Goal: Task Accomplishment & Management: Complete application form

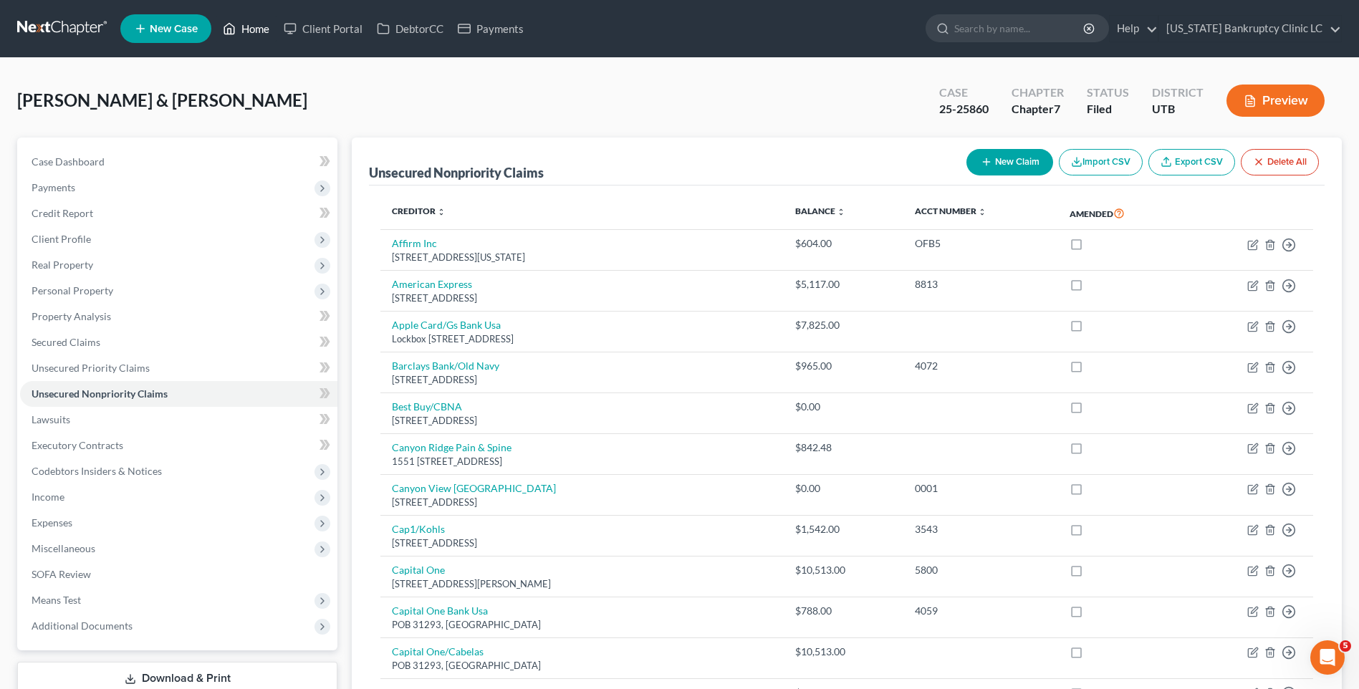
click at [245, 24] on link "Home" at bounding box center [246, 29] width 61 height 26
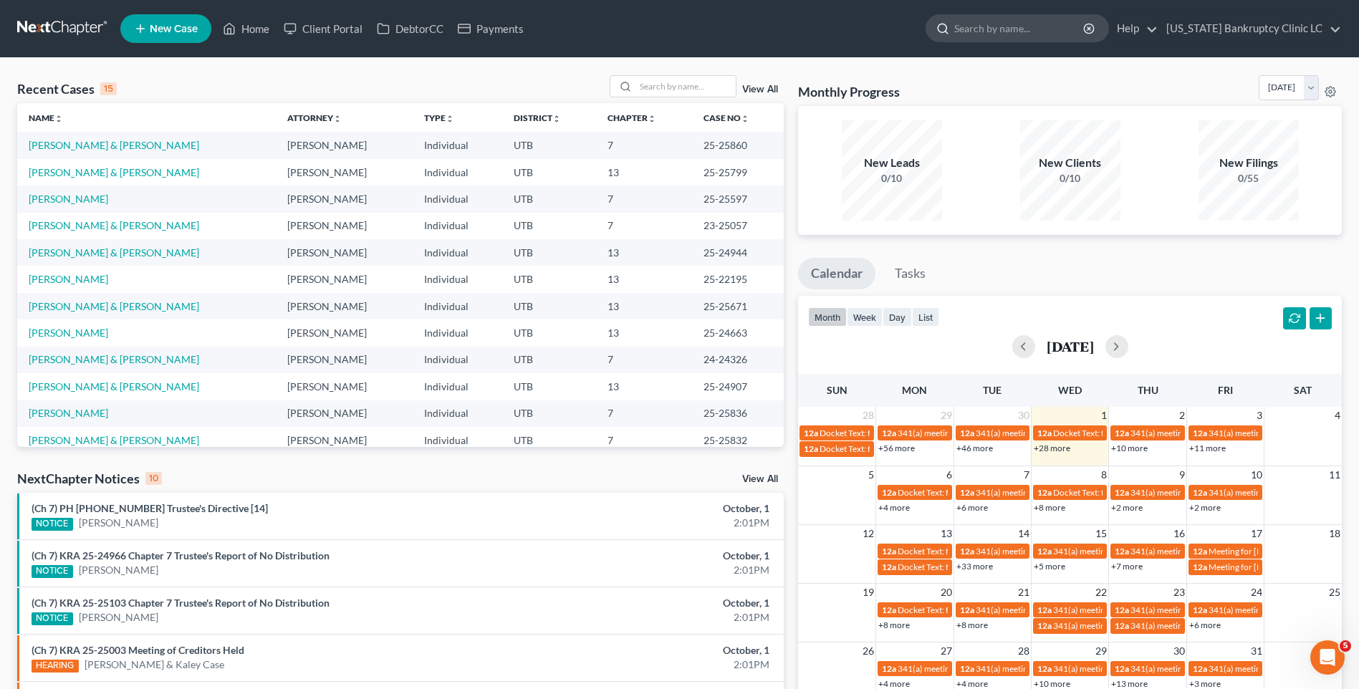
click at [1005, 31] on input "search" at bounding box center [1019, 28] width 131 height 26
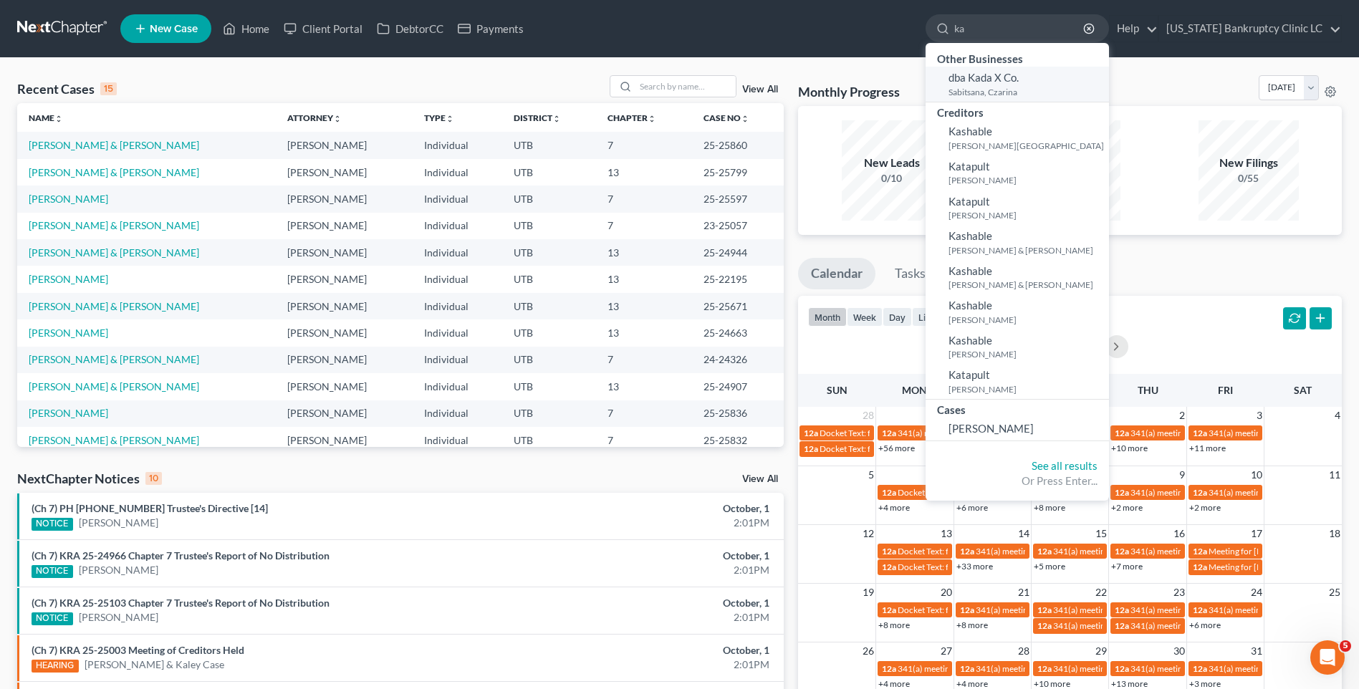
type input "k"
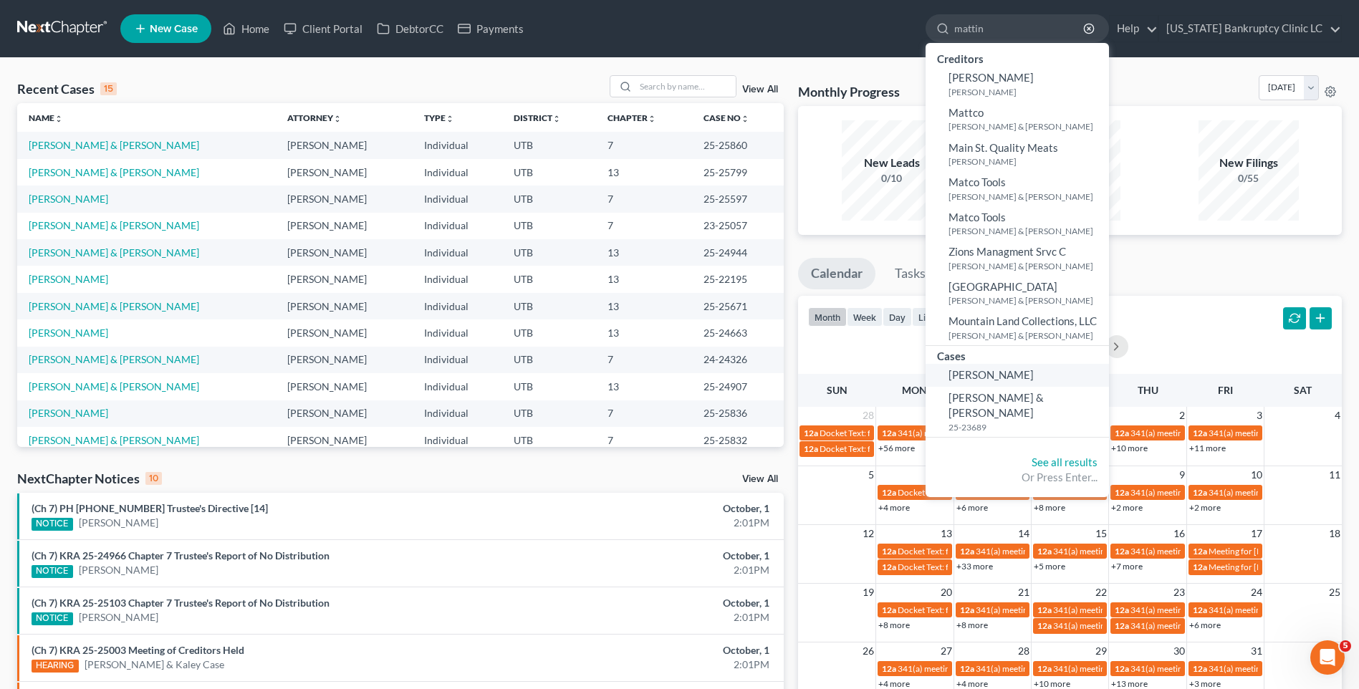
type input "mattin"
click at [1033, 374] on span "[PERSON_NAME]" at bounding box center [990, 374] width 85 height 13
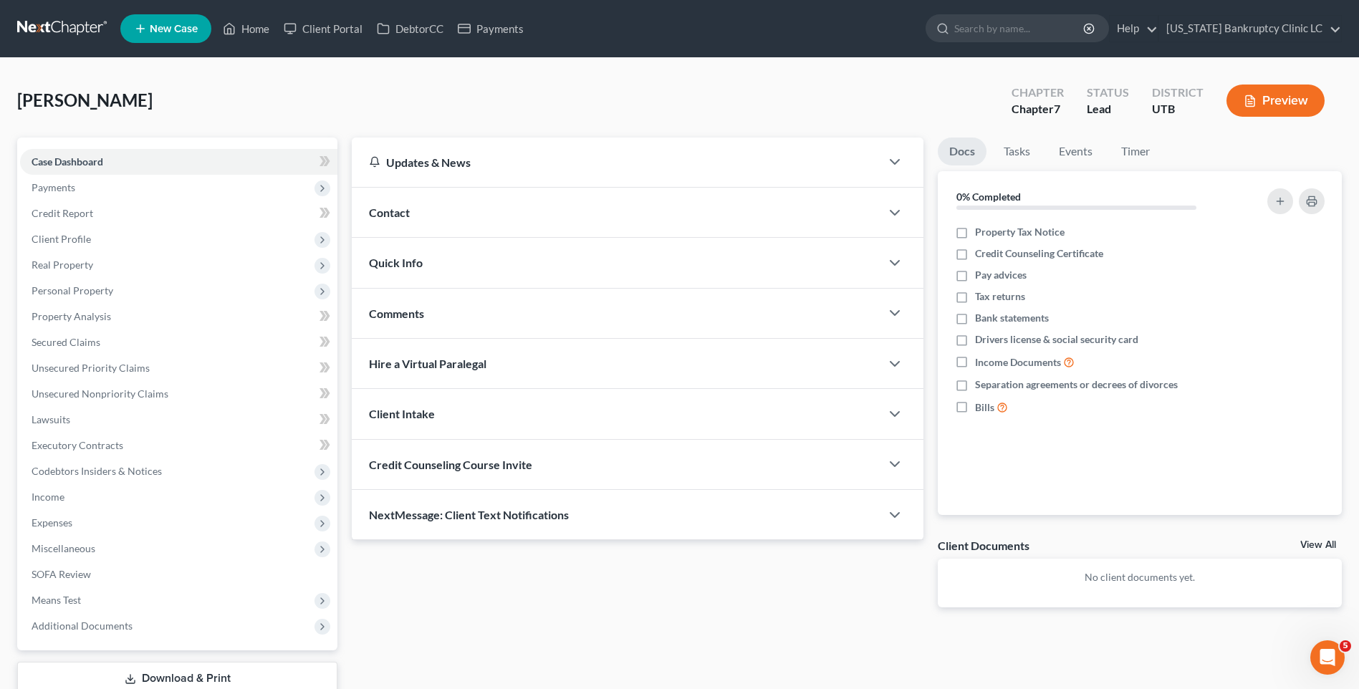
click at [382, 208] on span "Contact" at bounding box center [389, 213] width 41 height 14
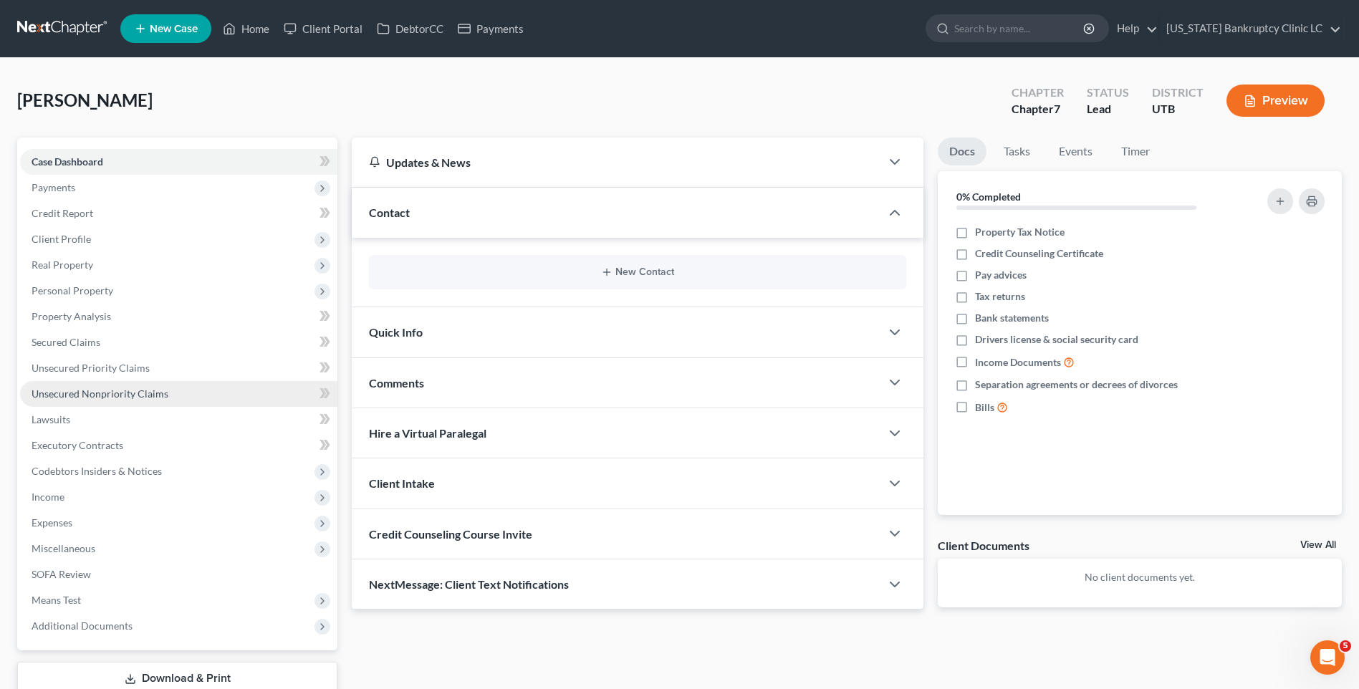
click at [115, 400] on link "Unsecured Nonpriority Claims" at bounding box center [178, 394] width 317 height 26
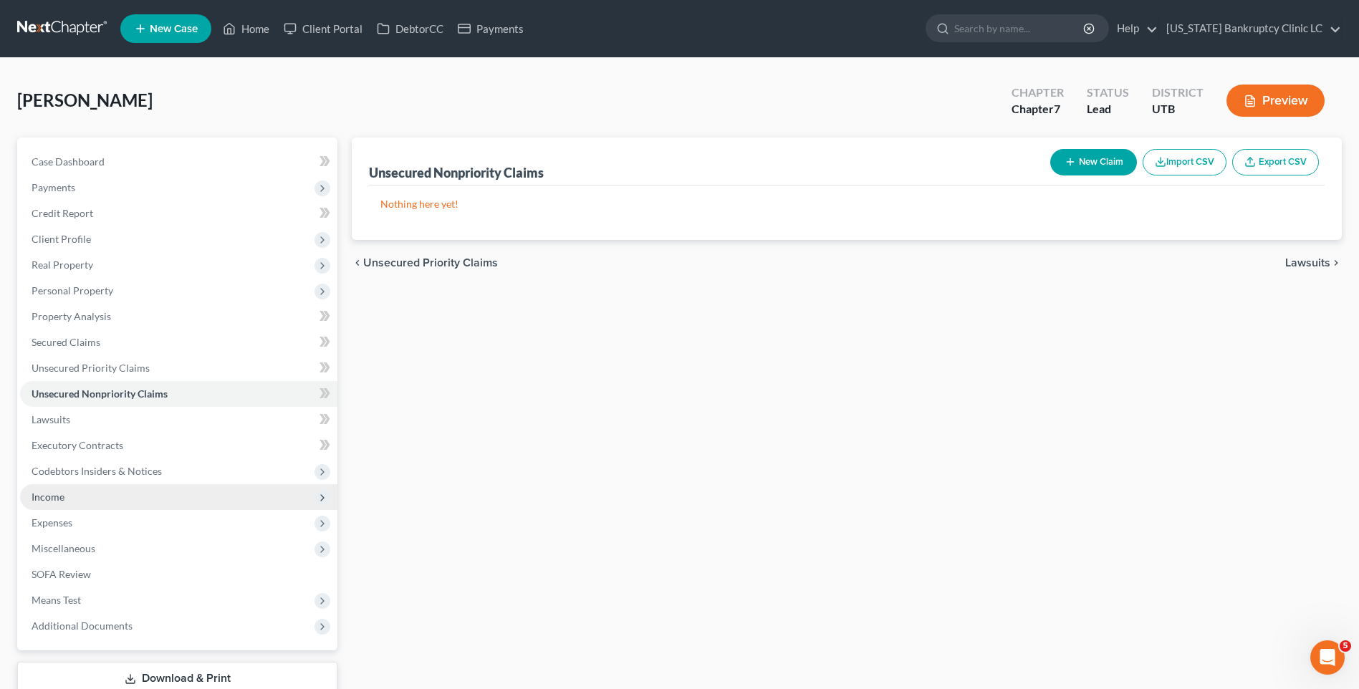
click at [115, 491] on span "Income" at bounding box center [178, 497] width 317 height 26
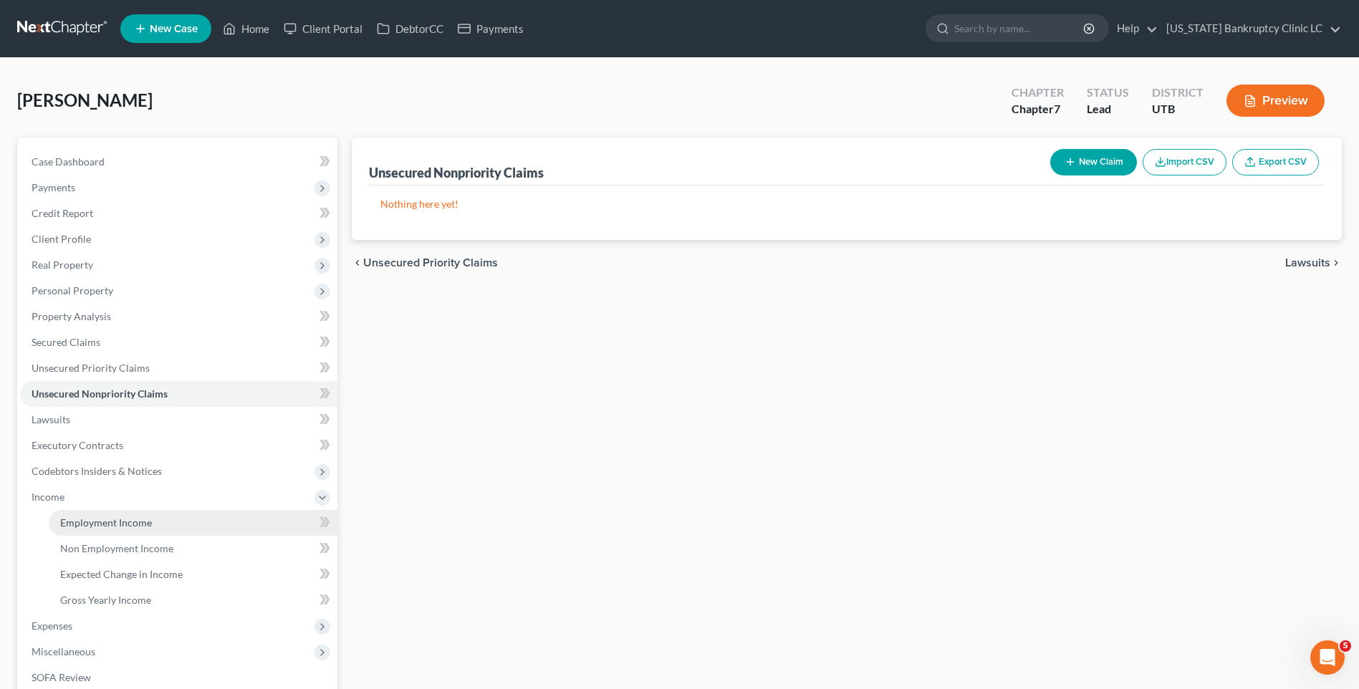
click at [131, 521] on span "Employment Income" at bounding box center [106, 522] width 92 height 12
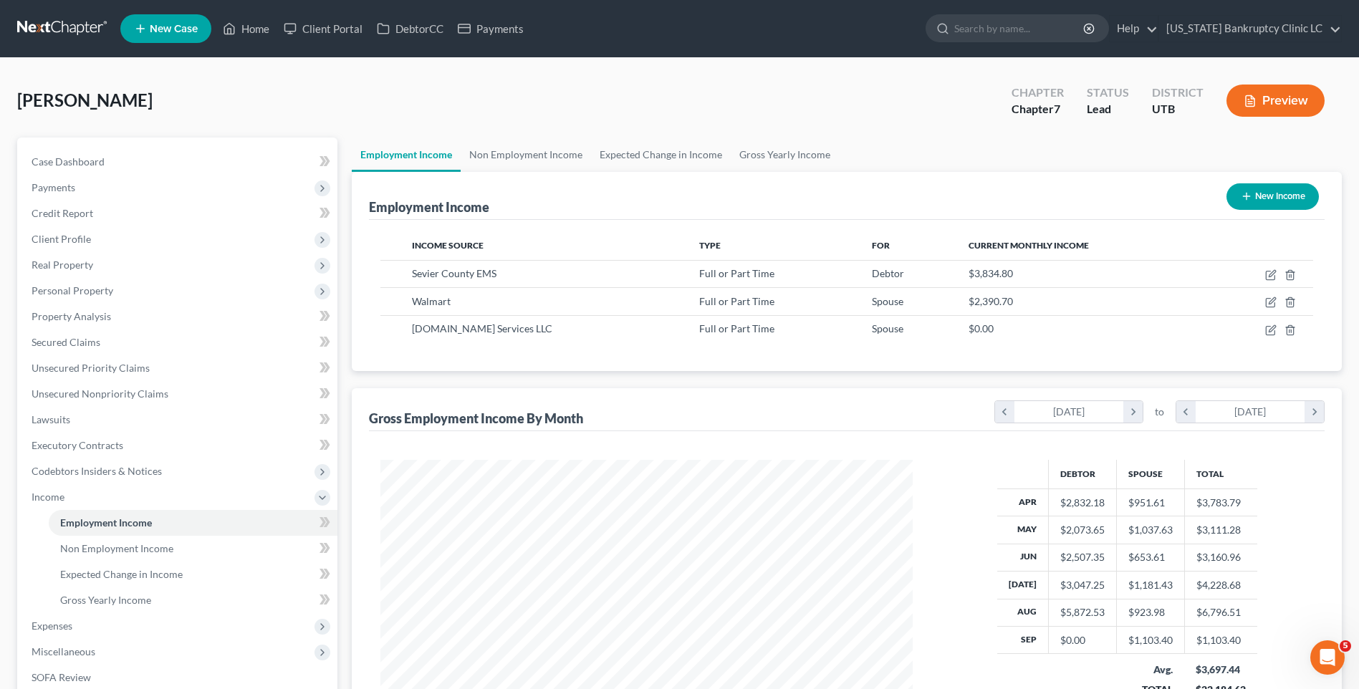
scroll to position [266, 560]
click at [87, 246] on span "Client Profile" at bounding box center [178, 239] width 317 height 26
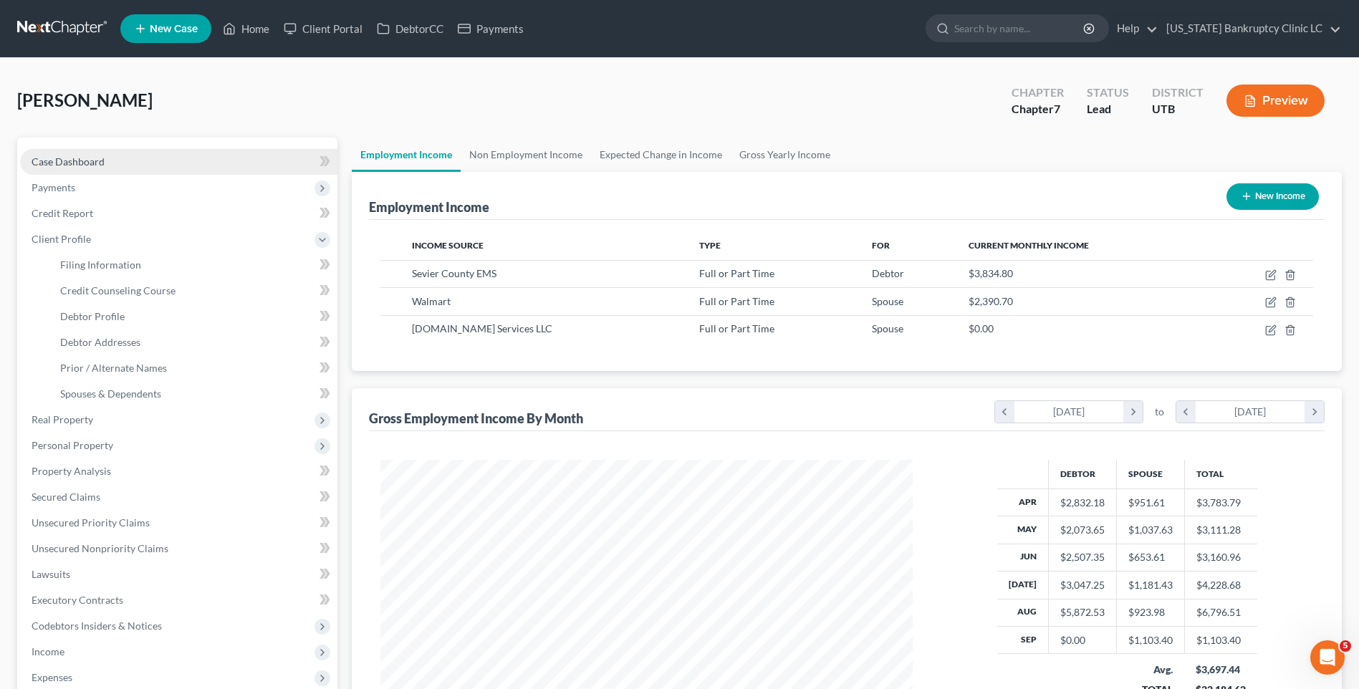
click at [91, 153] on link "Case Dashboard" at bounding box center [178, 162] width 317 height 26
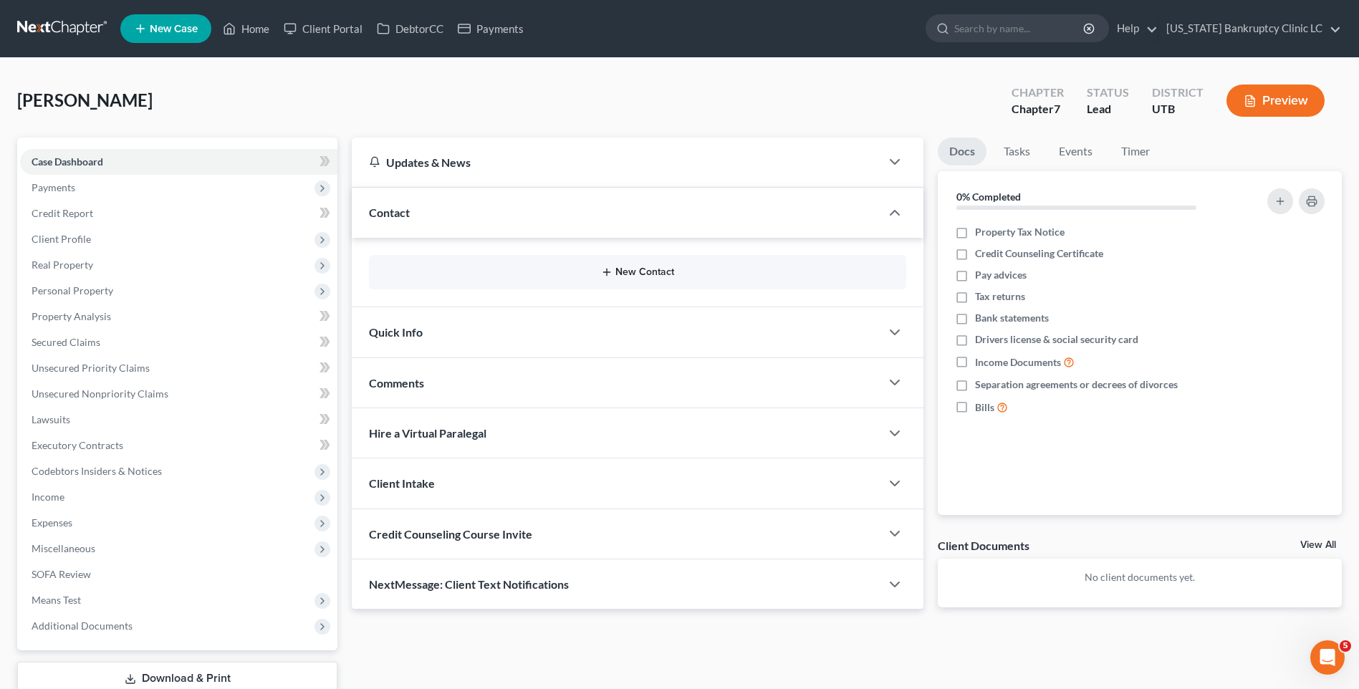
click at [648, 278] on button "New Contact" at bounding box center [637, 271] width 514 height 11
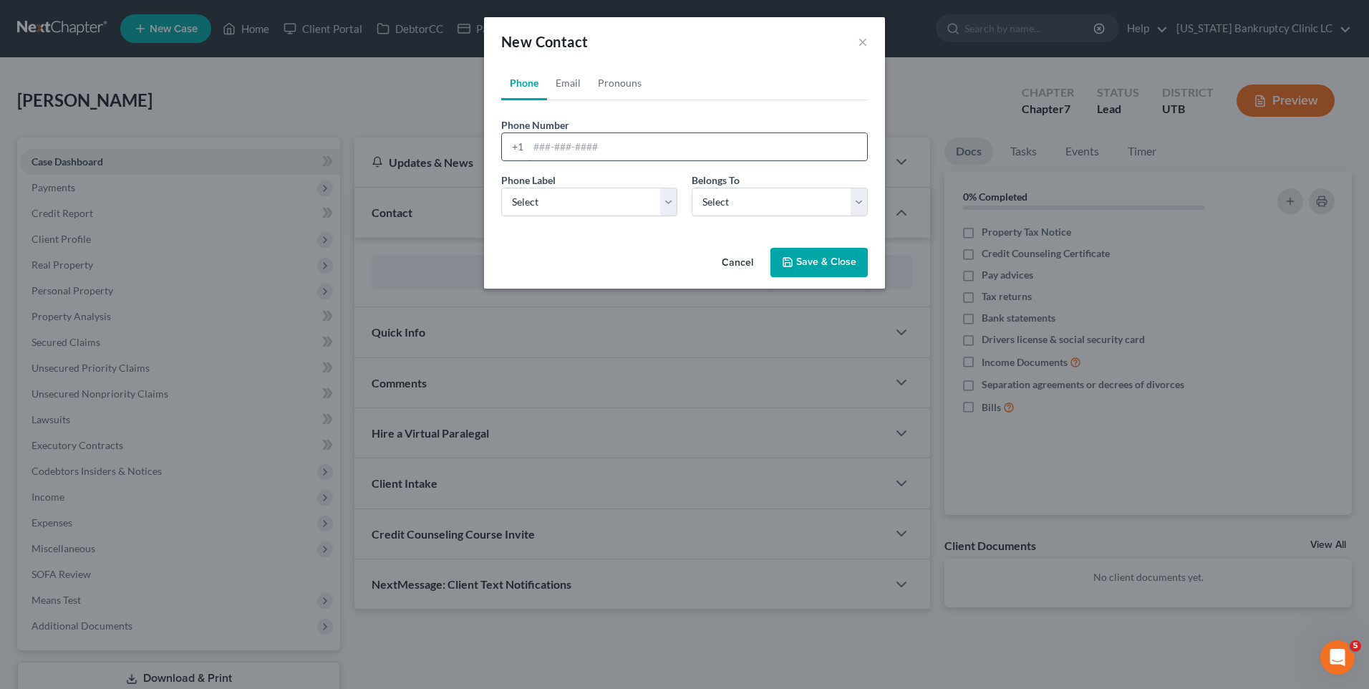
click at [589, 150] on input "tel" at bounding box center [698, 146] width 339 height 27
type input "[PHONE_NUMBER]"
click at [571, 208] on select "Select Mobile Home Work Other" at bounding box center [589, 202] width 176 height 29
select select "0"
click at [501, 188] on select "Select Mobile Home Work Other" at bounding box center [589, 202] width 176 height 29
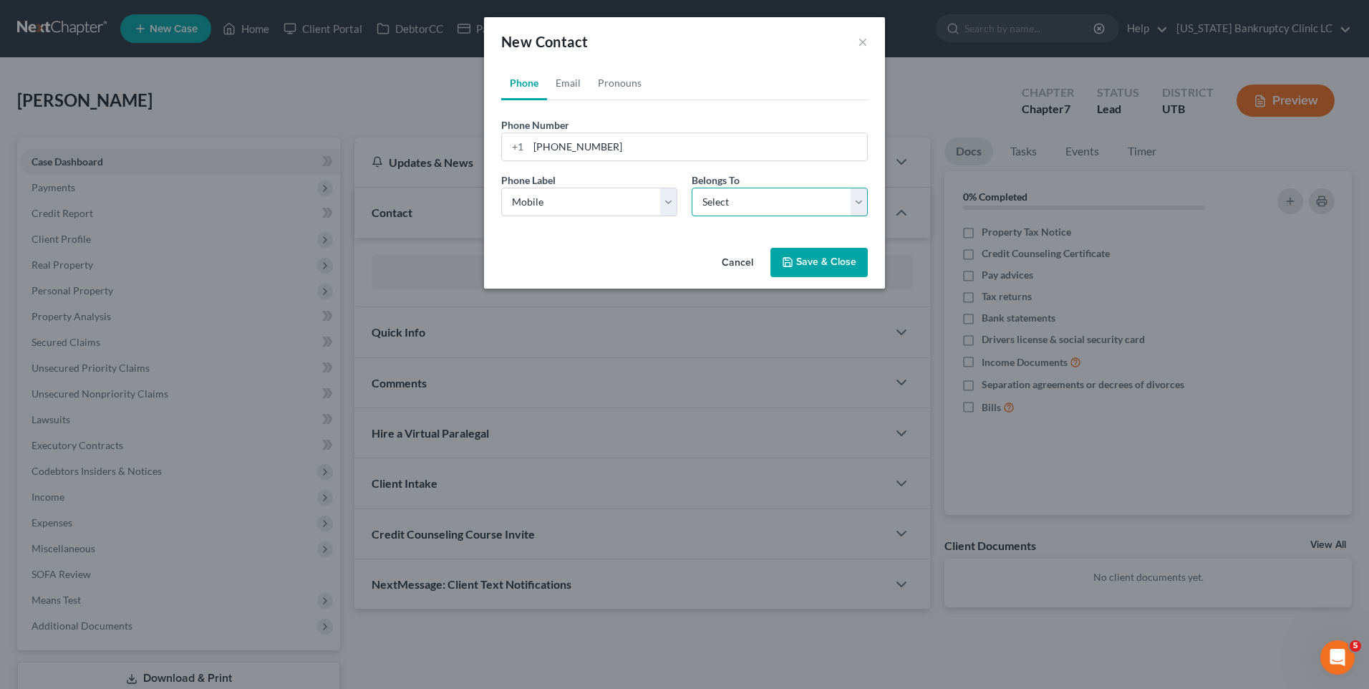
click at [720, 198] on select "Select Client Other" at bounding box center [780, 202] width 176 height 29
select select "0"
click at [692, 188] on select "Select Client Other" at bounding box center [780, 202] width 176 height 29
click at [569, 77] on link "Email" at bounding box center [568, 83] width 42 height 34
click at [586, 158] on input "email" at bounding box center [698, 146] width 339 height 27
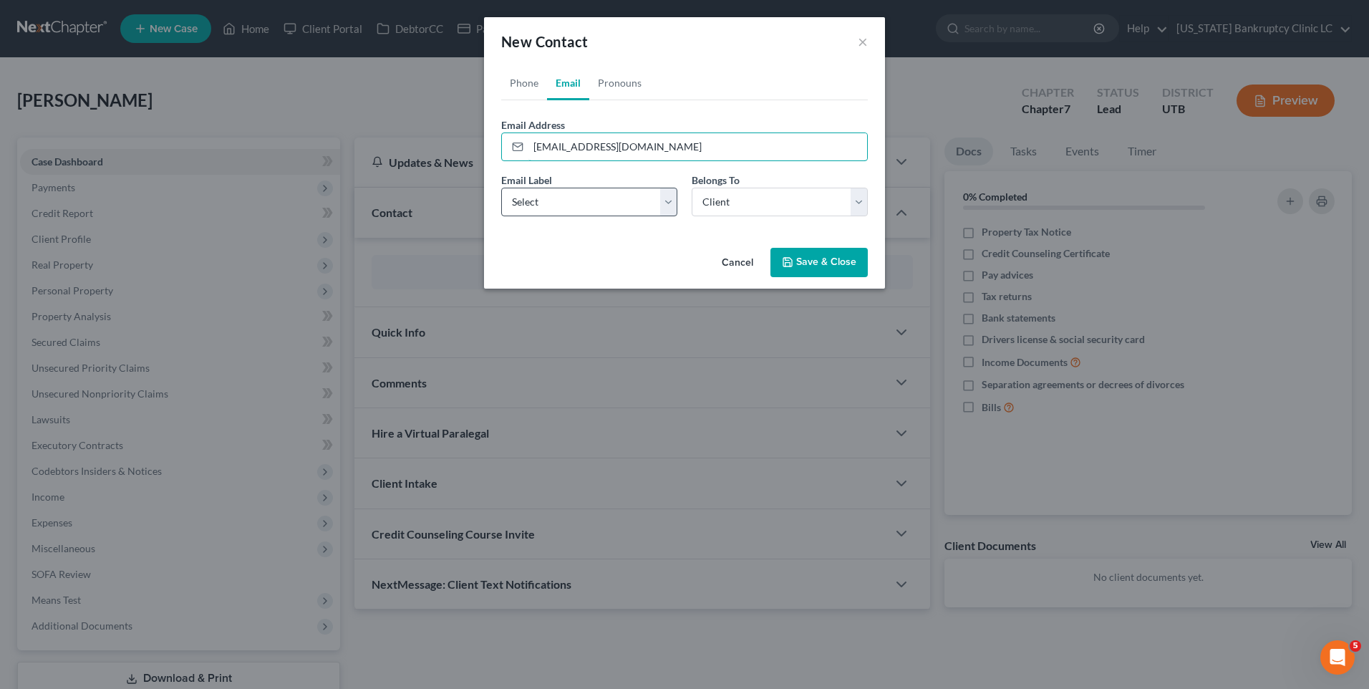
type input "[EMAIL_ADDRESS][DOMAIN_NAME]"
click at [566, 208] on select "Select Home Work Other" at bounding box center [589, 202] width 176 height 29
select select "0"
click at [501, 188] on select "Select Home Work Other" at bounding box center [589, 202] width 176 height 29
click at [811, 253] on button "Save & Close" at bounding box center [819, 263] width 97 height 30
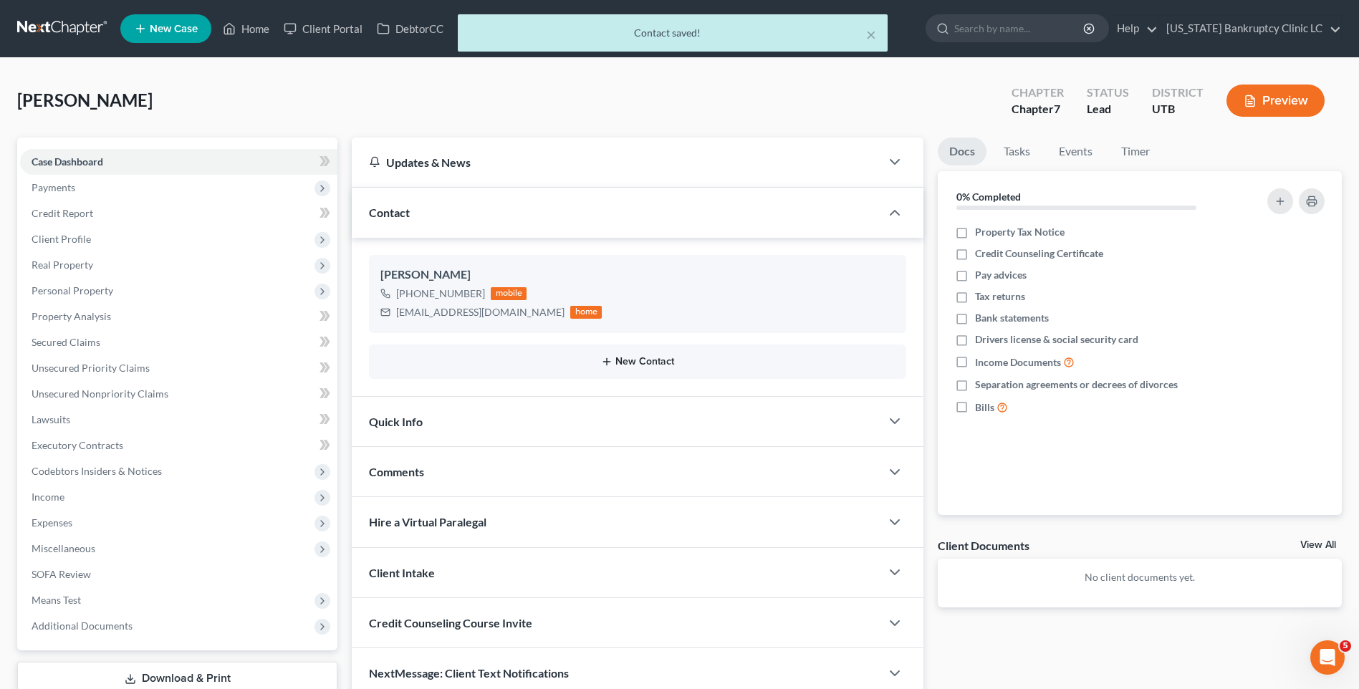
click at [640, 362] on button "New Contact" at bounding box center [637, 361] width 514 height 11
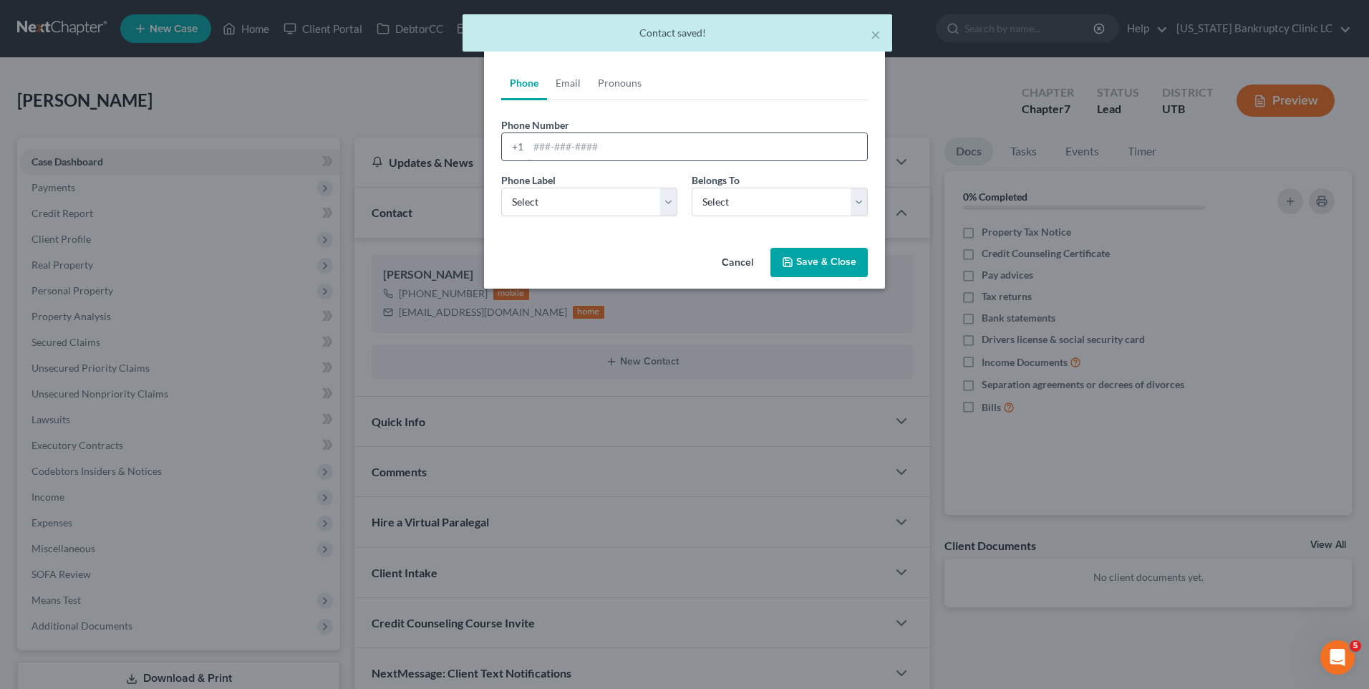
drag, startPoint x: 655, startPoint y: 153, endPoint x: 663, endPoint y: 155, distance: 8.7
click at [655, 153] on input "tel" at bounding box center [698, 146] width 339 height 27
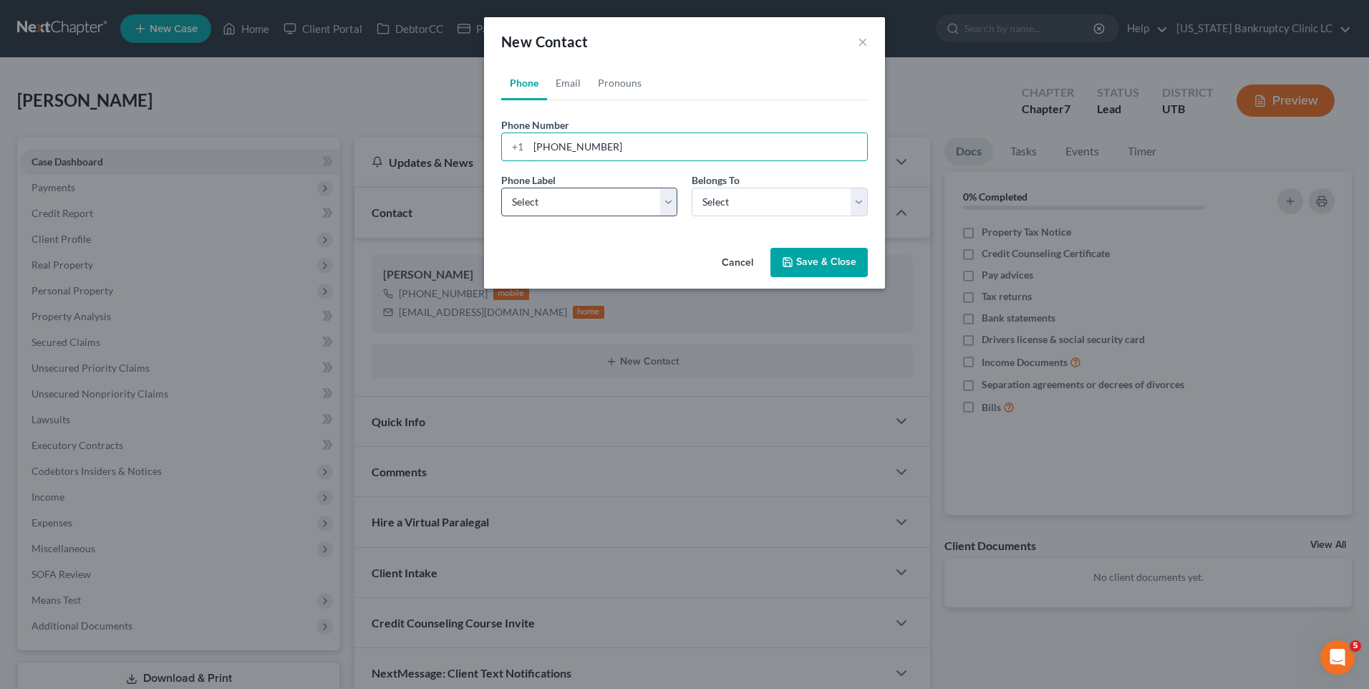
type input "[PHONE_NUMBER]"
click at [603, 200] on select "Select Mobile Home Work Other" at bounding box center [589, 202] width 176 height 29
select select "0"
click at [501, 188] on select "Select Mobile Home Work Other" at bounding box center [589, 202] width 176 height 29
click at [705, 201] on select "Select Client Other" at bounding box center [780, 202] width 176 height 29
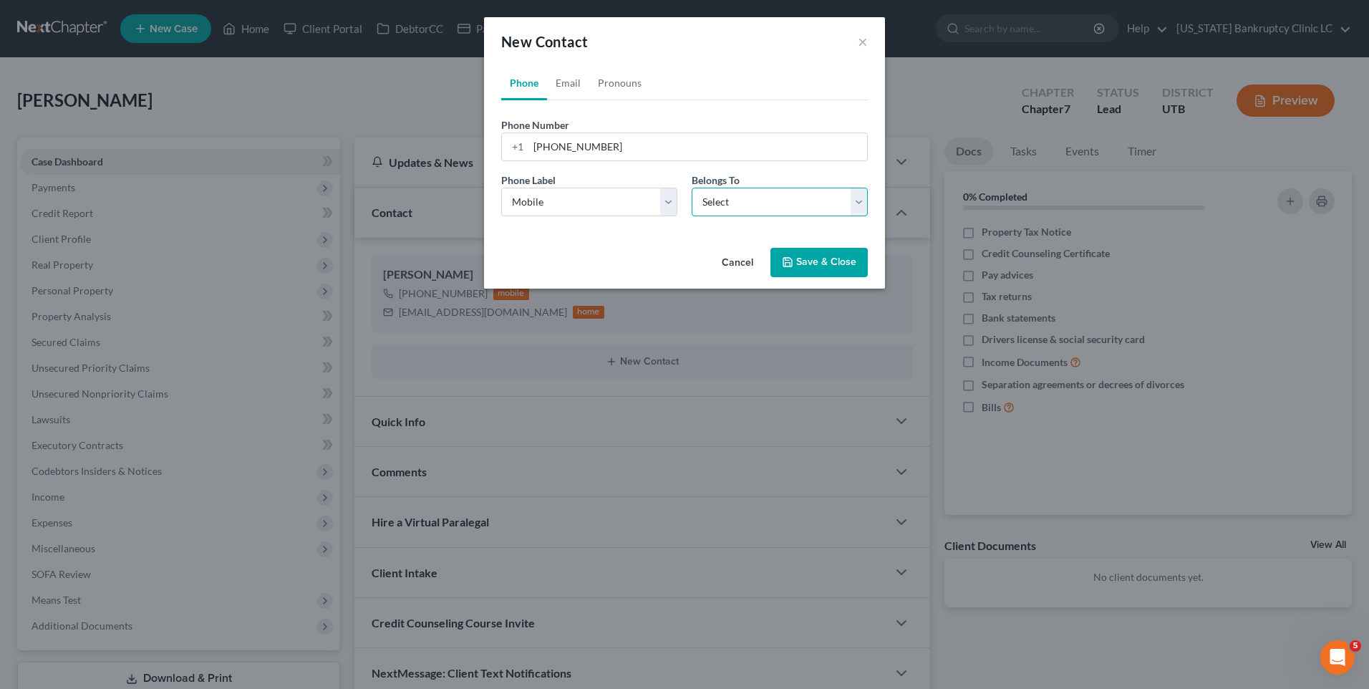
select select "1"
click at [692, 188] on select "Select Client Other" at bounding box center [780, 202] width 176 height 29
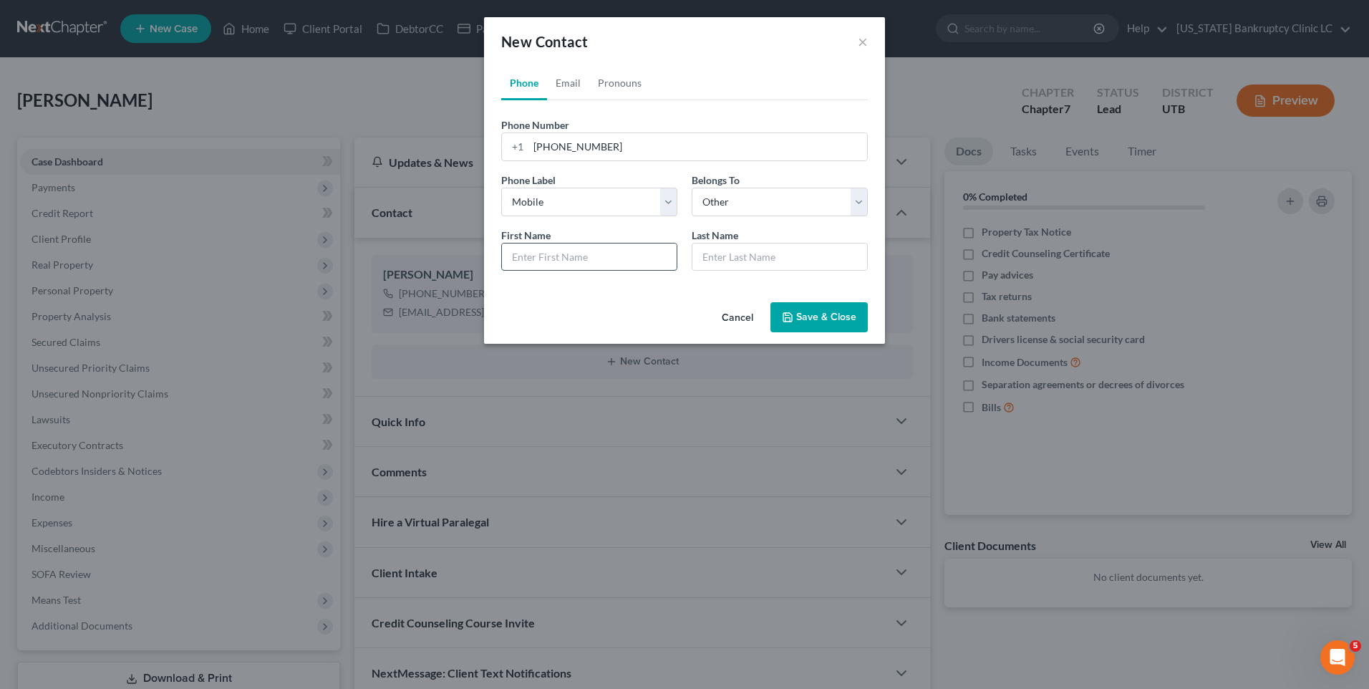
click at [601, 268] on input "text" at bounding box center [589, 257] width 175 height 27
type input "[PERSON_NAME]"
type input "M"
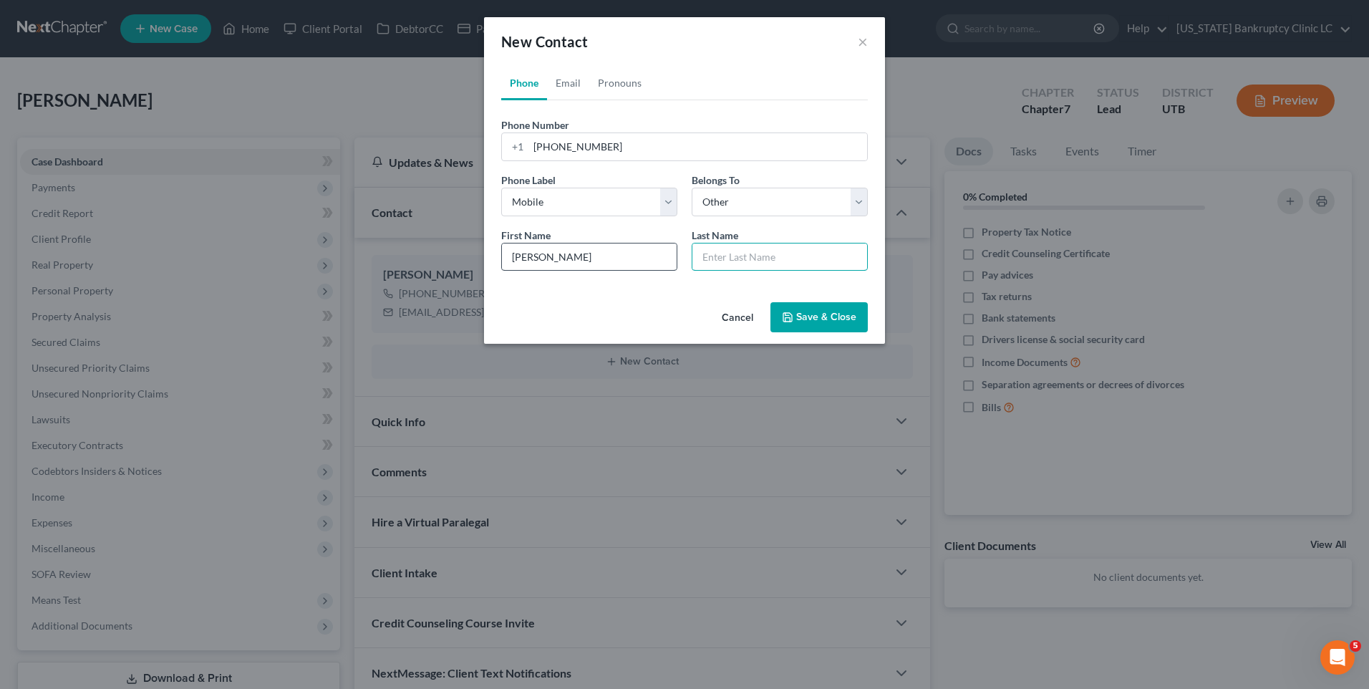
type input "M"
type input "Ma"
type input "Mat"
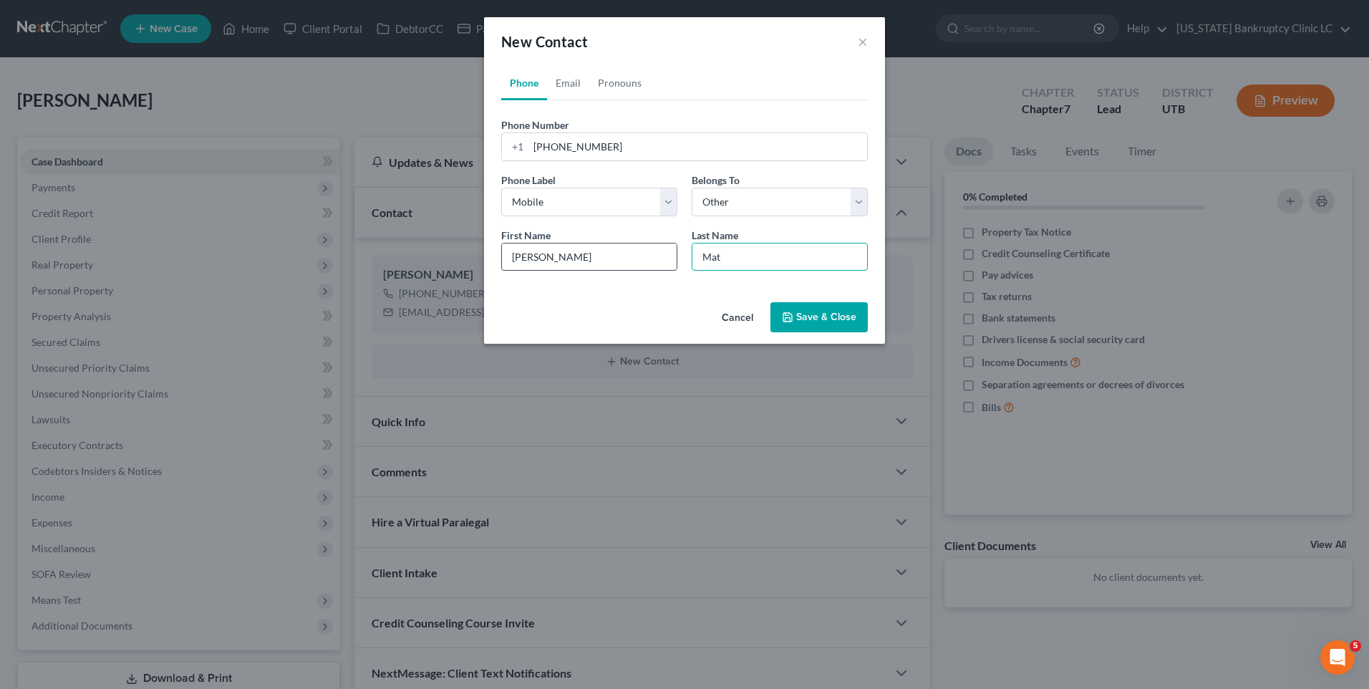
type input "[PERSON_NAME]"
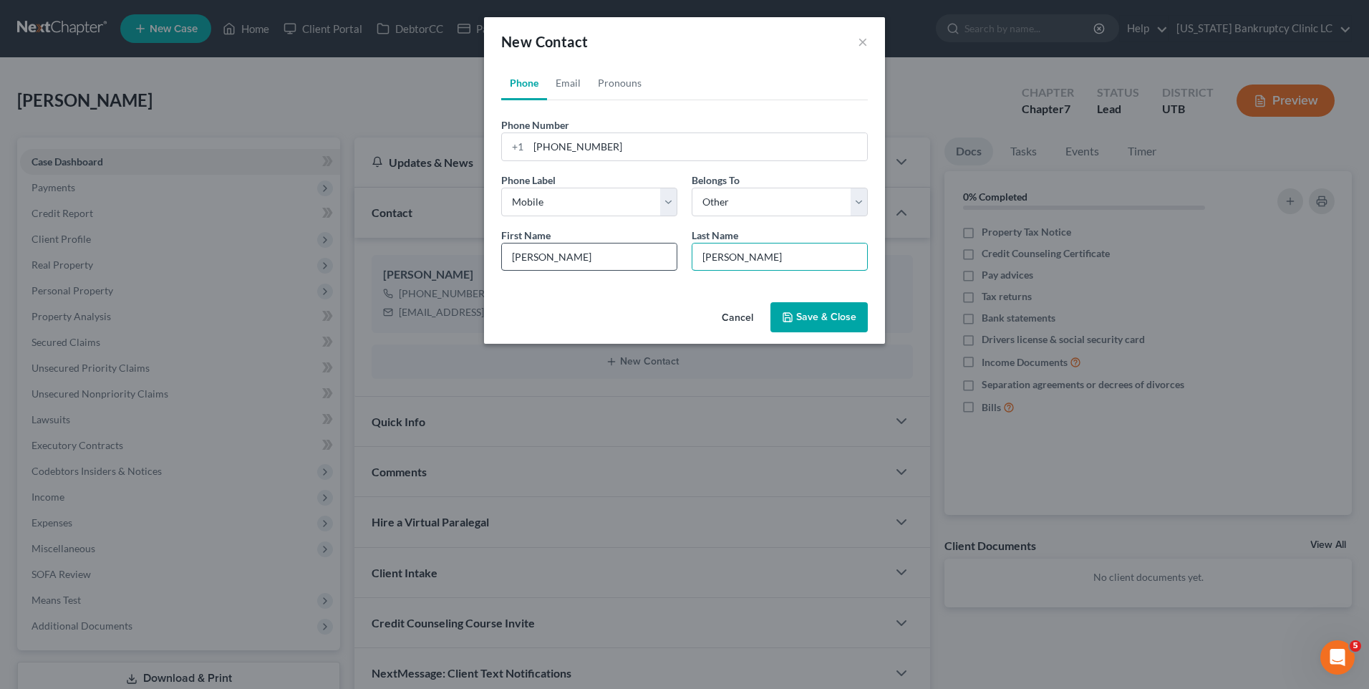
type input "[PERSON_NAME]"
type input "Mattins"
type input "Mattinso"
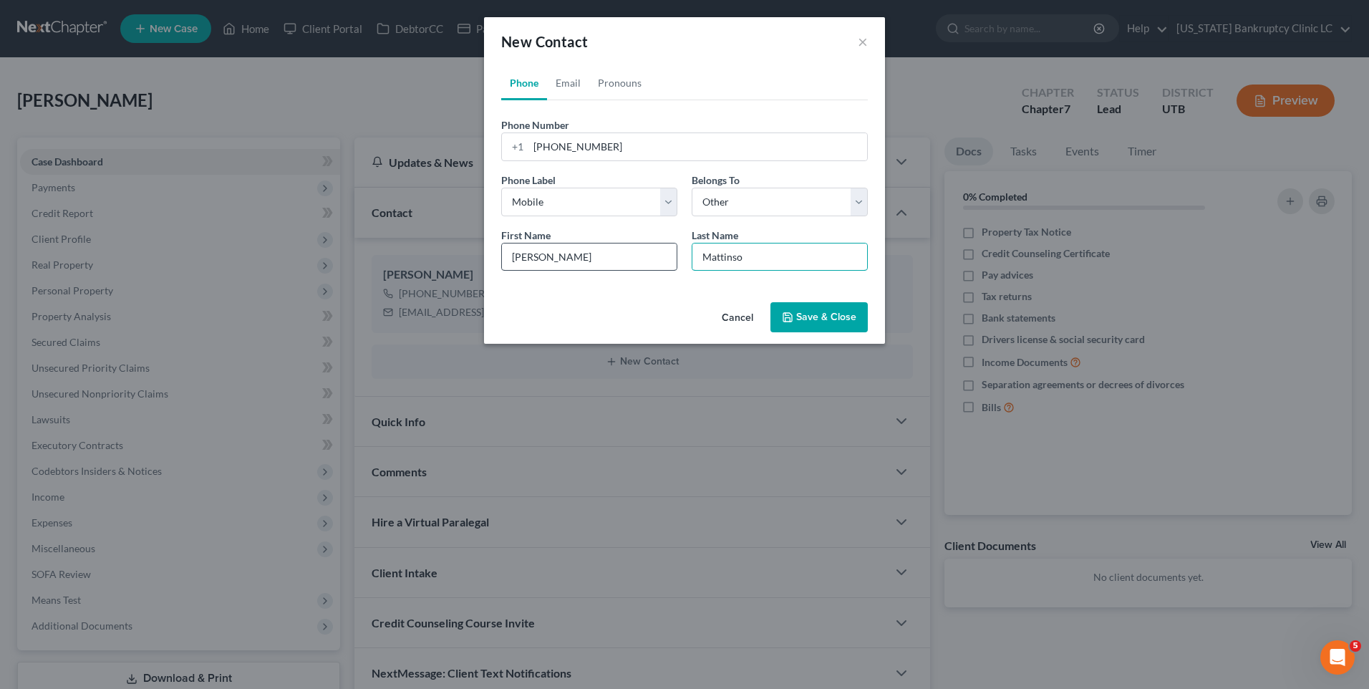
type input "[PERSON_NAME]"
click at [572, 90] on link "Email" at bounding box center [568, 83] width 42 height 34
click at [594, 150] on input "email" at bounding box center [698, 146] width 339 height 27
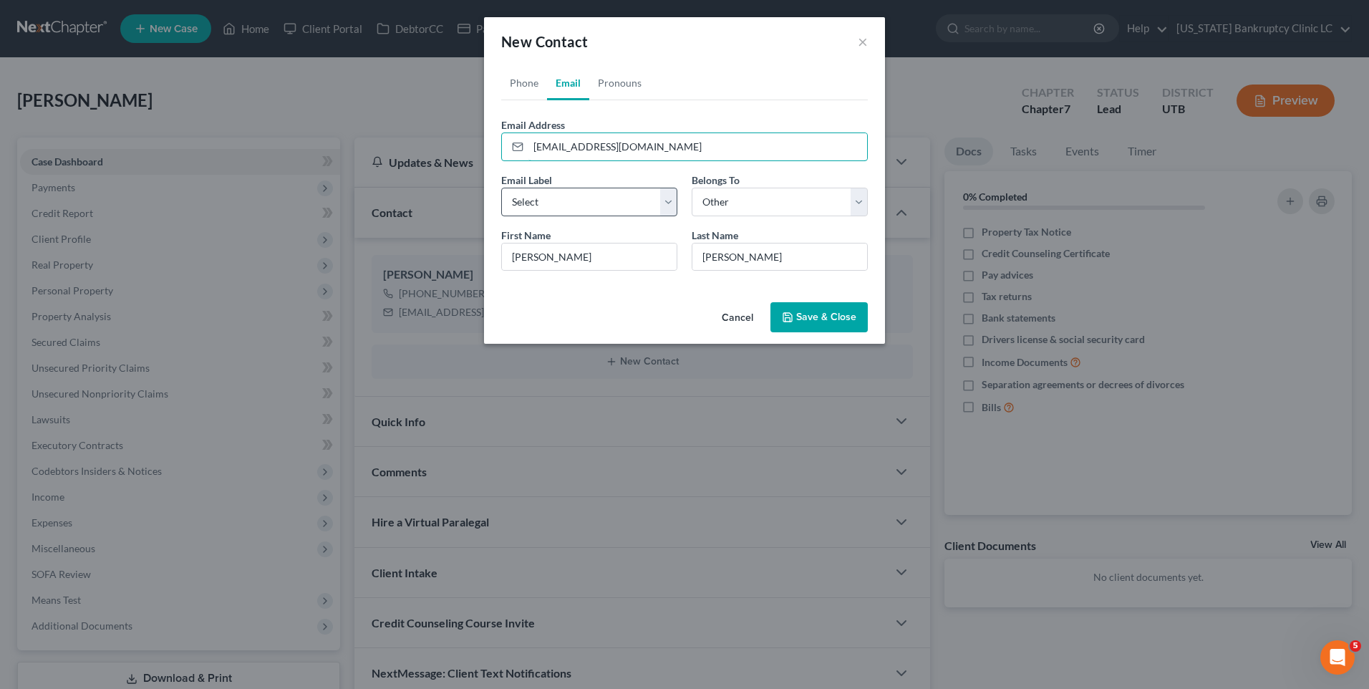
type input "[EMAIL_ADDRESS][DOMAIN_NAME]"
click at [570, 202] on select "Select Home Work Other" at bounding box center [589, 202] width 176 height 29
select select "0"
click at [501, 188] on select "Select Home Work Other" at bounding box center [589, 202] width 176 height 29
click at [835, 323] on button "Save & Close" at bounding box center [819, 317] width 97 height 30
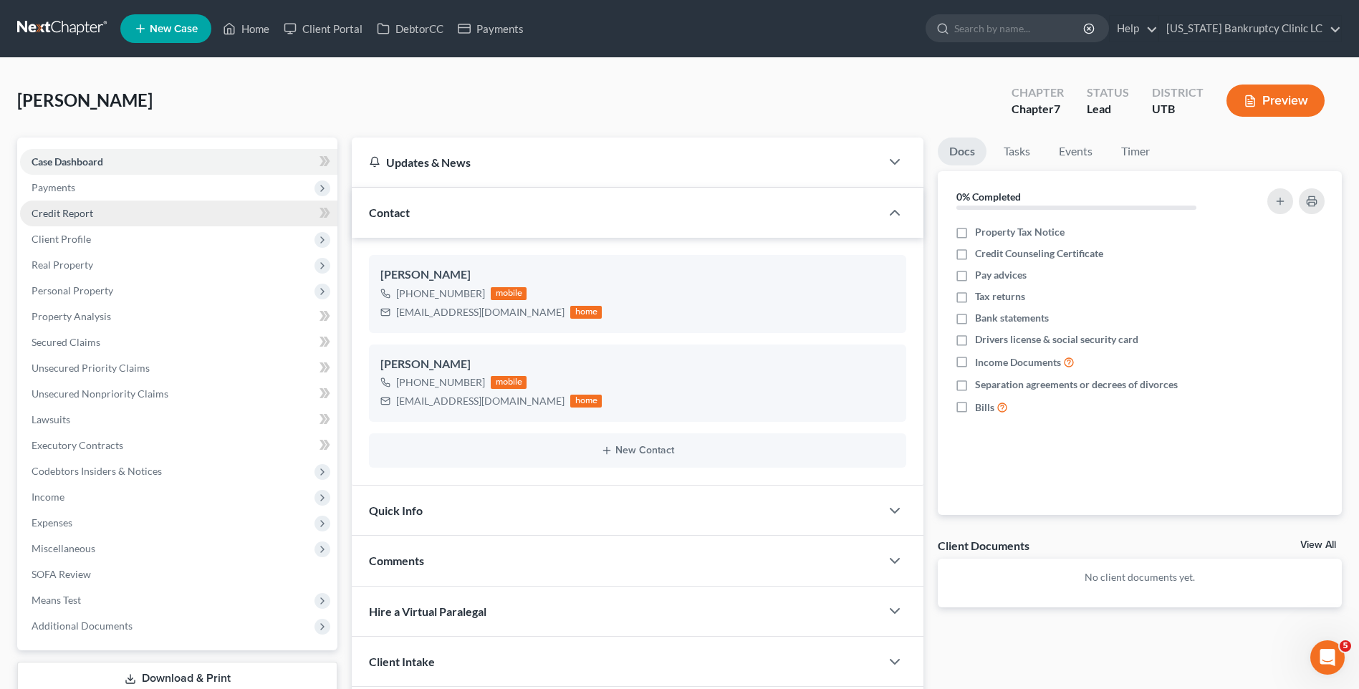
click at [138, 224] on link "Credit Report" at bounding box center [178, 214] width 317 height 26
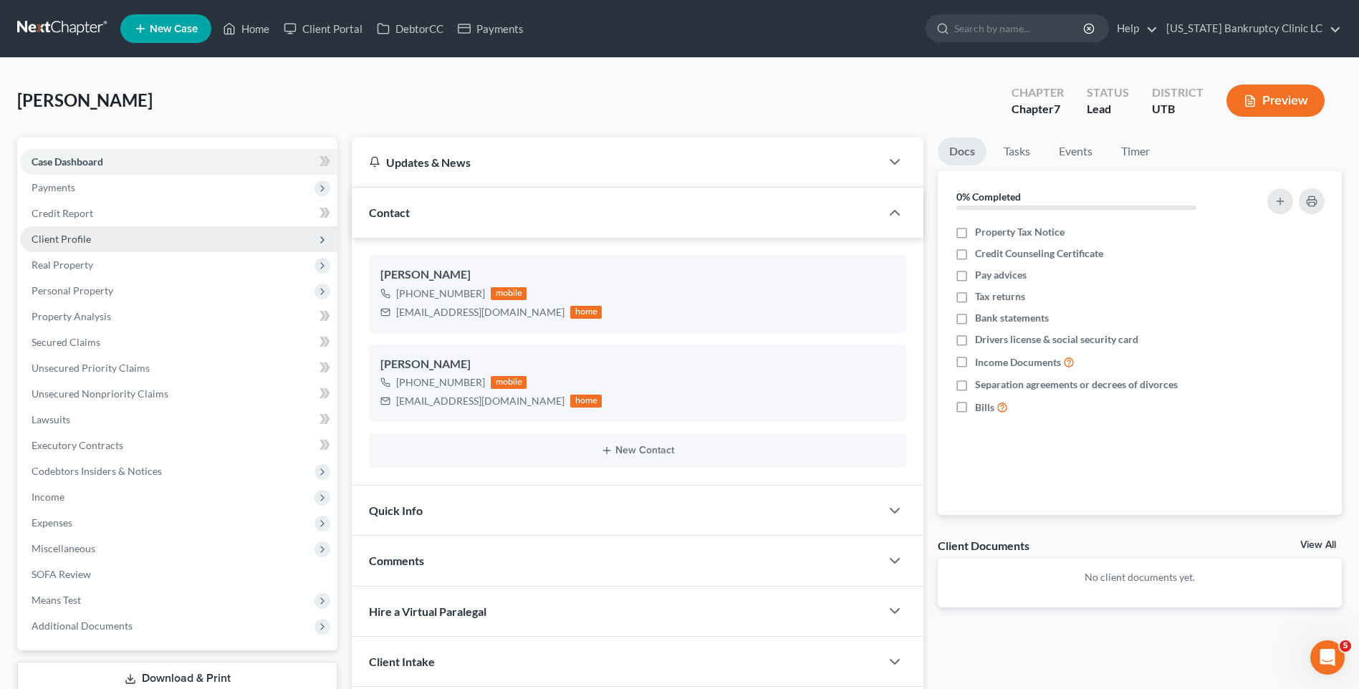
click at [102, 228] on span "Client Profile" at bounding box center [178, 239] width 317 height 26
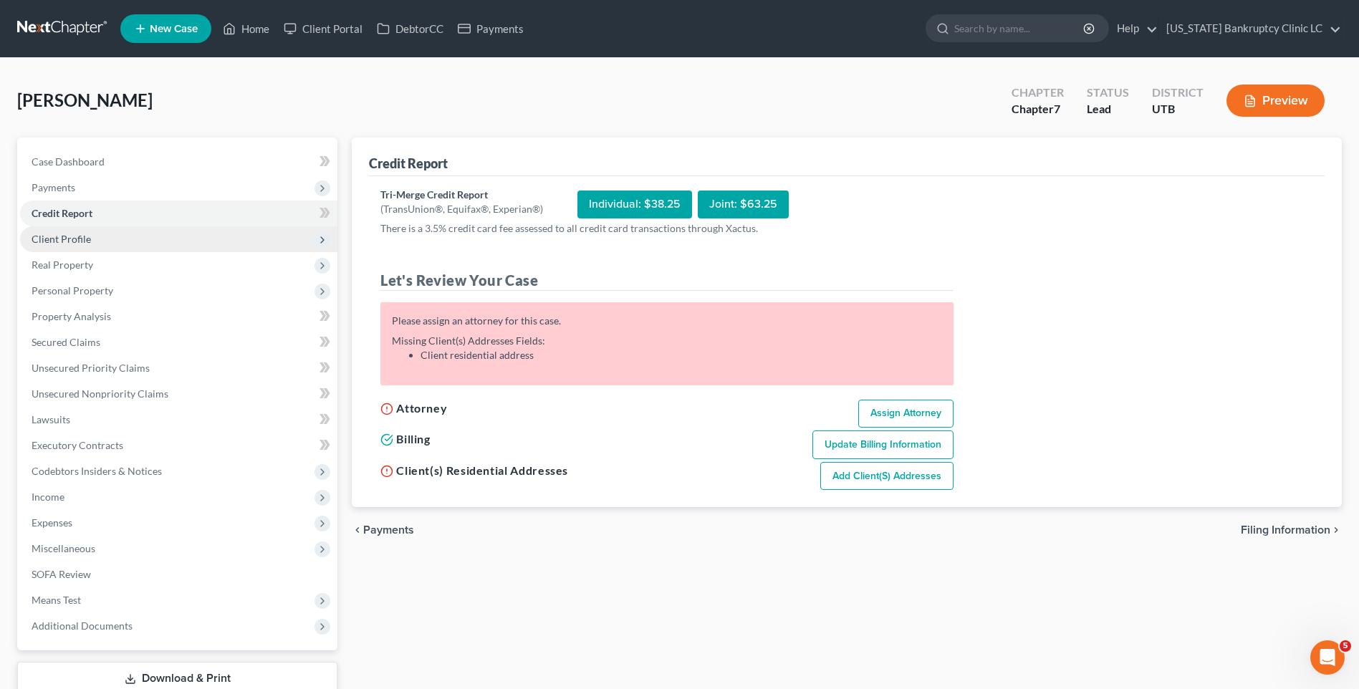
click at [54, 233] on span "Client Profile" at bounding box center [61, 239] width 59 height 12
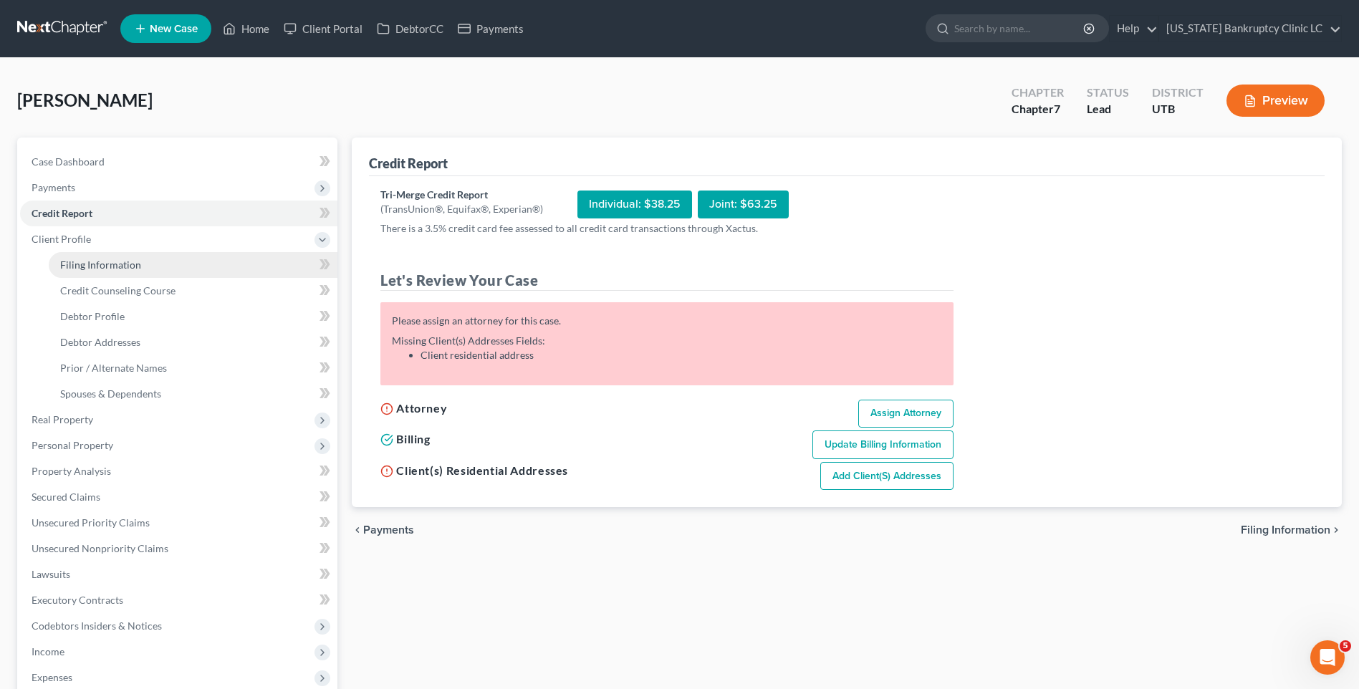
click at [117, 269] on span "Filing Information" at bounding box center [100, 265] width 81 height 12
select select "1"
select select "0"
select select "46"
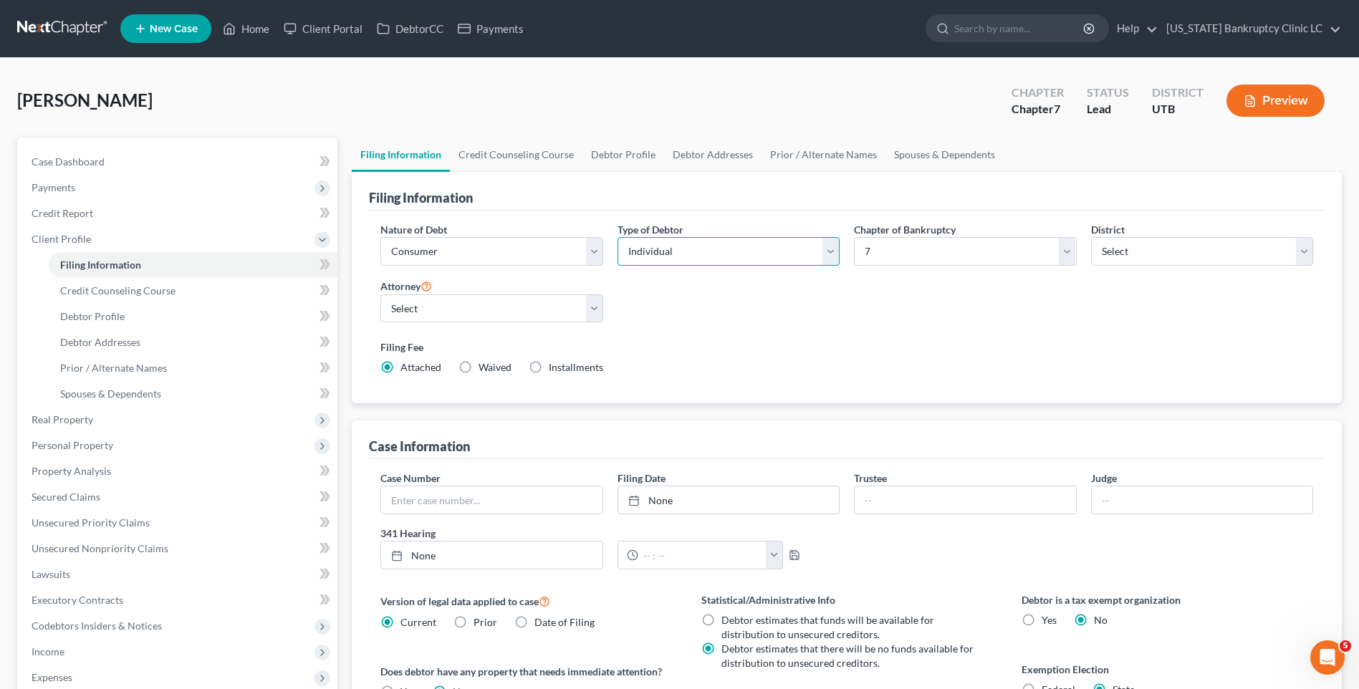
click at [767, 259] on select "Select Individual Joint" at bounding box center [728, 251] width 222 height 29
select select "1"
click at [617, 237] on select "Select Individual Joint" at bounding box center [728, 251] width 222 height 29
click at [484, 320] on select "Select [PERSON_NAME] - UTB [PERSON_NAME] - UT" at bounding box center [491, 308] width 222 height 29
select select "0"
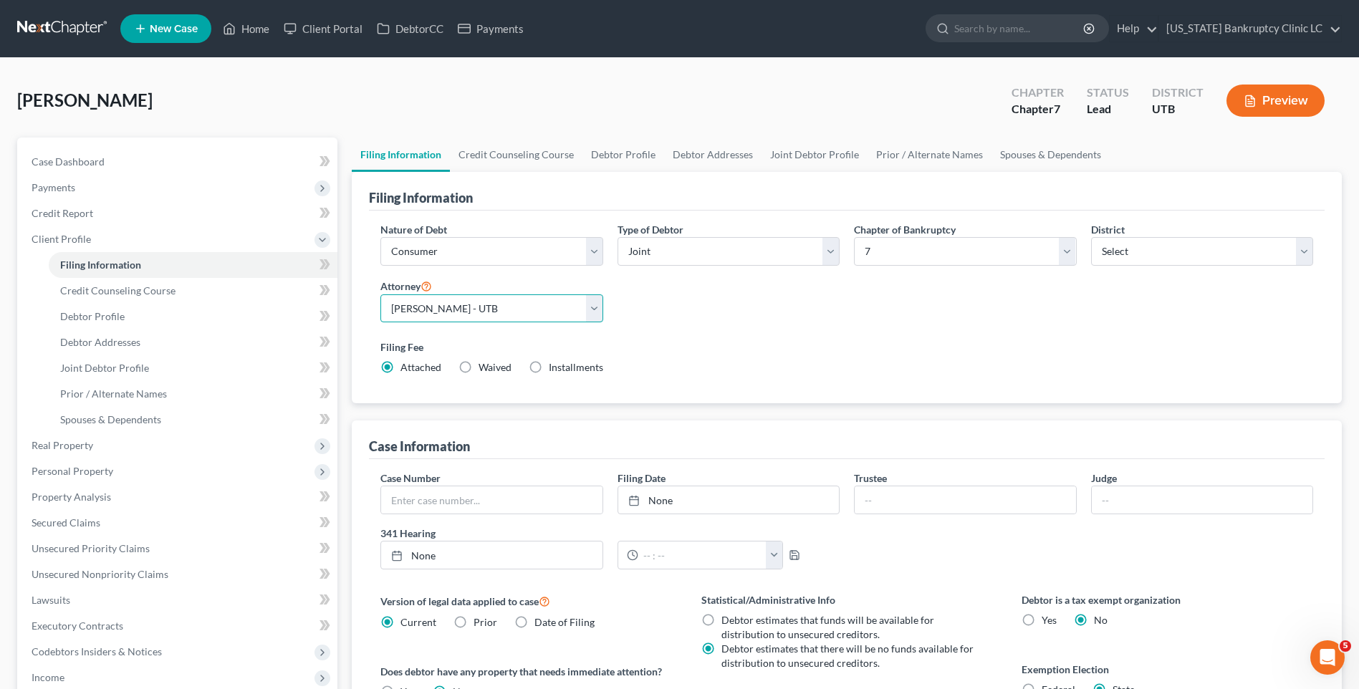
click at [380, 294] on select "Select [PERSON_NAME] - UTB [PERSON_NAME] - UT" at bounding box center [491, 308] width 222 height 29
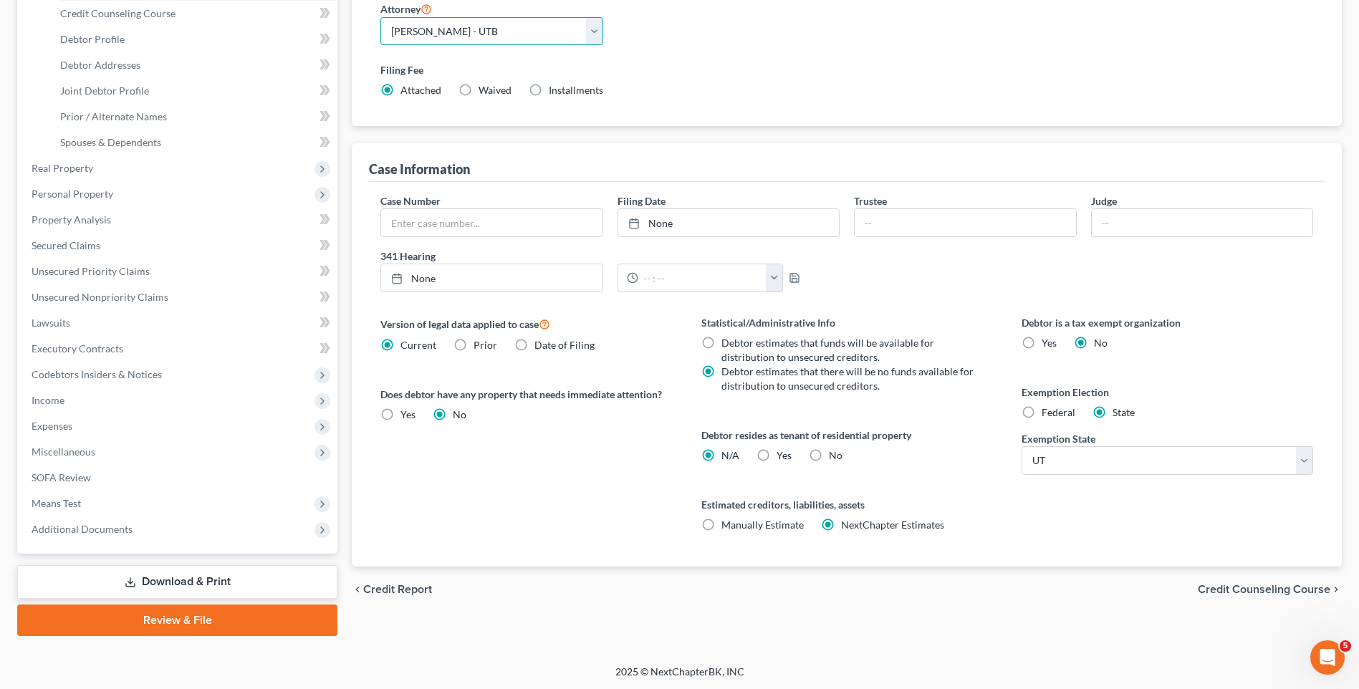
scroll to position [279, 0]
click at [776, 458] on span "Yes" at bounding box center [783, 454] width 15 height 12
click at [782, 456] on input "Yes Yes" at bounding box center [786, 451] width 9 height 9
radio input "true"
radio input "false"
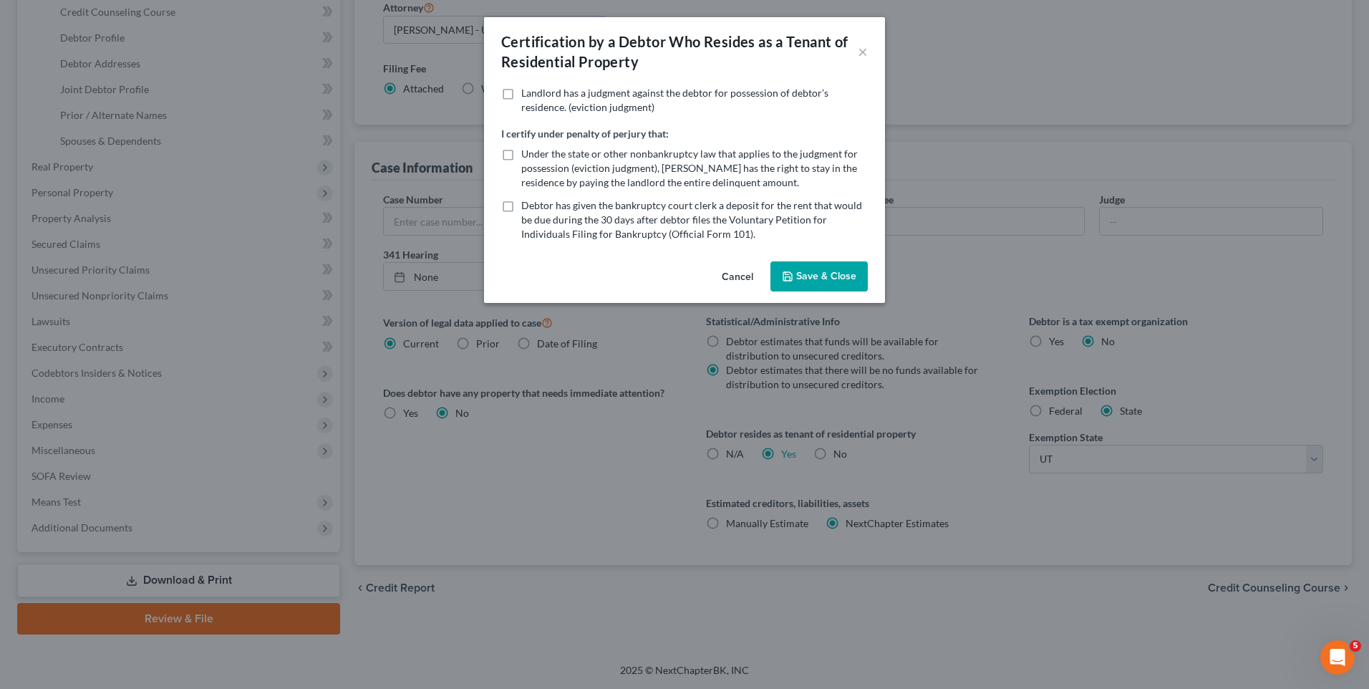
click at [796, 281] on button "Save & Close" at bounding box center [819, 276] width 97 height 30
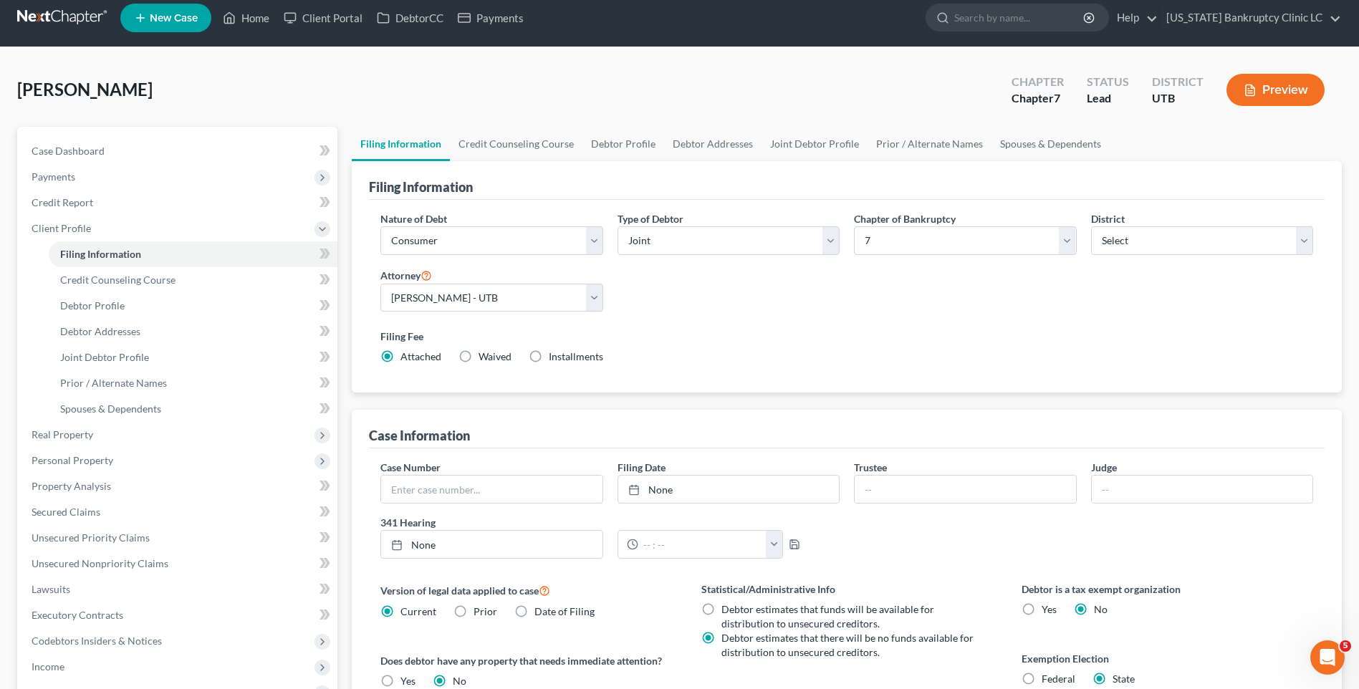
scroll to position [0, 0]
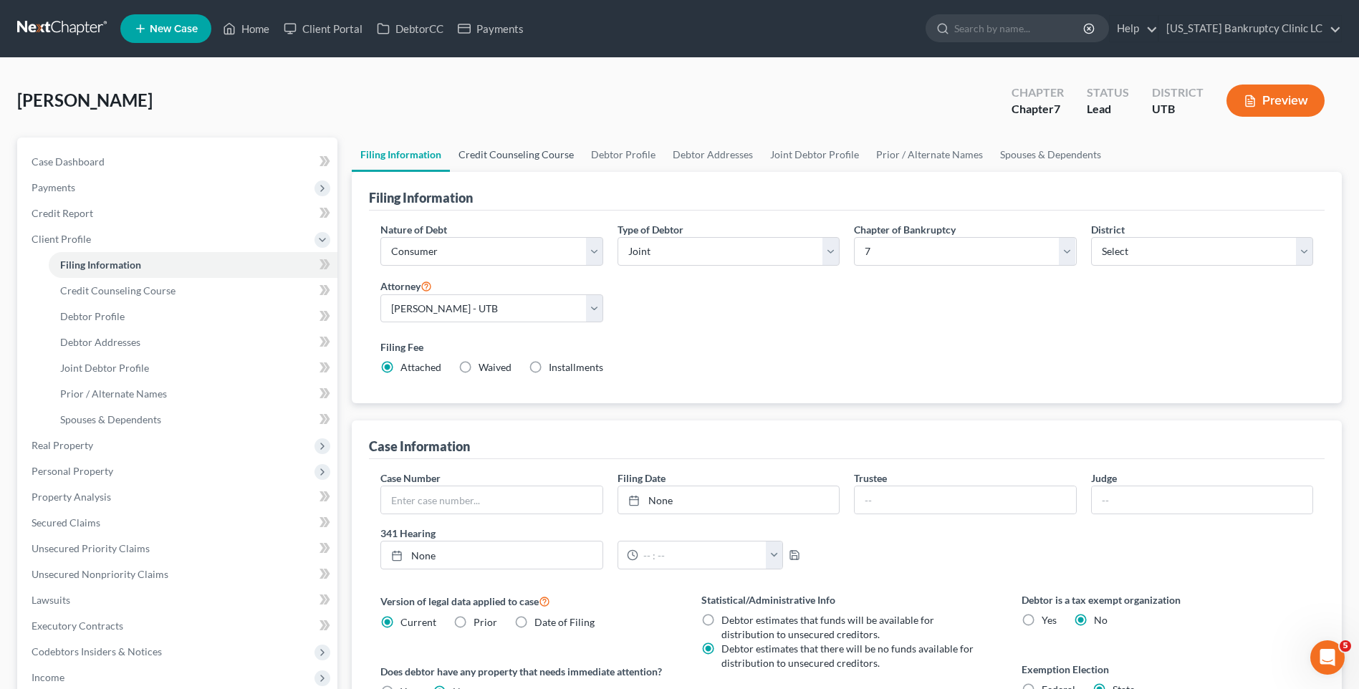
click at [506, 144] on link "Credit Counseling Course" at bounding box center [516, 155] width 132 height 34
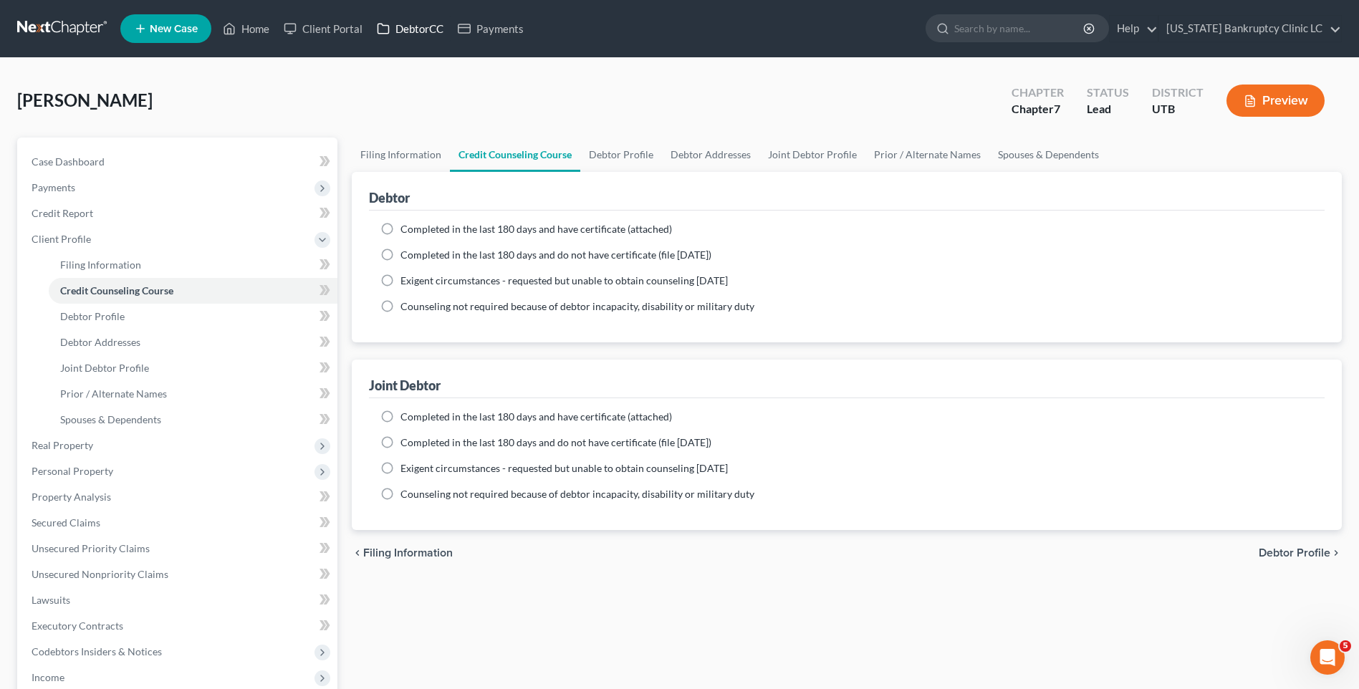
click at [408, 29] on link "DebtorCC" at bounding box center [410, 29] width 81 height 26
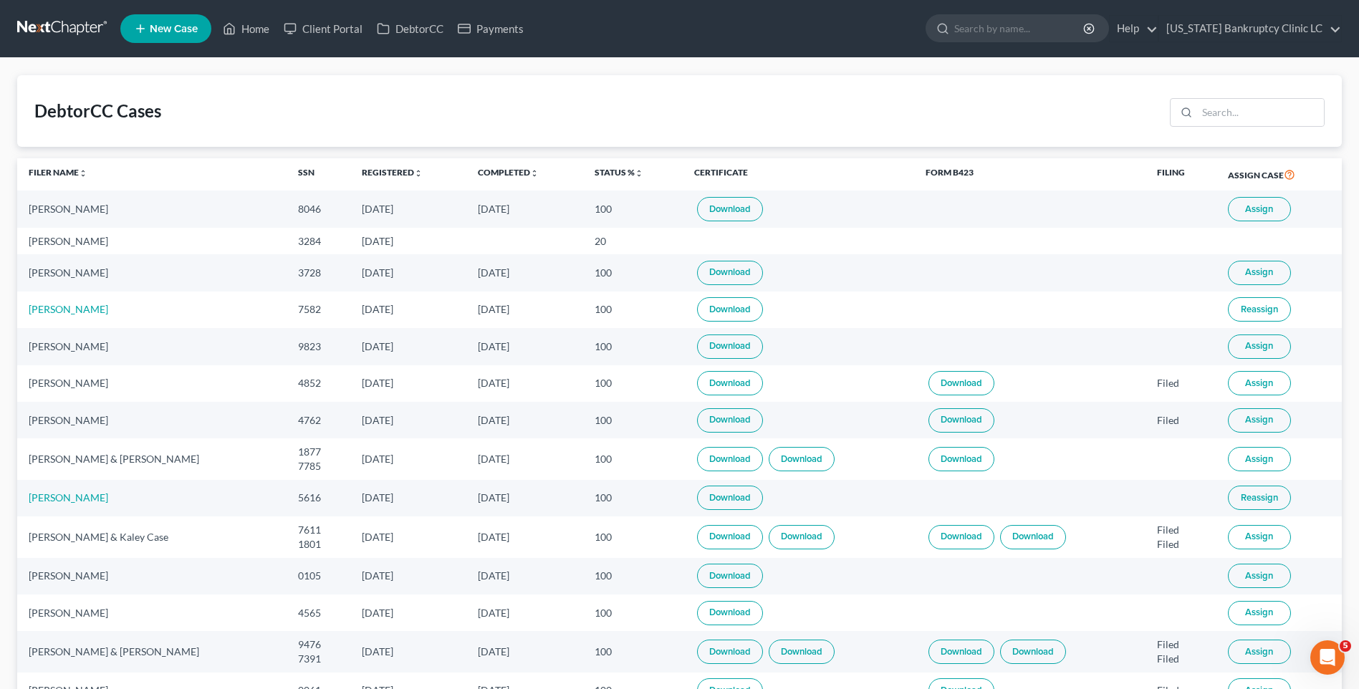
click at [1245, 454] on span "Assign" at bounding box center [1259, 458] width 28 height 11
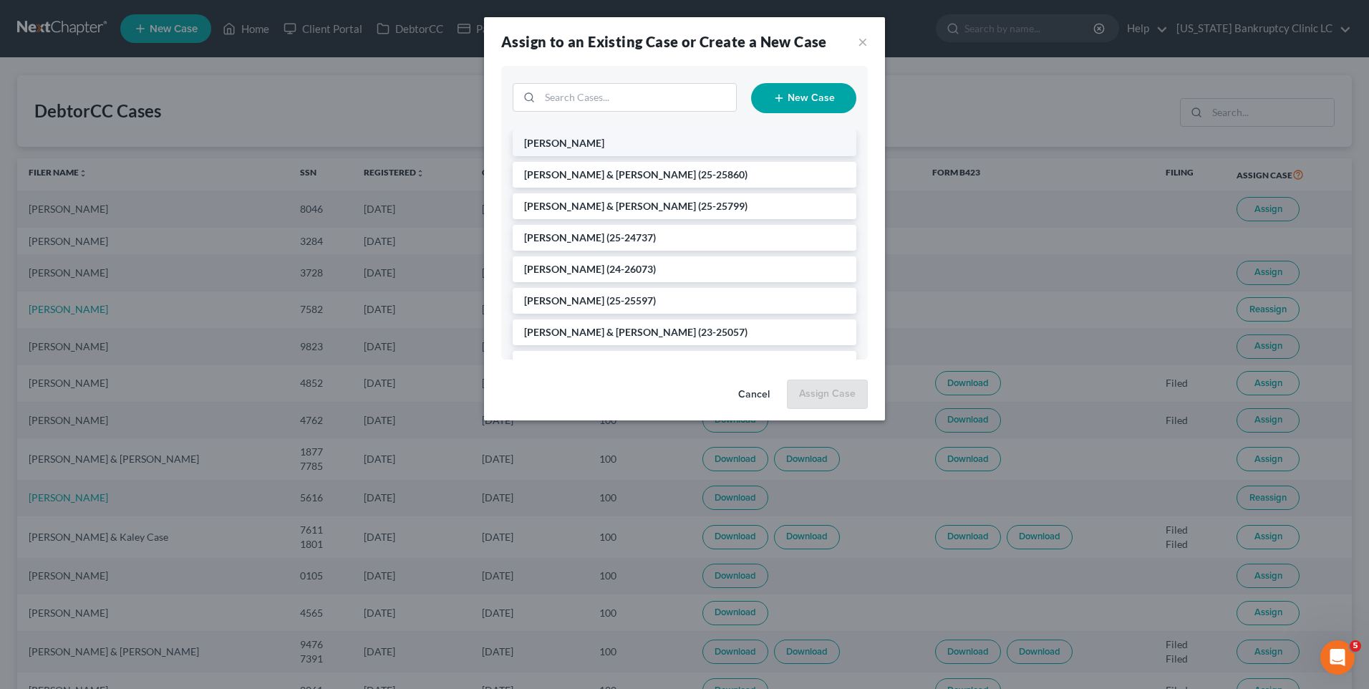
click at [603, 140] on span "[PERSON_NAME]" at bounding box center [564, 143] width 80 height 12
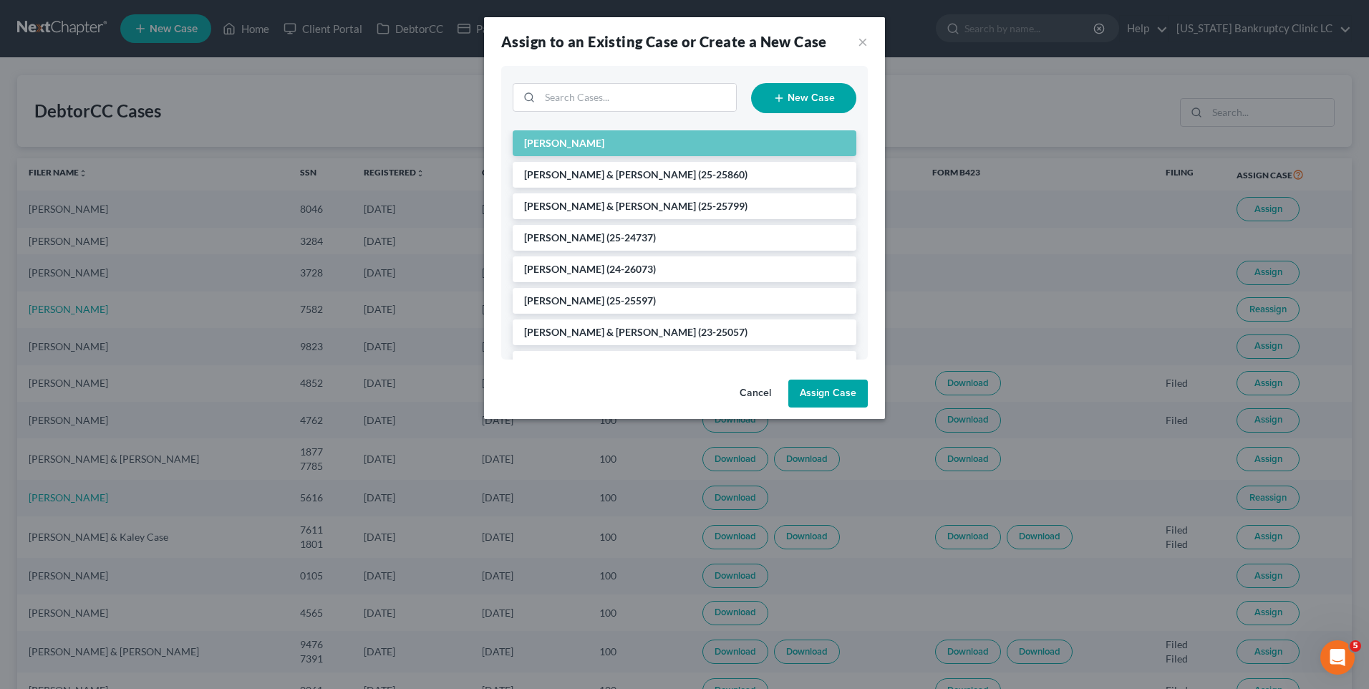
click at [846, 397] on button "Assign Case" at bounding box center [828, 394] width 79 height 29
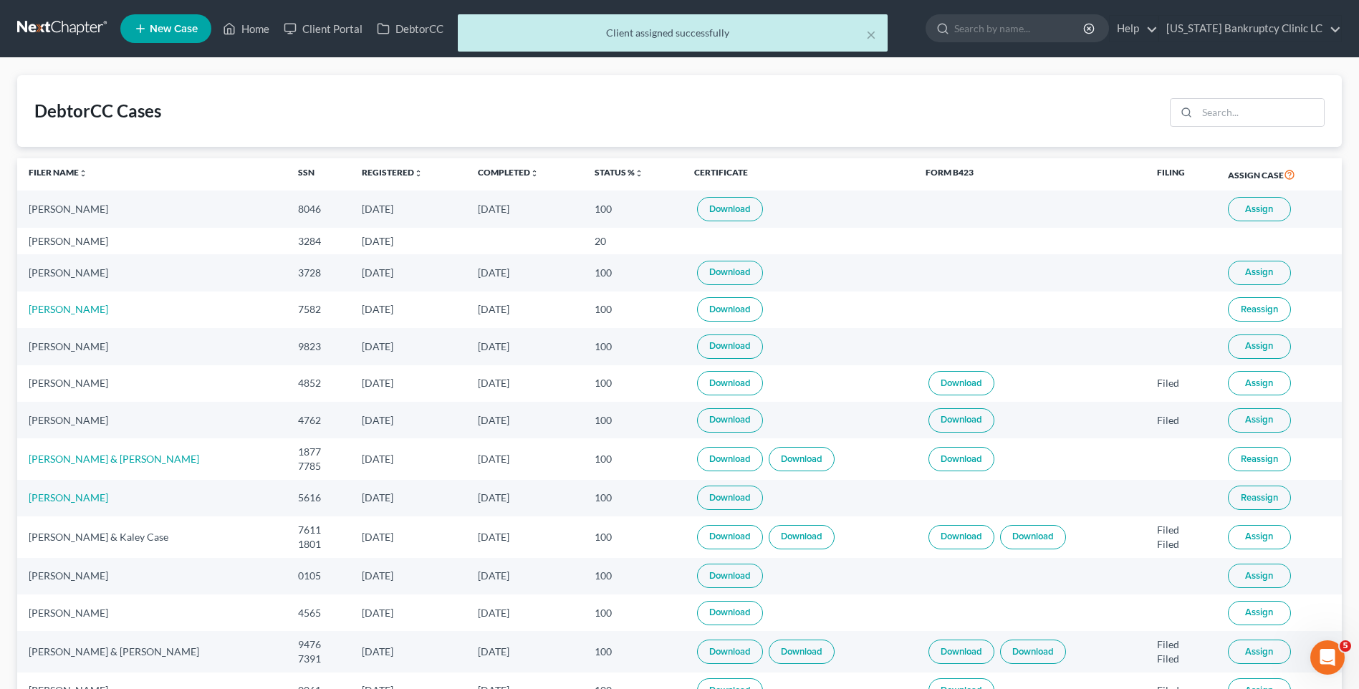
click at [745, 453] on link "Download" at bounding box center [730, 459] width 66 height 24
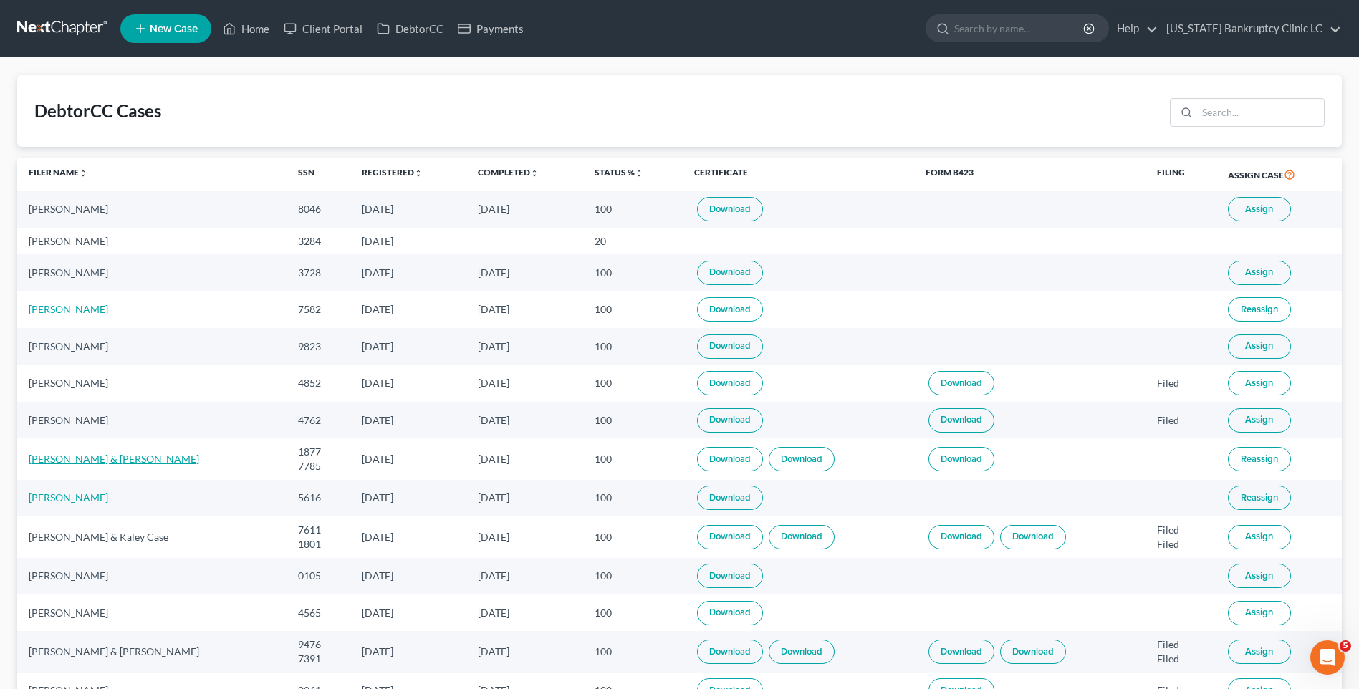
click at [59, 457] on link "[PERSON_NAME] & [PERSON_NAME]" at bounding box center [114, 459] width 170 height 12
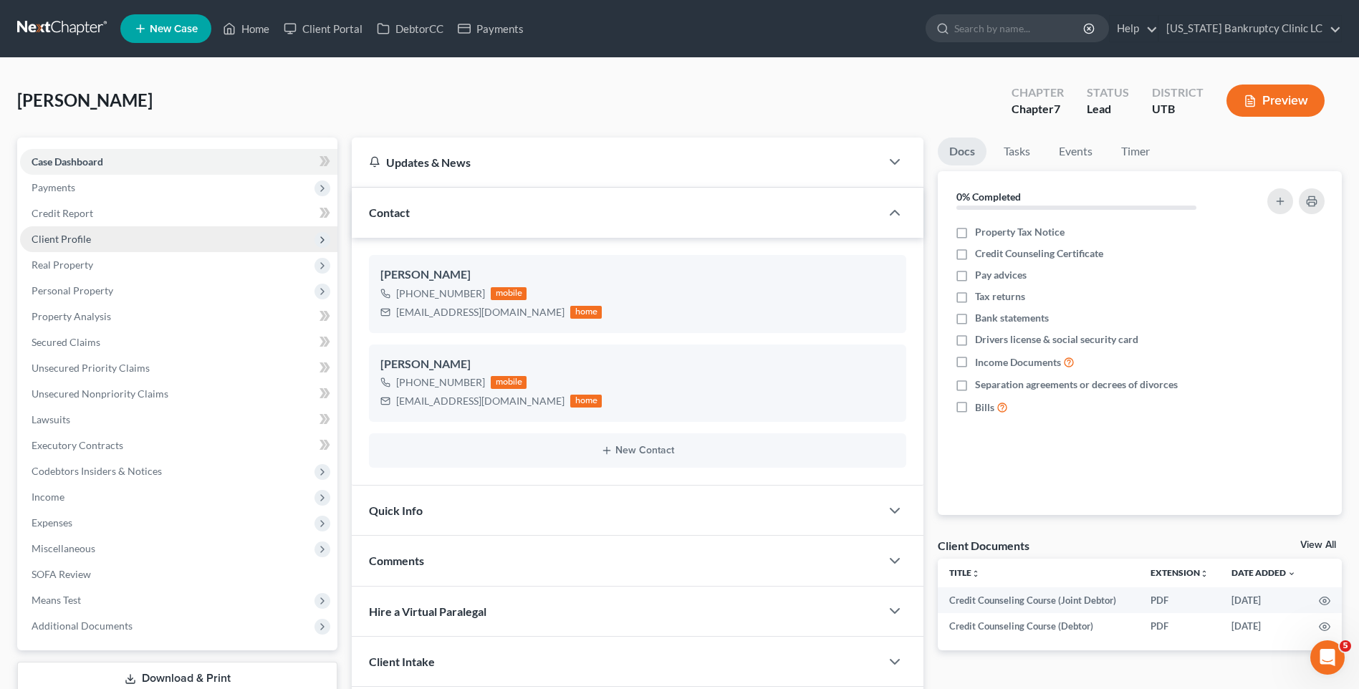
click at [93, 232] on span "Client Profile" at bounding box center [178, 239] width 317 height 26
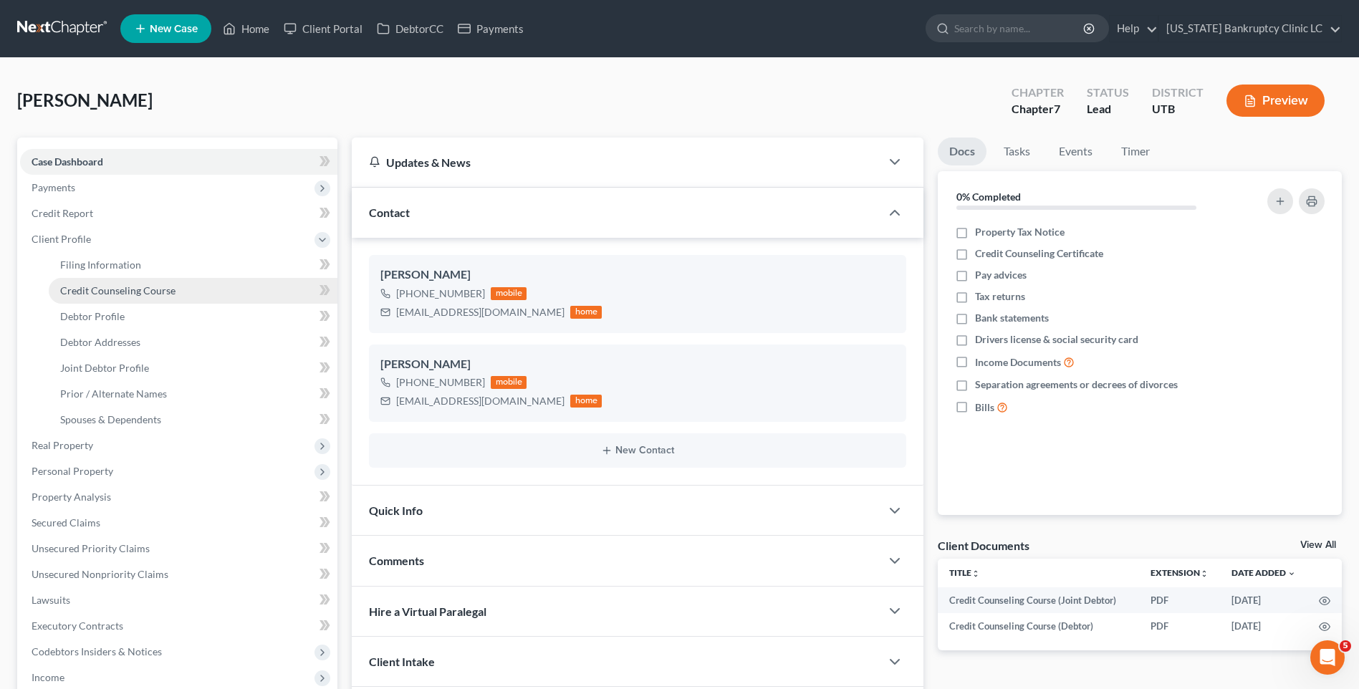
click at [137, 289] on span "Credit Counseling Course" at bounding box center [117, 290] width 115 height 12
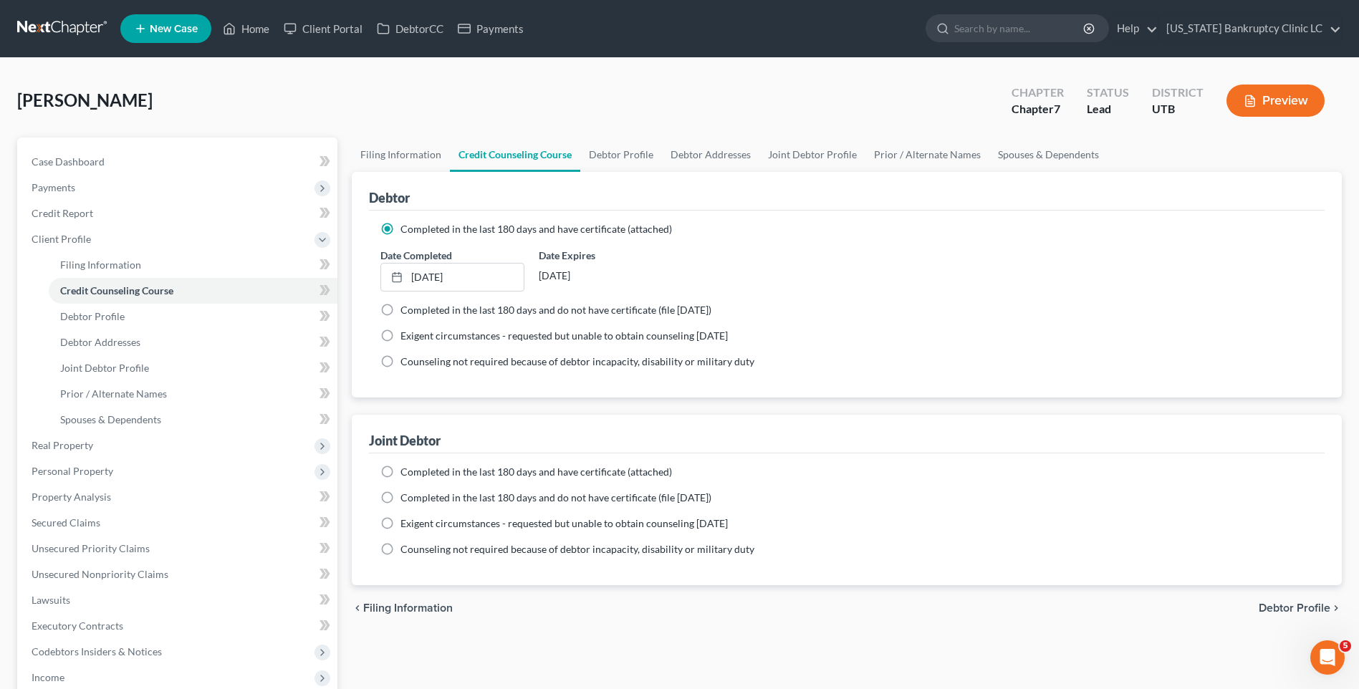
scroll to position [279, 0]
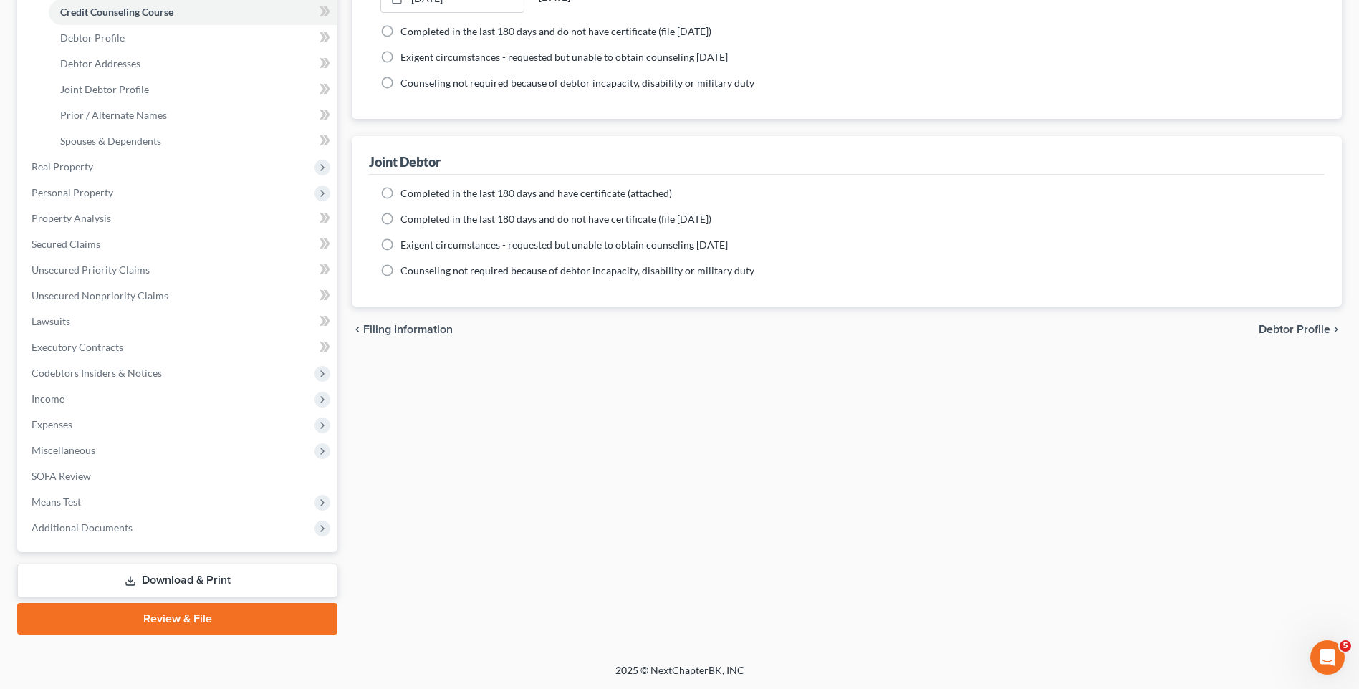
click at [400, 196] on label "Completed in the last 180 days and have certificate (attached)" at bounding box center [535, 193] width 271 height 14
click at [406, 196] on input "Completed in the last 180 days and have certificate (attached)" at bounding box center [410, 190] width 9 height 9
radio input "true"
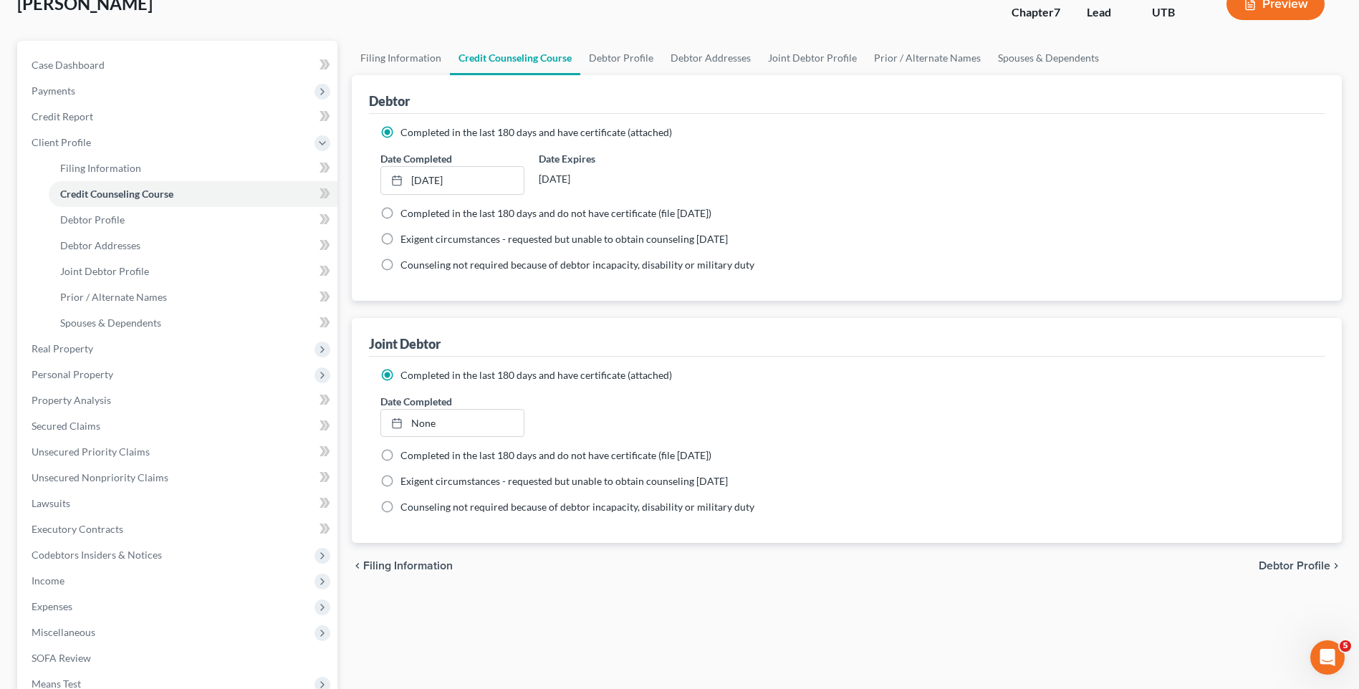
scroll to position [64, 0]
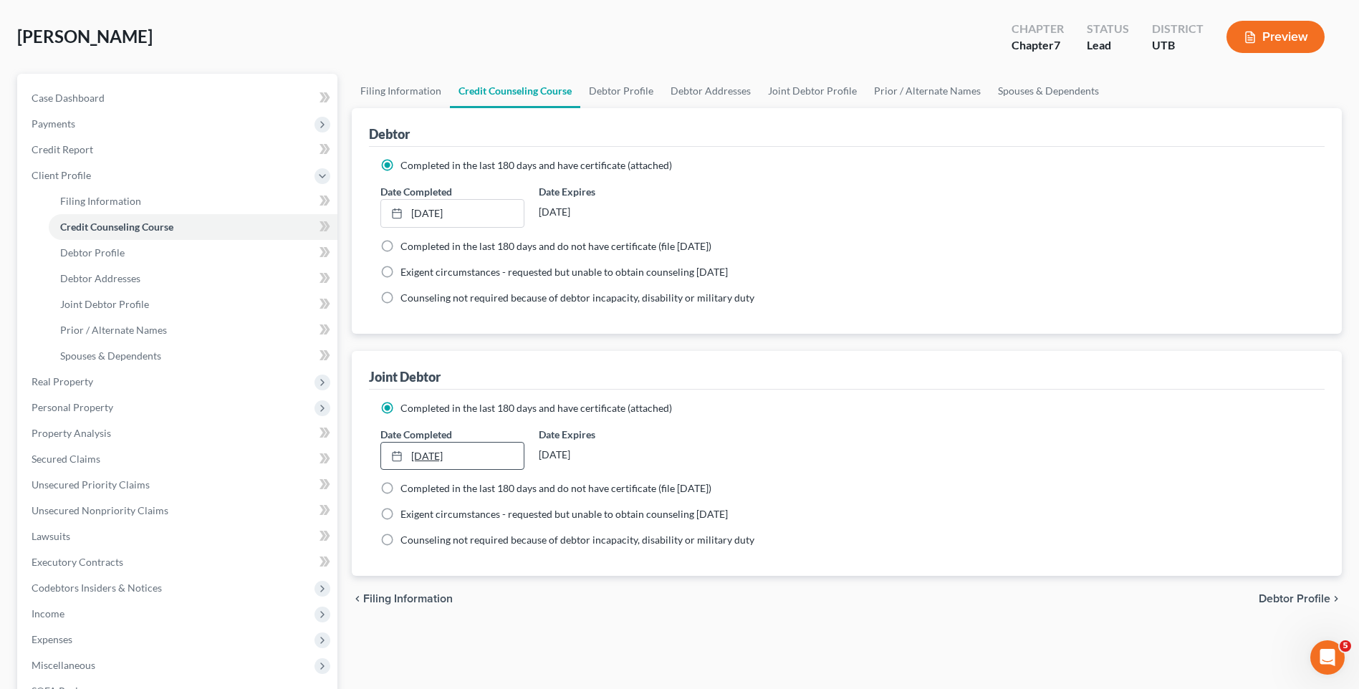
type input "[DATE]"
click at [448, 446] on link "[DATE]" at bounding box center [452, 456] width 142 height 27
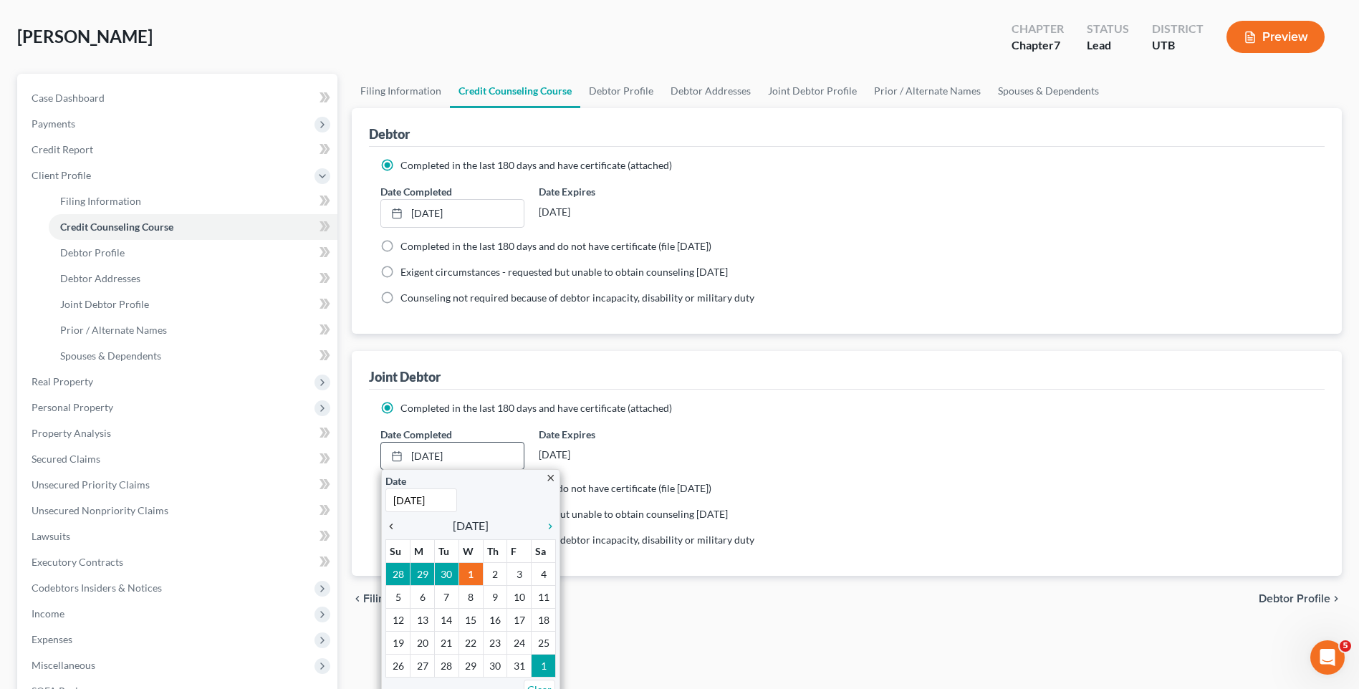
click at [389, 530] on icon "chevron_left" at bounding box center [394, 526] width 19 height 11
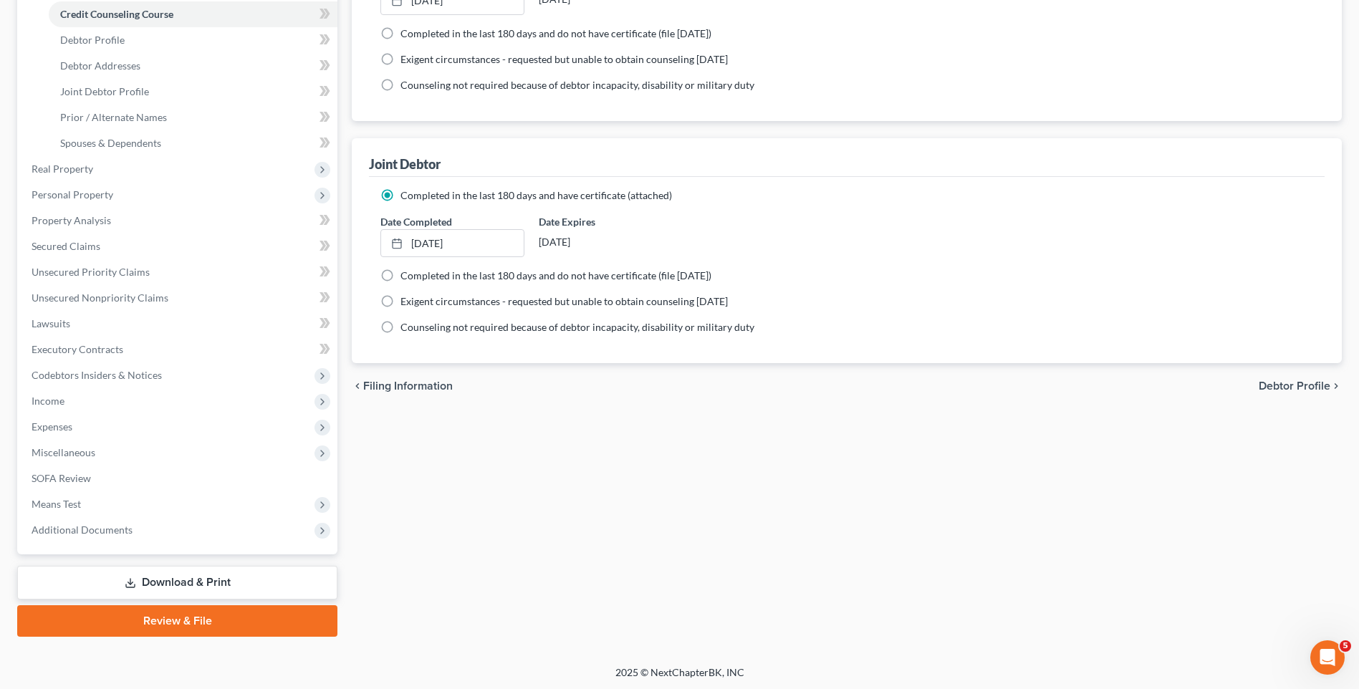
scroll to position [279, 0]
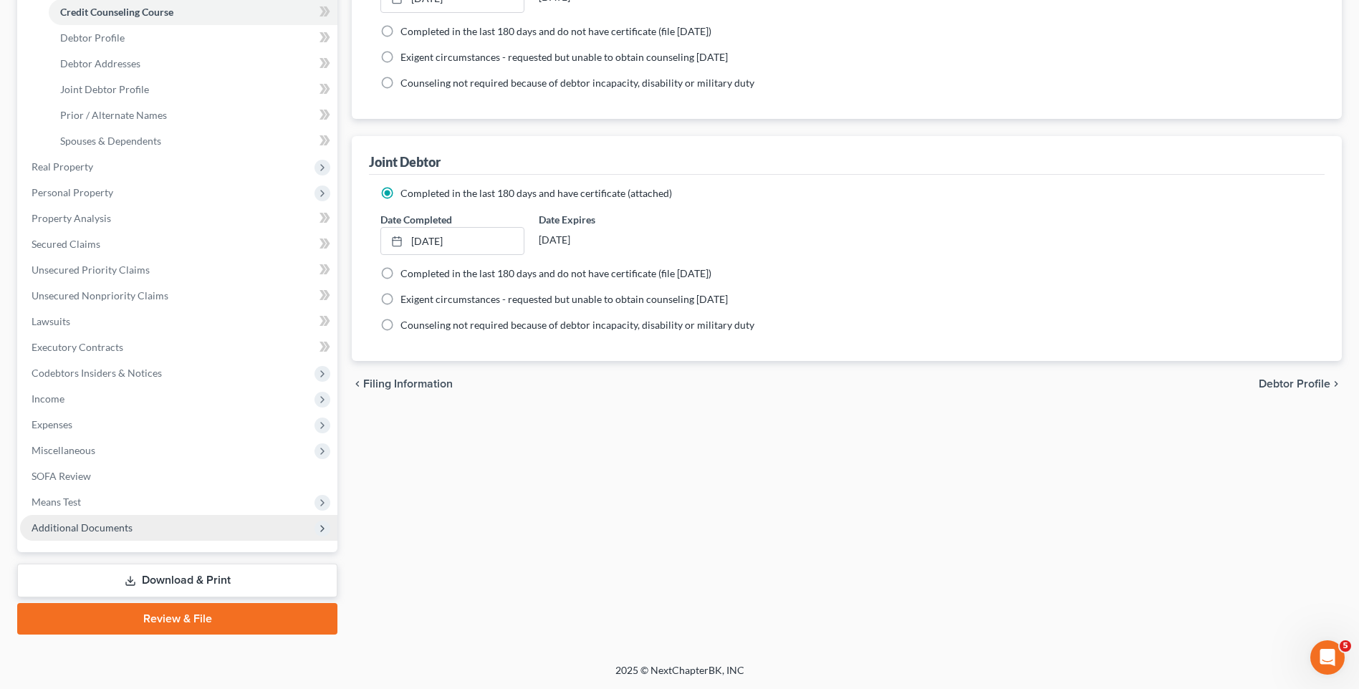
click at [84, 521] on span "Additional Documents" at bounding box center [82, 527] width 101 height 12
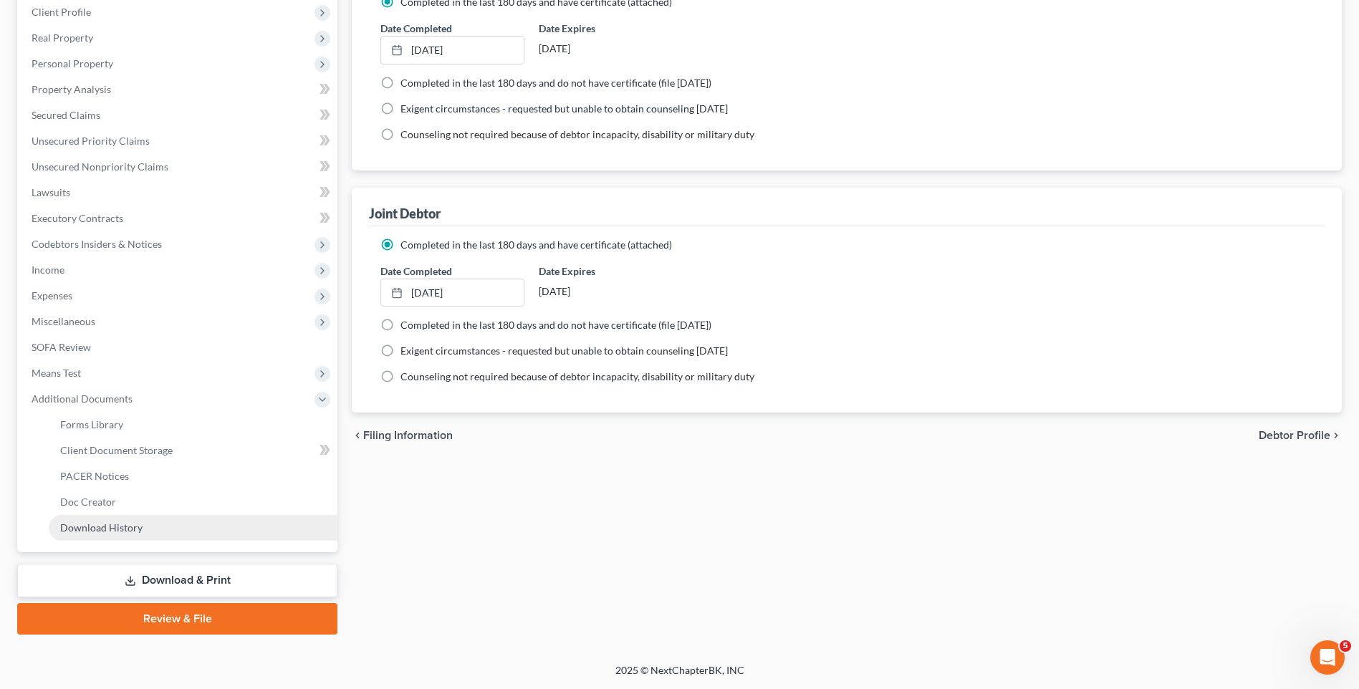
scroll to position [227, 0]
click at [129, 451] on span "Client Document Storage" at bounding box center [116, 450] width 112 height 12
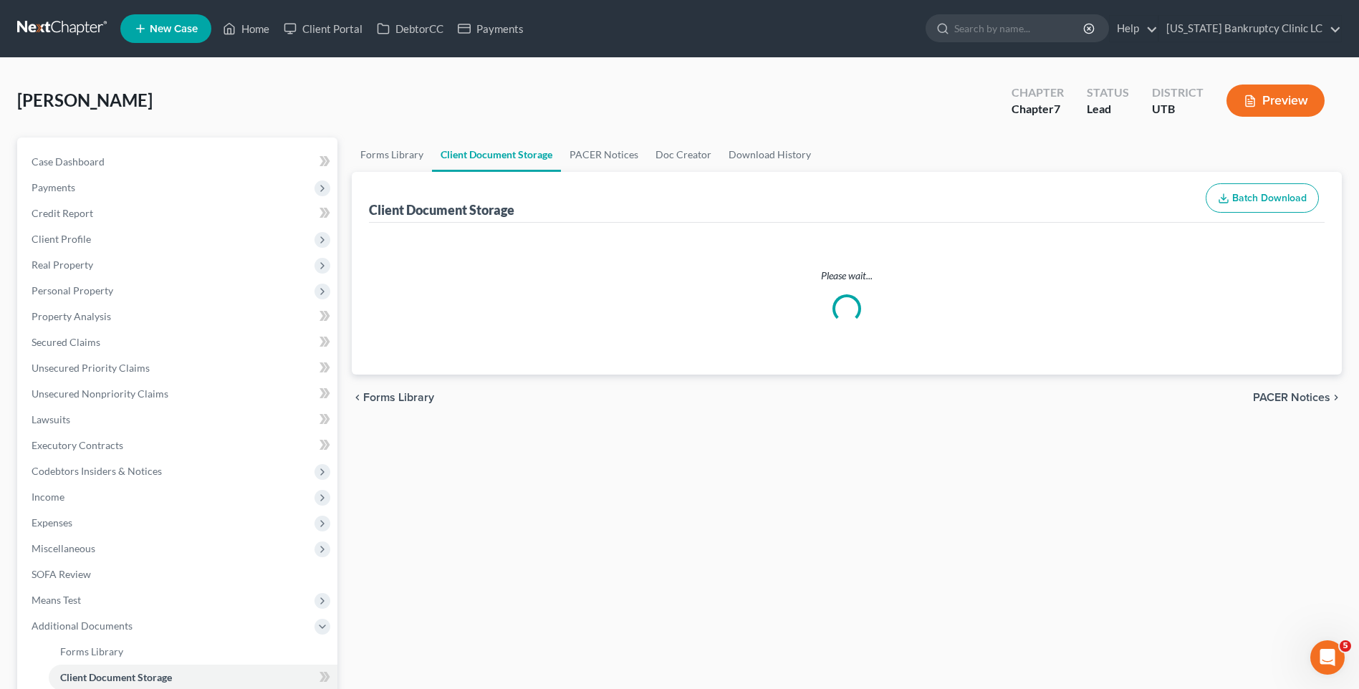
select select "30"
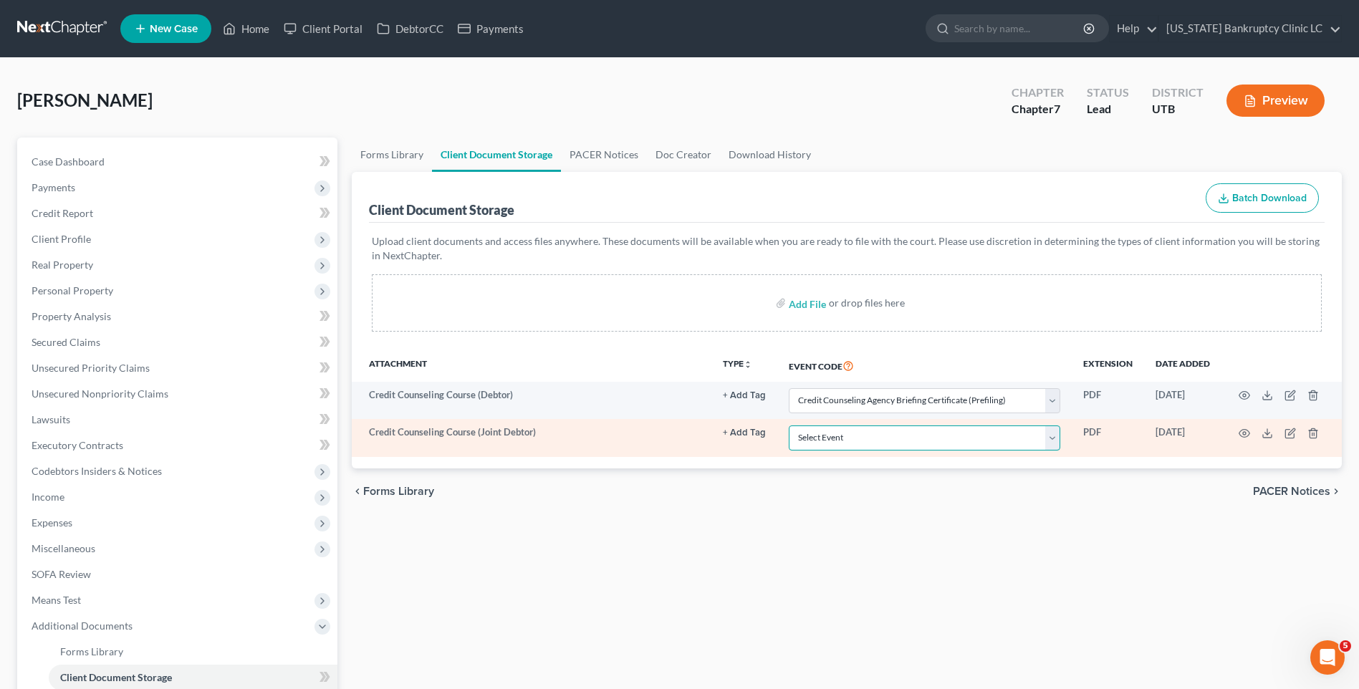
click at [833, 436] on select "Select Event Affidavit/Declaration Amended Chapter 11 Plan Amended Disclosure S…" at bounding box center [924, 437] width 271 height 25
select select "30"
click at [789, 425] on select "Select Event Affidavit/Declaration Amended Chapter 11 Plan Amended Disclosure S…" at bounding box center [924, 437] width 271 height 25
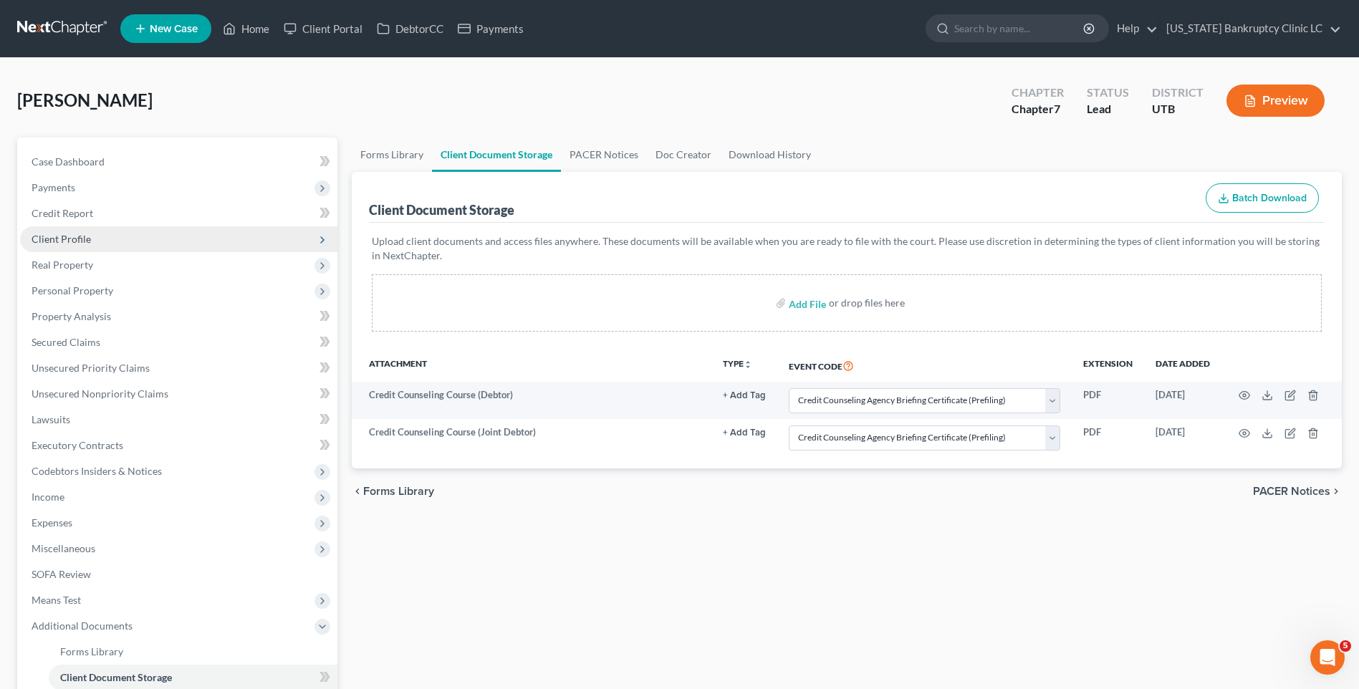
click at [129, 246] on span "Client Profile" at bounding box center [178, 239] width 317 height 26
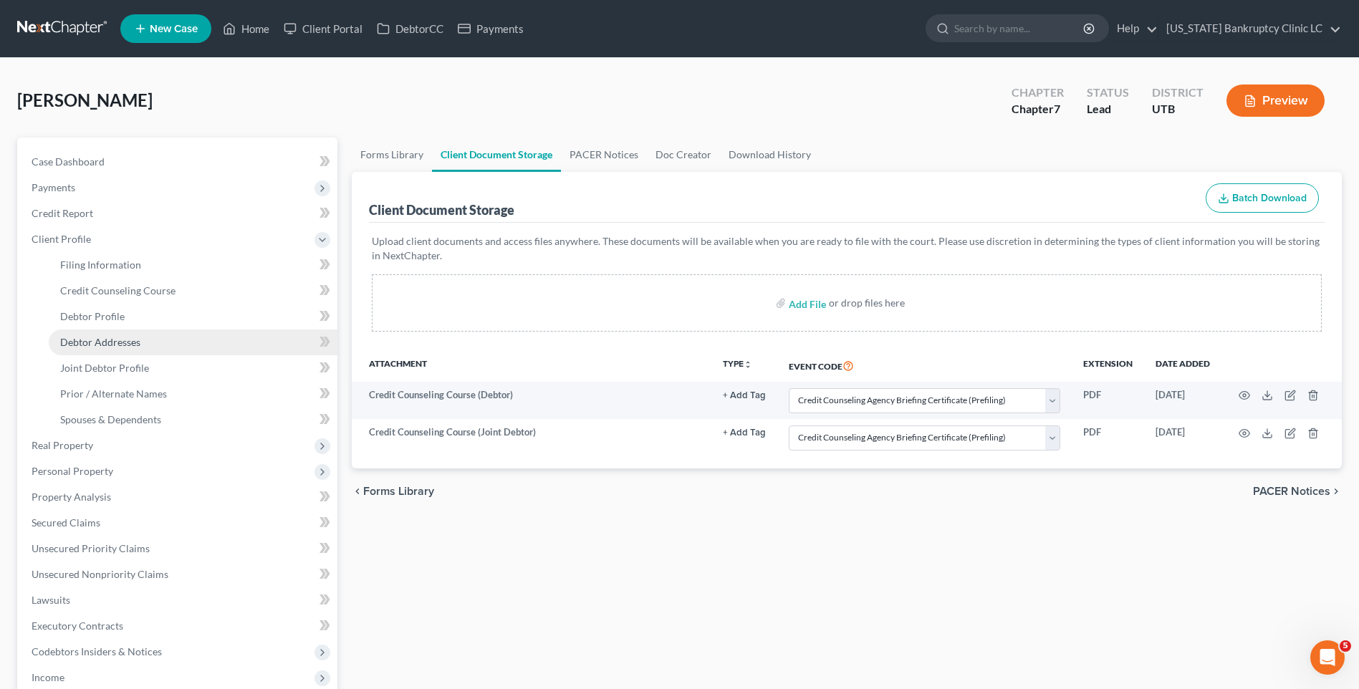
click at [117, 334] on link "Debtor Addresses" at bounding box center [193, 342] width 289 height 26
select select "0"
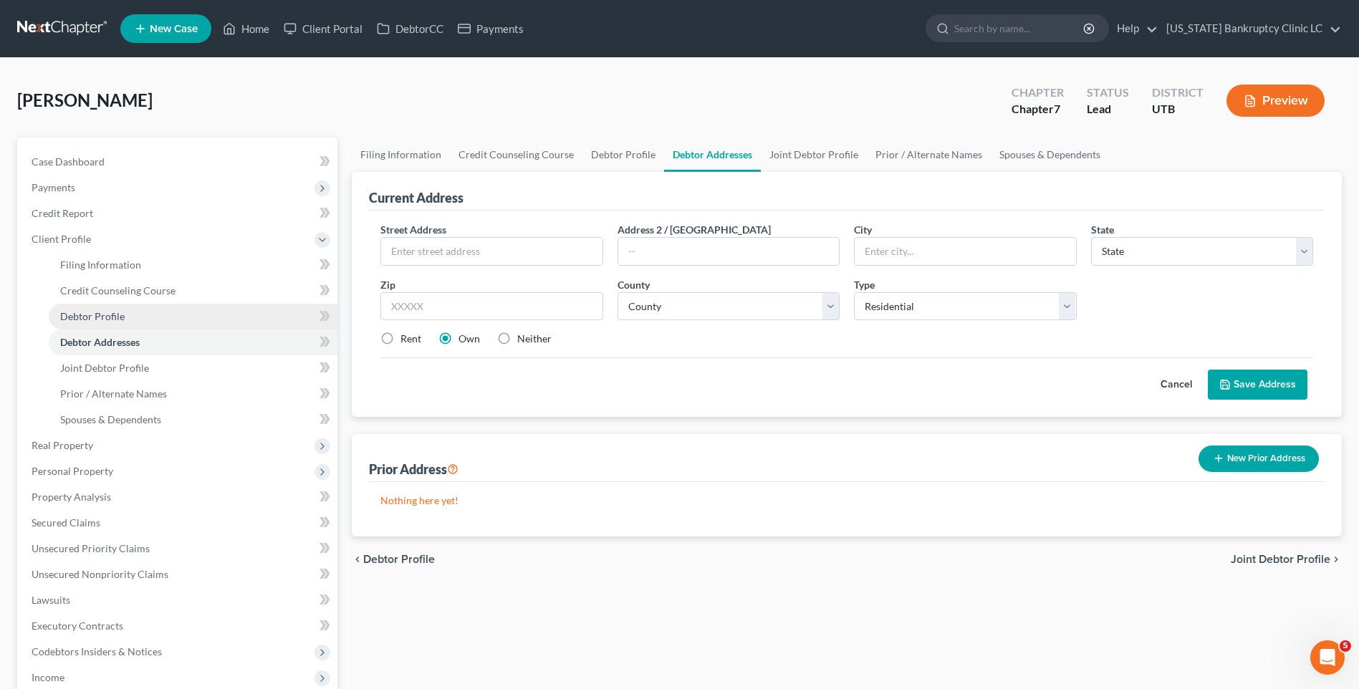
click at [123, 315] on link "Debtor Profile" at bounding box center [193, 317] width 289 height 26
select select "1"
select select "0"
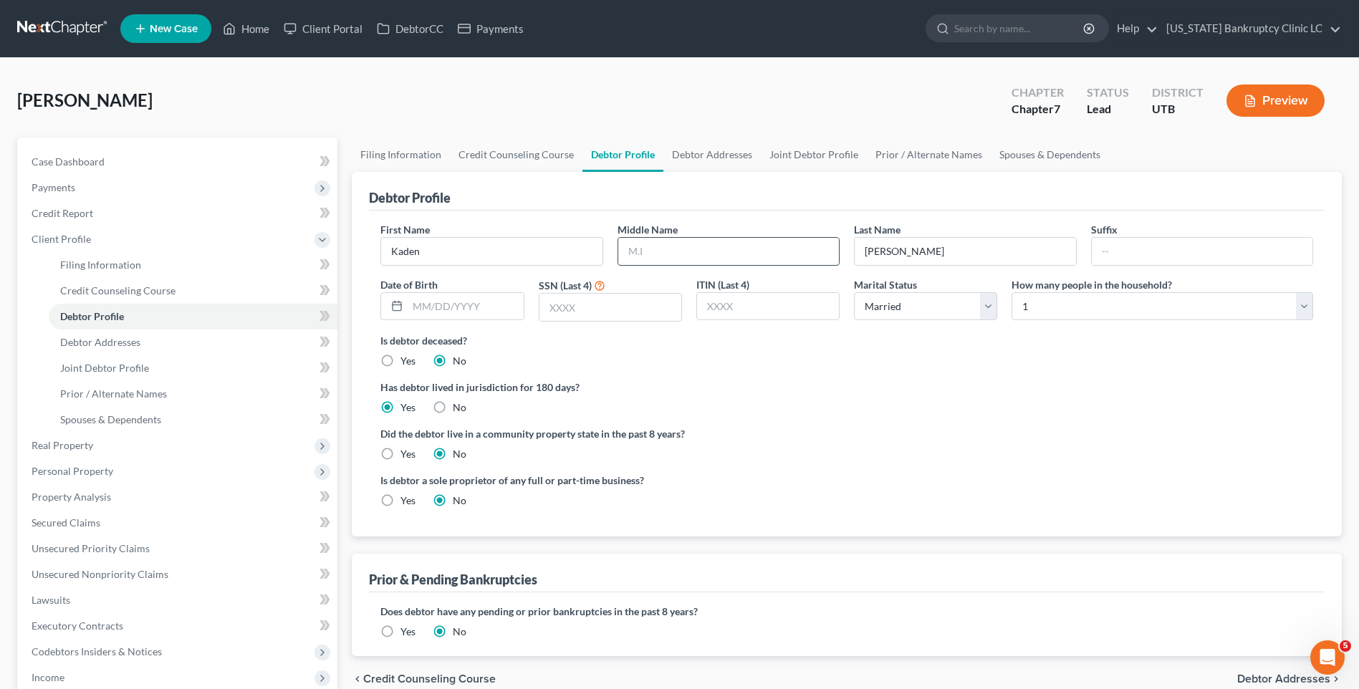
click at [714, 254] on input "text" at bounding box center [728, 251] width 221 height 27
click at [710, 252] on input "C7" at bounding box center [728, 251] width 221 height 27
type input "C"
click at [482, 307] on input "text" at bounding box center [465, 306] width 115 height 27
type input "[DATE]"
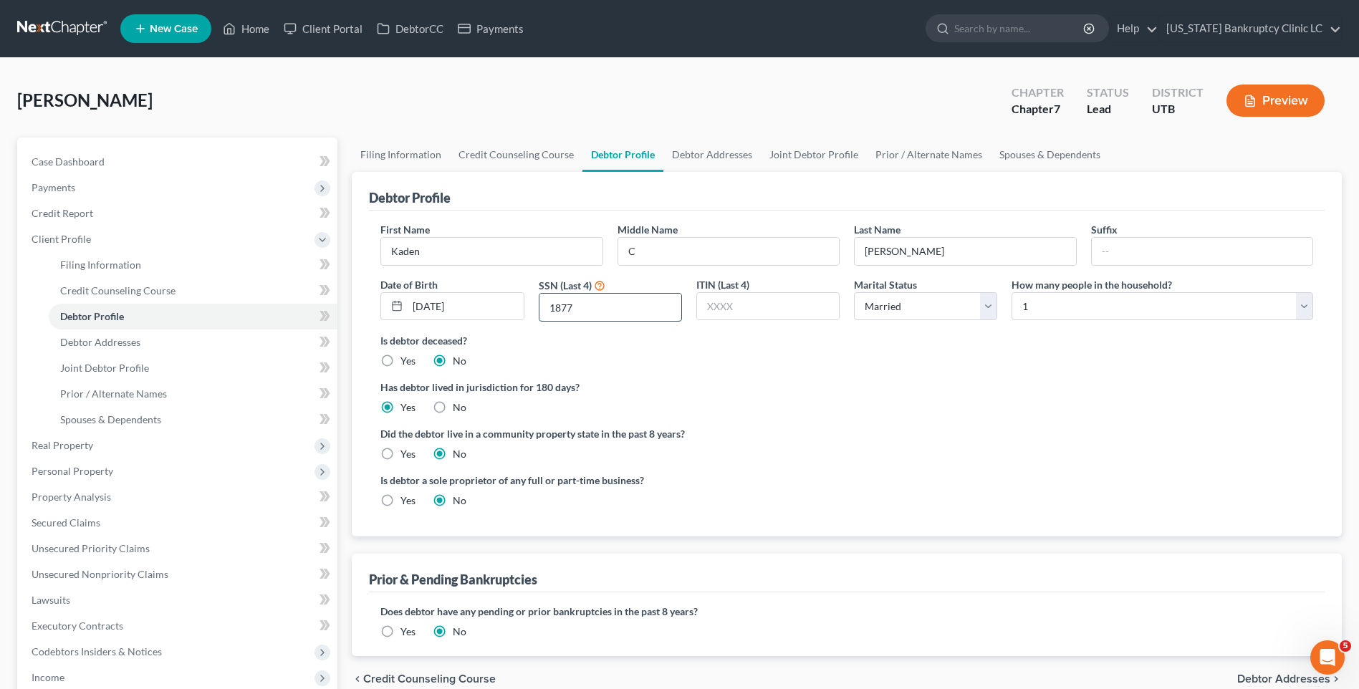
click at [600, 304] on input "1877" at bounding box center [610, 307] width 142 height 27
type input "1"
type input "7785"
click at [1143, 303] on select "Select 1 2 3 4 5 6 7 8 9 10 11 12 13 14 15 16 17 18 19 20" at bounding box center [1162, 306] width 302 height 29
select select "4"
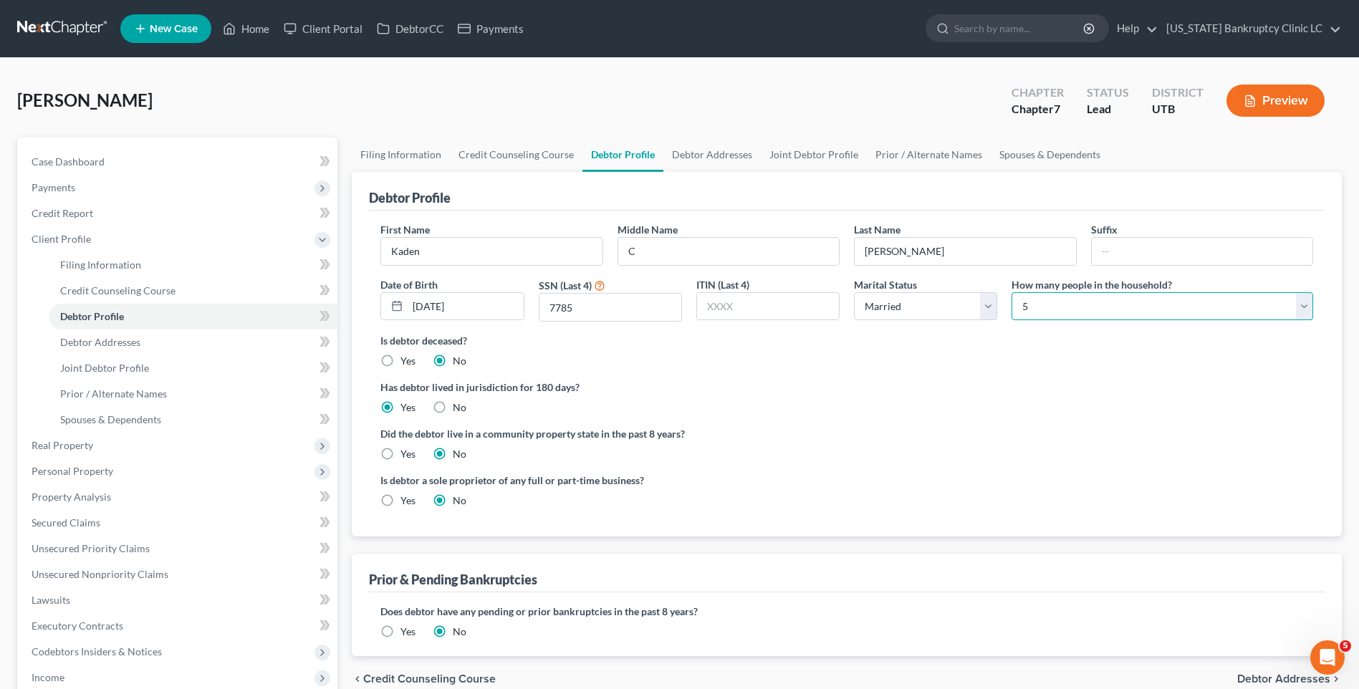
click at [1011, 292] on select "Select 1 2 3 4 5 6 7 8 9 10 11 12 13 14 15 16 17 18 19 20" at bounding box center [1162, 306] width 302 height 29
click at [704, 165] on link "Debtor Addresses" at bounding box center [711, 155] width 97 height 34
select select "0"
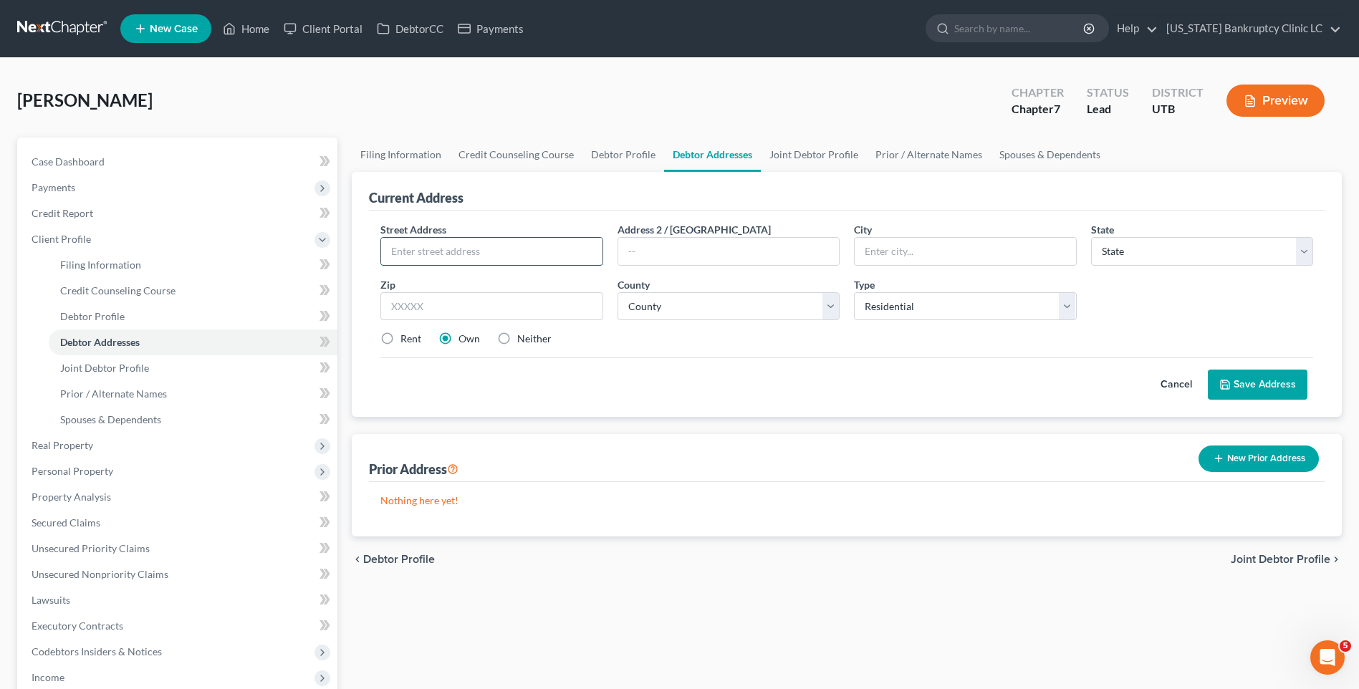
click at [513, 256] on input "text" at bounding box center [491, 251] width 221 height 27
type input "155 W 1500 S"
type input "APT B201"
type input "Richfield"
select select "46"
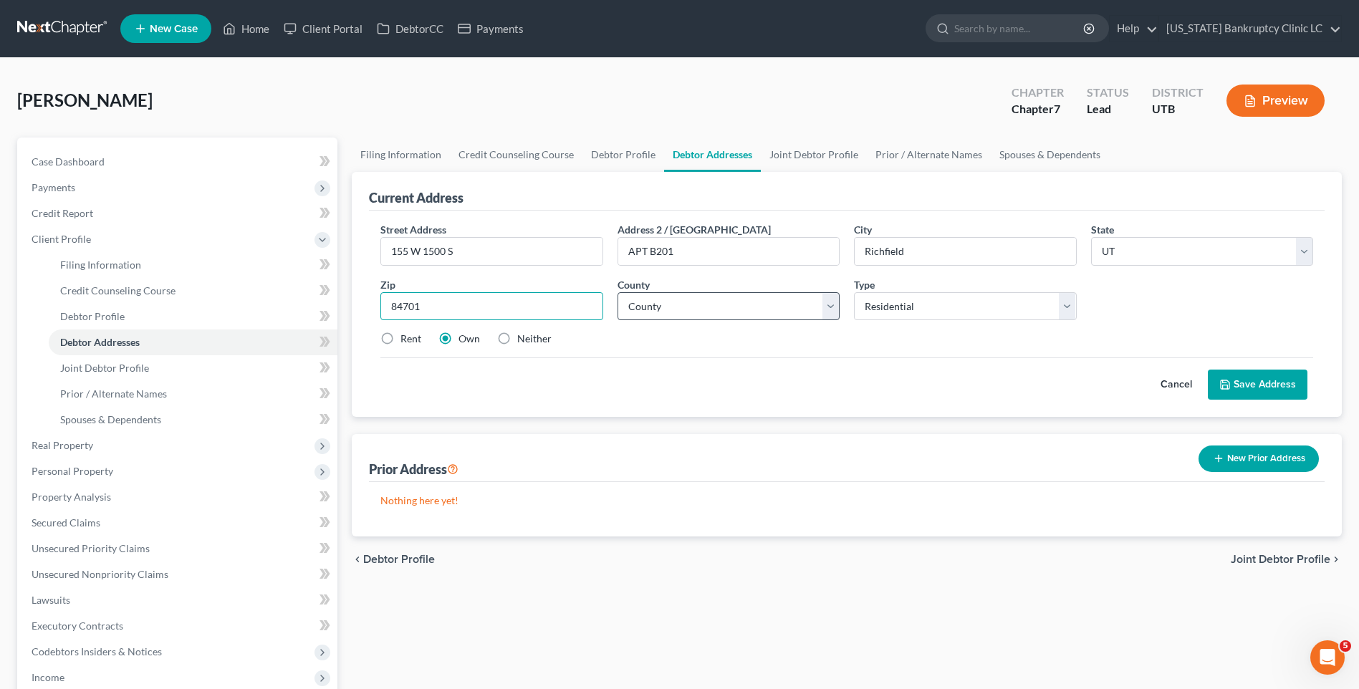
type input "84701"
click at [733, 306] on select "County [GEOGRAPHIC_DATA] [GEOGRAPHIC_DATA] [GEOGRAPHIC_DATA] [GEOGRAPHIC_DATA] …" at bounding box center [728, 306] width 222 height 29
select select "20"
click at [617, 292] on select "County [GEOGRAPHIC_DATA] [GEOGRAPHIC_DATA] [GEOGRAPHIC_DATA] [GEOGRAPHIC_DATA] …" at bounding box center [728, 306] width 222 height 29
click at [400, 340] on label "Rent" at bounding box center [410, 339] width 21 height 14
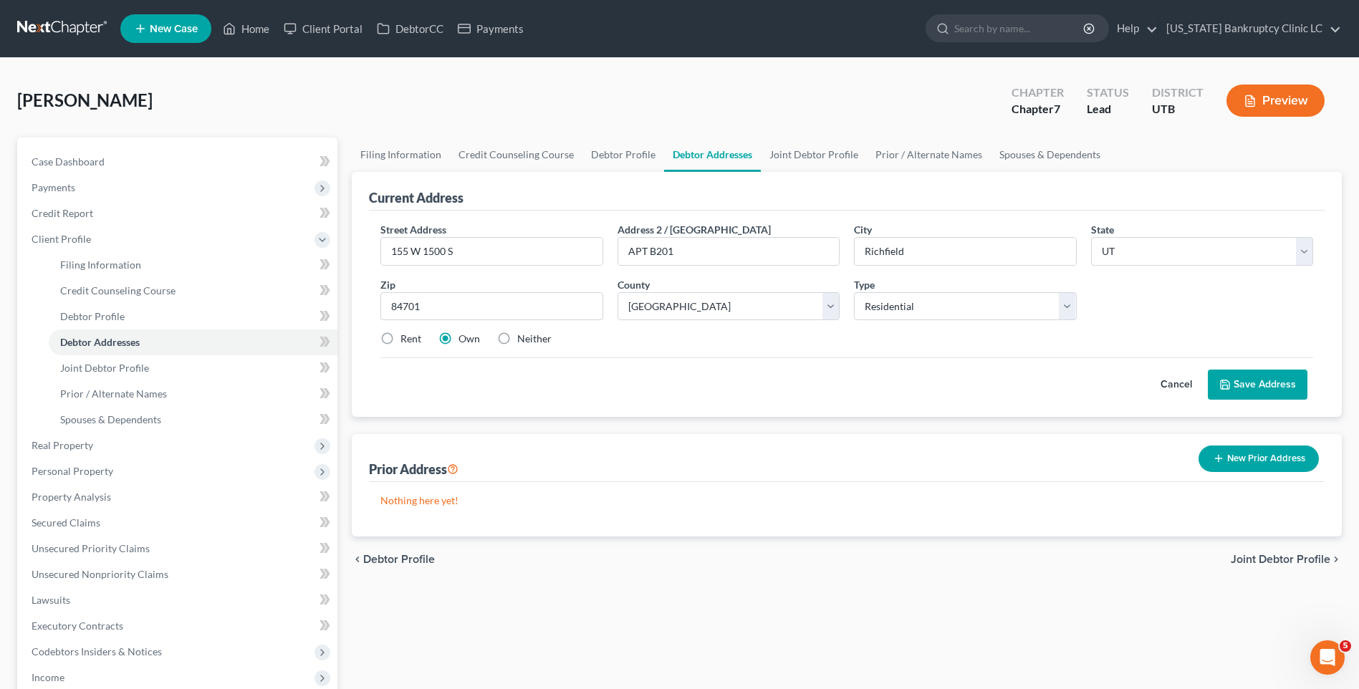
click at [406, 340] on input "Rent" at bounding box center [410, 336] width 9 height 9
radio input "true"
click at [1276, 379] on button "Save Address" at bounding box center [1258, 385] width 100 height 30
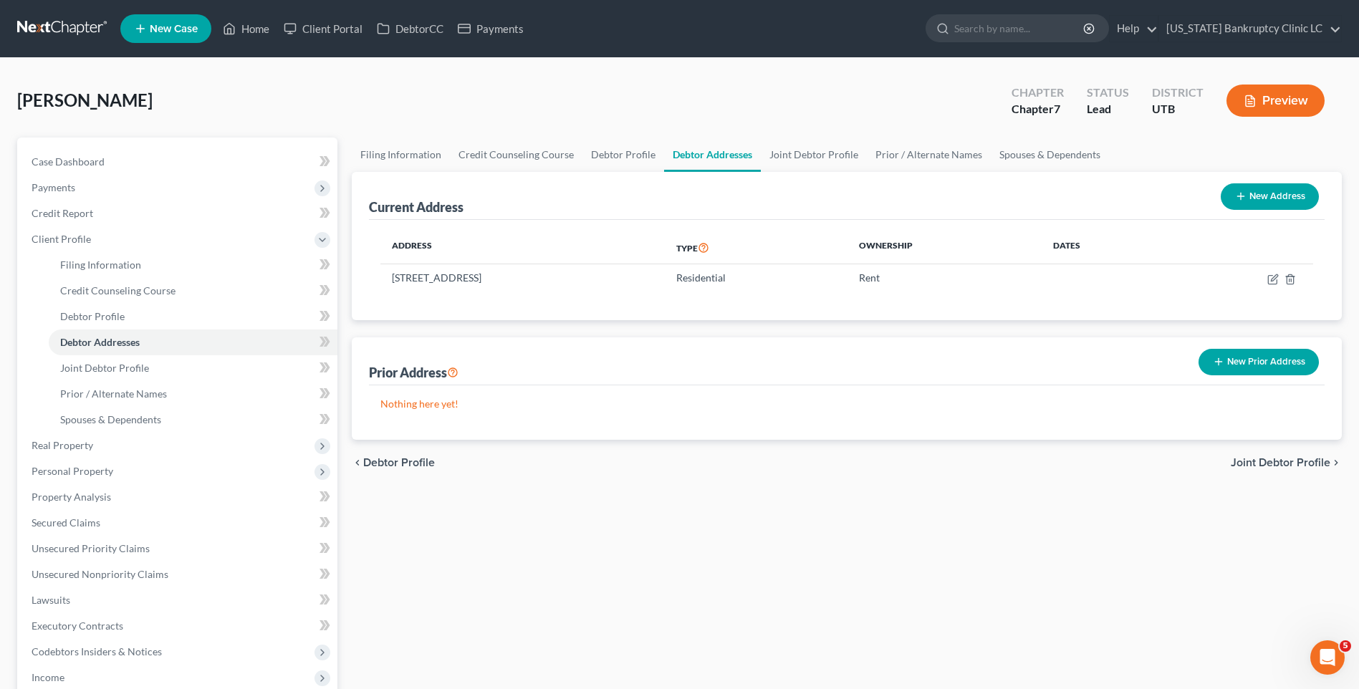
click at [1224, 364] on icon "button" at bounding box center [1218, 361] width 11 height 11
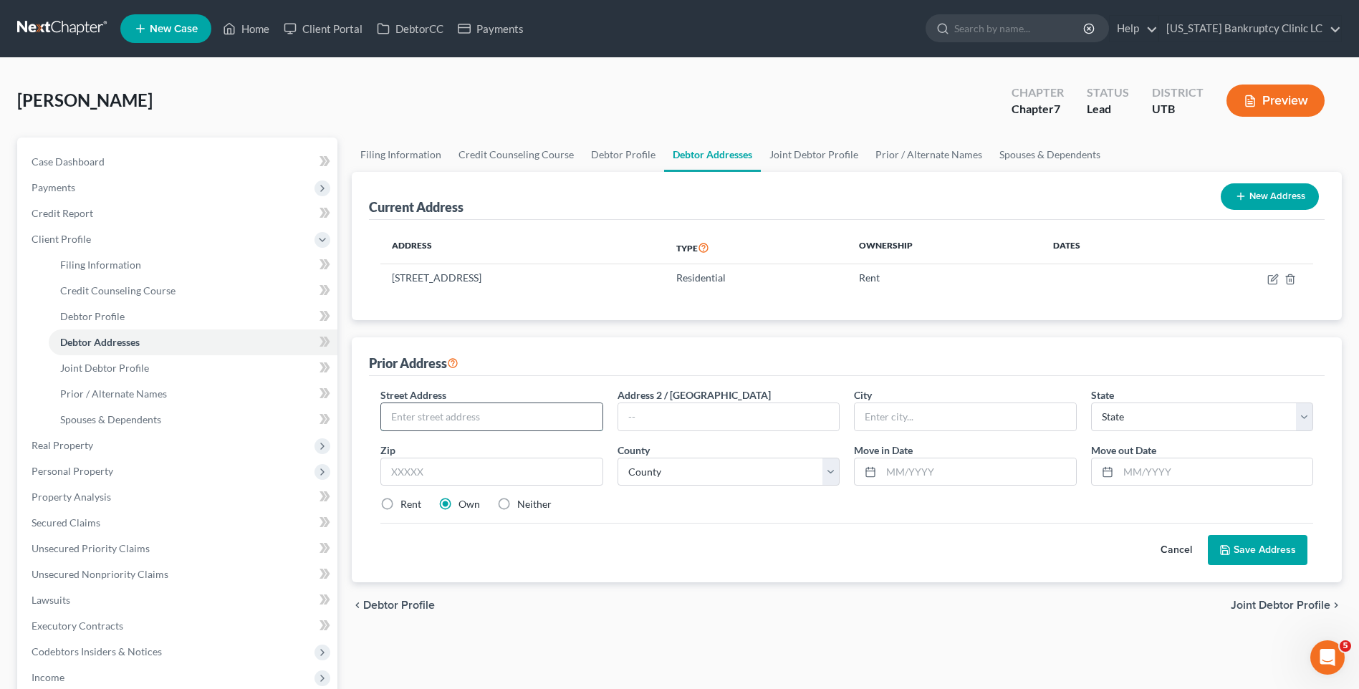
click at [448, 420] on input "text" at bounding box center [491, 416] width 221 height 27
type input "[STREET_ADDRESS][PERSON_NAME]"
type input "Apt 16"
type input "[GEOGRAPHIC_DATA]"
select select "46"
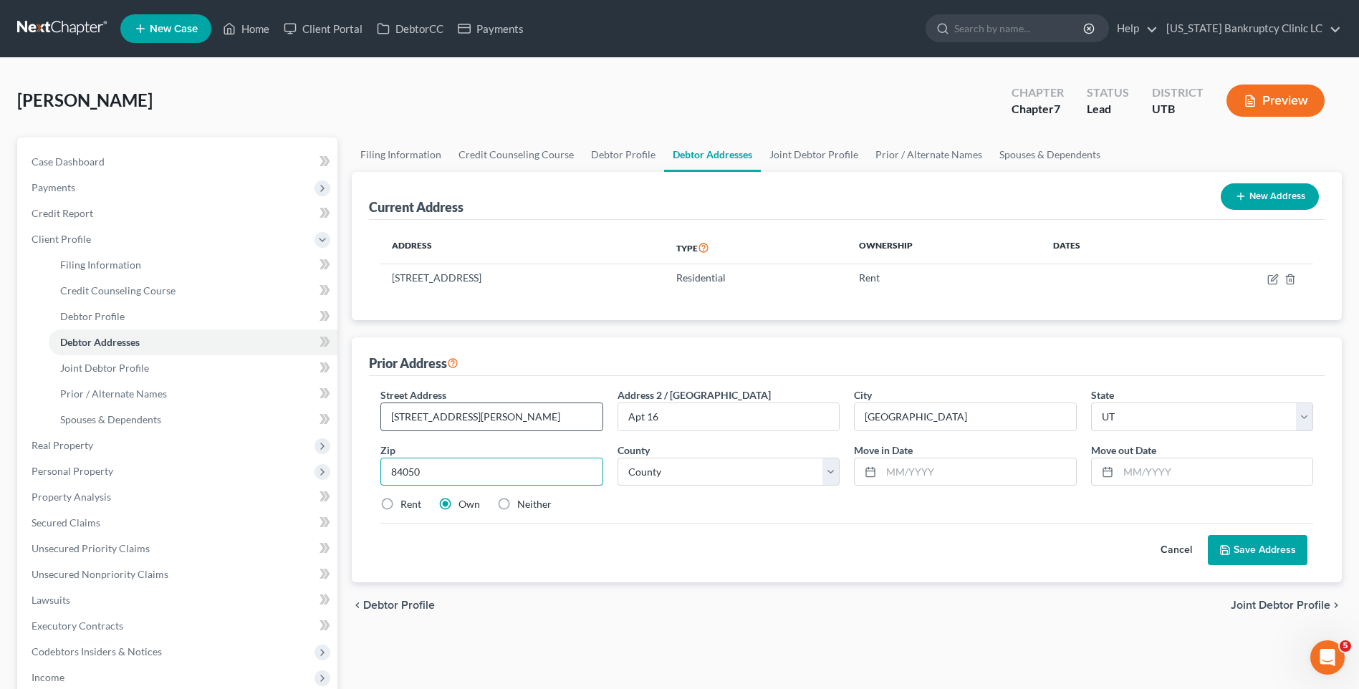
type input "84050"
type input "[PERSON_NAME]"
select select "20"
type input "04/2024"
type input "11/2024"
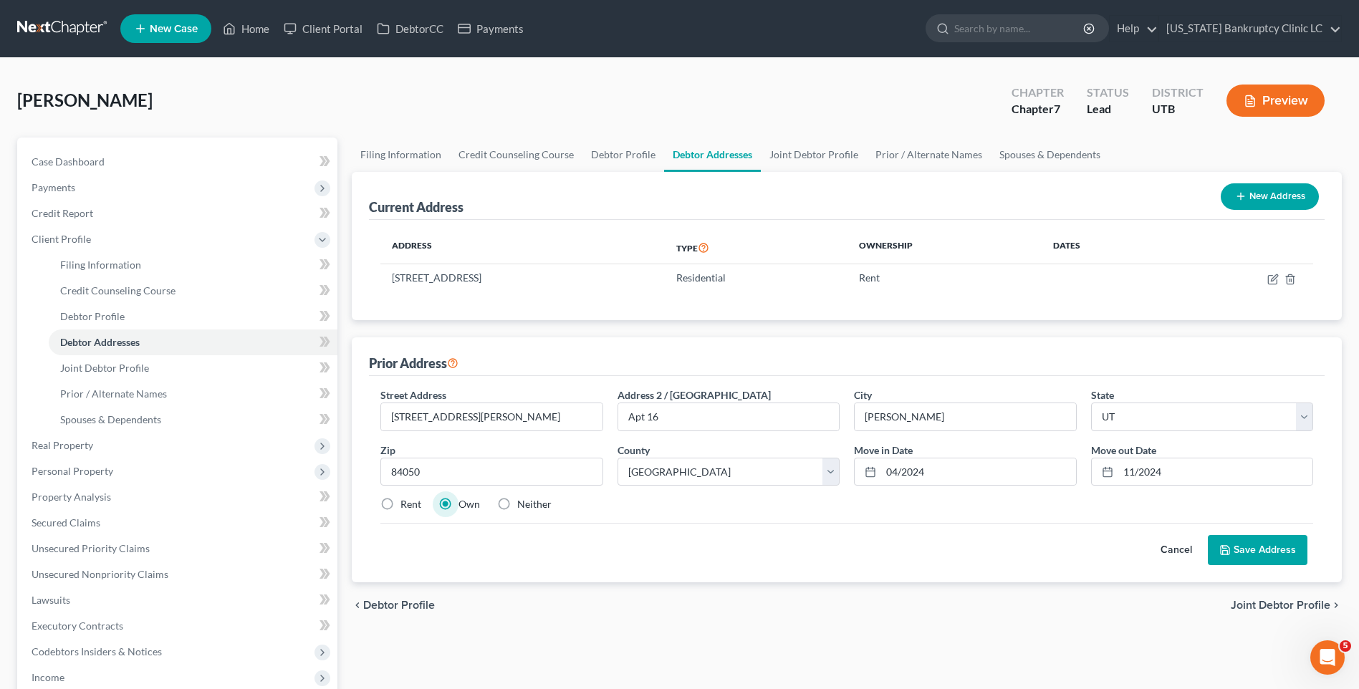
click at [400, 502] on label "Rent" at bounding box center [410, 504] width 21 height 14
click at [406, 502] on input "Rent" at bounding box center [410, 501] width 9 height 9
radio input "true"
click at [664, 468] on select "County [GEOGRAPHIC_DATA] [GEOGRAPHIC_DATA] [GEOGRAPHIC_DATA] [GEOGRAPHIC_DATA] …" at bounding box center [728, 472] width 222 height 29
select select "24"
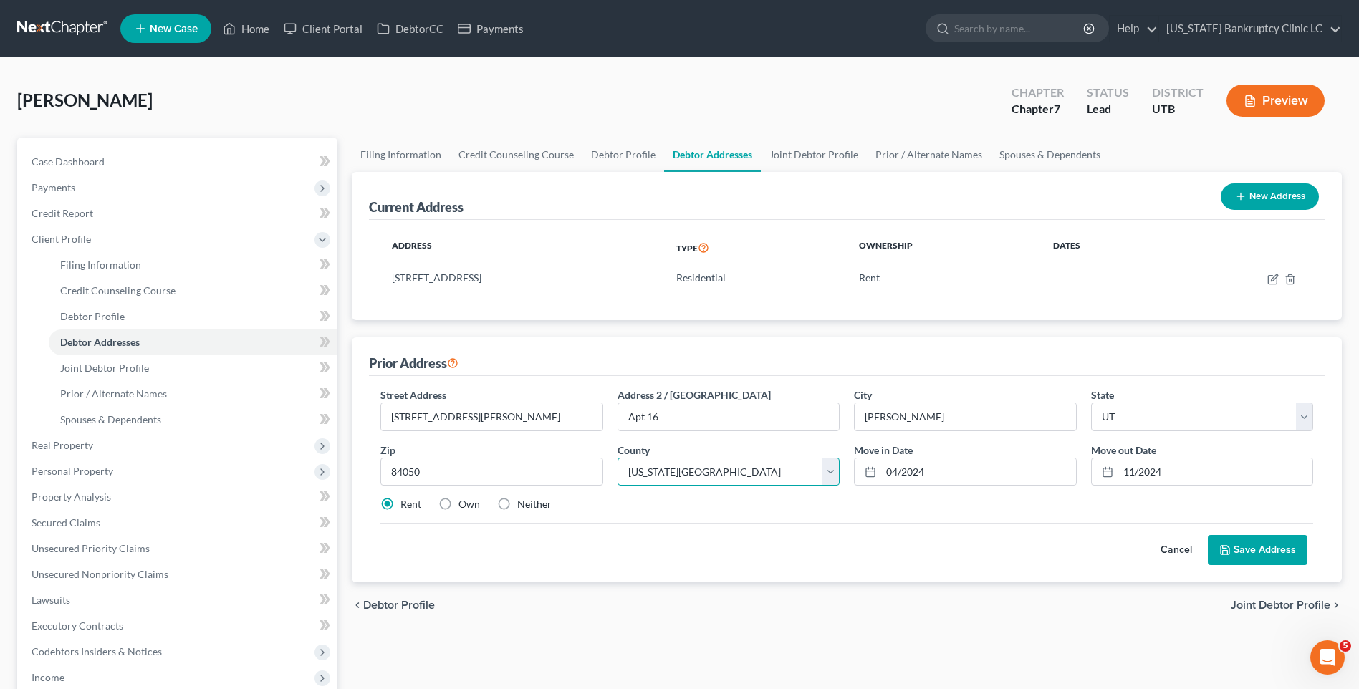
click at [617, 458] on select "County [GEOGRAPHIC_DATA] [GEOGRAPHIC_DATA] [GEOGRAPHIC_DATA] [GEOGRAPHIC_DATA] …" at bounding box center [728, 472] width 222 height 29
click at [1219, 549] on button "Save Address" at bounding box center [1258, 550] width 100 height 30
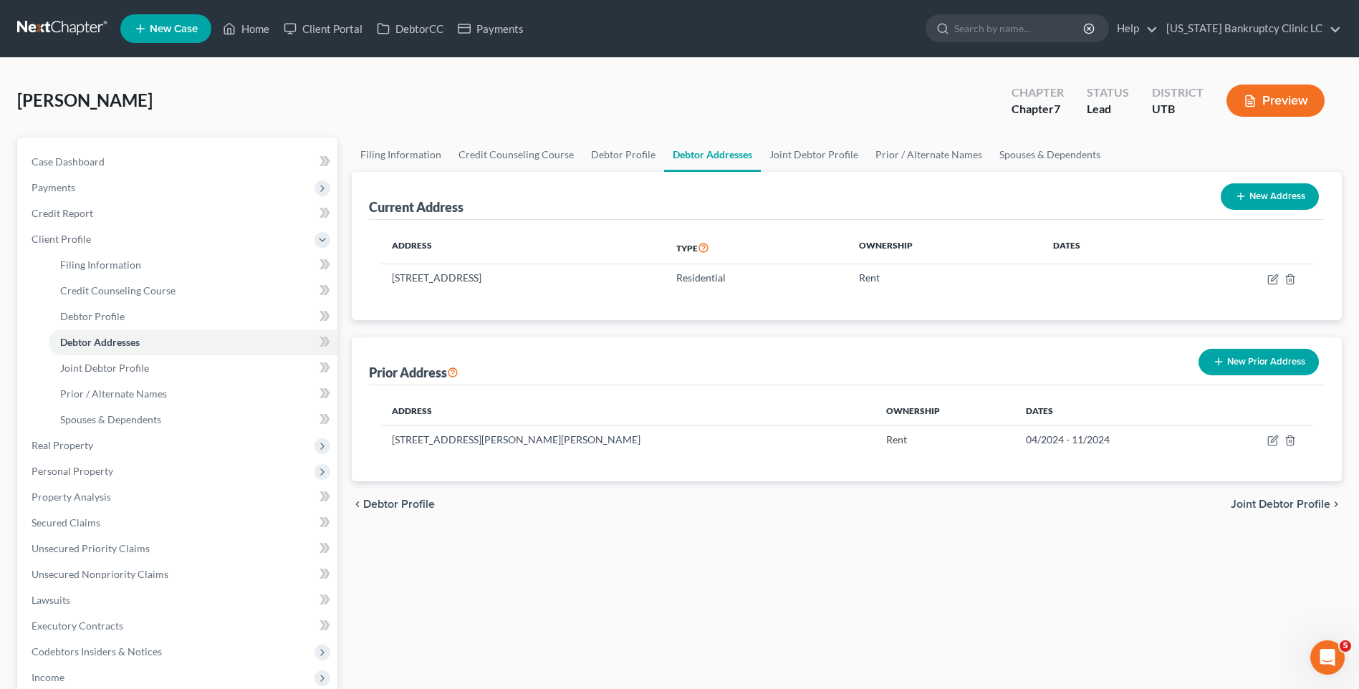
click at [1255, 366] on button "New Prior Address" at bounding box center [1258, 362] width 120 height 26
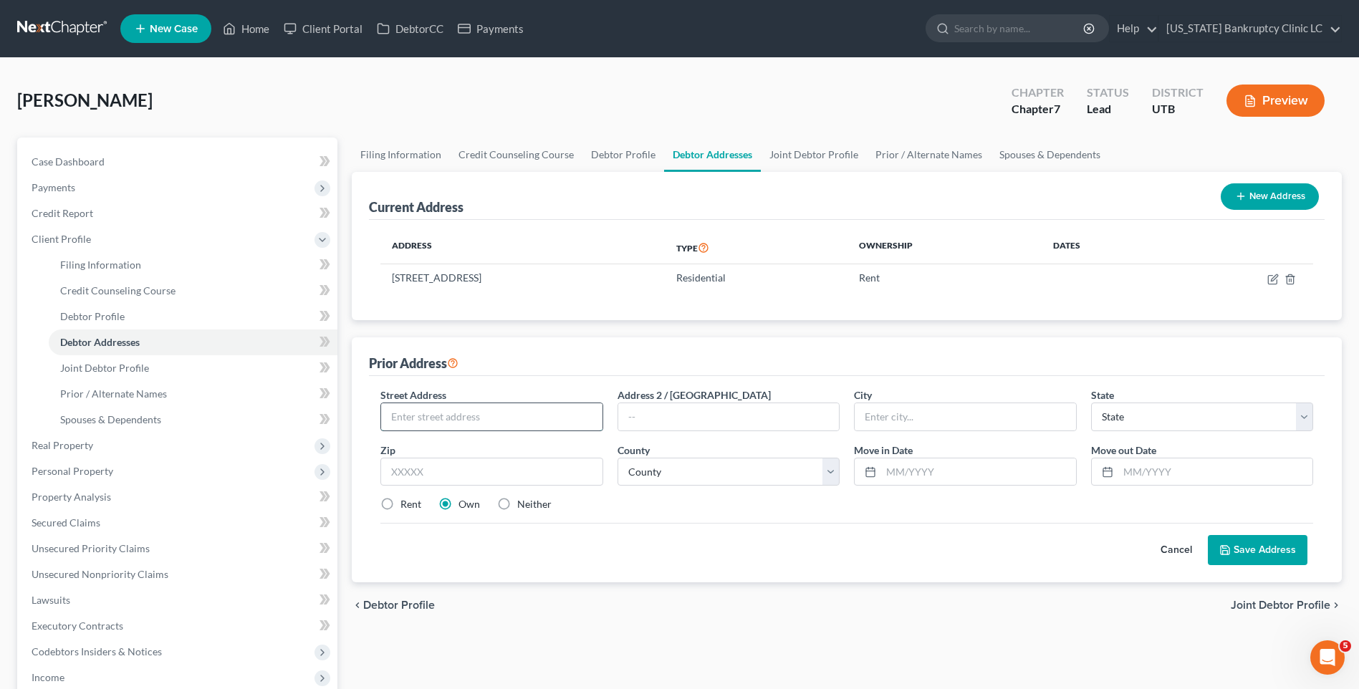
click at [506, 425] on input "text" at bounding box center [491, 416] width 221 height 27
type input "180 E 125 N"
type input "APT 9"
type input "[PERSON_NAME]"
select select "46"
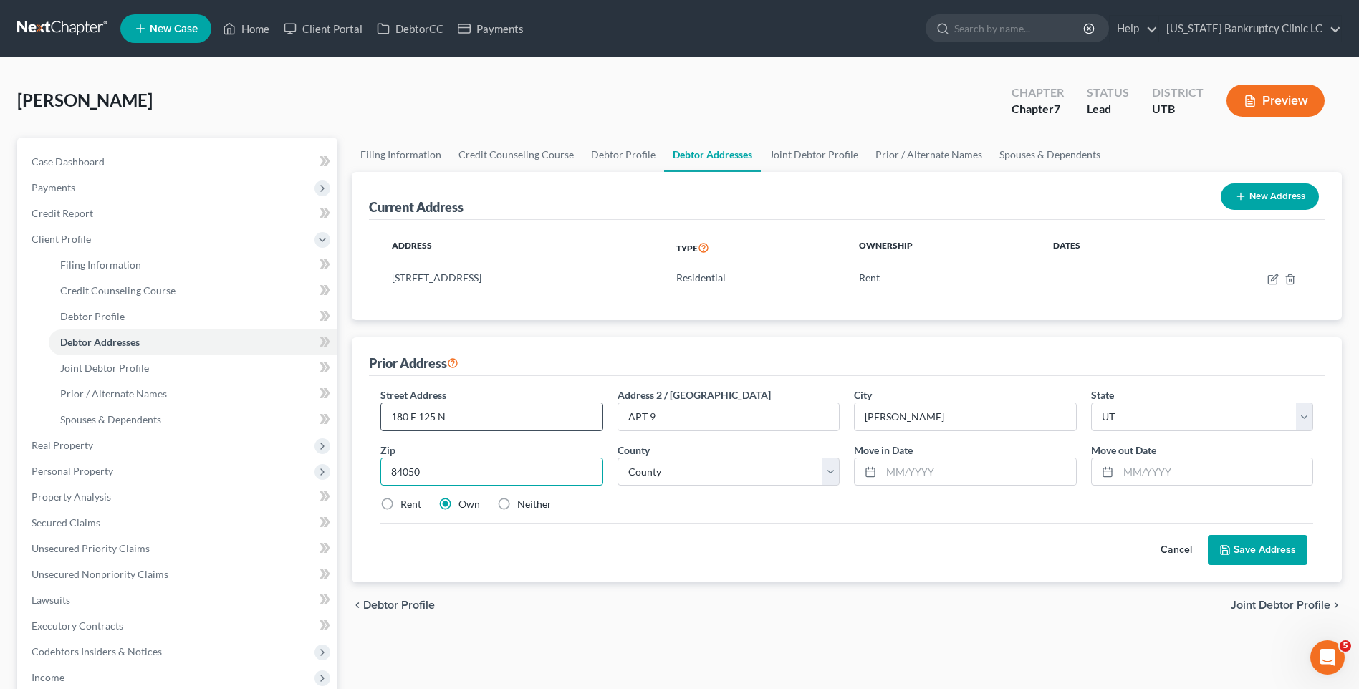
type input "84050"
click at [685, 473] on select "County [GEOGRAPHIC_DATA] [GEOGRAPHIC_DATA] [GEOGRAPHIC_DATA] [GEOGRAPHIC_DATA] …" at bounding box center [728, 472] width 222 height 29
select select "28"
click at [617, 458] on select "County [GEOGRAPHIC_DATA] [GEOGRAPHIC_DATA] [GEOGRAPHIC_DATA] [GEOGRAPHIC_DATA] …" at bounding box center [728, 472] width 222 height 29
click at [929, 458] on input "text" at bounding box center [978, 471] width 194 height 27
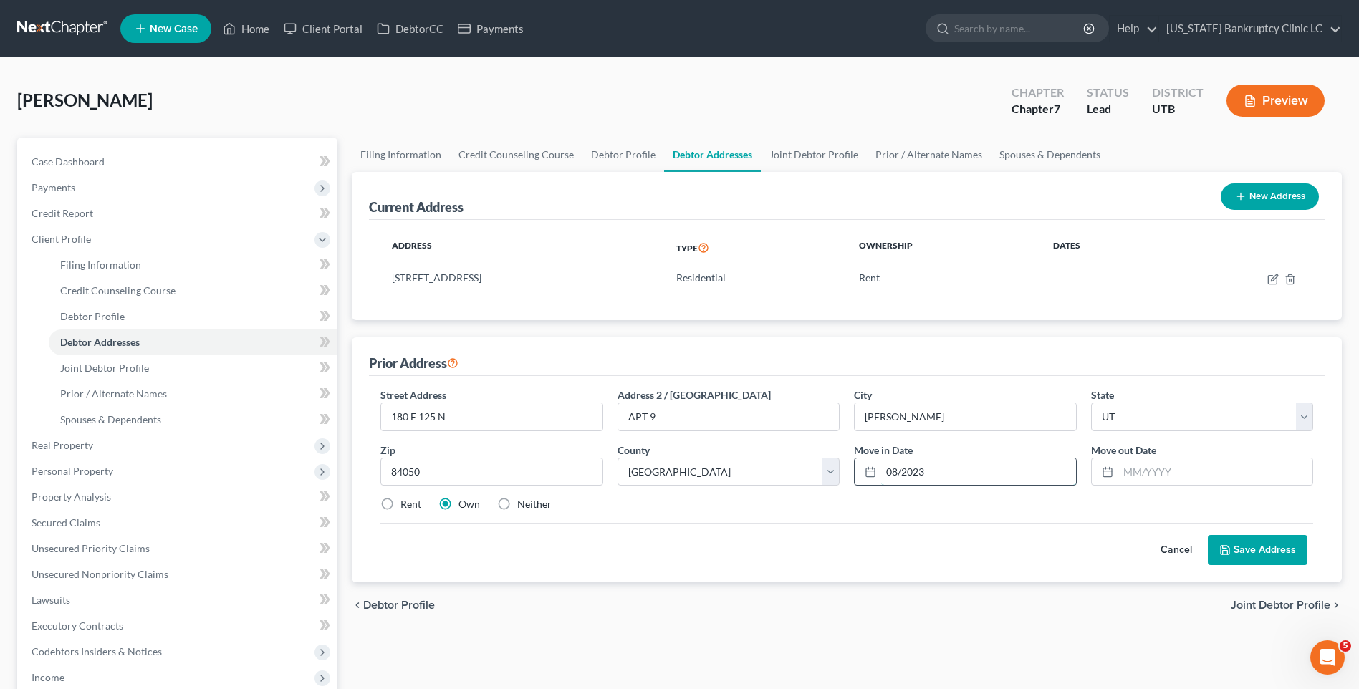
type input "08/2023"
type input "04/2024"
click at [400, 505] on label "Rent" at bounding box center [410, 504] width 21 height 14
click at [406, 505] on input "Rent" at bounding box center [410, 501] width 9 height 9
radio input "true"
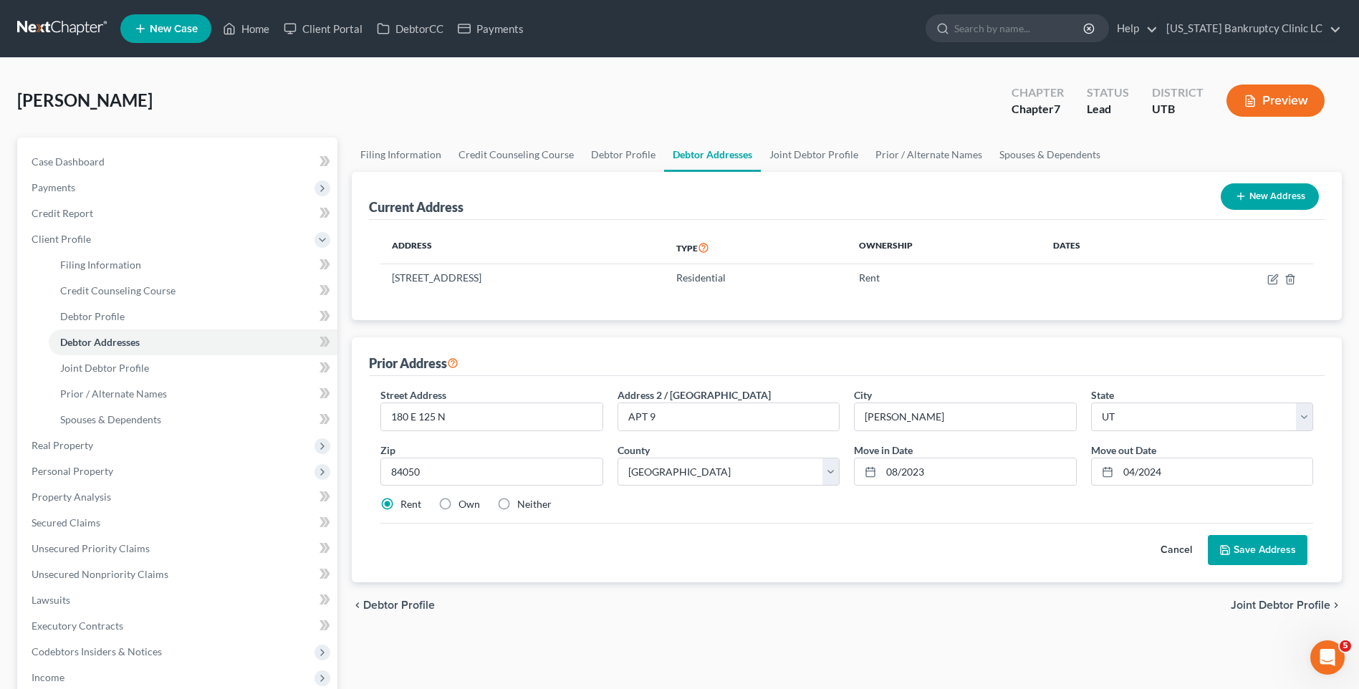
click at [1285, 552] on button "Save Address" at bounding box center [1258, 550] width 100 height 30
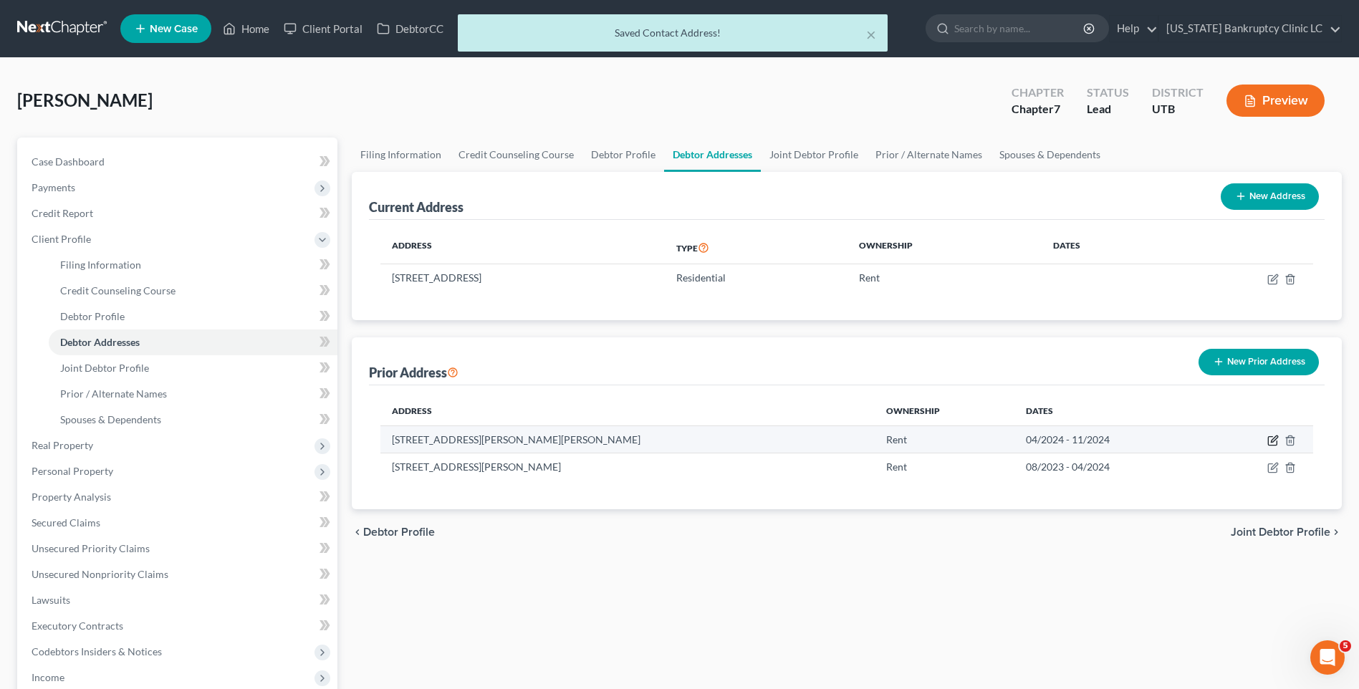
click at [1278, 440] on icon "button" at bounding box center [1272, 440] width 11 height 11
select select "46"
select select "24"
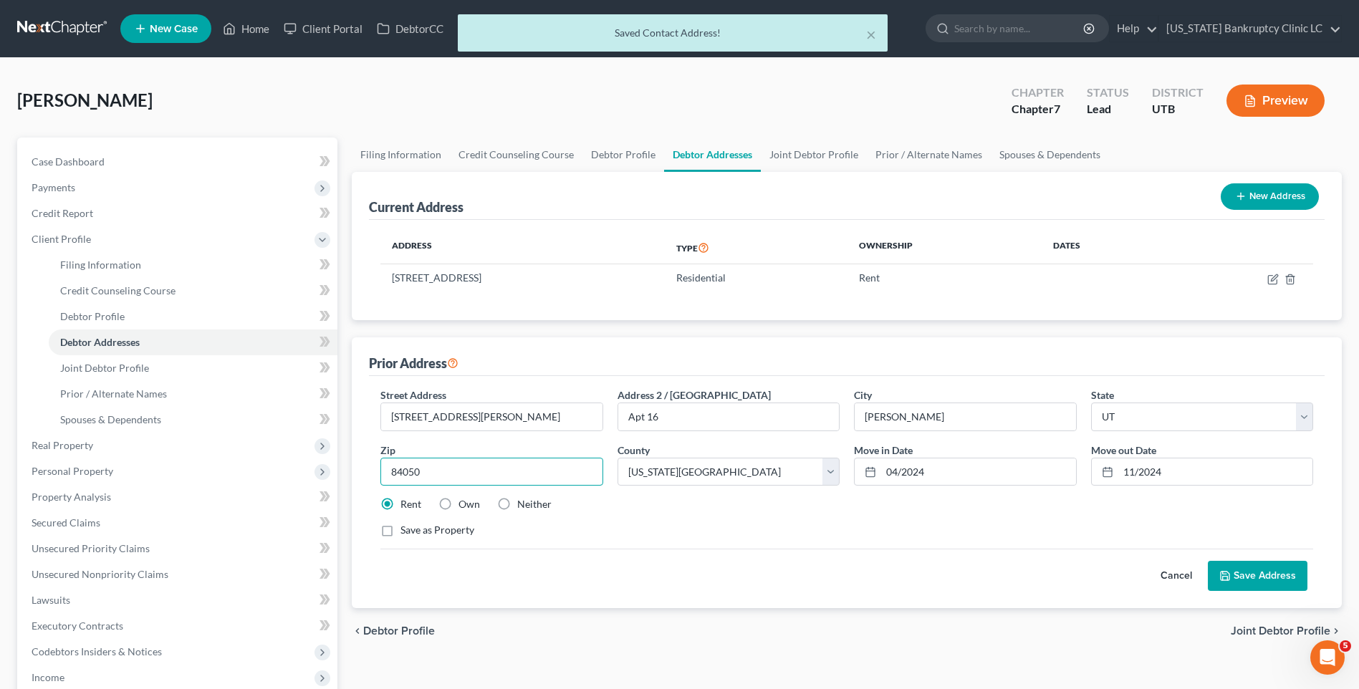
click at [467, 473] on input "84050" at bounding box center [491, 472] width 222 height 29
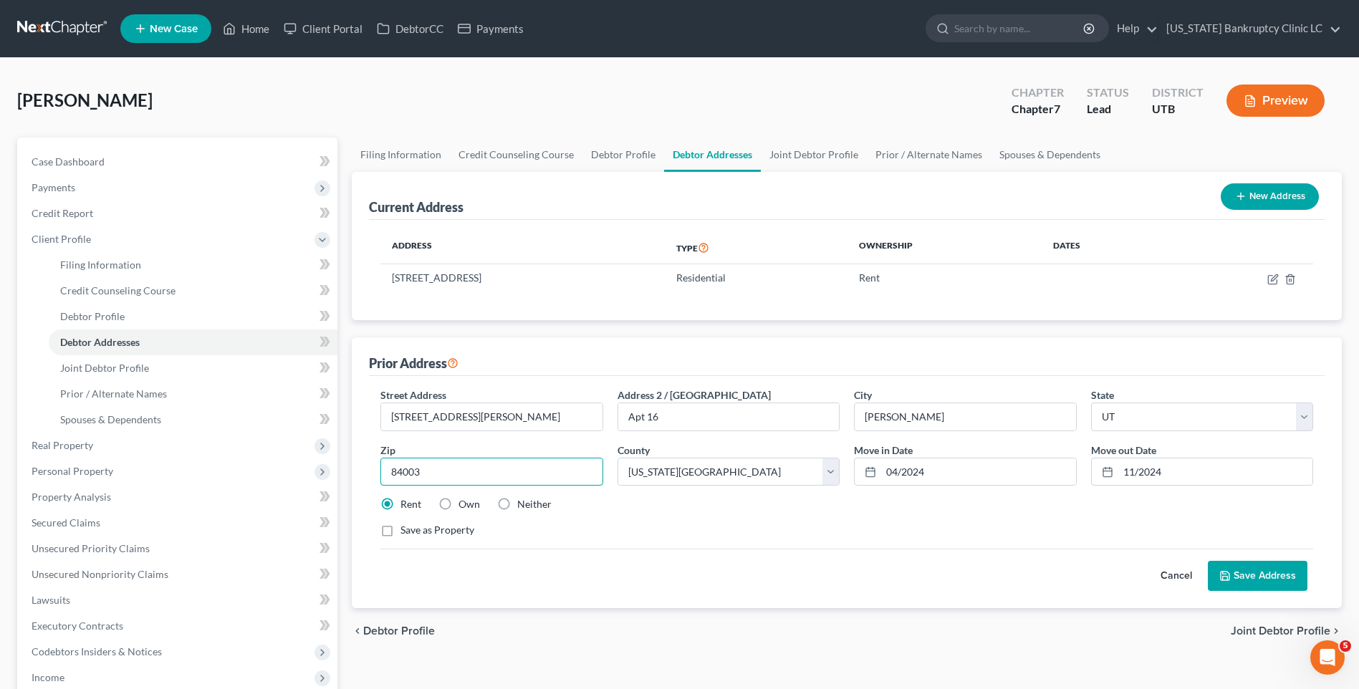
type input "84003"
click at [1264, 579] on button "Save Address" at bounding box center [1258, 576] width 100 height 30
type input "American Fork"
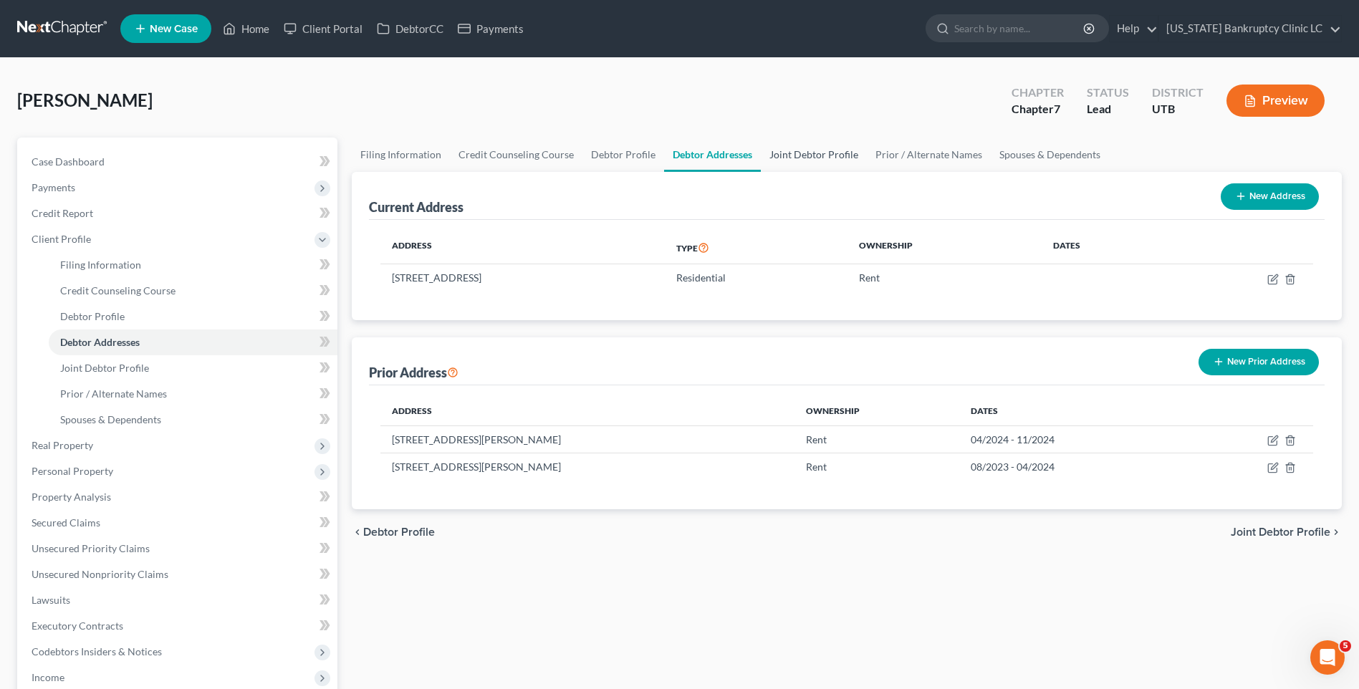
click at [811, 151] on link "Joint Debtor Profile" at bounding box center [814, 155] width 106 height 34
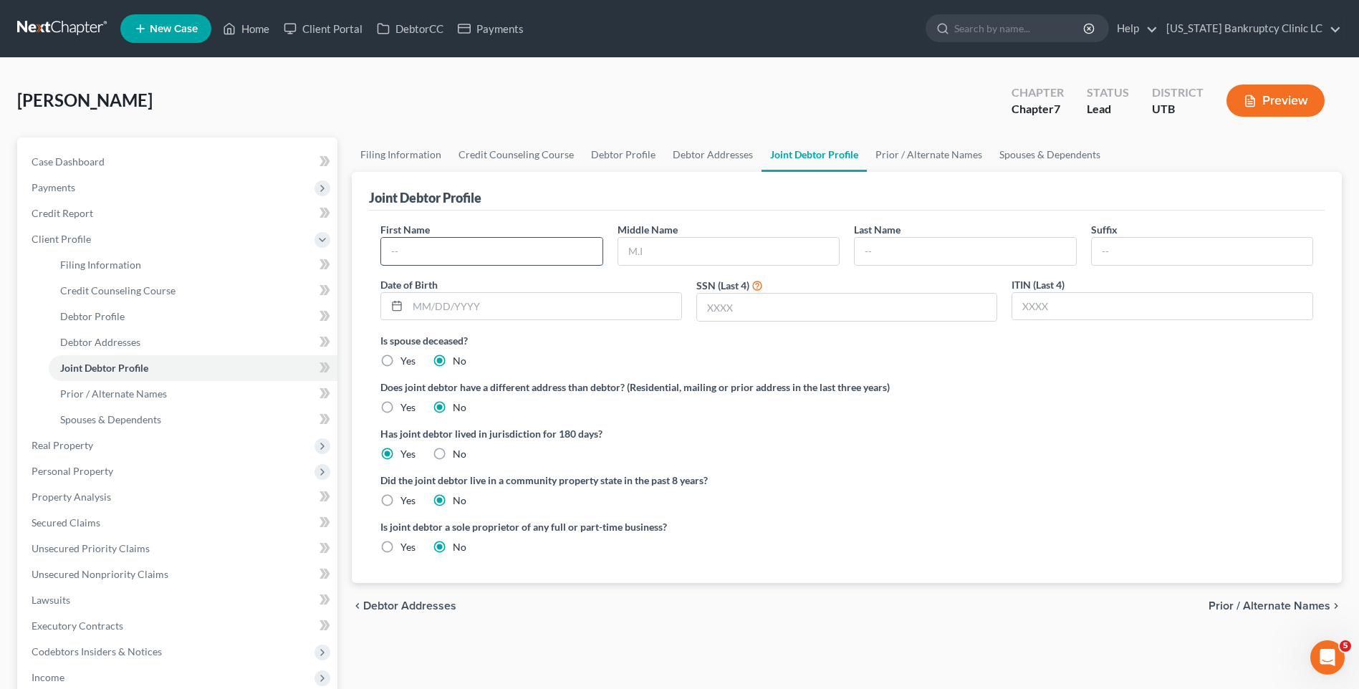
click at [446, 257] on input "text" at bounding box center [491, 251] width 221 height 27
type input "[PERSON_NAME]"
type input "M"
type input "[PERSON_NAME]"
type input "[DATE]"
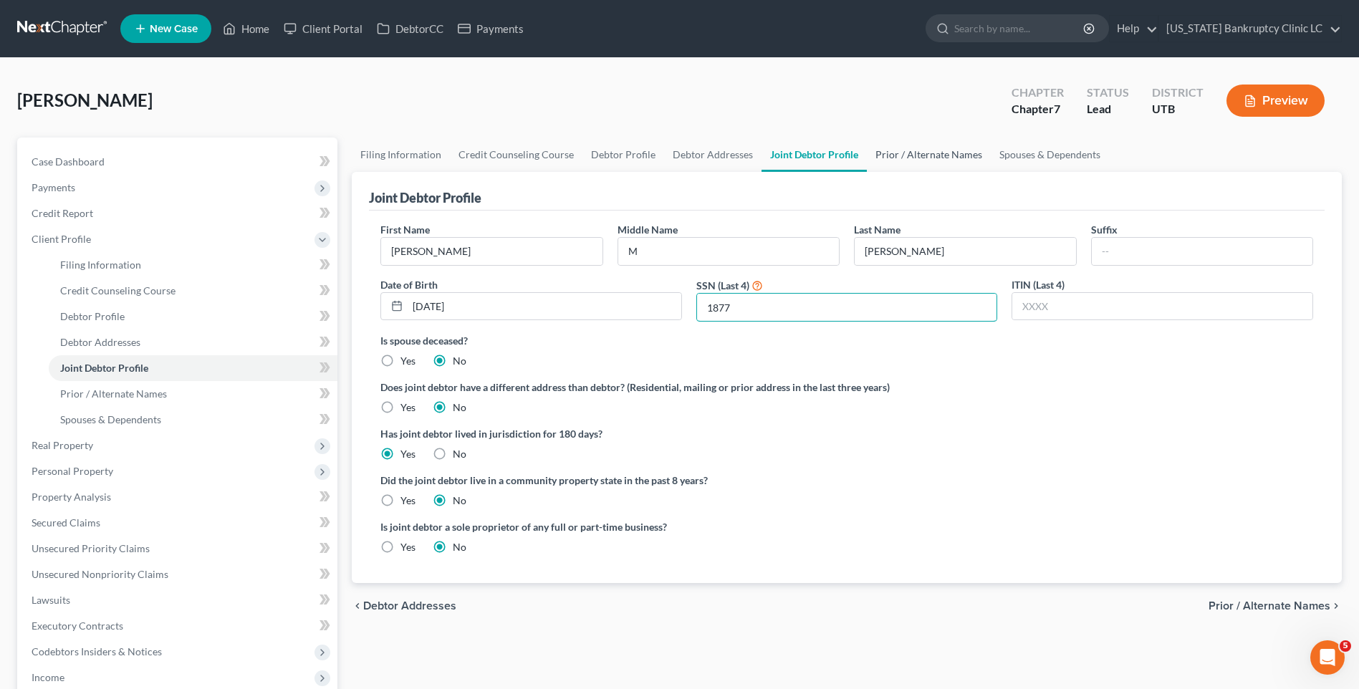
type input "1877"
click at [965, 155] on link "Prior / Alternate Names" at bounding box center [929, 155] width 124 height 34
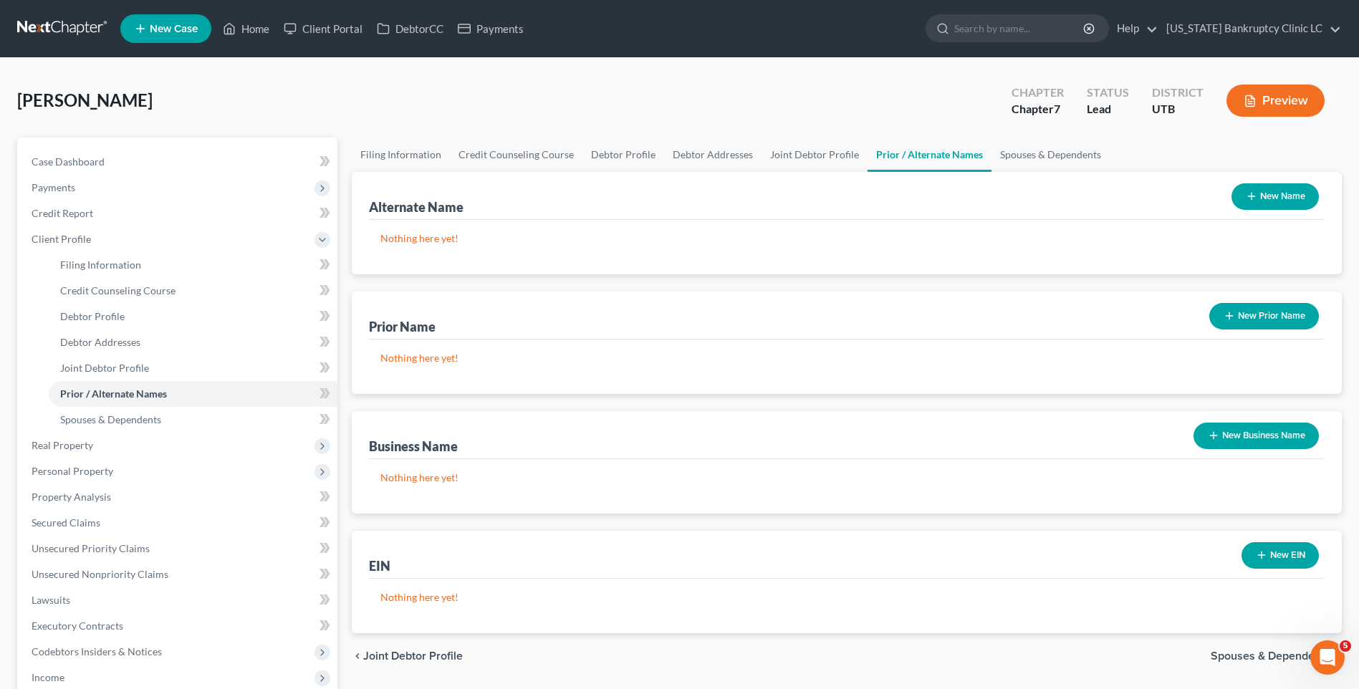
click at [1221, 311] on button "New Prior Name" at bounding box center [1264, 316] width 110 height 26
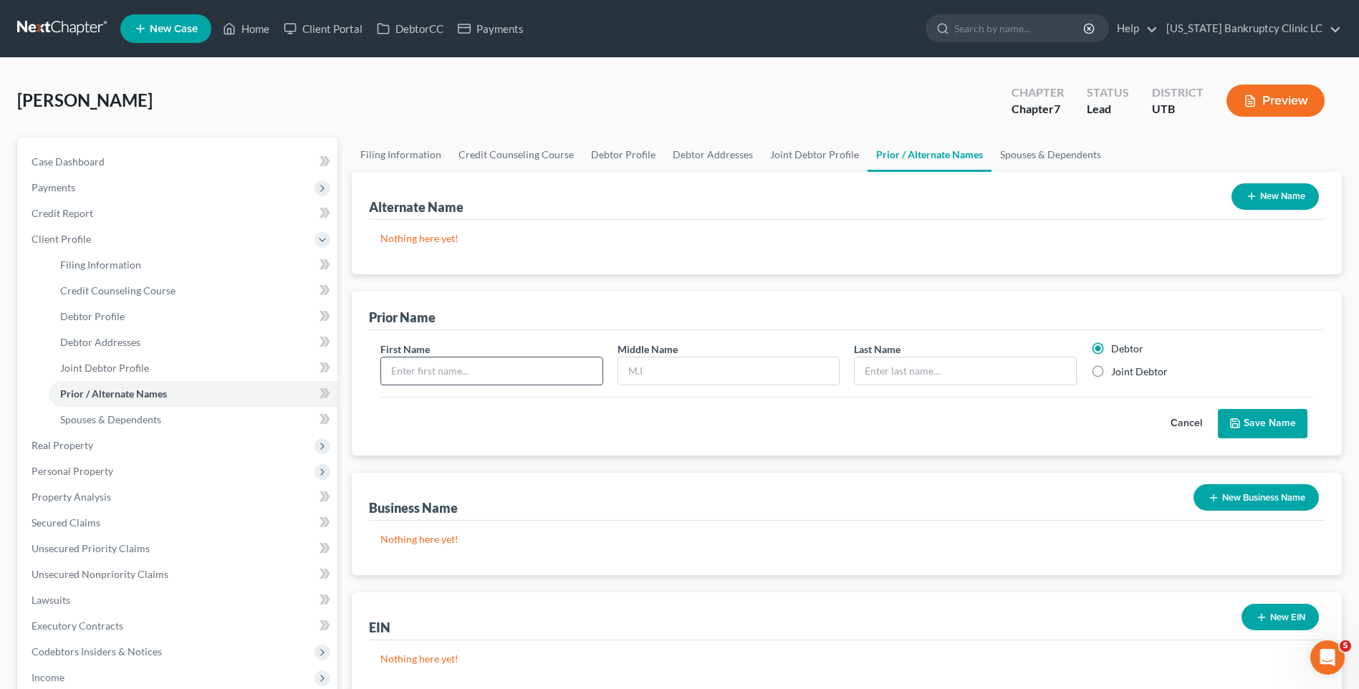
click at [559, 378] on input "text" at bounding box center [491, 370] width 221 height 27
type input "[PERSON_NAME]"
click at [1111, 369] on label "Joint Debtor" at bounding box center [1139, 372] width 57 height 14
click at [1117, 369] on input "Joint Debtor" at bounding box center [1121, 369] width 9 height 9
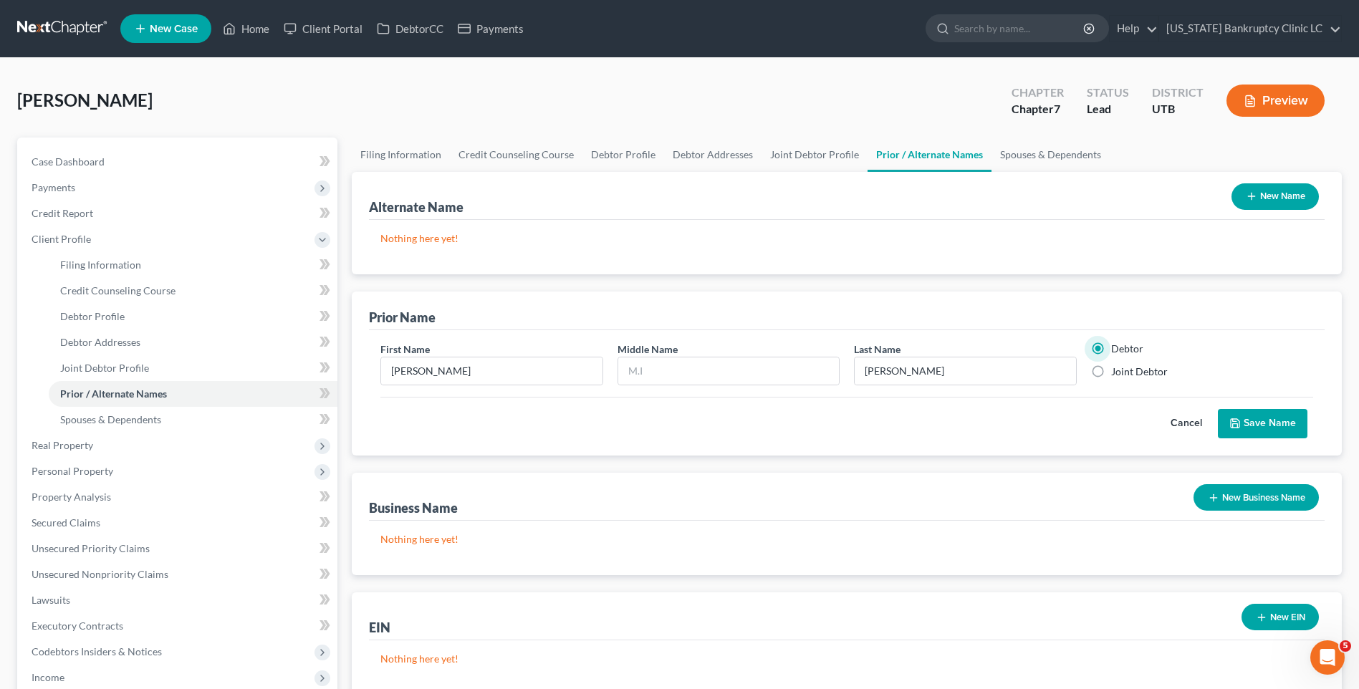
radio input "true"
radio input "false"
click at [1240, 428] on icon "submit" at bounding box center [1234, 423] width 11 height 11
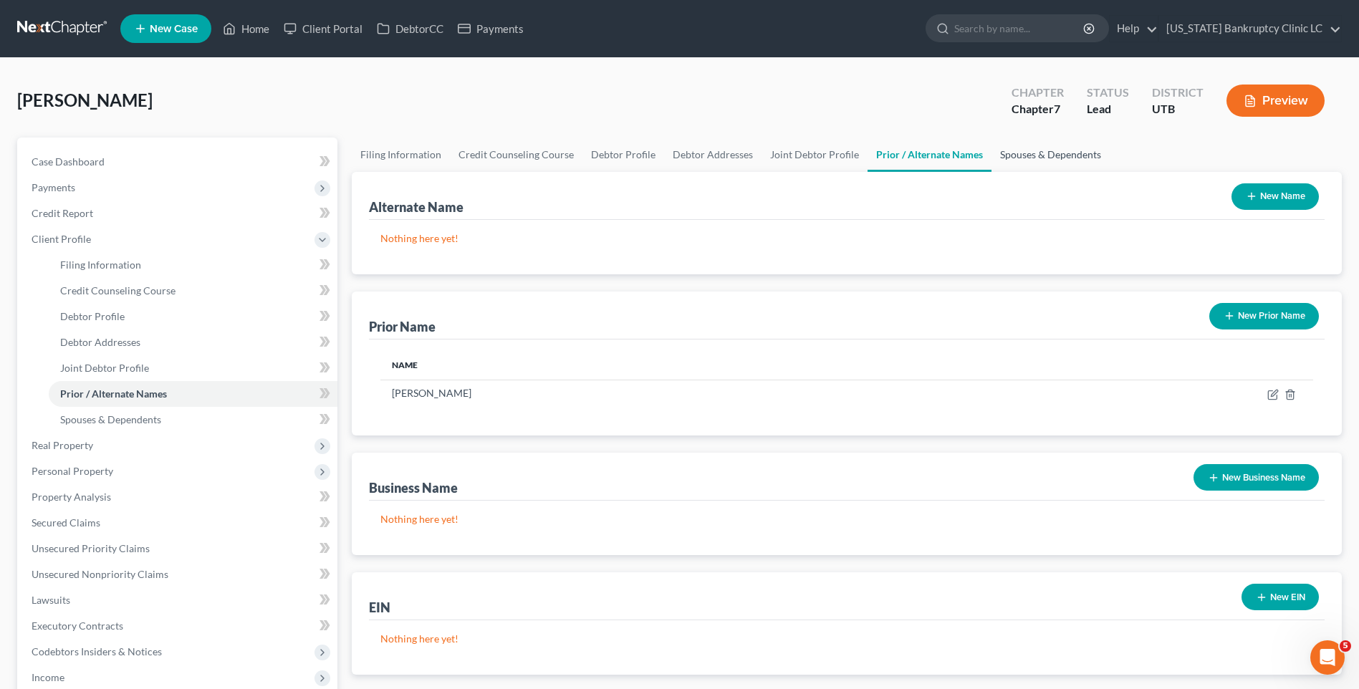
click at [1077, 157] on link "Spouses & Dependents" at bounding box center [1050, 155] width 118 height 34
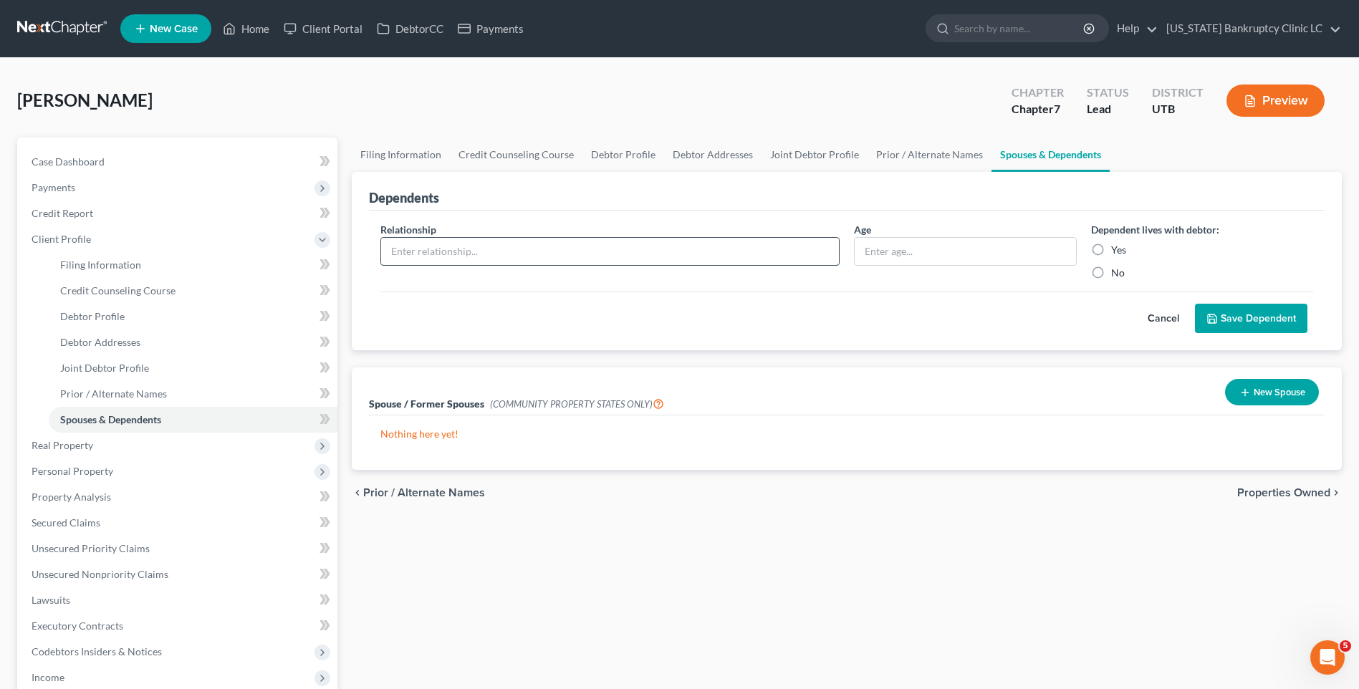
click at [468, 259] on input "text" at bounding box center [610, 251] width 458 height 27
type input "Son"
click at [1007, 274] on div "Age" at bounding box center [965, 251] width 236 height 58
click at [1000, 267] on div "Age" at bounding box center [965, 251] width 236 height 58
click at [1011, 256] on input "text" at bounding box center [964, 251] width 221 height 27
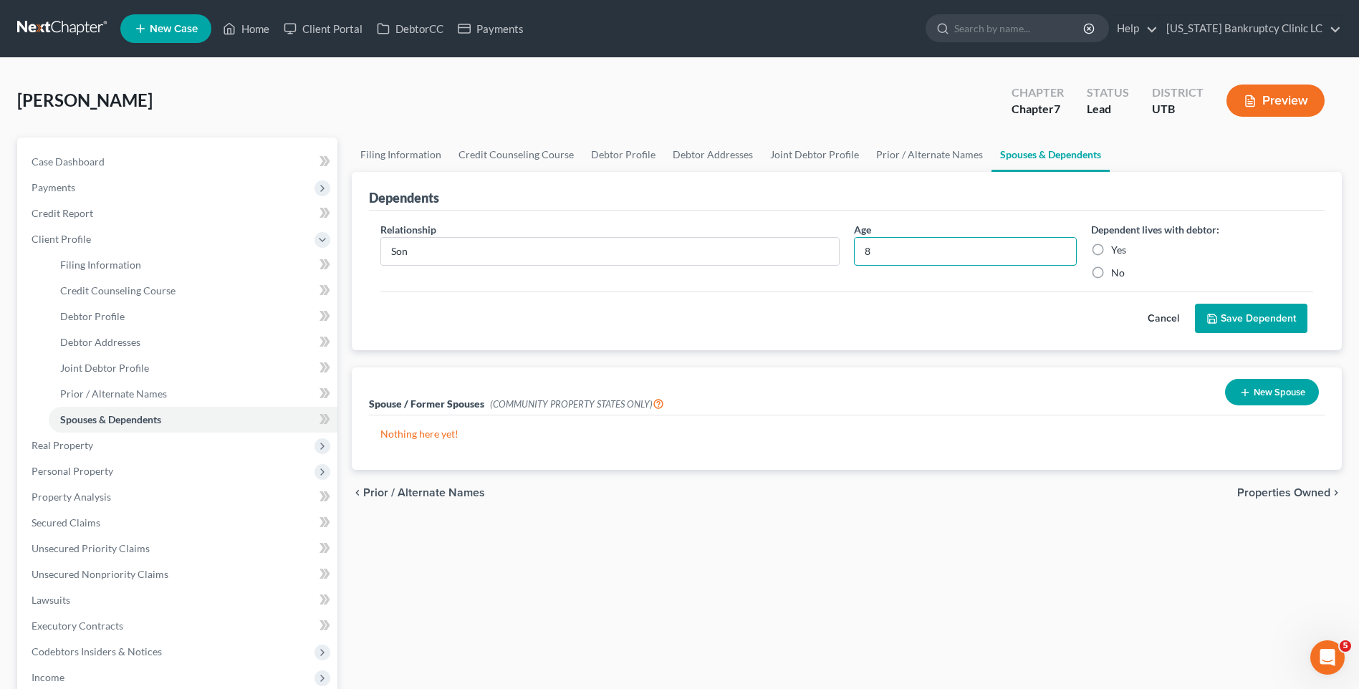
type input "8"
click at [1076, 241] on div "Age [DEMOGRAPHIC_DATA]" at bounding box center [965, 251] width 236 height 58
click at [1111, 243] on label "Yes" at bounding box center [1118, 250] width 15 height 14
click at [1117, 243] on input "Yes" at bounding box center [1121, 247] width 9 height 9
radio input "true"
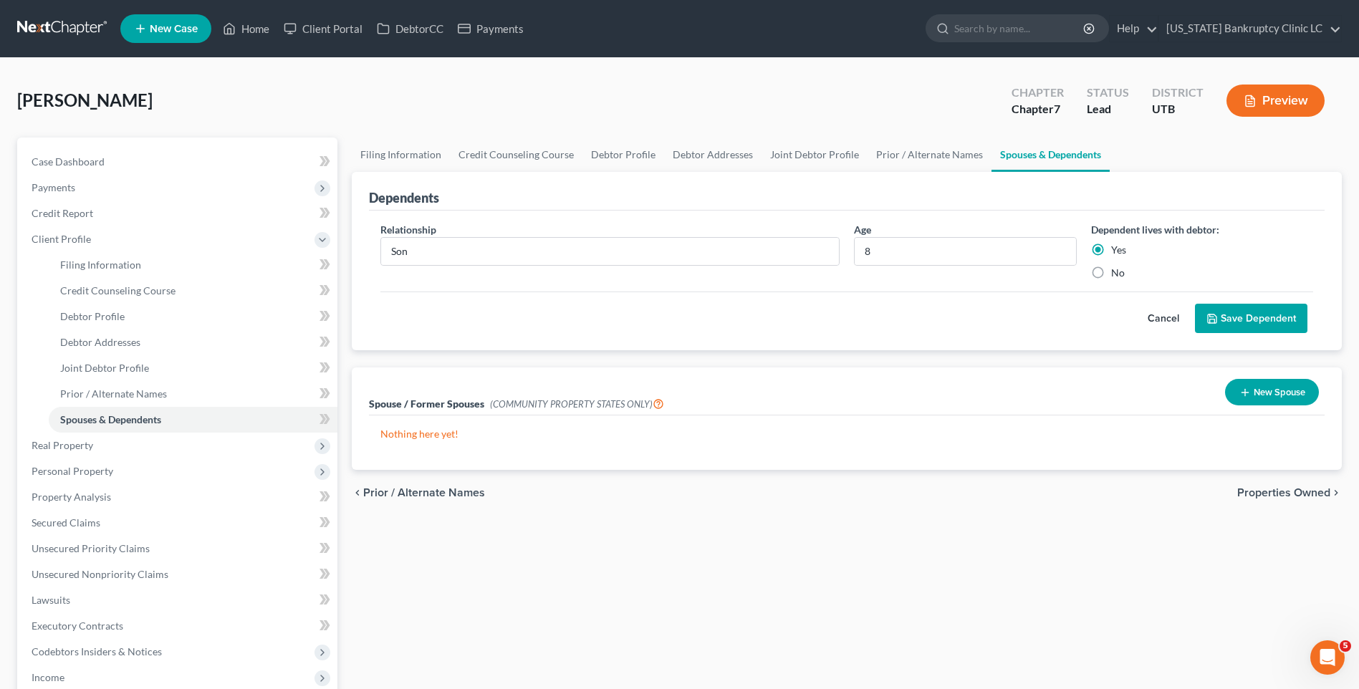
click at [1255, 319] on button "Save Dependent" at bounding box center [1251, 319] width 112 height 30
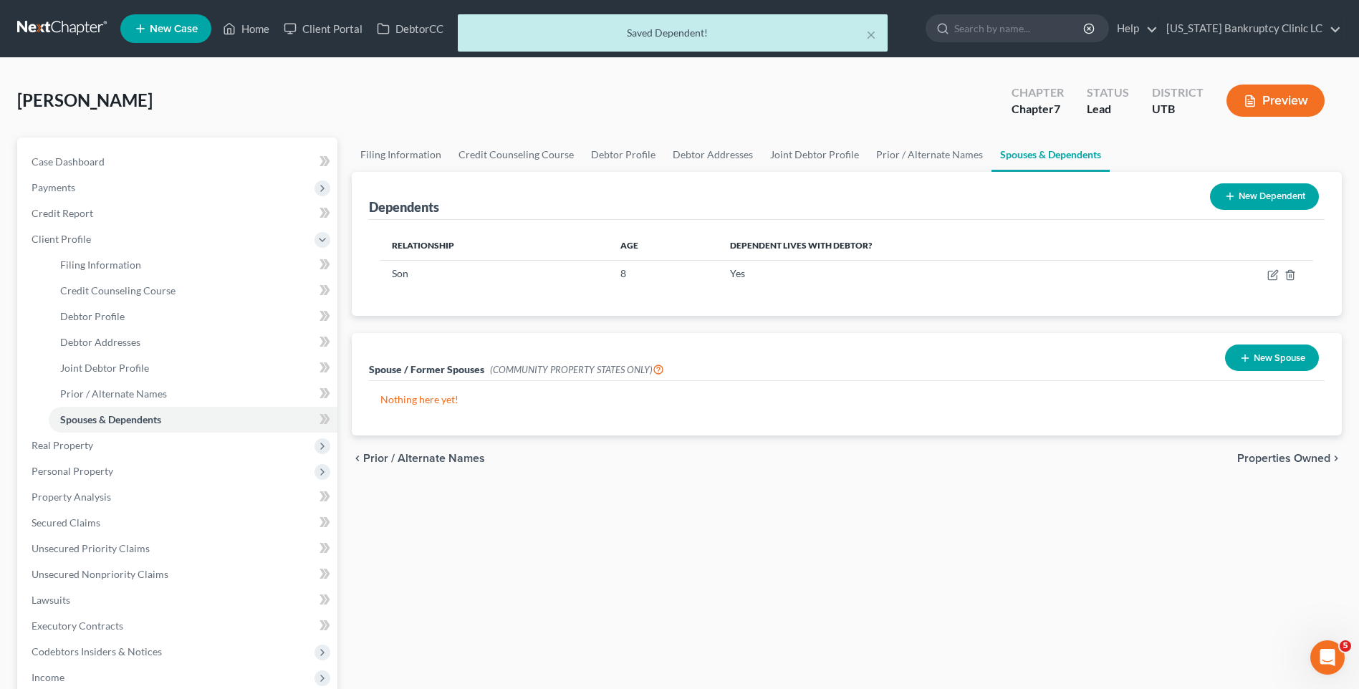
drag, startPoint x: 1255, startPoint y: 319, endPoint x: 1249, endPoint y: 200, distance: 119.1
click at [1249, 200] on button "New Dependent" at bounding box center [1264, 196] width 109 height 26
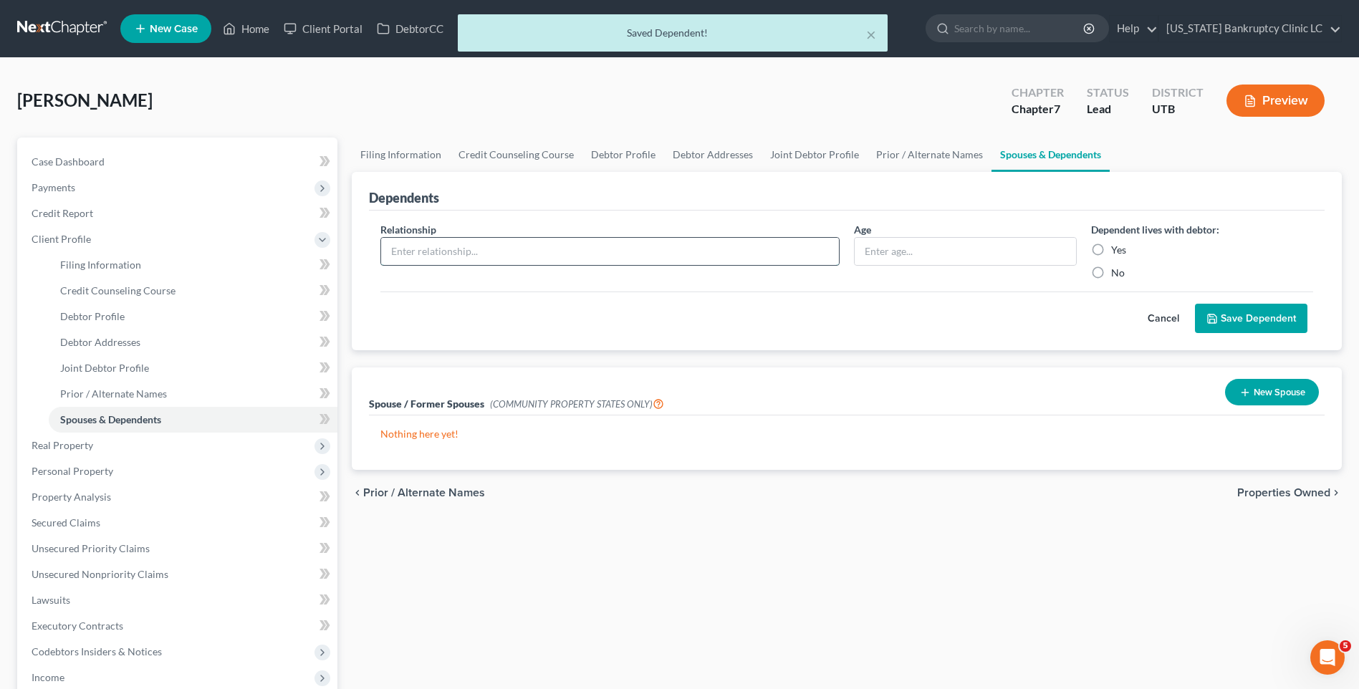
click at [622, 249] on input "text" at bounding box center [610, 251] width 458 height 27
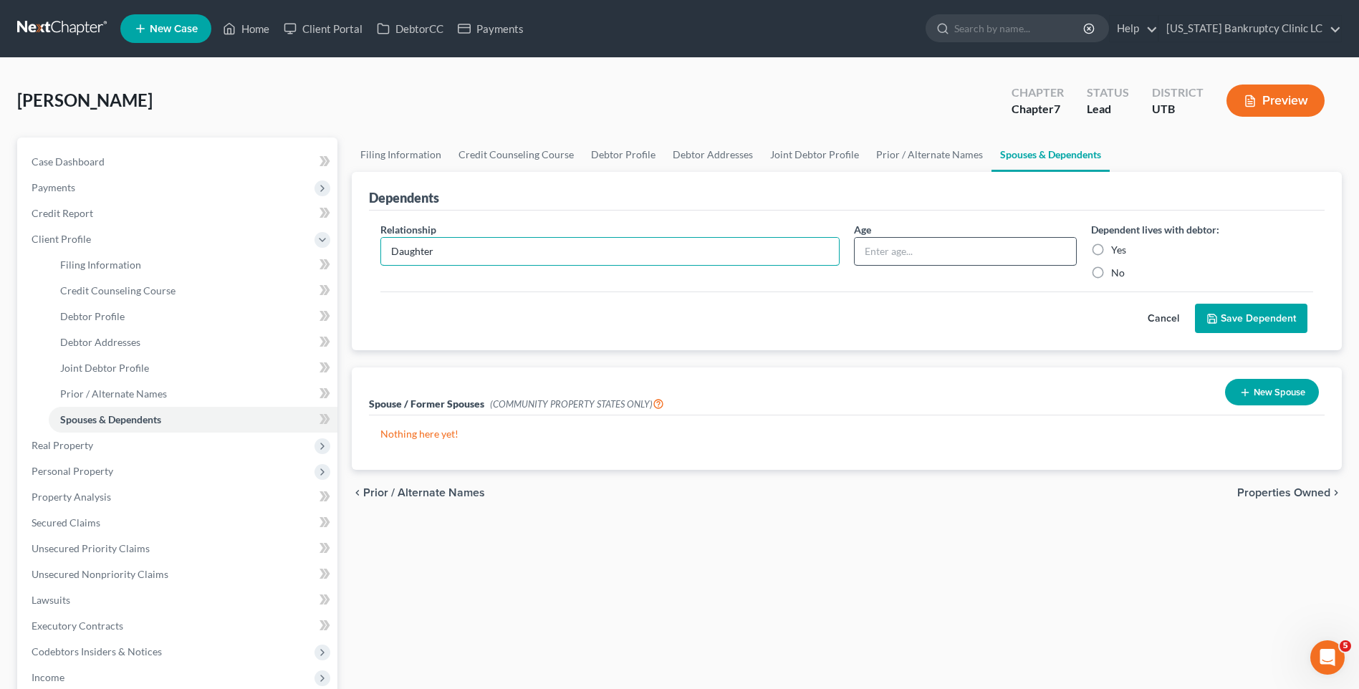
type input "Daughter"
click at [1028, 261] on input "text" at bounding box center [964, 251] width 221 height 27
type input "11"
click at [1111, 248] on label "Yes" at bounding box center [1118, 250] width 15 height 14
click at [1117, 248] on input "Yes" at bounding box center [1121, 247] width 9 height 9
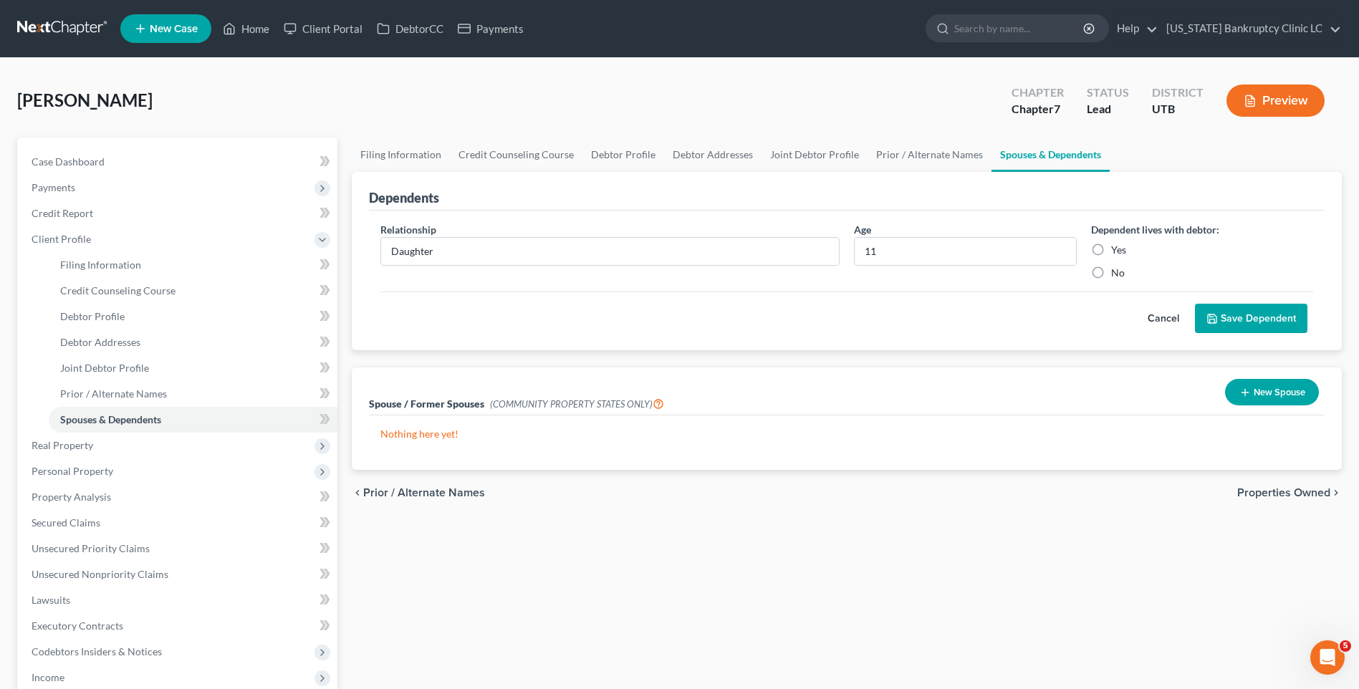
radio input "true"
click at [1255, 319] on button "Save Dependent" at bounding box center [1251, 319] width 112 height 30
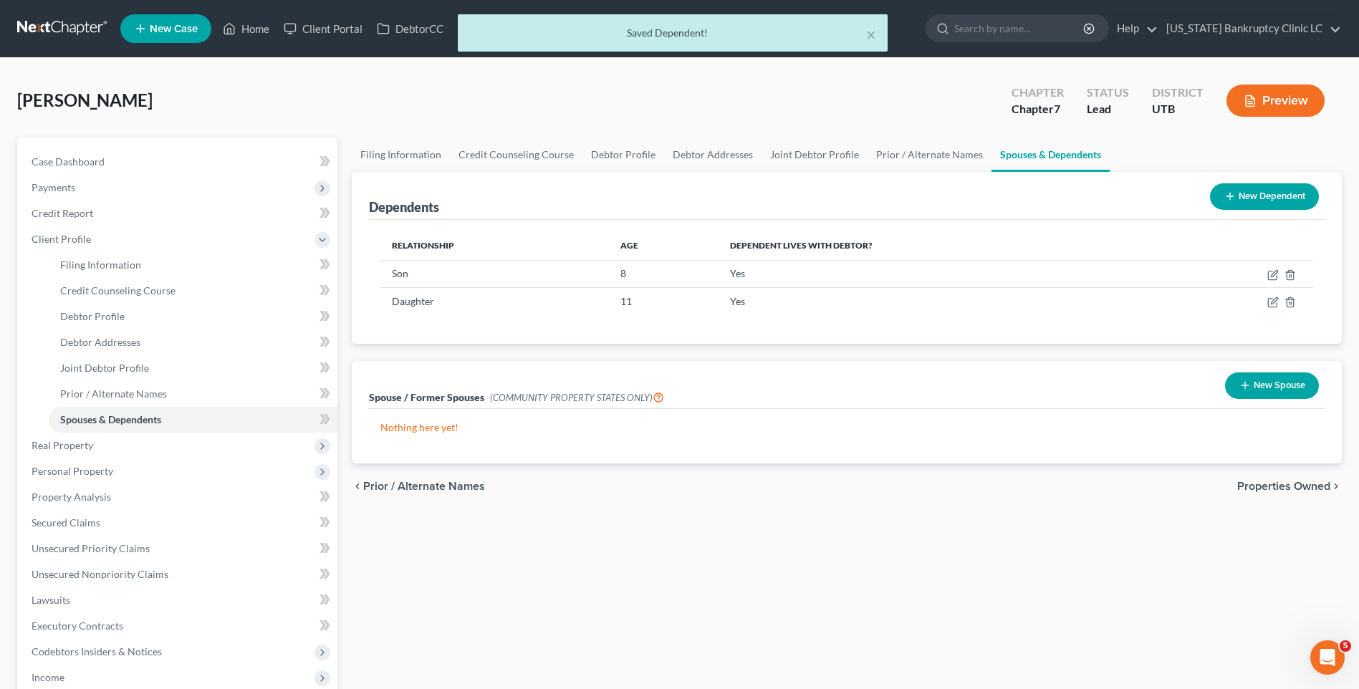
click at [1259, 203] on button "New Dependent" at bounding box center [1264, 196] width 109 height 26
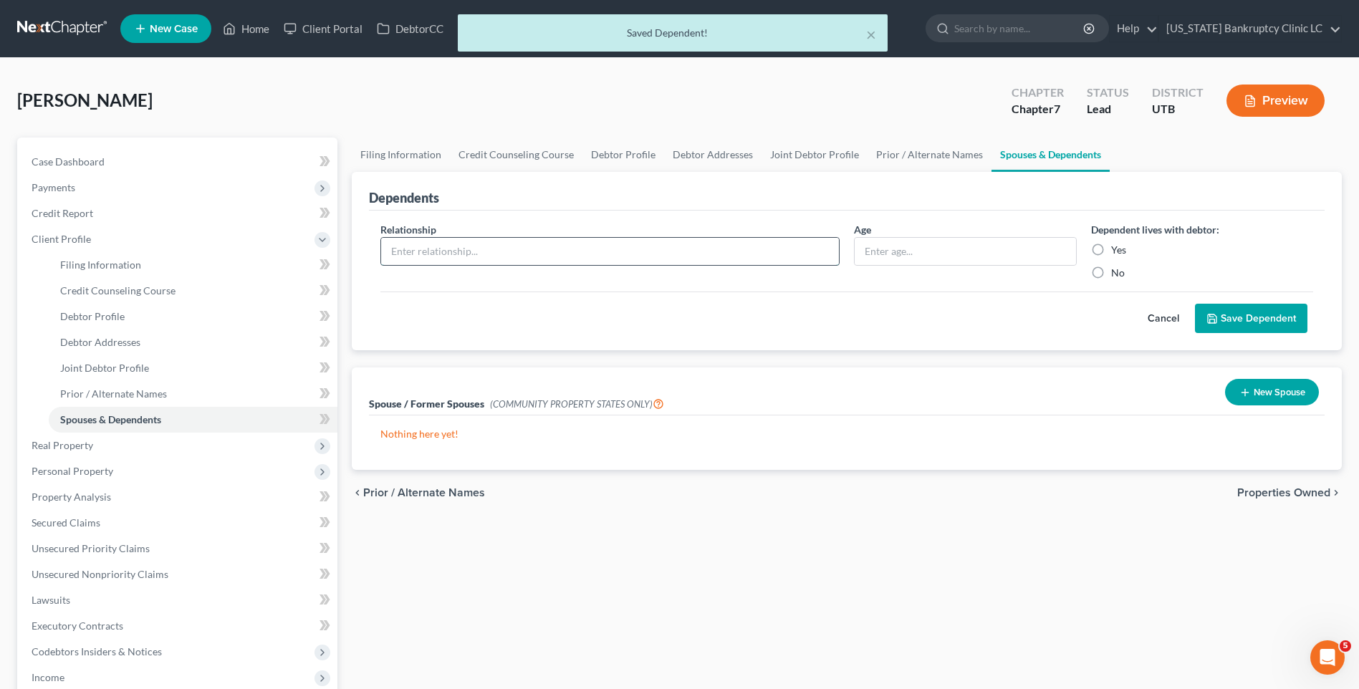
click at [549, 258] on input "text" at bounding box center [610, 251] width 458 height 27
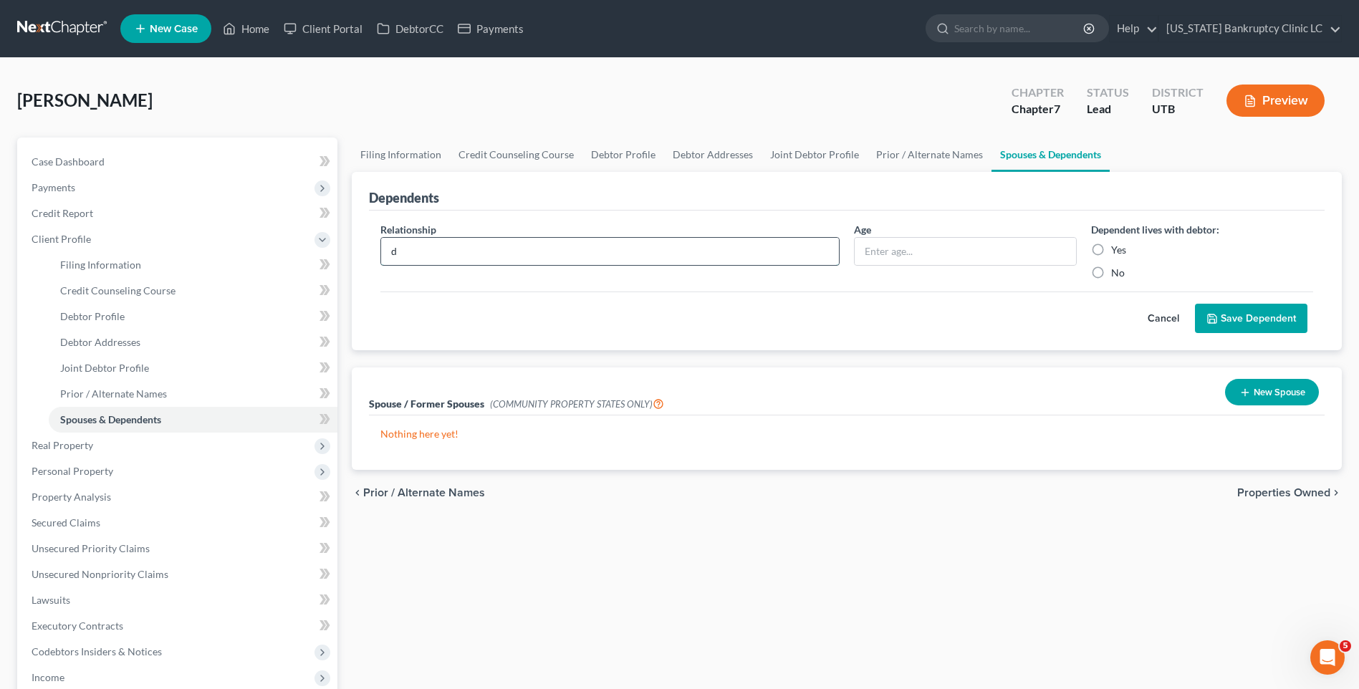
type input "Daughter"
click at [918, 251] on input "11" at bounding box center [964, 251] width 221 height 27
type input "18"
click at [1115, 246] on label "Yes" at bounding box center [1118, 250] width 15 height 14
click at [1117, 246] on input "Yes" at bounding box center [1121, 247] width 9 height 9
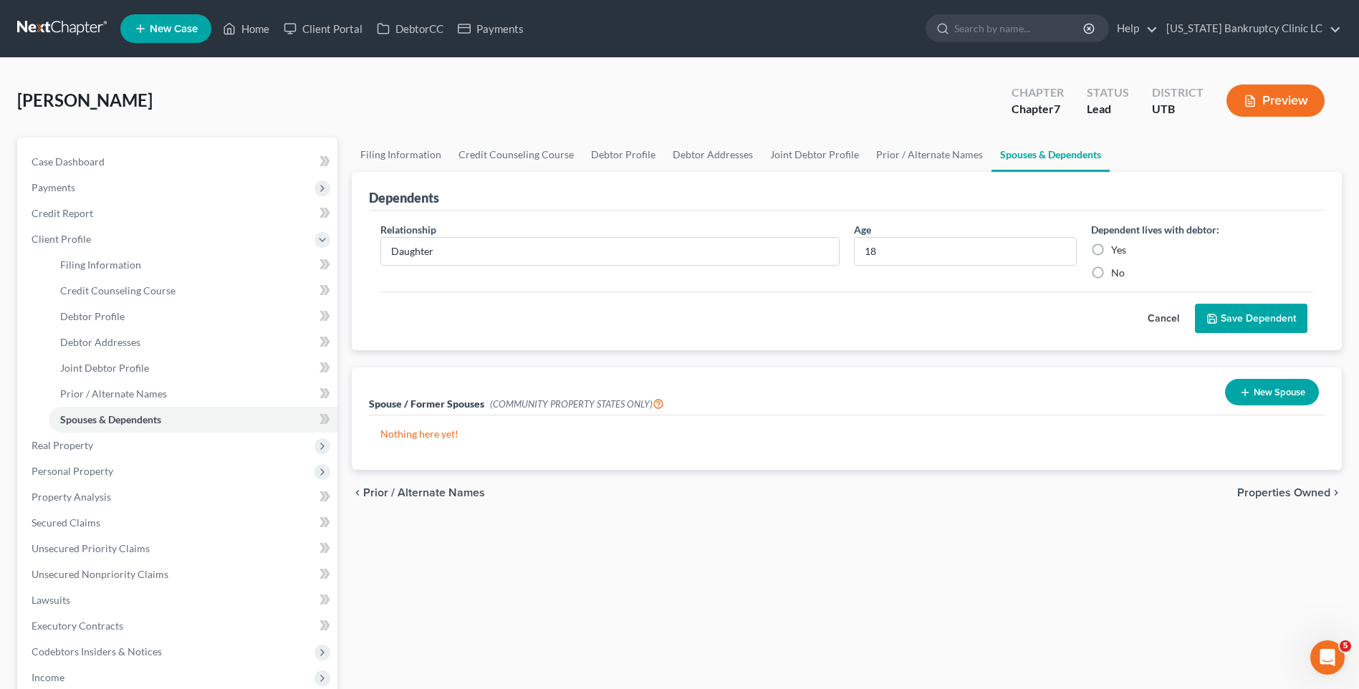
radio input "true"
click at [1253, 316] on button "Save Dependent" at bounding box center [1251, 319] width 112 height 30
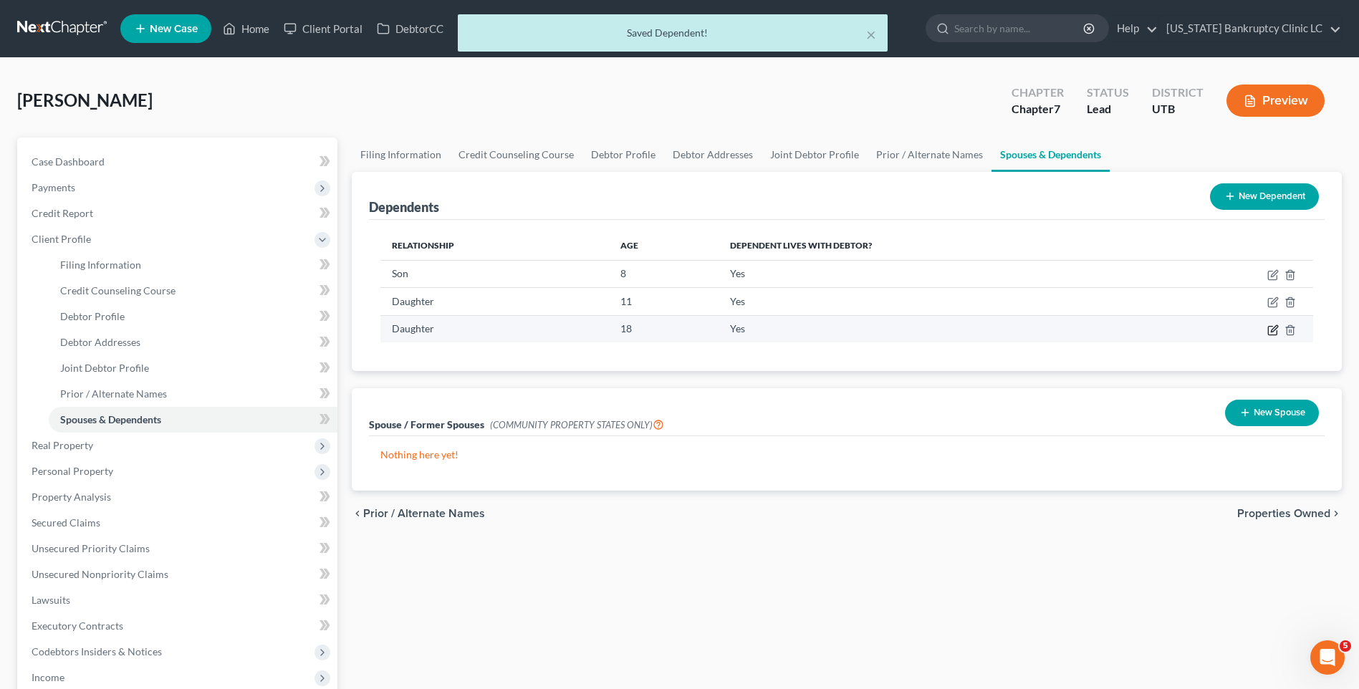
click at [1274, 332] on icon "button" at bounding box center [1272, 329] width 11 height 11
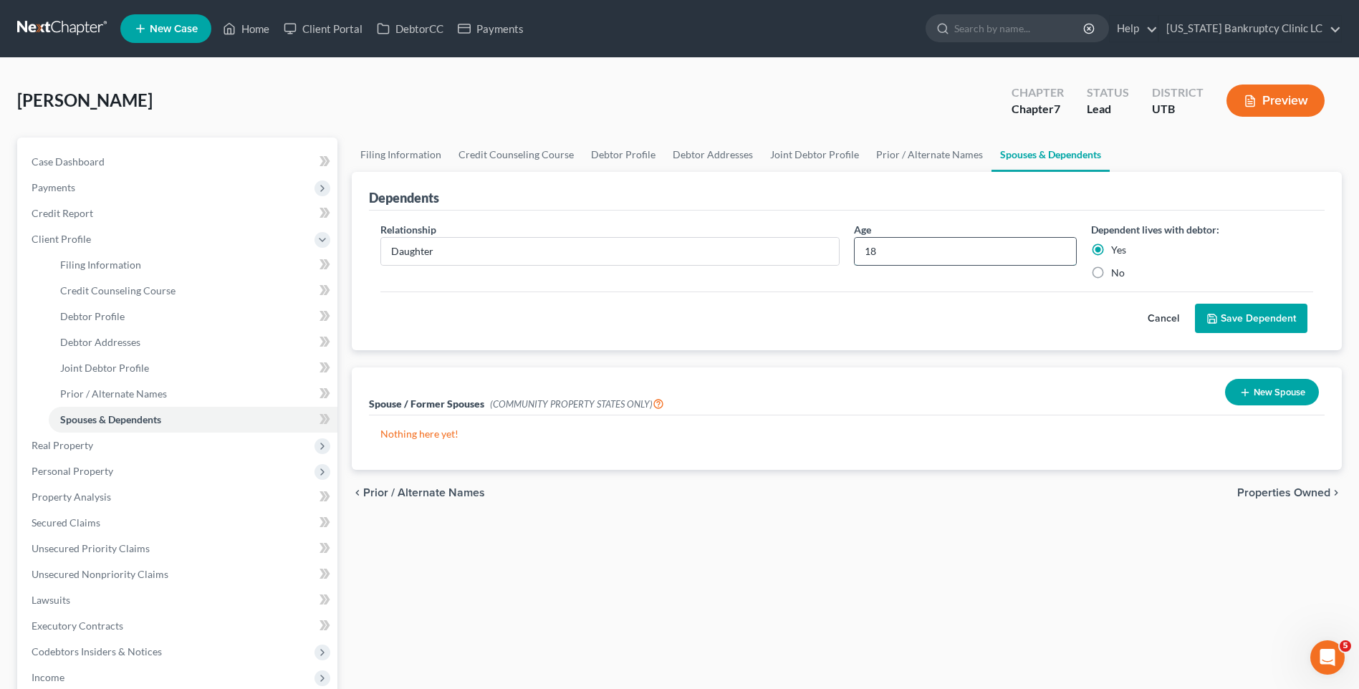
click at [918, 241] on input "18" at bounding box center [964, 251] width 221 height 27
type input "1"
type input "11"
click at [1261, 326] on button "Save Dependent" at bounding box center [1251, 319] width 112 height 30
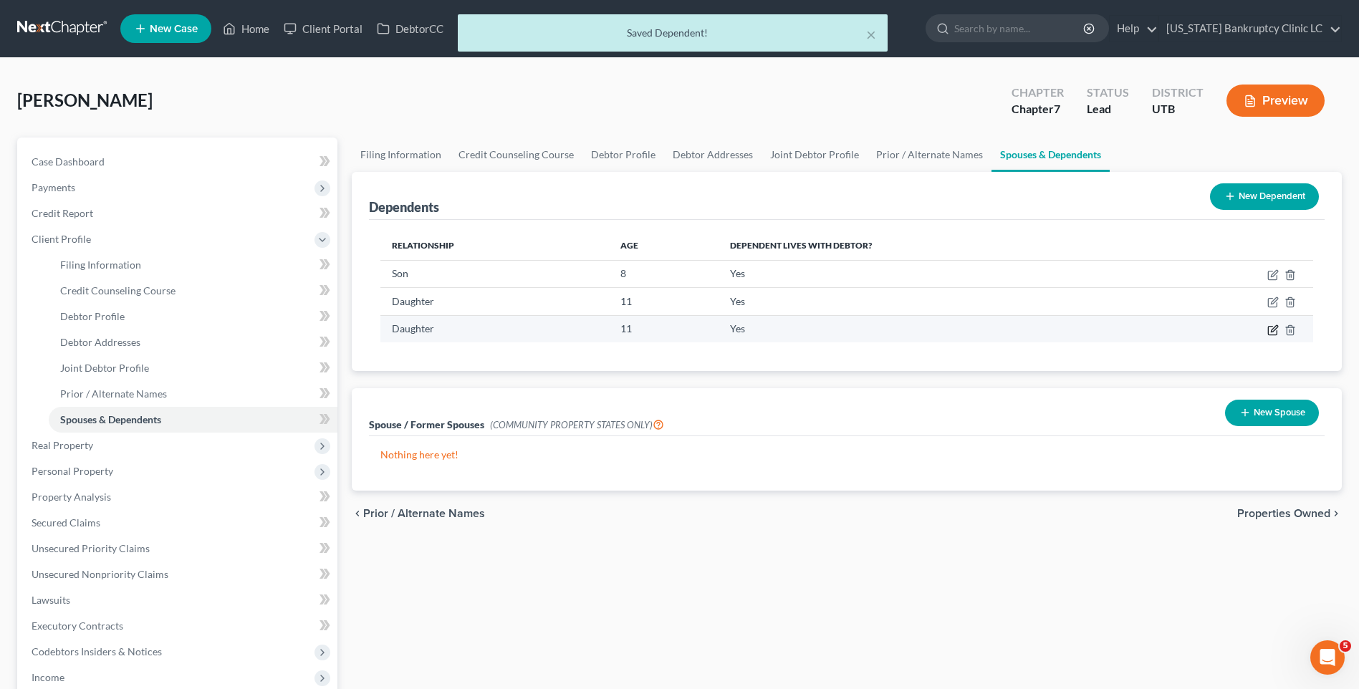
click at [1273, 332] on icon "button" at bounding box center [1274, 328] width 6 height 6
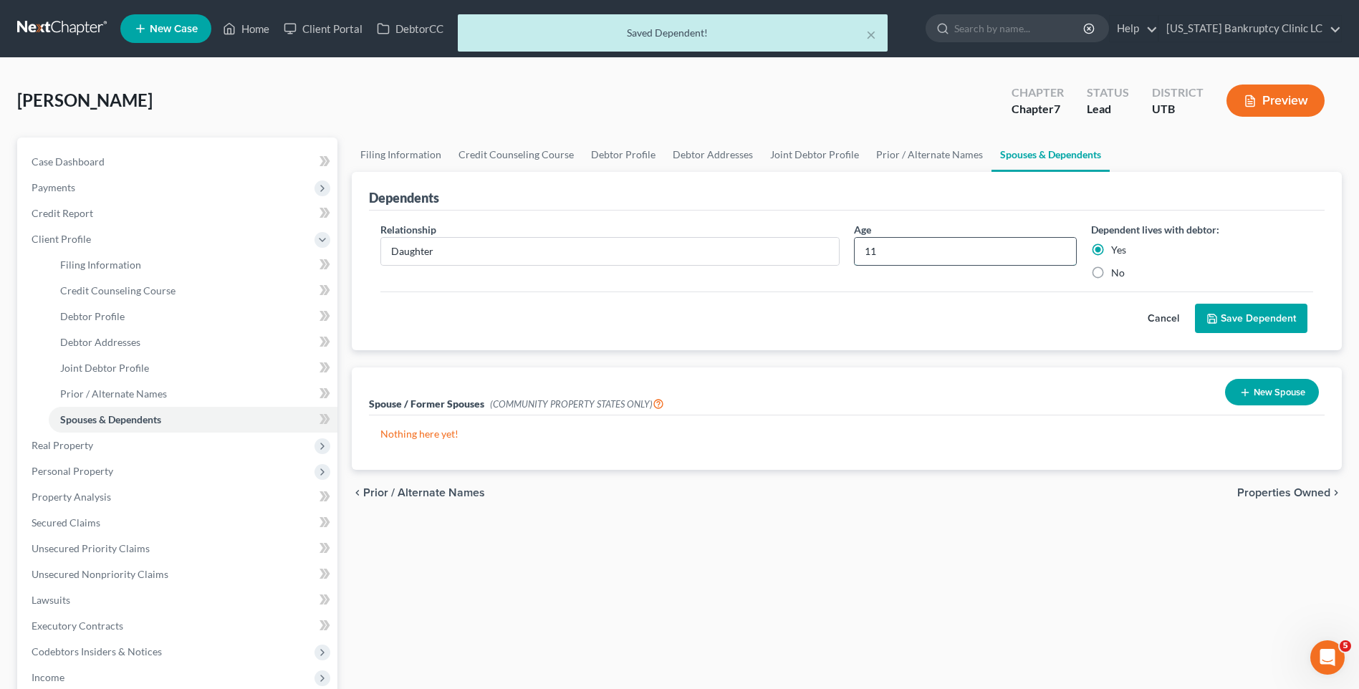
click at [915, 246] on input "11" at bounding box center [964, 251] width 221 height 27
type input "1"
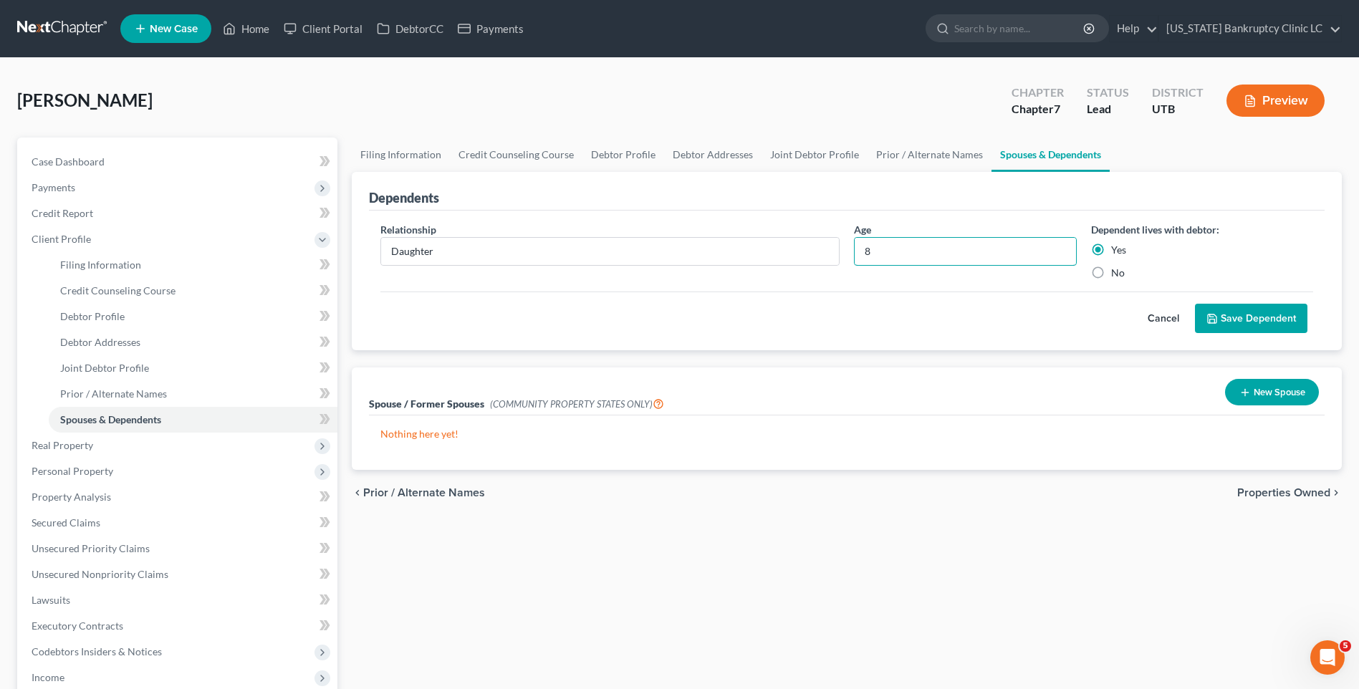
type input "8"
drag, startPoint x: 1255, startPoint y: 309, endPoint x: 1278, endPoint y: 337, distance: 35.1
click at [1250, 310] on button "Save Dependent" at bounding box center [1251, 319] width 112 height 30
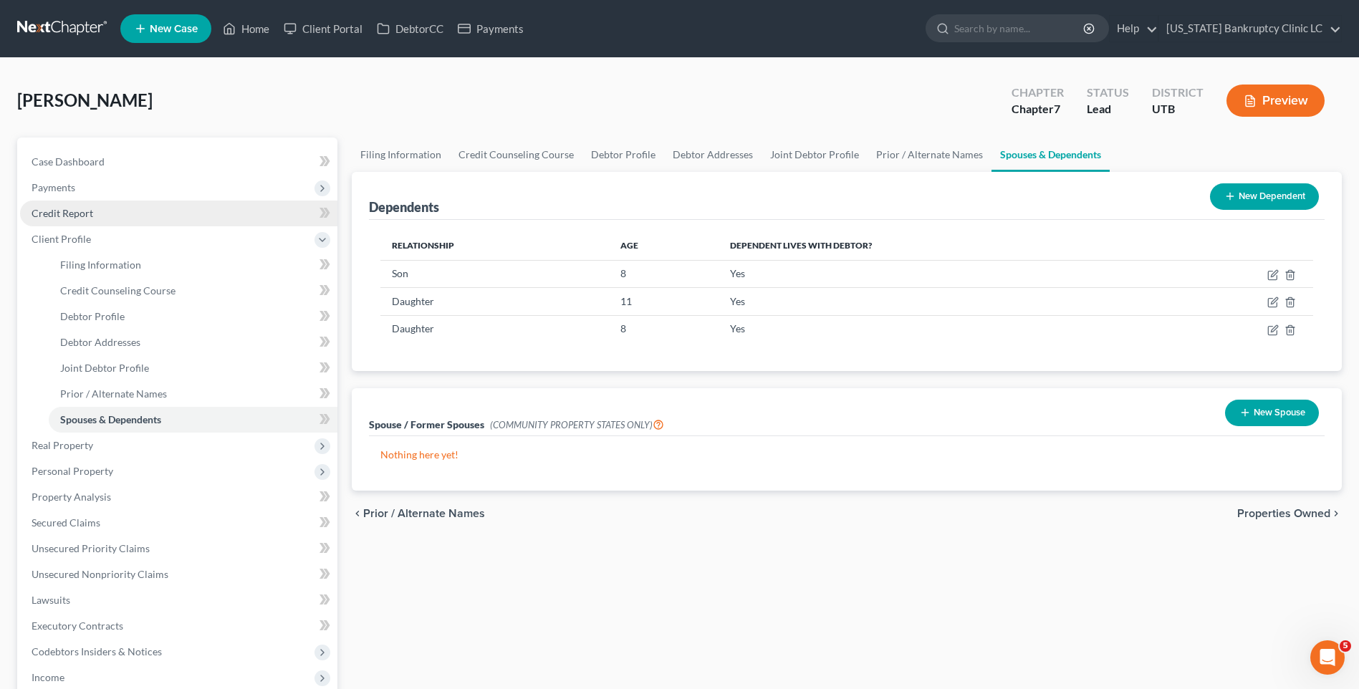
click at [105, 214] on link "Credit Report" at bounding box center [178, 214] width 317 height 26
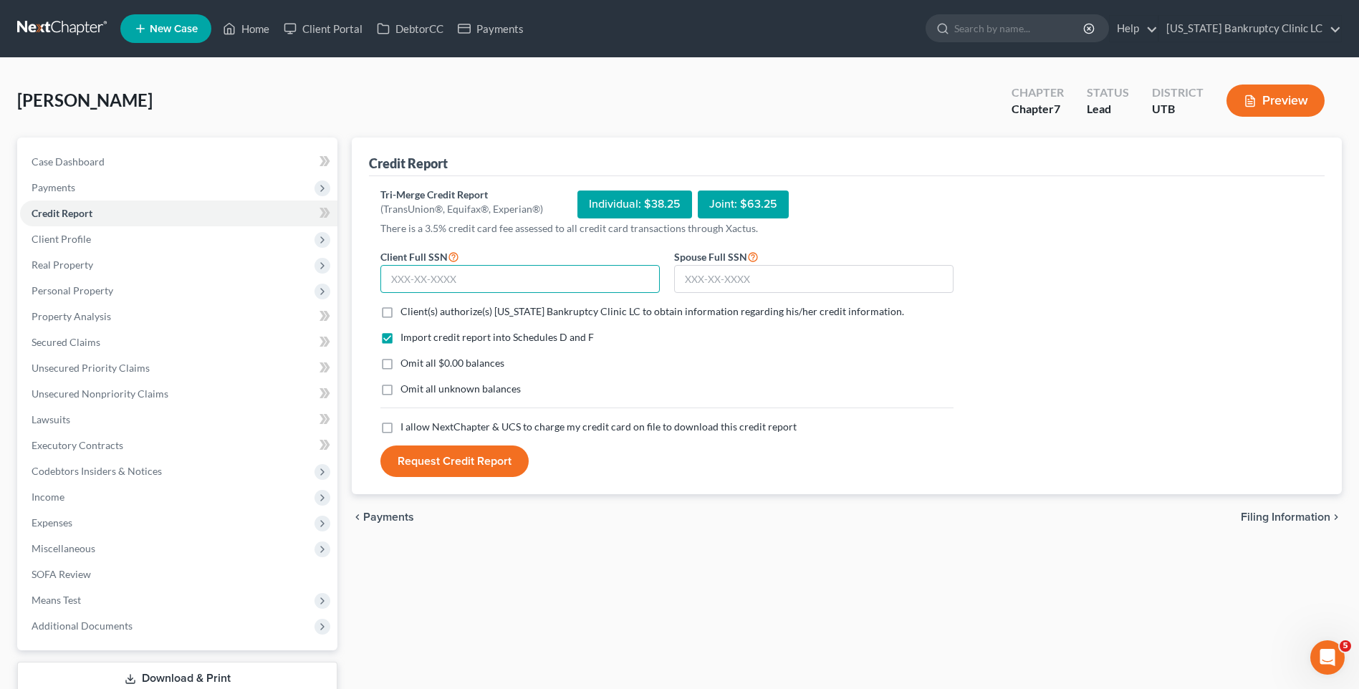
click at [486, 281] on input "text" at bounding box center [519, 279] width 279 height 29
type input "383-13-7785"
click at [773, 276] on input "text" at bounding box center [813, 279] width 279 height 29
type input "647-14-1877"
click at [400, 310] on label "Client(s) authorize(s) [US_STATE] Bankruptcy Clinic LC to obtain information re…" at bounding box center [651, 311] width 503 height 14
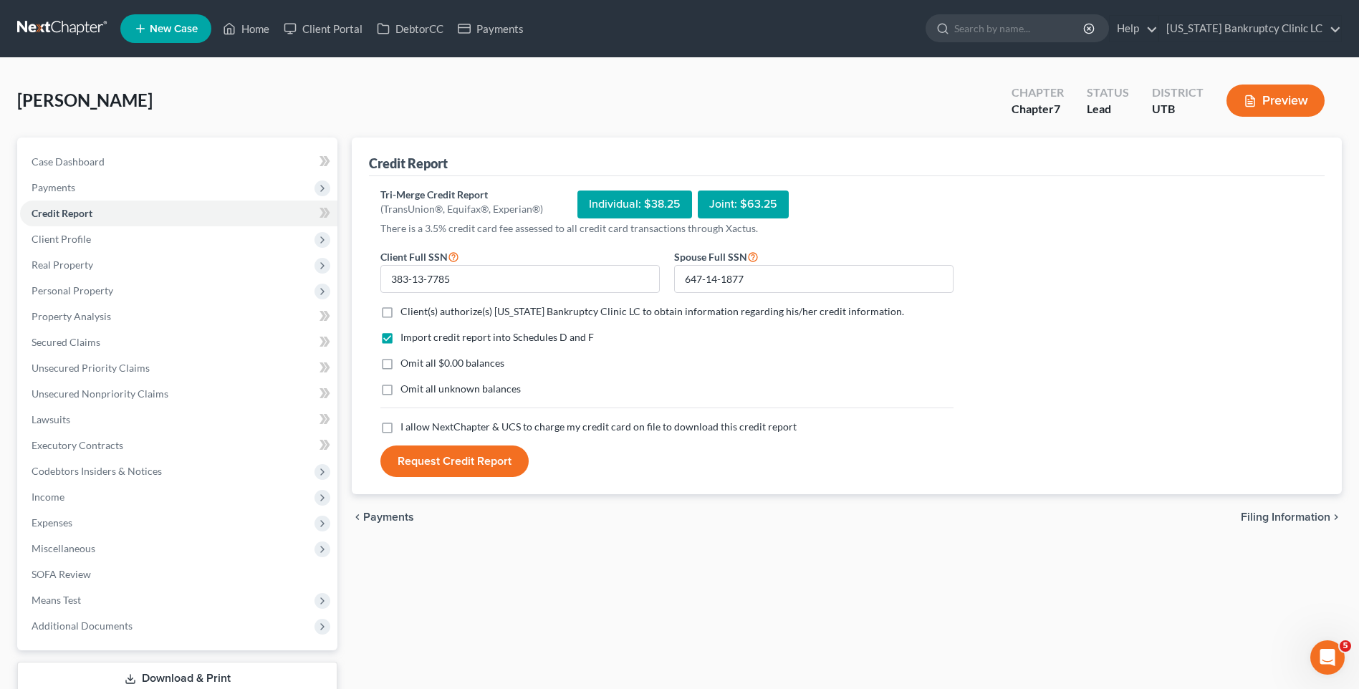
click at [406, 310] on input "Client(s) authorize(s) [US_STATE] Bankruptcy Clinic LC to obtain information re…" at bounding box center [410, 308] width 9 height 9
checkbox input "true"
click at [400, 430] on label "I allow NextChapter & UCS to charge my credit card on file to download this cre…" at bounding box center [598, 427] width 396 height 14
click at [406, 429] on input "I allow NextChapter & UCS to charge my credit card on file to download this cre…" at bounding box center [410, 424] width 9 height 9
checkbox input "true"
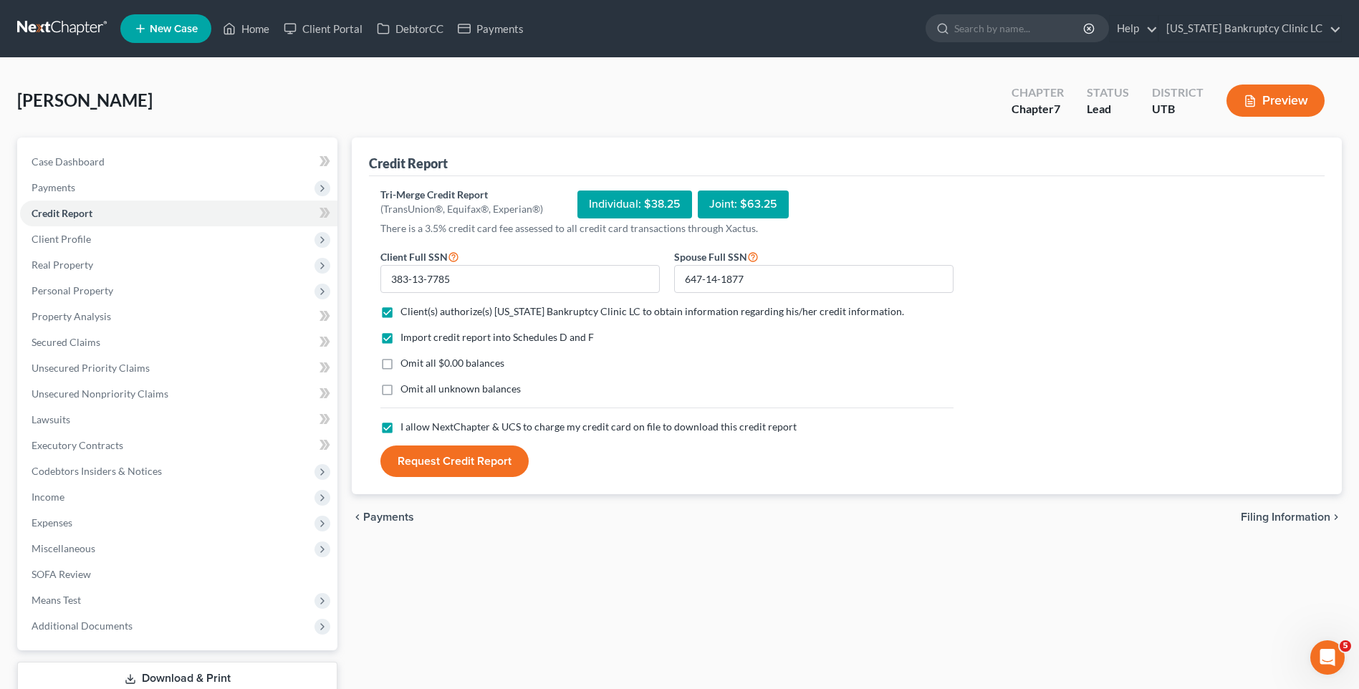
click at [425, 460] on button "Request Credit Report" at bounding box center [454, 461] width 148 height 32
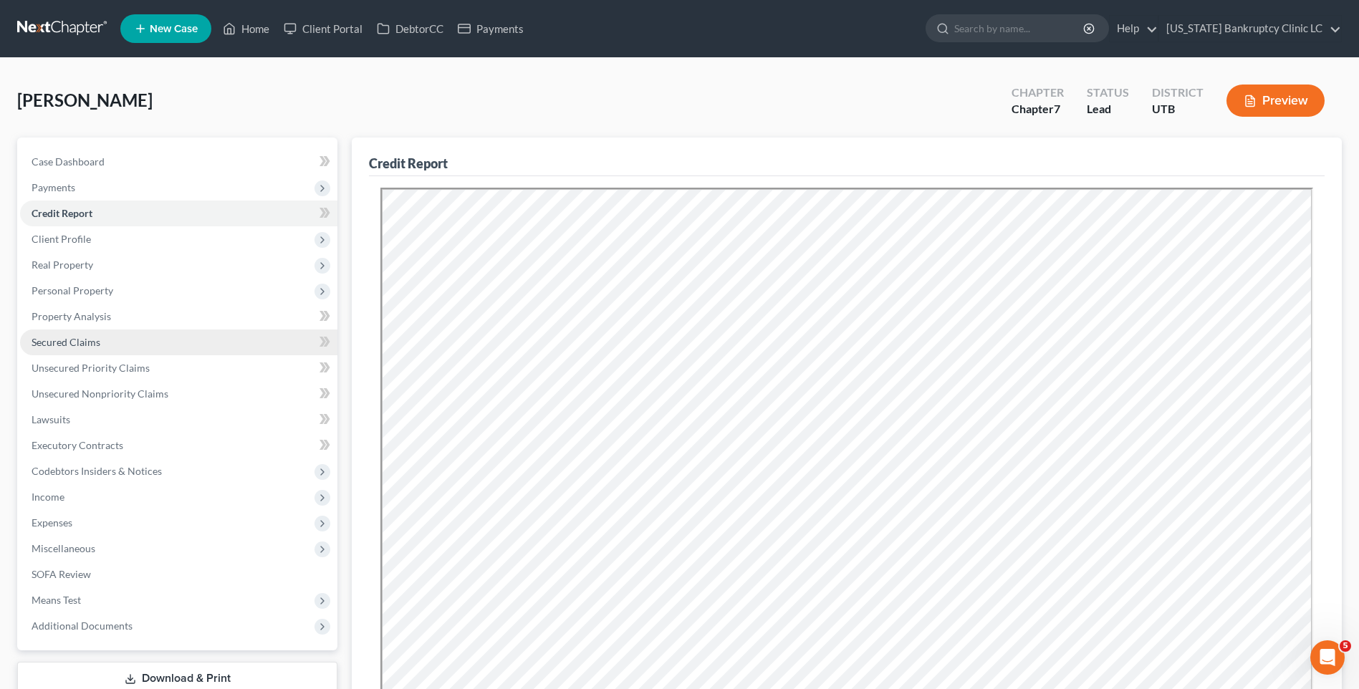
click at [172, 333] on link "Secured Claims" at bounding box center [178, 342] width 317 height 26
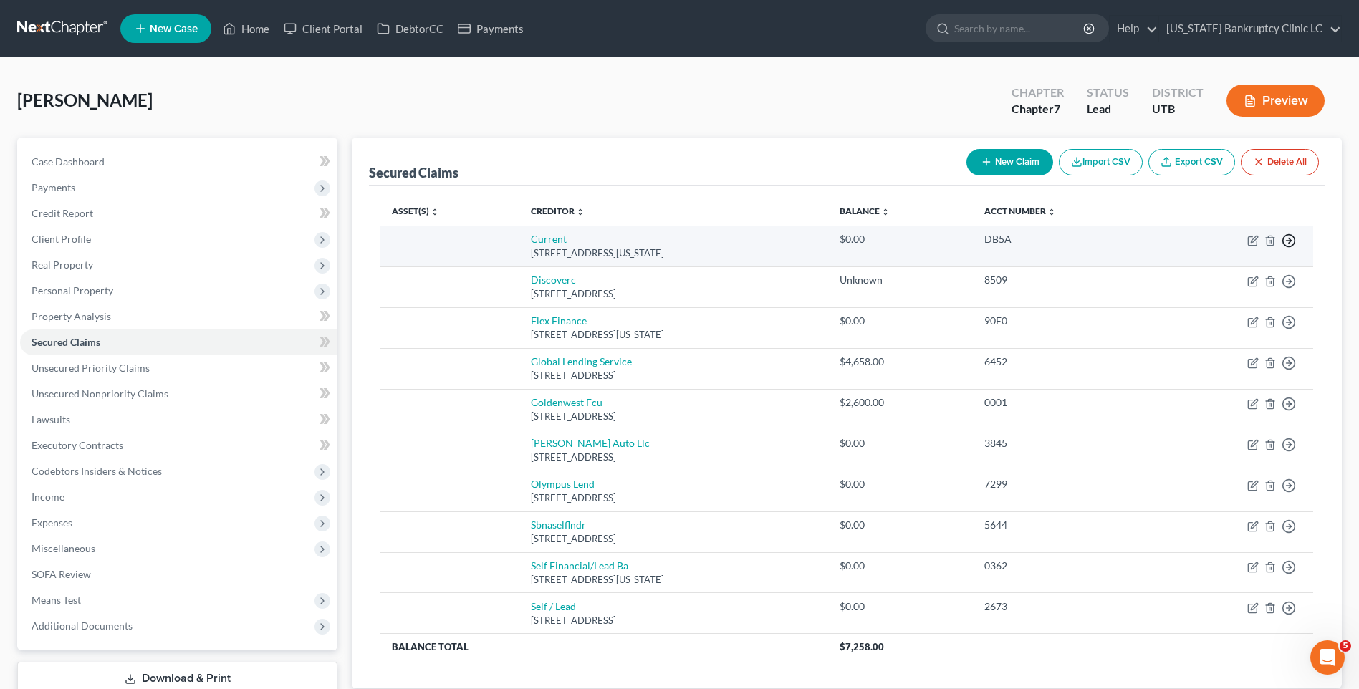
click at [1291, 236] on icon "button" at bounding box center [1288, 240] width 14 height 14
click at [1253, 272] on link "Move to F" at bounding box center [1223, 275] width 120 height 24
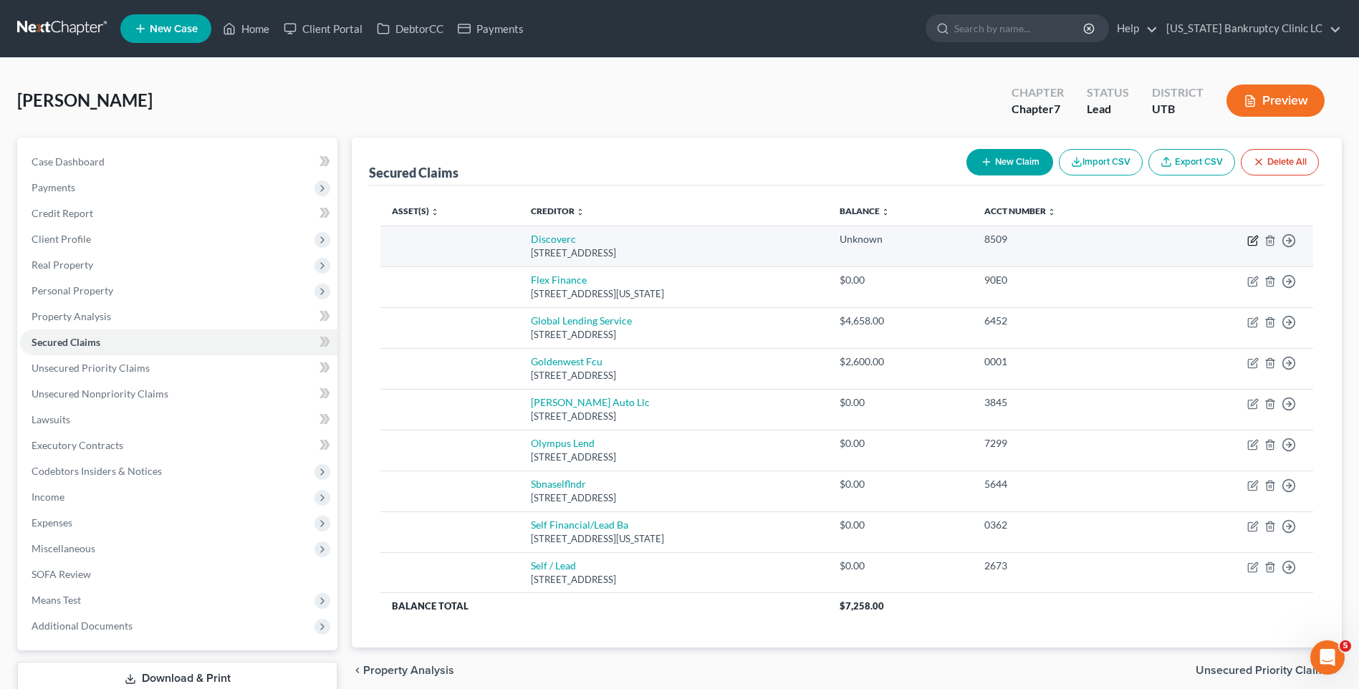
click at [1253, 238] on icon "button" at bounding box center [1253, 239] width 6 height 6
select select "46"
select select "1"
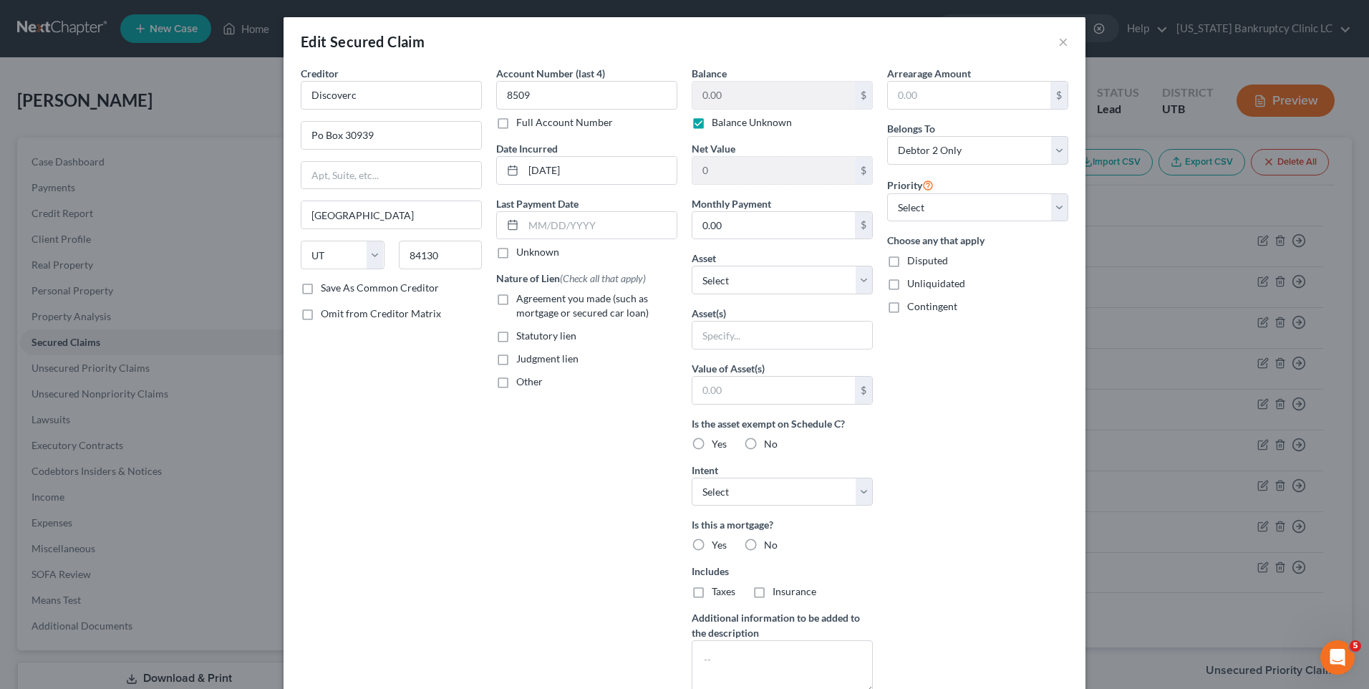
click at [766, 128] on label "Balance Unknown" at bounding box center [752, 122] width 80 height 14
click at [727, 125] on input "Balance Unknown" at bounding box center [722, 119] width 9 height 9
checkbox input "false"
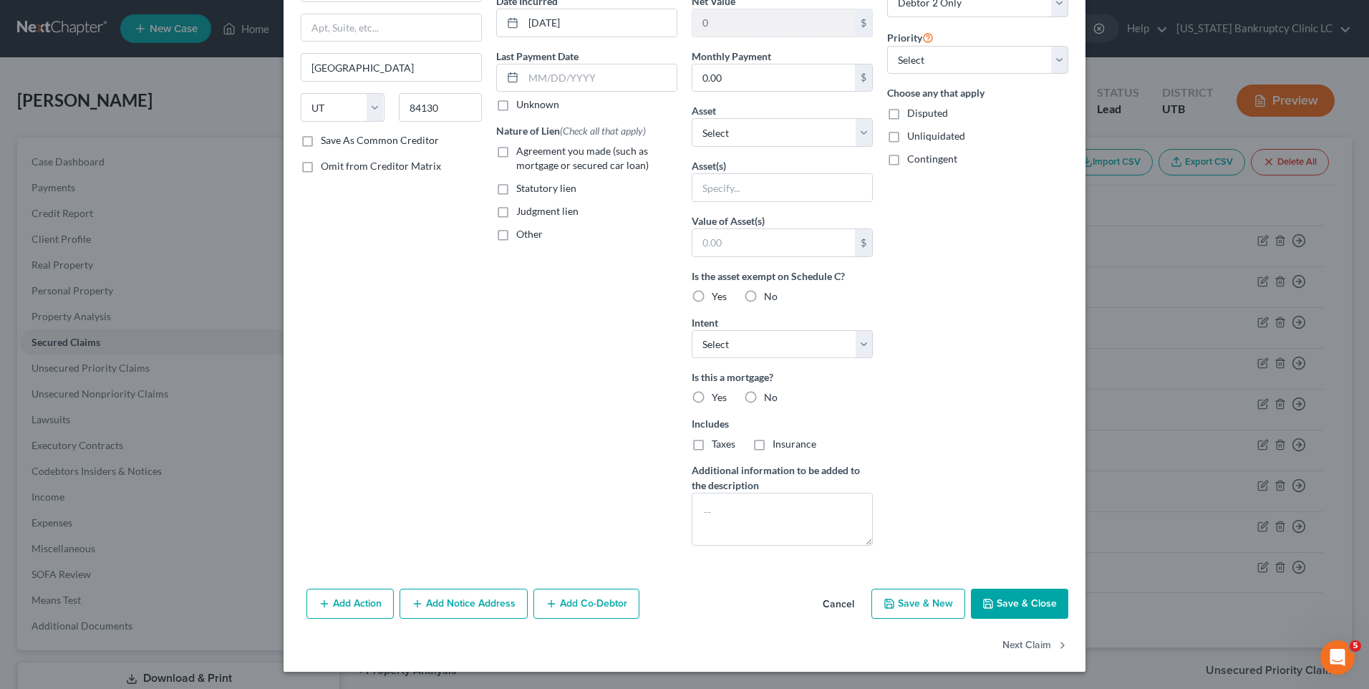
click at [1016, 604] on button "Save & Close" at bounding box center [1019, 604] width 97 height 30
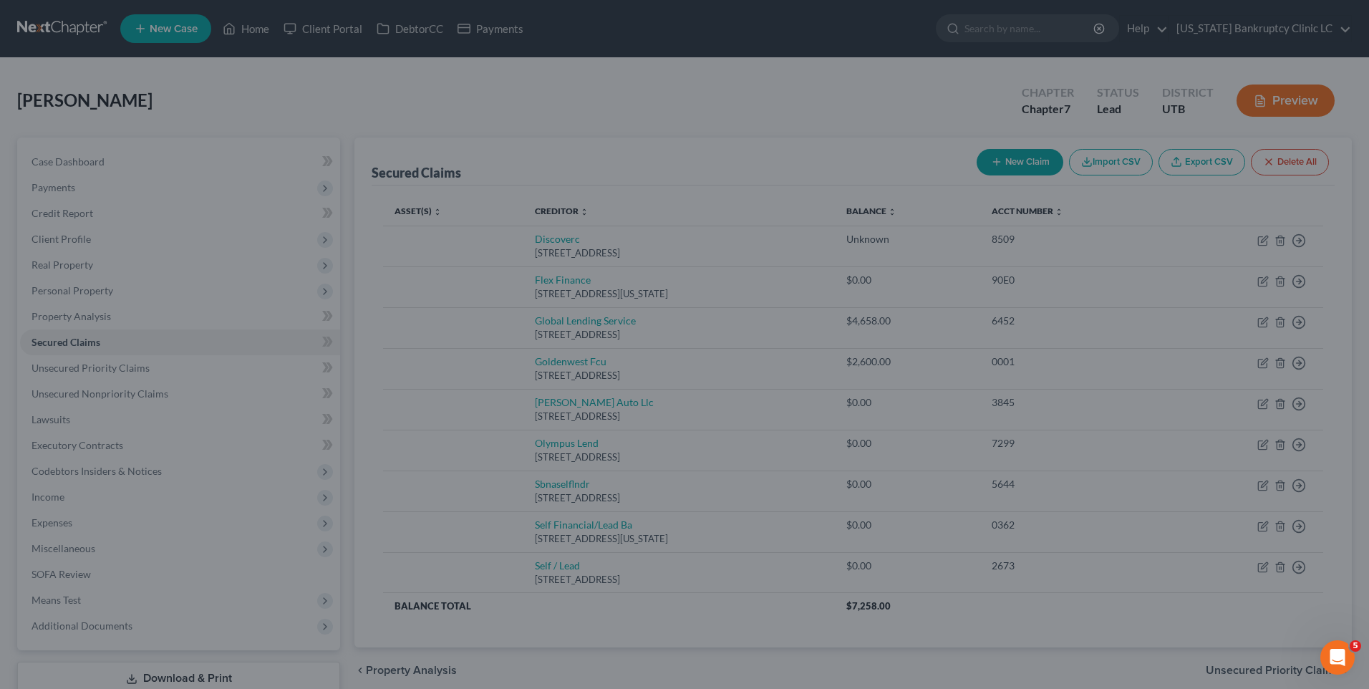
scroll to position [0, 0]
type input "0"
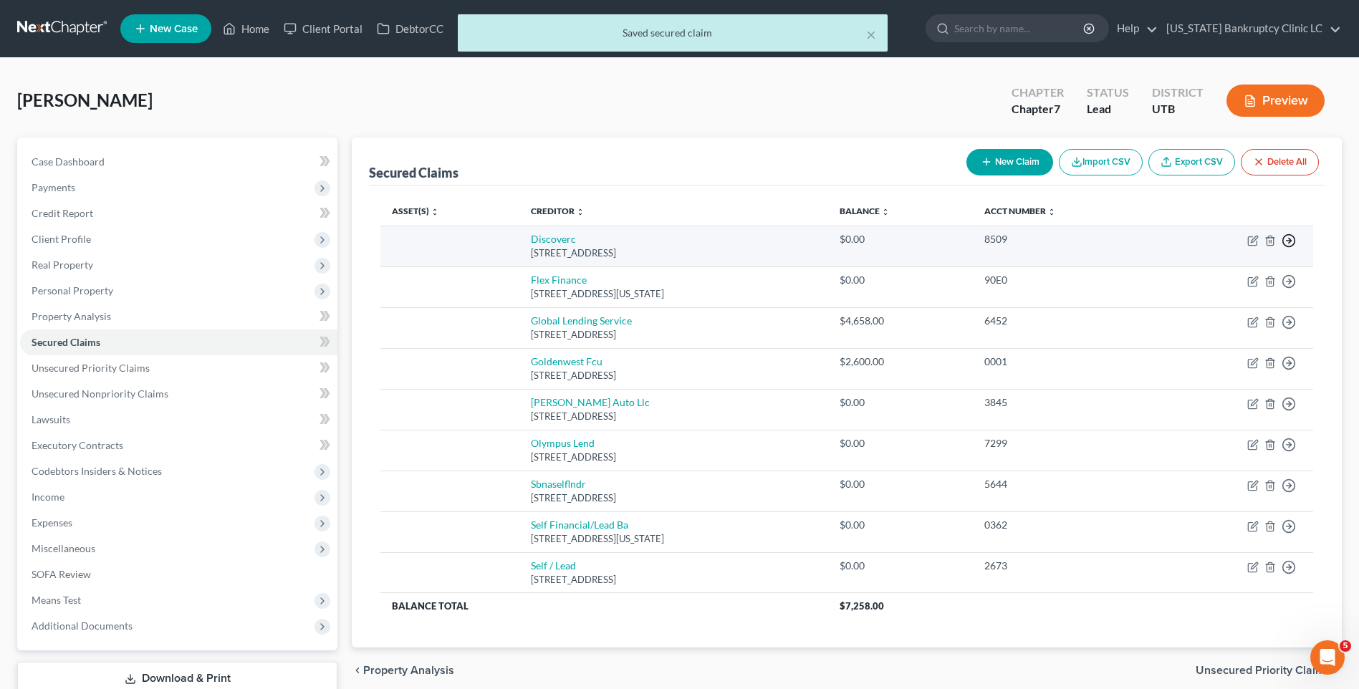
click at [1285, 244] on icon "button" at bounding box center [1288, 240] width 14 height 14
click at [1260, 276] on link "Move to F" at bounding box center [1223, 275] width 120 height 24
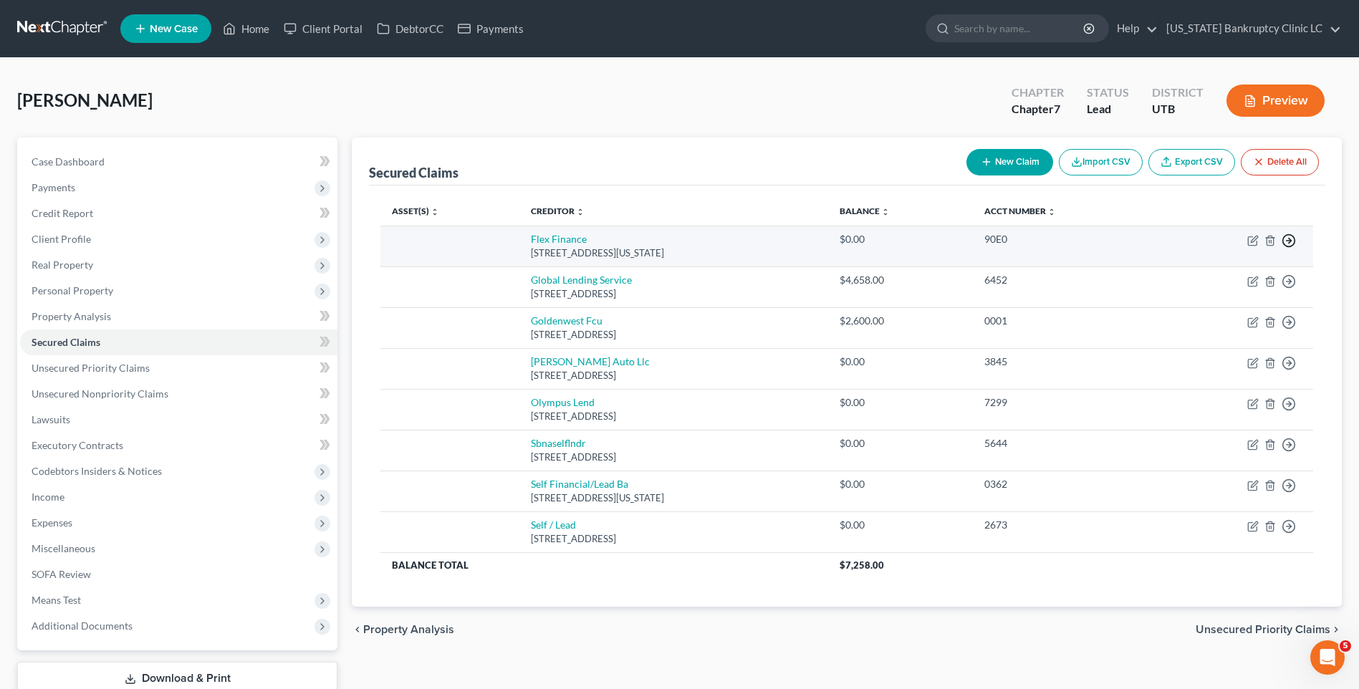
click at [1285, 243] on icon "button" at bounding box center [1288, 240] width 14 height 14
click at [1255, 278] on link "Move to F" at bounding box center [1223, 275] width 120 height 24
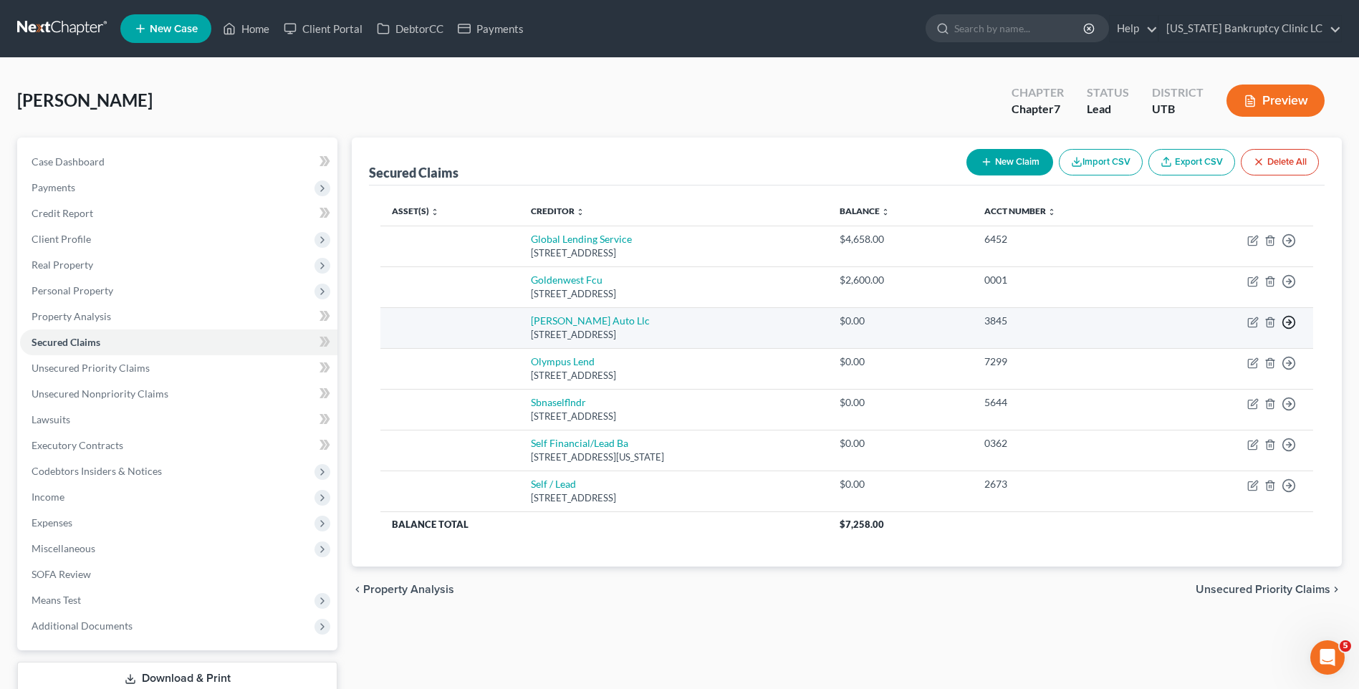
click at [1288, 318] on icon "button" at bounding box center [1288, 322] width 14 height 14
click at [1243, 365] on link "Move to F" at bounding box center [1223, 356] width 120 height 24
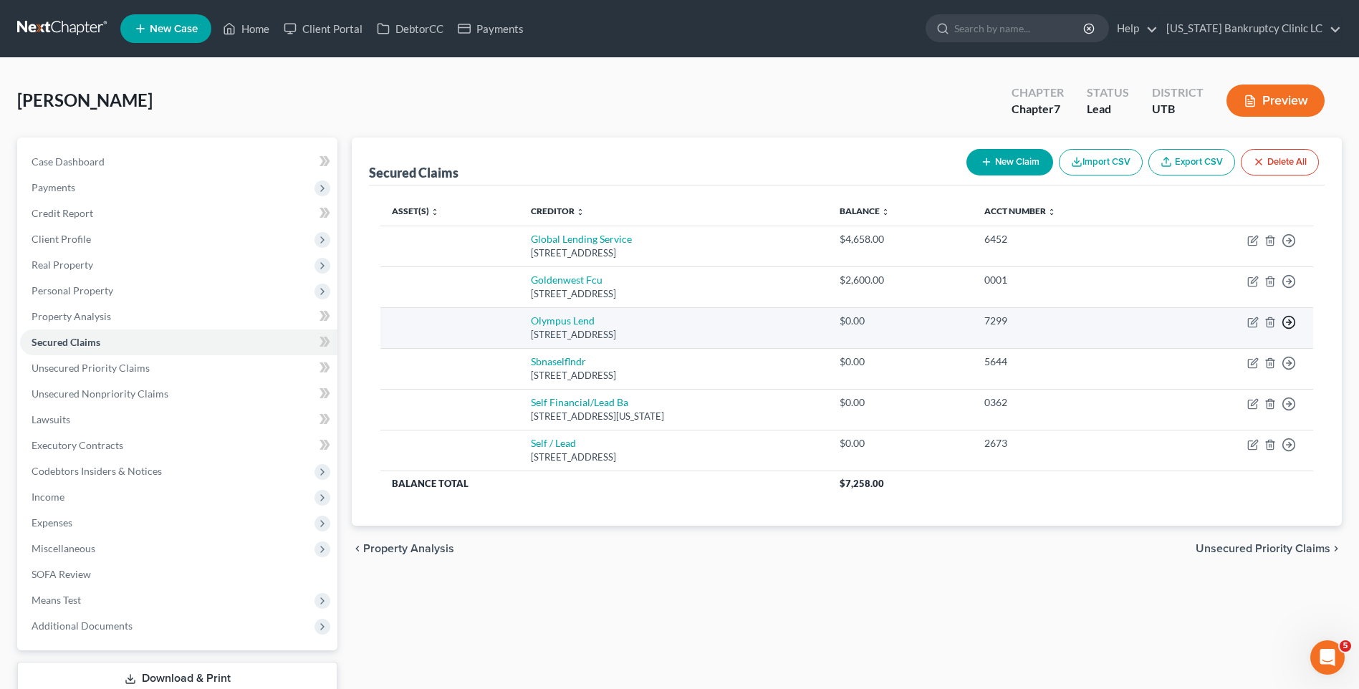
click at [1291, 321] on icon "button" at bounding box center [1288, 322] width 14 height 14
click at [1244, 354] on link "Move to F" at bounding box center [1223, 356] width 120 height 24
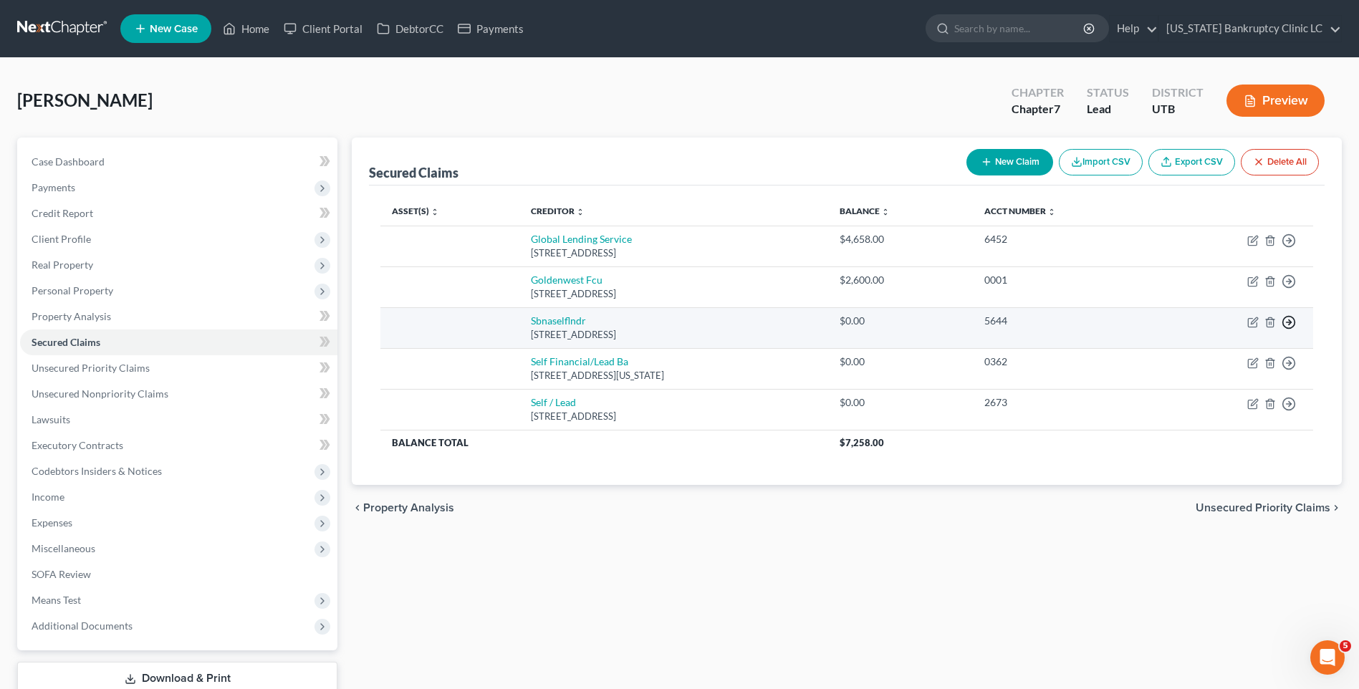
click at [1286, 327] on icon "button" at bounding box center [1288, 322] width 14 height 14
click at [1261, 365] on link "Move to F" at bounding box center [1223, 356] width 120 height 24
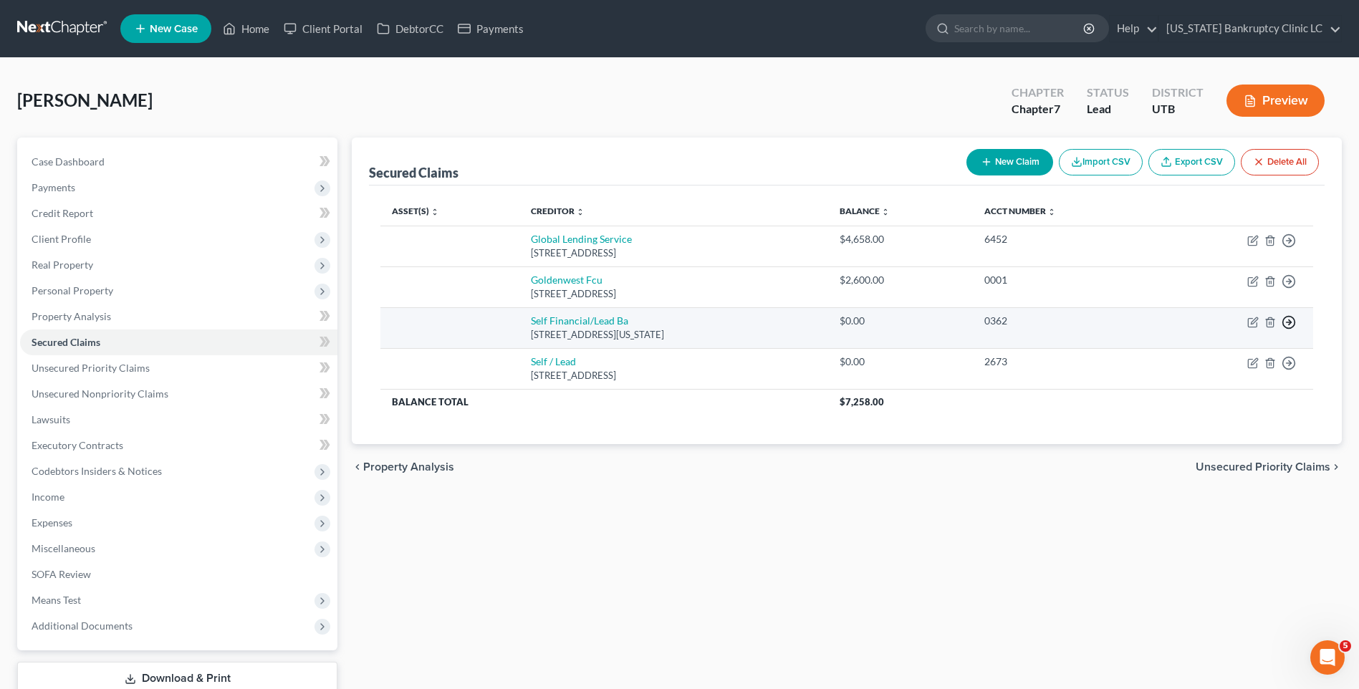
click at [1284, 320] on icon "button" at bounding box center [1288, 322] width 14 height 14
click at [1265, 355] on link "Move to F" at bounding box center [1223, 356] width 120 height 24
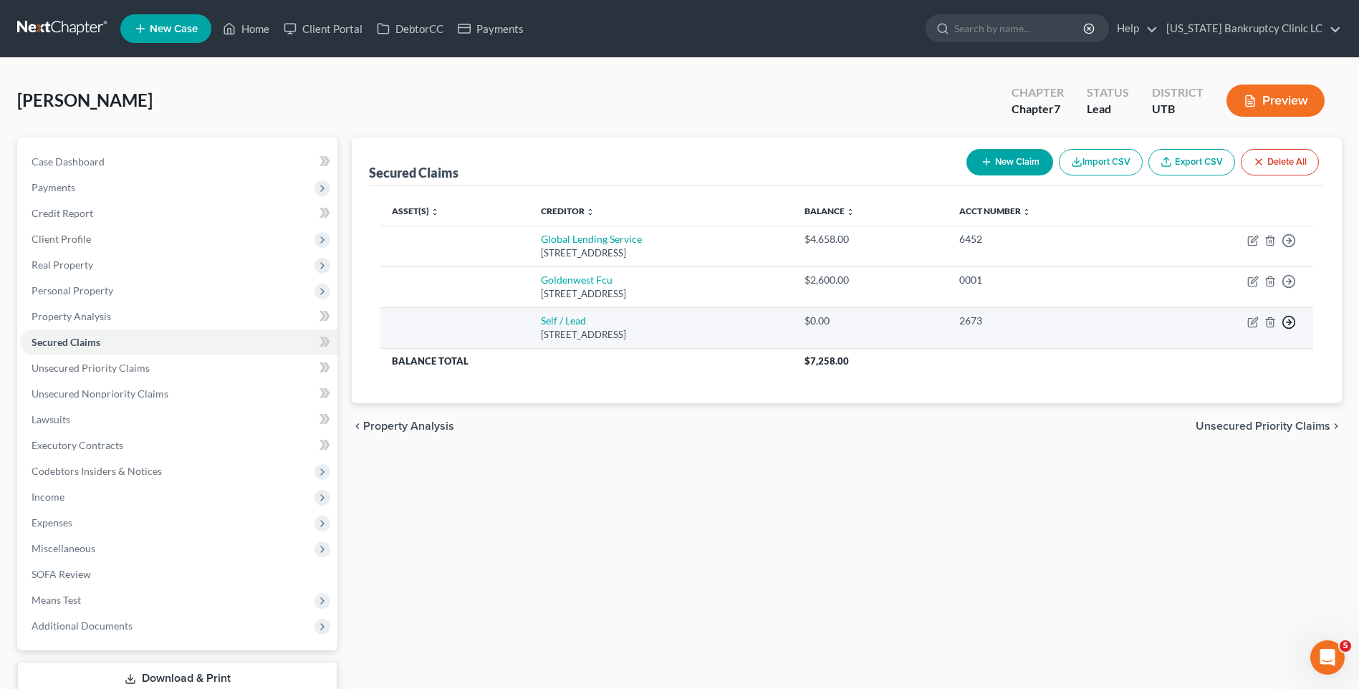
click at [1289, 319] on icon "button" at bounding box center [1288, 322] width 14 height 14
click at [1250, 356] on link "Move to F" at bounding box center [1223, 356] width 120 height 24
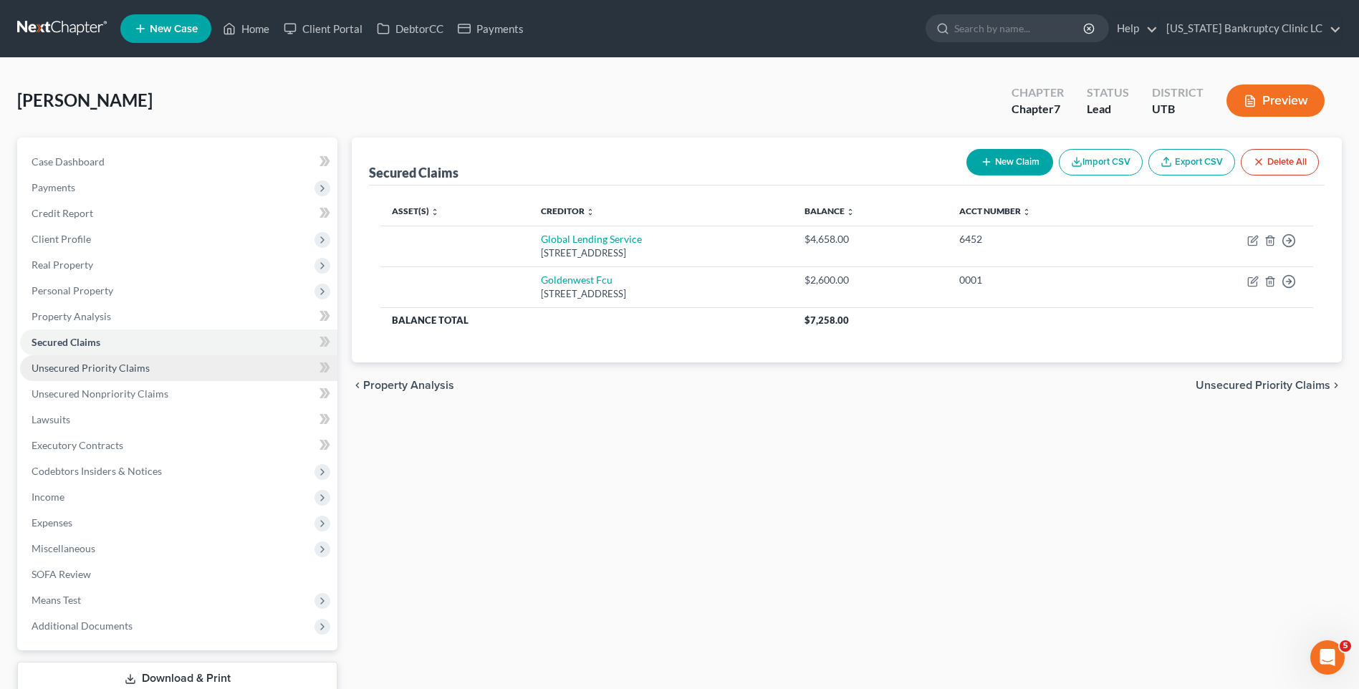
click at [128, 366] on span "Unsecured Priority Claims" at bounding box center [91, 368] width 118 height 12
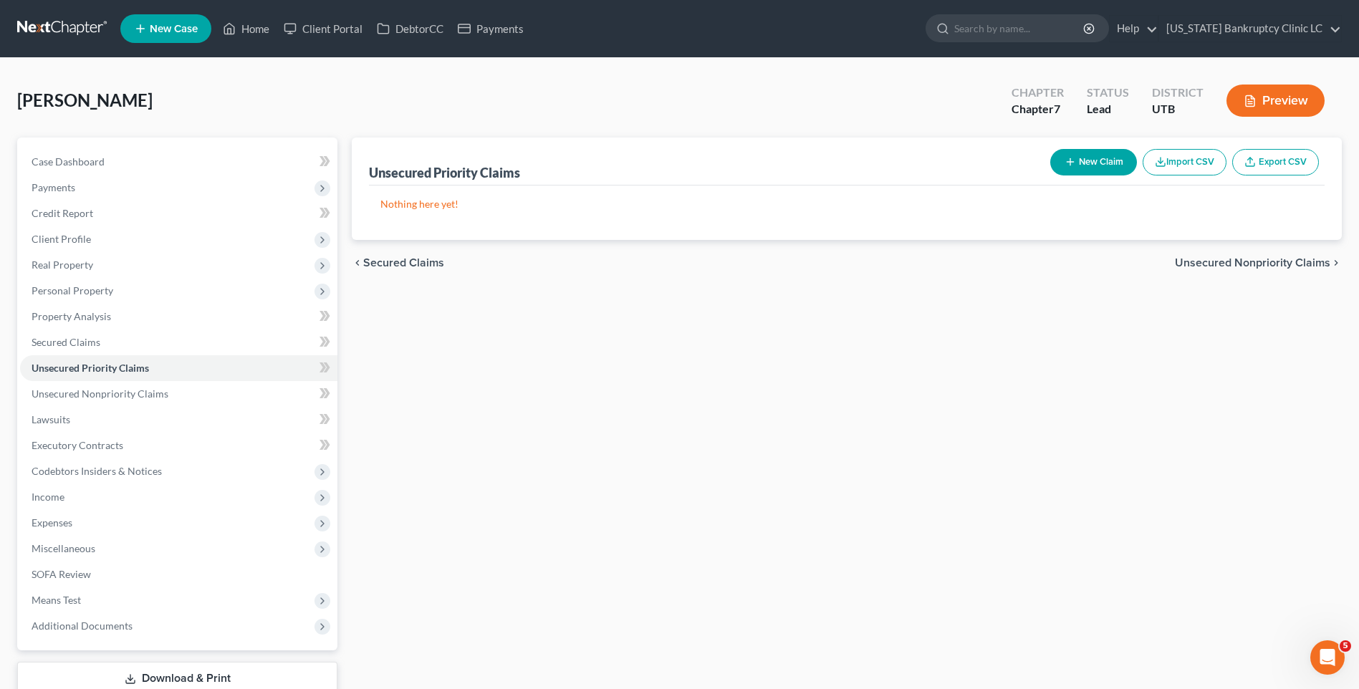
click at [1104, 163] on button "New Claim" at bounding box center [1093, 162] width 87 height 26
select select "2"
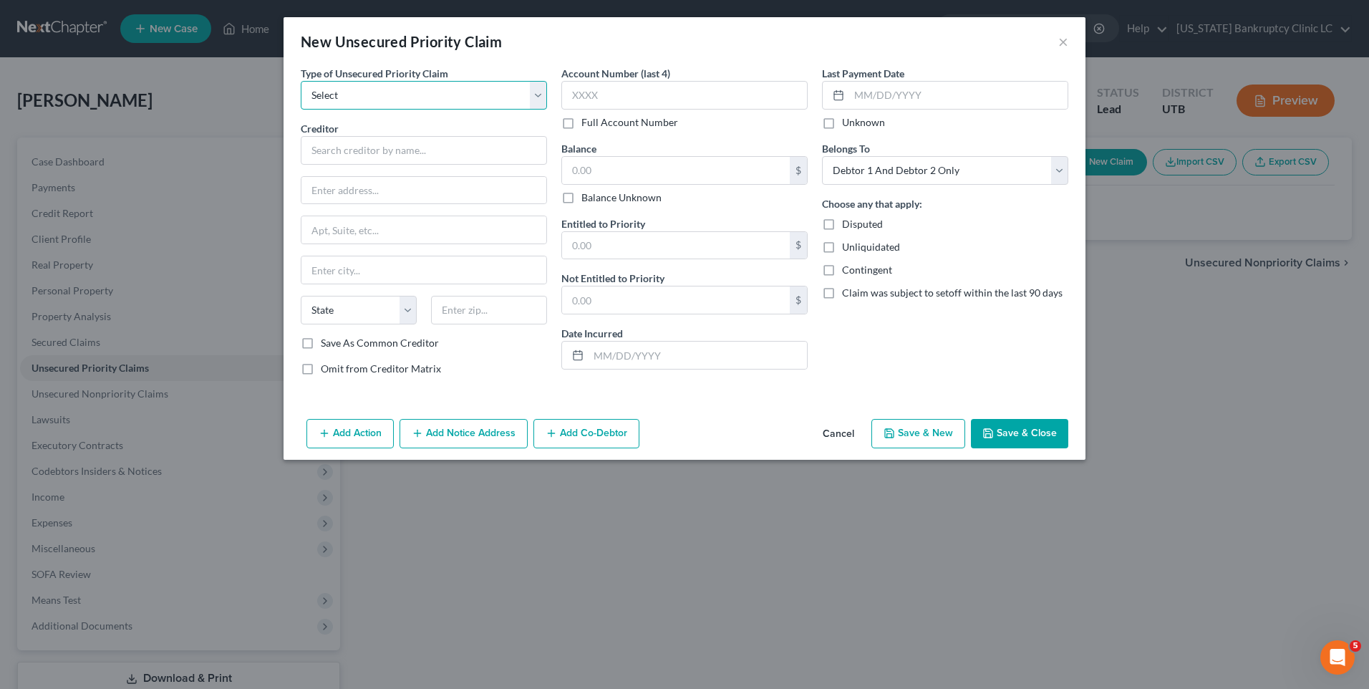
click at [390, 107] on select "Select Taxes & Other Government Units Domestic Support Obligations Extensions o…" at bounding box center [424, 95] width 246 height 29
select select "0"
click at [301, 81] on select "Select Taxes & Other Government Units Domestic Support Obligations Extensions o…" at bounding box center [424, 95] width 246 height 29
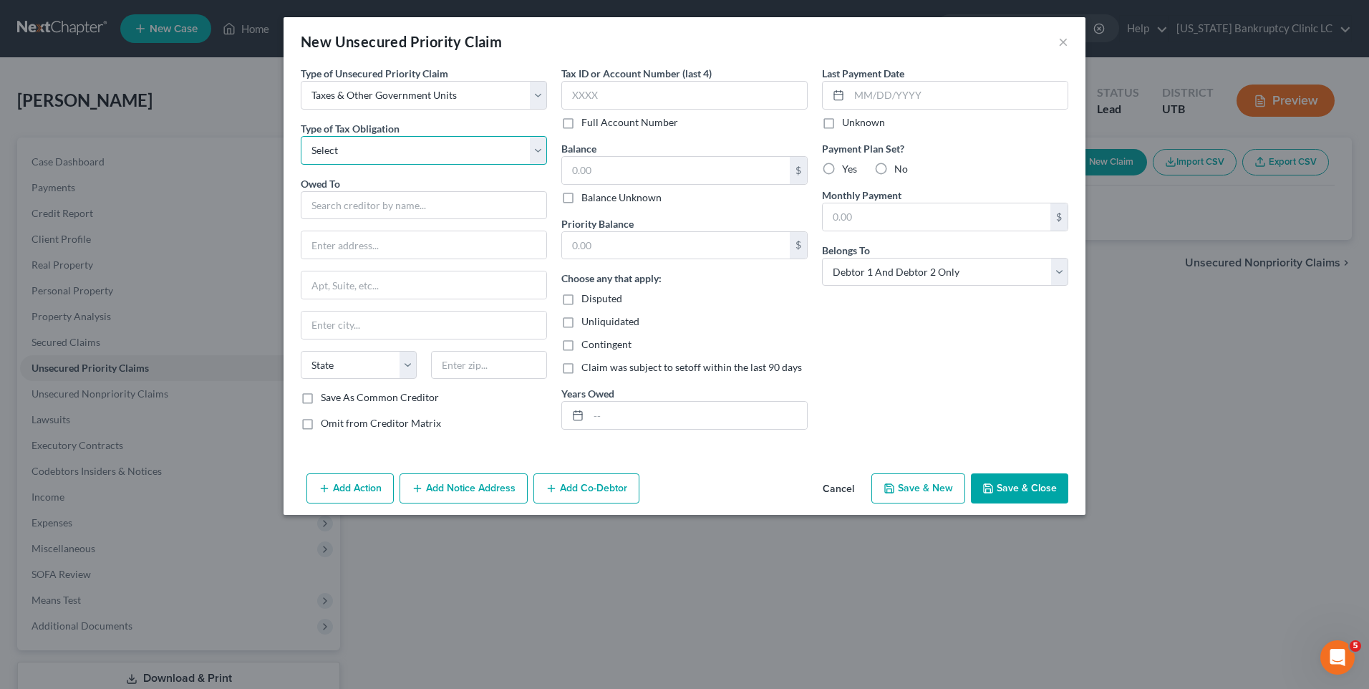
click at [381, 144] on select "Select Federal City State Franchise Tax Board Other" at bounding box center [424, 150] width 246 height 29
select select "0"
click at [301, 136] on select "Select Federal City State Franchise Tax Board Other" at bounding box center [424, 150] width 246 height 29
click at [375, 210] on input "text" at bounding box center [424, 205] width 246 height 29
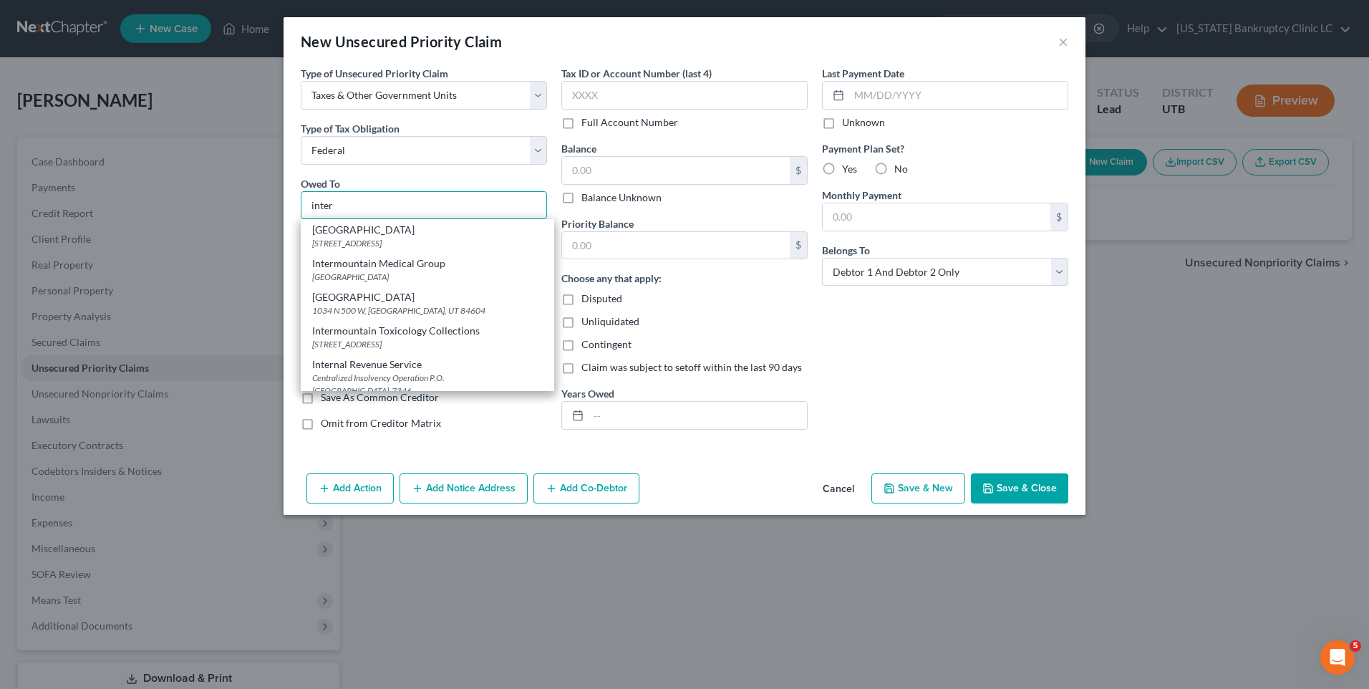
scroll to position [658, 0]
click at [380, 300] on div "Internal Revenue Service" at bounding box center [427, 293] width 231 height 14
type input "Internal Revenue Service"
type input "Centralized Insolvency Operation"
type input "P.O. Box 7346"
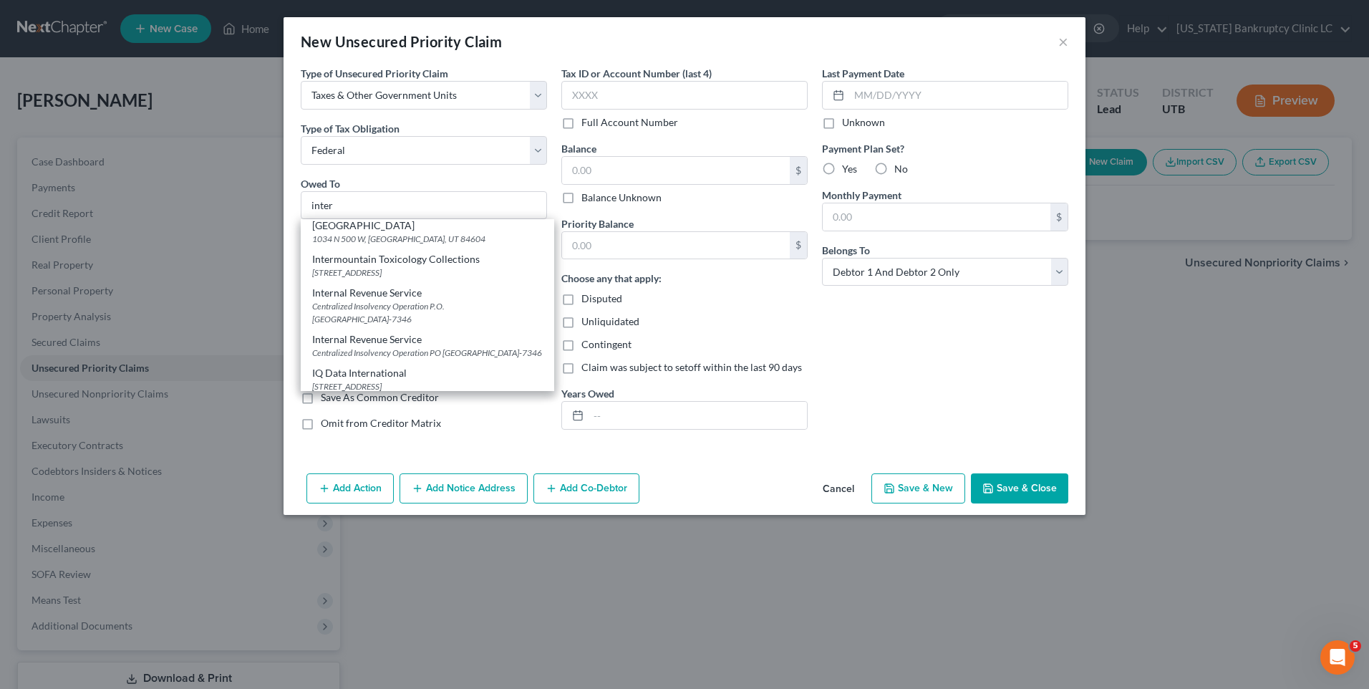
type input "[GEOGRAPHIC_DATA]"
select select "39"
type input "19101-7346"
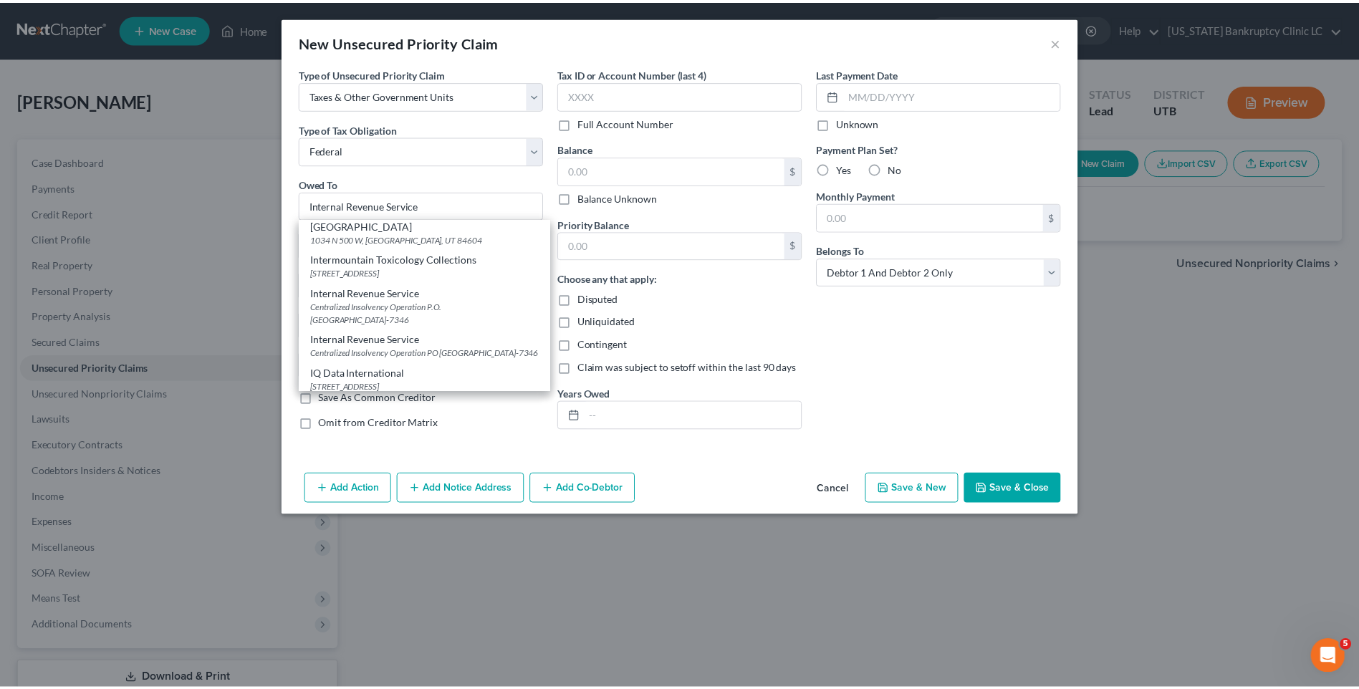
scroll to position [0, 0]
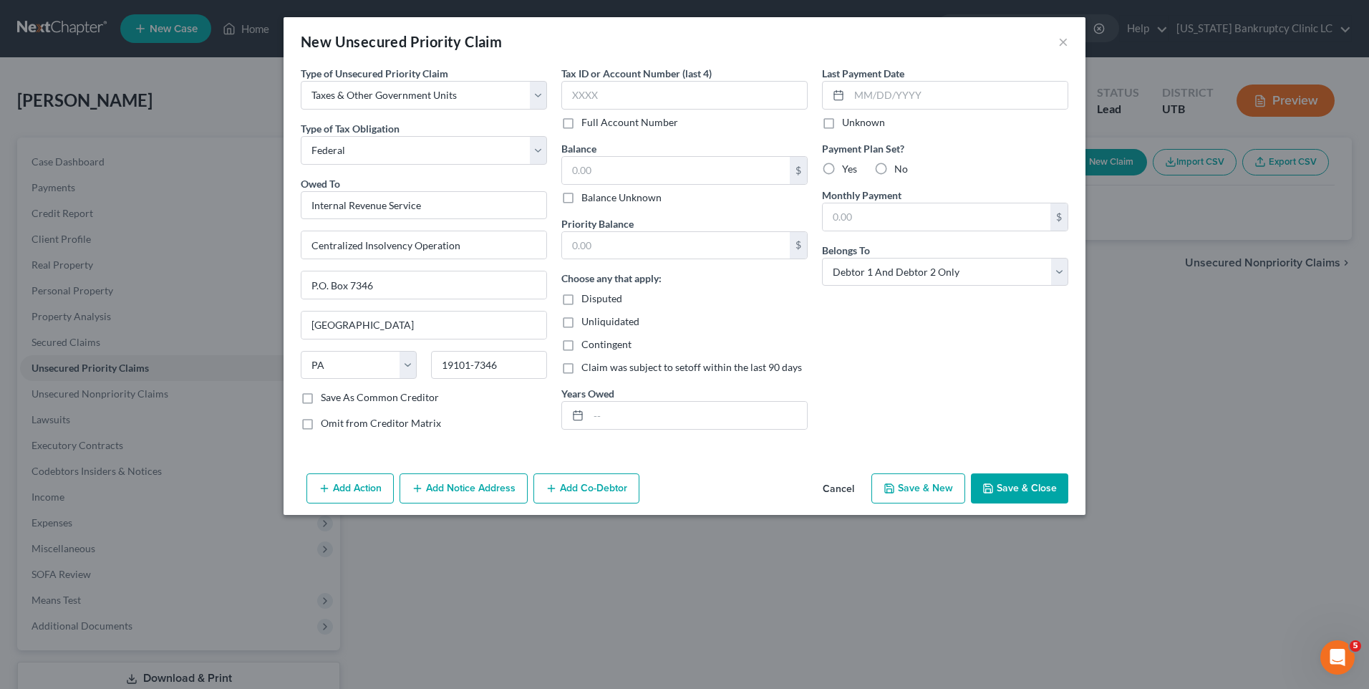
click at [932, 495] on button "Save & New" at bounding box center [919, 488] width 94 height 30
select select "2"
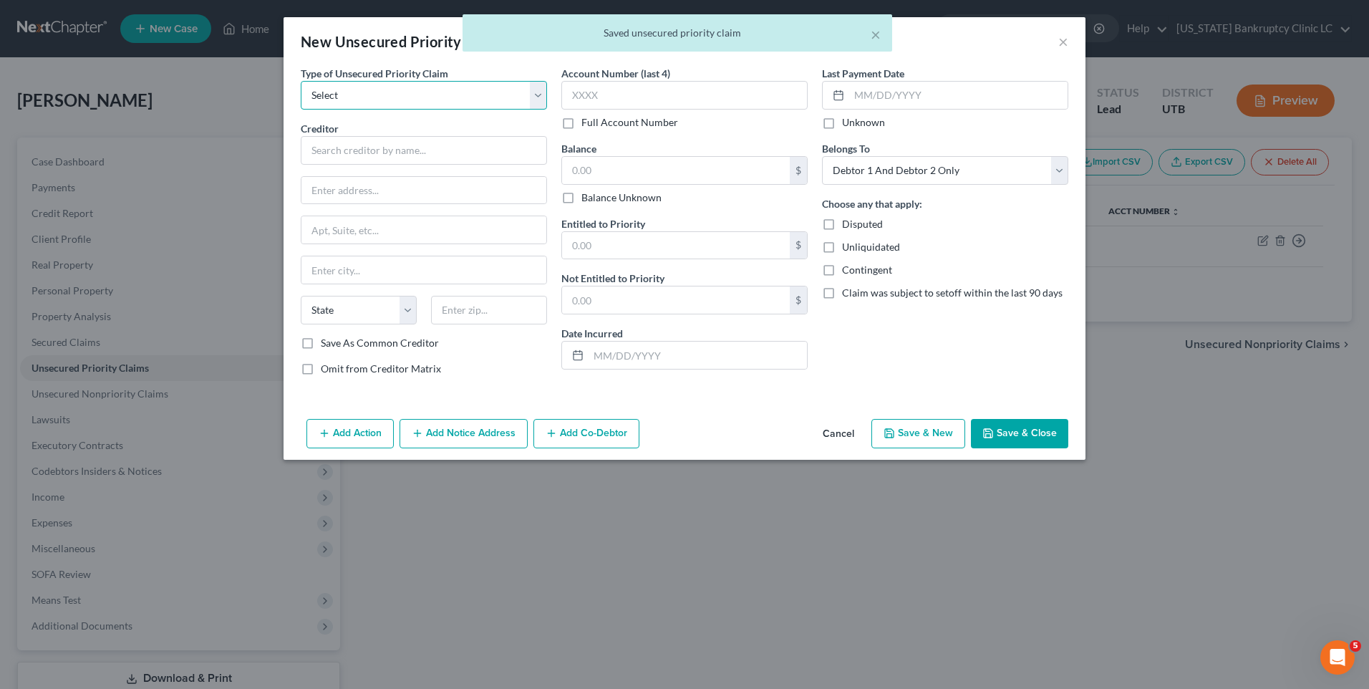
click at [398, 91] on select "Select Taxes & Other Government Units Domestic Support Obligations Extensions o…" at bounding box center [424, 95] width 246 height 29
select select "0"
click at [301, 81] on select "Select Taxes & Other Government Units Domestic Support Obligations Extensions o…" at bounding box center [424, 95] width 246 height 29
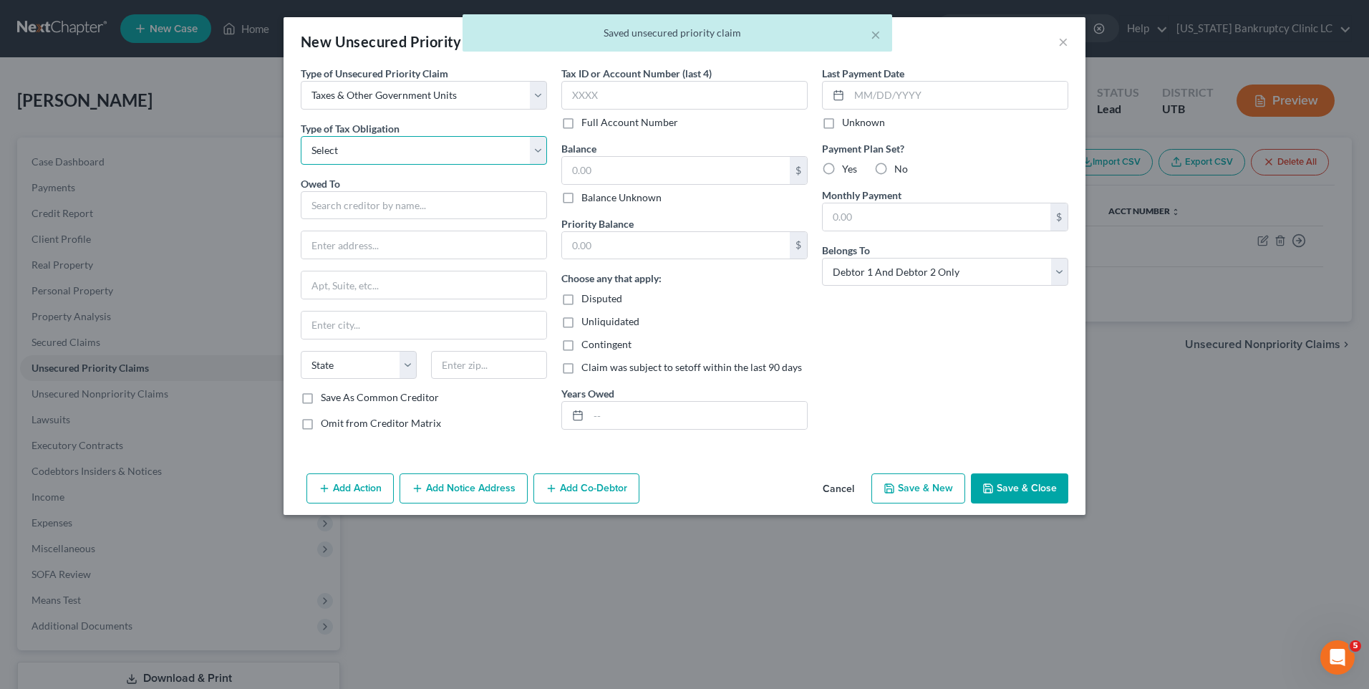
click at [382, 144] on select "Select Federal City State Franchise Tax Board Other" at bounding box center [424, 150] width 246 height 29
select select "2"
click at [301, 136] on select "Select Federal City State Franchise Tax Board Other" at bounding box center [424, 150] width 246 height 29
click at [382, 205] on input "text" at bounding box center [424, 205] width 246 height 29
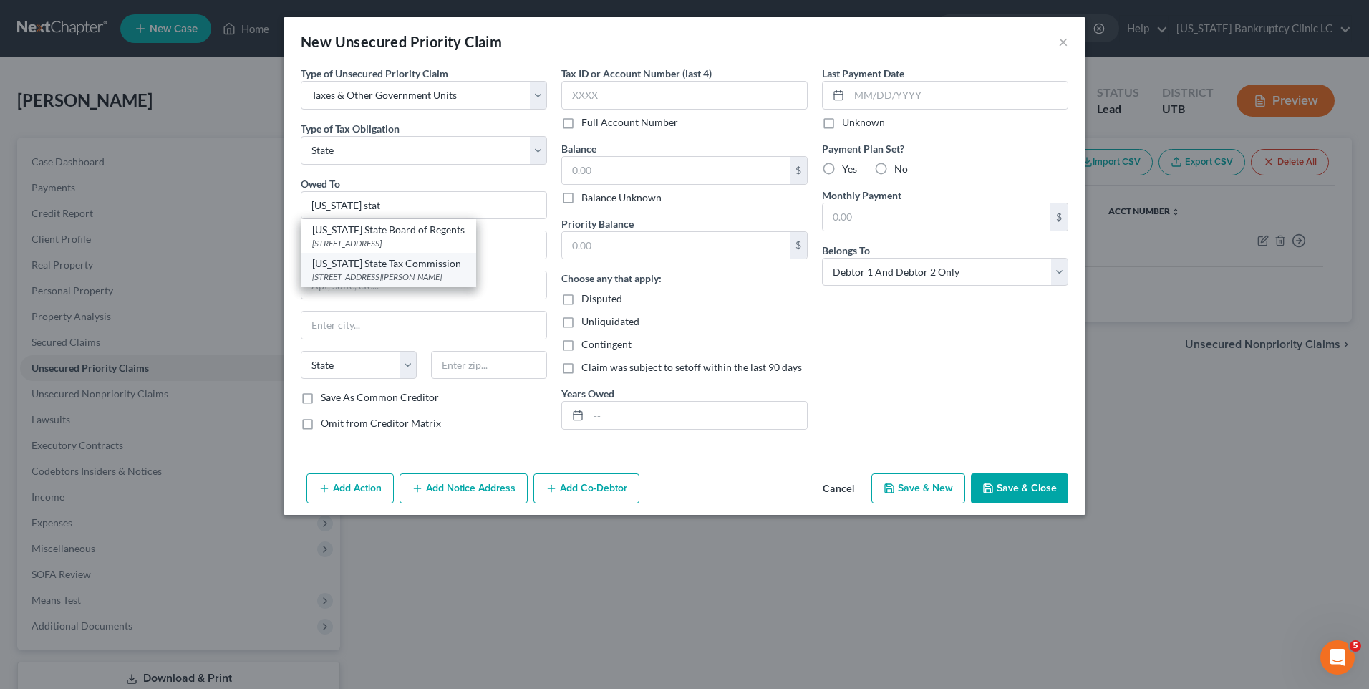
click at [388, 283] on div "[STREET_ADDRESS][PERSON_NAME]" at bounding box center [388, 277] width 153 height 12
type input "[US_STATE] State Tax Commission"
type input "[STREET_ADDRESS]"
type input "Special Services Division, [PERSON_NAME]"
type input "[GEOGRAPHIC_DATA]"
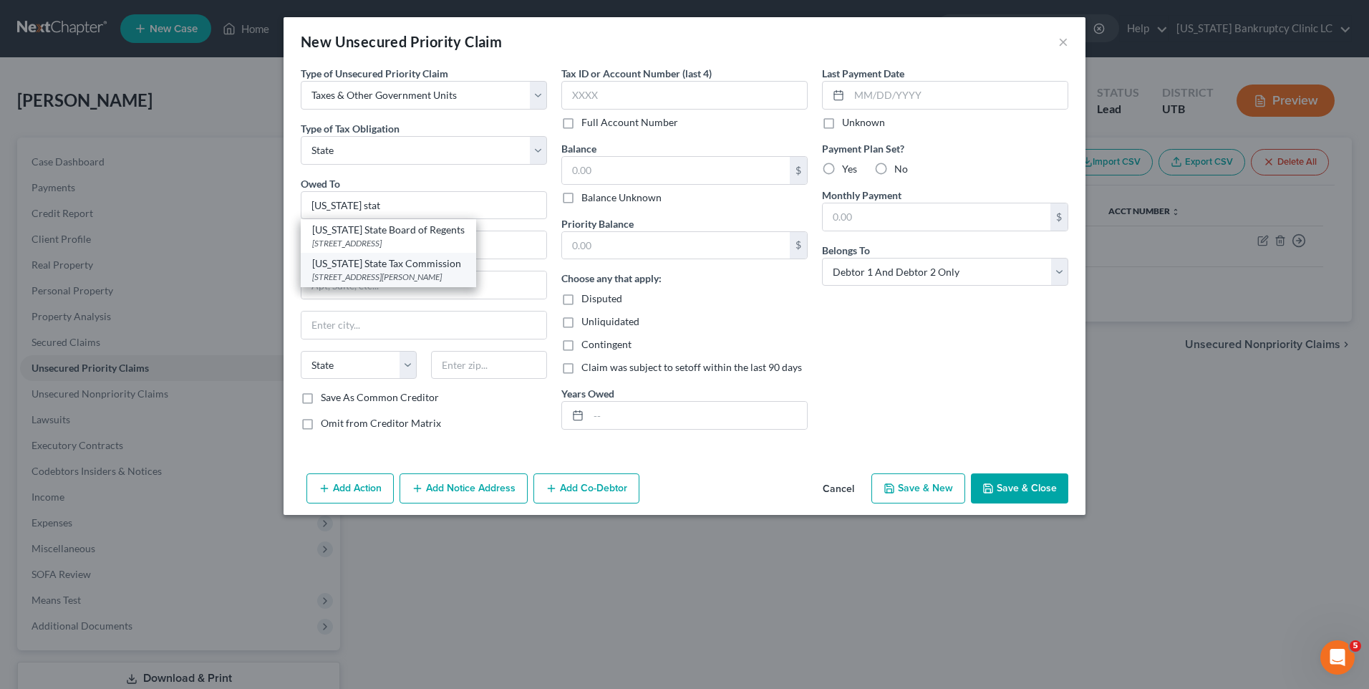
select select "46"
type input "84134"
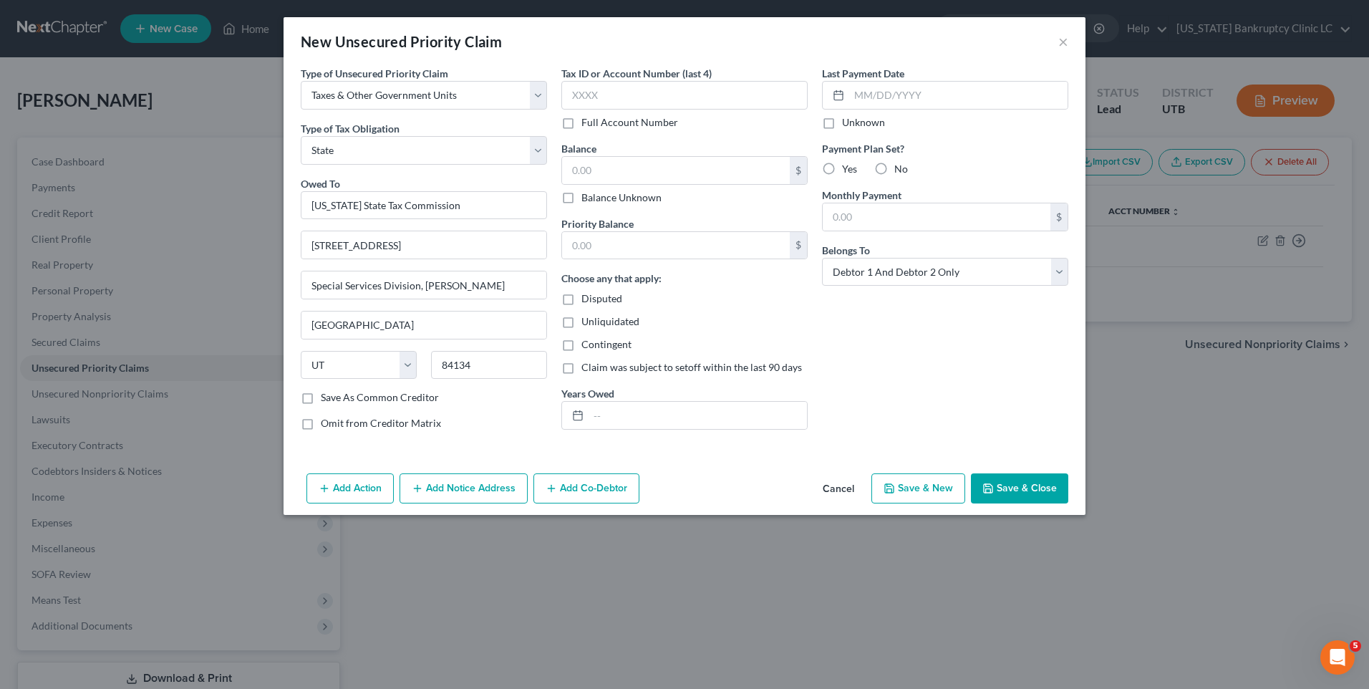
click at [1054, 487] on button "Save & Close" at bounding box center [1019, 488] width 97 height 30
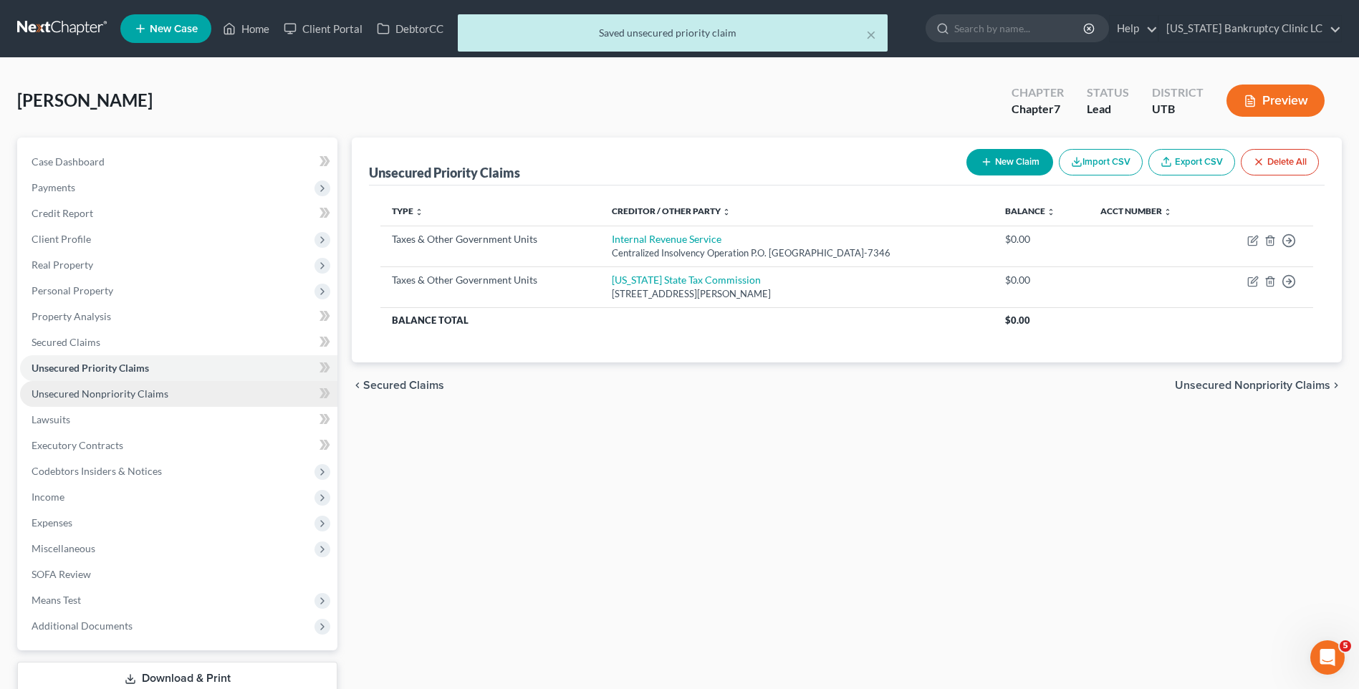
click at [121, 396] on span "Unsecured Nonpriority Claims" at bounding box center [100, 393] width 137 height 12
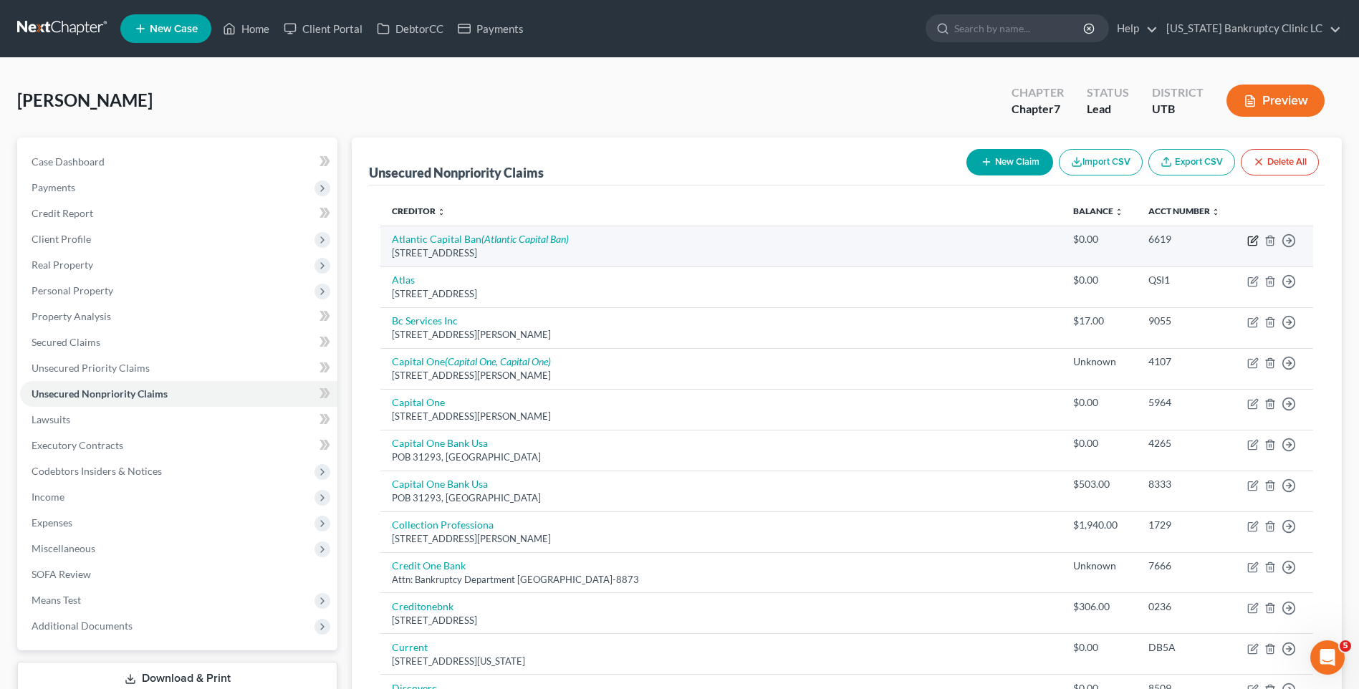
click at [1249, 238] on icon "button" at bounding box center [1252, 240] width 11 height 11
select select "45"
select select "0"
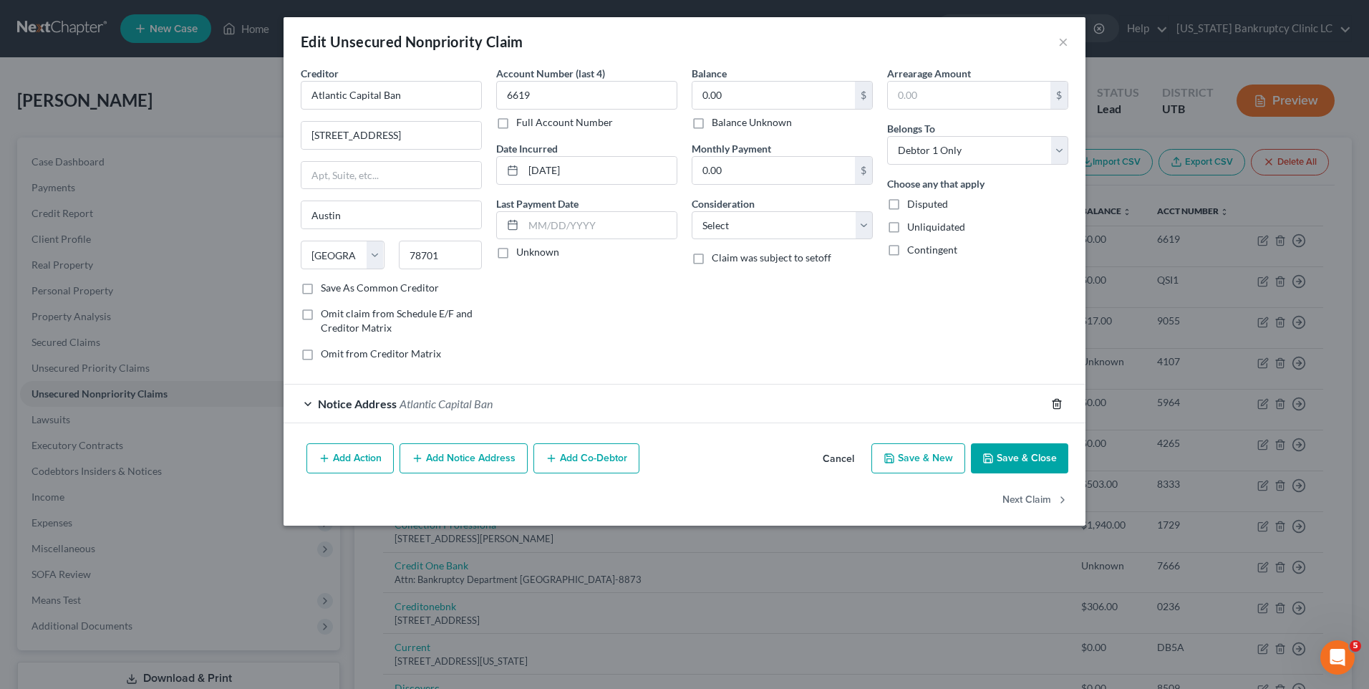
click at [1053, 405] on icon "button" at bounding box center [1056, 403] width 11 height 11
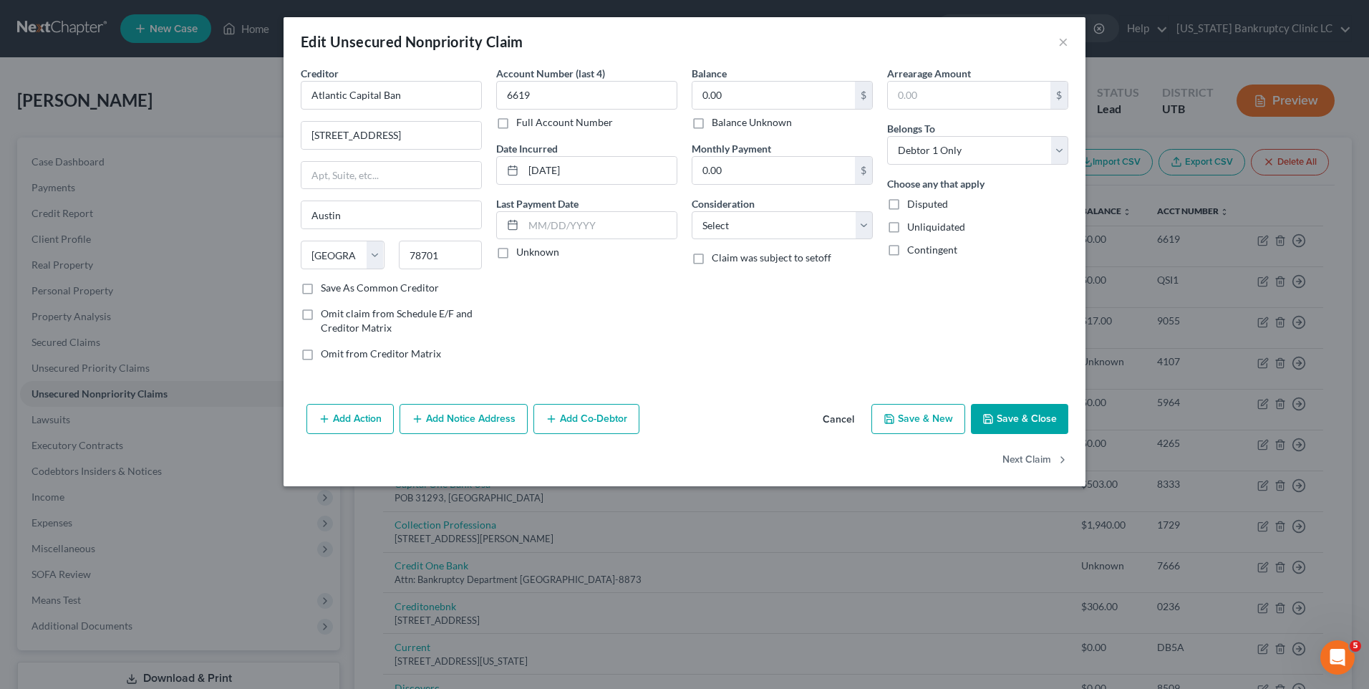
click at [1011, 413] on button "Save & Close" at bounding box center [1019, 419] width 97 height 30
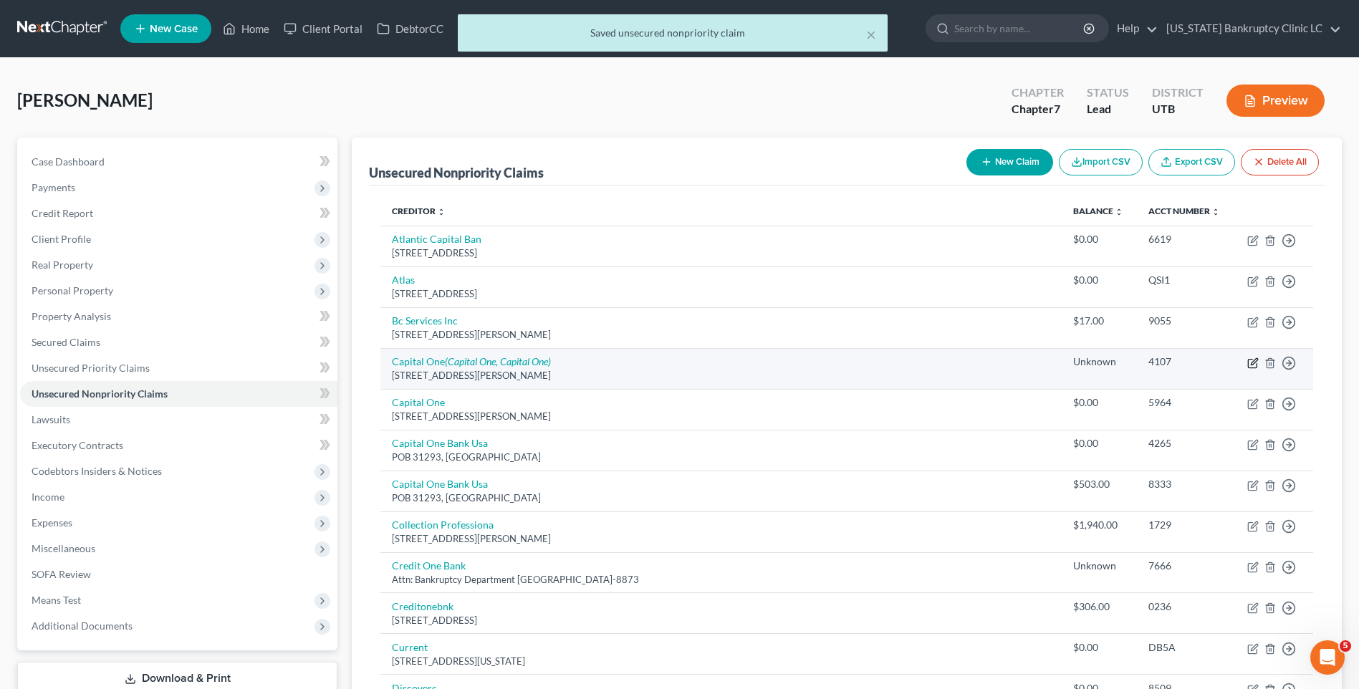
click at [1255, 365] on icon "button" at bounding box center [1252, 362] width 11 height 11
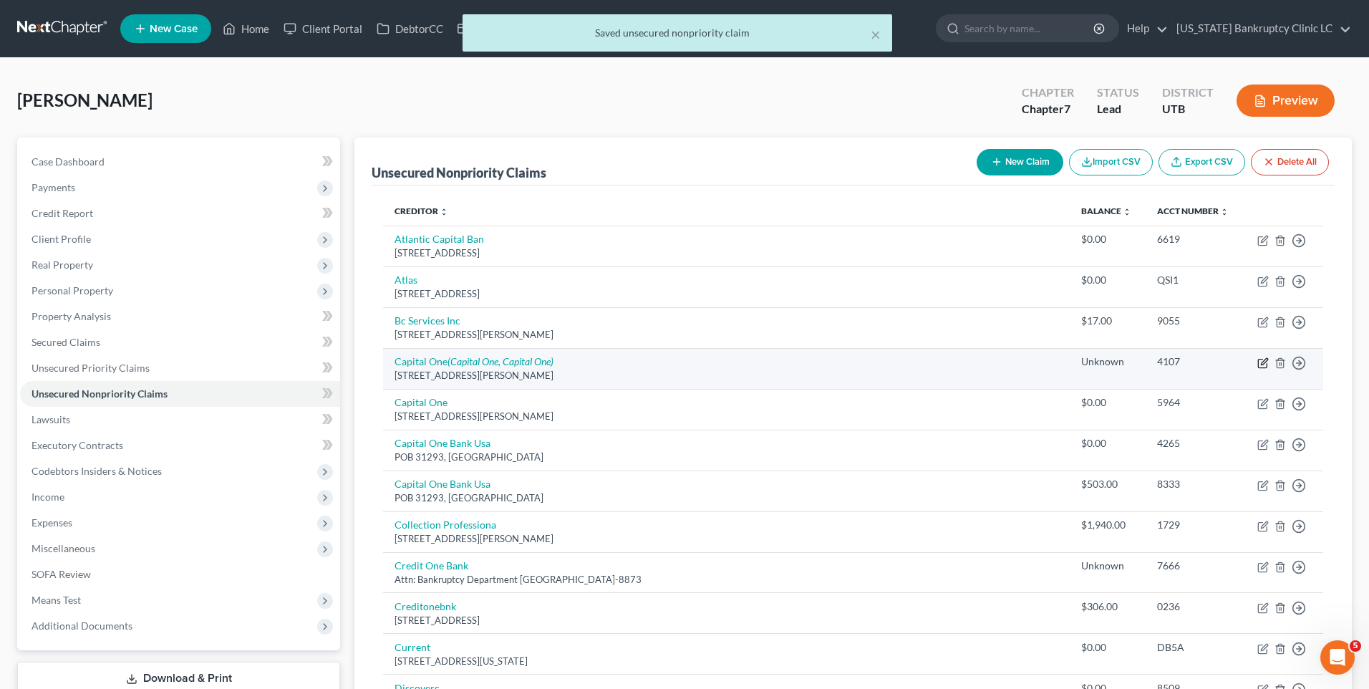
select select "48"
select select "2"
select select "0"
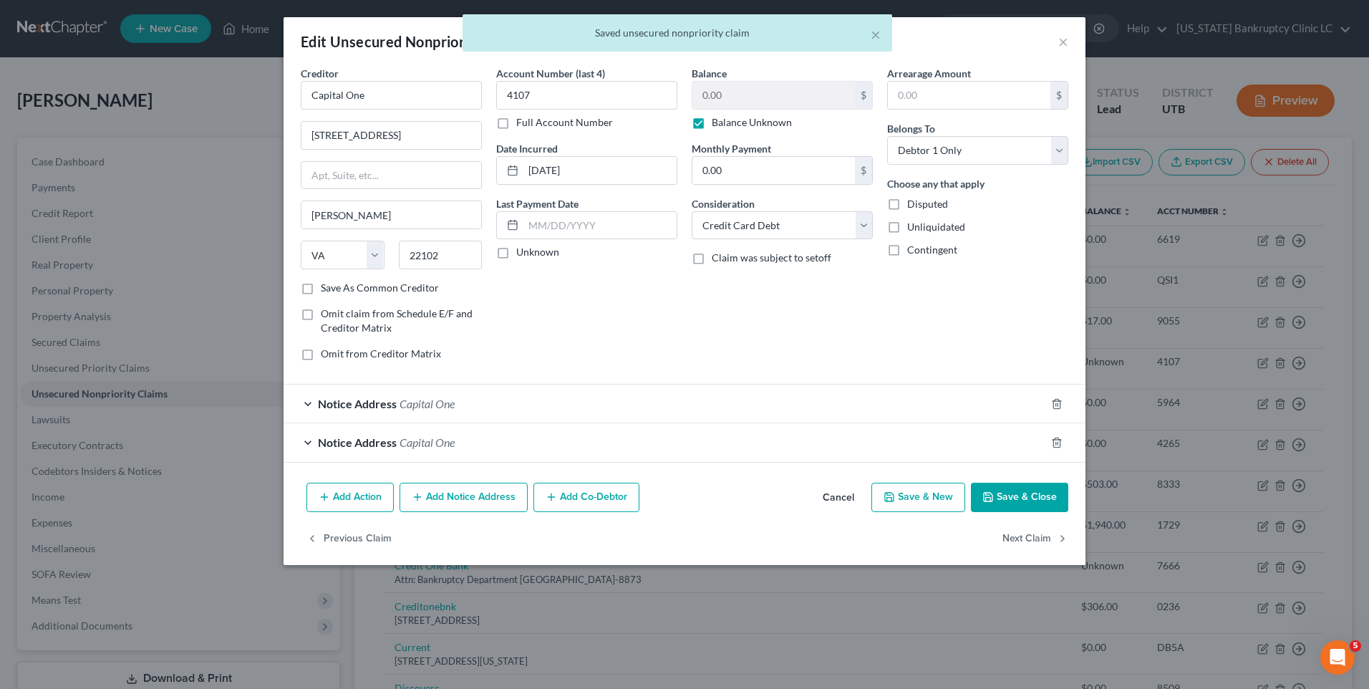
click at [747, 124] on label "Balance Unknown" at bounding box center [752, 122] width 80 height 14
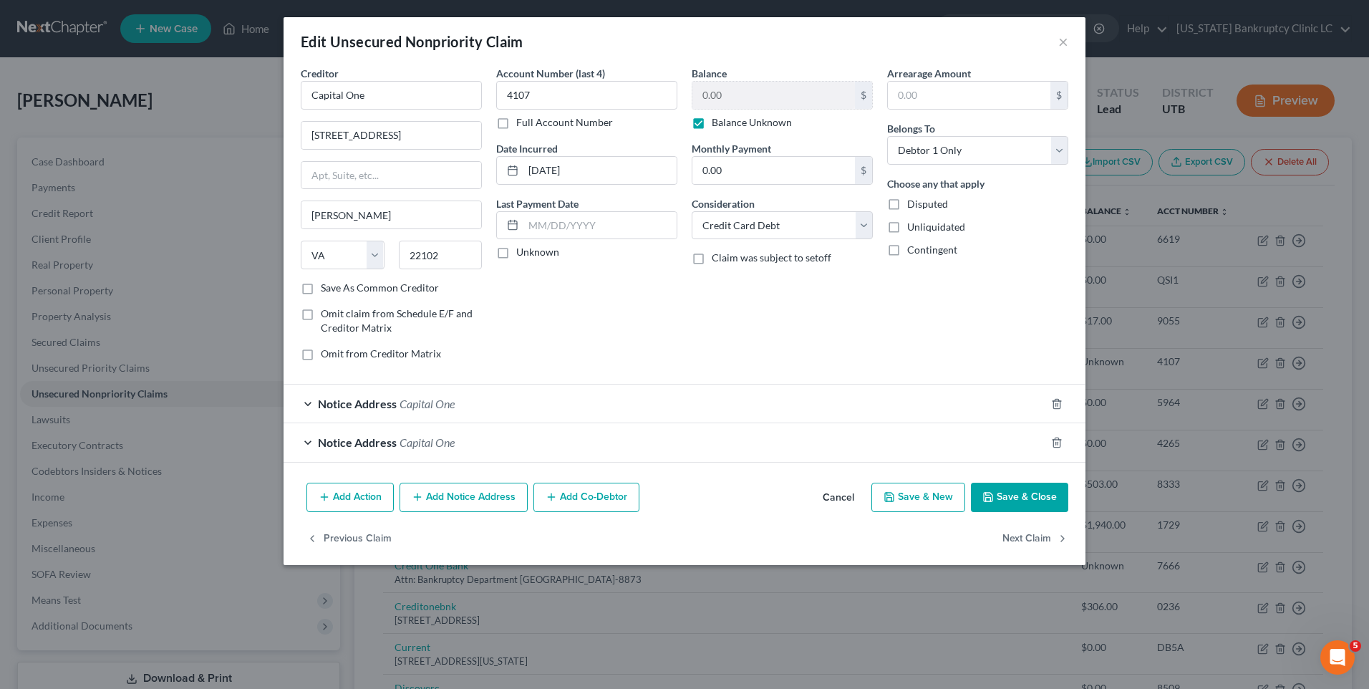
click at [712, 127] on label "Balance Unknown" at bounding box center [752, 122] width 80 height 14
click at [718, 125] on input "Balance Unknown" at bounding box center [722, 119] width 9 height 9
checkbox input "false"
click at [1054, 404] on icon "button" at bounding box center [1057, 403] width 6 height 9
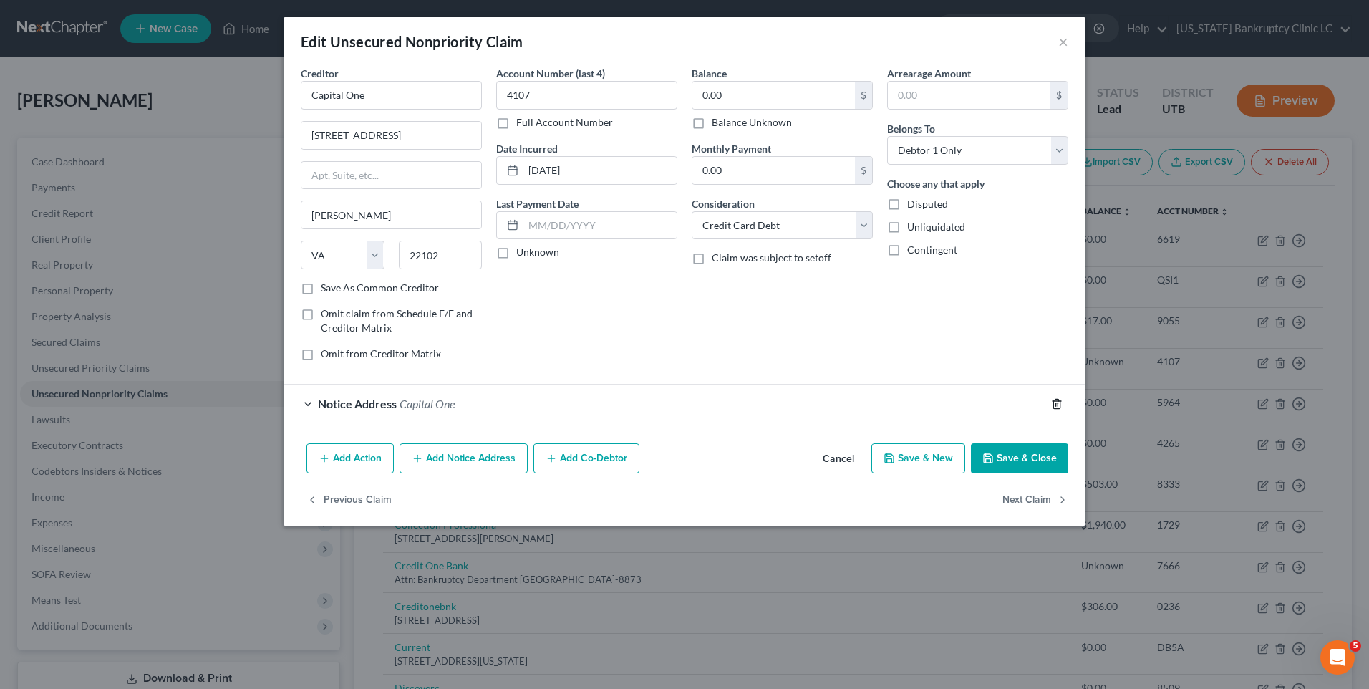
click at [1054, 404] on icon "button" at bounding box center [1057, 403] width 6 height 9
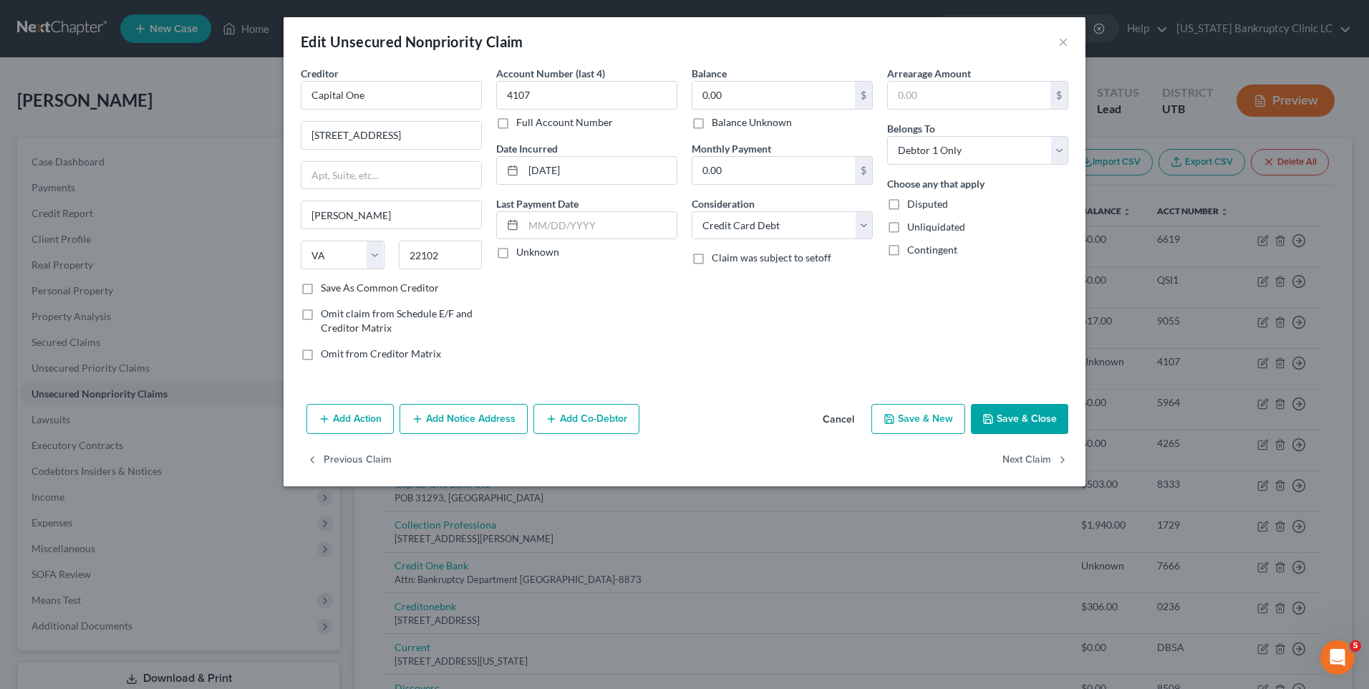
click at [1036, 413] on button "Save & Close" at bounding box center [1019, 419] width 97 height 30
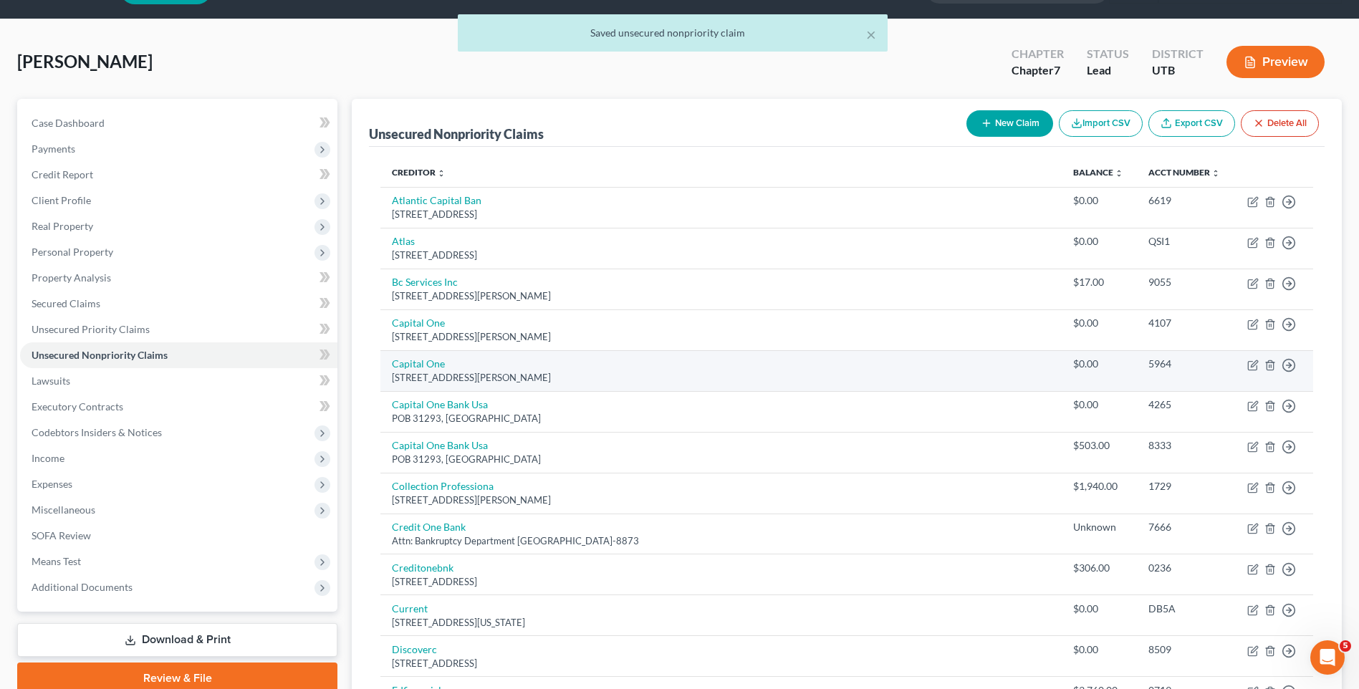
scroll to position [72, 0]
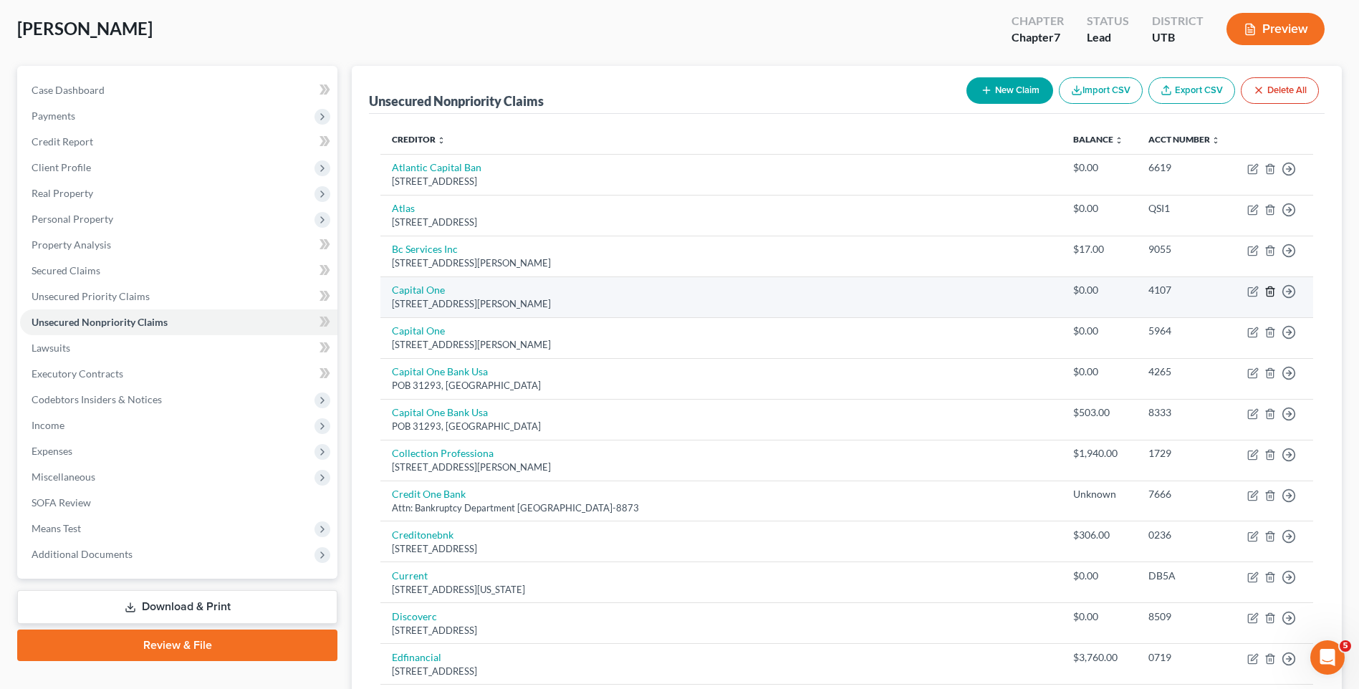
click at [1267, 293] on icon "button" at bounding box center [1269, 290] width 6 height 9
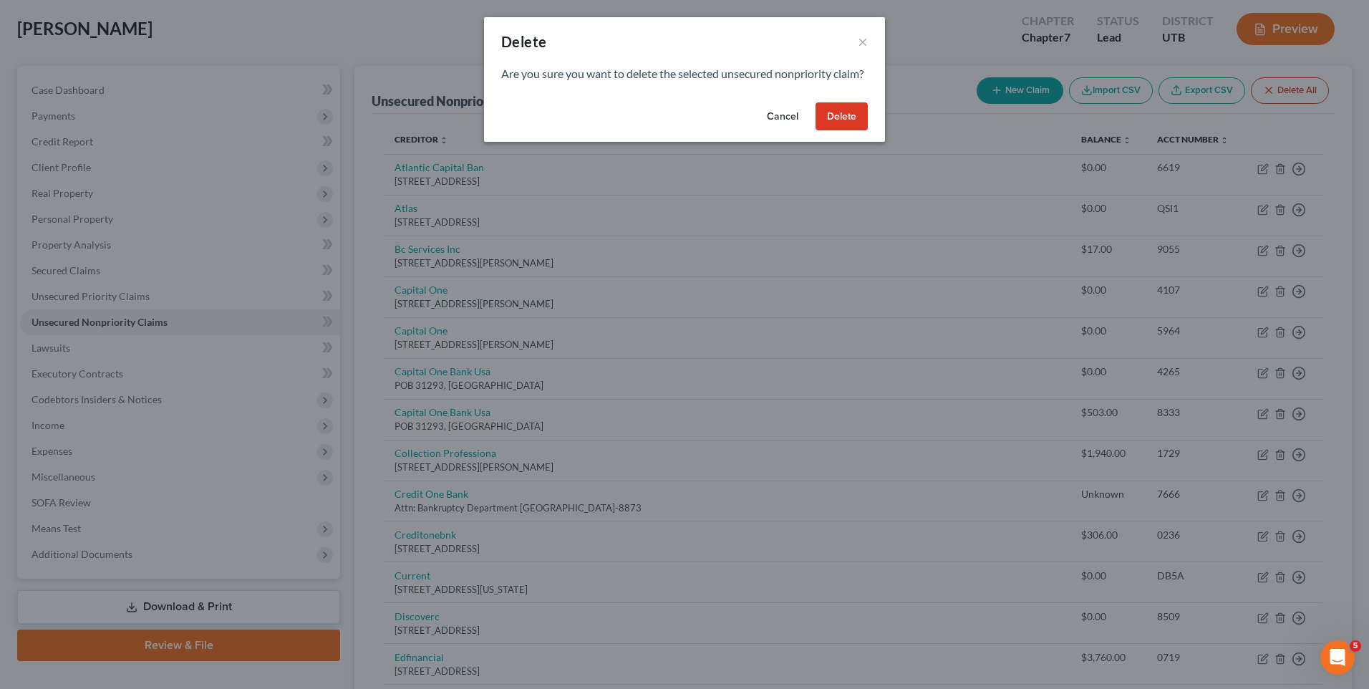
click at [832, 131] on button "Delete" at bounding box center [842, 116] width 52 height 29
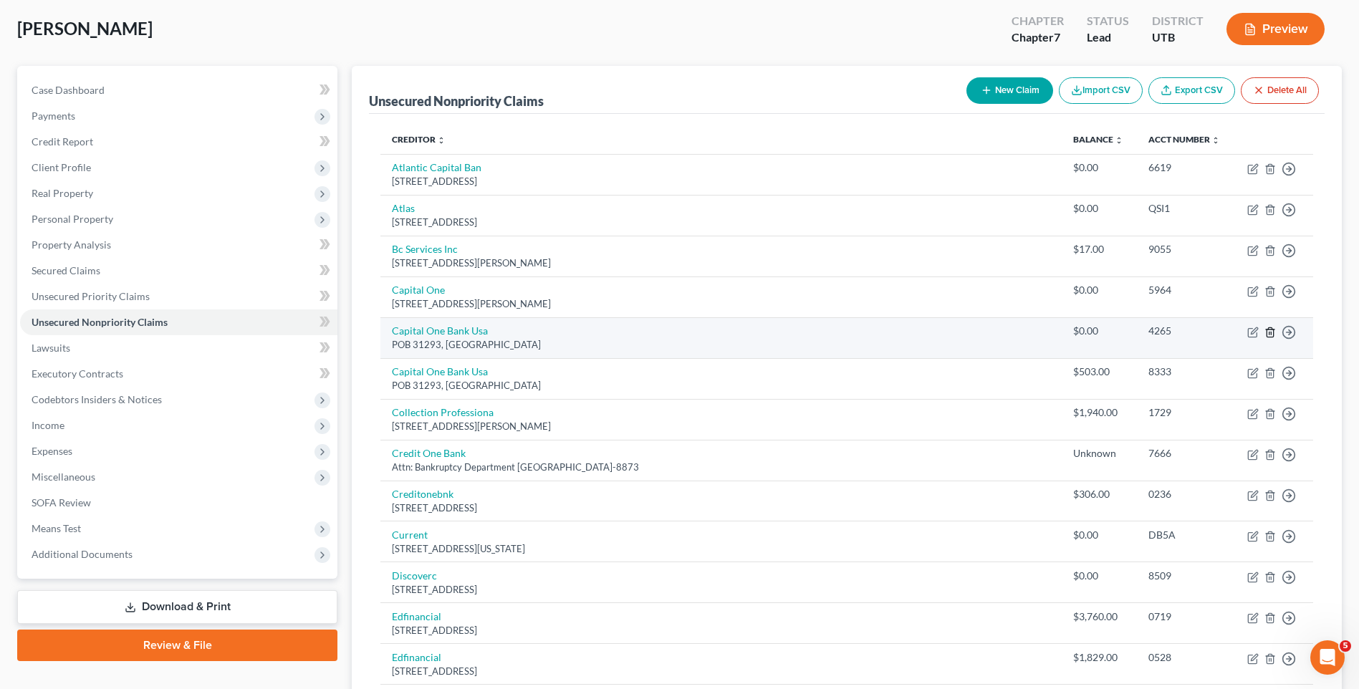
click at [1268, 331] on icon "button" at bounding box center [1269, 332] width 11 height 11
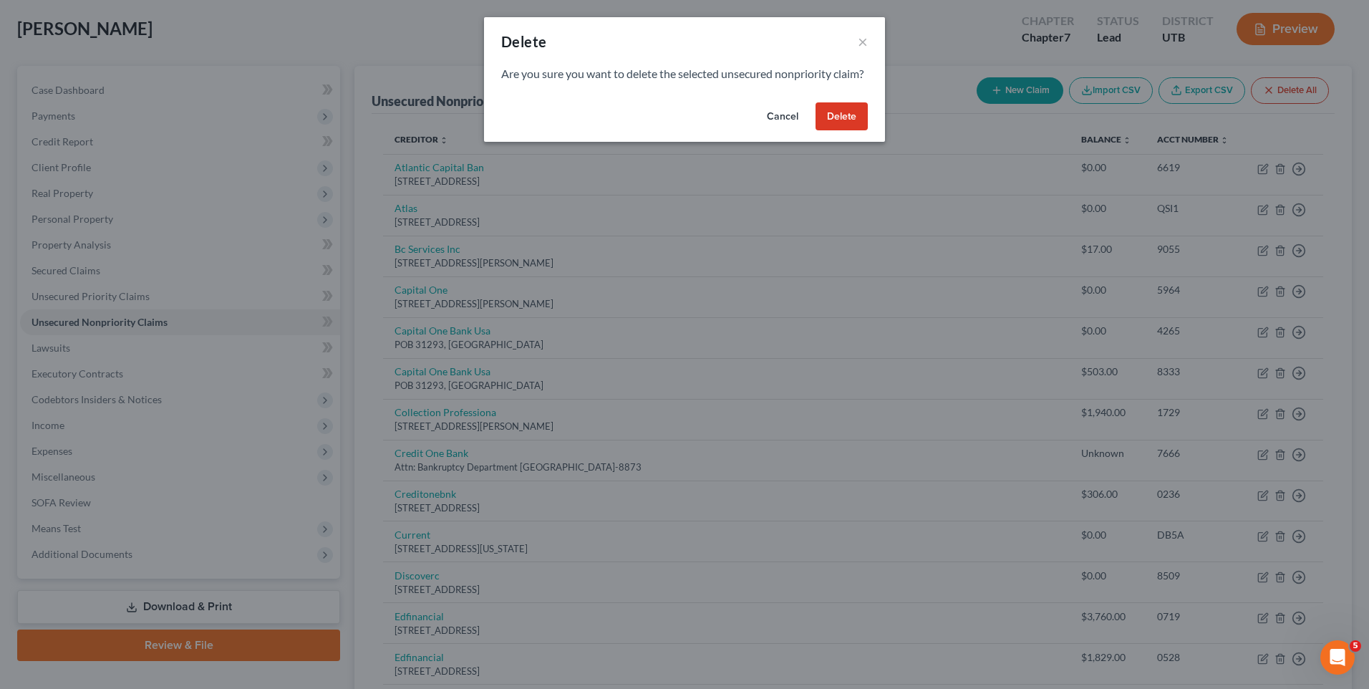
click at [830, 131] on button "Delete" at bounding box center [842, 116] width 52 height 29
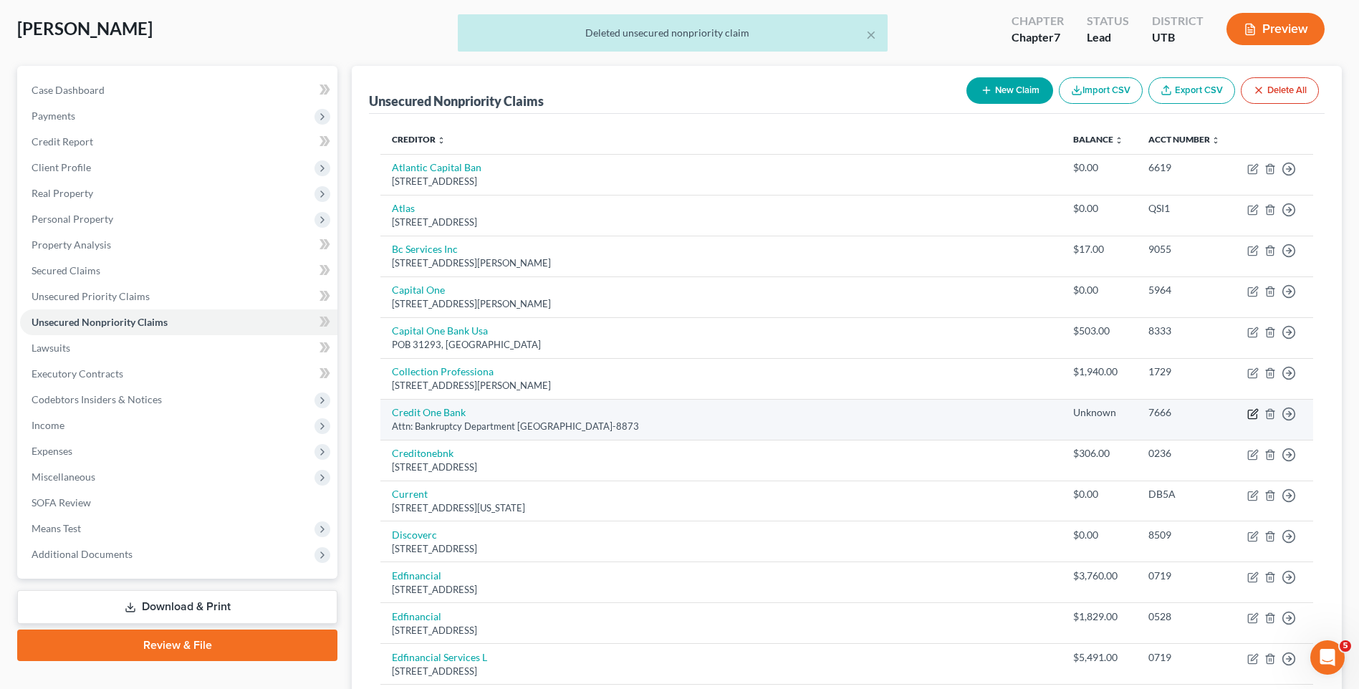
click at [1250, 413] on icon "button" at bounding box center [1252, 413] width 11 height 11
select select "31"
select select "2"
select select "1"
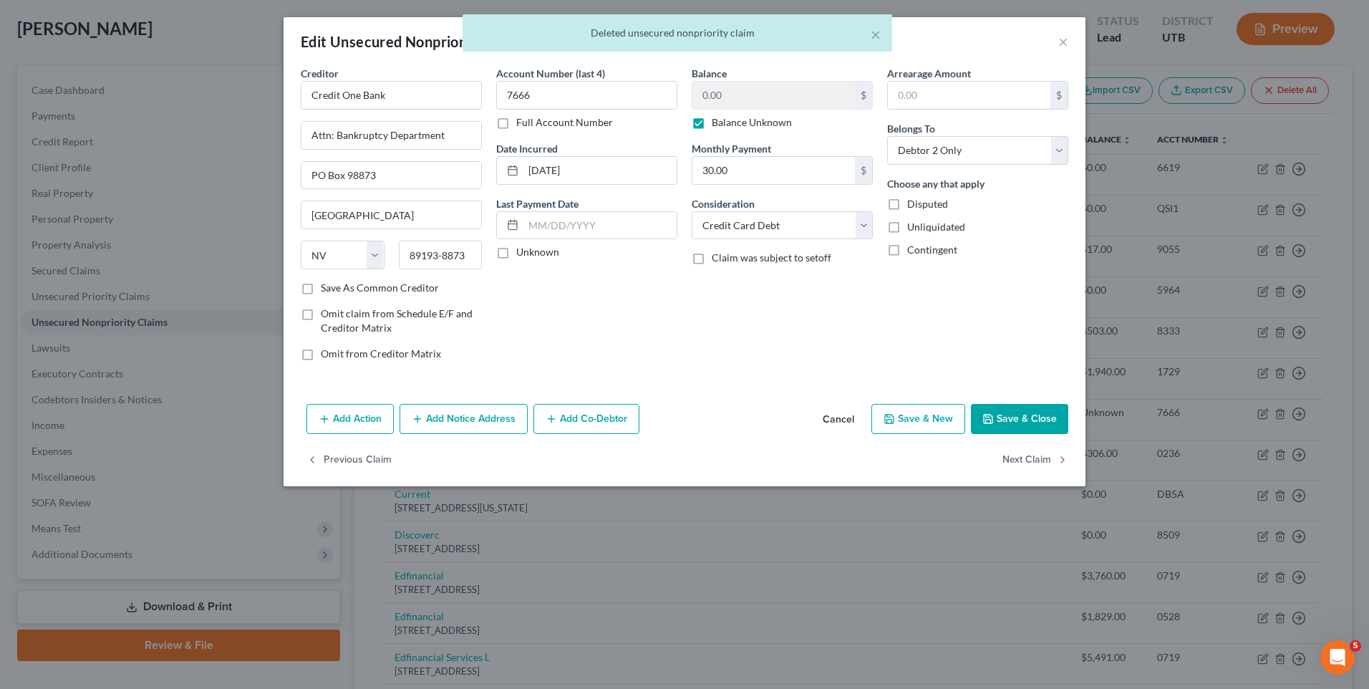
click at [765, 124] on label "Balance Unknown" at bounding box center [752, 122] width 80 height 14
click at [727, 124] on input "Balance Unknown" at bounding box center [722, 119] width 9 height 9
checkbox input "false"
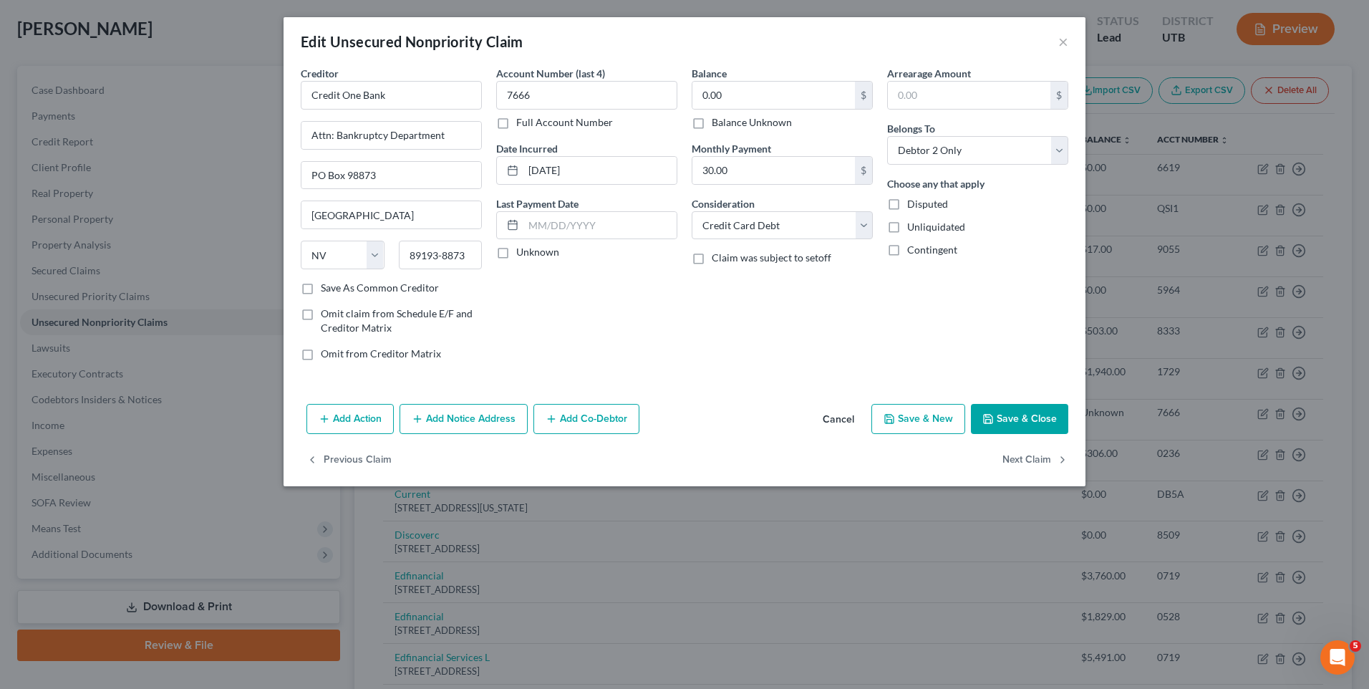
click at [993, 416] on icon "button" at bounding box center [988, 419] width 9 height 9
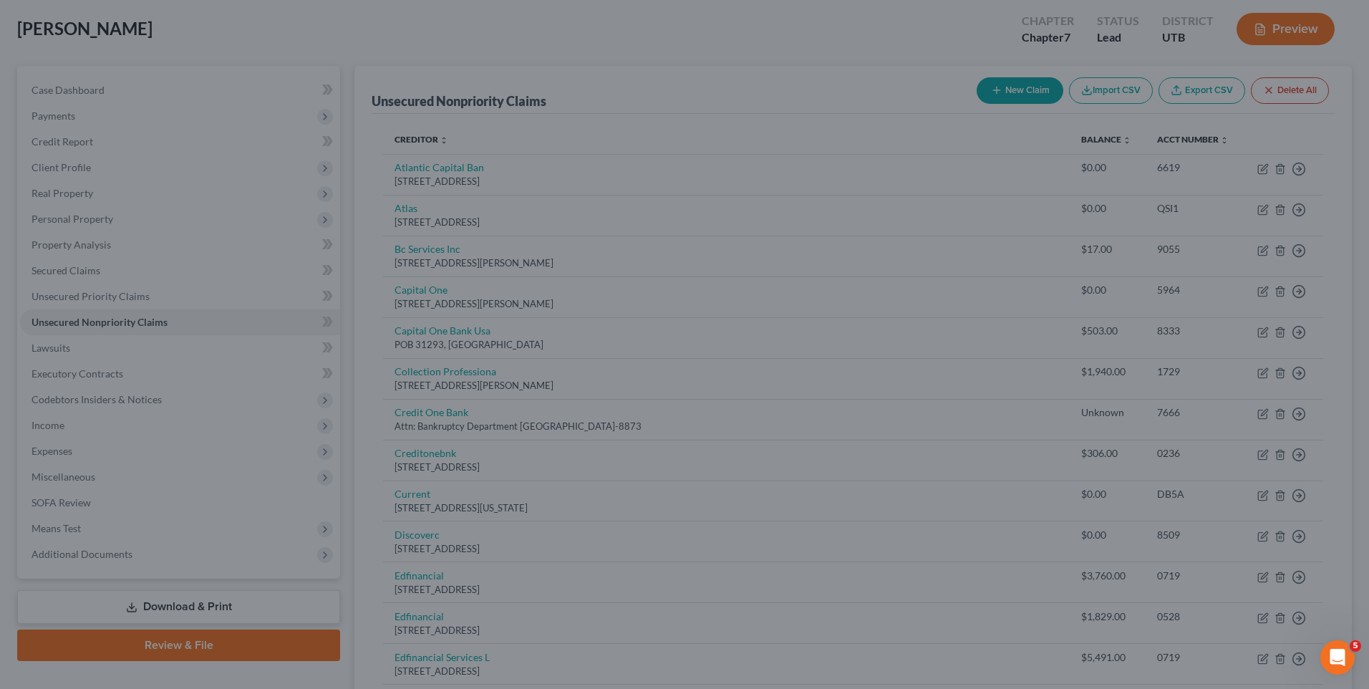
type input "0"
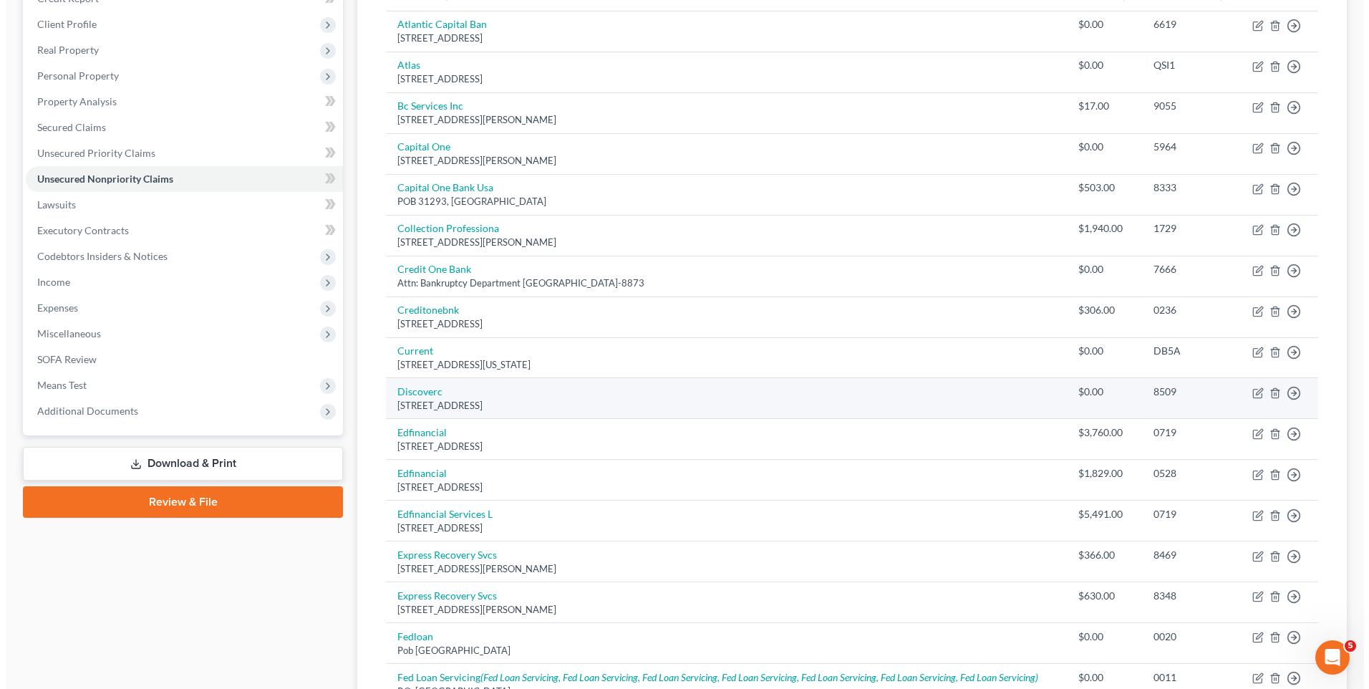
scroll to position [286, 0]
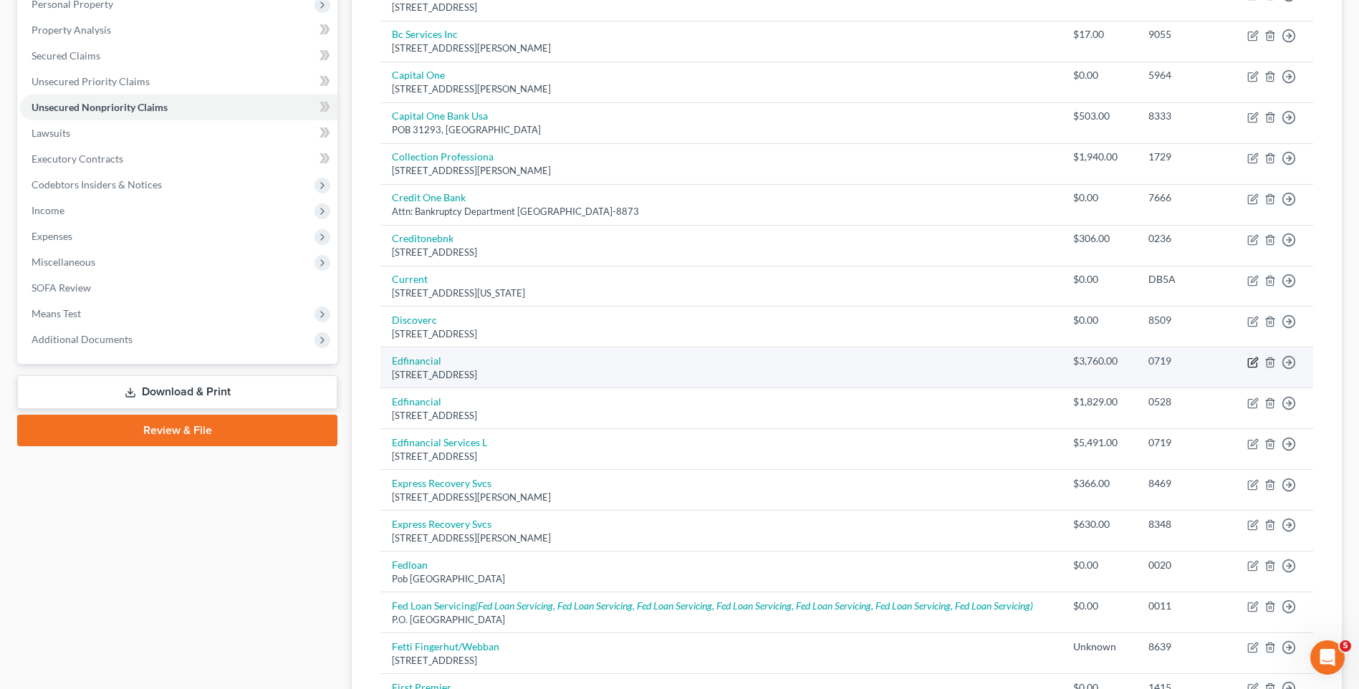
click at [1248, 362] on icon "button" at bounding box center [1252, 362] width 9 height 9
select select "44"
select select "17"
select select "0"
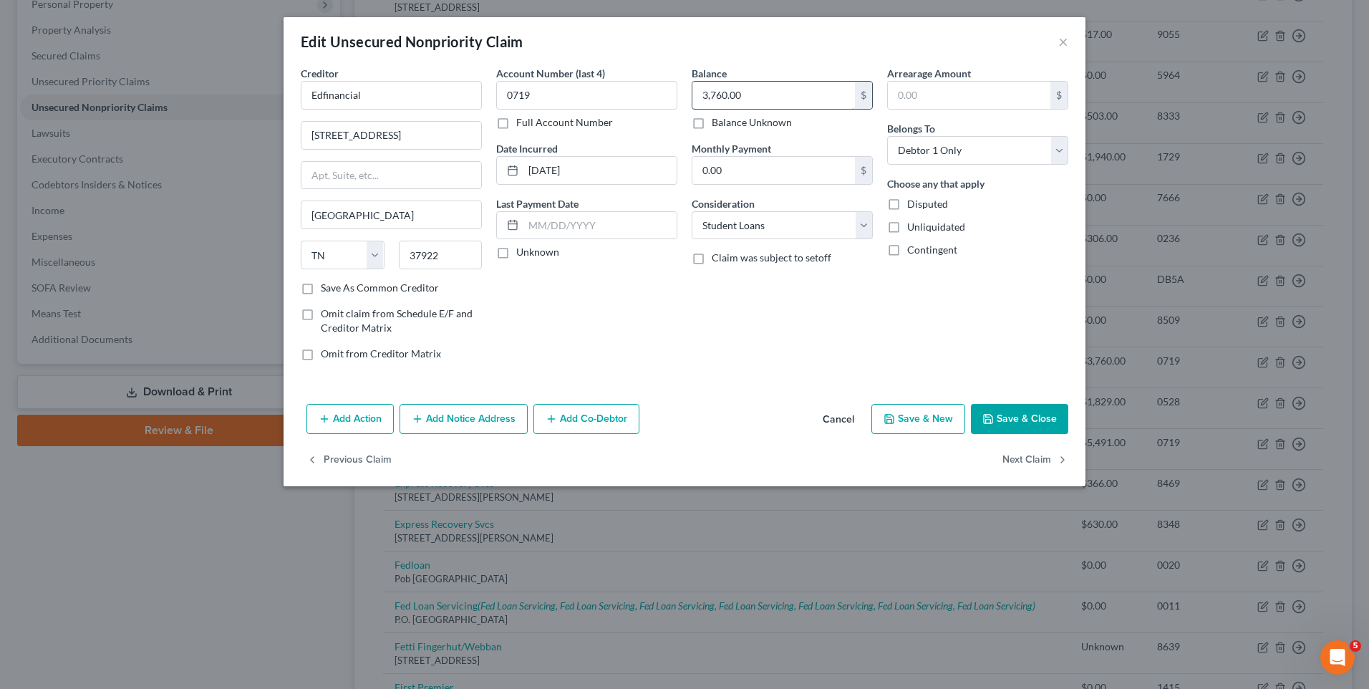
click at [776, 92] on input "3,760.00" at bounding box center [774, 95] width 163 height 27
drag, startPoint x: 1026, startPoint y: 420, endPoint x: 1020, endPoint y: 415, distance: 8.1
click at [1026, 420] on button "Save & Close" at bounding box center [1019, 419] width 97 height 30
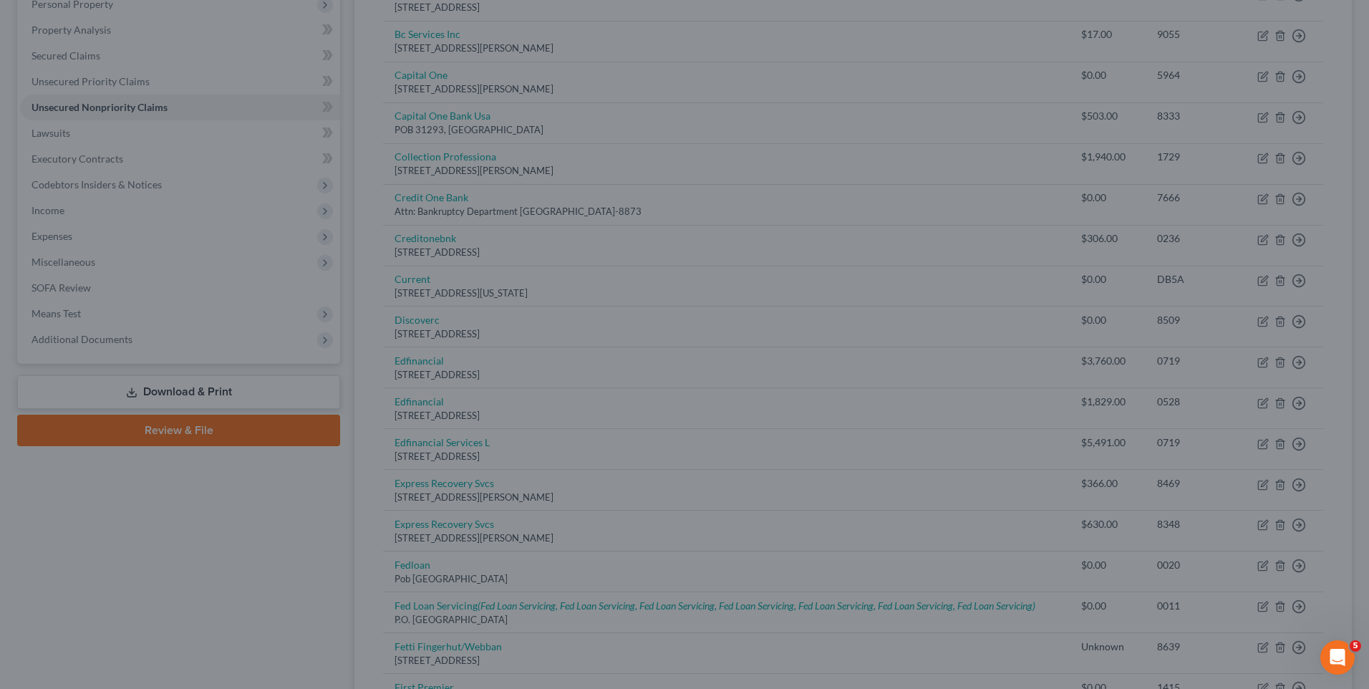
type input "11,080.00"
type input "0"
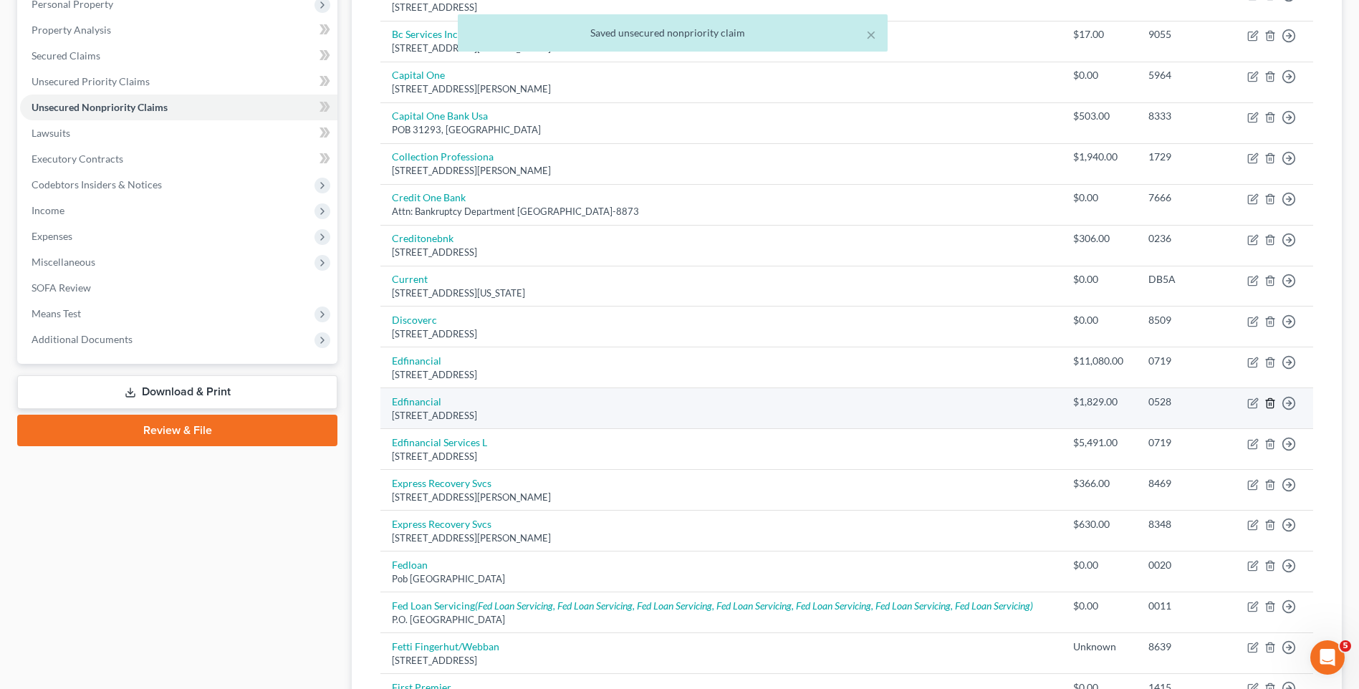
click at [1270, 404] on icon "button" at bounding box center [1269, 402] width 11 height 11
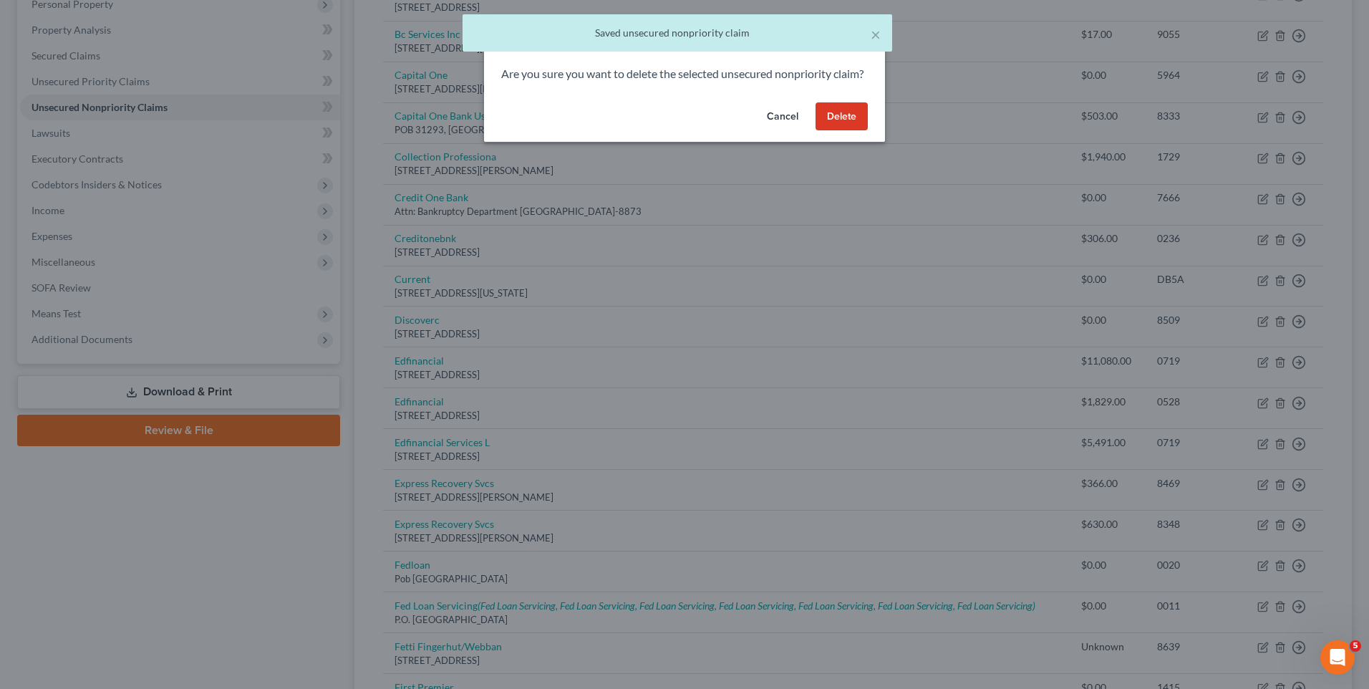
click at [839, 130] on button "Delete" at bounding box center [842, 116] width 52 height 29
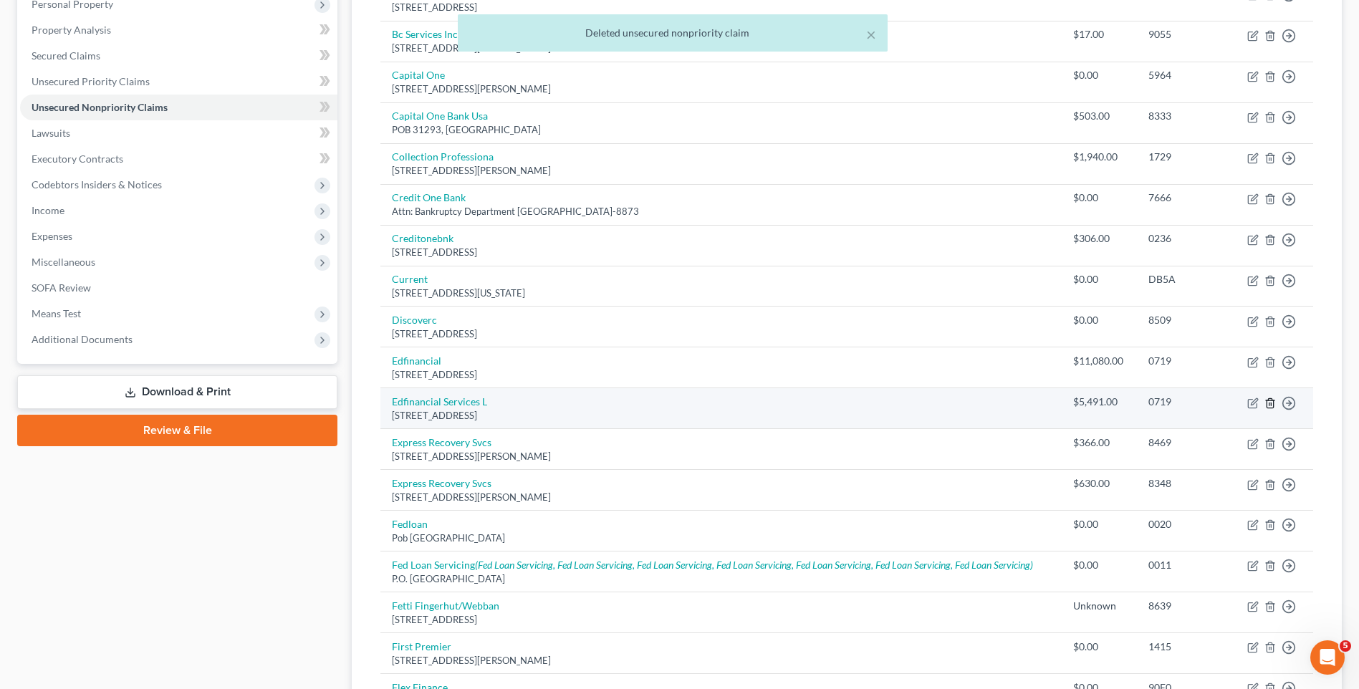
click at [1268, 405] on icon "button" at bounding box center [1269, 402] width 11 height 11
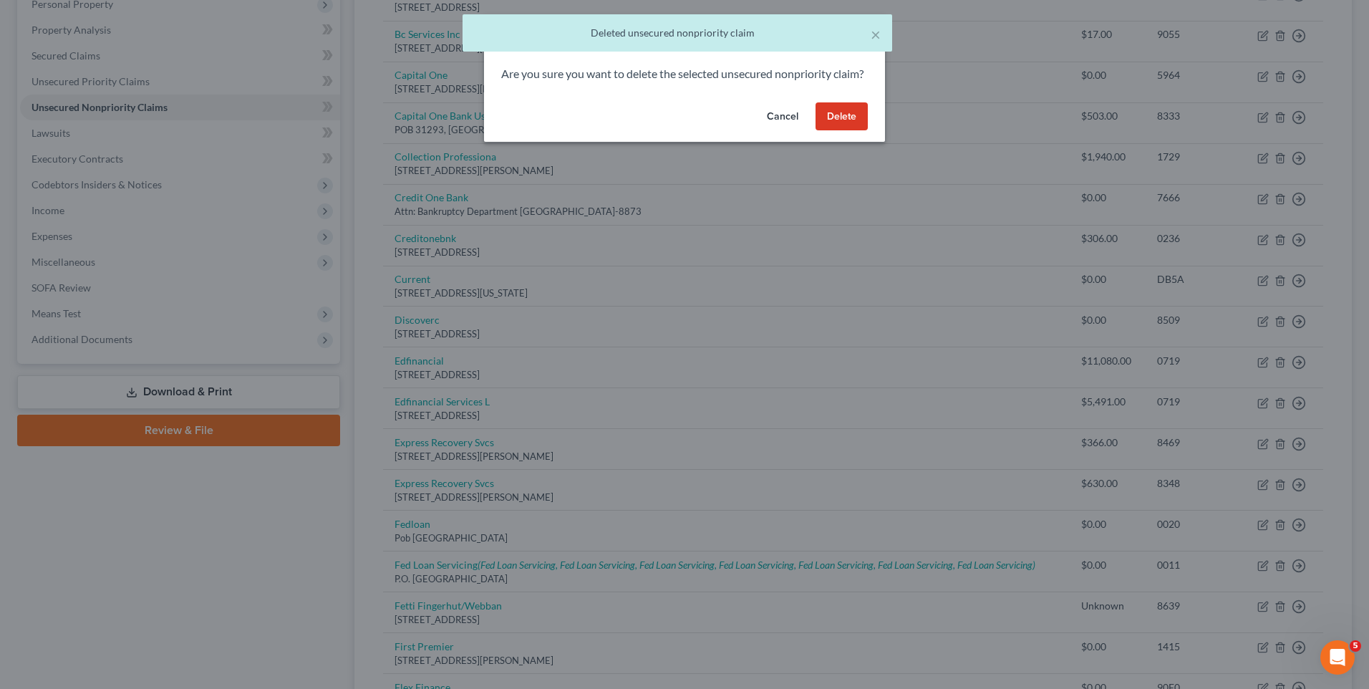
click at [847, 131] on button "Delete" at bounding box center [842, 116] width 52 height 29
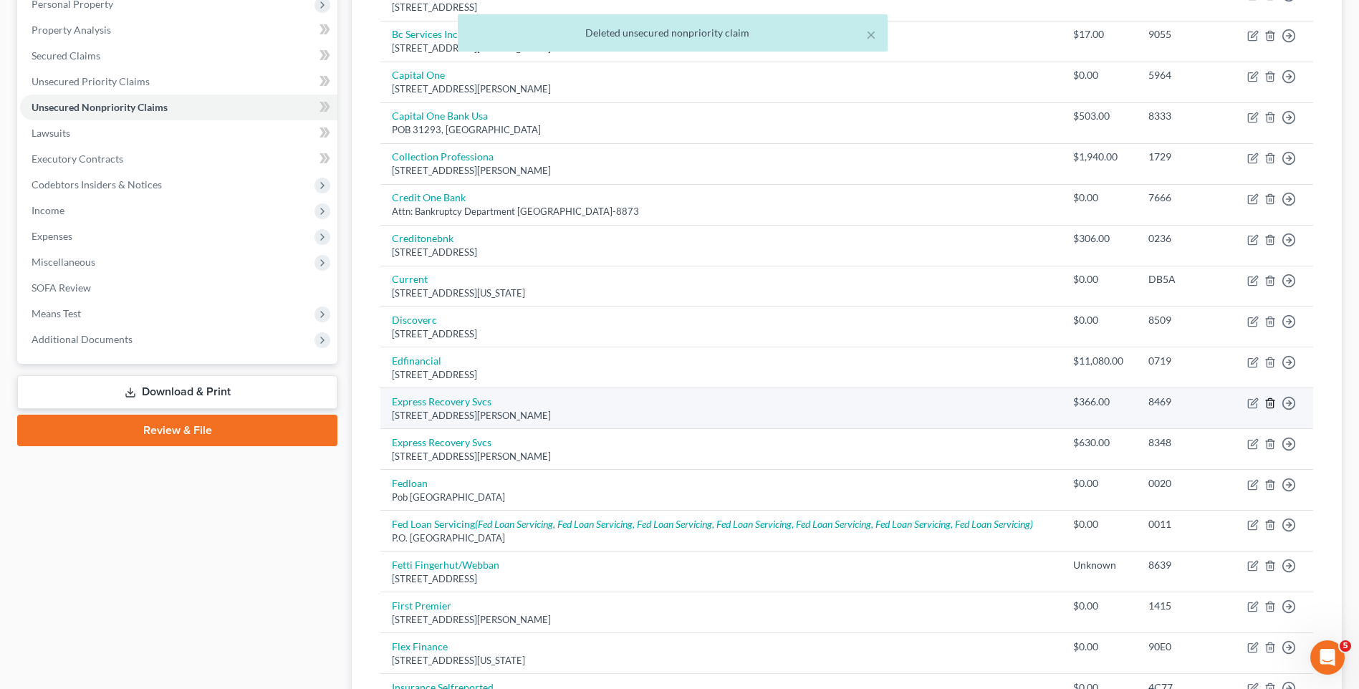
click at [1272, 404] on icon "button" at bounding box center [1269, 402] width 11 height 11
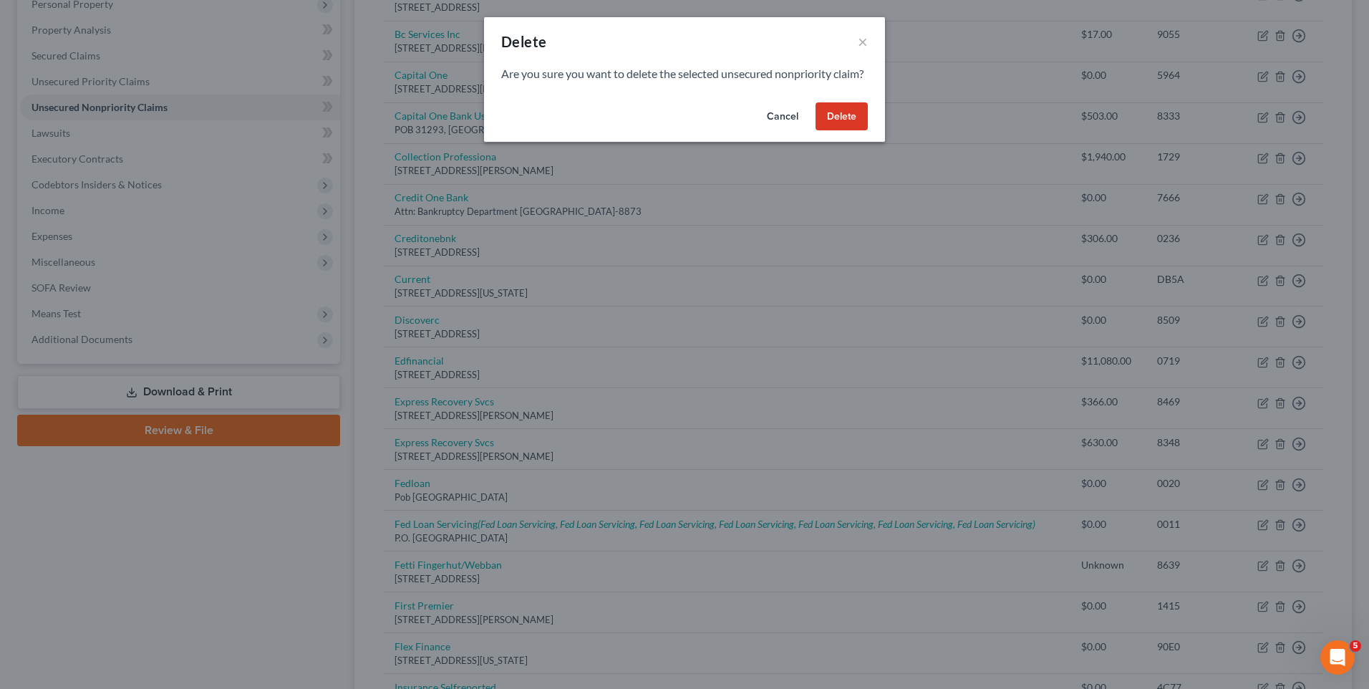
click at [834, 131] on button "Delete" at bounding box center [842, 116] width 52 height 29
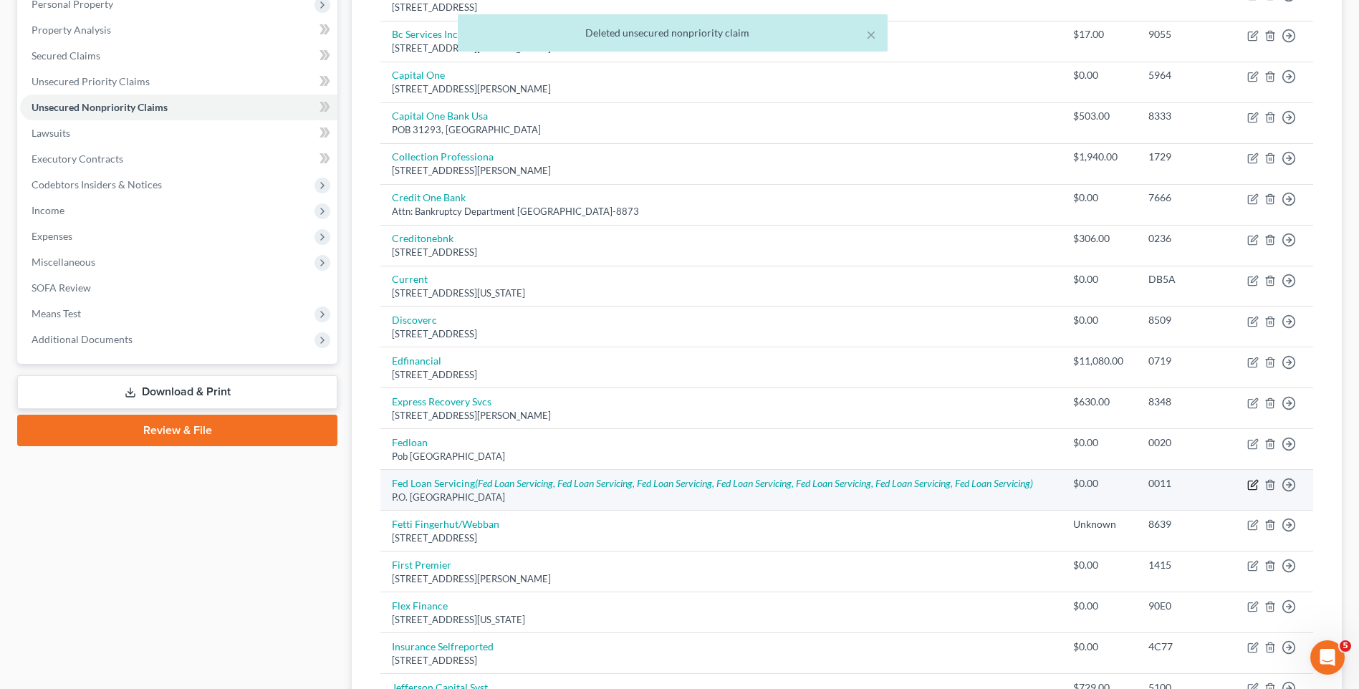
click at [1250, 483] on icon "button" at bounding box center [1252, 484] width 11 height 11
select select "26"
select select "0"
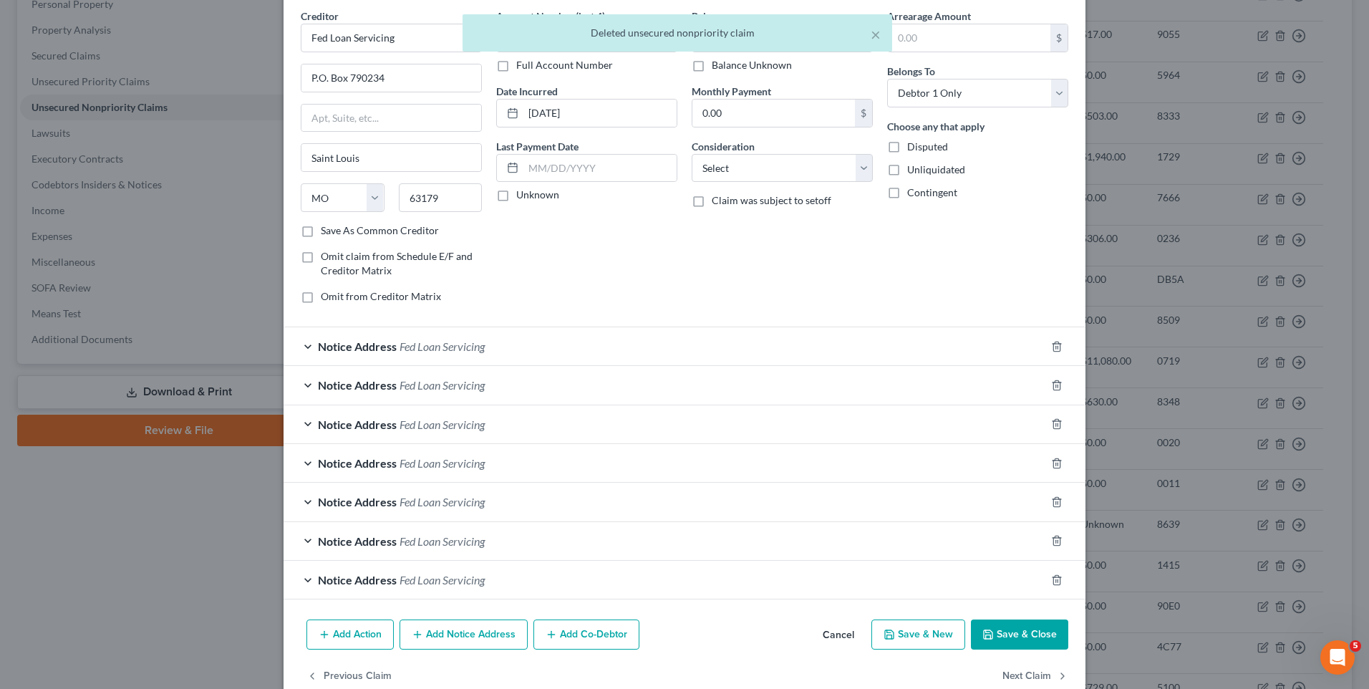
scroll to position [87, 0]
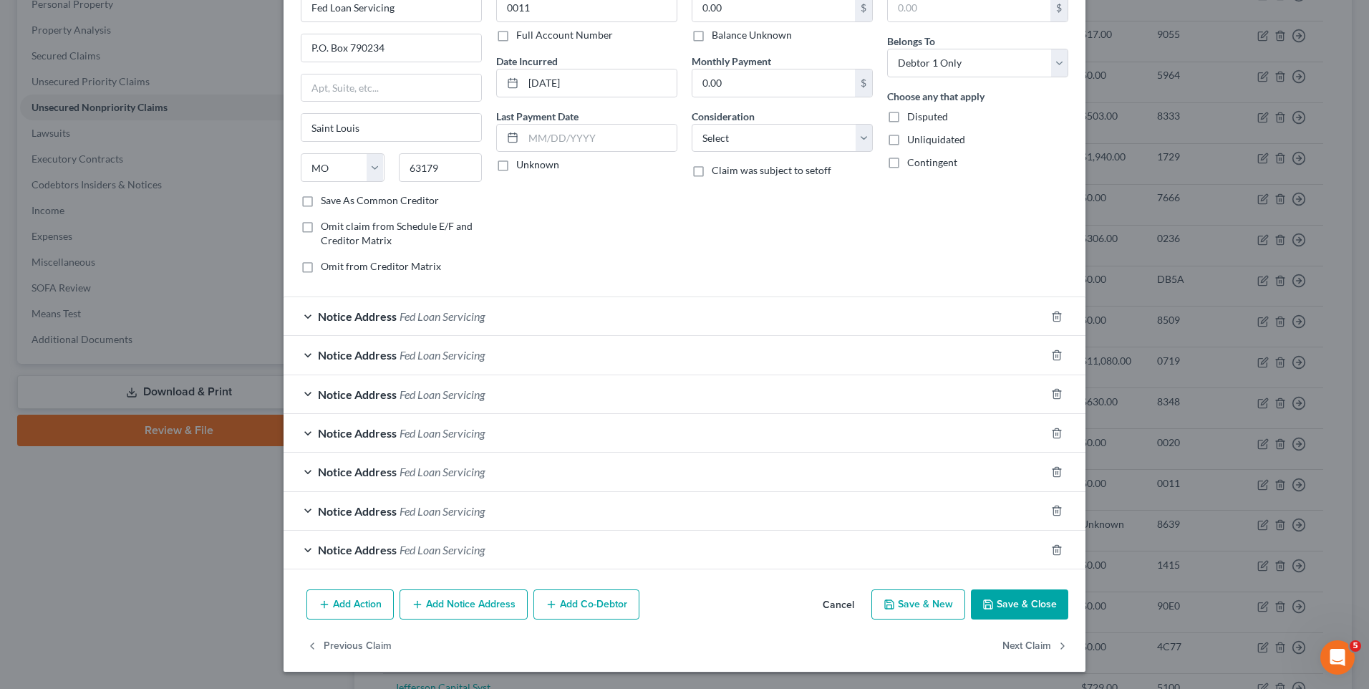
click at [1054, 309] on div at bounding box center [1066, 316] width 40 height 23
click at [1053, 319] on icon "button" at bounding box center [1056, 316] width 11 height 11
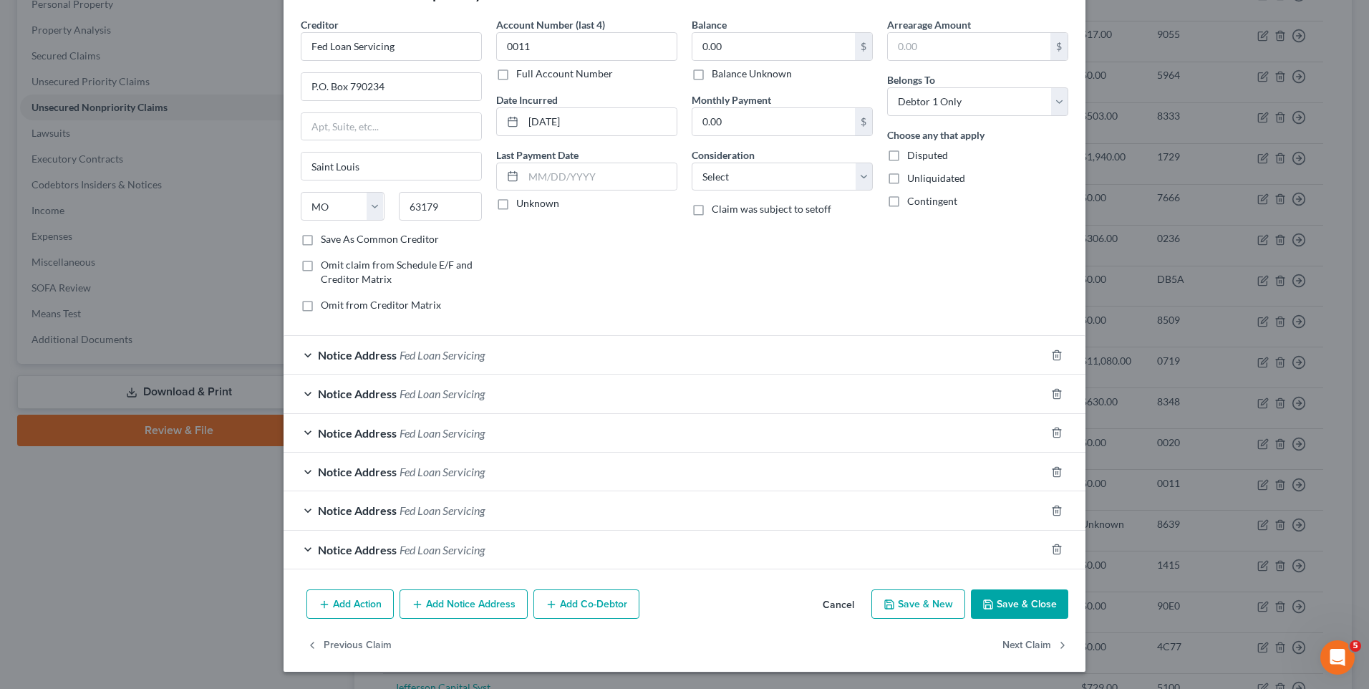
scroll to position [49, 0]
click at [1053, 319] on div "Arrearage Amount $ Belongs To * Select Debtor 1 Only Debtor 2 Only Debtor 1 And…" at bounding box center [978, 170] width 196 height 307
click at [1054, 360] on icon "button" at bounding box center [1056, 355] width 11 height 11
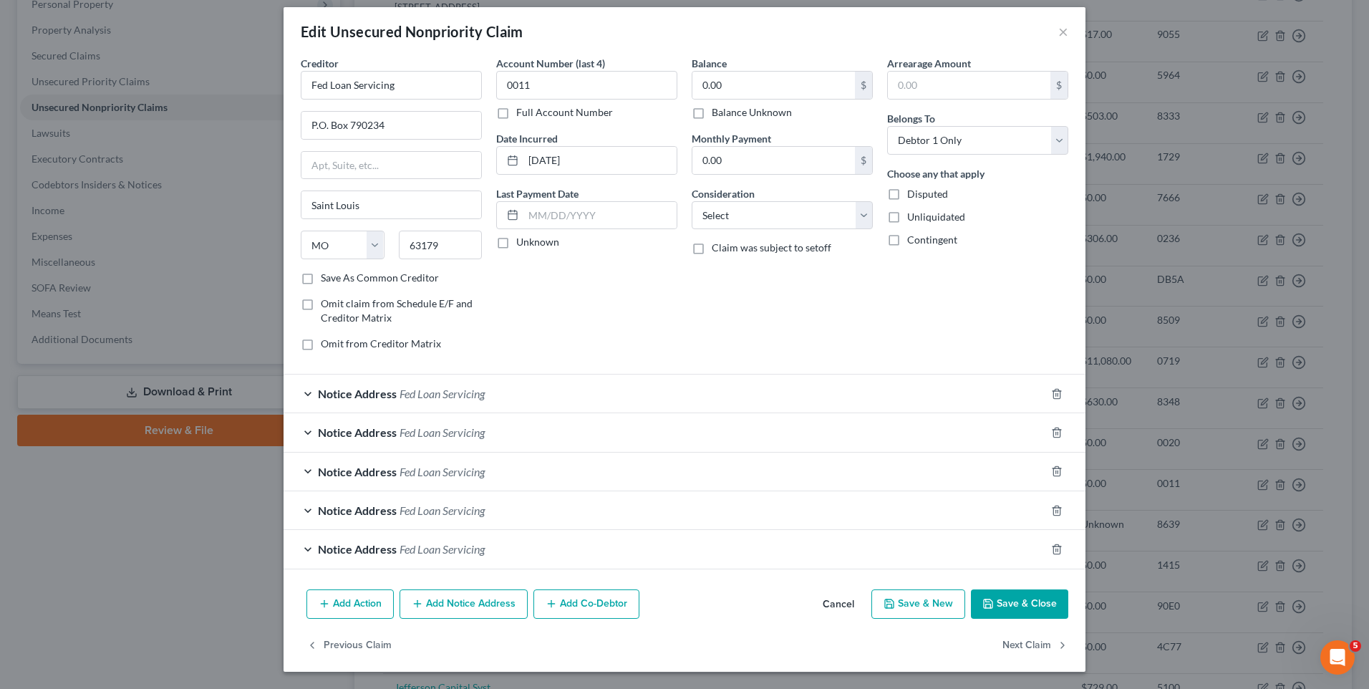
scroll to position [10, 0]
click at [1058, 403] on div at bounding box center [1066, 393] width 40 height 23
click at [1051, 395] on icon "button" at bounding box center [1056, 393] width 11 height 11
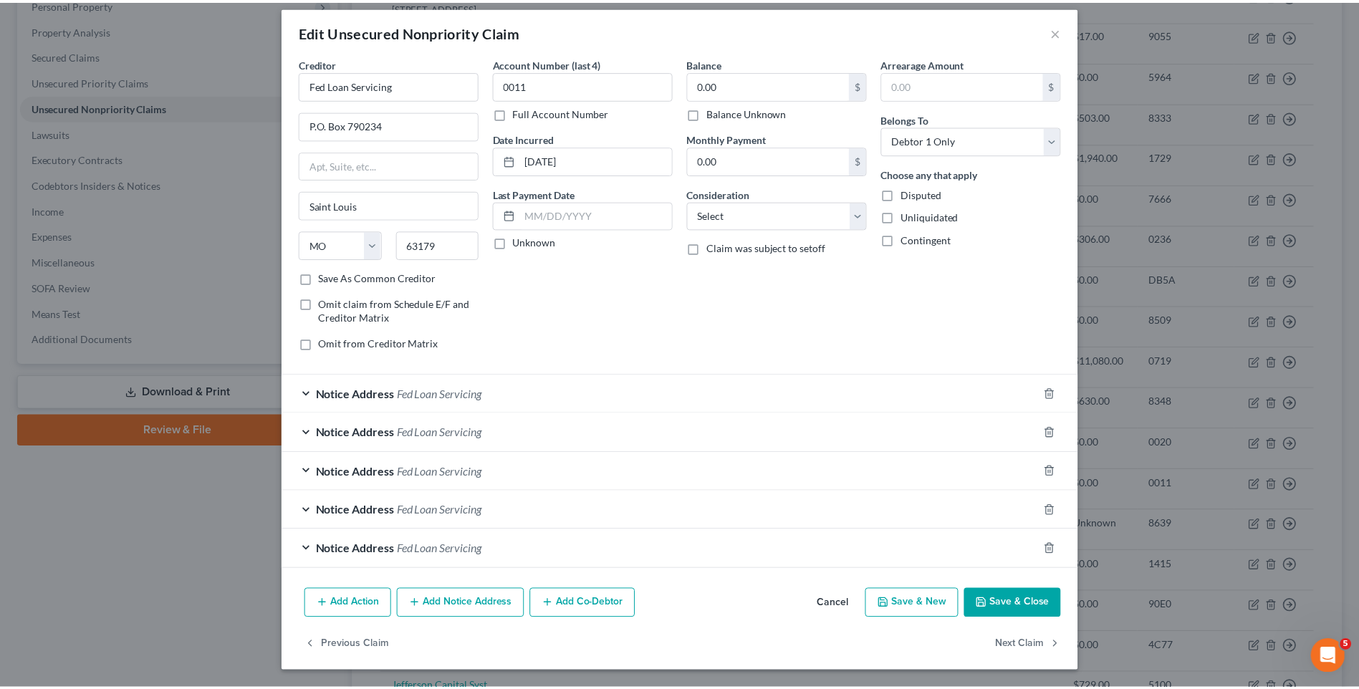
scroll to position [0, 0]
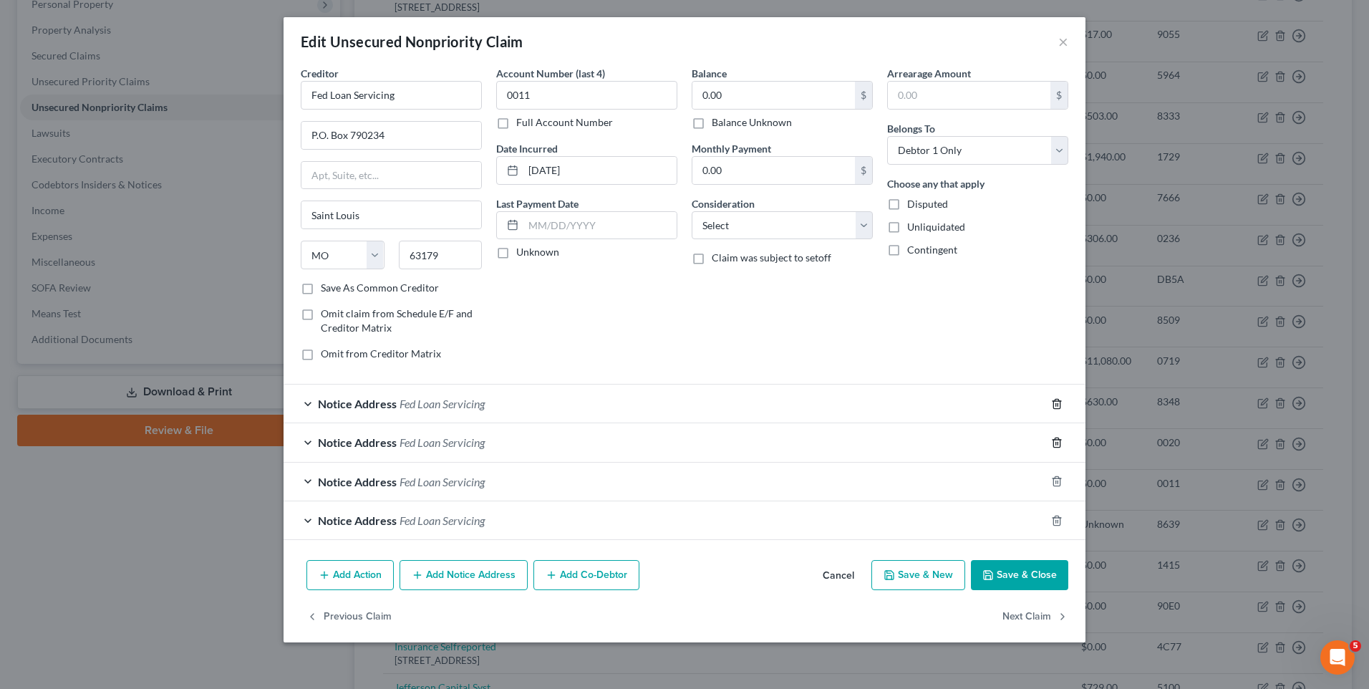
click at [1055, 405] on icon "button" at bounding box center [1056, 403] width 11 height 11
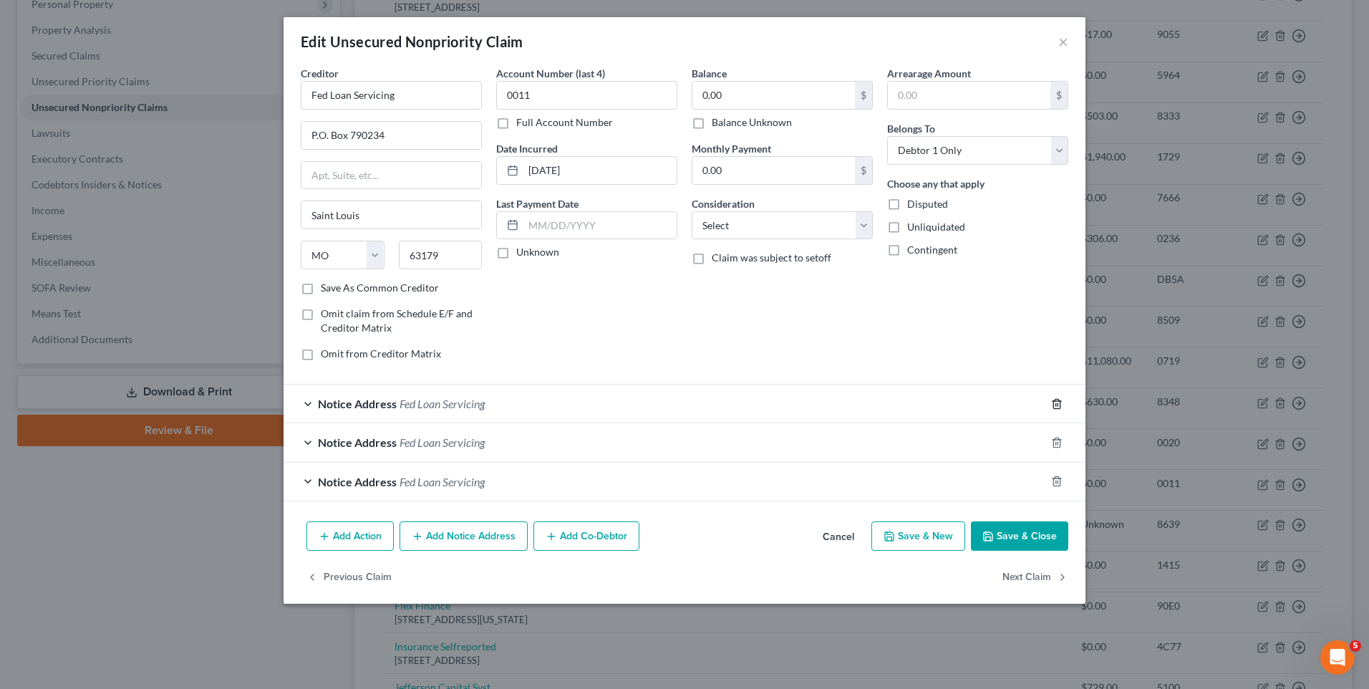
click at [1056, 408] on icon "button" at bounding box center [1056, 403] width 11 height 11
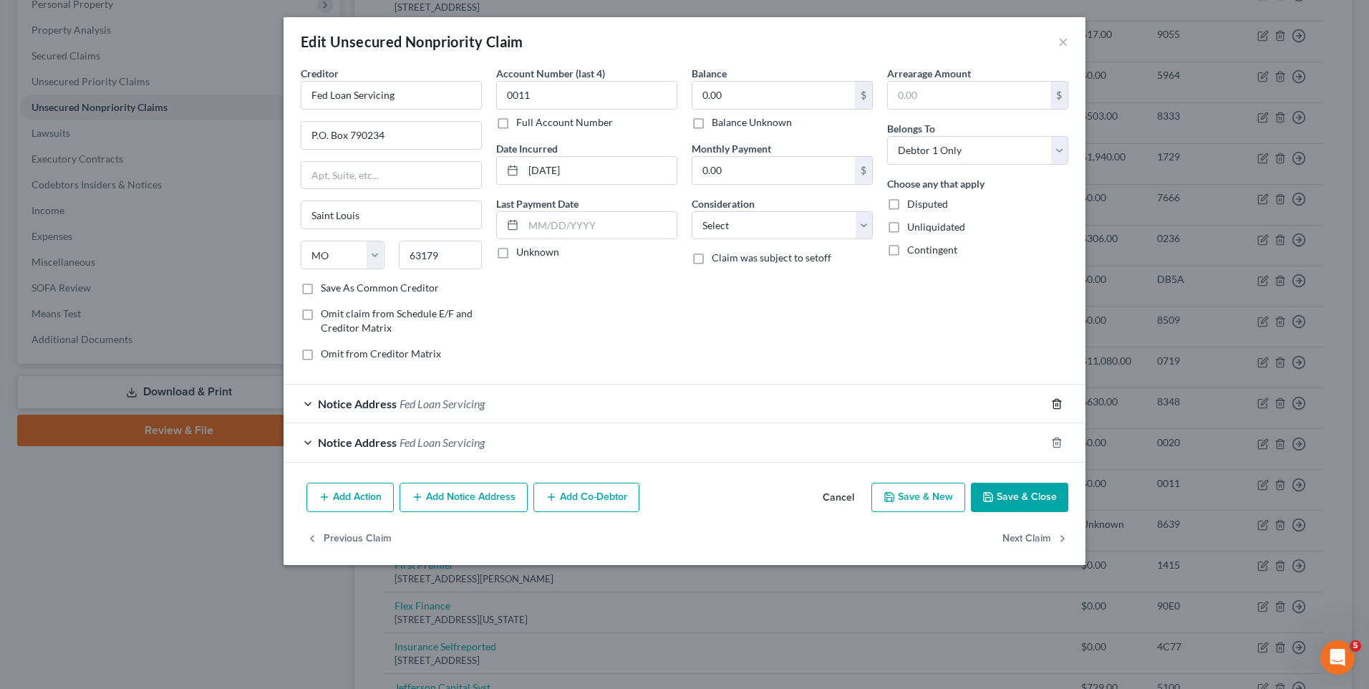
click at [1056, 408] on icon "button" at bounding box center [1056, 403] width 11 height 11
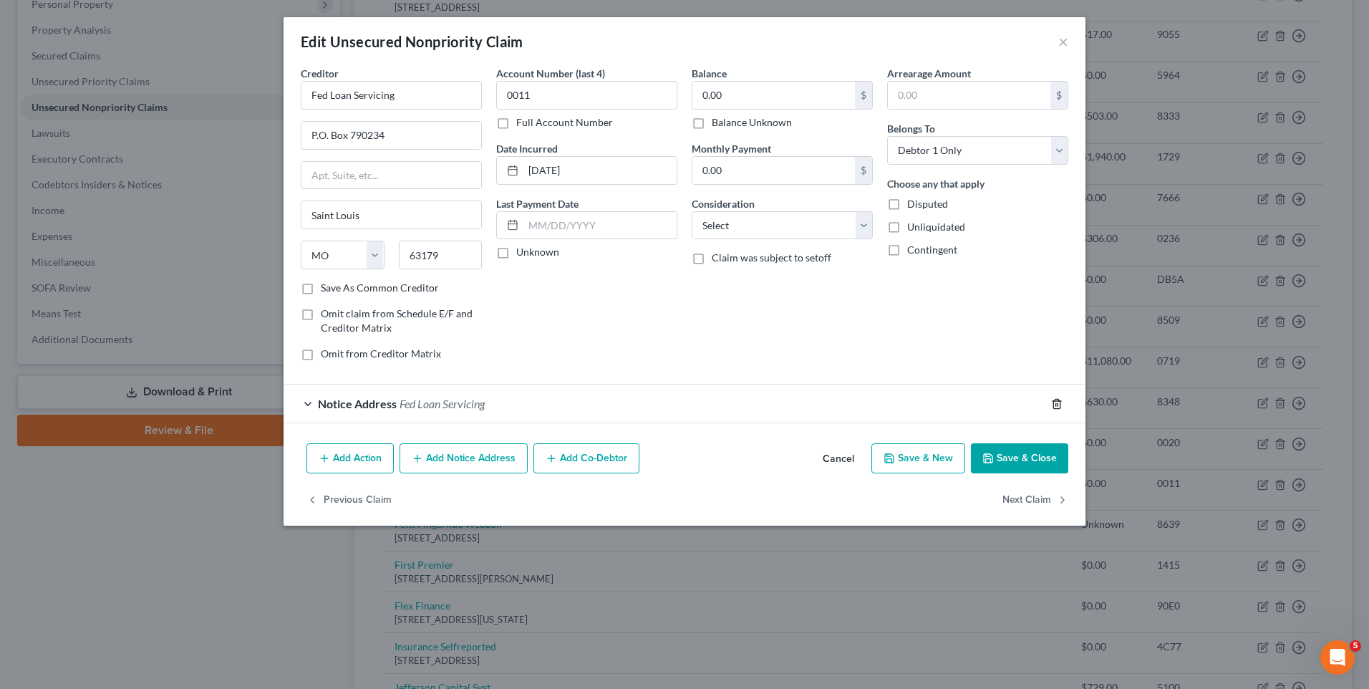
click at [1056, 408] on icon "button" at bounding box center [1056, 403] width 11 height 11
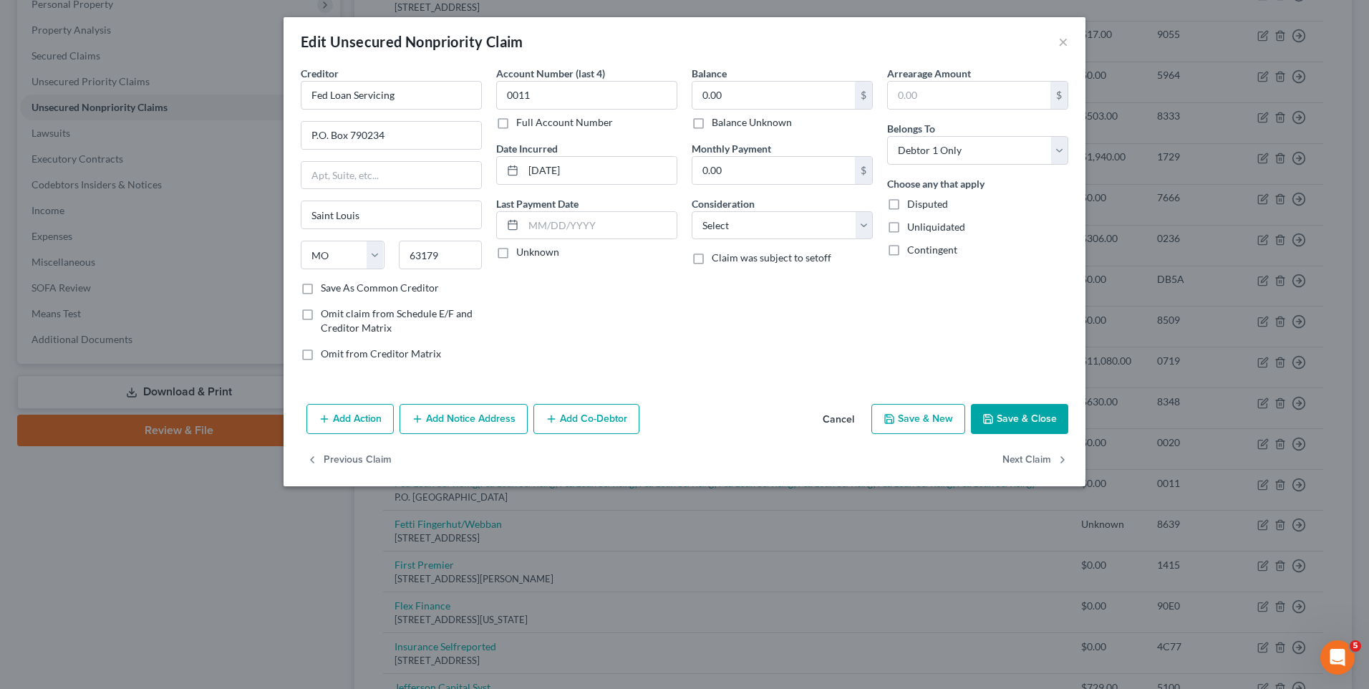
click at [1028, 420] on button "Save & Close" at bounding box center [1019, 419] width 97 height 30
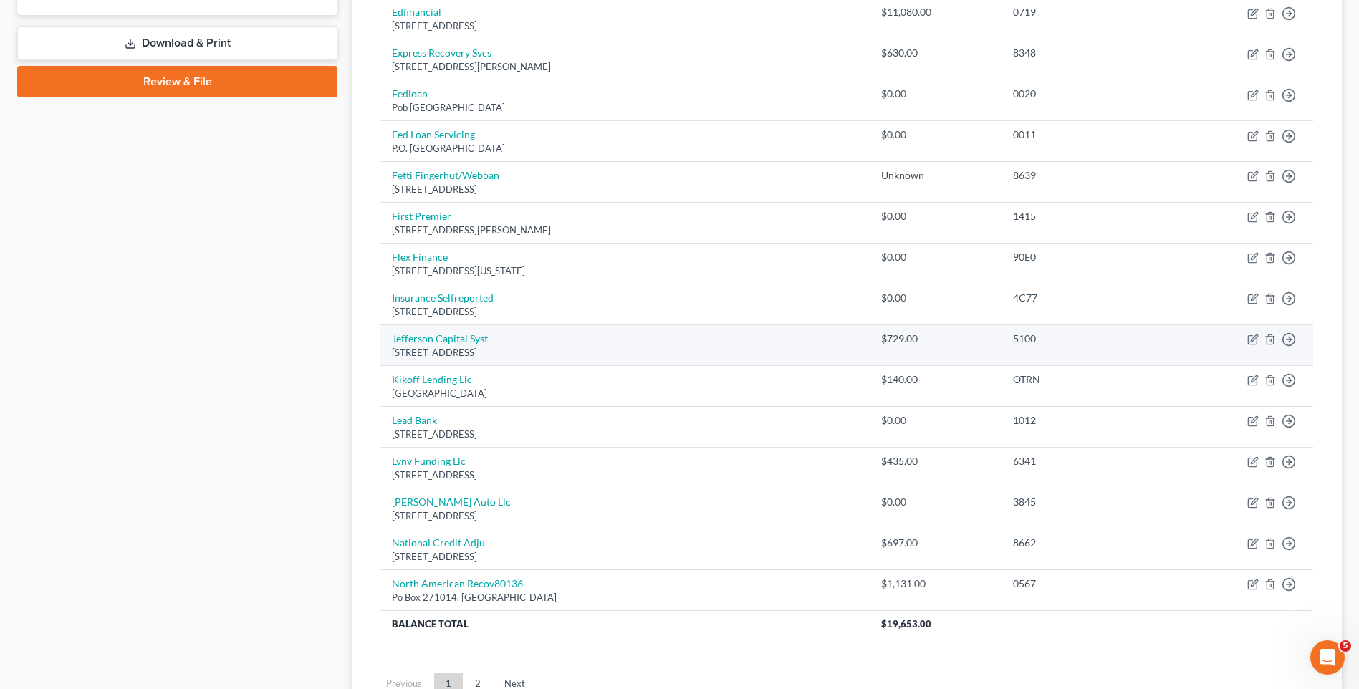
scroll to position [716, 0]
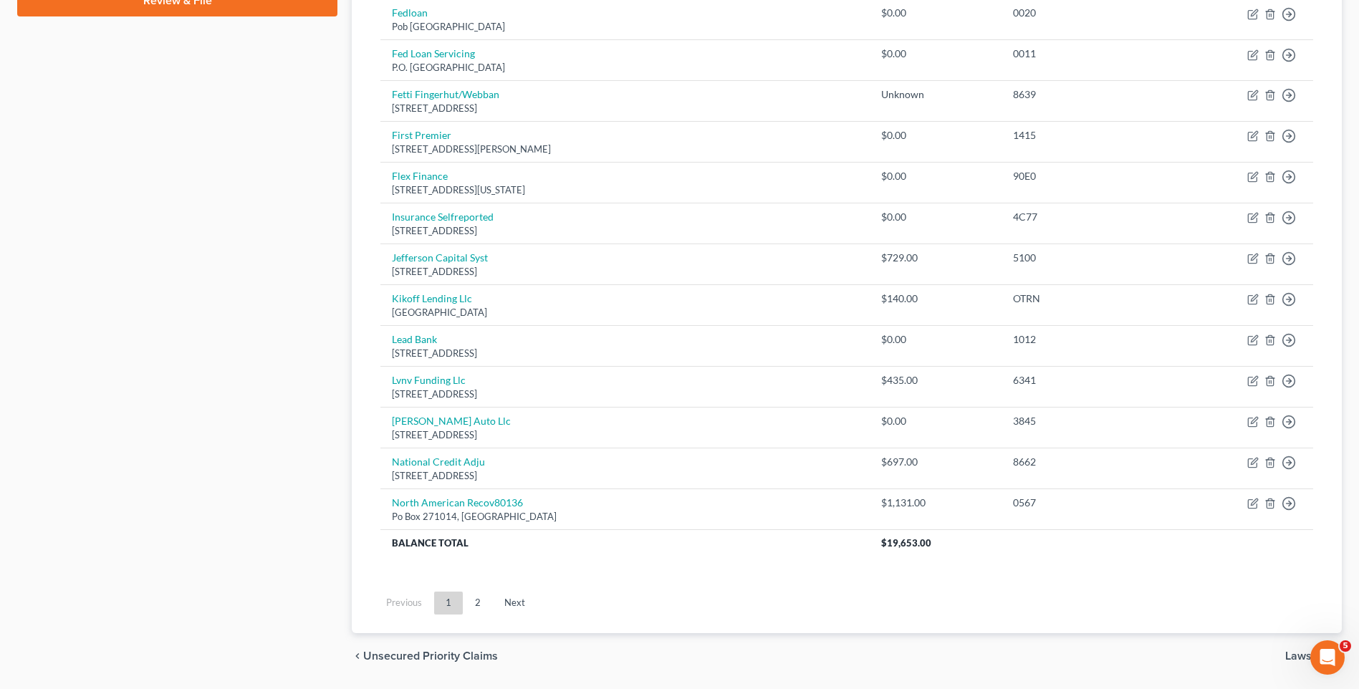
click at [474, 601] on link "2" at bounding box center [477, 603] width 29 height 23
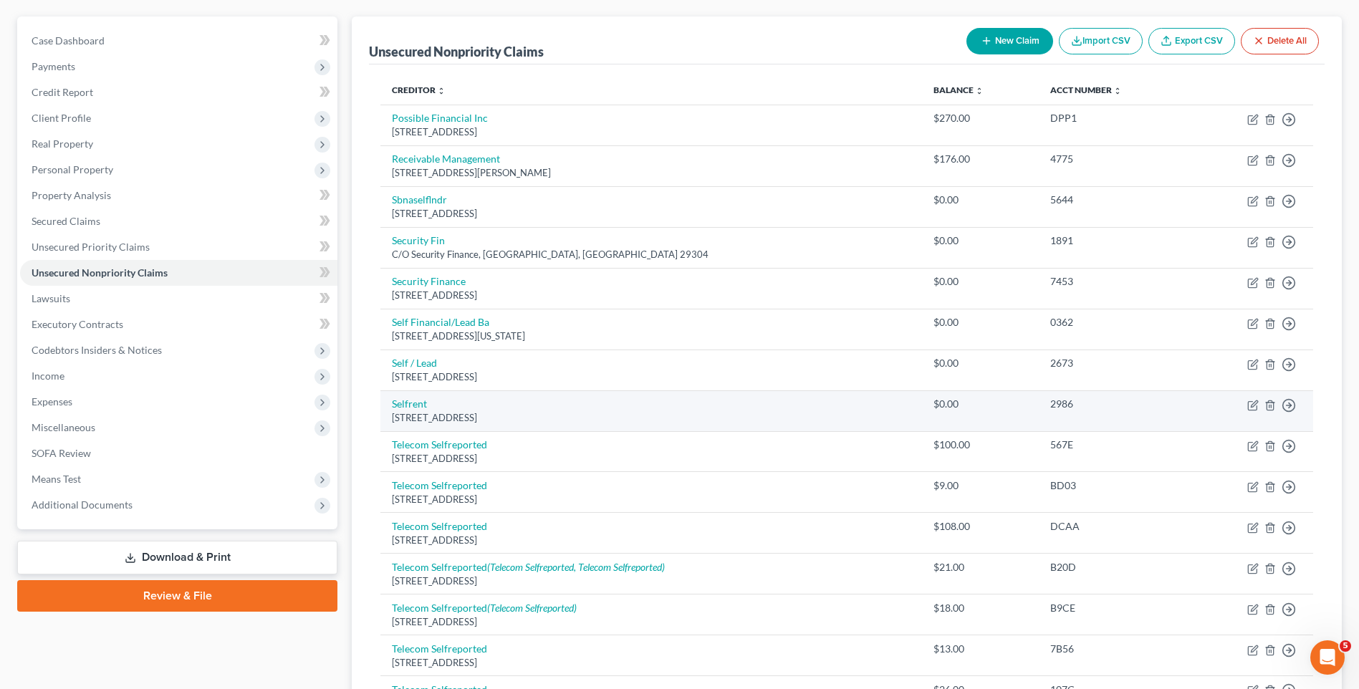
scroll to position [143, 0]
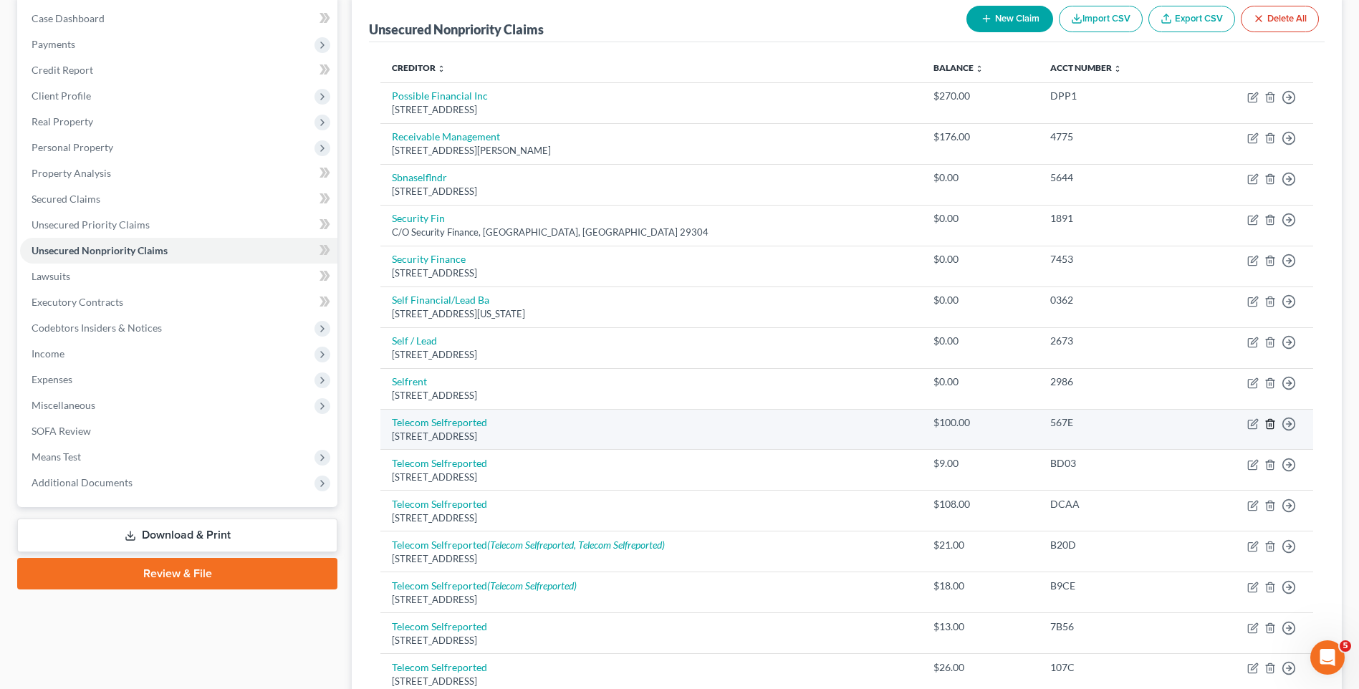
click at [1271, 424] on line "button" at bounding box center [1271, 424] width 0 height 3
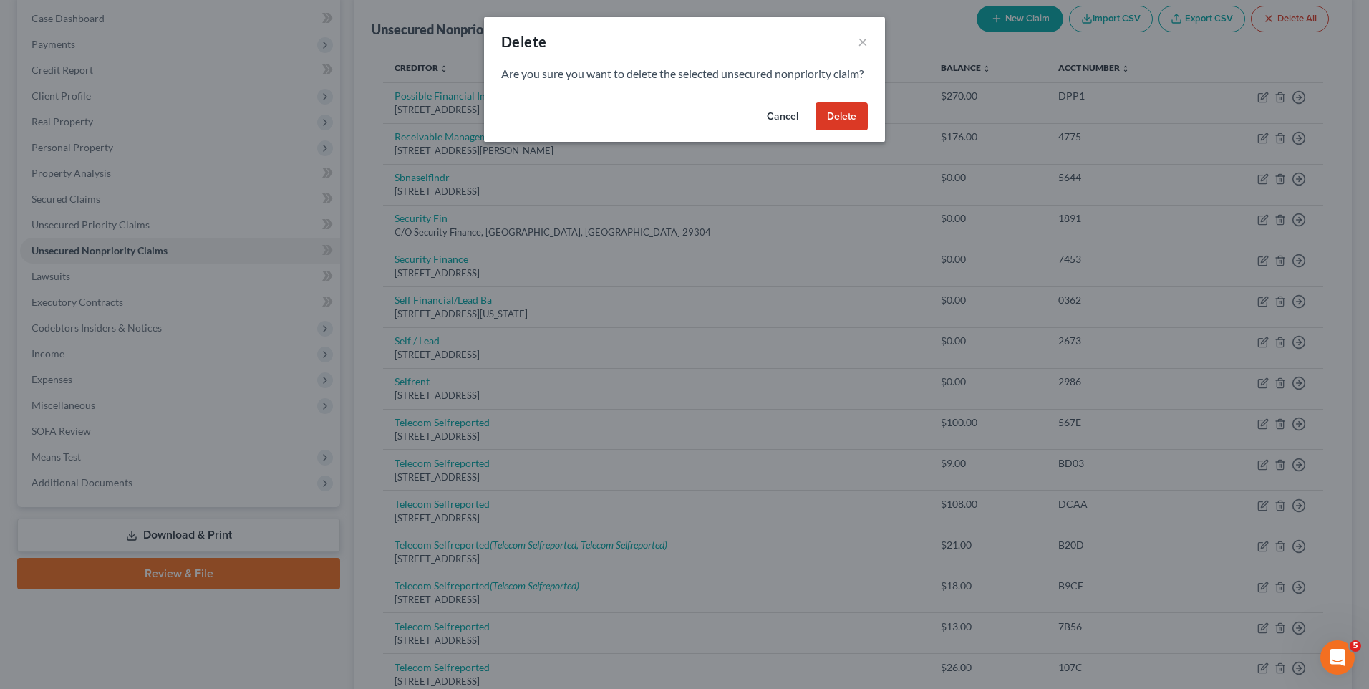
click at [849, 131] on button "Delete" at bounding box center [842, 116] width 52 height 29
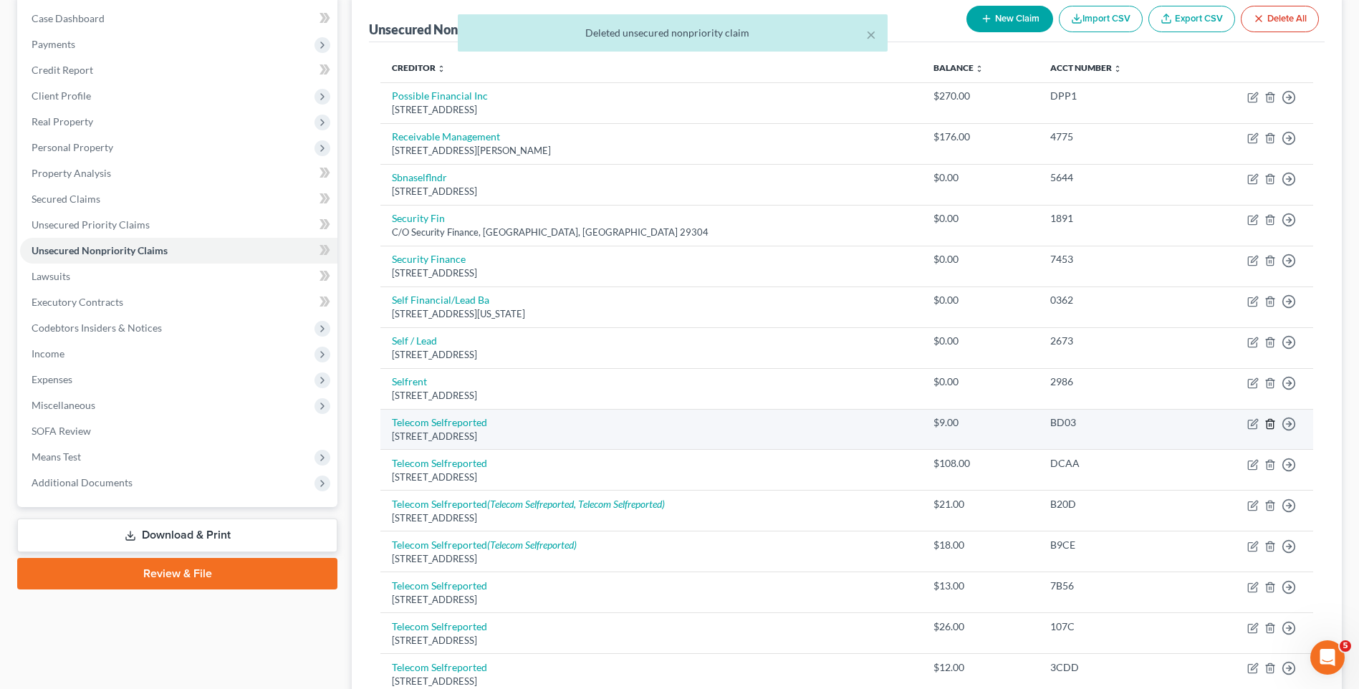
click at [1269, 422] on icon "button" at bounding box center [1269, 423] width 11 height 11
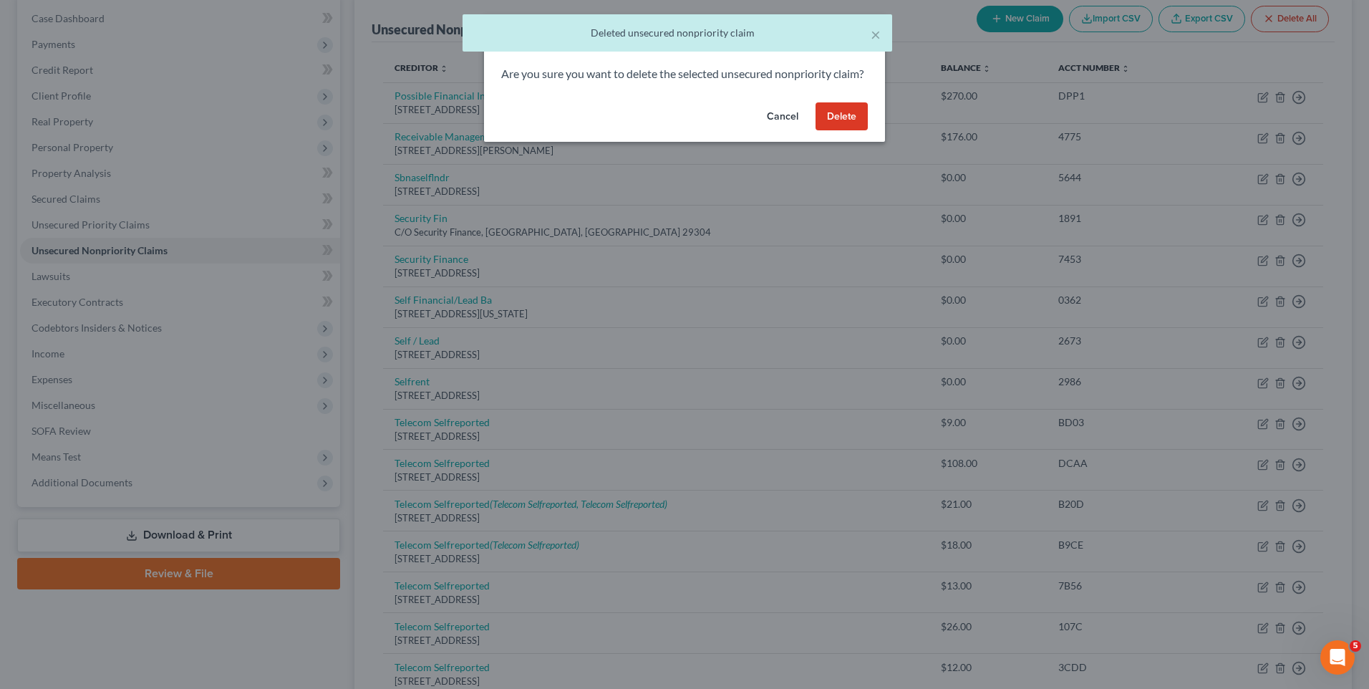
click at [851, 129] on button "Delete" at bounding box center [842, 116] width 52 height 29
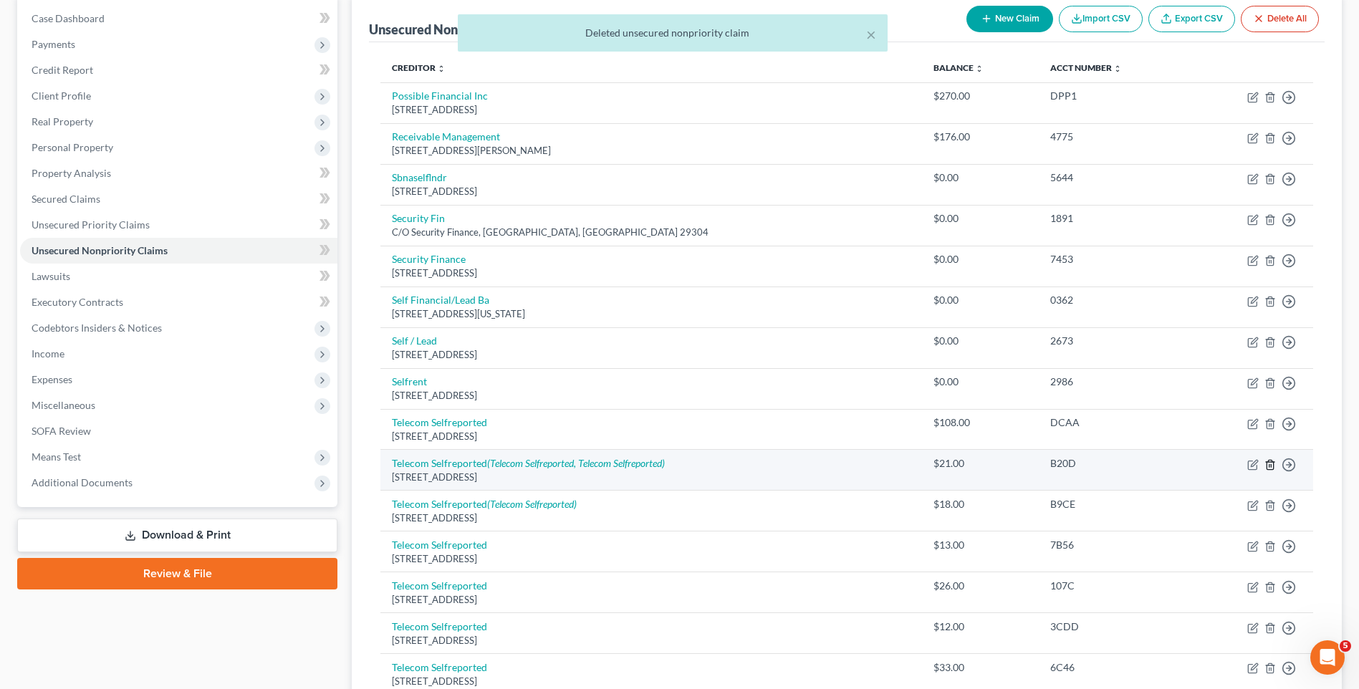
click at [1267, 466] on icon "button" at bounding box center [1269, 464] width 6 height 9
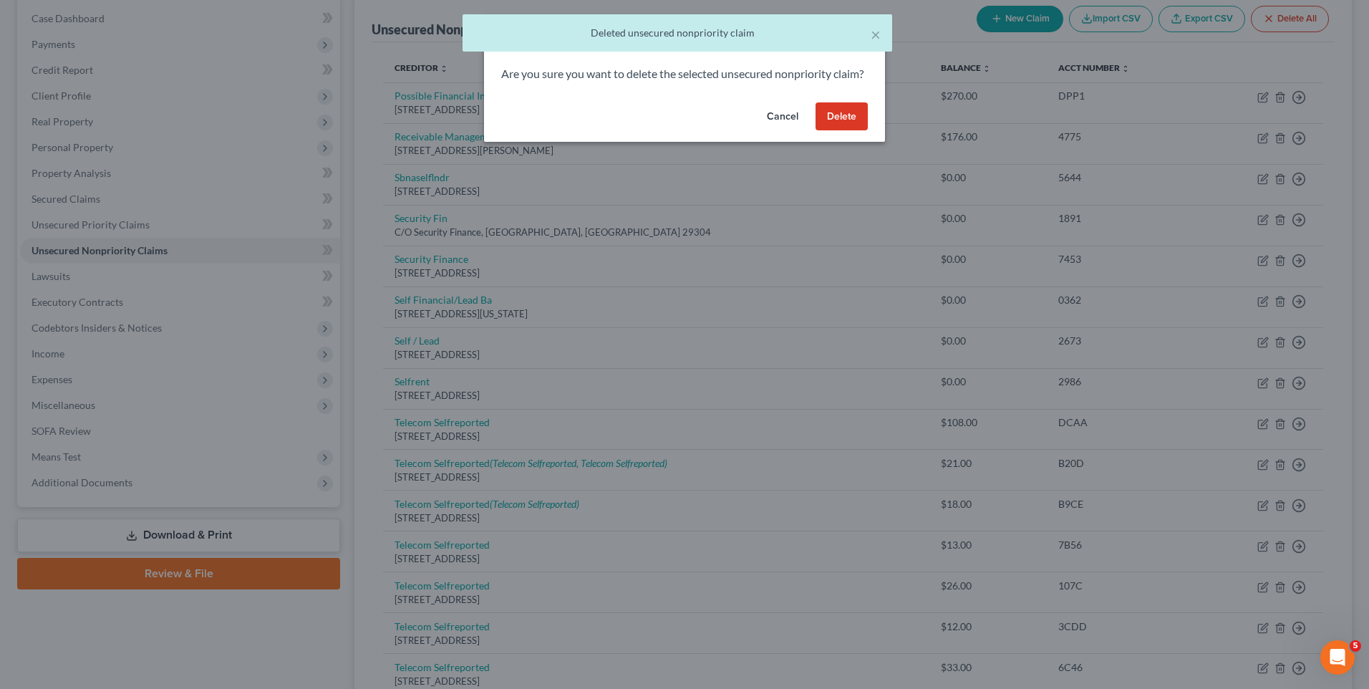
click at [839, 126] on button "Delete" at bounding box center [842, 116] width 52 height 29
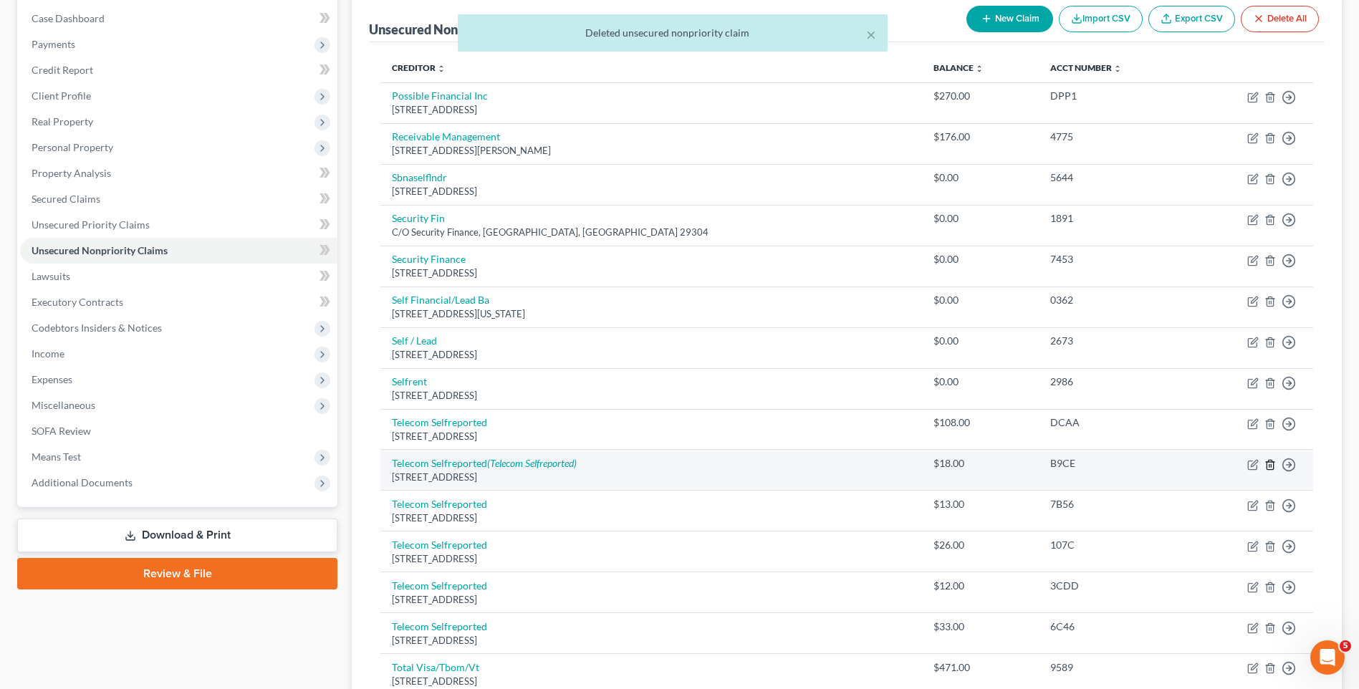
click at [1270, 468] on icon "button" at bounding box center [1269, 464] width 11 height 11
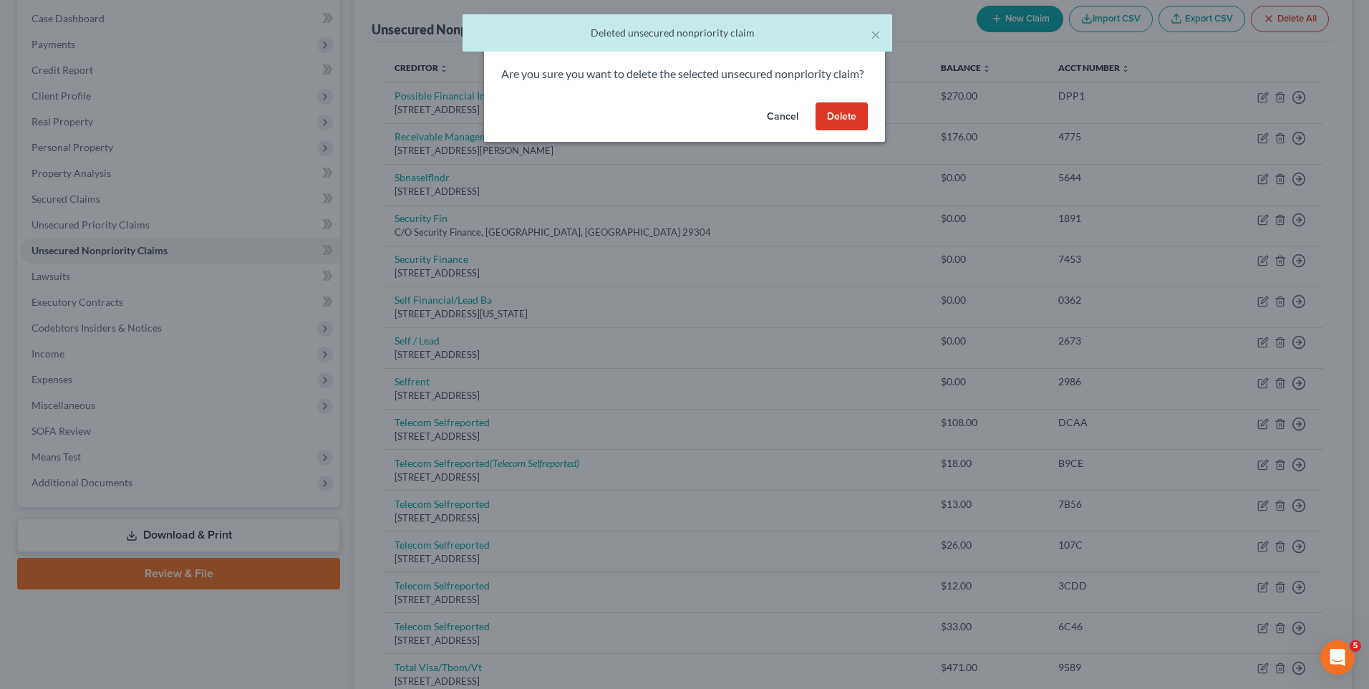
click at [848, 131] on button "Delete" at bounding box center [842, 116] width 52 height 29
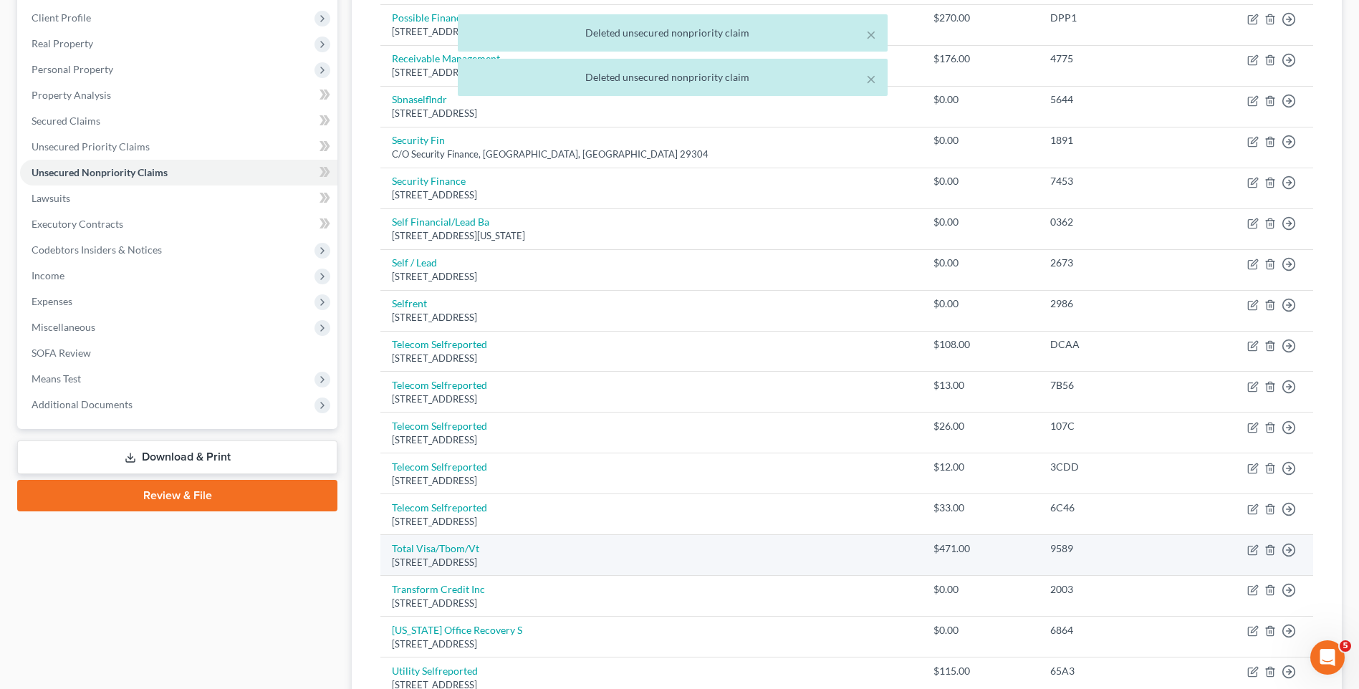
scroll to position [286, 0]
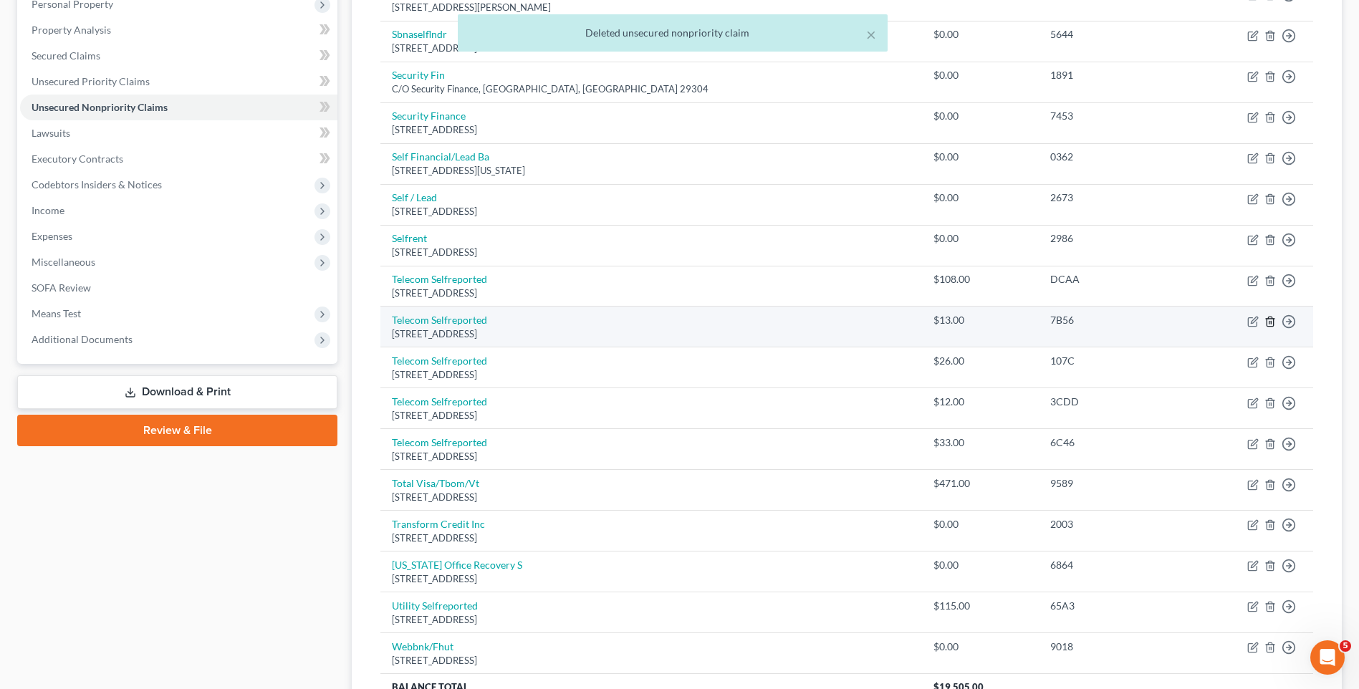
click at [1269, 322] on line "button" at bounding box center [1269, 322] width 0 height 3
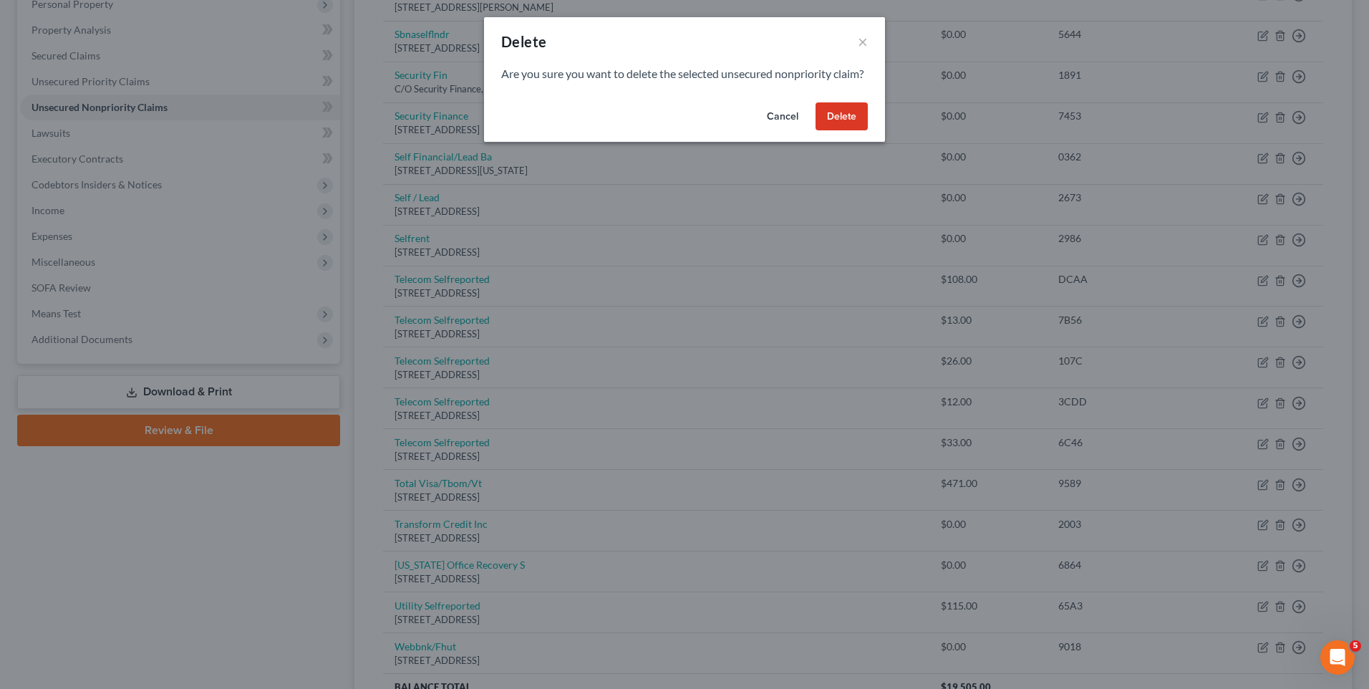
click at [852, 131] on button "Delete" at bounding box center [842, 116] width 52 height 29
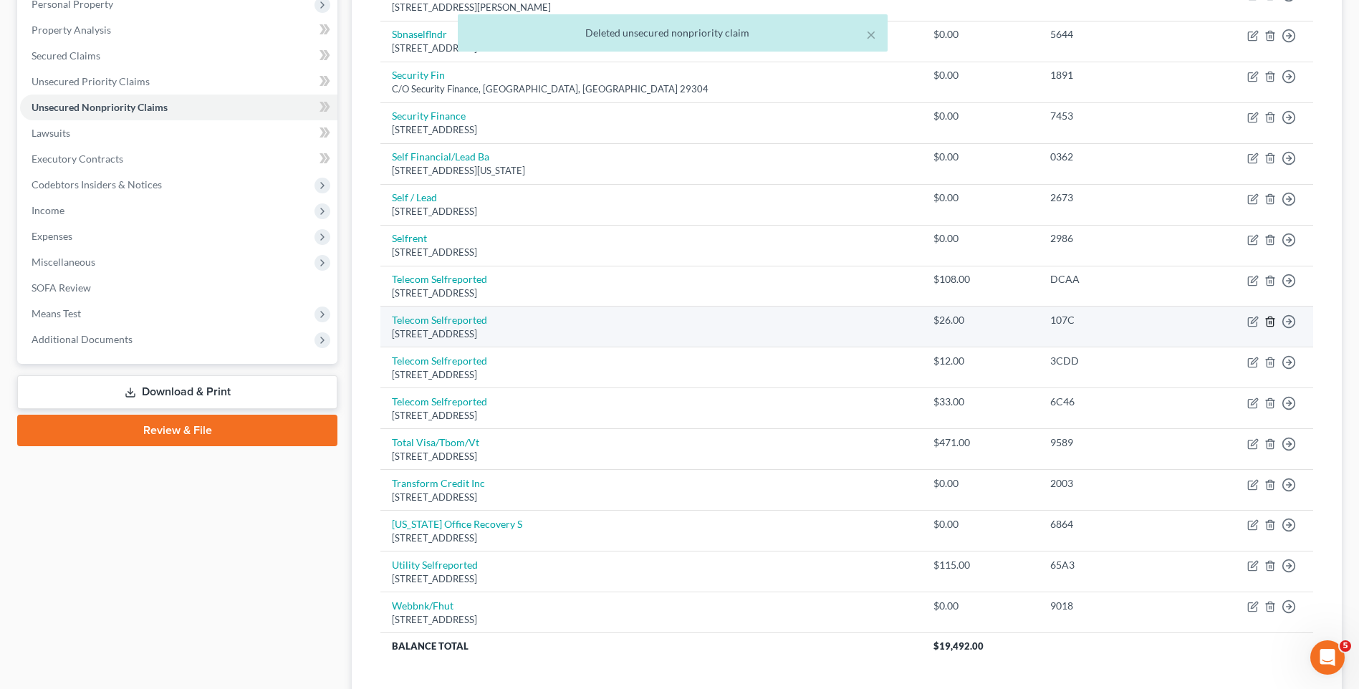
click at [1267, 321] on icon "button" at bounding box center [1269, 321] width 6 height 9
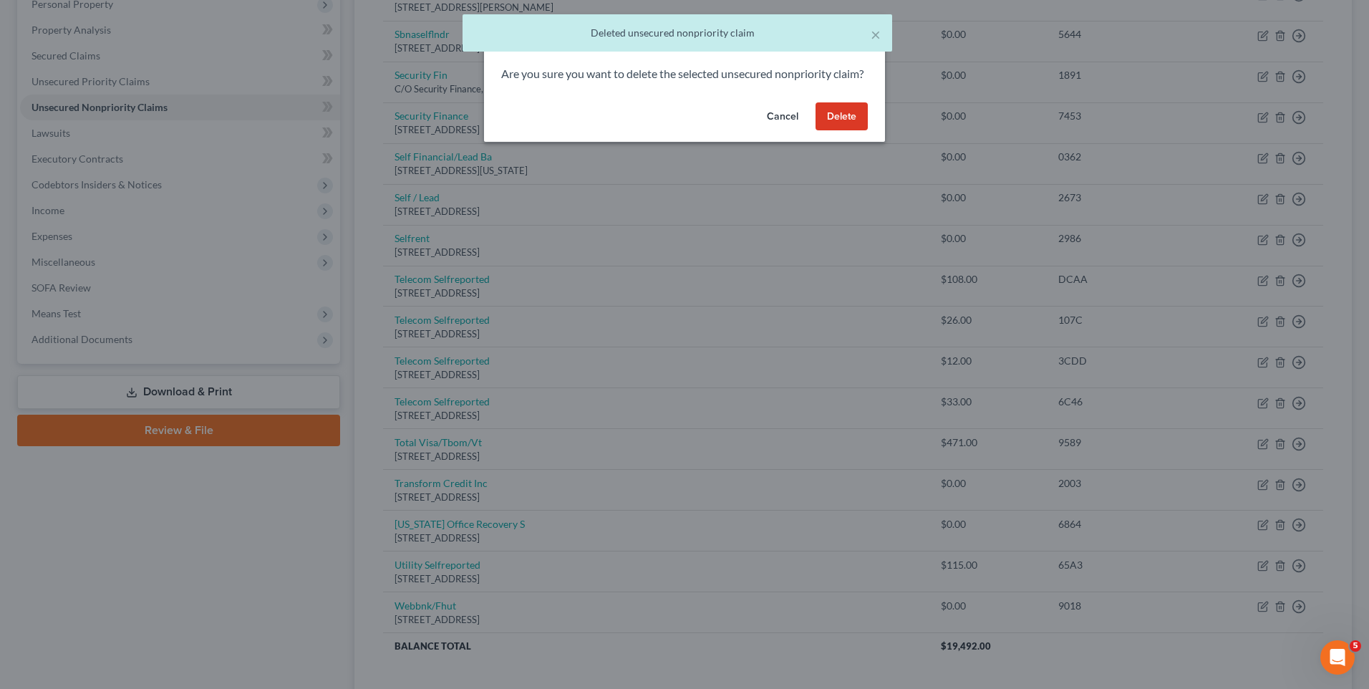
click at [834, 127] on button "Delete" at bounding box center [842, 116] width 52 height 29
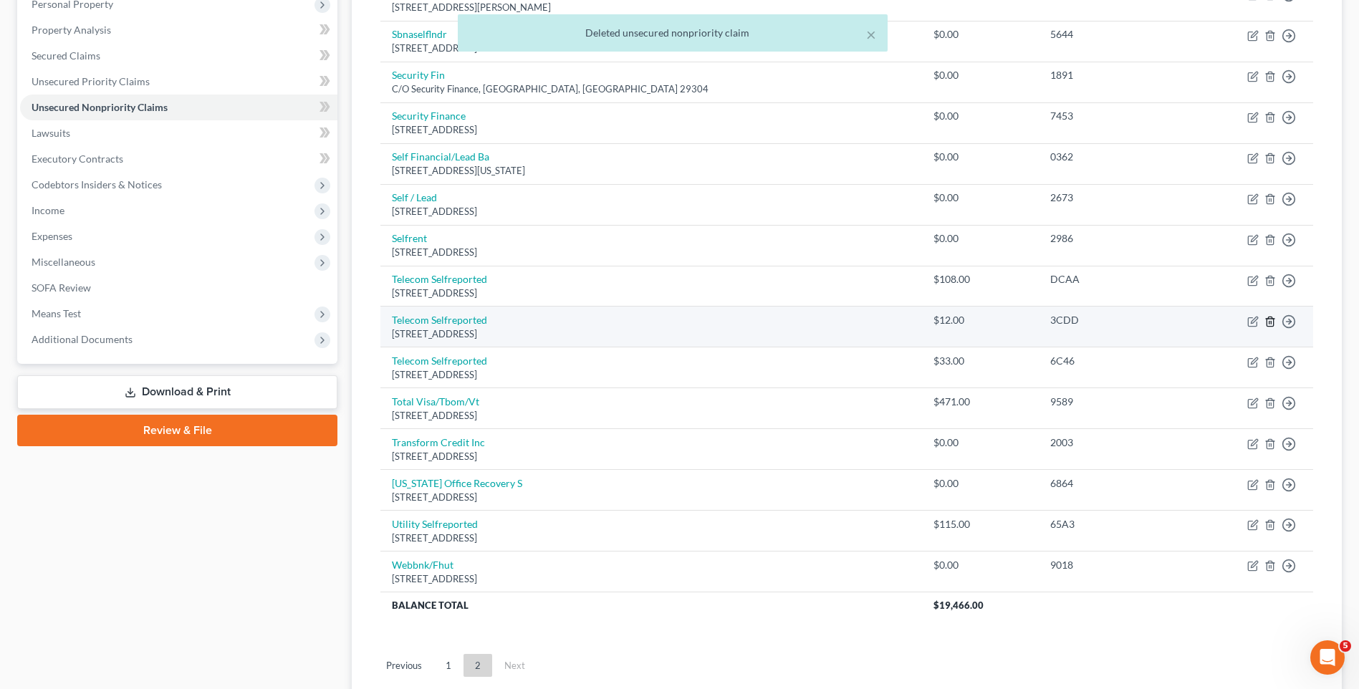
click at [1273, 324] on icon "button" at bounding box center [1269, 321] width 6 height 9
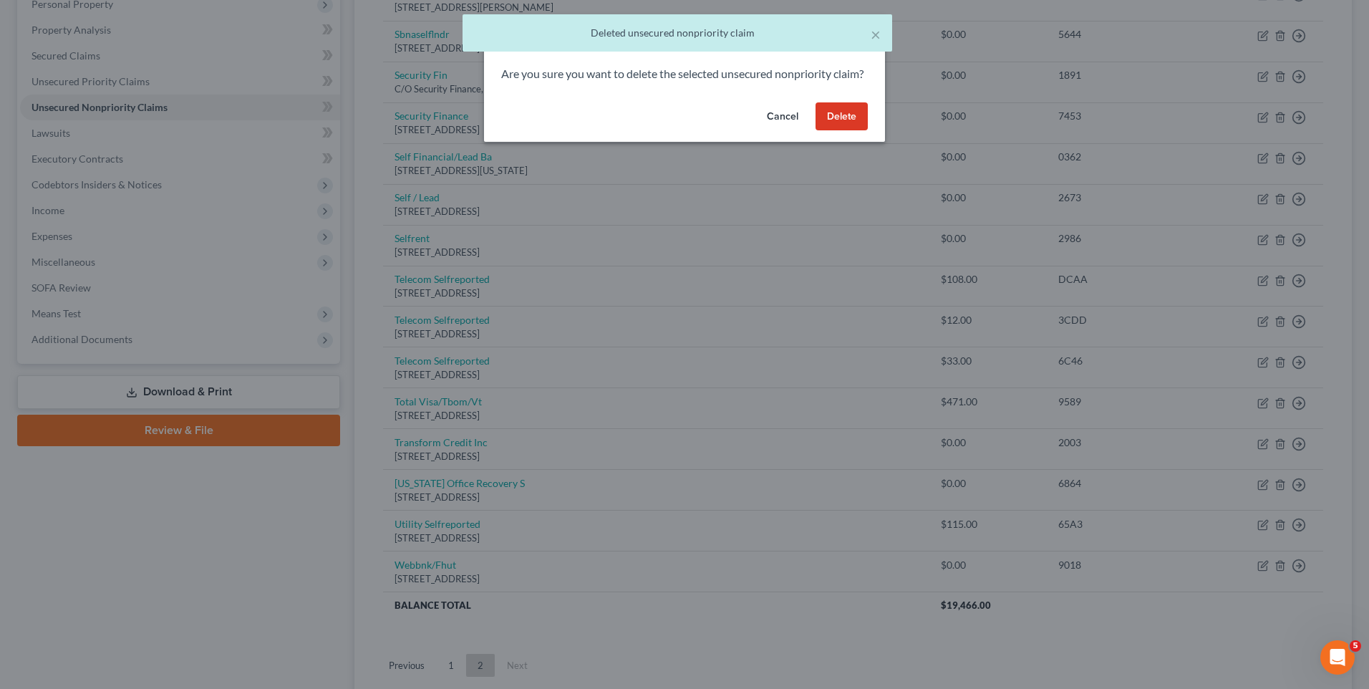
click at [859, 131] on button "Delete" at bounding box center [842, 116] width 52 height 29
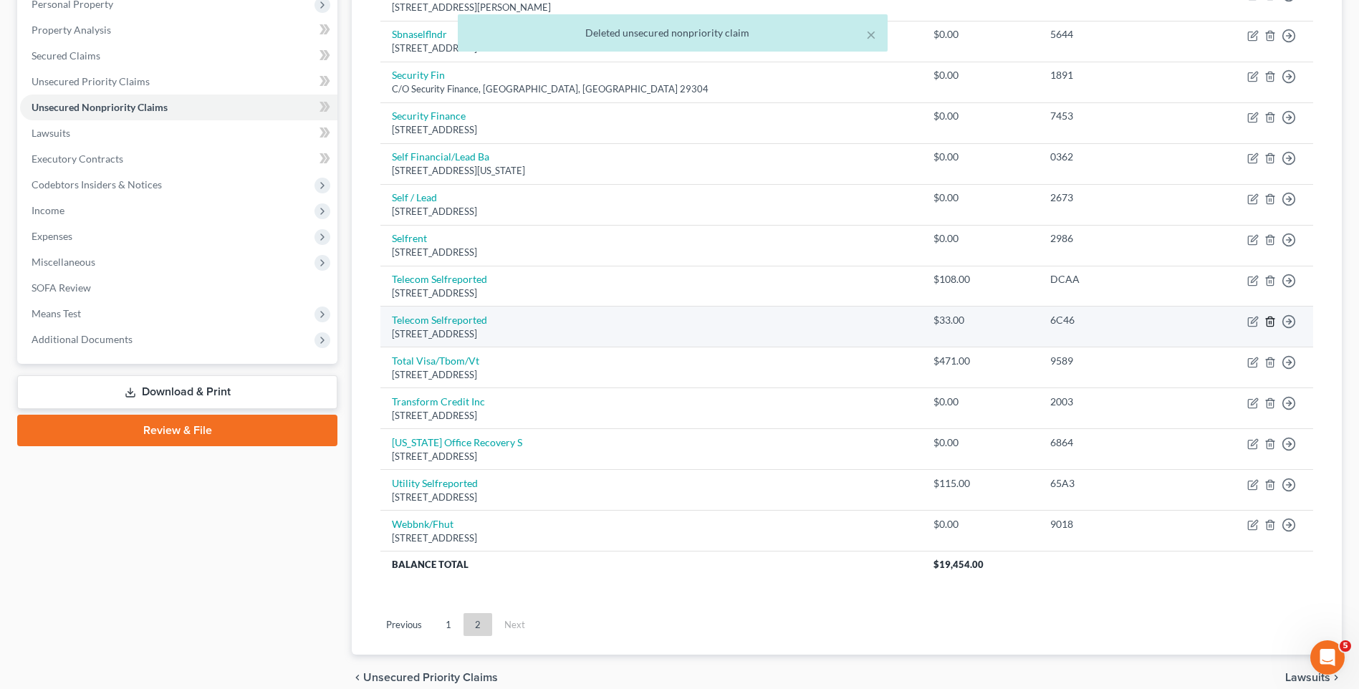
click at [1270, 322] on icon "button" at bounding box center [1269, 321] width 11 height 11
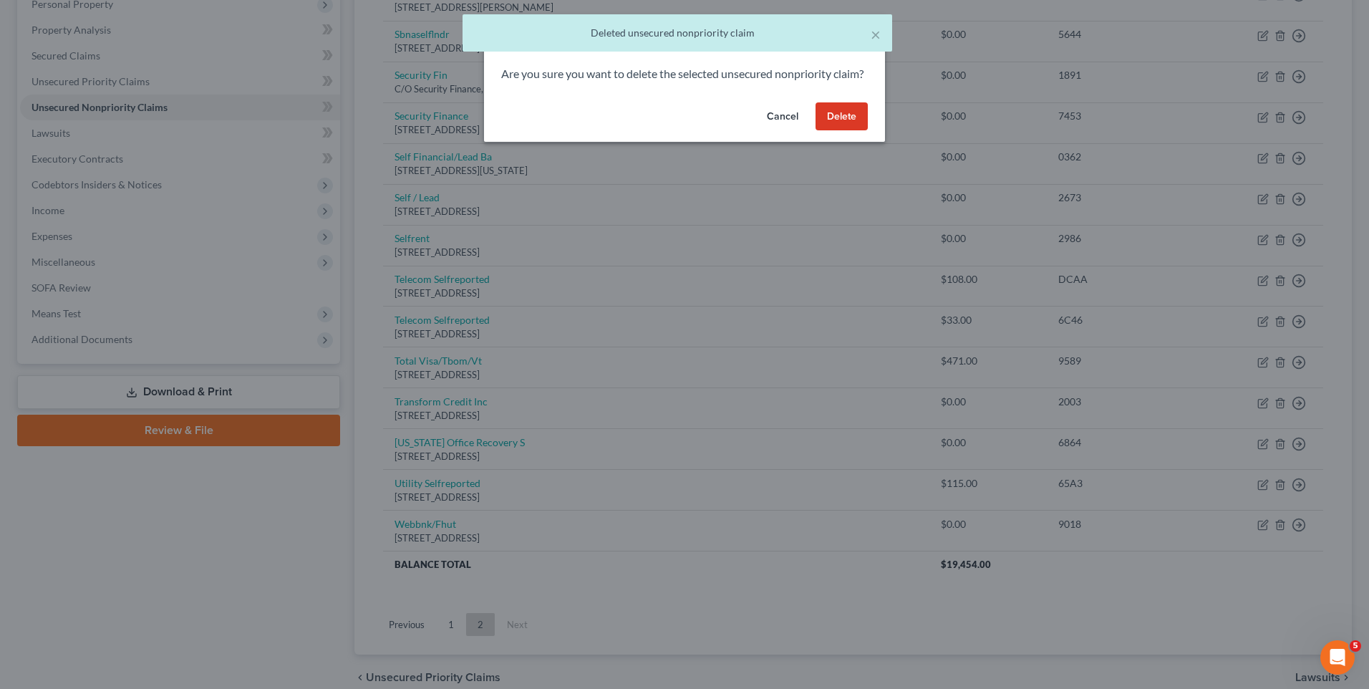
click at [850, 131] on button "Delete" at bounding box center [842, 116] width 52 height 29
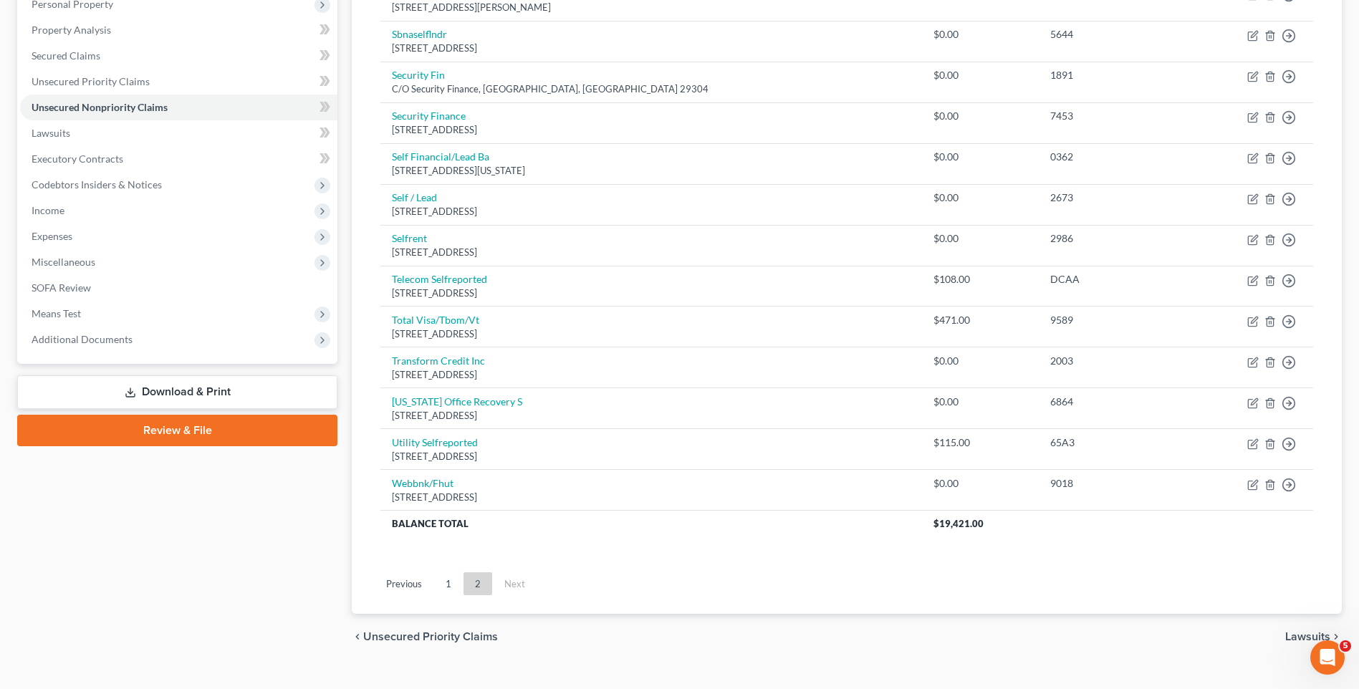
click at [441, 584] on link "1" at bounding box center [448, 583] width 29 height 23
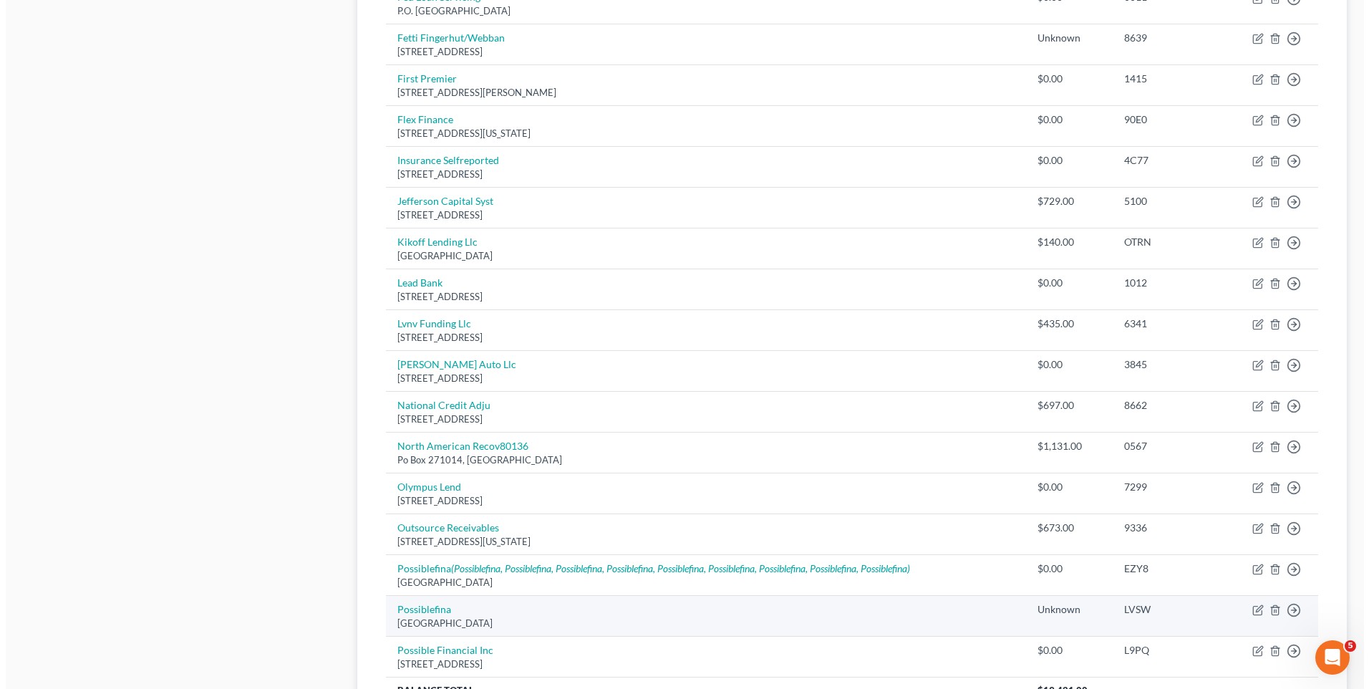
scroll to position [931, 0]
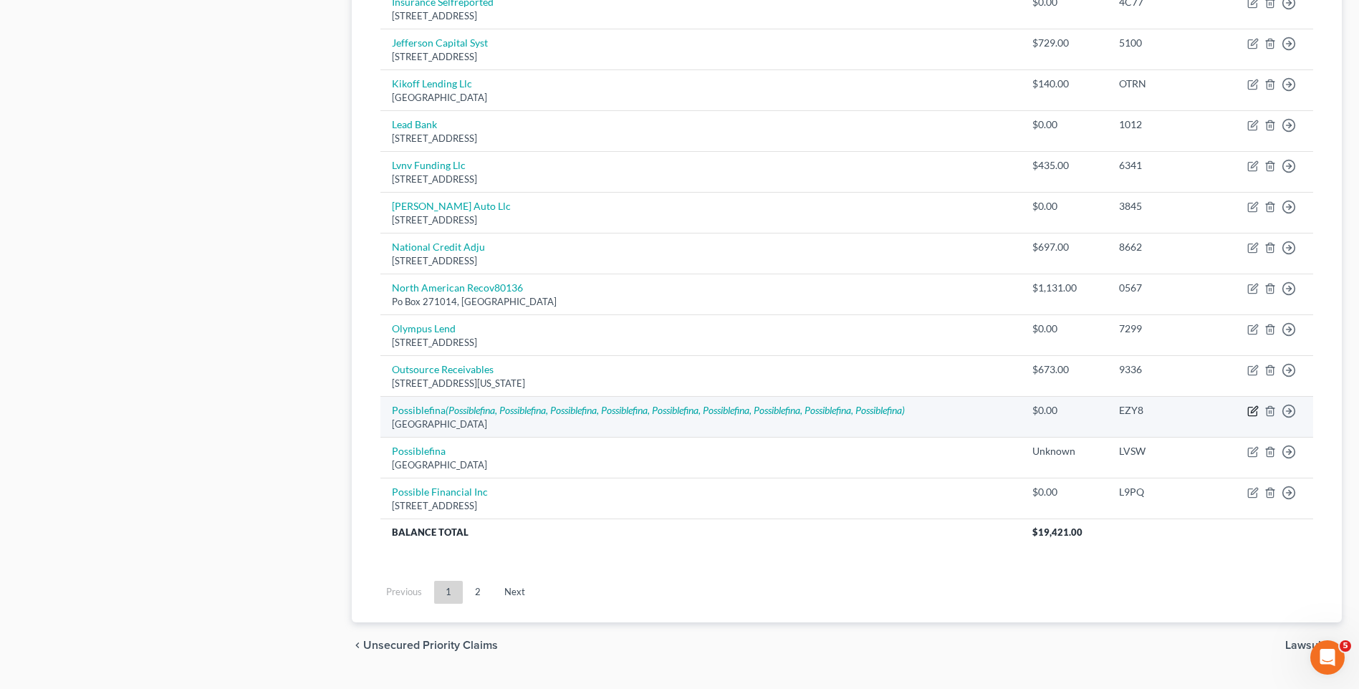
click at [1254, 410] on icon "button" at bounding box center [1252, 410] width 11 height 11
select select "31"
select select "0"
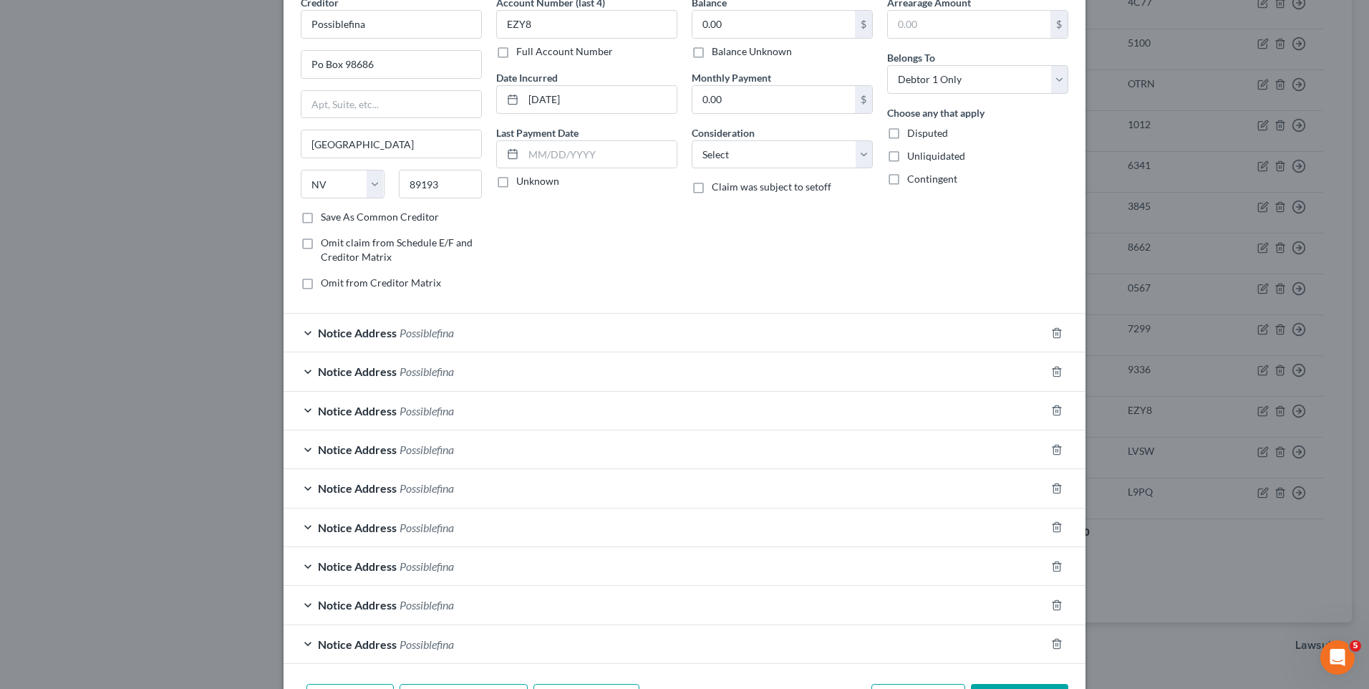
scroll to position [72, 0]
click at [1046, 325] on div at bounding box center [1066, 332] width 40 height 23
click at [1051, 330] on icon "button" at bounding box center [1056, 332] width 11 height 11
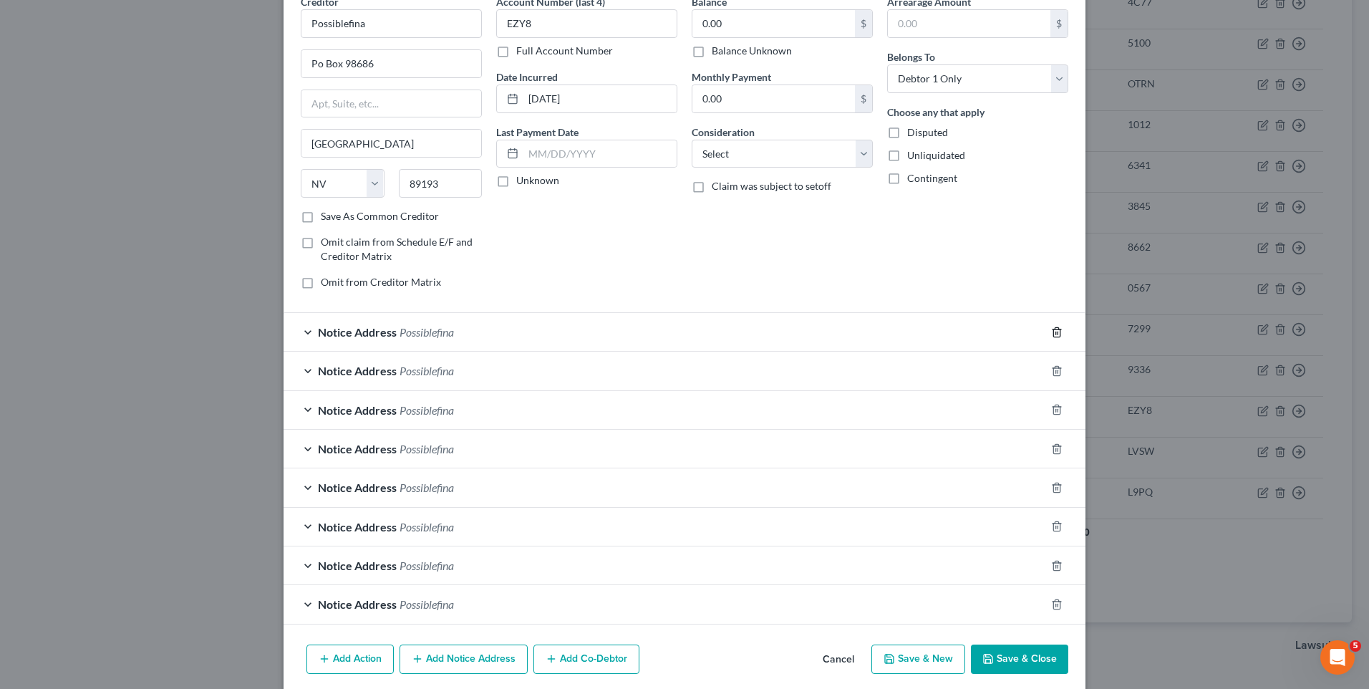
click at [1054, 337] on icon "button" at bounding box center [1057, 331] width 6 height 9
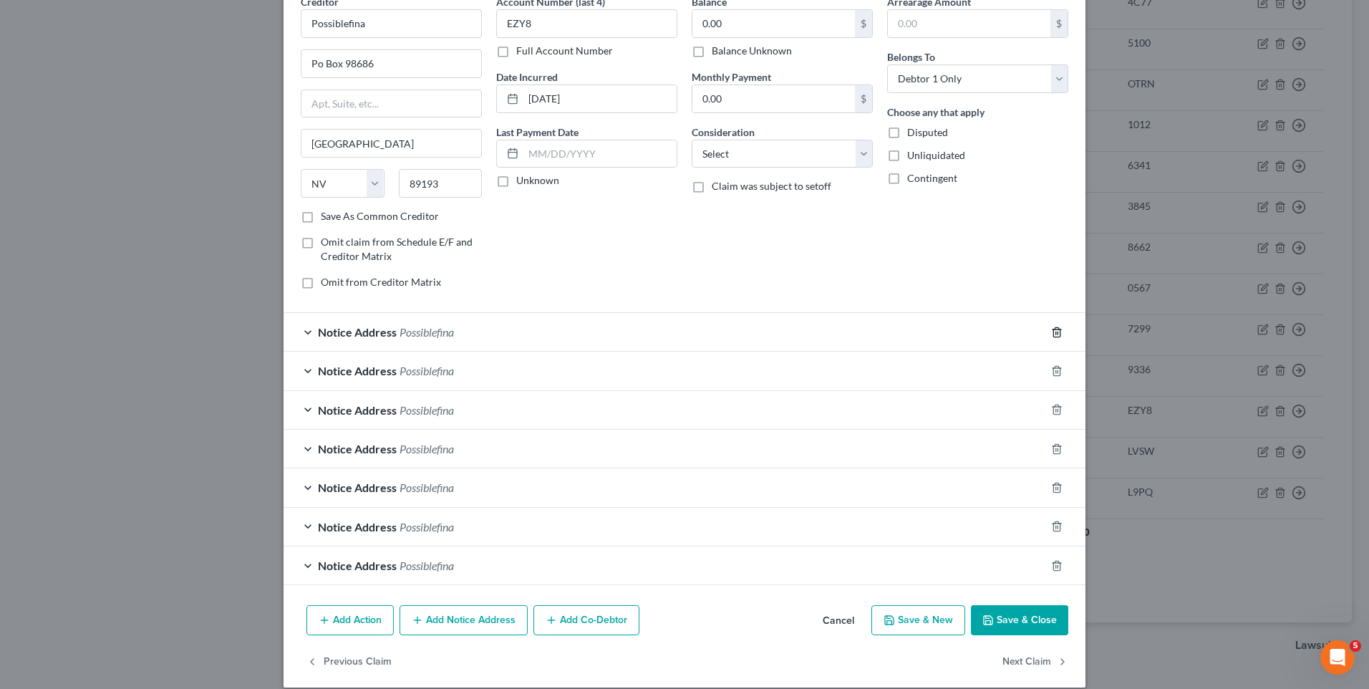
click at [1054, 337] on icon "button" at bounding box center [1057, 331] width 6 height 9
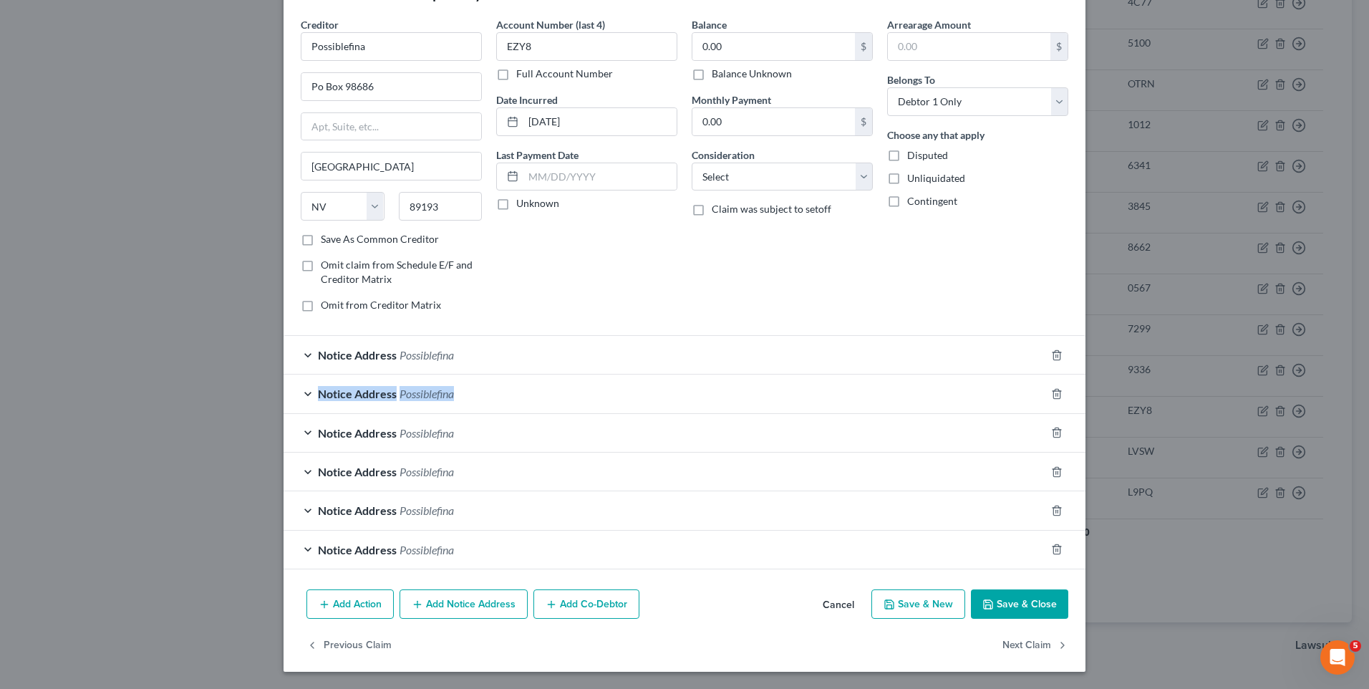
click at [1050, 337] on div "Notice Address Possiblefina" at bounding box center [685, 354] width 802 height 39
drag, startPoint x: 1050, startPoint y: 337, endPoint x: 1053, endPoint y: 362, distance: 25.2
click at [1053, 363] on div at bounding box center [1066, 355] width 40 height 23
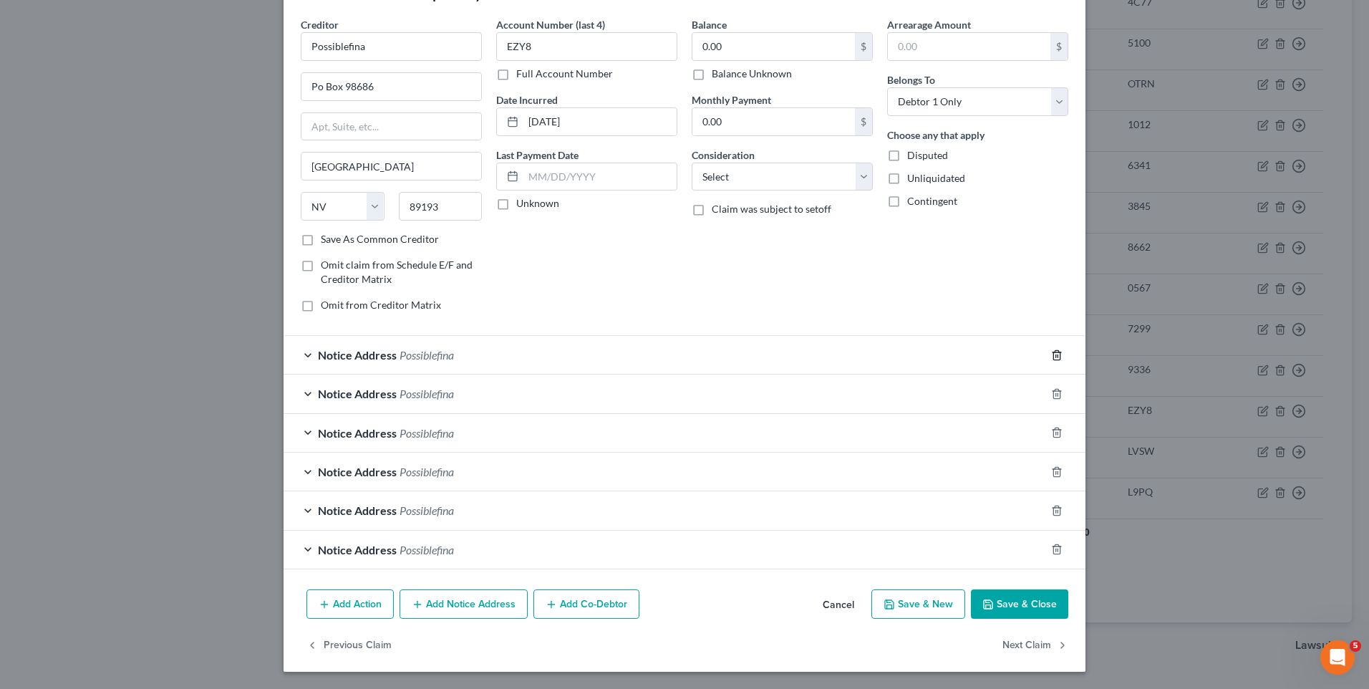
click at [1058, 356] on line "button" at bounding box center [1058, 356] width 0 height 3
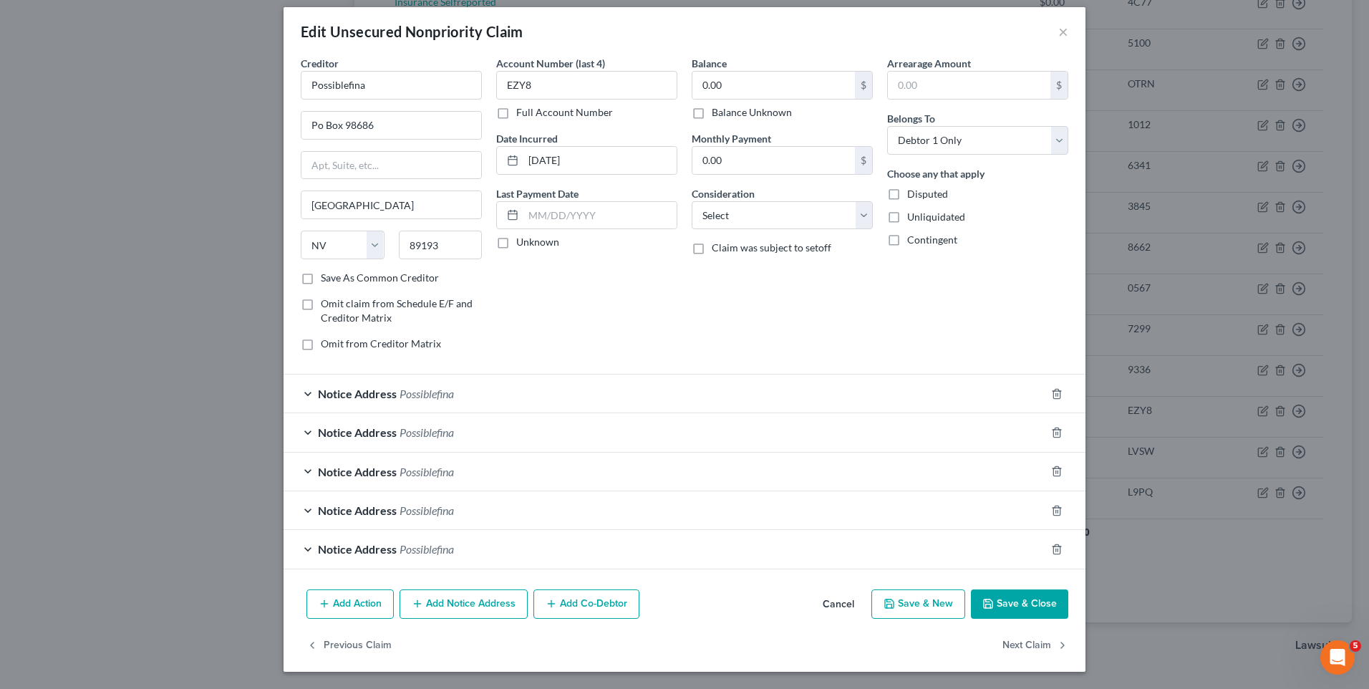
scroll to position [10, 0]
click at [1053, 356] on div "Arrearage Amount $ Belongs To * Select Debtor 1 Only Debtor 2 Only Debtor 1 And…" at bounding box center [978, 209] width 196 height 307
drag, startPoint x: 1053, startPoint y: 356, endPoint x: 1059, endPoint y: 402, distance: 46.2
click at [1054, 393] on icon "button" at bounding box center [1056, 393] width 11 height 11
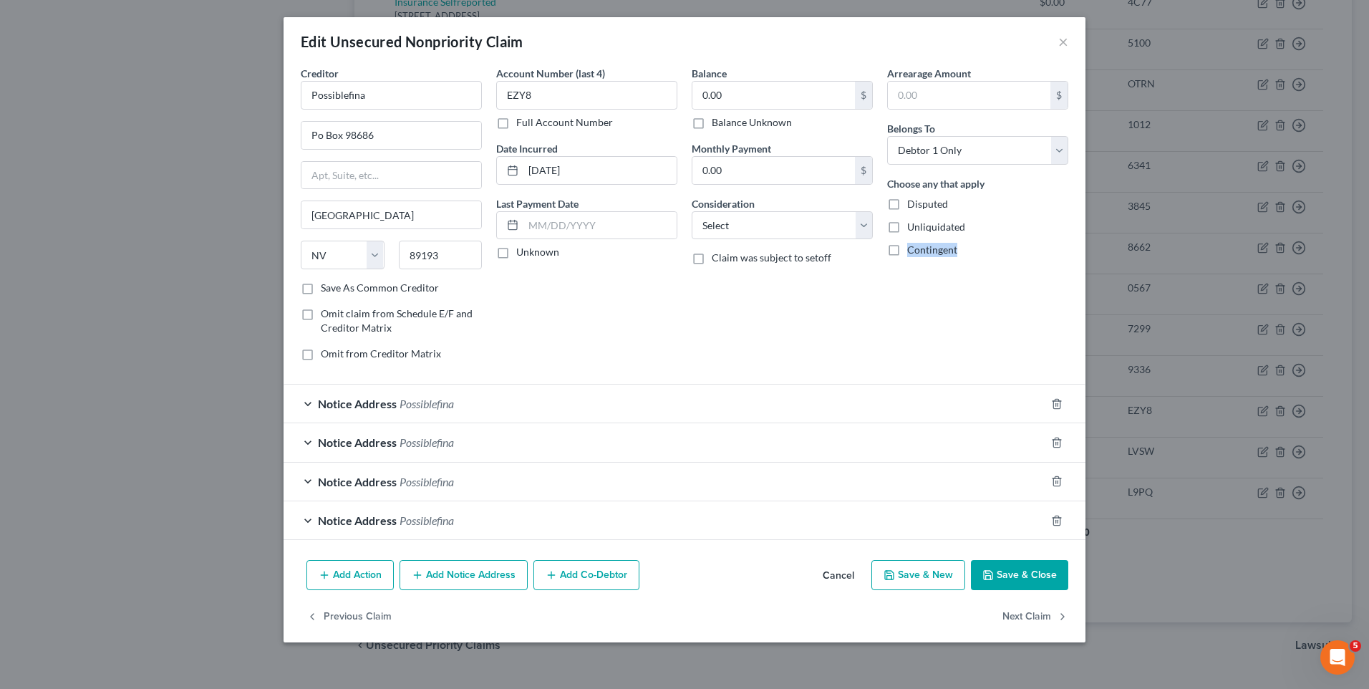
scroll to position [0, 0]
click at [1059, 410] on div at bounding box center [1066, 403] width 40 height 23
click at [1056, 405] on line "button" at bounding box center [1056, 404] width 0 height 3
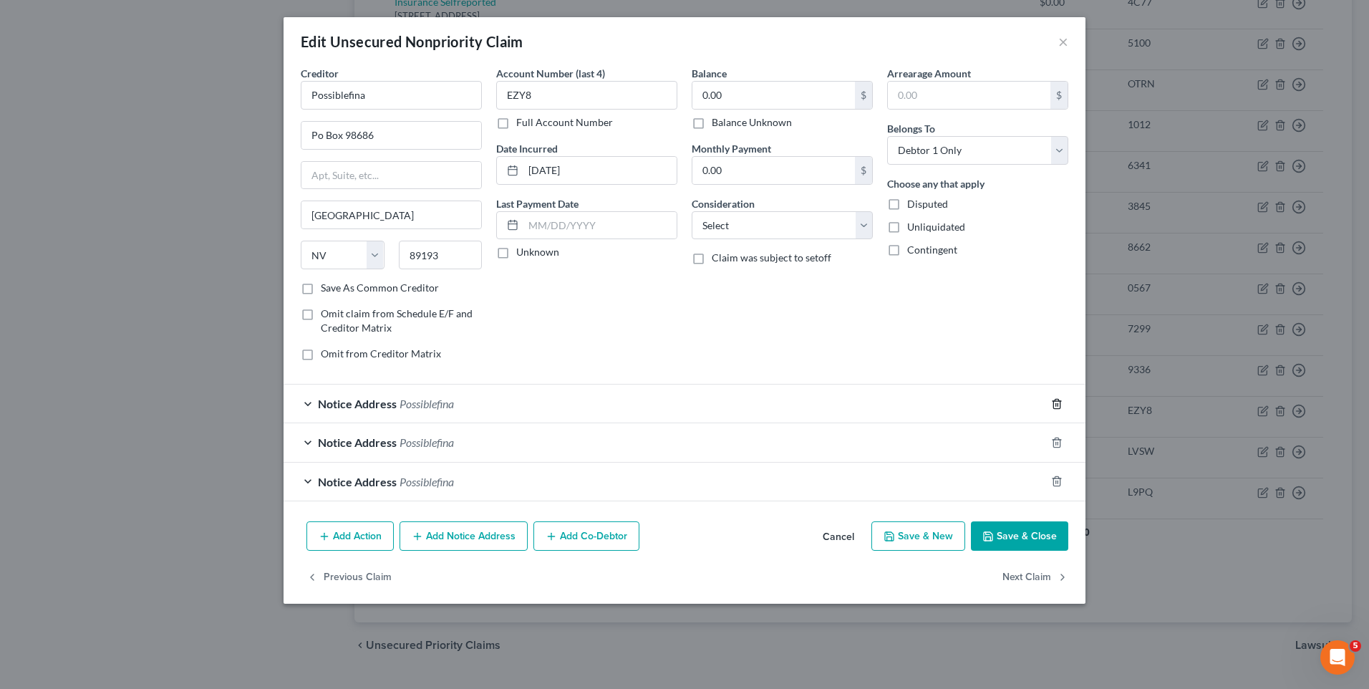
click at [1056, 405] on line "button" at bounding box center [1056, 404] width 0 height 3
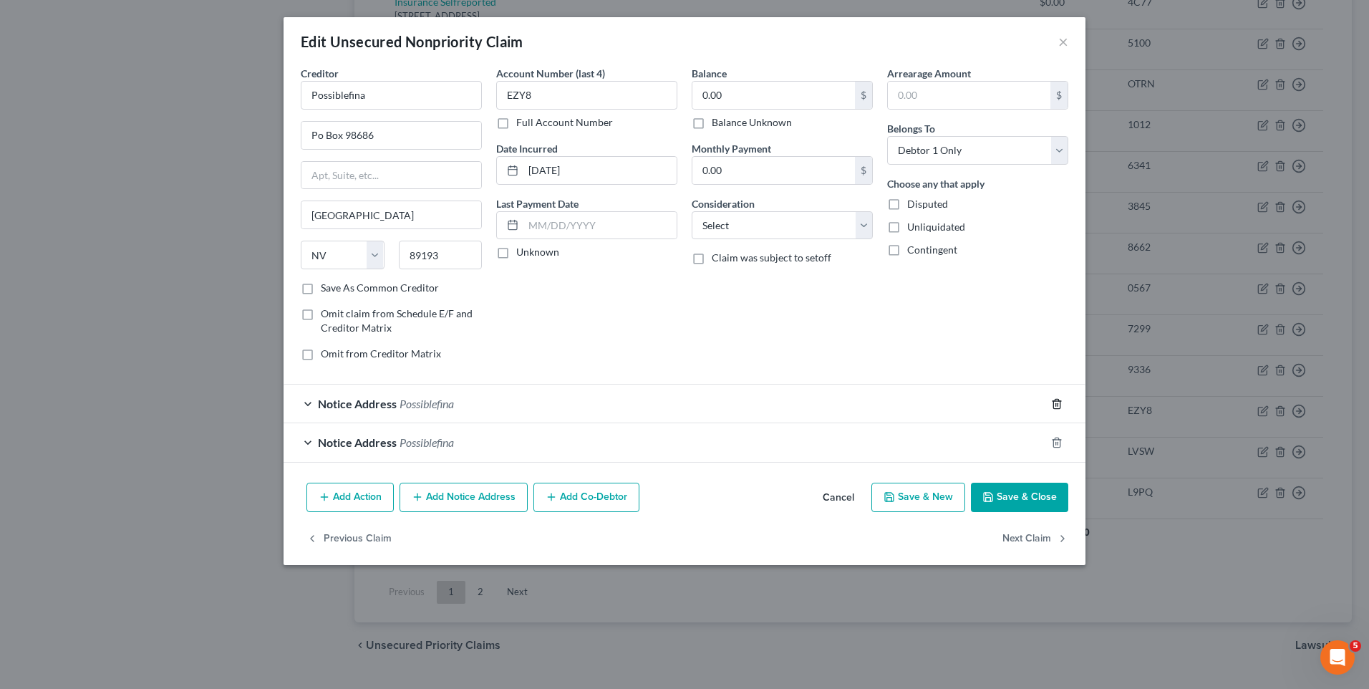
click at [1056, 405] on line "button" at bounding box center [1056, 404] width 0 height 3
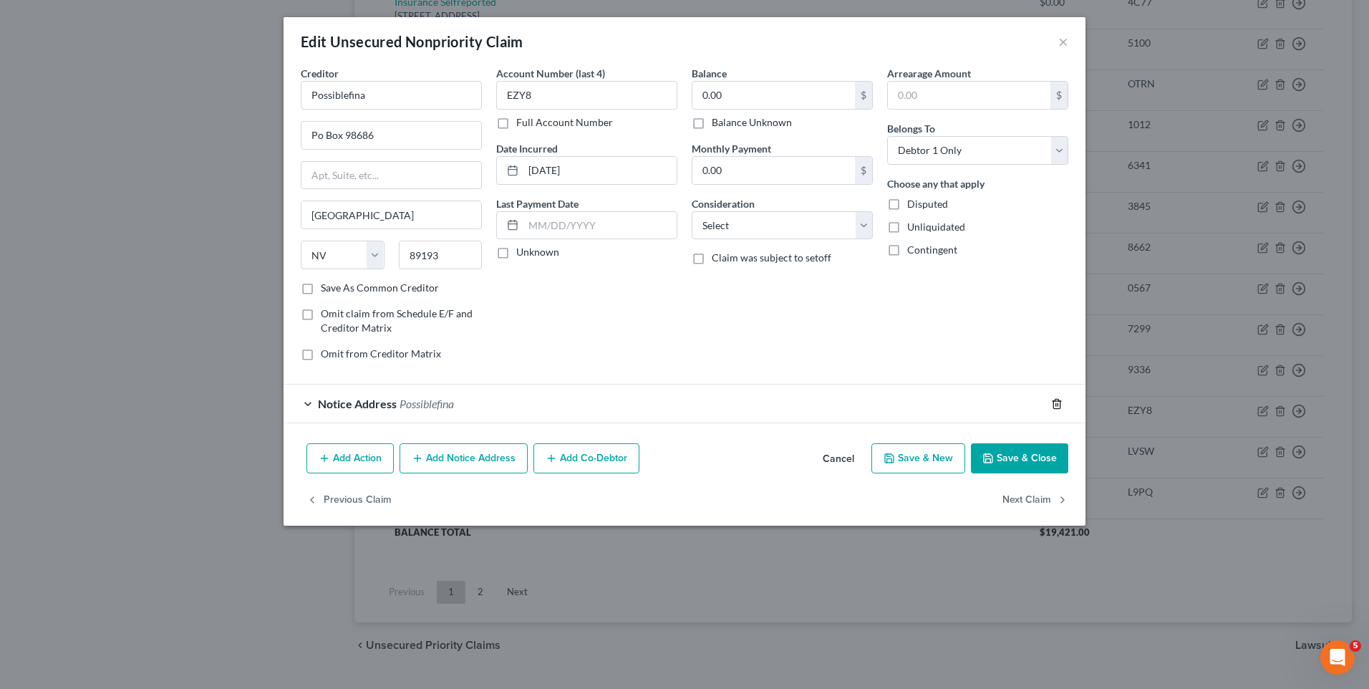
click at [1056, 405] on line "button" at bounding box center [1056, 404] width 0 height 3
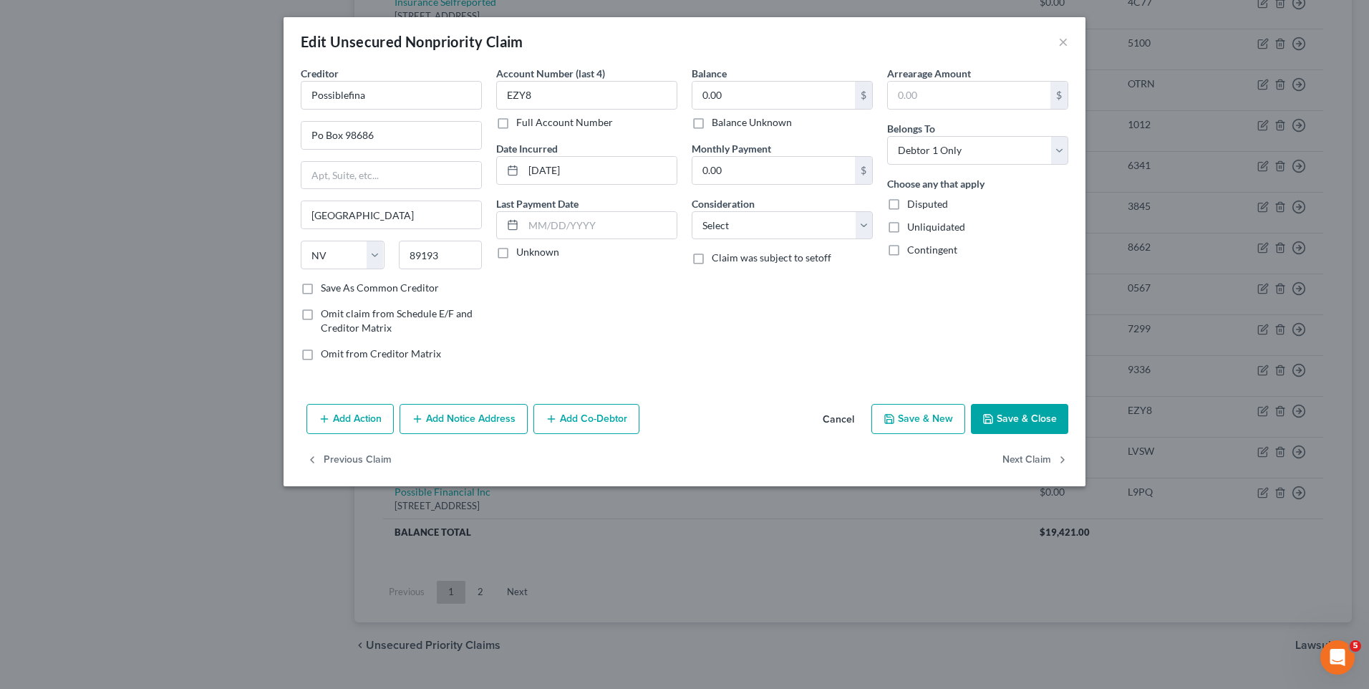
click at [1047, 418] on button "Save & Close" at bounding box center [1019, 419] width 97 height 30
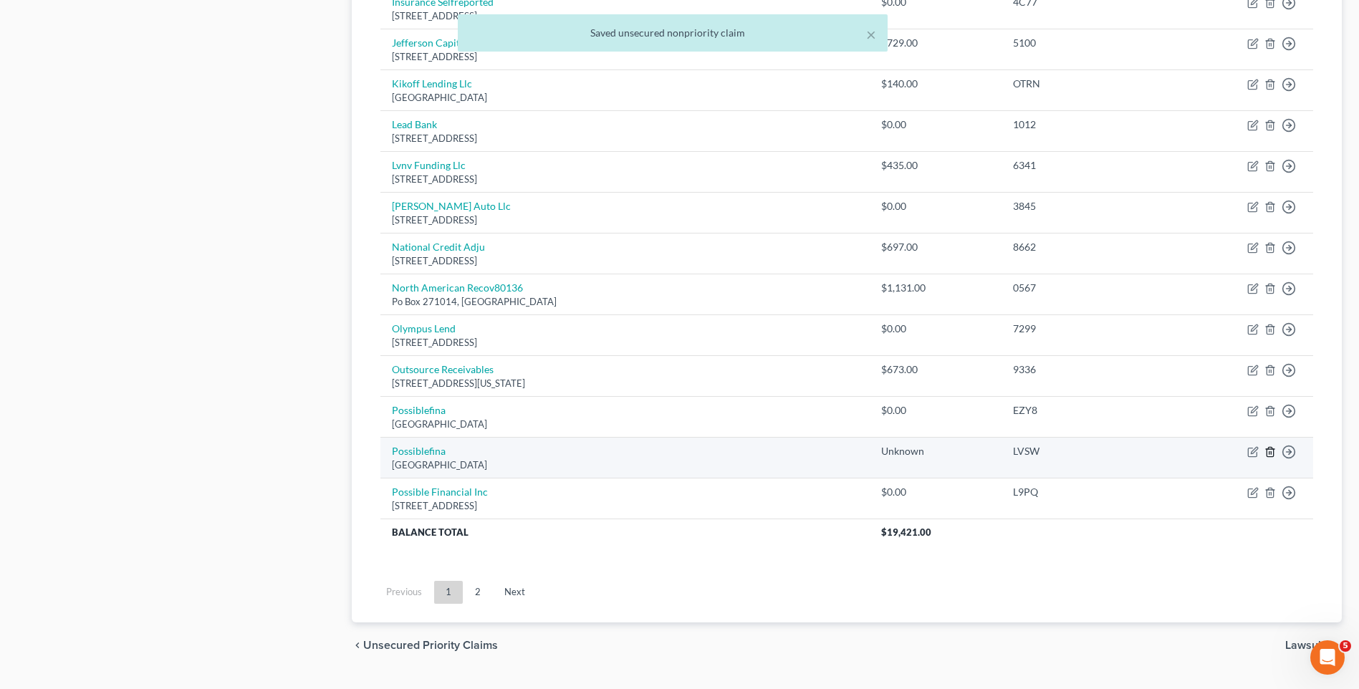
click at [1269, 450] on icon "button" at bounding box center [1269, 451] width 11 height 11
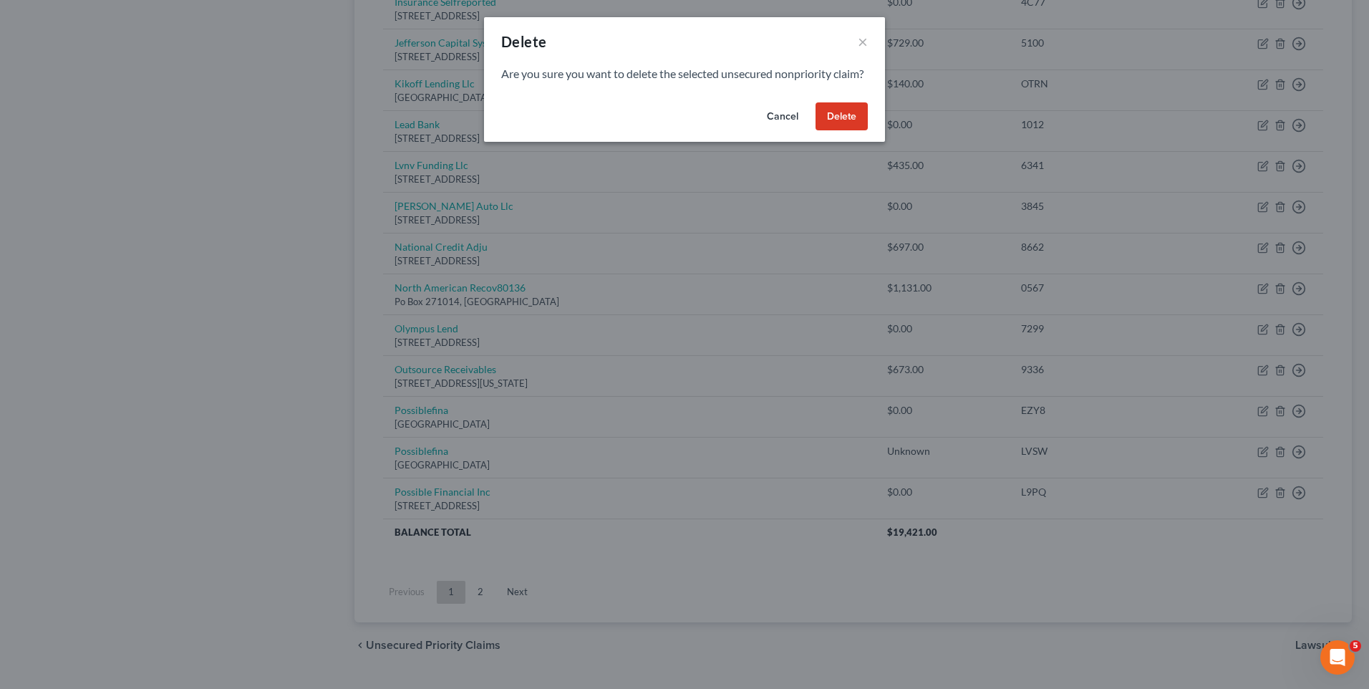
click at [844, 131] on button "Delete" at bounding box center [842, 116] width 52 height 29
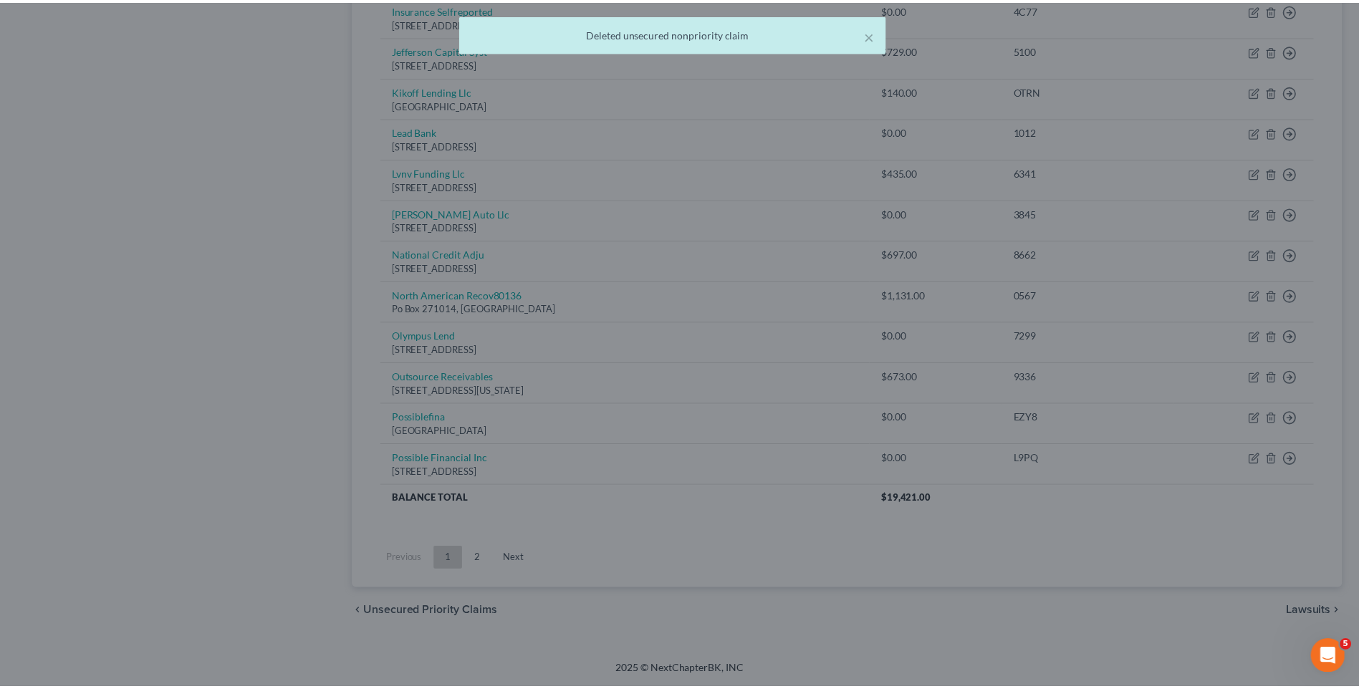
scroll to position [924, 0]
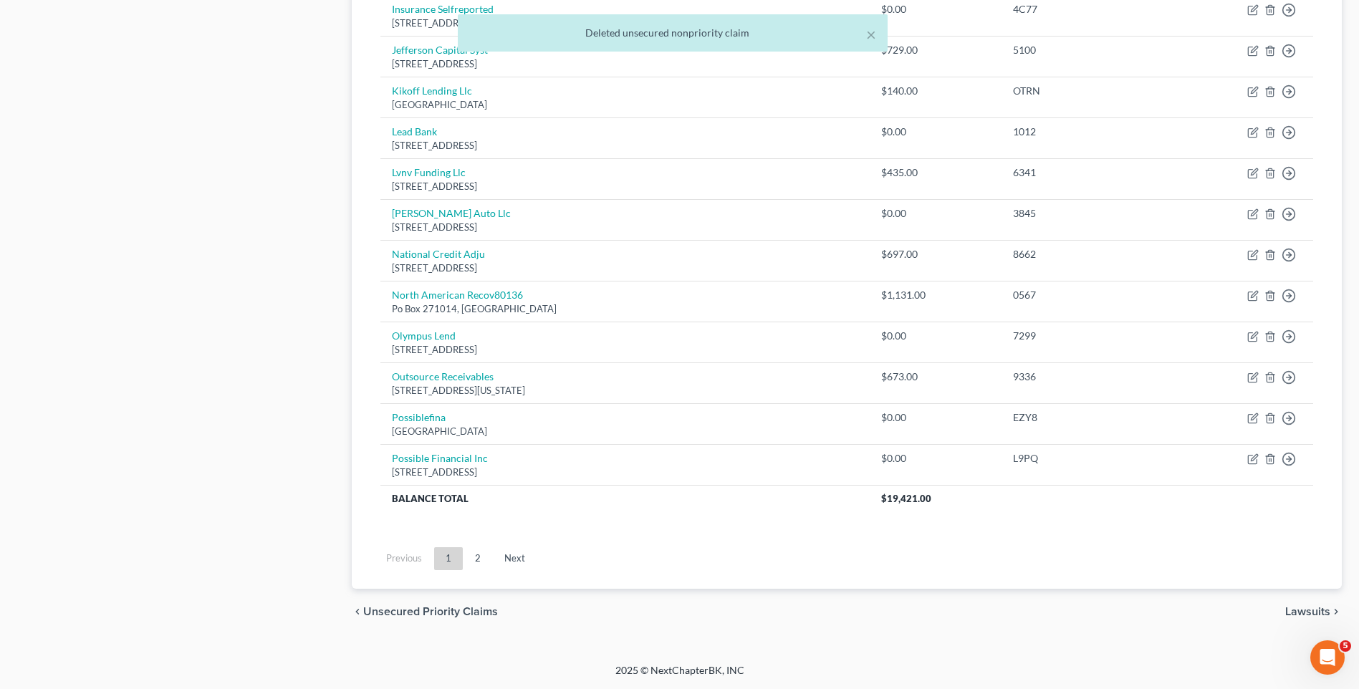
click at [481, 551] on link "2" at bounding box center [477, 558] width 29 height 23
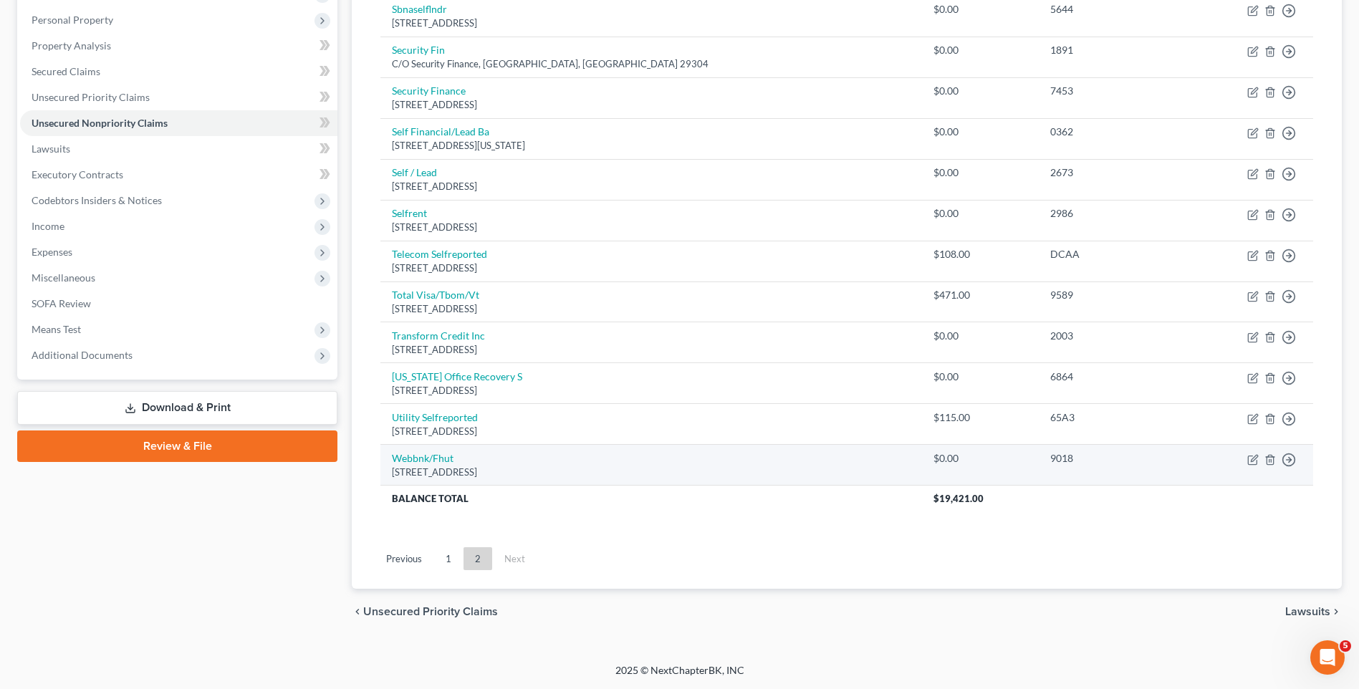
scroll to position [56, 0]
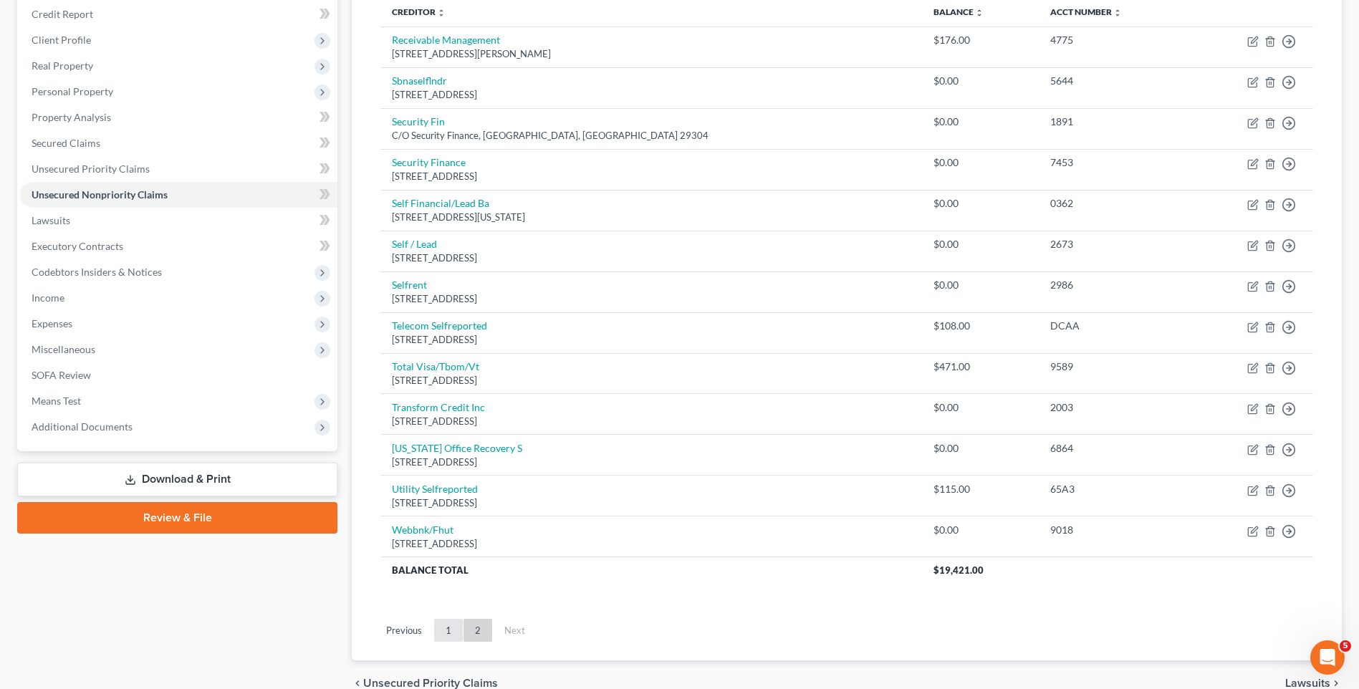
click at [451, 628] on link "1" at bounding box center [448, 630] width 29 height 23
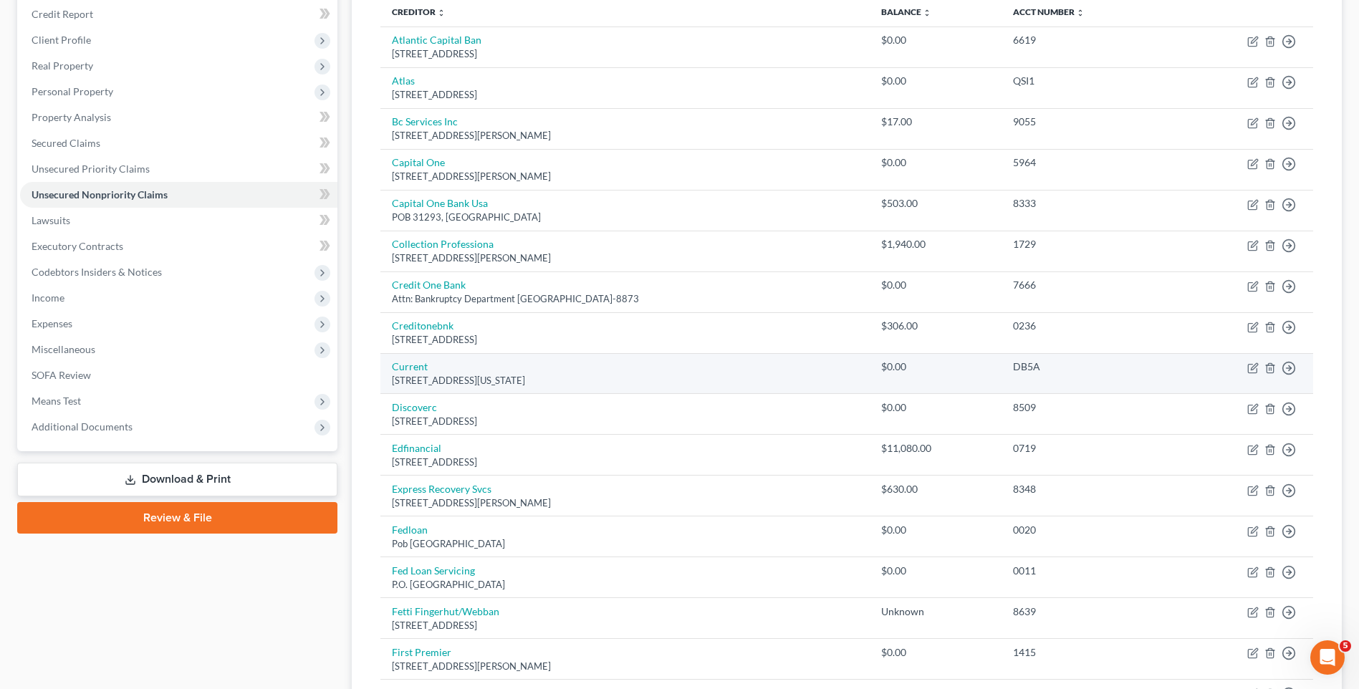
scroll to position [0, 0]
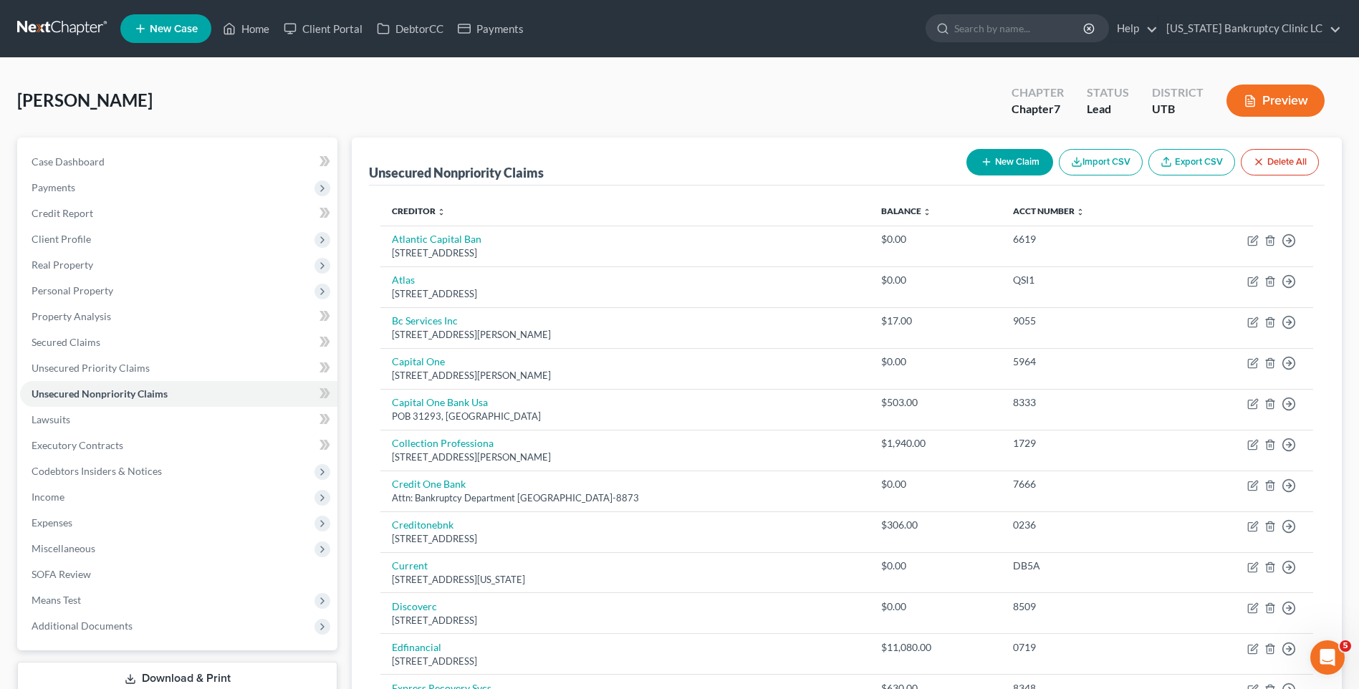
click at [995, 165] on button "New Claim" at bounding box center [1009, 162] width 87 height 26
select select "2"
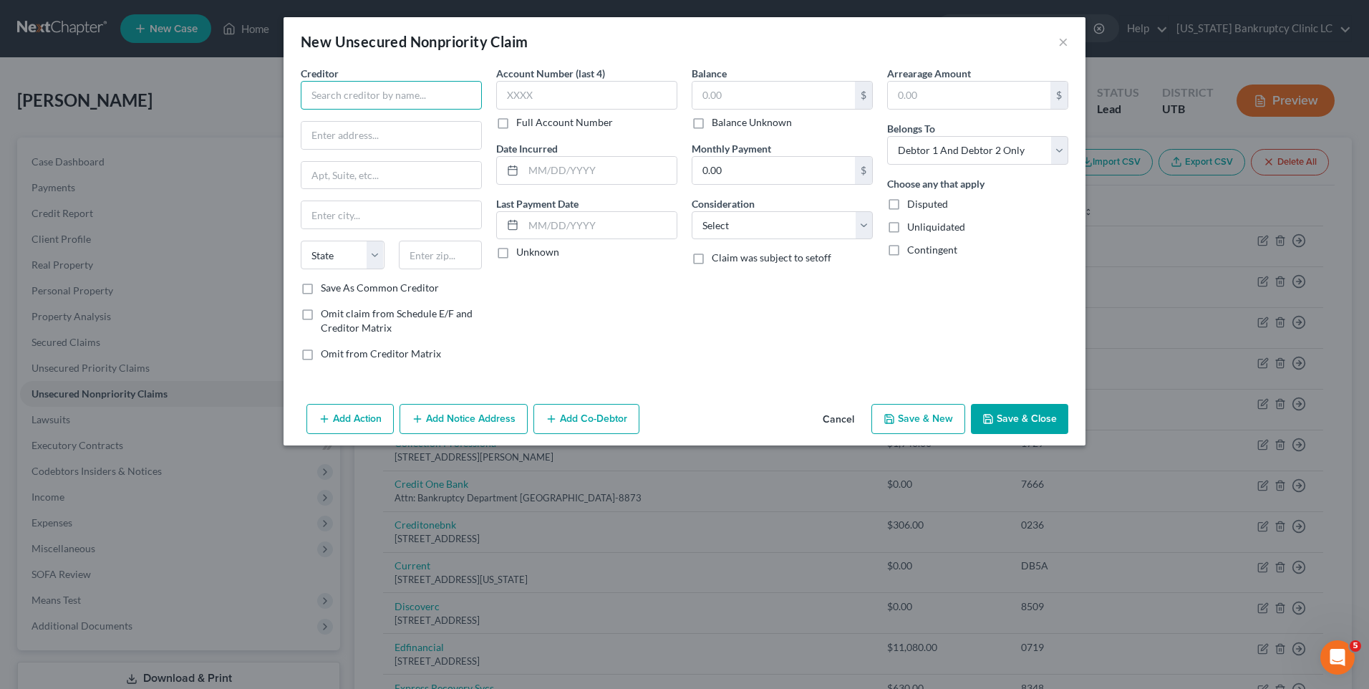
click at [360, 93] on input "text" at bounding box center [391, 95] width 181 height 29
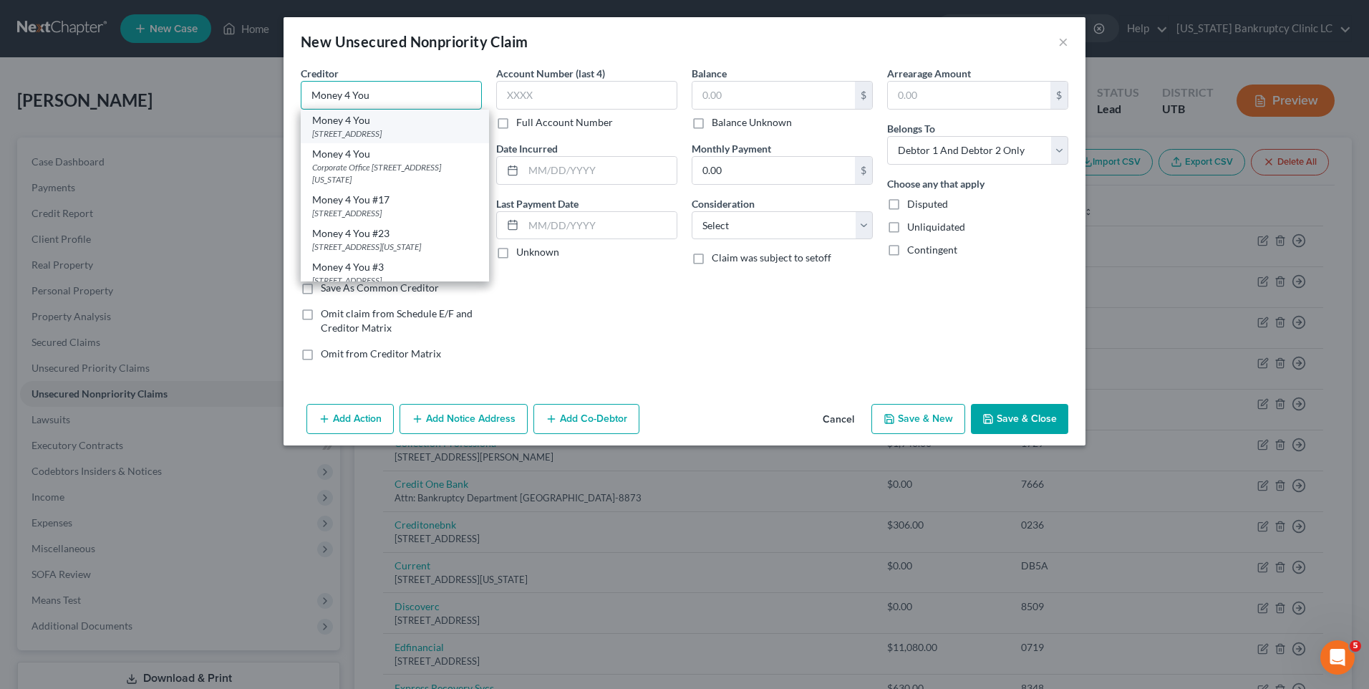
type input "Money 4 You"
click at [357, 130] on div "[STREET_ADDRESS]" at bounding box center [394, 133] width 165 height 12
type input "3721 S 250 W"
type input "Suite 204"
type input "[PERSON_NAME]"
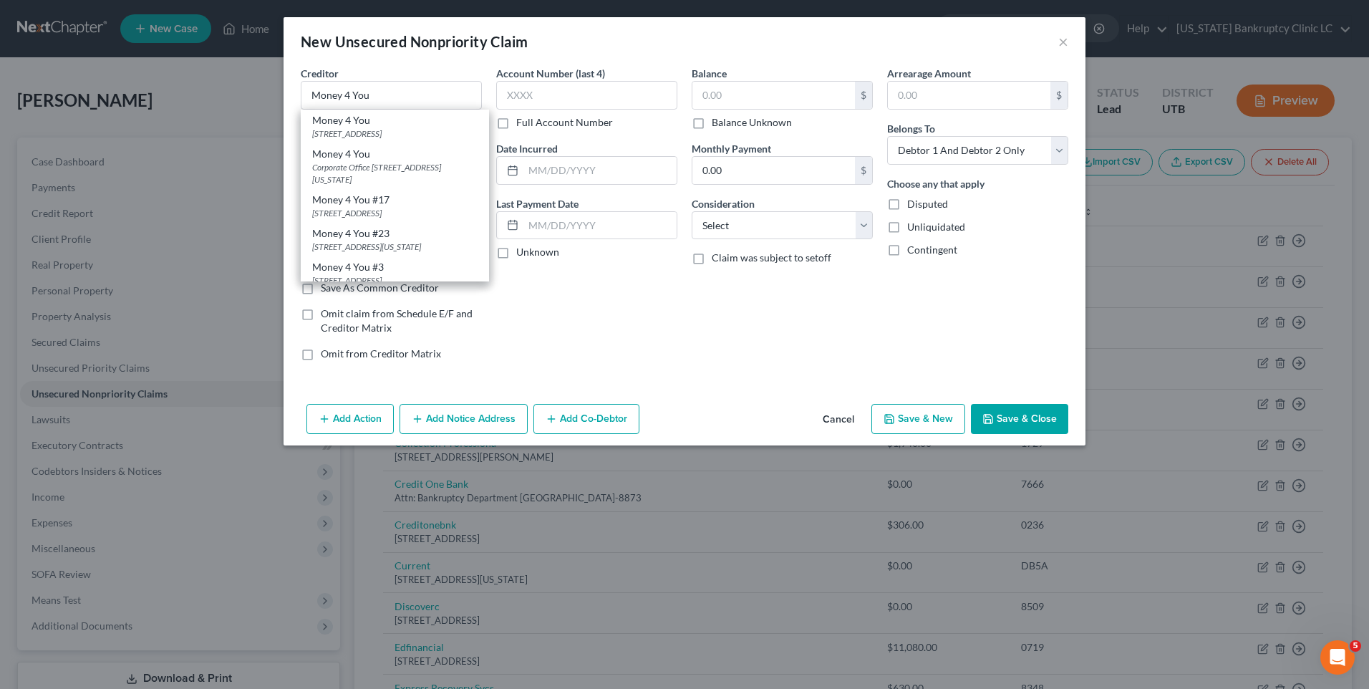
select select "46"
type input "84405"
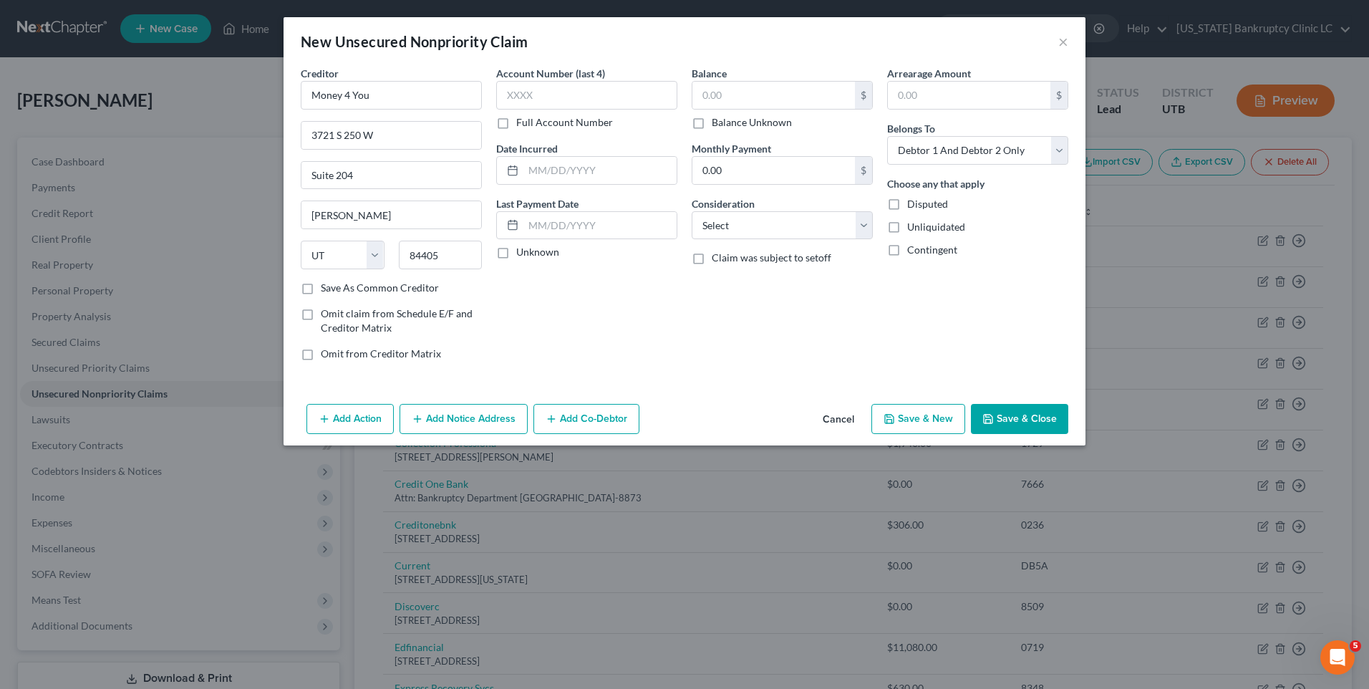
click at [1038, 415] on button "Save & Close" at bounding box center [1019, 419] width 97 height 30
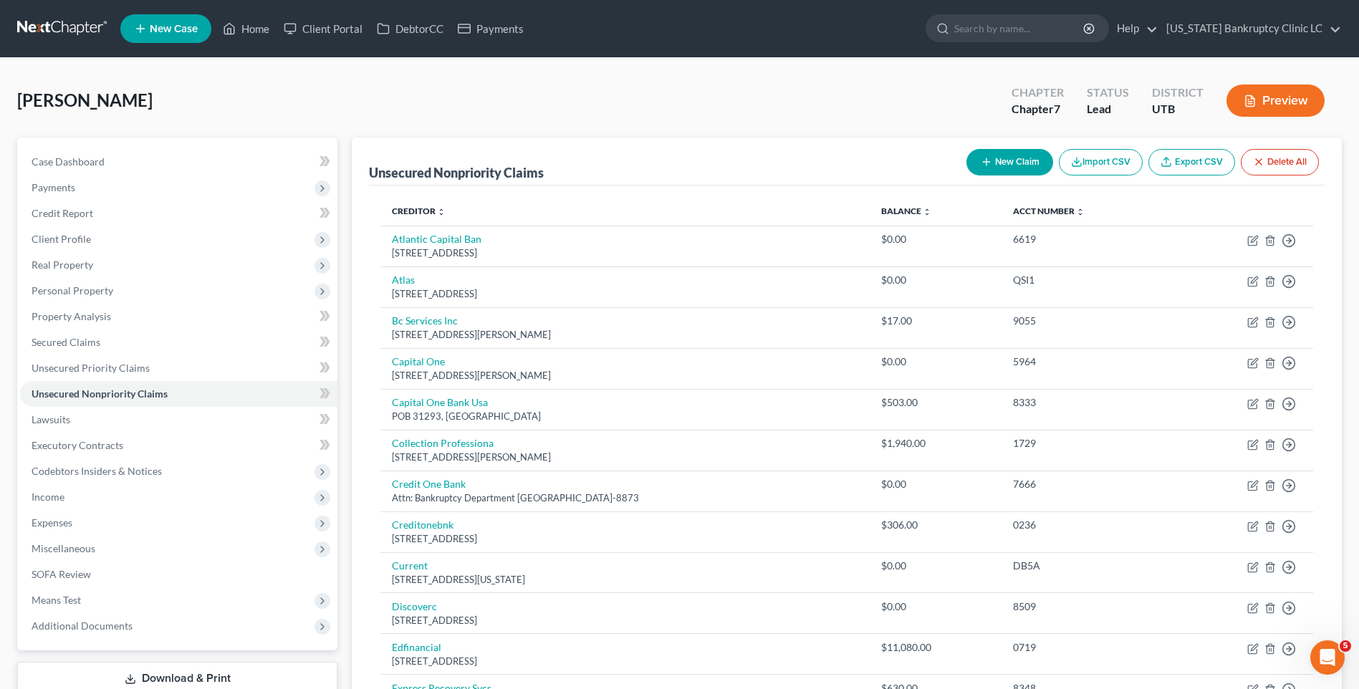
click at [990, 179] on div "New Claim Import CSV Export CSV Delete All" at bounding box center [1142, 162] width 364 height 38
click at [993, 163] on button "New Claim" at bounding box center [1009, 162] width 87 height 26
select select "2"
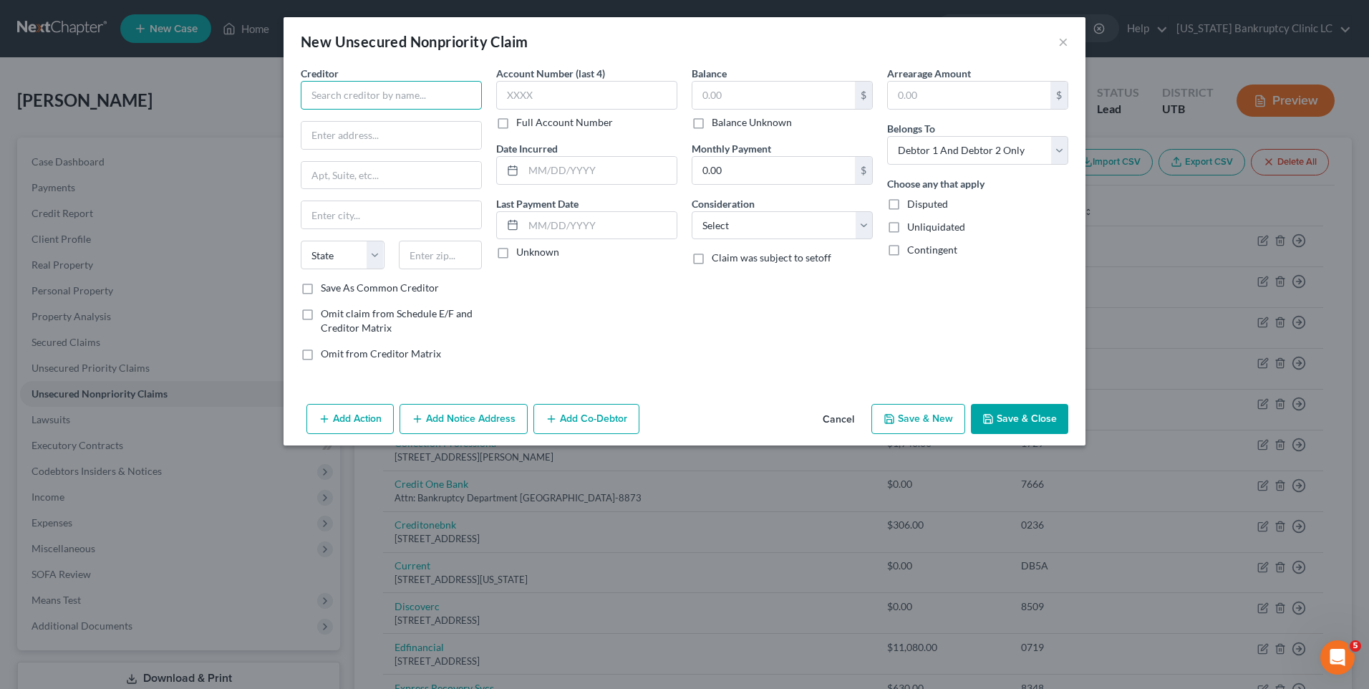
click at [365, 101] on input "text" at bounding box center [391, 95] width 181 height 29
drag, startPoint x: 365, startPoint y: 95, endPoint x: 169, endPoint y: 106, distance: 196.5
click at [168, 112] on div "New Unsecured Nonpriority Claim × Creditor * [PERSON_NAME] State [US_STATE] AK …" at bounding box center [684, 344] width 1369 height 689
type input "[PERSON_NAME]"
click at [349, 133] on input "text" at bounding box center [392, 135] width 180 height 27
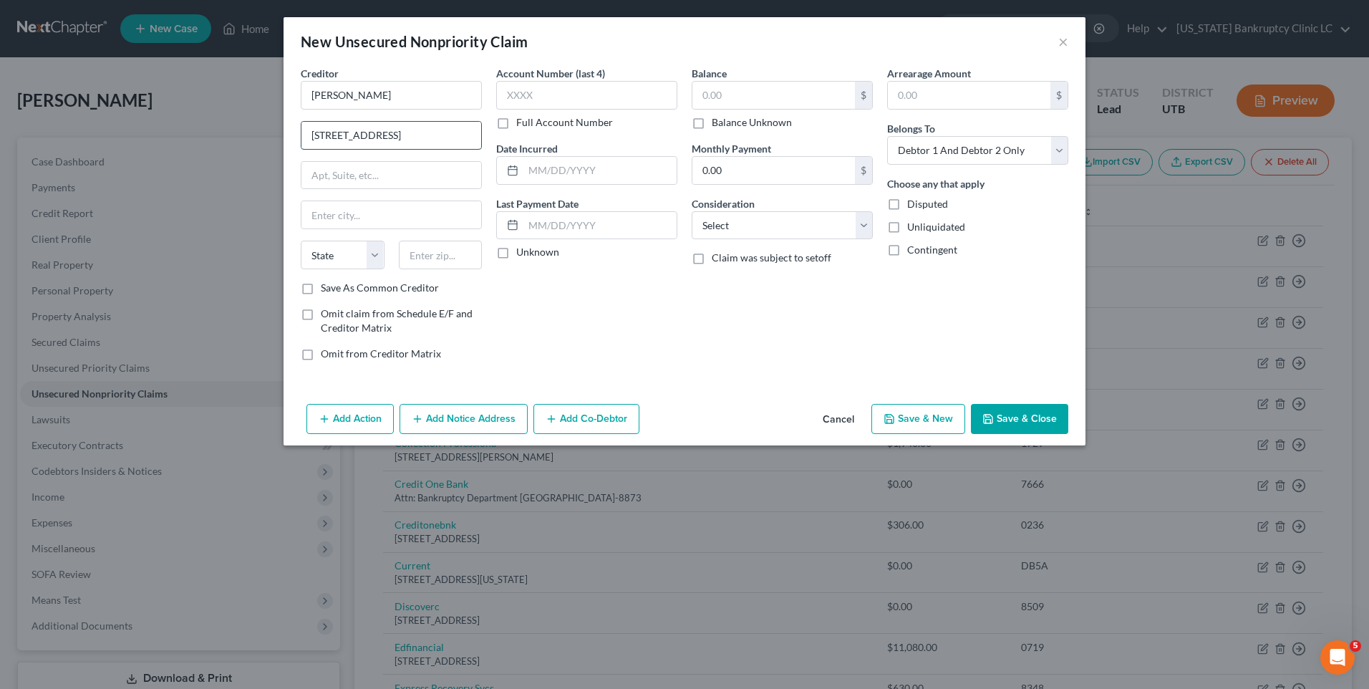
type input "[STREET_ADDRESS]"
type input "STE 210"
click at [415, 207] on input "Salt" at bounding box center [392, 214] width 180 height 27
type input "[GEOGRAPHIC_DATA]"
select select "46"
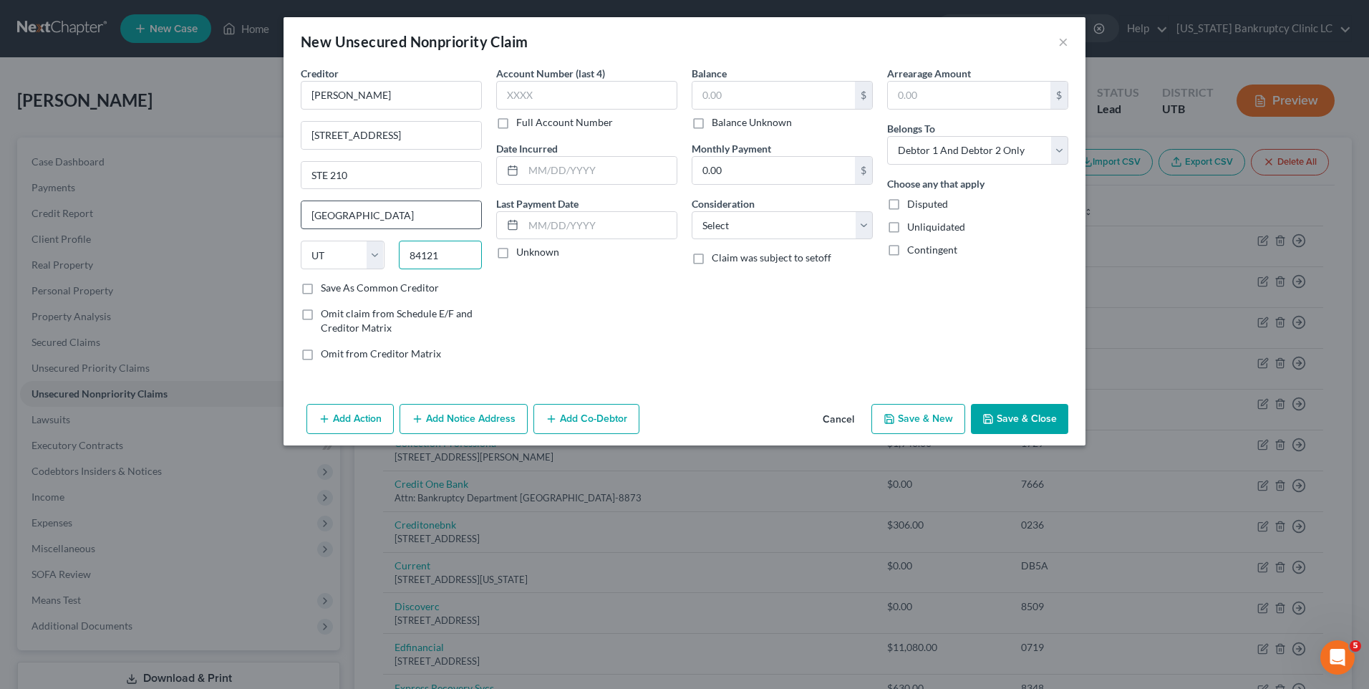
type input "84121"
click at [726, 100] on input "text" at bounding box center [774, 95] width 163 height 27
type input "704.41"
click at [1001, 418] on button "Save & Close" at bounding box center [1019, 419] width 97 height 30
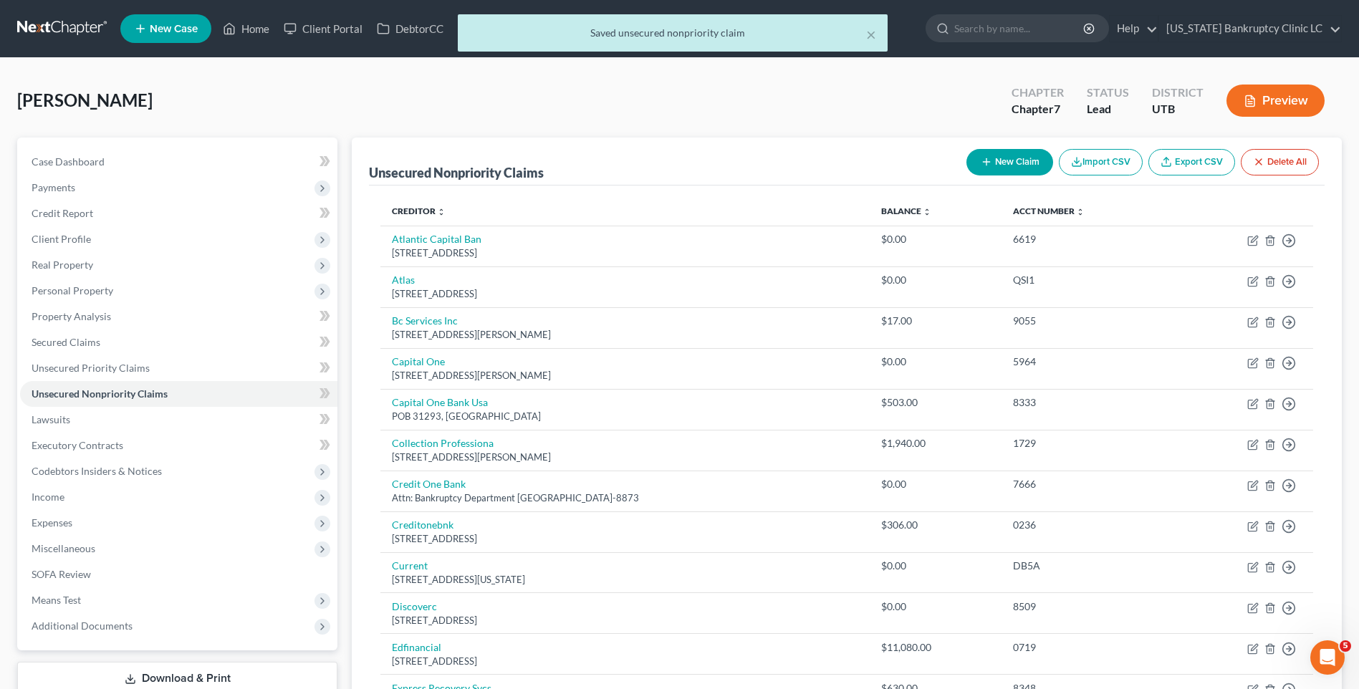
click at [1019, 158] on button "New Claim" at bounding box center [1009, 162] width 87 height 26
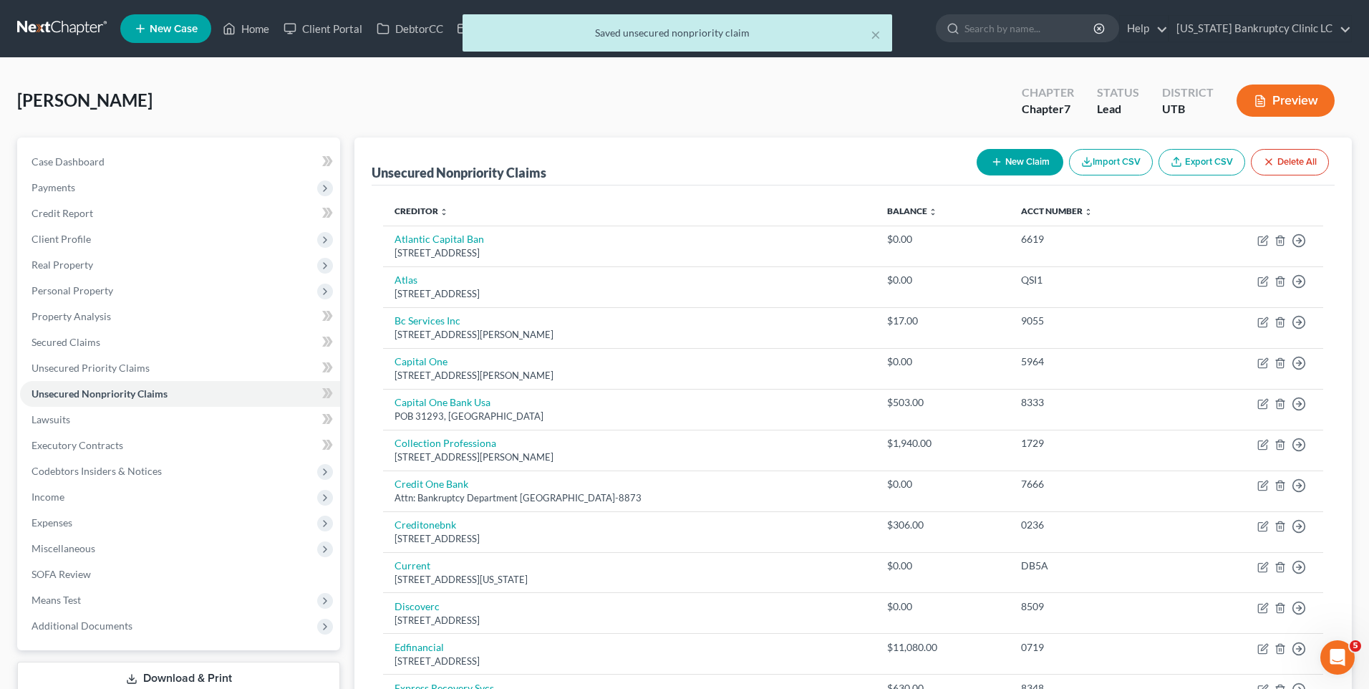
select select "2"
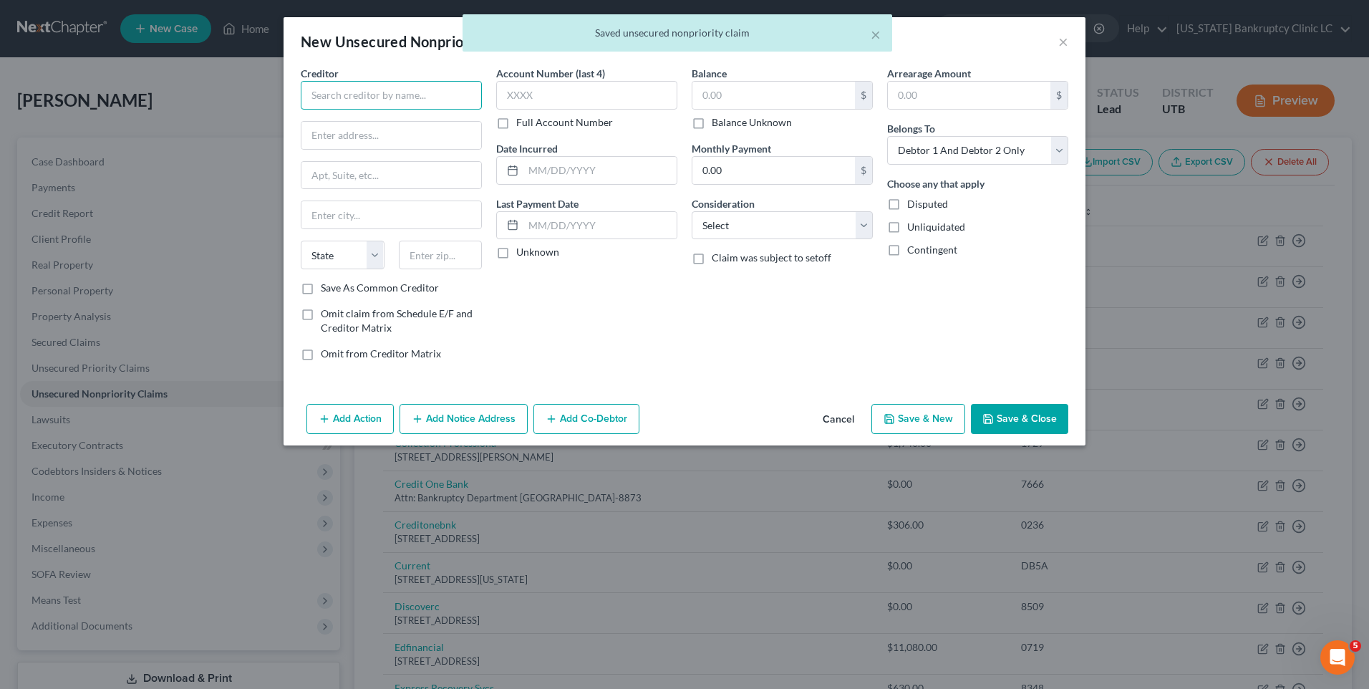
click at [404, 93] on input "text" at bounding box center [391, 95] width 181 height 29
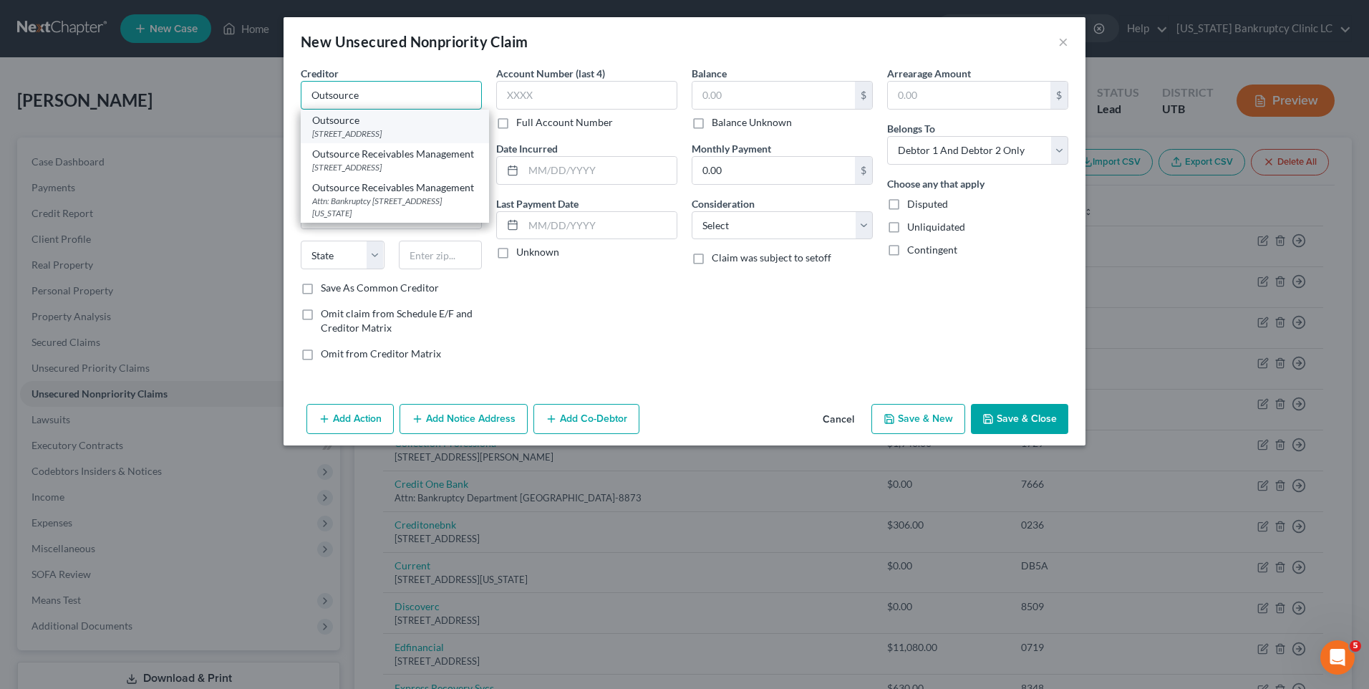
type input "Outsource"
click at [401, 138] on div "[STREET_ADDRESS]" at bounding box center [394, 133] width 165 height 12
type input "[STREET_ADDRESS]"
type input "El Segundo"
select select "4"
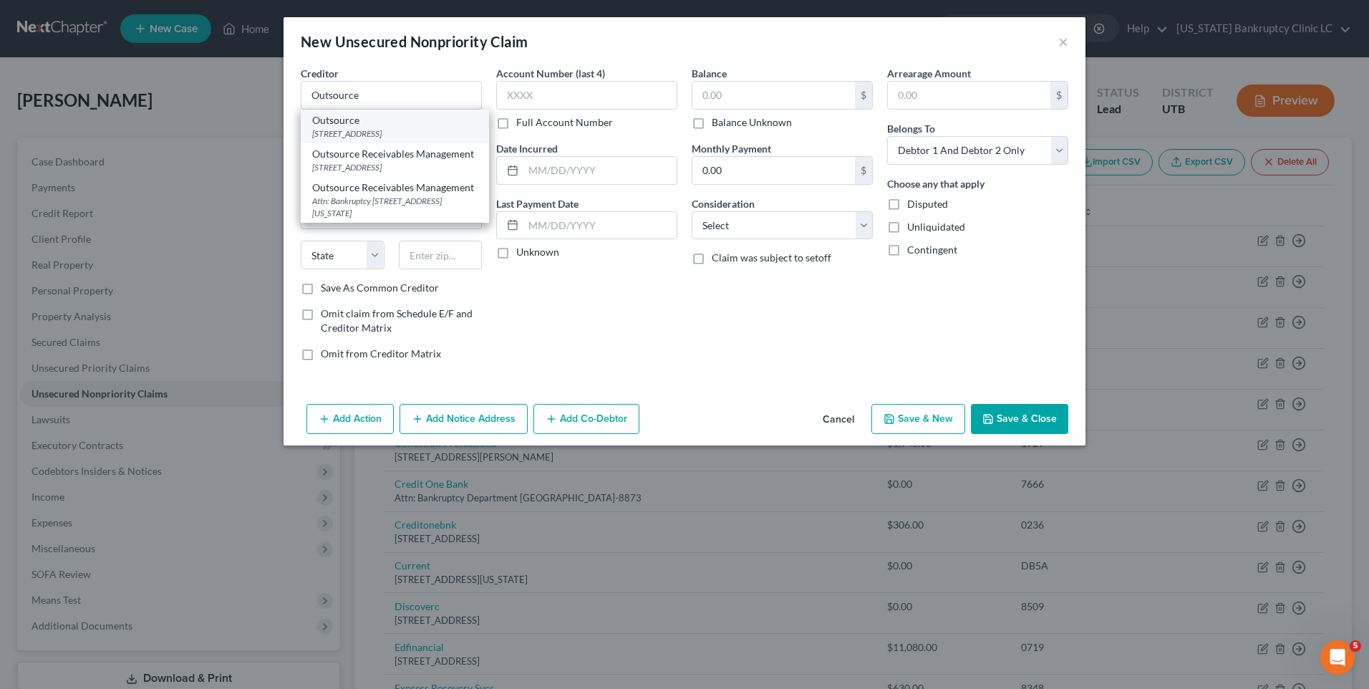
type input "90245"
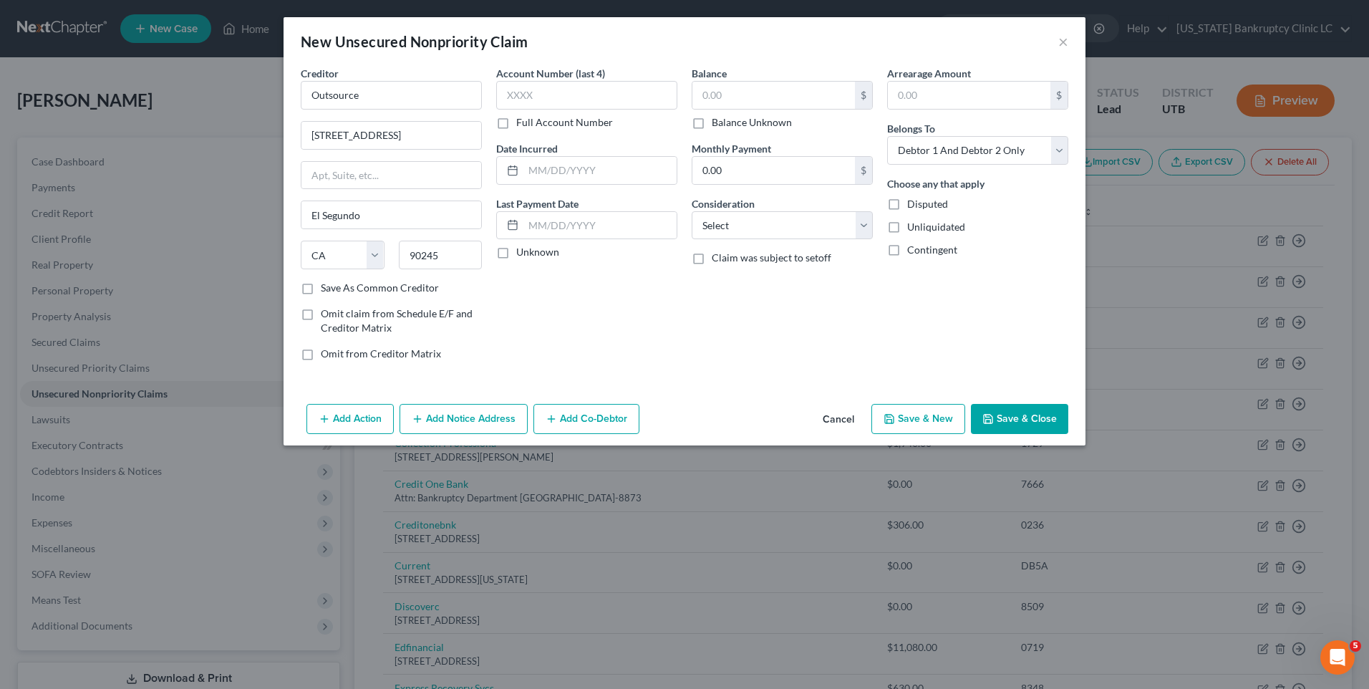
click at [1008, 428] on button "Save & Close" at bounding box center [1019, 419] width 97 height 30
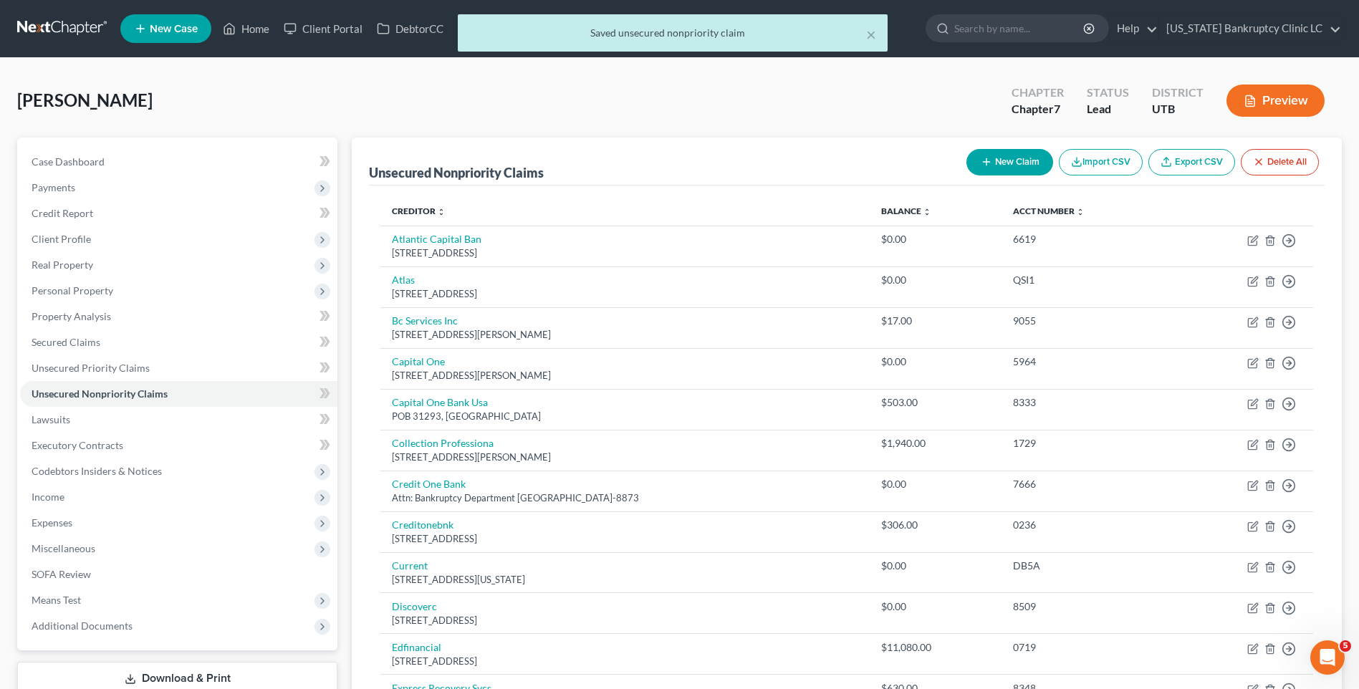
click at [1014, 164] on button "New Claim" at bounding box center [1009, 162] width 87 height 26
select select "2"
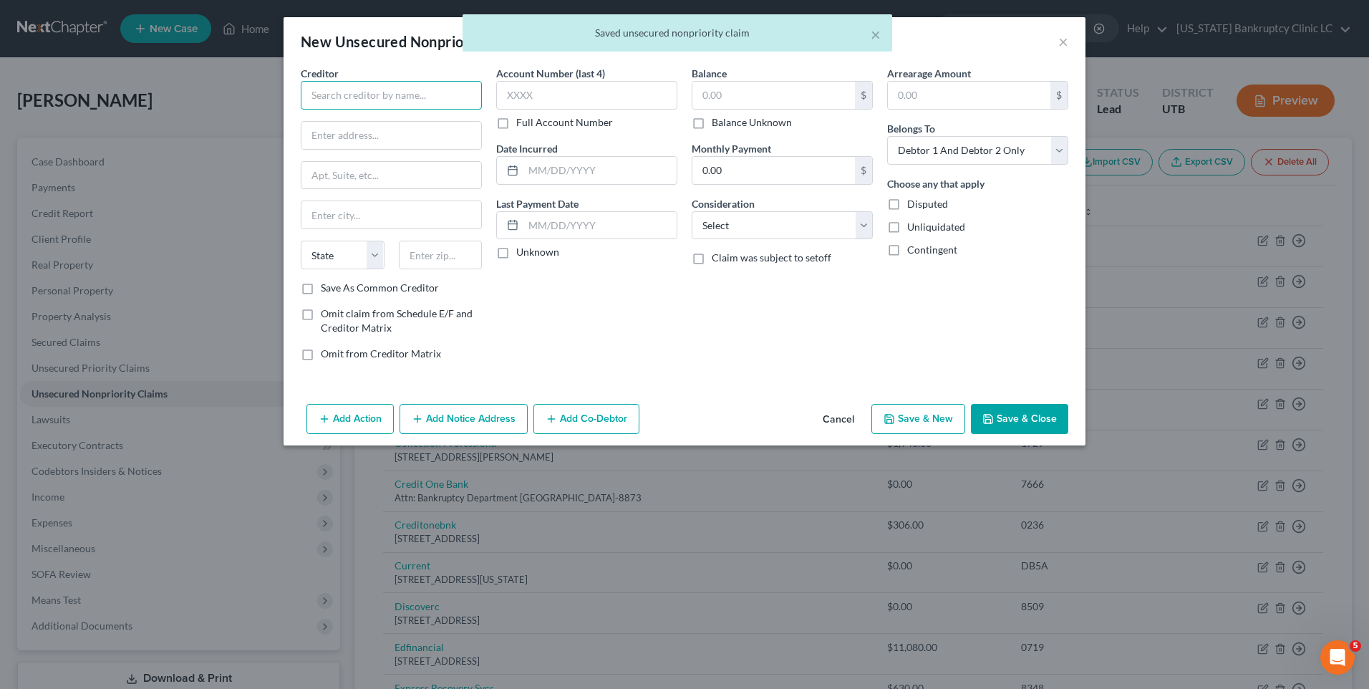
click at [348, 92] on input "text" at bounding box center [391, 95] width 181 height 29
type input "E"
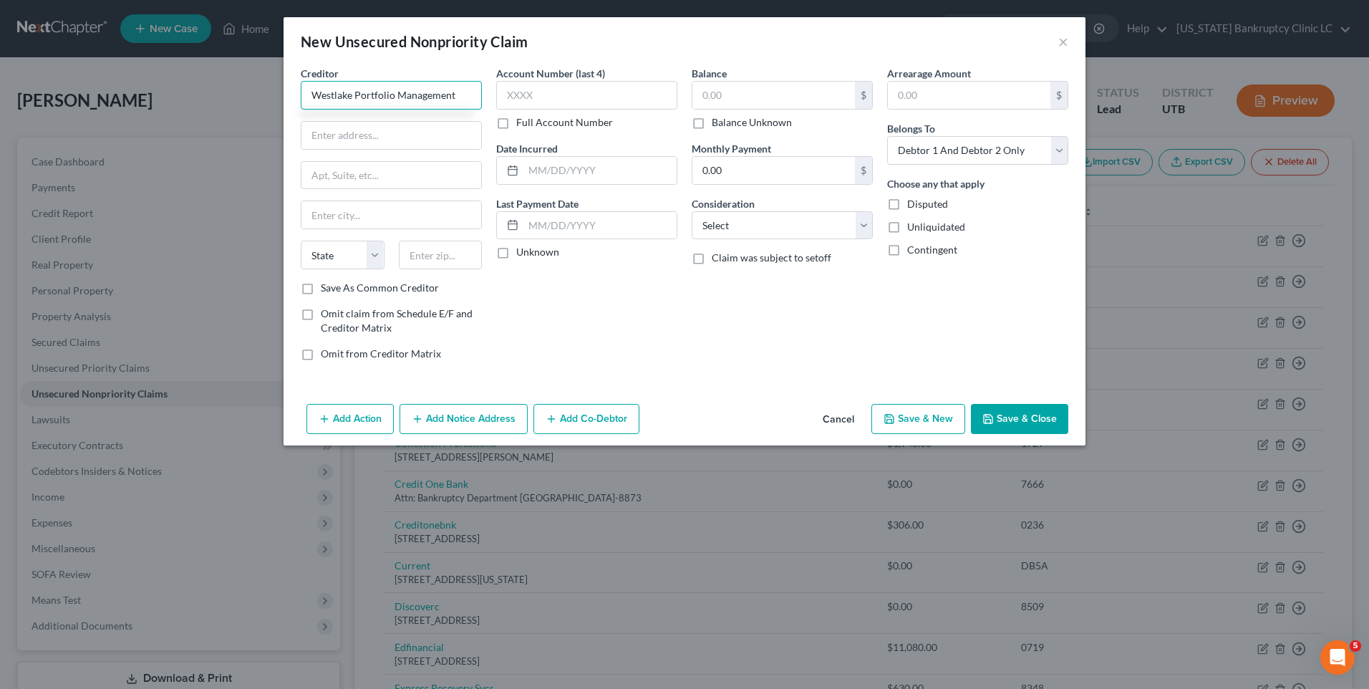
drag, startPoint x: 466, startPoint y: 98, endPoint x: 233, endPoint y: 95, distance: 232.8
click at [228, 96] on div "New Unsecured Nonpriority Claim × Creditor * Westlake Portfolio Management Stat…" at bounding box center [684, 344] width 1369 height 689
type input "Westlake Portfolio Management"
click at [381, 139] on input "text" at bounding box center [392, 135] width 180 height 27
type input "[STREET_ADDRESS]"
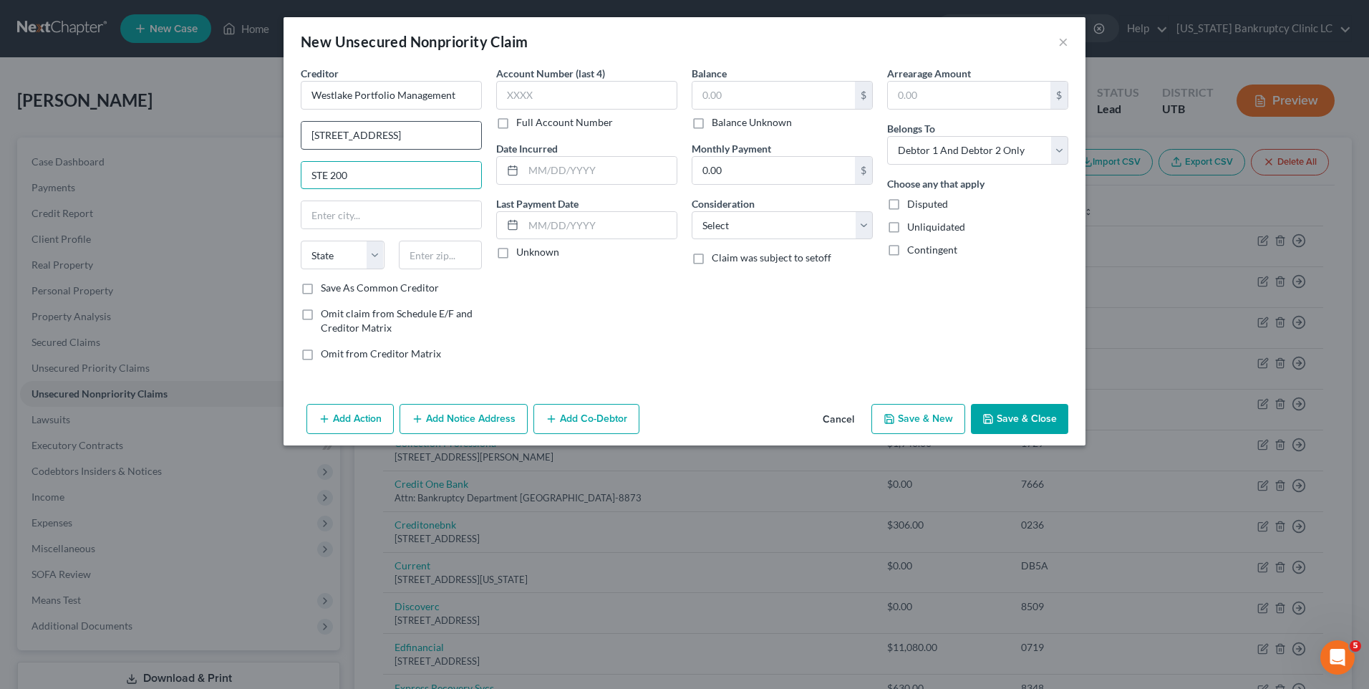
type input "STE 200"
type input "We"
click at [458, 86] on input "Westlake Portfolio Management" at bounding box center [391, 95] width 181 height 29
drag, startPoint x: 413, startPoint y: 95, endPoint x: 350, endPoint y: 99, distance: 63.8
click at [350, 99] on input "Westlake Portfolio Management" at bounding box center [391, 95] width 181 height 29
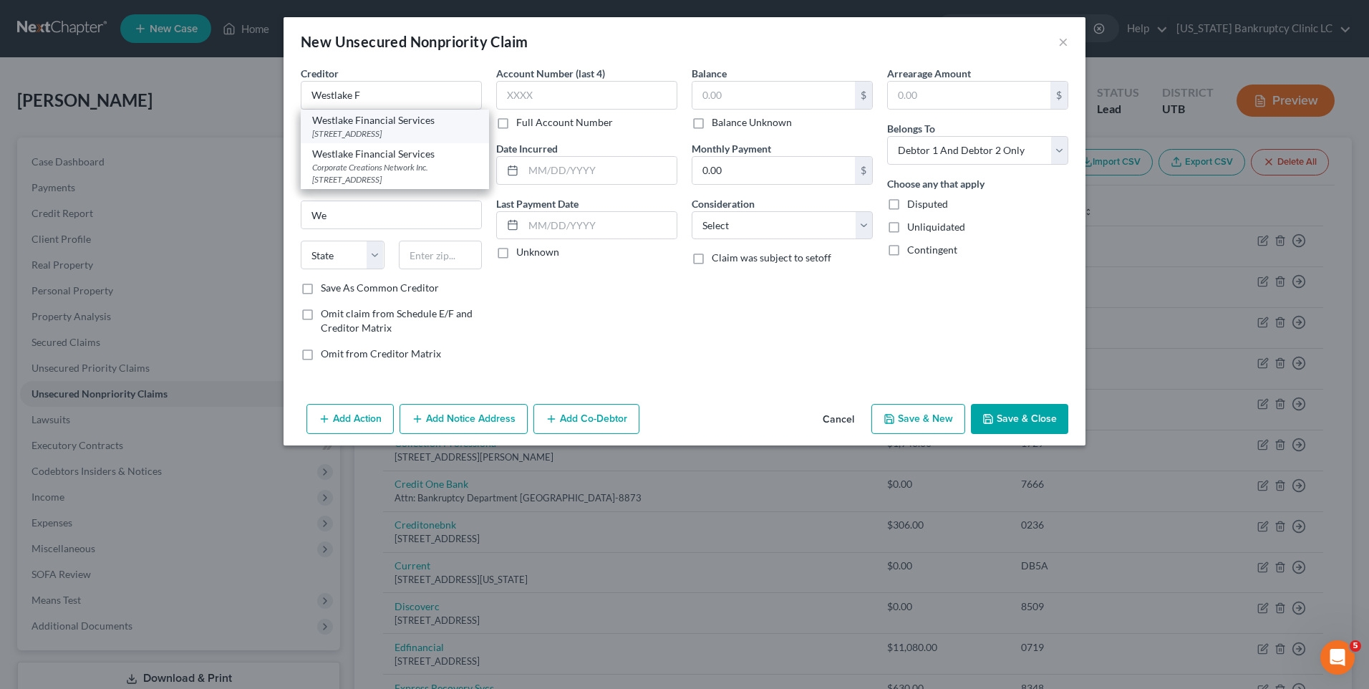
click at [403, 125] on div "Westlake Financial Services" at bounding box center [394, 120] width 165 height 14
type input "Westlake Financial Services"
type input "[STREET_ADDRESS]"
type input "[GEOGRAPHIC_DATA]"
select select "4"
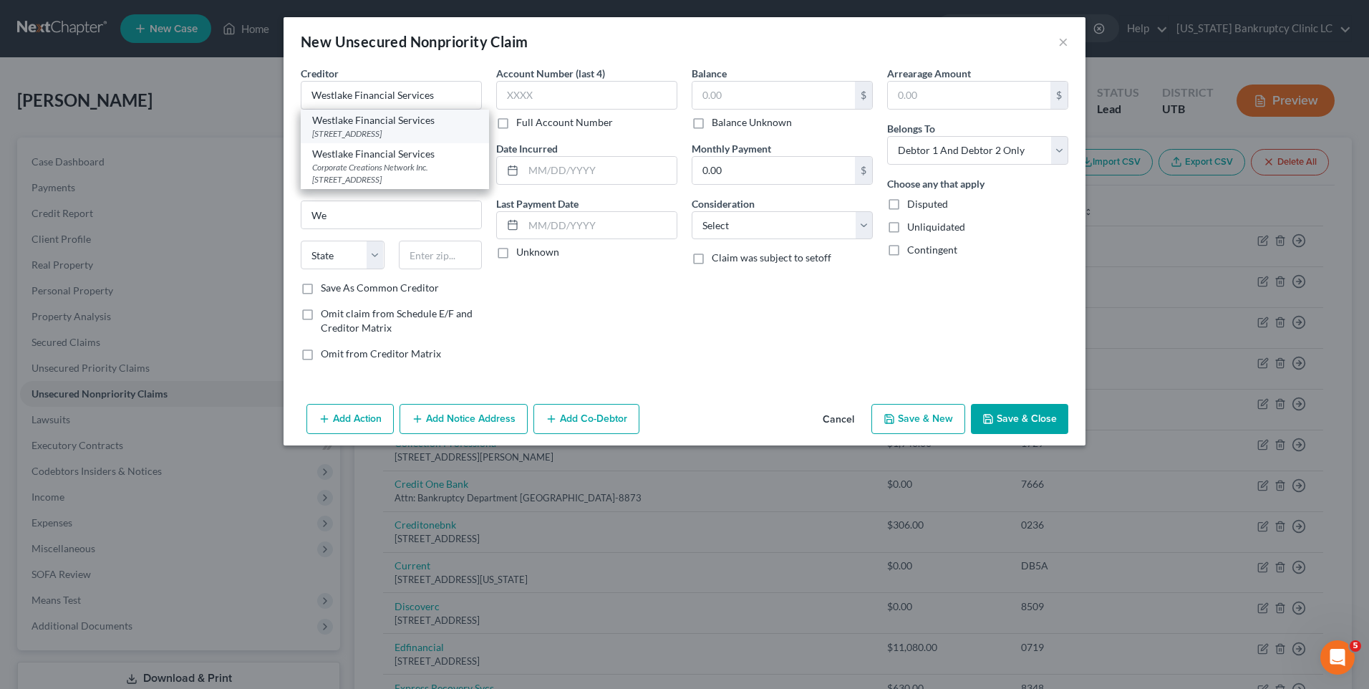
type input "90010"
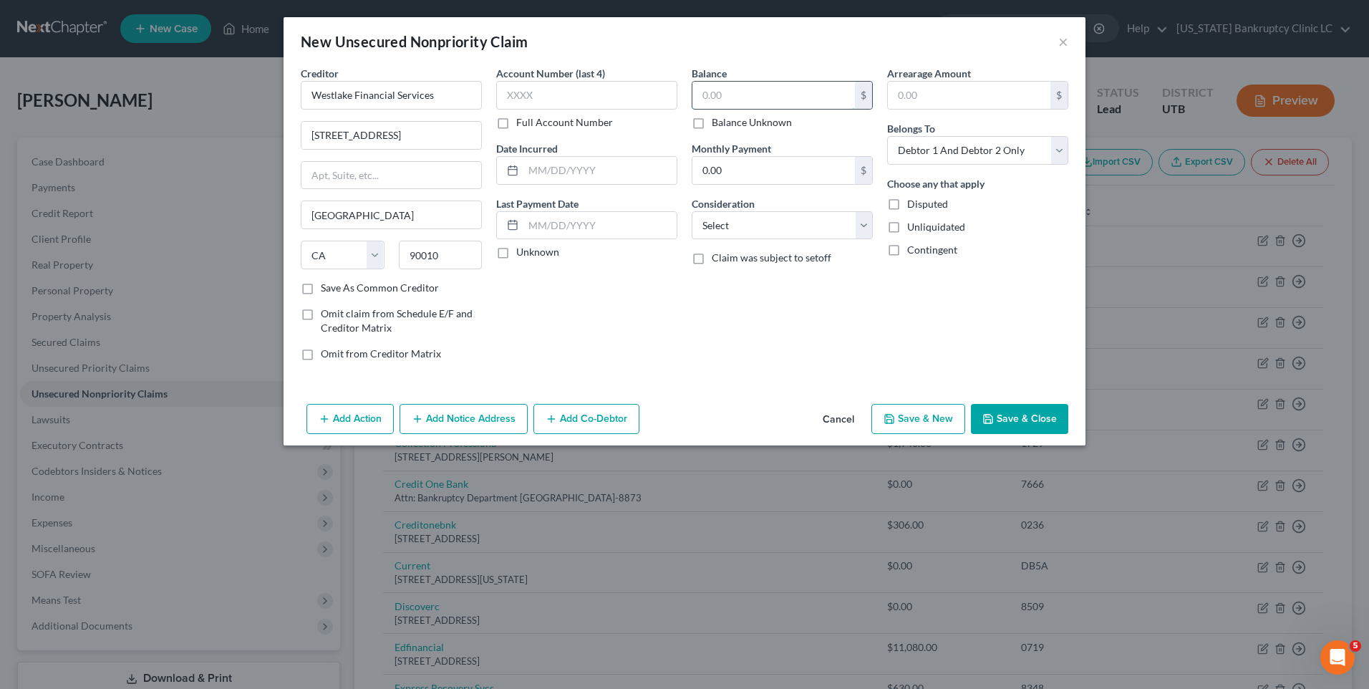
click at [720, 92] on input "text" at bounding box center [774, 95] width 163 height 27
type input "12,909"
click at [1008, 415] on button "Save & Close" at bounding box center [1019, 419] width 97 height 30
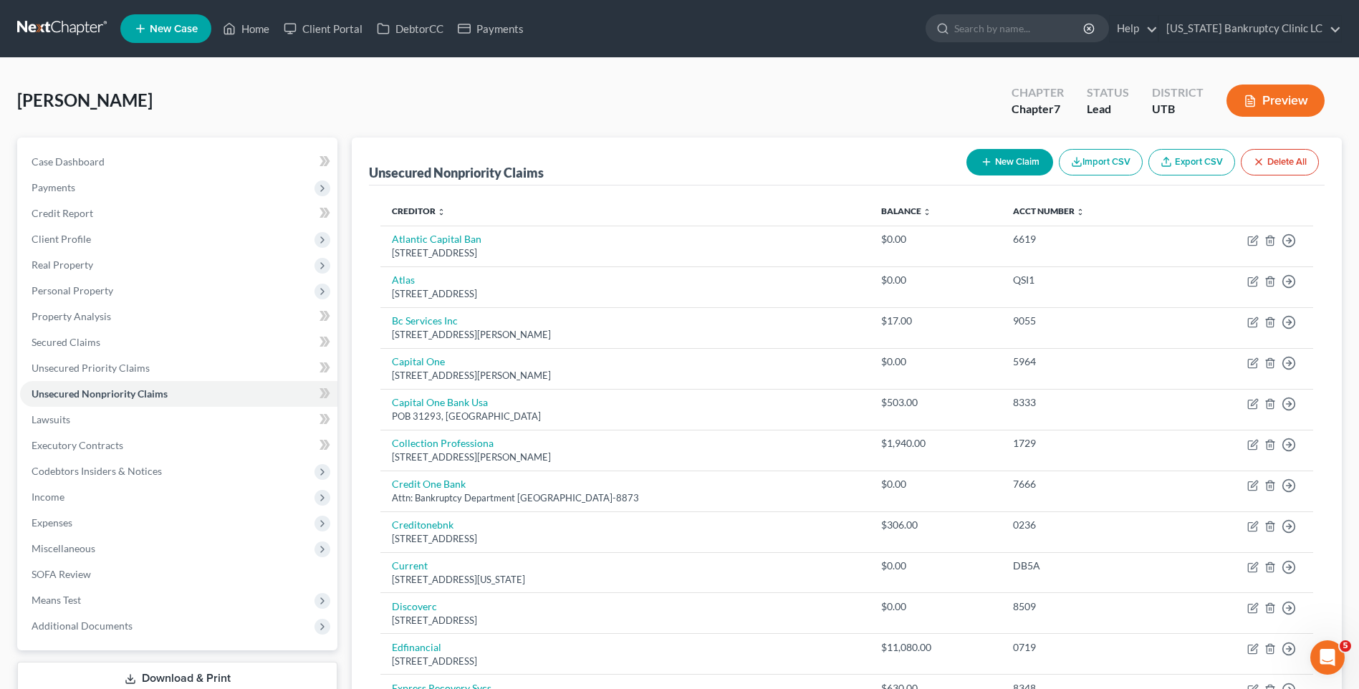
click at [996, 162] on button "New Claim" at bounding box center [1009, 162] width 87 height 26
select select "2"
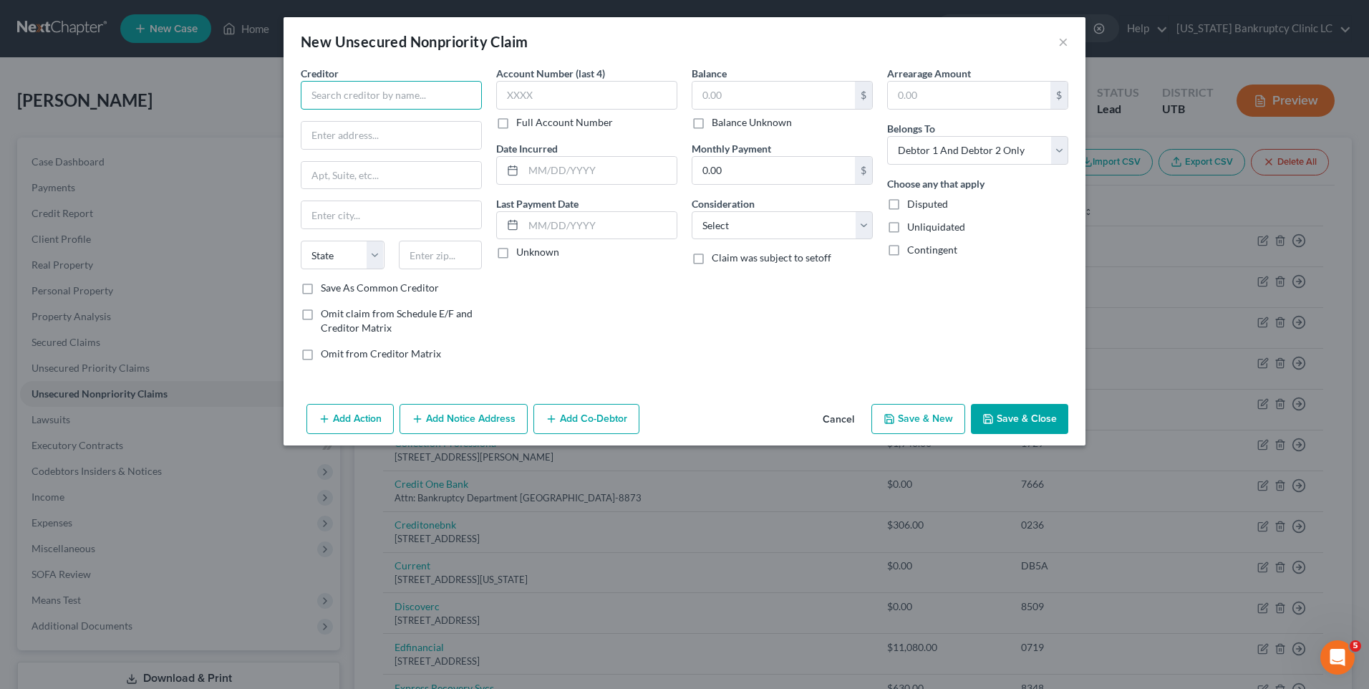
click at [410, 97] on input "text" at bounding box center [391, 95] width 181 height 29
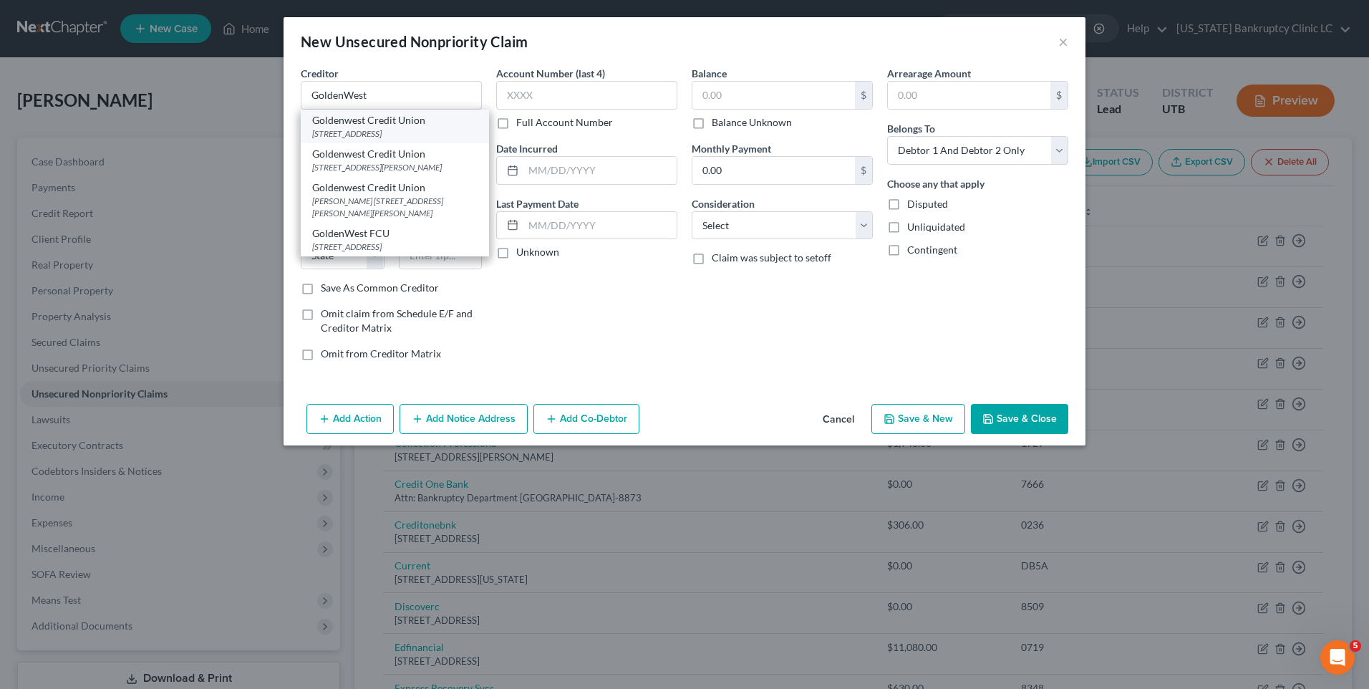
click at [394, 117] on div "Goldenwest Credit Union" at bounding box center [394, 120] width 165 height 14
type input "Goldenwest Credit Union"
type input "PO Box 1111"
type input "[PERSON_NAME]"
select select "46"
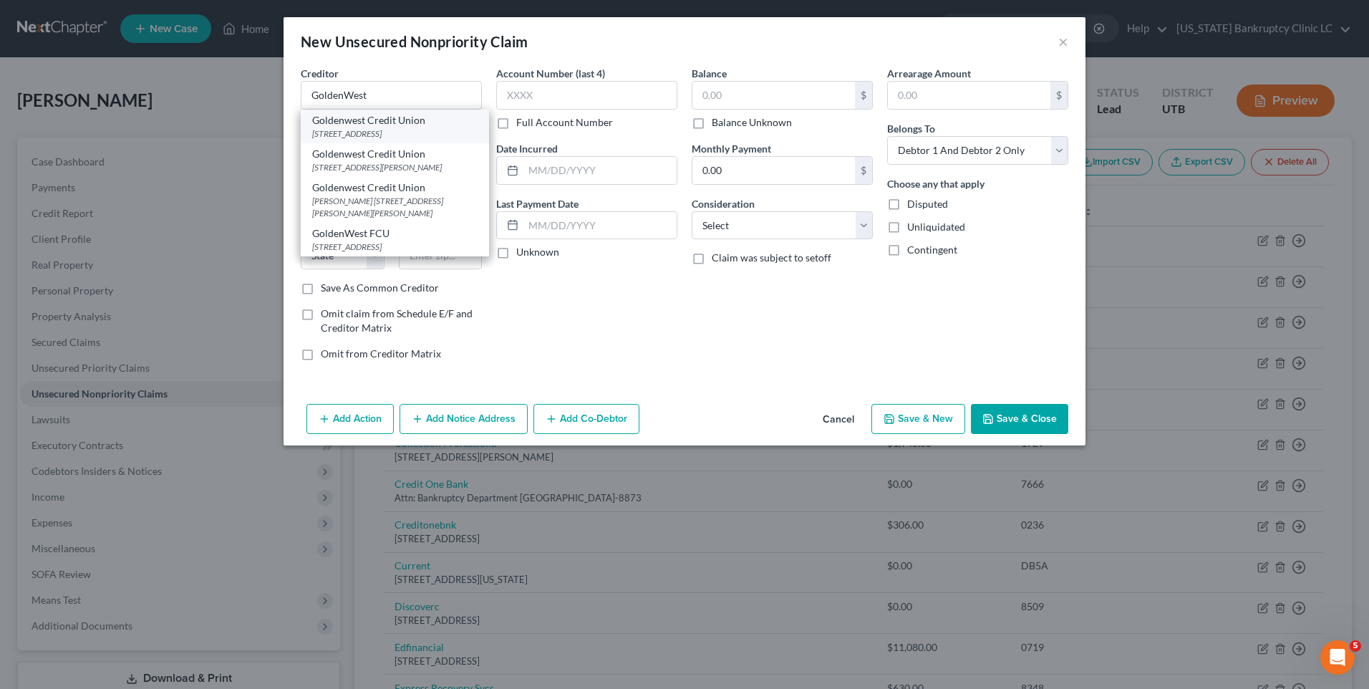
type input "84402"
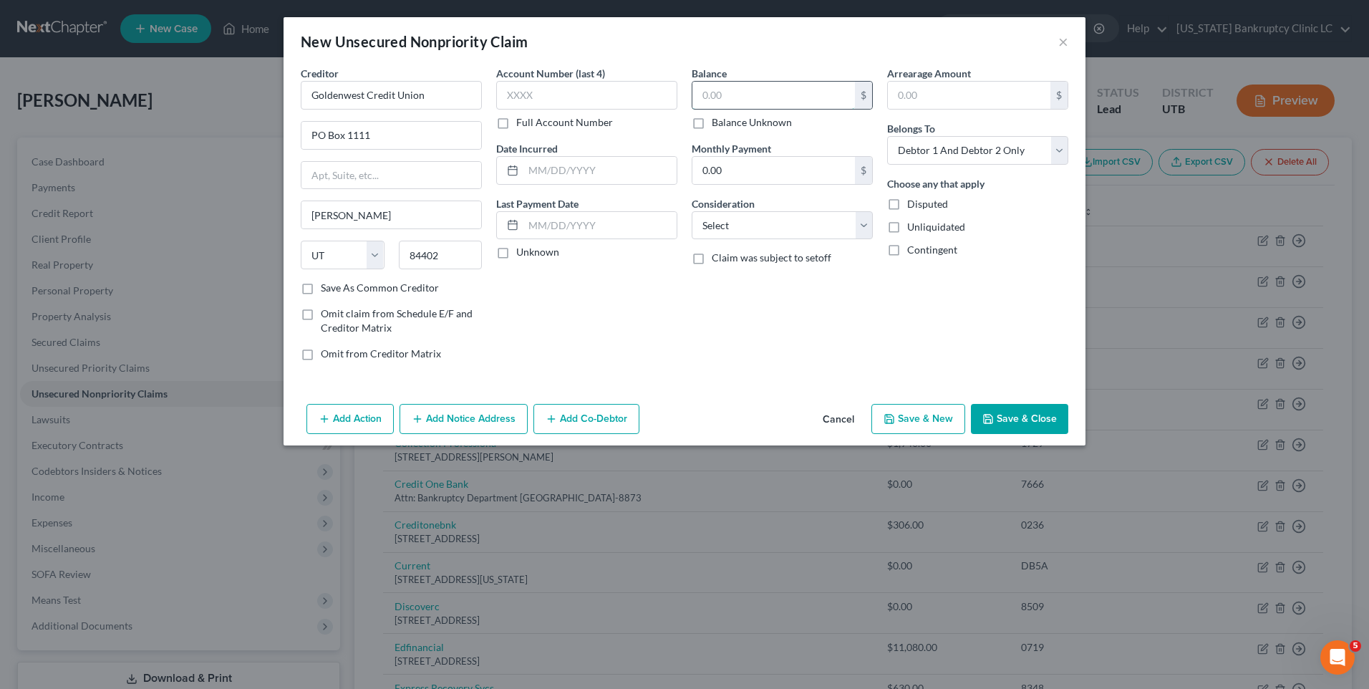
click at [799, 106] on input "text" at bounding box center [774, 95] width 163 height 27
type input "2,434"
click at [508, 422] on button "Add Notice Address" at bounding box center [464, 419] width 128 height 30
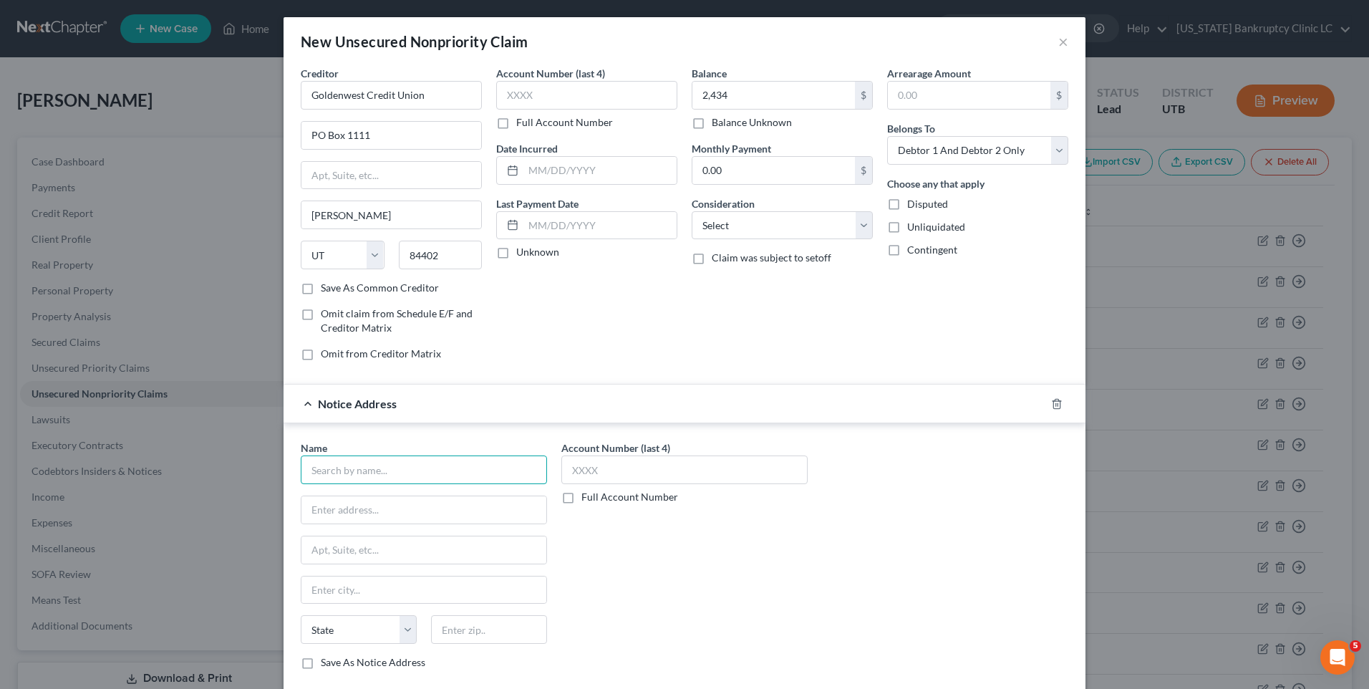
click at [360, 475] on input "text" at bounding box center [424, 470] width 246 height 29
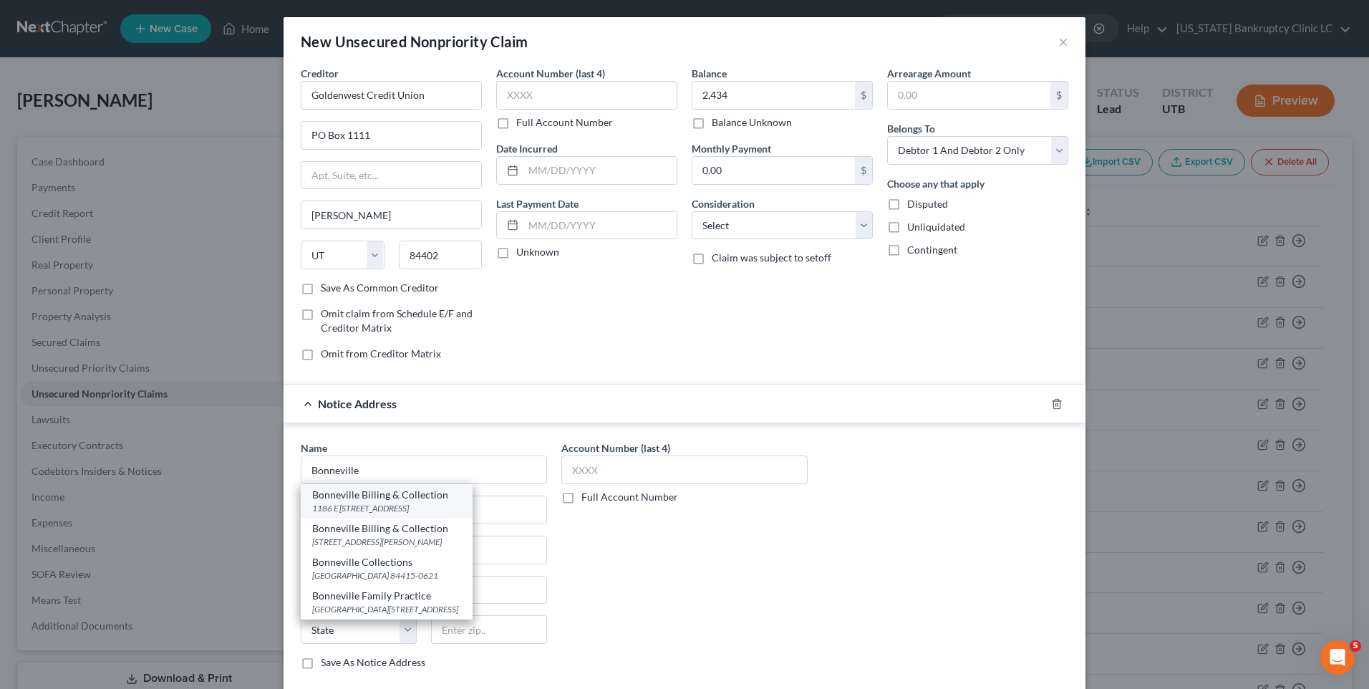
click at [408, 499] on div "Bonneville Billing & Collection" at bounding box center [386, 495] width 149 height 14
type input "Bonneville Billing & Collection"
type input "1186 E 4600 S"
type input "Ste 100"
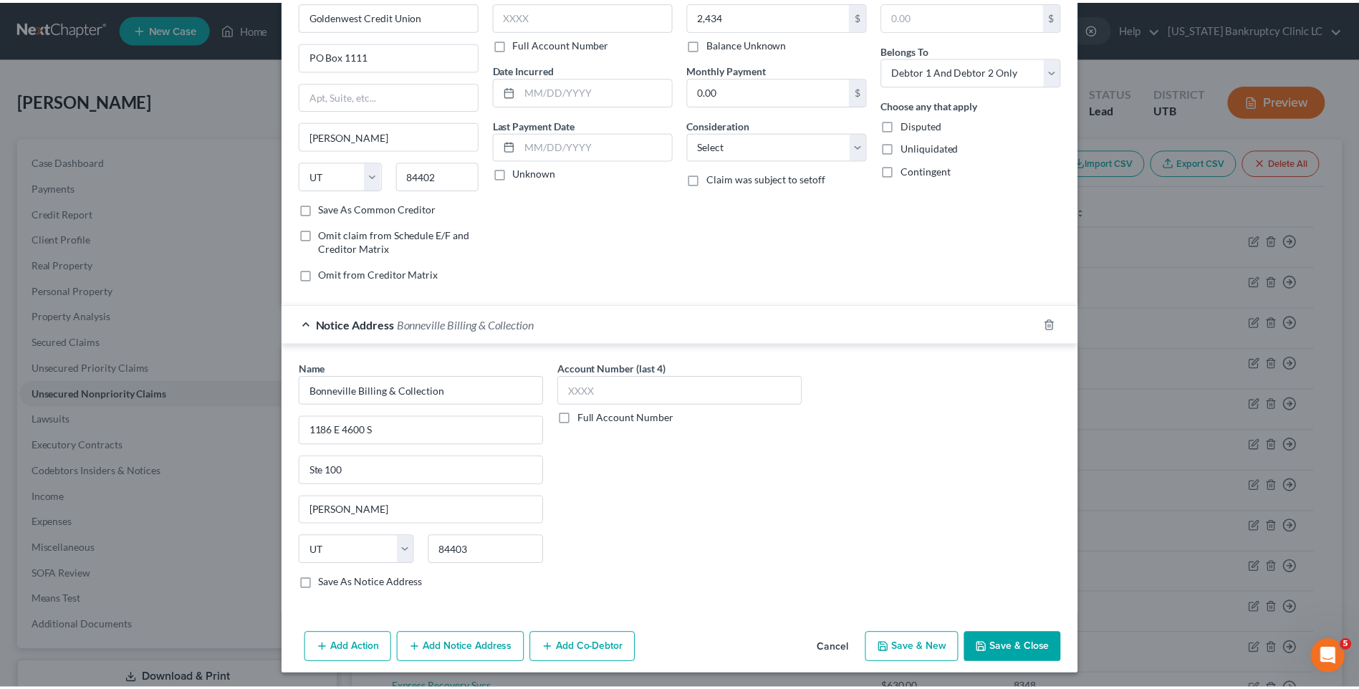
scroll to position [82, 0]
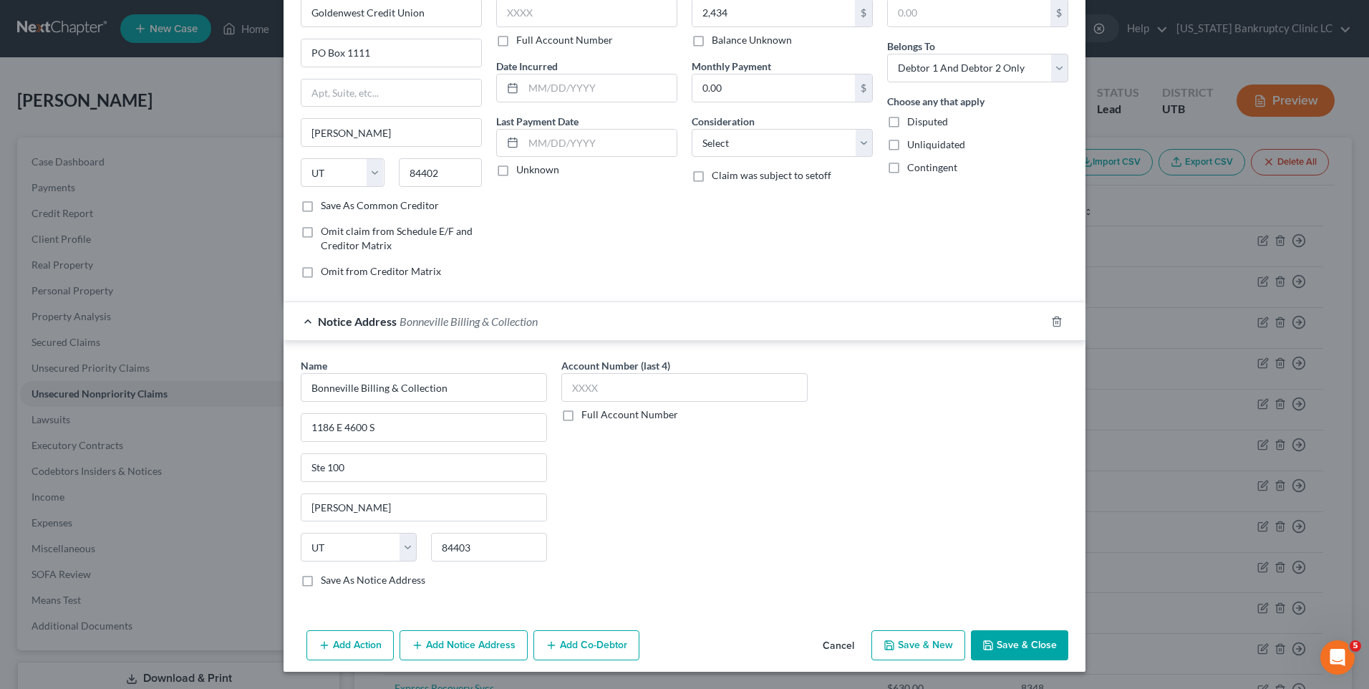
click at [996, 647] on button "Save & Close" at bounding box center [1019, 645] width 97 height 30
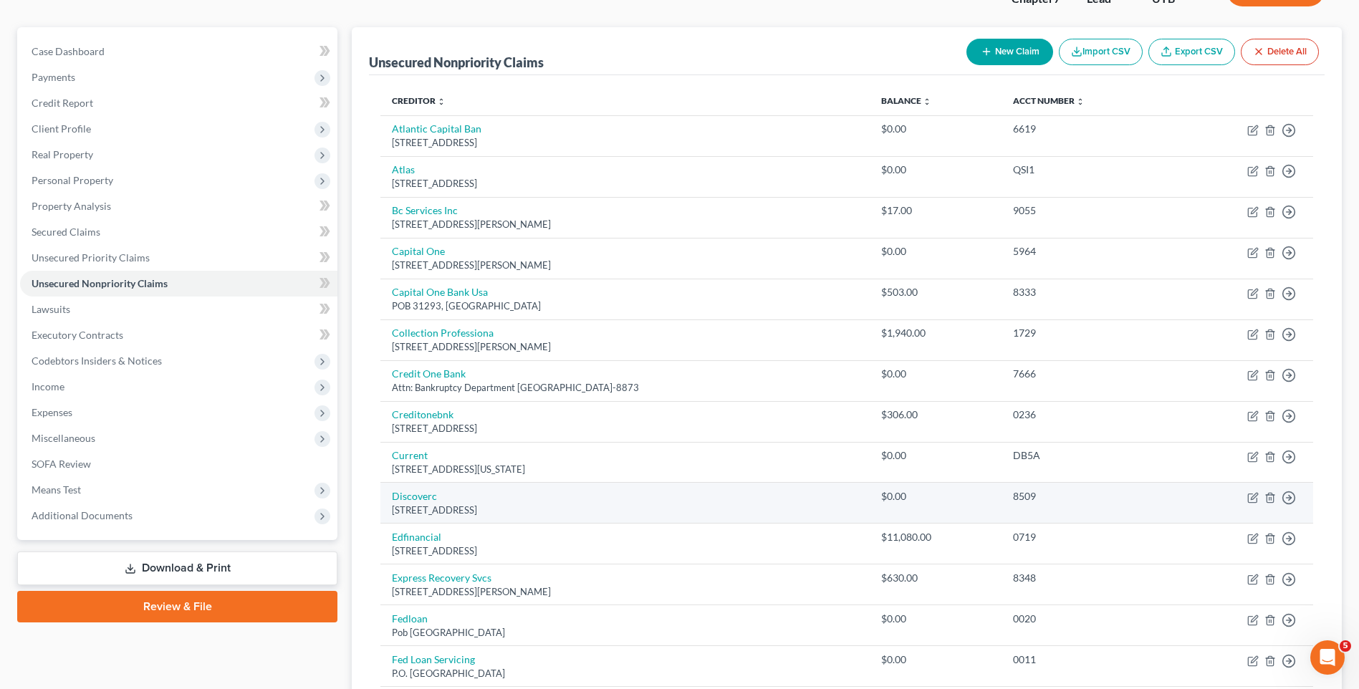
scroll to position [0, 0]
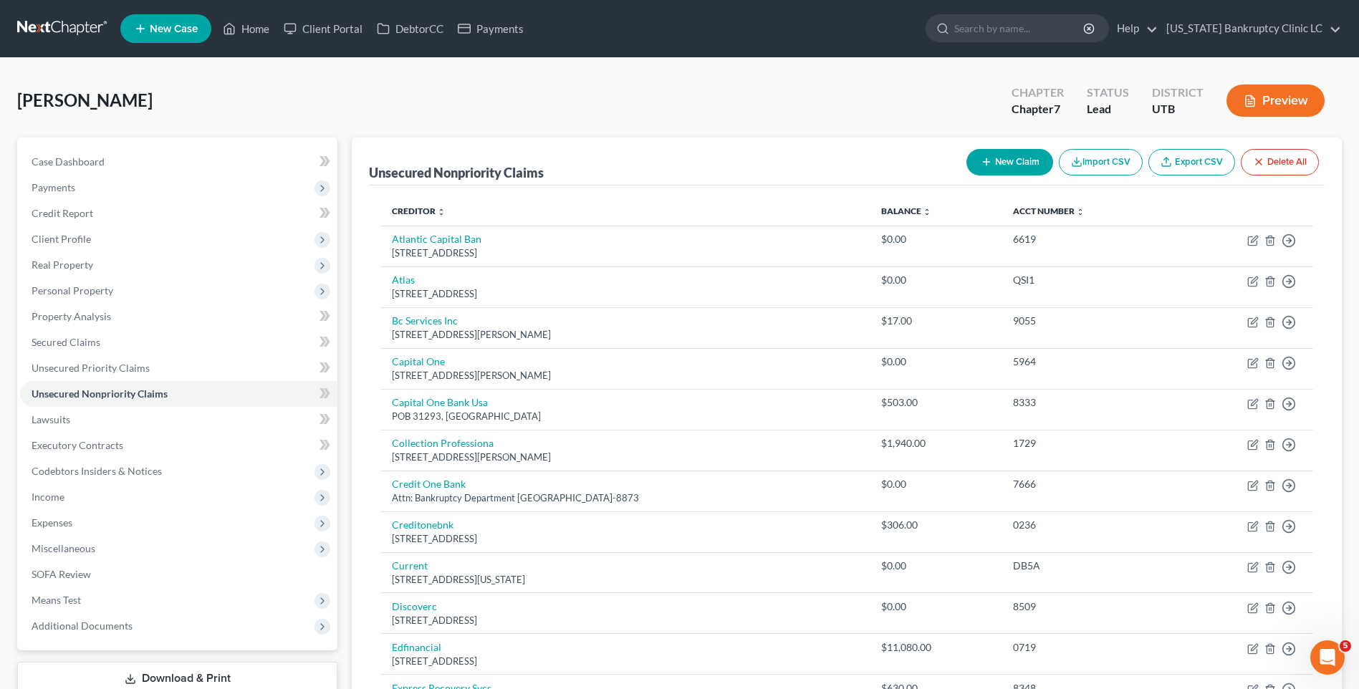
click at [993, 158] on button "New Claim" at bounding box center [1009, 162] width 87 height 26
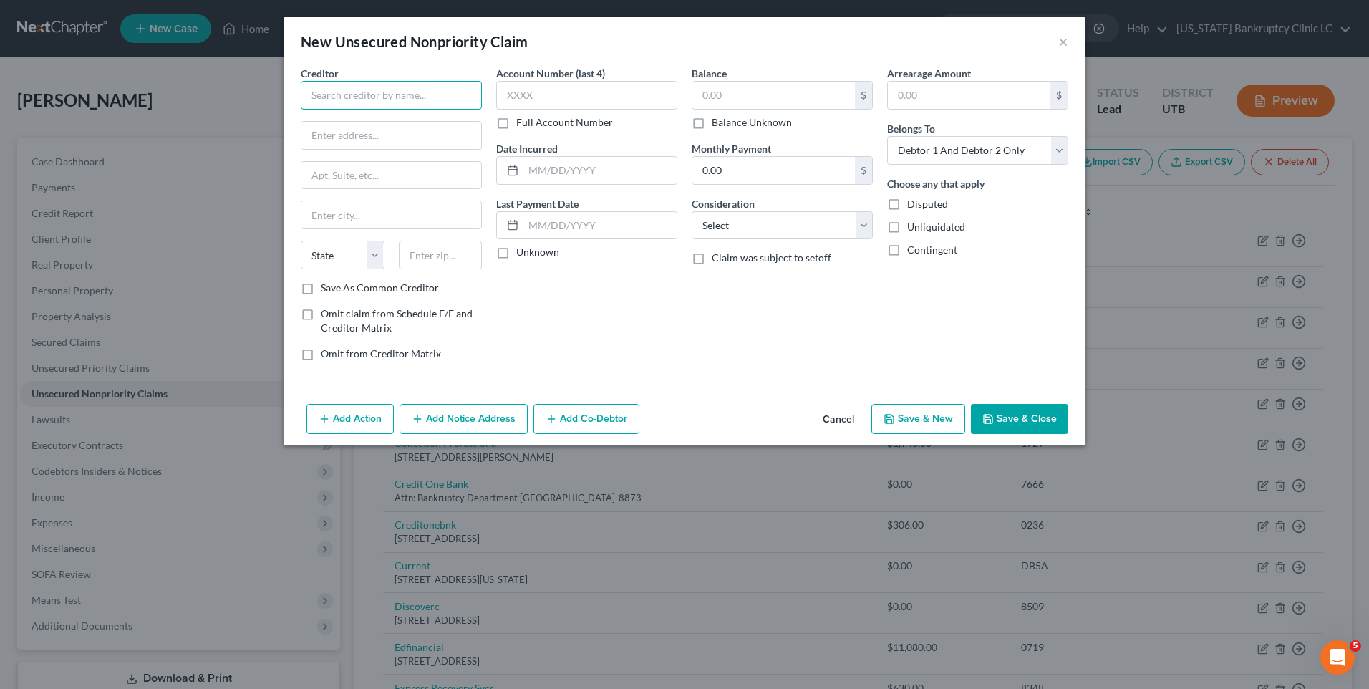
click at [454, 99] on input "text" at bounding box center [391, 95] width 181 height 29
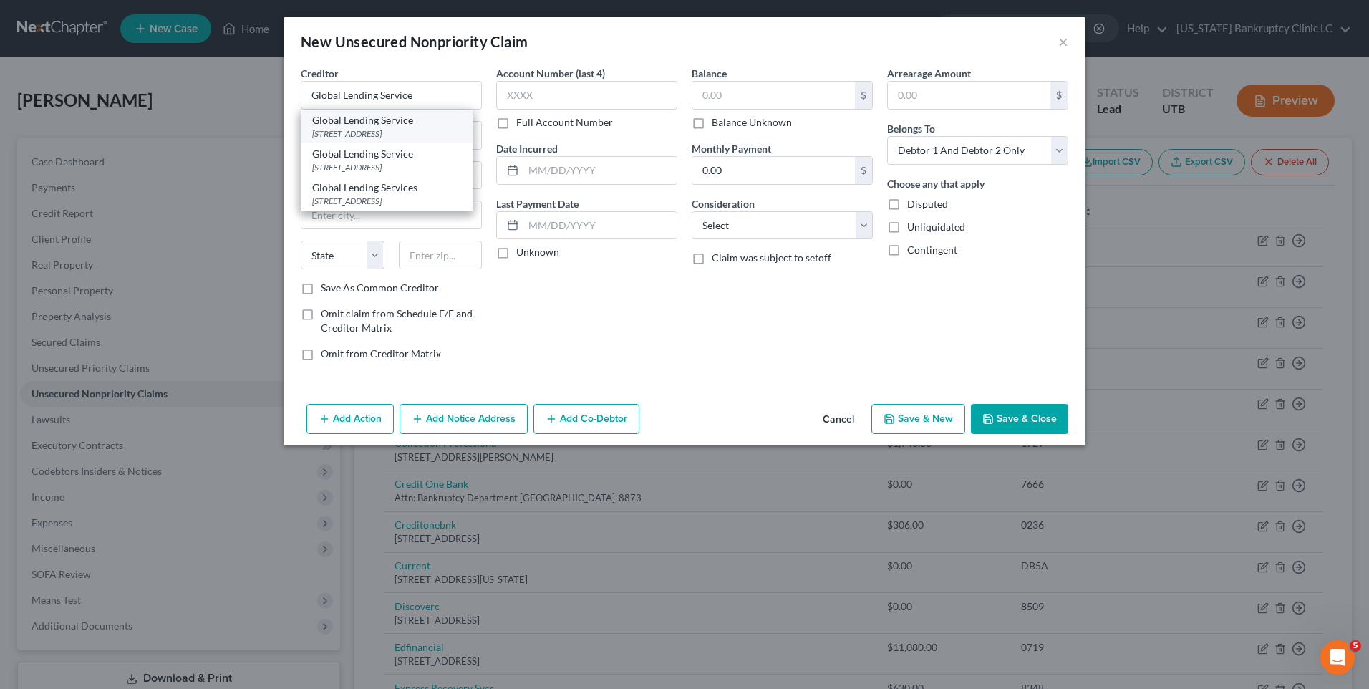
click at [415, 125] on div "Global Lending Service" at bounding box center [386, 120] width 149 height 14
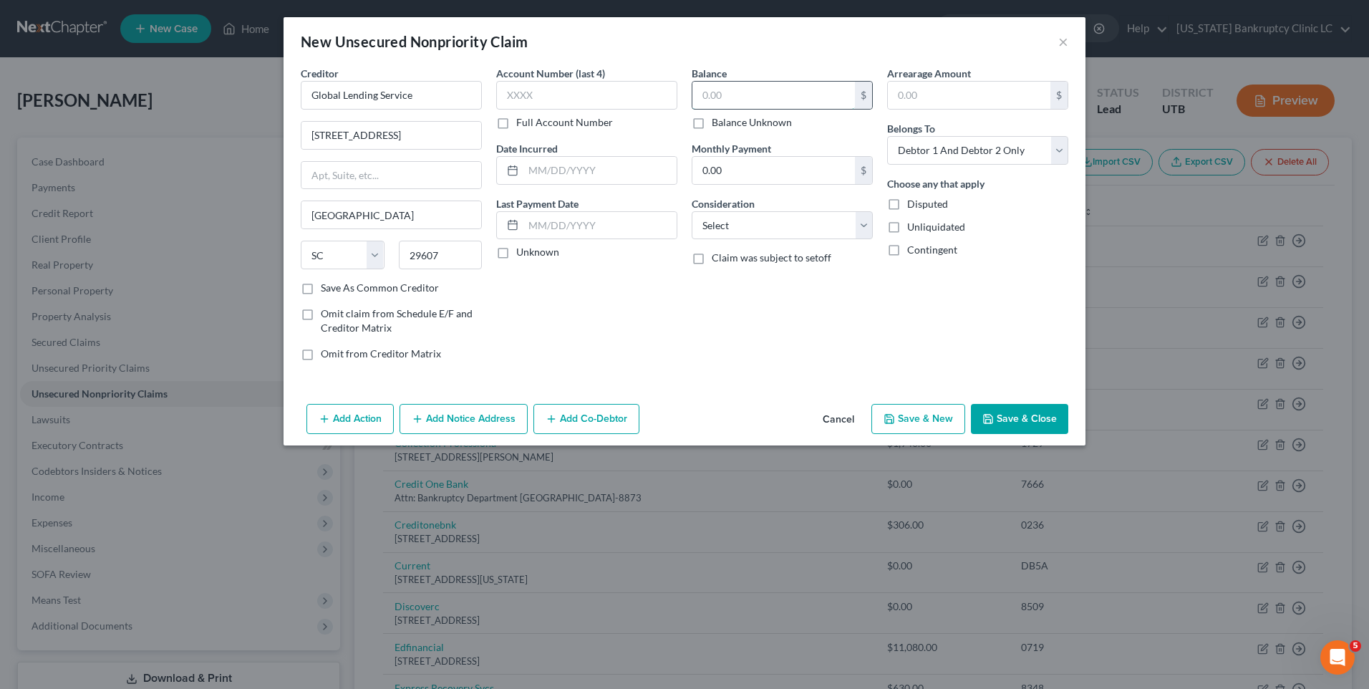
click at [749, 97] on input "text" at bounding box center [774, 95] width 163 height 27
click at [945, 413] on button "Save & New" at bounding box center [919, 419] width 94 height 30
click at [387, 84] on input "text" at bounding box center [391, 95] width 181 height 29
drag, startPoint x: 368, startPoint y: 97, endPoint x: 186, endPoint y: 91, distance: 182.0
click at [186, 91] on div "New Unsecured Nonpriority Claim × Creditor * [GEOGRAPHIC_DATA] [US_STATE] AK [G…" at bounding box center [684, 344] width 1369 height 689
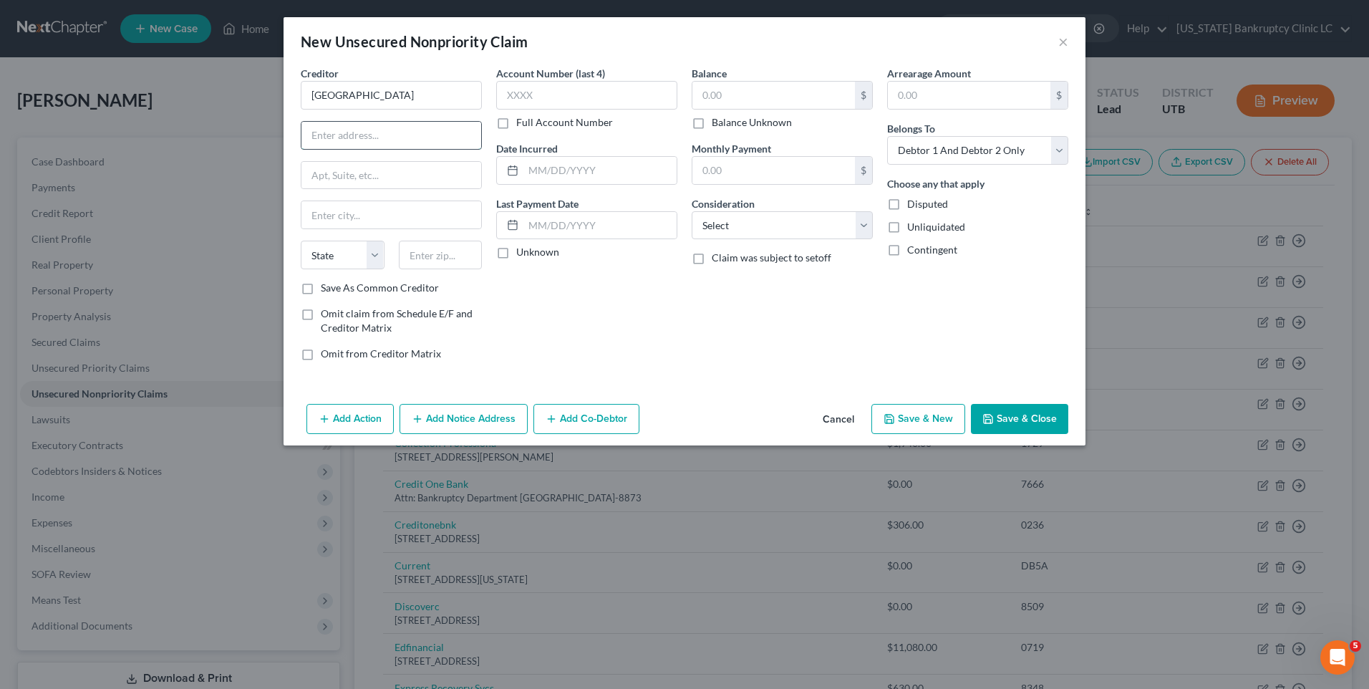
click at [361, 122] on input "text" at bounding box center [392, 135] width 180 height 27
click at [736, 110] on div "$ Balance Unknown" at bounding box center [782, 105] width 181 height 49
click at [750, 74] on div "Balance $ Balance Unknown Balance Undetermined $ Balance Unknown" at bounding box center [782, 98] width 181 height 64
click at [747, 92] on input "text" at bounding box center [774, 95] width 163 height 27
click at [1006, 420] on button "Save & Close" at bounding box center [1019, 419] width 97 height 30
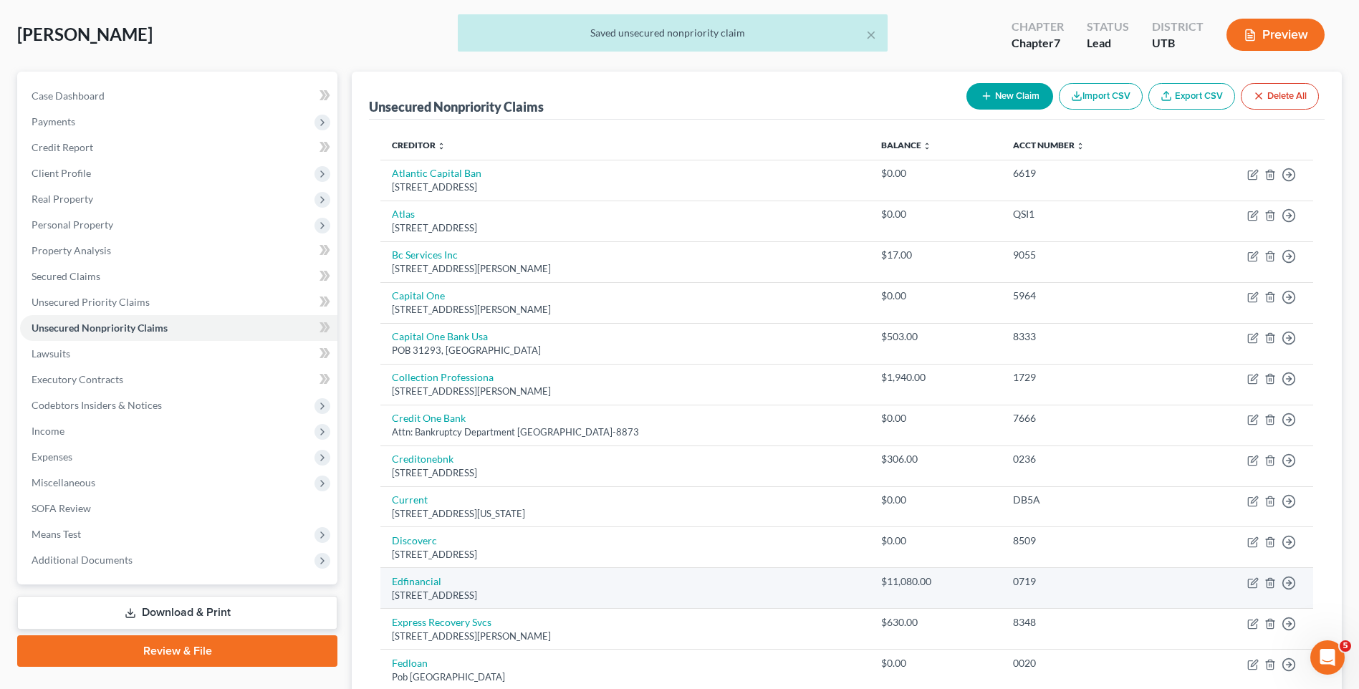
scroll to position [143, 0]
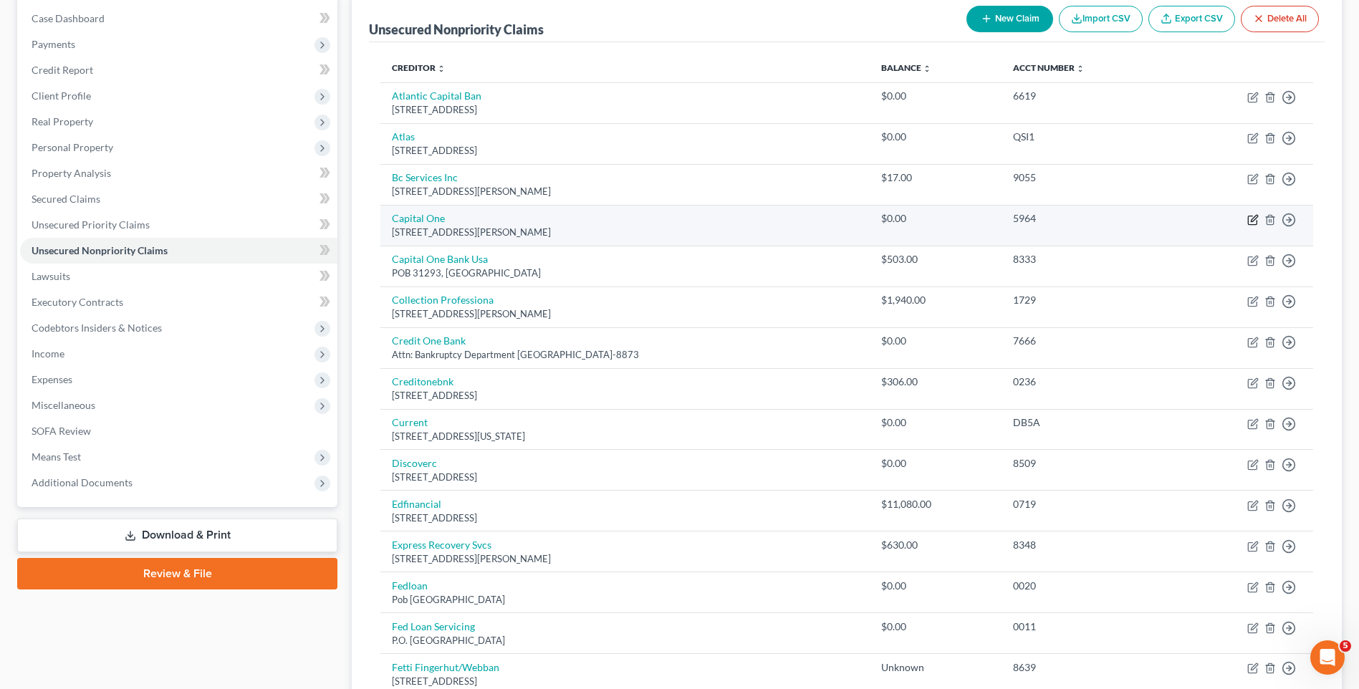
click at [1247, 220] on icon "button" at bounding box center [1252, 219] width 11 height 11
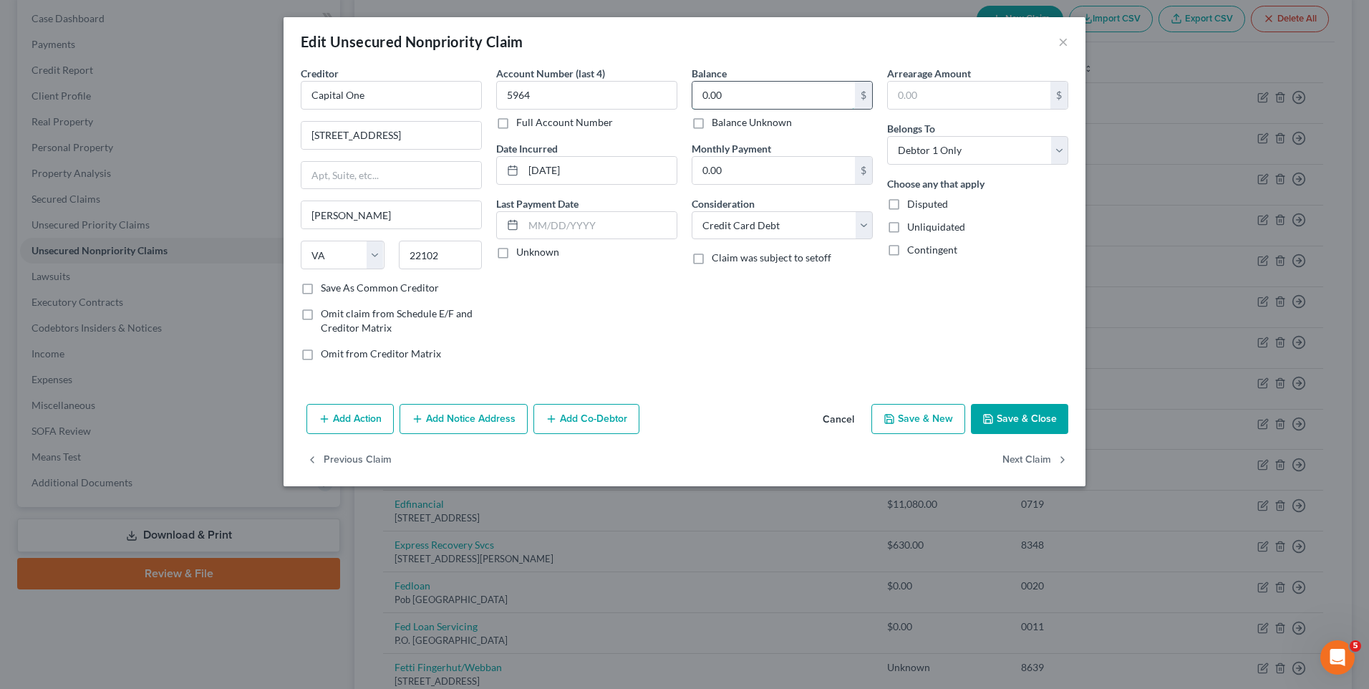
click at [759, 105] on input "0.00" at bounding box center [774, 95] width 163 height 27
click at [1012, 425] on button "Save & Close" at bounding box center [1019, 419] width 97 height 30
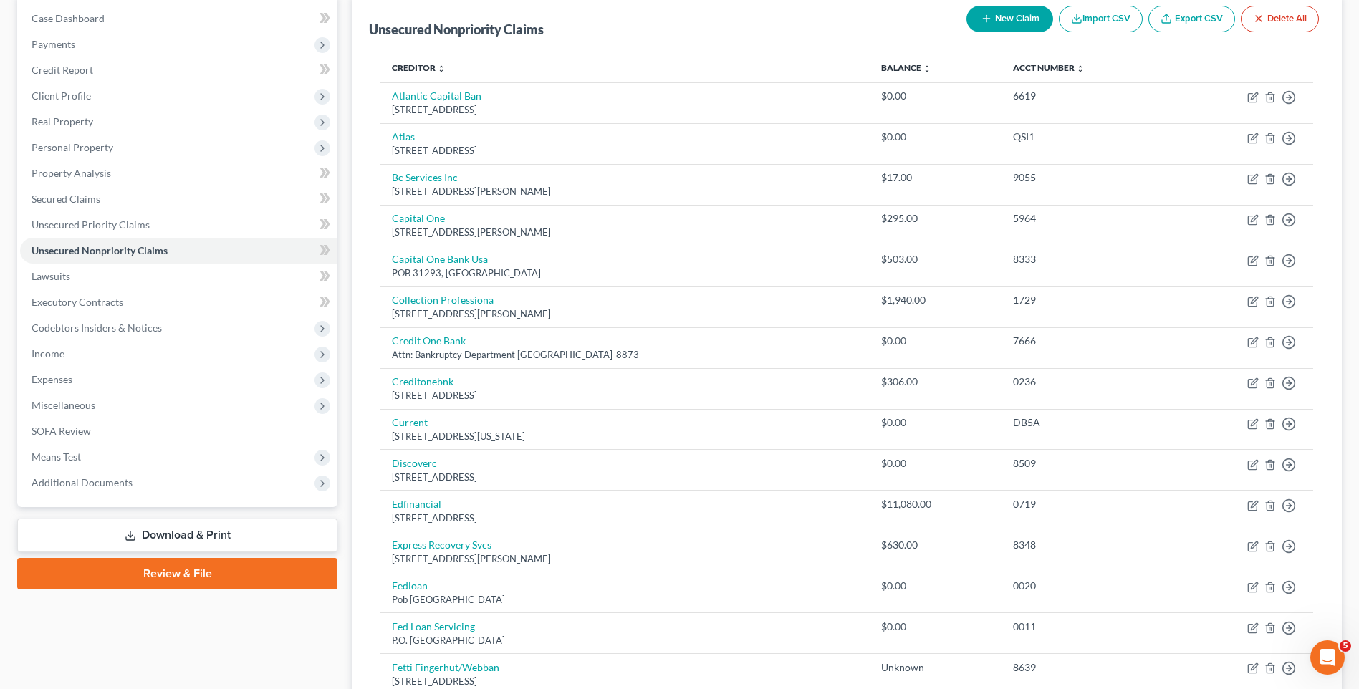
click at [993, 16] on button "New Claim" at bounding box center [1009, 19] width 87 height 26
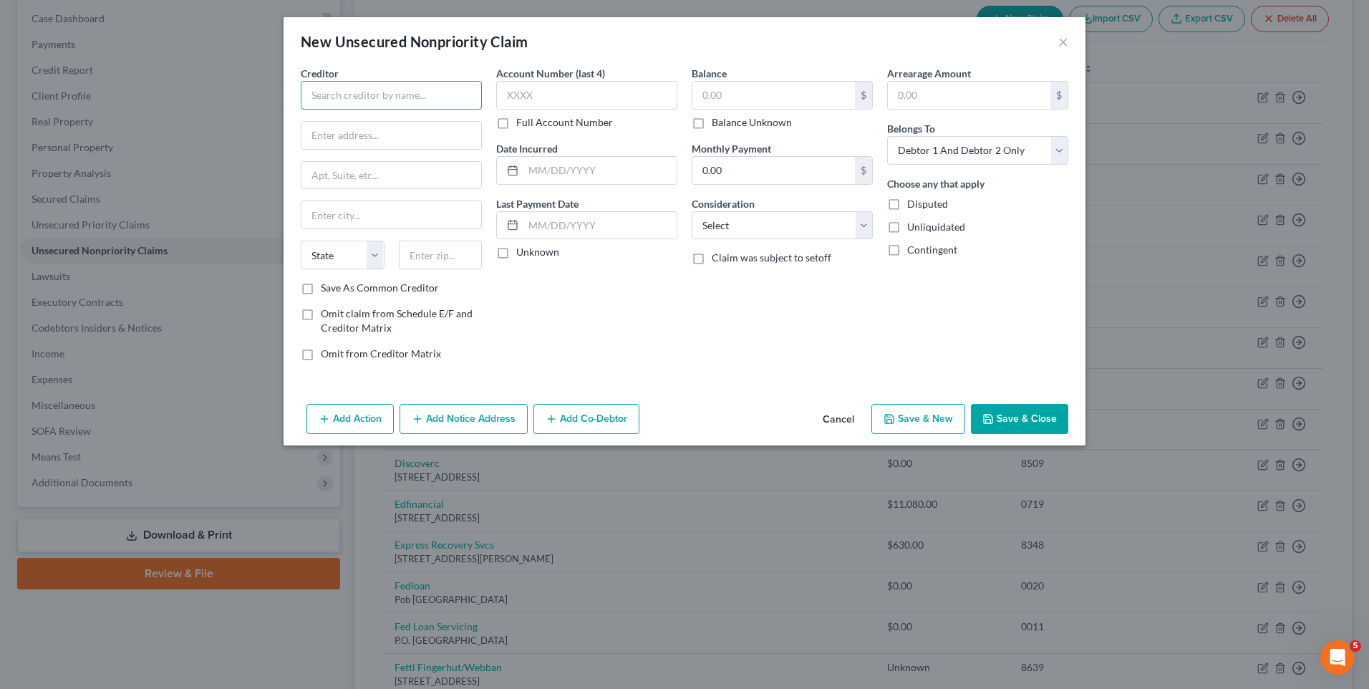
click at [341, 103] on input "text" at bounding box center [391, 95] width 181 height 29
click at [381, 86] on input "Dominion" at bounding box center [391, 95] width 181 height 29
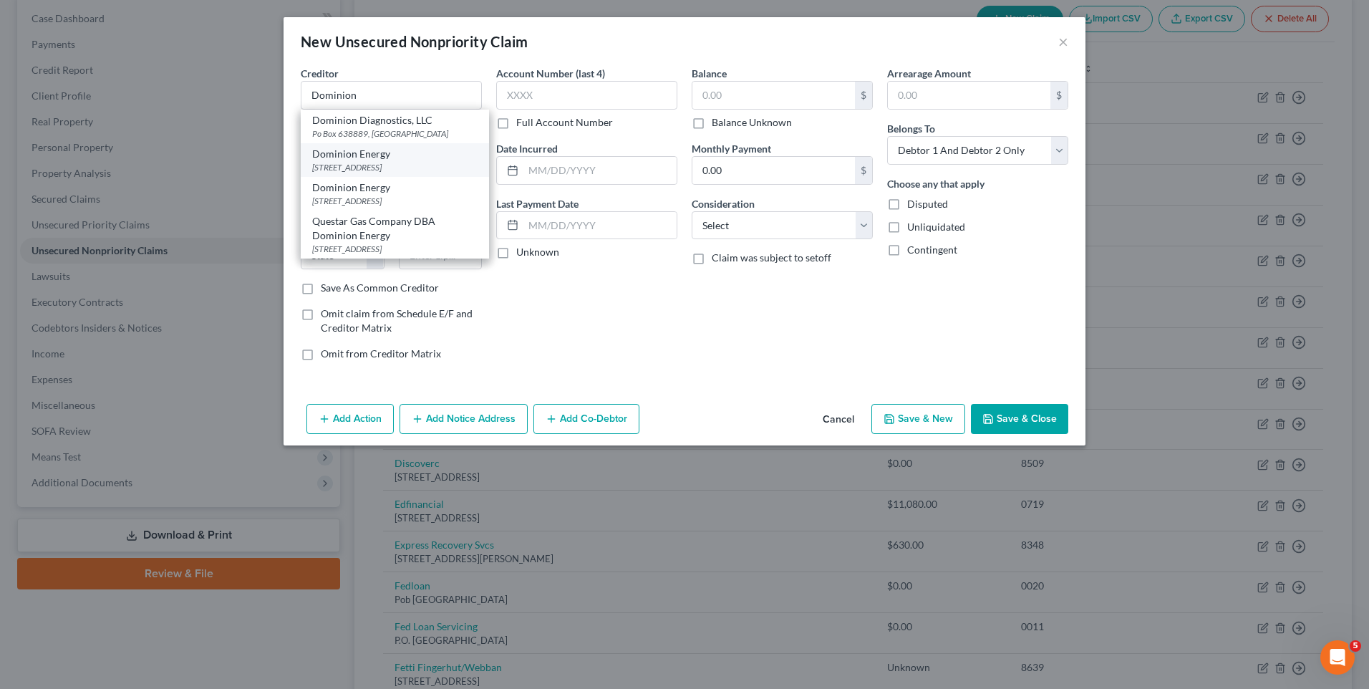
click at [405, 161] on div "[STREET_ADDRESS]" at bounding box center [394, 167] width 165 height 12
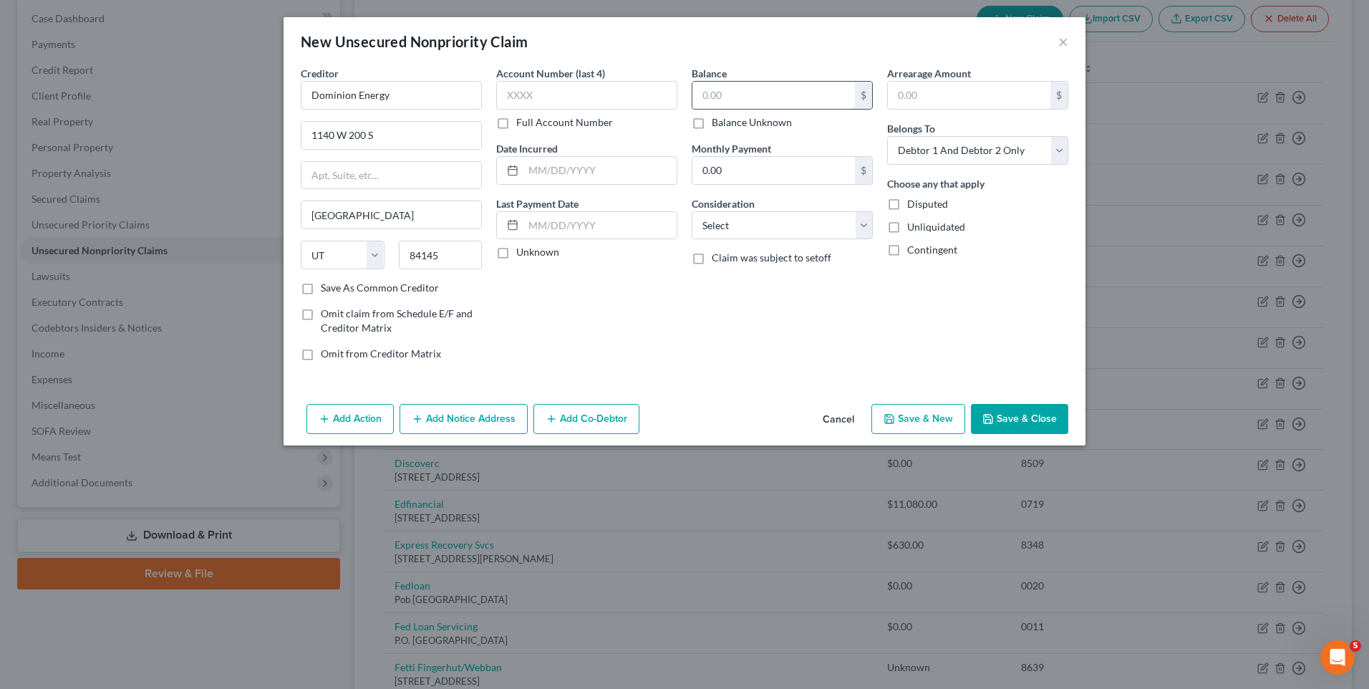
click at [748, 105] on input "text" at bounding box center [774, 95] width 163 height 27
click at [1027, 423] on button "Save & Close" at bounding box center [1019, 419] width 97 height 30
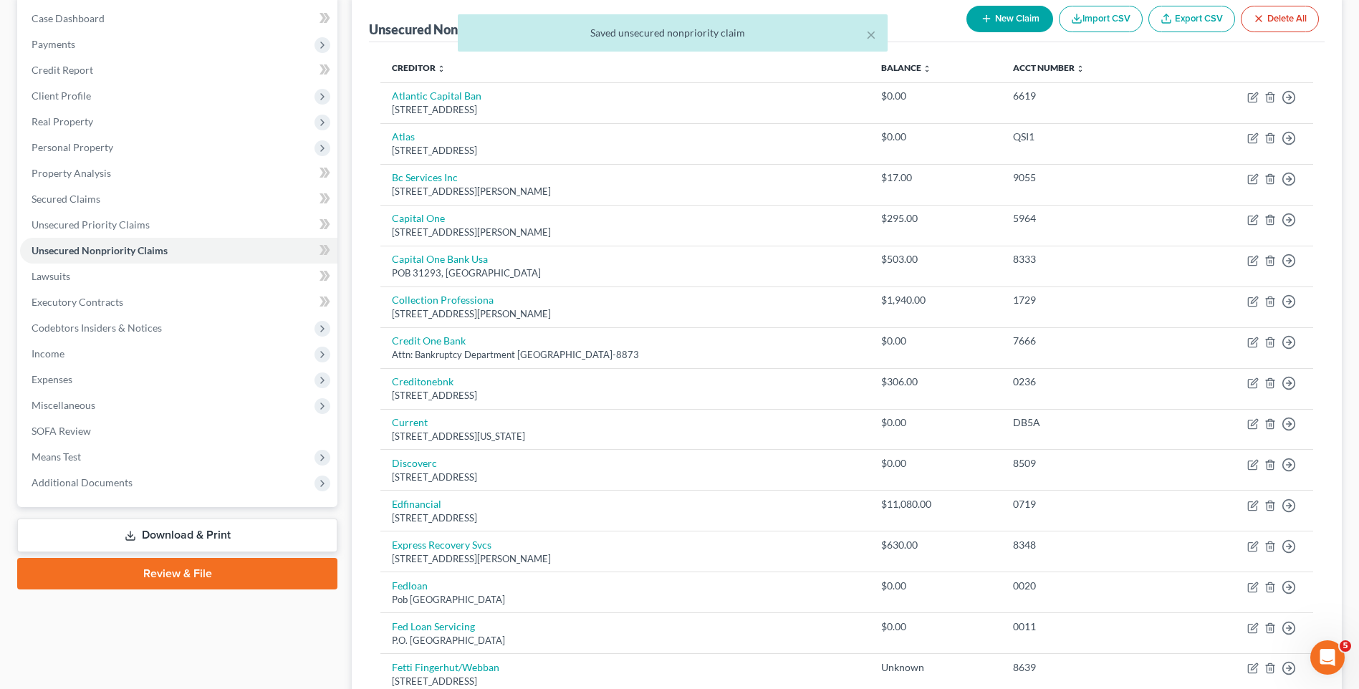
click at [1013, 25] on div "× Saved unsecured nonpriority claim" at bounding box center [672, 36] width 1359 height 44
click at [997, 16] on div "× Saved unsecured nonpriority claim" at bounding box center [672, 36] width 1359 height 44
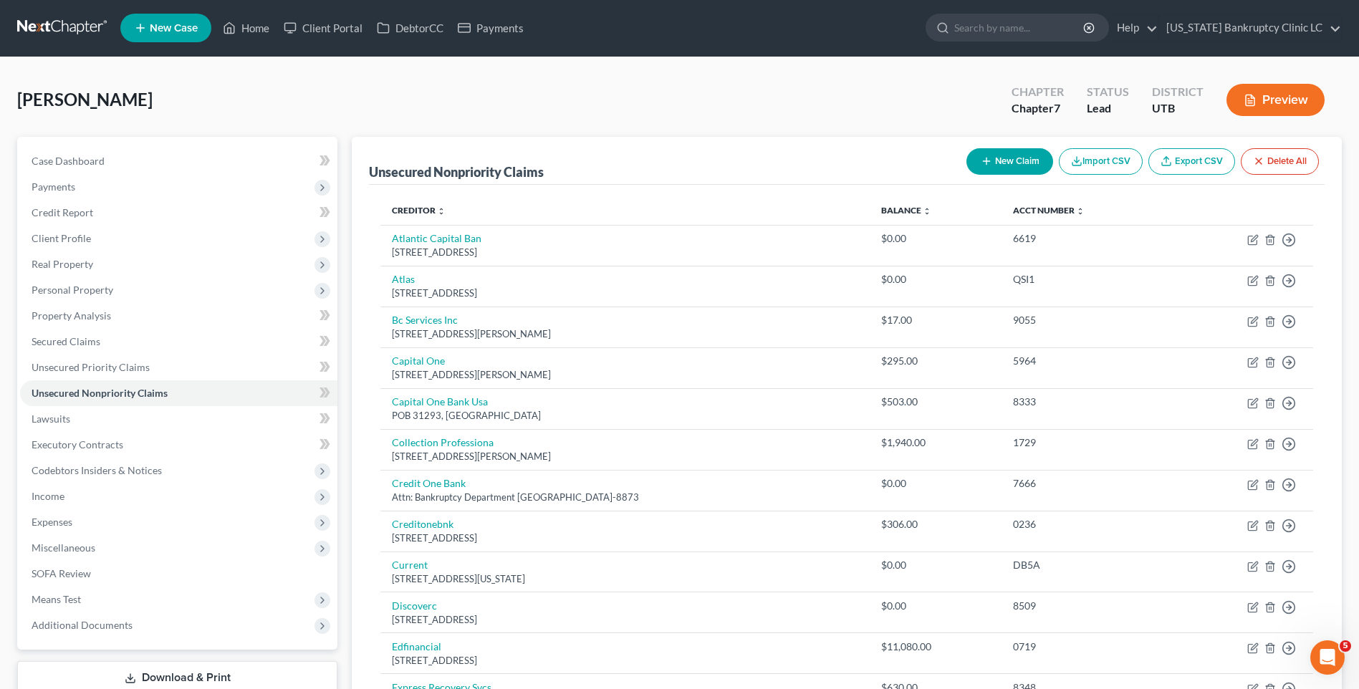
scroll to position [0, 0]
click at [993, 166] on button "New Claim" at bounding box center [1009, 162] width 87 height 26
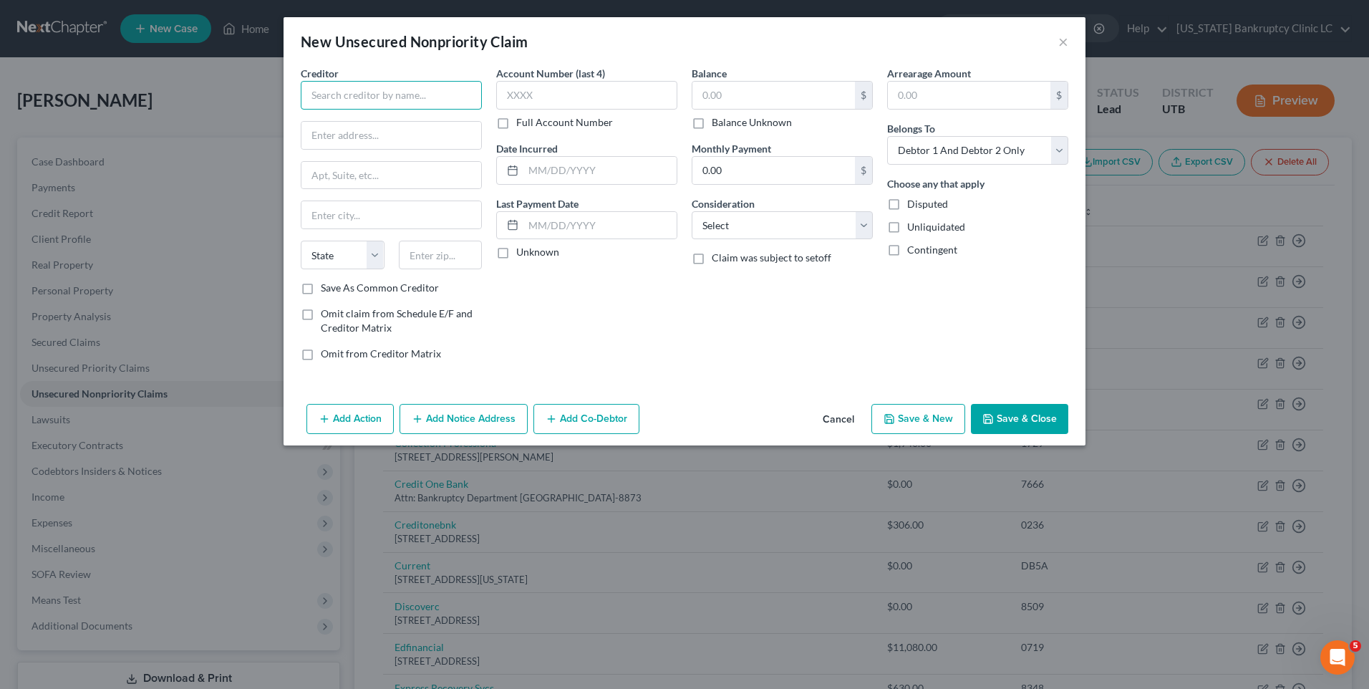
click at [450, 98] on input "text" at bounding box center [391, 95] width 181 height 29
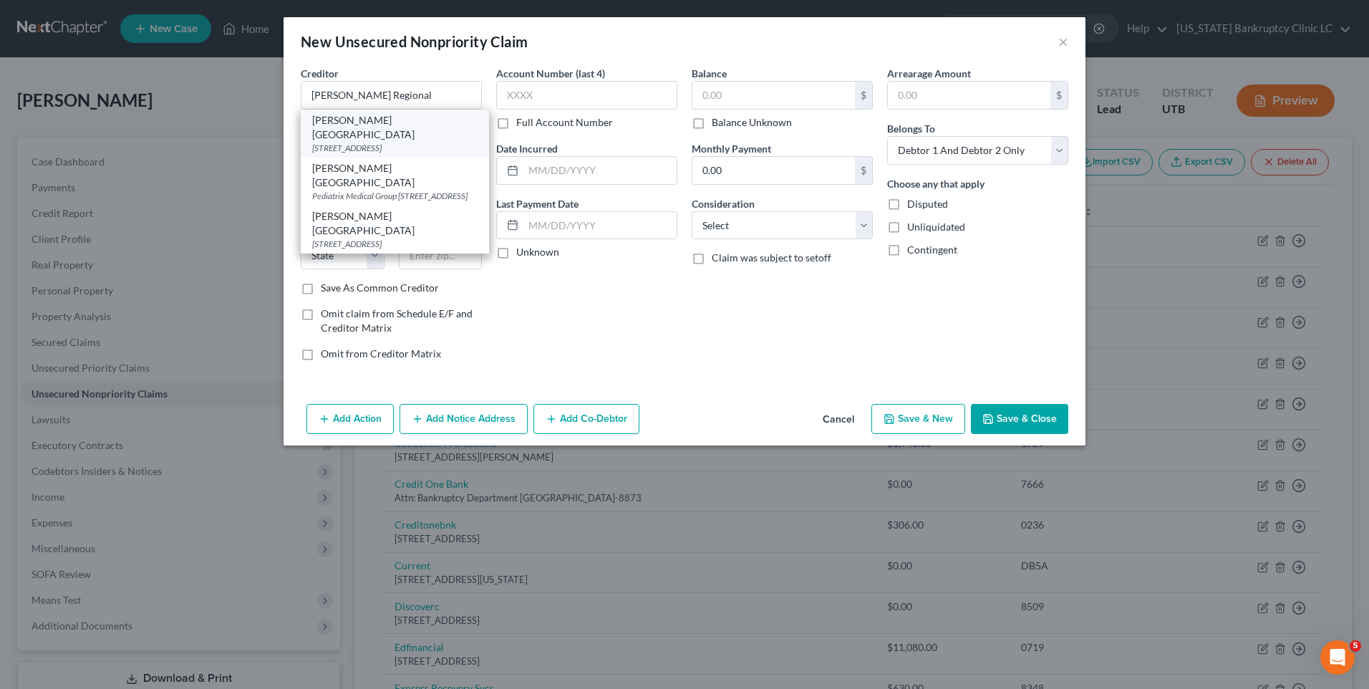
click at [410, 142] on div "[STREET_ADDRESS]" at bounding box center [394, 148] width 165 height 12
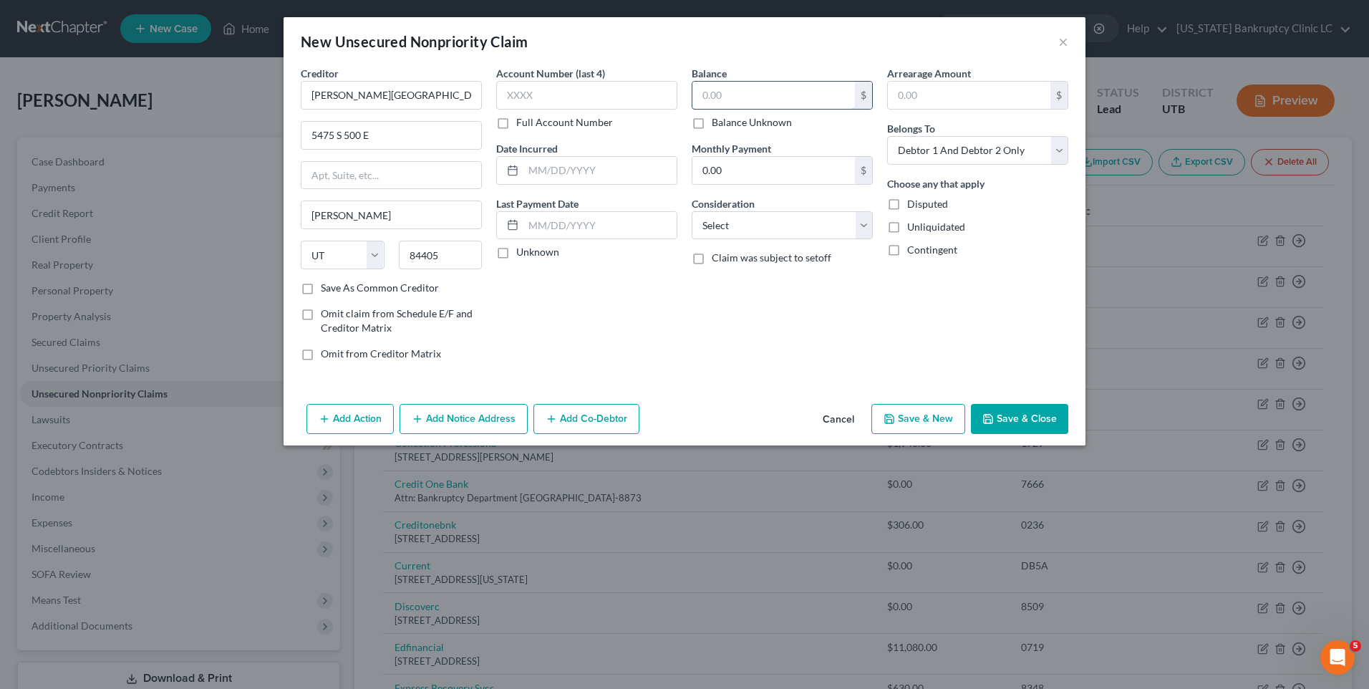
click at [731, 92] on input "text" at bounding box center [774, 95] width 163 height 27
click at [993, 424] on icon "button" at bounding box center [988, 418] width 11 height 11
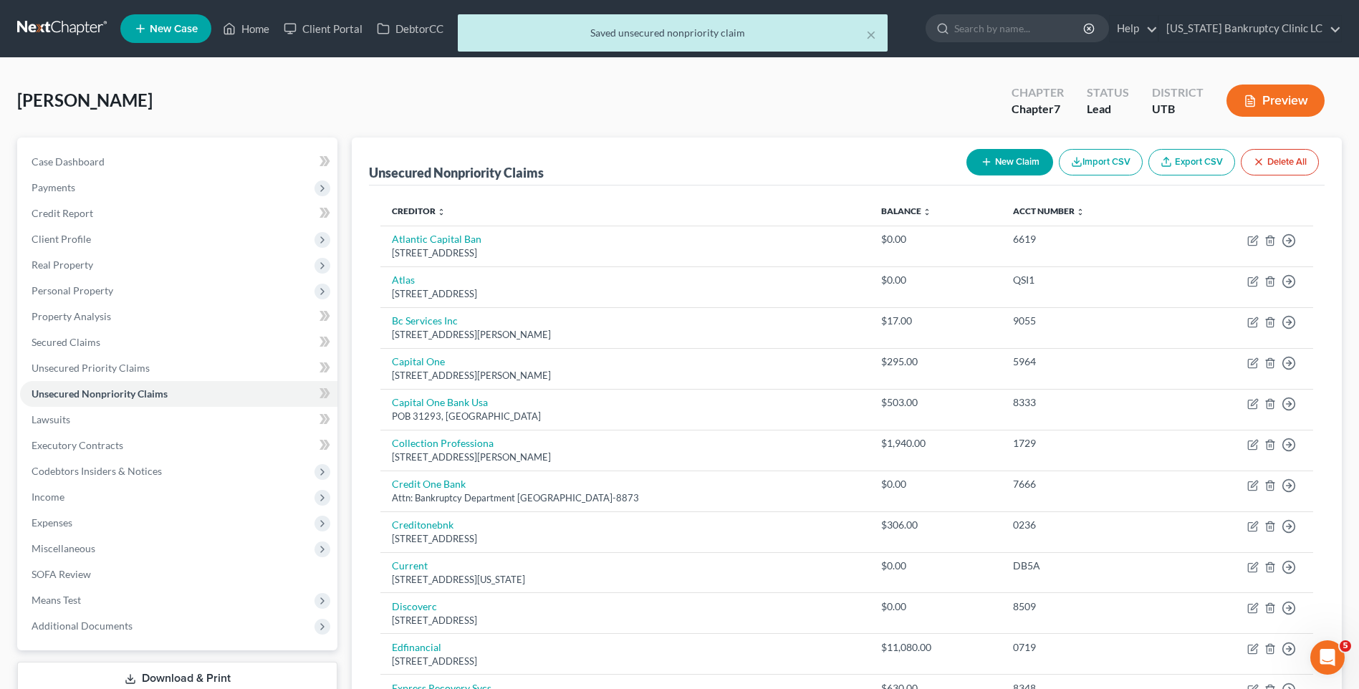
click at [1018, 165] on button "New Claim" at bounding box center [1009, 162] width 87 height 26
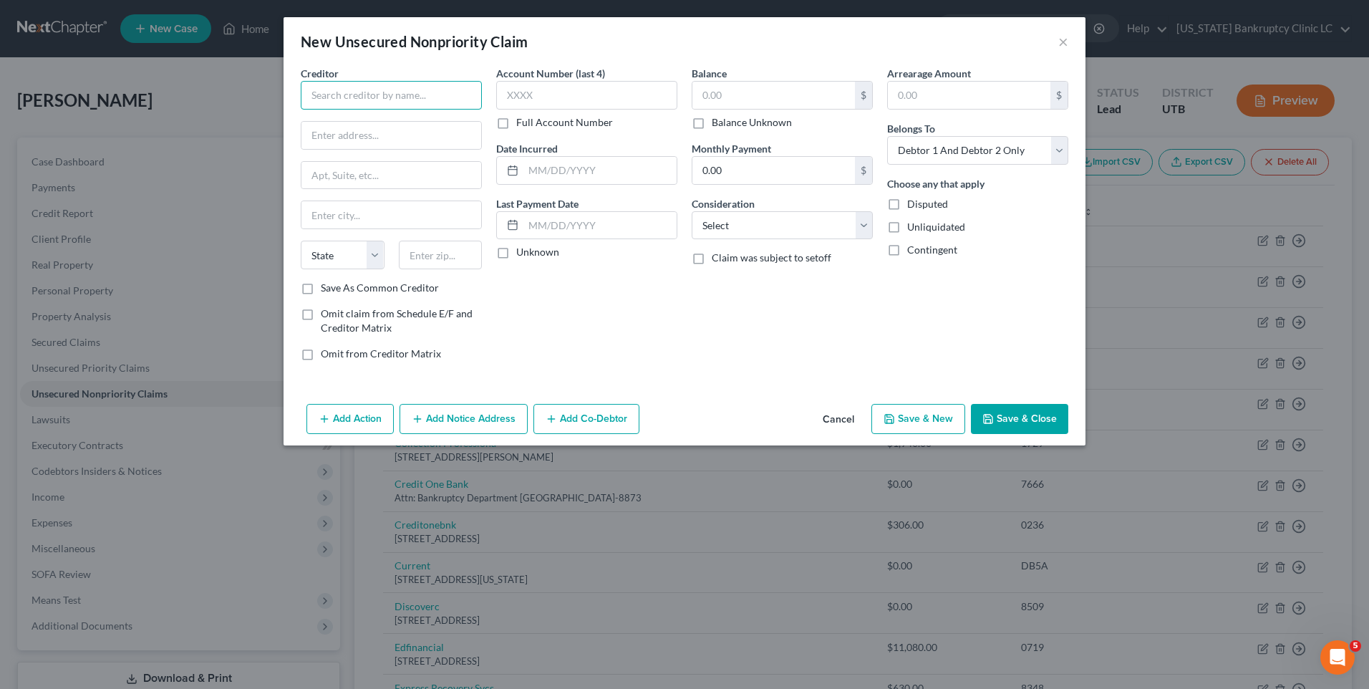
click at [346, 95] on input "text" at bounding box center [391, 95] width 181 height 29
click at [397, 158] on div "AT&T Services, Inc." at bounding box center [386, 154] width 149 height 14
click at [799, 97] on input "text" at bounding box center [774, 95] width 163 height 27
click at [929, 424] on button "Save & New" at bounding box center [919, 419] width 94 height 30
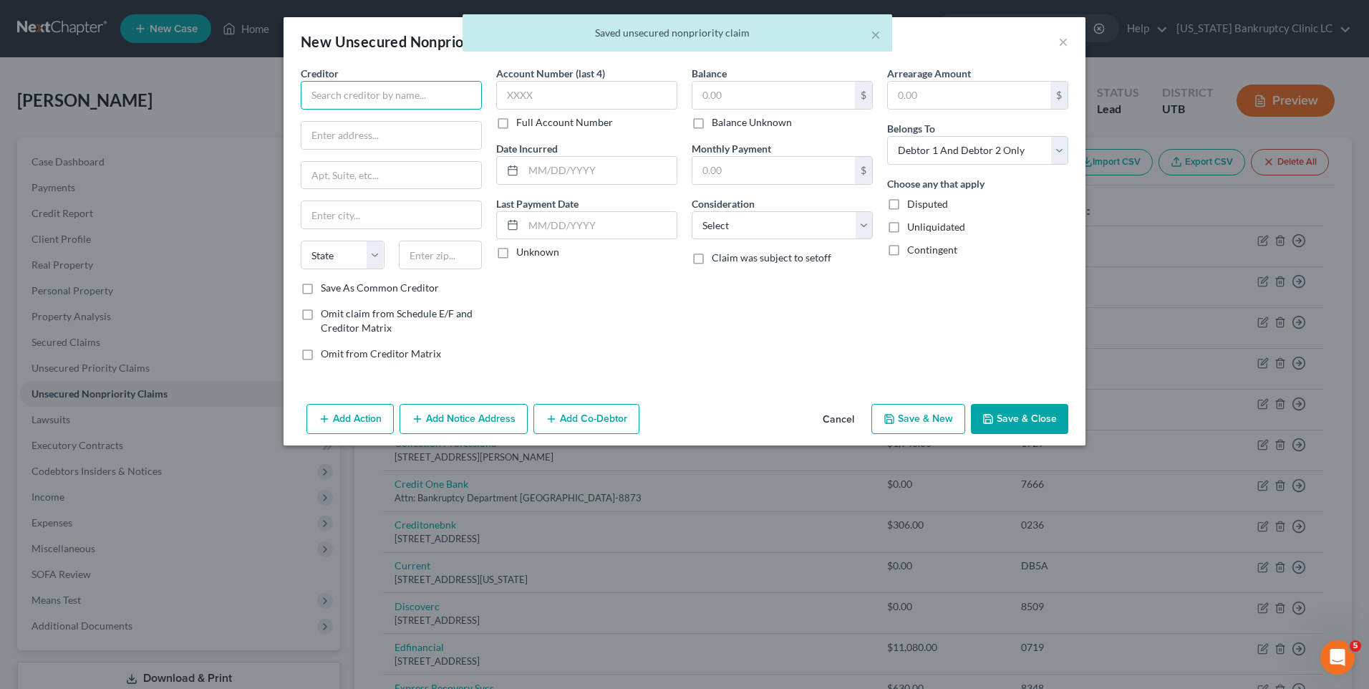
click at [394, 105] on input "text" at bounding box center [391, 95] width 181 height 29
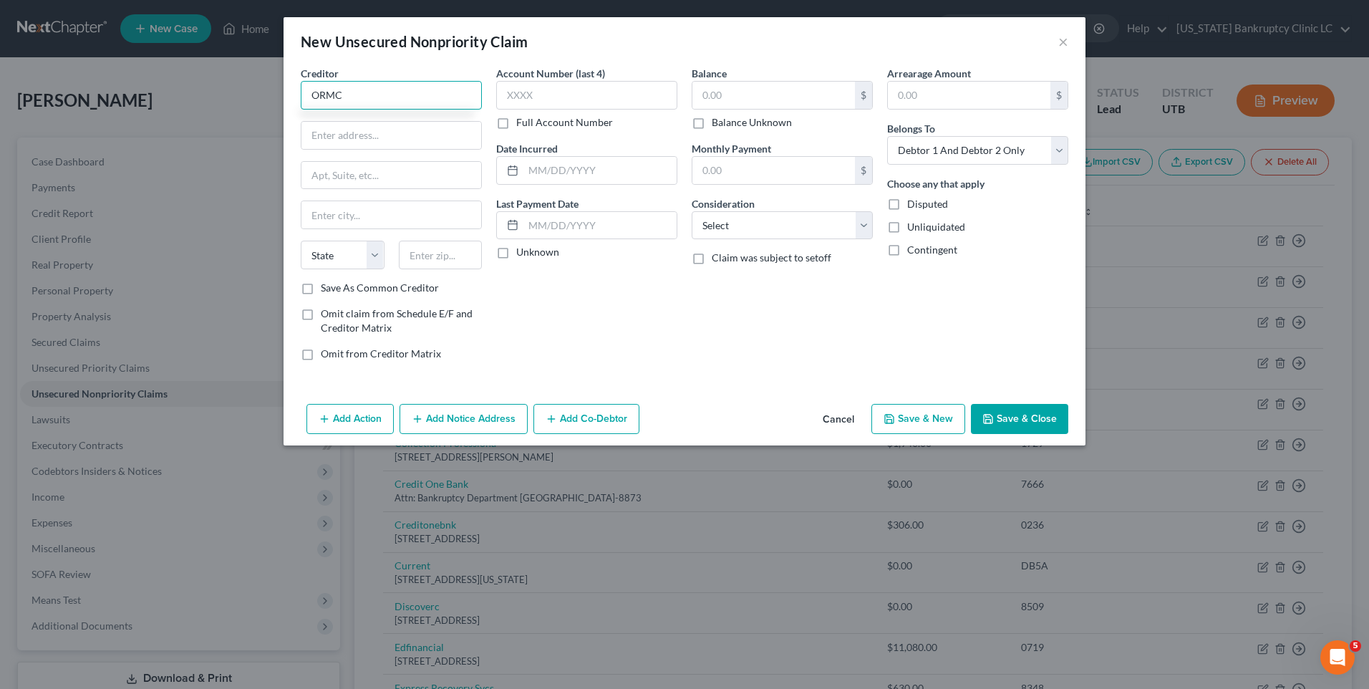
drag, startPoint x: 357, startPoint y: 105, endPoint x: 272, endPoint y: 107, distance: 84.5
click at [265, 105] on div "New Unsecured Nonpriority Claim × Creditor * ORMC State [US_STATE] AK AR AZ CA …" at bounding box center [684, 344] width 1369 height 689
click at [379, 148] on input "text" at bounding box center [392, 135] width 180 height 27
click at [819, 94] on input "text" at bounding box center [774, 95] width 163 height 27
click at [1011, 413] on button "Save & Close" at bounding box center [1019, 419] width 97 height 30
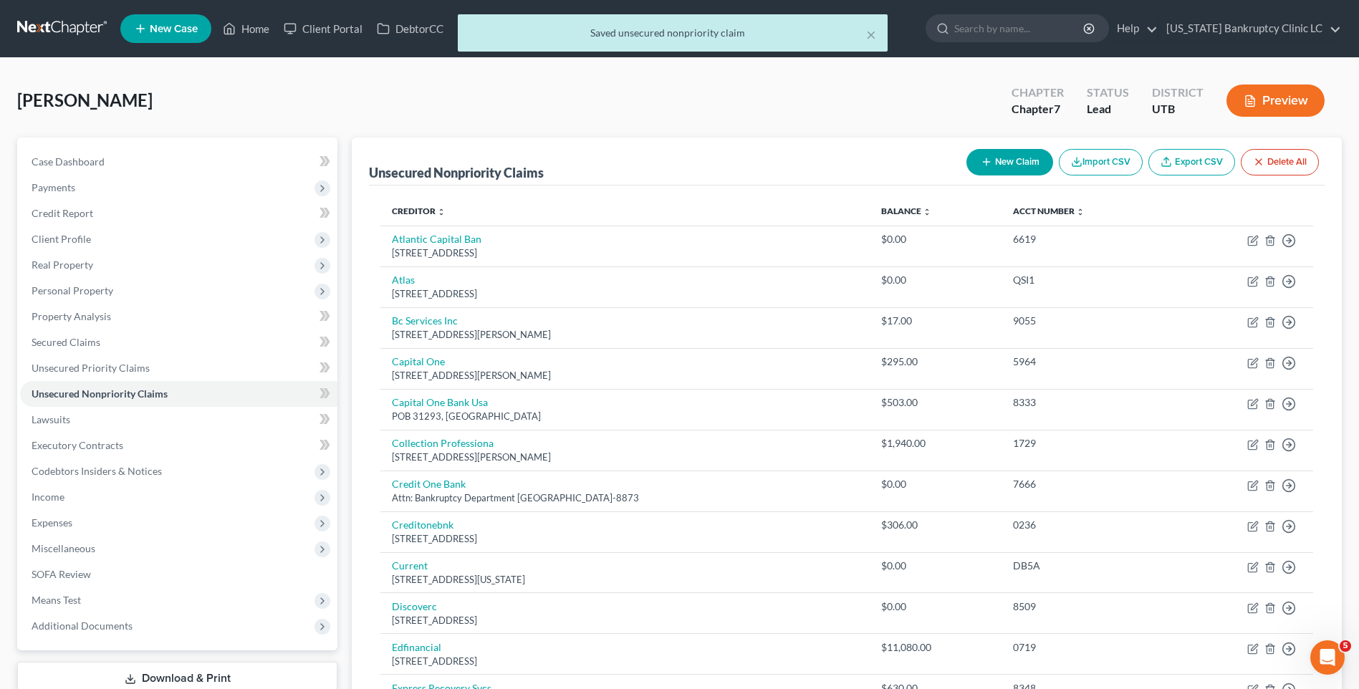
click at [988, 164] on icon "button" at bounding box center [985, 161] width 11 height 11
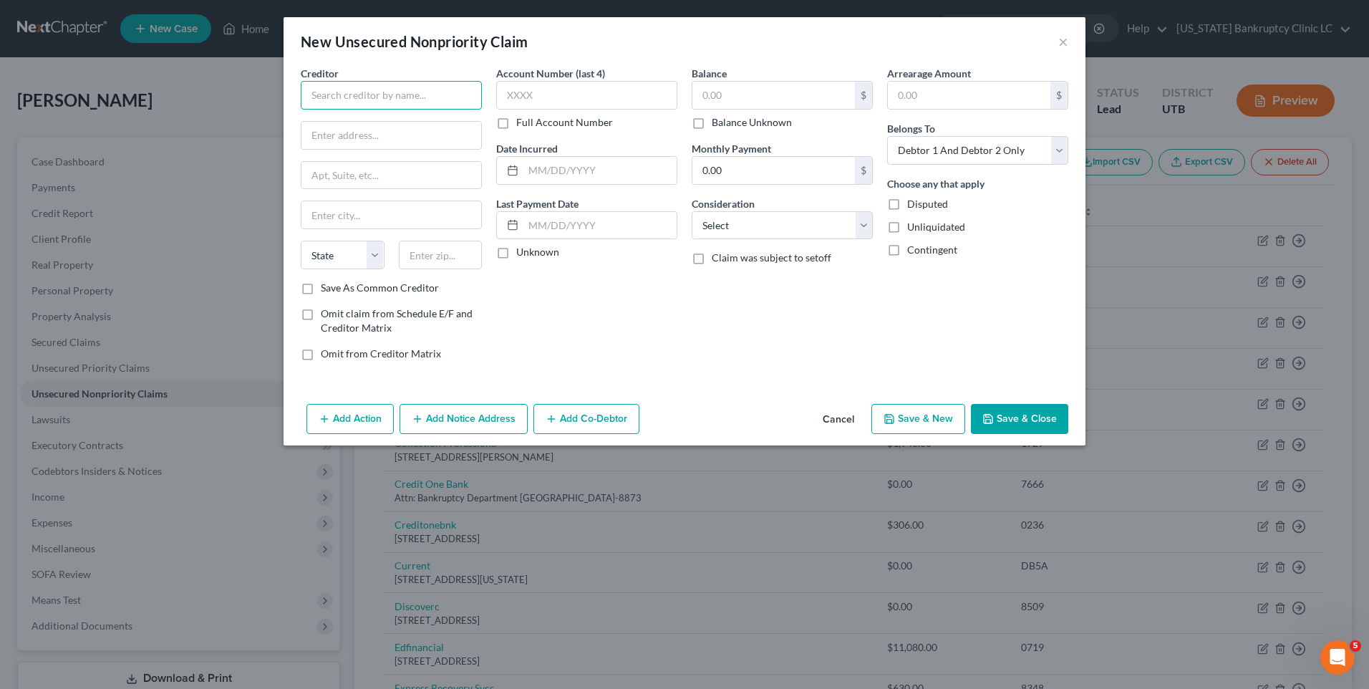
click at [381, 105] on input "text" at bounding box center [391, 95] width 181 height 29
drag, startPoint x: 382, startPoint y: 103, endPoint x: 191, endPoint y: 85, distance: 192.1
click at [191, 85] on div "New Unsecured Nonpriority Claim × Creditor * [PERSON_NAME] State [US_STATE] AK …" at bounding box center [684, 344] width 1369 height 689
click at [391, 135] on input "text" at bounding box center [392, 135] width 180 height 27
click at [988, 421] on polyline "button" at bounding box center [988, 421] width 5 height 4
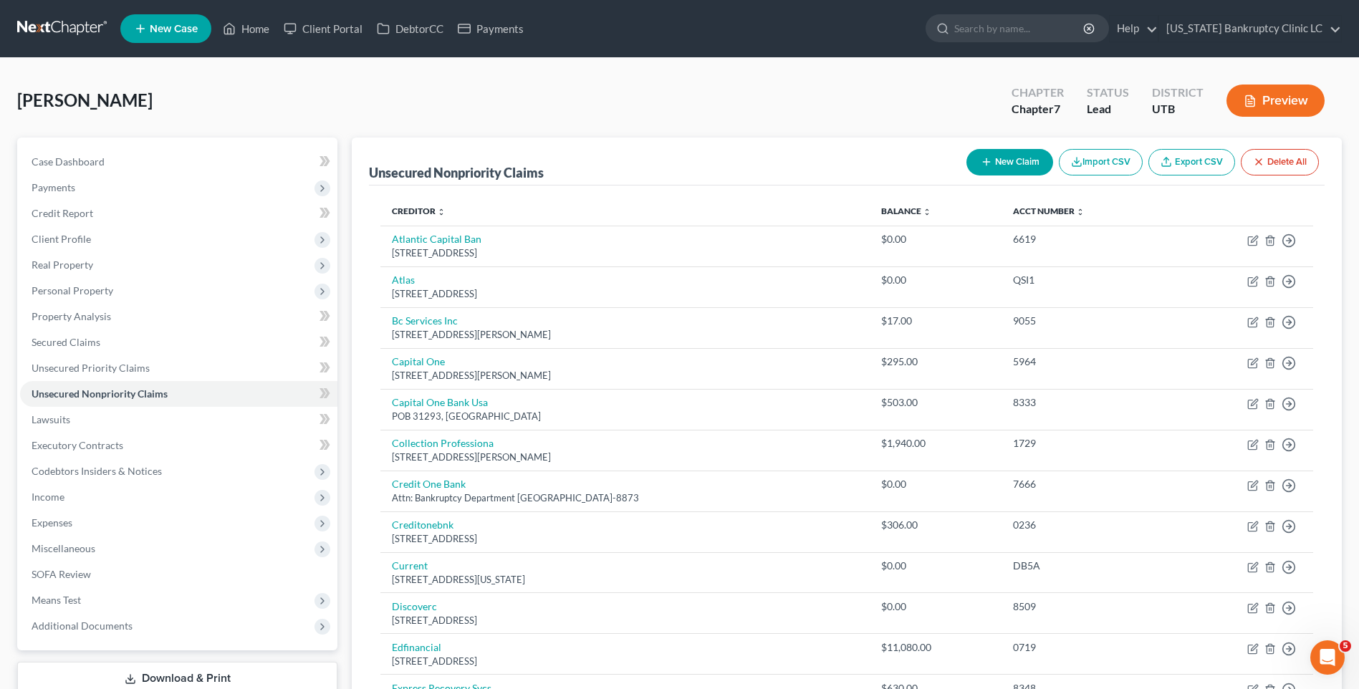
click at [1024, 153] on button "New Claim" at bounding box center [1009, 162] width 87 height 26
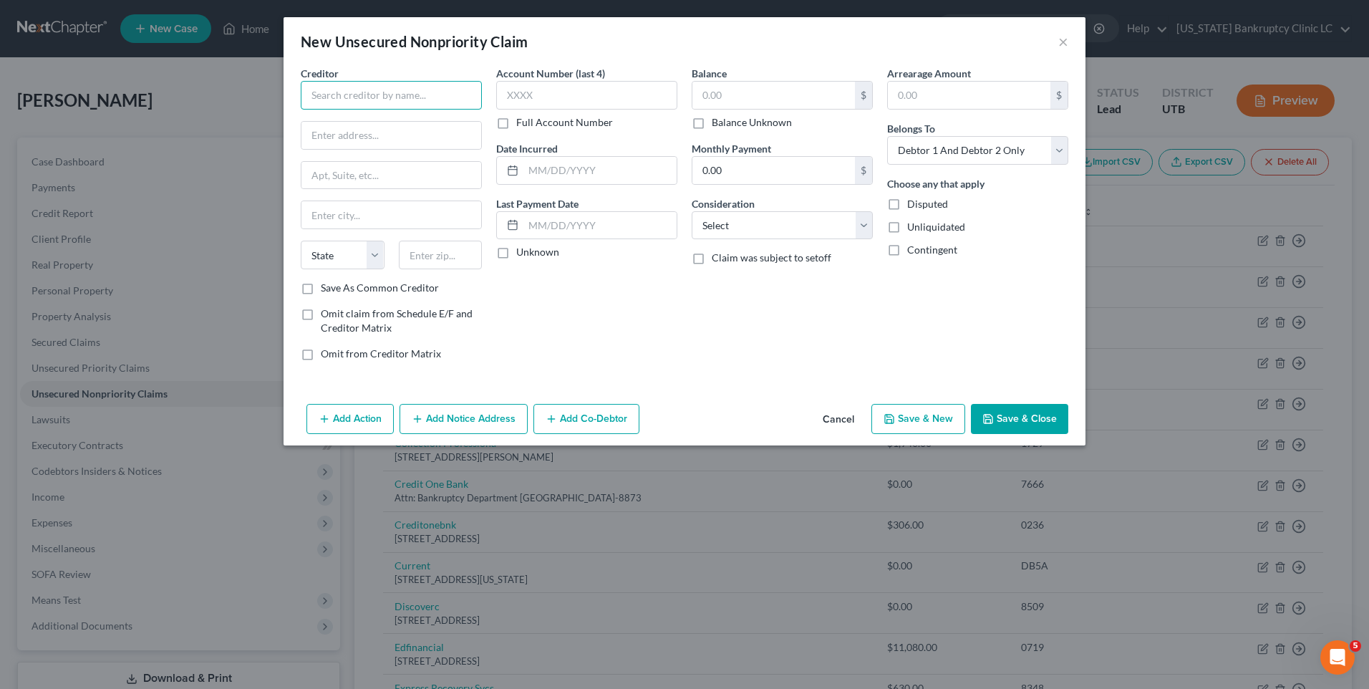
click at [337, 92] on input "text" at bounding box center [391, 95] width 181 height 29
drag, startPoint x: 454, startPoint y: 95, endPoint x: 162, endPoint y: 90, distance: 292.2
click at [162, 90] on div "New Unsecured Nonpriority Claim × Creditor * EMS Phys Integrated Care State [US…" at bounding box center [684, 344] width 1369 height 689
drag, startPoint x: 348, startPoint y: 140, endPoint x: 387, endPoint y: 136, distance: 38.9
click at [348, 140] on input "text" at bounding box center [392, 135] width 180 height 27
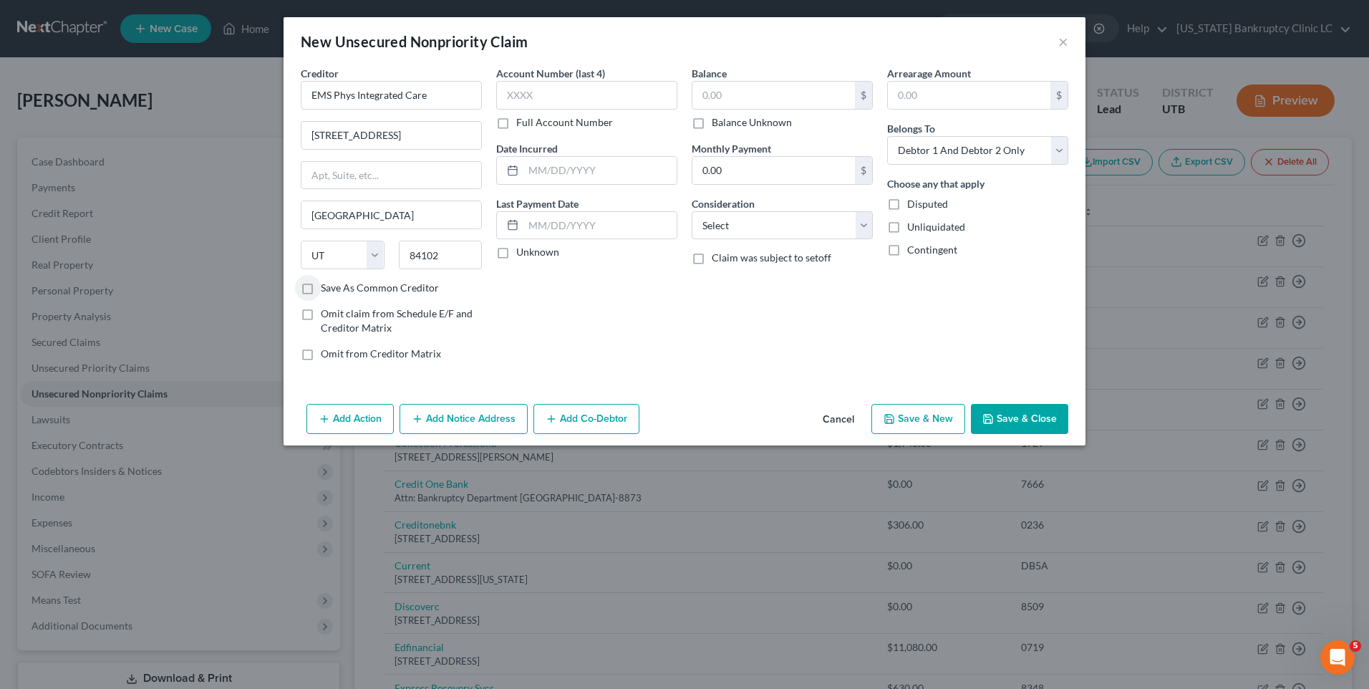
click at [1008, 423] on button "Save & Close" at bounding box center [1019, 419] width 97 height 30
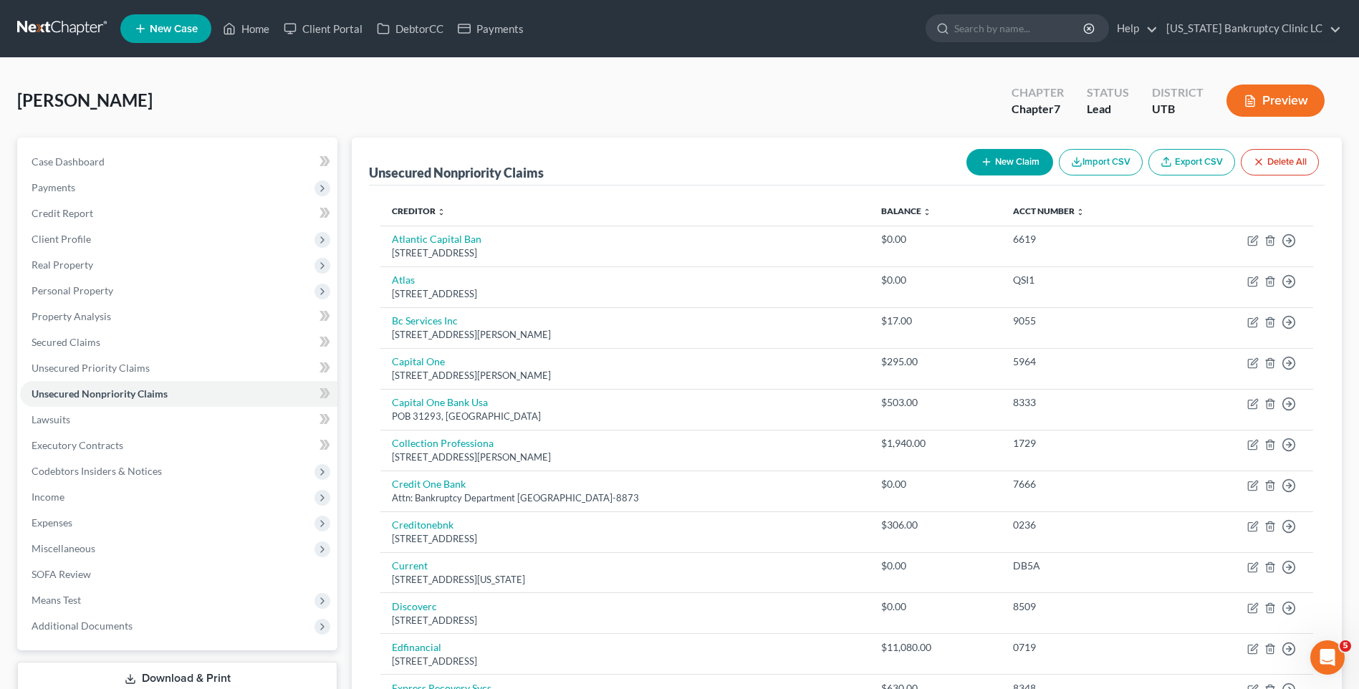
click at [1023, 170] on button "New Claim" at bounding box center [1009, 162] width 87 height 26
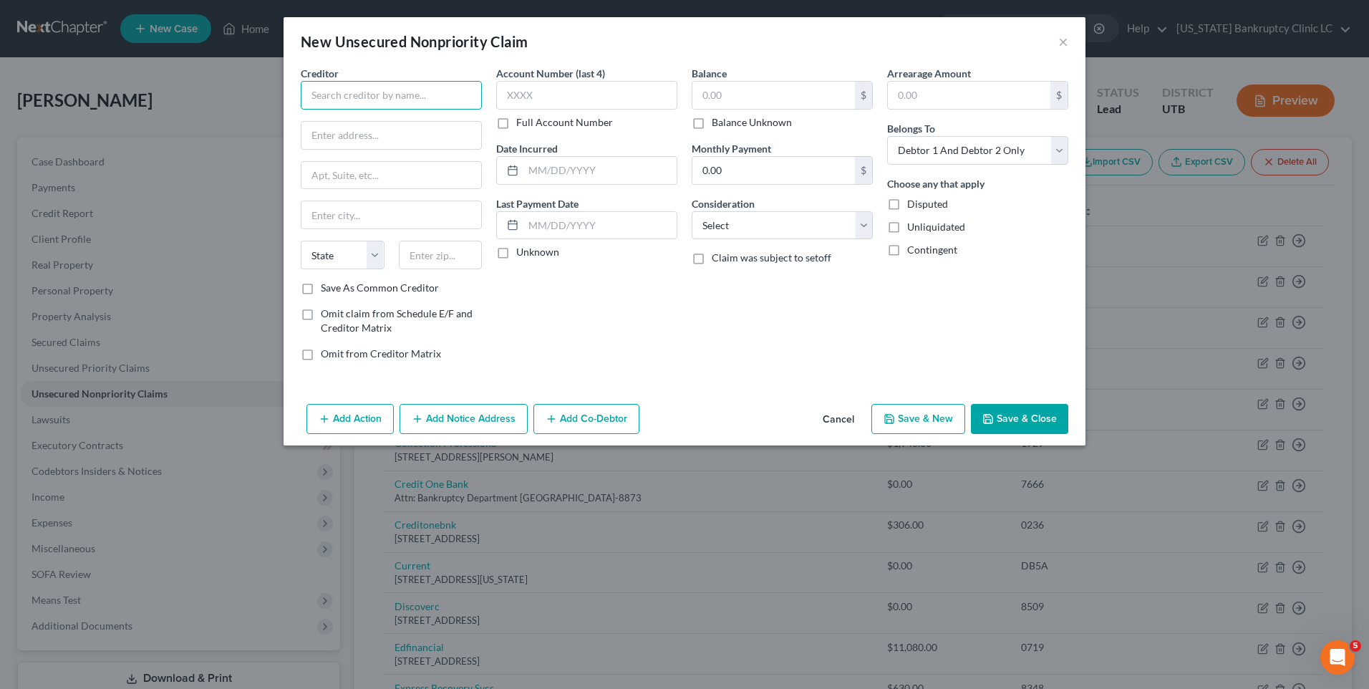
click at [372, 93] on input "text" at bounding box center [391, 95] width 181 height 29
click at [387, 128] on div "[STREET_ADDRESS]" at bounding box center [386, 133] width 149 height 12
click at [756, 103] on input "text" at bounding box center [774, 95] width 163 height 27
click at [943, 421] on button "Save & New" at bounding box center [919, 419] width 94 height 30
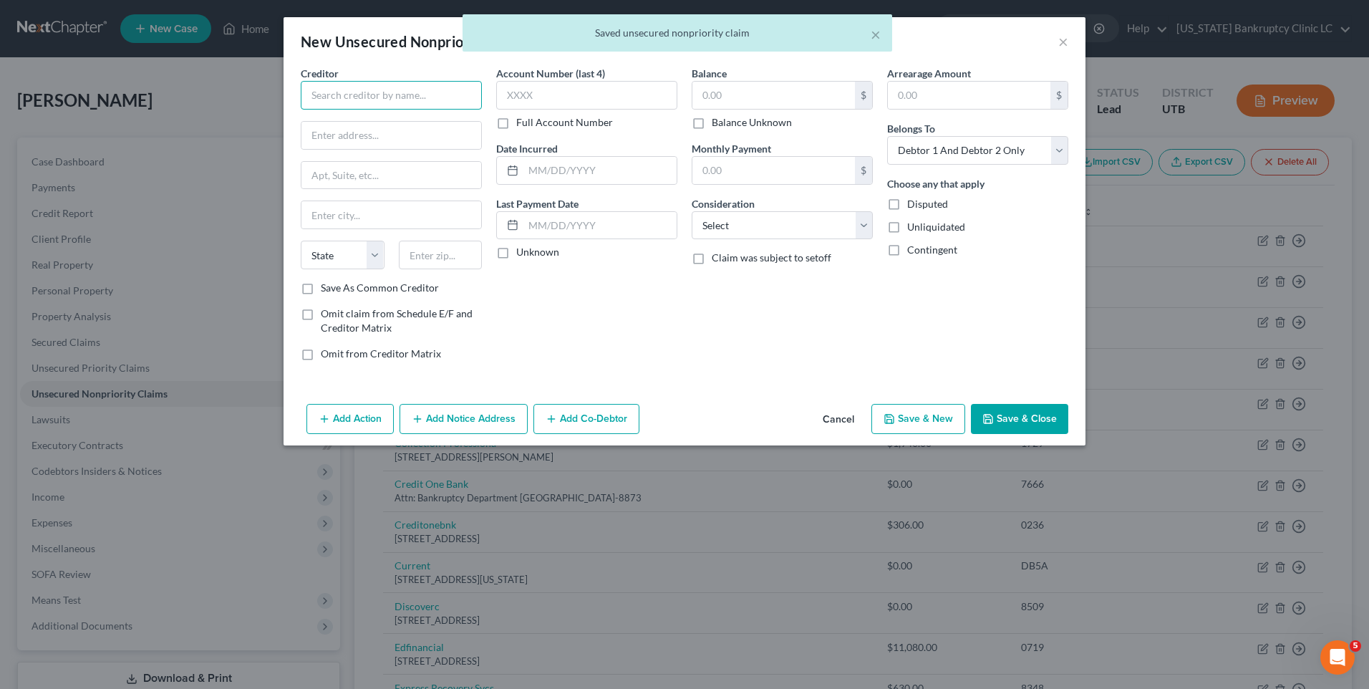
click at [375, 100] on input "text" at bounding box center [391, 95] width 181 height 29
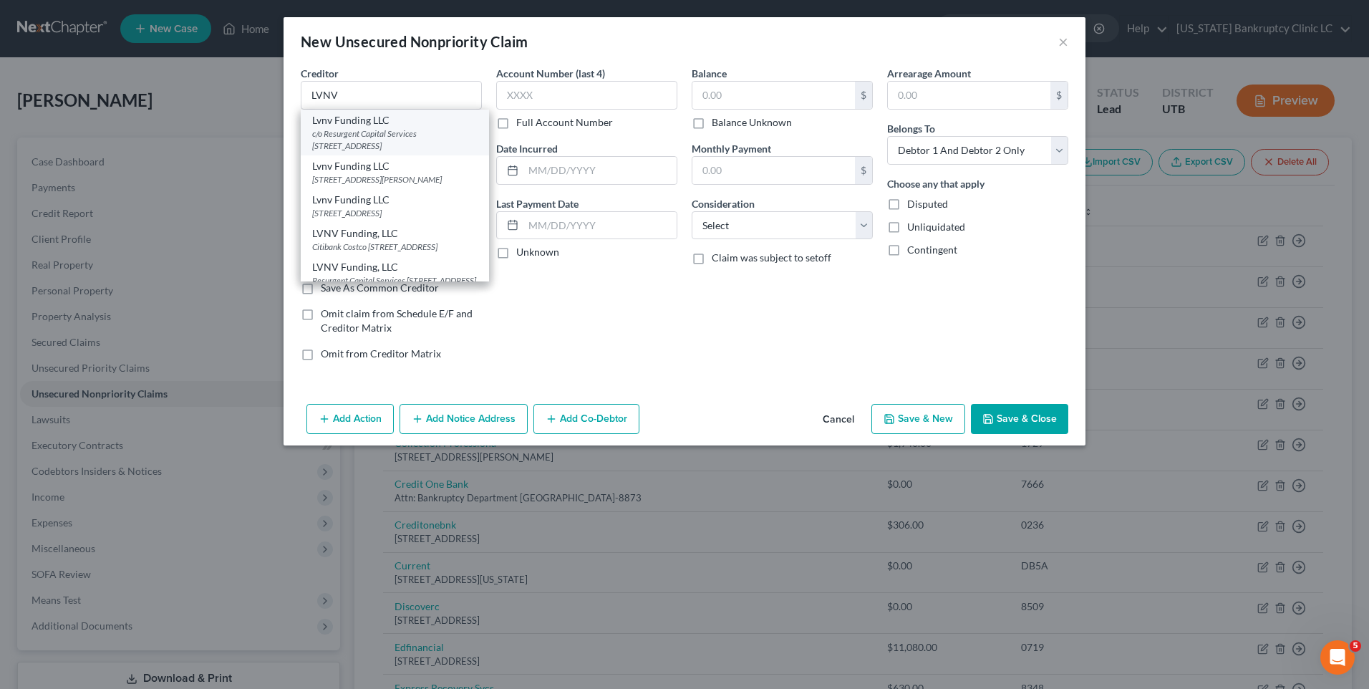
click at [379, 130] on div "c/o Resurgent Capital Services [STREET_ADDRESS]" at bounding box center [394, 139] width 165 height 24
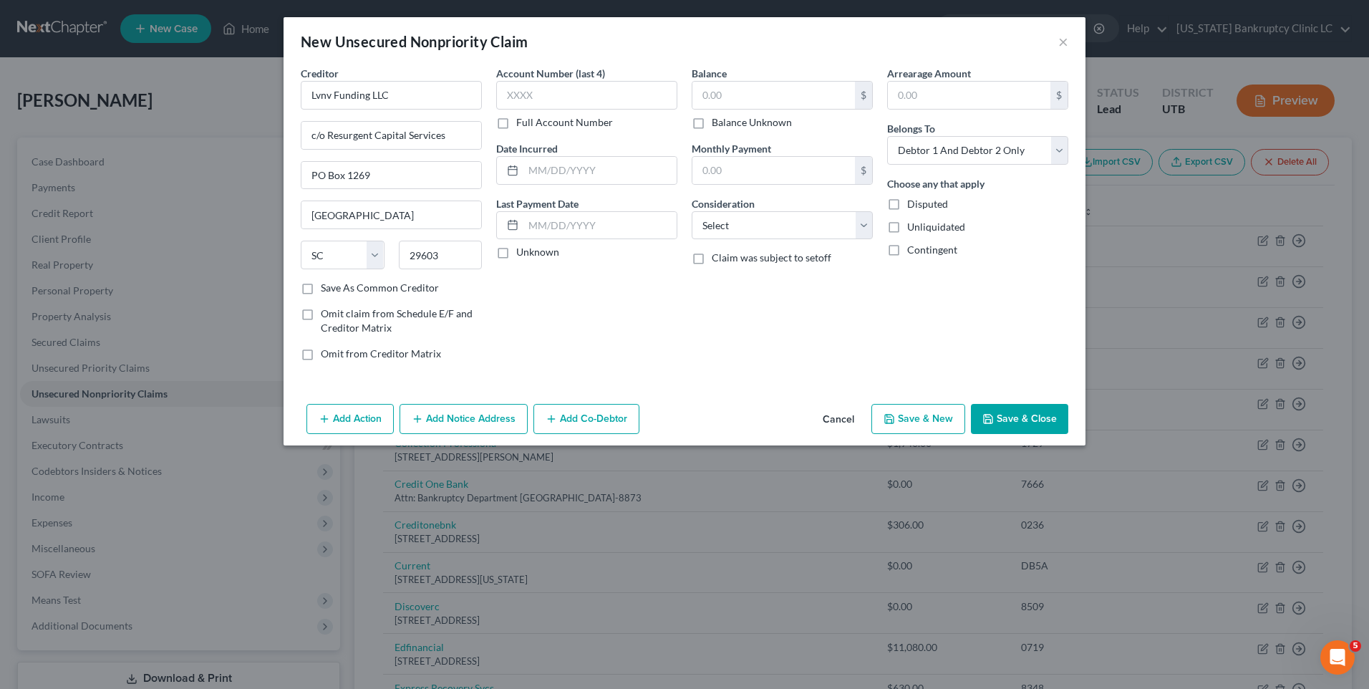
click at [912, 426] on button "Save & New" at bounding box center [919, 419] width 94 height 30
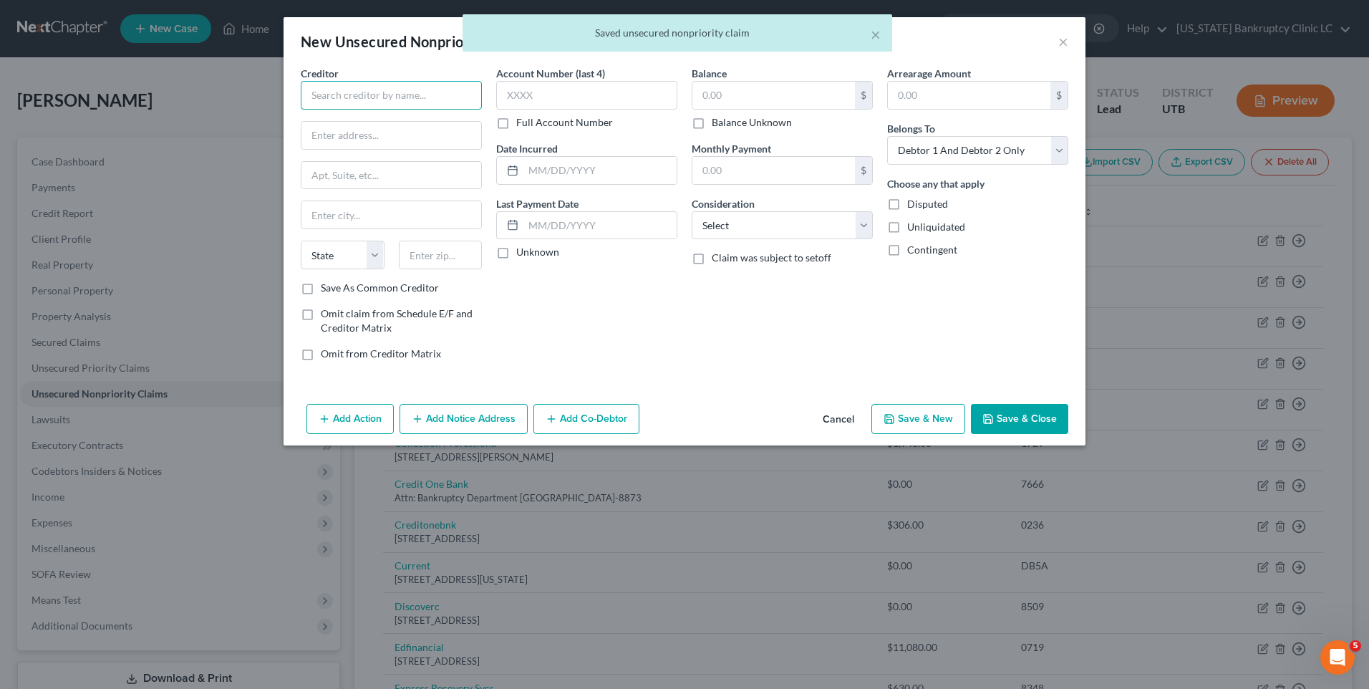
click at [334, 102] on input "text" at bounding box center [391, 95] width 181 height 29
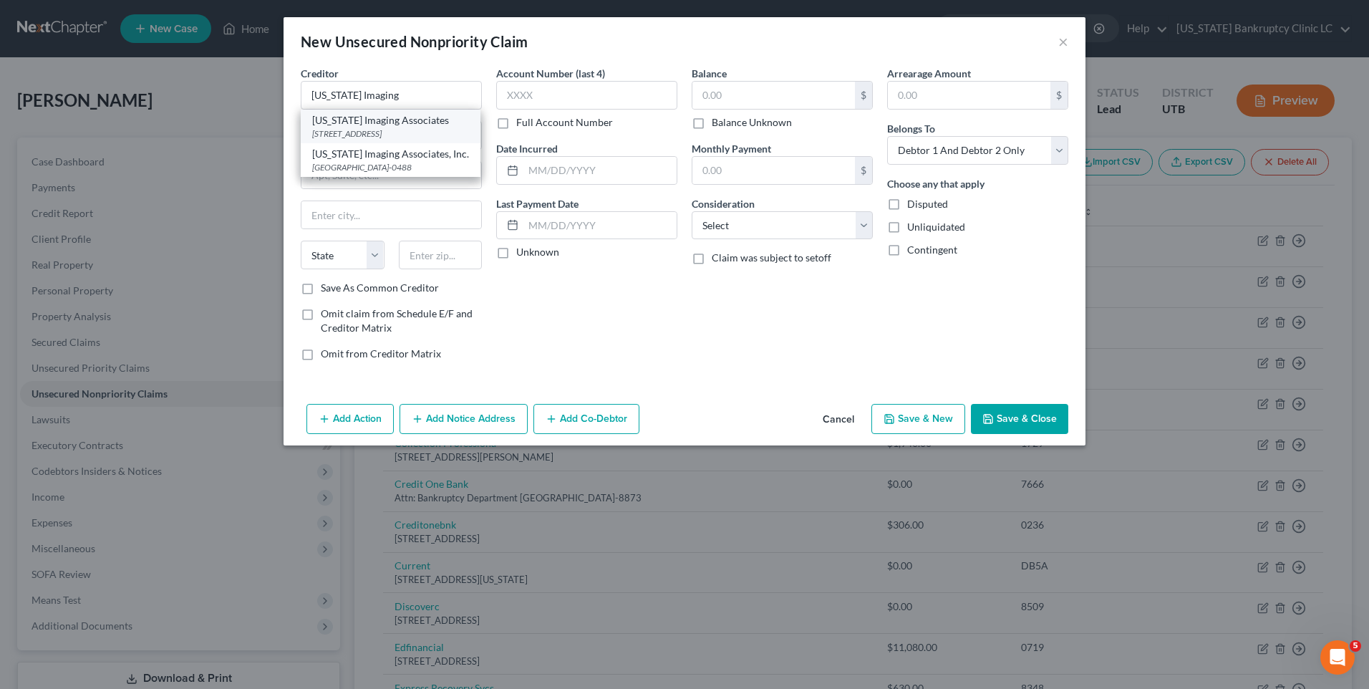
click at [359, 127] on div "[STREET_ADDRESS]" at bounding box center [390, 133] width 157 height 12
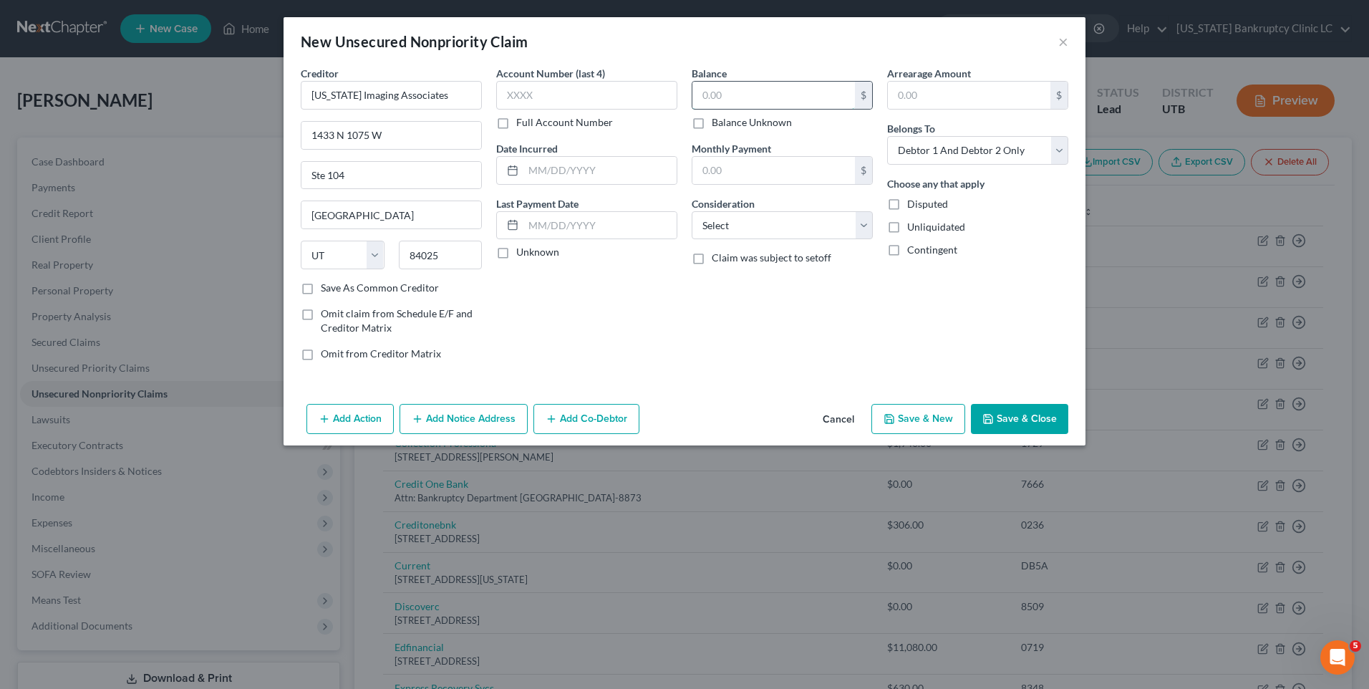
click at [767, 97] on input "text" at bounding box center [774, 95] width 163 height 27
click at [920, 420] on button "Save & New" at bounding box center [919, 419] width 94 height 30
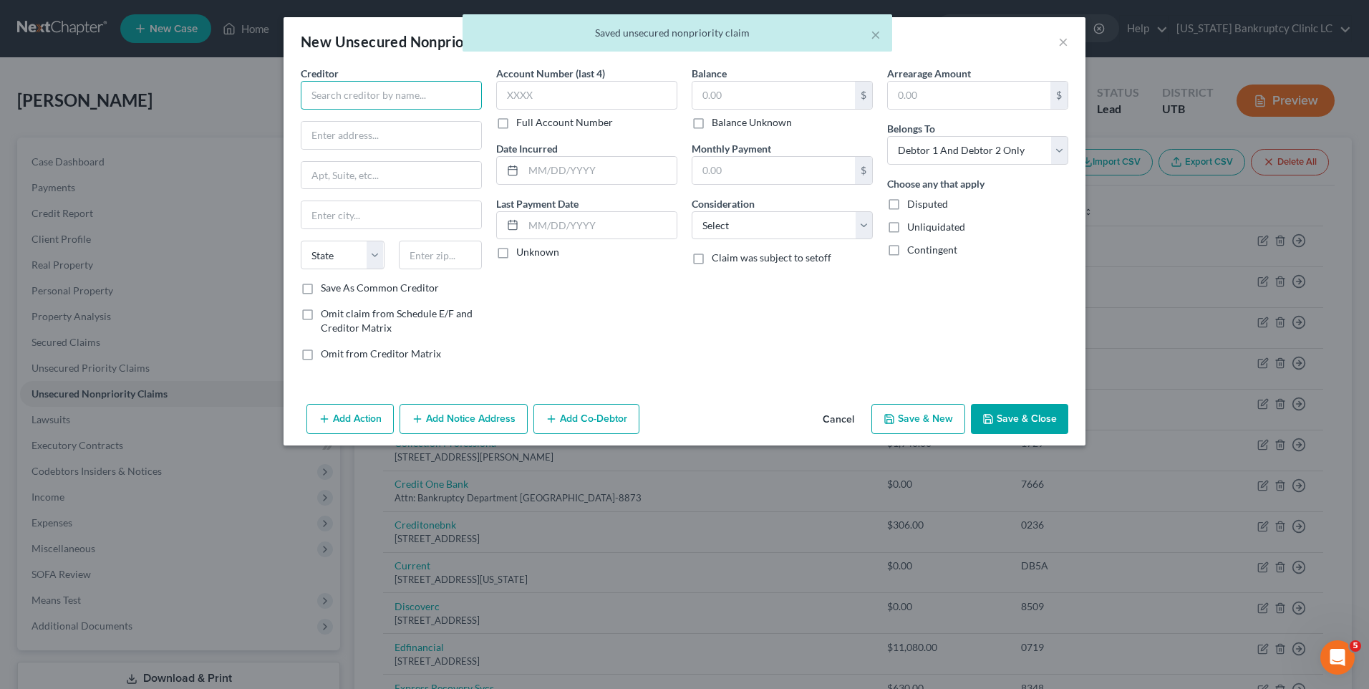
click at [366, 95] on input "text" at bounding box center [391, 95] width 181 height 29
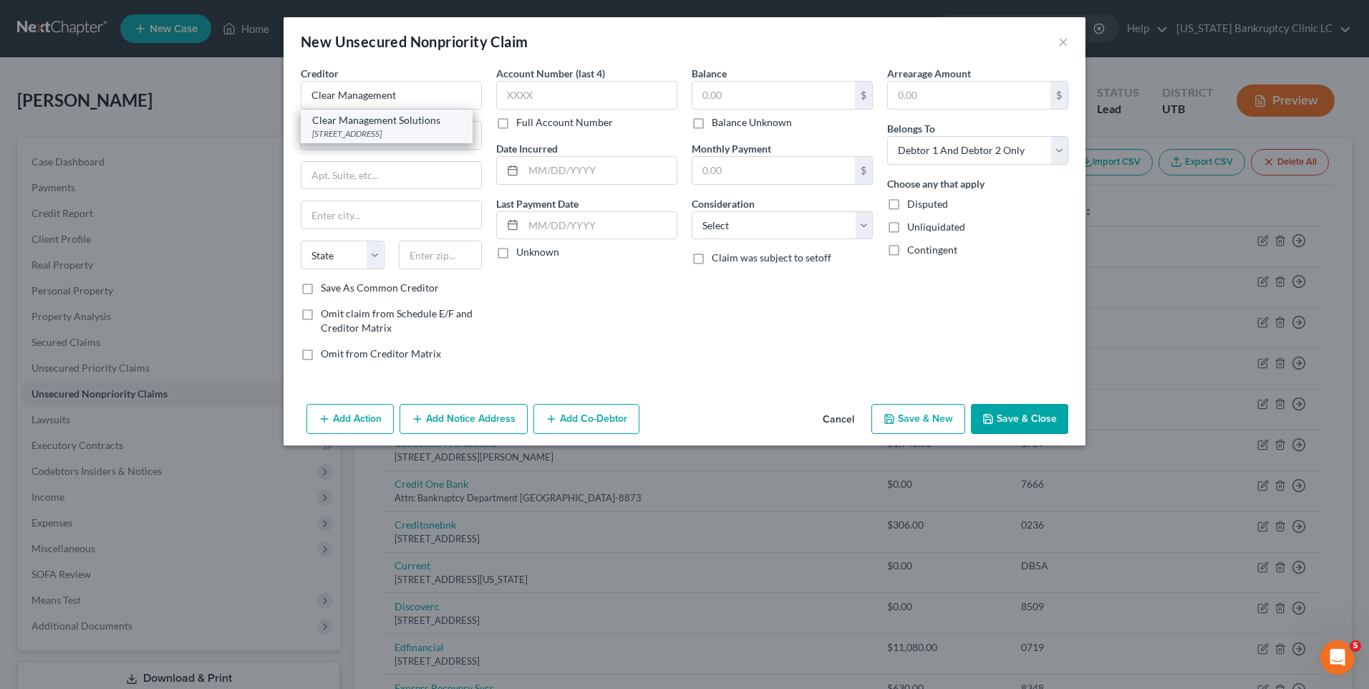
click at [375, 122] on div "Clear Management Solutions" at bounding box center [386, 120] width 149 height 14
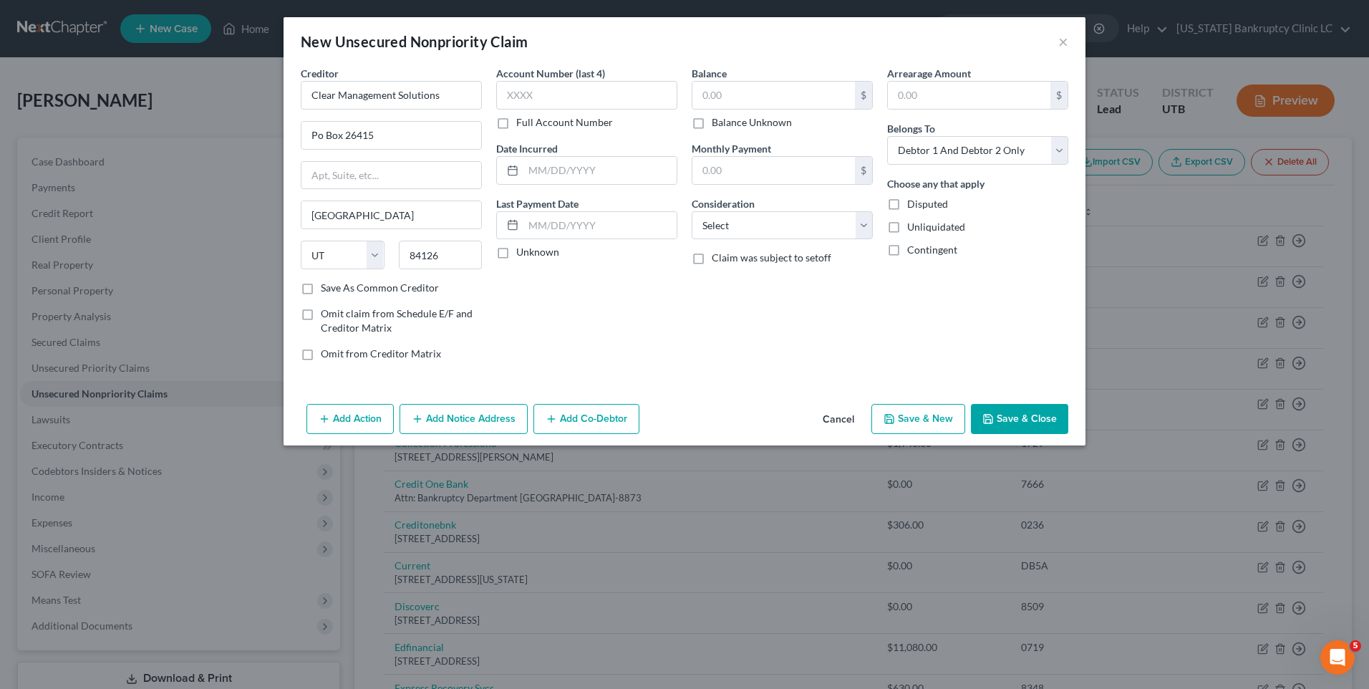
click at [1015, 415] on button "Save & Close" at bounding box center [1019, 419] width 97 height 30
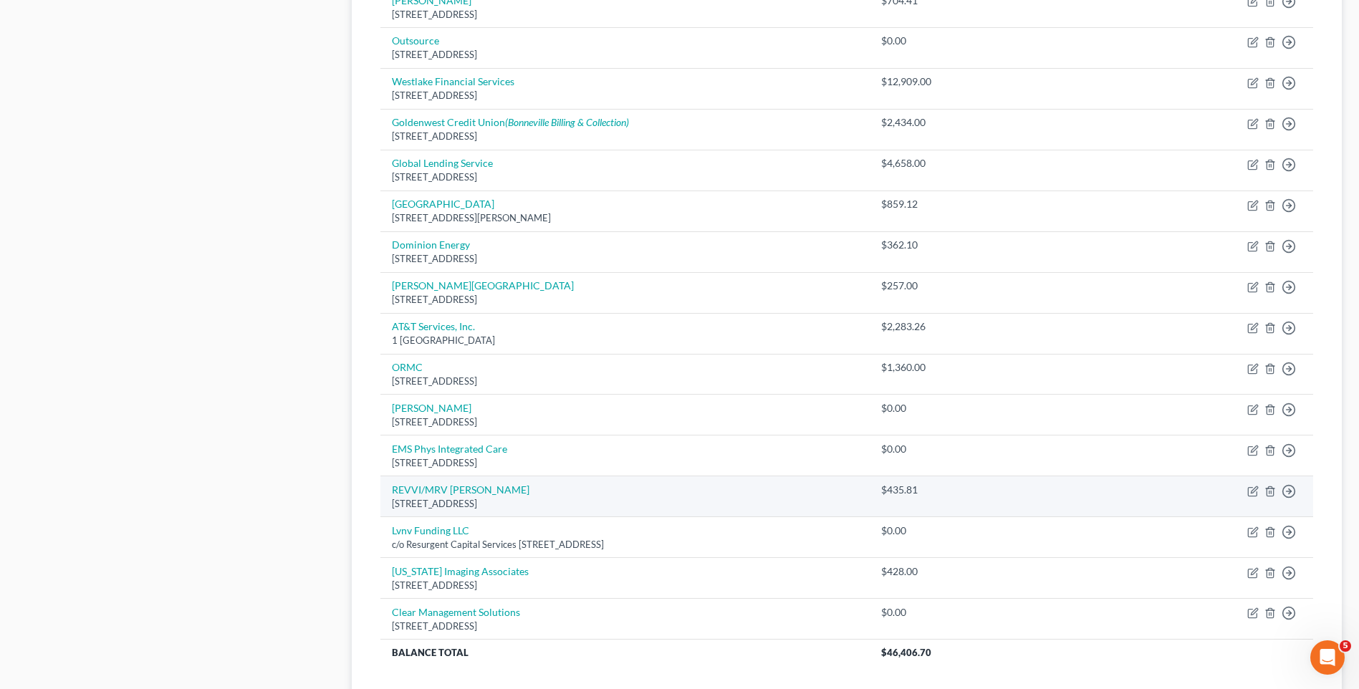
scroll to position [1658, 0]
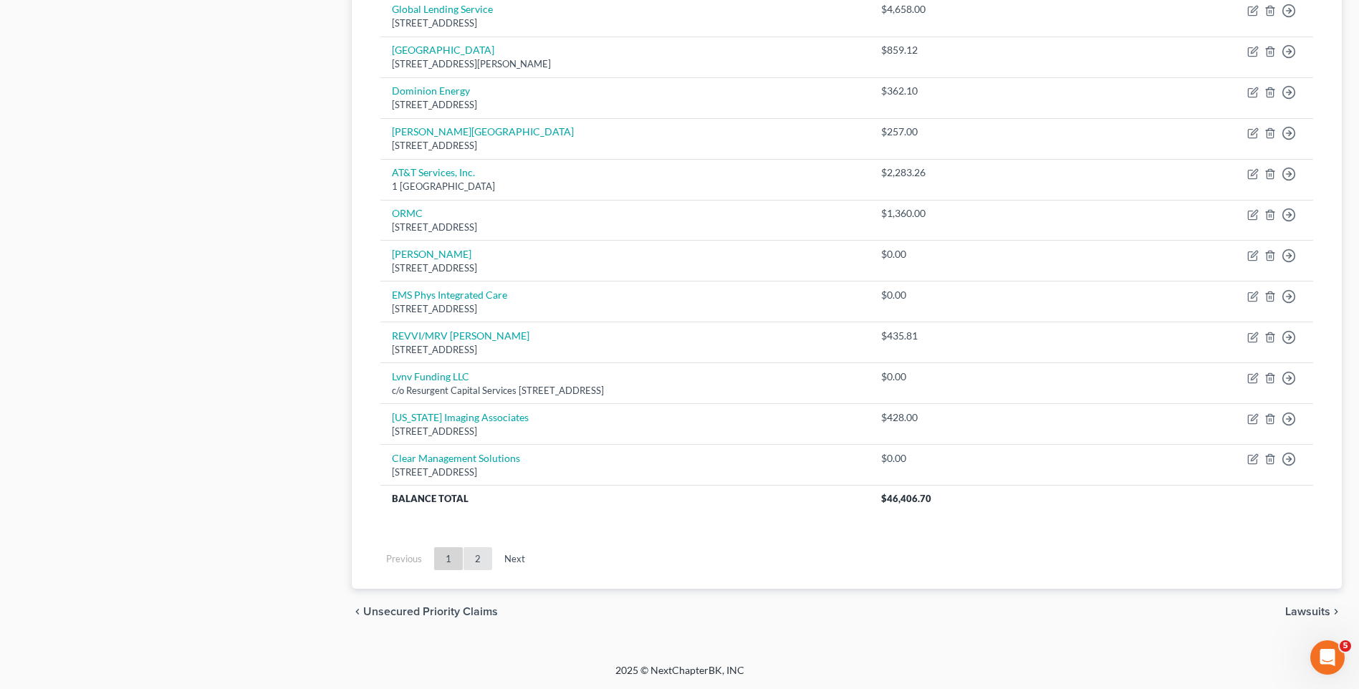
click at [475, 557] on link "2" at bounding box center [477, 558] width 29 height 23
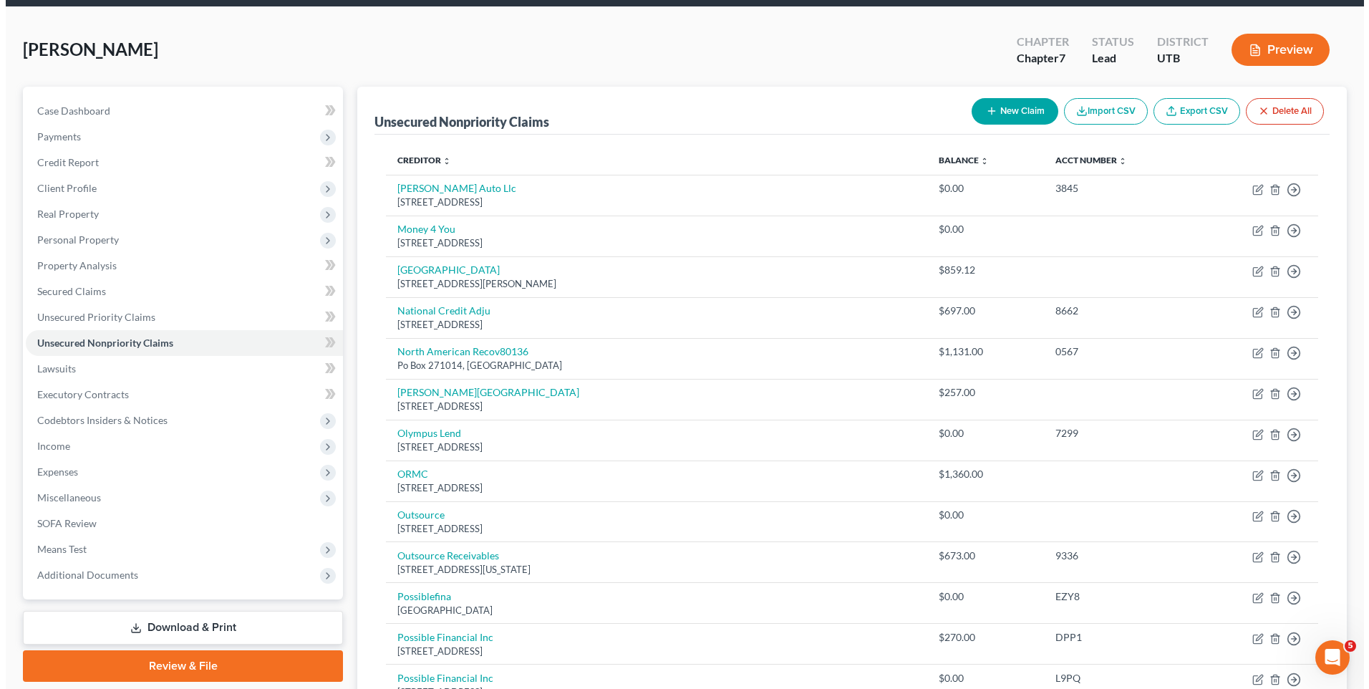
scroll to position [0, 0]
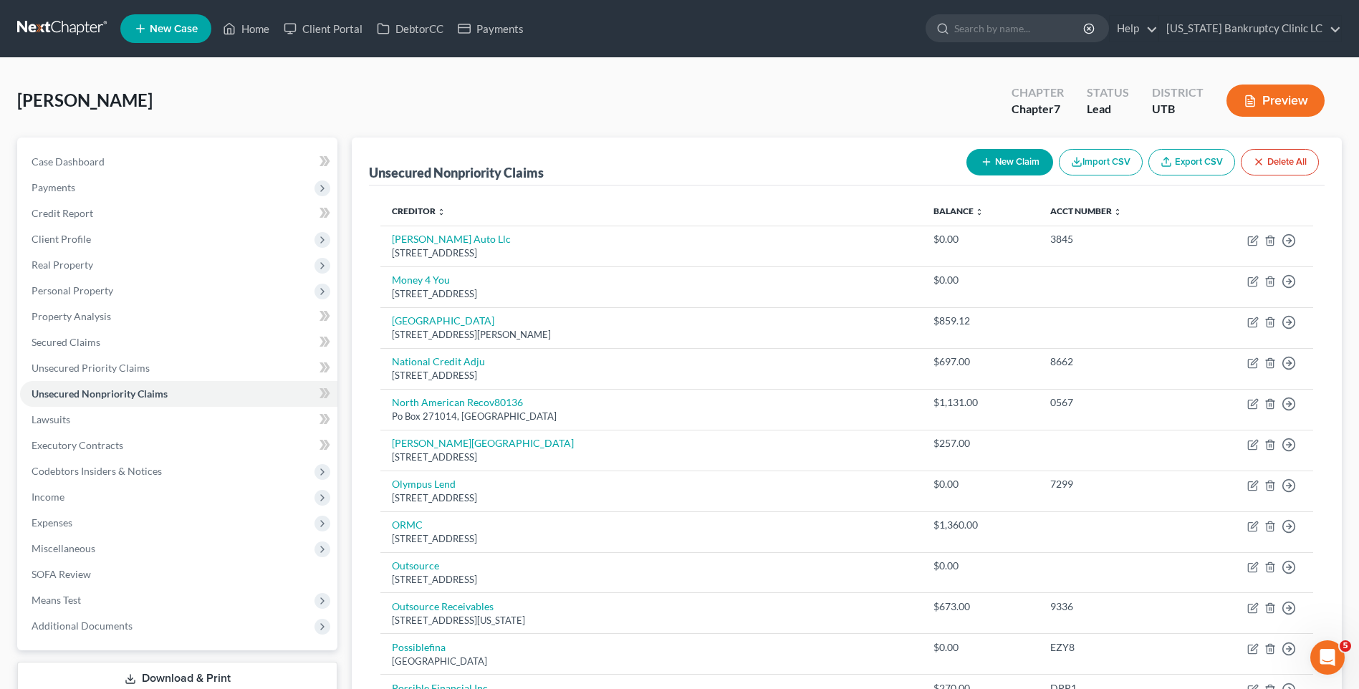
click at [1012, 160] on button "New Claim" at bounding box center [1009, 162] width 87 height 26
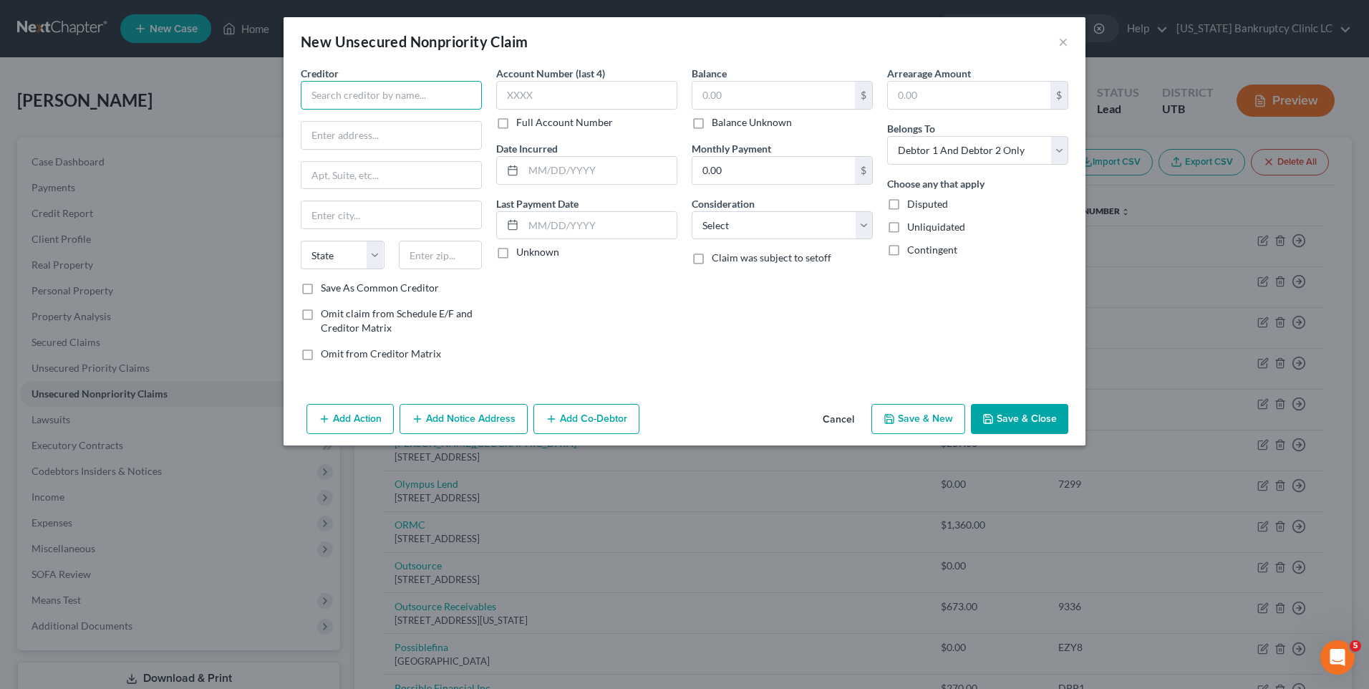
click at [377, 95] on input "text" at bounding box center [391, 95] width 181 height 29
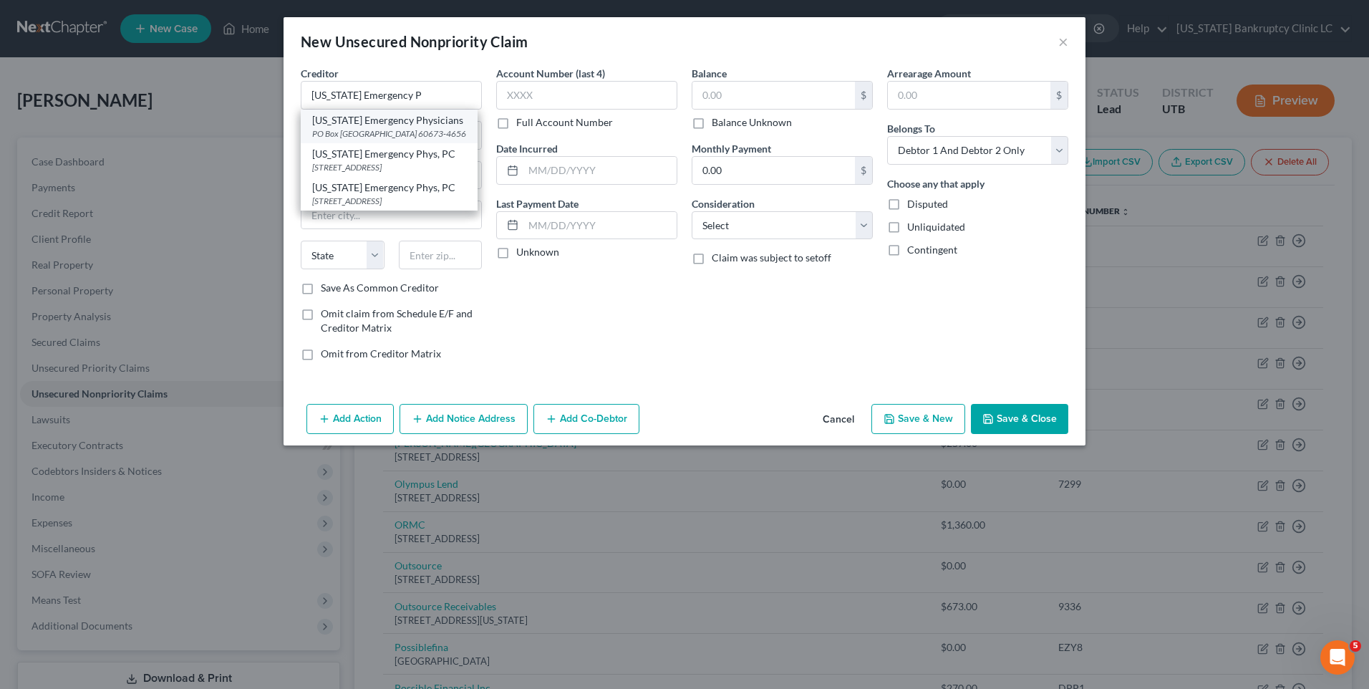
click at [394, 119] on div "[US_STATE] Emergency Physicians" at bounding box center [389, 120] width 154 height 14
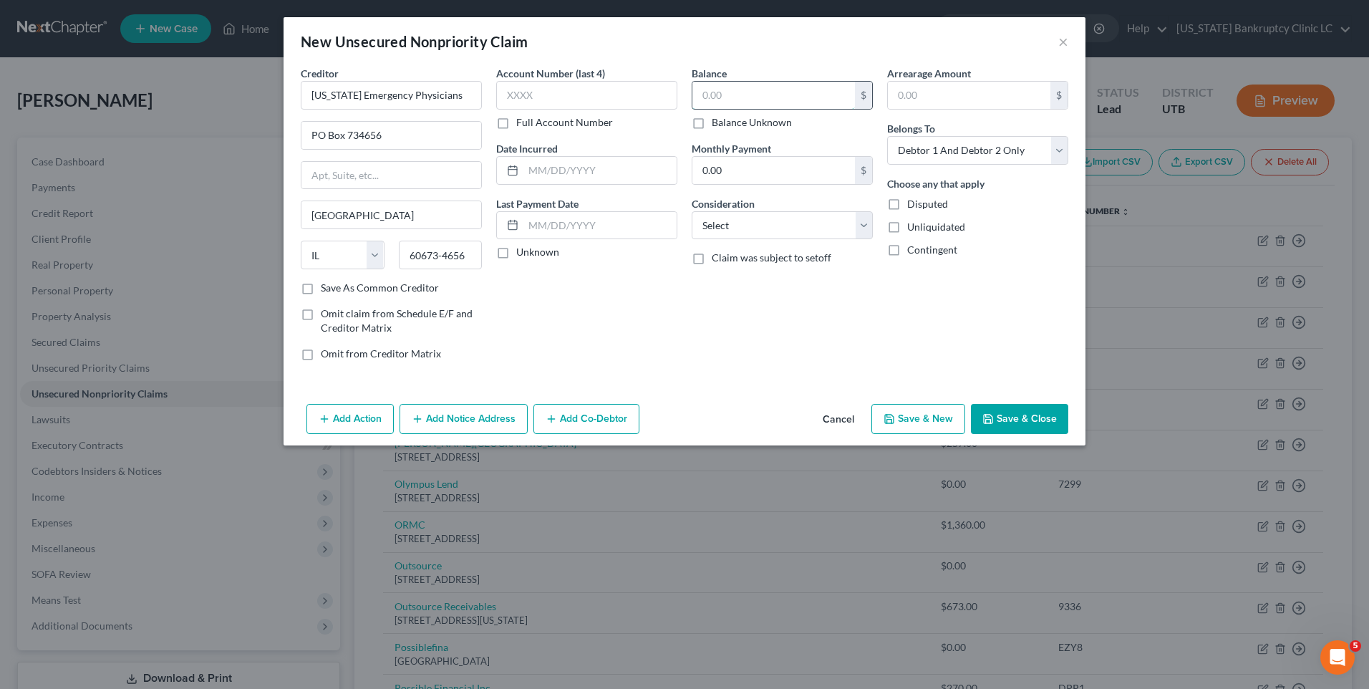
click at [803, 92] on input "text" at bounding box center [774, 95] width 163 height 27
click at [1024, 416] on button "Save & Close" at bounding box center [1019, 419] width 97 height 30
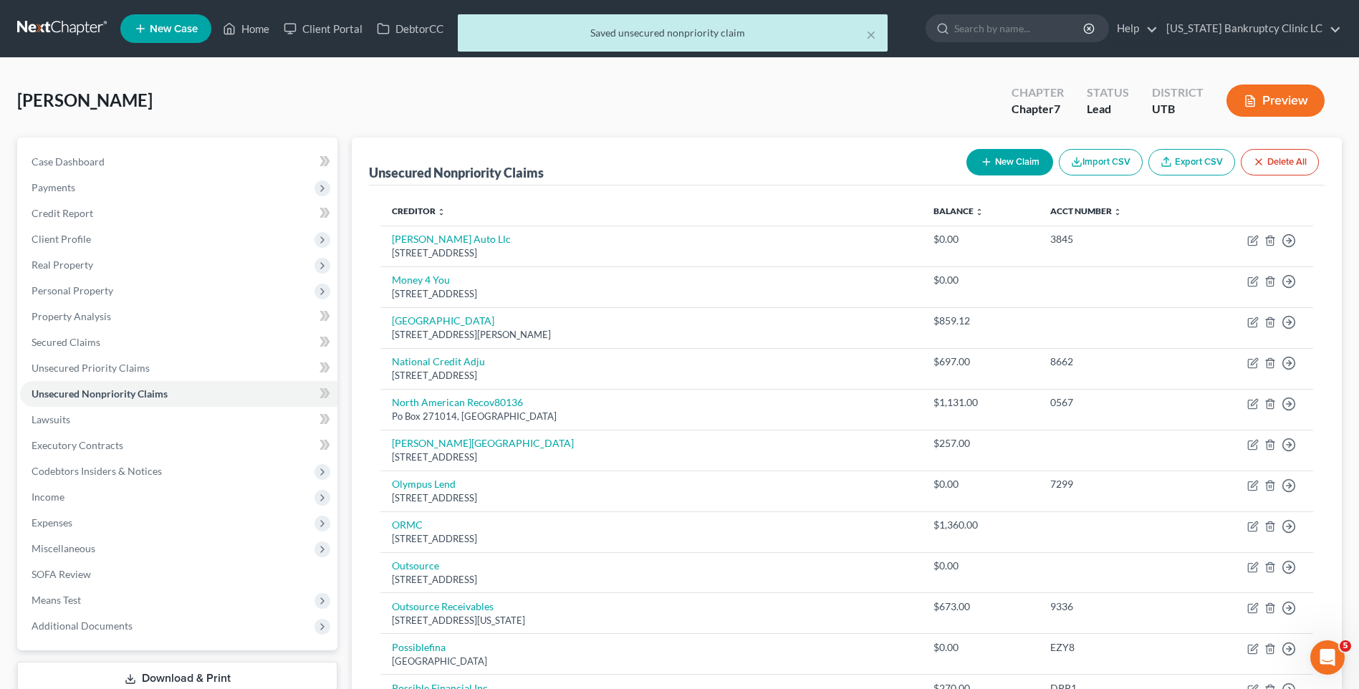
click at [994, 166] on button "New Claim" at bounding box center [1009, 162] width 87 height 26
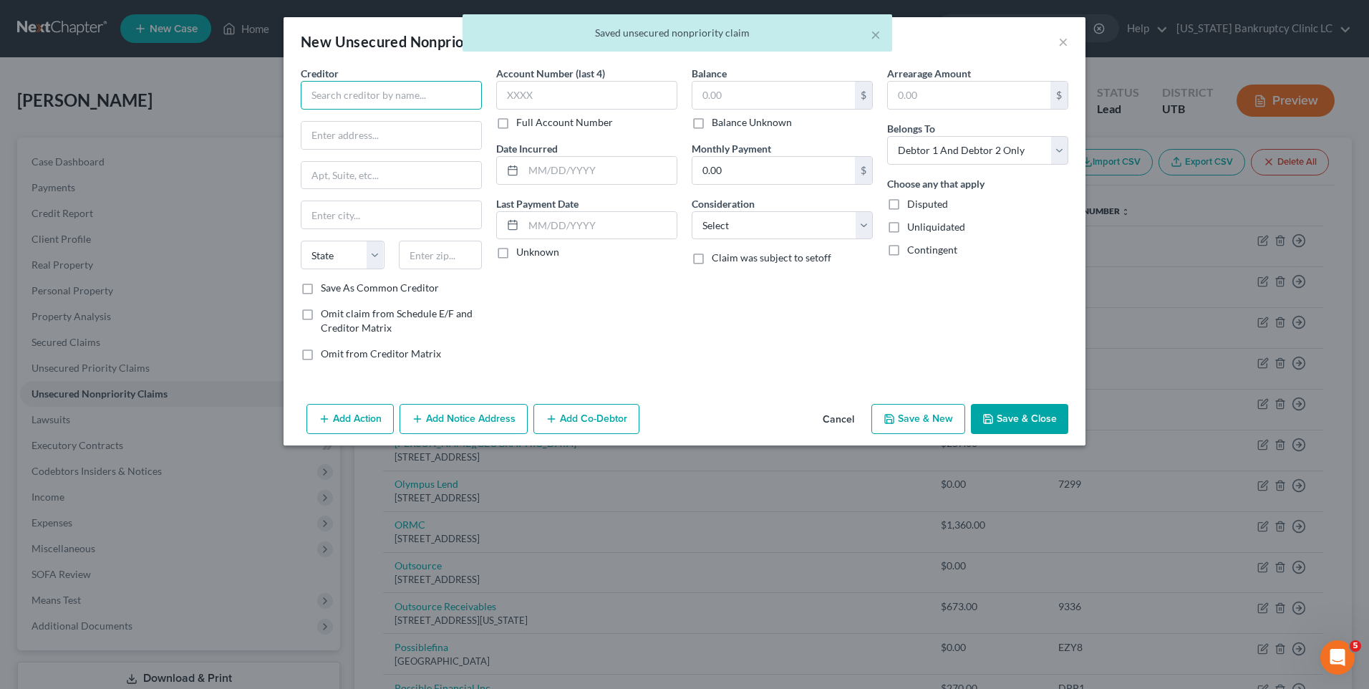
click at [383, 95] on input "text" at bounding box center [391, 95] width 181 height 29
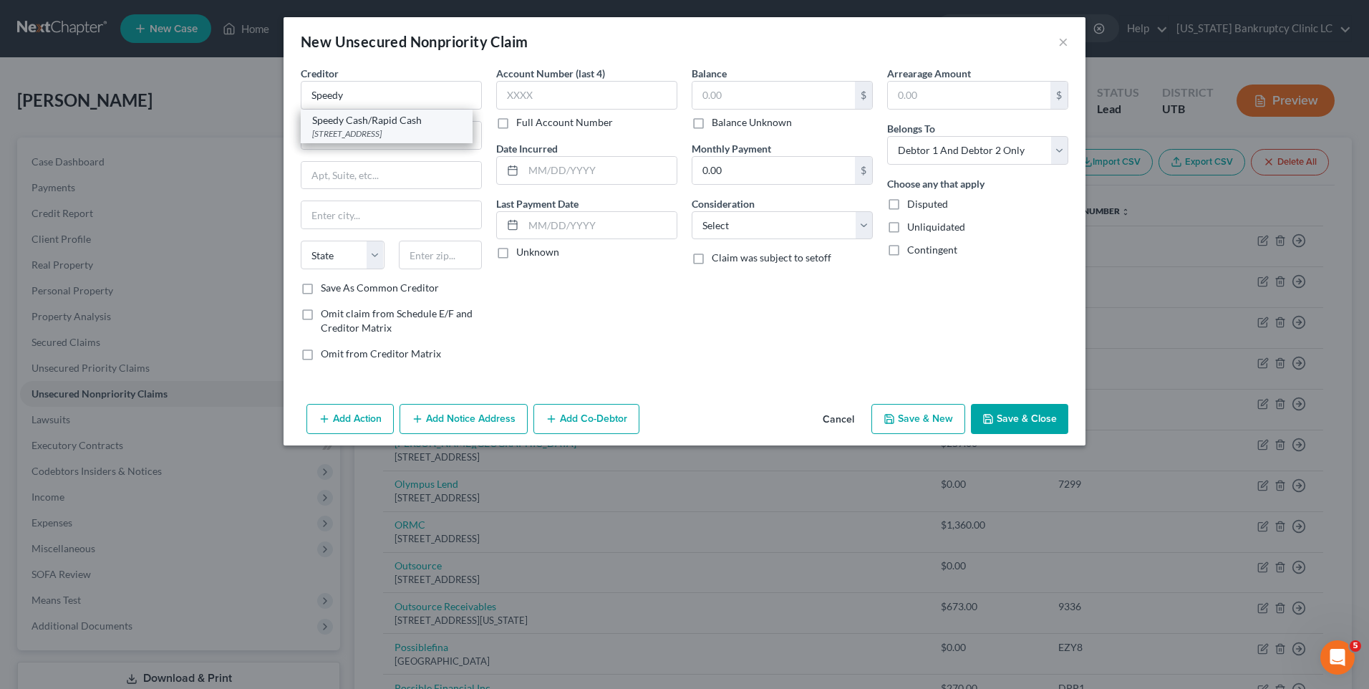
click at [392, 121] on div "Speedy Cash/Rapid Cash" at bounding box center [386, 120] width 149 height 14
click at [734, 88] on input "text" at bounding box center [774, 95] width 163 height 27
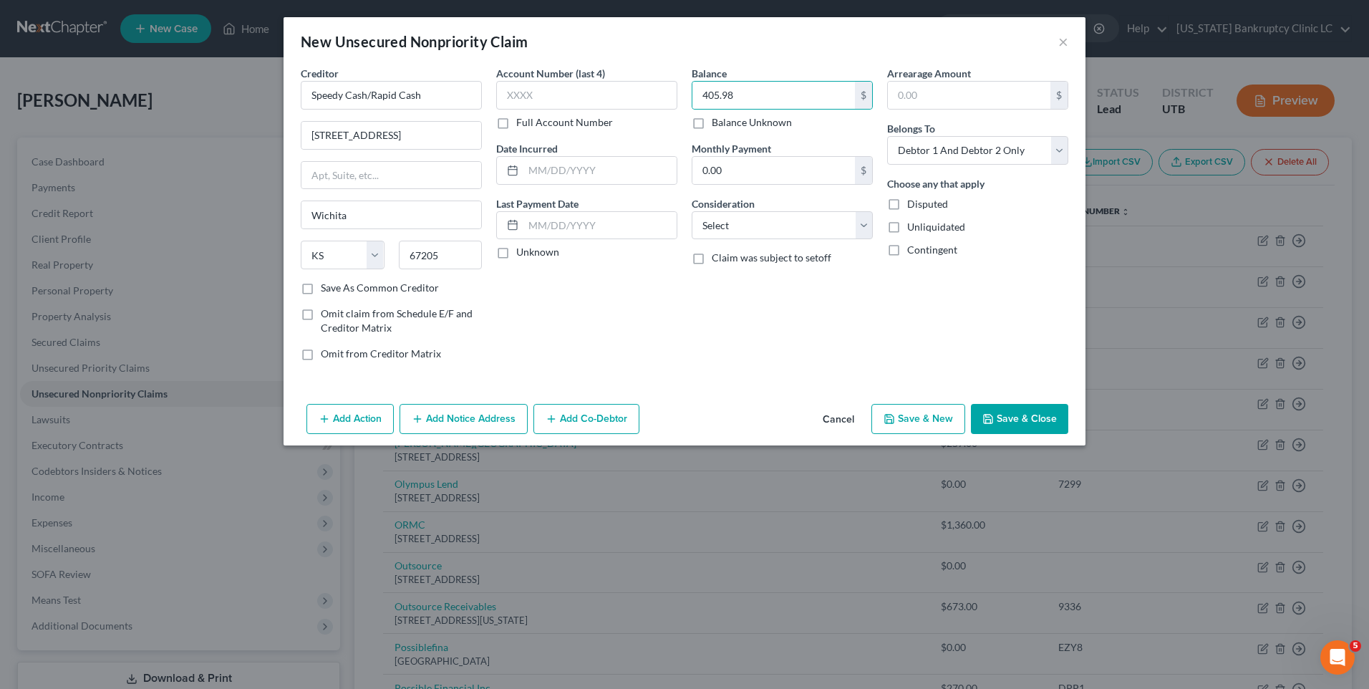
click at [903, 415] on button "Save & New" at bounding box center [919, 419] width 94 height 30
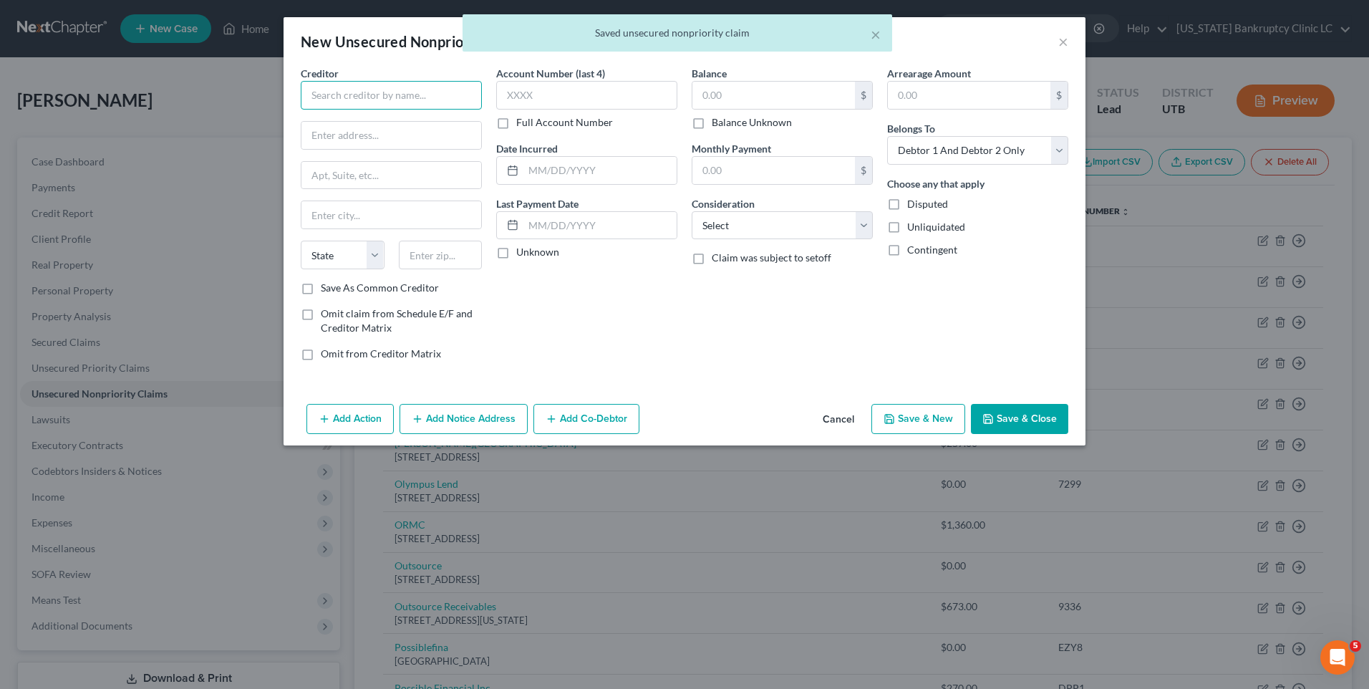
click at [322, 87] on input "text" at bounding box center [391, 95] width 181 height 29
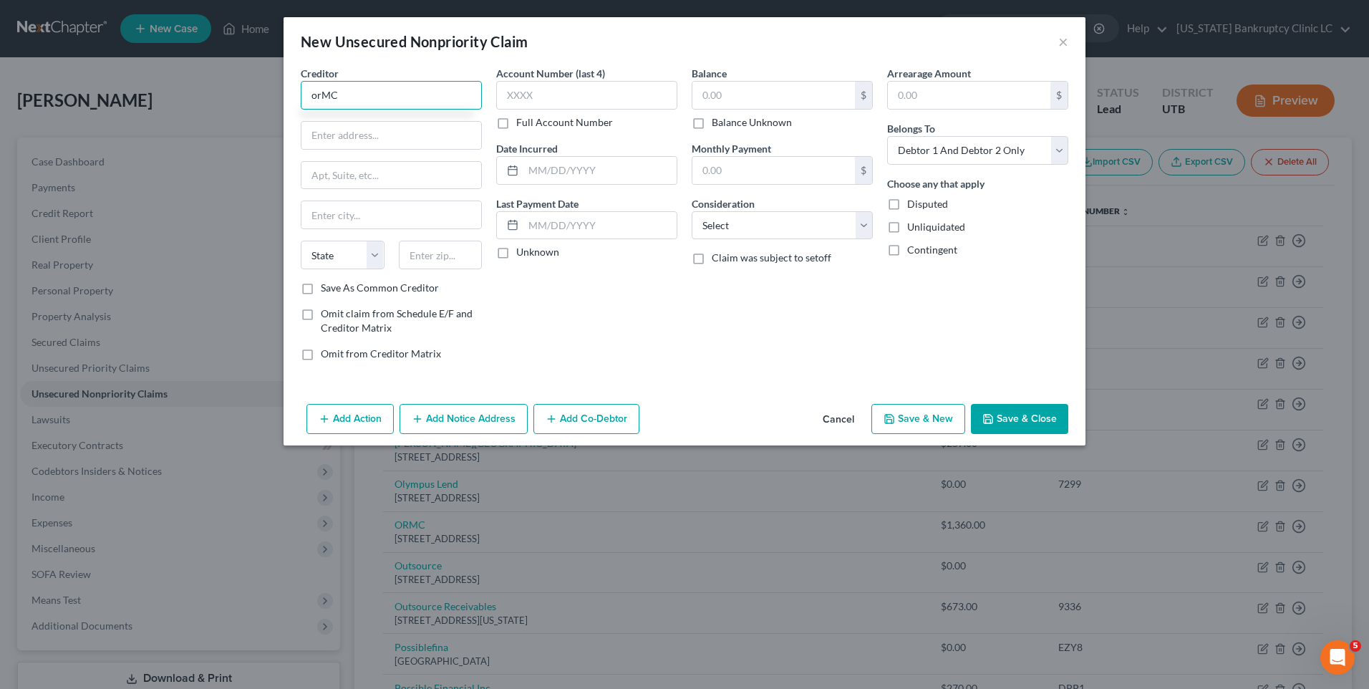
drag, startPoint x: 359, startPoint y: 92, endPoint x: 214, endPoint y: 82, distance: 145.1
click at [211, 85] on div "New Unsecured Nonpriority Claim × Creditor * orMC State [US_STATE] AK AR AZ CA …" at bounding box center [684, 344] width 1369 height 689
click at [351, 132] on div "[STREET_ADDRESS]" at bounding box center [386, 133] width 149 height 12
click at [713, 95] on input "text" at bounding box center [774, 95] width 163 height 27
click at [921, 420] on button "Save & New" at bounding box center [919, 419] width 94 height 30
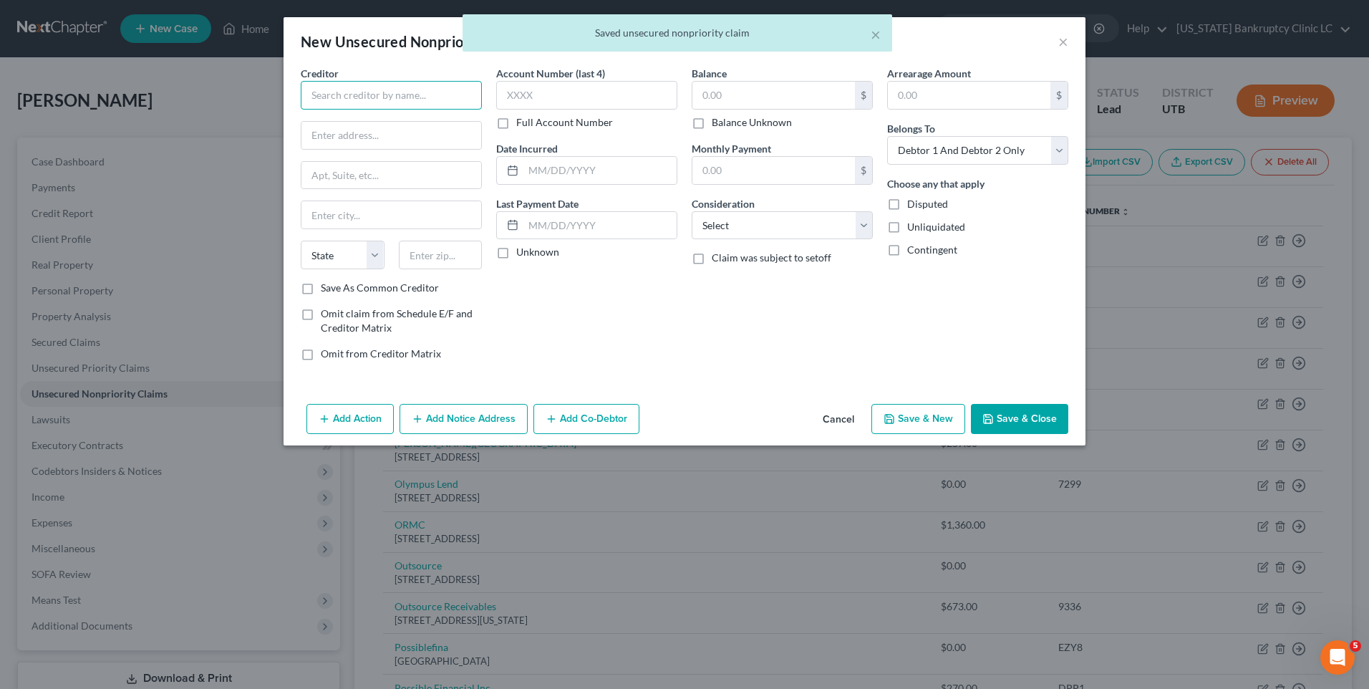
click at [344, 87] on input "text" at bounding box center [391, 95] width 181 height 29
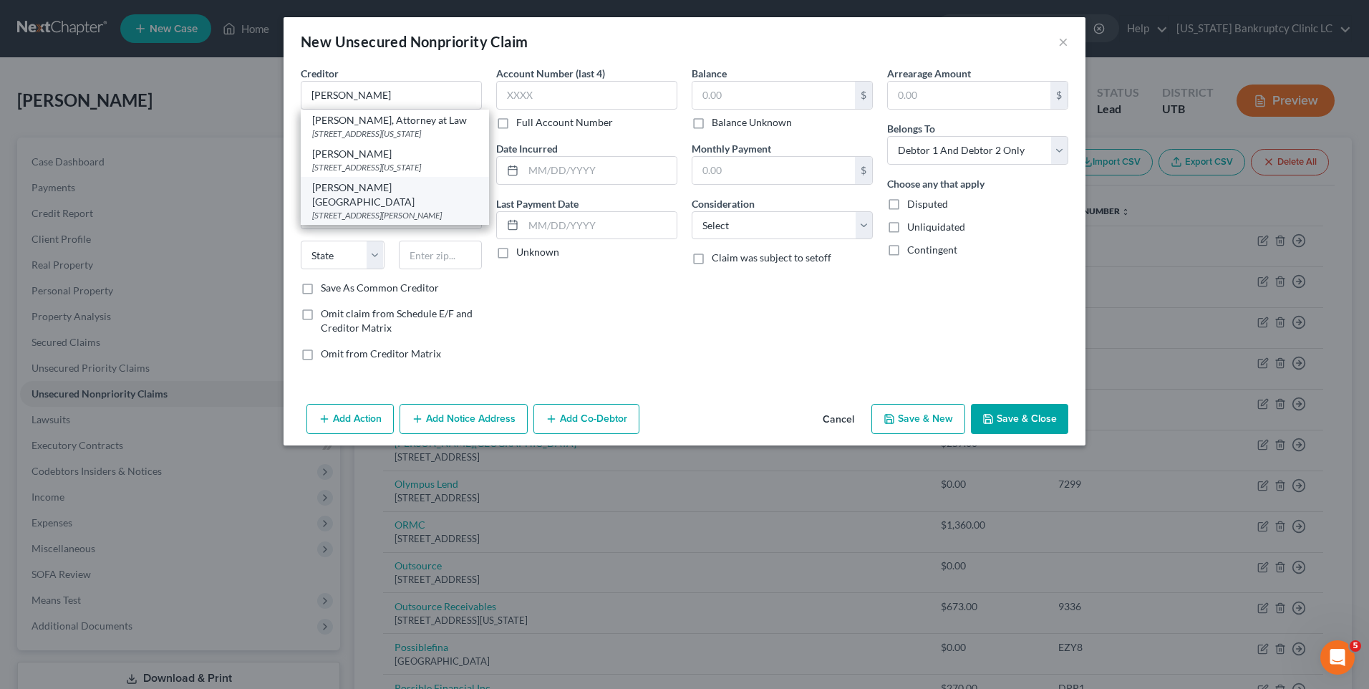
click at [365, 201] on div "[PERSON_NAME][GEOGRAPHIC_DATA]" at bounding box center [394, 194] width 165 height 29
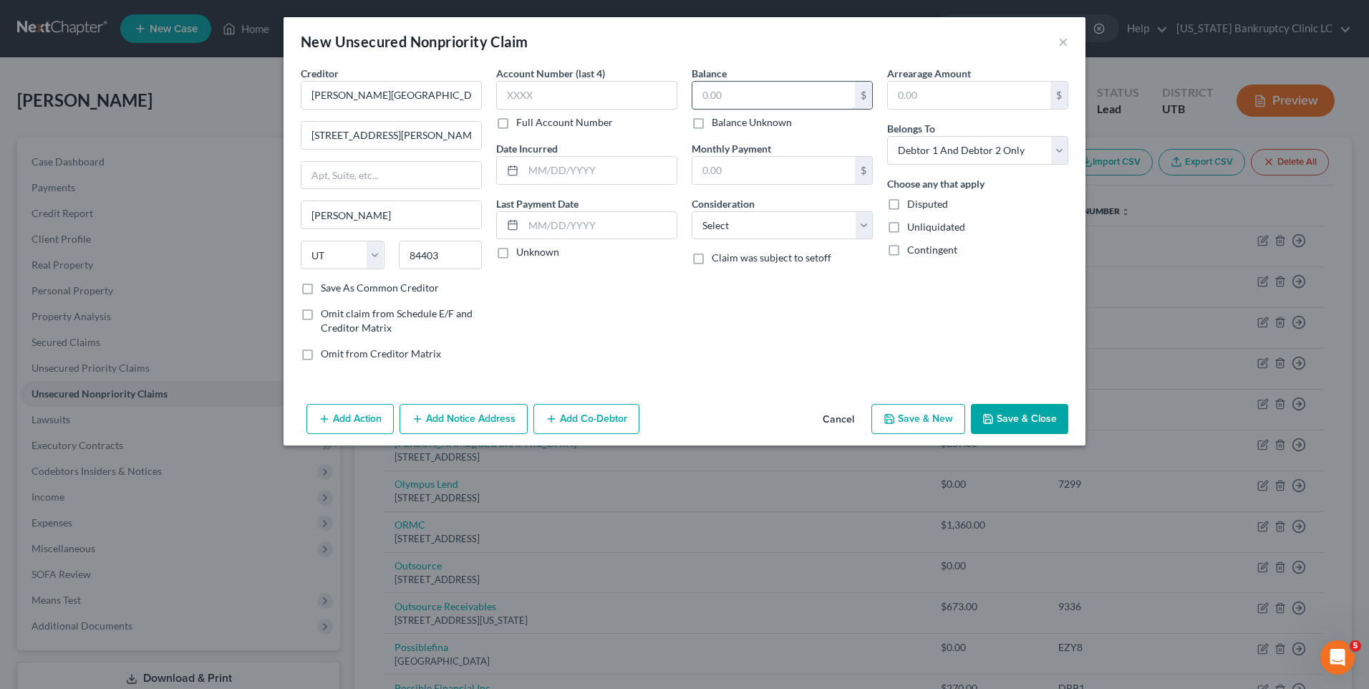
click at [733, 88] on input "text" at bounding box center [774, 95] width 163 height 27
click at [925, 420] on button "Save & New" at bounding box center [919, 419] width 94 height 30
click at [359, 95] on input "text" at bounding box center [391, 95] width 181 height 29
drag, startPoint x: 415, startPoint y: 108, endPoint x: 178, endPoint y: 86, distance: 238.1
click at [168, 87] on div "New Unsecured Nonpriority Claim × Creditor * Ellie Mental Health State [US_STAT…" at bounding box center [684, 344] width 1369 height 689
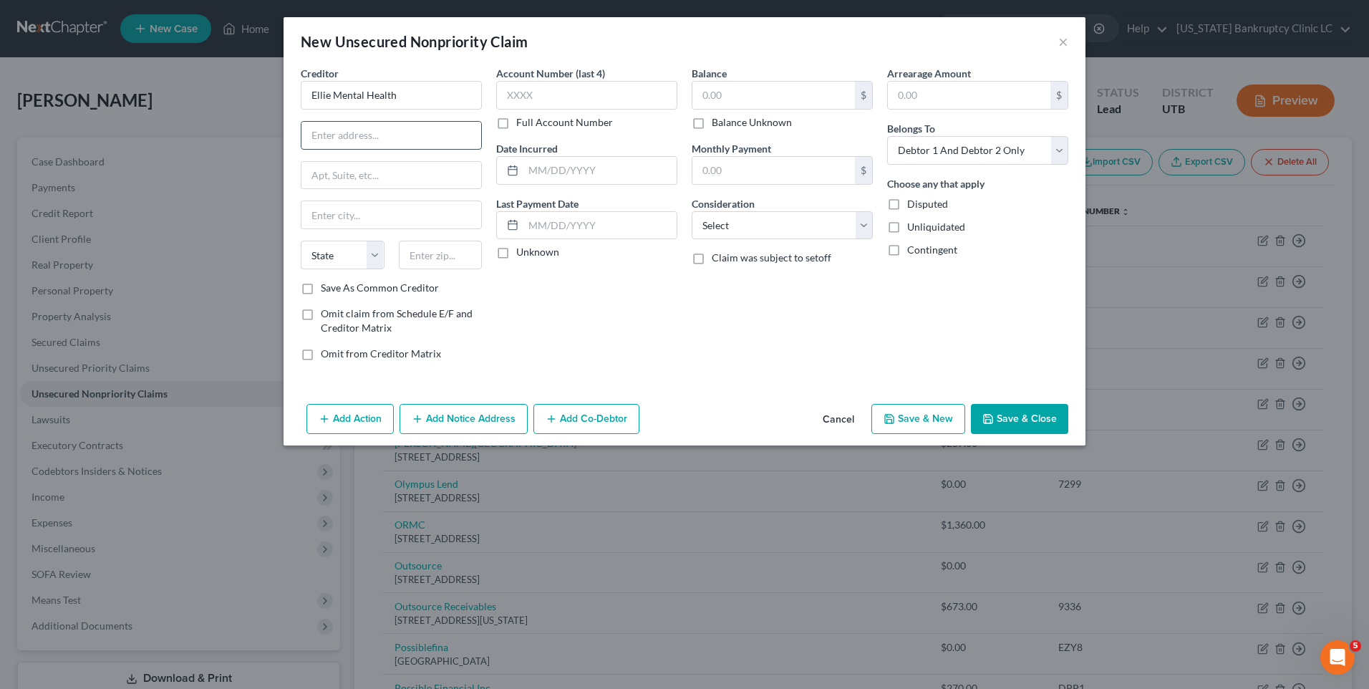
click at [350, 138] on input "text" at bounding box center [392, 135] width 180 height 27
drag, startPoint x: 327, startPoint y: 216, endPoint x: 254, endPoint y: 231, distance: 74.4
click at [254, 231] on div "New Unsecured Nonpriority Claim × Creditor * Ellie Mental Health [STREET_ADDRES…" at bounding box center [684, 344] width 1369 height 689
click at [418, 259] on input "text" at bounding box center [441, 255] width 84 height 29
click at [773, 99] on input "text" at bounding box center [774, 95] width 163 height 27
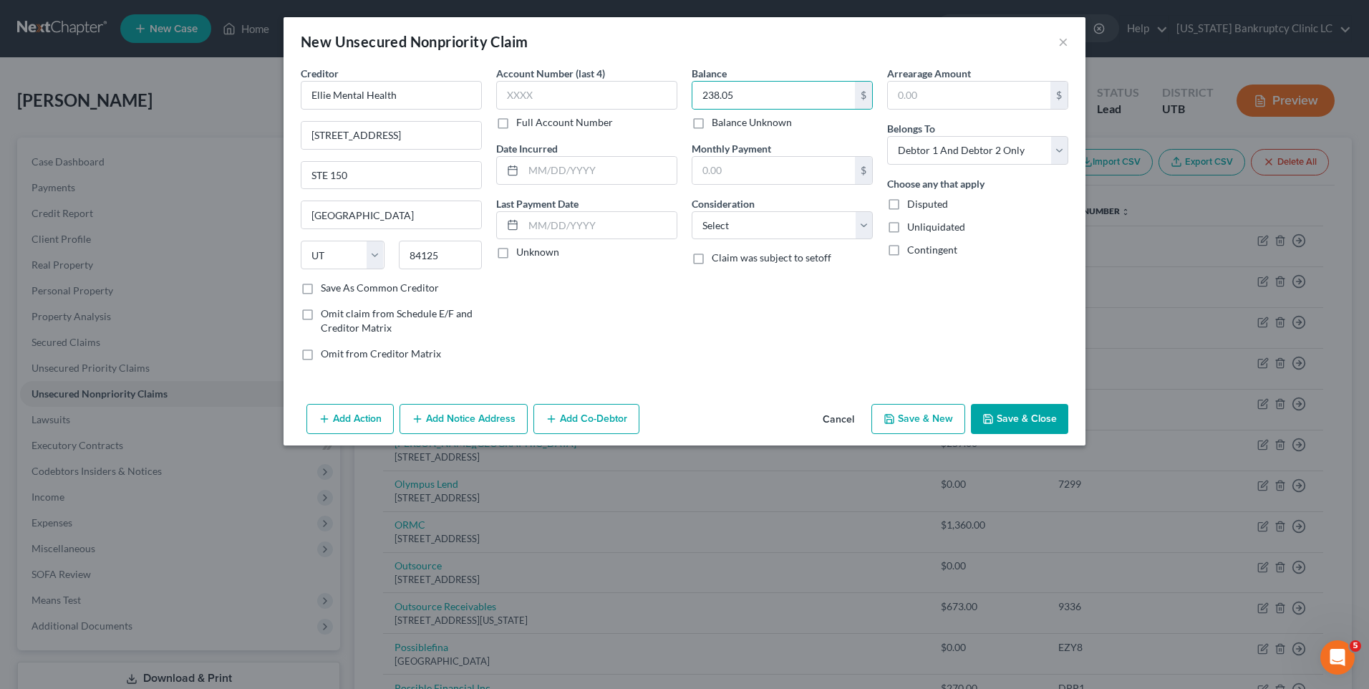
click at [939, 415] on button "Save & New" at bounding box center [919, 419] width 94 height 30
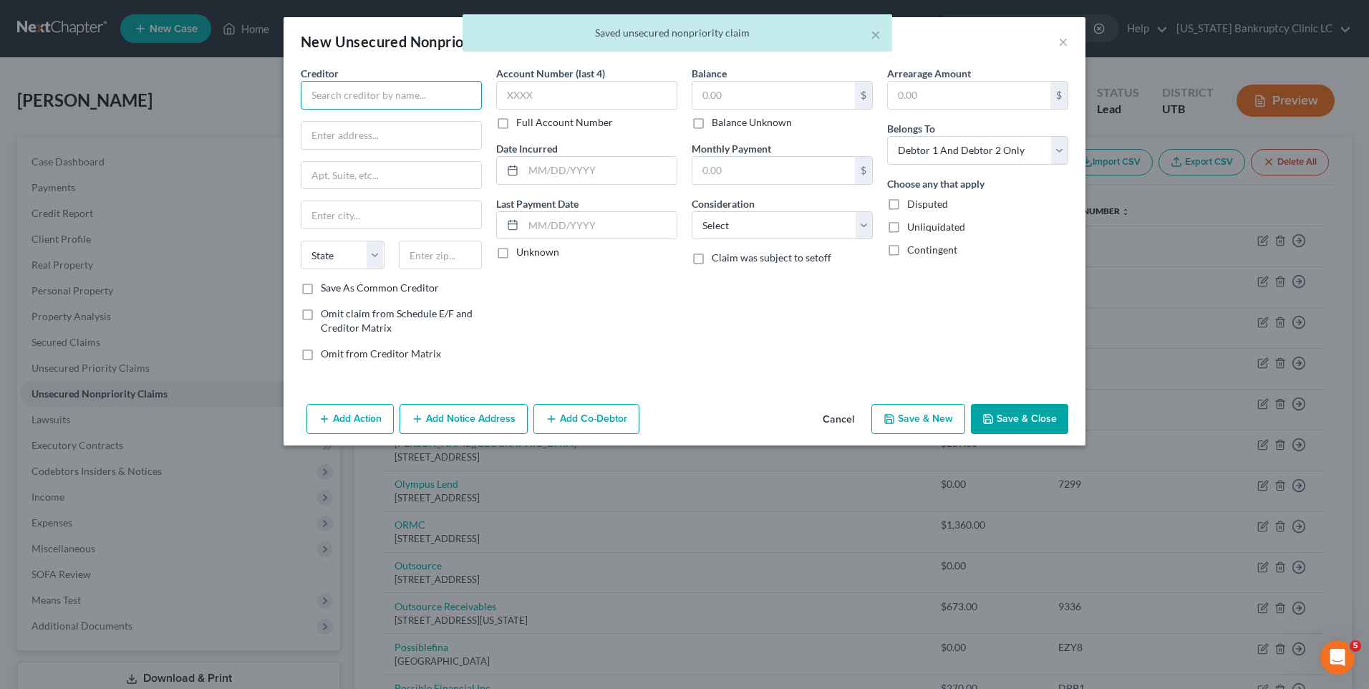
click at [418, 96] on input "text" at bounding box center [391, 95] width 181 height 29
click at [391, 120] on div "[US_STATE] Billing & Recovery Services" at bounding box center [394, 127] width 165 height 29
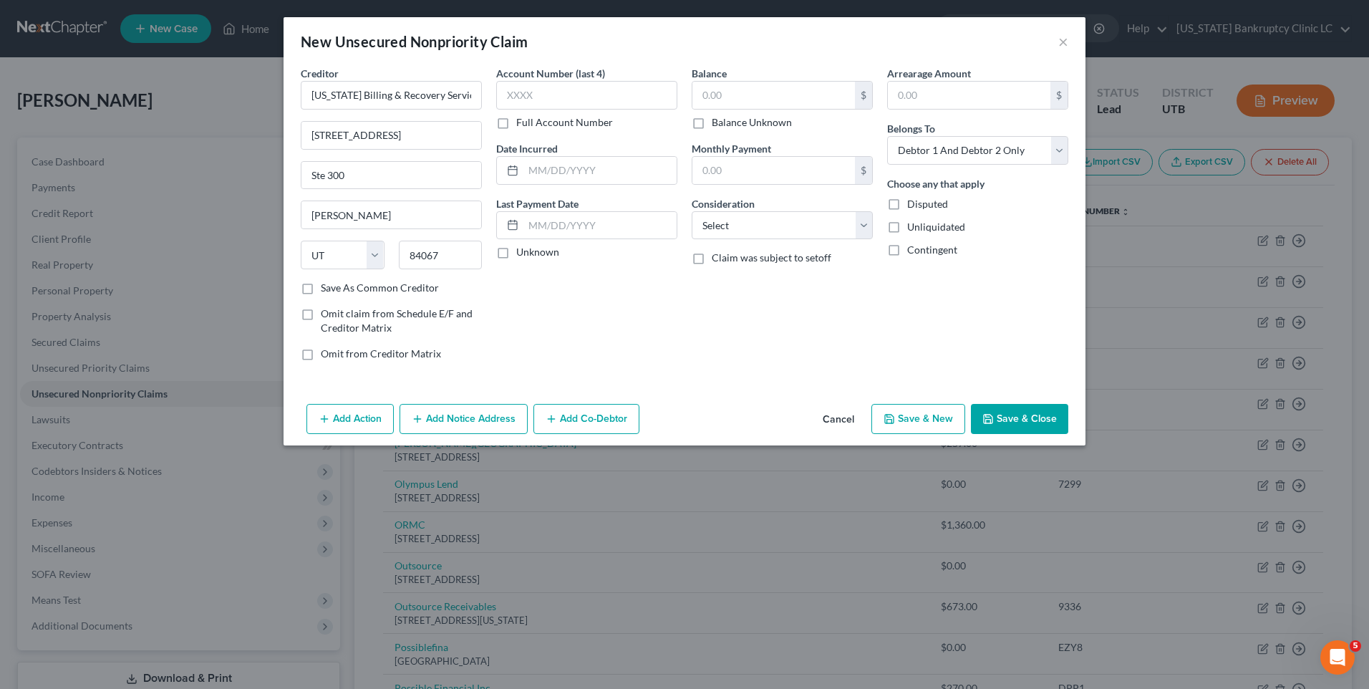
click at [1006, 420] on button "Save & Close" at bounding box center [1019, 419] width 97 height 30
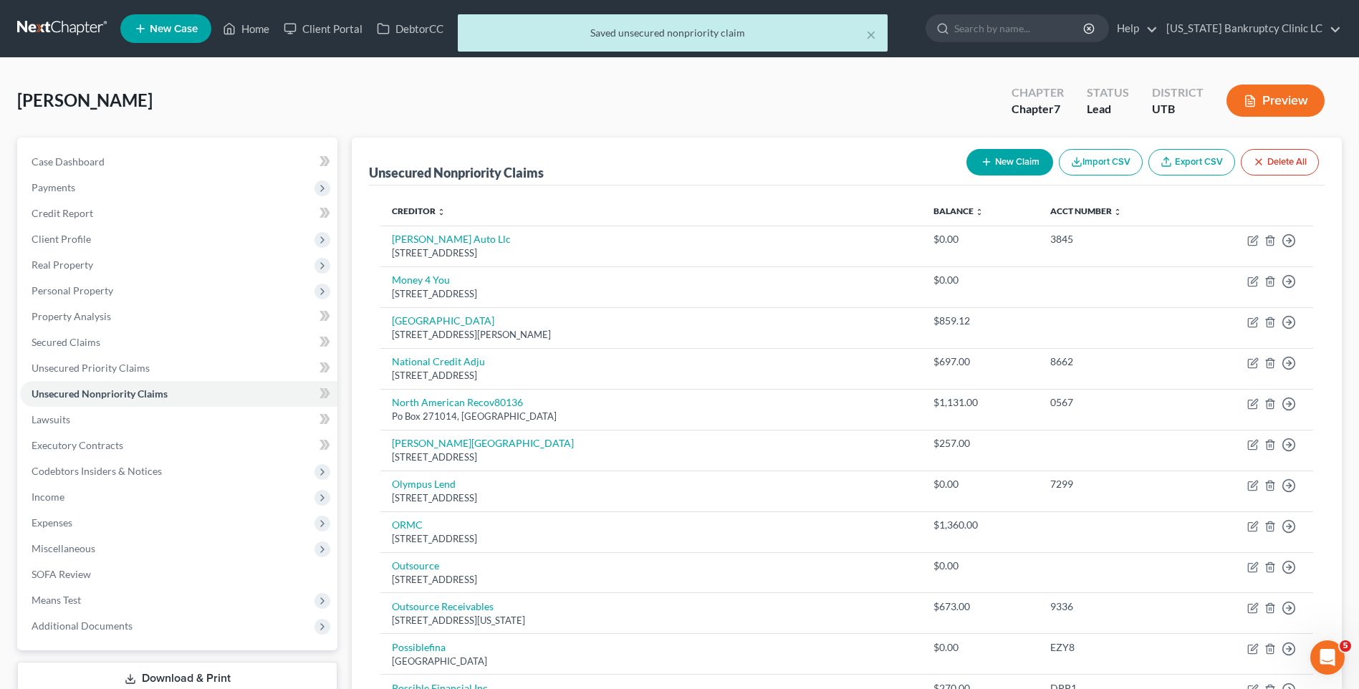
click at [1012, 159] on button "New Claim" at bounding box center [1009, 162] width 87 height 26
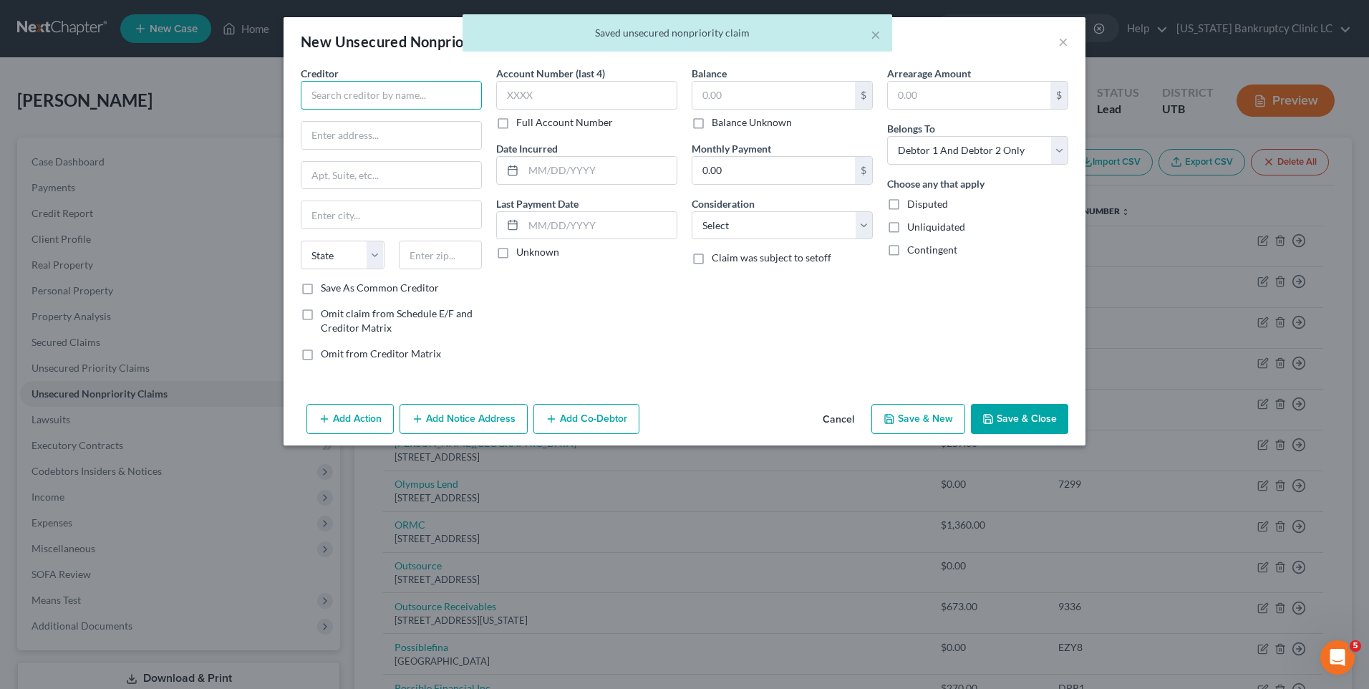
click at [327, 97] on input "text" at bounding box center [391, 95] width 181 height 29
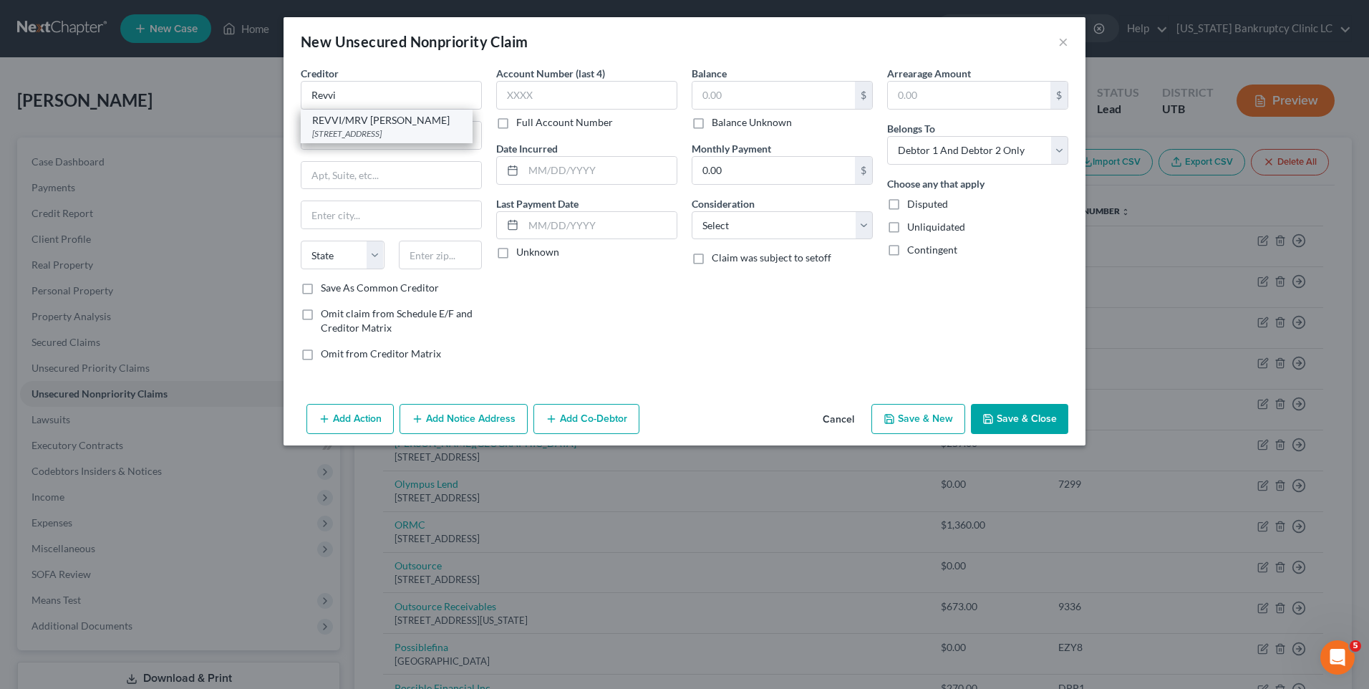
click at [366, 136] on div "[STREET_ADDRESS]" at bounding box center [386, 133] width 149 height 12
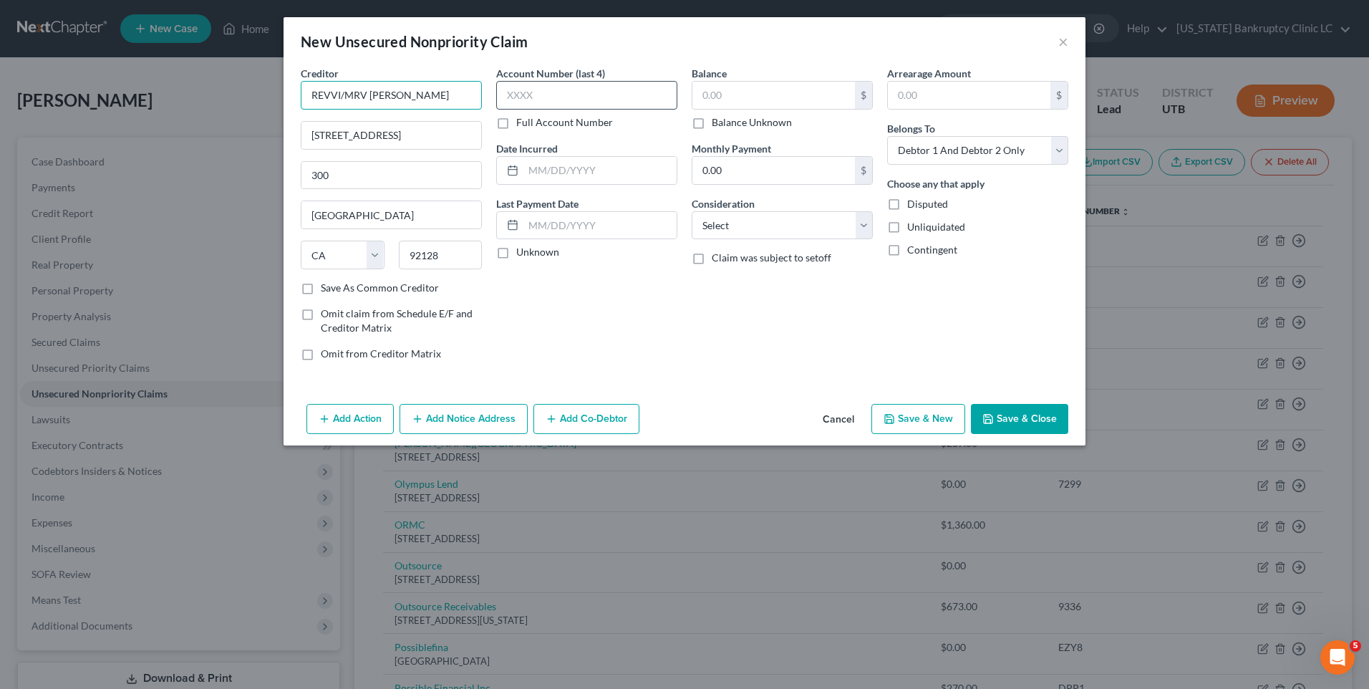
drag, startPoint x: 340, startPoint y: 91, endPoint x: 526, endPoint y: 82, distance: 185.7
click at [475, 90] on input "REVVI/MRV [PERSON_NAME]" at bounding box center [391, 95] width 181 height 29
click at [742, 87] on input "text" at bounding box center [774, 95] width 163 height 27
click at [912, 423] on button "Save & New" at bounding box center [919, 419] width 94 height 30
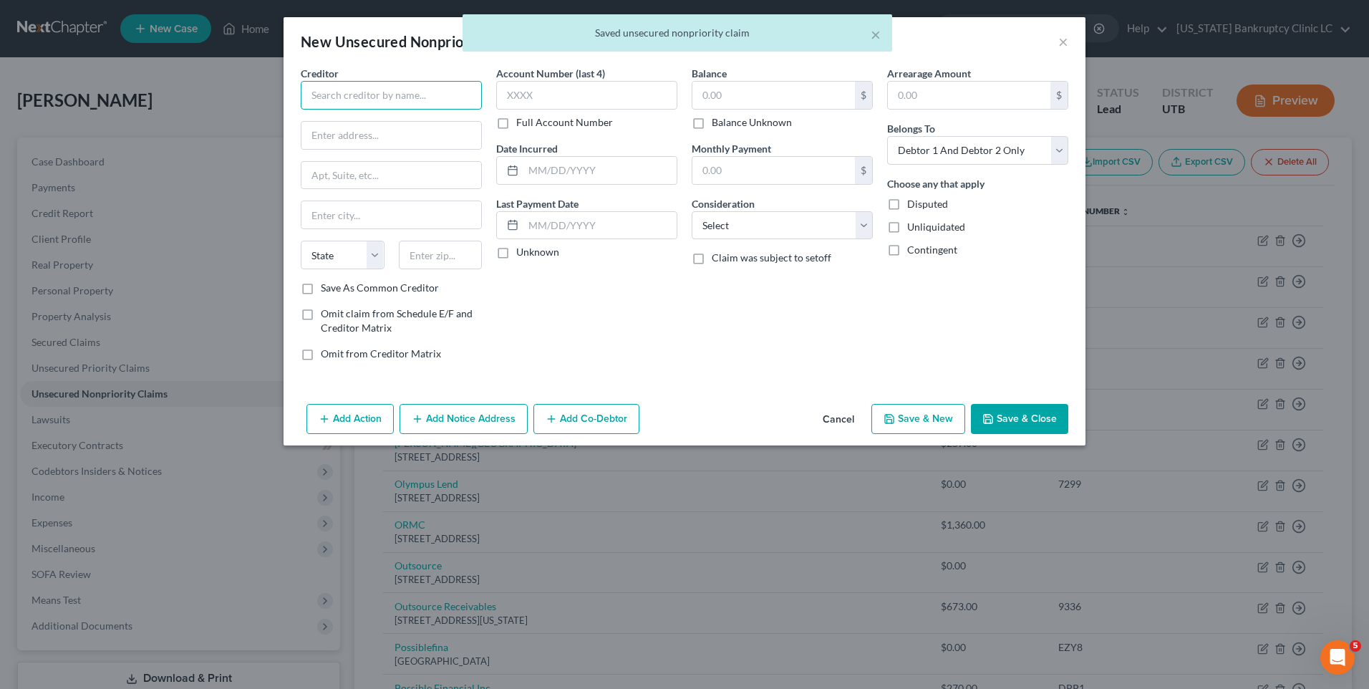
click at [445, 105] on input "text" at bounding box center [391, 95] width 181 height 29
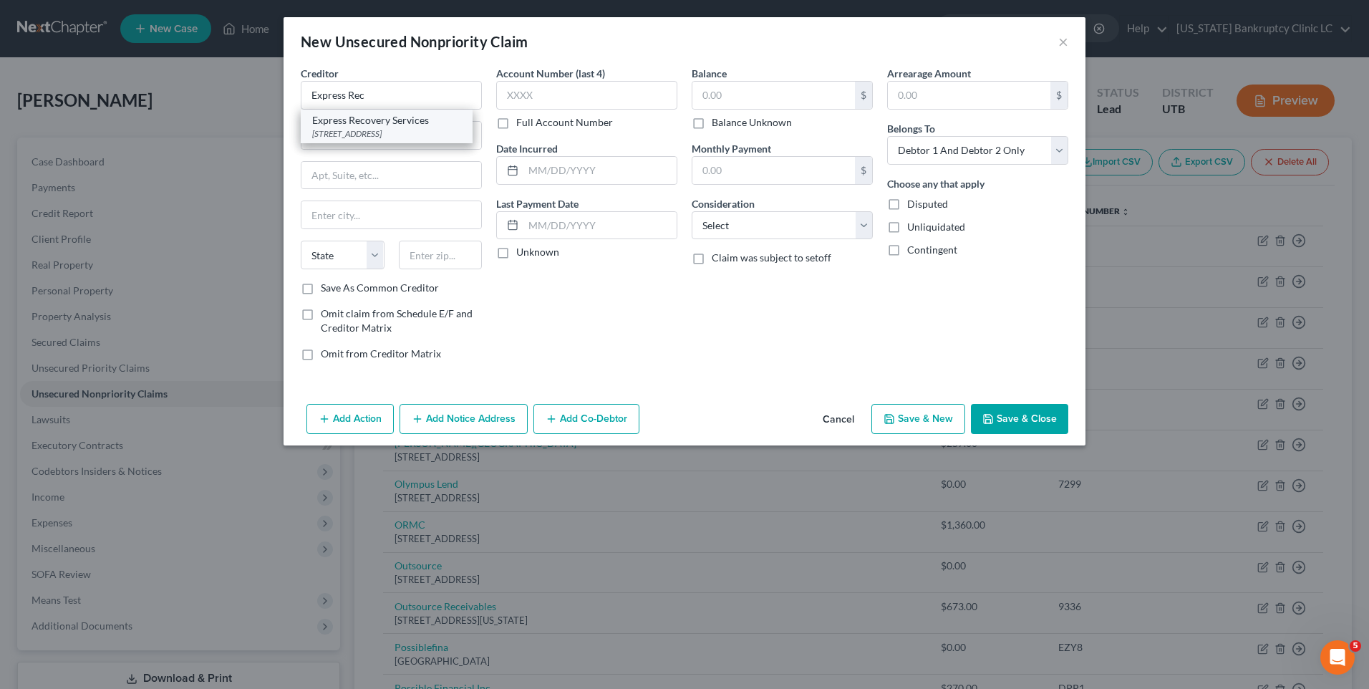
click at [433, 122] on div "Express Recovery Services" at bounding box center [386, 120] width 149 height 14
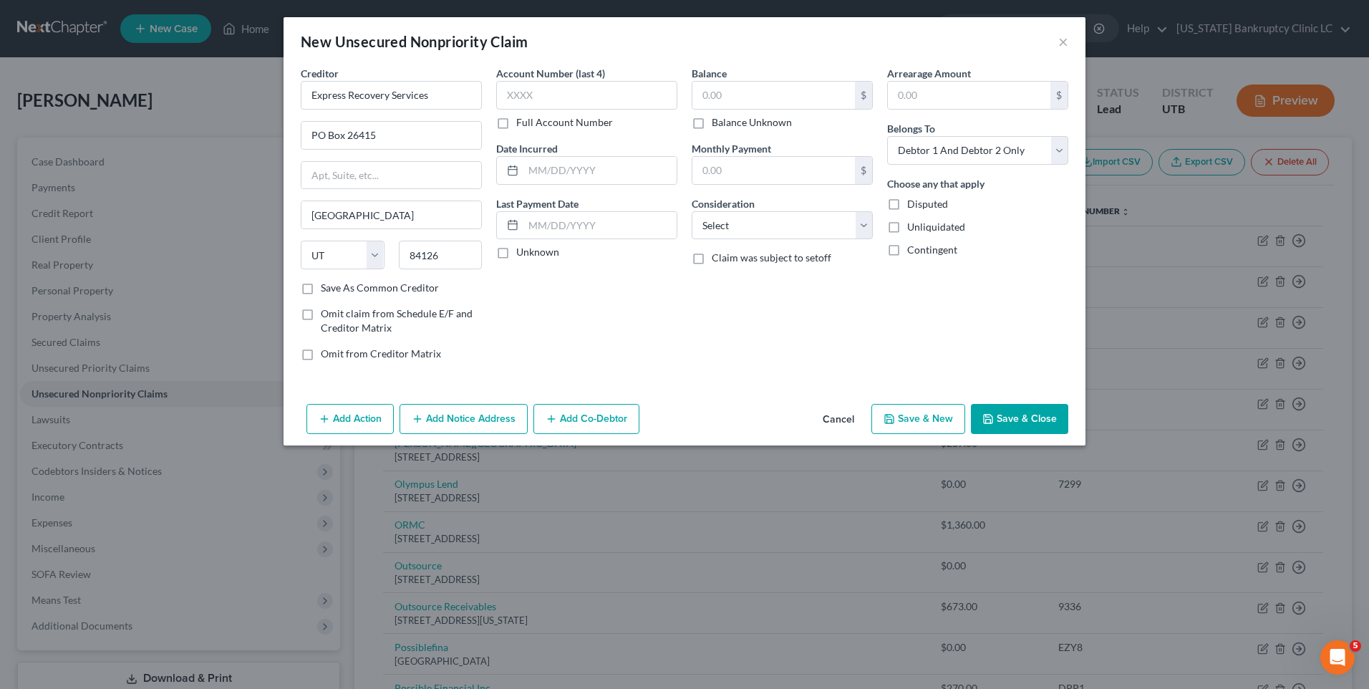
click at [894, 412] on button "Save & New" at bounding box center [919, 419] width 94 height 30
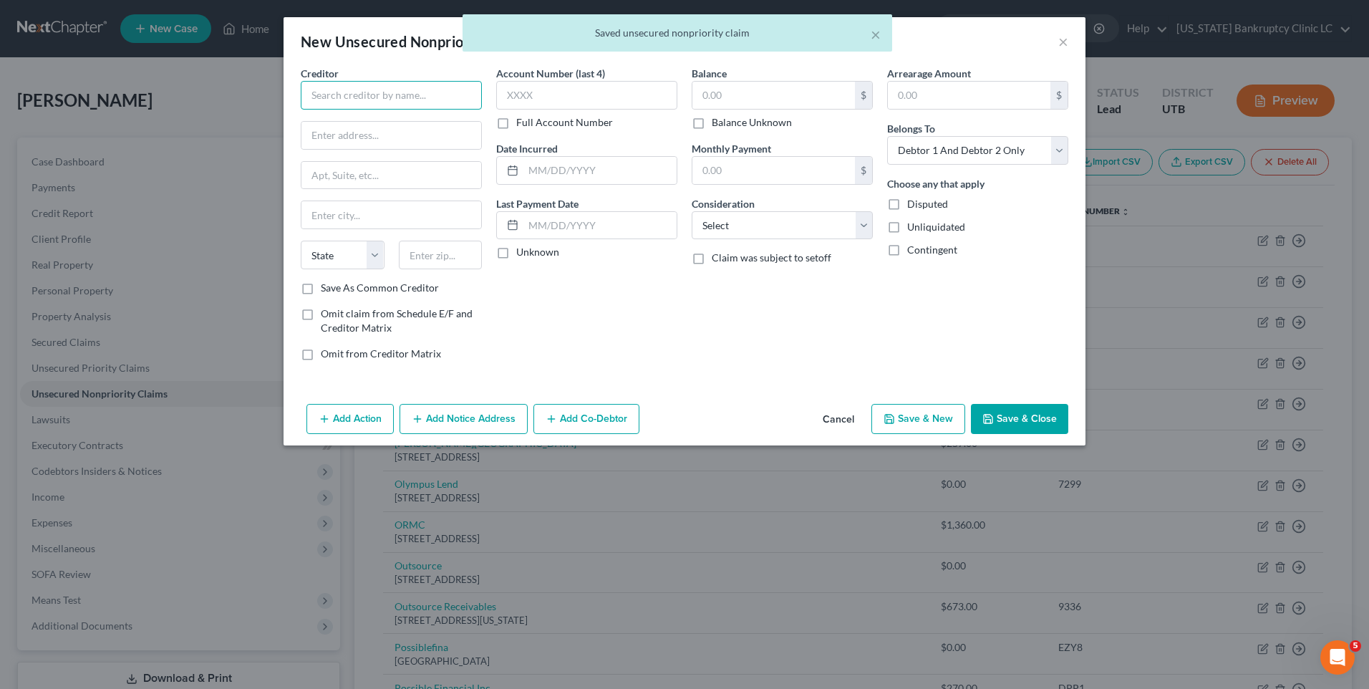
click at [393, 99] on input "text" at bounding box center [391, 95] width 181 height 29
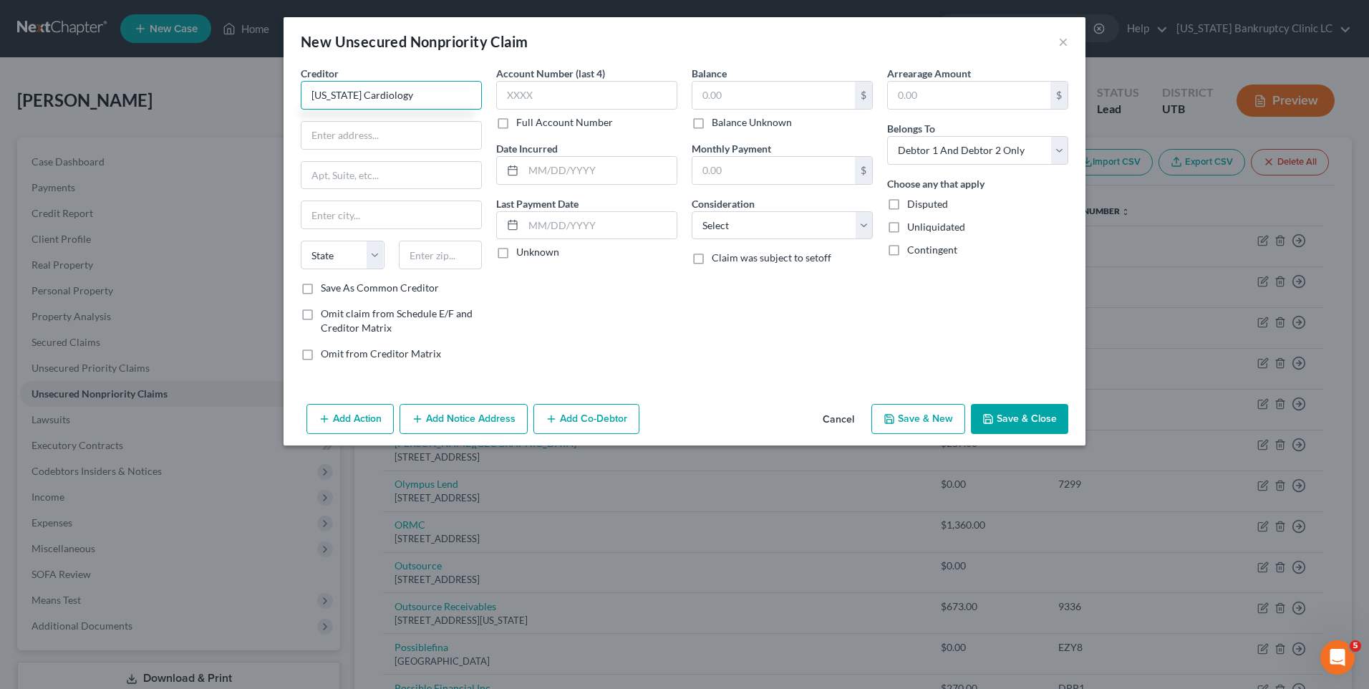
drag, startPoint x: 392, startPoint y: 99, endPoint x: 278, endPoint y: 87, distance: 115.2
click at [278, 87] on div "New Unsecured Nonpriority Claim × Creditor * [US_STATE] Cardiology State [US_ST…" at bounding box center [684, 344] width 1369 height 689
click at [316, 136] on input "text" at bounding box center [392, 135] width 180 height 27
click at [358, 214] on input "text" at bounding box center [392, 214] width 180 height 27
click at [309, 261] on select "State [US_STATE] AK AR AZ CA CO CT DE DC [GEOGRAPHIC_DATA] [GEOGRAPHIC_DATA] GU…" at bounding box center [343, 255] width 84 height 29
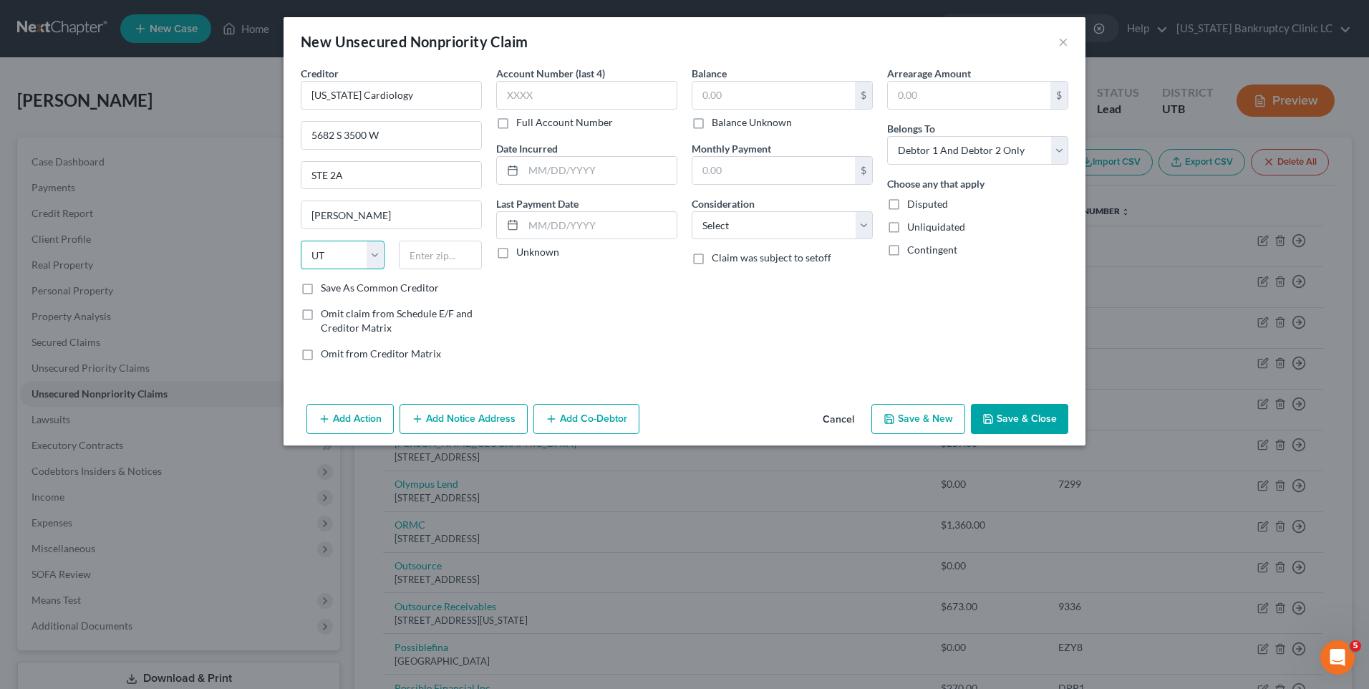
click at [301, 241] on select "State [US_STATE] AK AR AZ CA CO CT DE DC [GEOGRAPHIC_DATA] [GEOGRAPHIC_DATA] GU…" at bounding box center [343, 255] width 84 height 29
click at [483, 250] on div at bounding box center [441, 255] width 98 height 29
click at [440, 253] on input "text" at bounding box center [441, 255] width 84 height 29
click at [428, 256] on input "84" at bounding box center [441, 255] width 84 height 29
click at [753, 87] on input "text" at bounding box center [774, 95] width 163 height 27
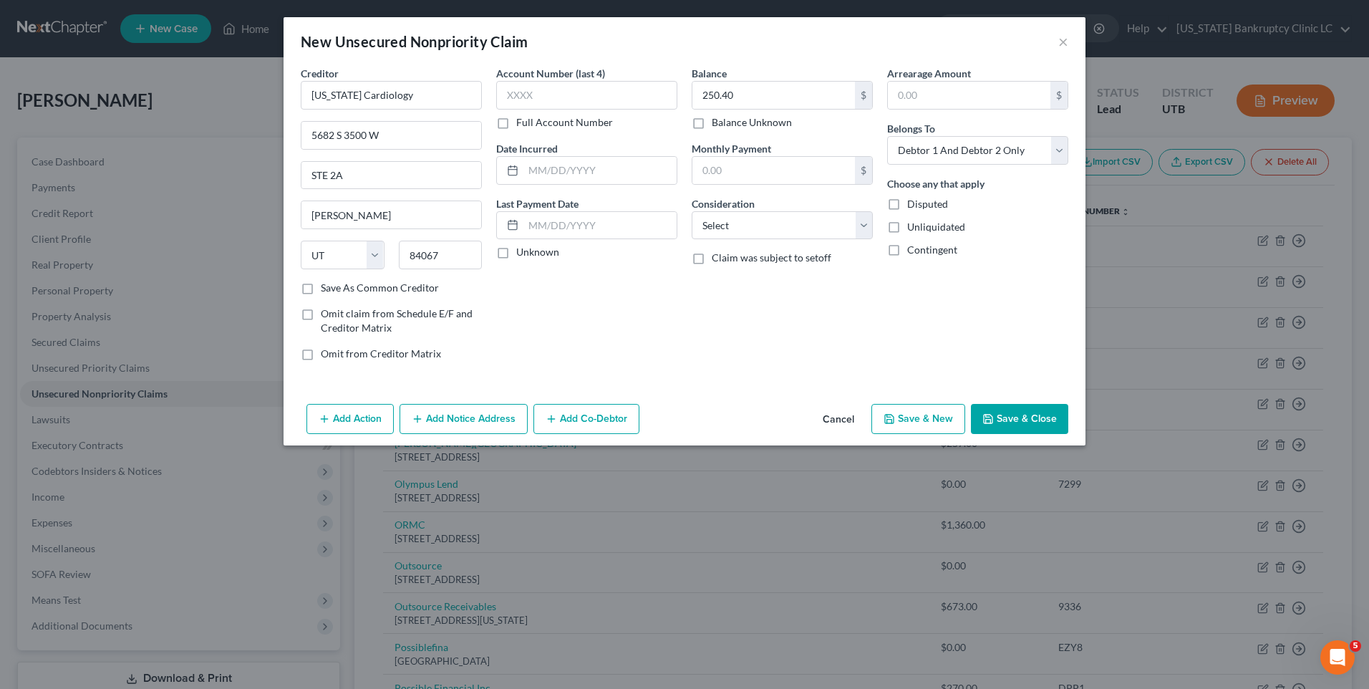
click at [945, 424] on button "Save & New" at bounding box center [919, 419] width 94 height 30
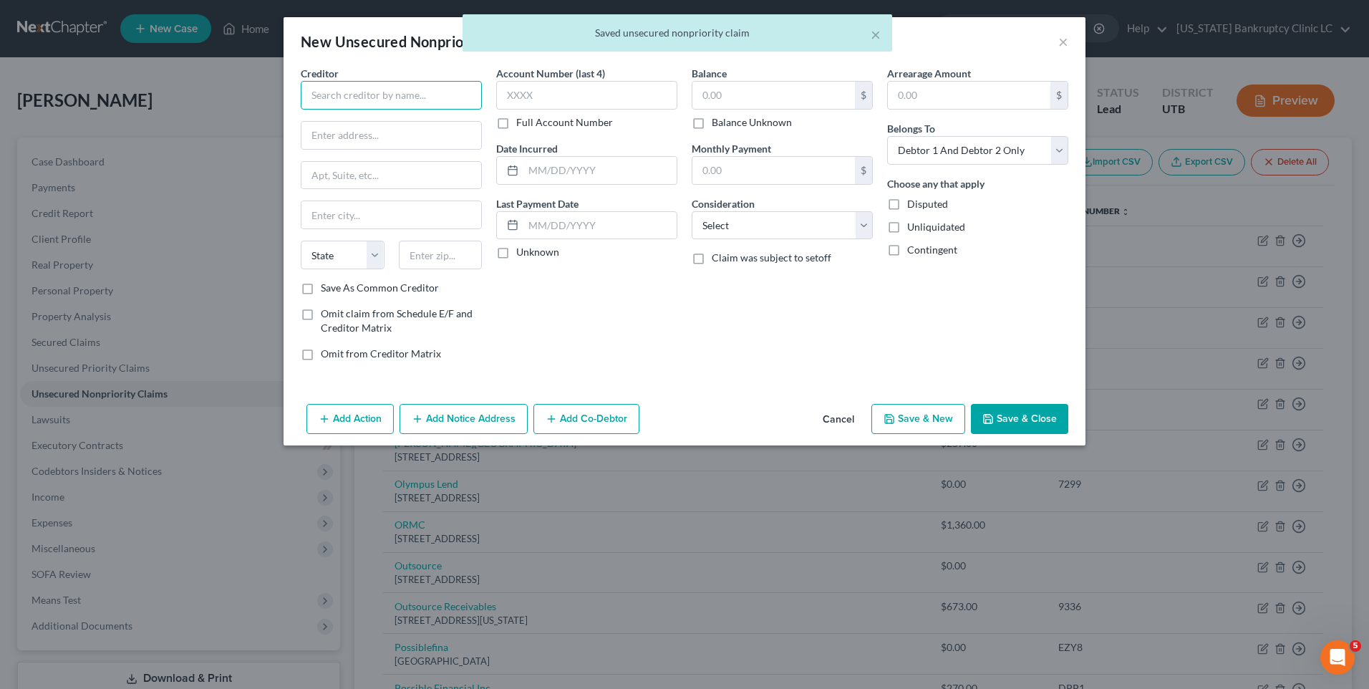
click at [378, 101] on input "text" at bounding box center [391, 95] width 181 height 29
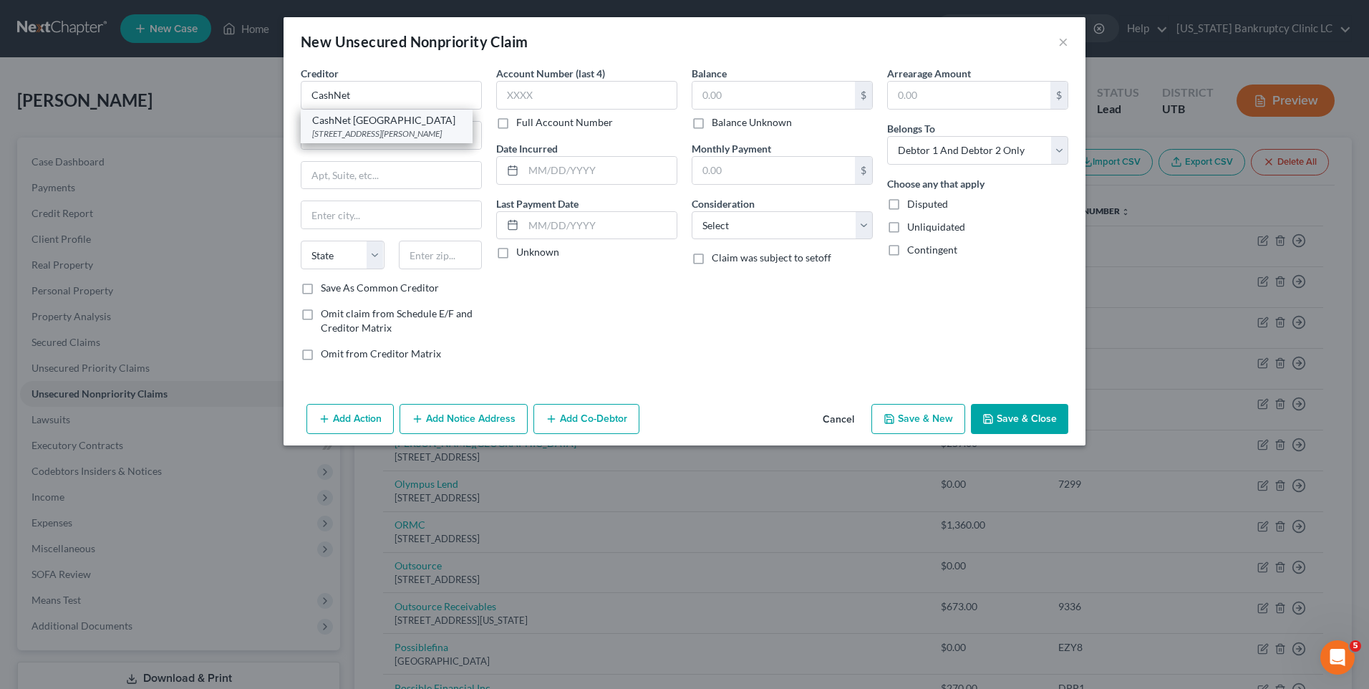
click at [388, 131] on div "[STREET_ADDRESS][PERSON_NAME]" at bounding box center [386, 133] width 149 height 12
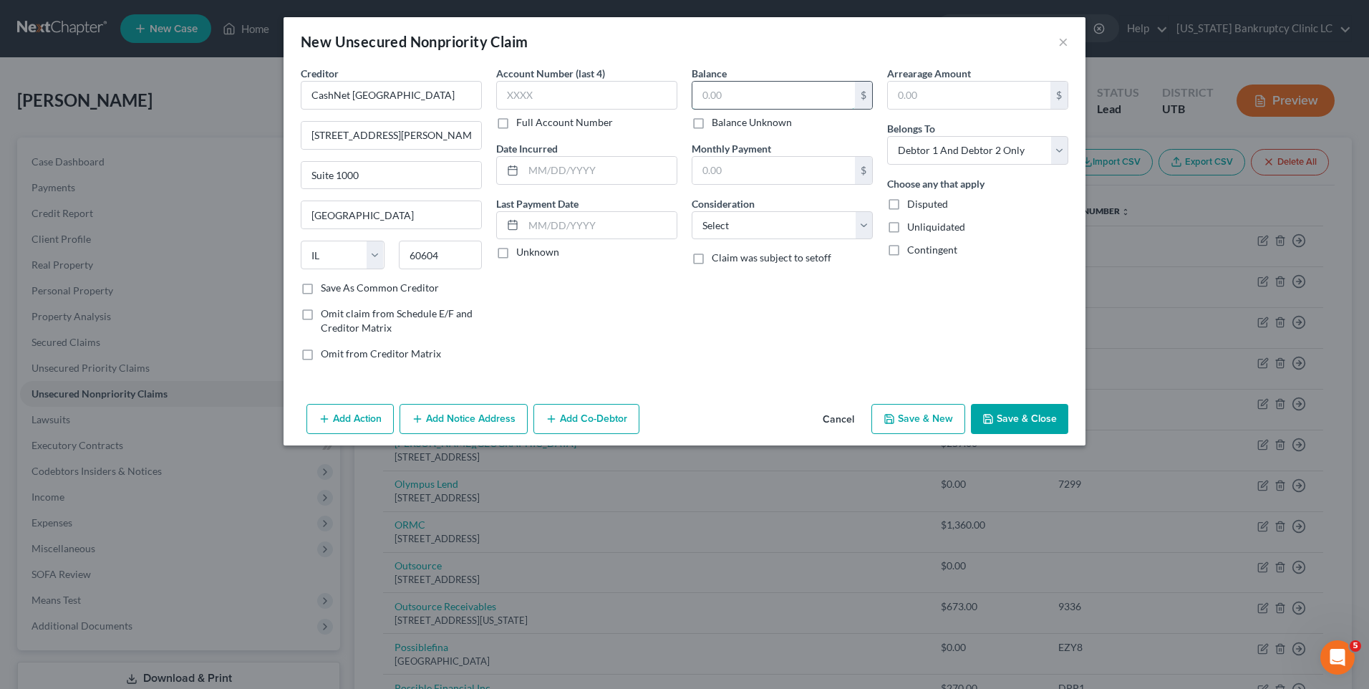
click at [737, 92] on input "text" at bounding box center [774, 95] width 163 height 27
click at [899, 428] on button "Save & New" at bounding box center [919, 419] width 94 height 30
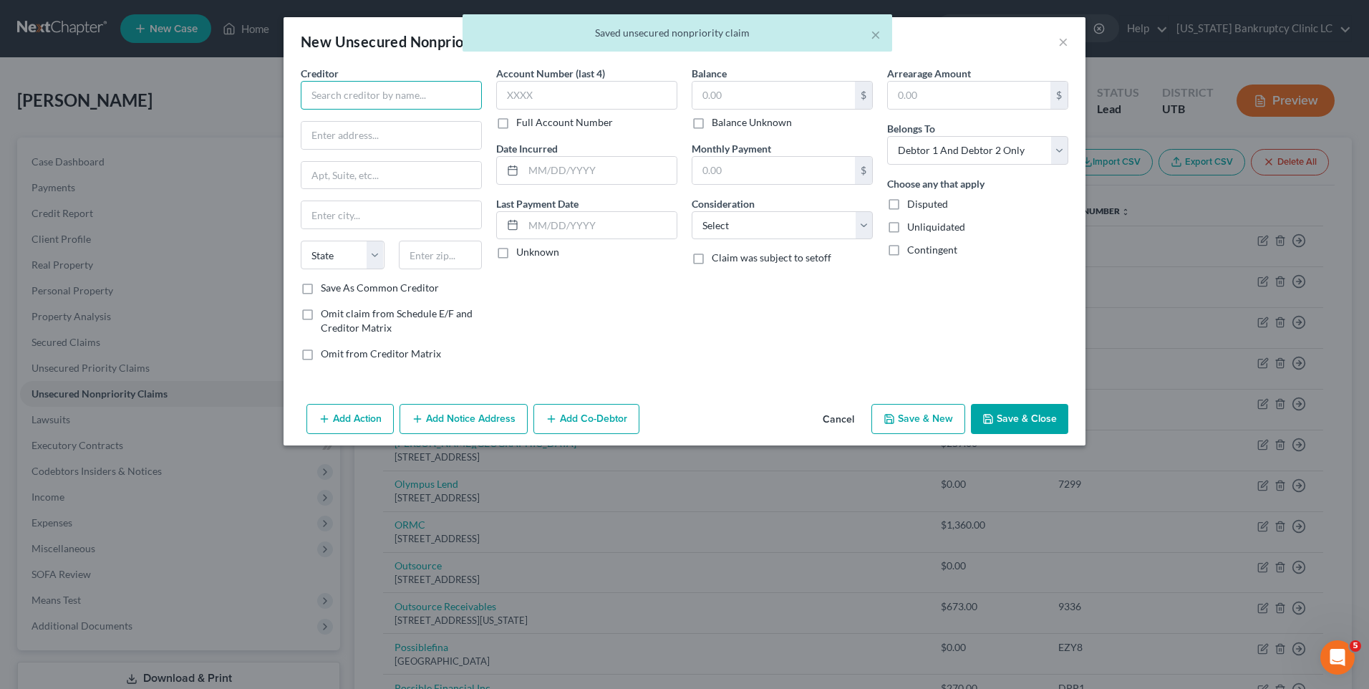
drag, startPoint x: 390, startPoint y: 95, endPoint x: 401, endPoint y: 97, distance: 11.0
click at [390, 94] on input "text" at bounding box center [391, 95] width 181 height 29
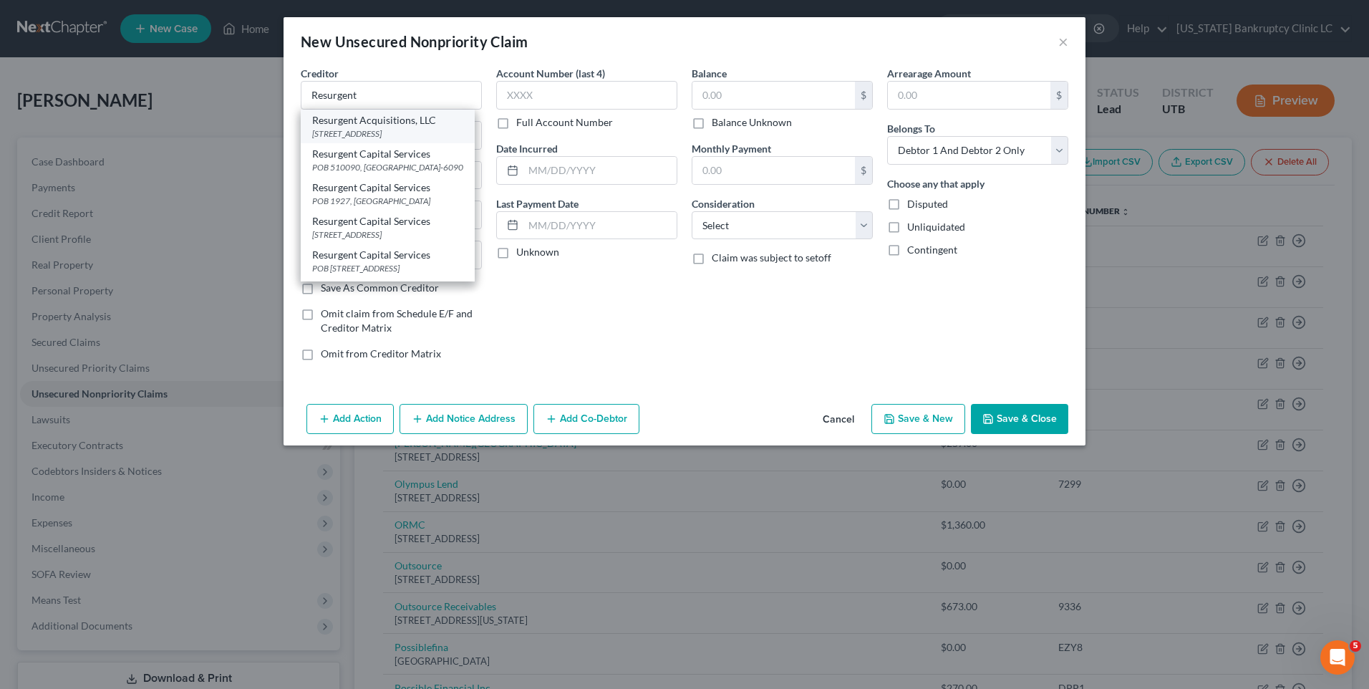
click at [405, 123] on div "Resurgent Acquisitions, LLC" at bounding box center [387, 120] width 151 height 14
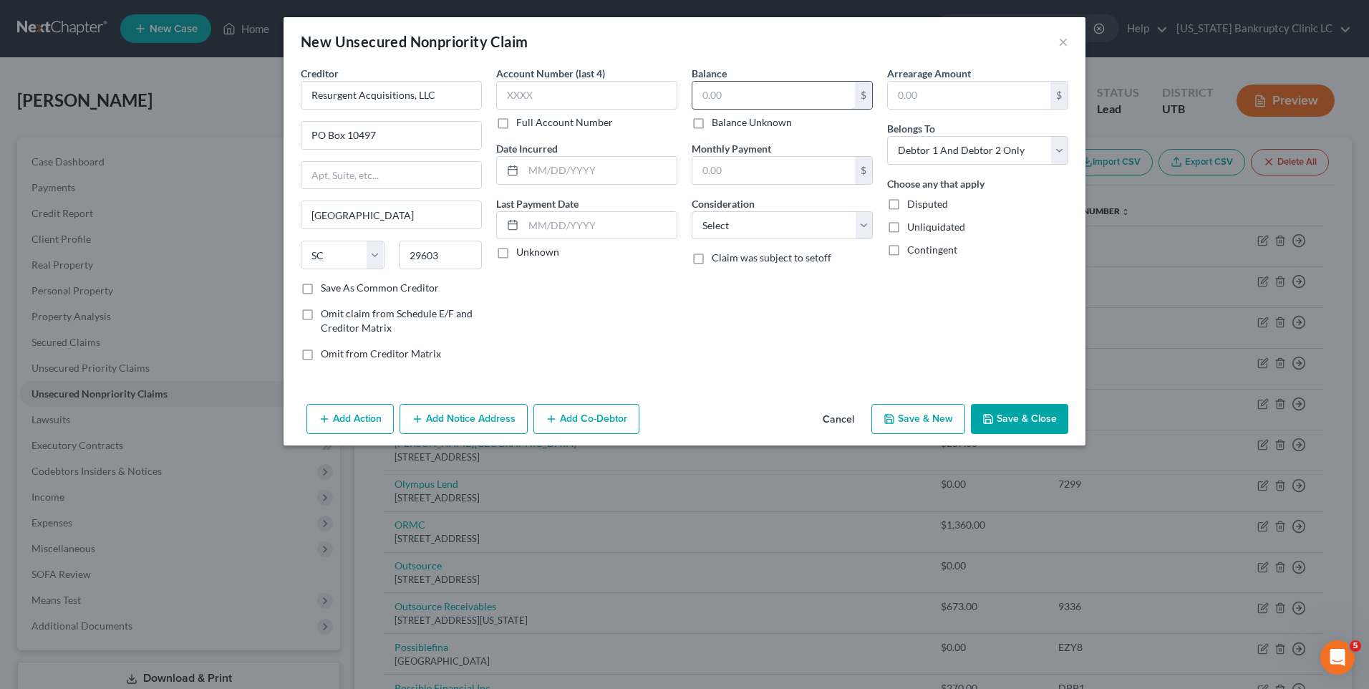
click at [711, 90] on input "text" at bounding box center [774, 95] width 163 height 27
click at [914, 420] on button "Save & New" at bounding box center [919, 419] width 94 height 30
click at [352, 105] on input "text" at bounding box center [391, 95] width 181 height 29
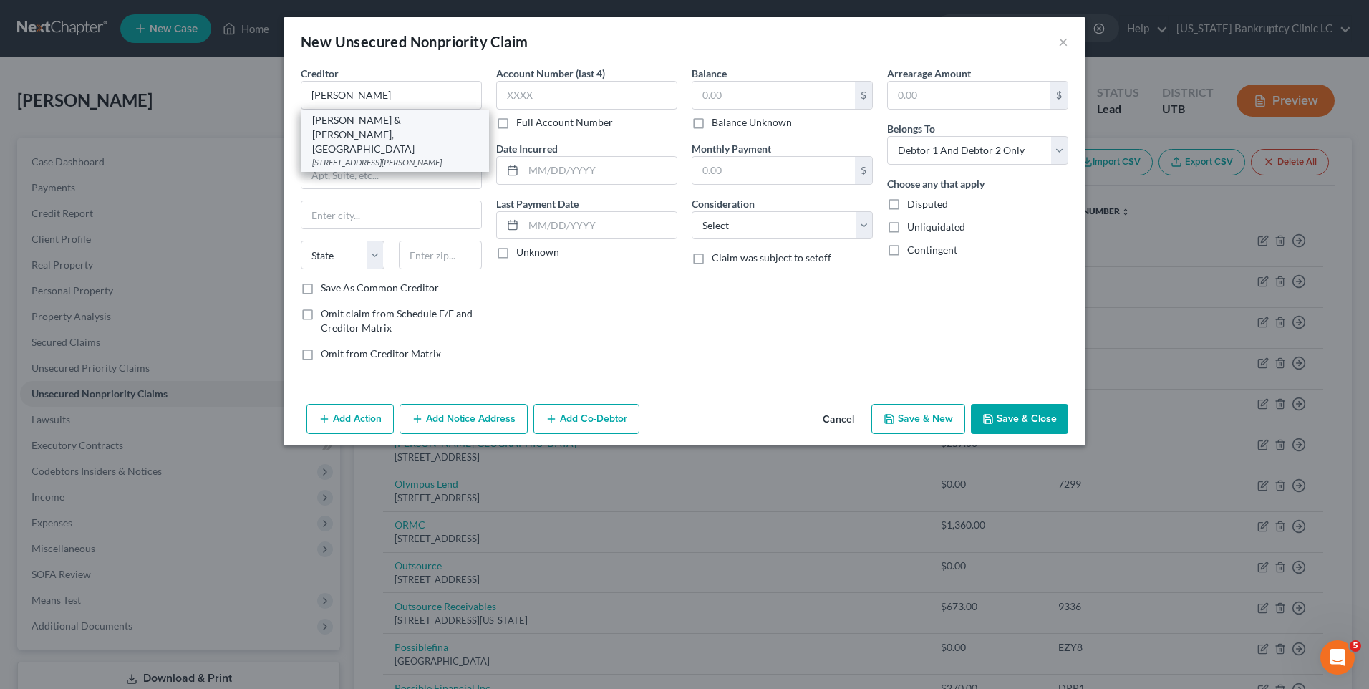
click at [339, 122] on div "[PERSON_NAME] & [PERSON_NAME], [GEOGRAPHIC_DATA]" at bounding box center [394, 134] width 165 height 43
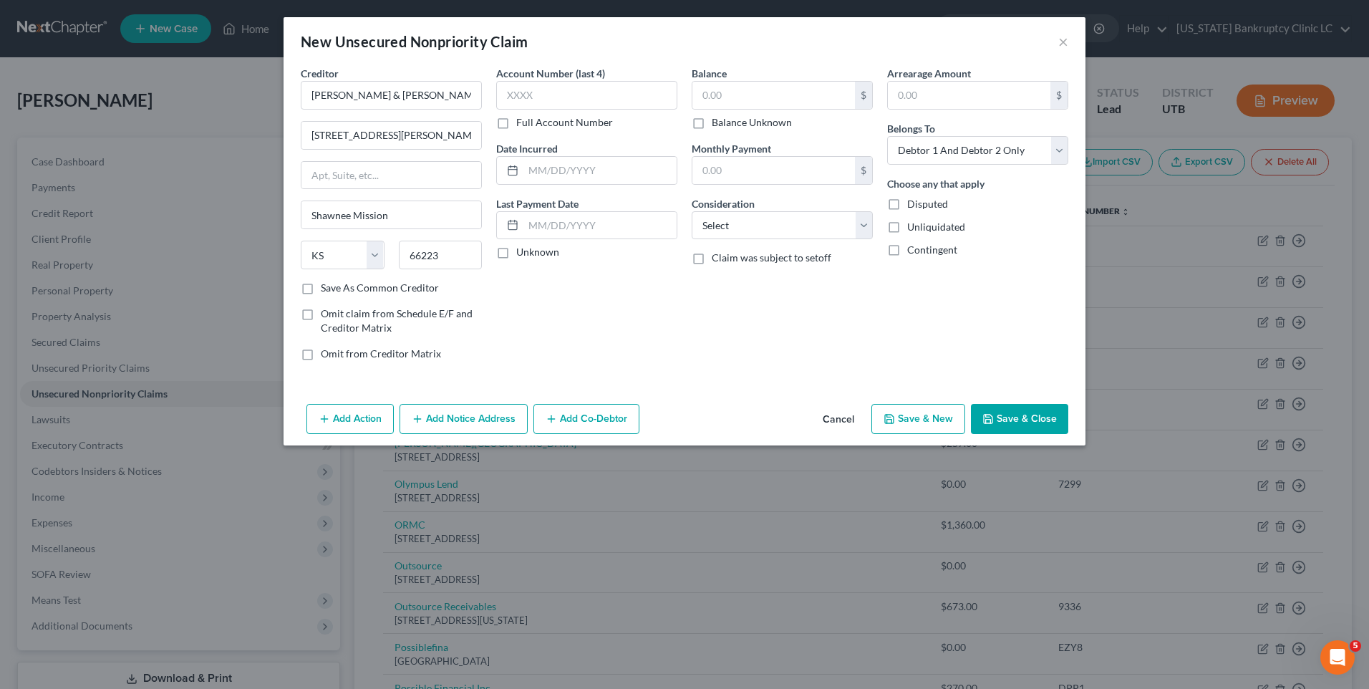
click at [1019, 415] on button "Save & Close" at bounding box center [1019, 419] width 97 height 30
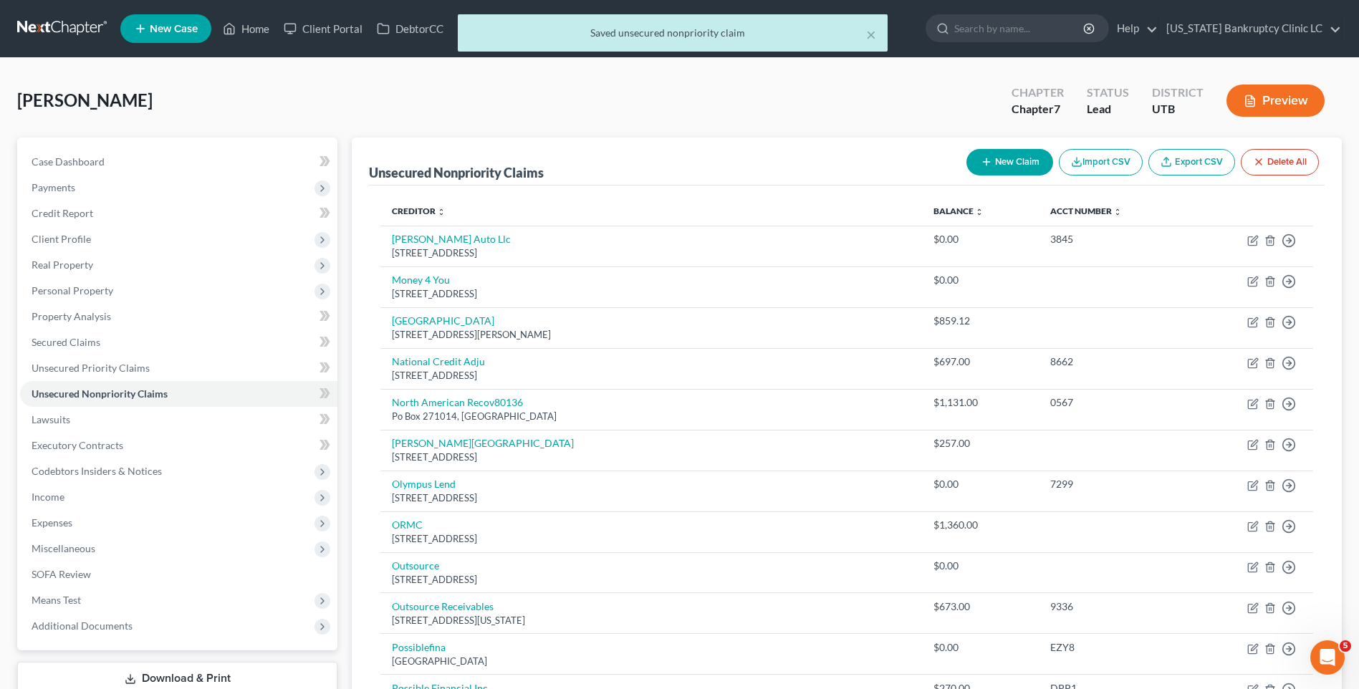
click at [994, 167] on button "New Claim" at bounding box center [1009, 162] width 87 height 26
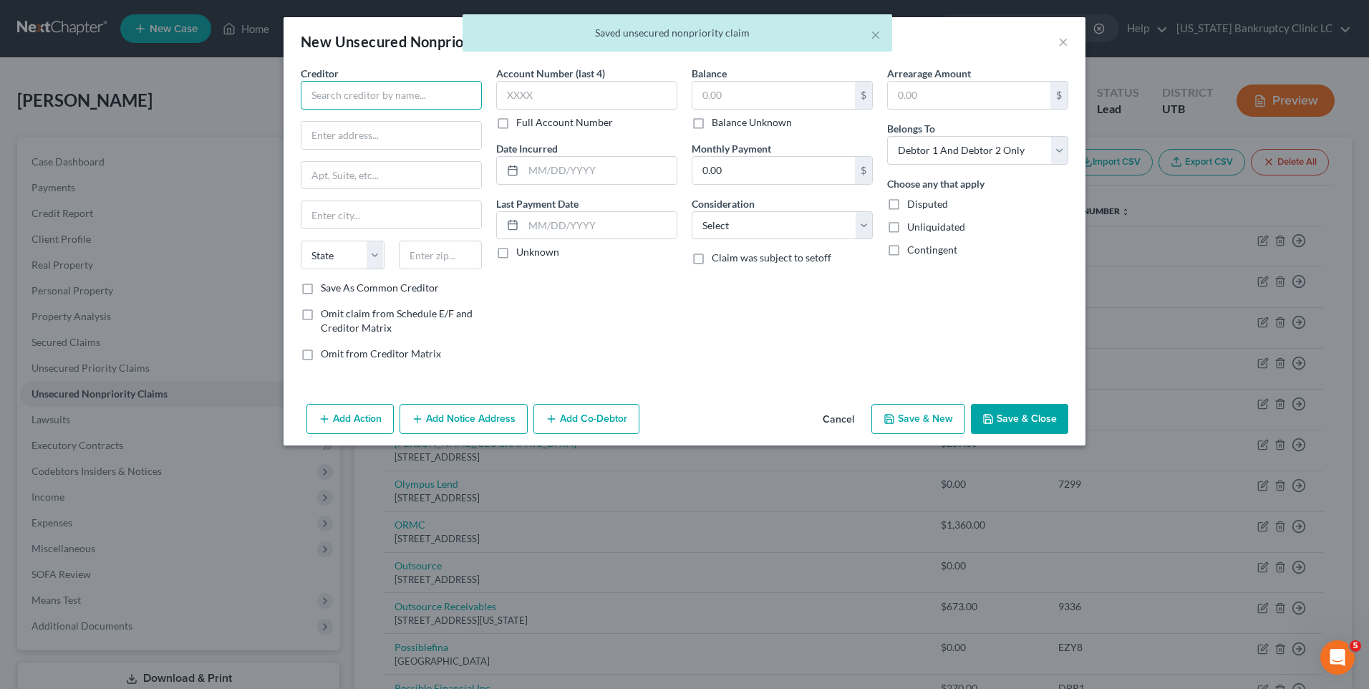
click at [353, 93] on input "text" at bounding box center [391, 95] width 181 height 29
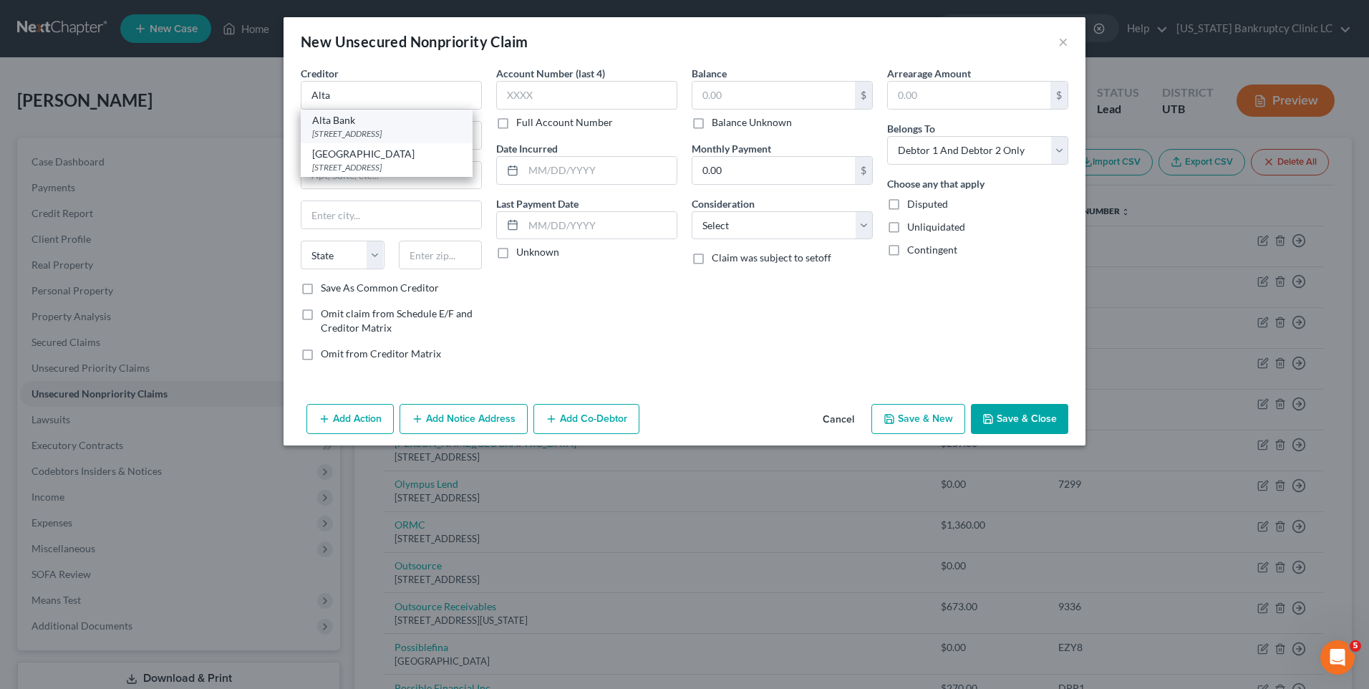
click at [370, 122] on div "Alta Bank" at bounding box center [386, 120] width 149 height 14
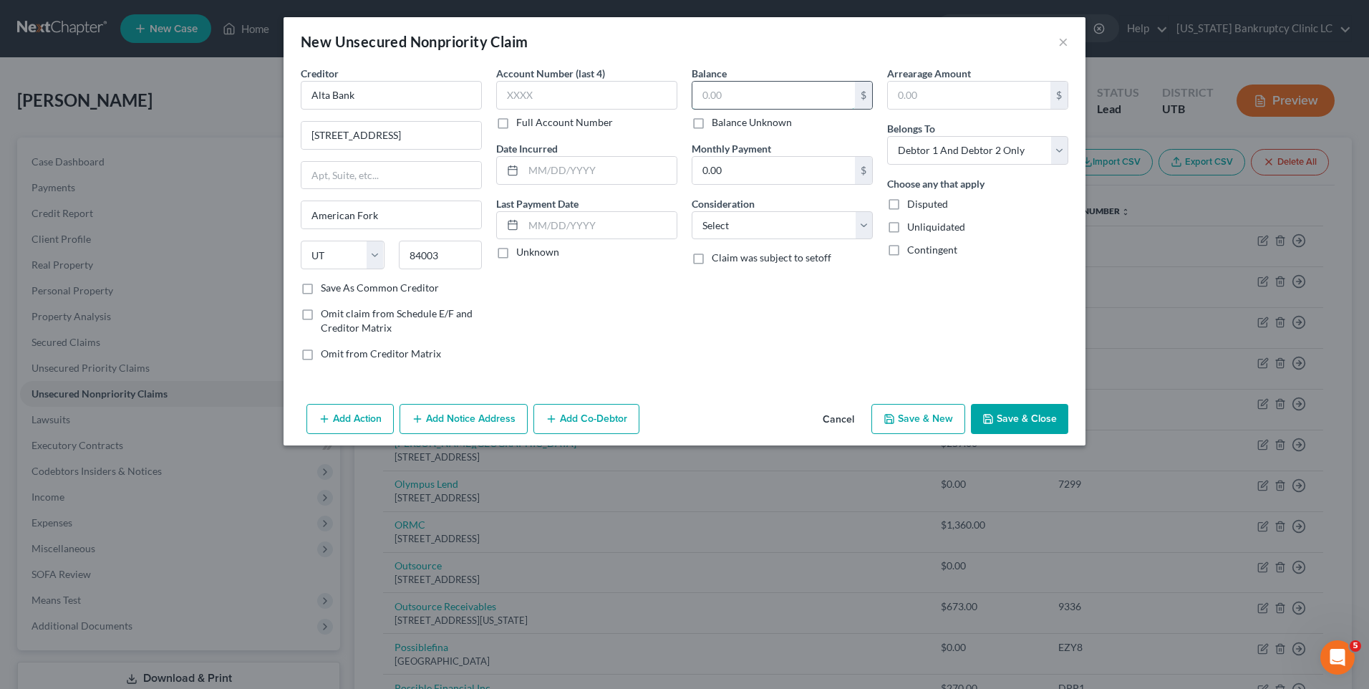
click at [732, 90] on input "text" at bounding box center [774, 95] width 163 height 27
click at [939, 416] on button "Save & New" at bounding box center [919, 419] width 94 height 30
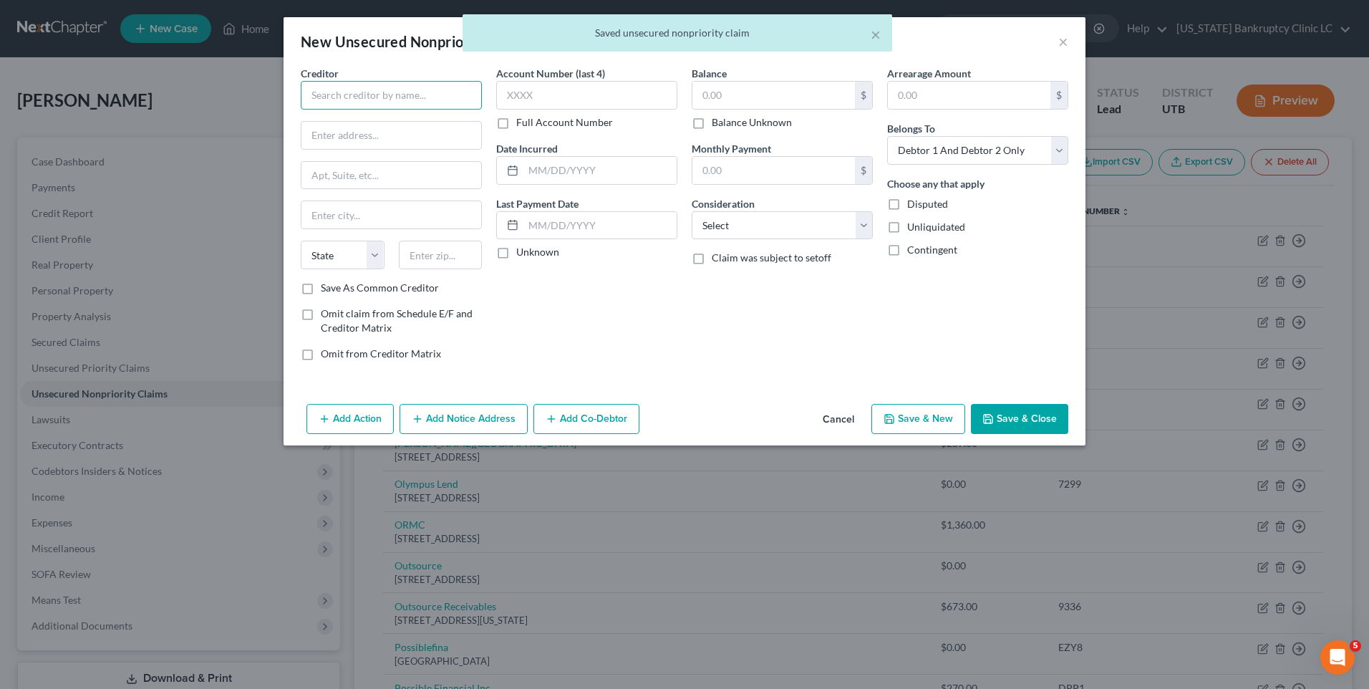
click at [392, 95] on input "text" at bounding box center [391, 95] width 181 height 29
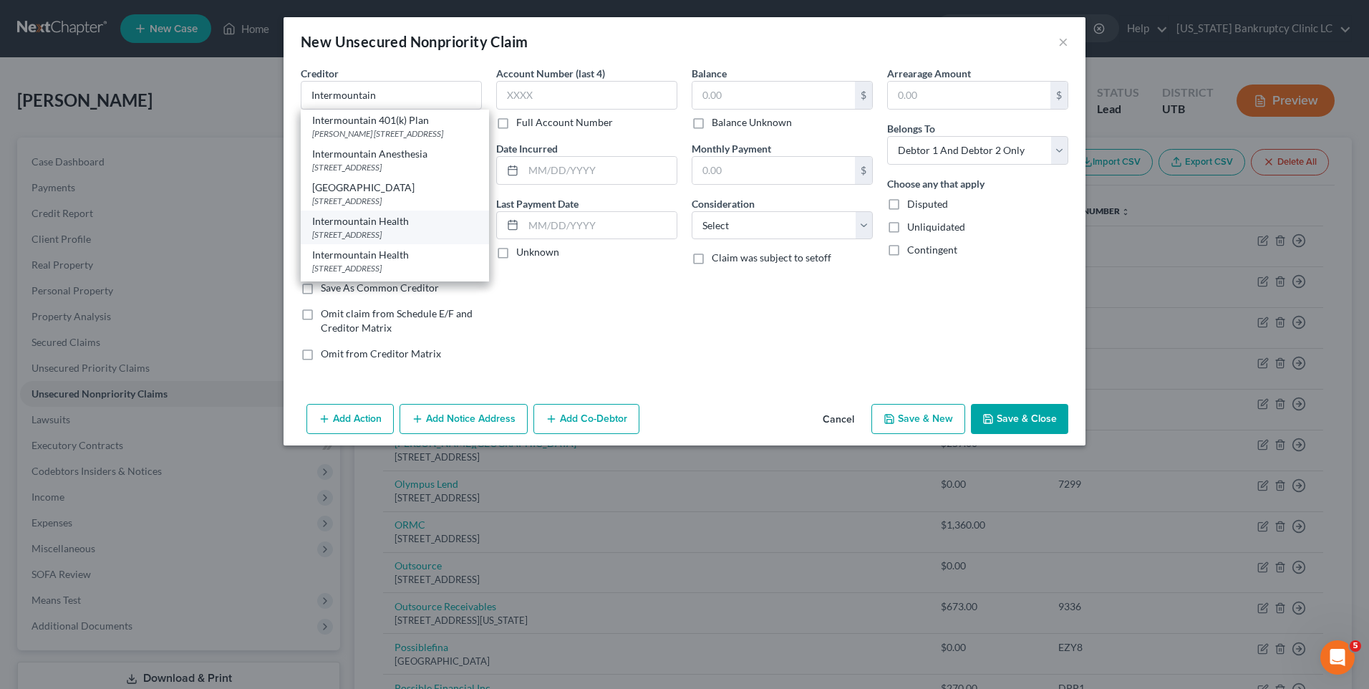
click at [390, 241] on div "[STREET_ADDRESS]" at bounding box center [394, 234] width 165 height 12
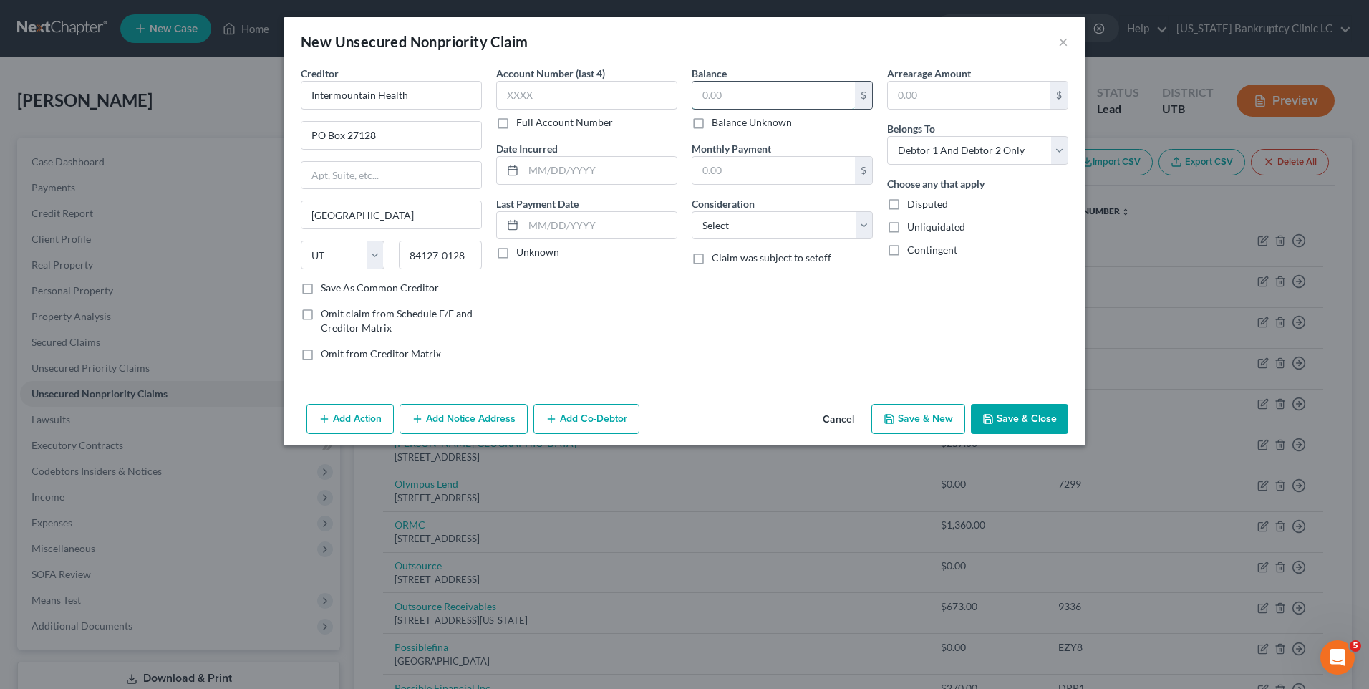
click at [788, 103] on input "text" at bounding box center [774, 95] width 163 height 27
click at [920, 425] on button "Save & New" at bounding box center [919, 419] width 94 height 30
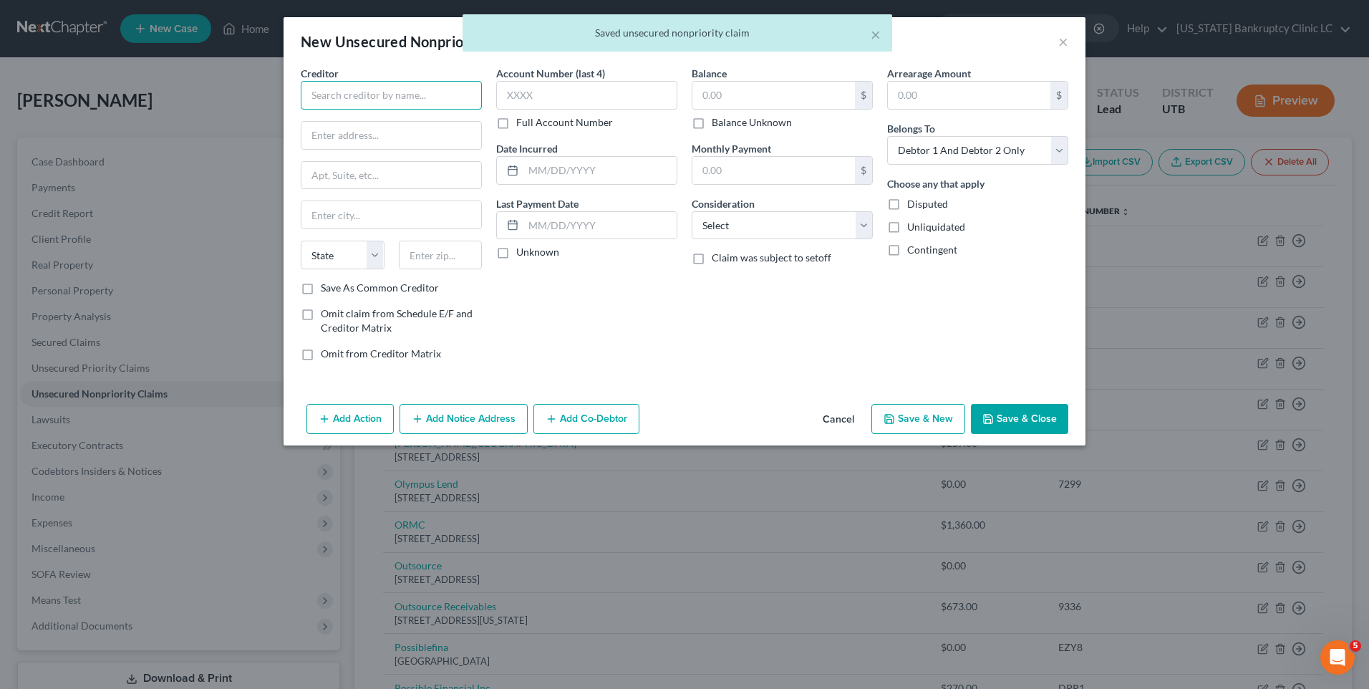
click at [397, 97] on input "text" at bounding box center [391, 95] width 181 height 29
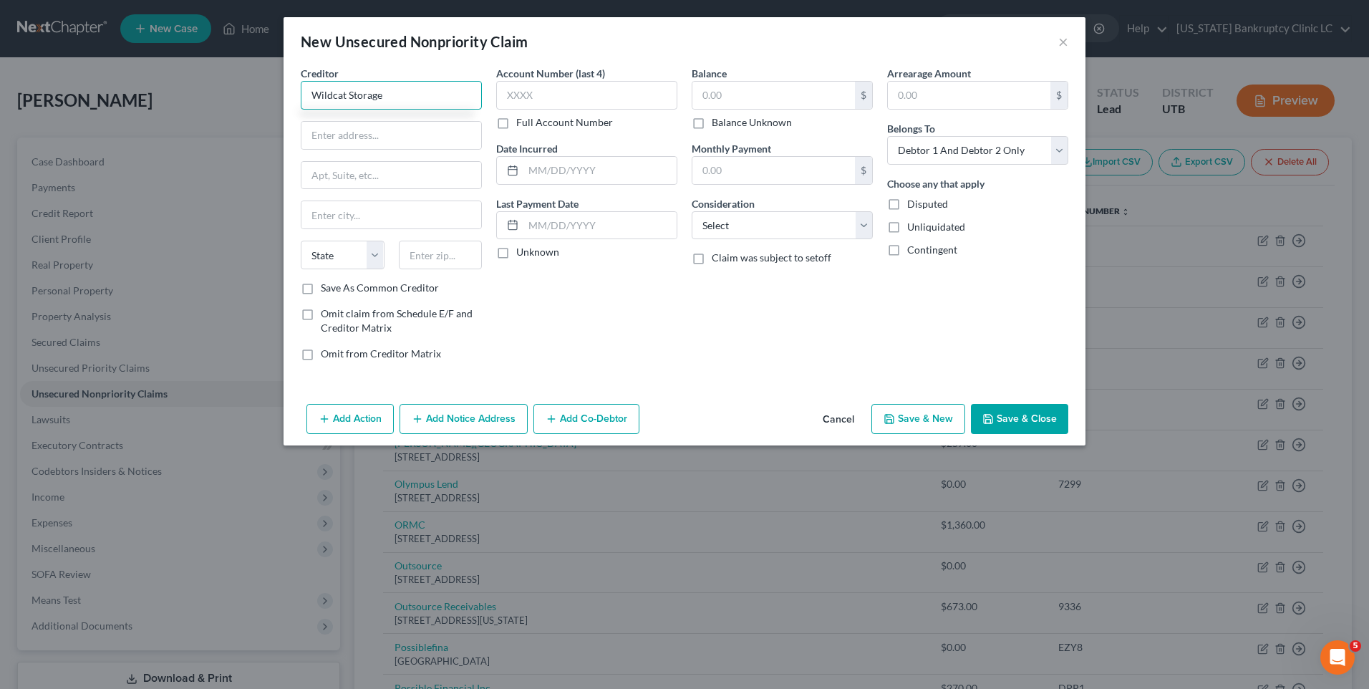
drag, startPoint x: 403, startPoint y: 95, endPoint x: 300, endPoint y: 111, distance: 103.6
click at [300, 111] on div "Creditor * Wildcat Storage State [US_STATE] AK AR AZ CA CO [GEOGRAPHIC_DATA] DE…" at bounding box center [392, 219] width 196 height 307
click at [394, 139] on input "text" at bounding box center [392, 135] width 180 height 27
click at [738, 95] on input "text" at bounding box center [774, 95] width 163 height 27
click at [938, 417] on button "Save & New" at bounding box center [919, 419] width 94 height 30
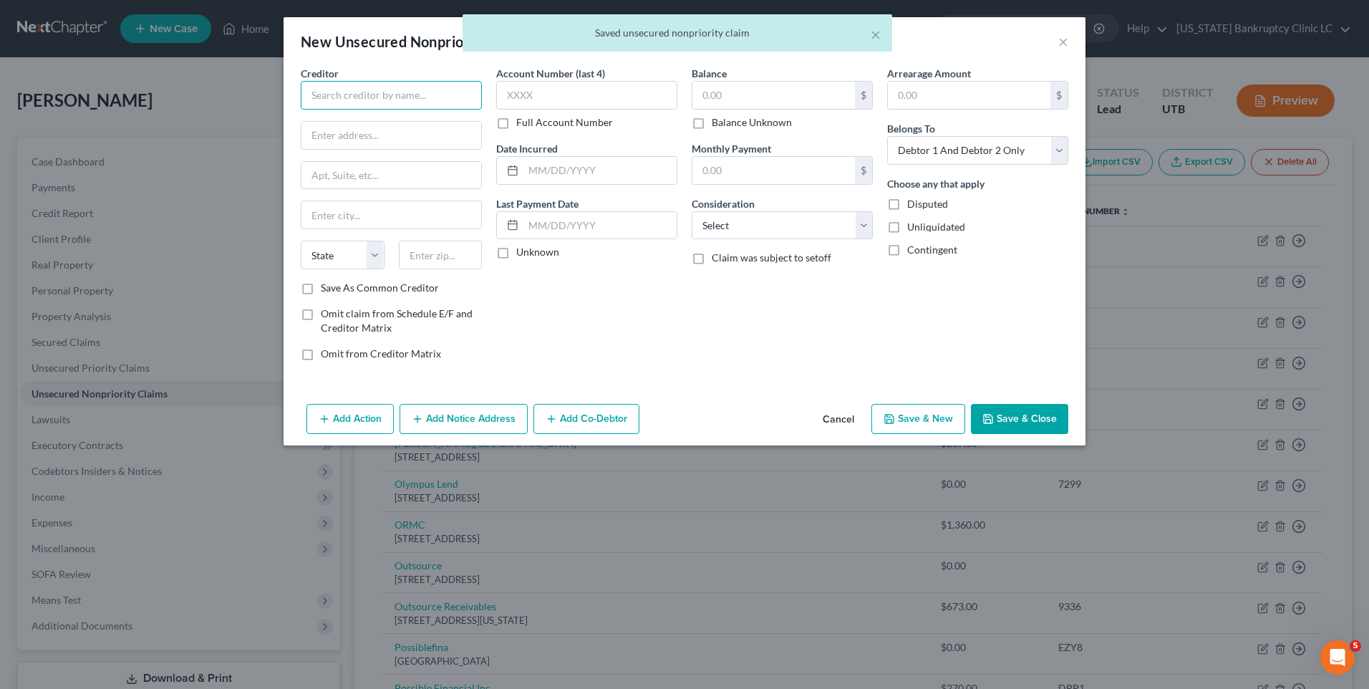
click at [357, 95] on input "text" at bounding box center [391, 95] width 181 height 29
click at [374, 135] on div "[STREET_ADDRESS]" at bounding box center [386, 133] width 149 height 12
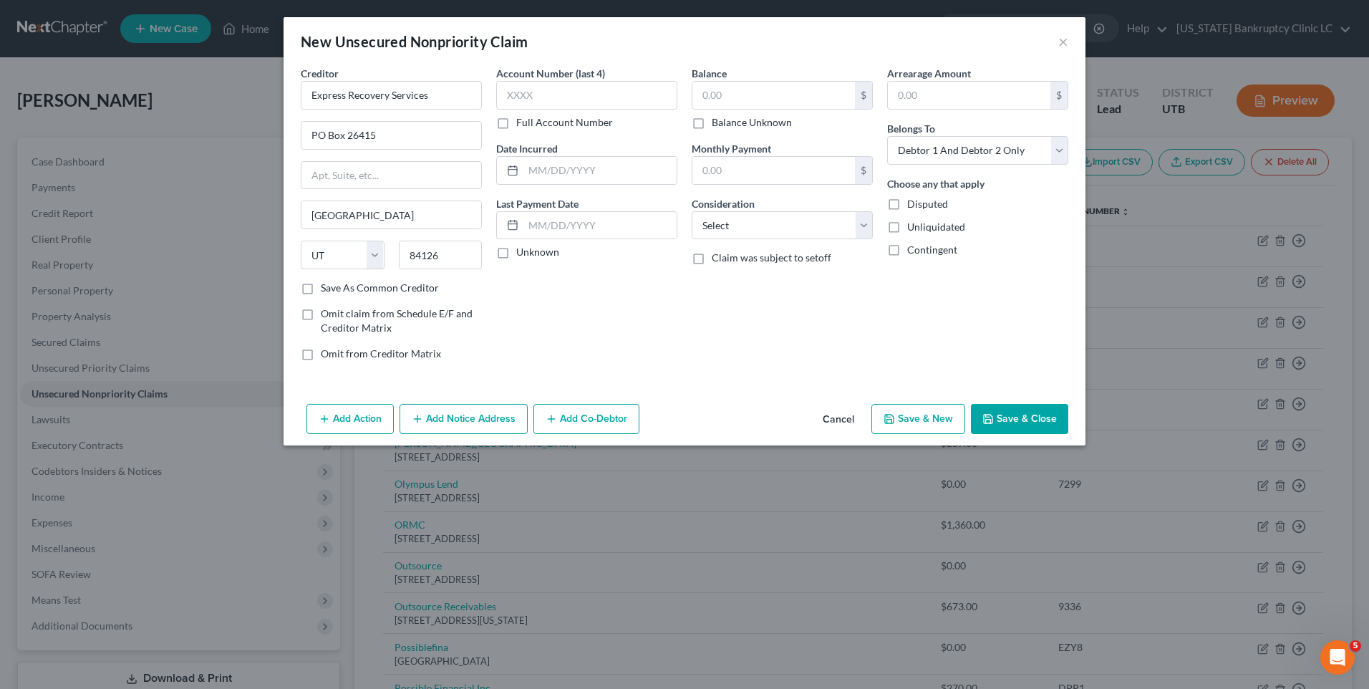
click at [1026, 428] on button "Save & Close" at bounding box center [1019, 419] width 97 height 30
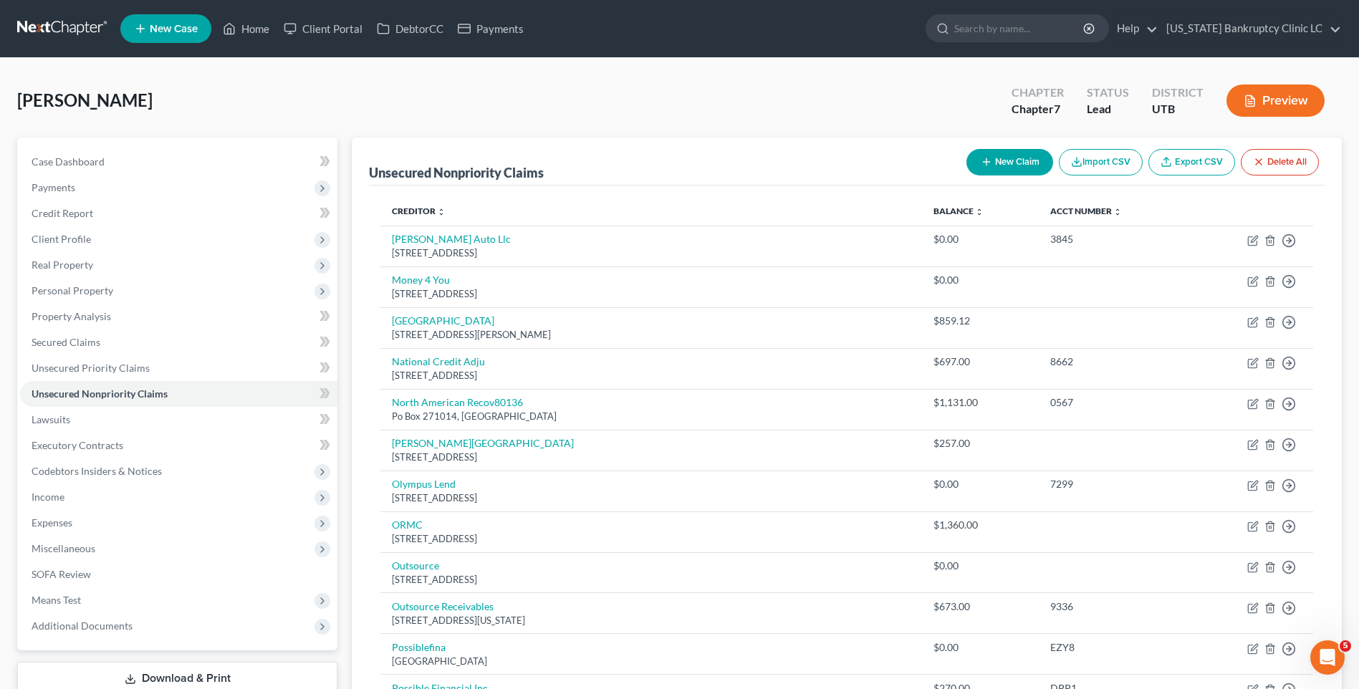
click at [1022, 170] on button "New Claim" at bounding box center [1009, 162] width 87 height 26
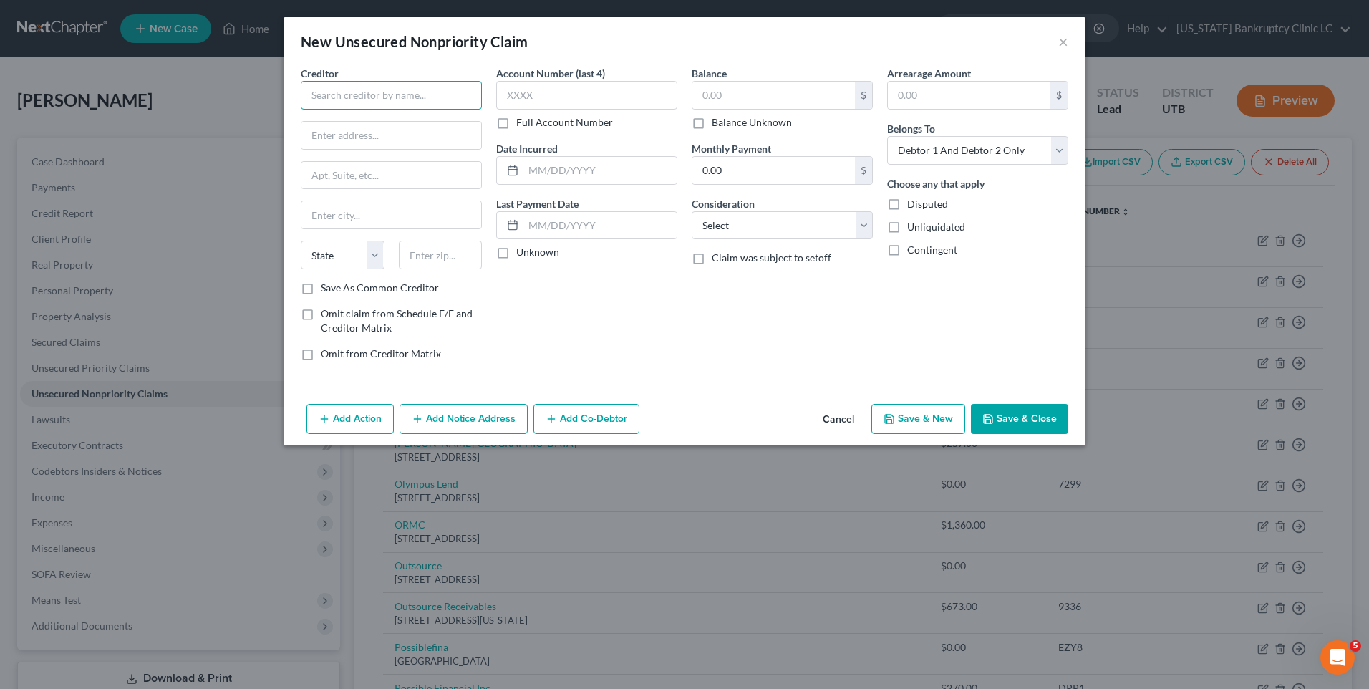
click at [312, 89] on input "text" at bounding box center [391, 95] width 181 height 29
drag, startPoint x: 359, startPoint y: 100, endPoint x: 193, endPoint y: 100, distance: 166.2
click at [184, 98] on div "New Unsecured Nonpriority Claim × Creditor * Nuvei State [US_STATE] AK AR AZ CA…" at bounding box center [684, 344] width 1369 height 689
click at [380, 135] on input "text" at bounding box center [392, 135] width 180 height 27
click at [787, 89] on input "text" at bounding box center [774, 95] width 163 height 27
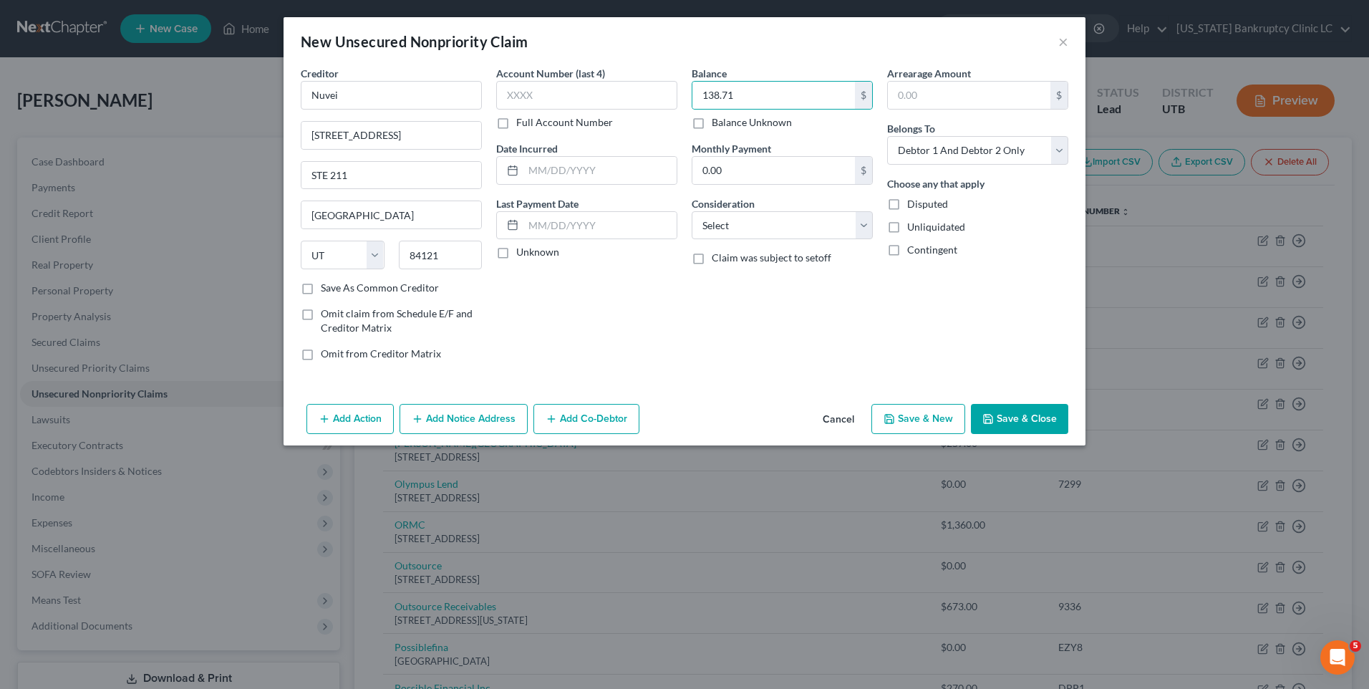
click at [892, 412] on button "Save & New" at bounding box center [919, 419] width 94 height 30
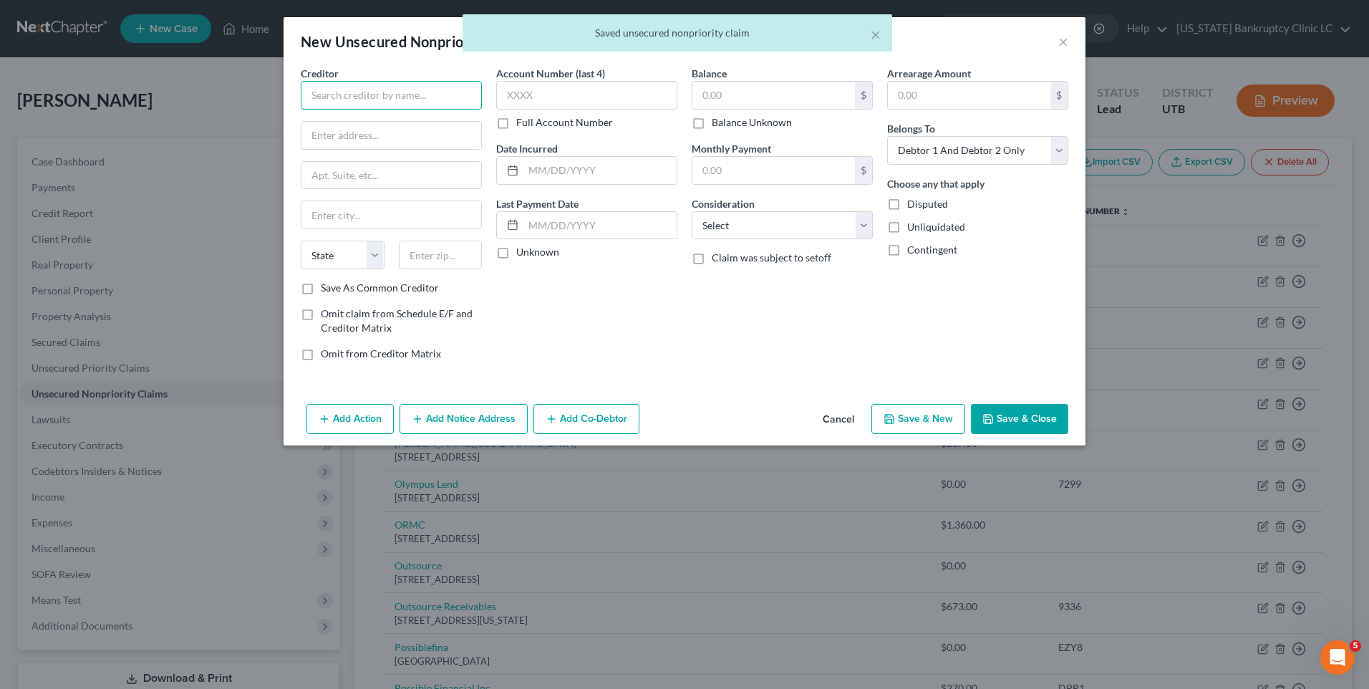
click at [400, 103] on input "text" at bounding box center [391, 95] width 181 height 29
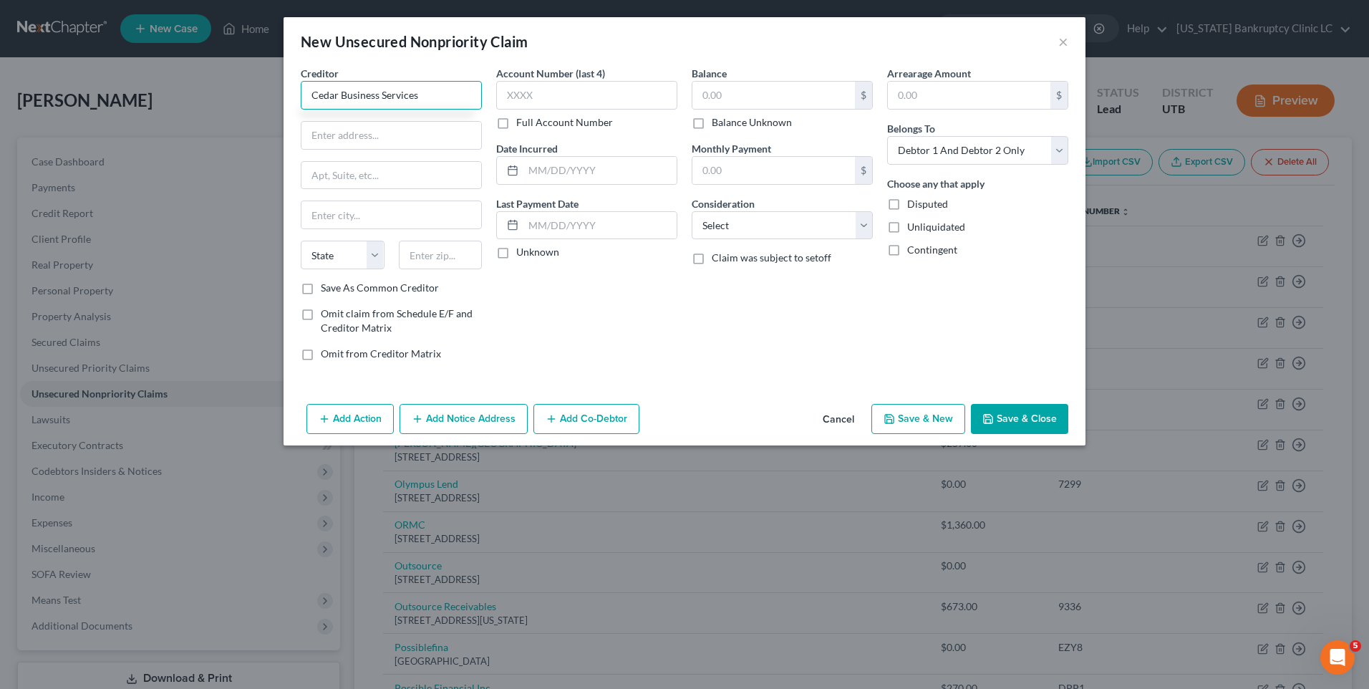
drag, startPoint x: 424, startPoint y: 97, endPoint x: 135, endPoint y: 100, distance: 289.4
click at [132, 100] on div "New Unsecured Nonpriority Claim × Creditor * Cedar Business Services State [US_…" at bounding box center [684, 344] width 1369 height 689
click at [321, 132] on input "text" at bounding box center [392, 135] width 180 height 27
click at [900, 415] on button "Save & New" at bounding box center [919, 419] width 94 height 30
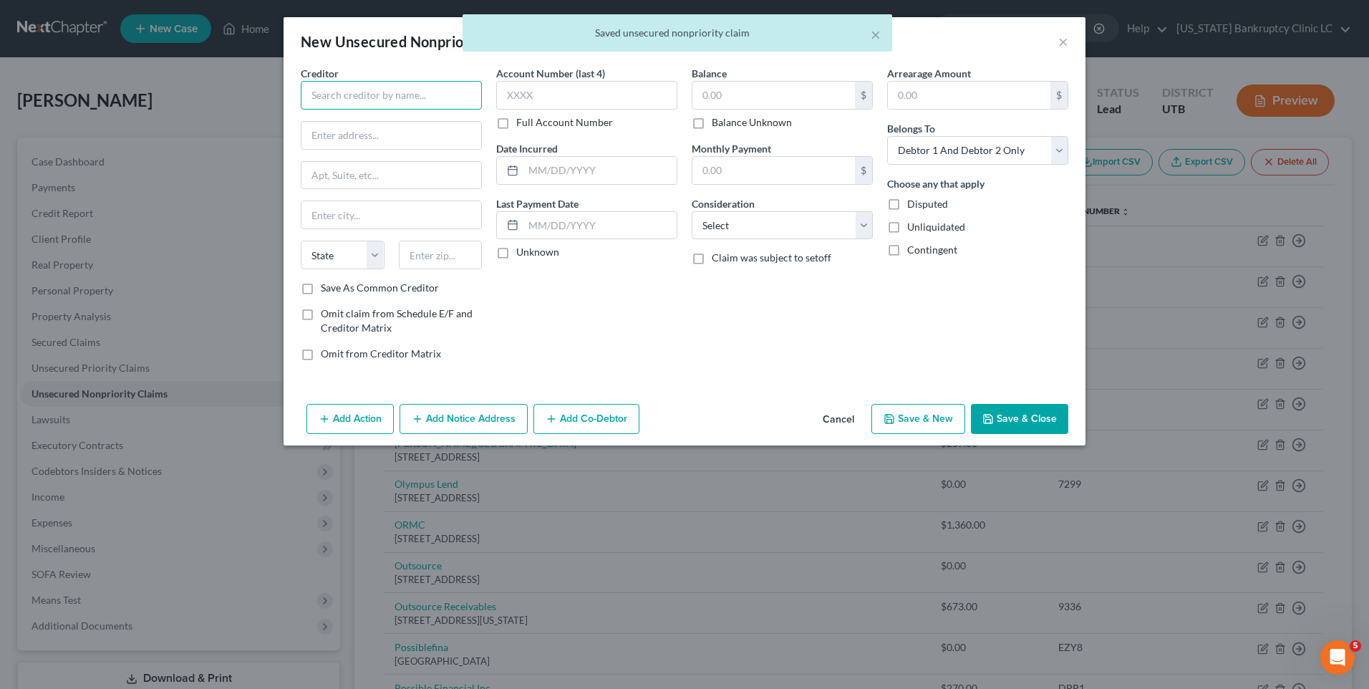
click at [354, 89] on input "text" at bounding box center [391, 95] width 181 height 29
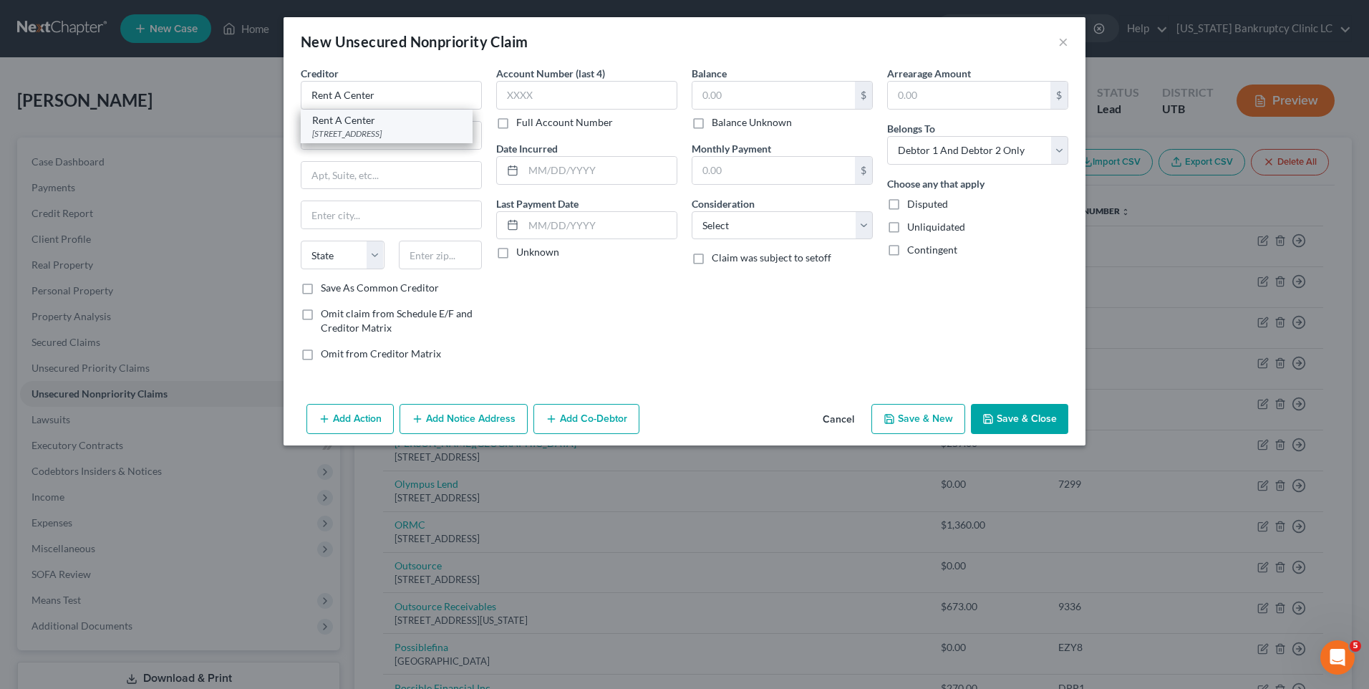
click at [370, 127] on div "[STREET_ADDRESS]" at bounding box center [386, 133] width 149 height 12
click at [764, 97] on input "text" at bounding box center [774, 95] width 163 height 27
click at [914, 425] on button "Save & New" at bounding box center [919, 419] width 94 height 30
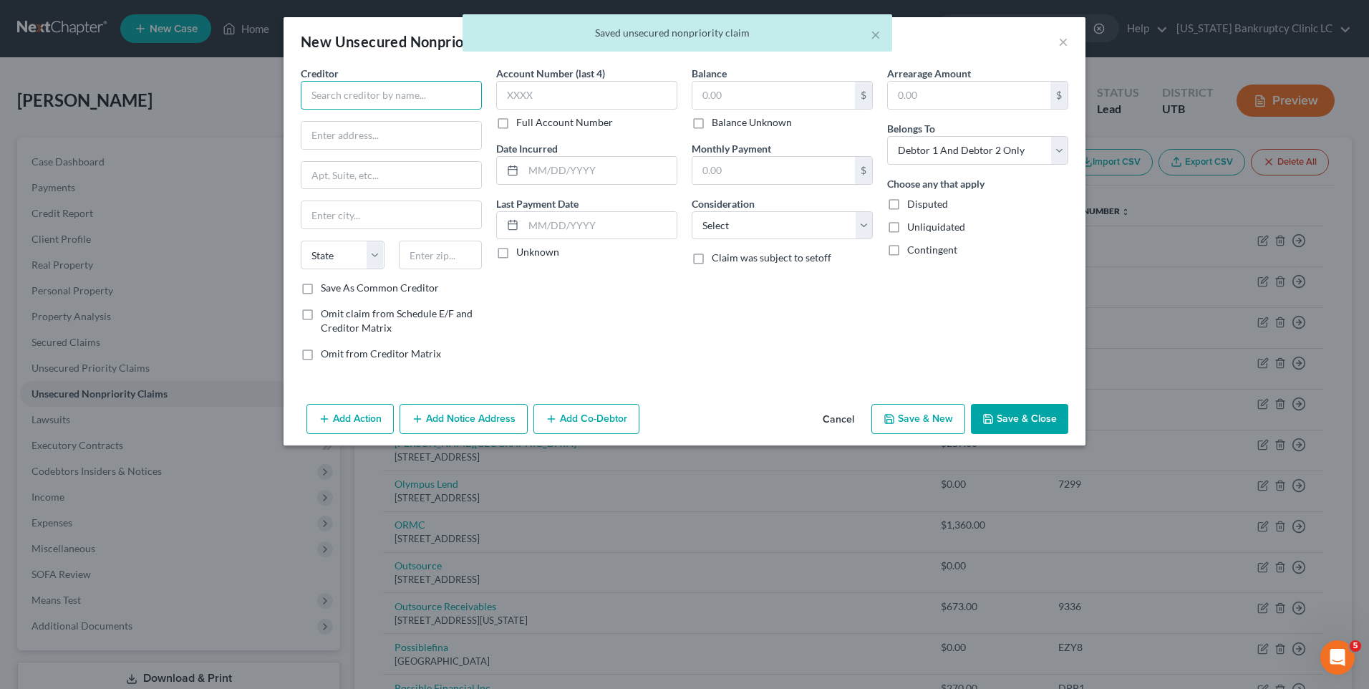
click at [395, 106] on input "text" at bounding box center [391, 95] width 181 height 29
drag, startPoint x: 372, startPoint y: 101, endPoint x: 124, endPoint y: 116, distance: 249.0
click at [115, 116] on div "New Unsecured Nonpriority Claim × Creditor * [GEOGRAPHIC_DATA] [US_STATE] AK AR…" at bounding box center [684, 344] width 1369 height 689
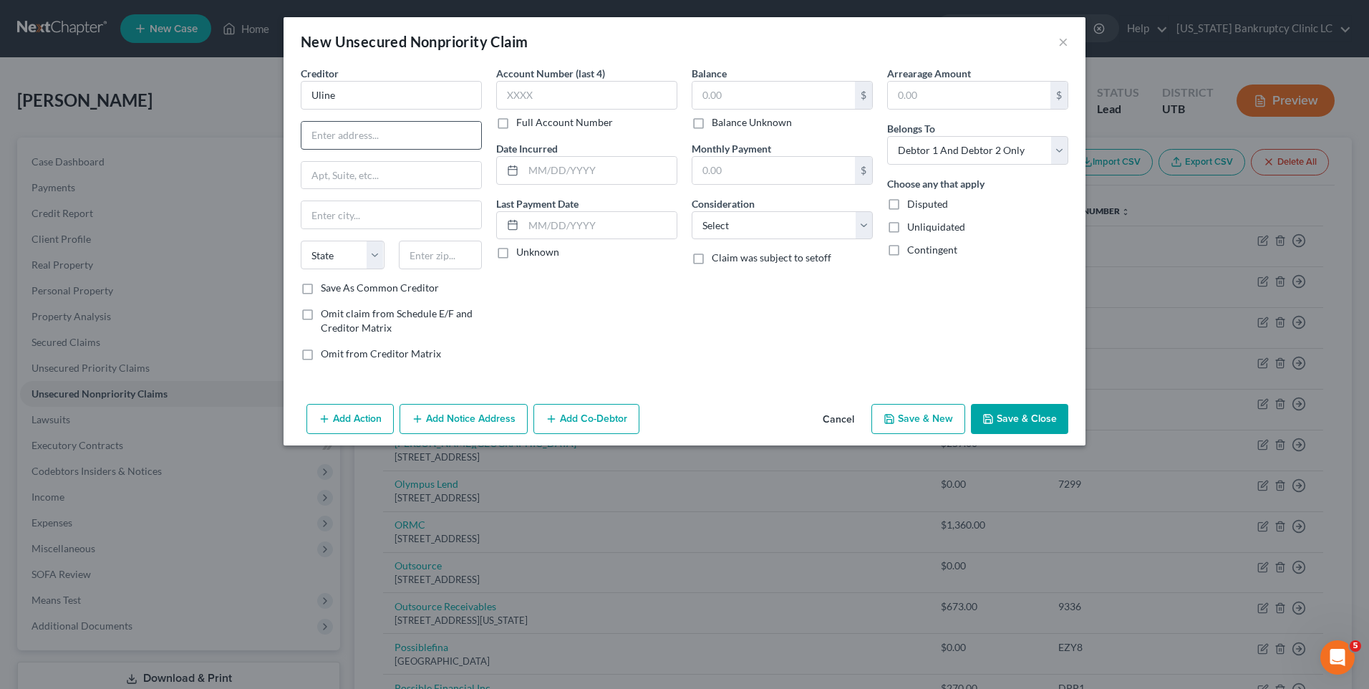
drag, startPoint x: 327, startPoint y: 158, endPoint x: 335, endPoint y: 143, distance: 17.6
click at [327, 158] on div "Creditor * Uline State [US_STATE] AK AR AZ CA CO [GEOGRAPHIC_DATA] DE DC [GEOGR…" at bounding box center [391, 173] width 181 height 215
drag, startPoint x: 338, startPoint y: 138, endPoint x: 345, endPoint y: 139, distance: 7.3
click at [338, 138] on input "text" at bounding box center [392, 135] width 180 height 27
click at [441, 249] on input "text" at bounding box center [441, 255] width 84 height 29
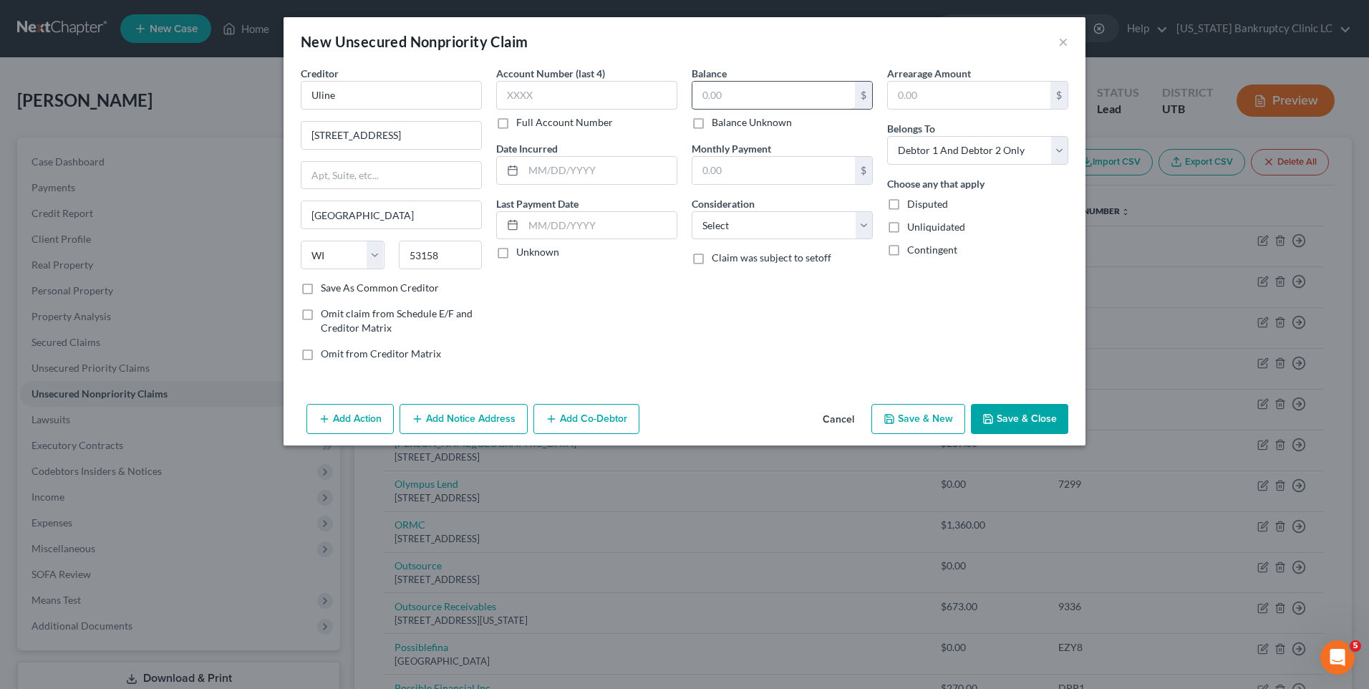
click at [771, 98] on input "text" at bounding box center [774, 95] width 163 height 27
click at [1006, 417] on button "Save & Close" at bounding box center [1019, 419] width 97 height 30
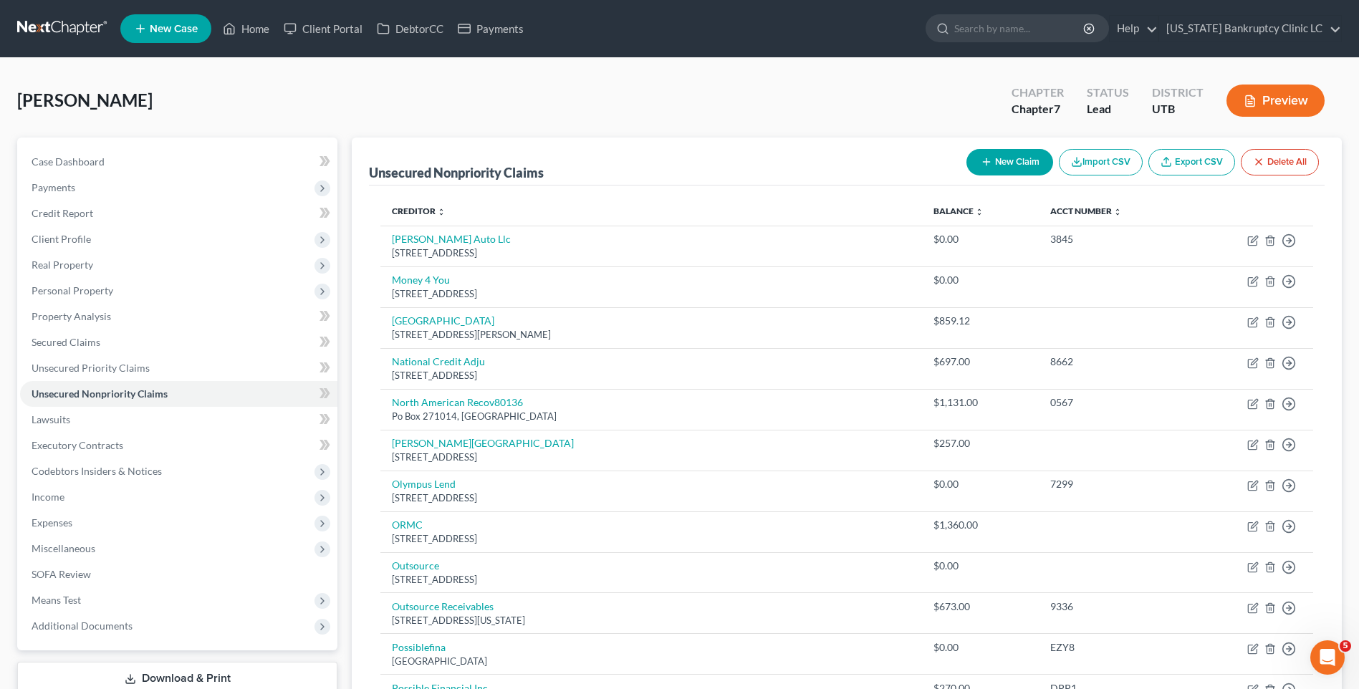
click at [1021, 158] on button "New Claim" at bounding box center [1009, 162] width 87 height 26
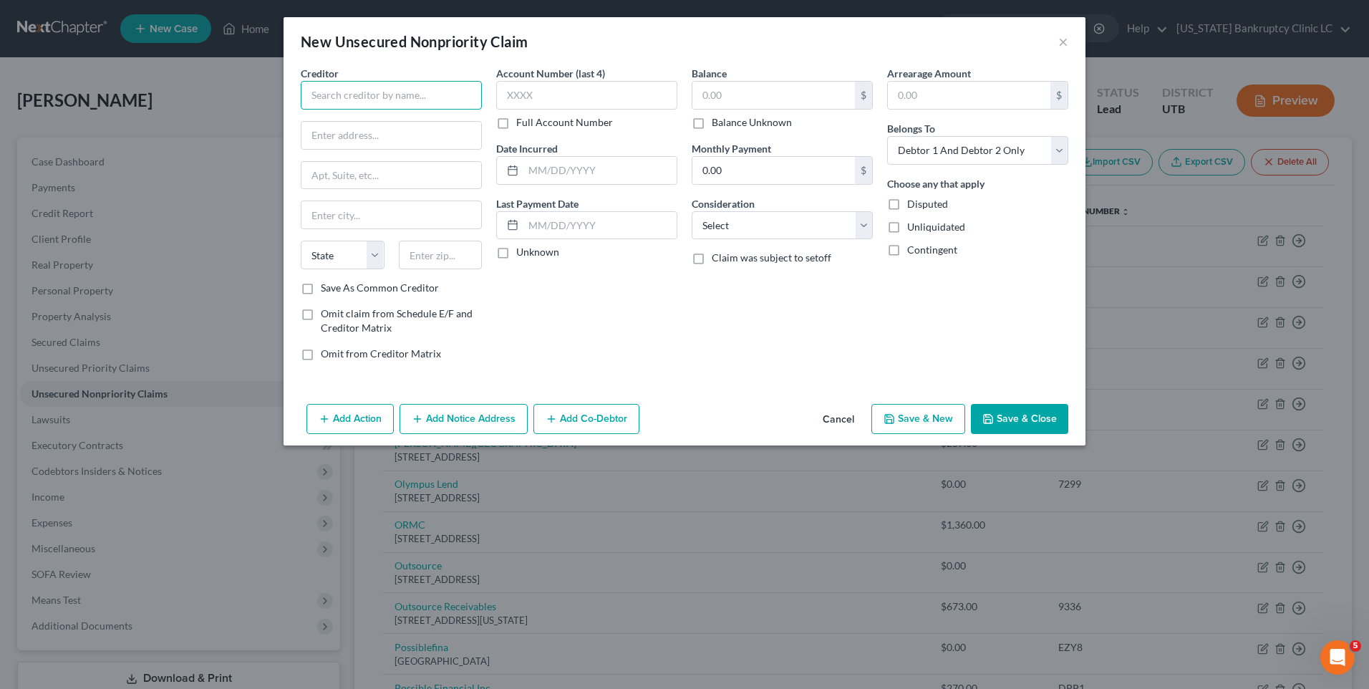
click at [345, 87] on input "text" at bounding box center [391, 95] width 181 height 29
drag, startPoint x: 377, startPoint y: 99, endPoint x: 80, endPoint y: 102, distance: 297.2
click at [86, 102] on div "New Unsecured Nonpriority Claim × Creditor * Bitty Advance State [US_STATE] AK …" at bounding box center [684, 344] width 1369 height 689
click at [433, 137] on input "text" at bounding box center [392, 135] width 180 height 27
click at [739, 92] on input "text" at bounding box center [774, 95] width 163 height 27
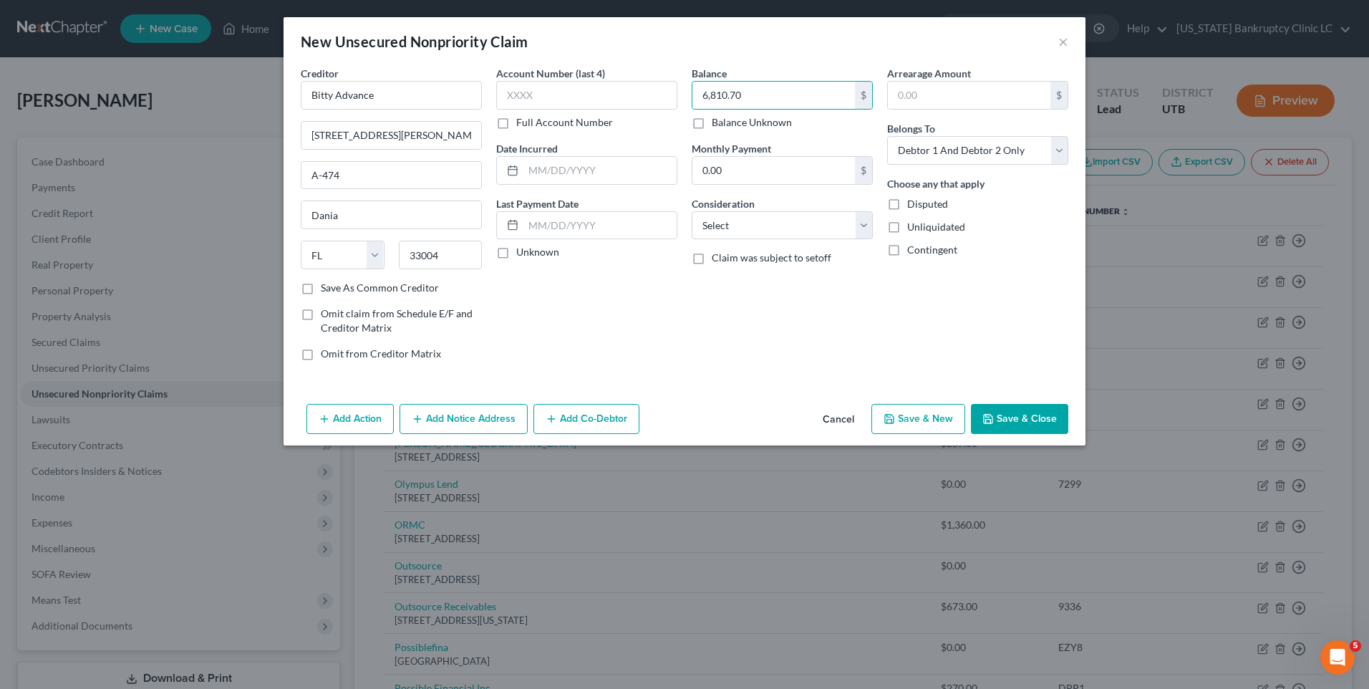
click at [911, 423] on button "Save & New" at bounding box center [919, 419] width 94 height 30
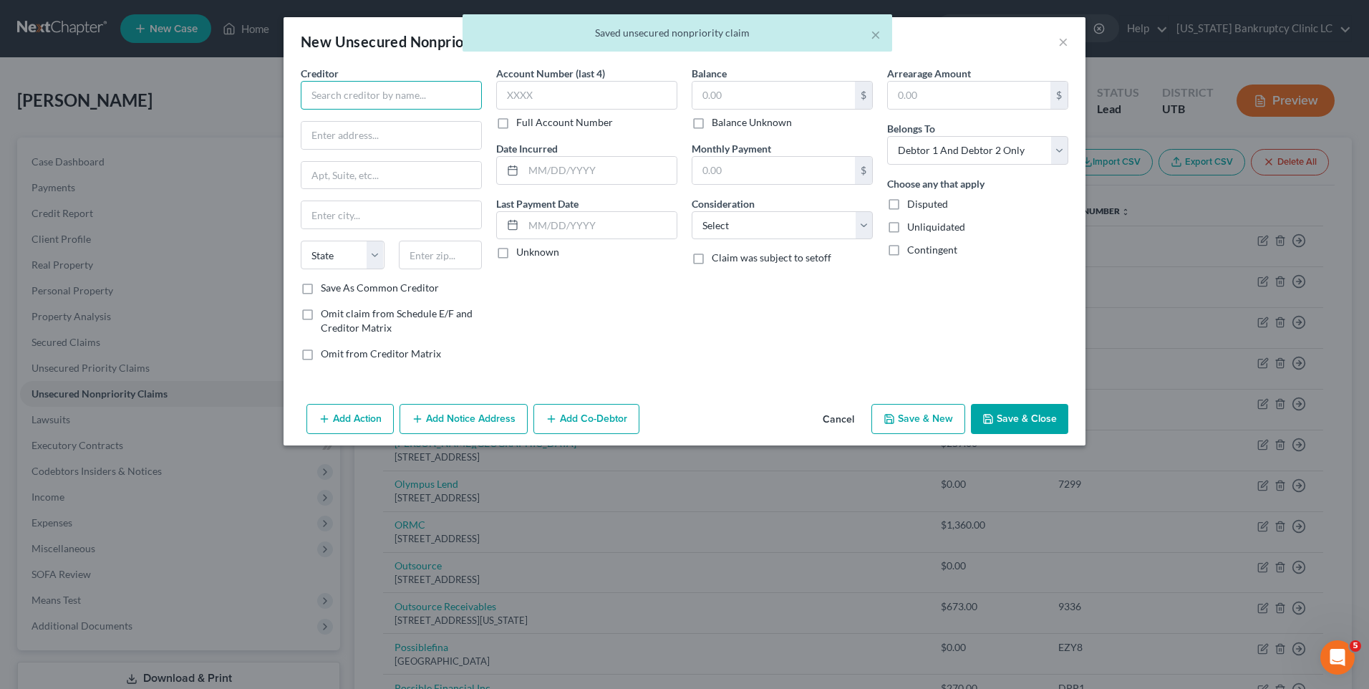
drag, startPoint x: 405, startPoint y: 102, endPoint x: 412, endPoint y: 102, distance: 7.2
click at [404, 102] on input "text" at bounding box center [391, 95] width 181 height 29
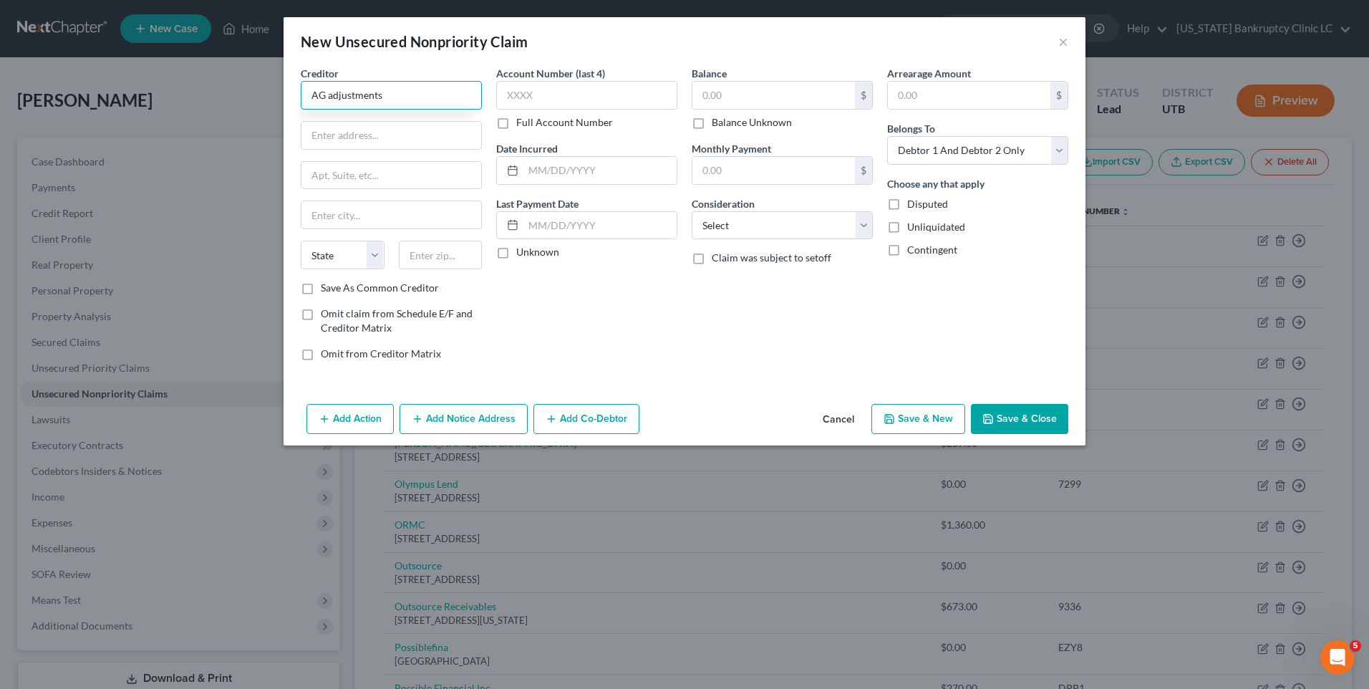
drag, startPoint x: 251, startPoint y: 99, endPoint x: 98, endPoint y: 97, distance: 153.3
click at [93, 96] on div "New Unsecured Nonpriority Claim × Creditor * AG adjustments State [US_STATE] AK…" at bounding box center [684, 344] width 1369 height 689
click at [356, 138] on input "text" at bounding box center [392, 135] width 180 height 27
click at [703, 95] on input "text" at bounding box center [774, 95] width 163 height 27
click at [940, 429] on button "Save & New" at bounding box center [919, 419] width 94 height 30
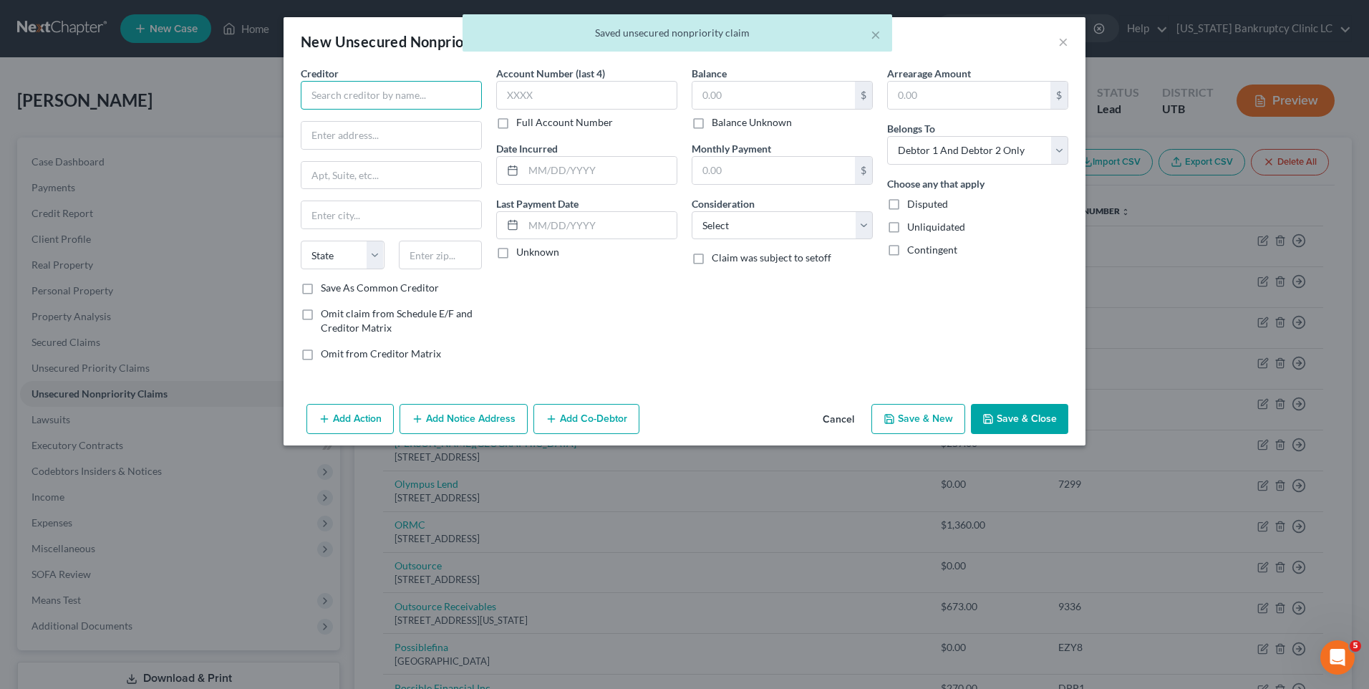
click at [376, 86] on input "text" at bounding box center [391, 95] width 181 height 29
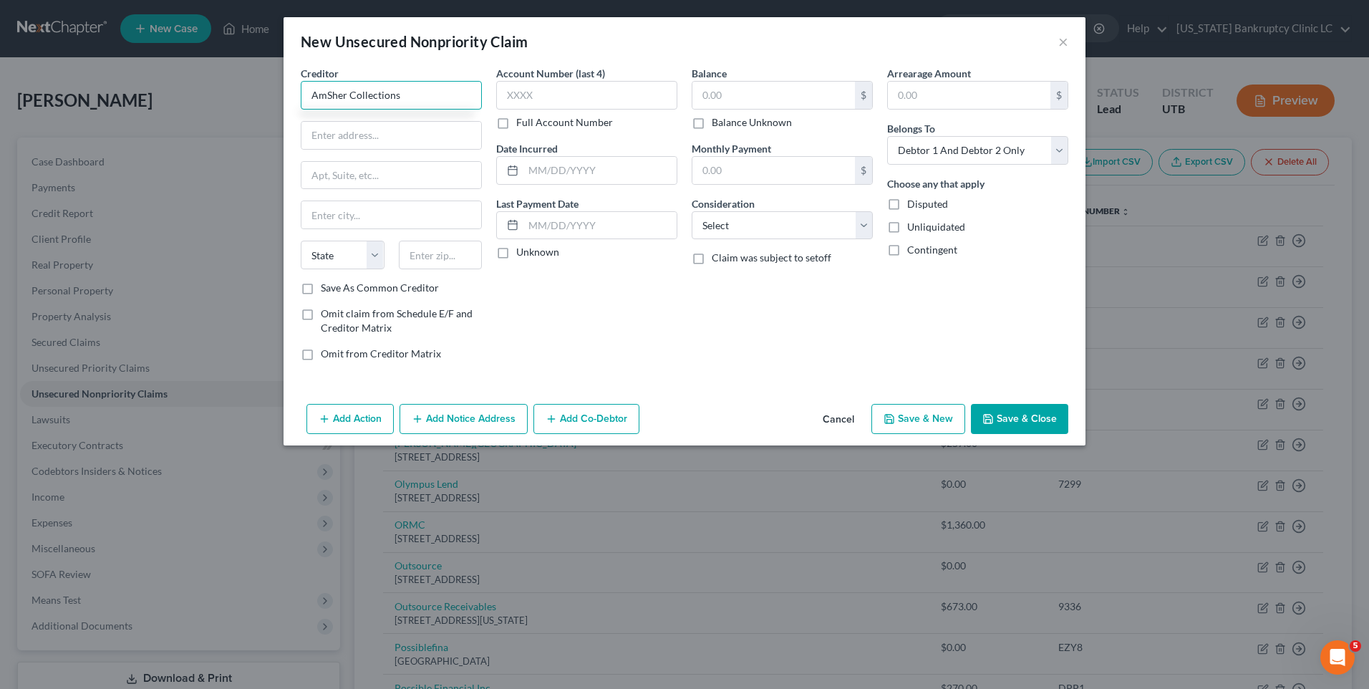
drag, startPoint x: 408, startPoint y: 107, endPoint x: 85, endPoint y: 106, distance: 323.0
click at [42, 86] on div "New Unsecured Nonpriority Claim × Creditor * AmSher Collections State [US_STATE…" at bounding box center [684, 344] width 1369 height 689
click at [308, 139] on input "text" at bounding box center [392, 135] width 180 height 27
drag, startPoint x: 335, startPoint y: 127, endPoint x: 344, endPoint y: 133, distance: 10.9
click at [335, 127] on input "text" at bounding box center [392, 135] width 180 height 27
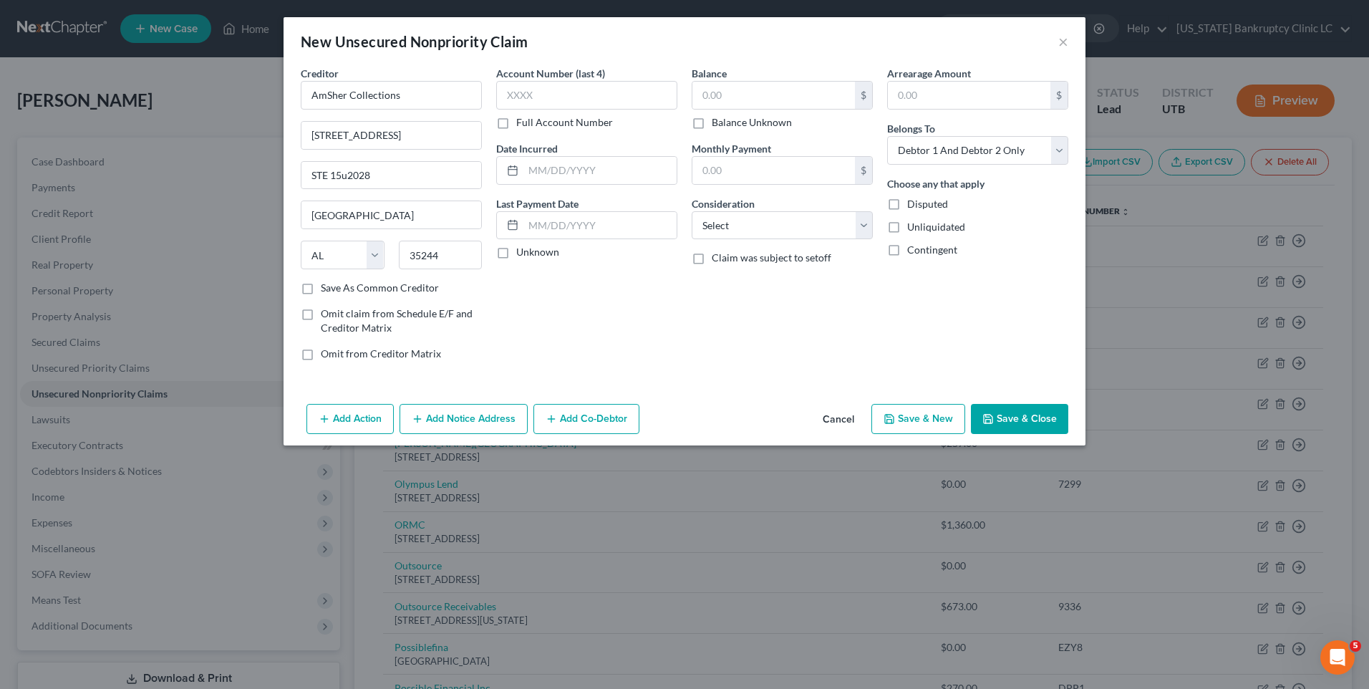
click at [942, 419] on button "Save & New" at bounding box center [919, 419] width 94 height 30
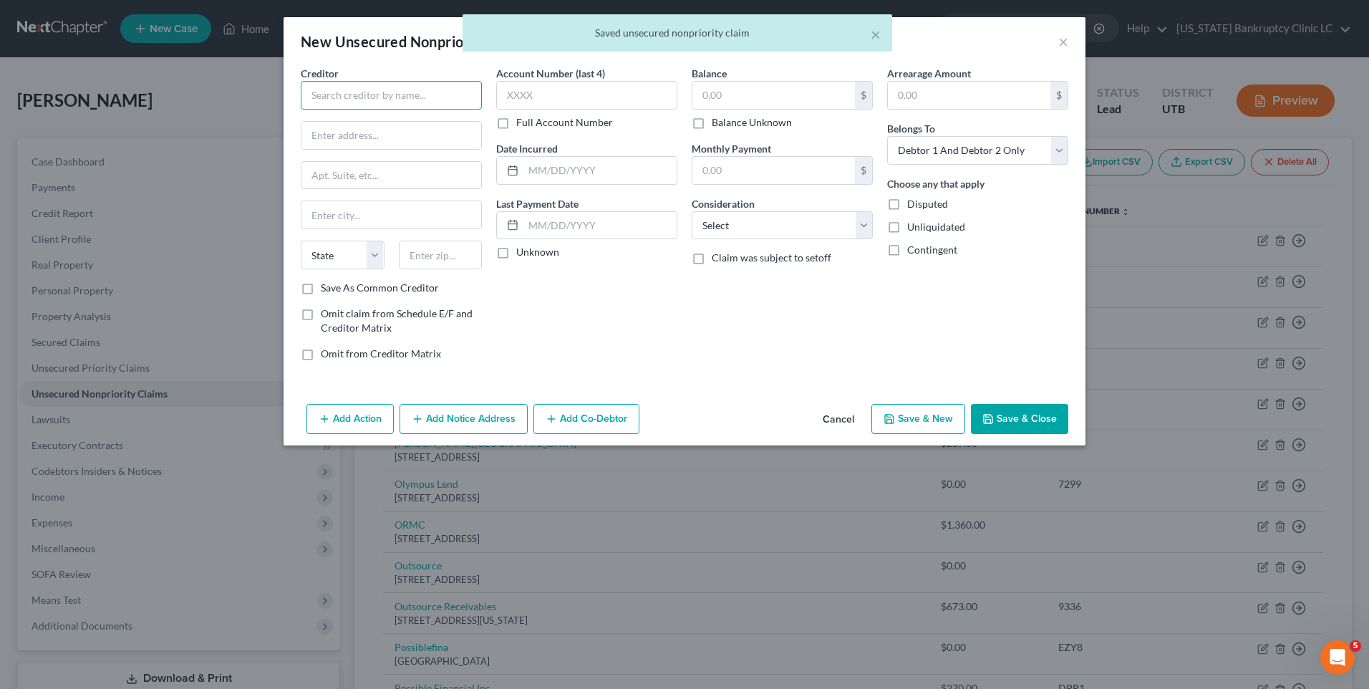
click at [392, 97] on input "text" at bounding box center [391, 95] width 181 height 29
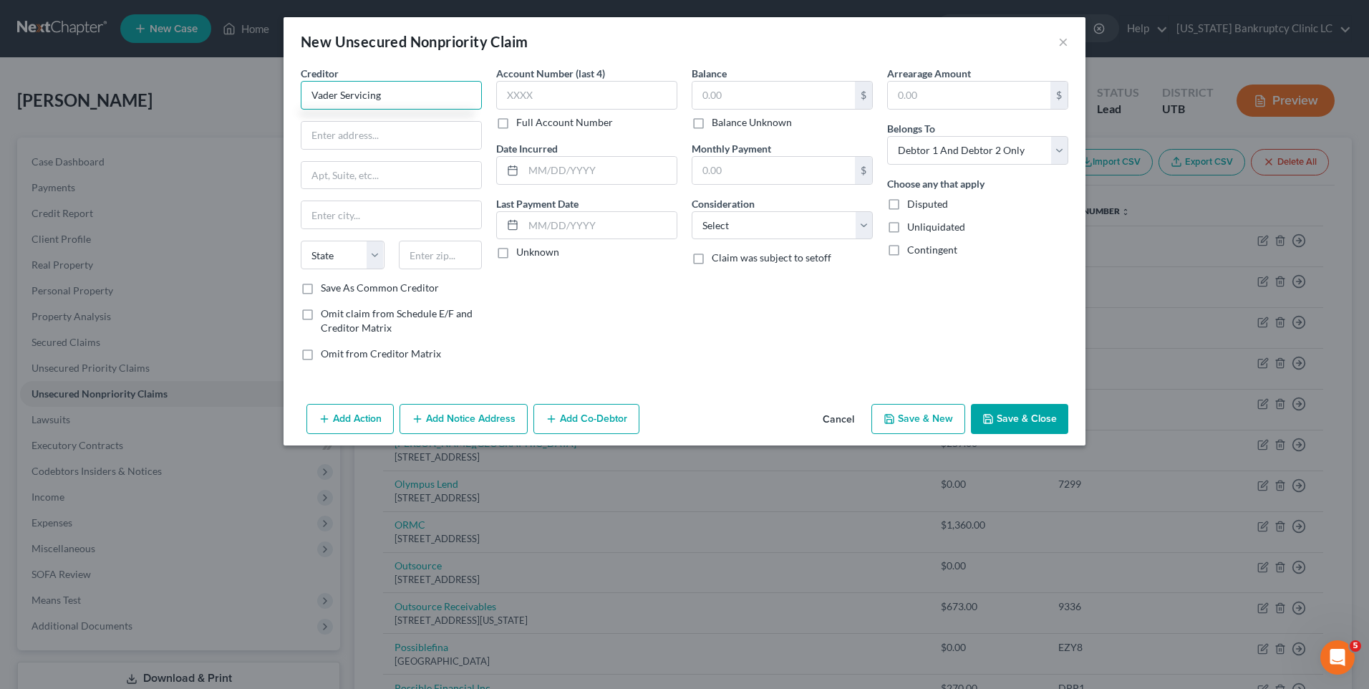
drag, startPoint x: 387, startPoint y: 102, endPoint x: 81, endPoint y: 93, distance: 306.0
click at [65, 94] on div "New Unsecured Nonpriority Claim × Creditor * Vader Servicing State [US_STATE] A…" at bounding box center [684, 344] width 1369 height 689
click at [380, 137] on input "text" at bounding box center [392, 135] width 180 height 27
drag, startPoint x: 757, startPoint y: 96, endPoint x: 755, endPoint y: 106, distance: 10.3
click at [757, 96] on input "text" at bounding box center [774, 95] width 163 height 27
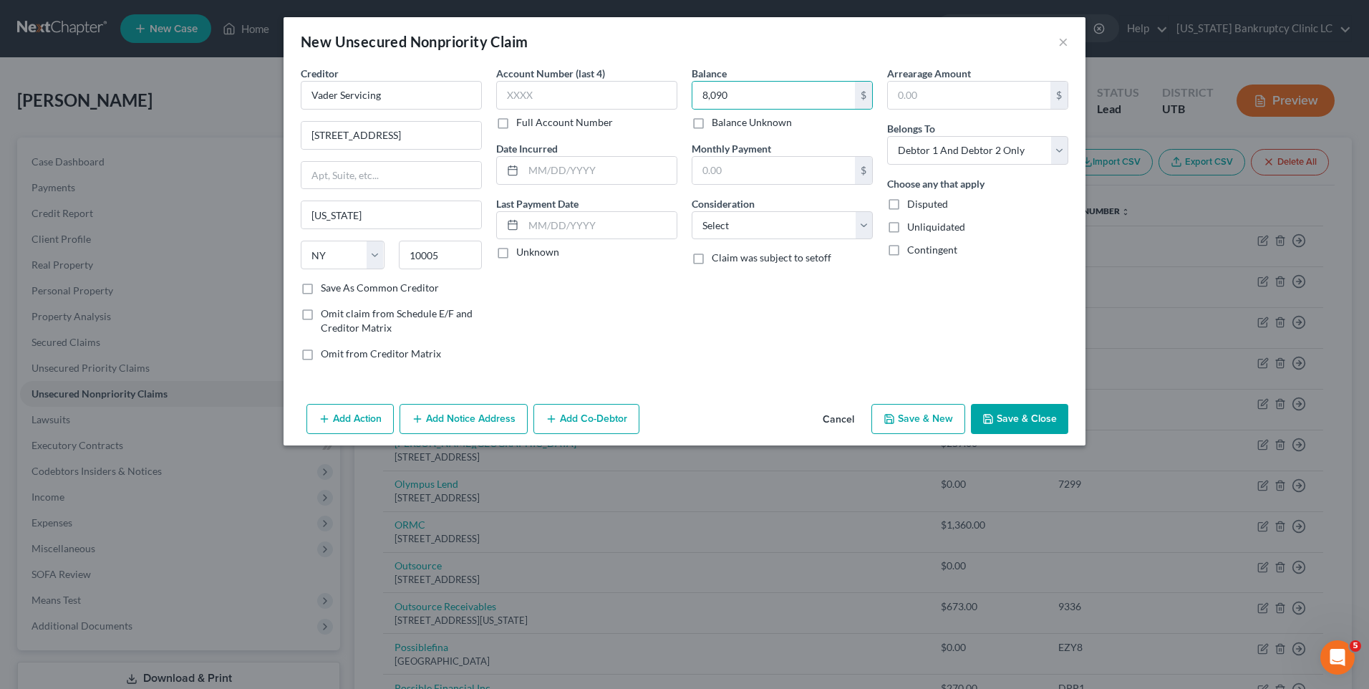
click at [912, 412] on button "Save & New" at bounding box center [919, 419] width 94 height 30
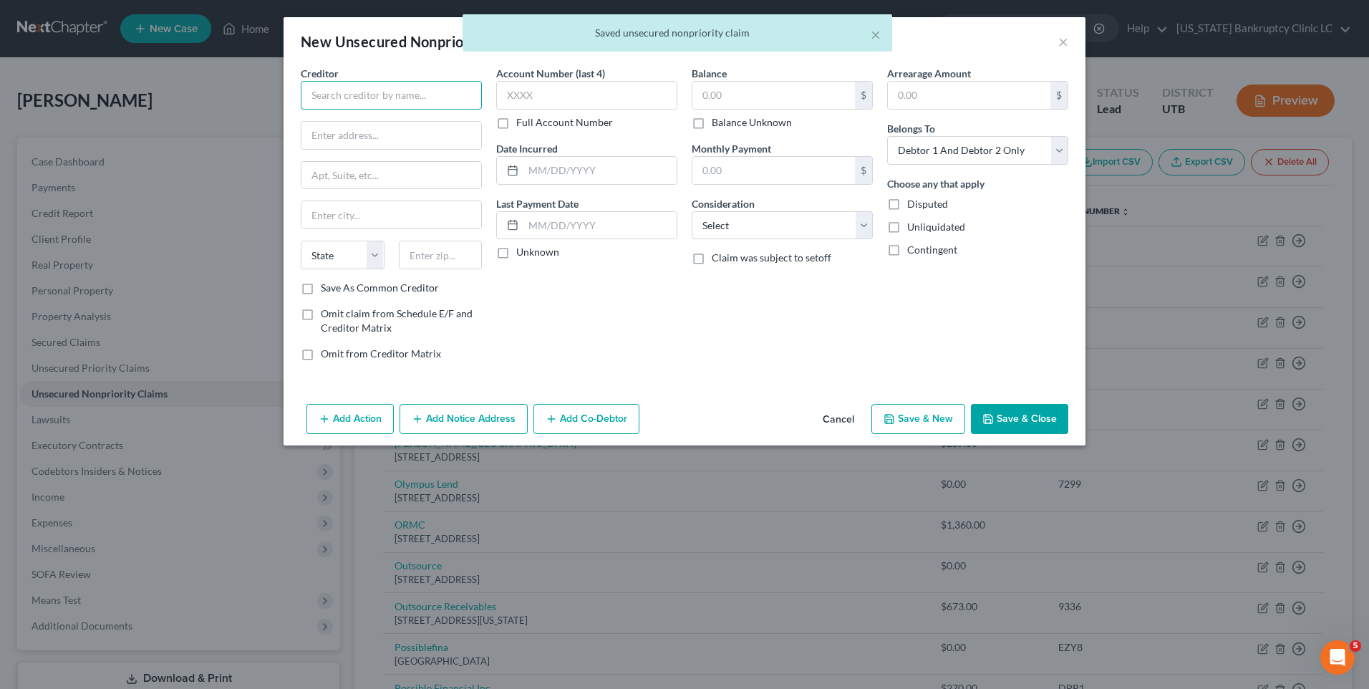
click at [429, 89] on input "text" at bounding box center [391, 95] width 181 height 29
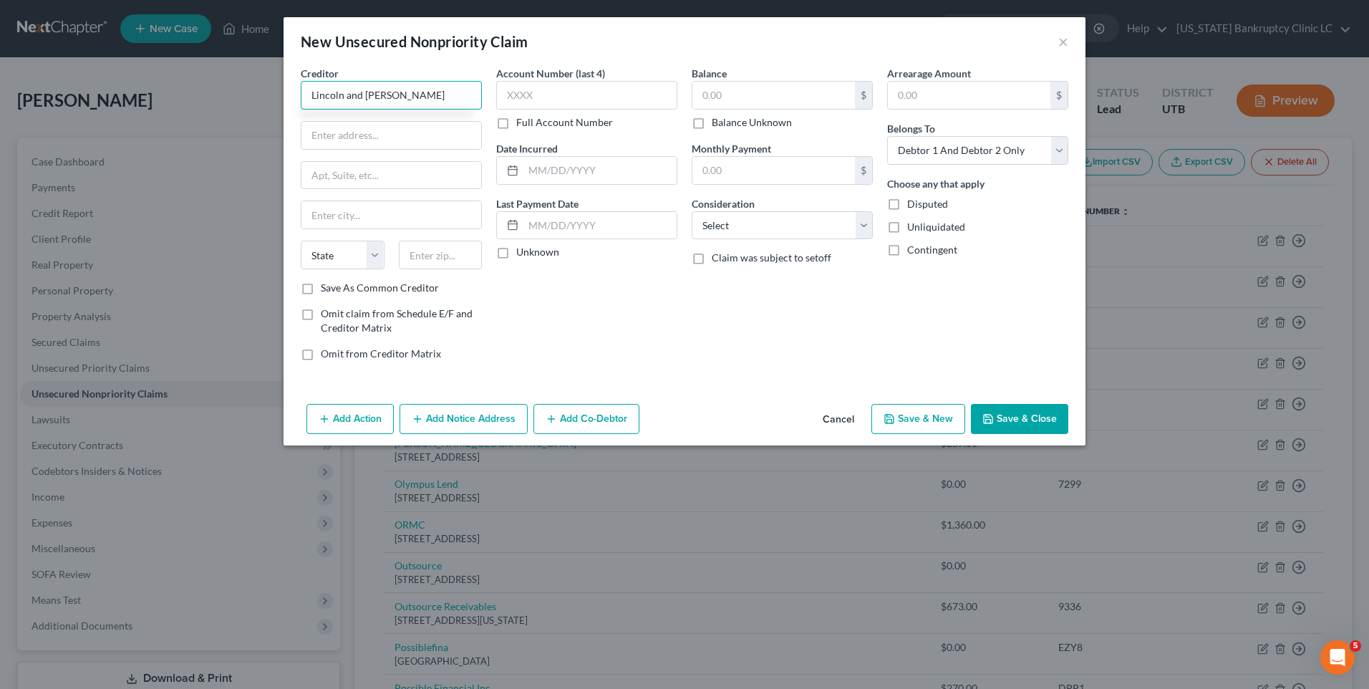
drag, startPoint x: 304, startPoint y: 87, endPoint x: 89, endPoint y: 84, distance: 215.6
click at [63, 87] on div "New Unsecured Nonpriority Claim × Creditor * Lincoln and [PERSON_NAME][GEOGRAPH…" at bounding box center [684, 344] width 1369 height 689
click at [344, 140] on input "text" at bounding box center [392, 135] width 180 height 27
click at [1003, 422] on button "Save & Close" at bounding box center [1019, 419] width 97 height 30
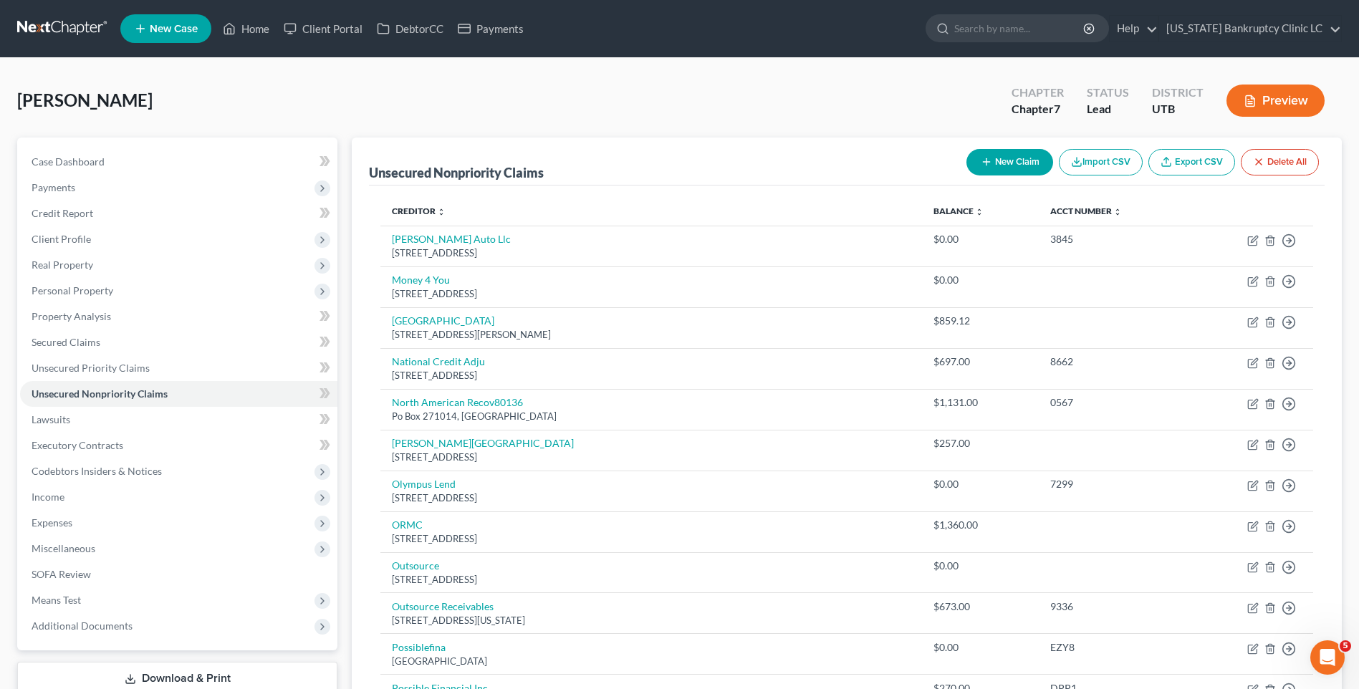
click at [1029, 175] on button "New Claim" at bounding box center [1009, 162] width 87 height 26
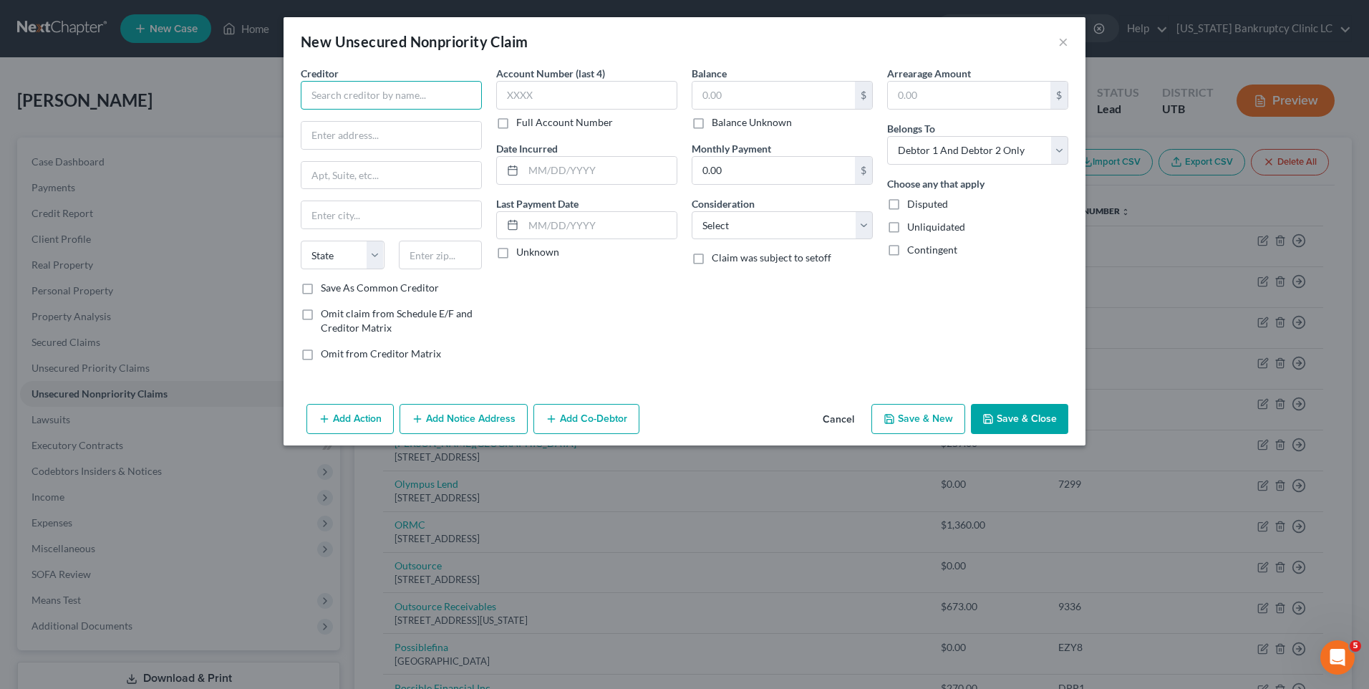
click at [375, 99] on input "text" at bounding box center [391, 95] width 181 height 29
drag, startPoint x: 415, startPoint y: 97, endPoint x: -3, endPoint y: 101, distance: 417.6
click at [344, 135] on input "text" at bounding box center [392, 135] width 180 height 27
click at [780, 90] on input "text" at bounding box center [774, 95] width 163 height 27
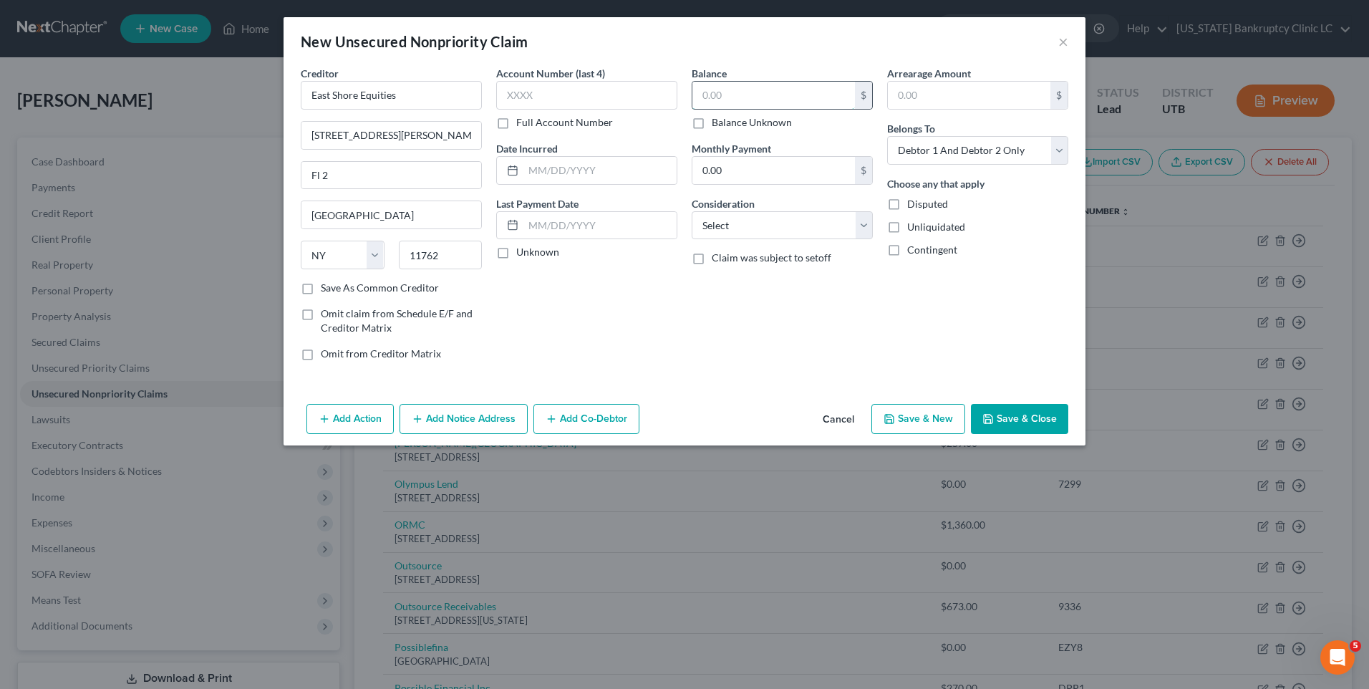
click at [736, 98] on input "text" at bounding box center [774, 95] width 163 height 27
click at [928, 415] on button "Save & New" at bounding box center [919, 419] width 94 height 30
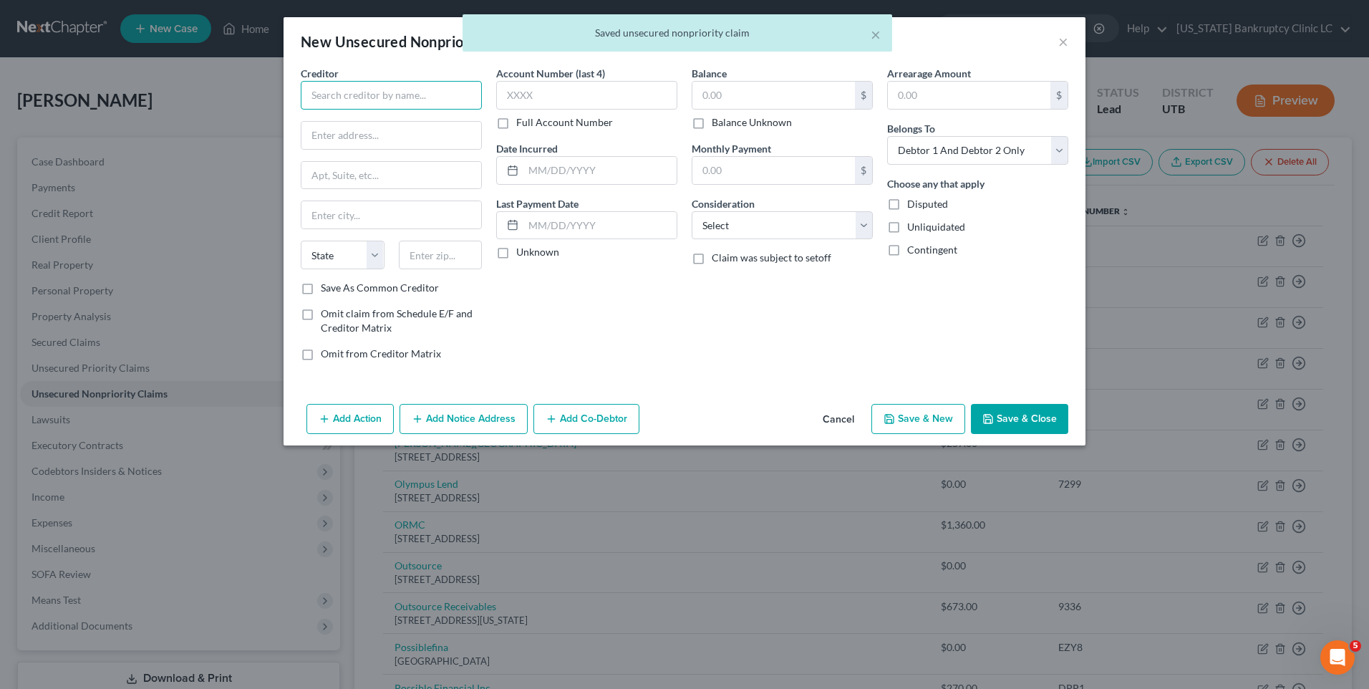
click at [338, 94] on input "text" at bounding box center [391, 95] width 181 height 29
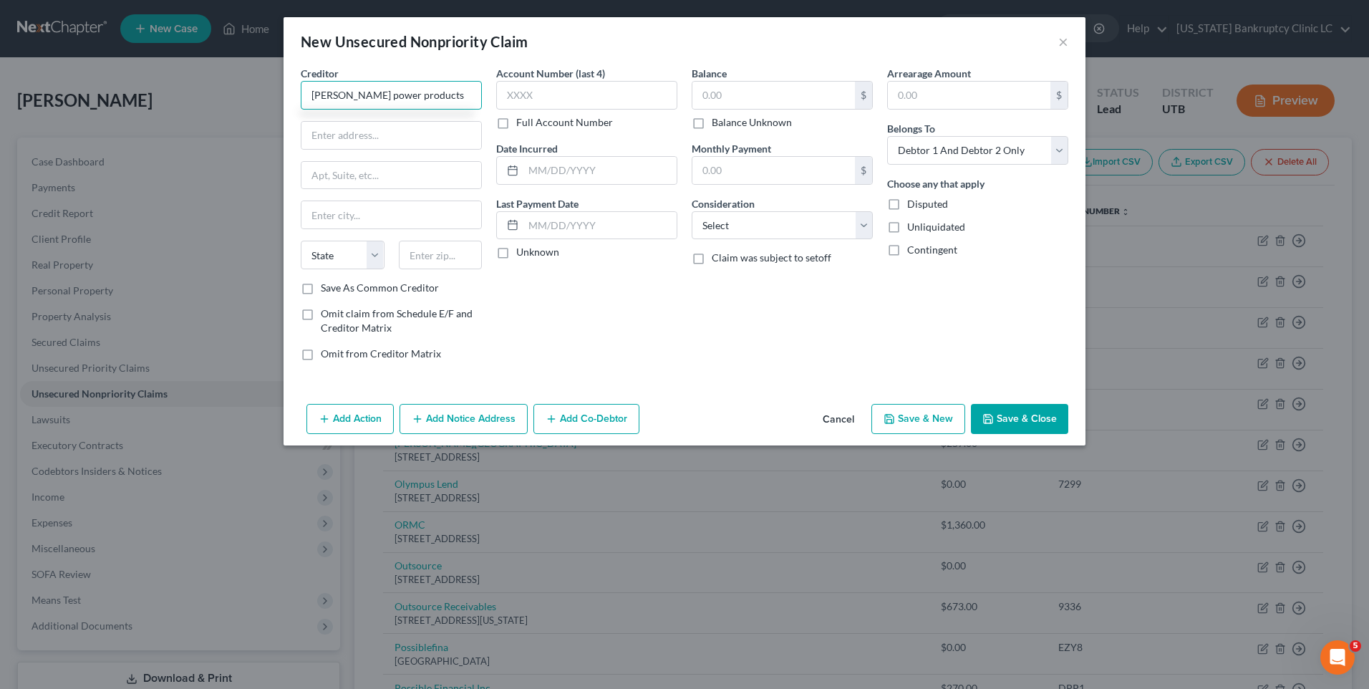
drag, startPoint x: 363, startPoint y: 92, endPoint x: 127, endPoint y: 114, distance: 236.6
click at [124, 112] on div "New Unsecured Nonpriority Claim × Creditor * [PERSON_NAME] power products State…" at bounding box center [684, 344] width 1369 height 689
click at [324, 130] on input "text" at bounding box center [392, 135] width 180 height 27
click at [707, 91] on input "text" at bounding box center [774, 95] width 163 height 27
click at [937, 415] on button "Save & New" at bounding box center [919, 419] width 94 height 30
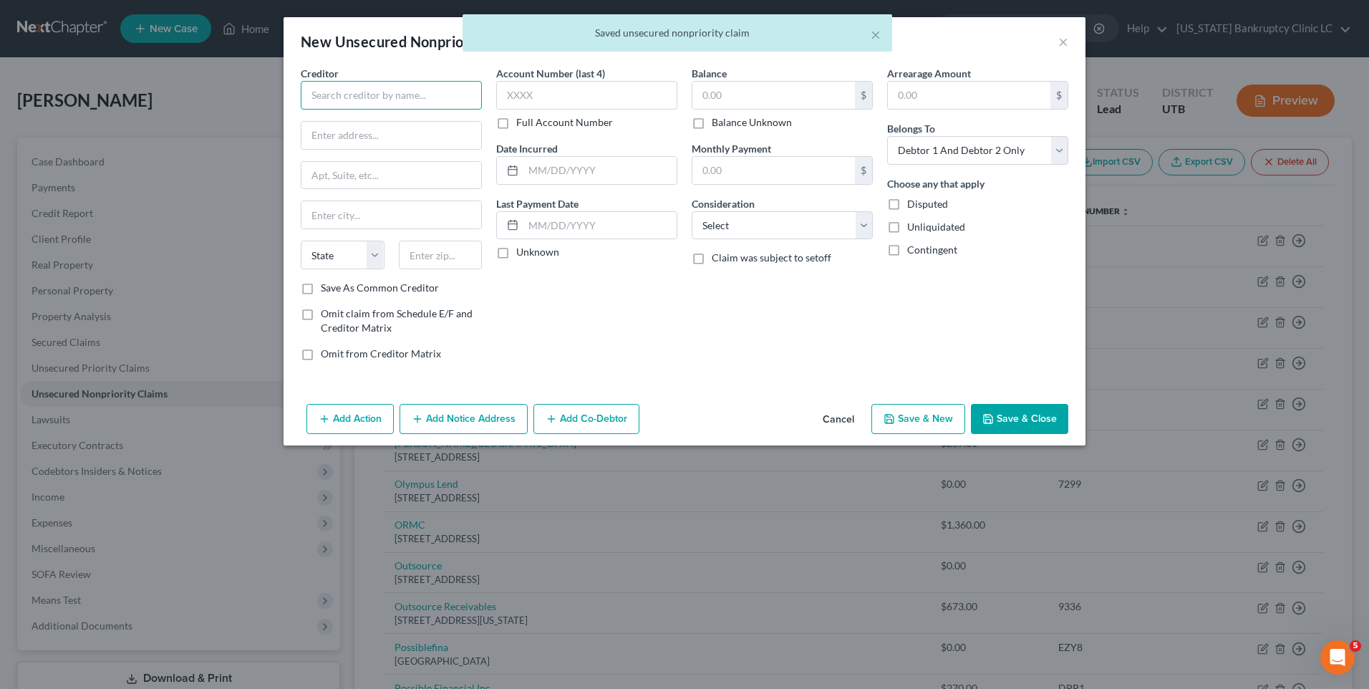
click at [360, 92] on input "text" at bounding box center [391, 95] width 181 height 29
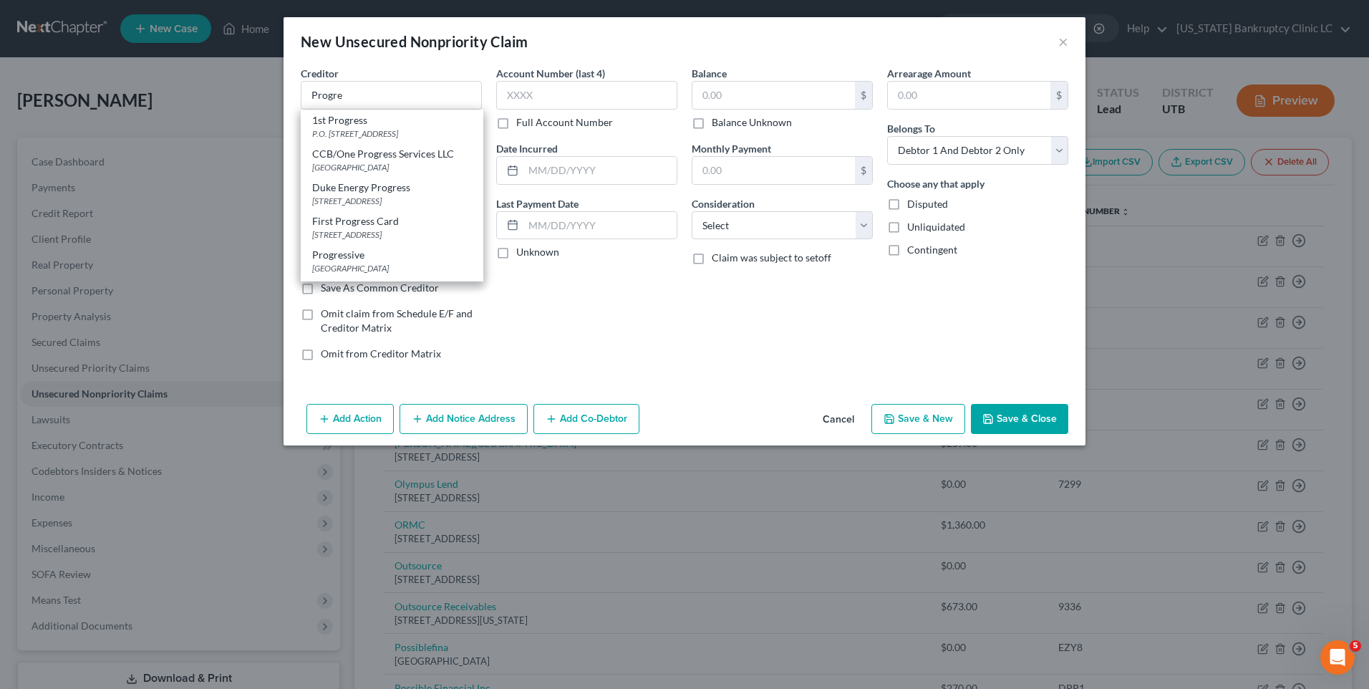
click at [404, 262] on div "Progressive" at bounding box center [392, 255] width 160 height 14
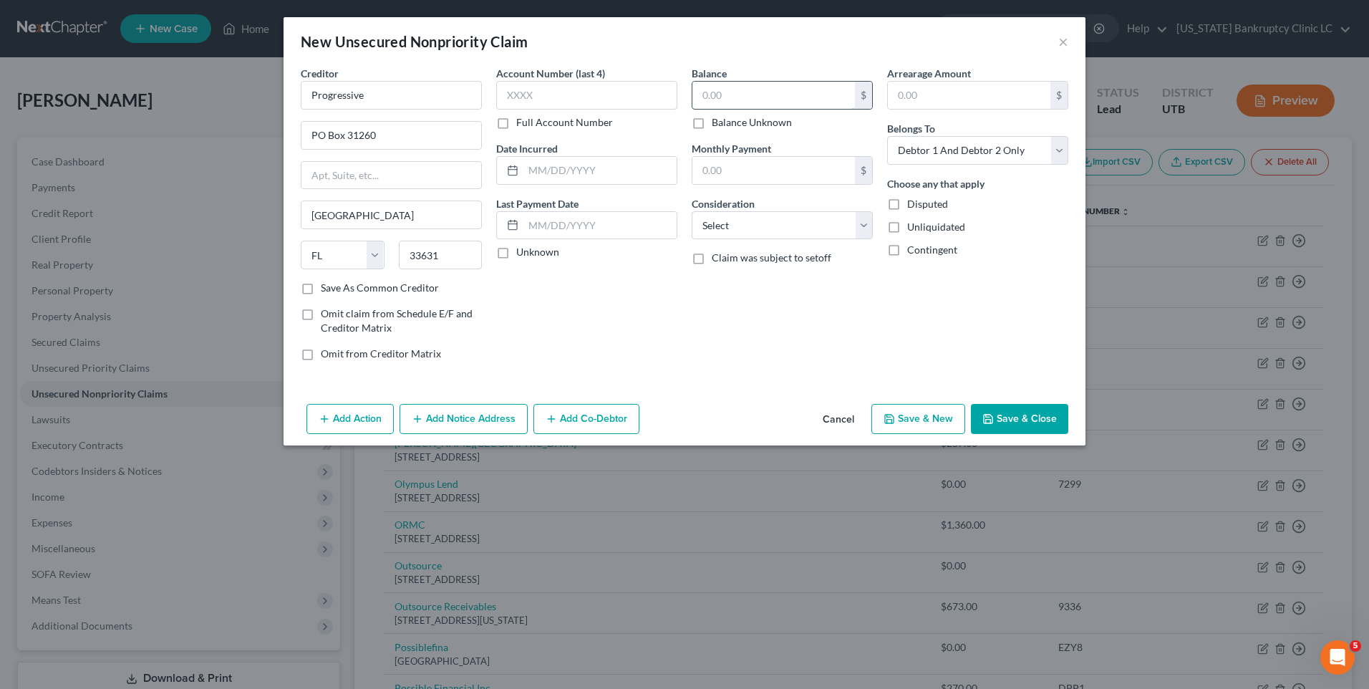
click at [786, 85] on input "text" at bounding box center [774, 95] width 163 height 27
click at [933, 421] on button "Save & New" at bounding box center [919, 419] width 94 height 30
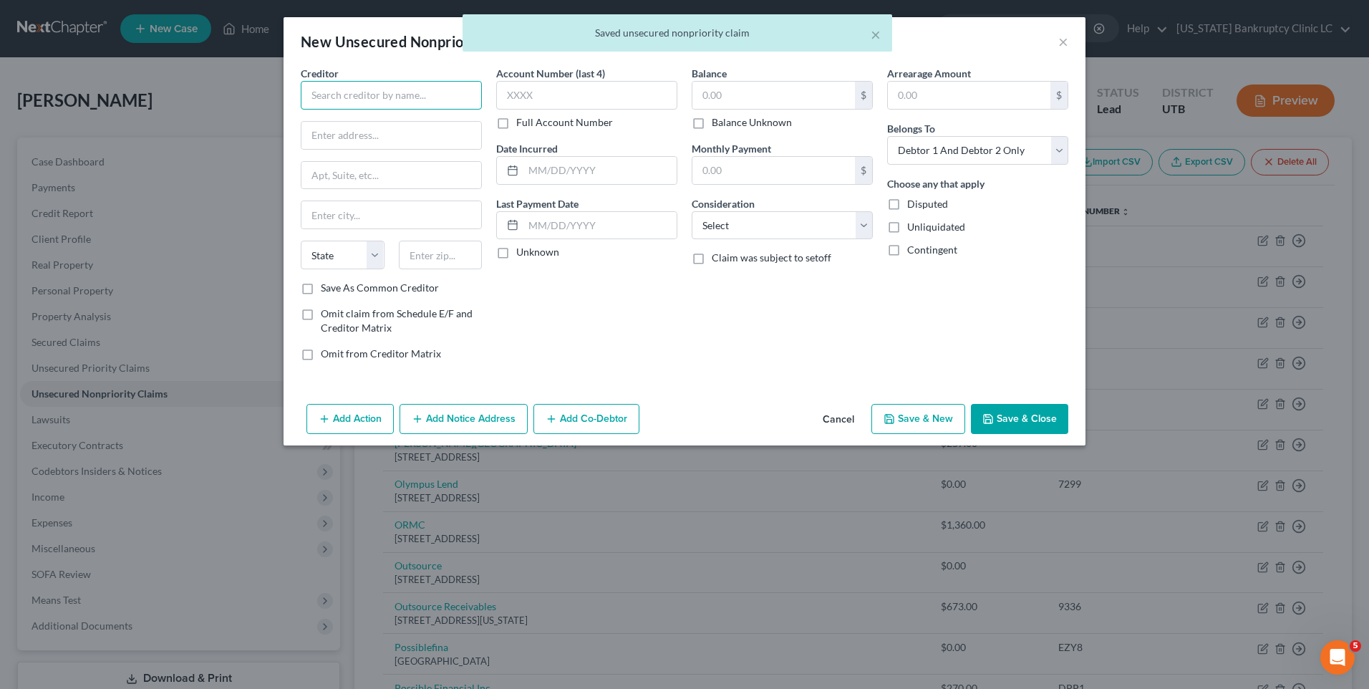
click at [350, 102] on input "text" at bounding box center [391, 95] width 181 height 29
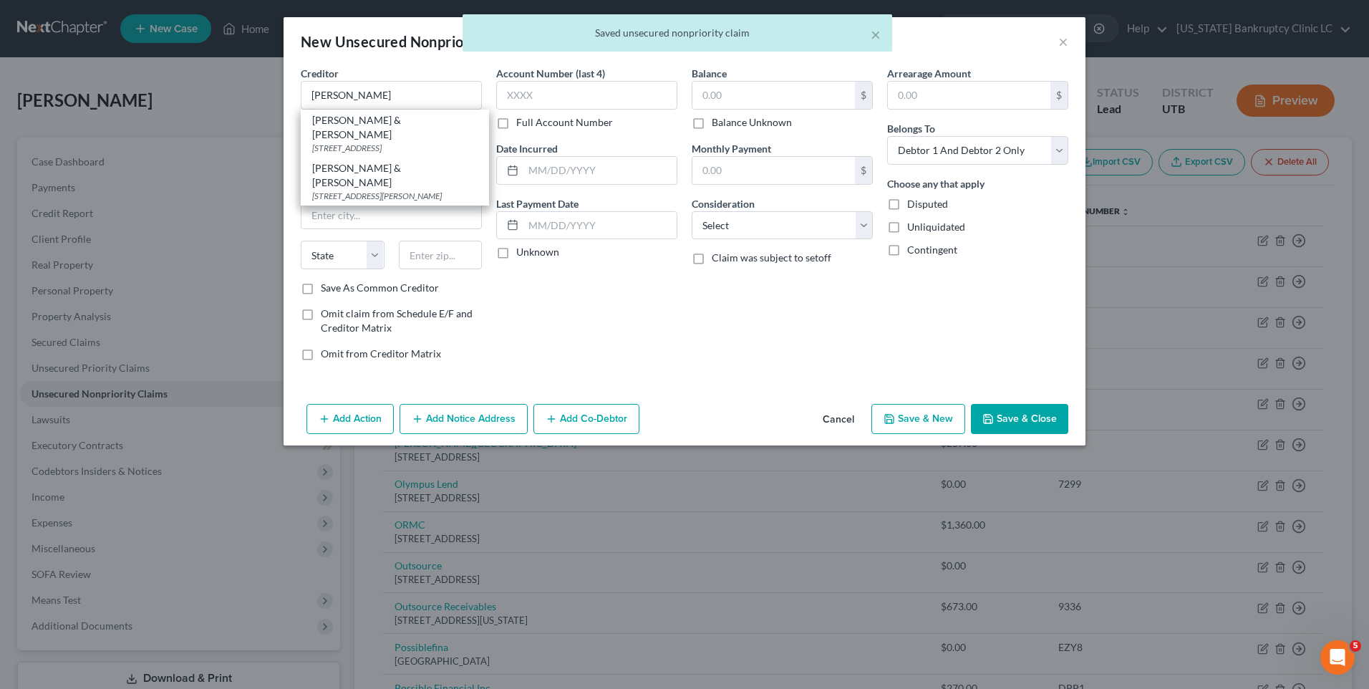
click at [380, 142] on div "[STREET_ADDRESS]" at bounding box center [394, 148] width 165 height 12
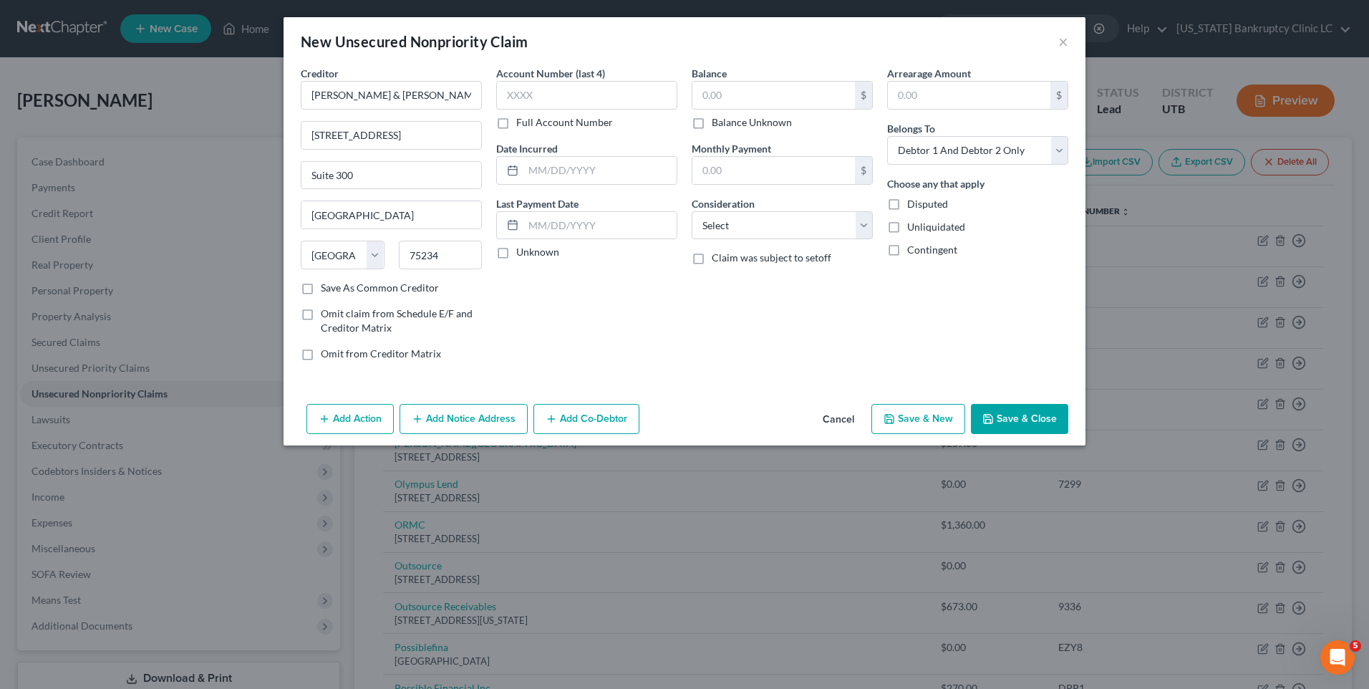
click at [938, 420] on button "Save & New" at bounding box center [919, 419] width 94 height 30
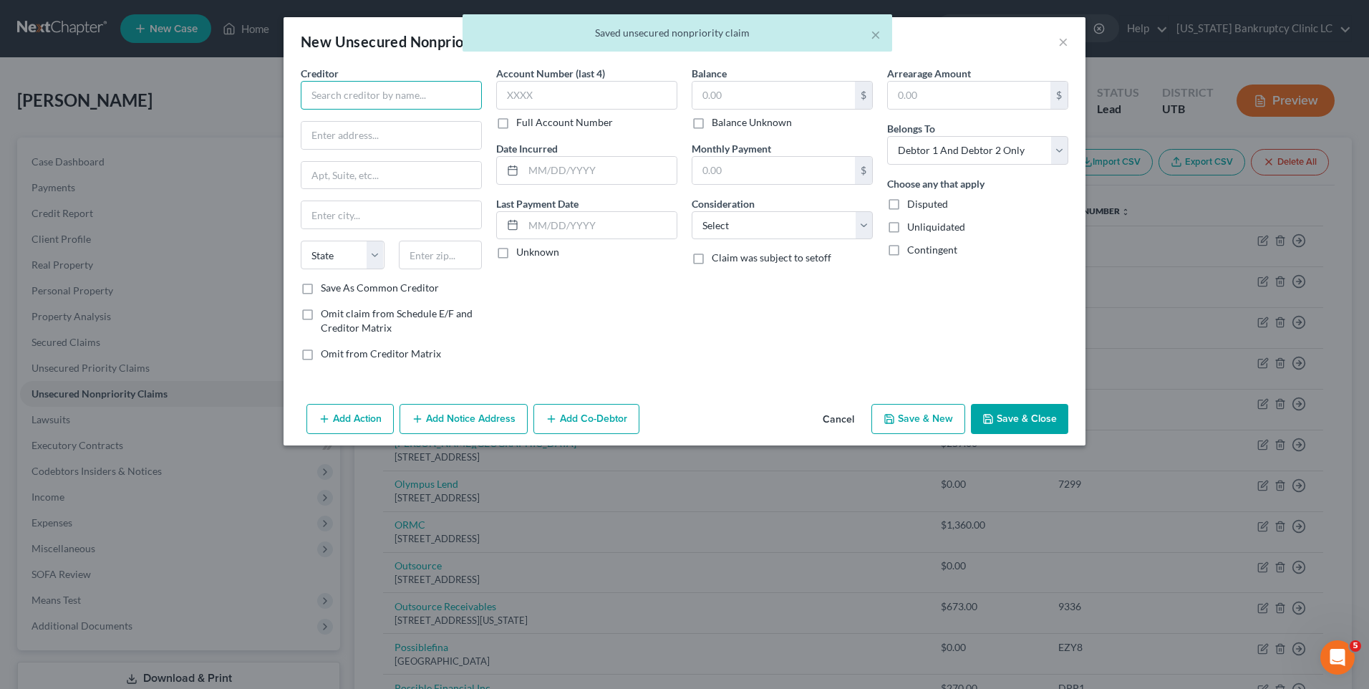
click at [344, 102] on input "text" at bounding box center [391, 95] width 181 height 29
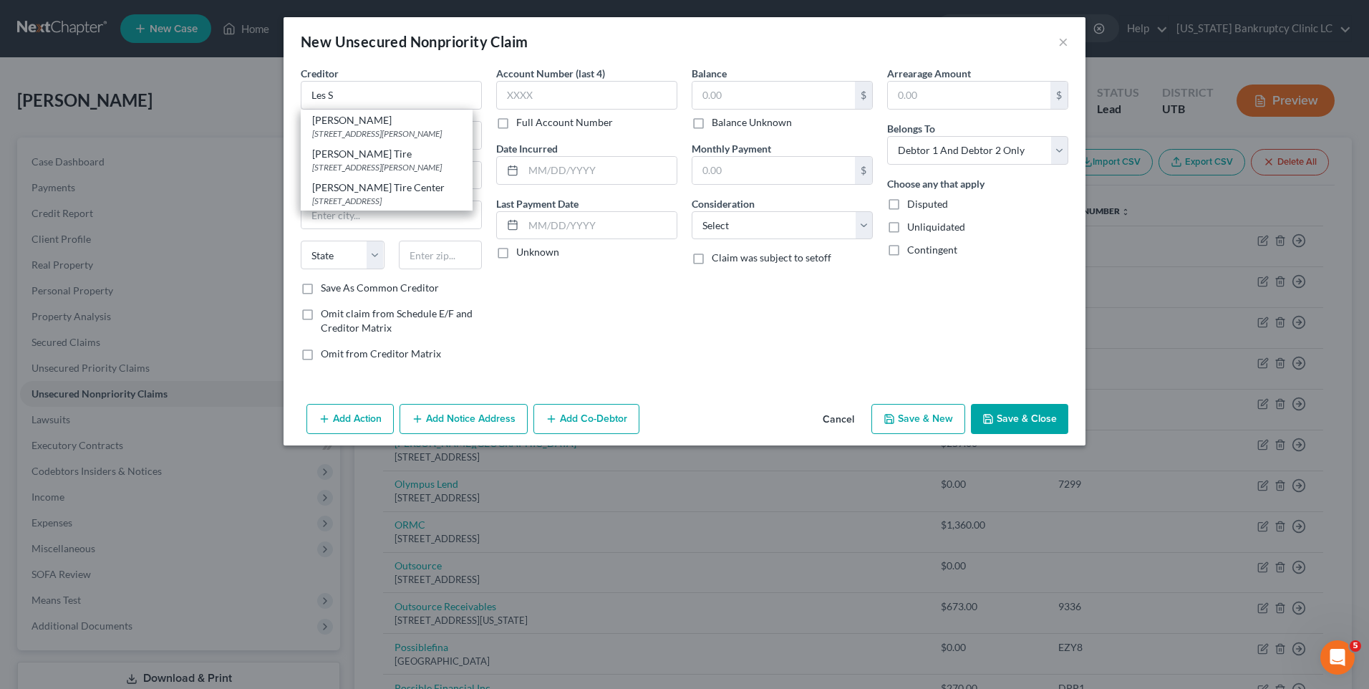
click at [367, 159] on div "[PERSON_NAME] Tire" at bounding box center [386, 154] width 149 height 14
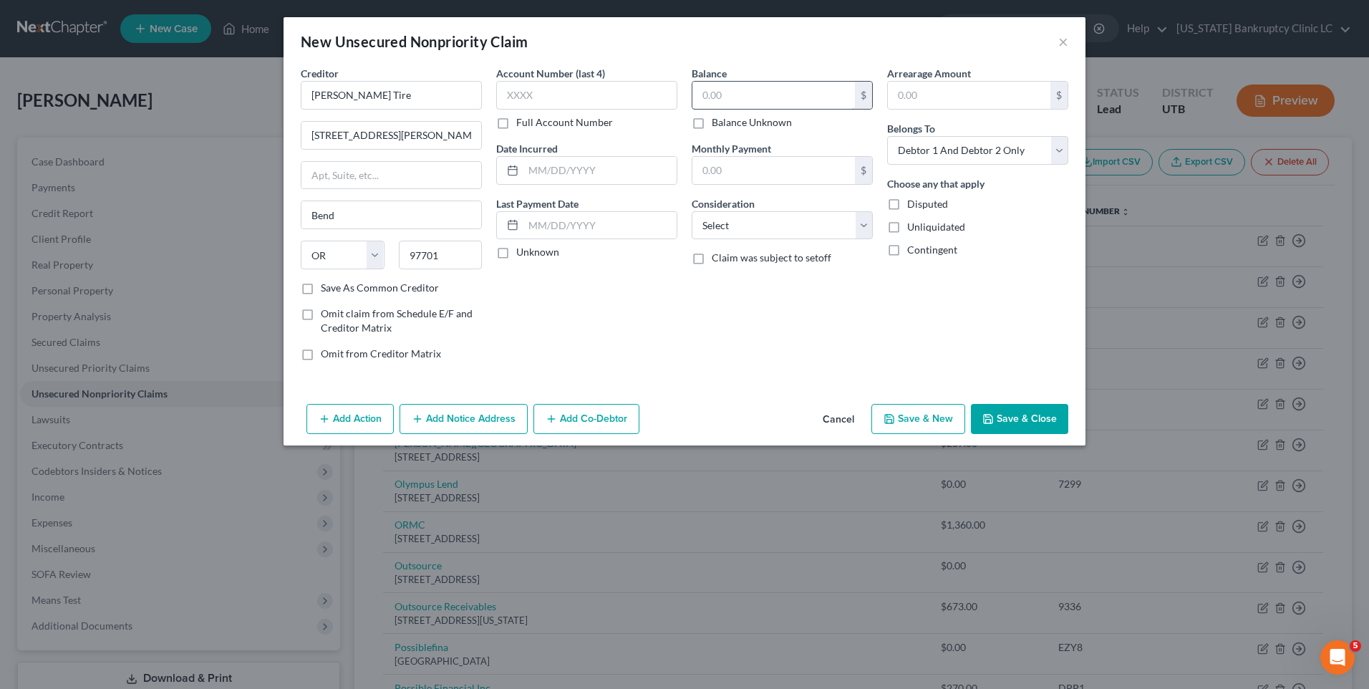
click at [732, 95] on input "text" at bounding box center [774, 95] width 163 height 27
click at [943, 414] on button "Save & New" at bounding box center [919, 419] width 94 height 30
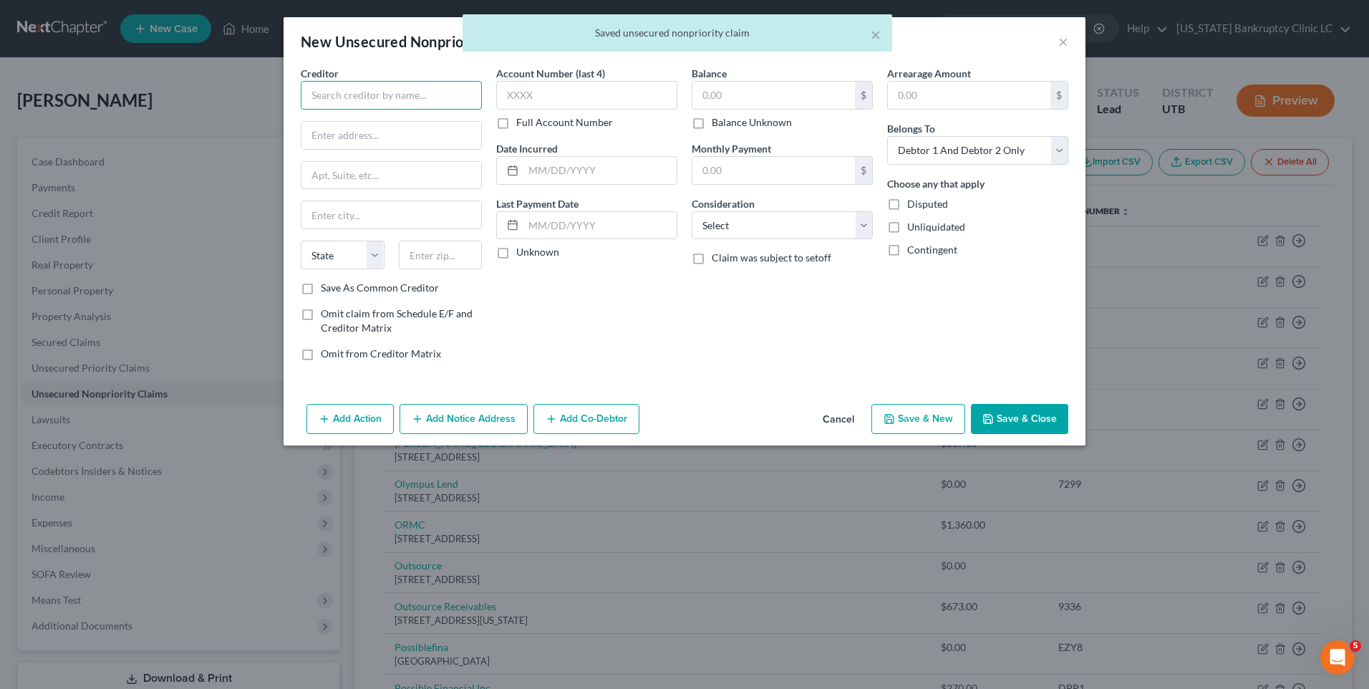
click at [403, 93] on input "text" at bounding box center [391, 95] width 181 height 29
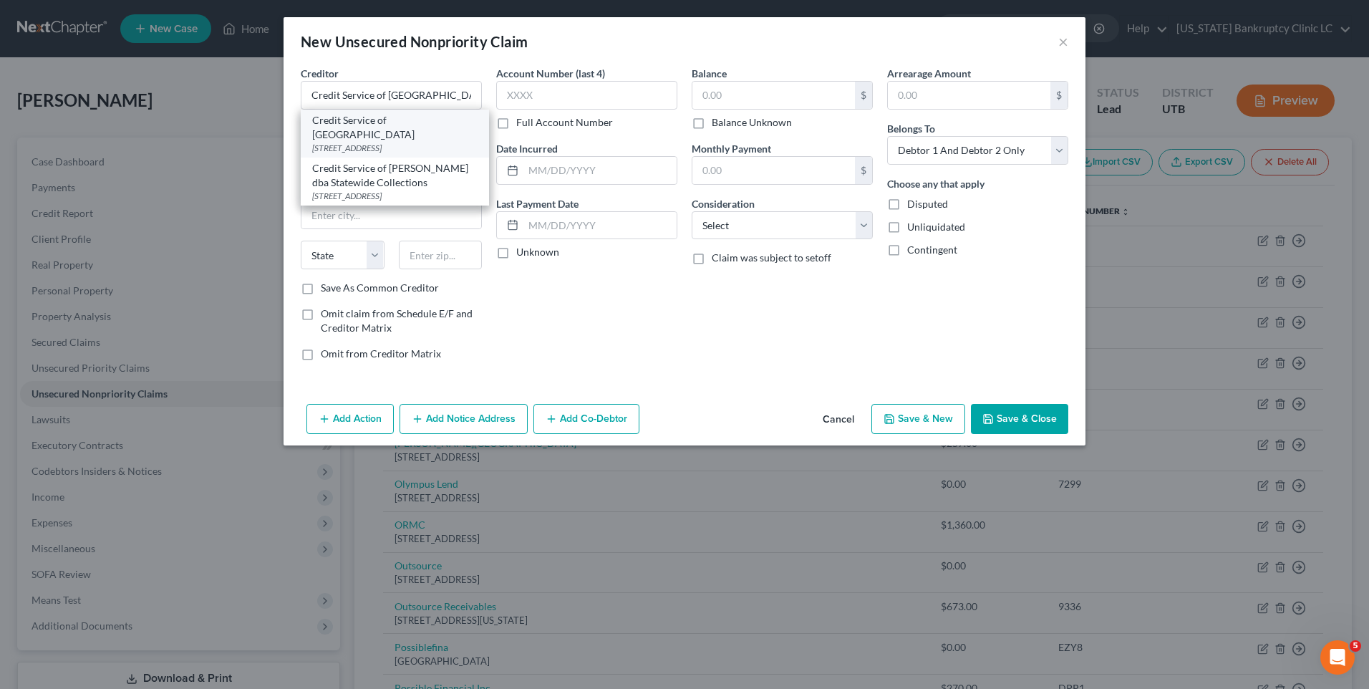
click at [405, 142] on div "[STREET_ADDRESS]" at bounding box center [394, 148] width 165 height 12
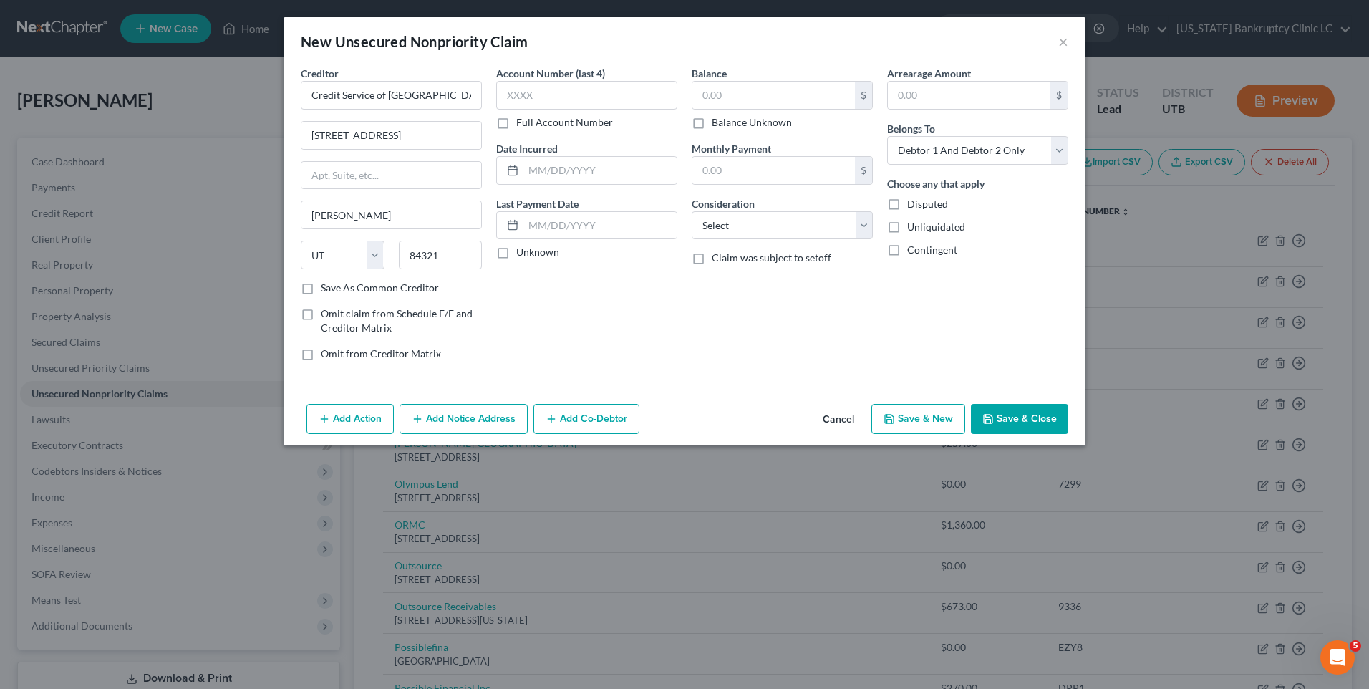
click at [939, 425] on button "Save & New" at bounding box center [919, 419] width 94 height 30
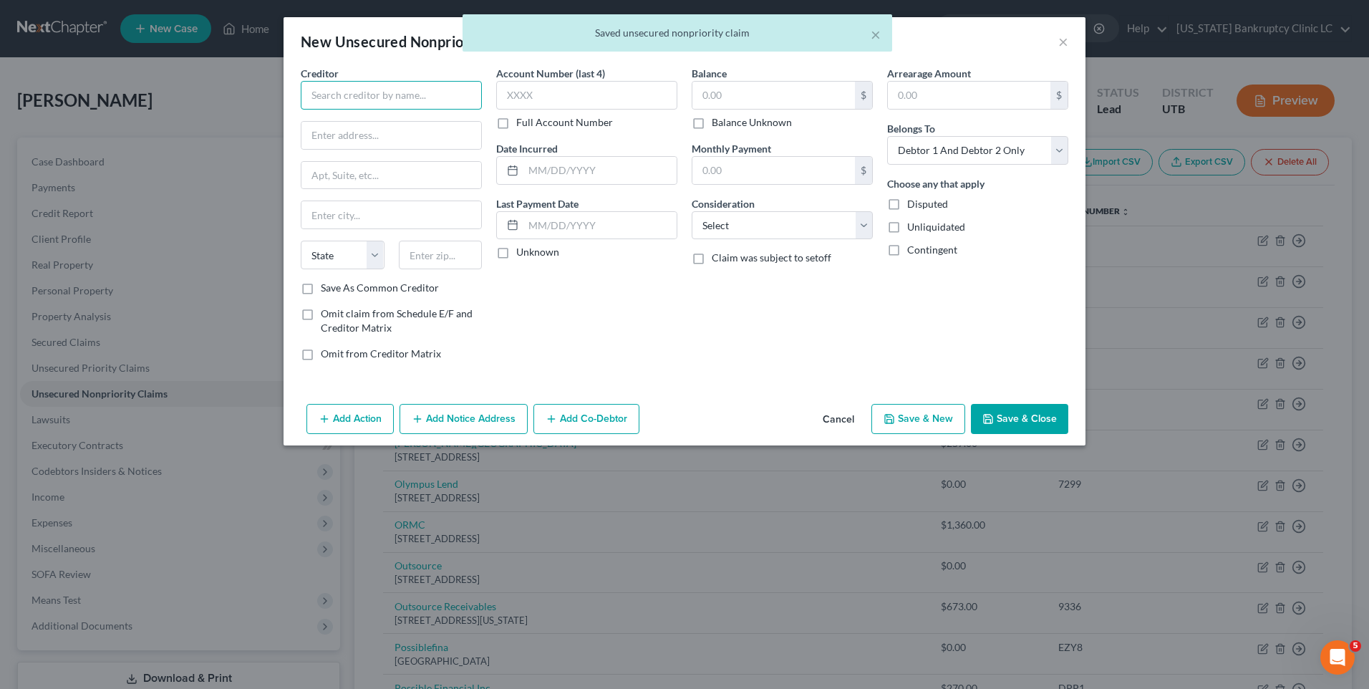
click at [417, 87] on input "text" at bounding box center [391, 95] width 181 height 29
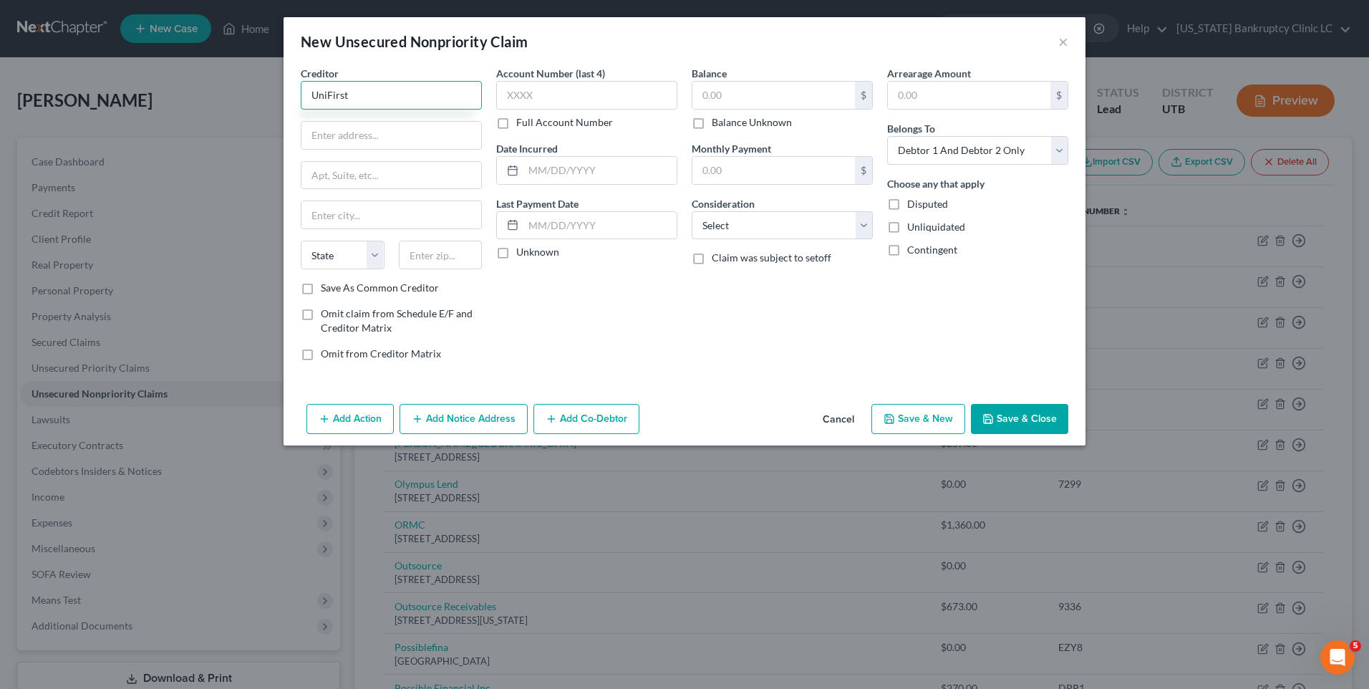
drag, startPoint x: 366, startPoint y: 102, endPoint x: 281, endPoint y: 86, distance: 86.7
click at [281, 86] on div "New Unsecured Nonpriority Claim × Creditor * UniFirst State [US_STATE] AK AR AZ…" at bounding box center [684, 344] width 1369 height 689
drag, startPoint x: 341, startPoint y: 122, endPoint x: 339, endPoint y: 139, distance: 17.2
click at [341, 122] on input "text" at bounding box center [392, 135] width 180 height 27
drag, startPoint x: 763, startPoint y: 90, endPoint x: 771, endPoint y: 90, distance: 7.9
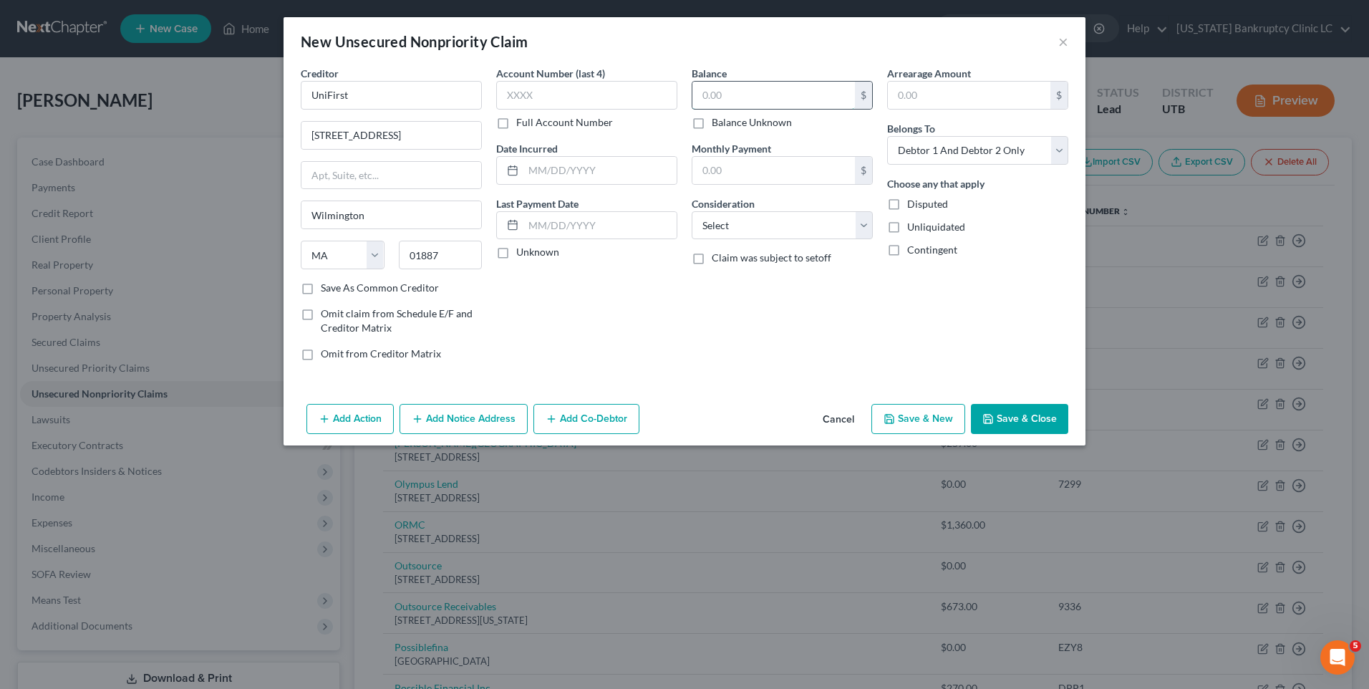
click at [763, 90] on input "text" at bounding box center [774, 95] width 163 height 27
click at [892, 414] on icon "button" at bounding box center [889, 418] width 11 height 11
click at [377, 97] on input "text" at bounding box center [391, 95] width 181 height 29
drag, startPoint x: 423, startPoint y: 104, endPoint x: 145, endPoint y: 130, distance: 278.4
click at [102, 113] on div "New Unsecured Nonpriority Claim × Creditor * Trucker Solutions EFS State [US_ST…" at bounding box center [684, 344] width 1369 height 689
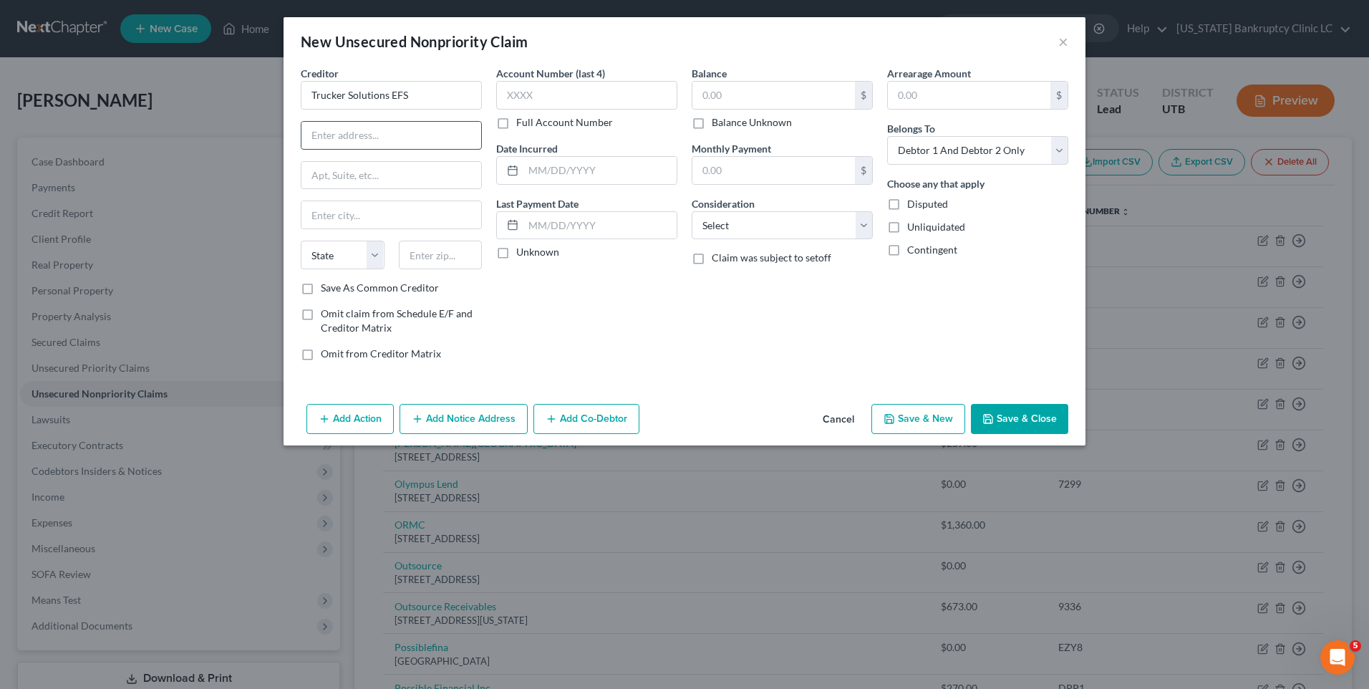
drag, startPoint x: 312, startPoint y: 129, endPoint x: 321, endPoint y: 136, distance: 11.7
click at [312, 129] on input "text" at bounding box center [392, 135] width 180 height 27
click at [759, 106] on input "text" at bounding box center [774, 95] width 163 height 27
click at [891, 408] on button "Save & New" at bounding box center [919, 419] width 94 height 30
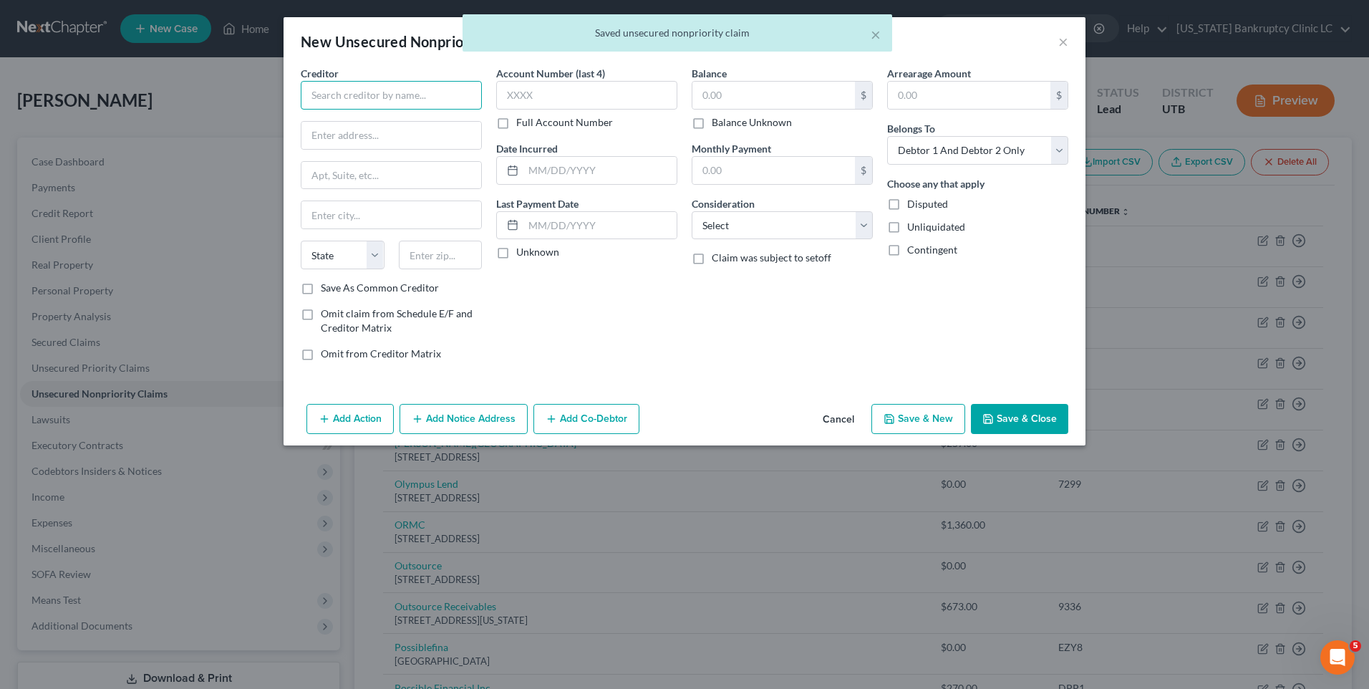
click at [334, 92] on input "text" at bounding box center [391, 95] width 181 height 29
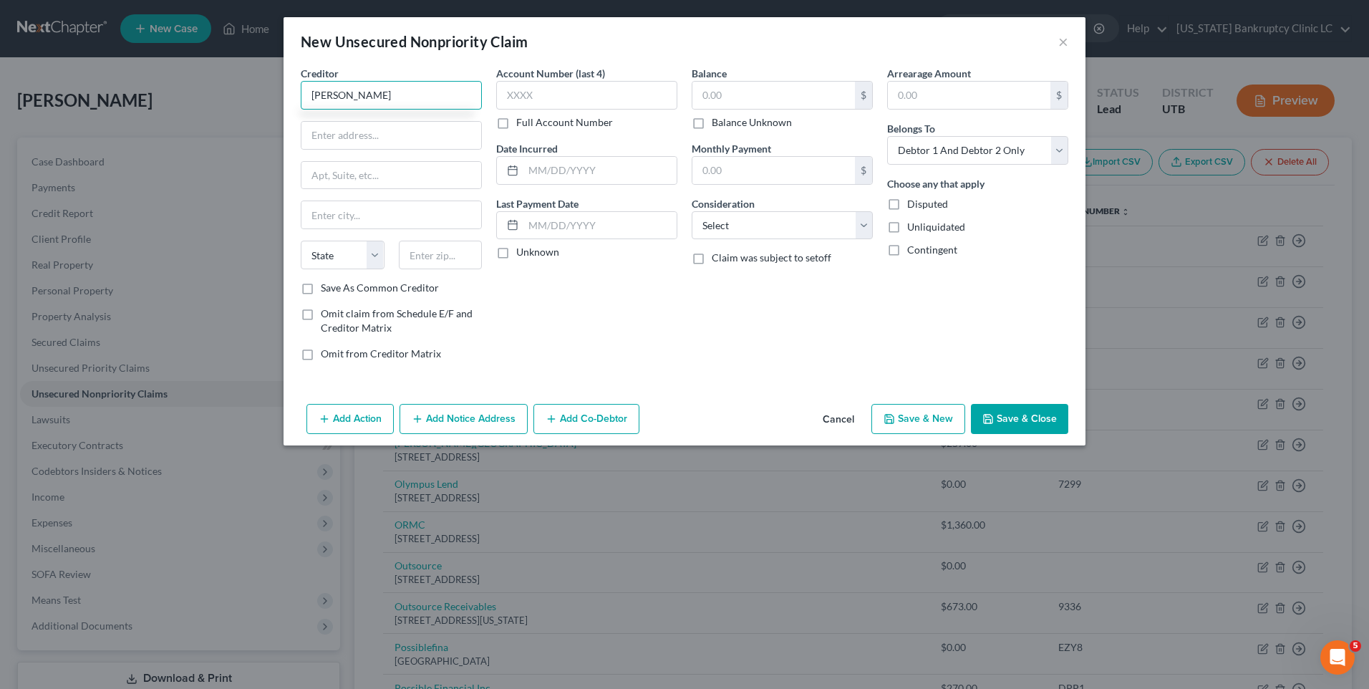
drag, startPoint x: 421, startPoint y: 99, endPoint x: 107, endPoint y: 95, distance: 313.7
click at [107, 95] on div "New Unsecured Nonpriority Claim × Creditor * [PERSON_NAME][GEOGRAPHIC_DATA] [US…" at bounding box center [684, 344] width 1369 height 689
click at [384, 118] on div "Creditor * [PERSON_NAME] State [US_STATE] AK AR AZ CA CO [GEOGRAPHIC_DATA] DE D…" at bounding box center [391, 173] width 181 height 215
click at [370, 135] on input "text" at bounding box center [392, 135] width 180 height 27
click at [900, 420] on button "Save & New" at bounding box center [919, 419] width 94 height 30
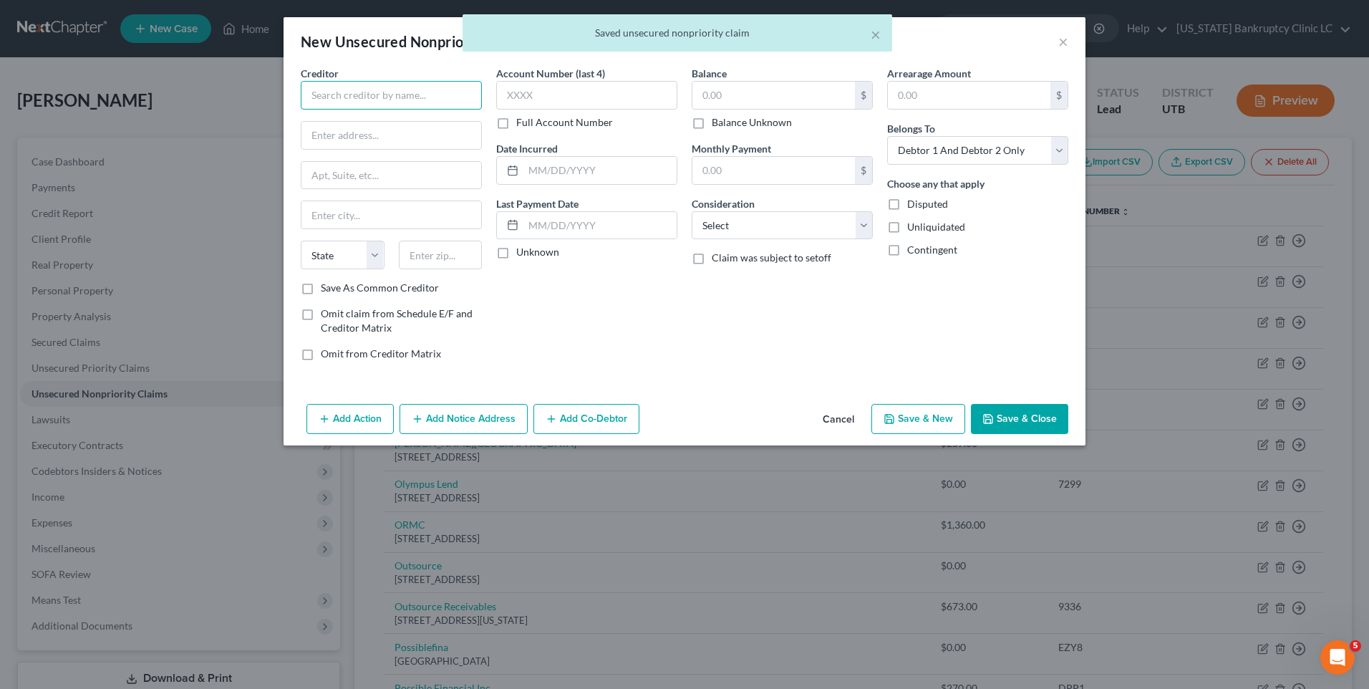
click at [339, 100] on input "text" at bounding box center [391, 95] width 181 height 29
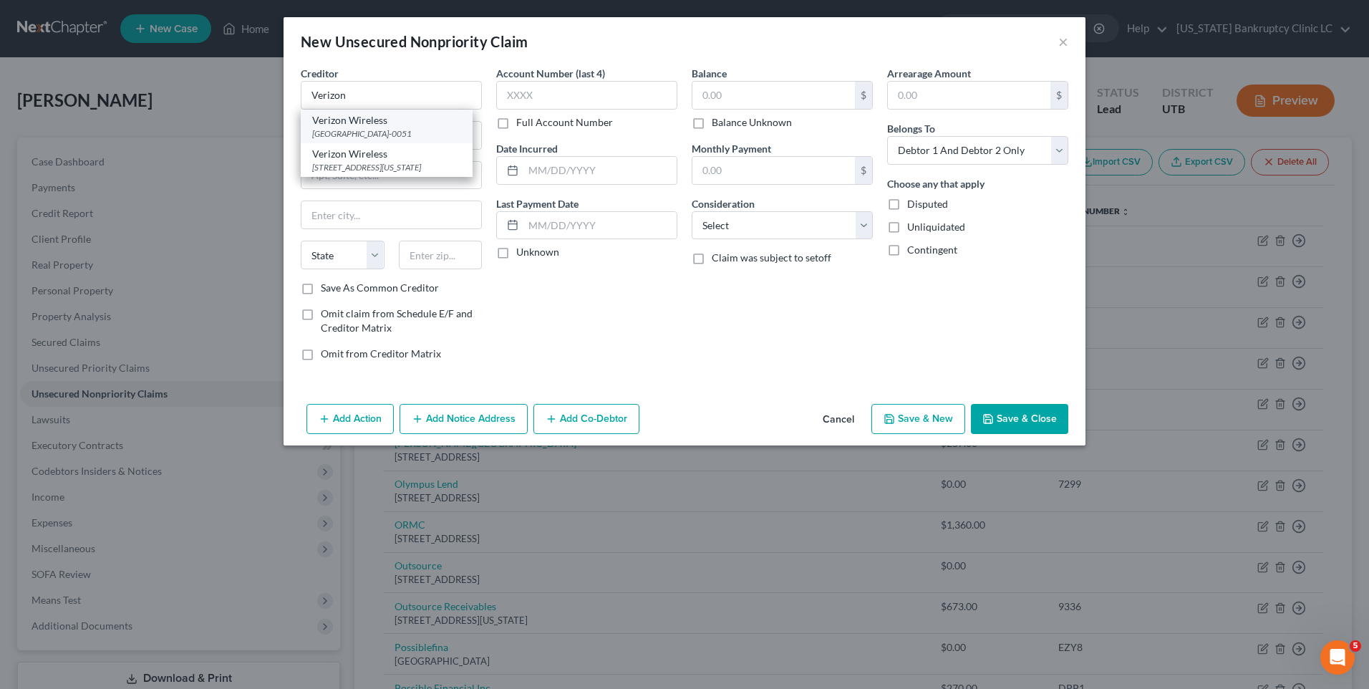
click at [328, 121] on div "Verizon Wireless" at bounding box center [386, 120] width 149 height 14
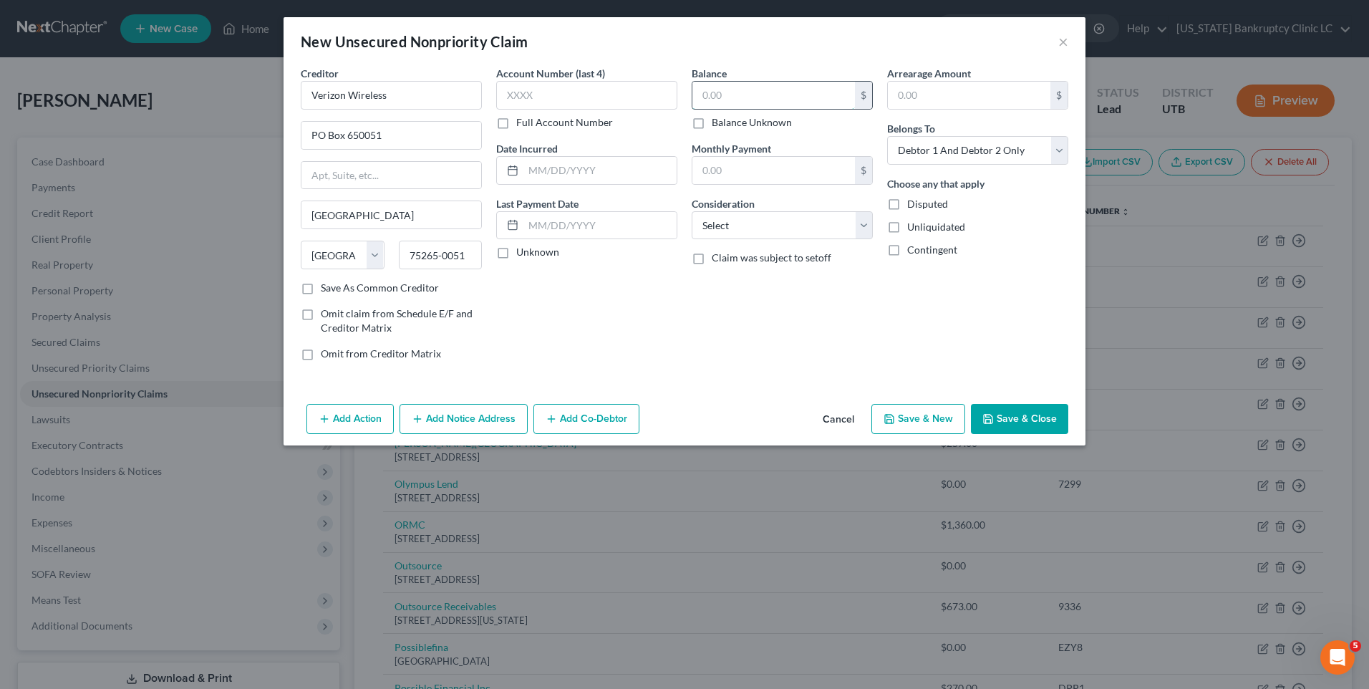
click at [816, 90] on input "text" at bounding box center [774, 95] width 163 height 27
click at [904, 413] on button "Save & New" at bounding box center [919, 419] width 94 height 30
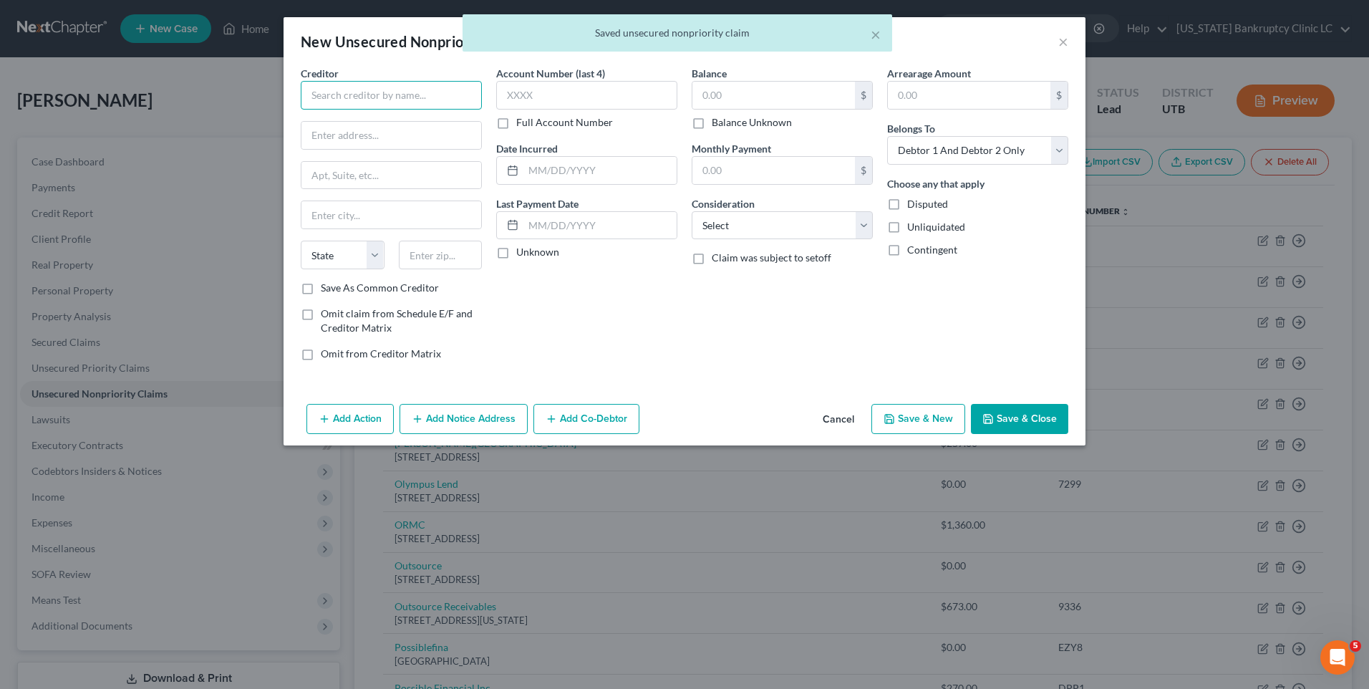
click at [352, 97] on input "text" at bounding box center [391, 95] width 181 height 29
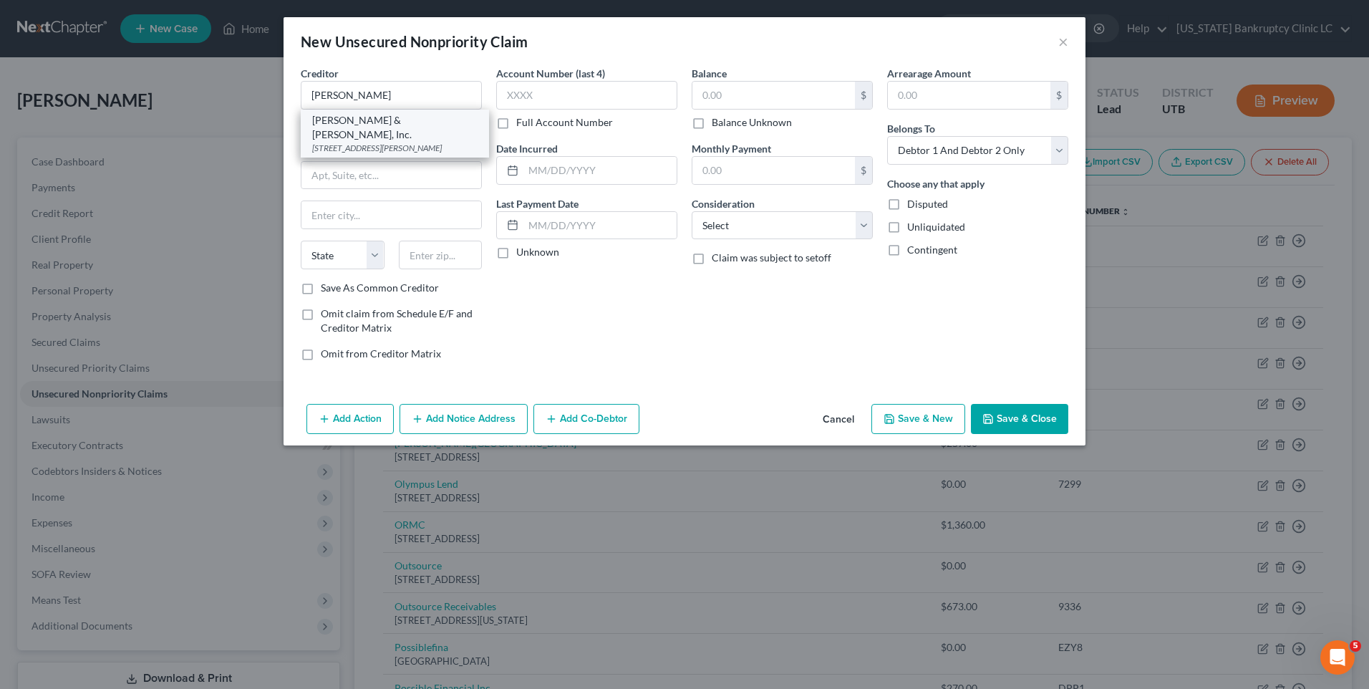
click at [359, 142] on div "[STREET_ADDRESS][PERSON_NAME]" at bounding box center [394, 148] width 165 height 12
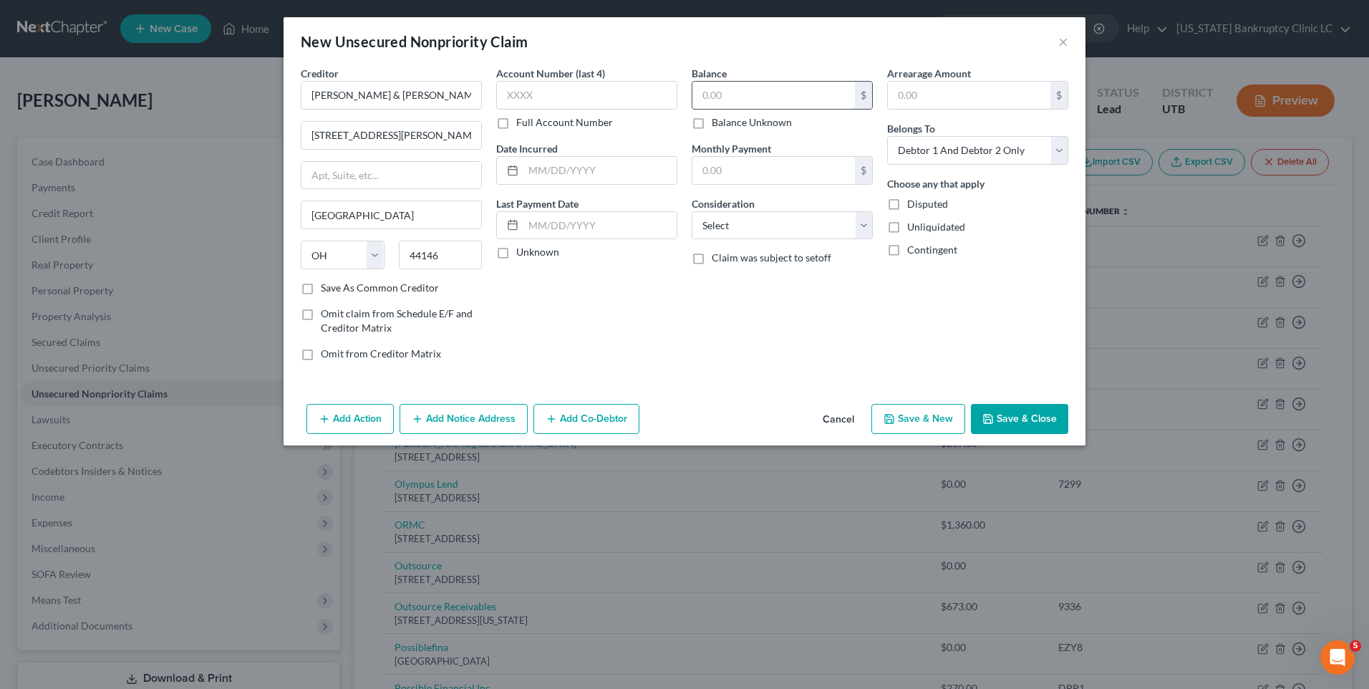
click at [751, 99] on input "text" at bounding box center [774, 95] width 163 height 27
click at [915, 415] on button "Save & New" at bounding box center [919, 419] width 94 height 30
drag, startPoint x: 408, startPoint y: 88, endPoint x: 403, endPoint y: 105, distance: 18.1
click at [407, 87] on input "text" at bounding box center [391, 95] width 181 height 29
drag, startPoint x: 390, startPoint y: 102, endPoint x: 69, endPoint y: 122, distance: 322.2
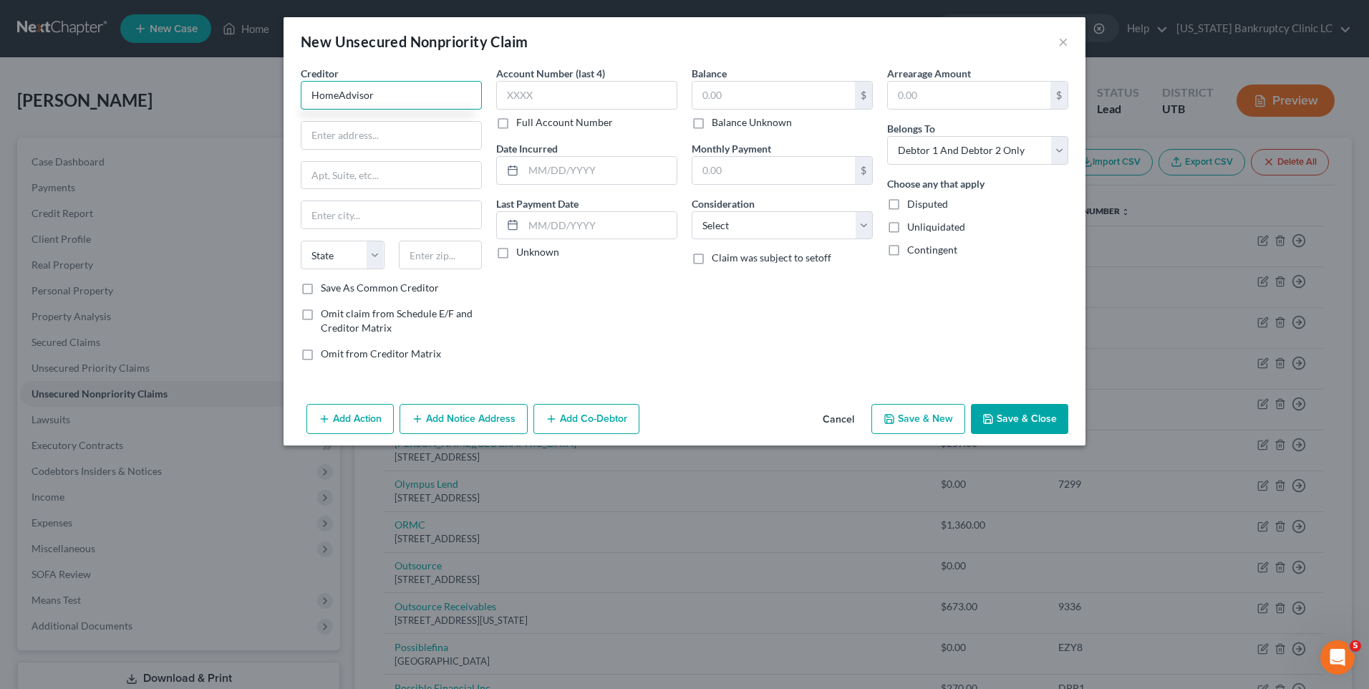
click at [67, 124] on div "New Unsecured Nonpriority Claim × Creditor * HomeAdvisor State [US_STATE] AK AR…" at bounding box center [684, 344] width 1369 height 689
click at [324, 143] on input "text" at bounding box center [392, 135] width 180 height 27
click at [813, 104] on input "text" at bounding box center [774, 95] width 163 height 27
click at [943, 414] on button "Save & New" at bounding box center [919, 419] width 94 height 30
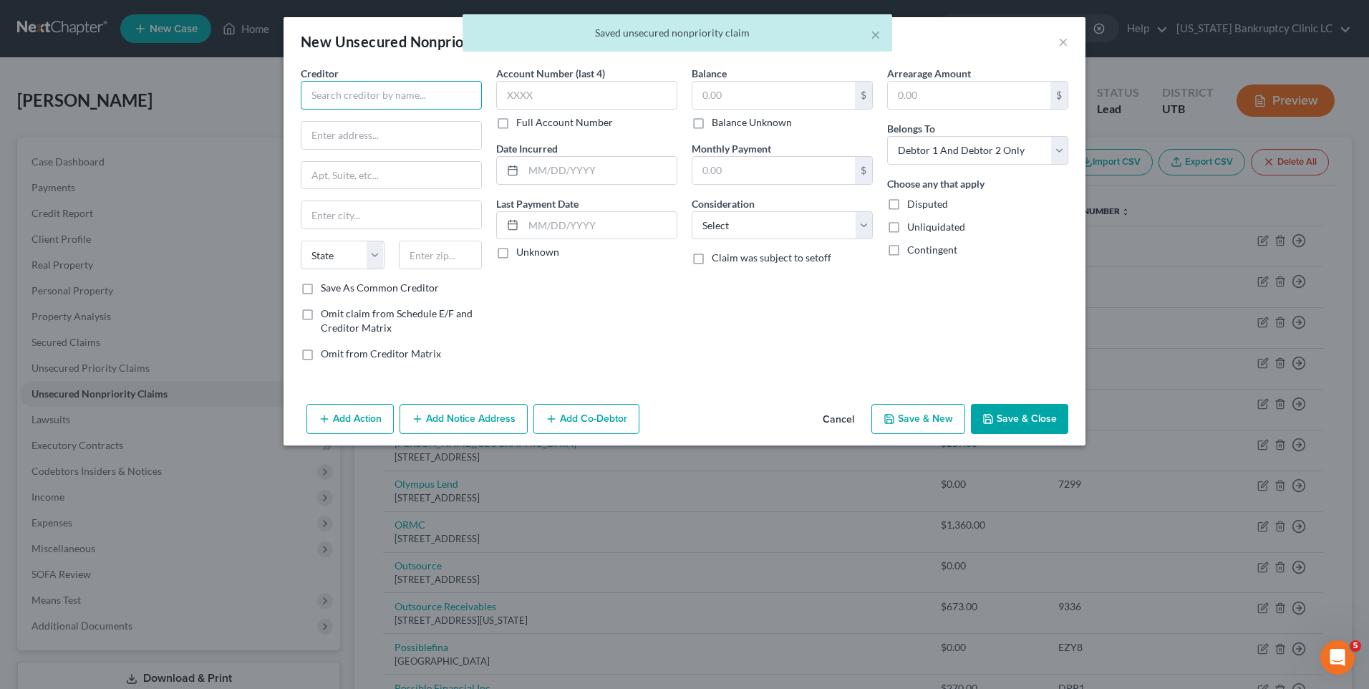
drag, startPoint x: 312, startPoint y: 92, endPoint x: 339, endPoint y: 93, distance: 26.5
click at [312, 93] on input "text" at bounding box center [391, 95] width 181 height 29
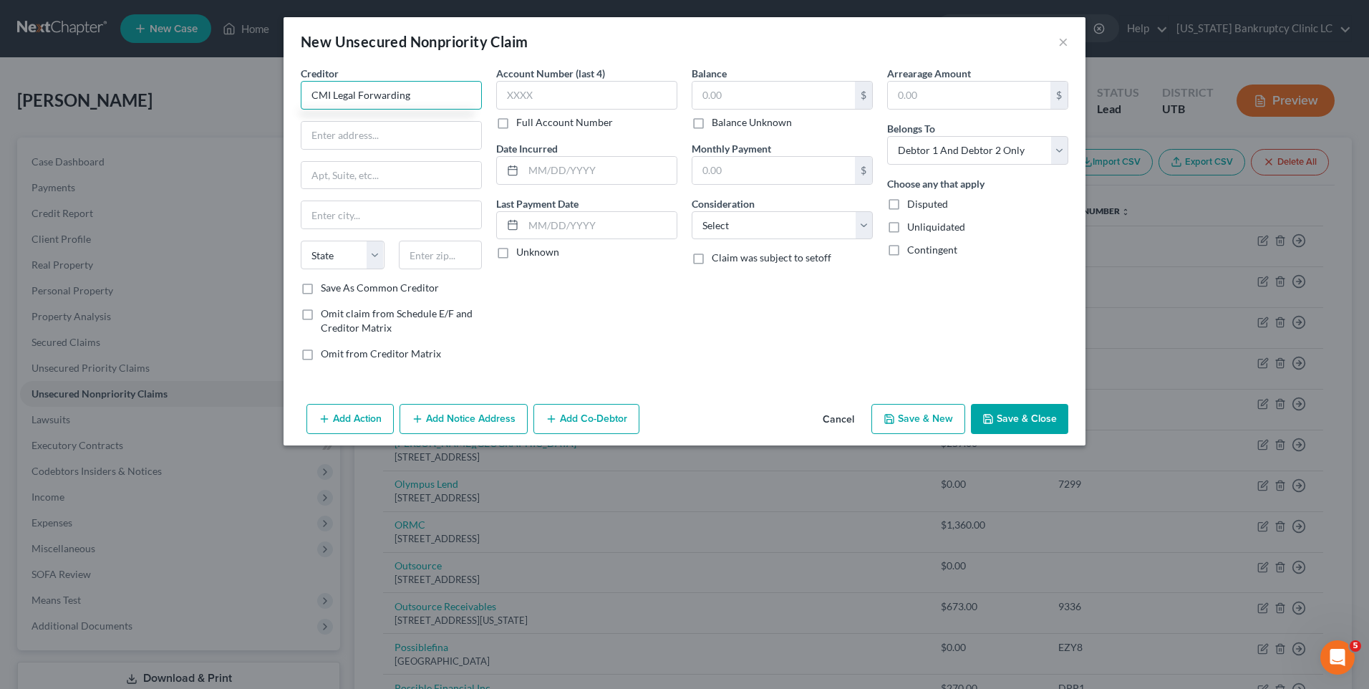
click at [79, 105] on div "New Unsecured Nonpriority Claim × Creditor * CMI Legal Forwarding State [US_STA…" at bounding box center [684, 344] width 1369 height 689
drag, startPoint x: 383, startPoint y: 138, endPoint x: 394, endPoint y: 142, distance: 11.6
click at [382, 138] on input "text" at bounding box center [392, 135] width 180 height 27
click at [395, 224] on input "text" at bounding box center [392, 214] width 180 height 27
click at [942, 414] on button "Save & New" at bounding box center [919, 419] width 94 height 30
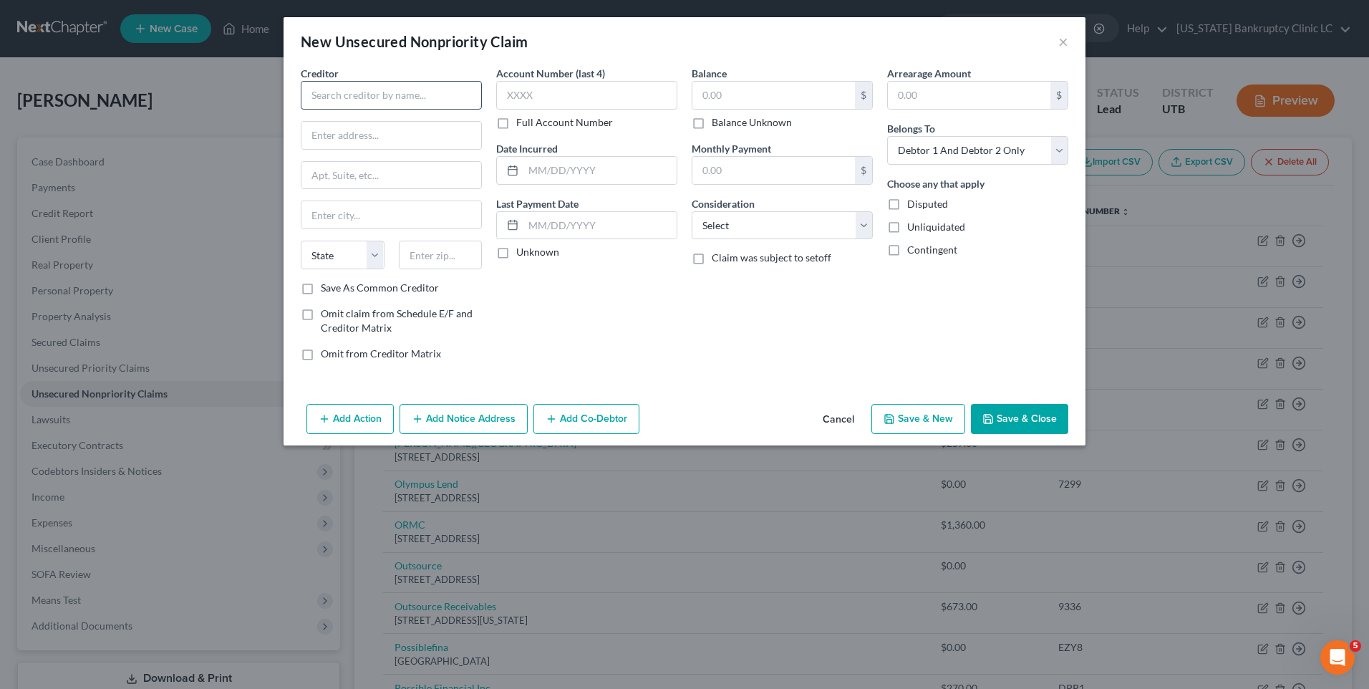
drag, startPoint x: 301, startPoint y: 81, endPoint x: 324, endPoint y: 87, distance: 23.6
click at [301, 81] on div at bounding box center [391, 95] width 181 height 29
click at [330, 90] on input "text" at bounding box center [391, 95] width 181 height 29
drag, startPoint x: 219, startPoint y: 125, endPoint x: 167, endPoint y: 132, distance: 52.8
click at [167, 132] on div "New Unsecured Nonpriority Claim × Creditor * Kindercare State [US_STATE] AK AR …" at bounding box center [684, 344] width 1369 height 689
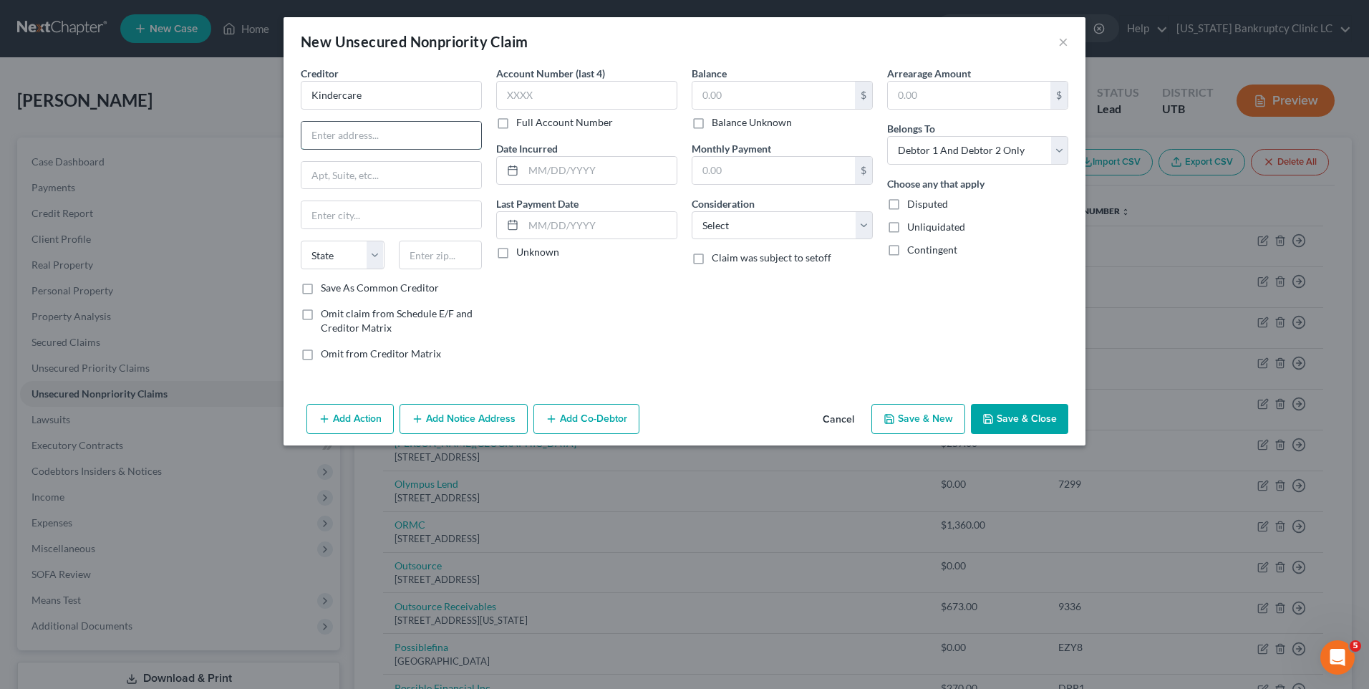
click at [327, 138] on input "text" at bounding box center [392, 135] width 180 height 27
click at [794, 357] on div "Balance $ Balance Unknown Balance Undetermined $ Balance Unknown Monthly Paymen…" at bounding box center [783, 219] width 196 height 307
click at [785, 97] on input "text" at bounding box center [774, 95] width 163 height 27
click at [928, 420] on button "Save & New" at bounding box center [919, 419] width 94 height 30
click at [440, 102] on input "text" at bounding box center [391, 95] width 181 height 29
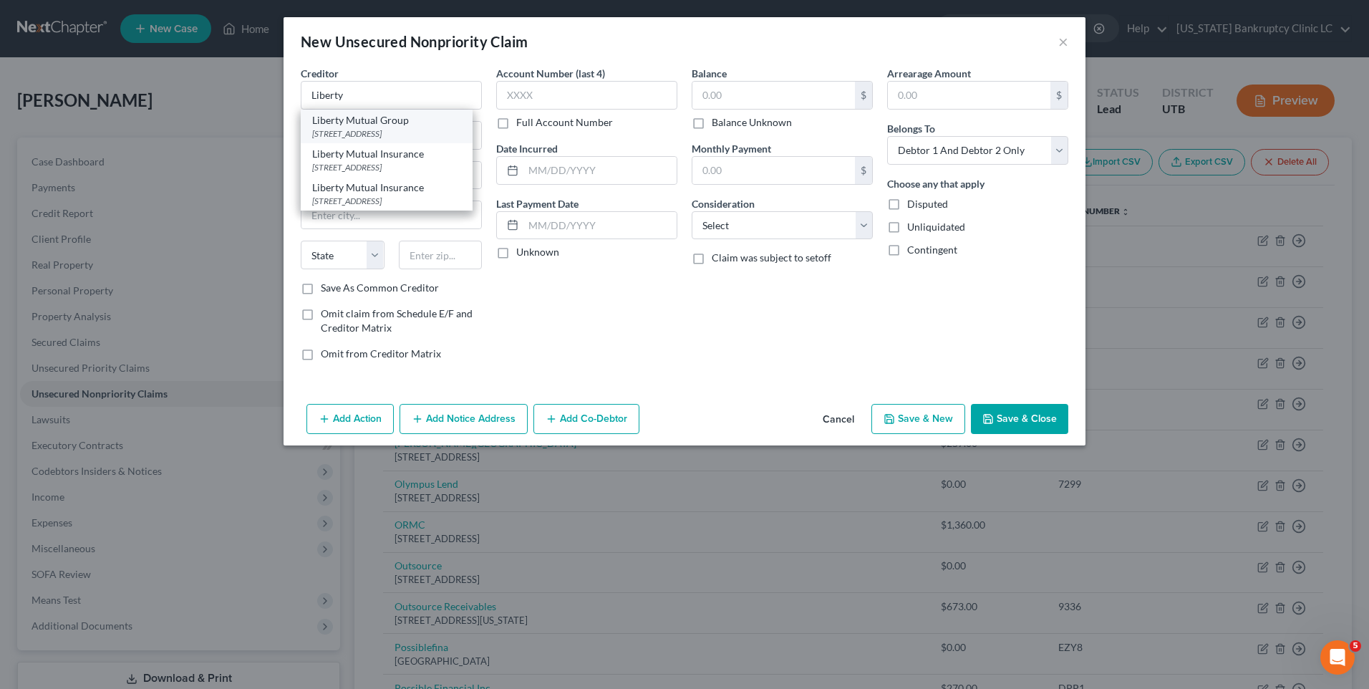
click at [414, 126] on div "Liberty Mutual Group" at bounding box center [386, 120] width 149 height 14
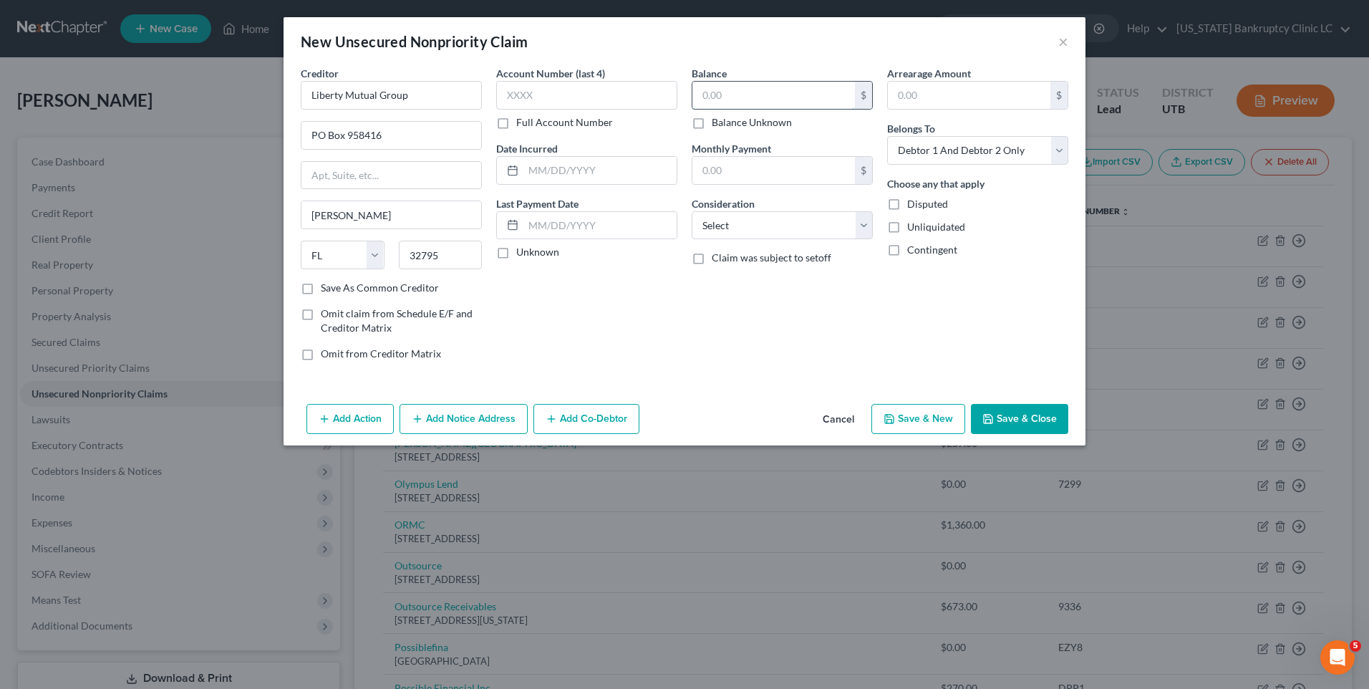
click at [814, 97] on input "text" at bounding box center [774, 95] width 163 height 27
click at [761, 97] on input "text" at bounding box center [774, 95] width 163 height 27
click at [916, 426] on button "Save & New" at bounding box center [919, 419] width 94 height 30
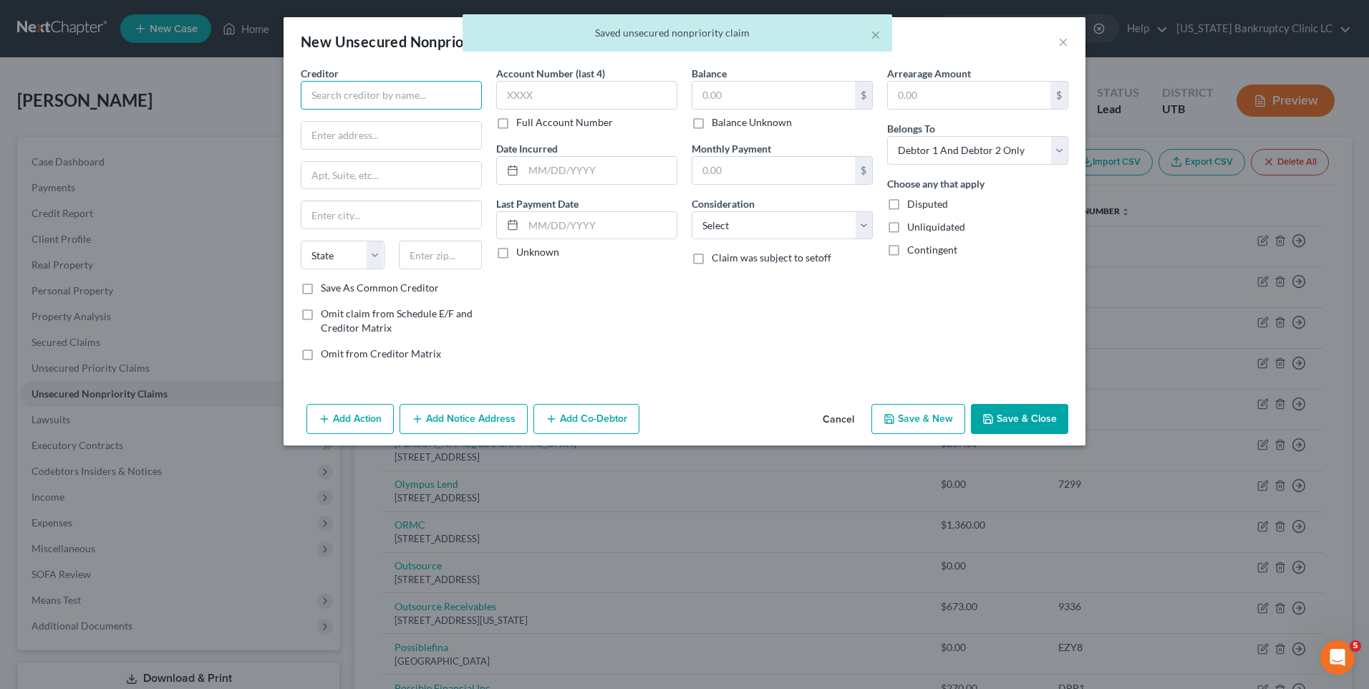
click at [305, 91] on input "text" at bounding box center [391, 95] width 181 height 29
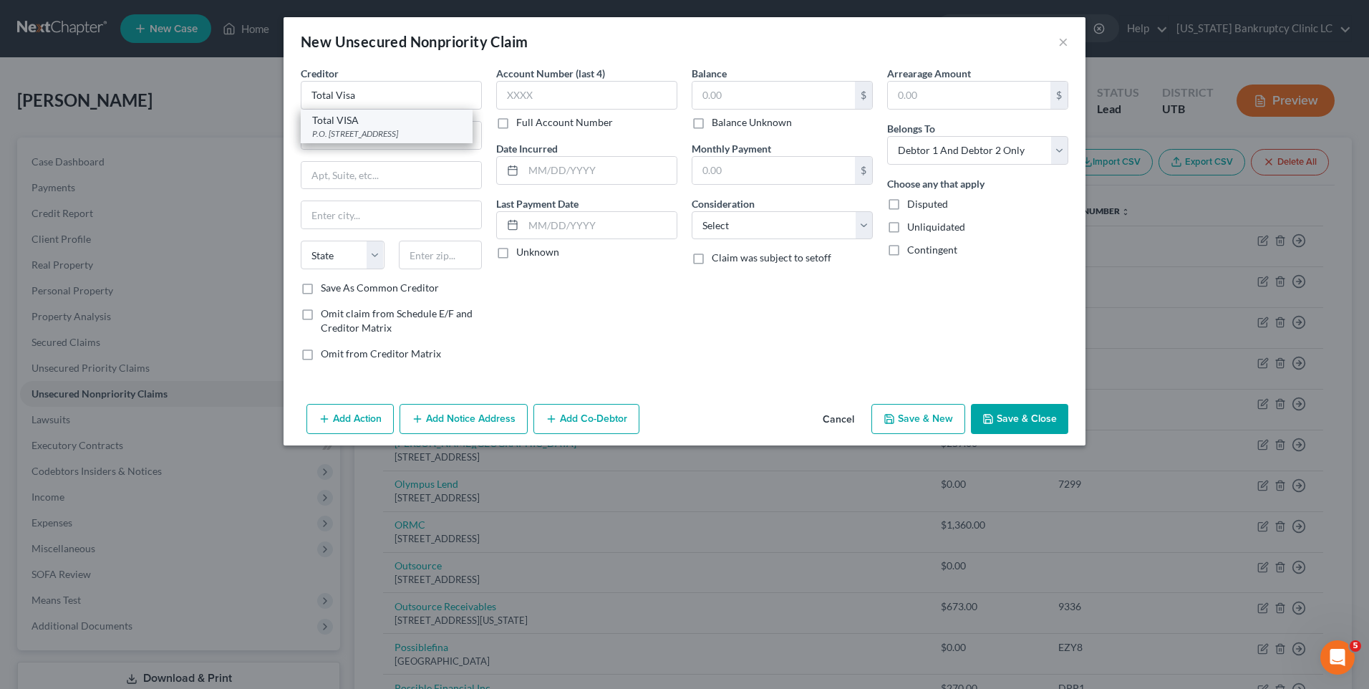
click at [360, 128] on div "P.O. [STREET_ADDRESS]" at bounding box center [386, 133] width 149 height 12
click at [709, 100] on input "text" at bounding box center [774, 95] width 163 height 27
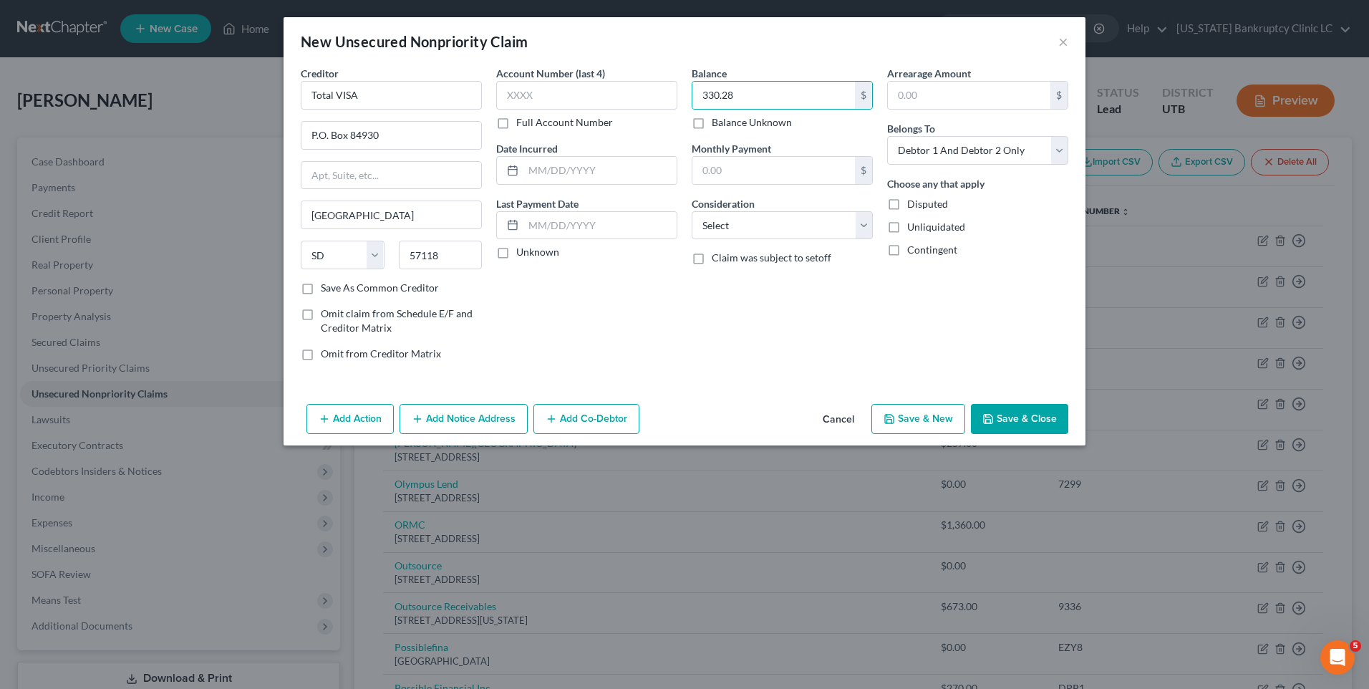
click at [917, 410] on button "Save & New" at bounding box center [919, 419] width 94 height 30
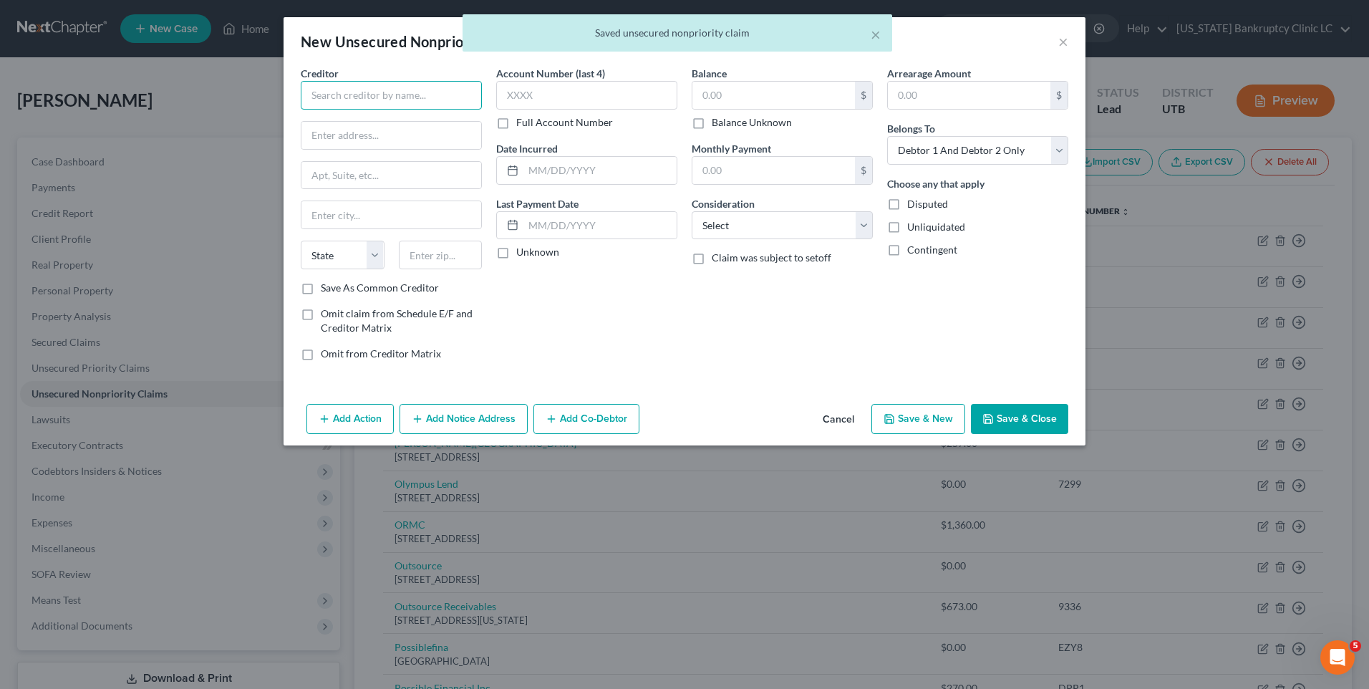
click at [374, 95] on input "text" at bounding box center [391, 95] width 181 height 29
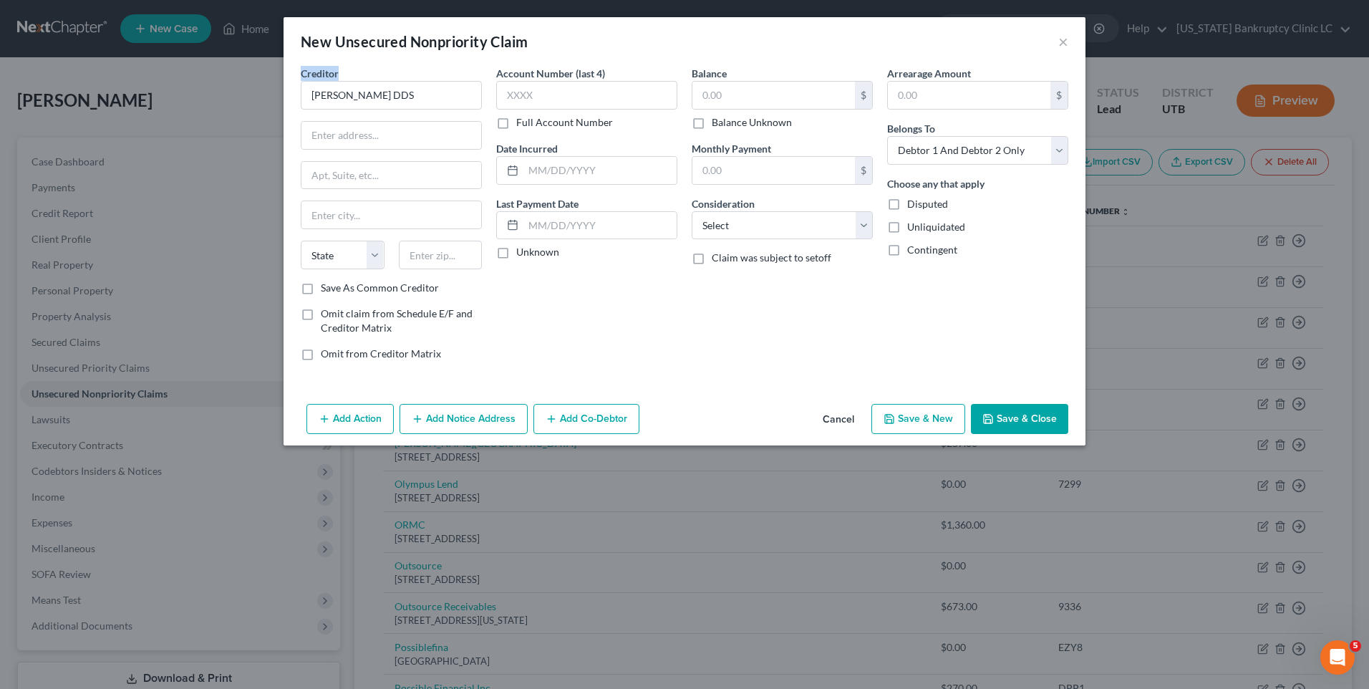
drag, startPoint x: 418, startPoint y: 85, endPoint x: 200, endPoint y: 65, distance: 219.4
click at [195, 65] on div "New Unsecured Nonpriority Claim × Creditor * [PERSON_NAME] DDS State [US_STATE]…" at bounding box center [684, 344] width 1369 height 689
drag, startPoint x: 200, startPoint y: 65, endPoint x: 453, endPoint y: 92, distance: 254.3
click at [446, 95] on input "[PERSON_NAME] DDS" at bounding box center [391, 95] width 181 height 29
drag, startPoint x: 438, startPoint y: 93, endPoint x: 239, endPoint y: 83, distance: 199.4
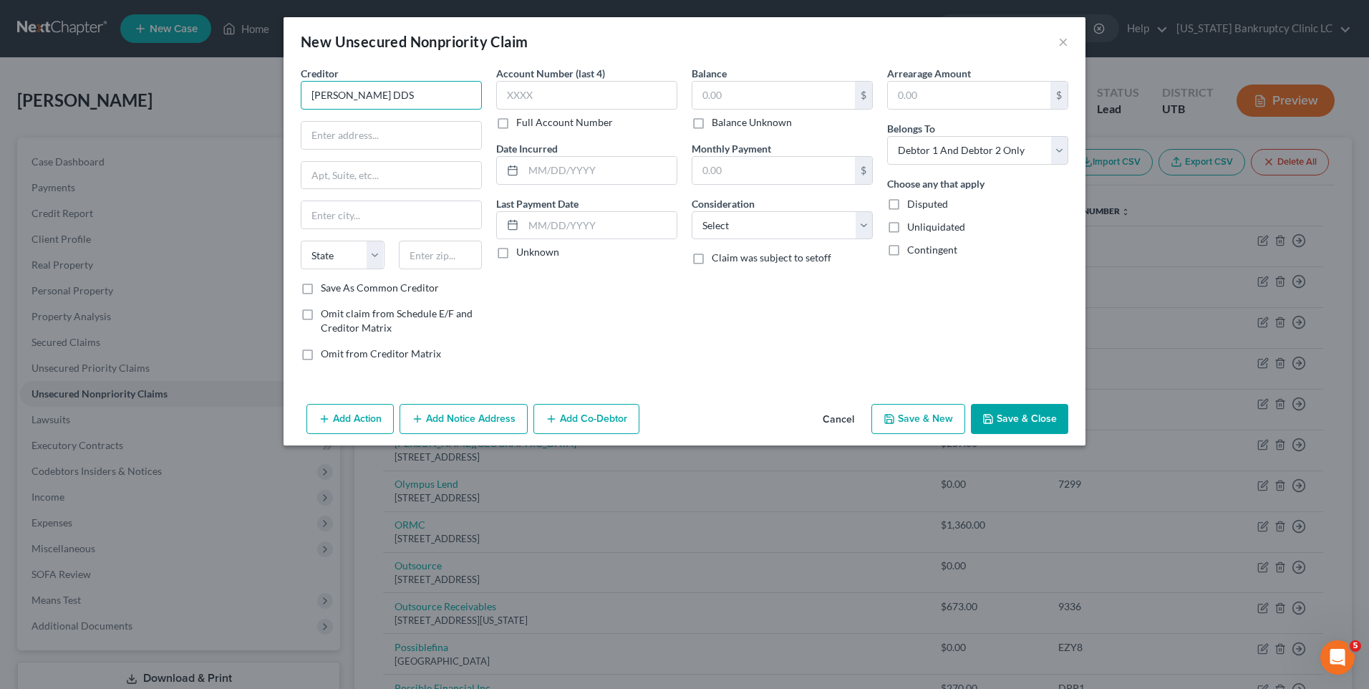
click at [239, 83] on div "New Unsecured Nonpriority Claim × Creditor * [PERSON_NAME] DDS State [US_STATE]…" at bounding box center [684, 344] width 1369 height 689
click at [350, 149] on div "Creditor * [PERSON_NAME] DDS State [US_STATE] AK AR AZ CA CO CT DE DC [GEOGRAPH…" at bounding box center [391, 173] width 181 height 215
drag, startPoint x: 350, startPoint y: 149, endPoint x: 352, endPoint y: 142, distance: 7.5
click at [352, 142] on input "text" at bounding box center [392, 135] width 180 height 27
click at [791, 105] on input "text" at bounding box center [774, 95] width 163 height 27
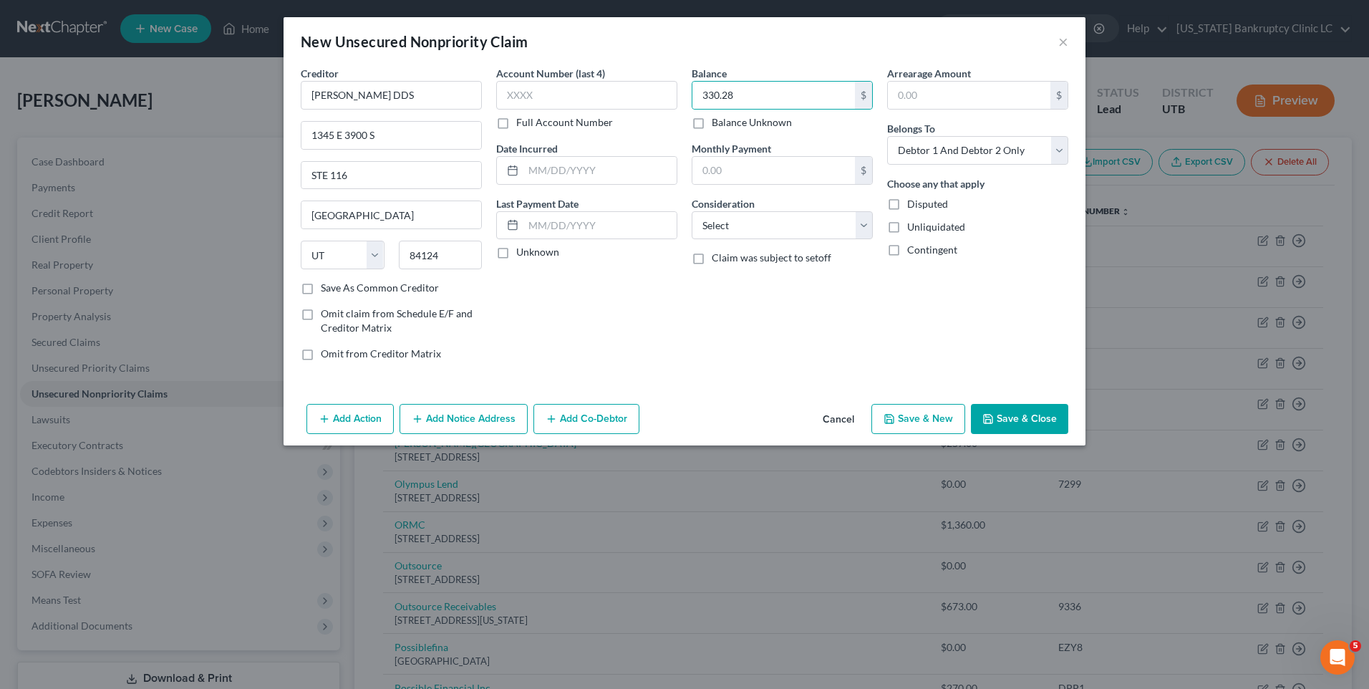
click at [894, 423] on icon "button" at bounding box center [889, 419] width 9 height 9
click at [426, 91] on input "text" at bounding box center [391, 95] width 181 height 29
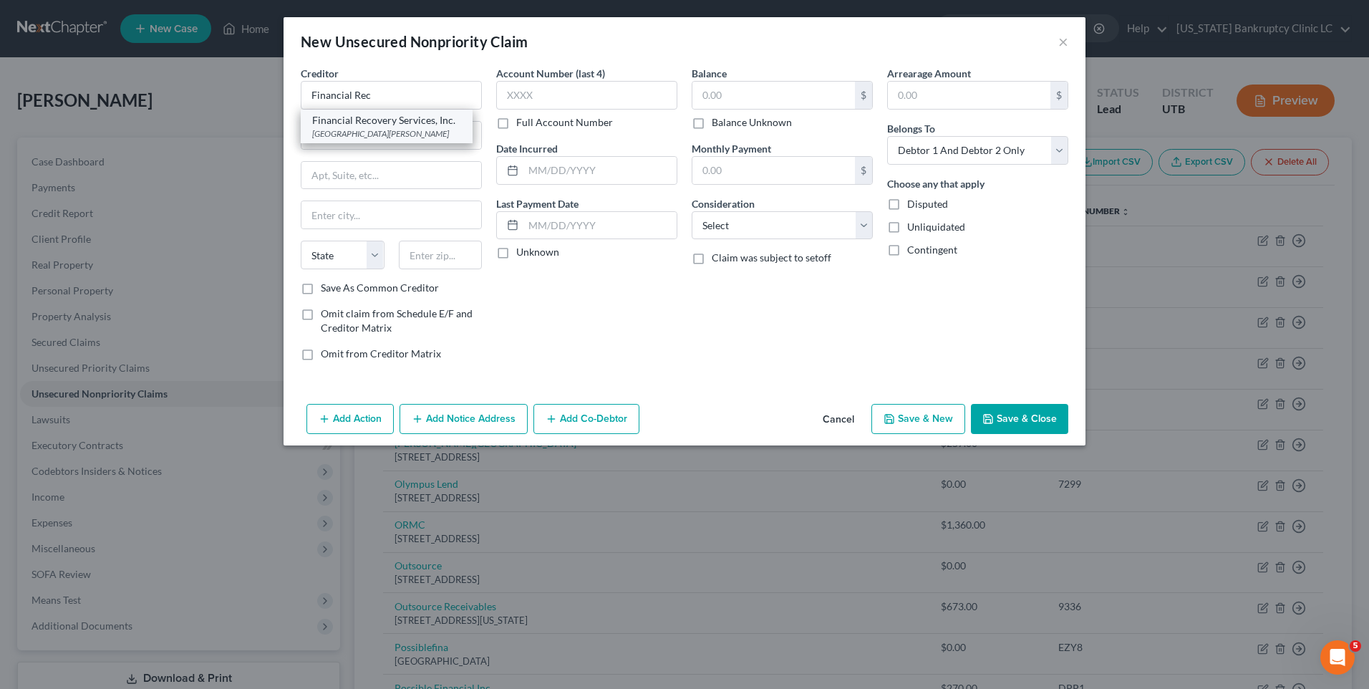
click at [400, 136] on div "[GEOGRAPHIC_DATA][PERSON_NAME]" at bounding box center [386, 133] width 149 height 12
click at [924, 419] on button "Save & New" at bounding box center [919, 419] width 94 height 30
click at [326, 92] on input "text" at bounding box center [391, 95] width 181 height 29
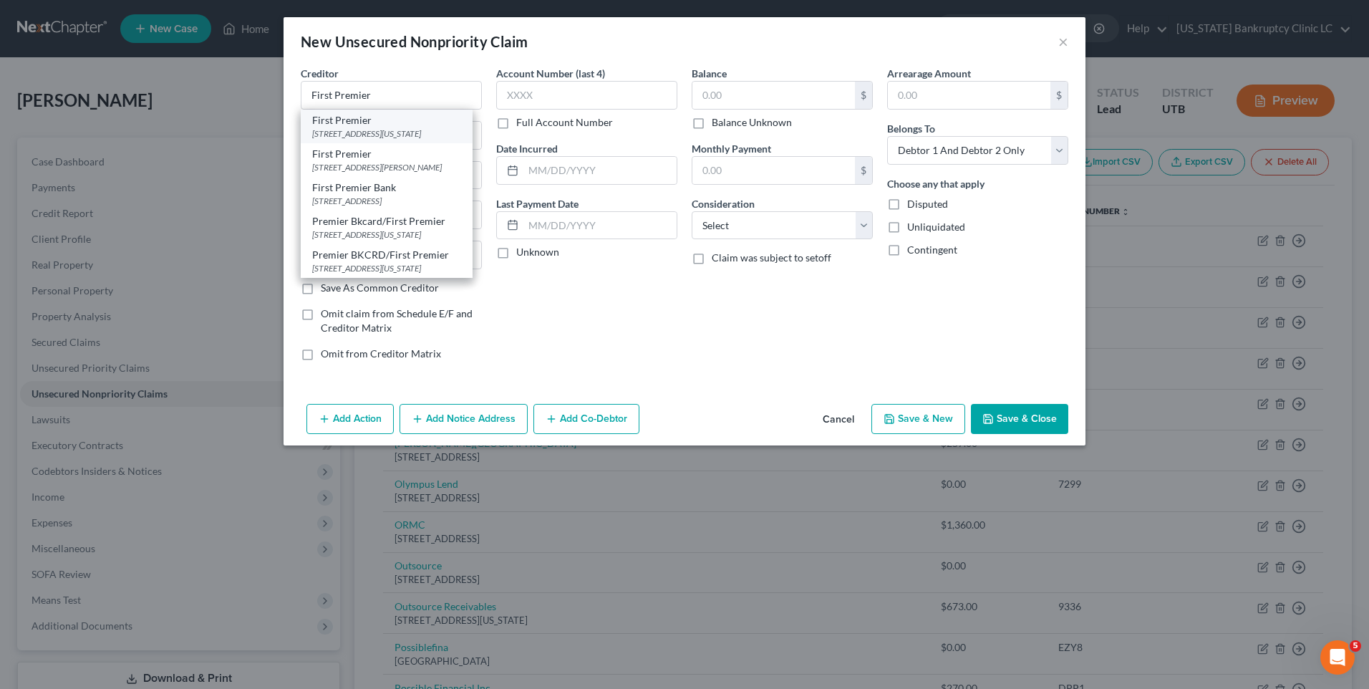
click at [385, 120] on div "First Premier" at bounding box center [386, 120] width 149 height 14
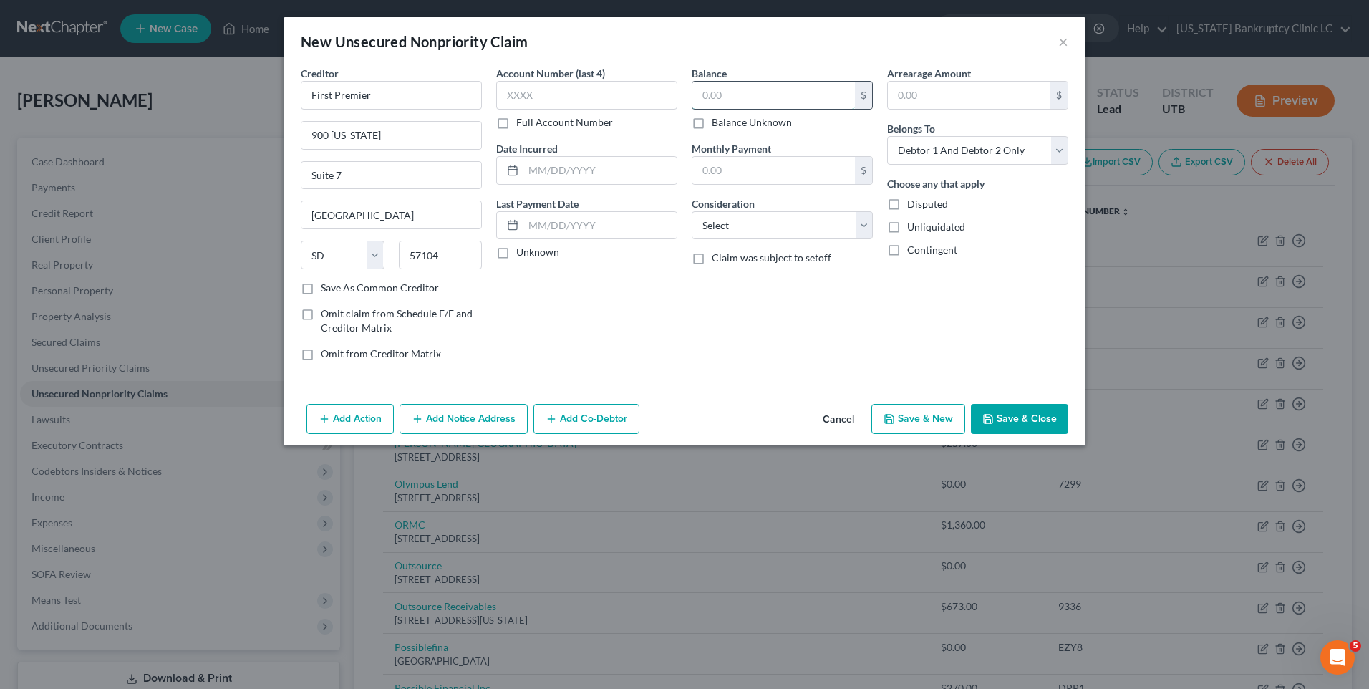
click at [825, 106] on input "text" at bounding box center [774, 95] width 163 height 27
click at [894, 417] on icon "button" at bounding box center [889, 419] width 9 height 9
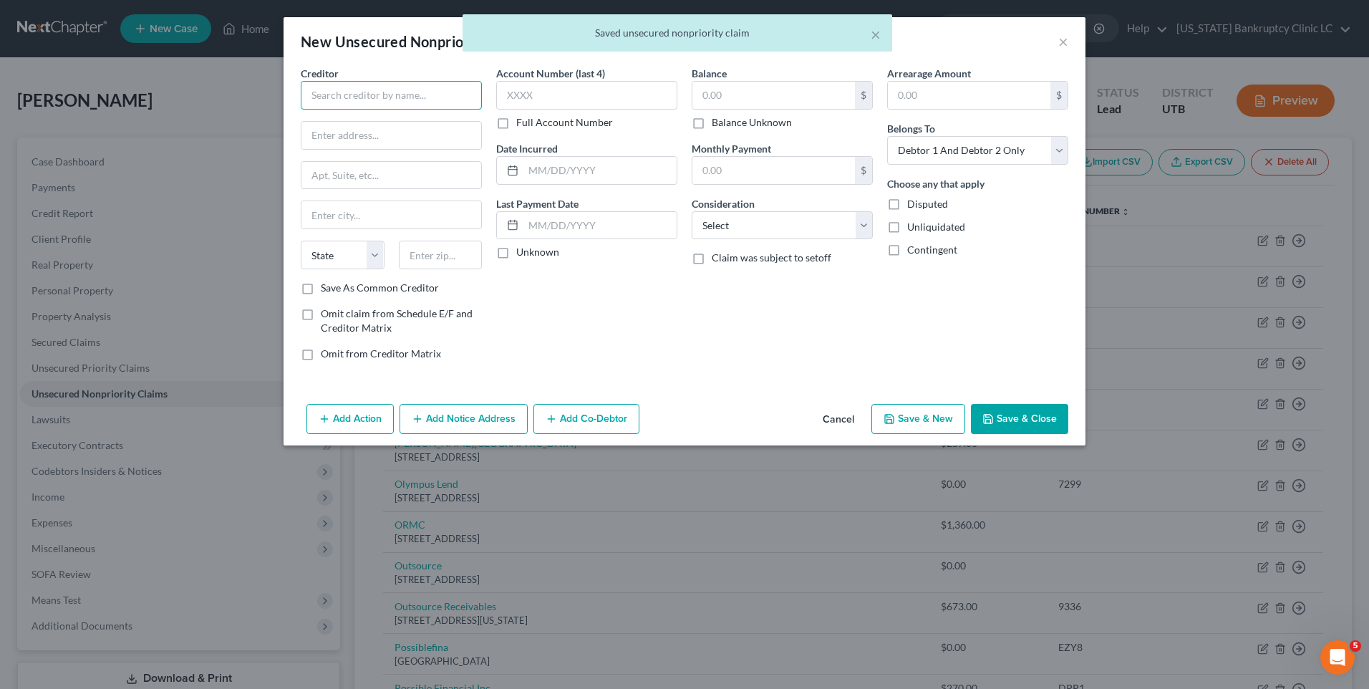
click at [424, 90] on input "text" at bounding box center [391, 95] width 181 height 29
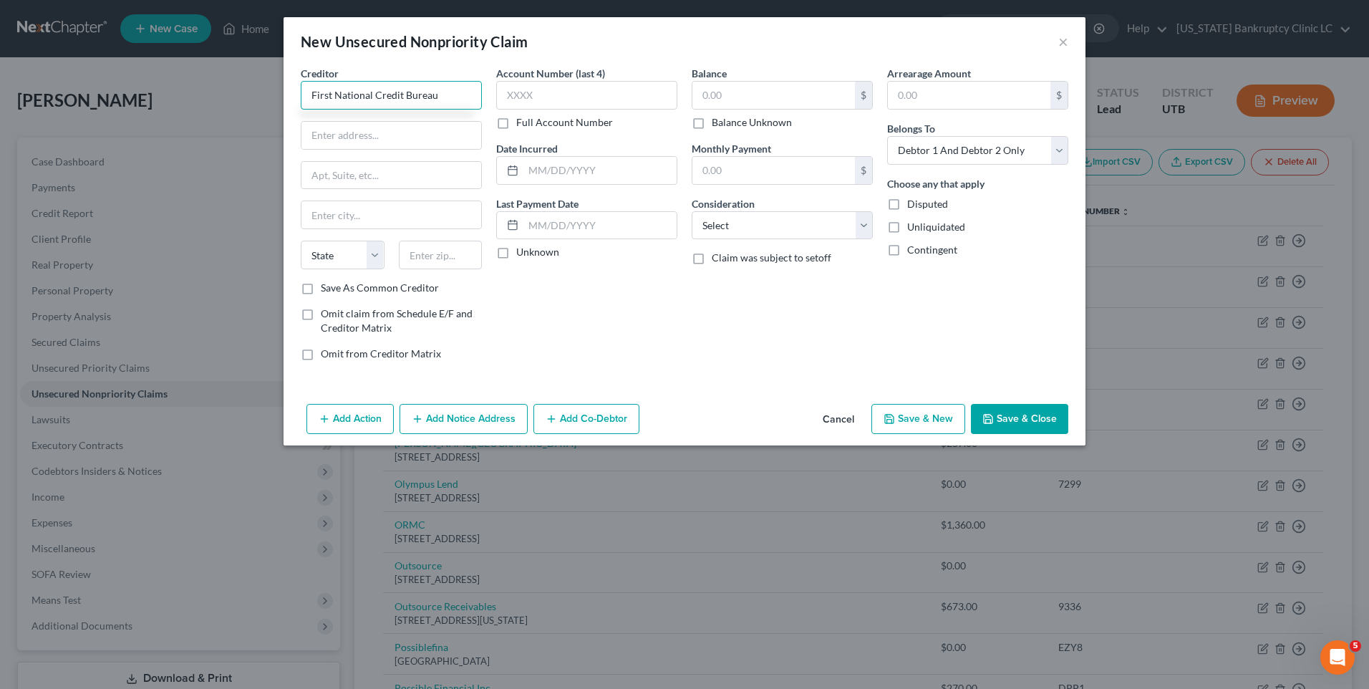
drag, startPoint x: 448, startPoint y: 89, endPoint x: 258, endPoint y: 109, distance: 190.8
click at [236, 120] on div "New Unsecured Nonpriority Claim × Creditor * First National Credit Bureau State…" at bounding box center [684, 344] width 1369 height 689
click at [355, 143] on input "text" at bounding box center [392, 135] width 180 height 27
click at [890, 410] on button "Save & New" at bounding box center [919, 419] width 94 height 30
click at [432, 101] on input "text" at bounding box center [391, 95] width 181 height 29
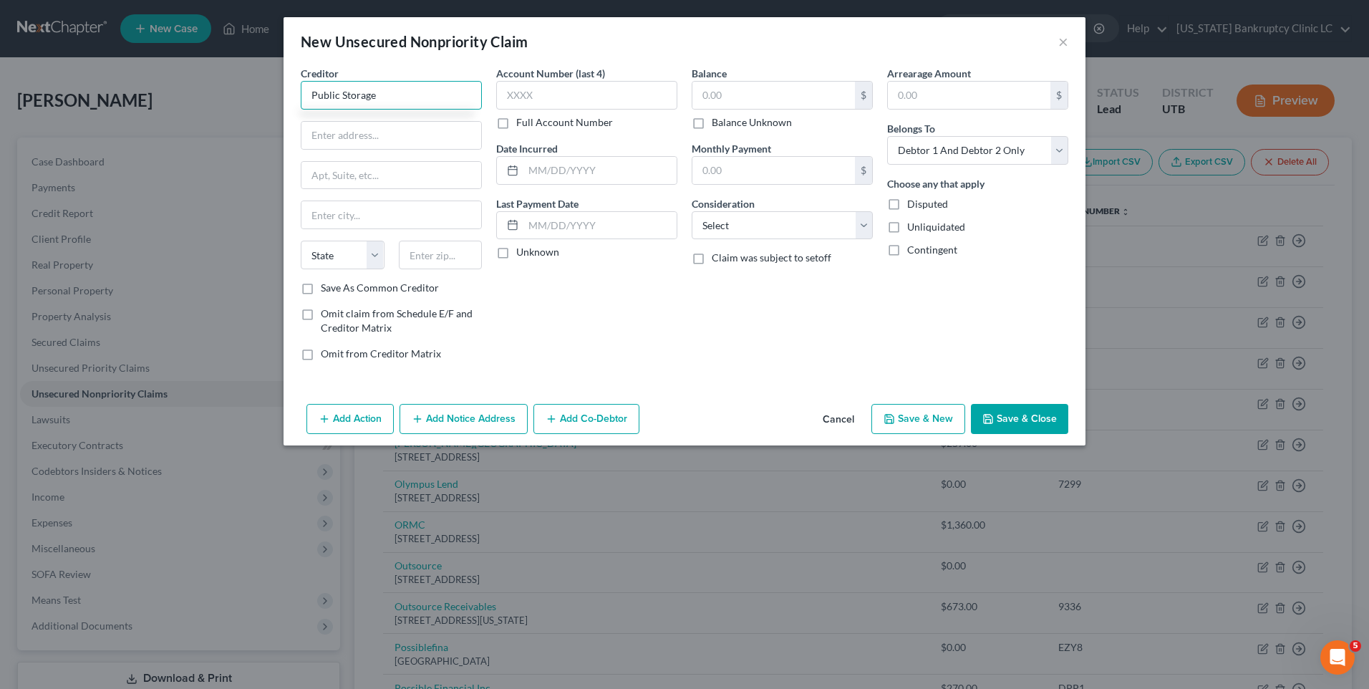
drag, startPoint x: 174, startPoint y: 130, endPoint x: 185, endPoint y: 136, distance: 12.8
click at [163, 130] on div "New Unsecured Nonpriority Claim × Creditor * Public Storage State [US_STATE] AK…" at bounding box center [684, 344] width 1369 height 689
click at [393, 138] on input "text" at bounding box center [392, 135] width 180 height 27
click at [363, 132] on input "text" at bounding box center [392, 135] width 180 height 27
click at [401, 143] on input "text" at bounding box center [392, 135] width 180 height 27
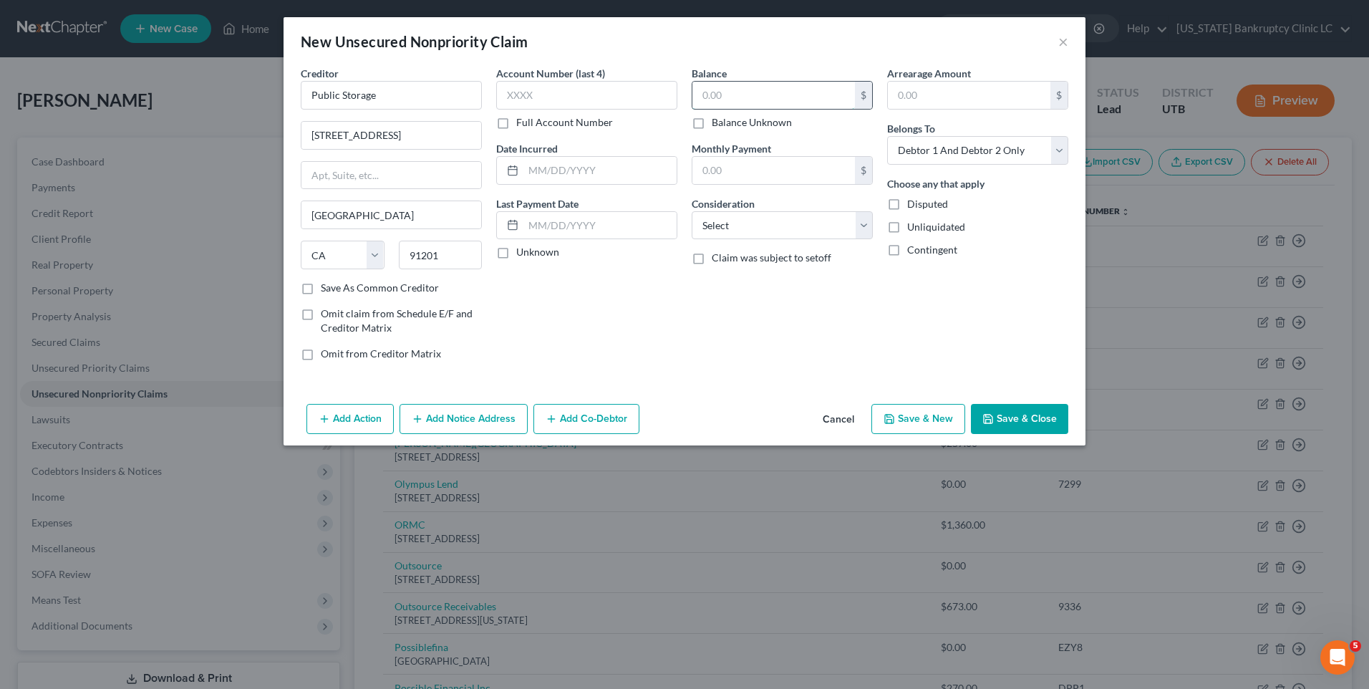
click at [791, 90] on input "text" at bounding box center [774, 95] width 163 height 27
click at [907, 409] on button "Save & New" at bounding box center [919, 419] width 94 height 30
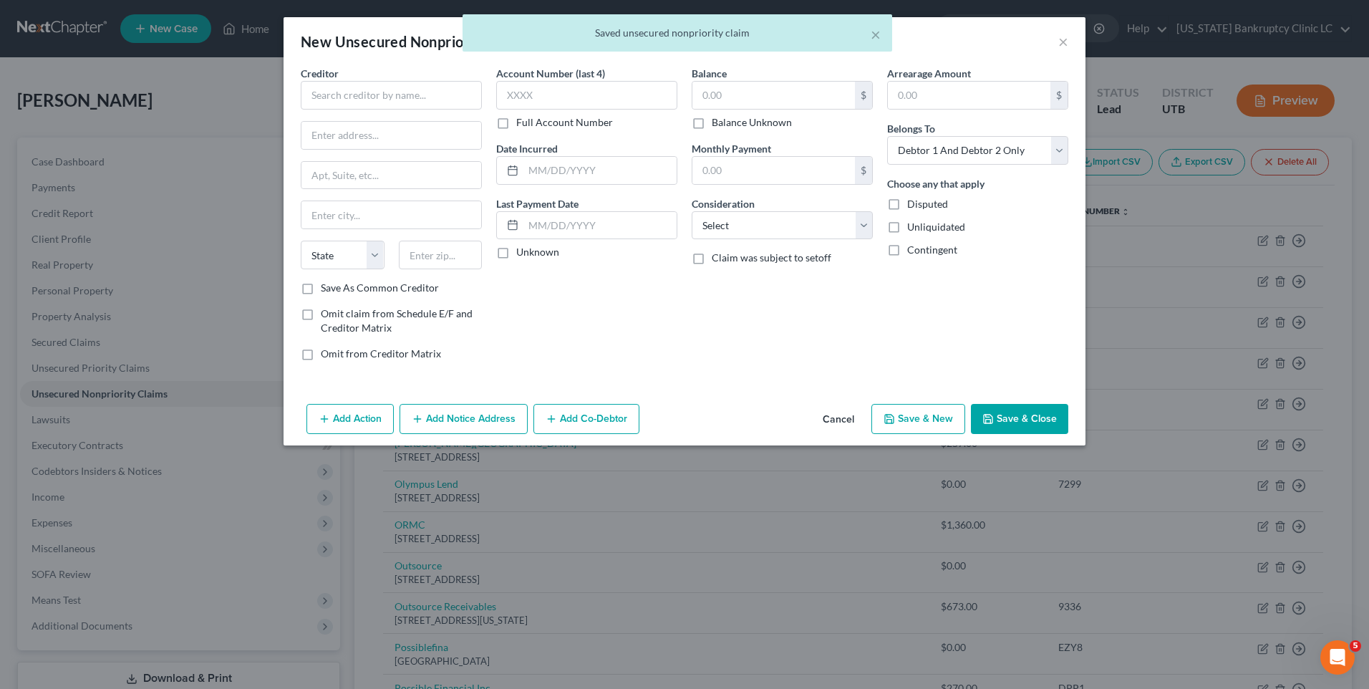
click at [394, 118] on div "Creditor * State [US_STATE] AK AR AZ CA CO [GEOGRAPHIC_DATA] DE DC [GEOGRAPHIC_…" at bounding box center [391, 173] width 181 height 215
click at [398, 107] on input "text" at bounding box center [391, 95] width 181 height 29
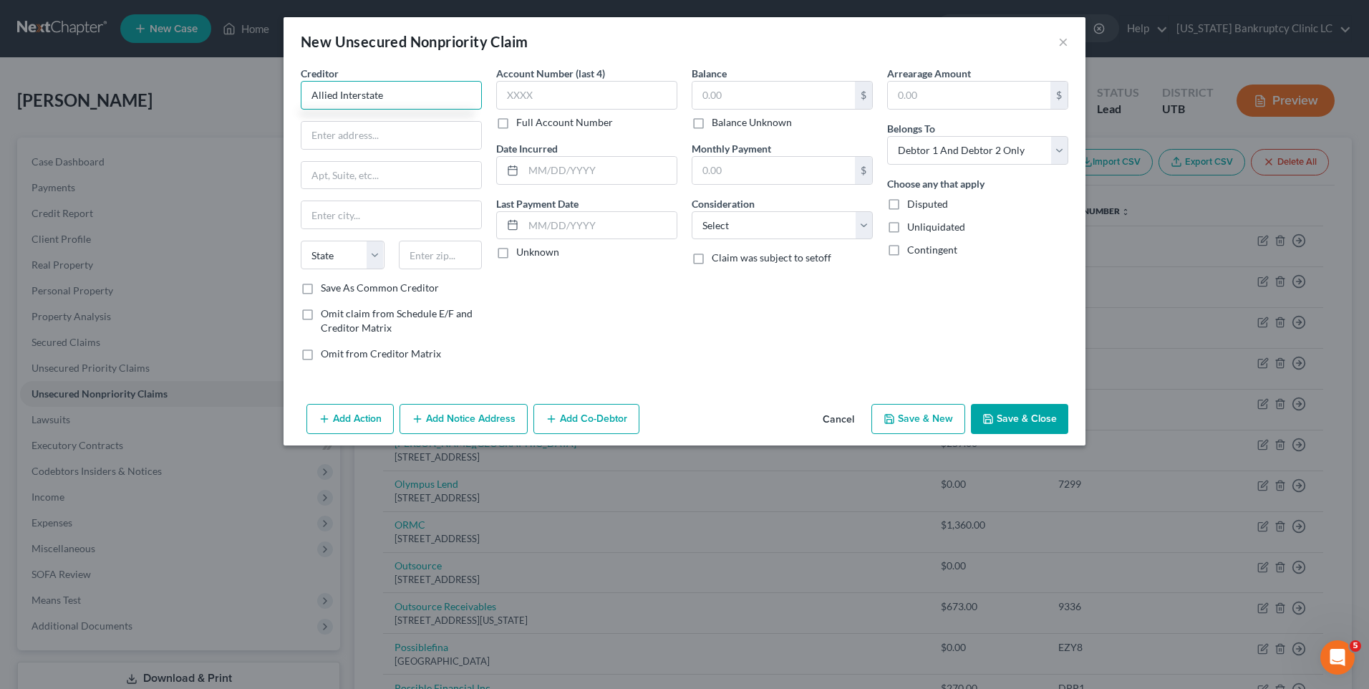
drag, startPoint x: 400, startPoint y: 97, endPoint x: 100, endPoint y: 97, distance: 300.1
click at [81, 92] on div "New Unsecured Nonpriority Claim × Creditor * Allied Interstate State [US_STATE]…" at bounding box center [684, 344] width 1369 height 689
click at [352, 139] on input "text" at bounding box center [392, 135] width 180 height 27
click at [933, 416] on button "Save & New" at bounding box center [919, 419] width 94 height 30
click at [456, 83] on input "text" at bounding box center [391, 95] width 181 height 29
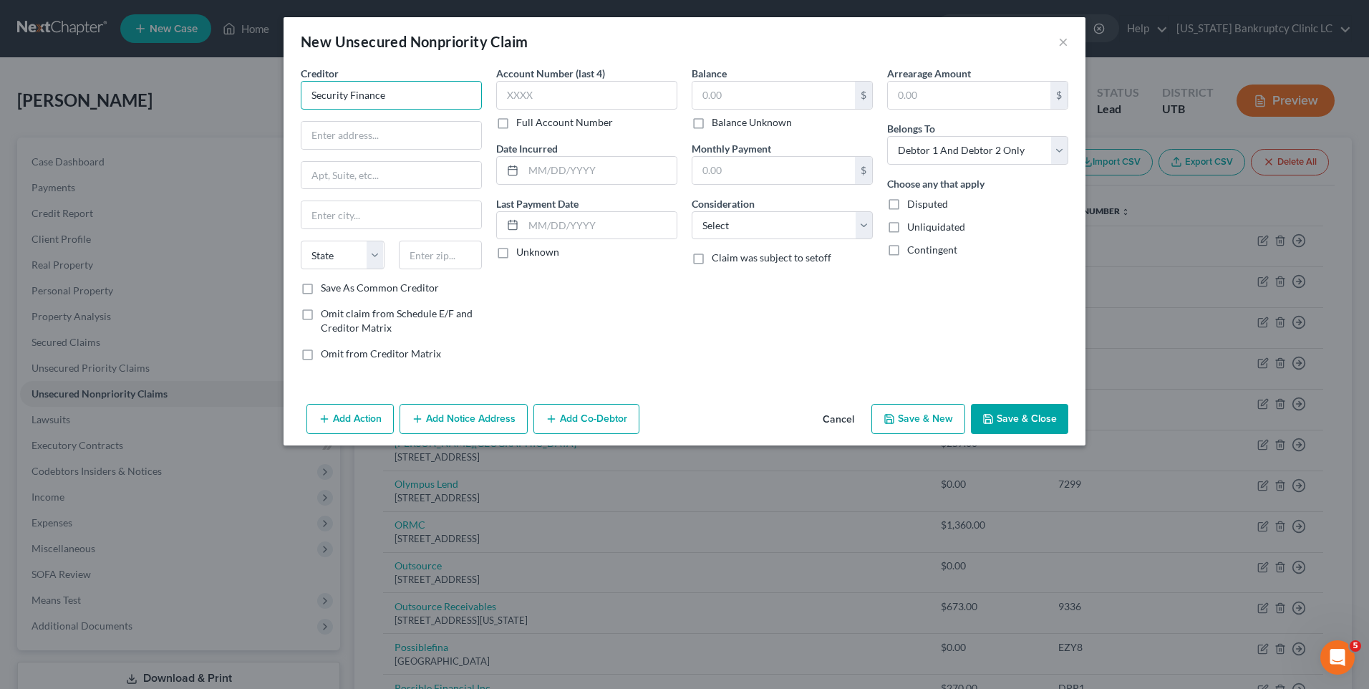
click at [455, 87] on input "Security Finance" at bounding box center [391, 95] width 181 height 29
drag, startPoint x: 435, startPoint y: 88, endPoint x: 290, endPoint y: 94, distance: 144.8
click at [290, 94] on div "Creditor * Security Finance Security Finance [STREET_ADDRESS] State [US_STATE] …" at bounding box center [685, 232] width 802 height 332
click at [355, 138] on div "[STREET_ADDRESS]" at bounding box center [386, 133] width 149 height 12
click at [697, 88] on input "text" at bounding box center [774, 95] width 163 height 27
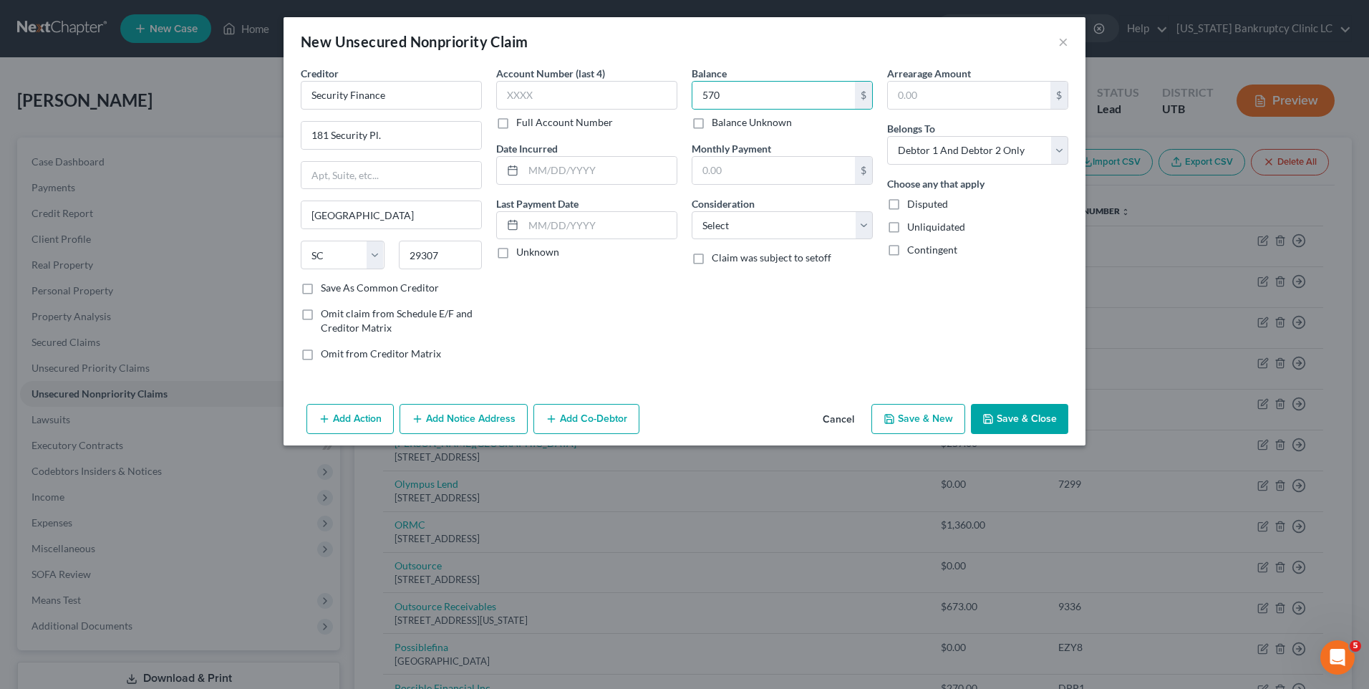
click at [937, 408] on button "Save & New" at bounding box center [919, 419] width 94 height 30
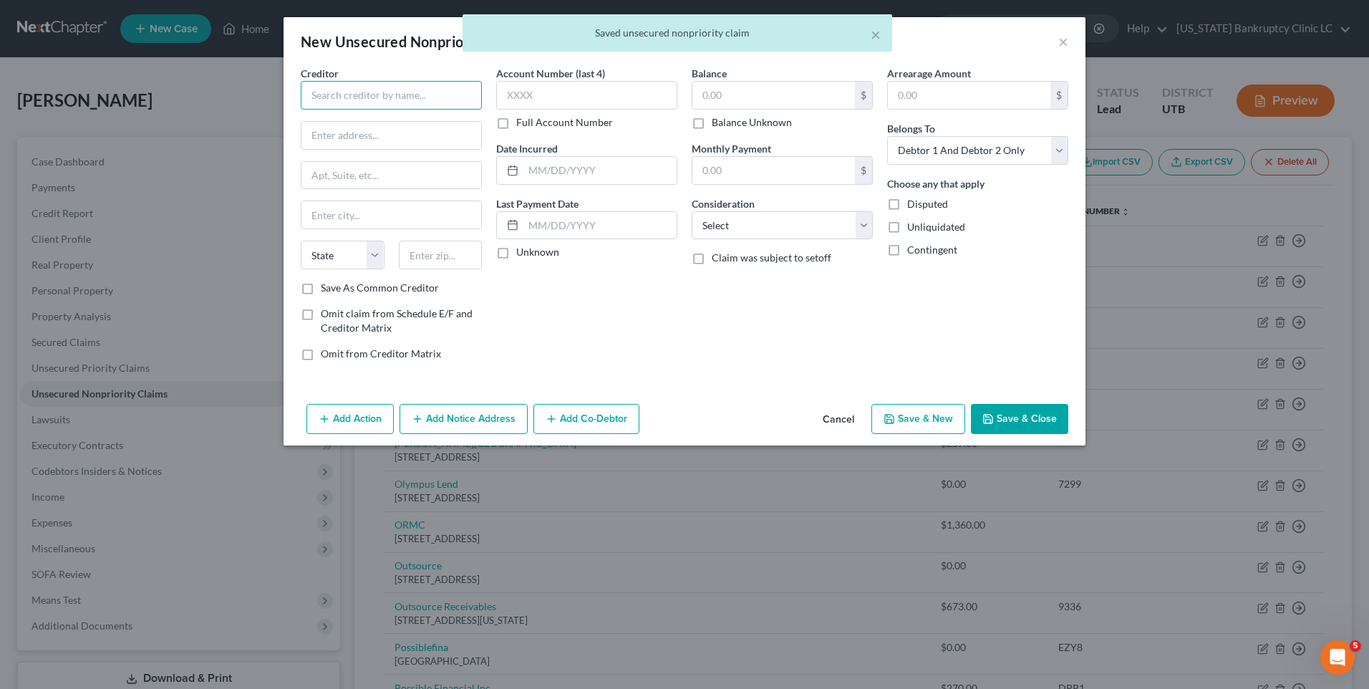
click at [428, 104] on input "text" at bounding box center [391, 95] width 181 height 29
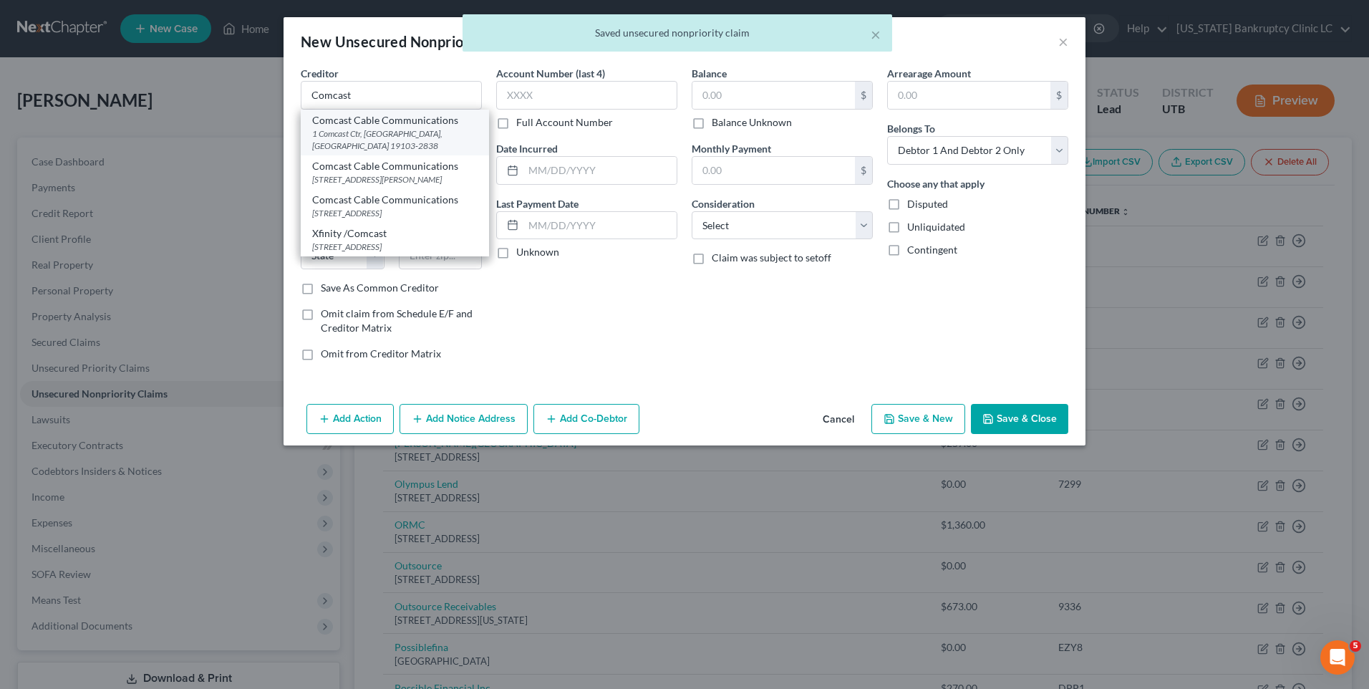
click at [428, 132] on div "1 Comcast Ctr, [GEOGRAPHIC_DATA], [GEOGRAPHIC_DATA] 19103-2838" at bounding box center [394, 139] width 165 height 24
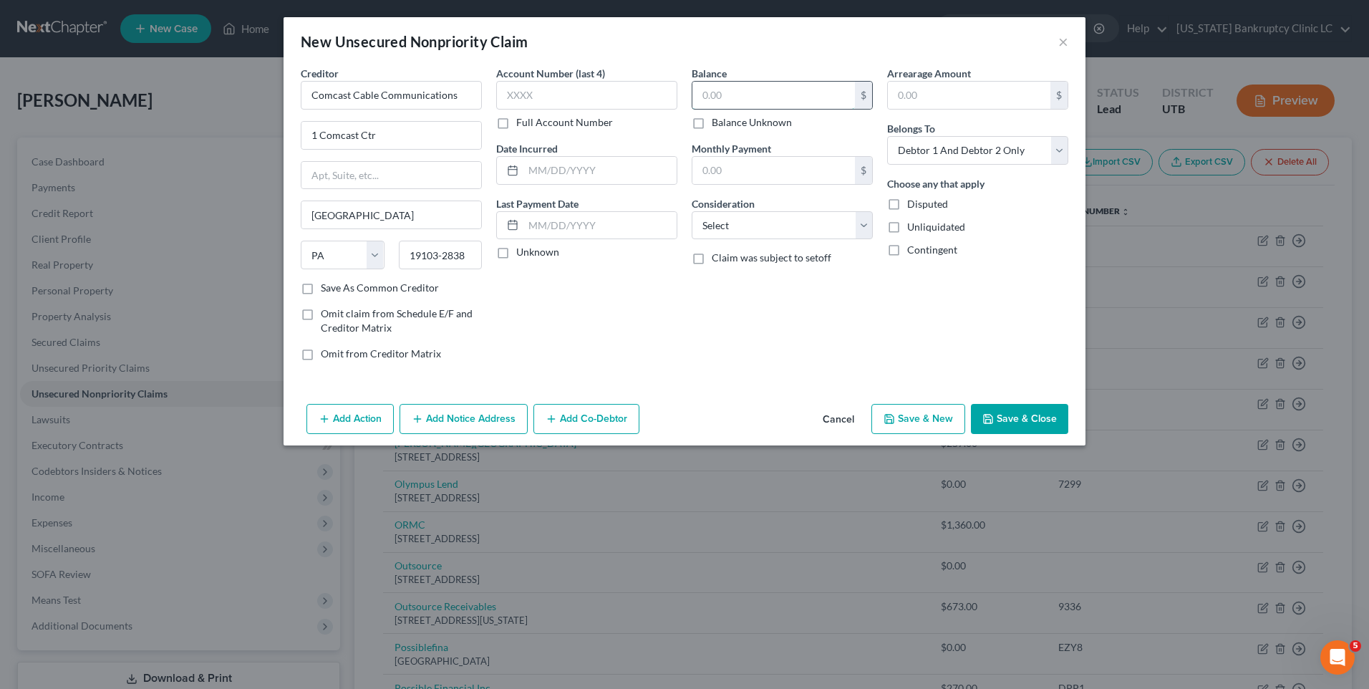
click at [748, 99] on input "text" at bounding box center [774, 95] width 163 height 27
click at [908, 413] on button "Save & New" at bounding box center [919, 419] width 94 height 30
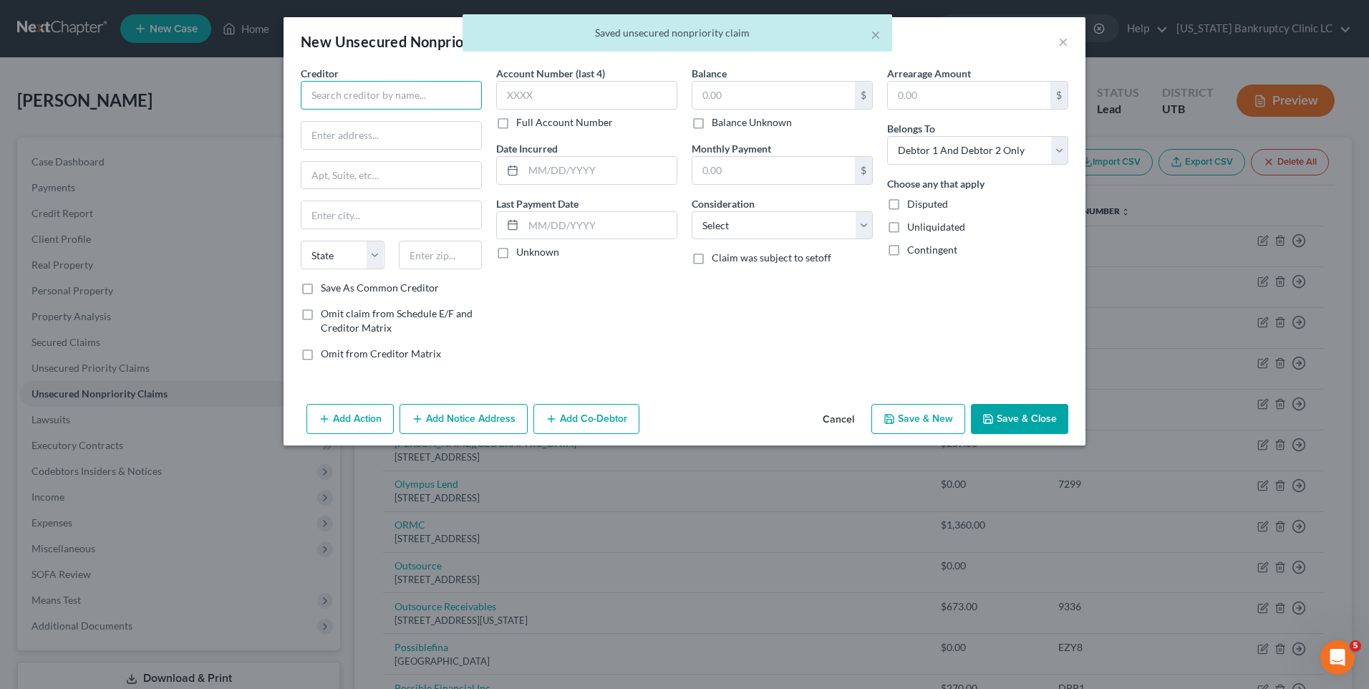
click at [415, 100] on input "text" at bounding box center [391, 95] width 181 height 29
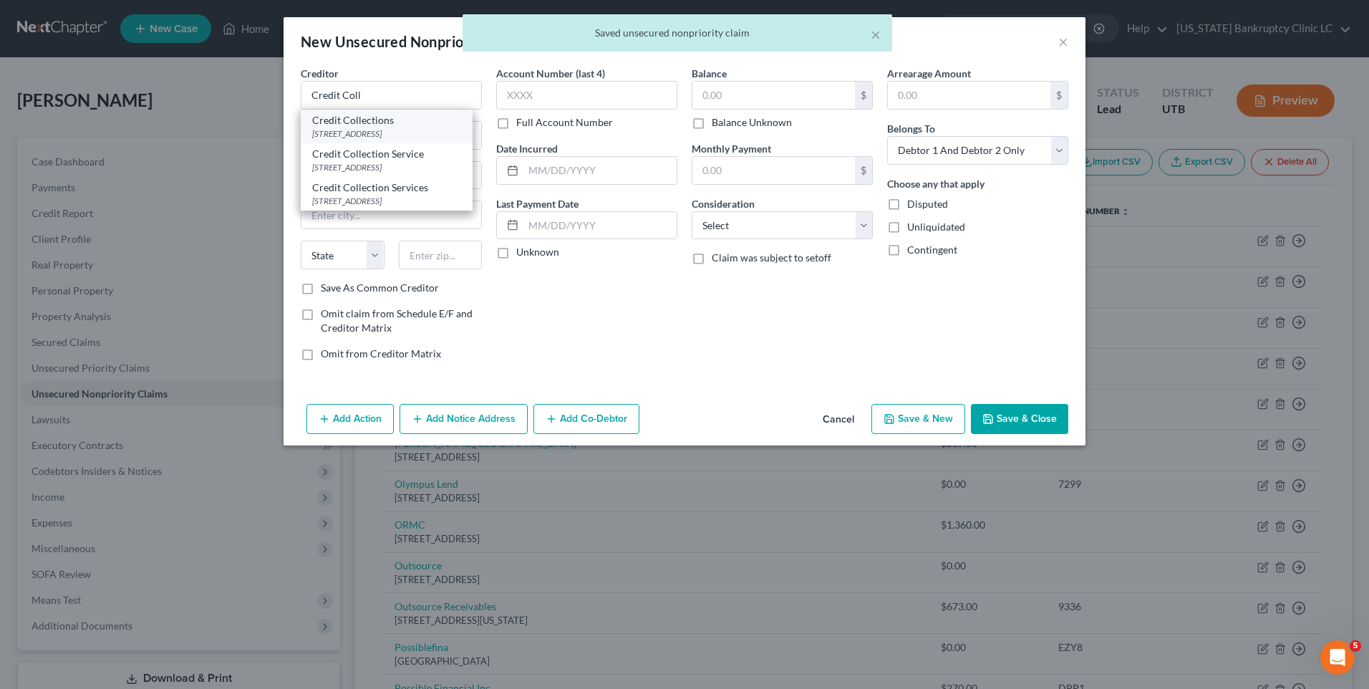
click at [414, 122] on div "Credit Collections" at bounding box center [386, 120] width 149 height 14
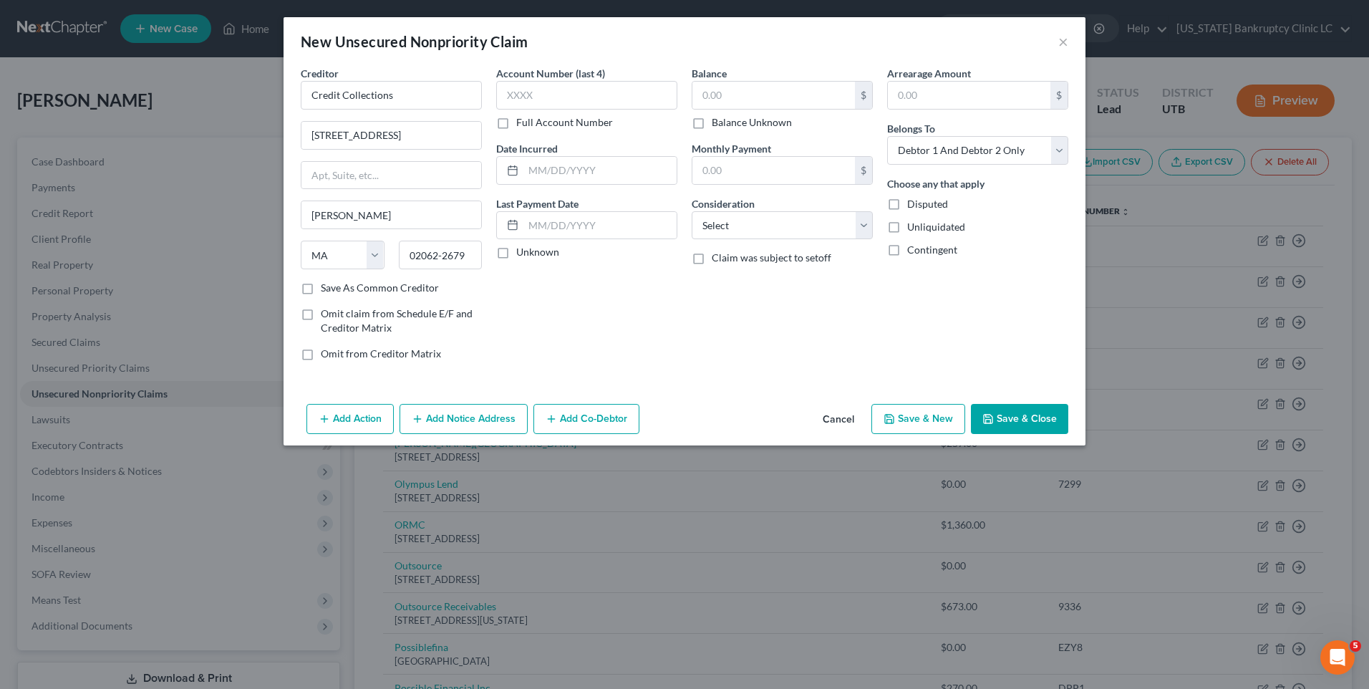
click at [920, 420] on button "Save & New" at bounding box center [919, 419] width 94 height 30
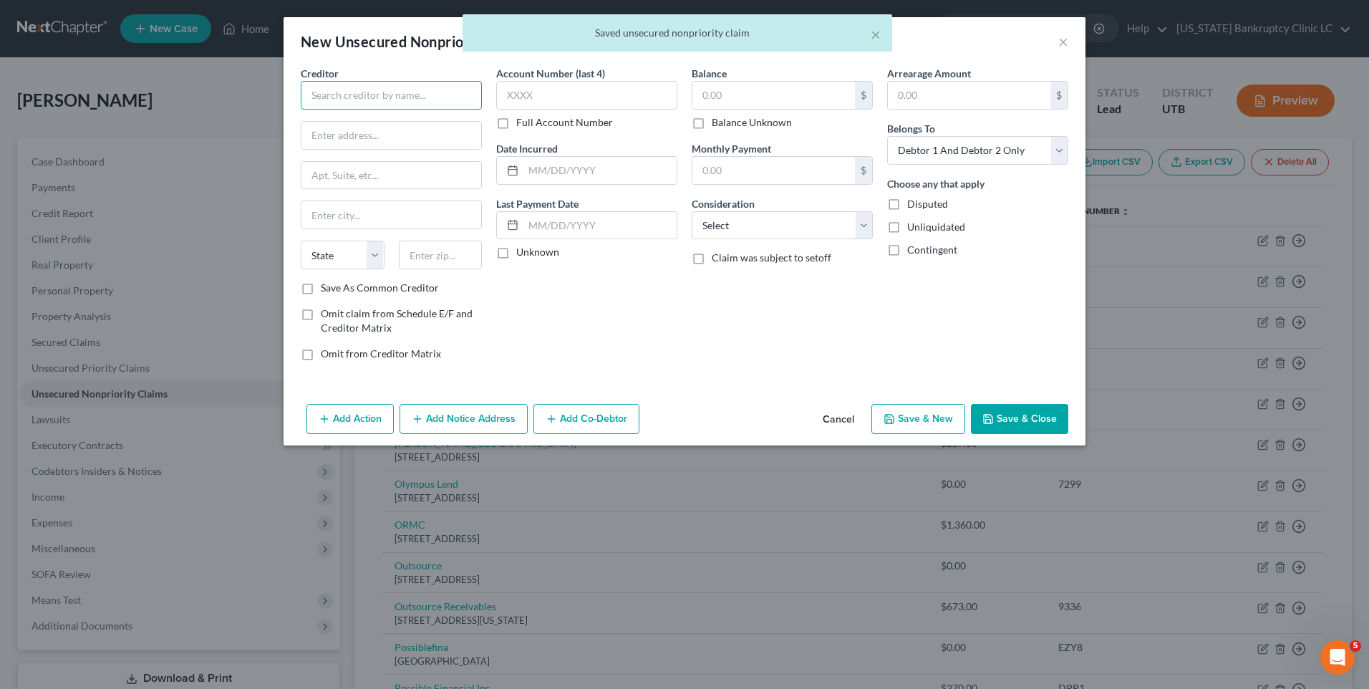
click at [377, 82] on input "text" at bounding box center [391, 95] width 181 height 29
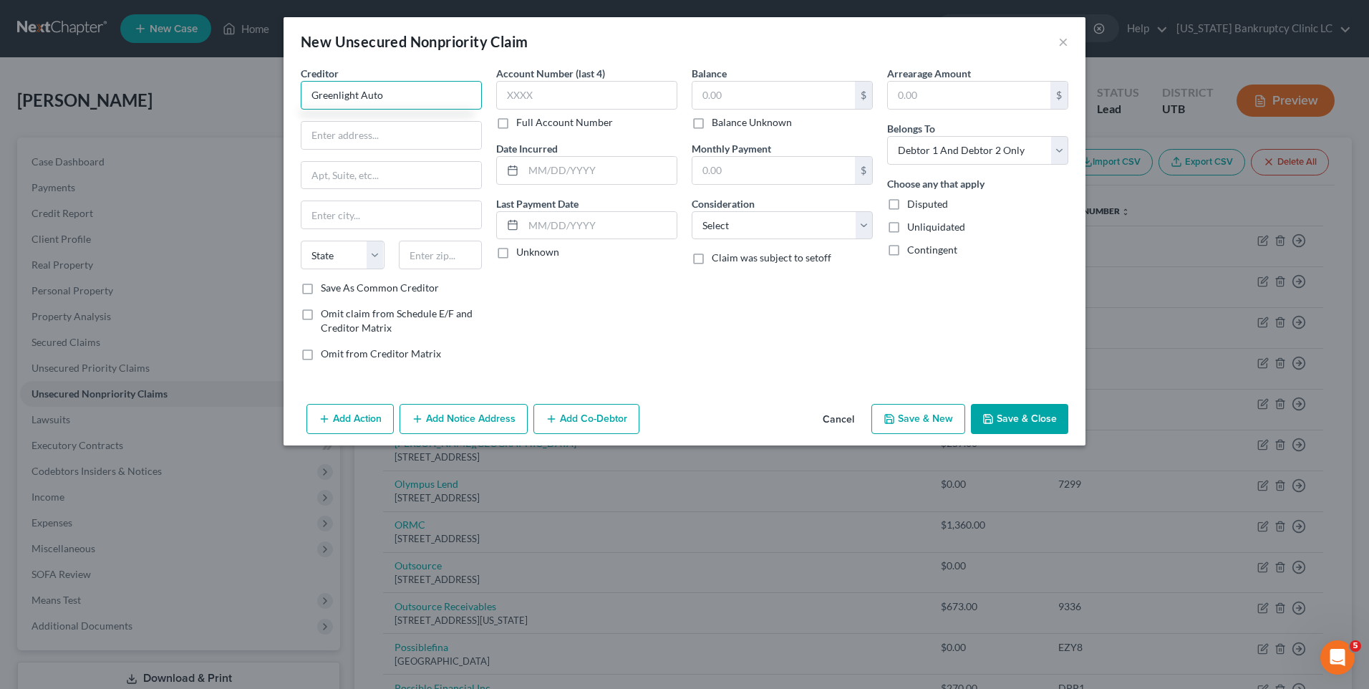
drag, startPoint x: 448, startPoint y: 94, endPoint x: 183, endPoint y: 110, distance: 266.2
click at [183, 110] on div "New Unsecured Nonpriority Claim × Creditor * Greenlight Auto State [US_STATE] A…" at bounding box center [684, 344] width 1369 height 689
click at [334, 130] on input "text" at bounding box center [392, 135] width 180 height 27
click at [586, 102] on input "text" at bounding box center [586, 95] width 181 height 29
click at [718, 90] on input "text" at bounding box center [774, 95] width 163 height 27
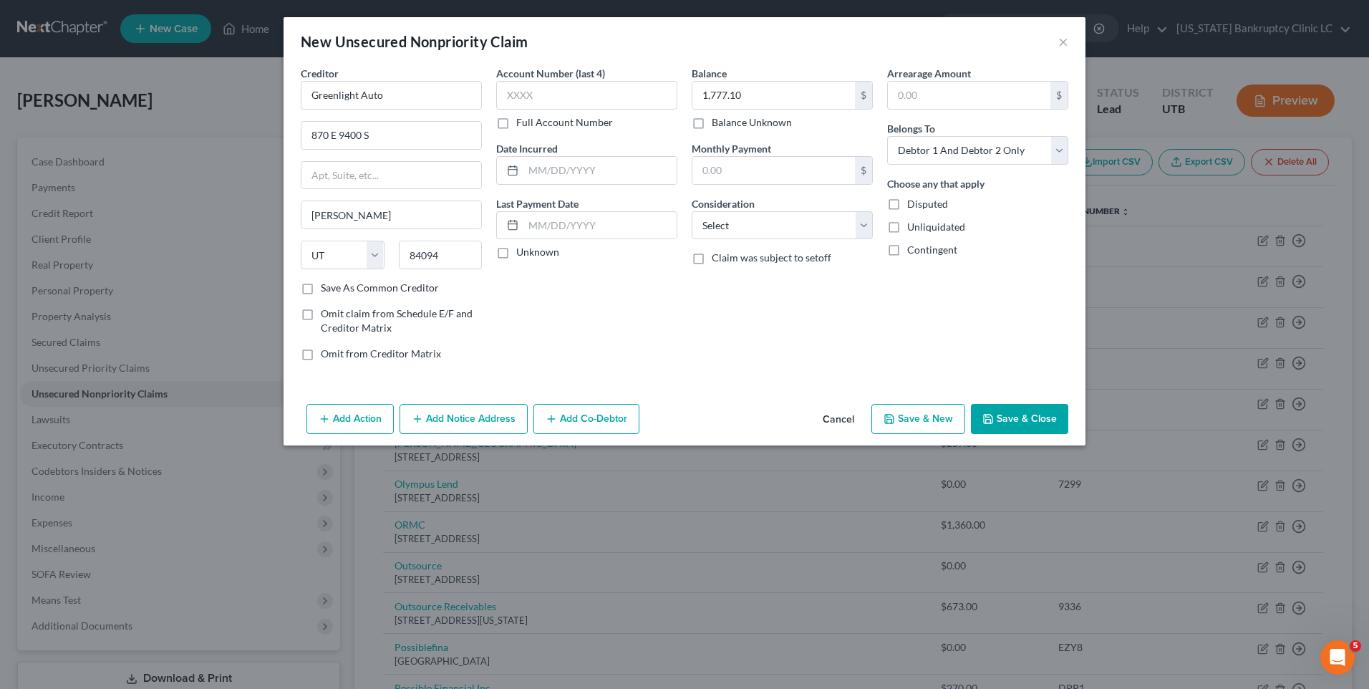
click at [943, 425] on button "Save & New" at bounding box center [919, 419] width 94 height 30
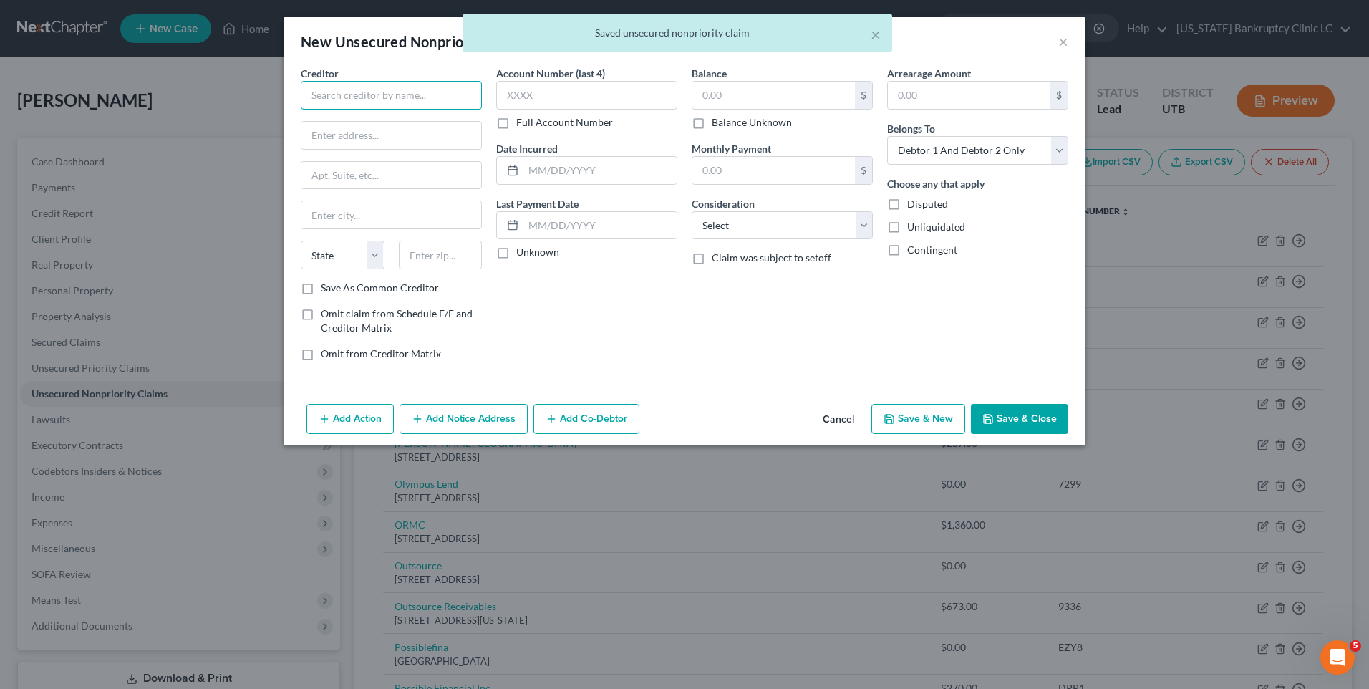
click at [418, 100] on input "text" at bounding box center [391, 95] width 181 height 29
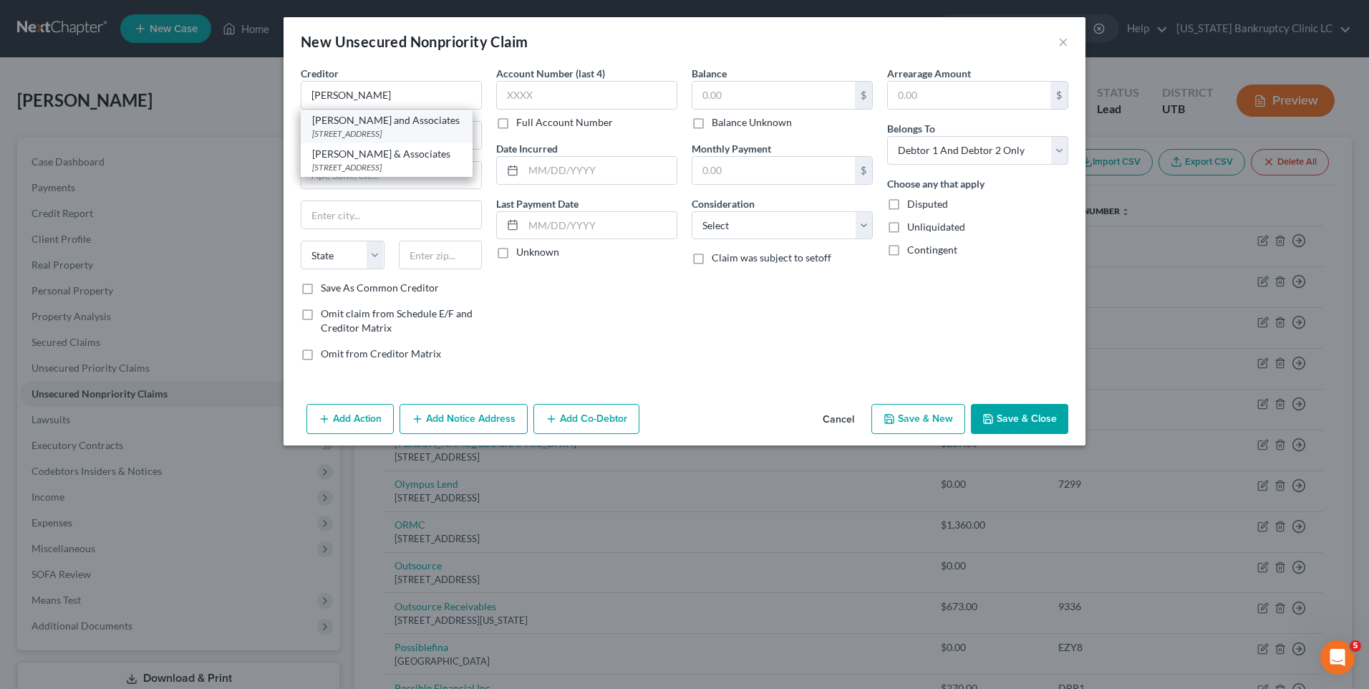
click at [415, 127] on div "[STREET_ADDRESS]" at bounding box center [386, 133] width 149 height 12
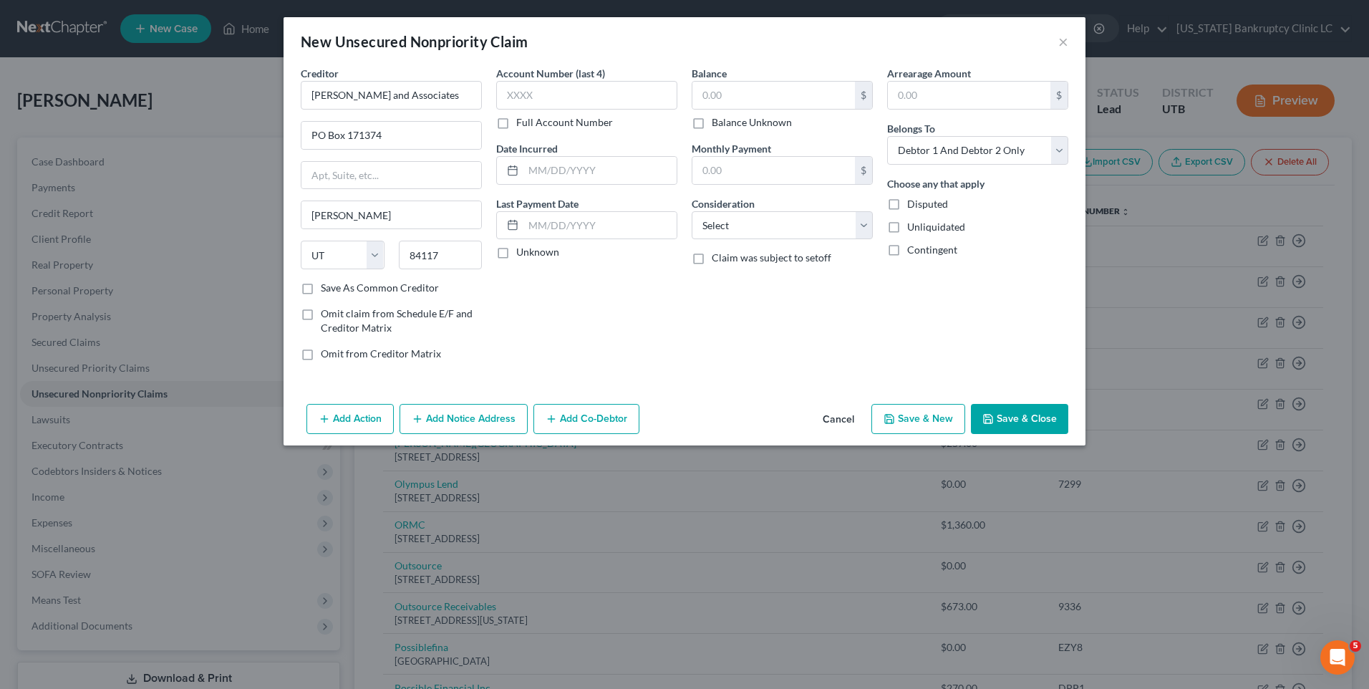
click at [953, 416] on button "Save & New" at bounding box center [919, 419] width 94 height 30
click at [425, 103] on input "text" at bounding box center [391, 95] width 181 height 29
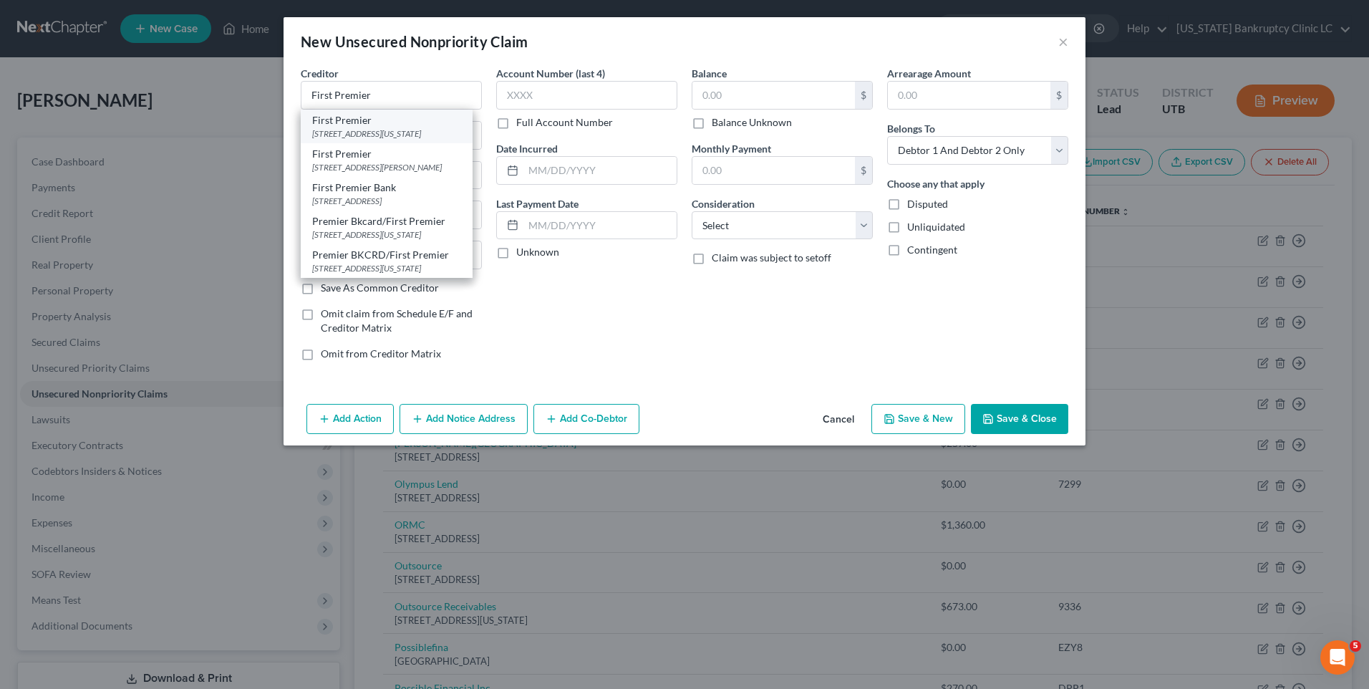
click at [420, 121] on div "First Premier" at bounding box center [386, 120] width 149 height 14
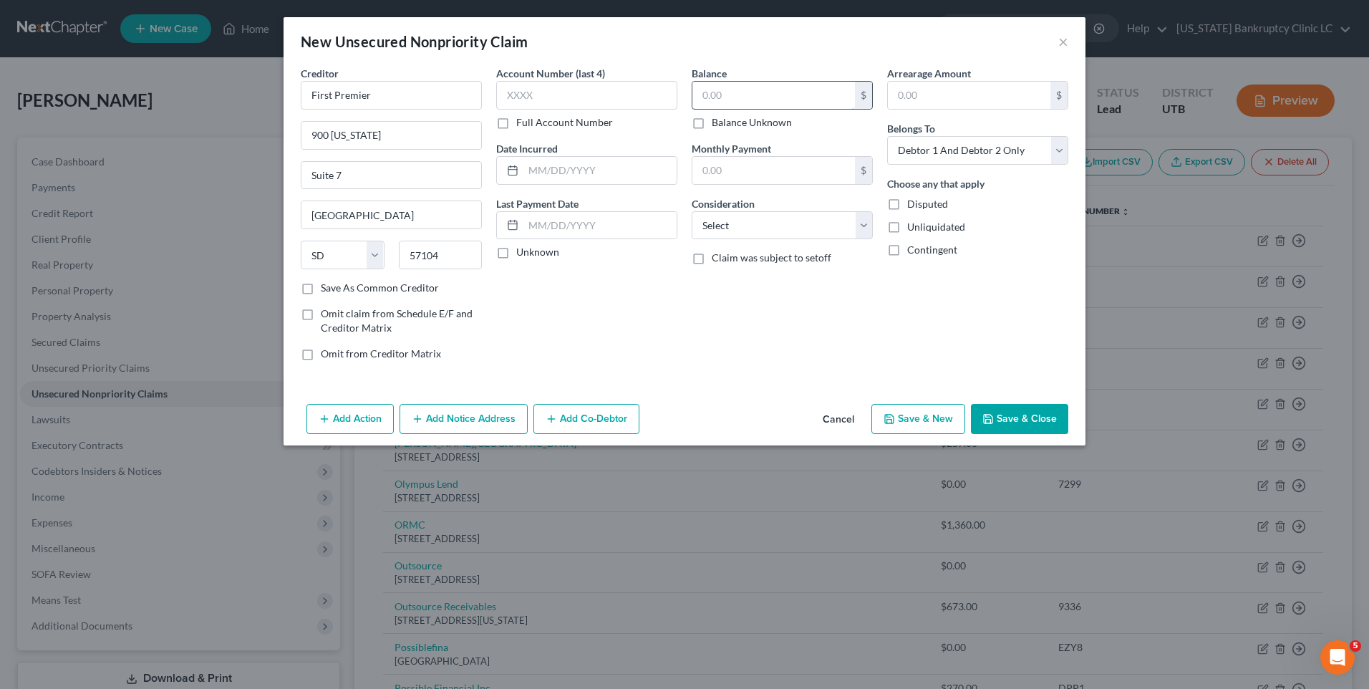
click at [743, 99] on input "text" at bounding box center [774, 95] width 163 height 27
click at [927, 426] on button "Save & New" at bounding box center [919, 419] width 94 height 30
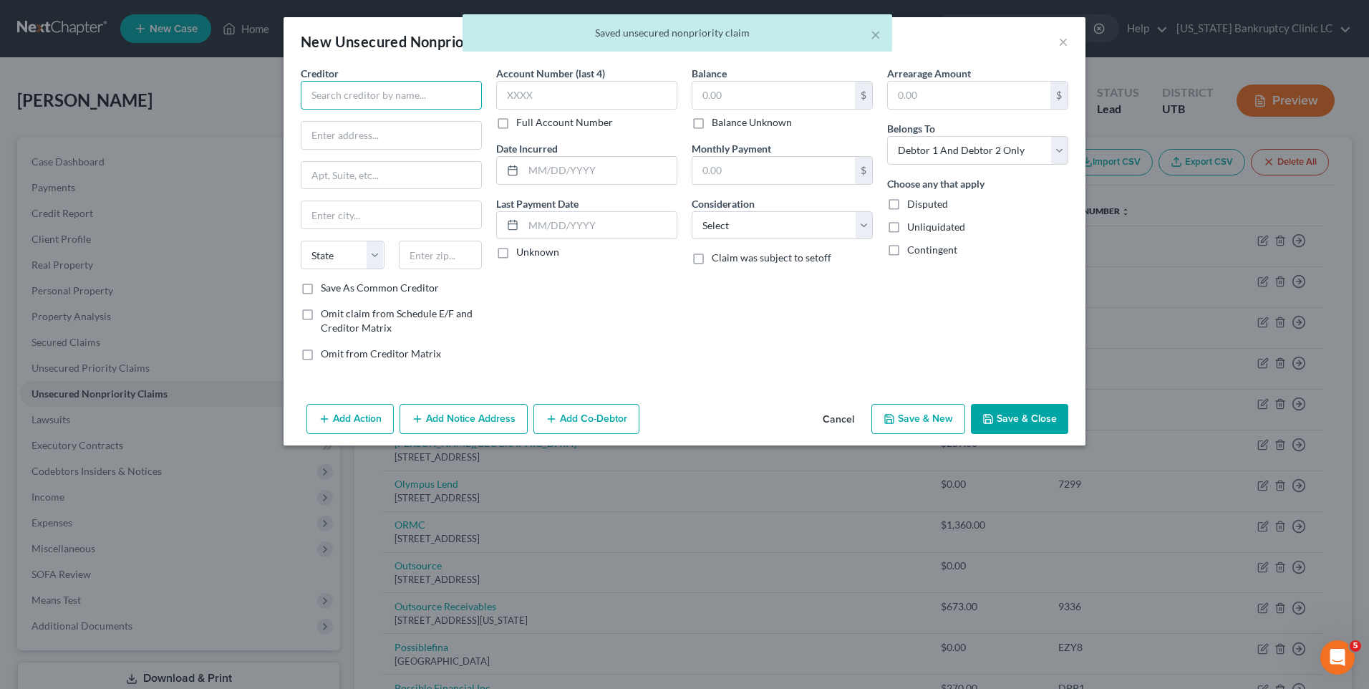
click at [369, 100] on input "text" at bounding box center [391, 95] width 181 height 29
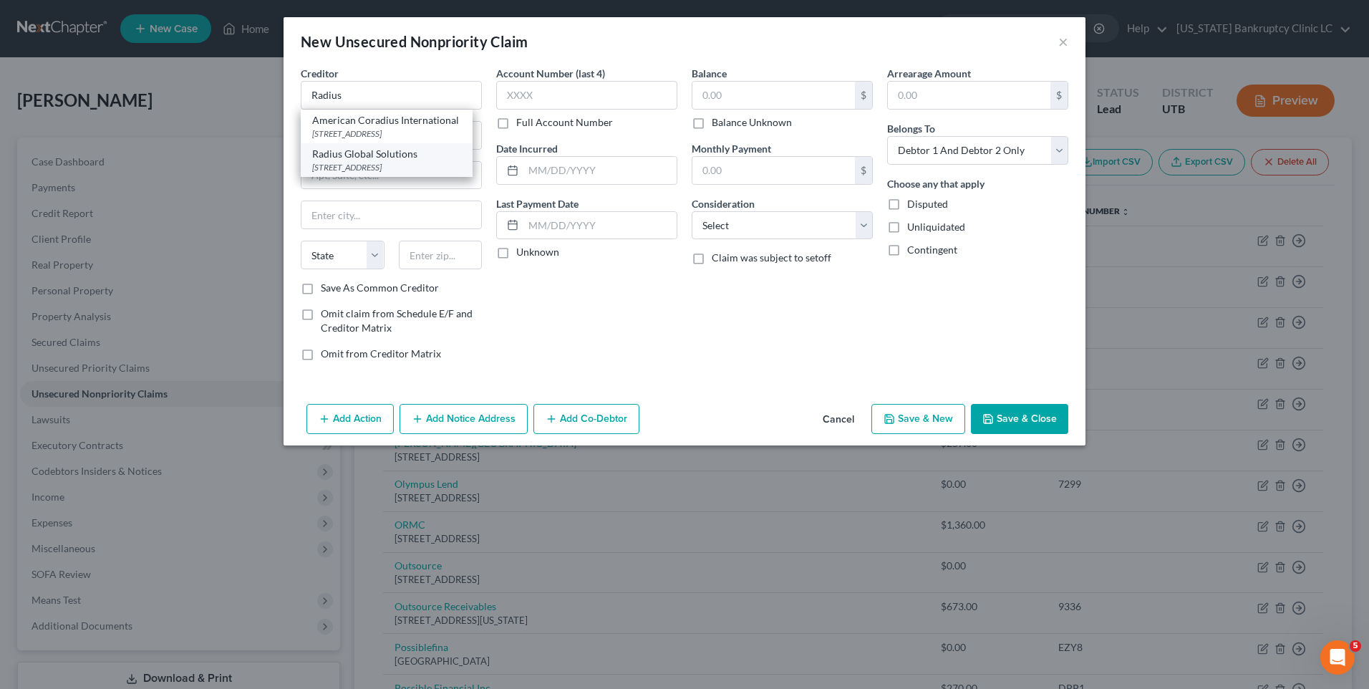
click at [378, 155] on div "Radius Global Solutions" at bounding box center [386, 154] width 149 height 14
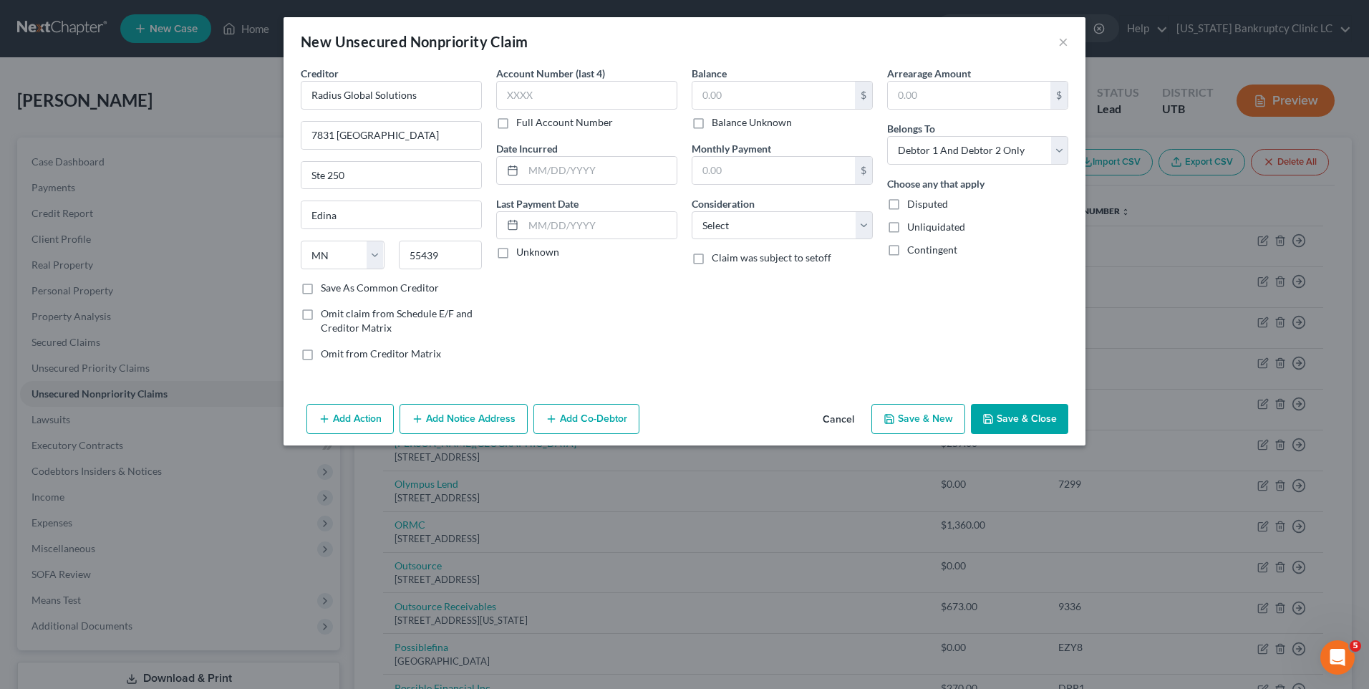
click at [921, 428] on button "Save & New" at bounding box center [919, 419] width 94 height 30
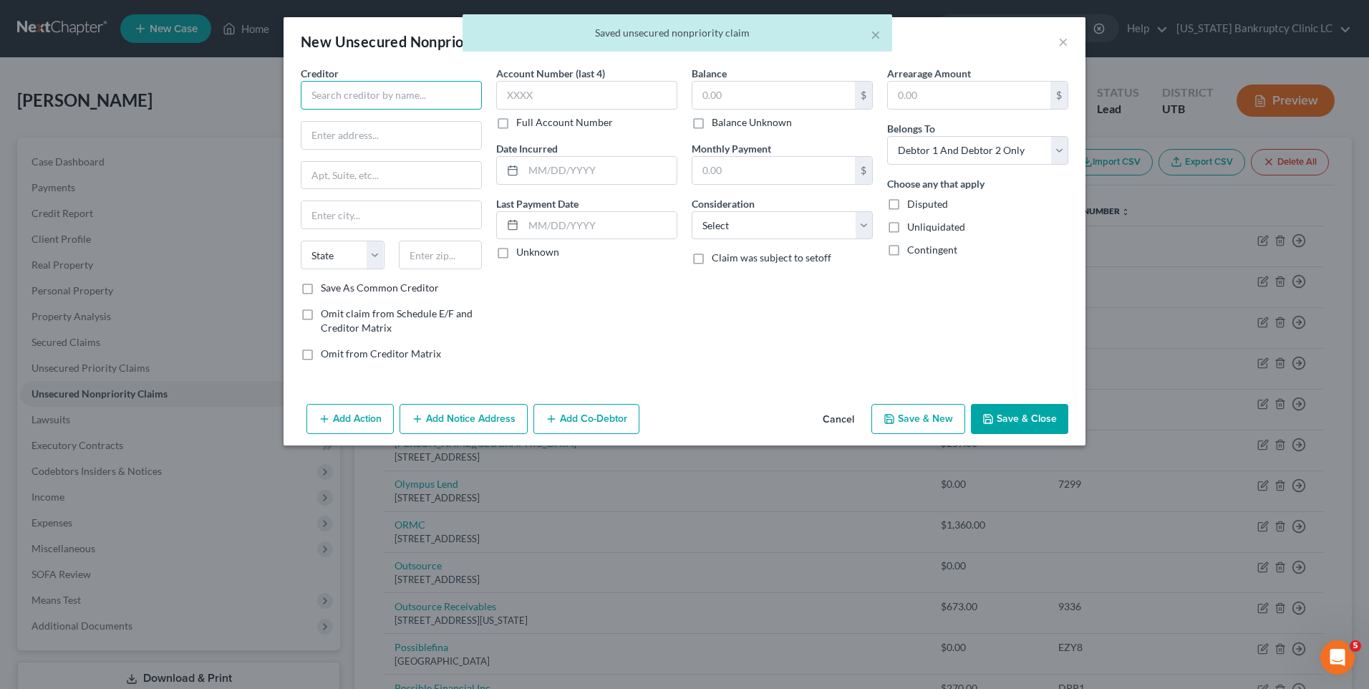
click at [372, 95] on input "text" at bounding box center [391, 95] width 181 height 29
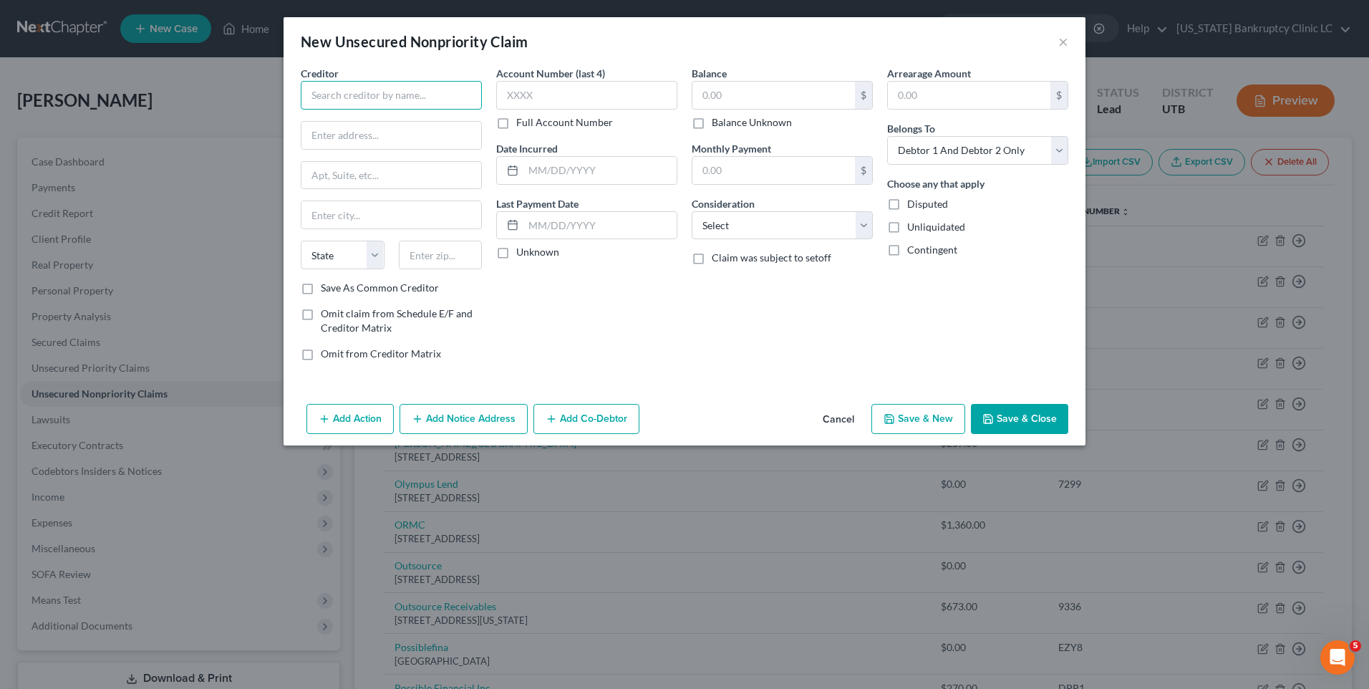
click at [440, 91] on input "text" at bounding box center [391, 95] width 181 height 29
paste input "Professional Bureau of Collections of MD"
click at [466, 142] on input "text" at bounding box center [392, 135] width 180 height 27
drag, startPoint x: 375, startPoint y: 177, endPoint x: 212, endPoint y: 178, distance: 163.3
click at [212, 178] on div "New Unsecured Nonpriority Claim × Creditor * Professional Bureau of Collections…" at bounding box center [684, 344] width 1369 height 689
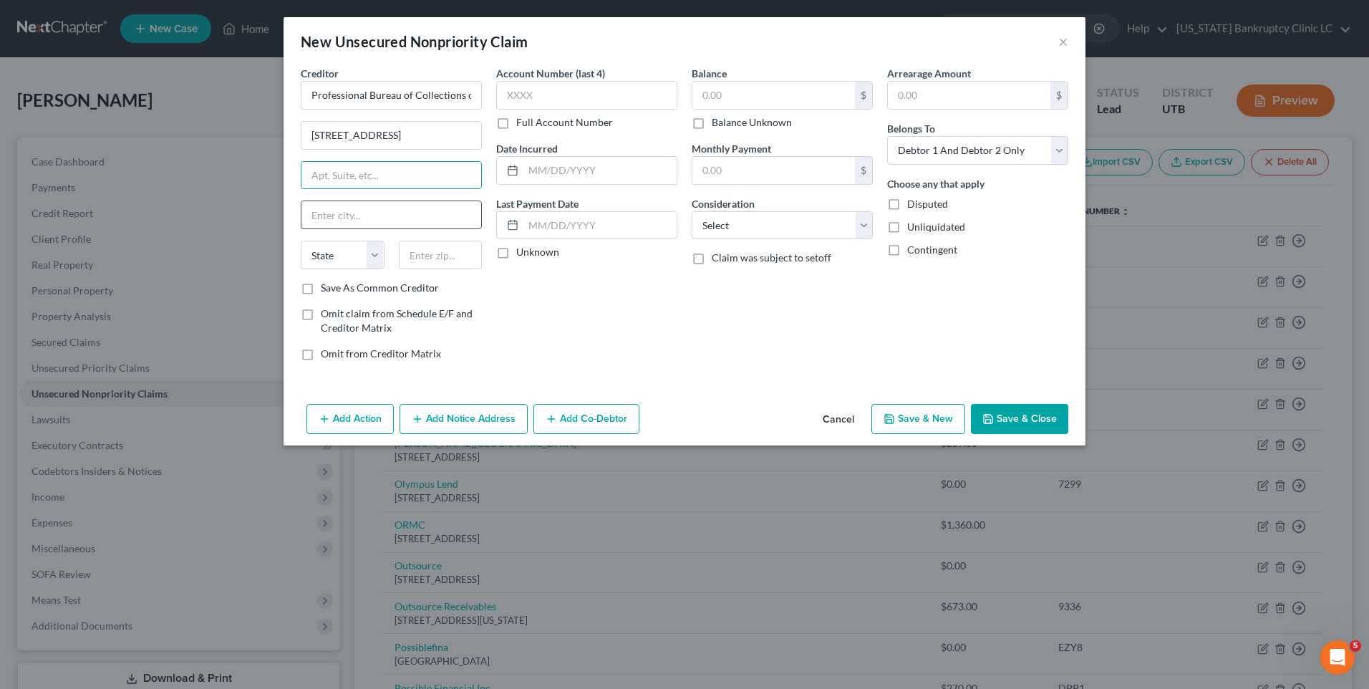
drag, startPoint x: 450, startPoint y: 214, endPoint x: 437, endPoint y: 220, distance: 14.8
click at [448, 214] on input "text" at bounding box center [392, 214] width 180 height 27
paste input "[GEOGRAPHIC_DATA]"
click at [329, 256] on select "State [US_STATE] AK AR AZ CA CO CT DE DC [GEOGRAPHIC_DATA] [GEOGRAPHIC_DATA] GU…" at bounding box center [343, 255] width 84 height 29
click at [301, 241] on select "State [US_STATE] AK AR AZ CA CO CT DE DC [GEOGRAPHIC_DATA] [GEOGRAPHIC_DATA] GU…" at bounding box center [343, 255] width 84 height 29
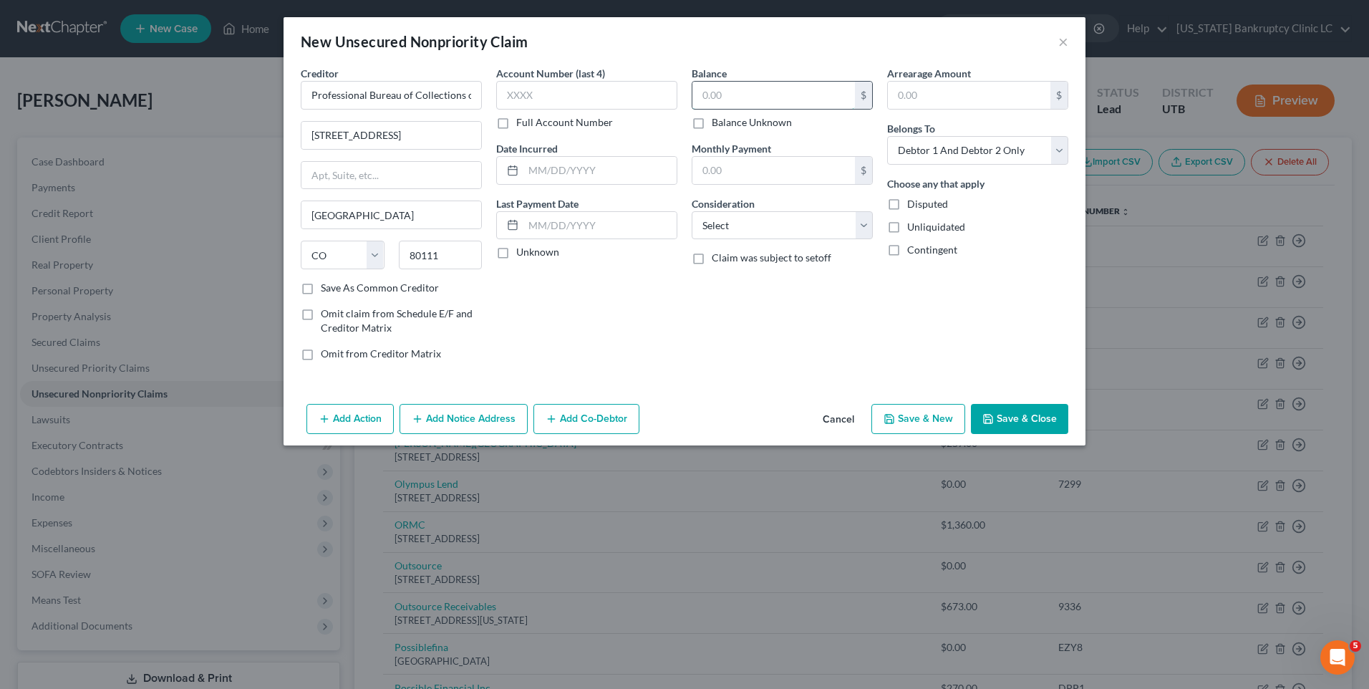
click at [798, 94] on input "text" at bounding box center [774, 95] width 163 height 27
click at [902, 413] on button "Save & New" at bounding box center [919, 419] width 94 height 30
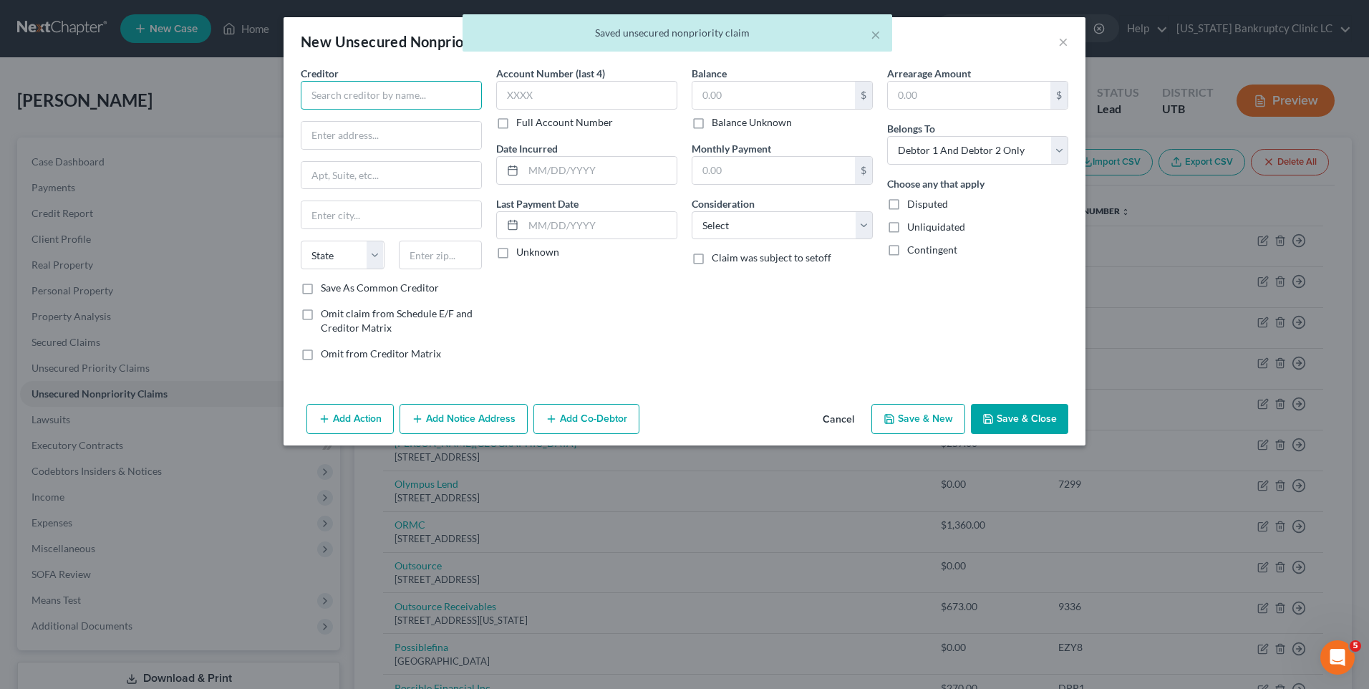
click at [346, 101] on input "text" at bounding box center [391, 95] width 181 height 29
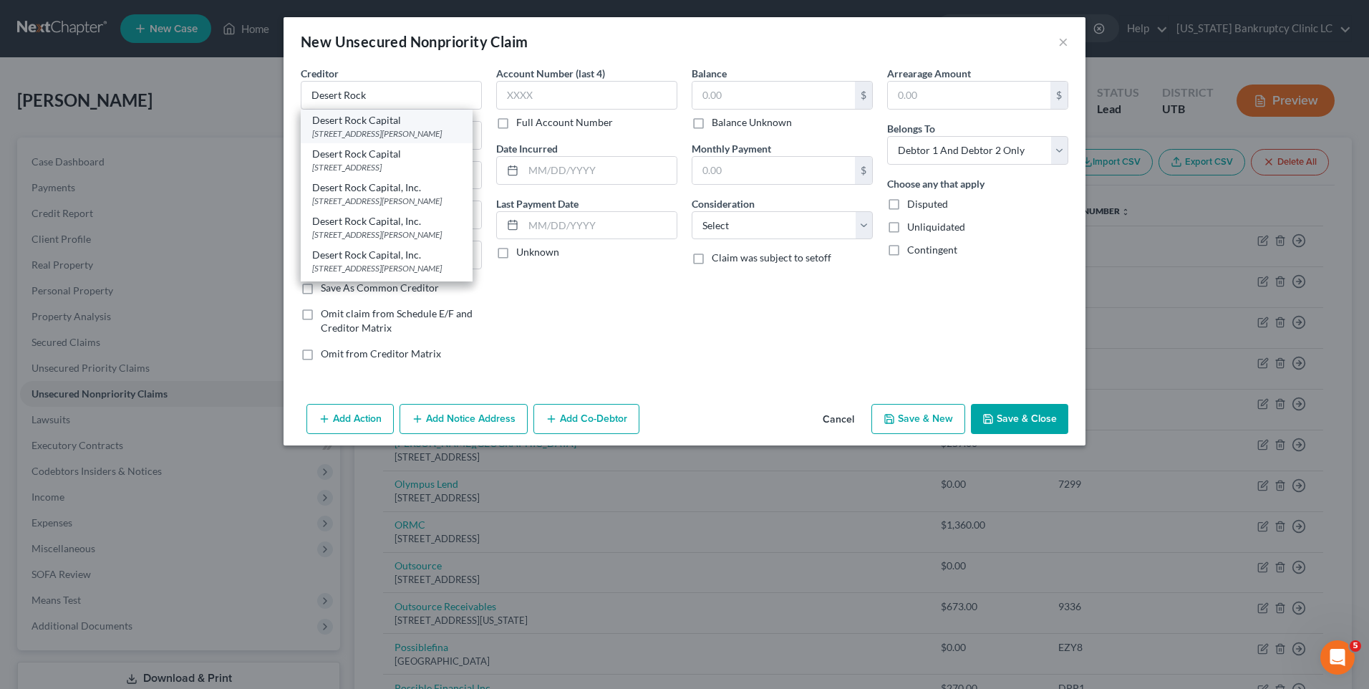
click at [379, 135] on div "[STREET_ADDRESS][PERSON_NAME]" at bounding box center [386, 133] width 149 height 12
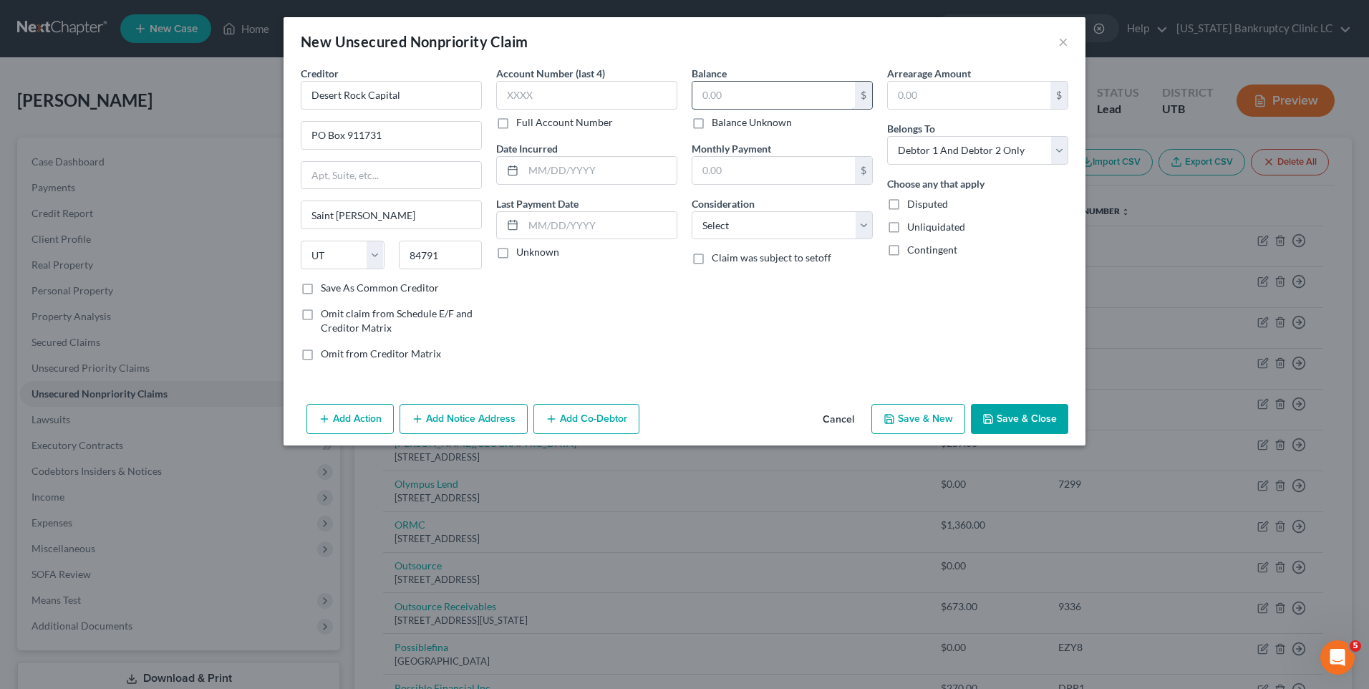
click at [750, 86] on input "text" at bounding box center [774, 95] width 163 height 27
click at [886, 426] on button "Save & New" at bounding box center [919, 419] width 94 height 30
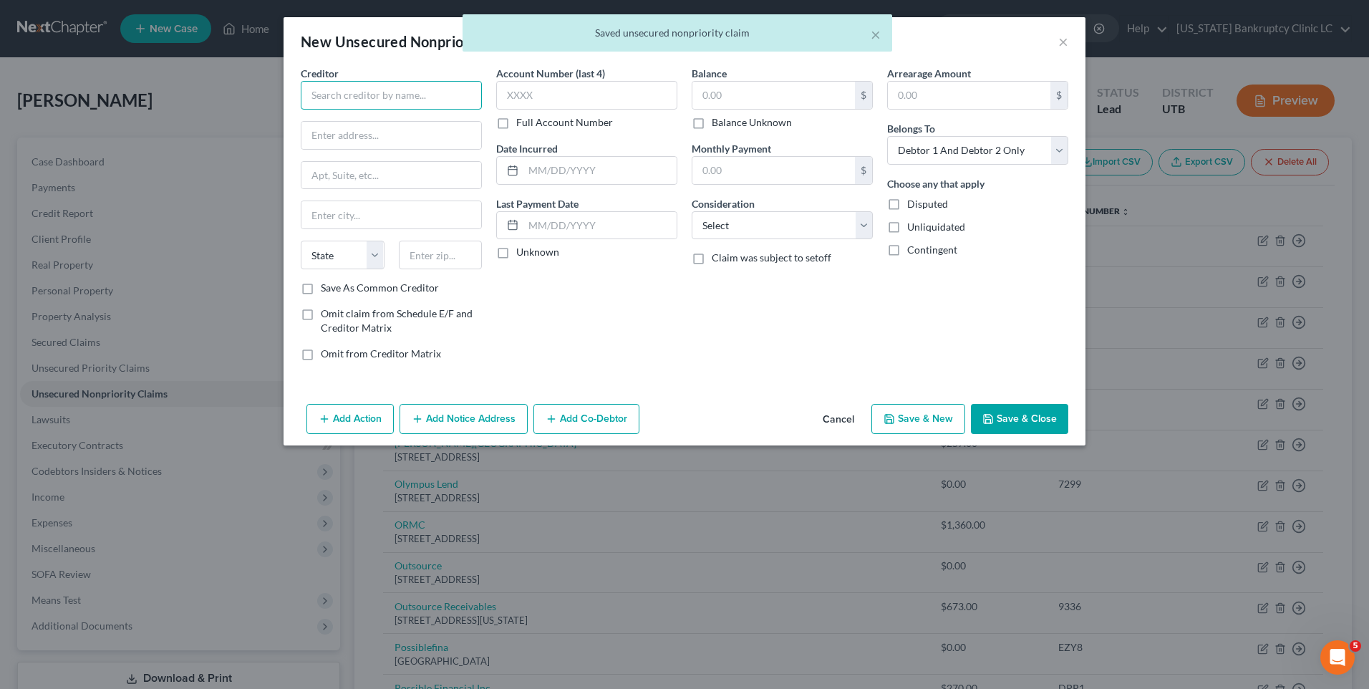
click at [402, 102] on input "text" at bounding box center [391, 95] width 181 height 29
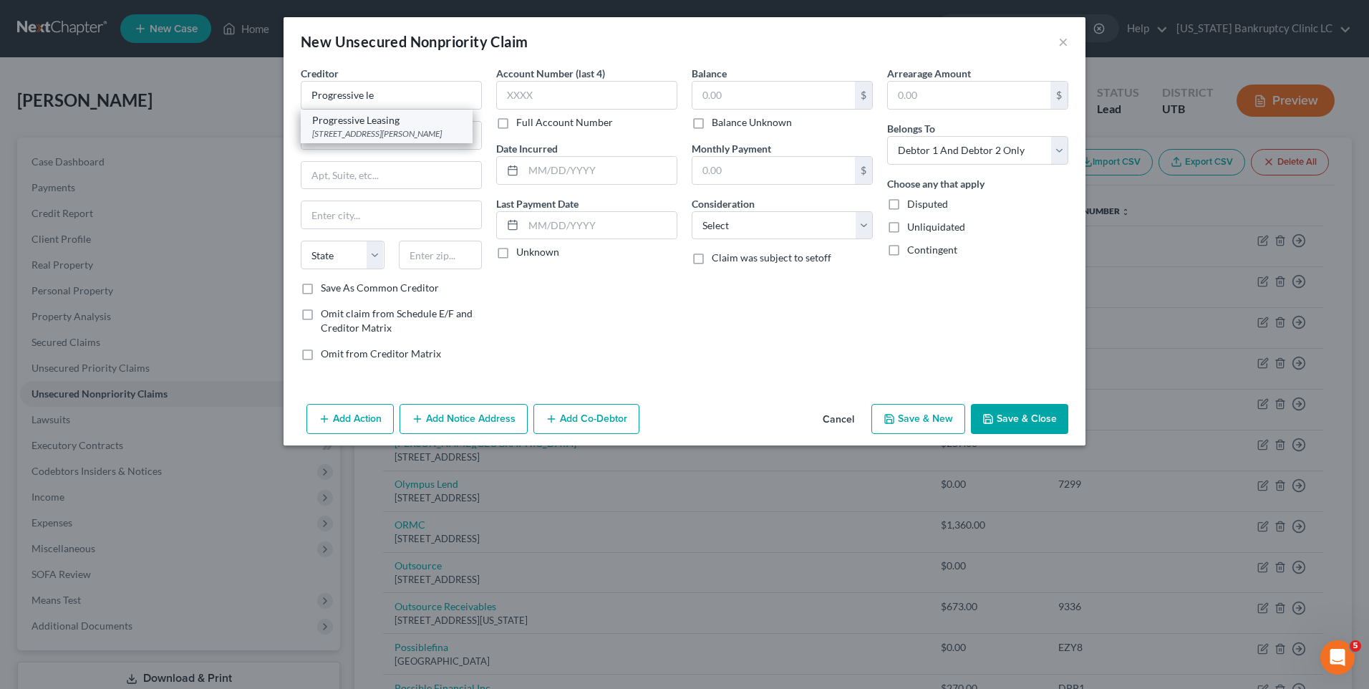
click at [398, 133] on div "[STREET_ADDRESS][PERSON_NAME]" at bounding box center [386, 133] width 149 height 12
click at [757, 107] on input "text" at bounding box center [774, 95] width 163 height 27
click at [927, 416] on button "Save & New" at bounding box center [919, 419] width 94 height 30
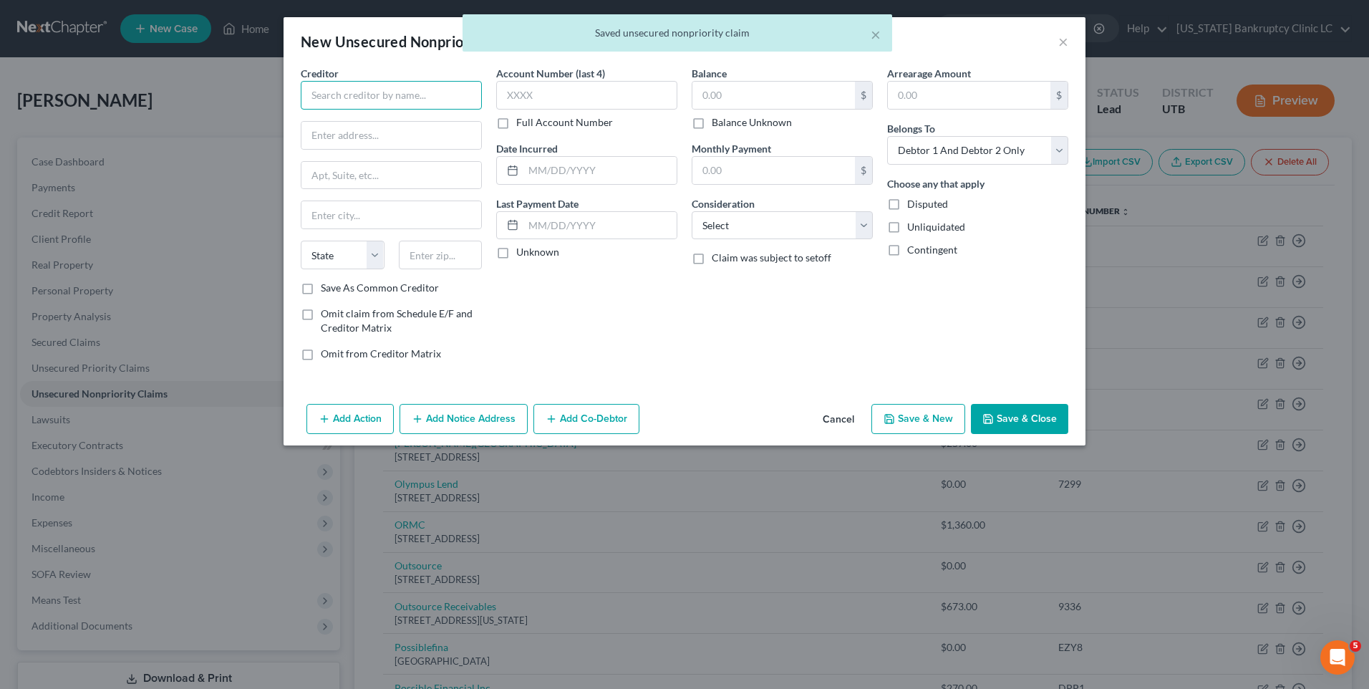
click at [383, 100] on input "text" at bounding box center [391, 95] width 181 height 29
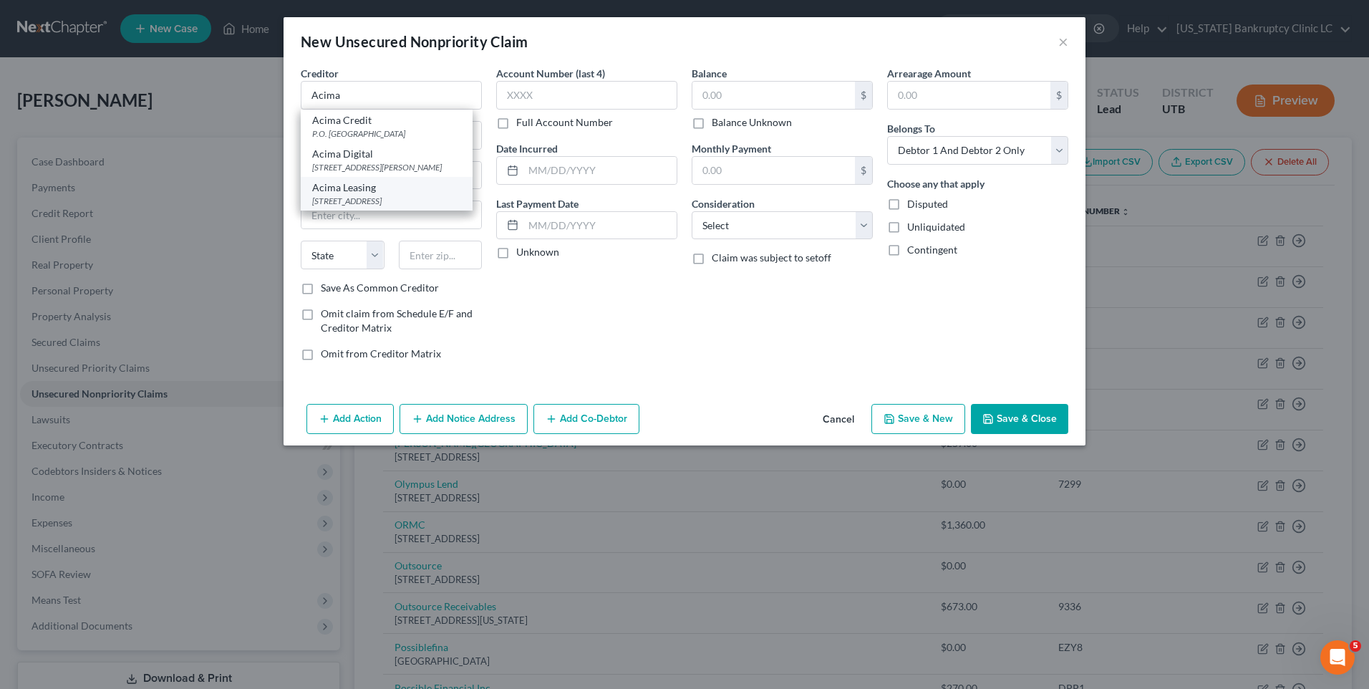
click at [363, 182] on div "Acima Leasing" at bounding box center [386, 187] width 149 height 14
click at [738, 97] on input "text" at bounding box center [774, 95] width 163 height 27
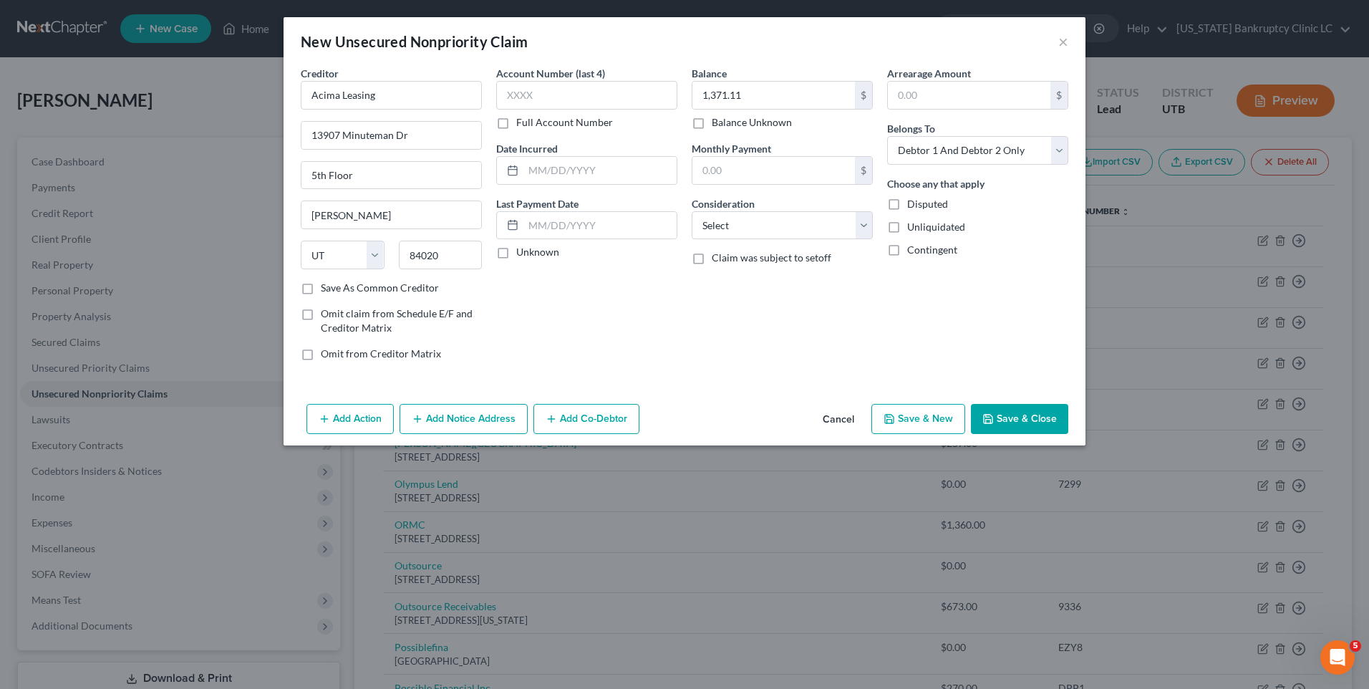
click at [955, 427] on button "Save & New" at bounding box center [919, 419] width 94 height 30
click at [372, 86] on input "text" at bounding box center [391, 95] width 181 height 29
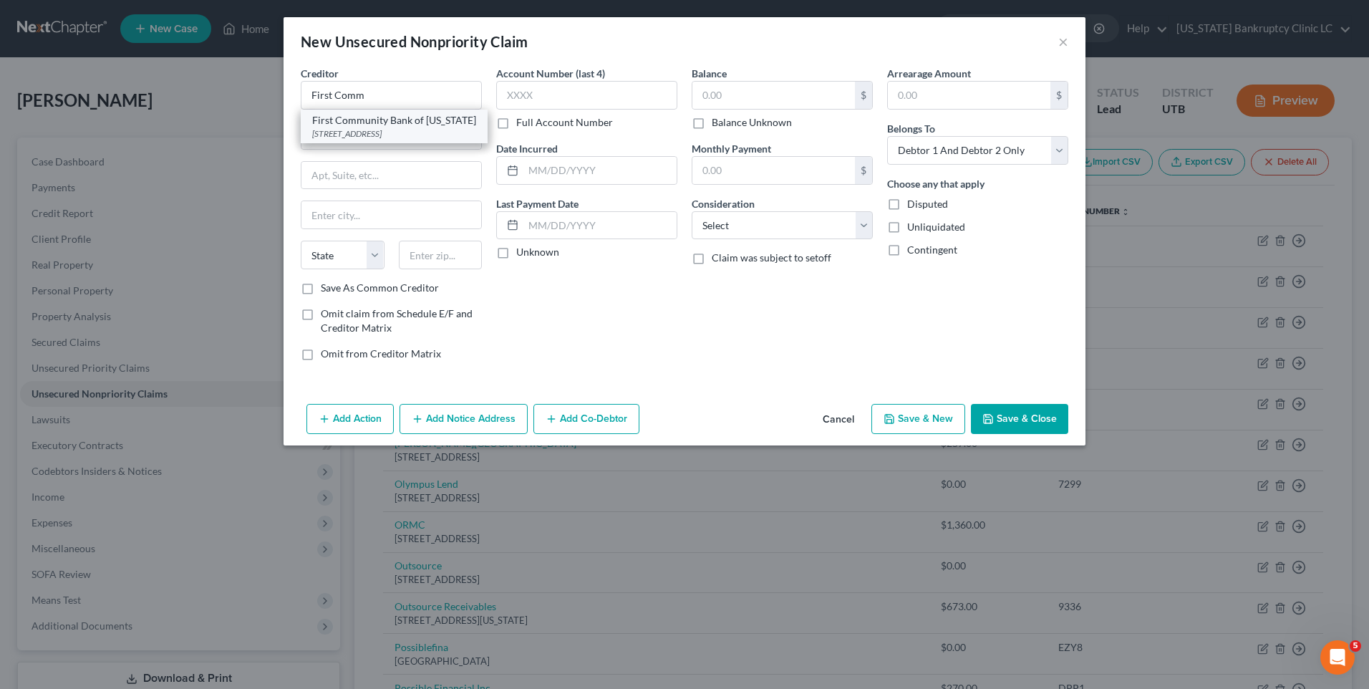
click at [375, 125] on div "First Community Bank of [US_STATE]" at bounding box center [394, 120] width 164 height 14
click at [809, 87] on input "text" at bounding box center [774, 95] width 163 height 27
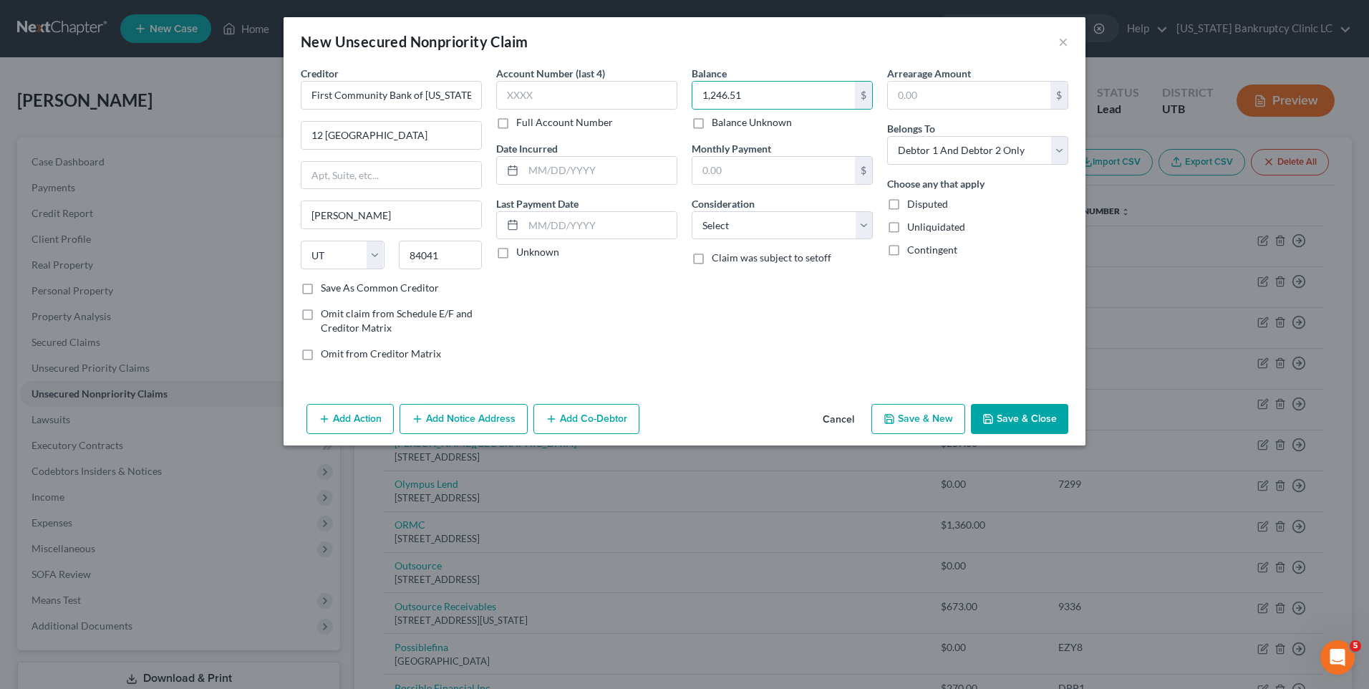
click at [896, 409] on button "Save & New" at bounding box center [919, 419] width 94 height 30
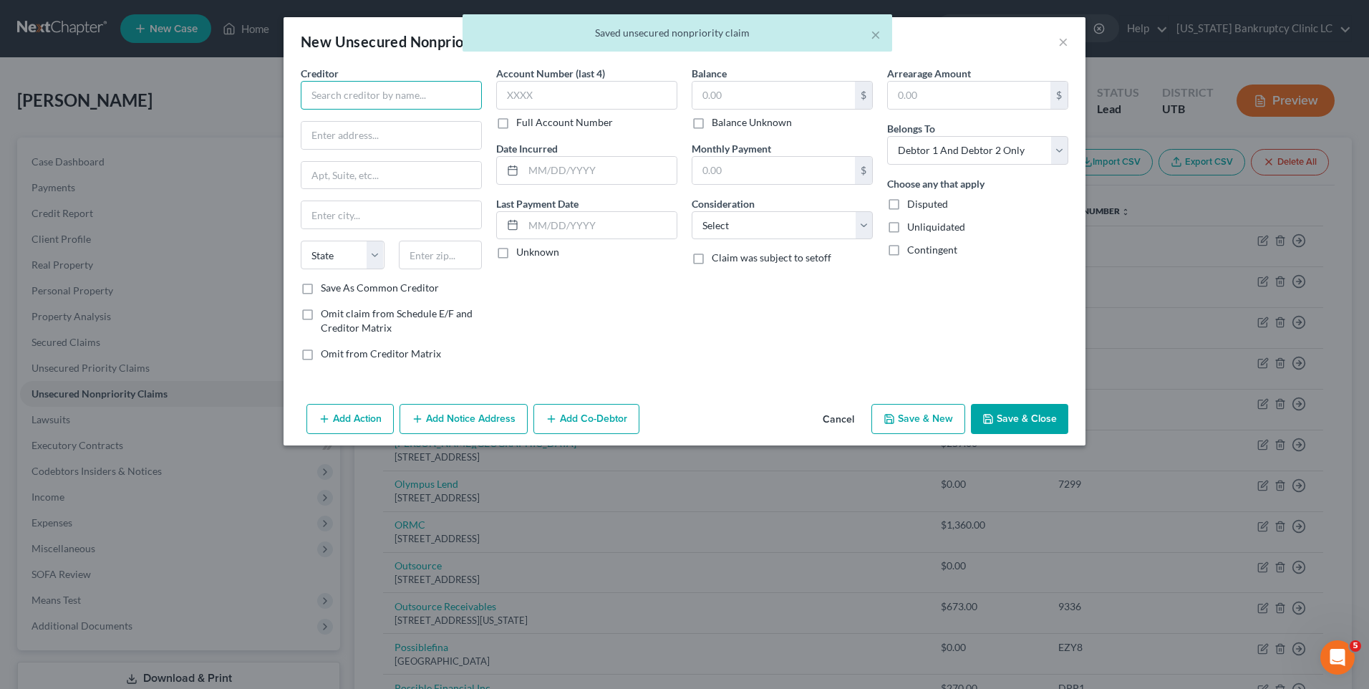
click at [391, 92] on input "text" at bounding box center [391, 95] width 181 height 29
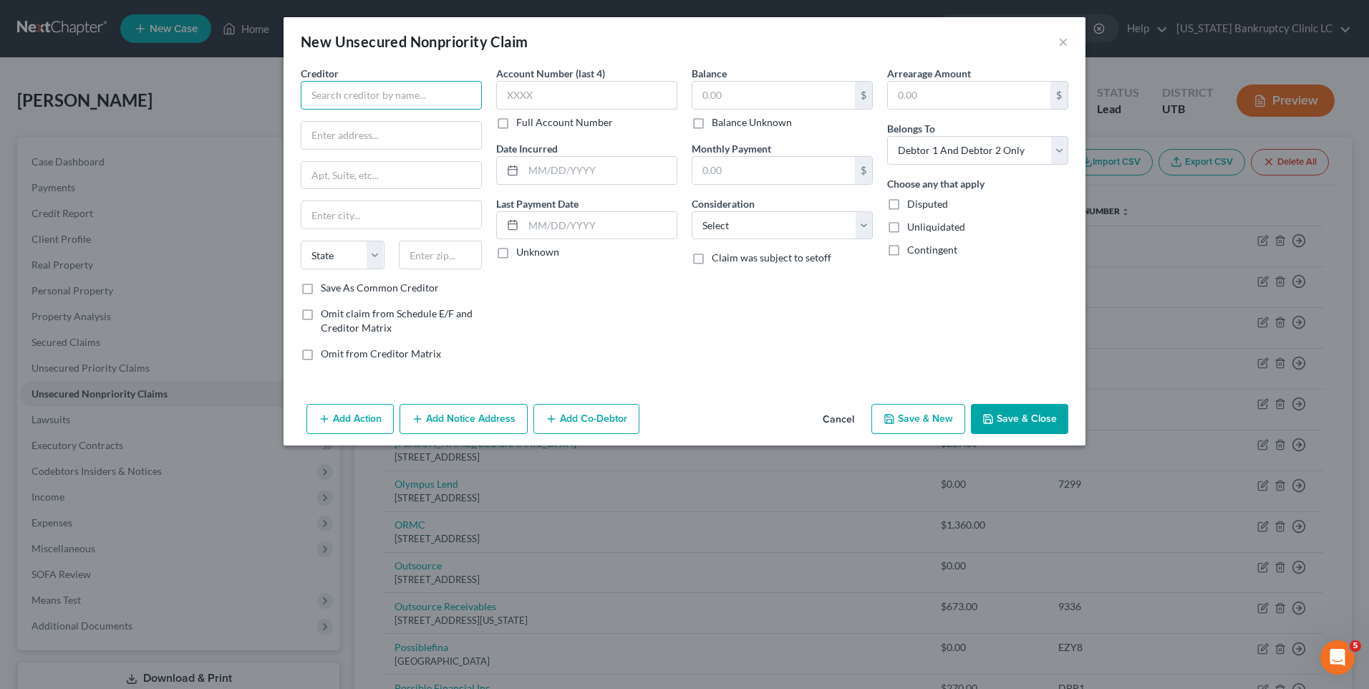
click at [391, 89] on input "text" at bounding box center [391, 95] width 181 height 29
drag, startPoint x: 440, startPoint y: 109, endPoint x: 208, endPoint y: 98, distance: 232.3
click at [208, 98] on div "New Unsecured Nonpriority Claim × Creditor * Central [US_STATE] [MEDICAL_DATA] …" at bounding box center [684, 344] width 1369 height 689
click at [420, 150] on div "Creditor * Central [US_STATE] [MEDICAL_DATA] State [US_STATE] AK AR AZ CA CO [G…" at bounding box center [391, 173] width 181 height 215
click at [403, 130] on input "text" at bounding box center [392, 135] width 180 height 27
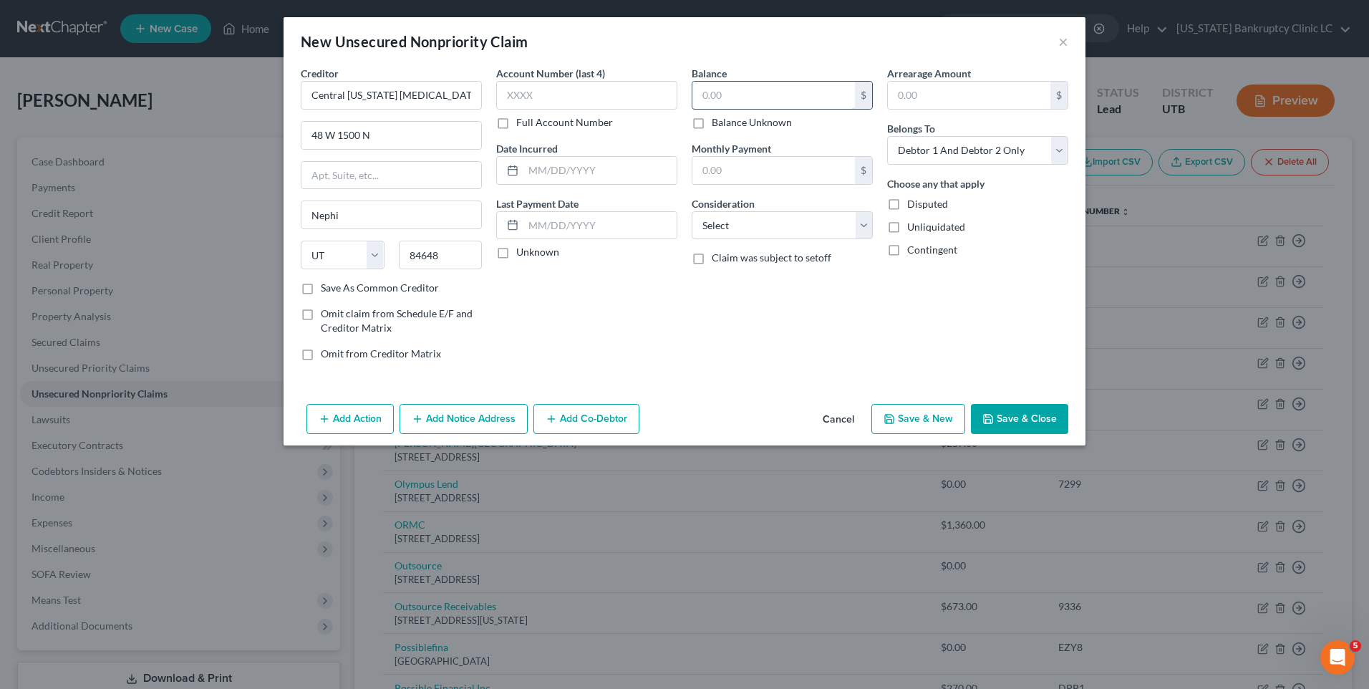
click at [754, 99] on input "text" at bounding box center [774, 95] width 163 height 27
click at [951, 415] on button "Save & New" at bounding box center [919, 419] width 94 height 30
click at [423, 97] on input "text" at bounding box center [391, 95] width 181 height 29
click at [435, 122] on div "Progressive Advanced Insurance Co" at bounding box center [392, 120] width 160 height 14
click at [717, 98] on input "text" at bounding box center [774, 95] width 163 height 27
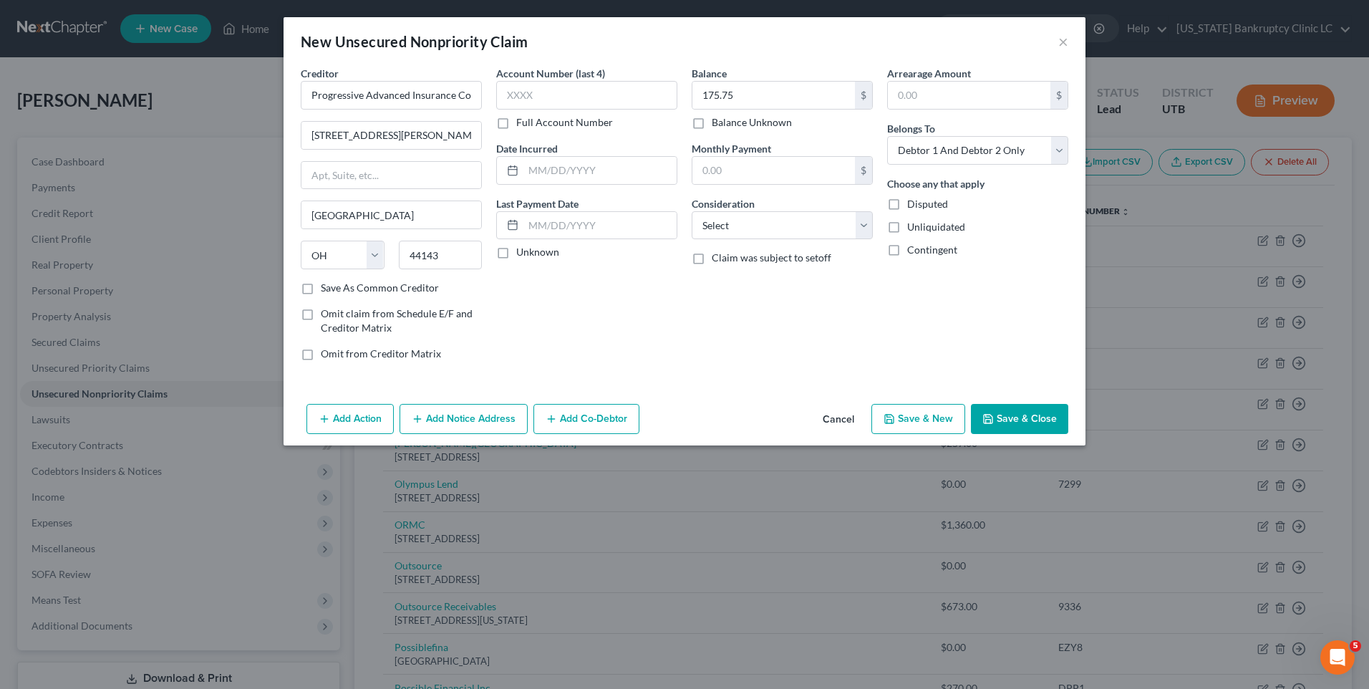
click at [895, 415] on icon "button" at bounding box center [889, 418] width 11 height 11
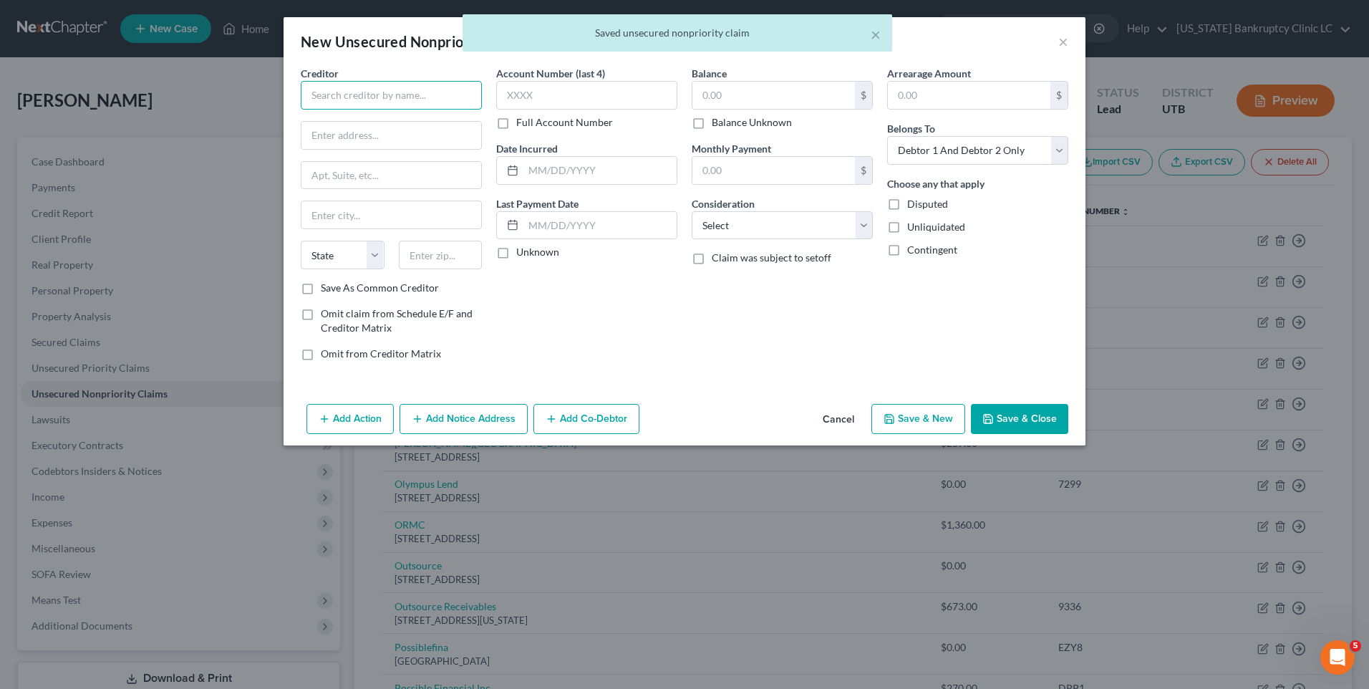
click at [394, 97] on input "text" at bounding box center [391, 95] width 181 height 29
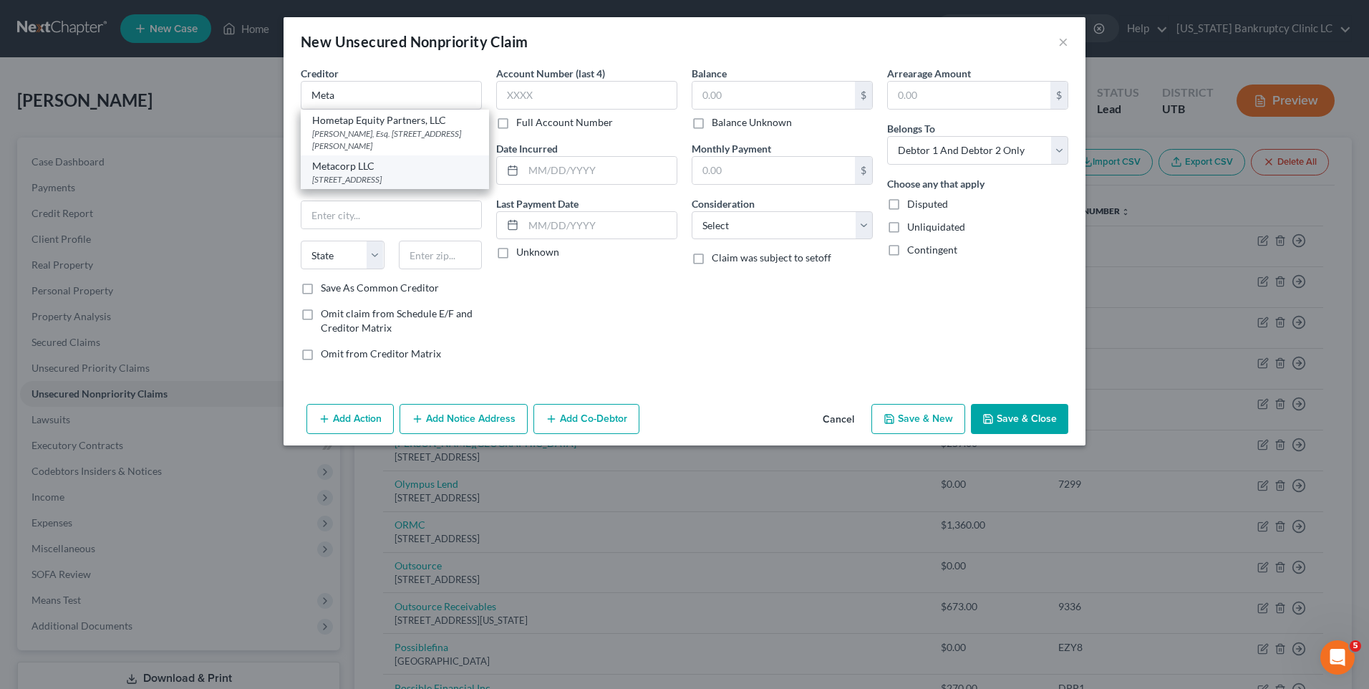
click at [397, 175] on div "[STREET_ADDRESS]" at bounding box center [394, 179] width 165 height 12
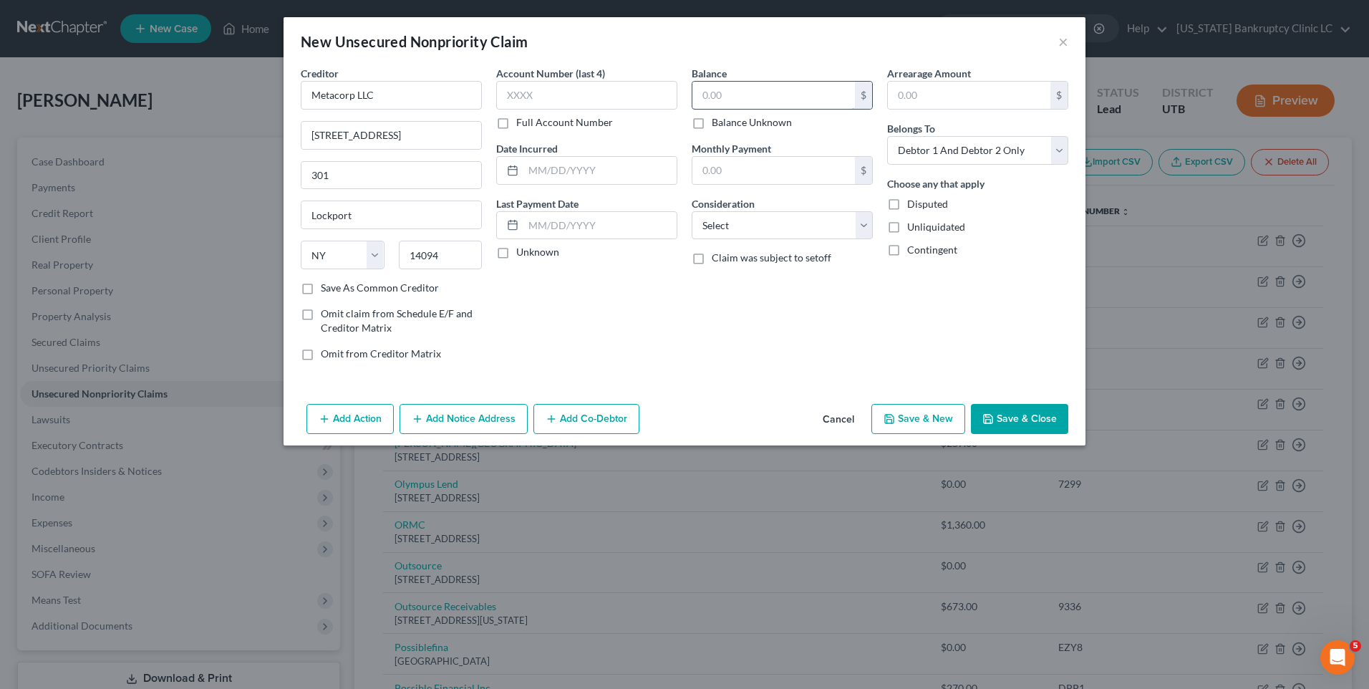
click at [700, 99] on input "text" at bounding box center [774, 95] width 163 height 27
click at [934, 413] on button "Save & New" at bounding box center [919, 419] width 94 height 30
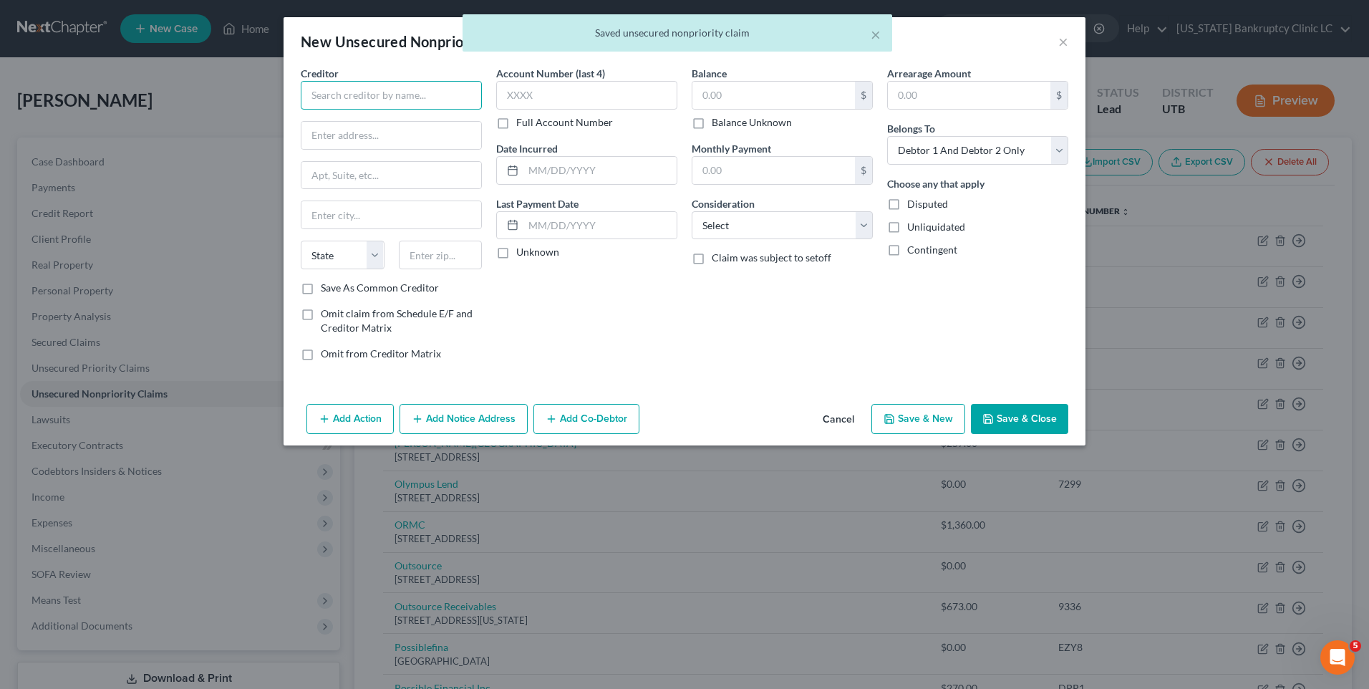
click at [399, 105] on input "text" at bounding box center [391, 95] width 181 height 29
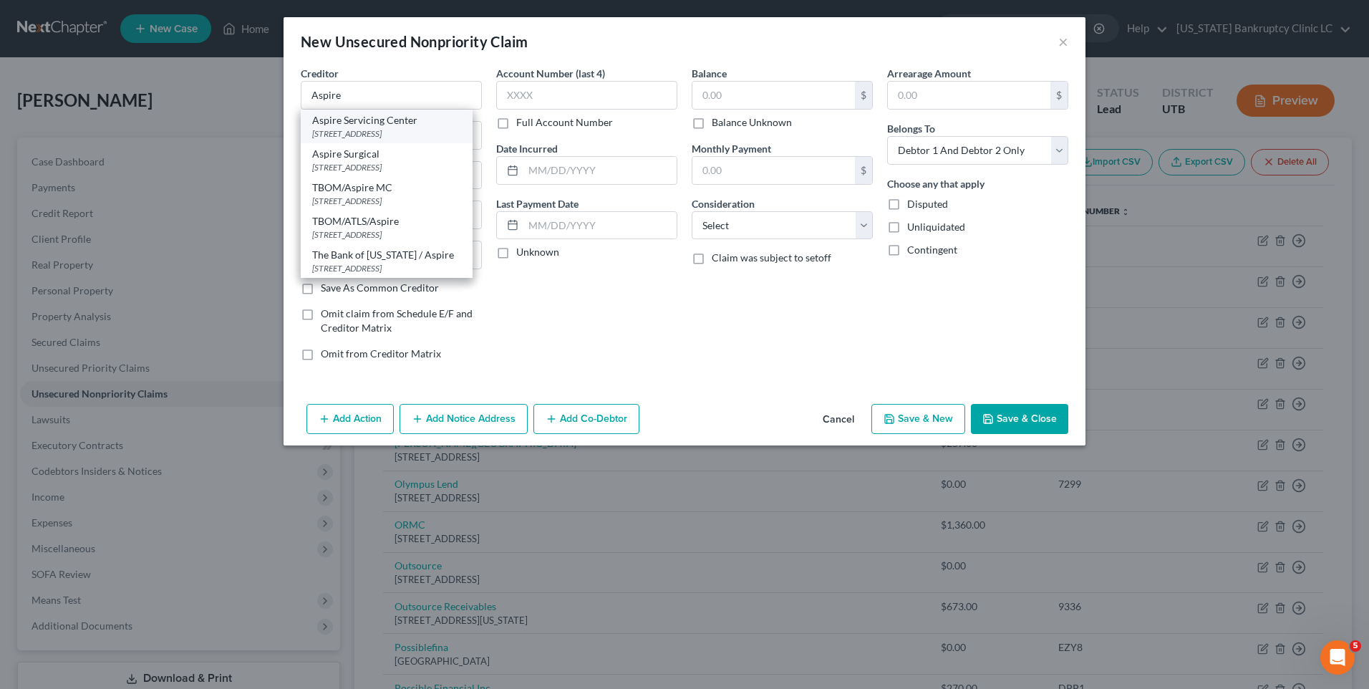
click at [407, 119] on div "Aspire Servicing Center" at bounding box center [386, 120] width 149 height 14
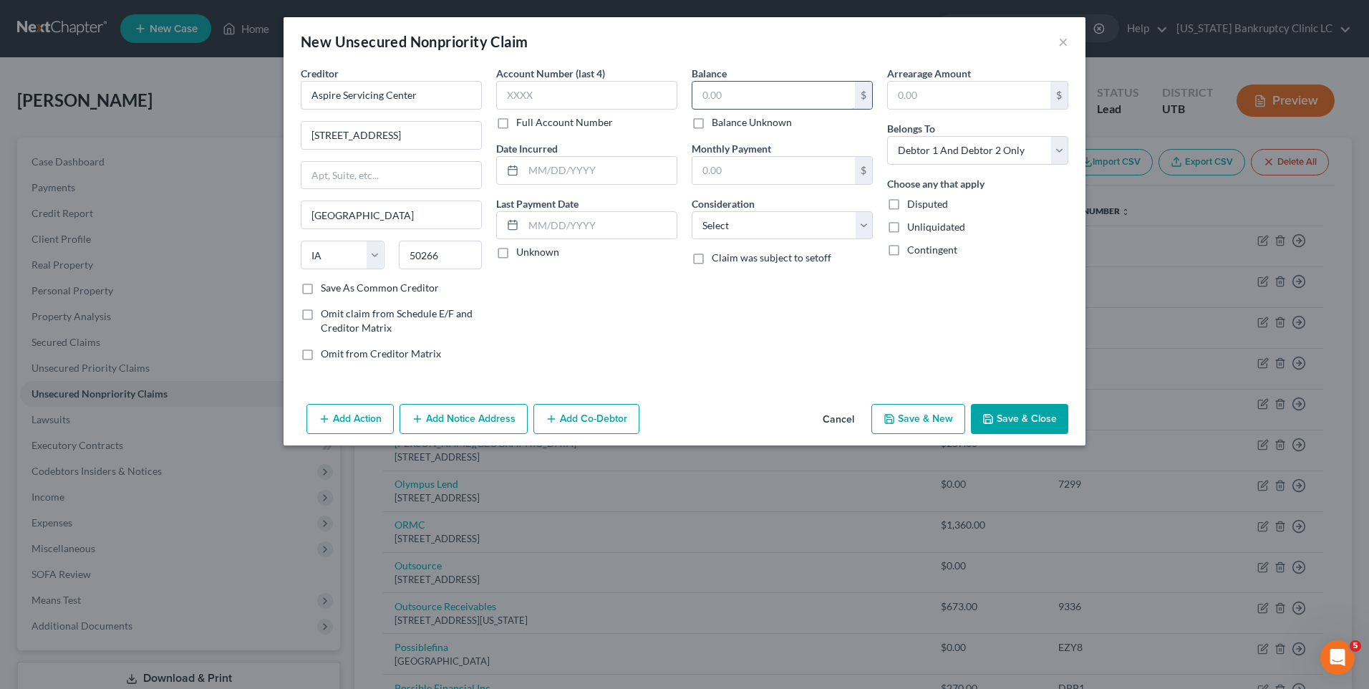
click at [718, 93] on input "text" at bounding box center [774, 95] width 163 height 27
click at [927, 414] on button "Save & New" at bounding box center [919, 419] width 94 height 30
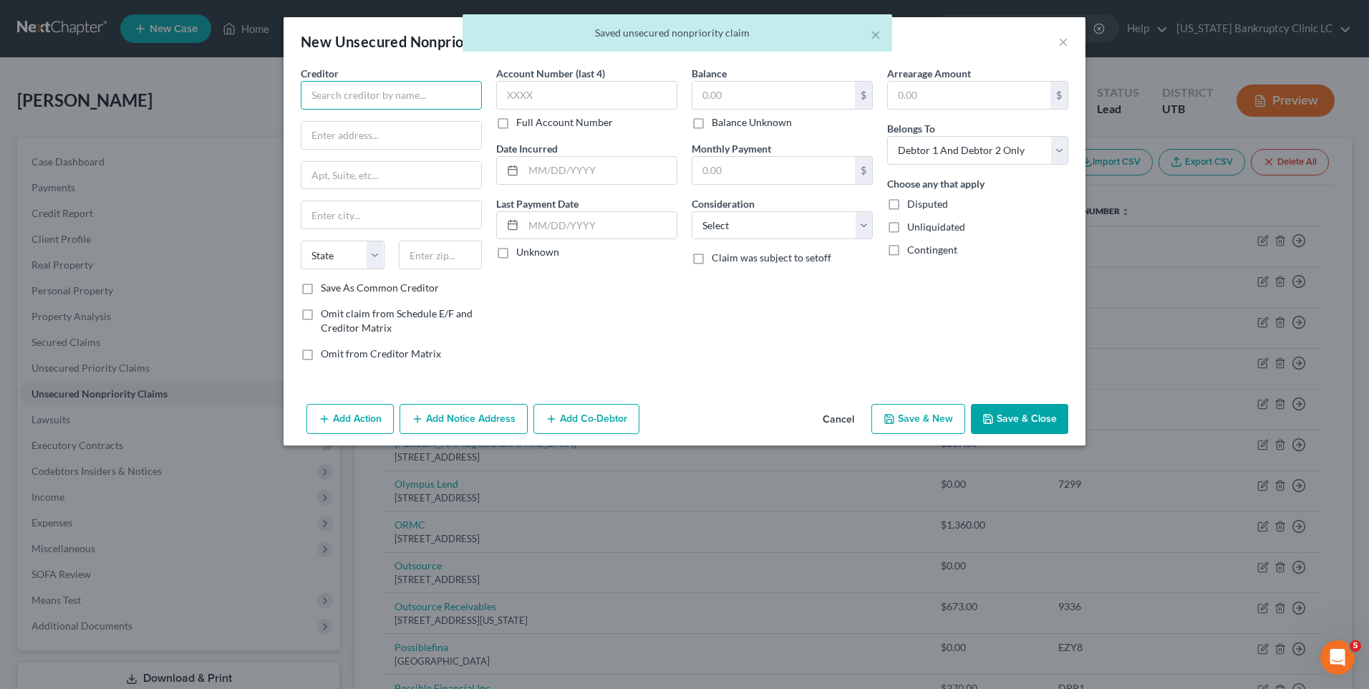
click at [375, 86] on input "text" at bounding box center [391, 95] width 181 height 29
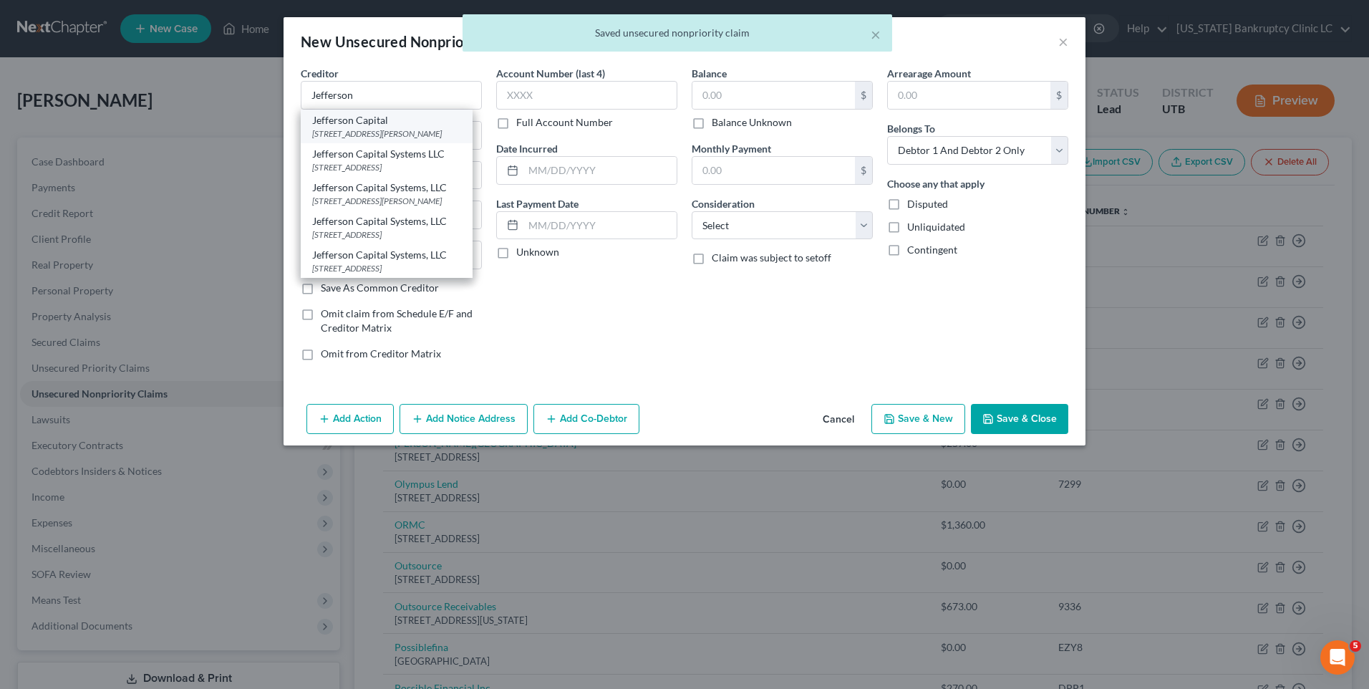
click at [374, 135] on div "[STREET_ADDRESS][PERSON_NAME]" at bounding box center [386, 133] width 149 height 12
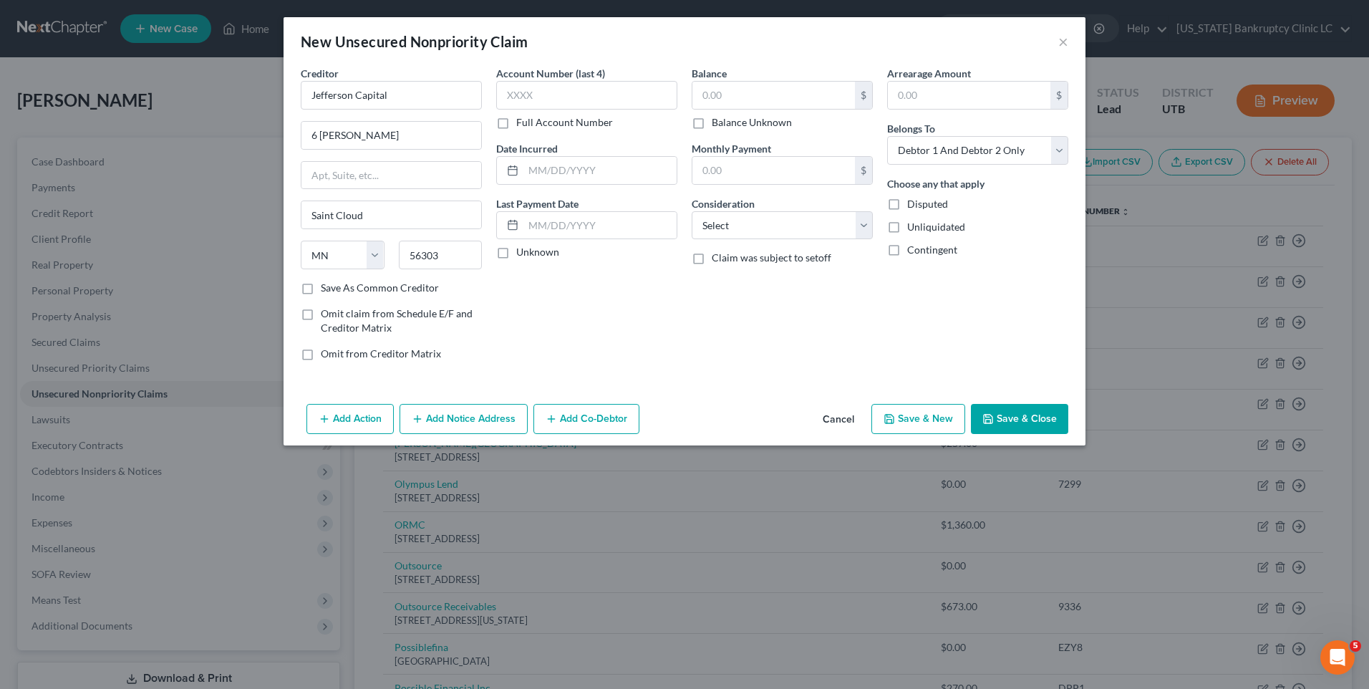
click at [920, 416] on button "Save & New" at bounding box center [919, 419] width 94 height 30
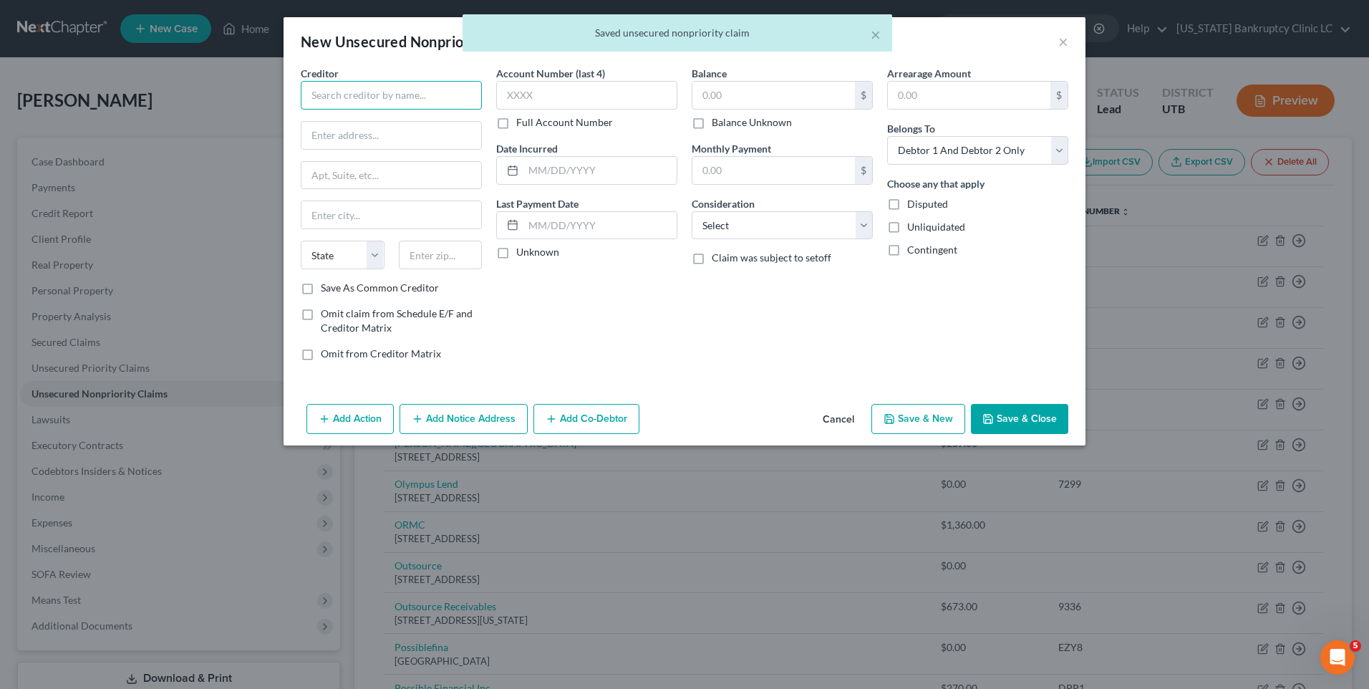
click at [401, 105] on input "text" at bounding box center [391, 95] width 181 height 29
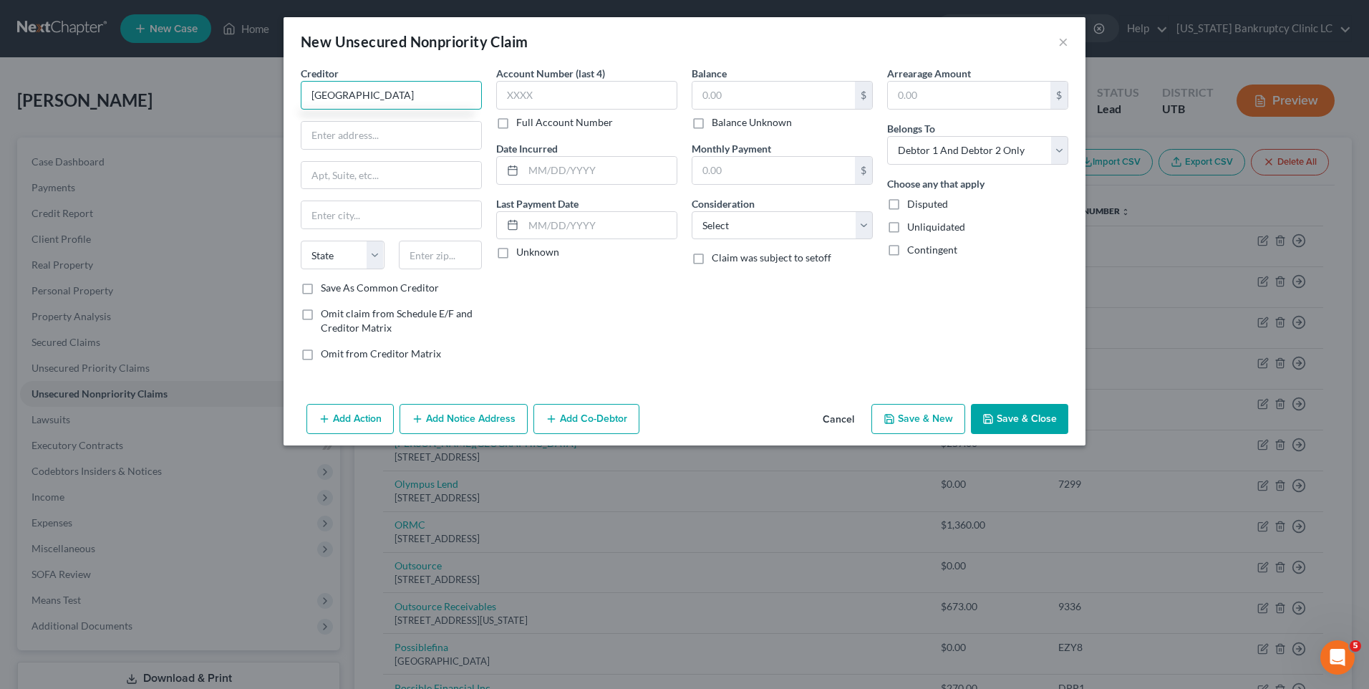
drag, startPoint x: 396, startPoint y: 110, endPoint x: 102, endPoint y: 153, distance: 296.8
click at [18, 125] on div "New Unsecured Nonpriority Claim × Creditor * [GEOGRAPHIC_DATA] State [US_STATE]…" at bounding box center [684, 344] width 1369 height 689
click at [470, 135] on input "text" at bounding box center [392, 135] width 180 height 27
click at [799, 75] on div "Balance $ Balance Unknown Balance Undetermined $ Balance Unknown" at bounding box center [782, 98] width 181 height 64
click at [794, 101] on input "text" at bounding box center [774, 95] width 163 height 27
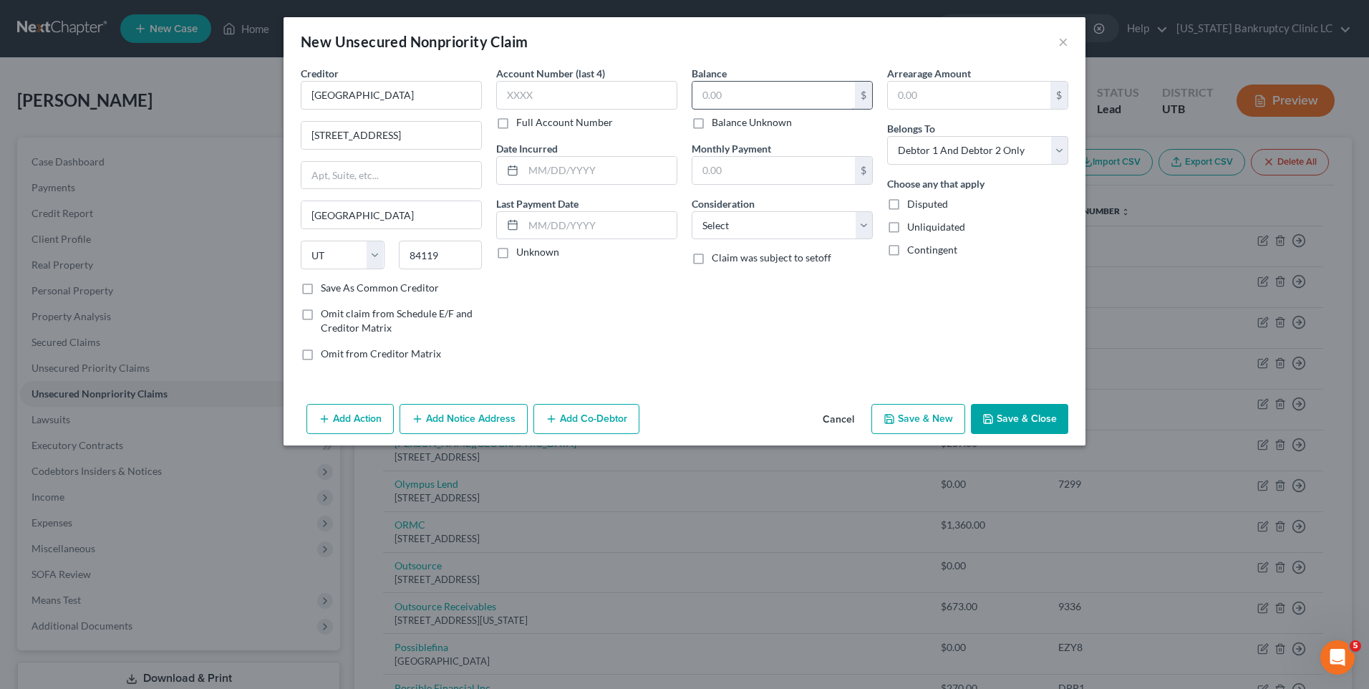
drag, startPoint x: 791, startPoint y: 110, endPoint x: 786, endPoint y: 102, distance: 9.9
click at [786, 109] on div "$ Balance Unknown" at bounding box center [782, 105] width 181 height 49
click at [786, 100] on input "text" at bounding box center [774, 95] width 163 height 27
click at [920, 420] on button "Save & New" at bounding box center [919, 419] width 94 height 30
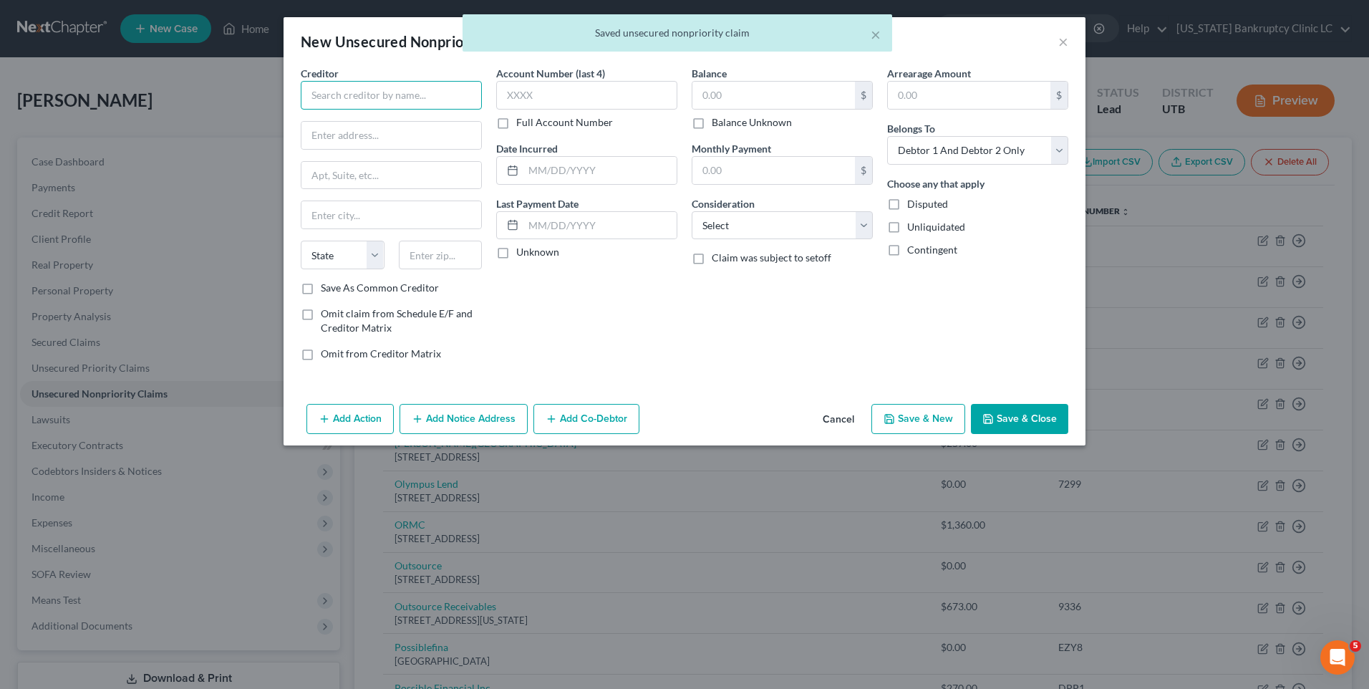
click at [423, 95] on input "text" at bounding box center [391, 95] width 181 height 29
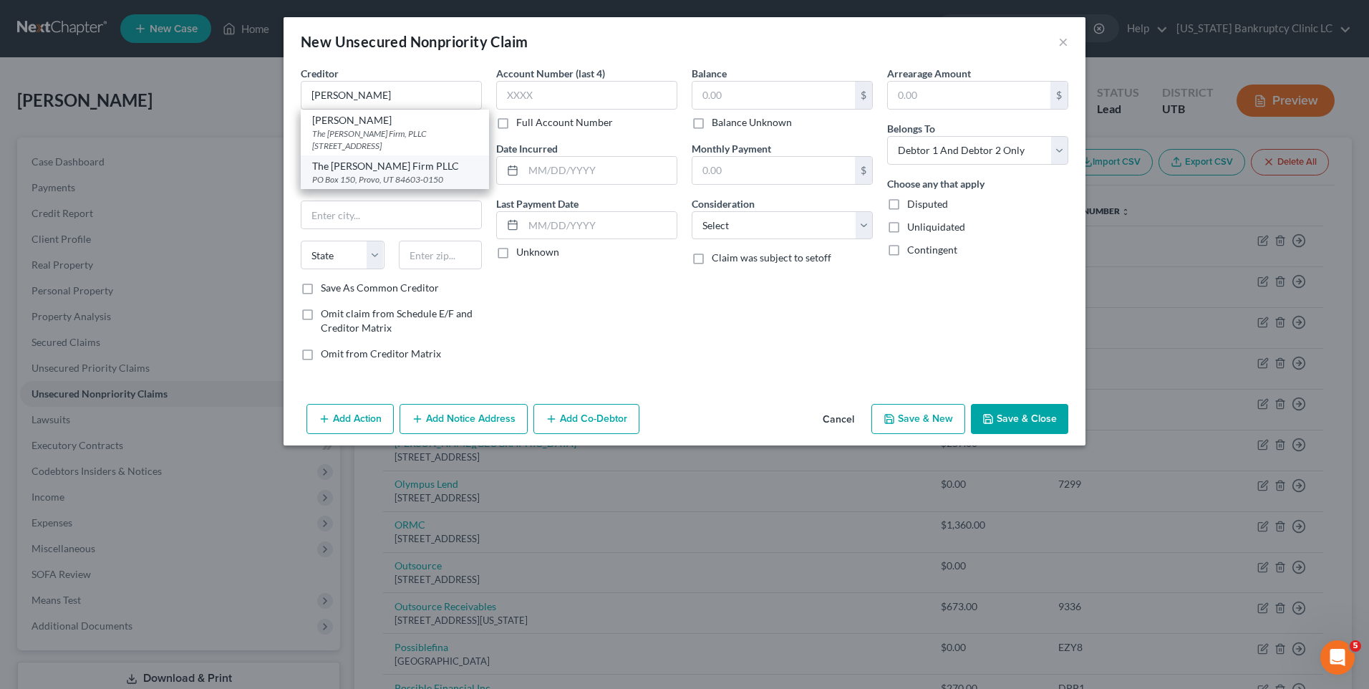
click at [418, 172] on div "The [PERSON_NAME] Firm PLLC" at bounding box center [394, 166] width 165 height 14
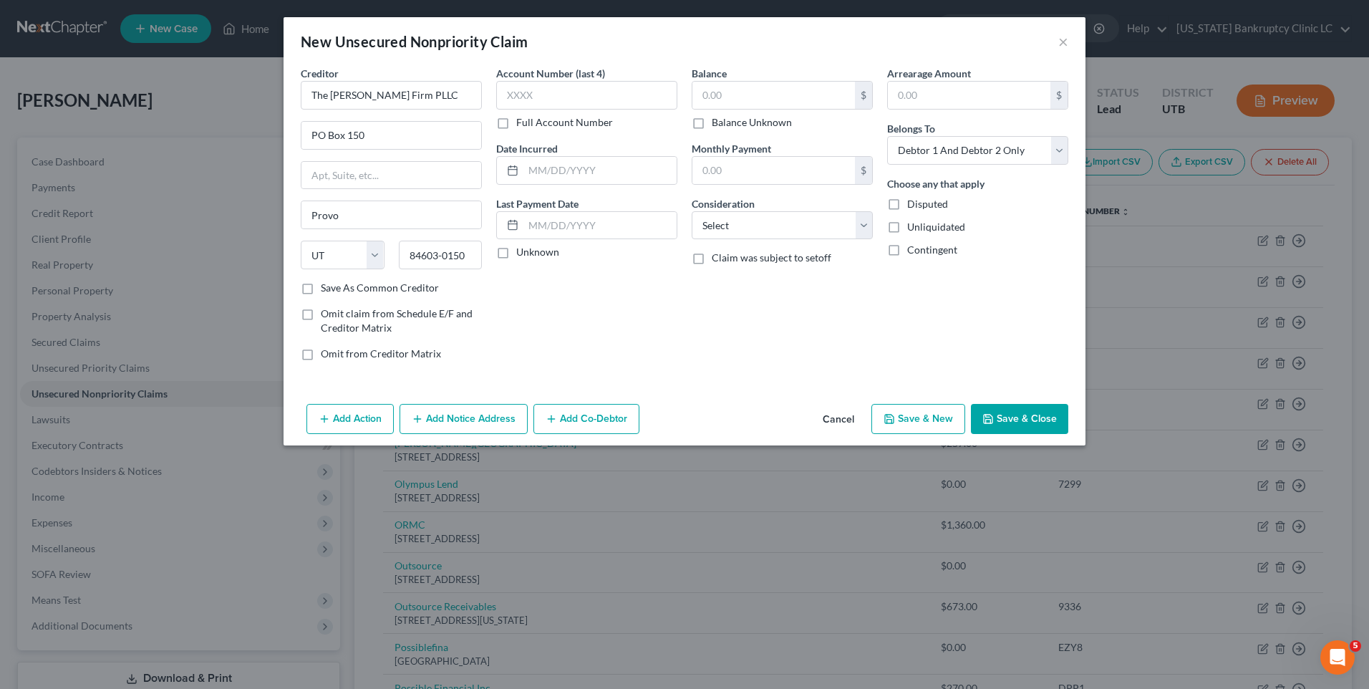
click at [920, 409] on button "Save & New" at bounding box center [919, 419] width 94 height 30
drag, startPoint x: 372, startPoint y: 83, endPoint x: 381, endPoint y: 102, distance: 21.5
click at [374, 87] on input "text" at bounding box center [391, 95] width 181 height 29
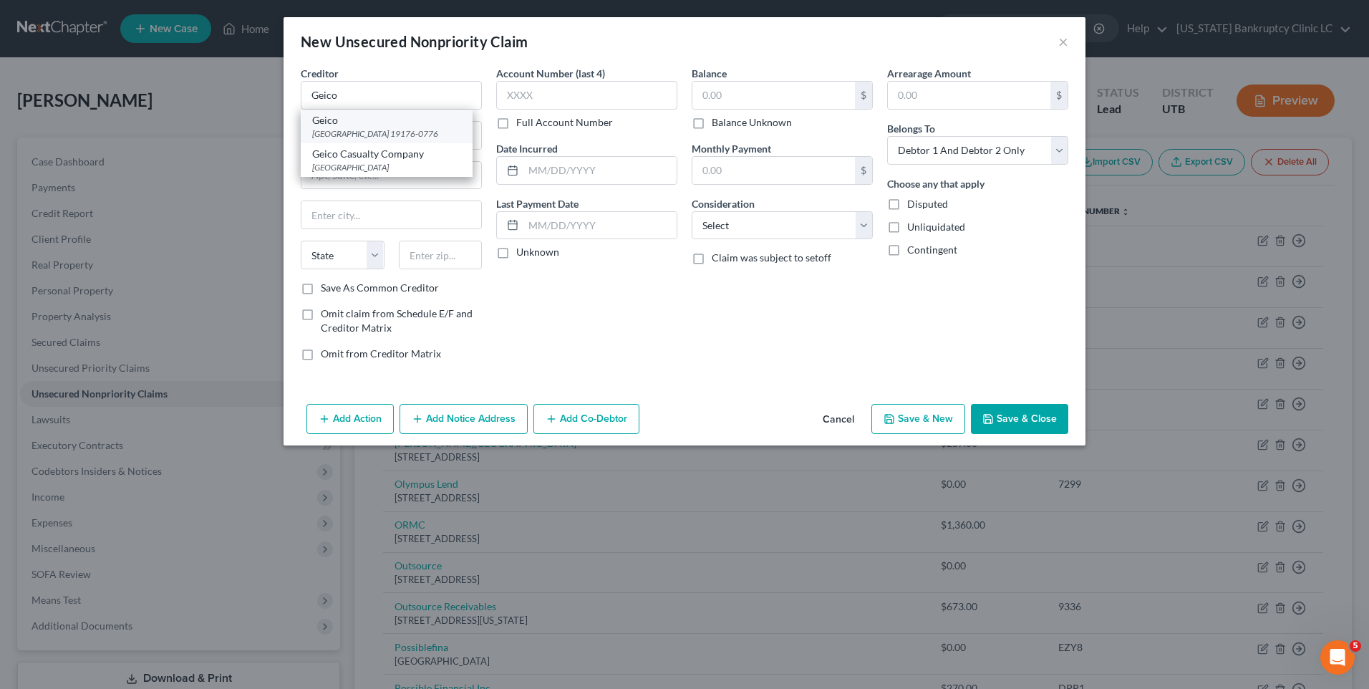
click at [382, 130] on div "[GEOGRAPHIC_DATA] 19176-0776" at bounding box center [386, 133] width 149 height 12
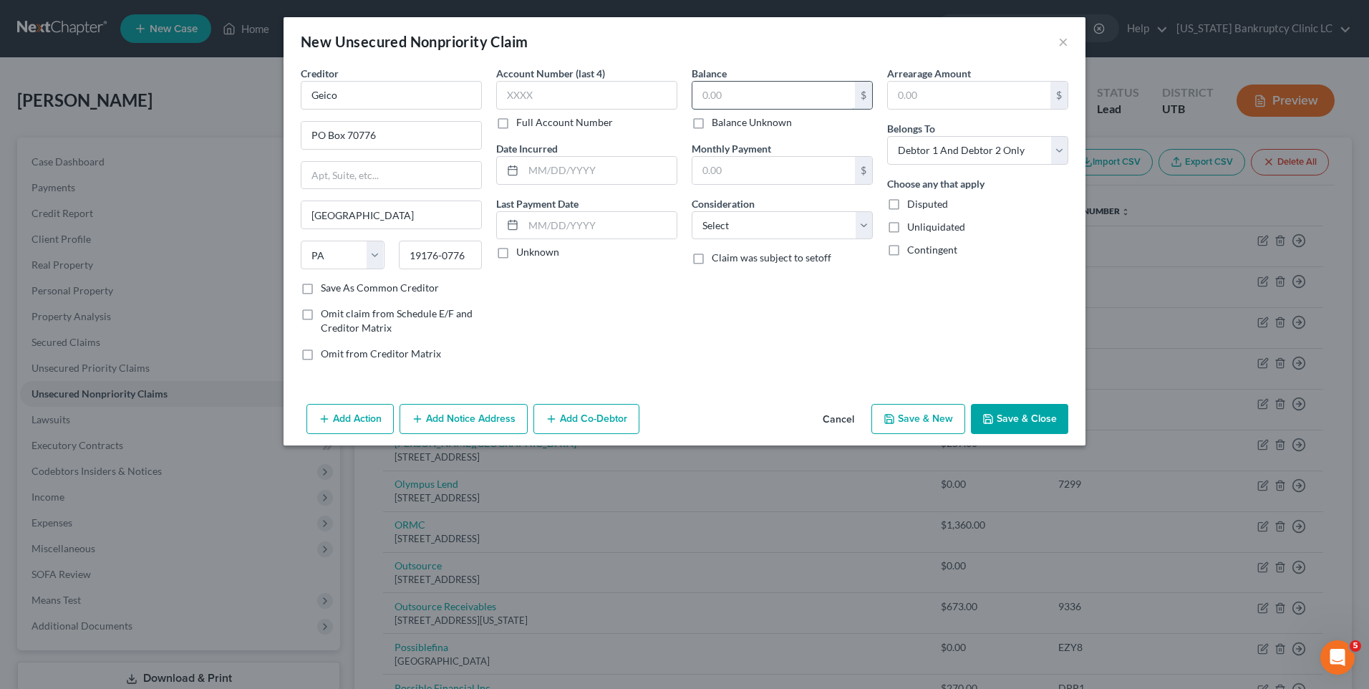
click at [776, 96] on input "text" at bounding box center [774, 95] width 163 height 27
click at [925, 434] on div "Add Action Add Notice Address Add Co-Debtor Cancel Save & New Save & Close" at bounding box center [685, 421] width 802 height 47
click at [946, 418] on button "Save & New" at bounding box center [919, 419] width 94 height 30
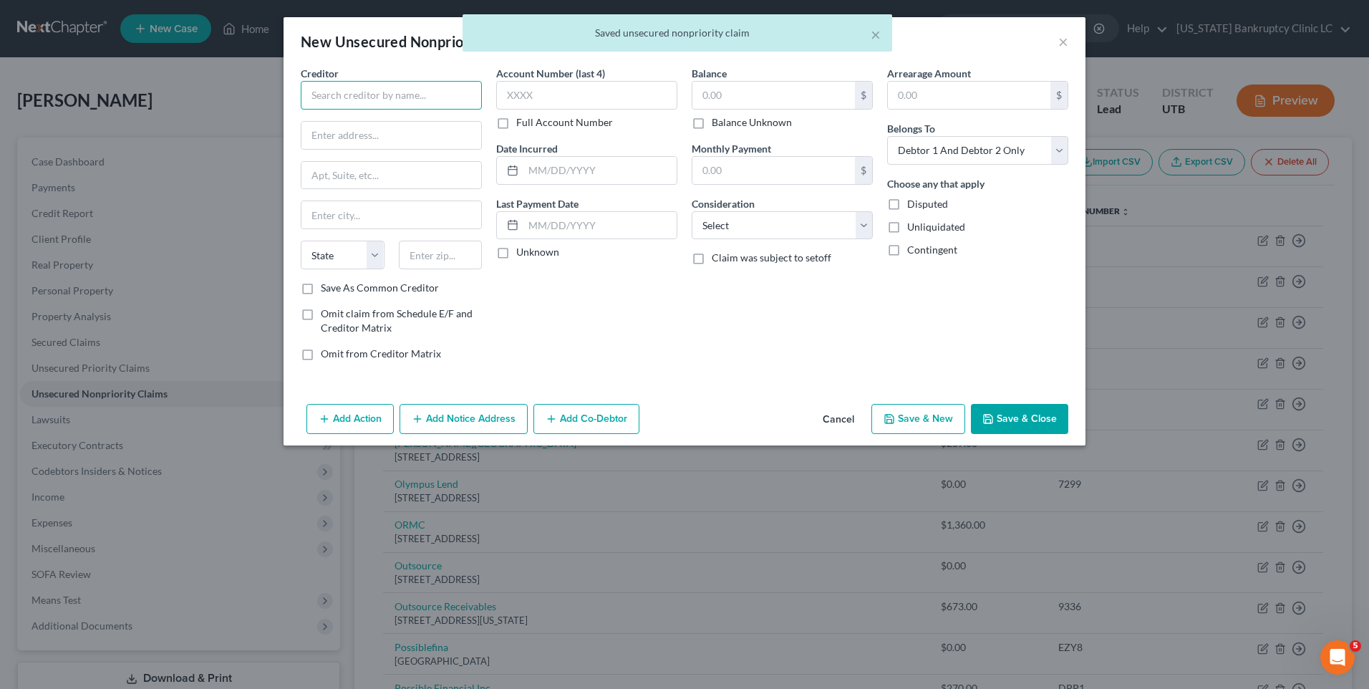
click at [390, 95] on input "text" at bounding box center [391, 95] width 181 height 29
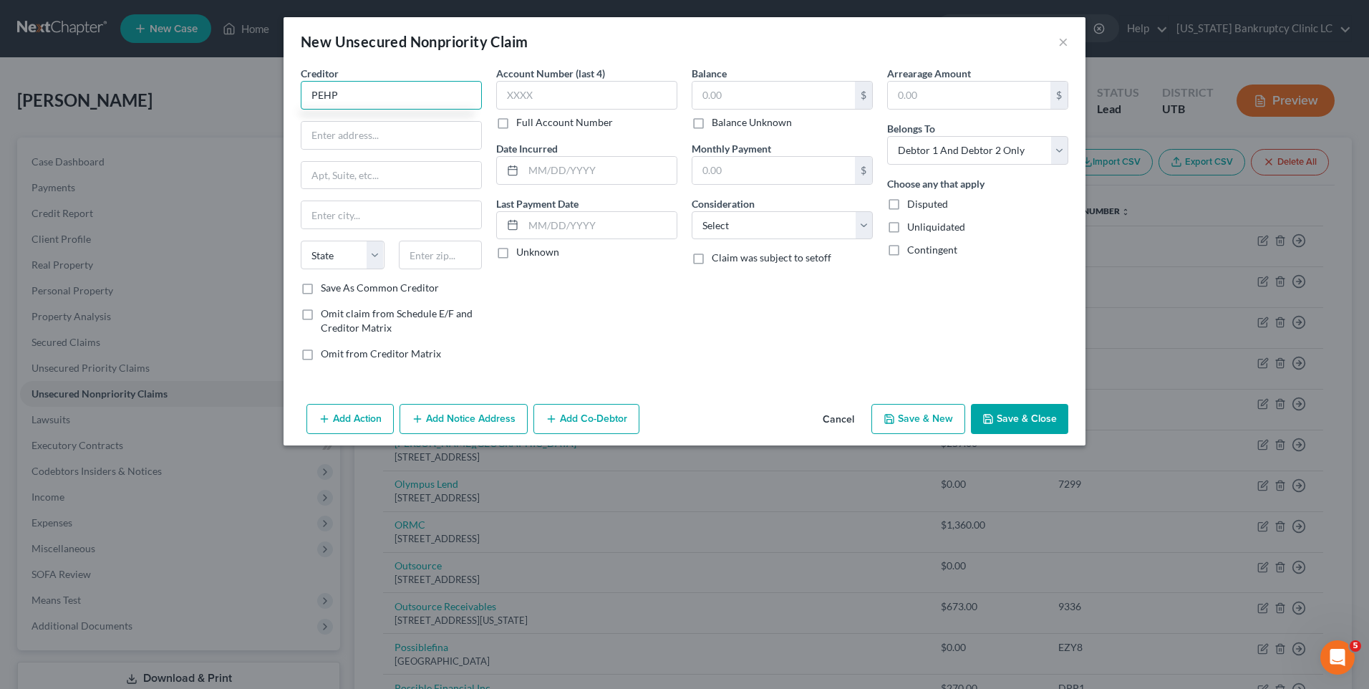
drag, startPoint x: 382, startPoint y: 95, endPoint x: 303, endPoint y: 91, distance: 78.9
click at [303, 91] on input "PEHP" at bounding box center [391, 95] width 181 height 29
click at [335, 138] on input "text" at bounding box center [392, 135] width 180 height 27
click at [713, 87] on input "text" at bounding box center [774, 95] width 163 height 27
click at [885, 420] on button "Save & New" at bounding box center [919, 419] width 94 height 30
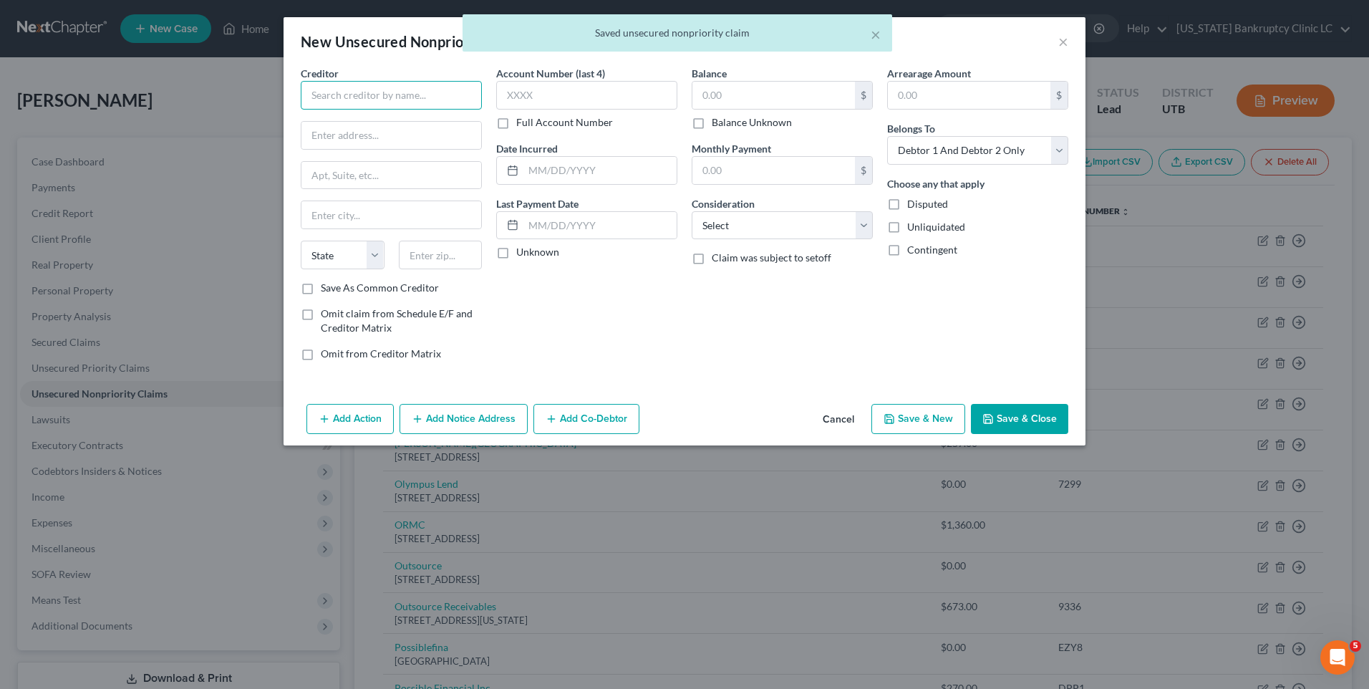
click at [367, 93] on input "text" at bounding box center [391, 95] width 181 height 29
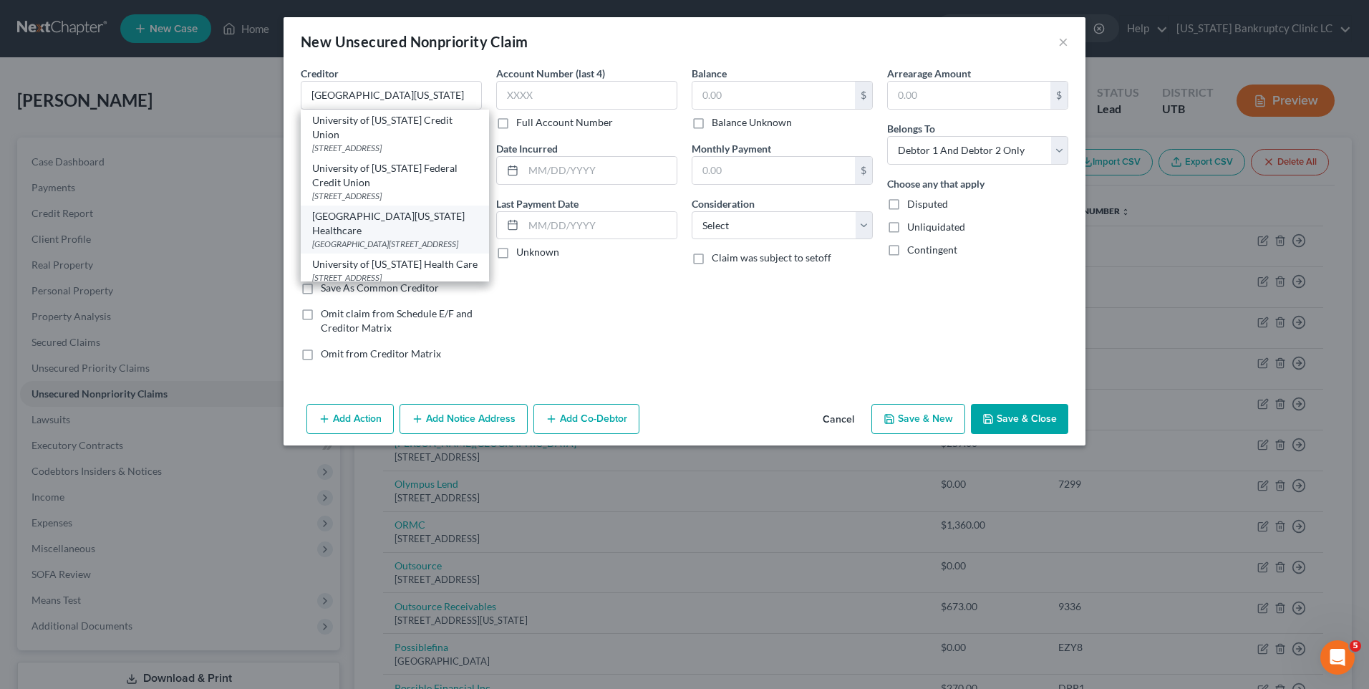
click at [397, 206] on div "[GEOGRAPHIC_DATA][US_STATE] Healthcare [STREET_ADDRESS]" at bounding box center [395, 230] width 188 height 48
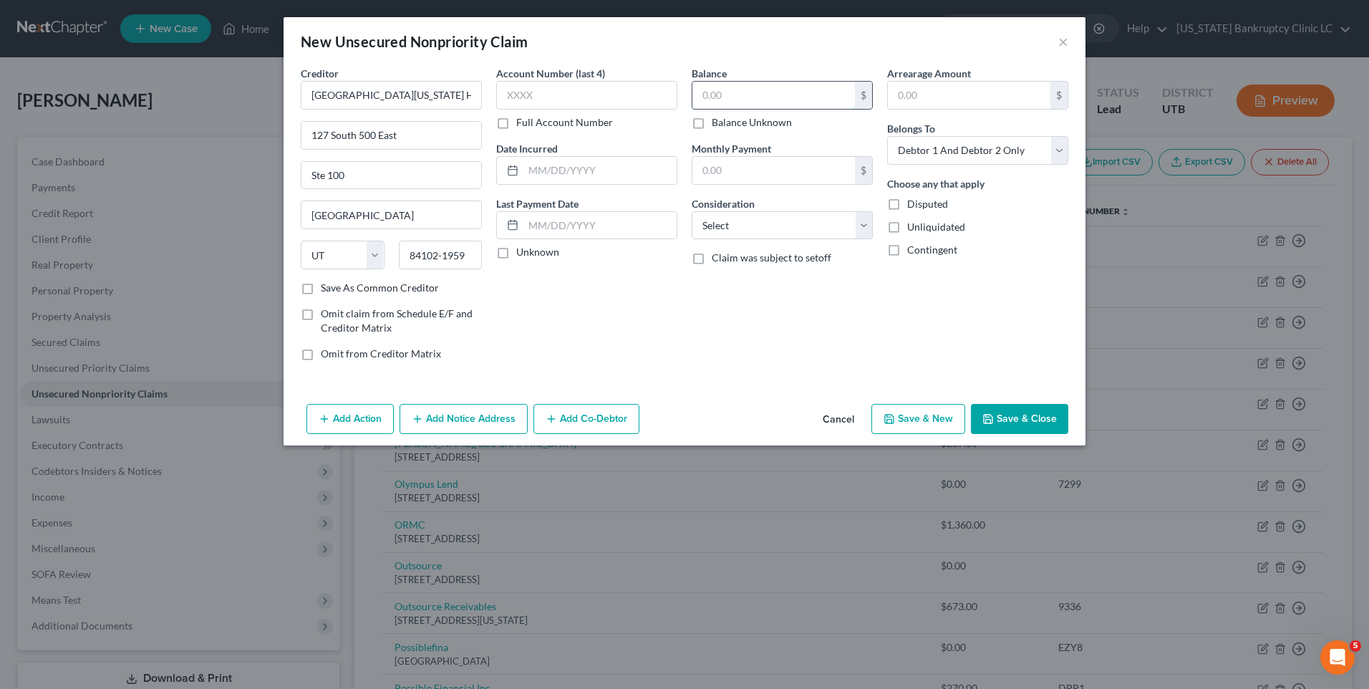
click at [745, 106] on input "text" at bounding box center [774, 95] width 163 height 27
click at [895, 420] on icon "button" at bounding box center [889, 418] width 11 height 11
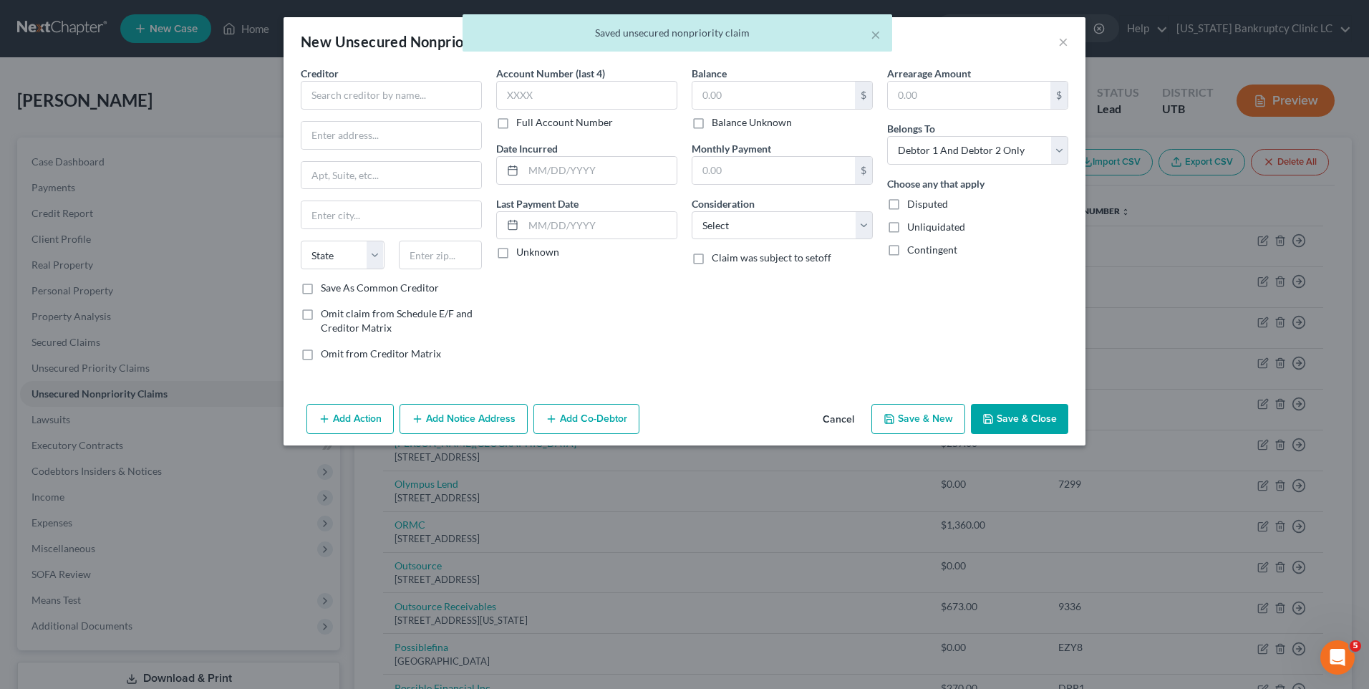
click at [832, 413] on button "Cancel" at bounding box center [838, 419] width 54 height 29
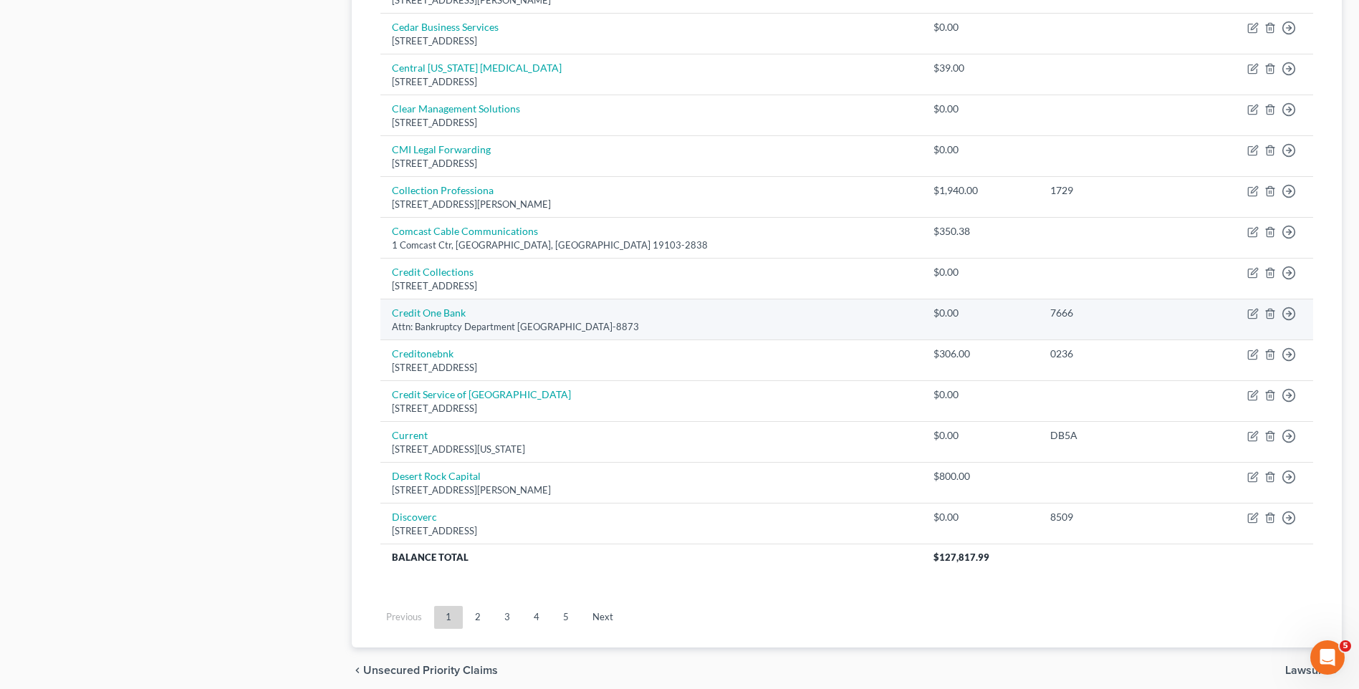
scroll to position [931, 0]
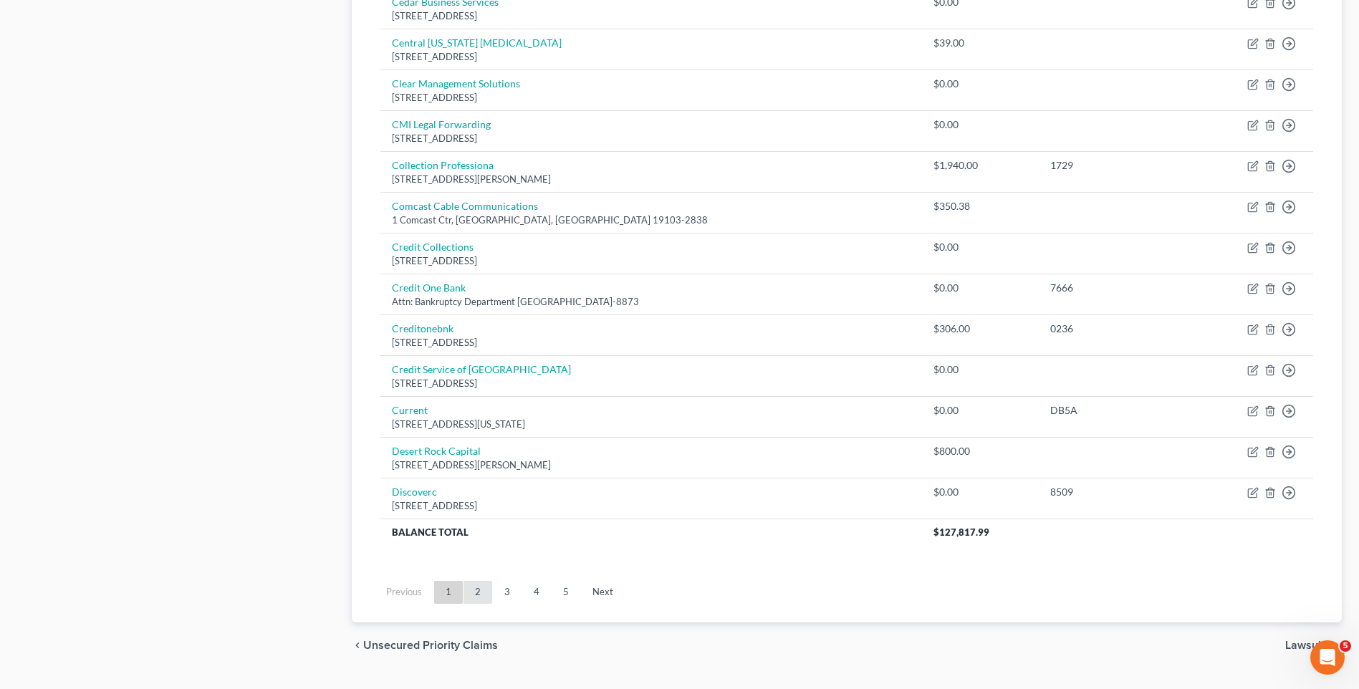
click at [481, 592] on link "2" at bounding box center [477, 592] width 29 height 23
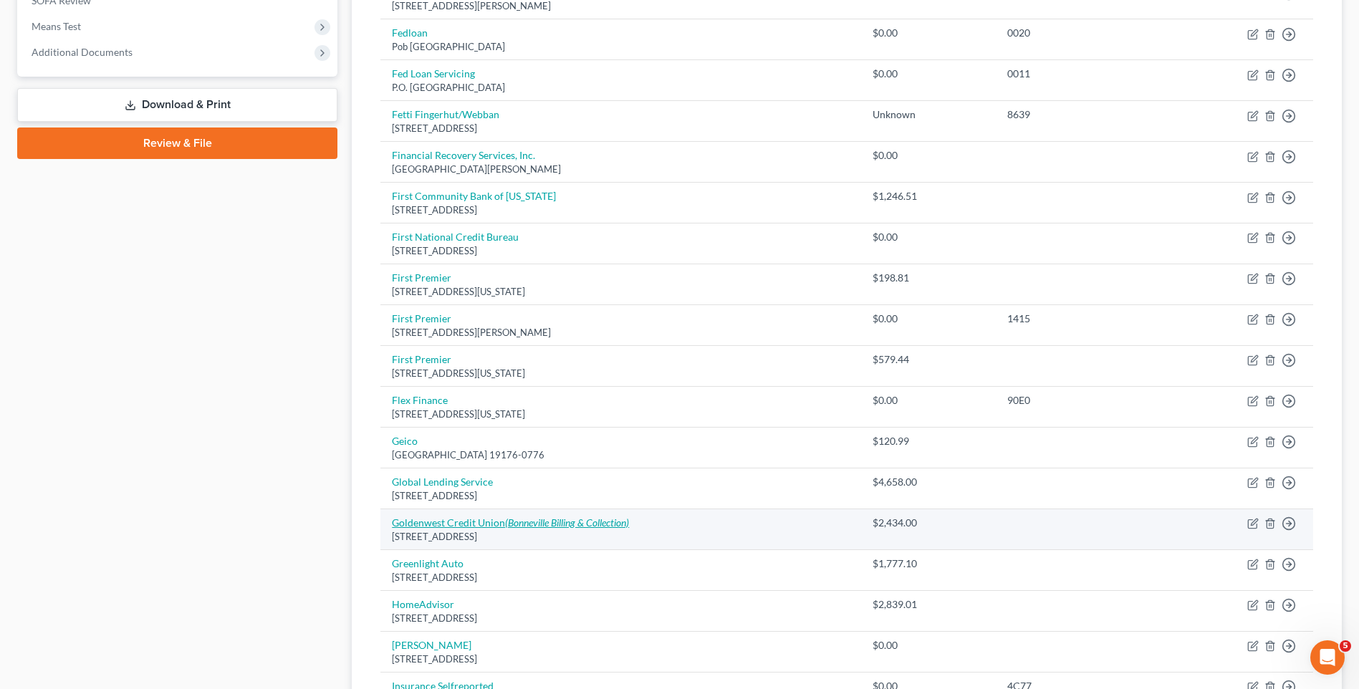
scroll to position [573, 0]
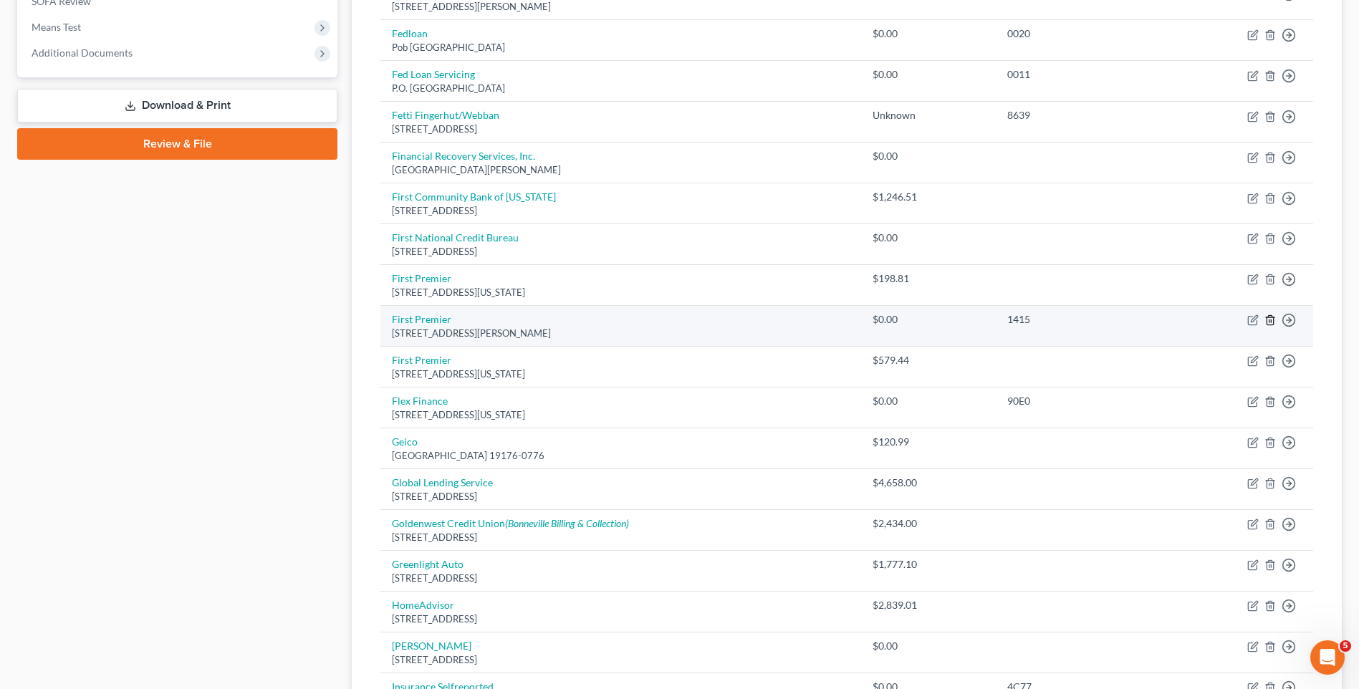
click at [1271, 319] on icon "button" at bounding box center [1269, 319] width 11 height 11
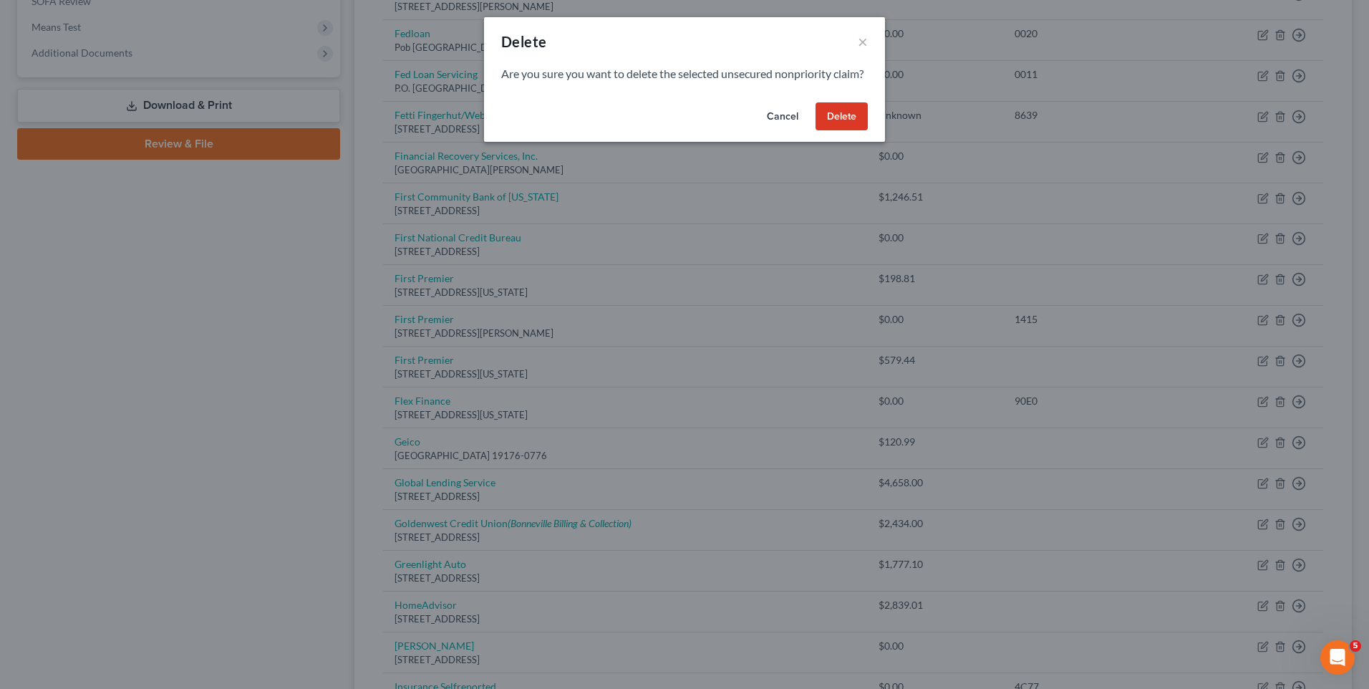
click at [832, 131] on button "Delete" at bounding box center [842, 116] width 52 height 29
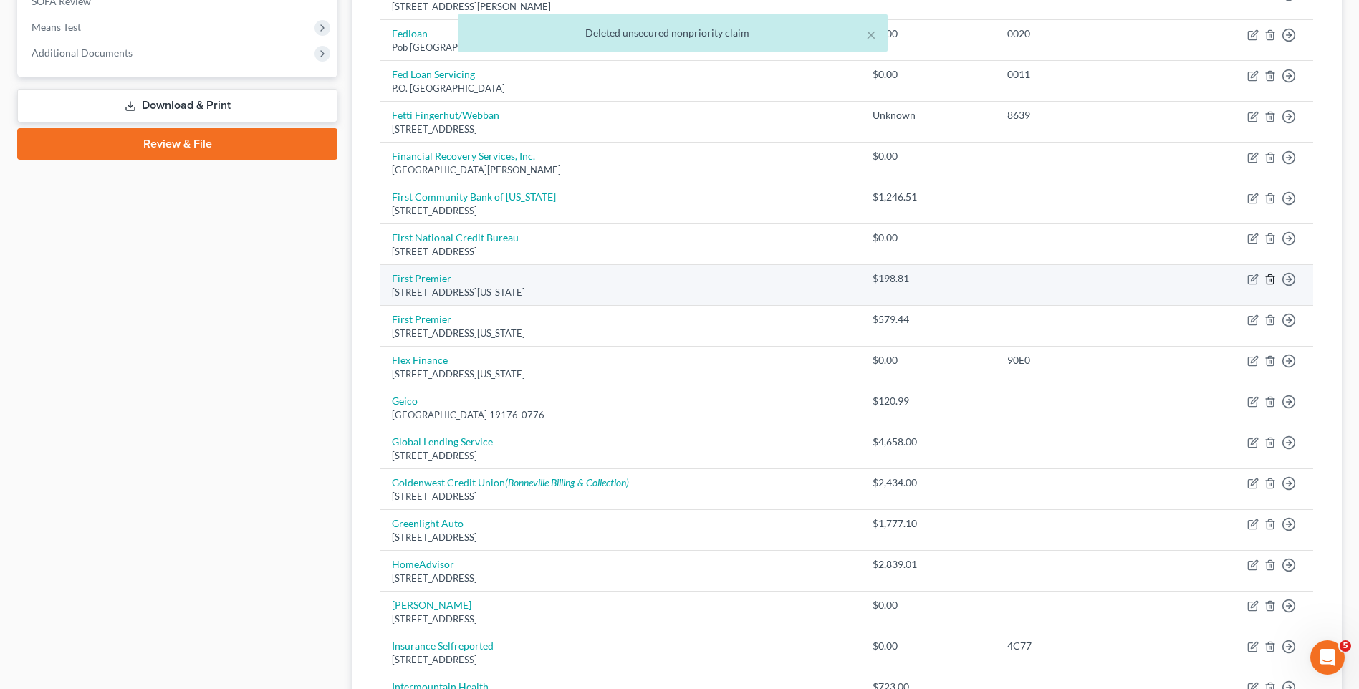
click at [1271, 276] on polyline "button" at bounding box center [1270, 276] width 9 height 0
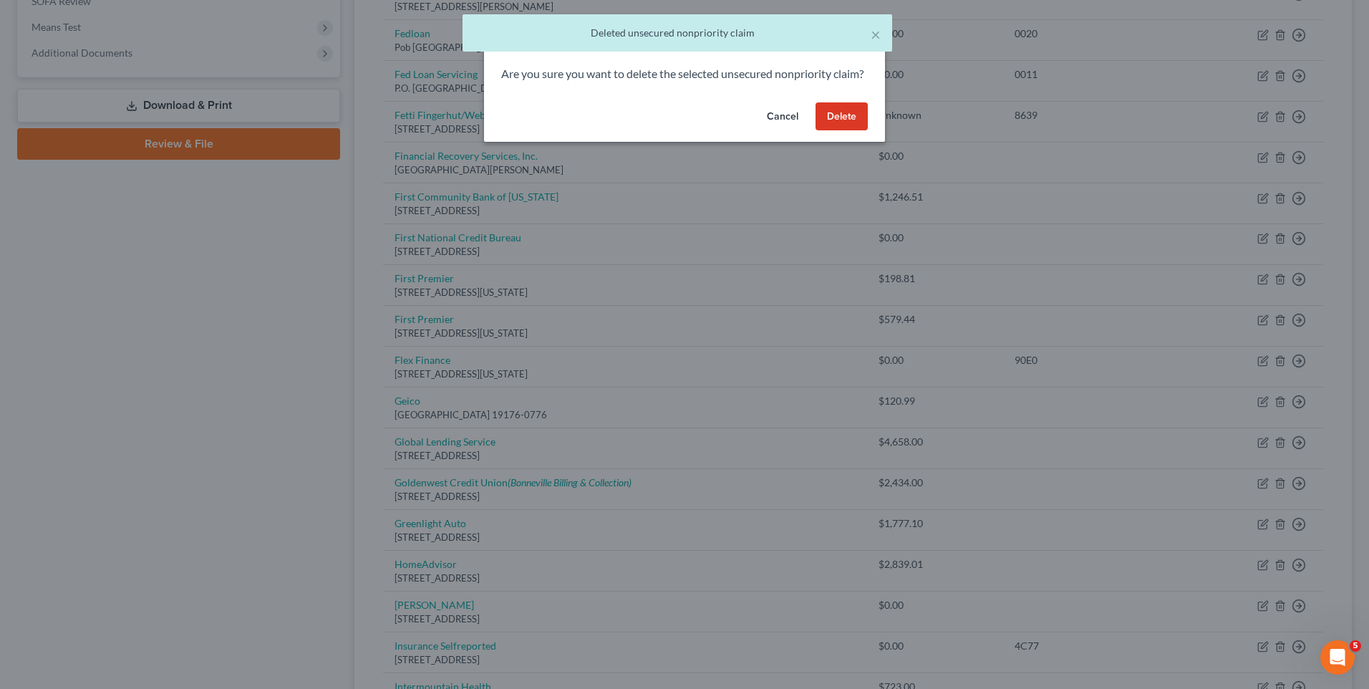
click at [842, 131] on button "Delete" at bounding box center [842, 116] width 52 height 29
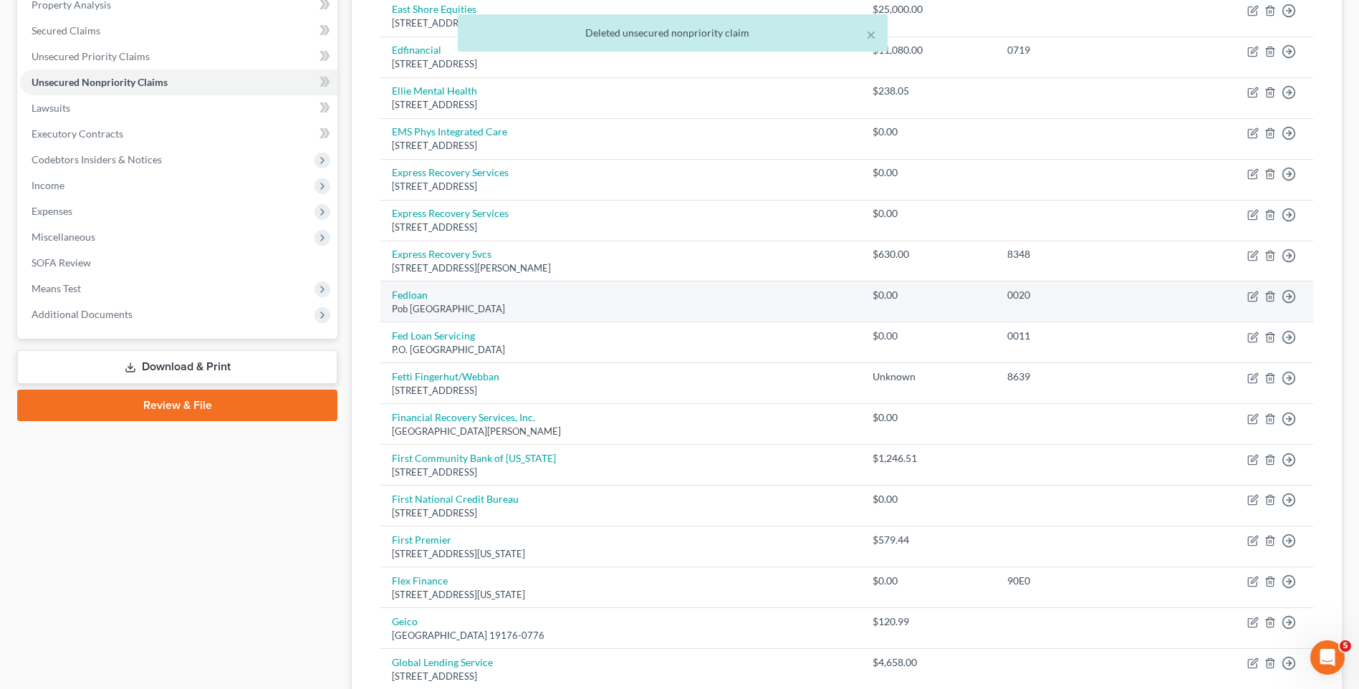
scroll to position [286, 0]
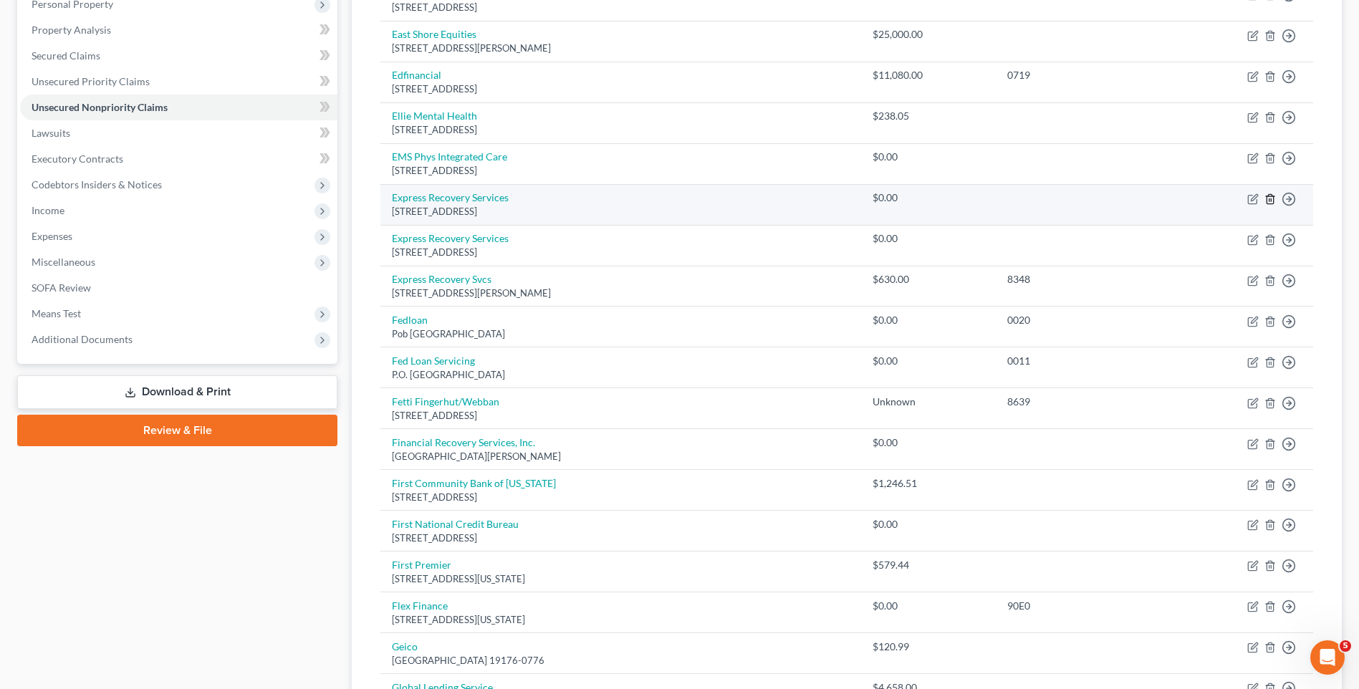
click at [1270, 197] on icon "button" at bounding box center [1269, 198] width 11 height 11
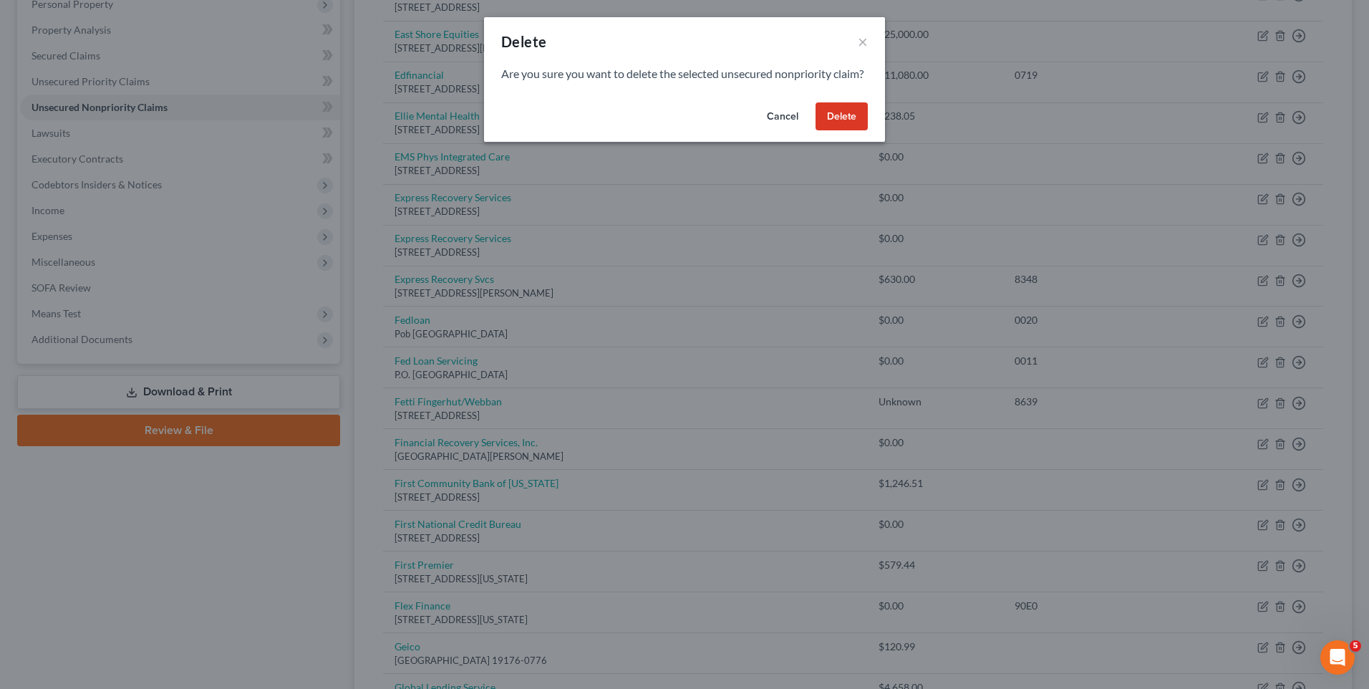
click at [855, 131] on button "Delete" at bounding box center [842, 116] width 52 height 29
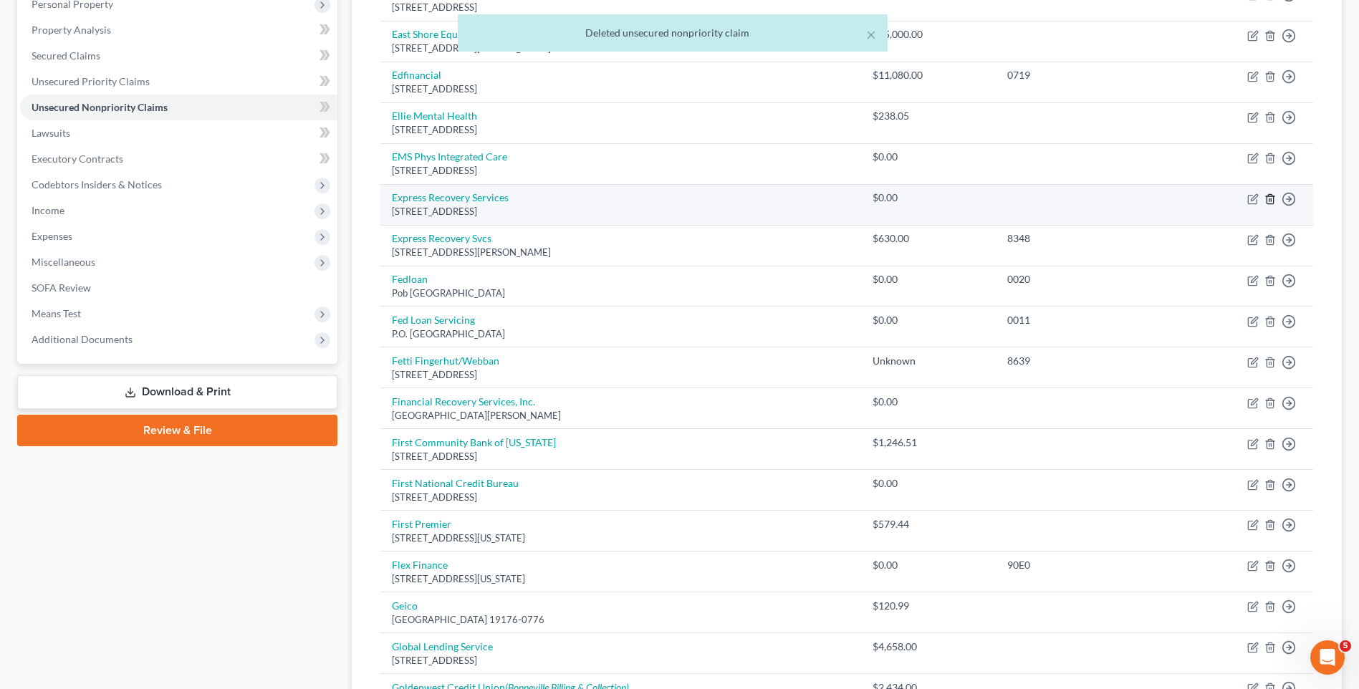
click at [1270, 200] on icon "button" at bounding box center [1269, 198] width 11 height 11
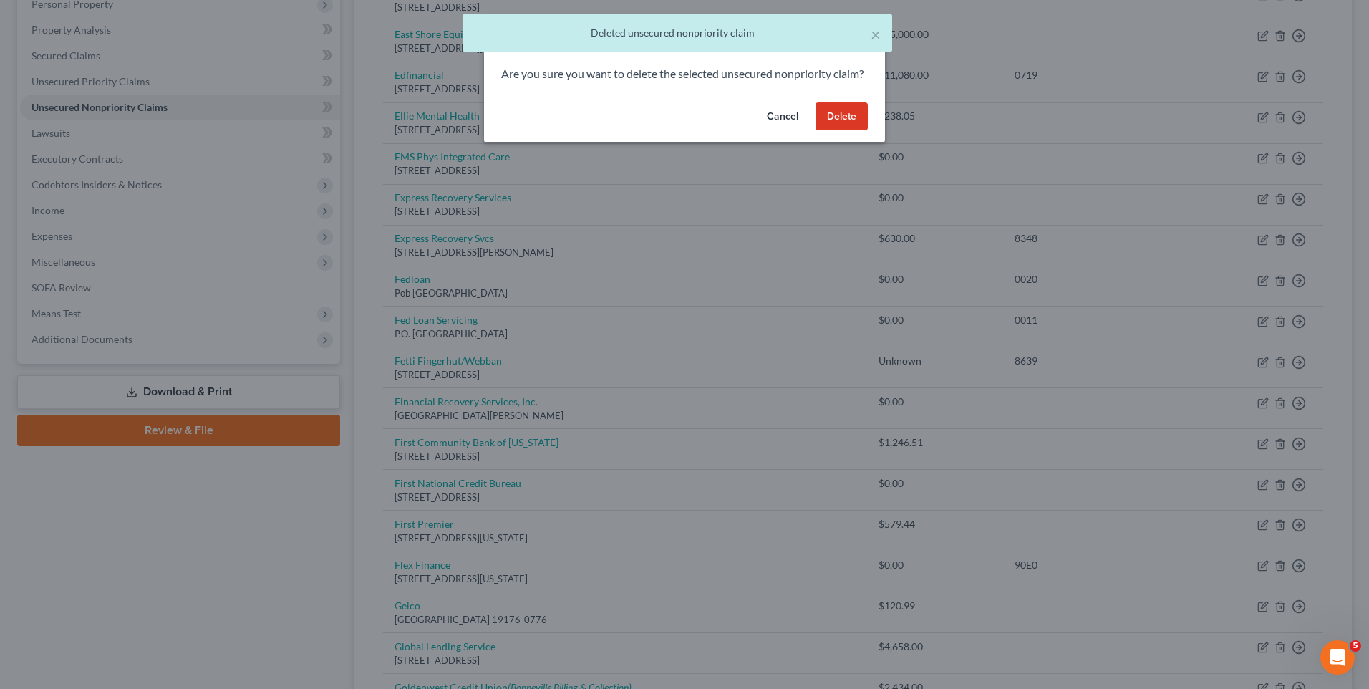
click at [853, 131] on button "Delete" at bounding box center [842, 116] width 52 height 29
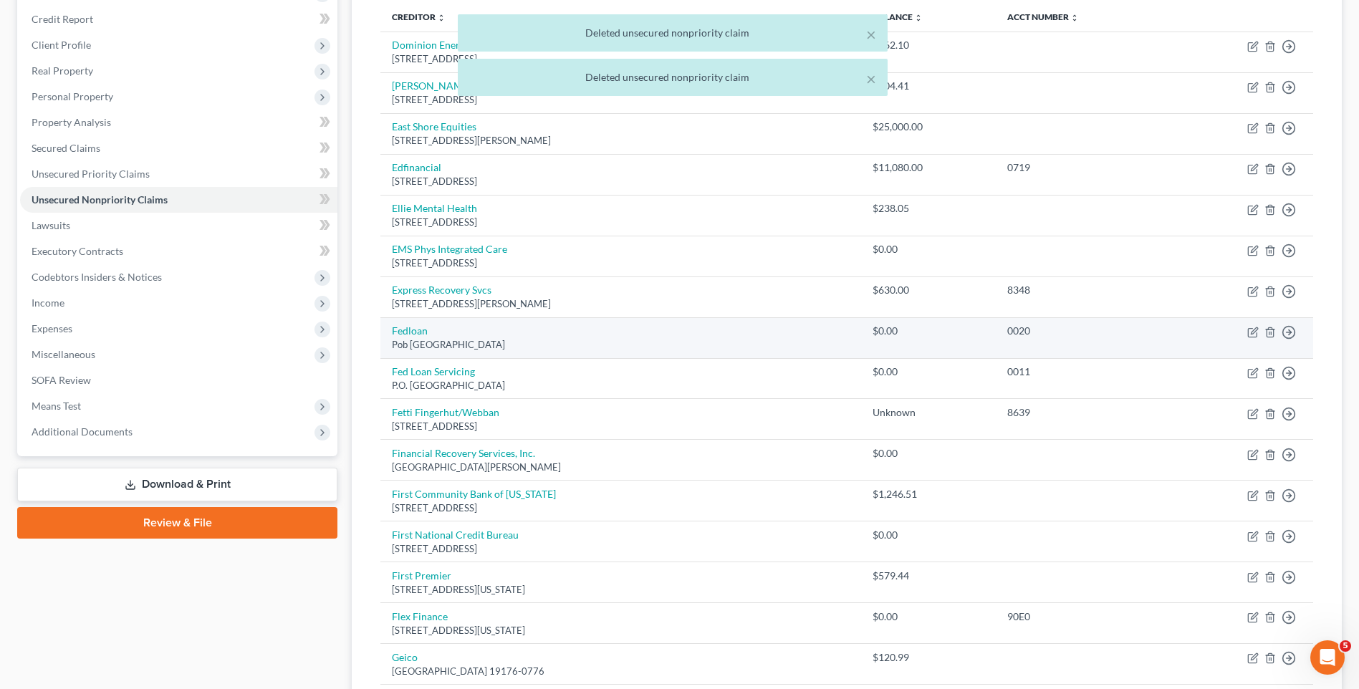
scroll to position [72, 0]
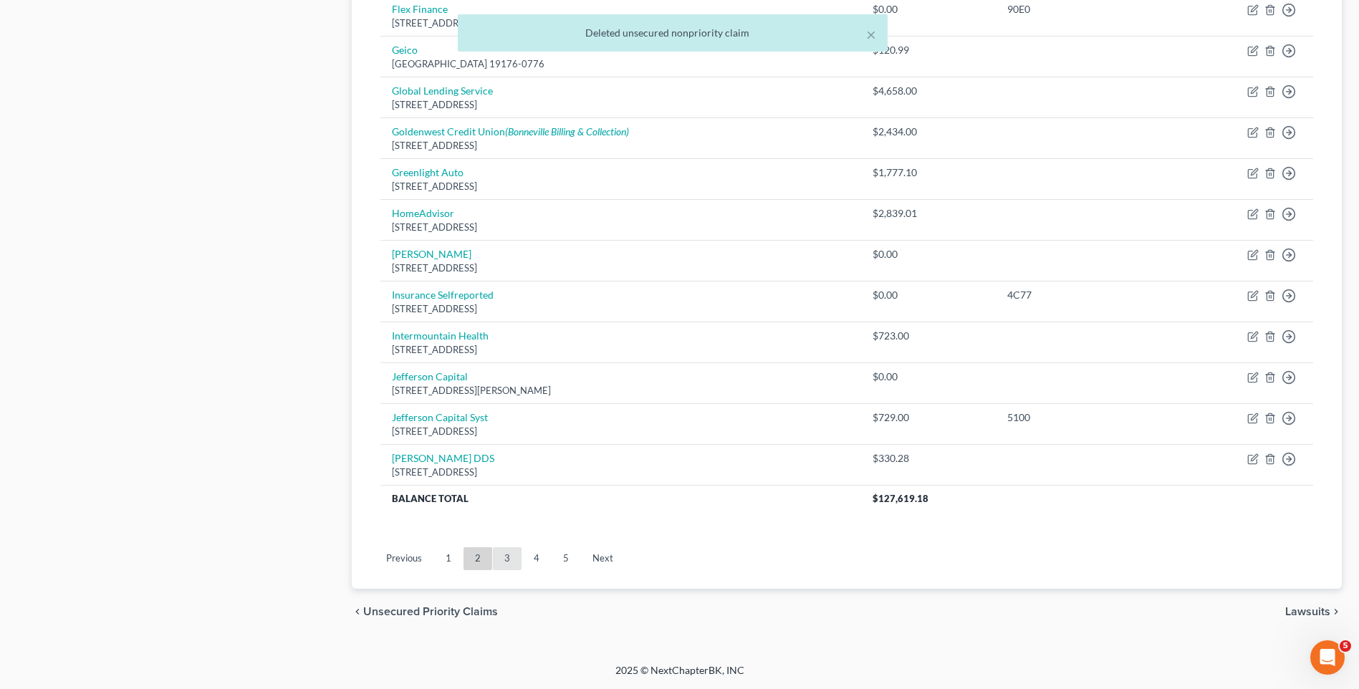
click at [501, 551] on link "3" at bounding box center [507, 558] width 29 height 23
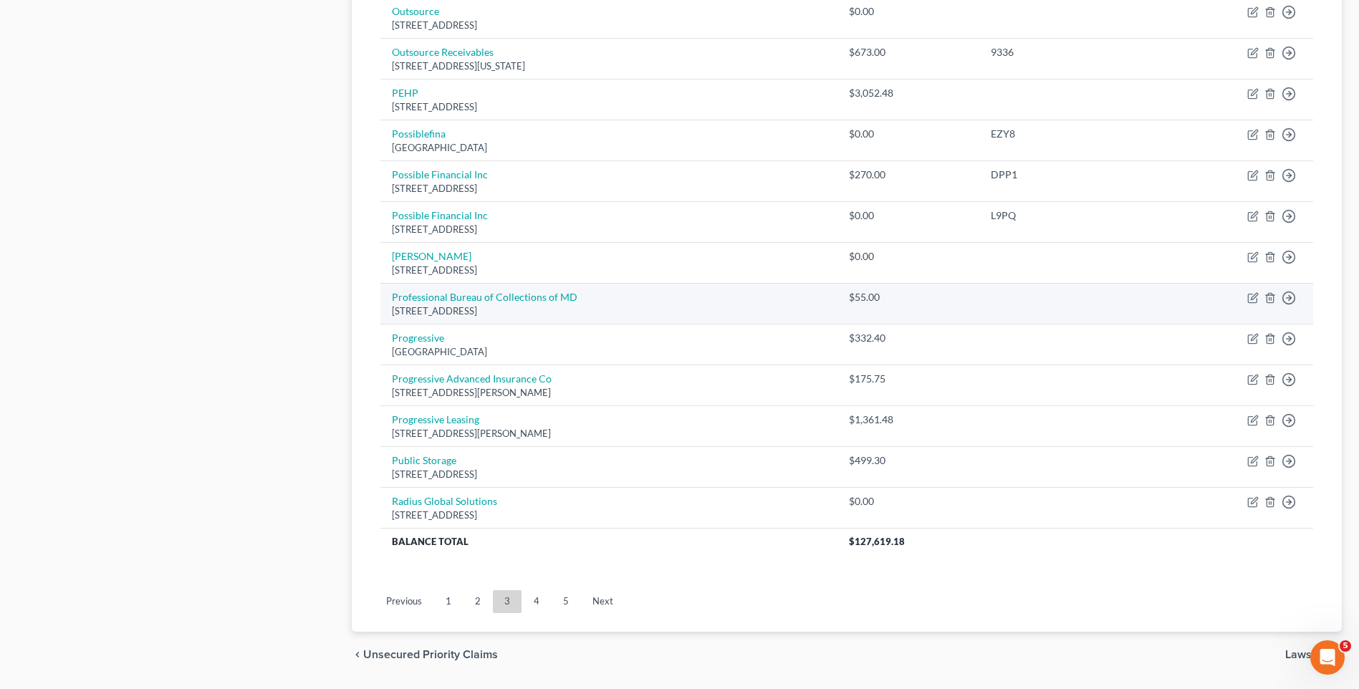
scroll to position [945, 0]
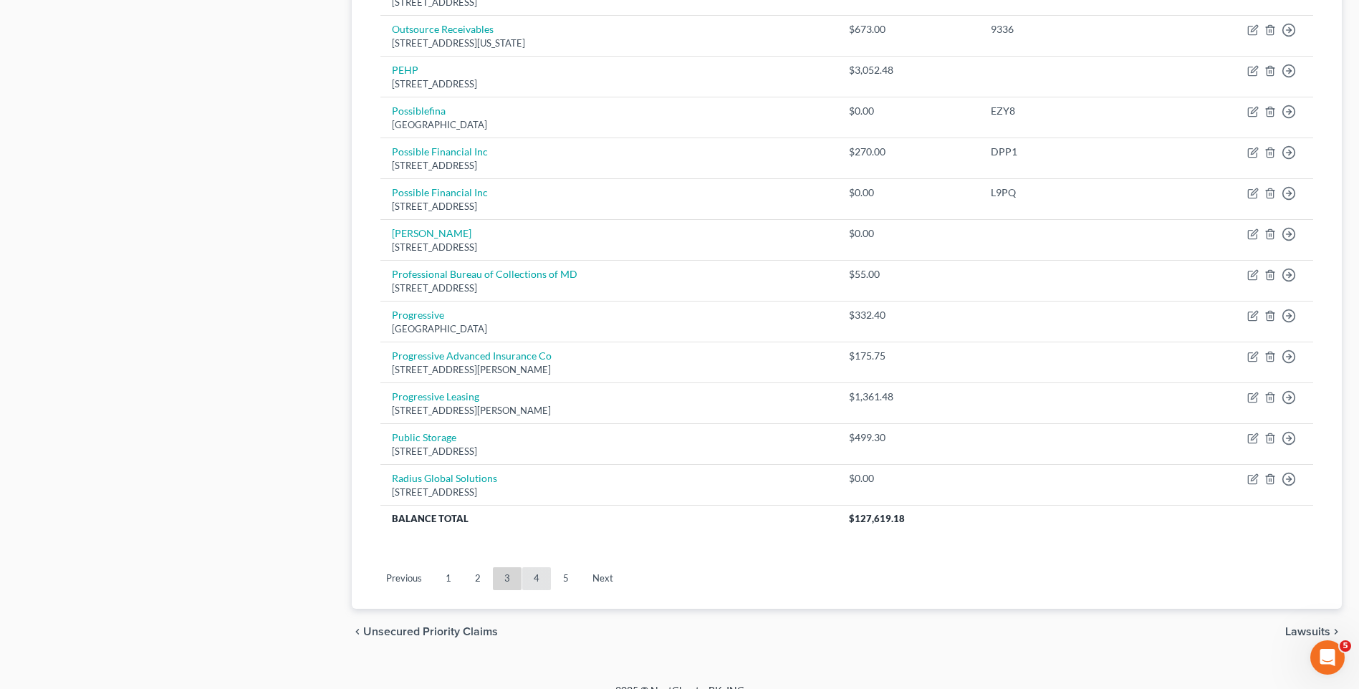
click at [541, 580] on link "4" at bounding box center [536, 578] width 29 height 23
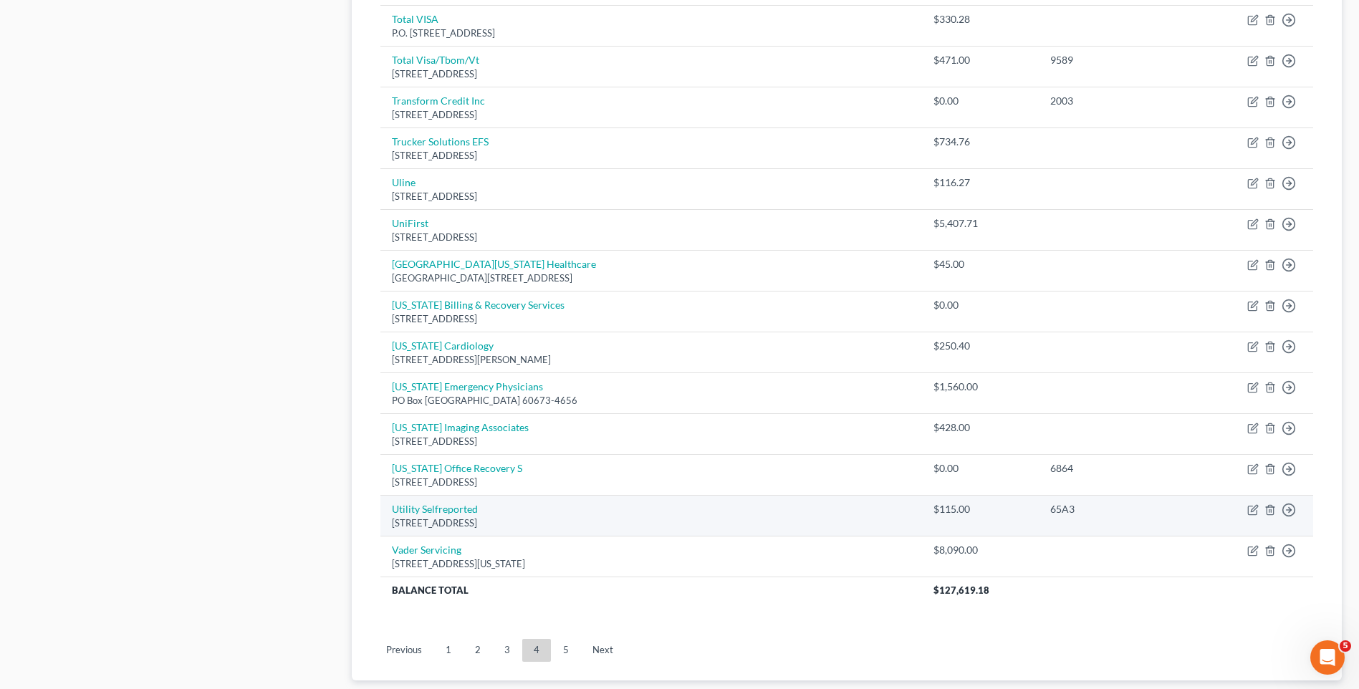
scroll to position [801, 0]
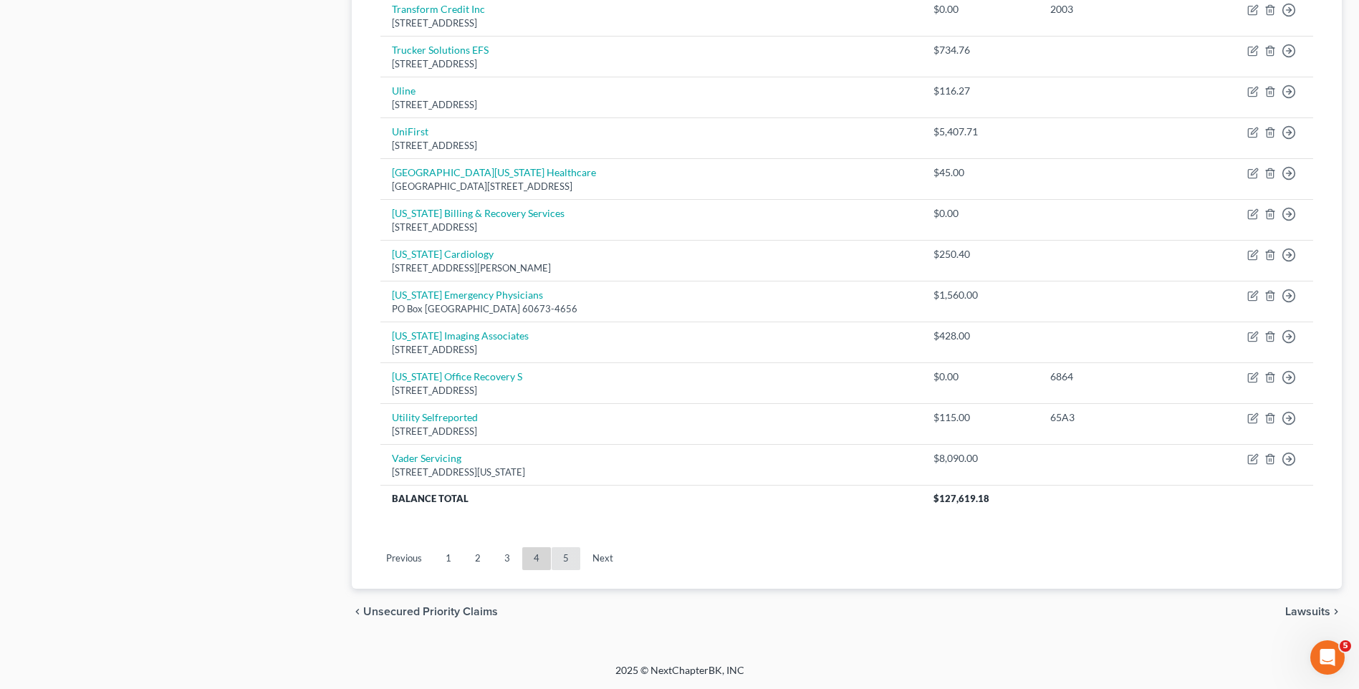
click at [554, 559] on link "5" at bounding box center [565, 558] width 29 height 23
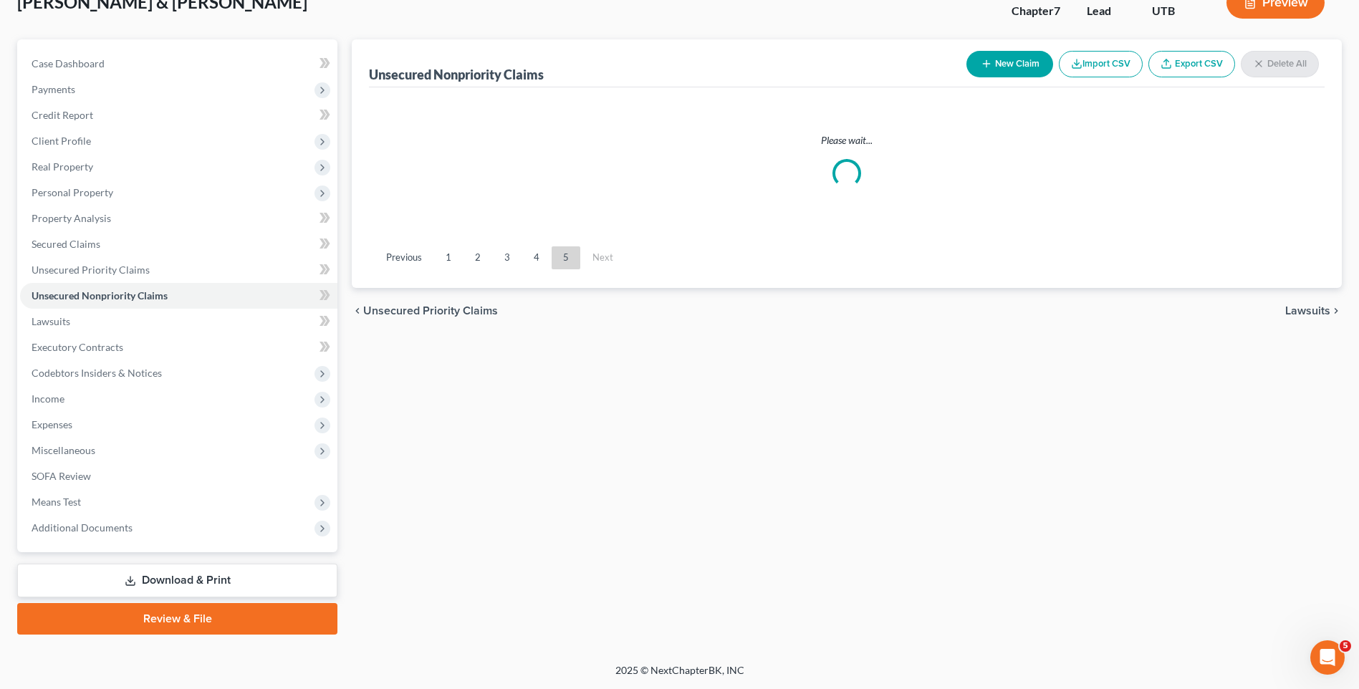
scroll to position [98, 0]
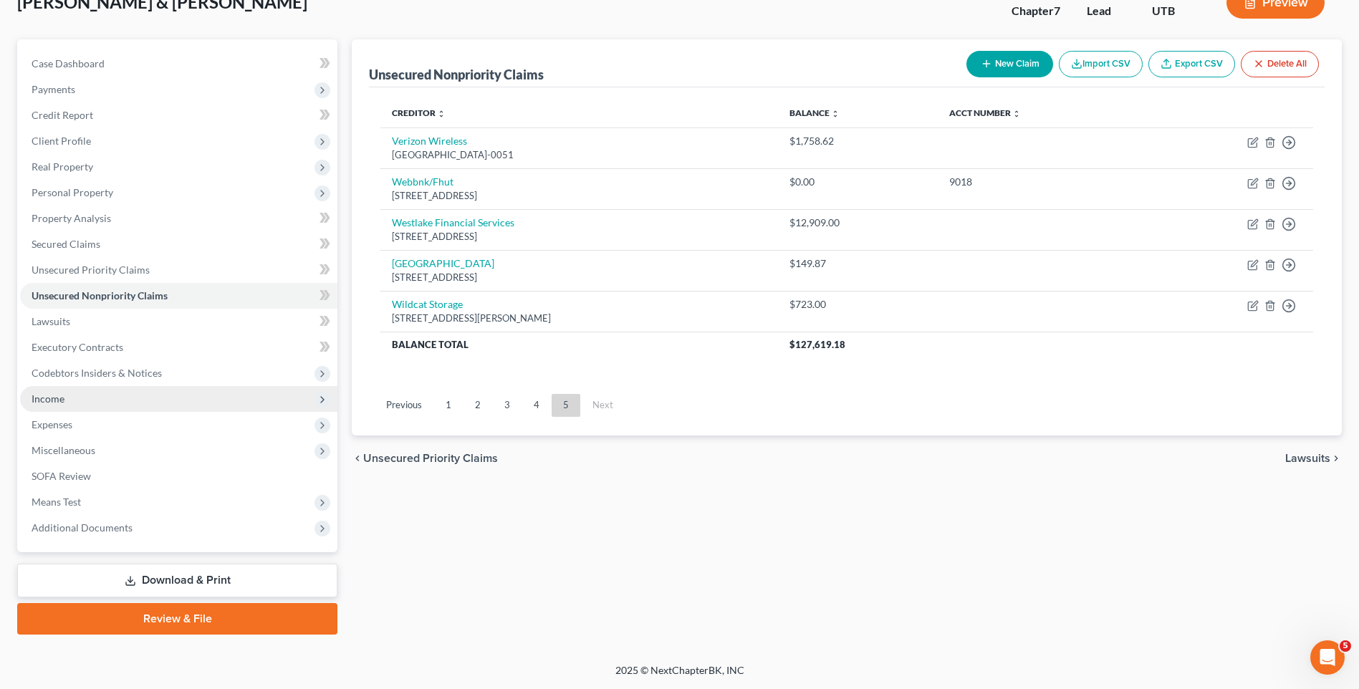
click at [98, 401] on span "Income" at bounding box center [178, 399] width 317 height 26
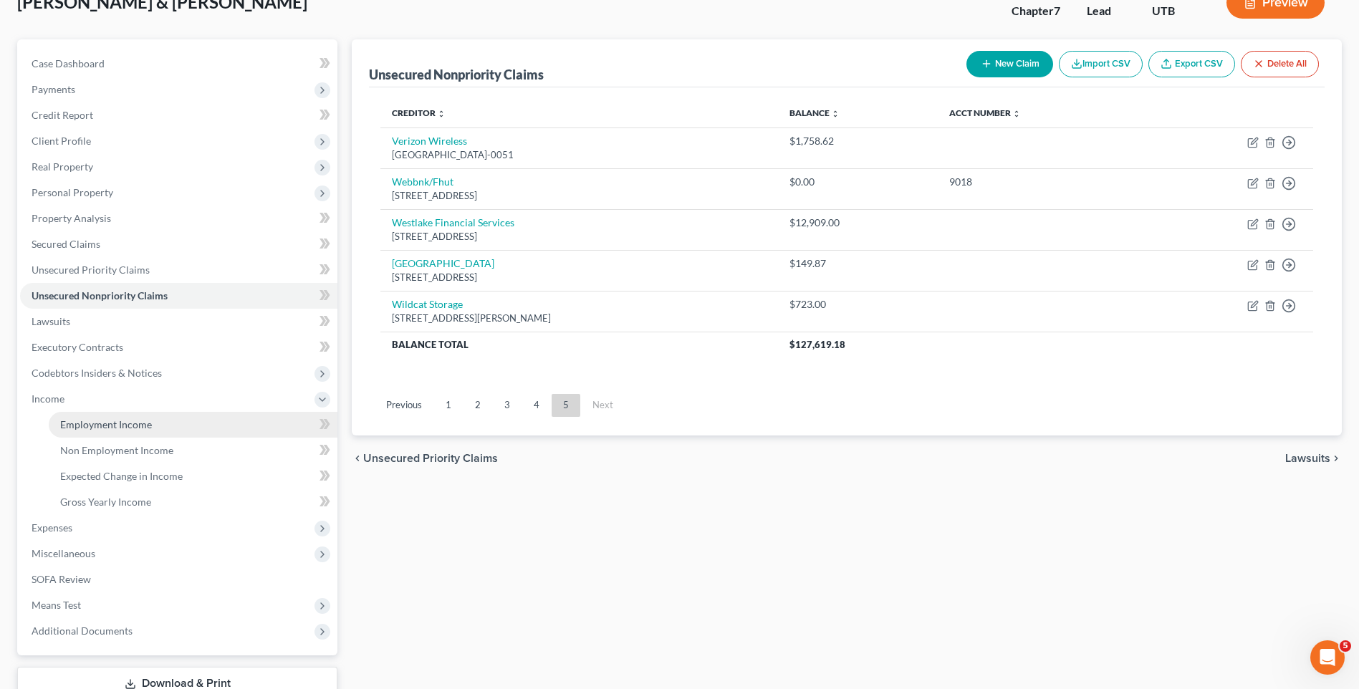
click at [120, 429] on span "Employment Income" at bounding box center [106, 424] width 92 height 12
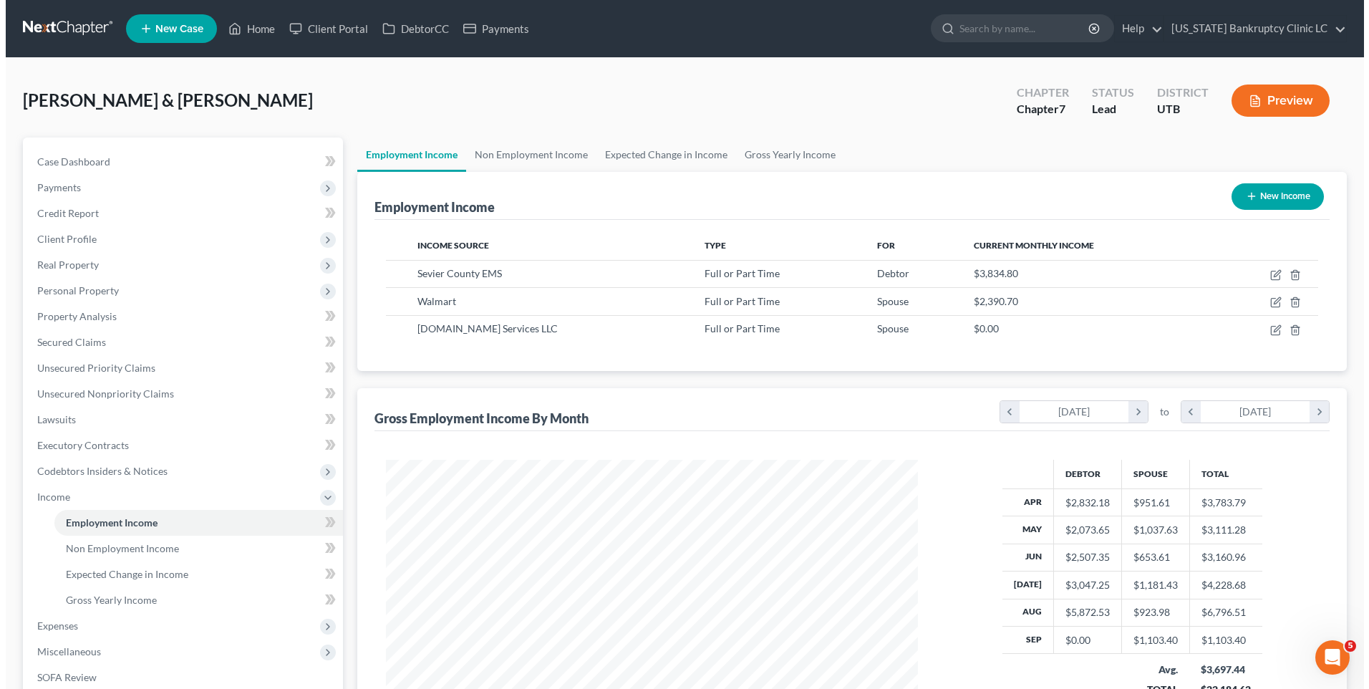
scroll to position [266, 560]
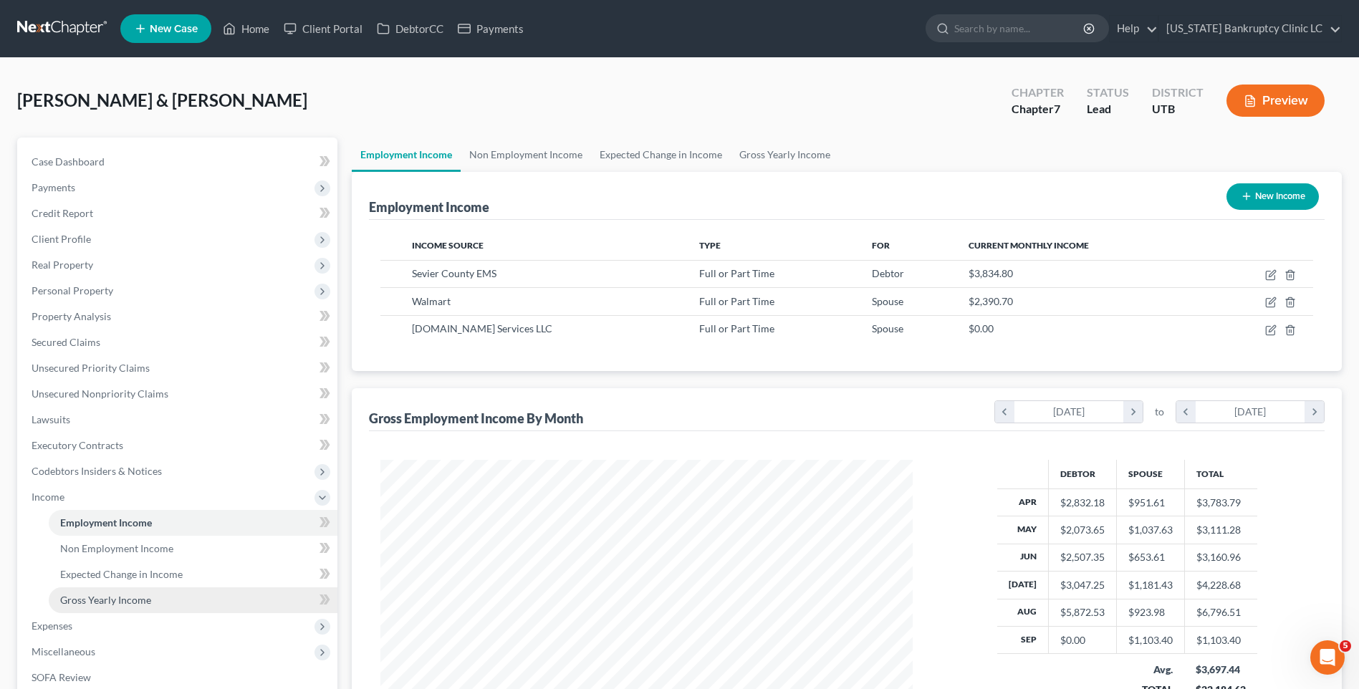
click at [120, 598] on span "Gross Yearly Income" at bounding box center [105, 600] width 91 height 12
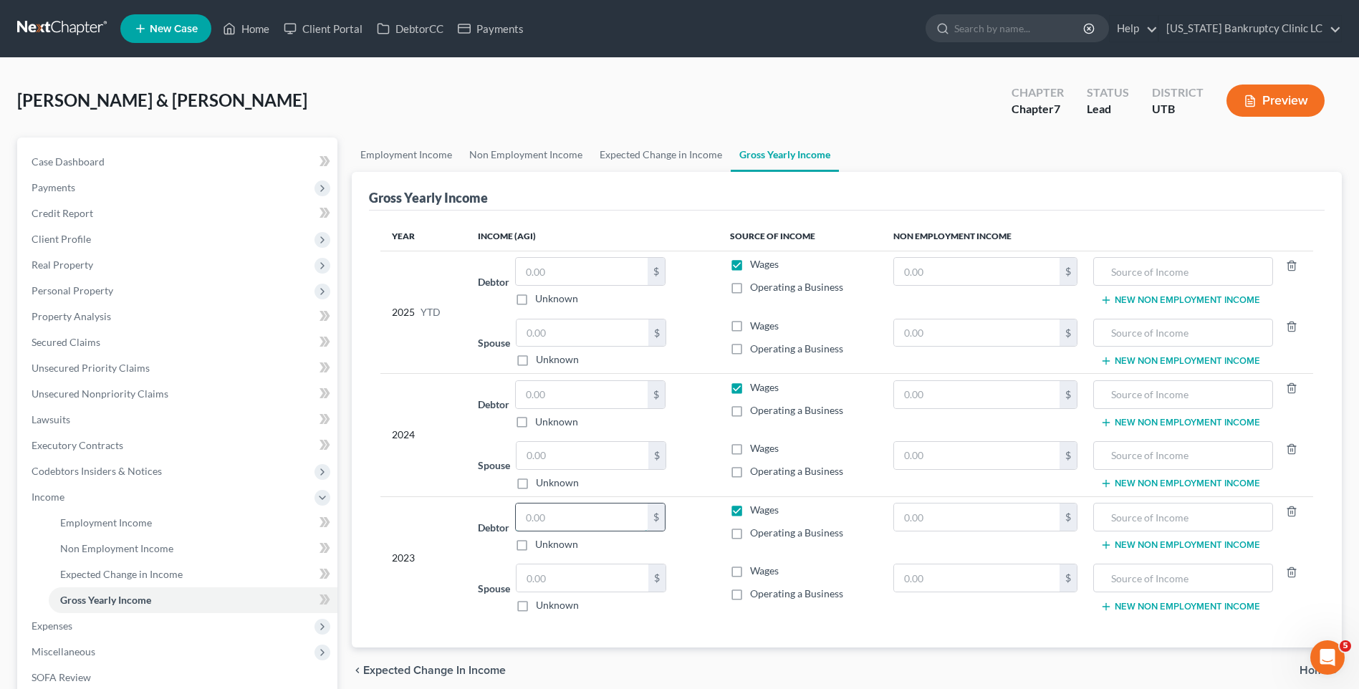
click at [584, 511] on input "text" at bounding box center [582, 516] width 132 height 27
type input "39,205"
click at [584, 390] on input "text" at bounding box center [582, 394] width 132 height 27
type input "28,267"
click at [602, 273] on input "text" at bounding box center [582, 271] width 132 height 27
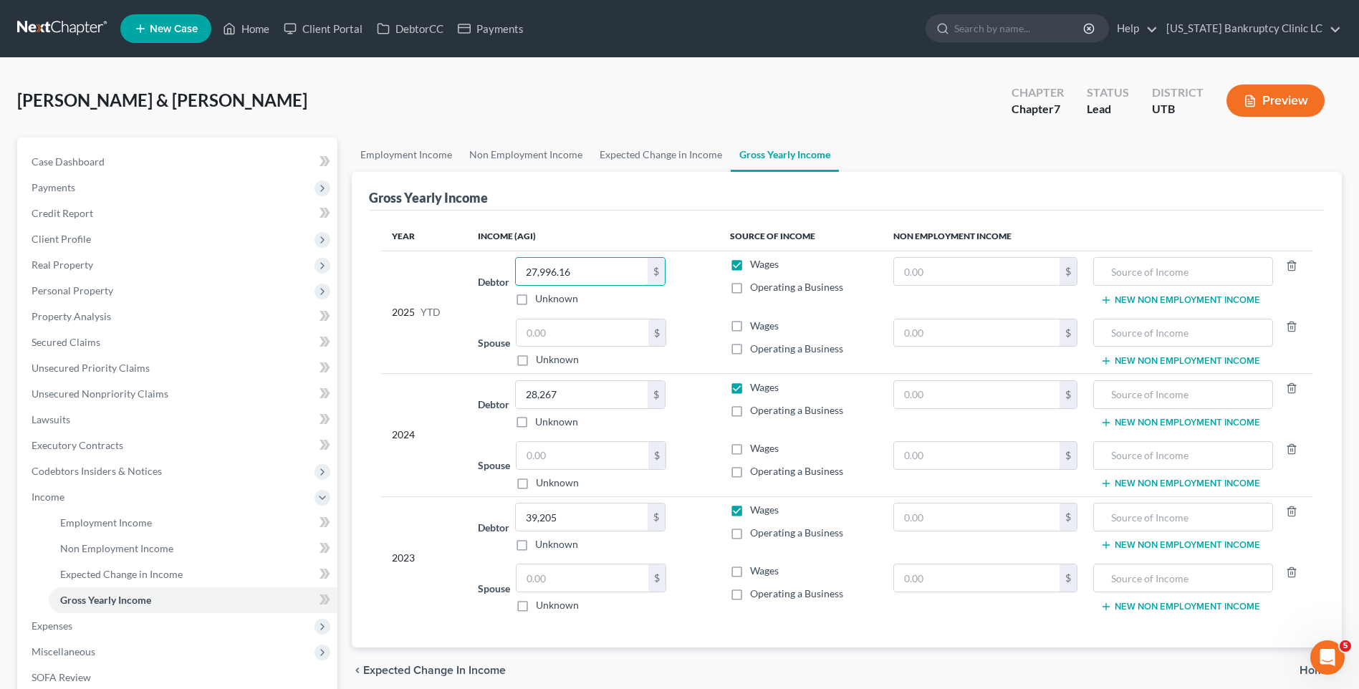
type input "27,996.16"
click at [662, 228] on th "Income (AGI)" at bounding box center [592, 236] width 253 height 29
click at [117, 291] on span "Personal Property" at bounding box center [178, 291] width 317 height 26
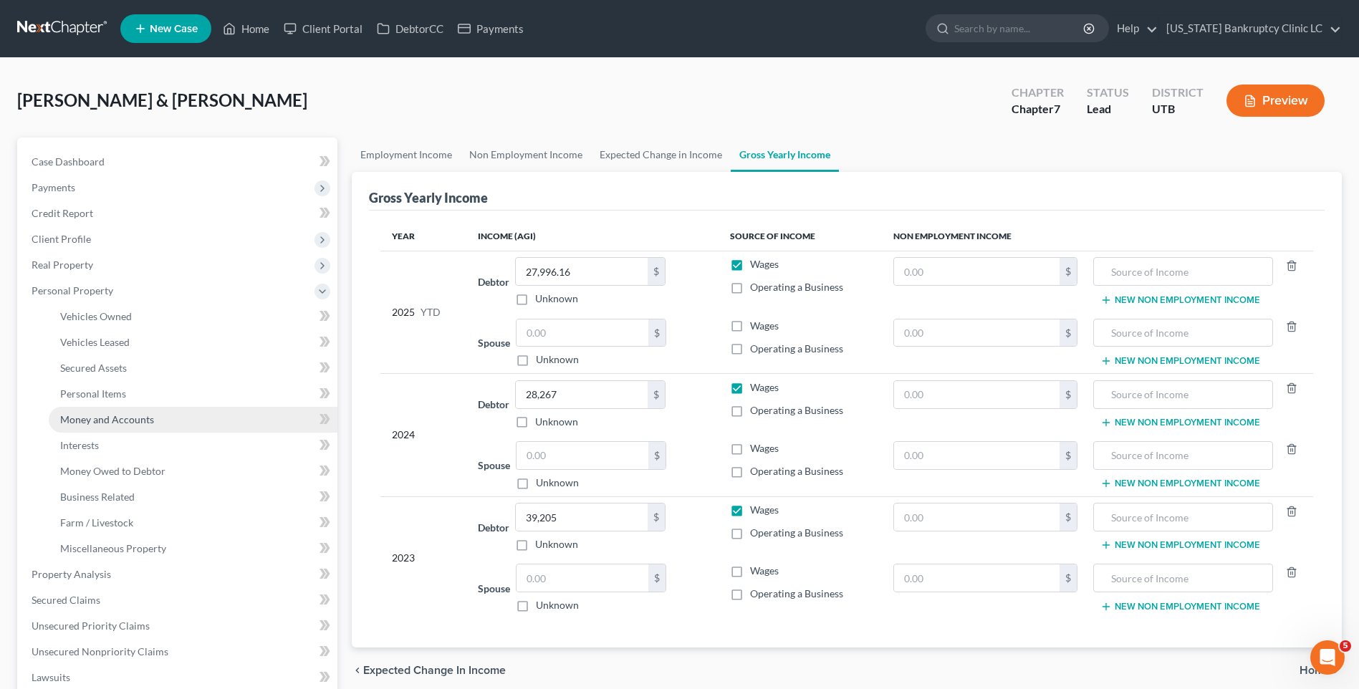
click at [129, 428] on link "Money and Accounts" at bounding box center [193, 420] width 289 height 26
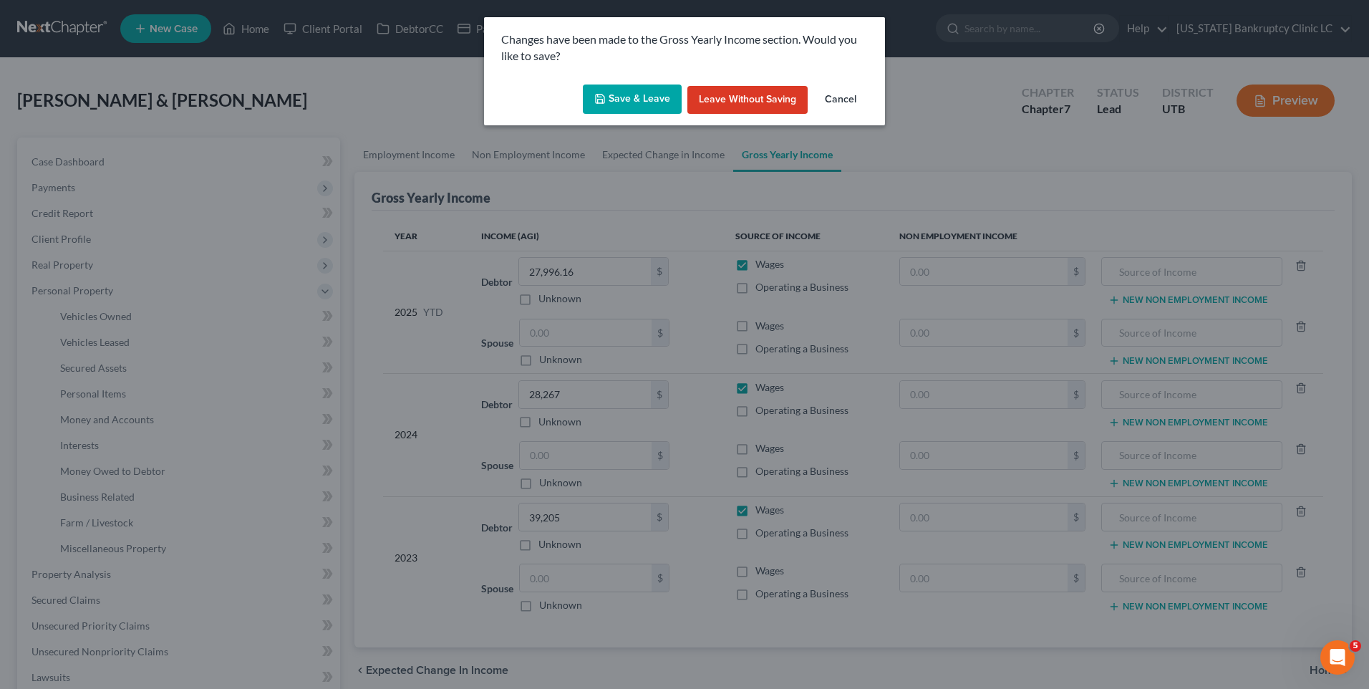
click at [612, 105] on button "Save & Leave" at bounding box center [632, 100] width 99 height 30
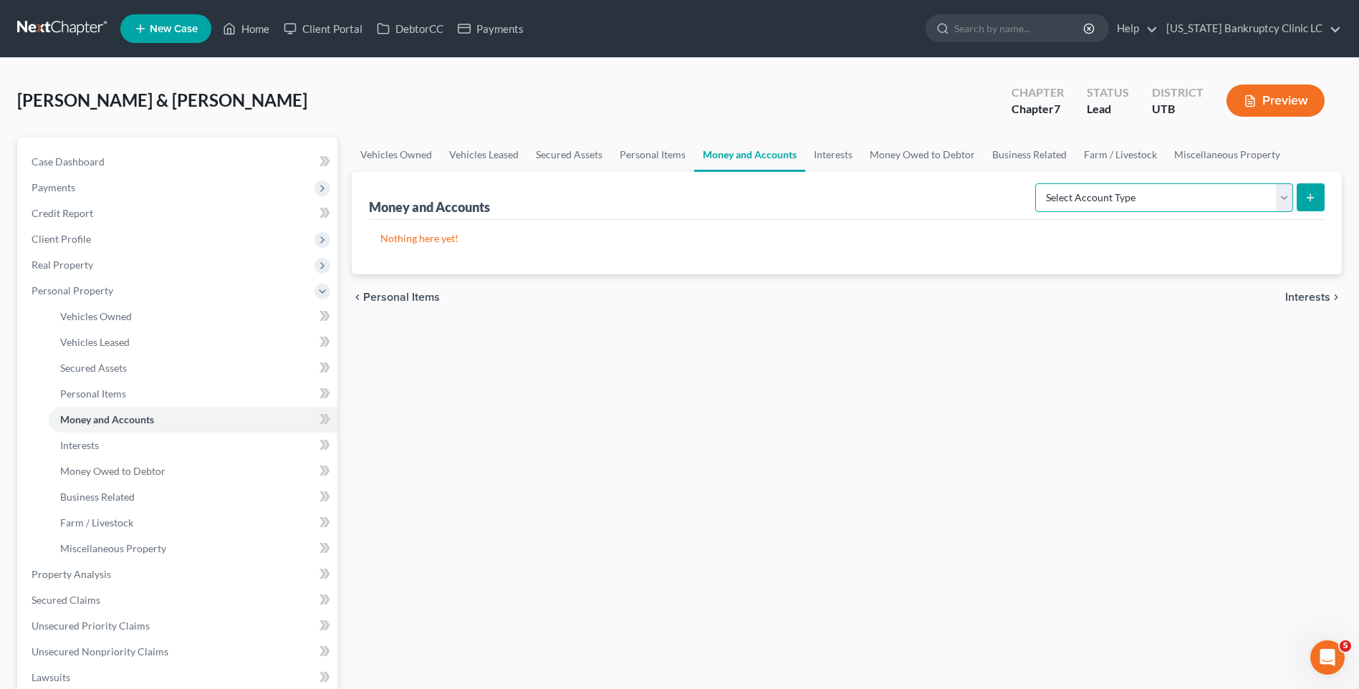
click at [1220, 200] on select "Select Account Type Brokerage Cash on Hand Certificates of Deposit Checking Acc…" at bounding box center [1164, 197] width 258 height 29
select select "checking"
click at [1038, 183] on select "Select Account Type Brokerage Cash on Hand Certificates of Deposit Checking Acc…" at bounding box center [1164, 197] width 258 height 29
click at [1305, 185] on button "submit" at bounding box center [1310, 197] width 28 height 28
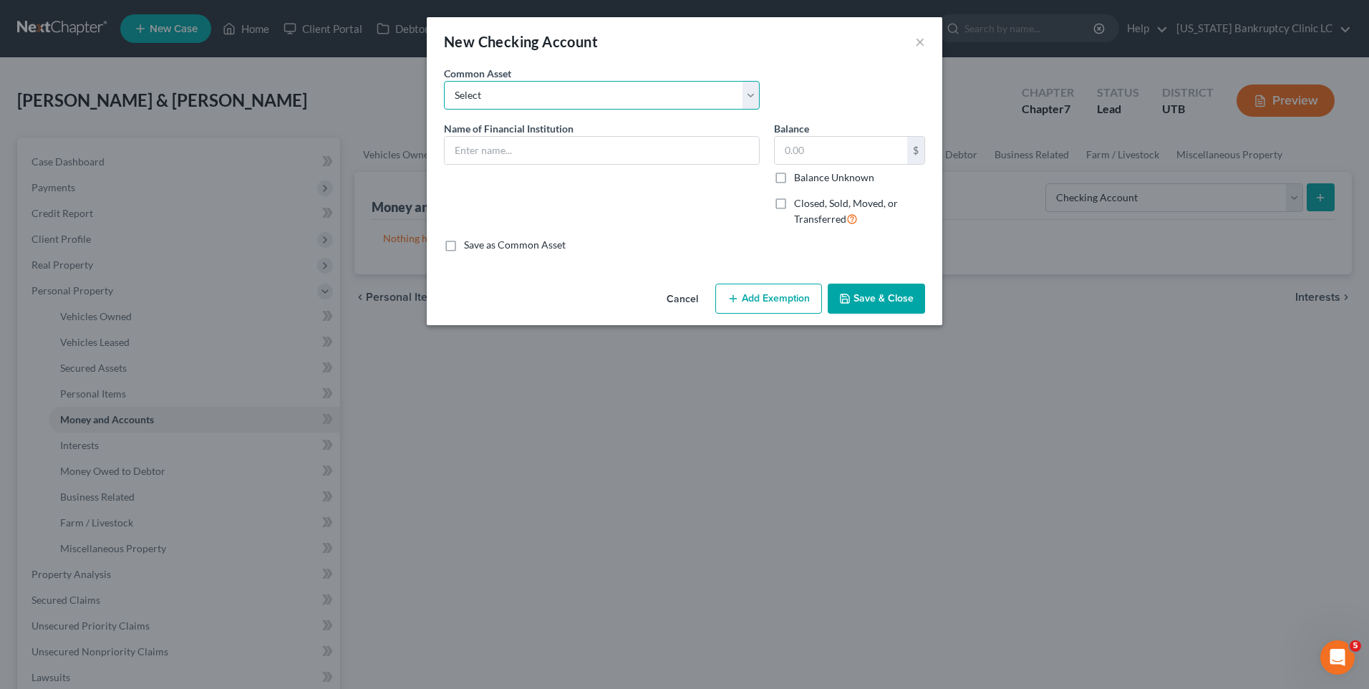
click at [569, 97] on select "Select US Bank JP Morgan Chase Bank Utah Power Credit Union Chime Bank Mountain…" at bounding box center [602, 95] width 316 height 29
click at [823, 54] on div "New Checking Account ×" at bounding box center [685, 41] width 516 height 49
click at [574, 160] on input "text" at bounding box center [602, 150] width 314 height 27
click at [584, 151] on input "US Bank" at bounding box center [602, 150] width 314 height 27
type input "US Bank Acct# 9984"
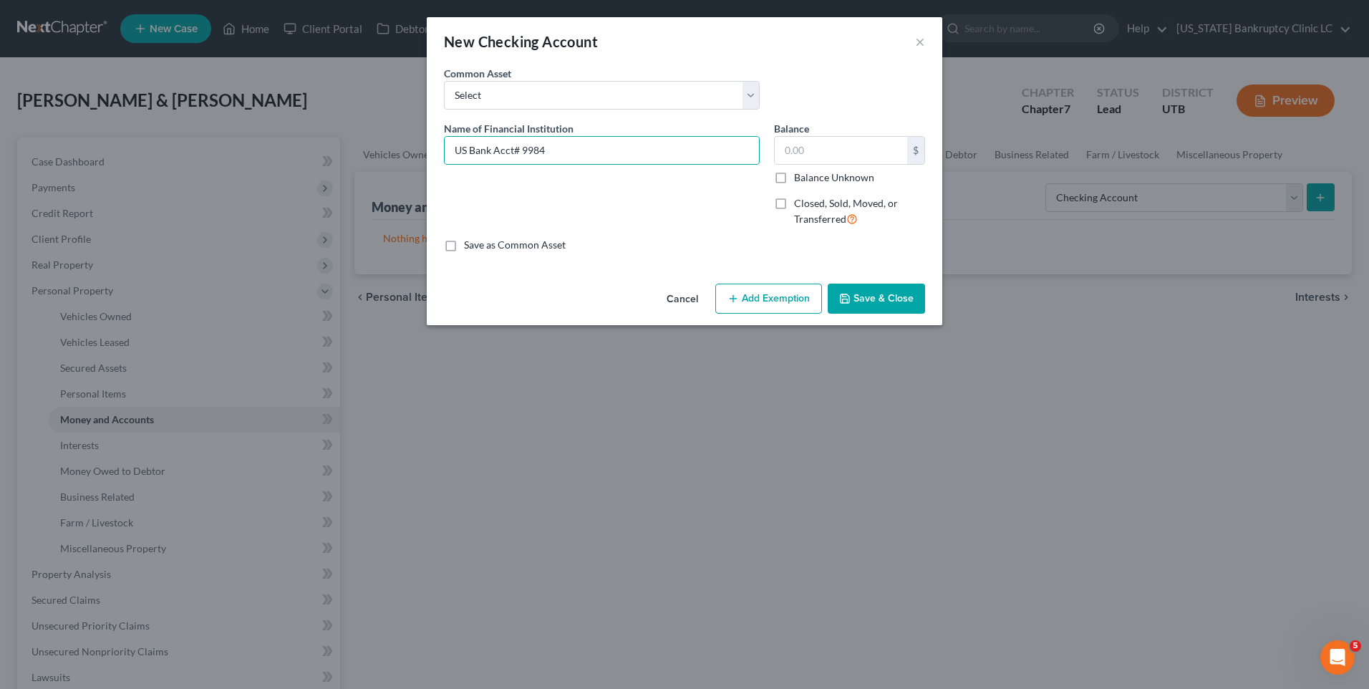
click at [848, 294] on icon "button" at bounding box center [845, 298] width 9 height 9
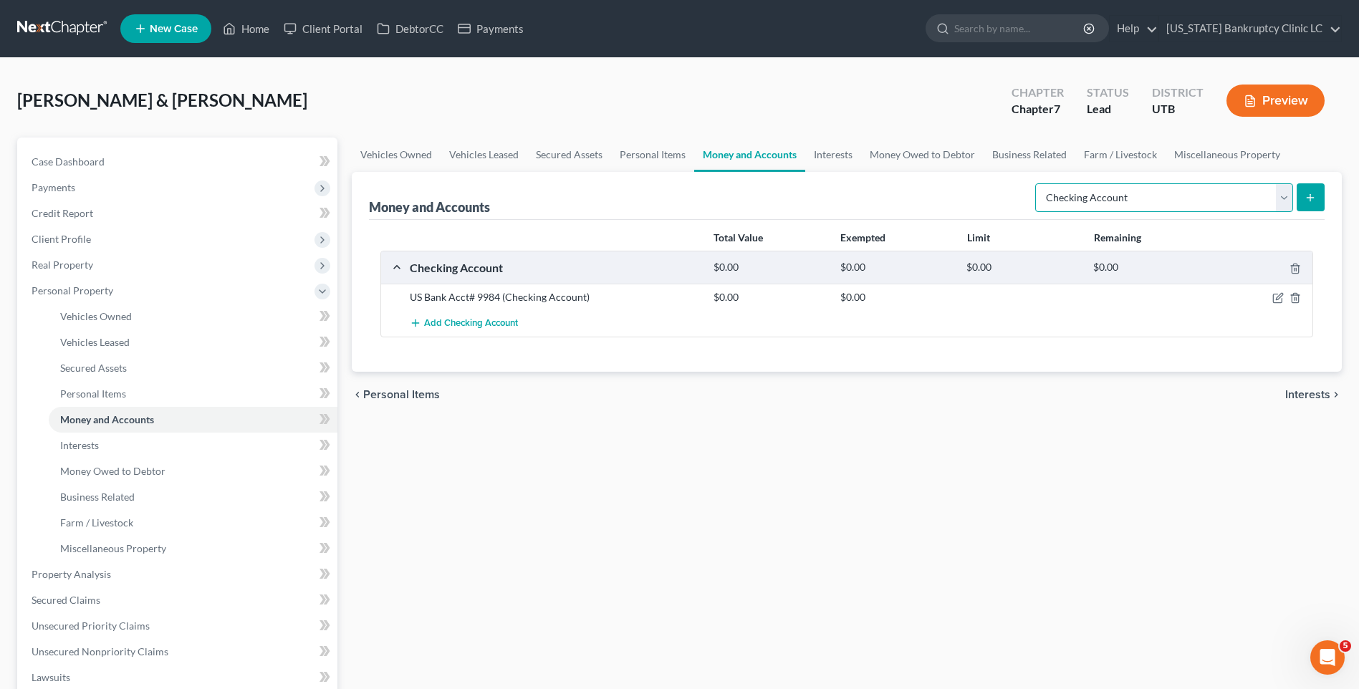
click at [1197, 193] on select "Select Account Type Brokerage Cash on Hand Certificates of Deposit Checking Acc…" at bounding box center [1164, 197] width 258 height 29
select select "other"
click at [1038, 183] on select "Select Account Type Brokerage Cash on Hand Certificates of Deposit Checking Acc…" at bounding box center [1164, 197] width 258 height 29
click at [1308, 190] on button "submit" at bounding box center [1310, 197] width 28 height 28
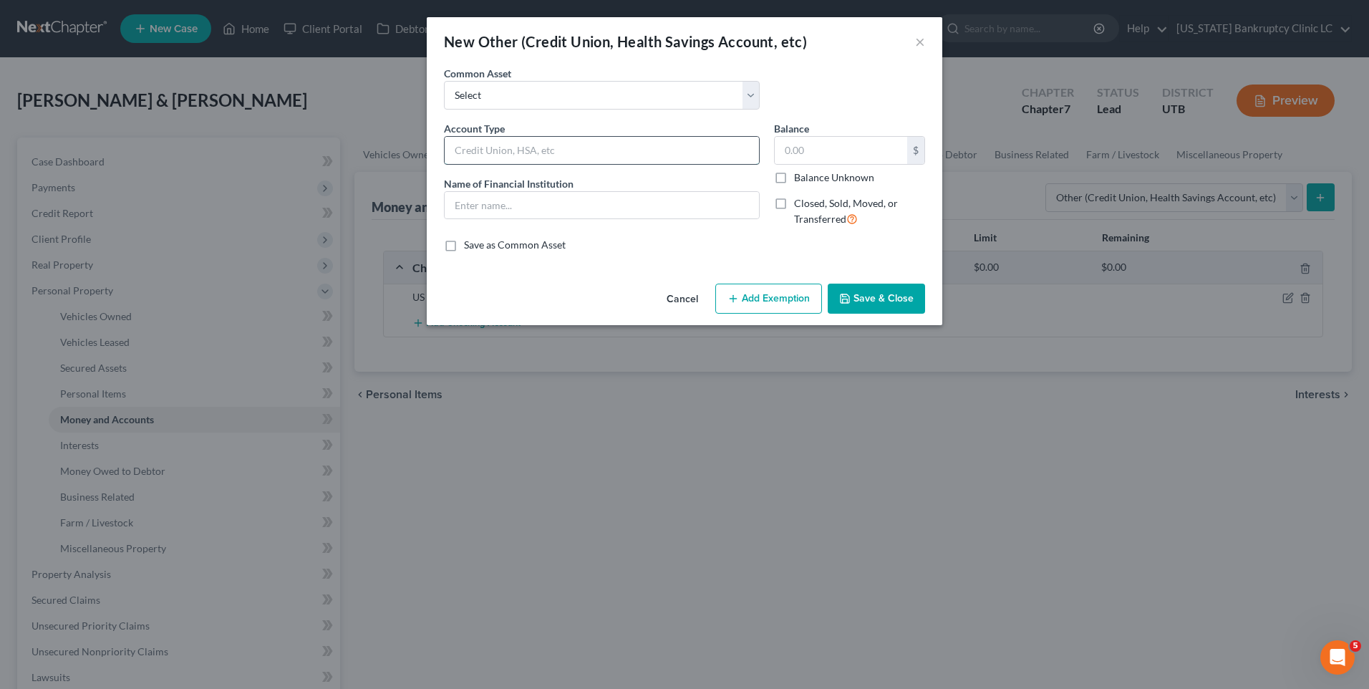
click at [615, 140] on input "text" at bounding box center [602, 150] width 314 height 27
drag, startPoint x: 623, startPoint y: 160, endPoint x: 324, endPoint y: 161, distance: 299.4
click at [324, 161] on div "New Other (Credit Union, Health Savings Account, etc) × An exemption set must f…" at bounding box center [684, 344] width 1369 height 689
type input "US Bank Pre-paid Acct# 1006"
click at [523, 203] on input "text" at bounding box center [602, 205] width 314 height 27
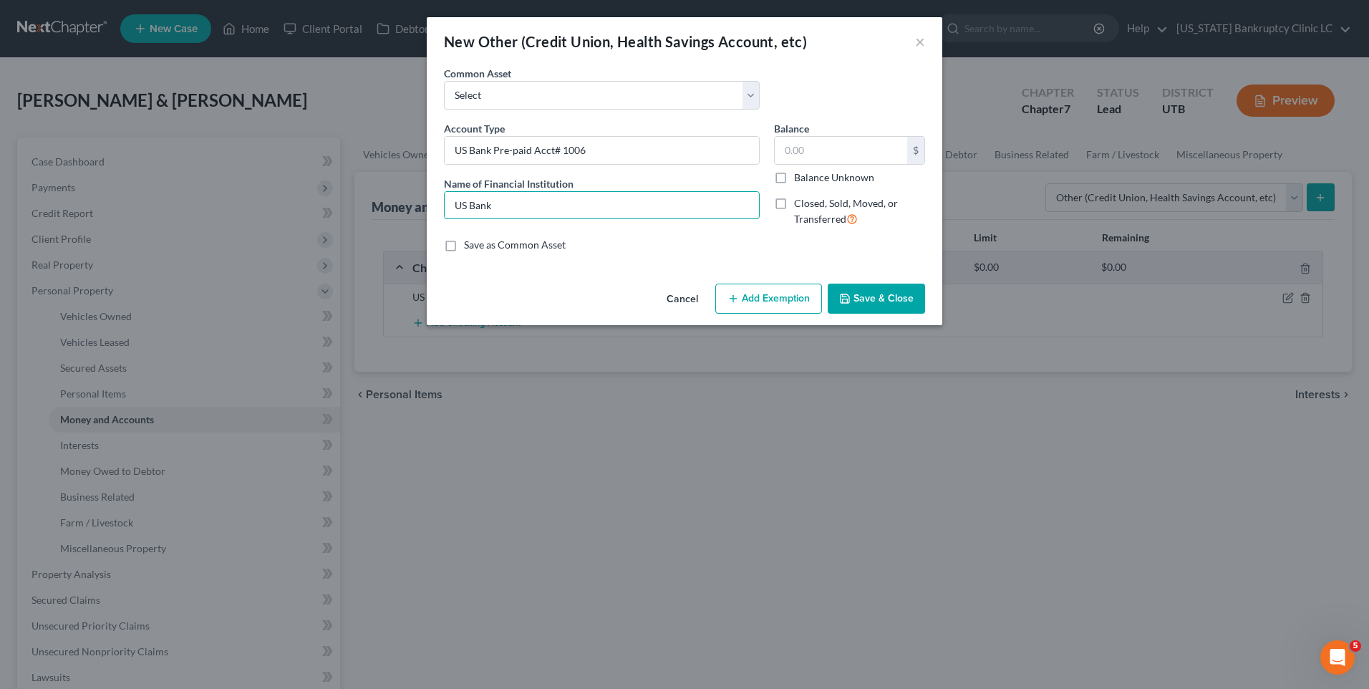
type input "US Bank"
click at [869, 314] on div "Cancel Add Exemption Save & Close" at bounding box center [685, 301] width 516 height 47
click at [874, 295] on button "Save & Close" at bounding box center [876, 299] width 97 height 30
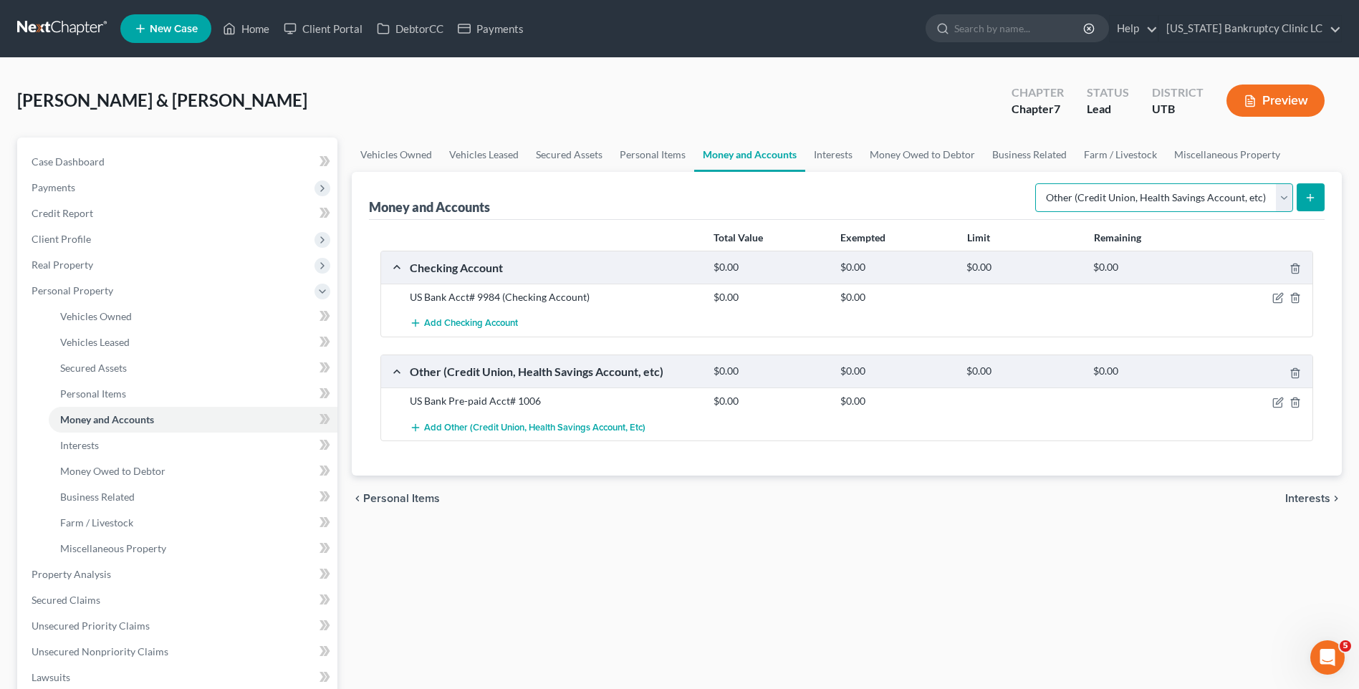
click at [1267, 192] on select "Select Account Type Brokerage Cash on Hand Certificates of Deposit Checking Acc…" at bounding box center [1164, 197] width 258 height 29
select select "checking"
click at [1038, 183] on select "Select Account Type Brokerage Cash on Hand Certificates of Deposit Checking Acc…" at bounding box center [1164, 197] width 258 height 29
click at [1308, 206] on button "submit" at bounding box center [1310, 197] width 28 height 28
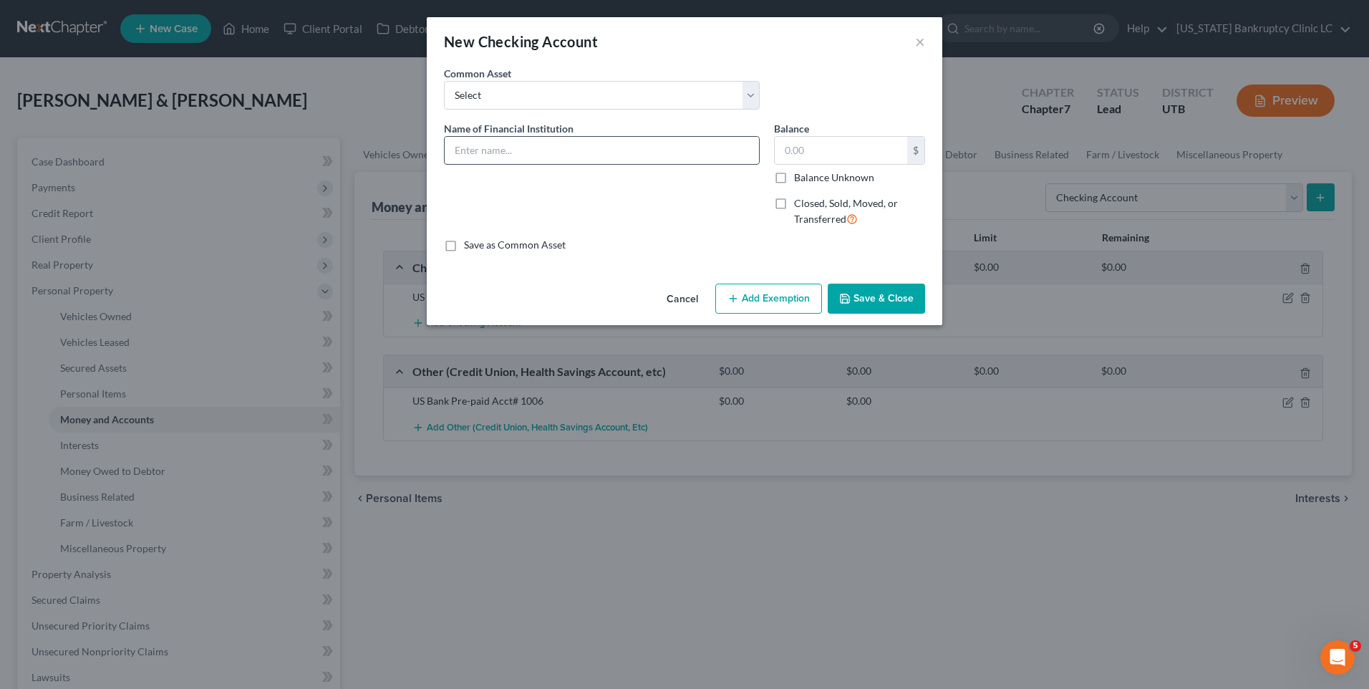
click at [598, 150] on input "text" at bounding box center [602, 150] width 314 height 27
type input "USAA Bank Acct#7957"
click at [862, 297] on button "Save & Close" at bounding box center [876, 299] width 97 height 30
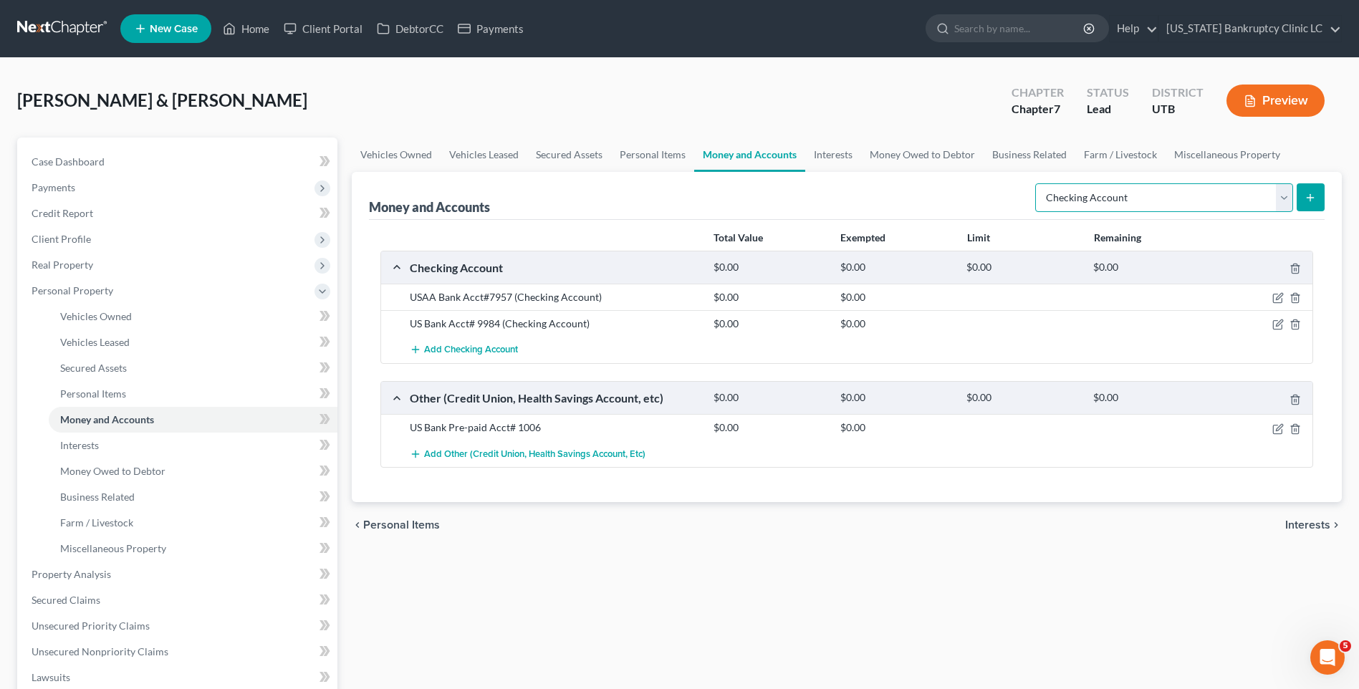
click at [1091, 188] on select "Select Account Type Brokerage Cash on Hand Certificates of Deposit Checking Acc…" at bounding box center [1164, 197] width 258 height 29
click at [1038, 183] on select "Select Account Type Brokerage Cash on Hand Certificates of Deposit Checking Acc…" at bounding box center [1164, 197] width 258 height 29
click at [1314, 187] on button "submit" at bounding box center [1310, 197] width 28 height 28
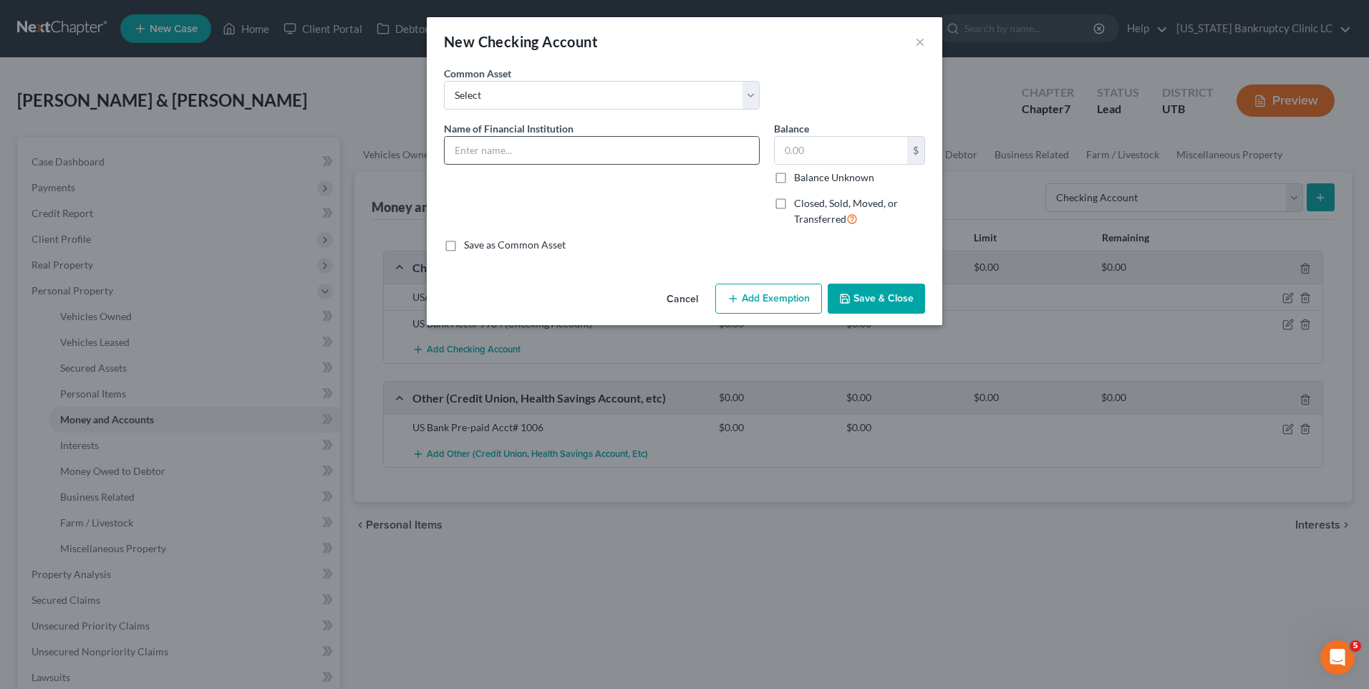
click at [534, 159] on input "text" at bounding box center [602, 150] width 314 height 27
drag, startPoint x: 553, startPoint y: 160, endPoint x: 211, endPoint y: 178, distance: 342.9
click at [211, 178] on div "New Checking Account × An exemption set must first be selected from the Filing …" at bounding box center [684, 344] width 1369 height 689
type input "MACU Acct# 4692"
click at [874, 301] on button "Save & Close" at bounding box center [876, 299] width 97 height 30
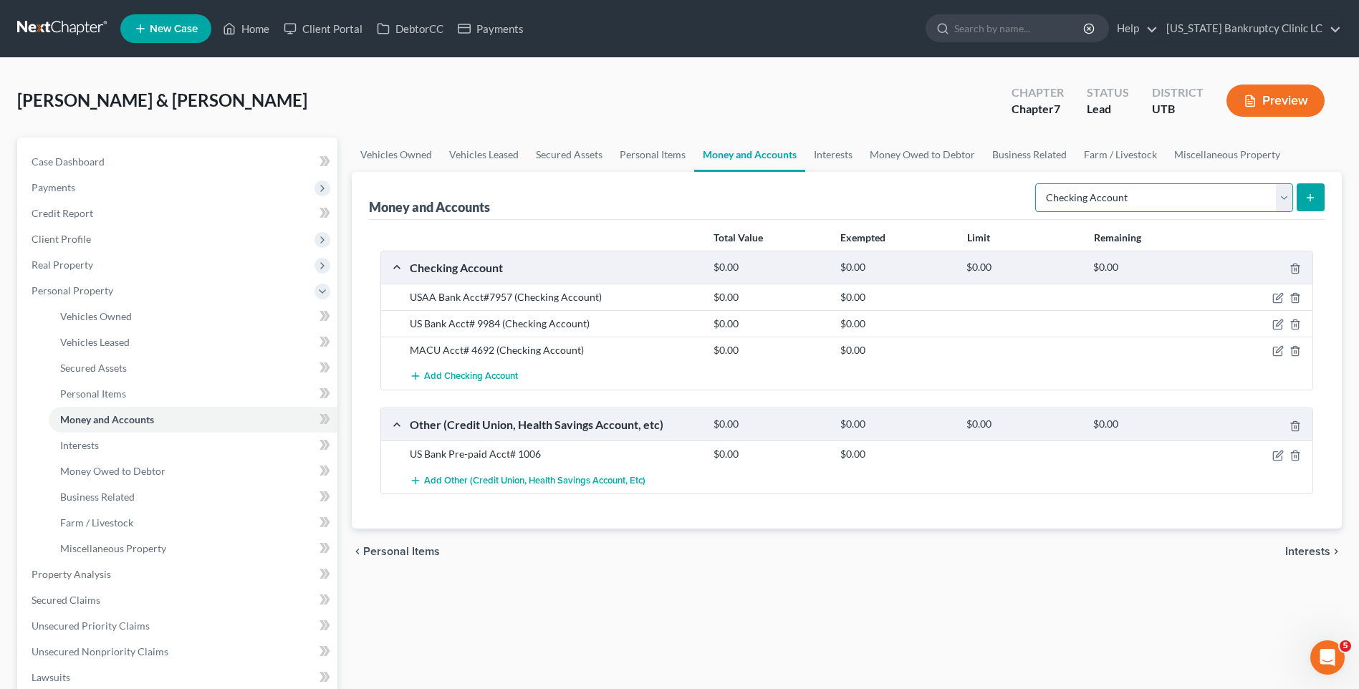
click at [1237, 201] on select "Select Account Type Brokerage Cash on Hand Certificates of Deposit Checking Acc…" at bounding box center [1164, 197] width 258 height 29
click at [1038, 183] on select "Select Account Type Brokerage Cash on Hand Certificates of Deposit Checking Acc…" at bounding box center [1164, 197] width 258 height 29
select select "savings"
click at [1329, 196] on div "Money and Accounts Select Account Type Brokerage Cash on Hand Certificates of D…" at bounding box center [847, 350] width 990 height 357
click at [1305, 198] on icon "submit" at bounding box center [1309, 197] width 11 height 11
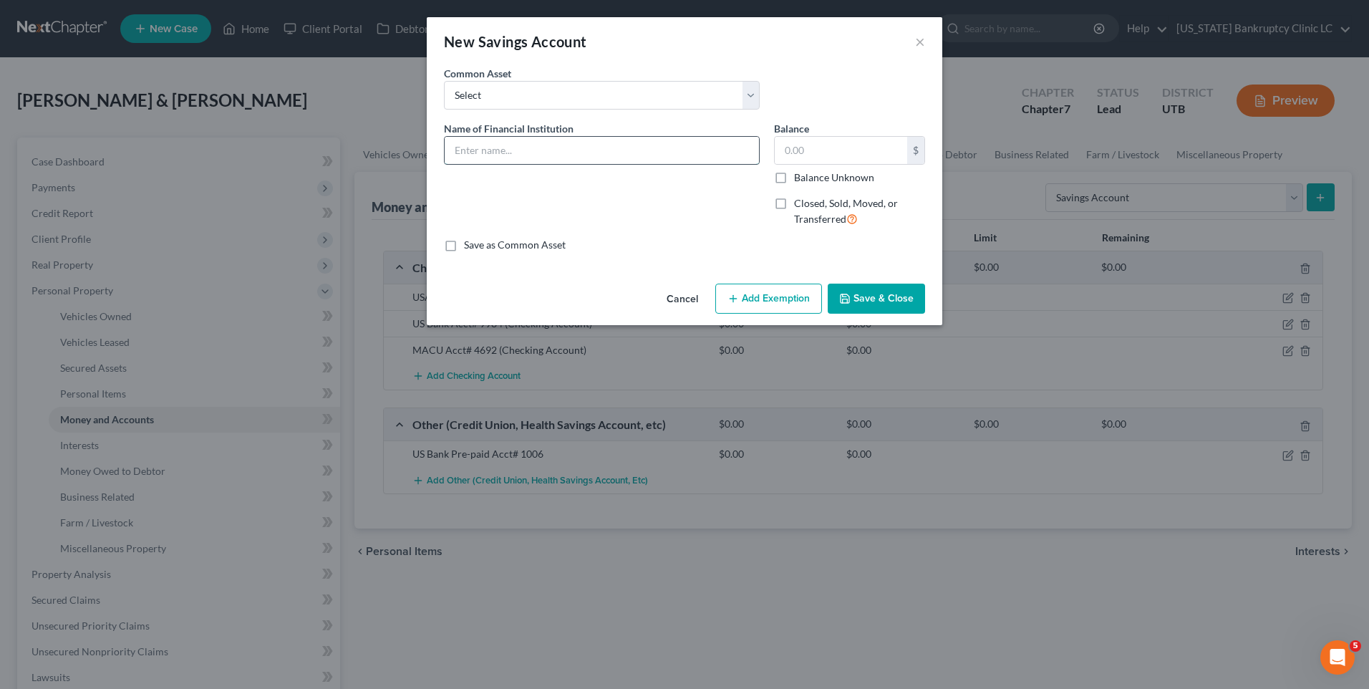
click at [628, 153] on input "text" at bounding box center [602, 150] width 314 height 27
paste input "MACU Acct# 4692"
type input "MACU Acct# 4692"
click at [881, 294] on button "Save & Close" at bounding box center [876, 299] width 97 height 30
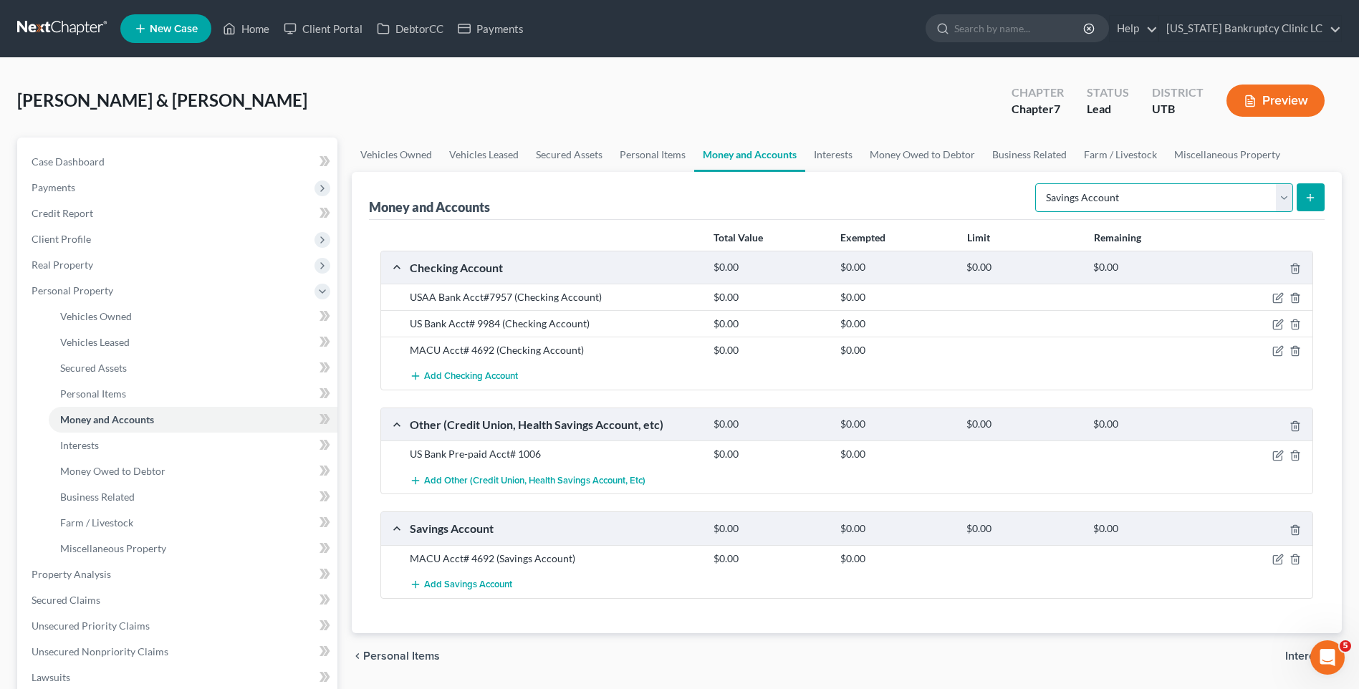
click at [1123, 203] on select "Select Account Type Brokerage Cash on Hand Certificates of Deposit Checking Acc…" at bounding box center [1164, 197] width 258 height 29
select select "checking"
click at [1038, 183] on select "Select Account Type Brokerage Cash on Hand Certificates of Deposit Checking Acc…" at bounding box center [1164, 197] width 258 height 29
click at [1303, 201] on button "submit" at bounding box center [1310, 197] width 28 height 28
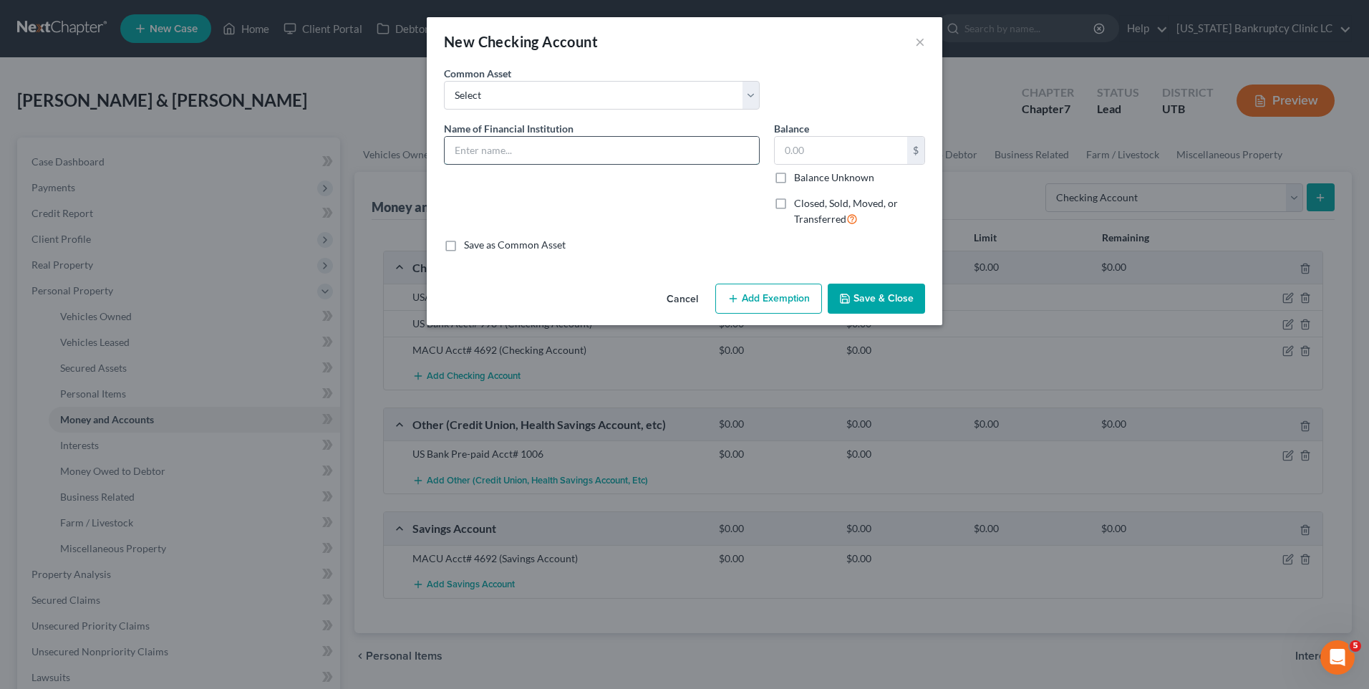
click at [551, 158] on input "text" at bounding box center [602, 150] width 314 height 27
type input "O"
click at [915, 44] on button "×" at bounding box center [920, 41] width 10 height 17
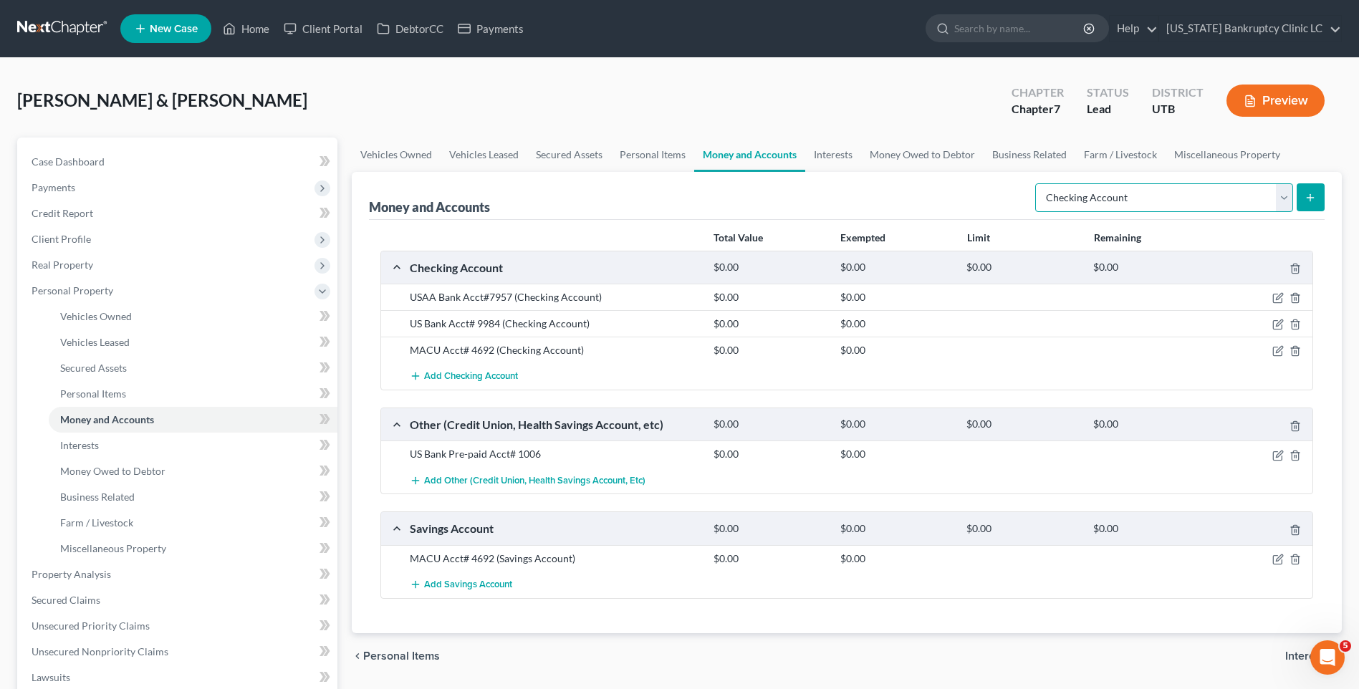
click at [1219, 203] on select "Select Account Type Brokerage Cash on Hand Certificates of Deposit Checking Acc…" at bounding box center [1164, 197] width 258 height 29
select select "other"
click at [1038, 183] on select "Select Account Type Brokerage Cash on Hand Certificates of Deposit Checking Acc…" at bounding box center [1164, 197] width 258 height 29
click at [1308, 200] on icon "submit" at bounding box center [1309, 197] width 11 height 11
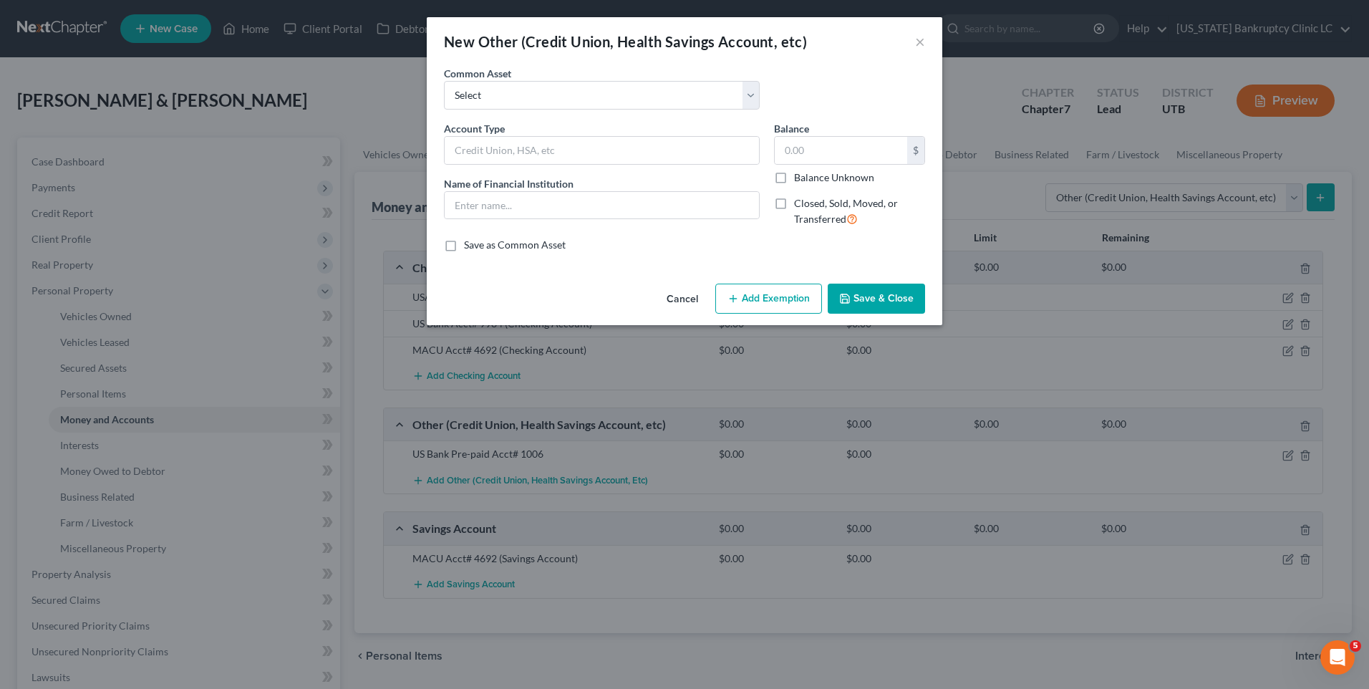
click at [502, 170] on div "Account Type Name of Financial Institution *" at bounding box center [602, 179] width 330 height 117
drag, startPoint x: 510, startPoint y: 155, endPoint x: 519, endPoint y: 154, distance: 8.6
click at [510, 155] on input "text" at bounding box center [602, 150] width 314 height 27
type input "One Pay Acct#9381"
click at [914, 289] on button "Save & Close" at bounding box center [876, 299] width 97 height 30
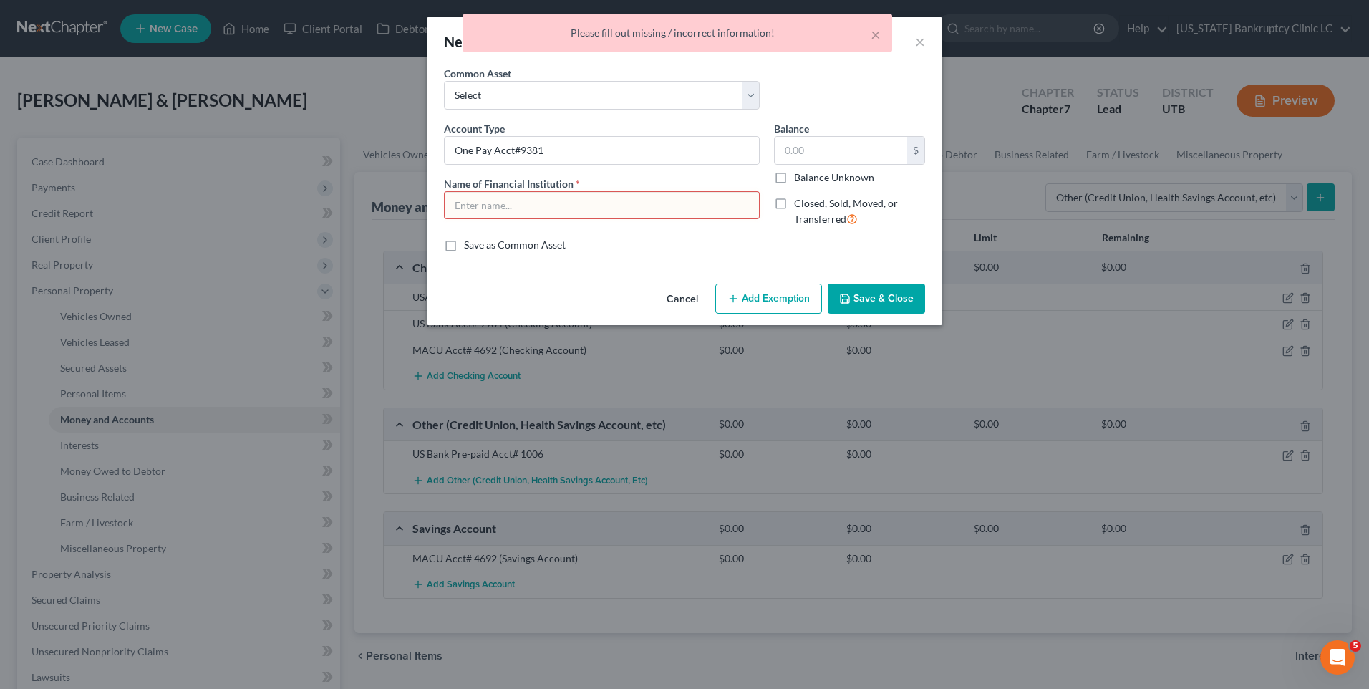
click at [472, 202] on input "text" at bounding box center [602, 205] width 314 height 27
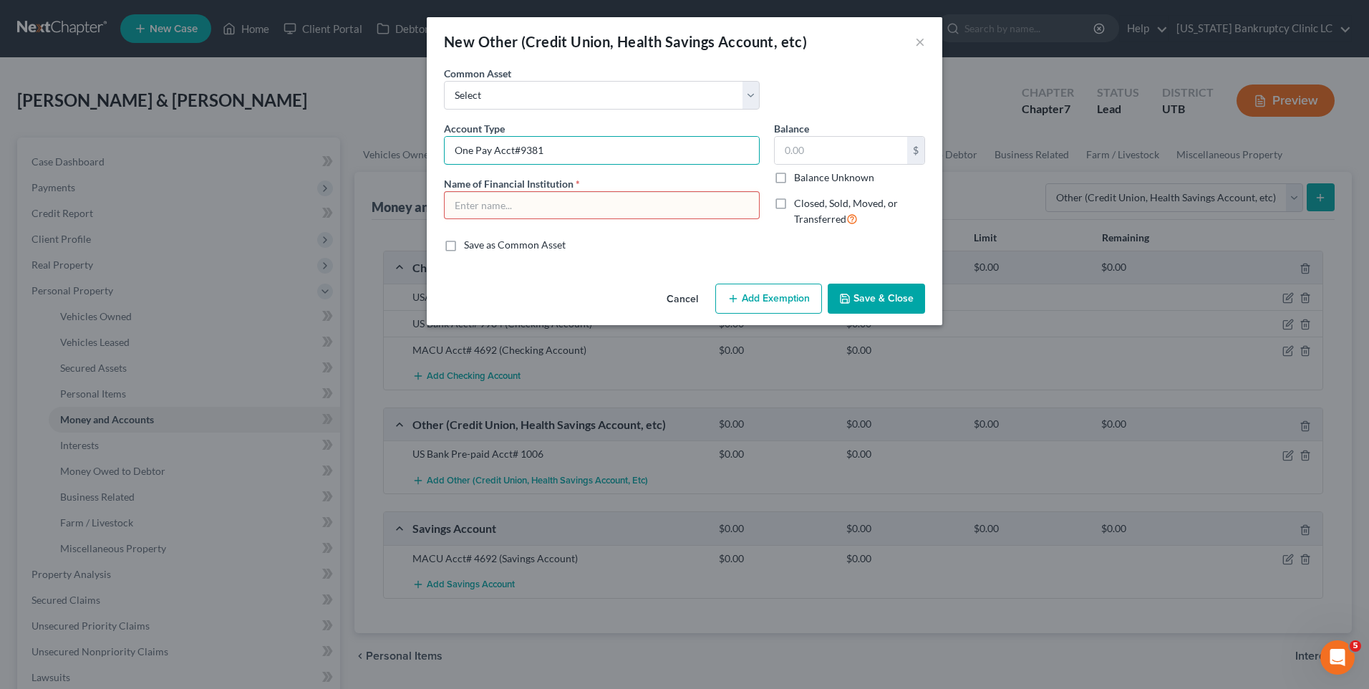
drag, startPoint x: 494, startPoint y: 155, endPoint x: 421, endPoint y: 150, distance: 73.2
click at [421, 150] on div "New Other (Credit Union, Health Savings Account, etc) × An exemption set must f…" at bounding box center [684, 344] width 1369 height 689
click at [491, 205] on input "text" at bounding box center [602, 205] width 314 height 27
paste input "One Pay"
type input "One Pay"
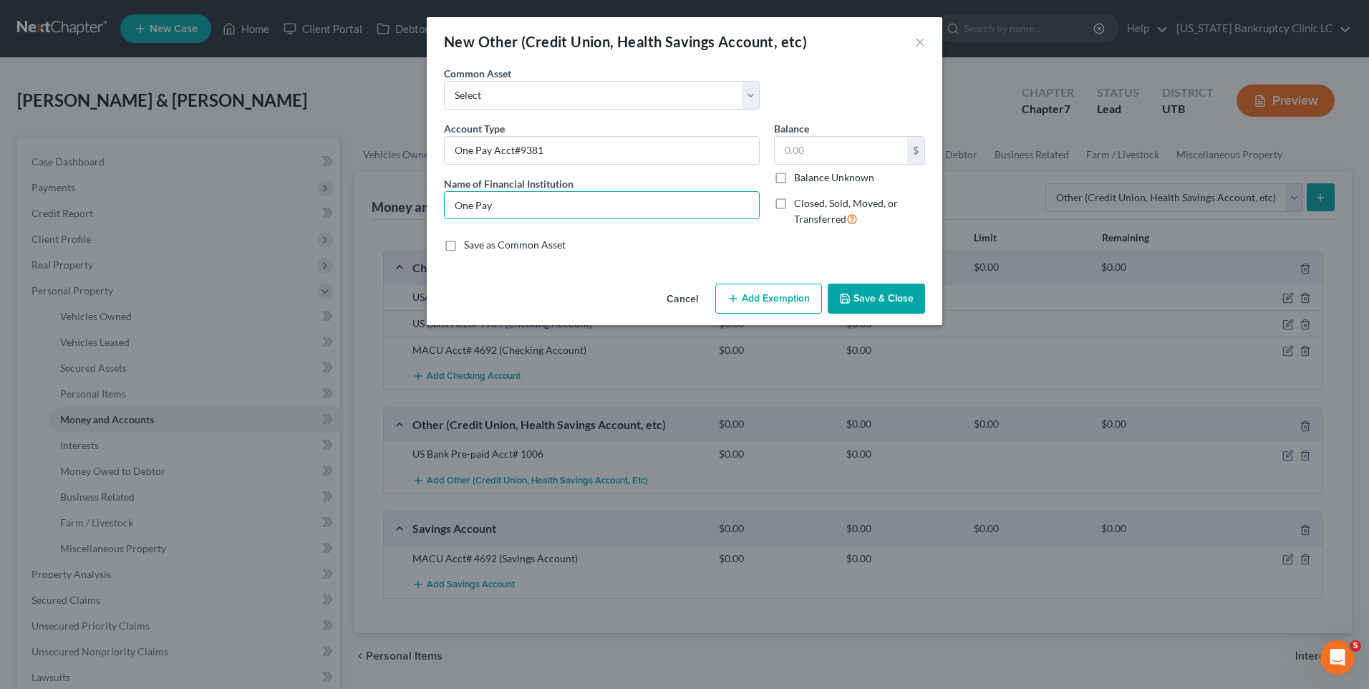
click at [852, 298] on button "Save & Close" at bounding box center [876, 299] width 97 height 30
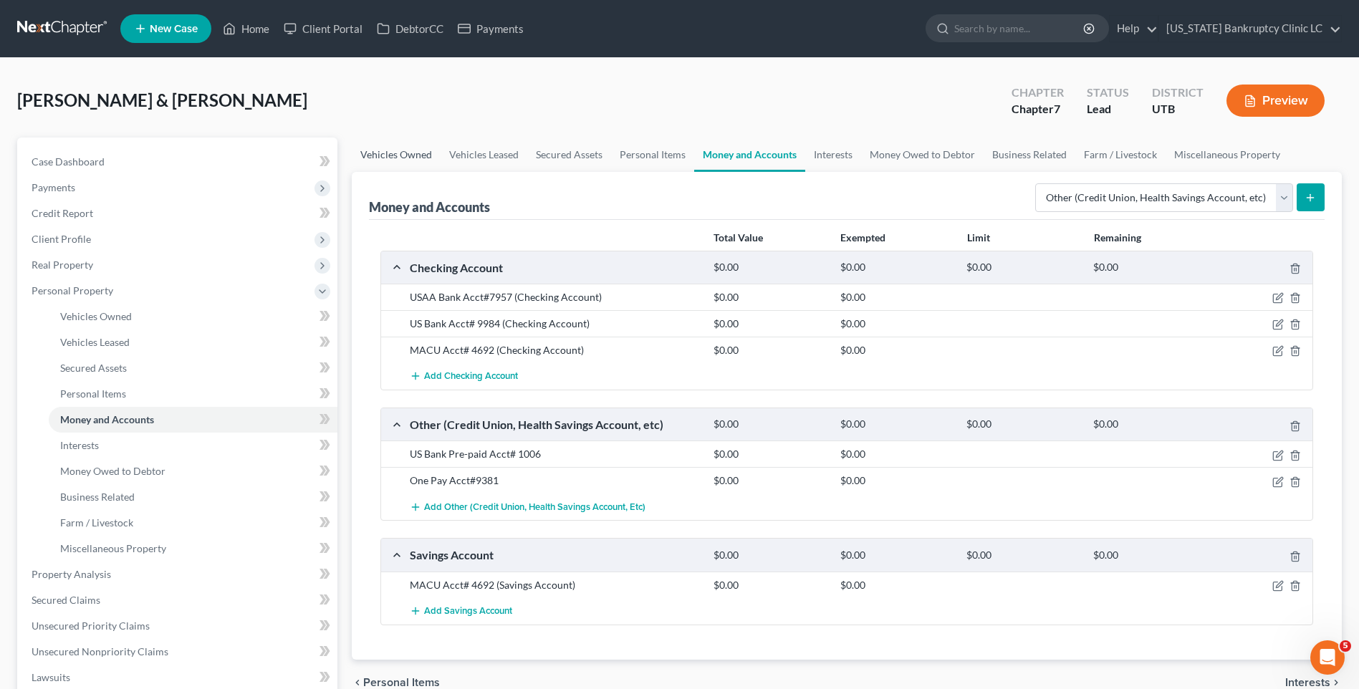
click at [380, 160] on link "Vehicles Owned" at bounding box center [396, 155] width 89 height 34
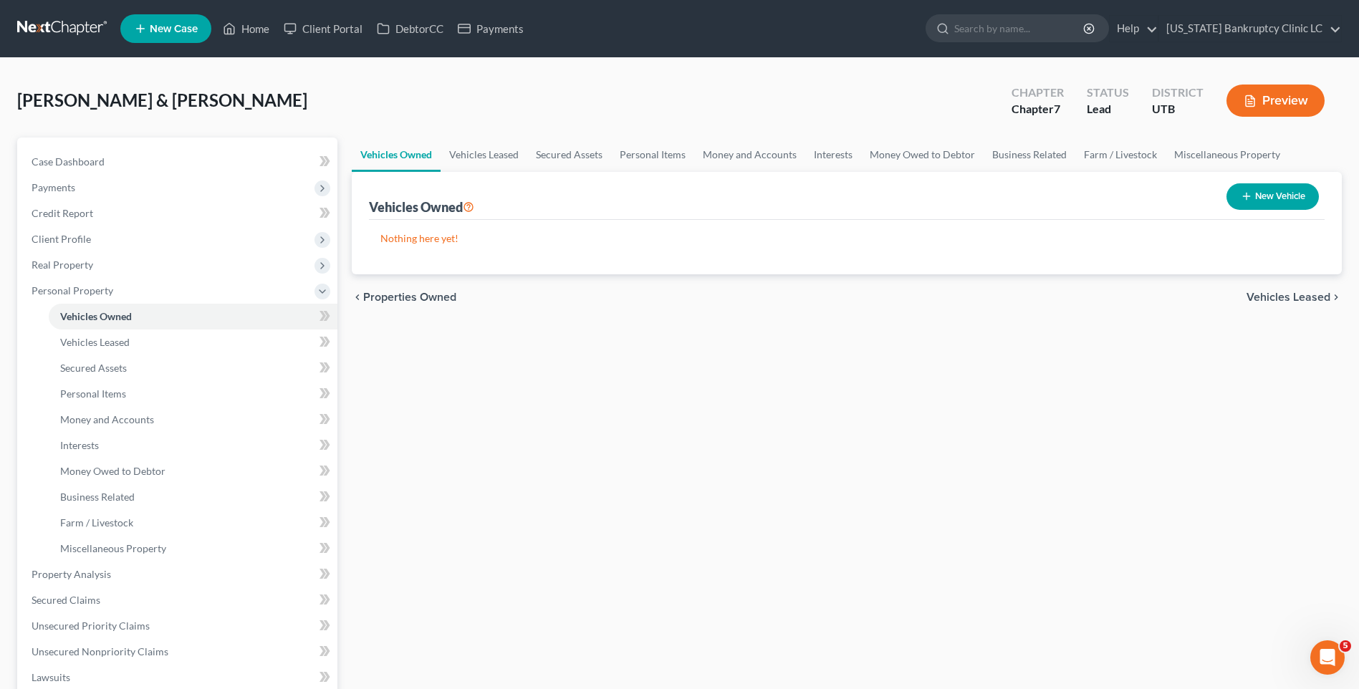
click at [1286, 201] on button "New Vehicle" at bounding box center [1272, 196] width 92 height 26
select select "0"
select select "2"
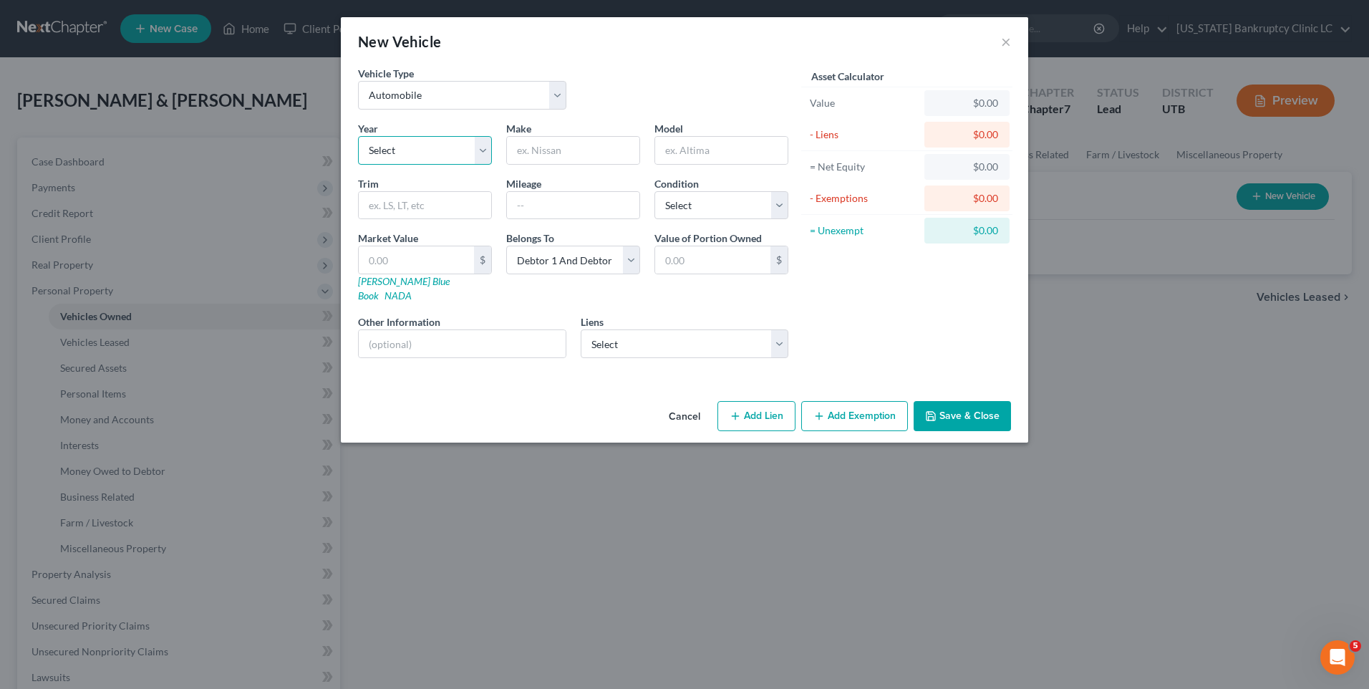
click at [426, 156] on select "Select 2026 2025 2024 2023 2022 2021 2020 2019 2018 2017 2016 2015 2014 2013 20…" at bounding box center [425, 150] width 134 height 29
select select "14"
click at [358, 136] on select "Select 2026 2025 2024 2023 2022 2021 2020 2019 2018 2017 2016 2015 2014 2013 20…" at bounding box center [425, 150] width 134 height 29
type input "Ford"
type input "Escape"
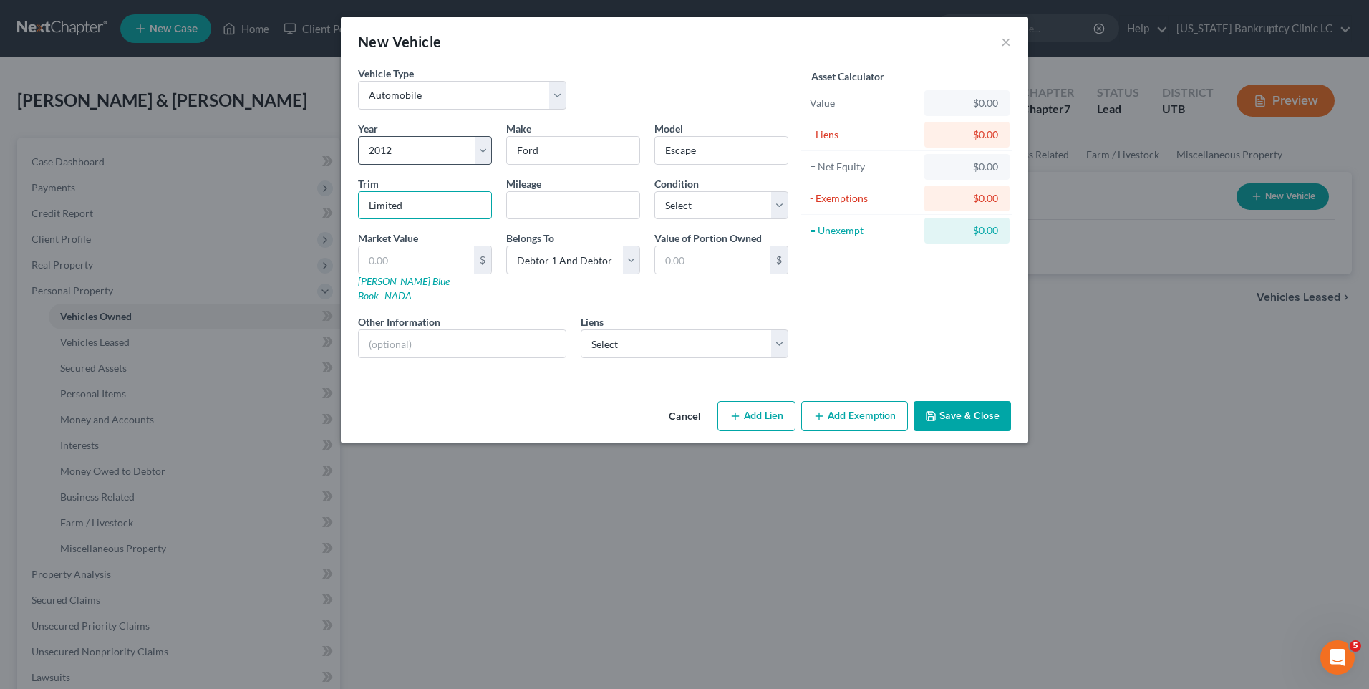
type input "Limited"
type input "197893"
click at [718, 206] on select "Select Excellent Very Good Good Fair Poor" at bounding box center [722, 205] width 134 height 29
select select "3"
click at [655, 191] on select "Select Excellent Very Good Good Fair Poor" at bounding box center [722, 205] width 134 height 29
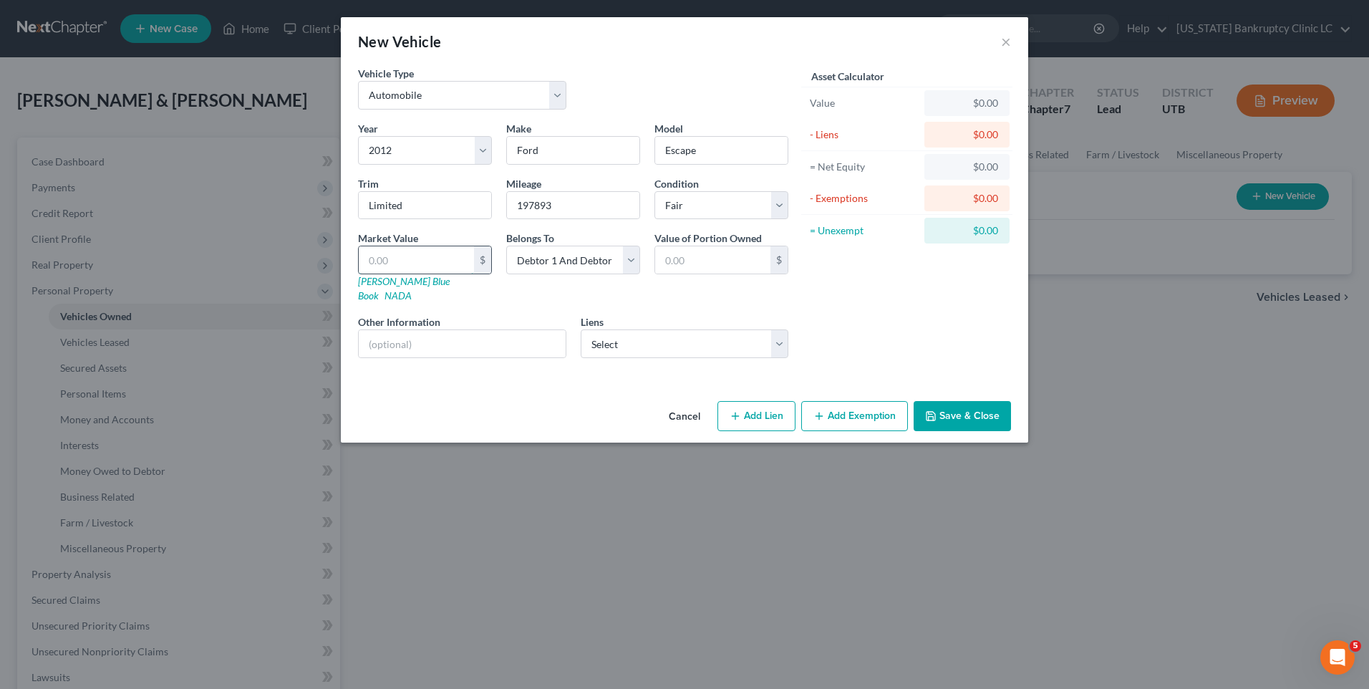
click at [433, 258] on input "text" at bounding box center [416, 259] width 115 height 27
click at [383, 281] on link "Kelly Blue Book" at bounding box center [404, 288] width 92 height 26
click at [439, 255] on input "text" at bounding box center [416, 259] width 115 height 27
type input "2"
type input "2.00"
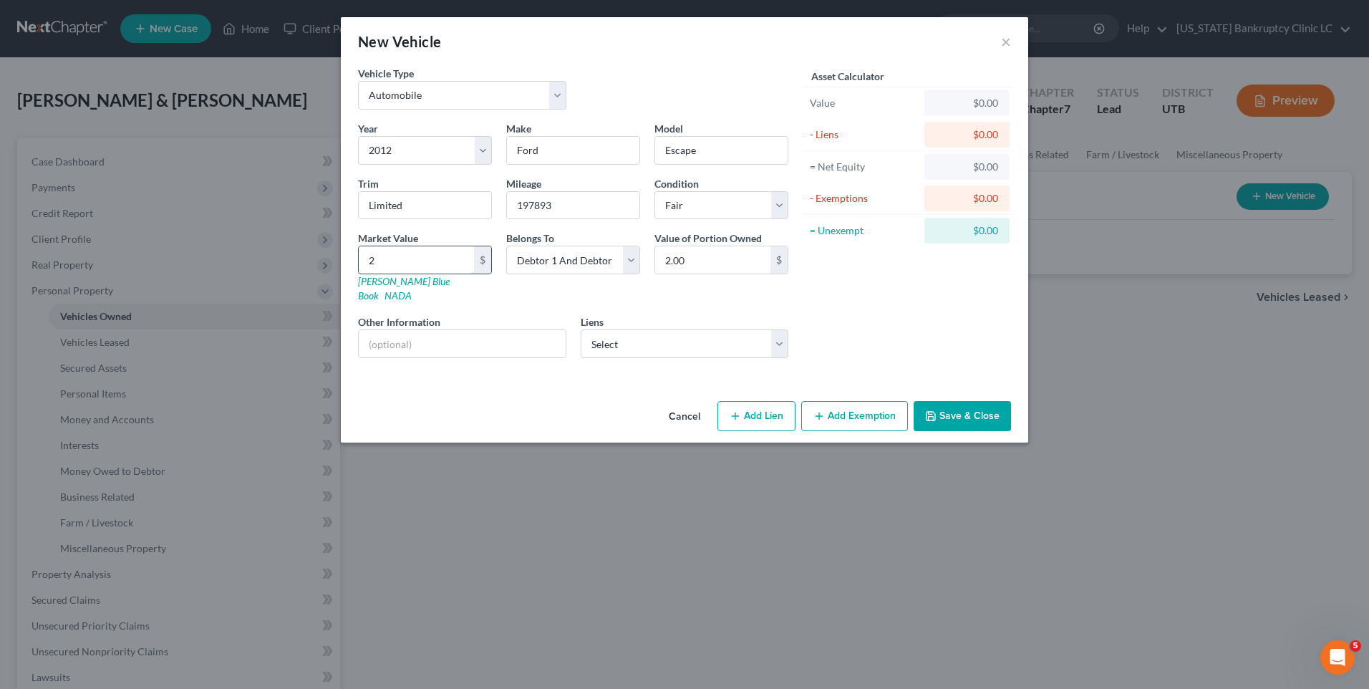
type input "27"
type input "27.00"
type input "279"
type input "279.00"
type input "2796"
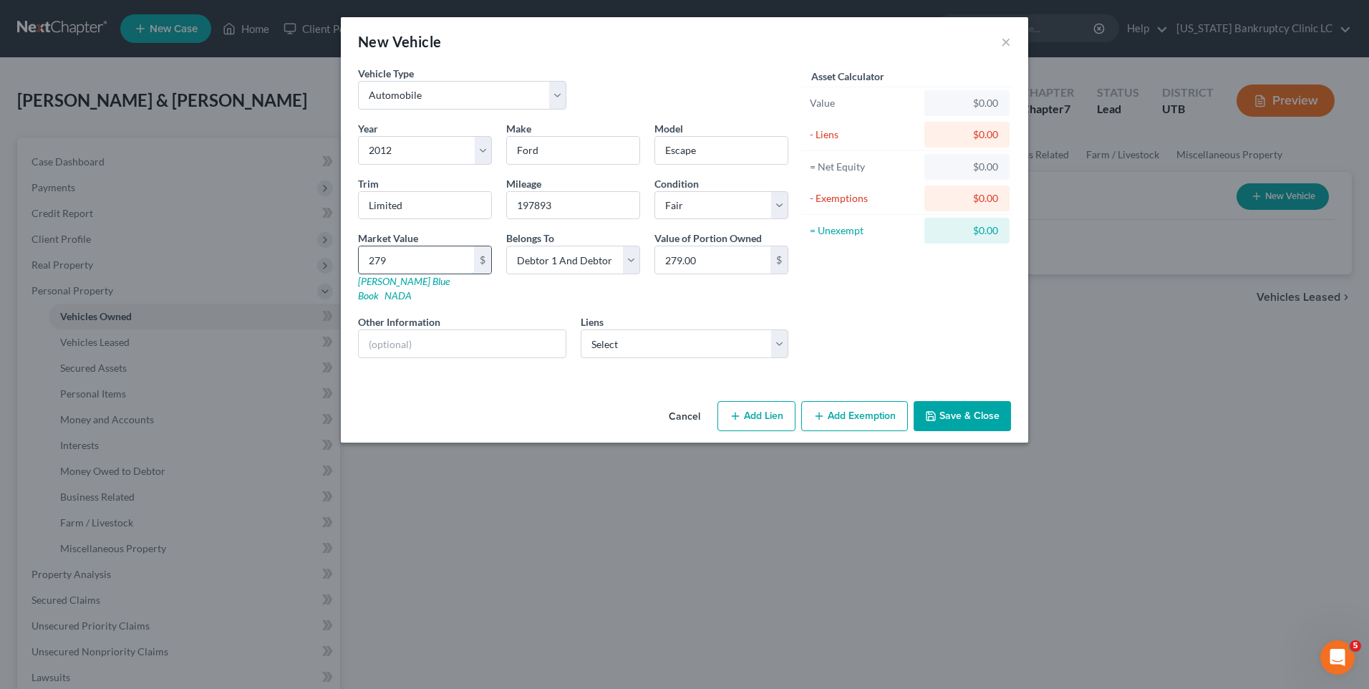
type input "2,796.00"
type input "2,796"
click at [625, 332] on select "Select Global Lending Service - $4,658.00 Goldenwest Fcu - $2,600.00" at bounding box center [685, 343] width 208 height 29
click at [498, 376] on div "Vehicle Type Select Automobile Truck Trailer Watercraft Aircraft Motor Home Atv…" at bounding box center [685, 230] width 688 height 329
click at [832, 401] on button "Add Exemption" at bounding box center [854, 416] width 107 height 30
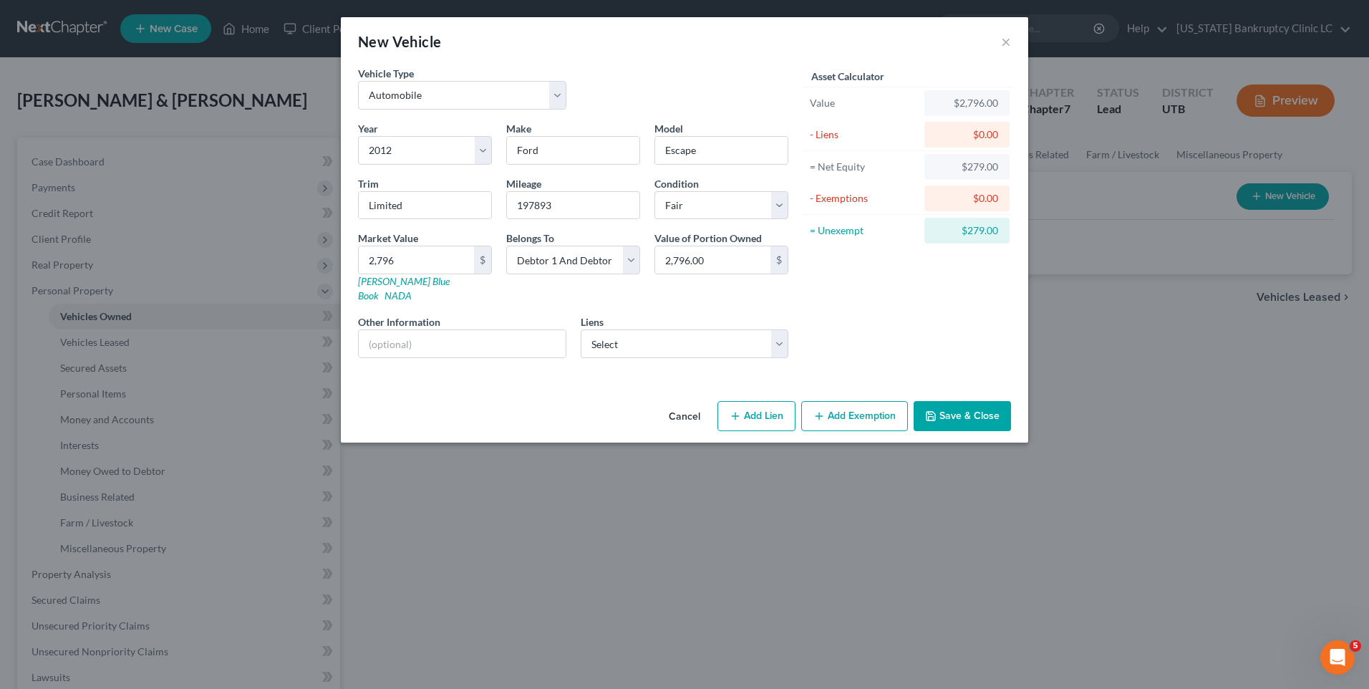
select select "2"
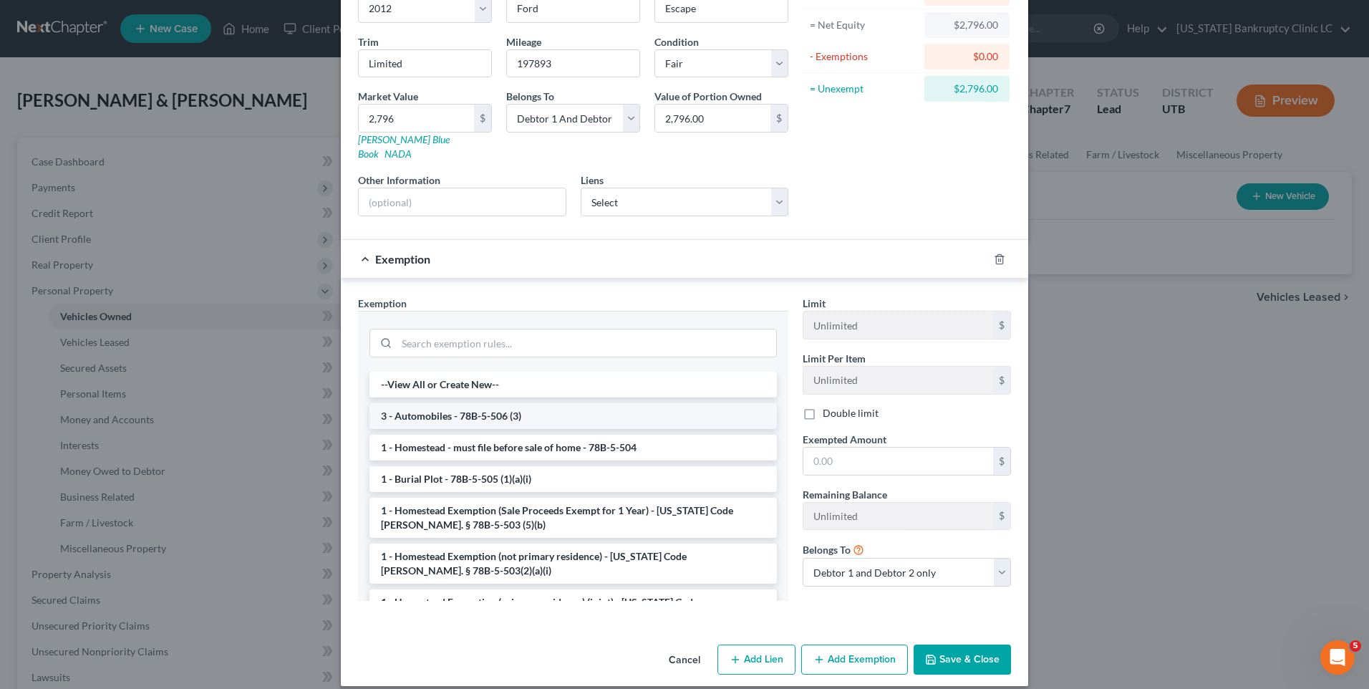
click at [467, 407] on li "3 - Automobiles - 78B-5-506 (3)" at bounding box center [574, 416] width 408 height 26
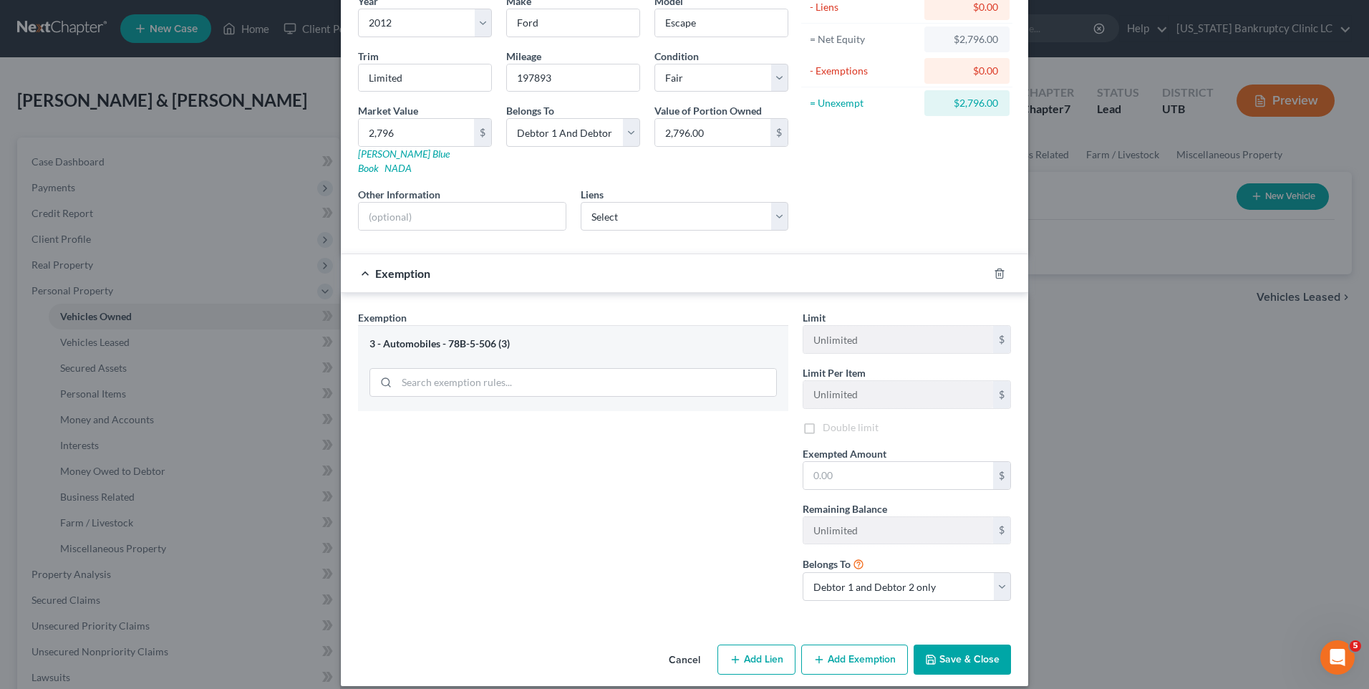
click at [467, 407] on div "Exemption Set must be selected for CA. Exemption * 3 - Automobiles - 78B-5-506 …" at bounding box center [573, 461] width 445 height 302
click at [853, 420] on div "Limit $3,000.00 $ Limit Per Item Unlimited $ Double limit Exempted Amount * $ R…" at bounding box center [907, 460] width 223 height 304
click at [838, 420] on label "Double limit" at bounding box center [851, 427] width 56 height 14
click at [838, 420] on input "Double limit" at bounding box center [833, 424] width 9 height 9
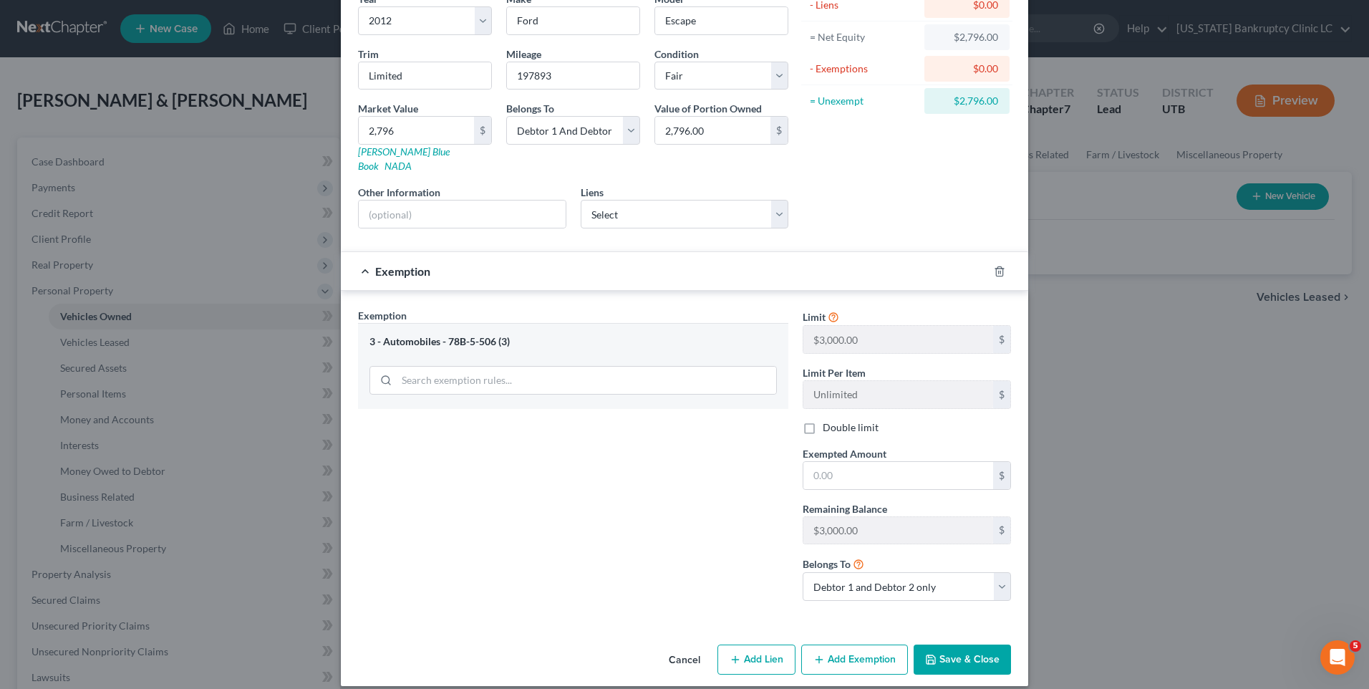
checkbox input "true"
click at [861, 462] on input "text" at bounding box center [899, 475] width 190 height 27
type input "3,000"
click at [946, 645] on button "Save & Close" at bounding box center [962, 660] width 97 height 30
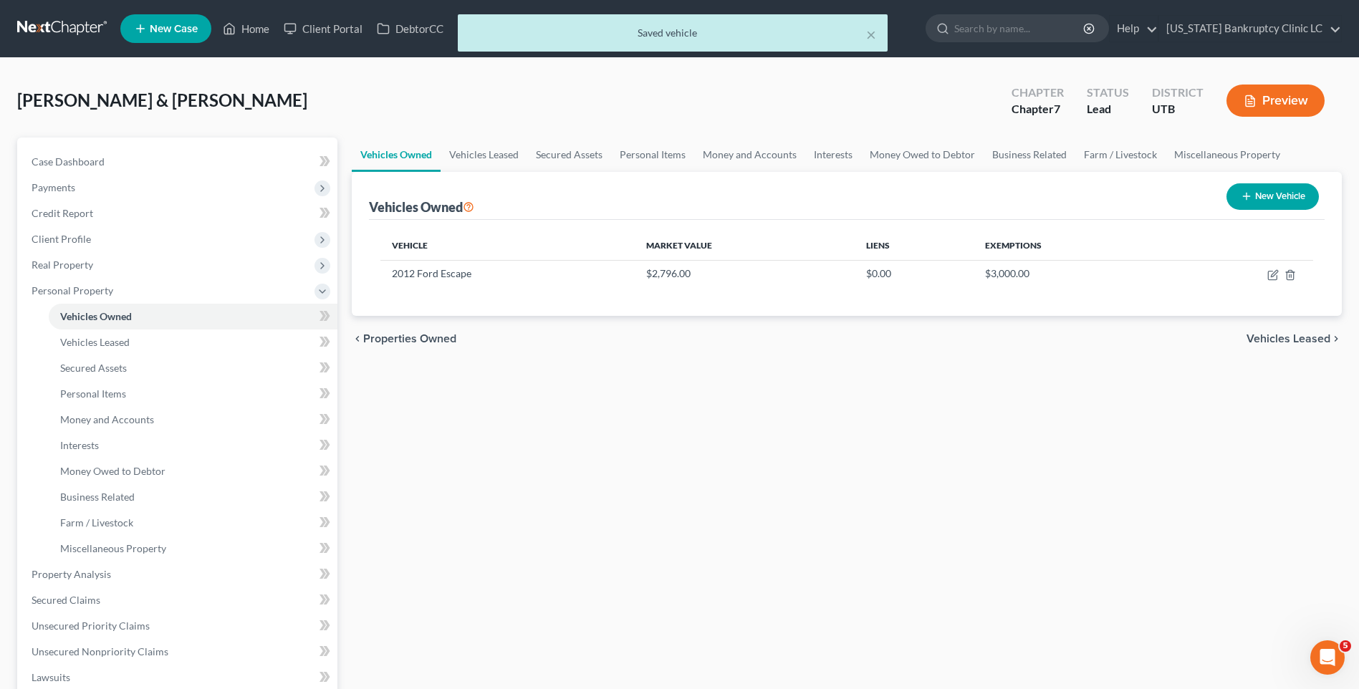
click at [1295, 198] on button "New Vehicle" at bounding box center [1272, 196] width 92 height 26
select select "0"
select select "2"
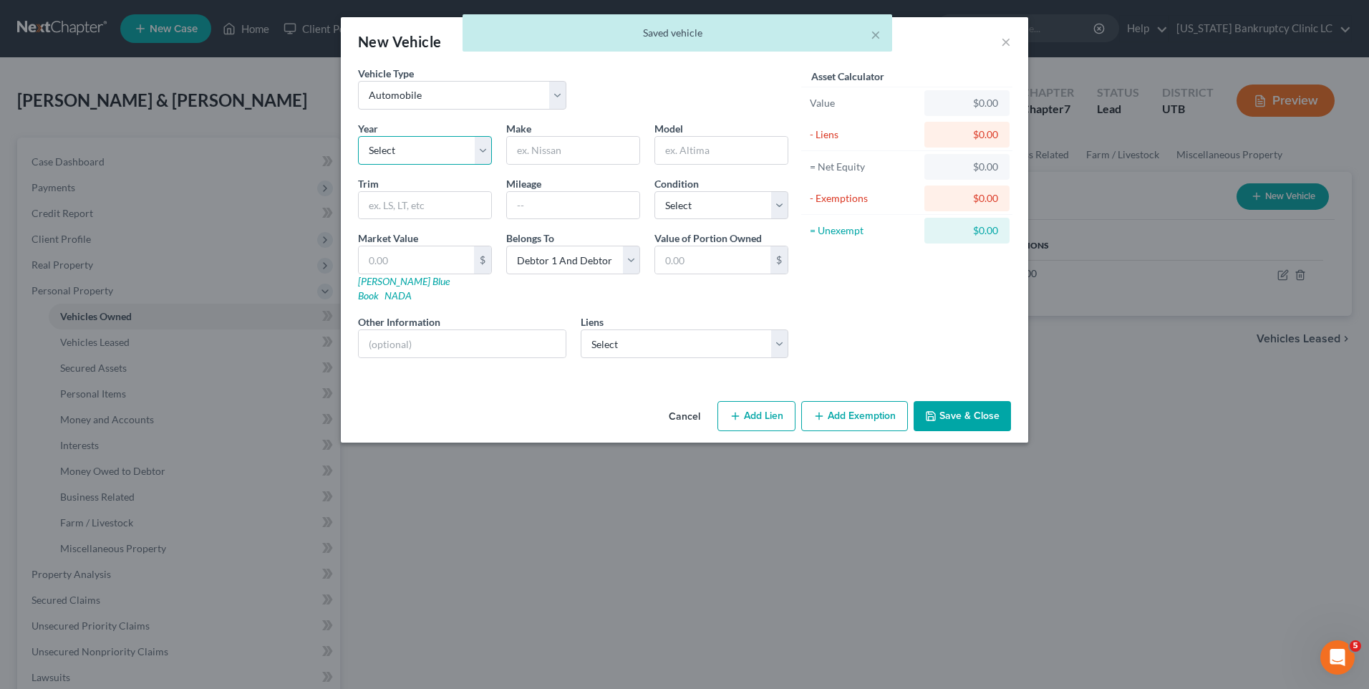
click at [415, 152] on select "Select 2026 2025 2024 2023 2022 2021 2020 2019 2018 2017 2016 2015 2014 2013 20…" at bounding box center [425, 150] width 134 height 29
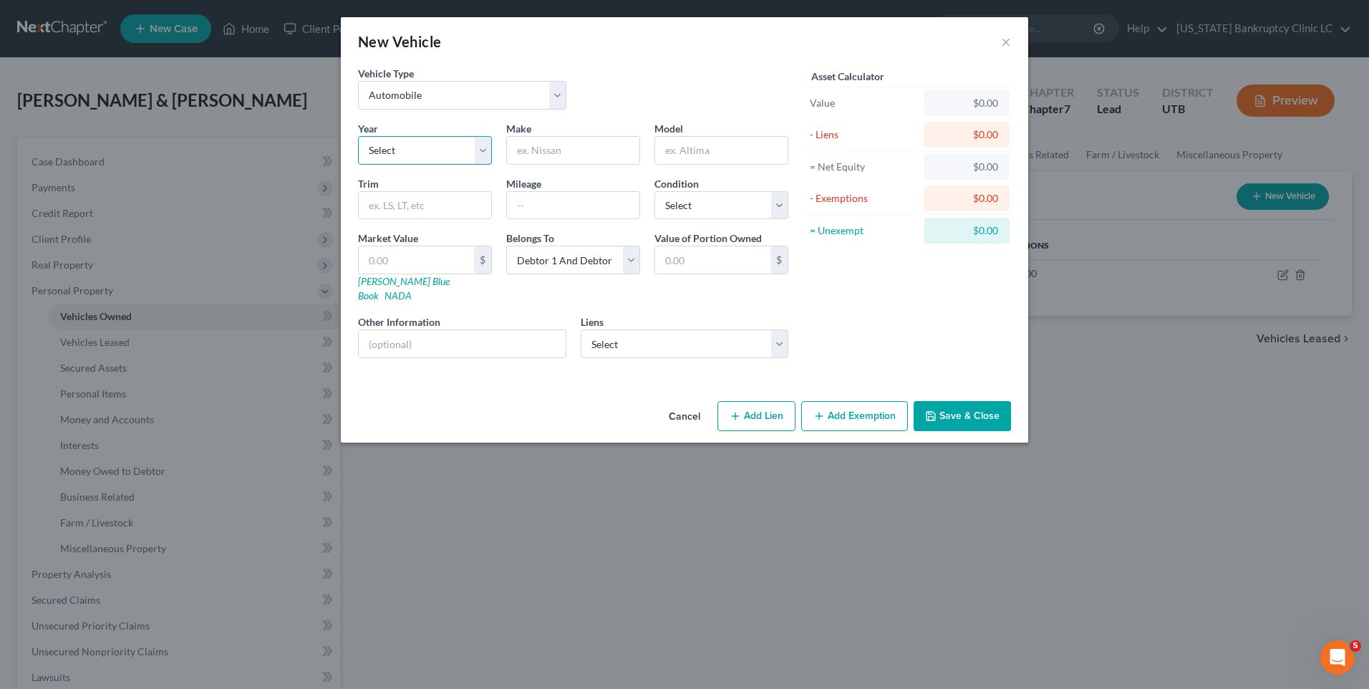
select select "17"
click at [358, 136] on select "Select 2026 2025 2024 2023 2022 2021 2020 2019 2018 2017 2016 2015 2014 2013 20…" at bounding box center [425, 150] width 134 height 29
click at [564, 157] on input "text" at bounding box center [573, 150] width 132 height 27
type input "Dodge"
click at [743, 143] on input "Grand Car" at bounding box center [721, 150] width 132 height 27
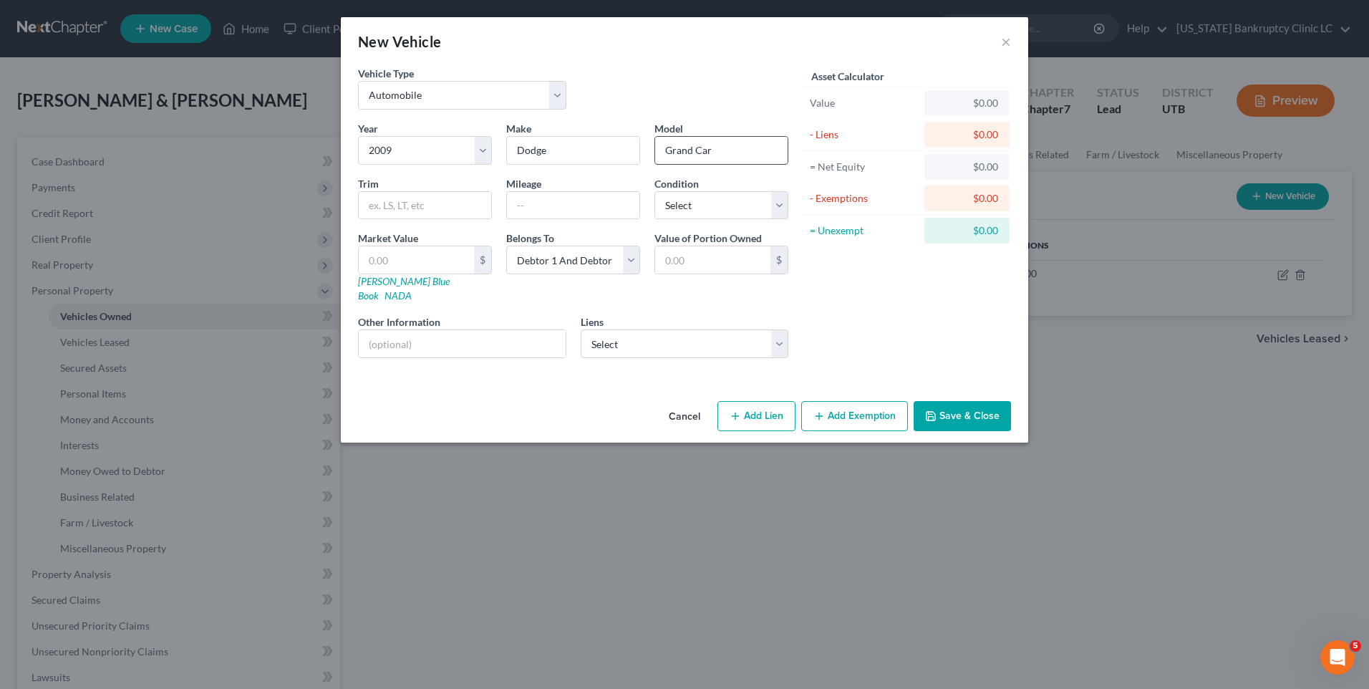
type input "Grand Caravan"
type input "LT"
type input "204350"
click at [712, 206] on select "Select Excellent Very Good Good Fair Poor" at bounding box center [722, 205] width 134 height 29
select select "4"
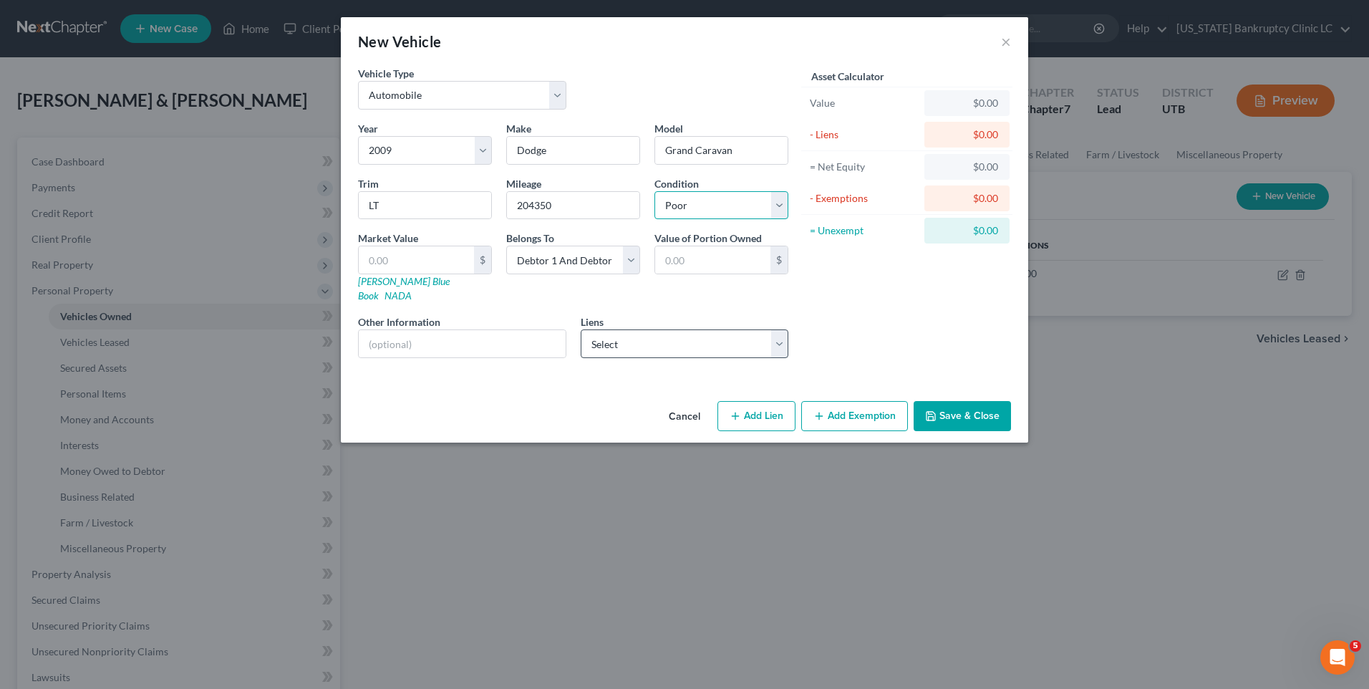
click at [655, 191] on select "Select Excellent Very Good Good Fair Poor" at bounding box center [722, 205] width 134 height 29
click at [415, 264] on input "text" at bounding box center [416, 259] width 115 height 27
type input "2"
type input "2.00"
type input "24"
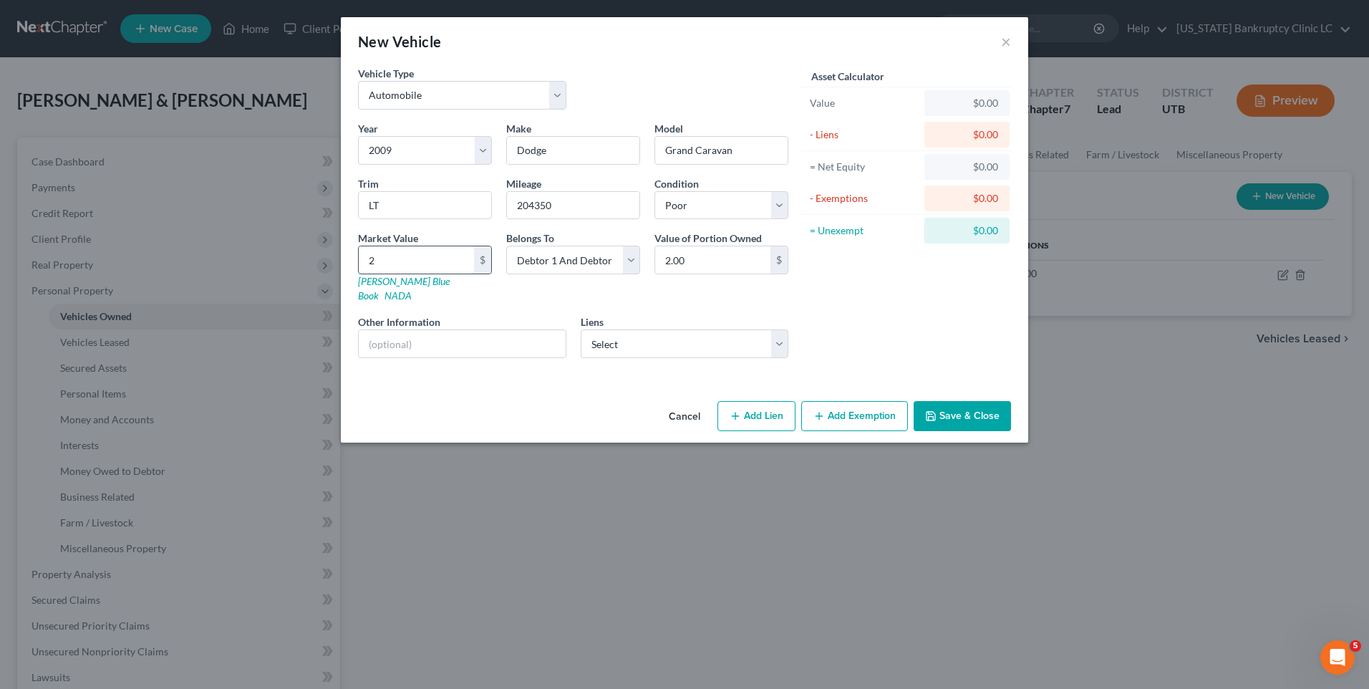
type input "24.00"
type input "243"
type input "243.00"
type input "2437"
type input "2,437.00"
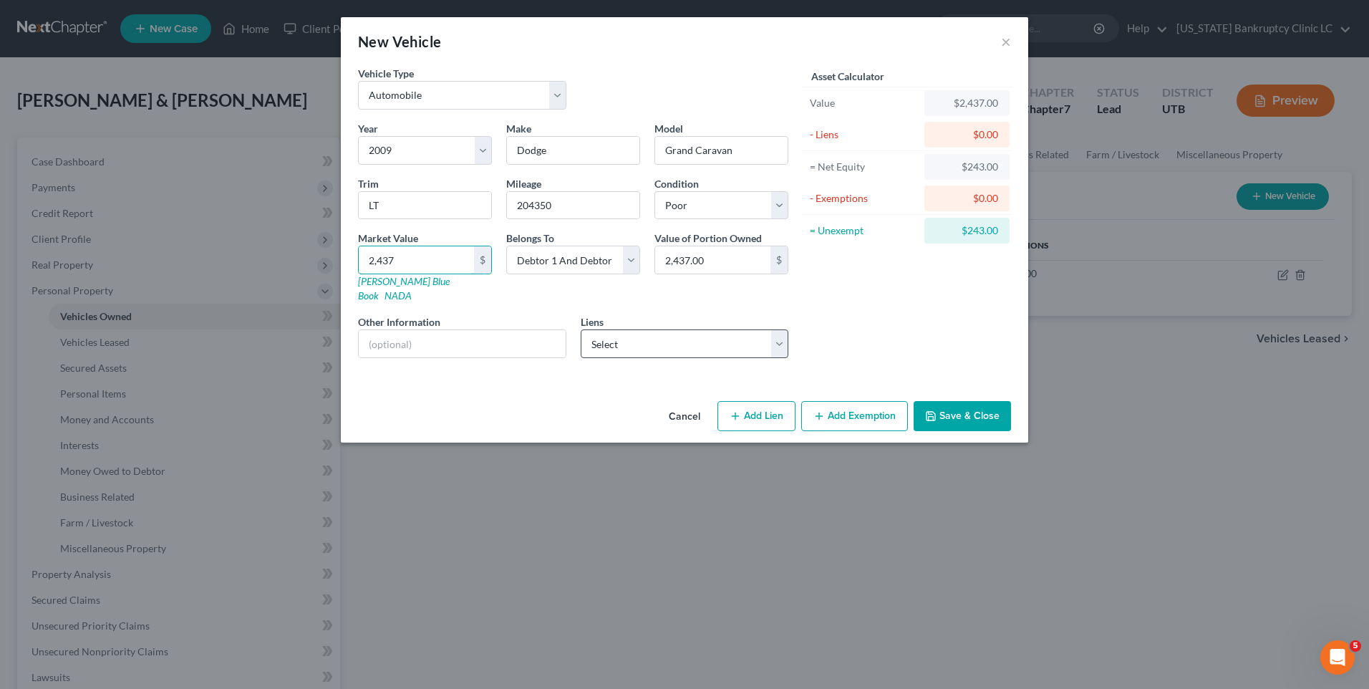
type input "2,437"
click at [625, 329] on select "Select Global Lending Service - $4,658.00 Goldenwest Fcu - $2,600.00" at bounding box center [685, 343] width 208 height 29
click at [932, 320] on div "Asset Calculator Value $2,437.00 - Liens $0.00 = Net Equity $243.00 - Exemption…" at bounding box center [907, 218] width 223 height 304
click at [834, 407] on button "Add Exemption" at bounding box center [854, 416] width 107 height 30
select select "2"
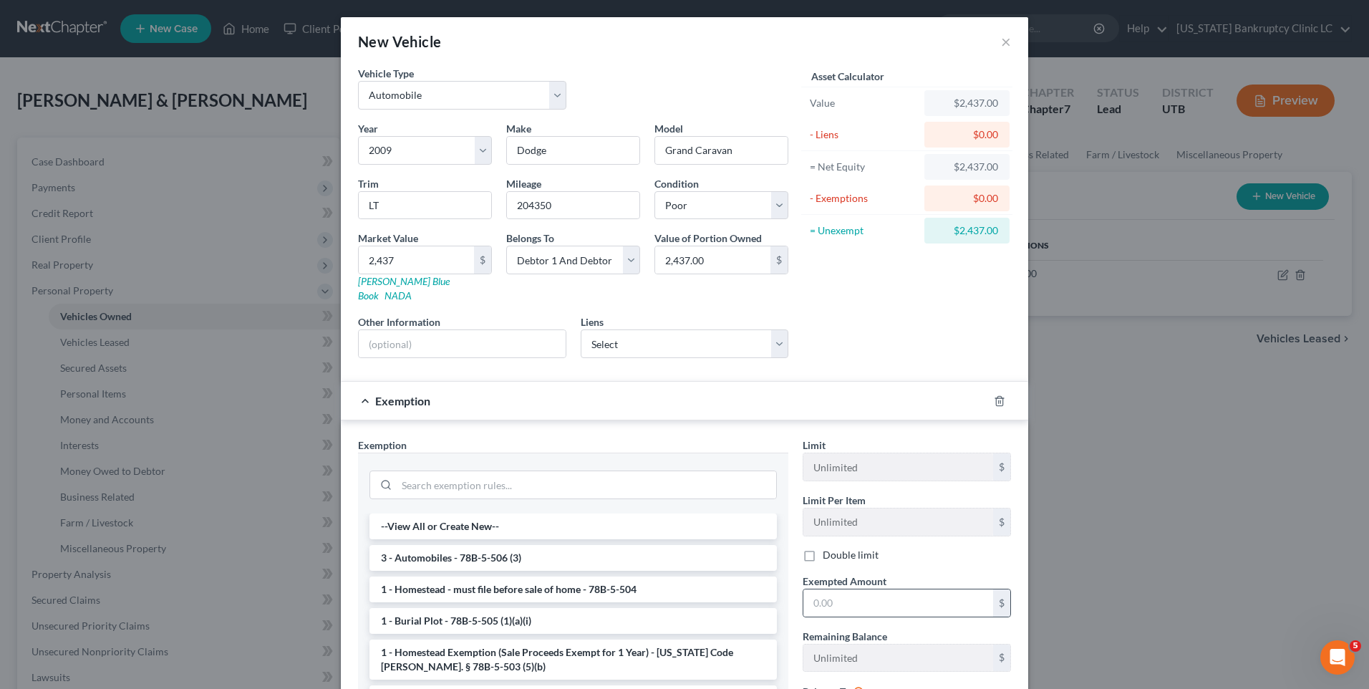
click at [837, 602] on div "$" at bounding box center [907, 603] width 208 height 29
click at [841, 589] on input "text" at bounding box center [899, 602] width 190 height 27
click at [576, 545] on li "3 - Automobiles - 78B-5-506 (3)" at bounding box center [574, 558] width 408 height 26
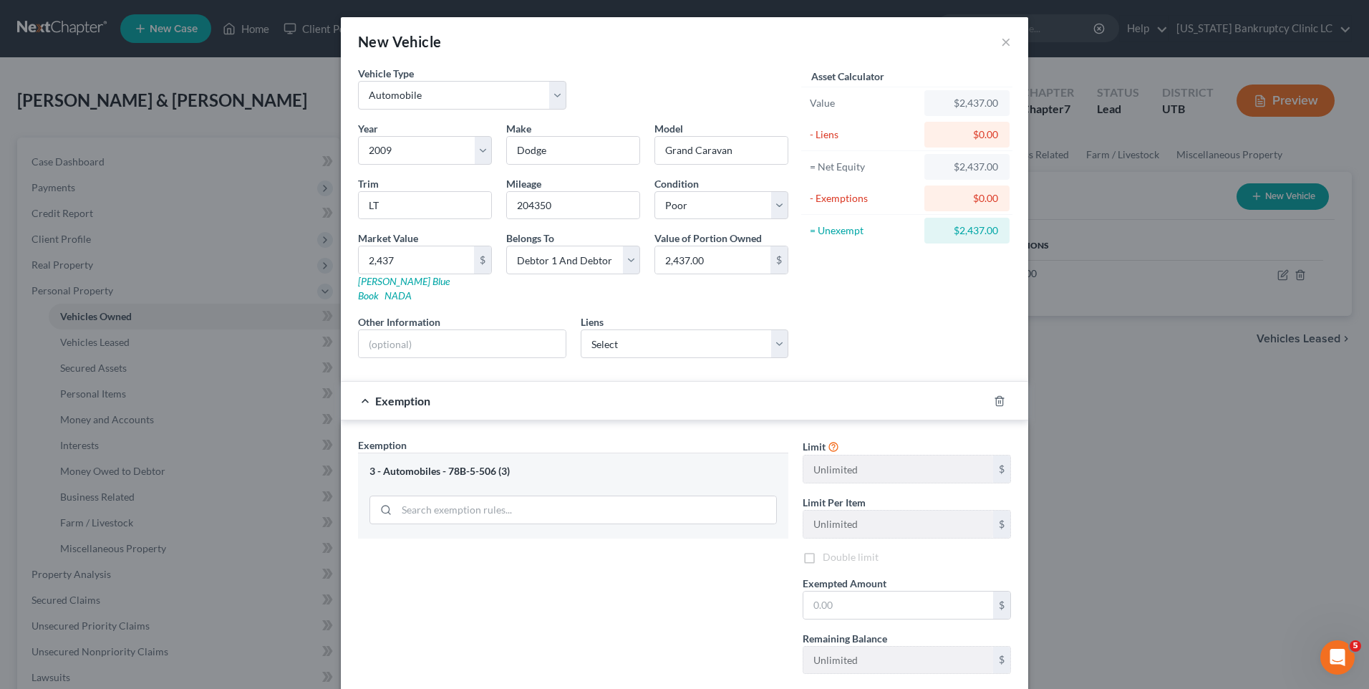
click at [576, 545] on div "Exemption Set must be selected for CA. Exemption * 3 - Automobiles - 78B-5-506 …" at bounding box center [573, 590] width 445 height 304
checkbox input "true"
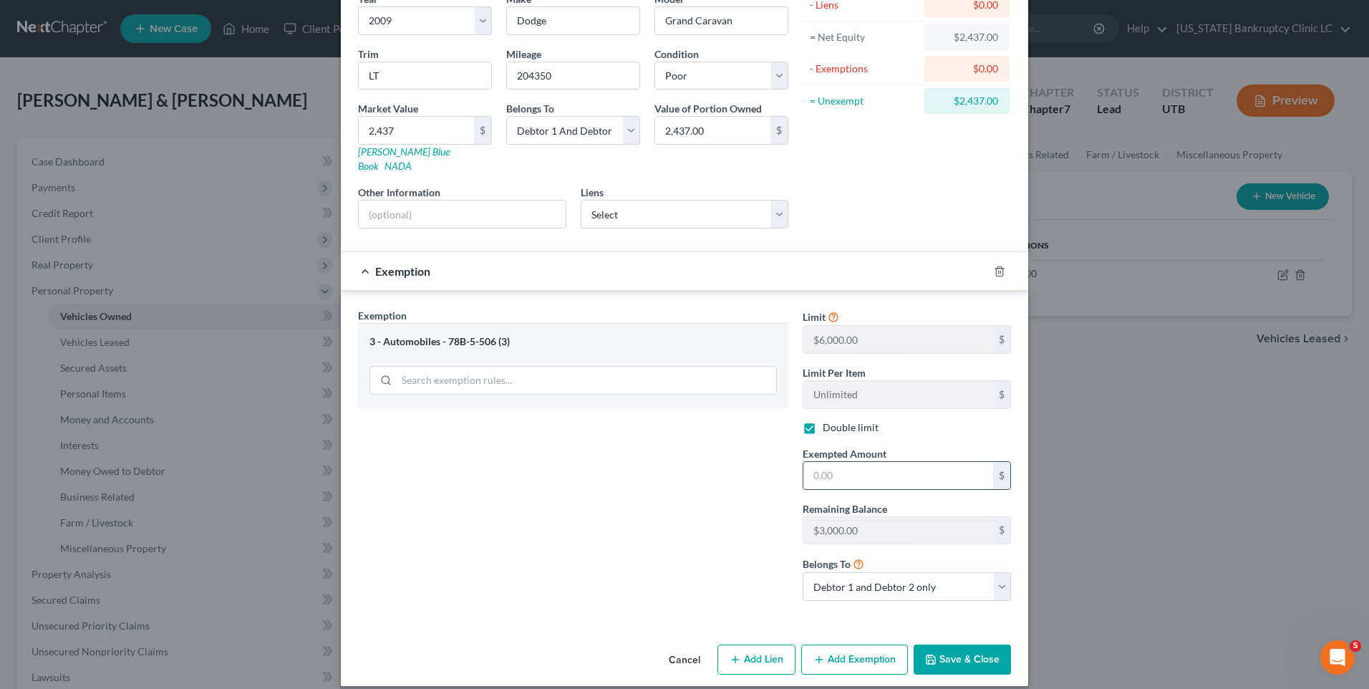
click at [837, 463] on input "text" at bounding box center [899, 475] width 190 height 27
type input "3,000"
click at [933, 645] on button "Save & Close" at bounding box center [962, 660] width 97 height 30
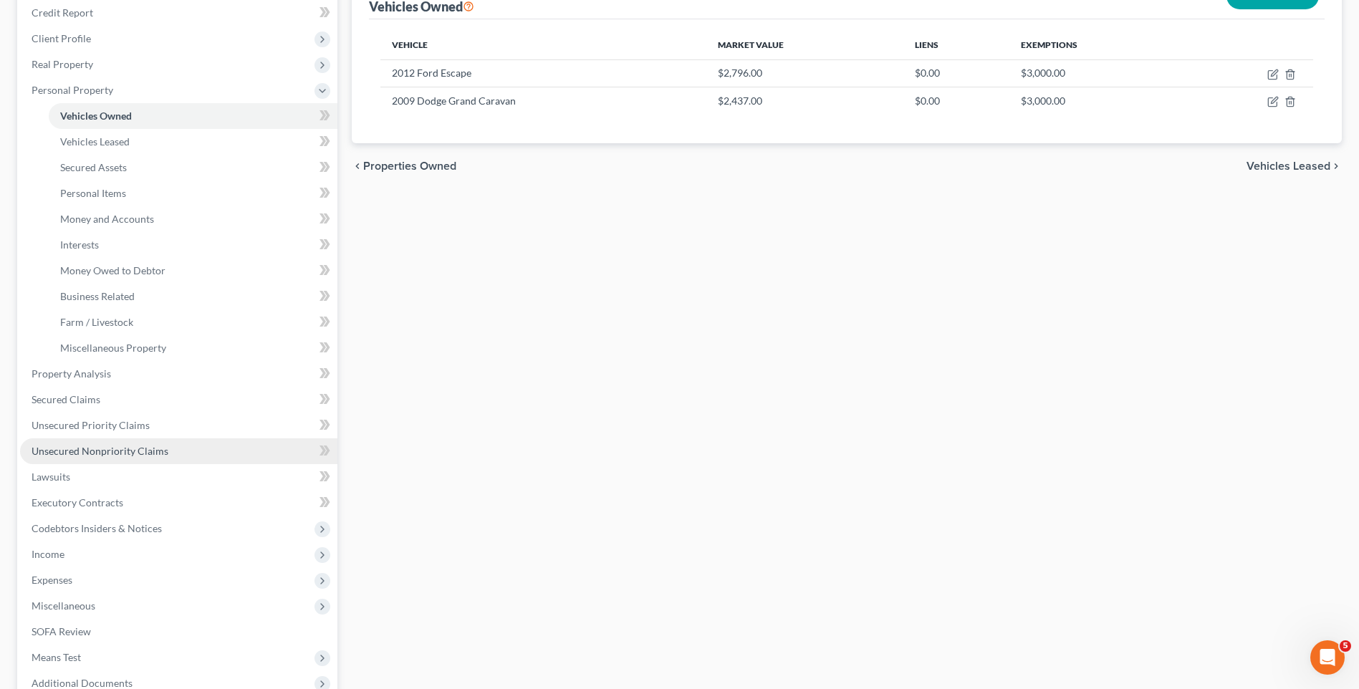
scroll to position [215, 0]
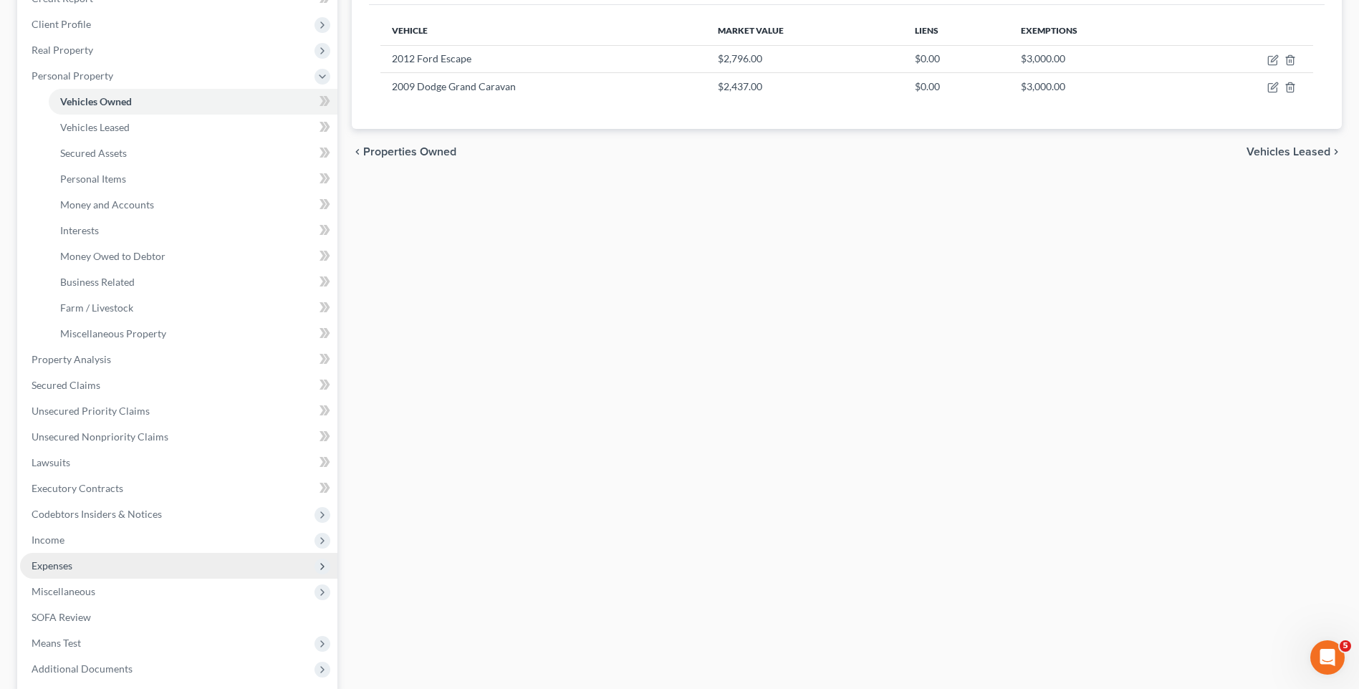
click at [94, 565] on span "Expenses" at bounding box center [178, 566] width 317 height 26
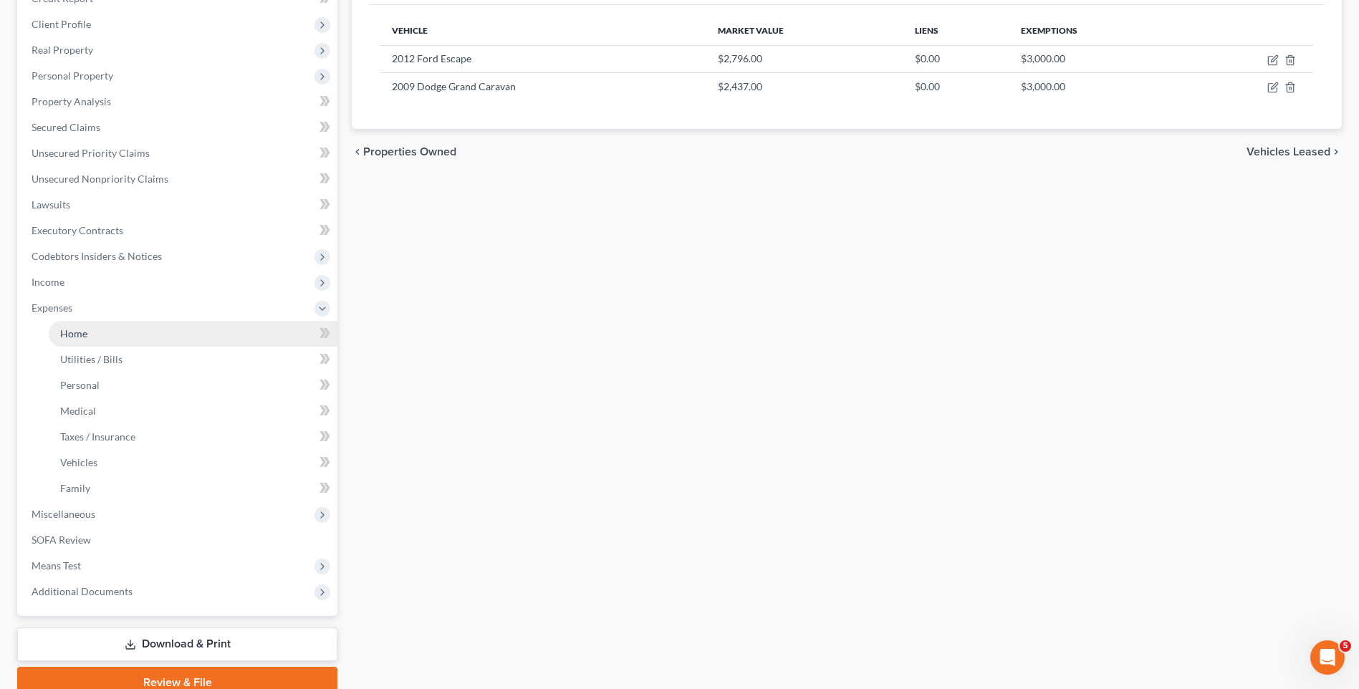
click at [217, 336] on link "Home" at bounding box center [193, 334] width 289 height 26
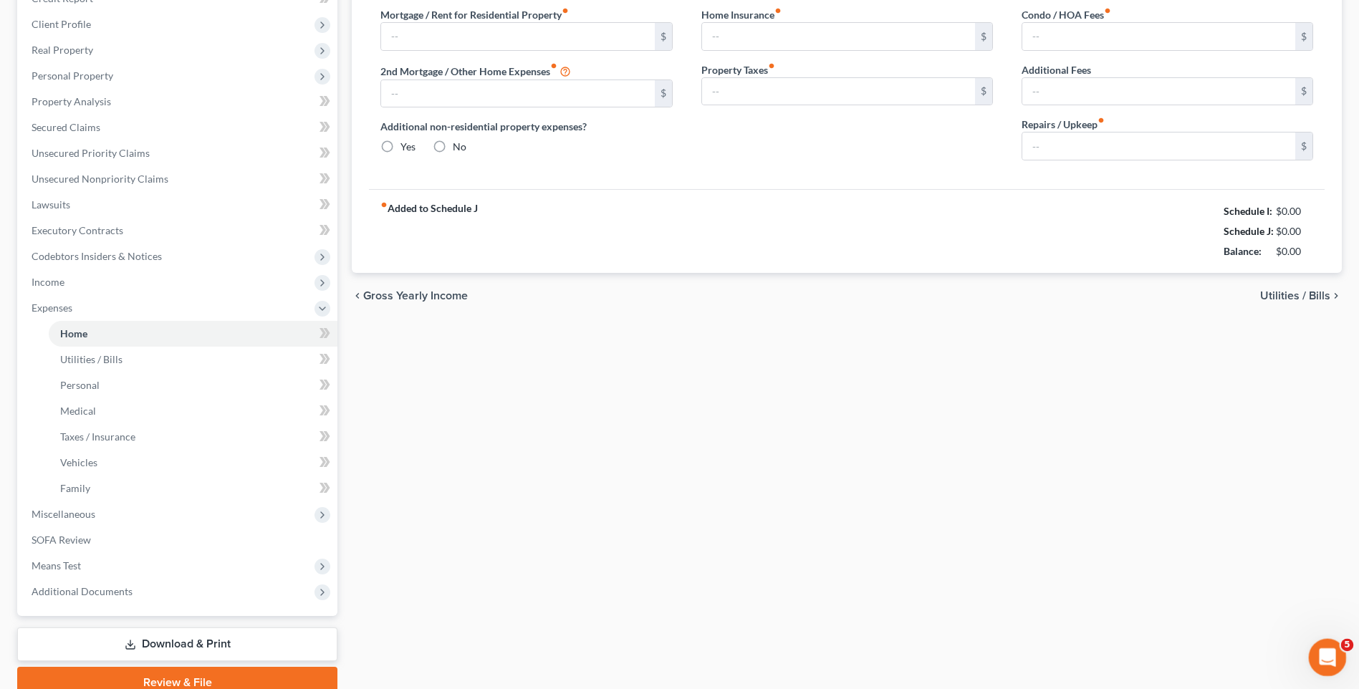
scroll to position [16, 0]
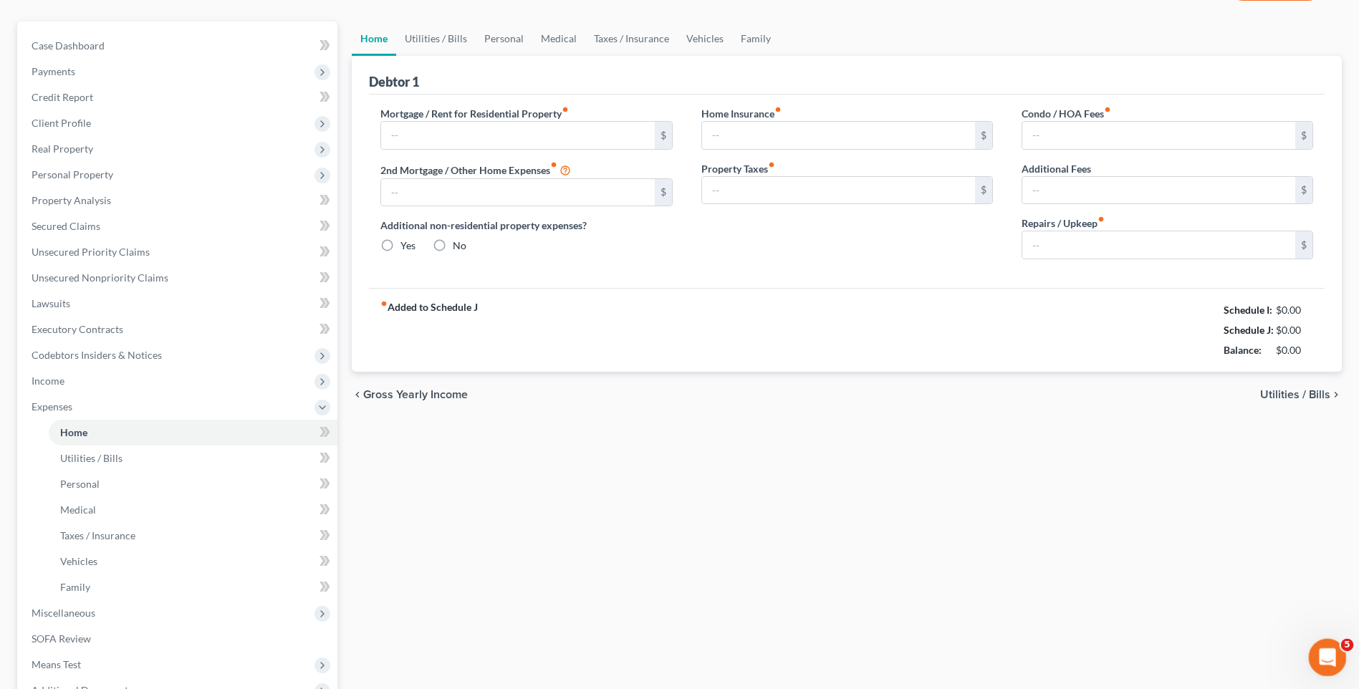
type input "0.00"
radio input "true"
type input "0.00"
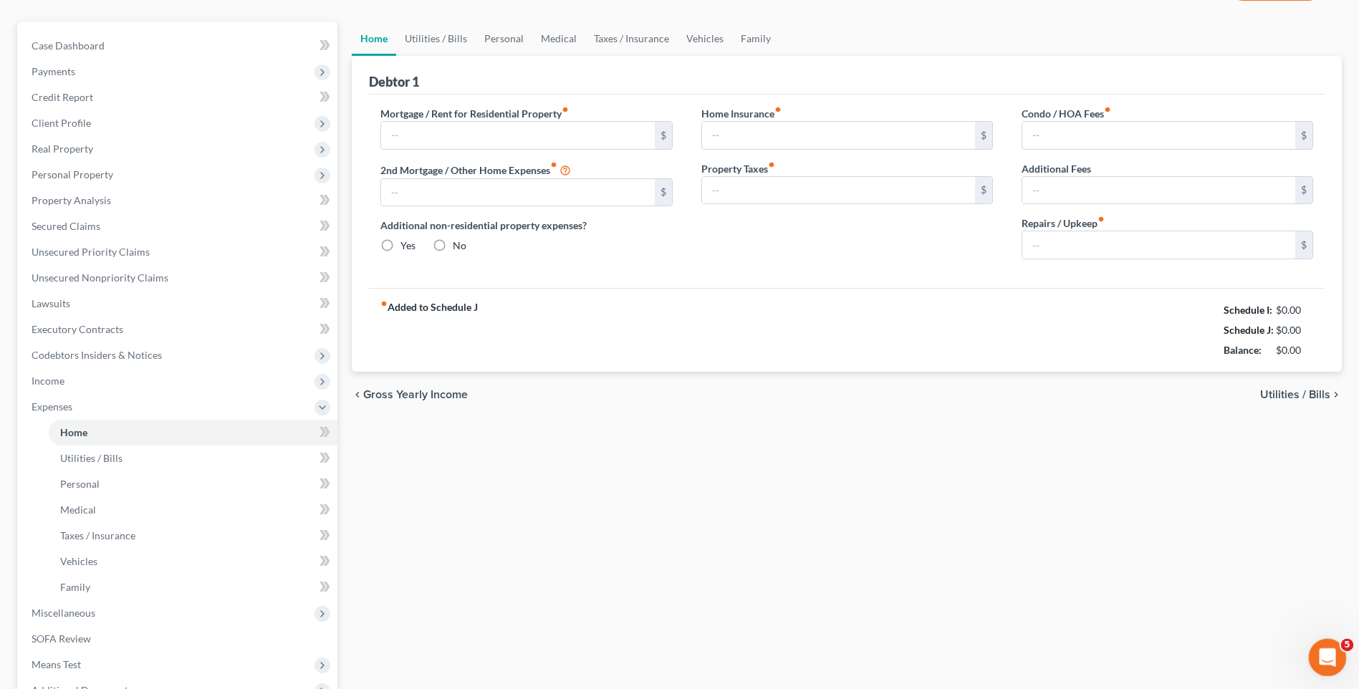
type input "0.00"
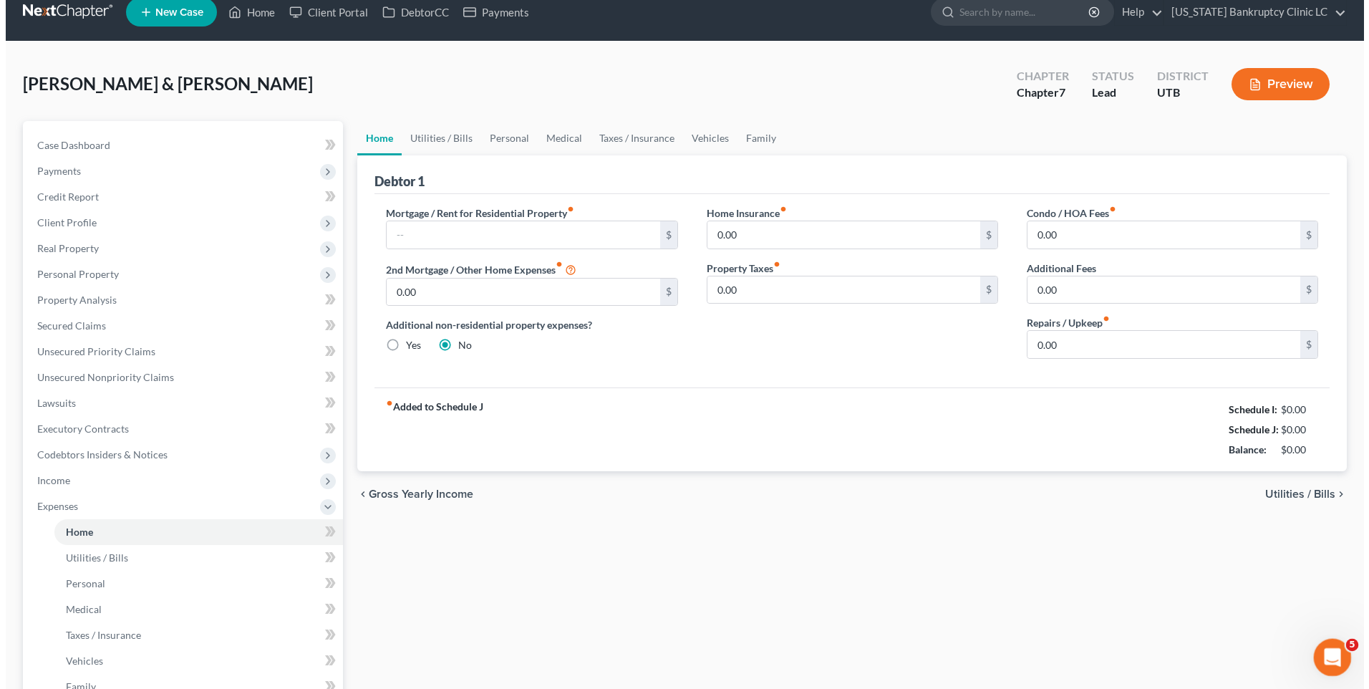
scroll to position [0, 0]
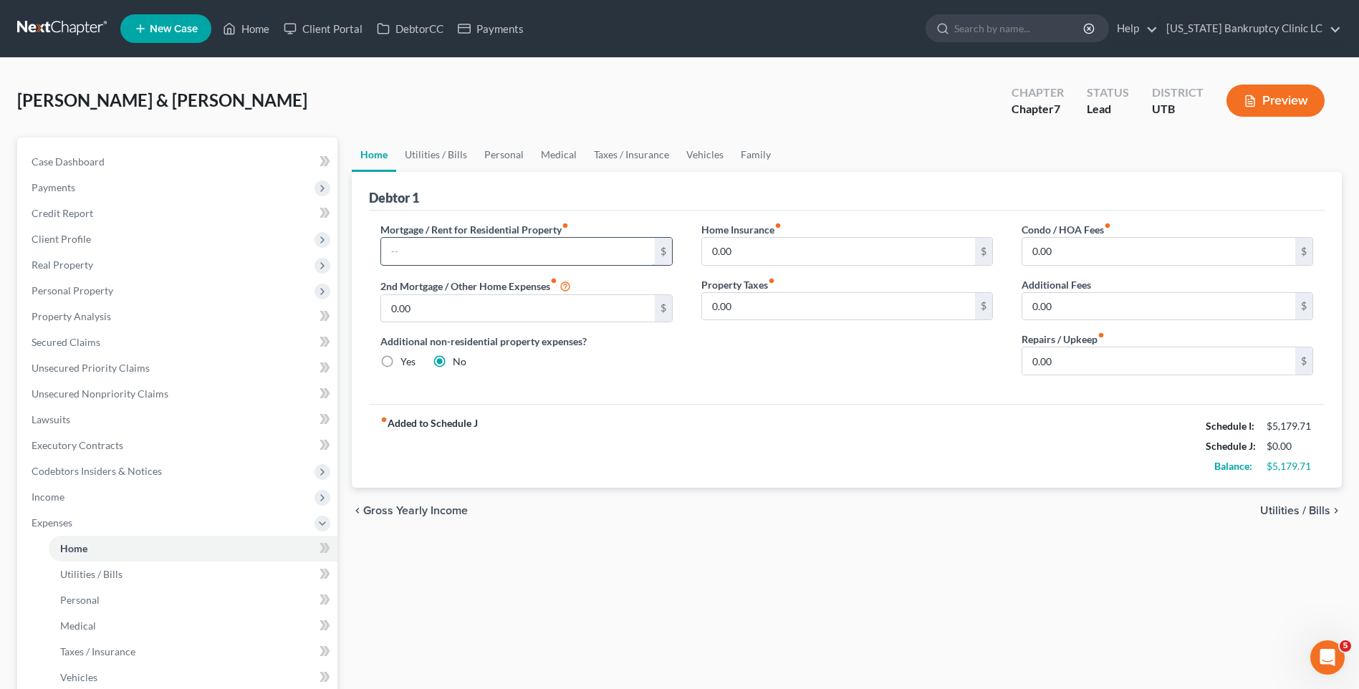
click at [536, 243] on input "text" at bounding box center [517, 251] width 273 height 27
type input "1,156"
click at [447, 151] on link "Utilities / Bills" at bounding box center [435, 155] width 79 height 34
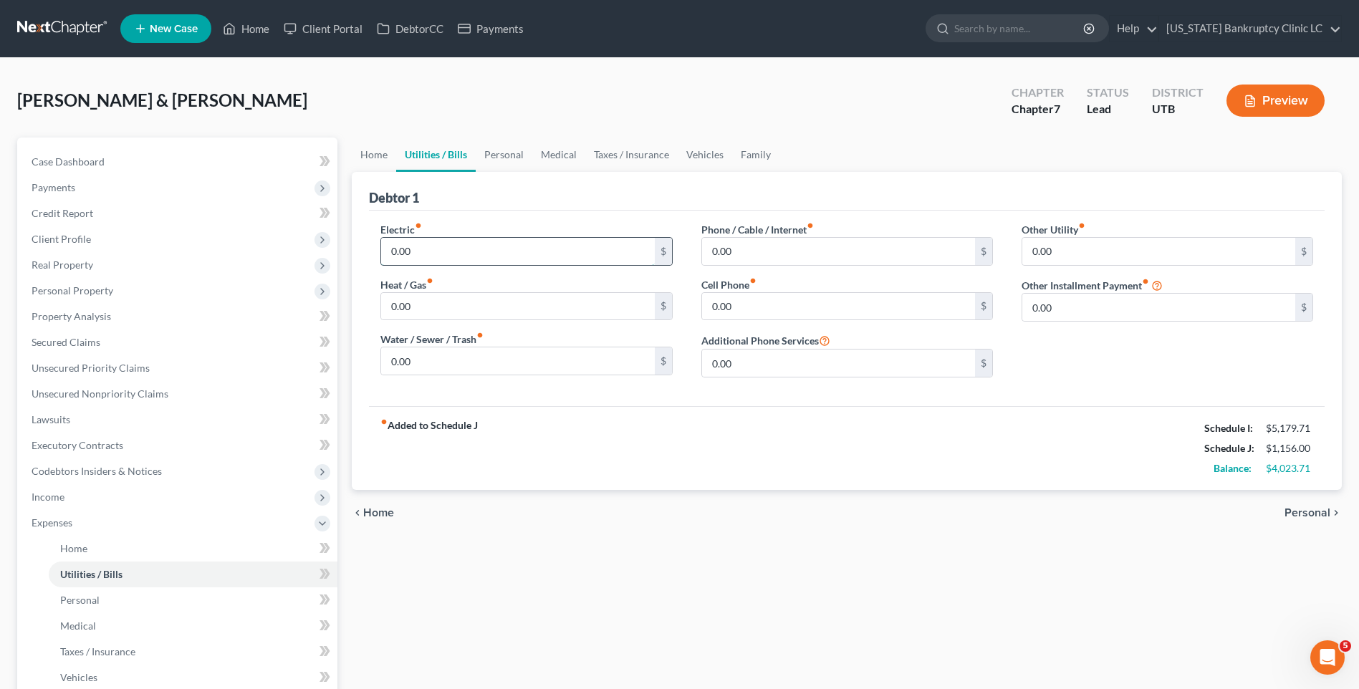
click at [435, 244] on input "0.00" at bounding box center [517, 251] width 273 height 27
type input "100"
click at [812, 308] on input "0.00" at bounding box center [838, 306] width 273 height 27
type input "220"
click at [503, 154] on link "Personal" at bounding box center [504, 155] width 57 height 34
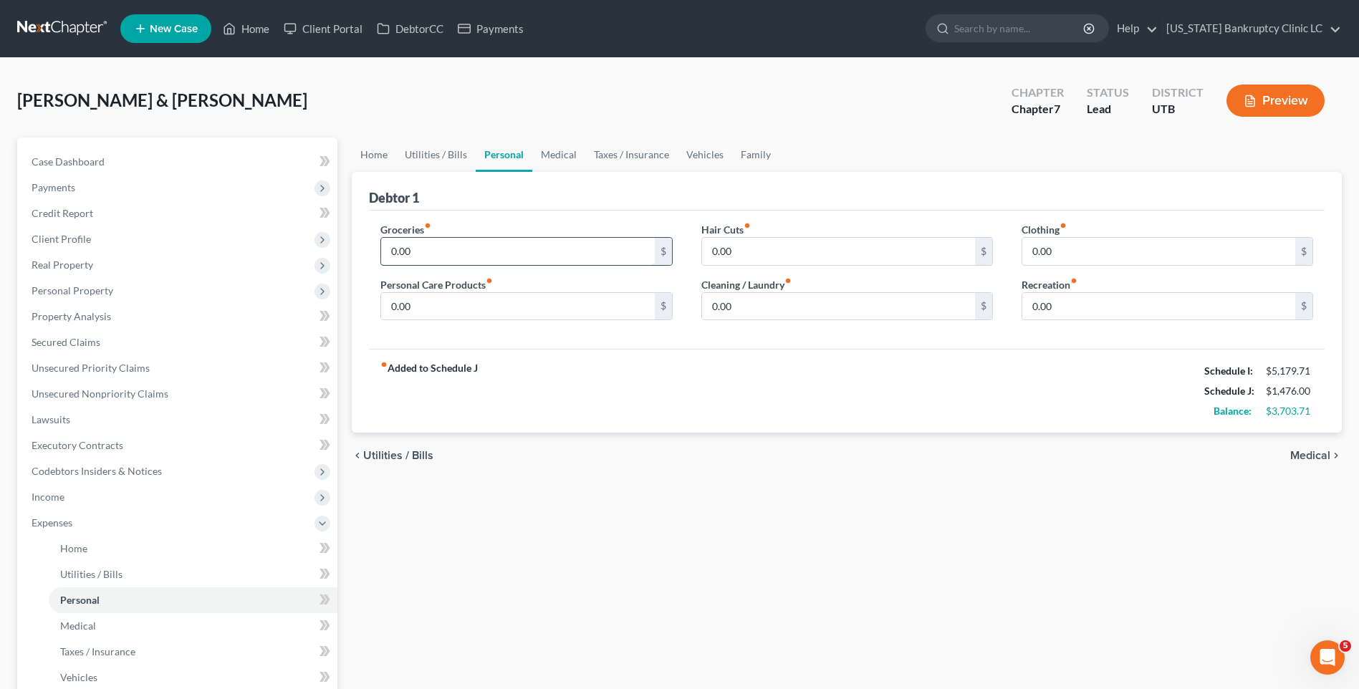
click at [443, 253] on input "0.00" at bounding box center [517, 251] width 273 height 27
type input "800"
click at [746, 302] on input "0.00" at bounding box center [838, 306] width 273 height 27
type input "10"
click at [563, 156] on link "Medical" at bounding box center [558, 155] width 53 height 34
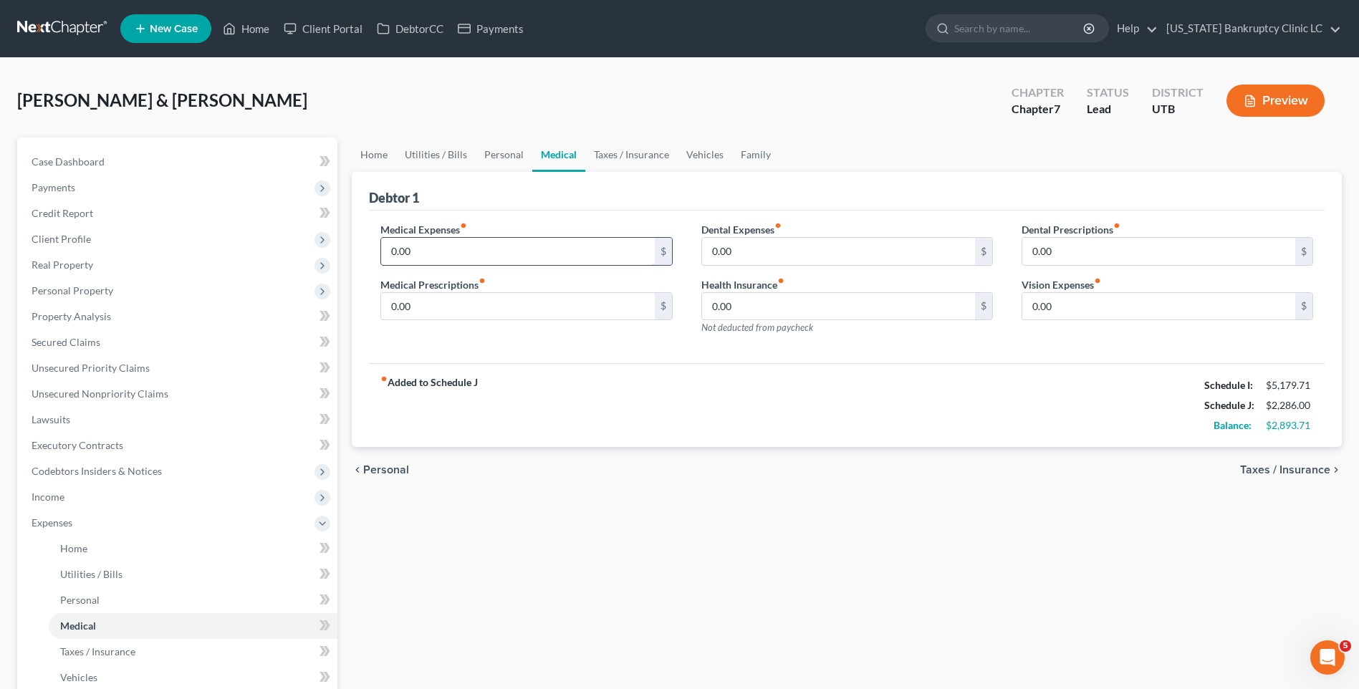
click at [483, 244] on input "0.00" at bounding box center [517, 251] width 273 height 27
type input "100"
click at [459, 327] on div "Medical Expenses fiber_manual_record 100 $ Medical Prescriptions fiber_manual_r…" at bounding box center [526, 284] width 320 height 125
click at [468, 313] on input "0.00" at bounding box center [517, 306] width 273 height 27
type input "20"
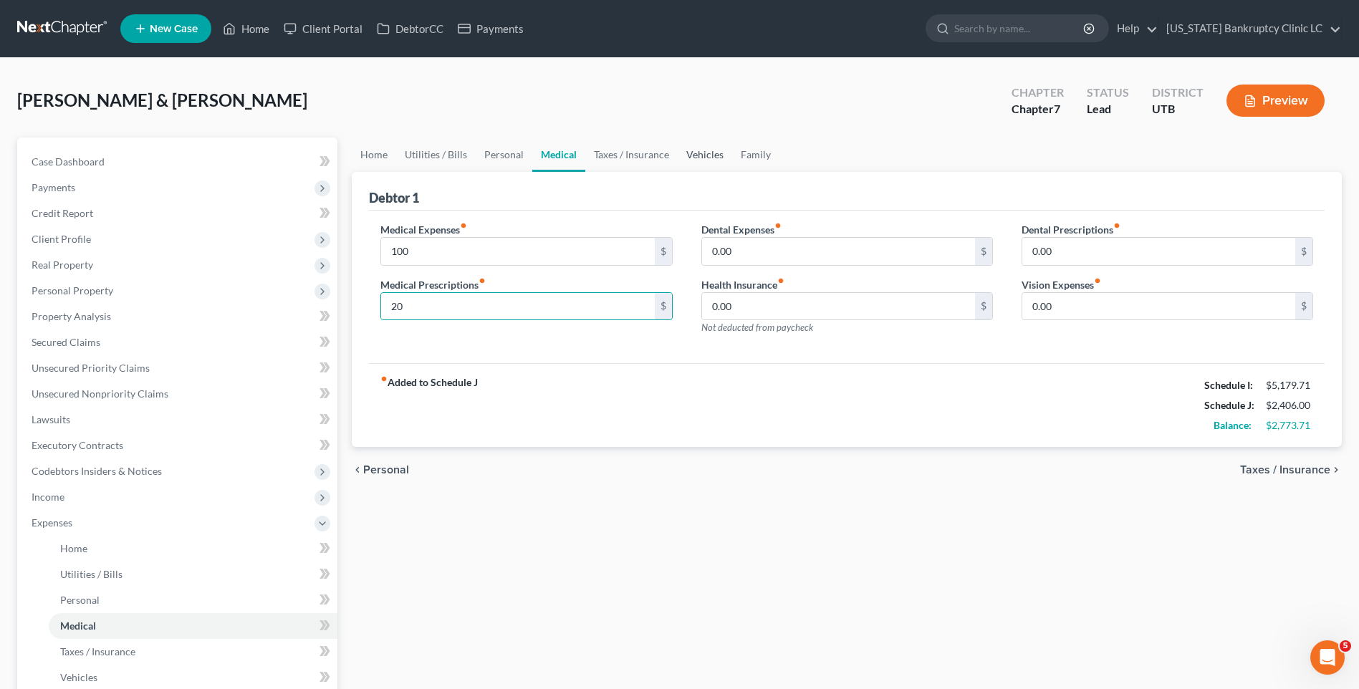
click at [699, 152] on link "Vehicles" at bounding box center [705, 155] width 54 height 34
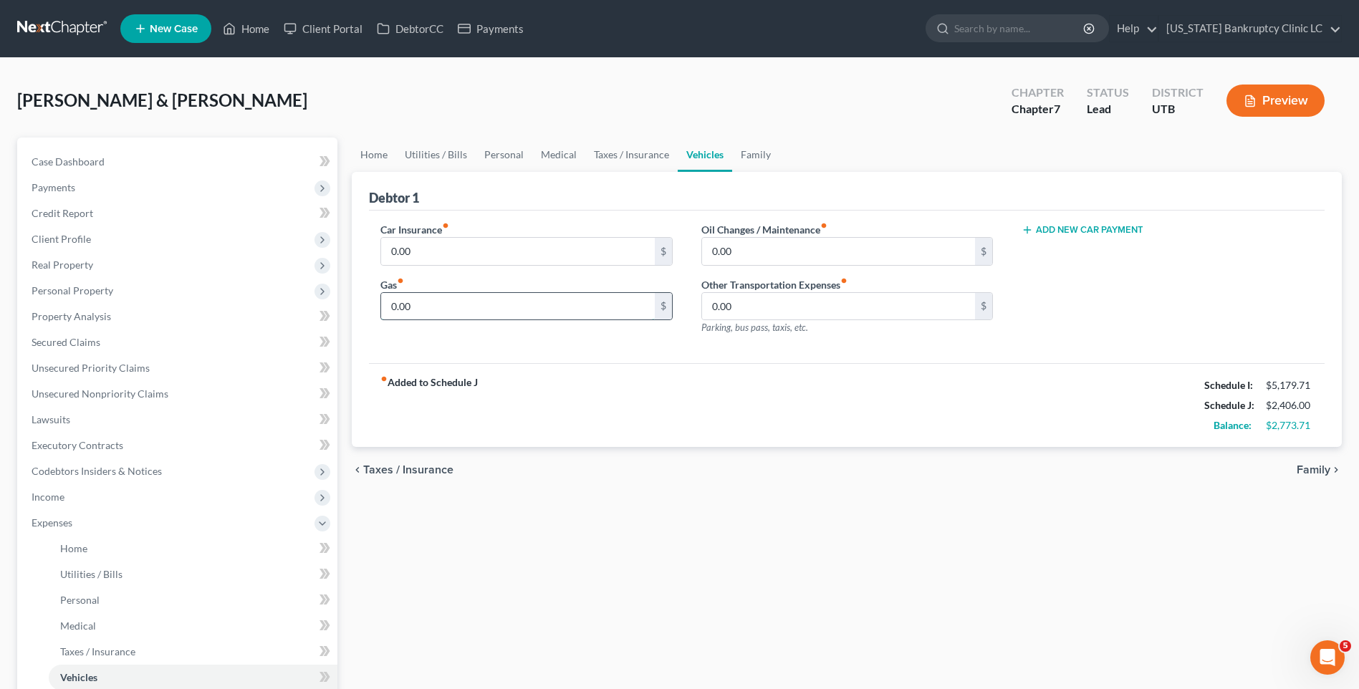
click at [427, 314] on input "0.00" at bounding box center [517, 306] width 273 height 27
type input "400"
type input "100"
click at [413, 165] on link "Utilities / Bills" at bounding box center [435, 155] width 79 height 34
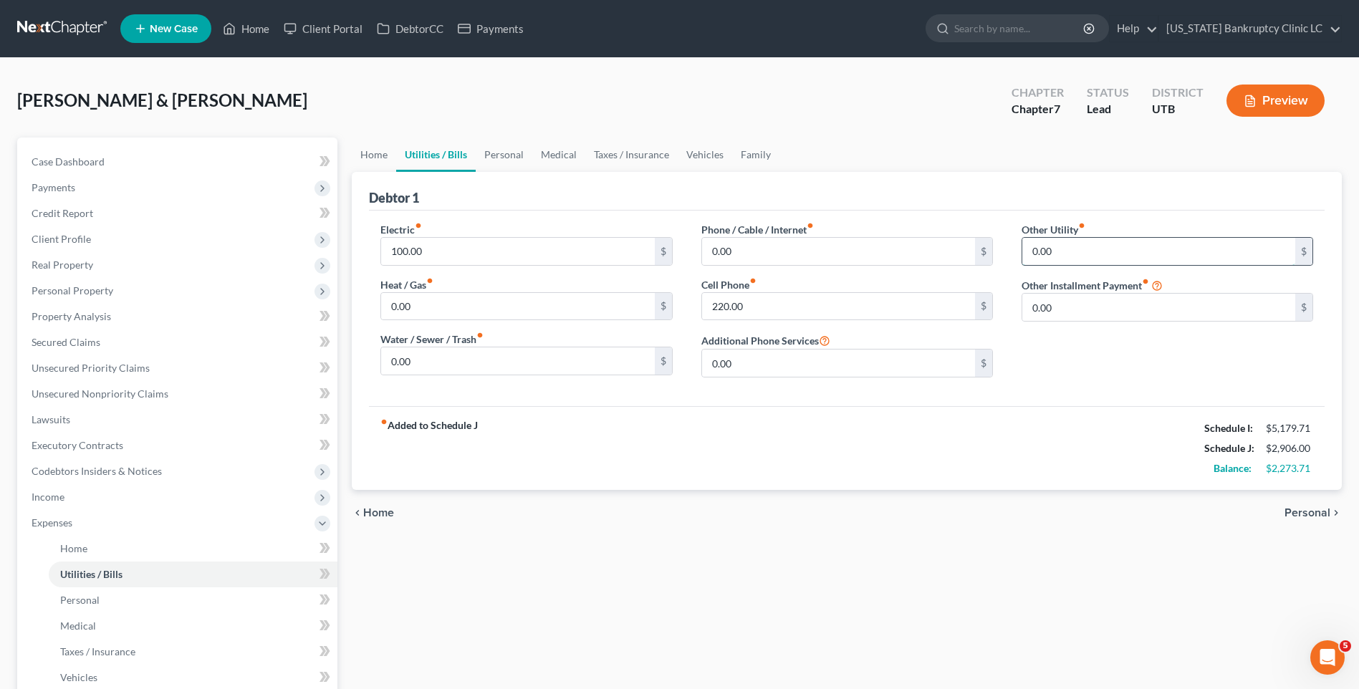
click at [1079, 247] on input "0.00" at bounding box center [1158, 251] width 273 height 27
type input "40"
click at [1066, 296] on input "text" at bounding box center [1167, 291] width 290 height 27
type input "Storage Unit"
click at [560, 157] on link "Medical" at bounding box center [558, 155] width 53 height 34
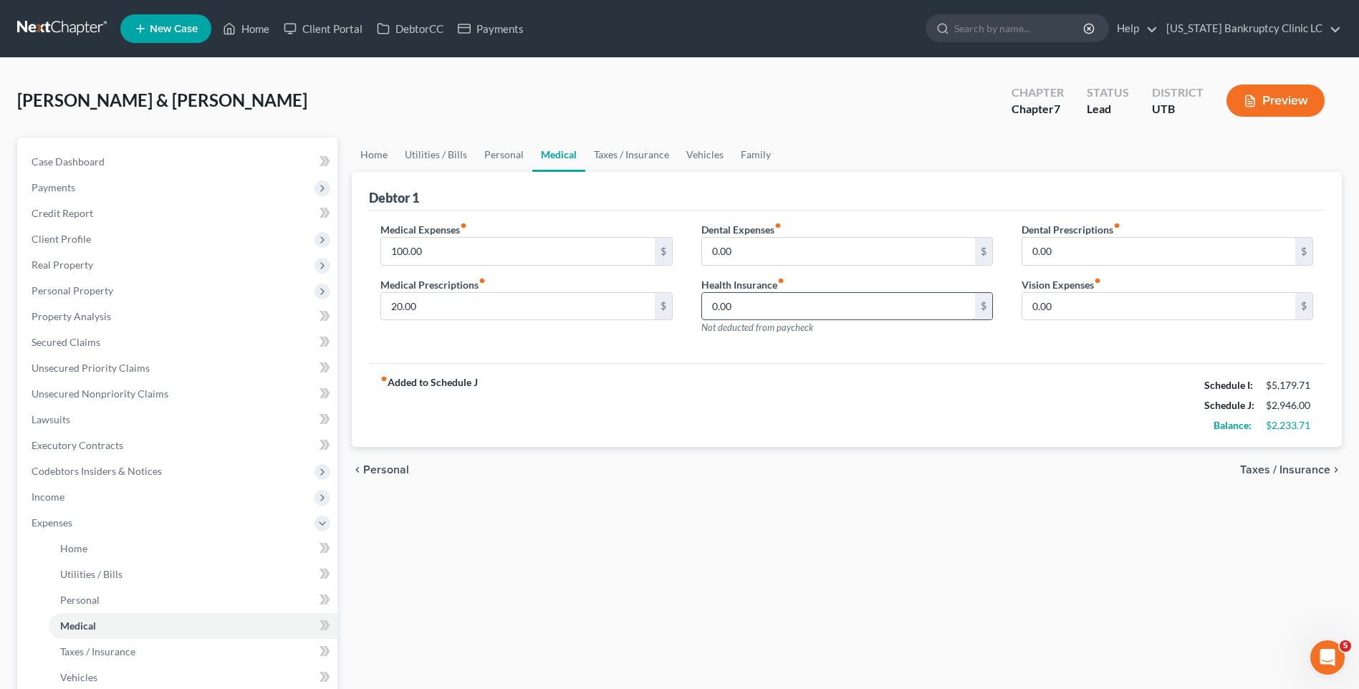
click at [753, 318] on input "0.00" at bounding box center [838, 306] width 273 height 27
type input "87"
click at [703, 158] on link "Vehicles" at bounding box center [705, 155] width 54 height 34
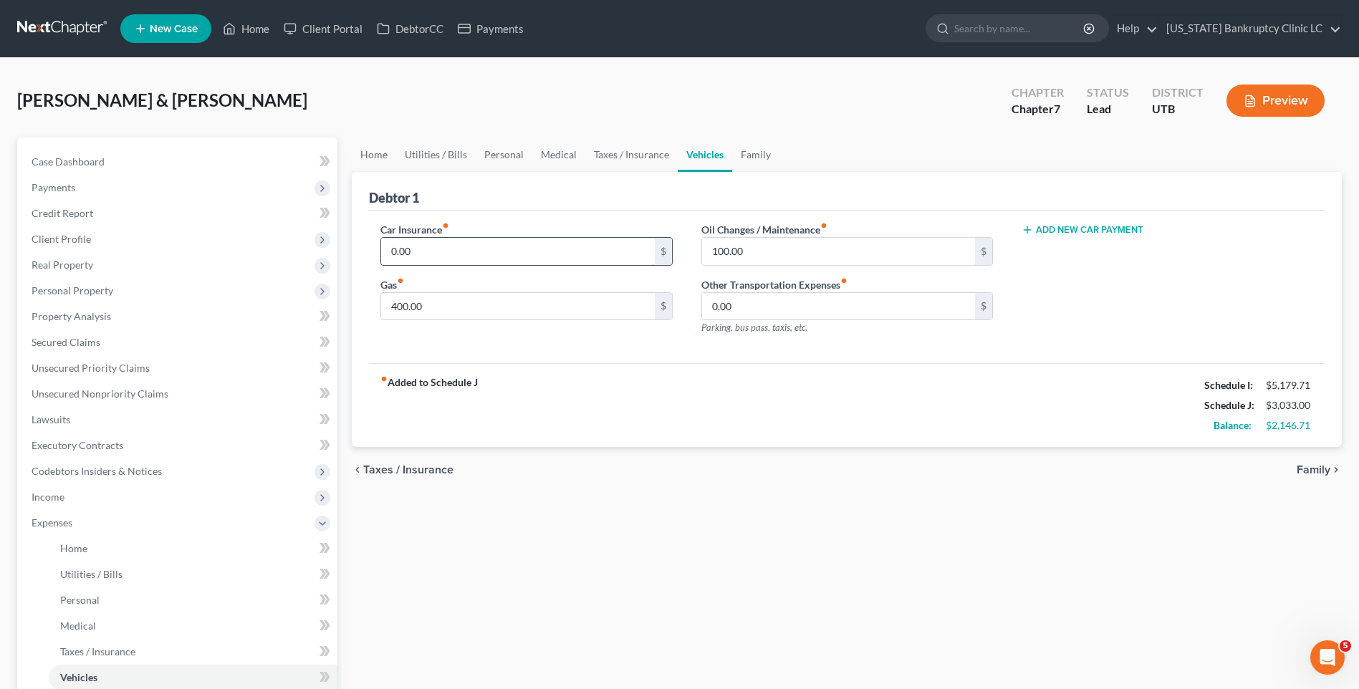
click at [519, 245] on input "0.00" at bounding box center [517, 251] width 273 height 27
type input "169.16"
click at [744, 155] on link "Family" at bounding box center [755, 155] width 47 height 34
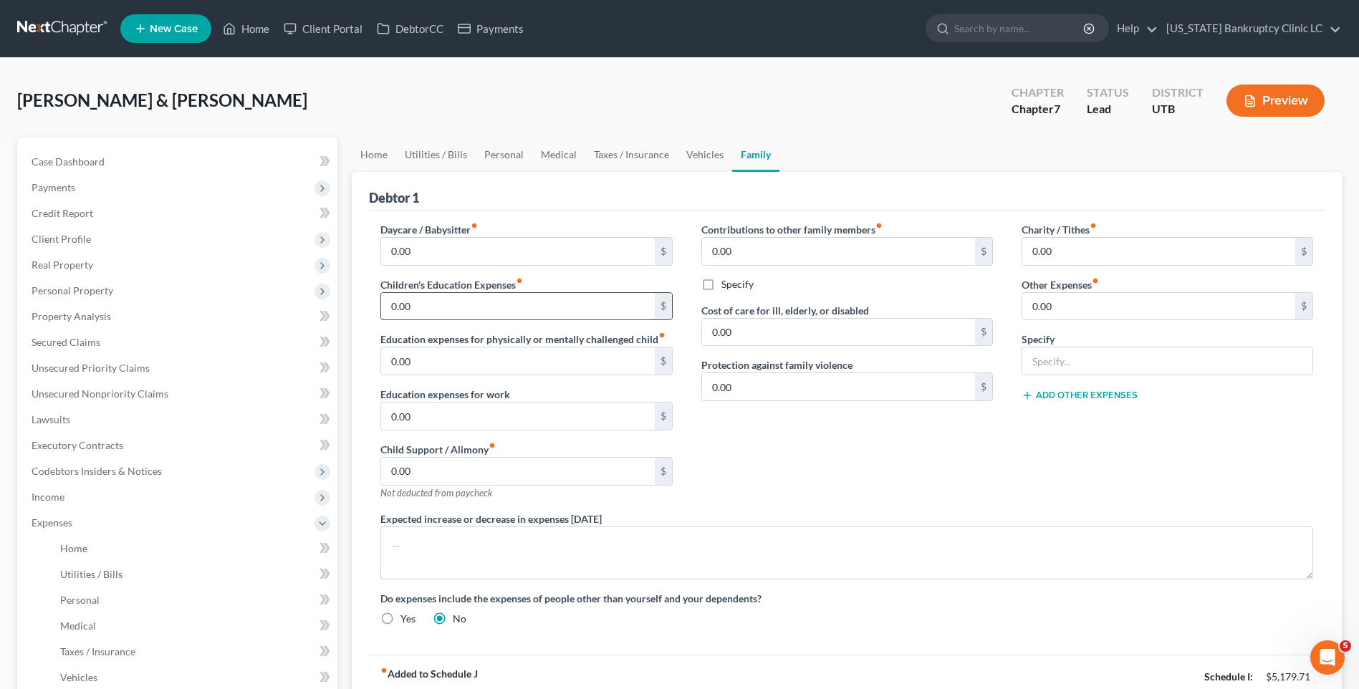
click at [496, 311] on input "0.00" at bounding box center [517, 306] width 273 height 27
click at [1071, 307] on input "0.00" at bounding box center [1158, 306] width 273 height 27
type input "50"
type input "Monthly Student Loan"
click at [500, 148] on link "Personal" at bounding box center [504, 155] width 57 height 34
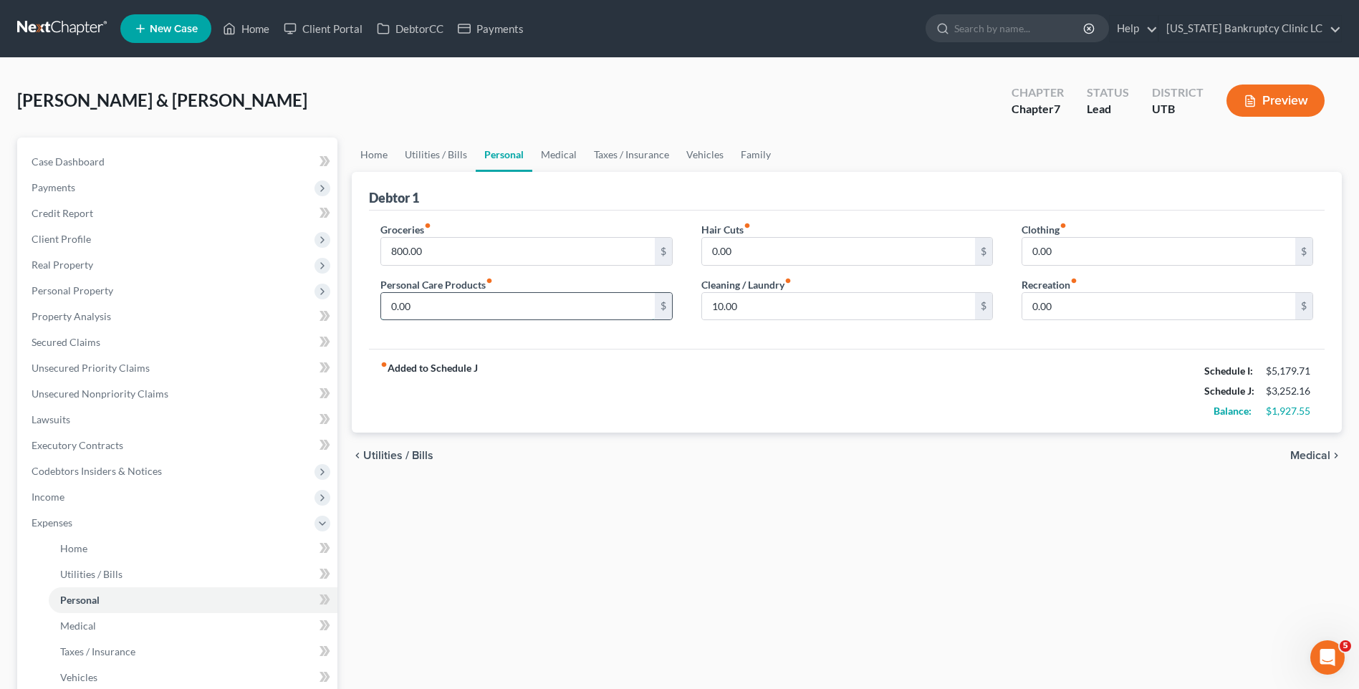
click at [459, 307] on input "0.00" at bounding box center [517, 306] width 273 height 27
type input "200"
click at [436, 138] on link "Utilities / Bills" at bounding box center [435, 155] width 79 height 34
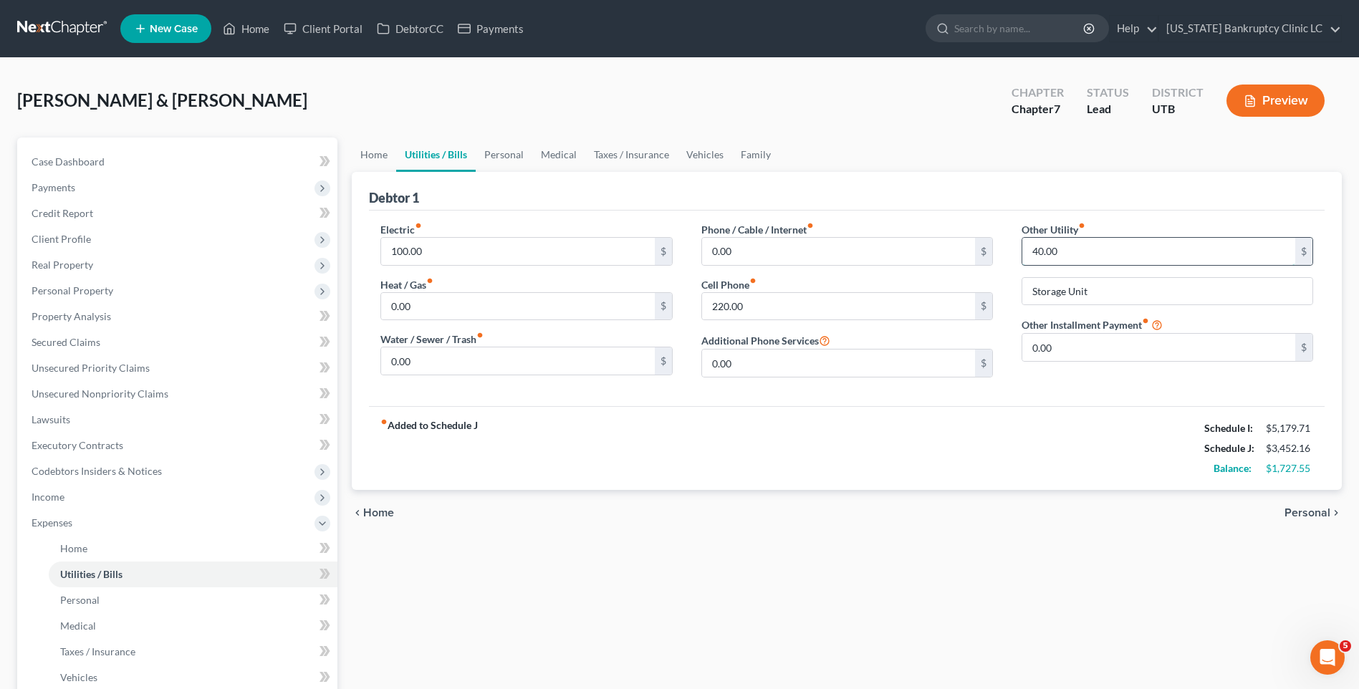
click at [1061, 243] on input "40.00" at bounding box center [1158, 251] width 273 height 27
click at [791, 256] on input "0.00" at bounding box center [838, 251] width 273 height 27
type input "100"
click at [1089, 345] on input "0.00" at bounding box center [1158, 347] width 273 height 27
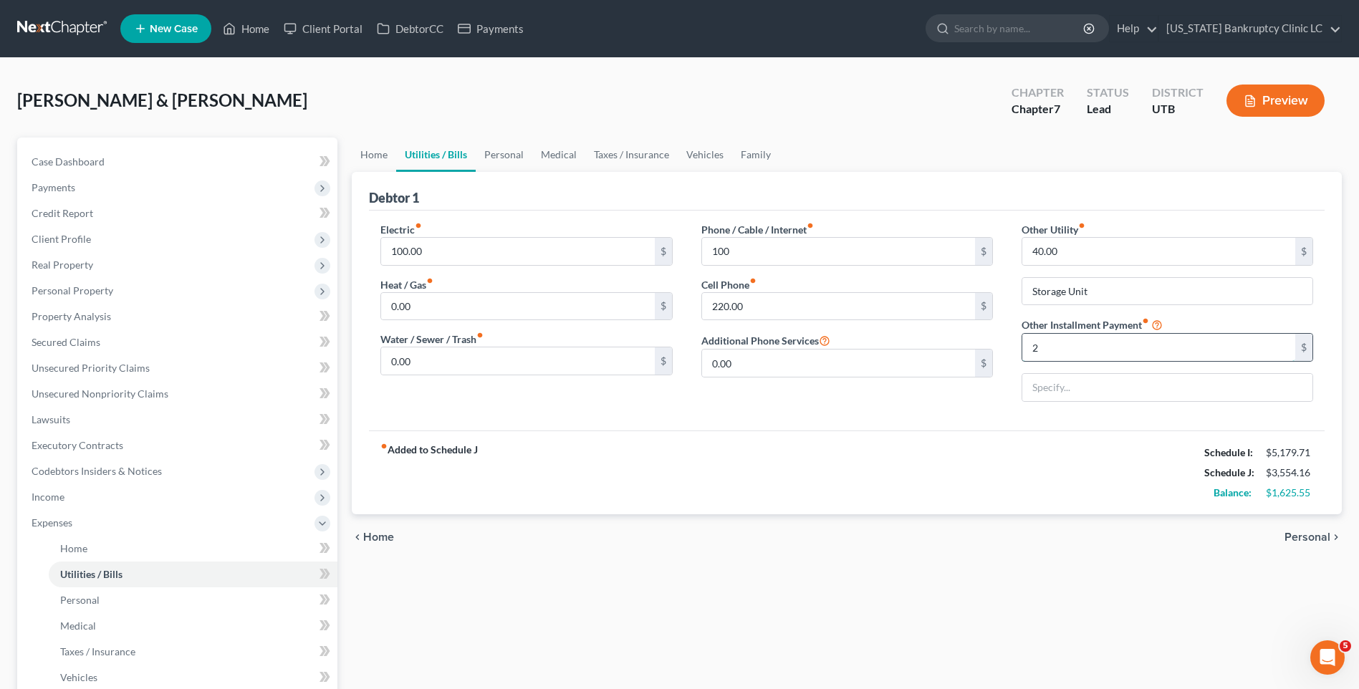
type input "240.67"
click at [1087, 387] on input "text" at bounding box center [1167, 387] width 290 height 27
type input "Attorney Fees"
click at [510, 155] on link "Personal" at bounding box center [504, 155] width 57 height 34
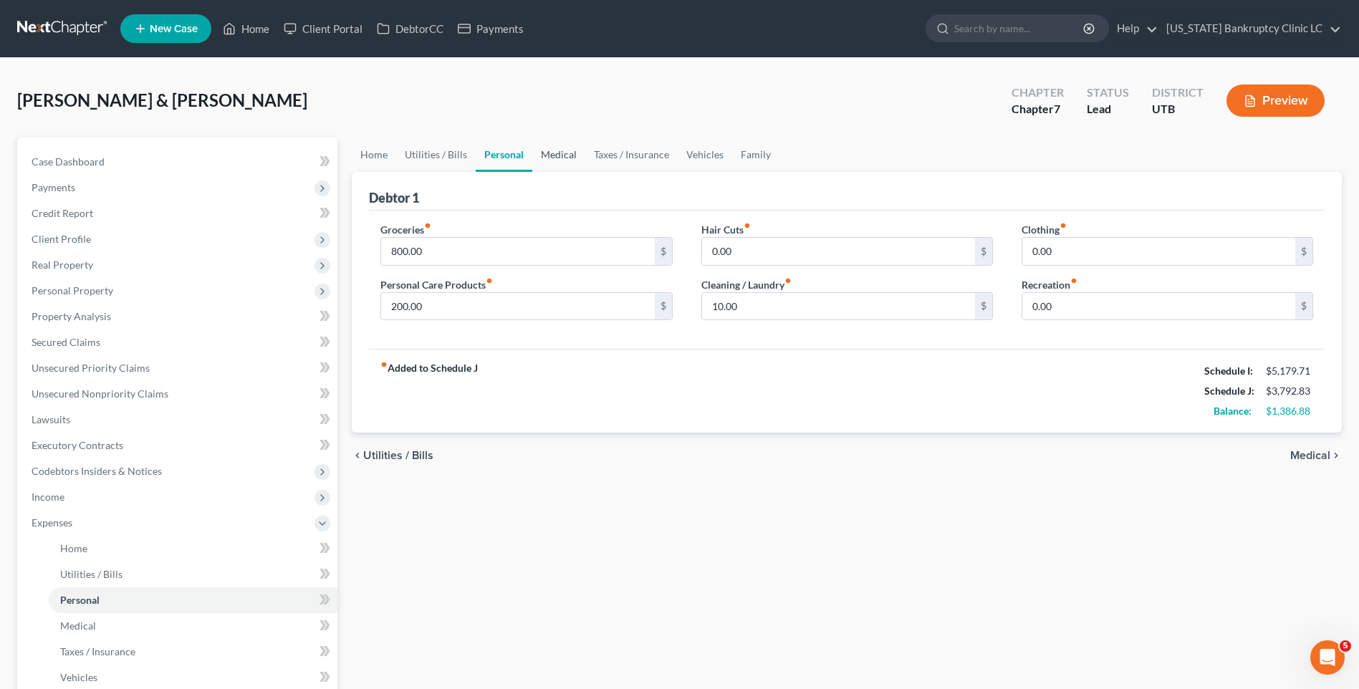
click at [555, 146] on link "Medical" at bounding box center [558, 155] width 53 height 34
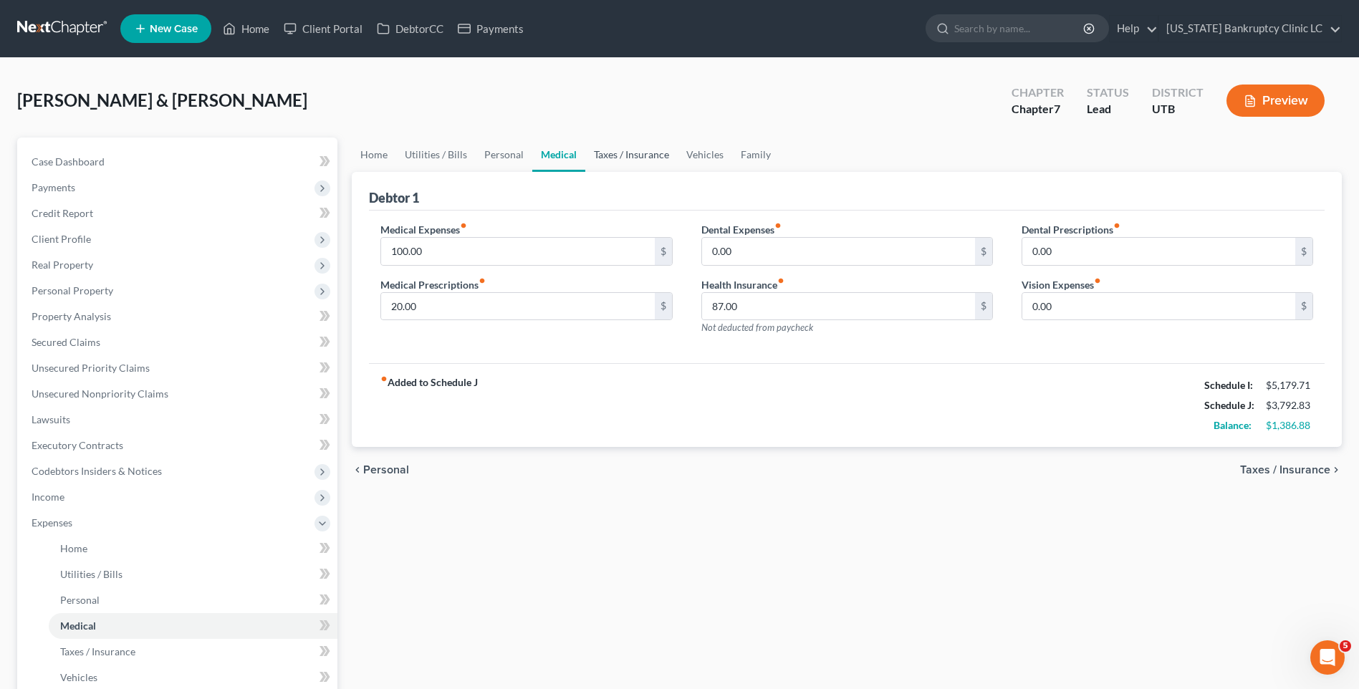
click at [627, 163] on link "Taxes / Insurance" at bounding box center [631, 155] width 92 height 34
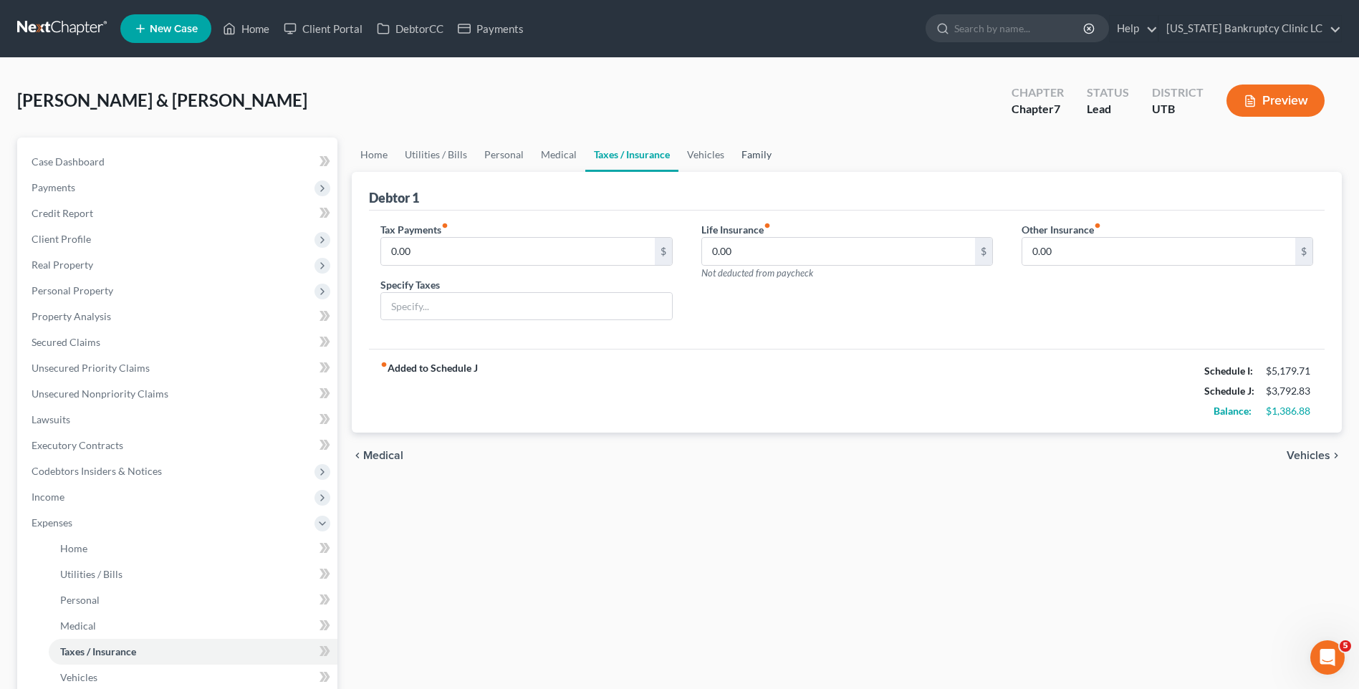
click at [748, 148] on link "Family" at bounding box center [756, 155] width 47 height 34
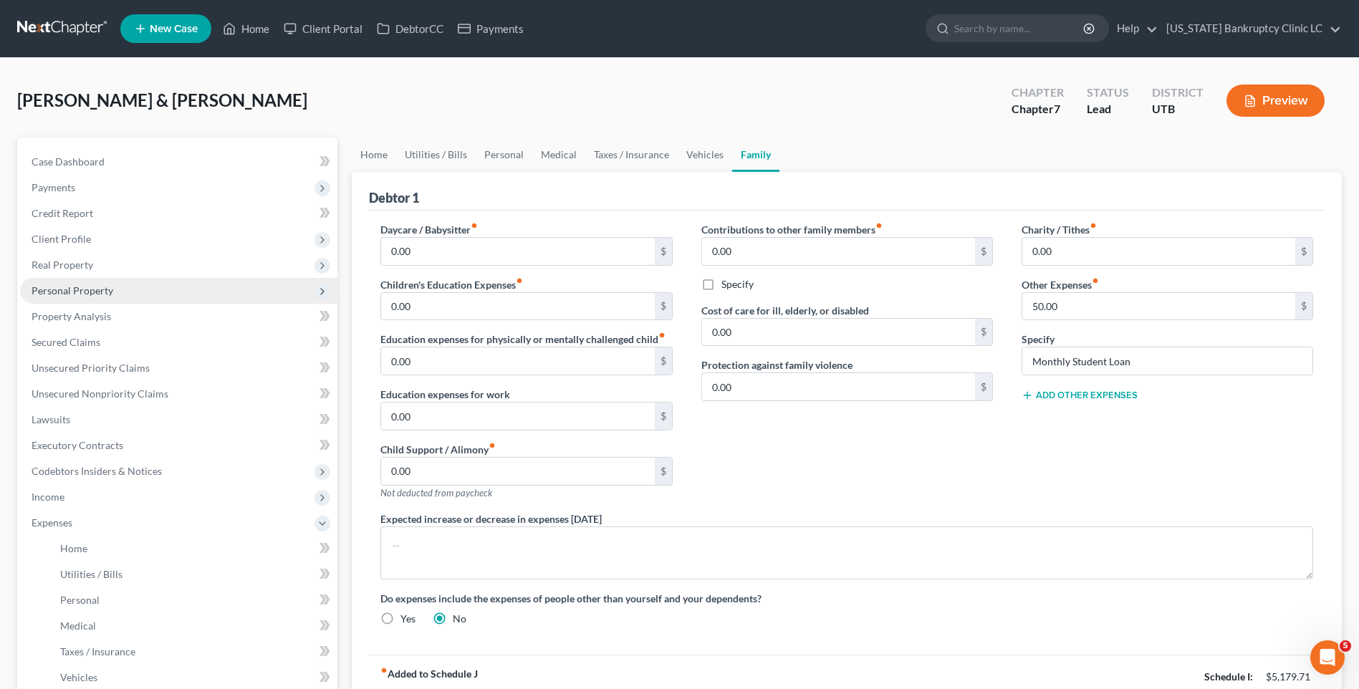
click at [92, 294] on span "Personal Property" at bounding box center [73, 290] width 82 height 12
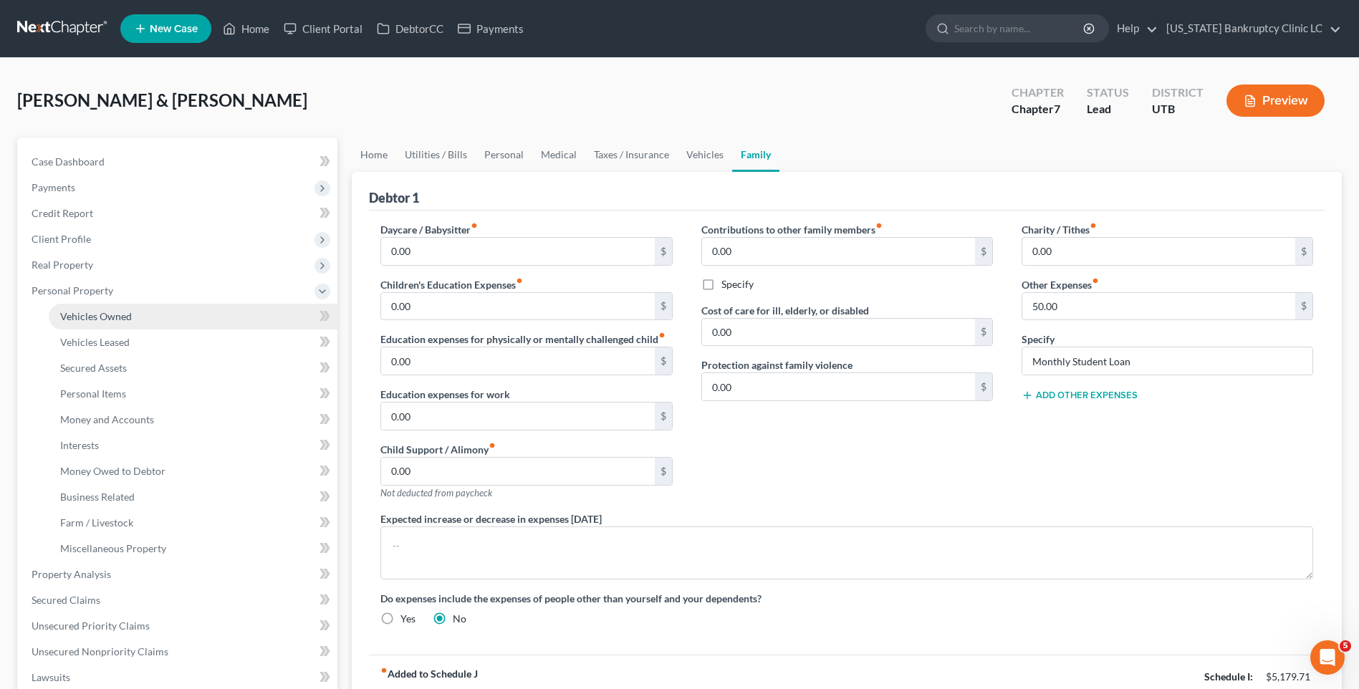
click at [101, 310] on span "Vehicles Owned" at bounding box center [96, 316] width 72 height 12
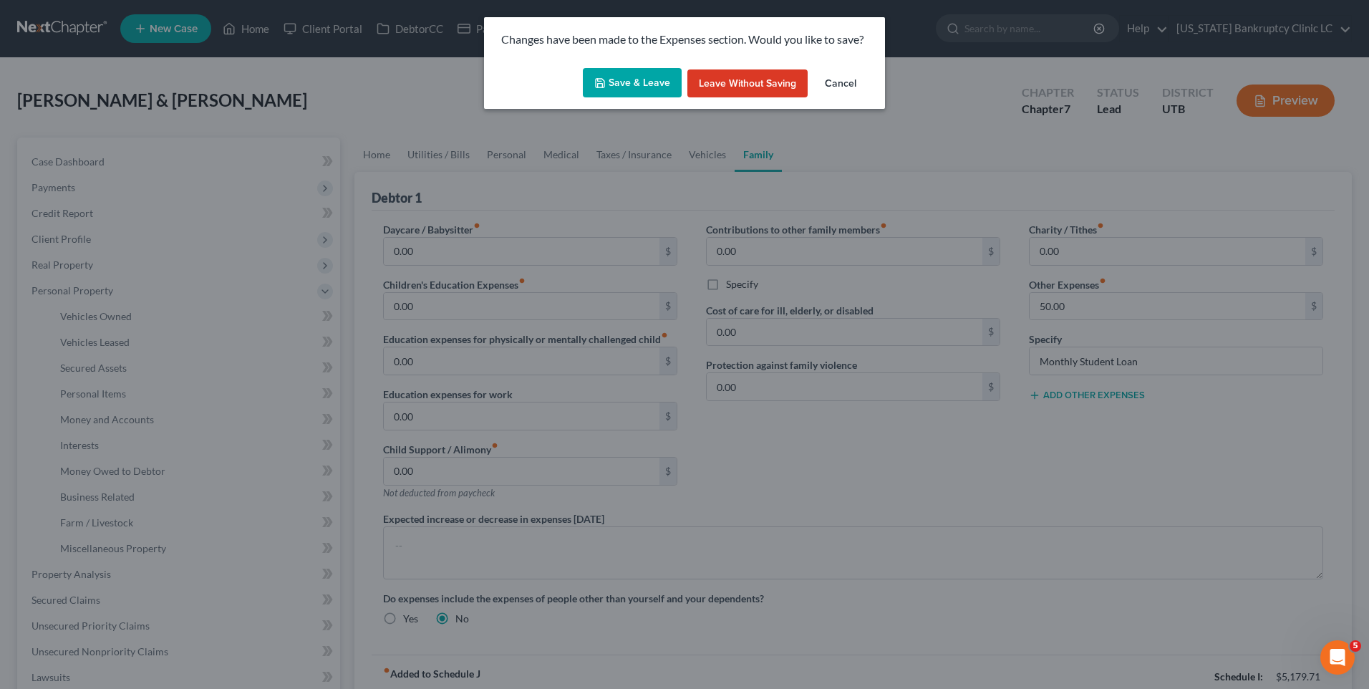
click at [632, 80] on button "Save & Leave" at bounding box center [632, 83] width 99 height 30
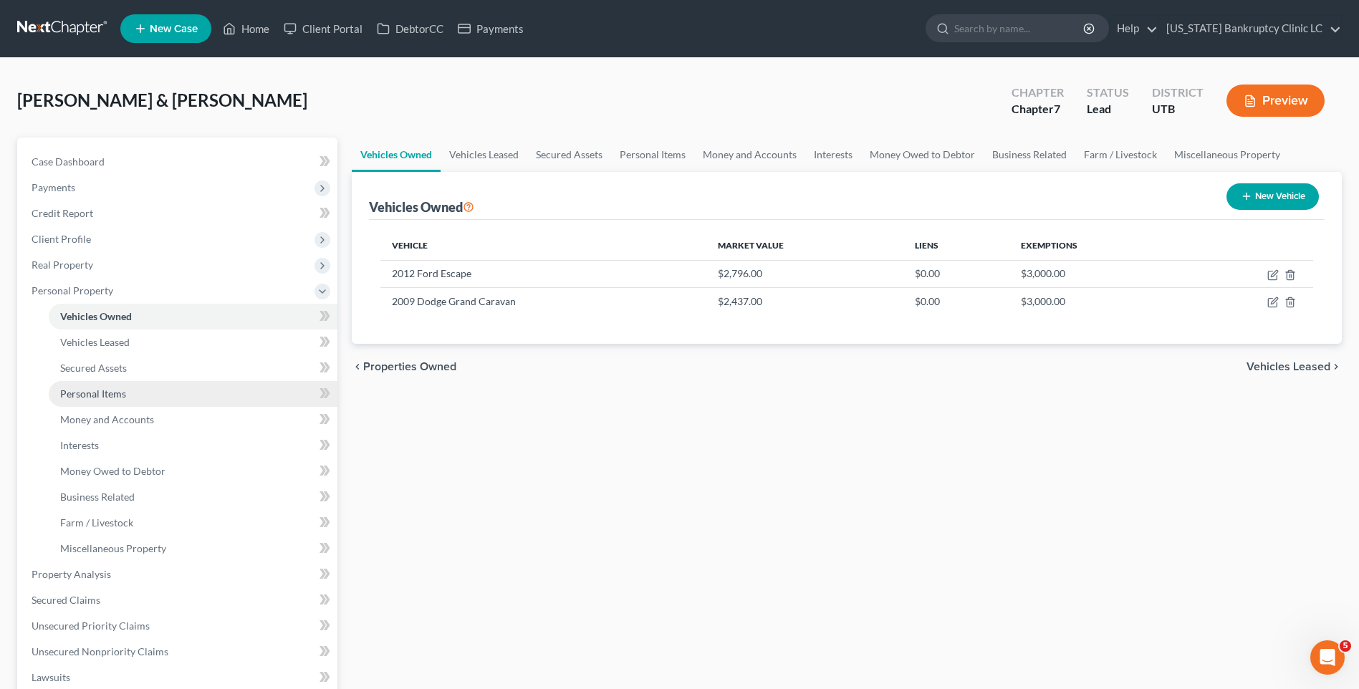
click at [111, 397] on span "Personal Items" at bounding box center [93, 393] width 66 height 12
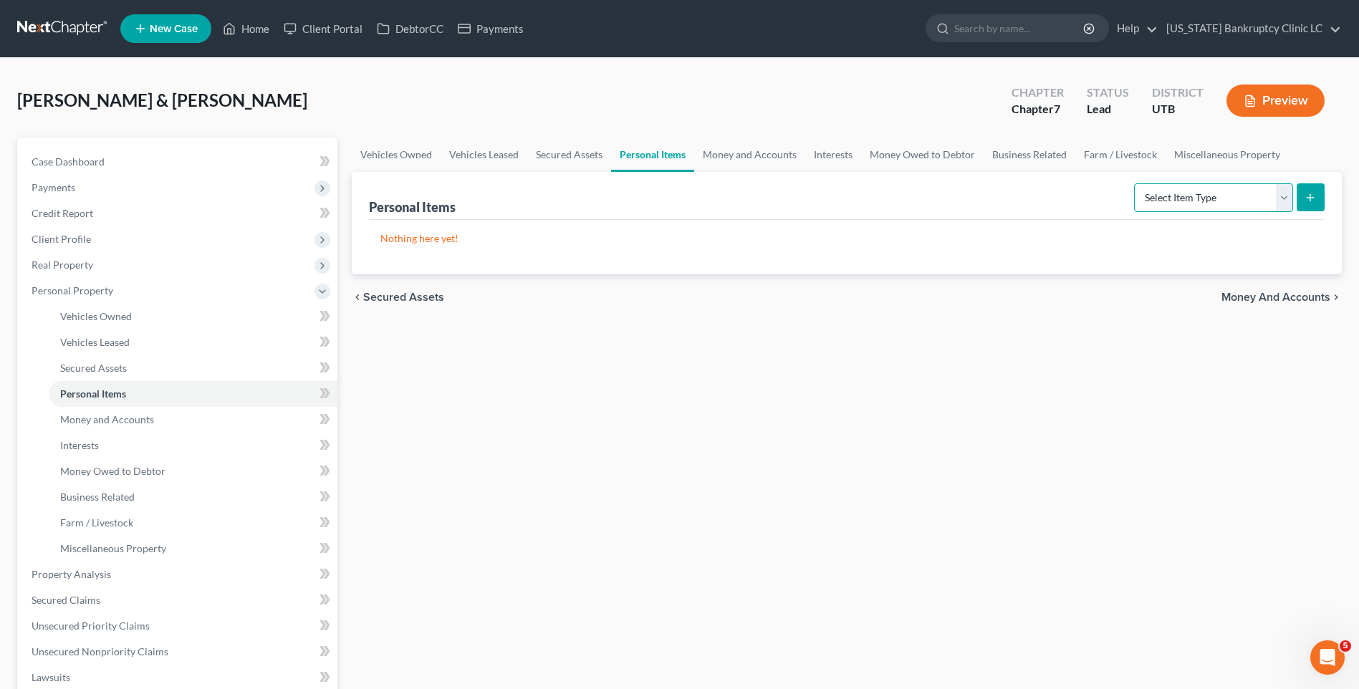
click at [1221, 208] on select "Select Item Type Clothing Collectibles Of Value Electronics Firearms Household …" at bounding box center [1213, 197] width 159 height 29
select select "household_goods"
click at [1135, 183] on select "Select Item Type Clothing Collectibles Of Value Electronics Firearms Household …" at bounding box center [1213, 197] width 159 height 29
click at [1308, 189] on button "submit" at bounding box center [1310, 197] width 28 height 28
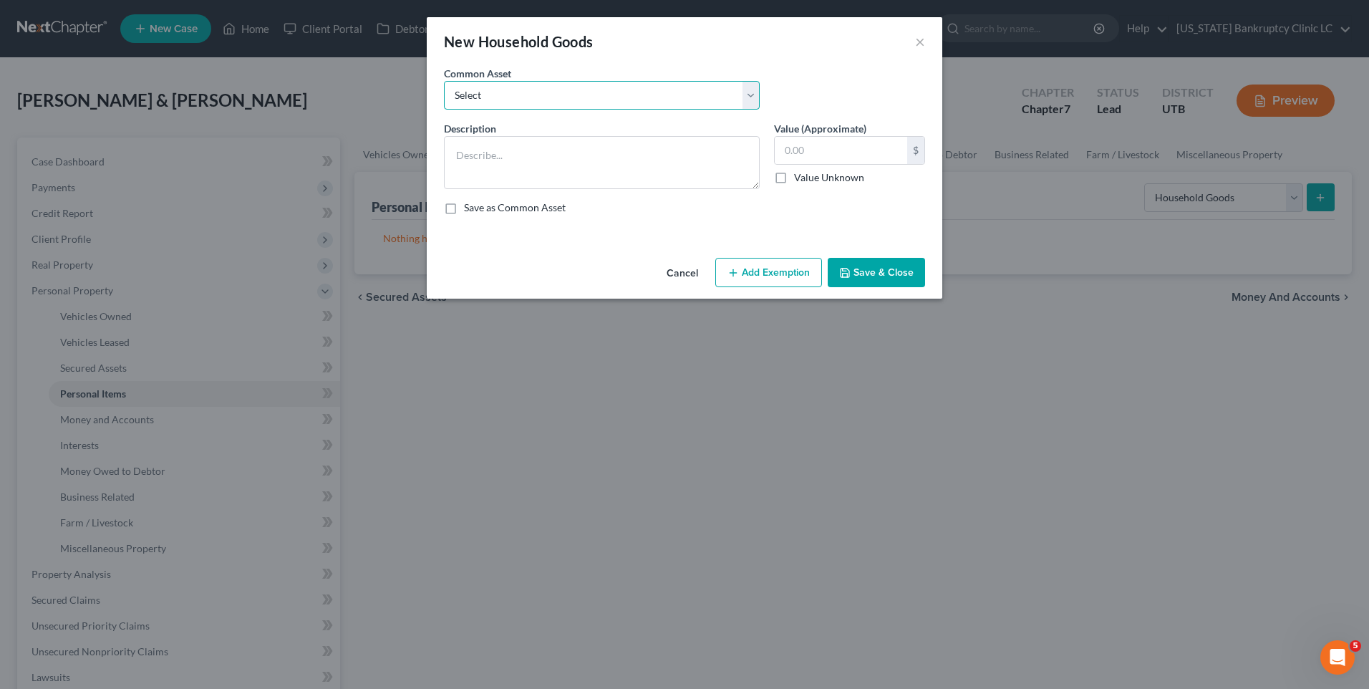
click at [532, 104] on select "Select Couch Chair Entertainment Center End/Coffee Table Stove/Cooking unit Sof…" at bounding box center [602, 95] width 316 height 29
select select "6"
click at [444, 81] on select "Select Couch Chair Entertainment Center End/Coffee Table Stove/Cooking unit Sof…" at bounding box center [602, 95] width 316 height 29
type textarea "Small Kitchen Appliances Cooking Utensils & Cookware Silverware/Flatware"
click at [823, 150] on input "550.00" at bounding box center [841, 150] width 132 height 27
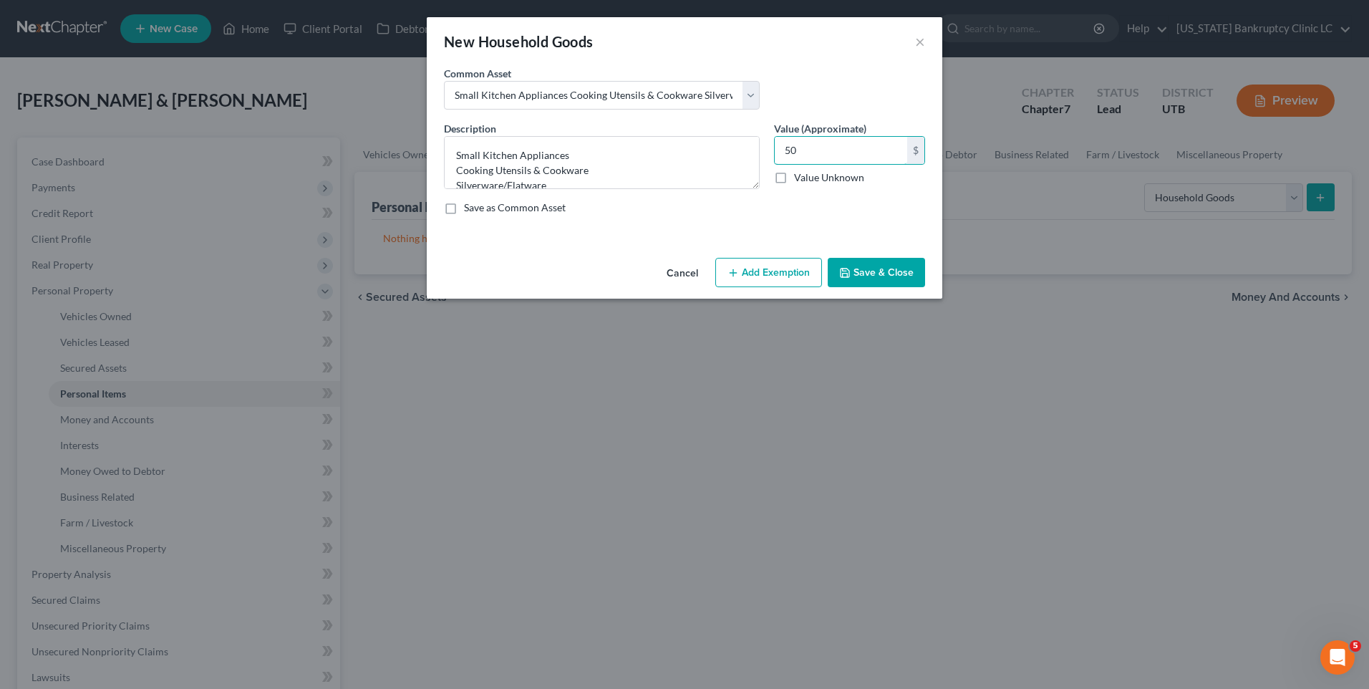
type input "50"
click at [775, 268] on button "Add Exemption" at bounding box center [768, 273] width 107 height 30
select select "2"
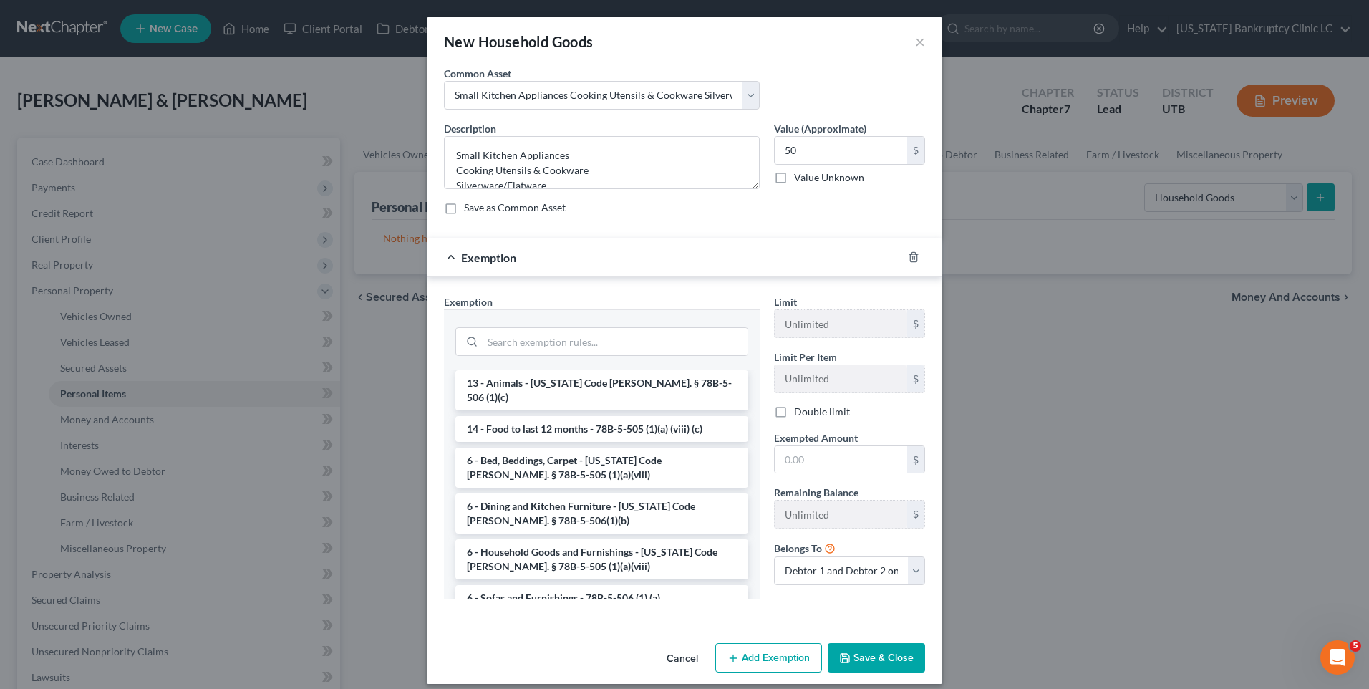
scroll to position [72, 0]
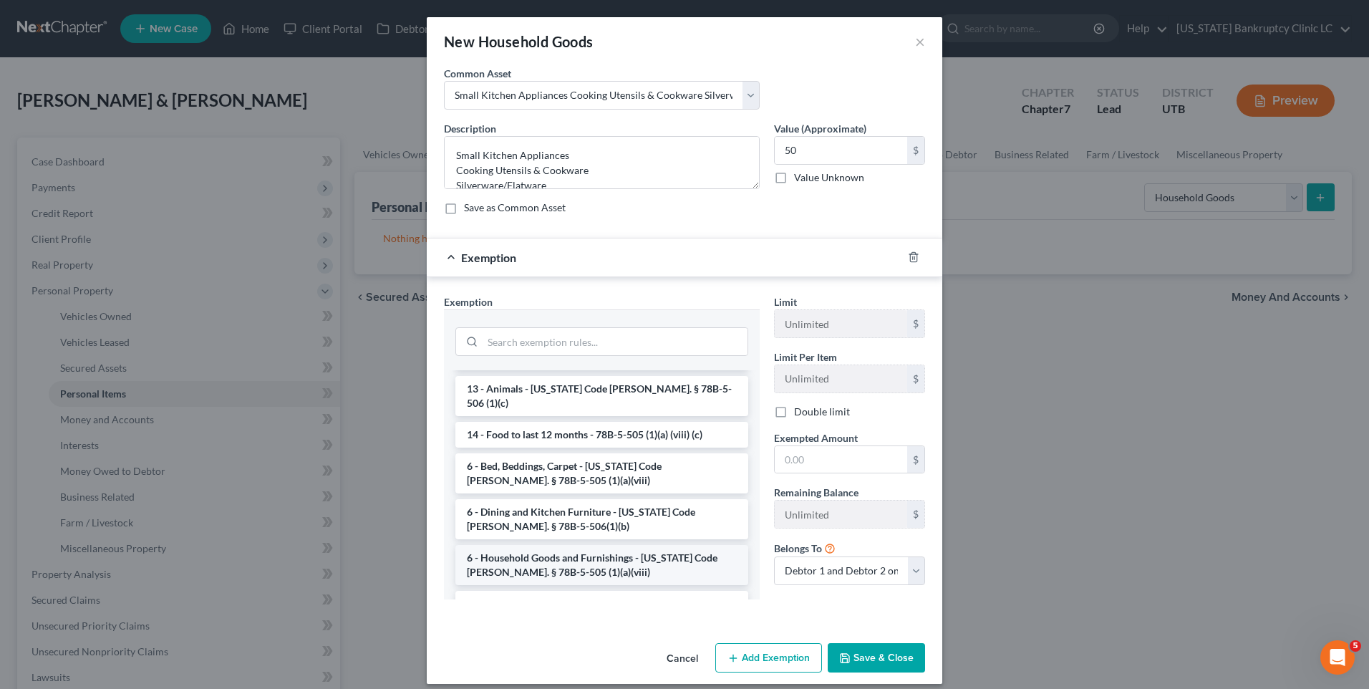
click at [536, 549] on li "6 - Household Goods and Furnishings - Utah Code Ann. § 78B-5-505 (1)(a)(viii)" at bounding box center [602, 565] width 293 height 40
click at [536, 549] on div "Exemption Set must be selected for CA. Exemption * --View All or Create New-- 1…" at bounding box center [602, 452] width 330 height 317
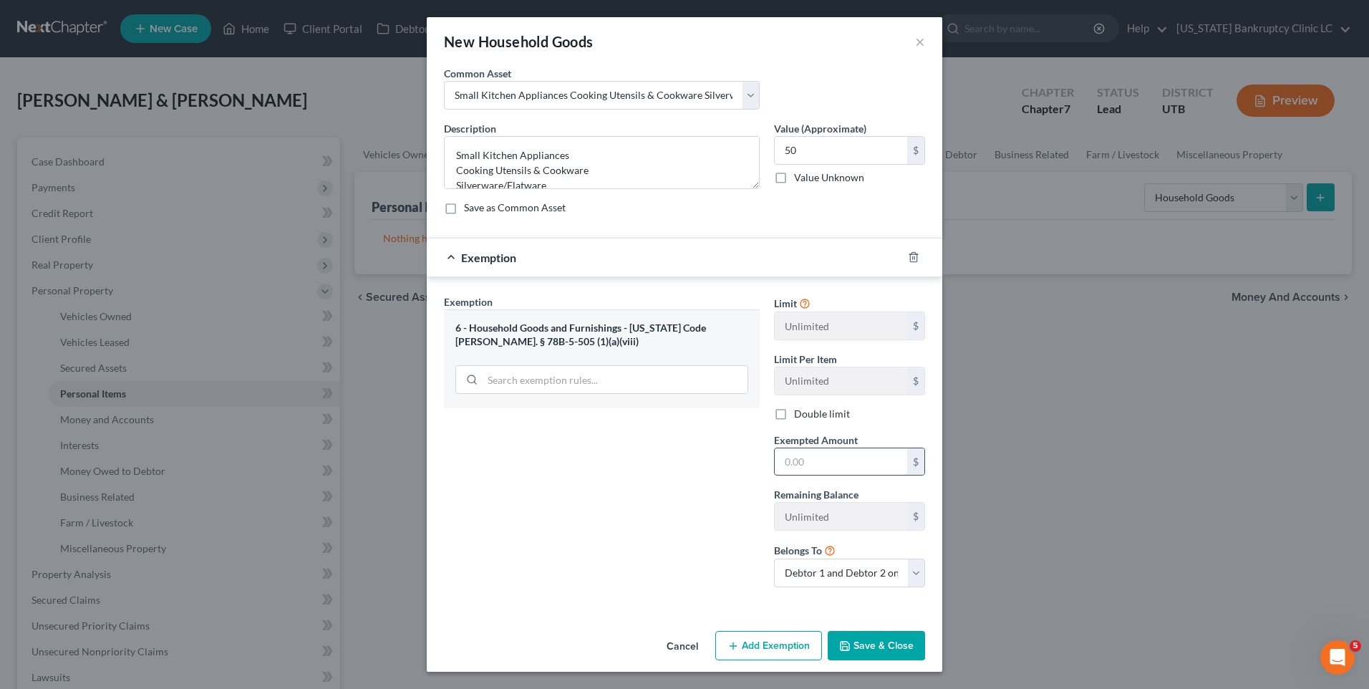
click at [826, 463] on input "text" at bounding box center [841, 461] width 132 height 27
type input "50"
click at [879, 648] on button "Save & Close" at bounding box center [876, 646] width 97 height 30
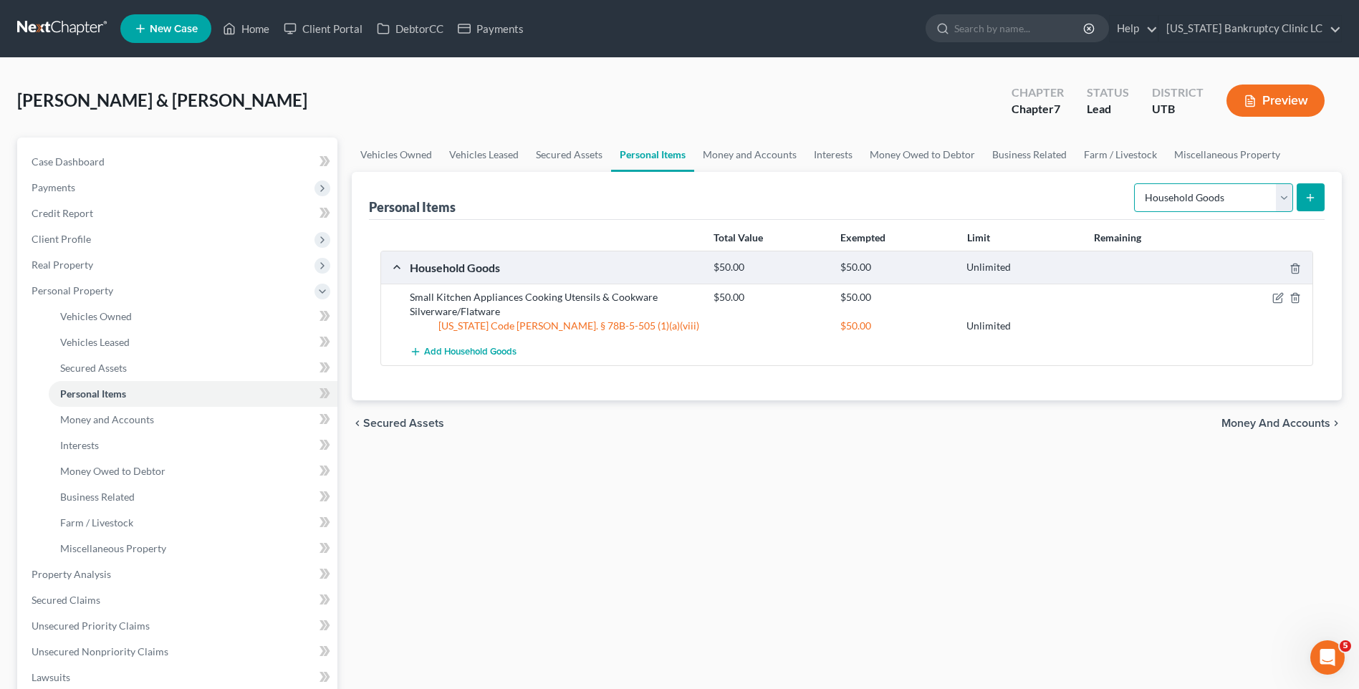
click at [1193, 195] on select "Select Item Type Clothing Collectibles Of Value Electronics Firearms Household …" at bounding box center [1213, 197] width 159 height 29
click at [1135, 183] on select "Select Item Type Clothing Collectibles Of Value Electronics Firearms Household …" at bounding box center [1213, 197] width 159 height 29
click at [1306, 193] on icon "submit" at bounding box center [1309, 197] width 11 height 11
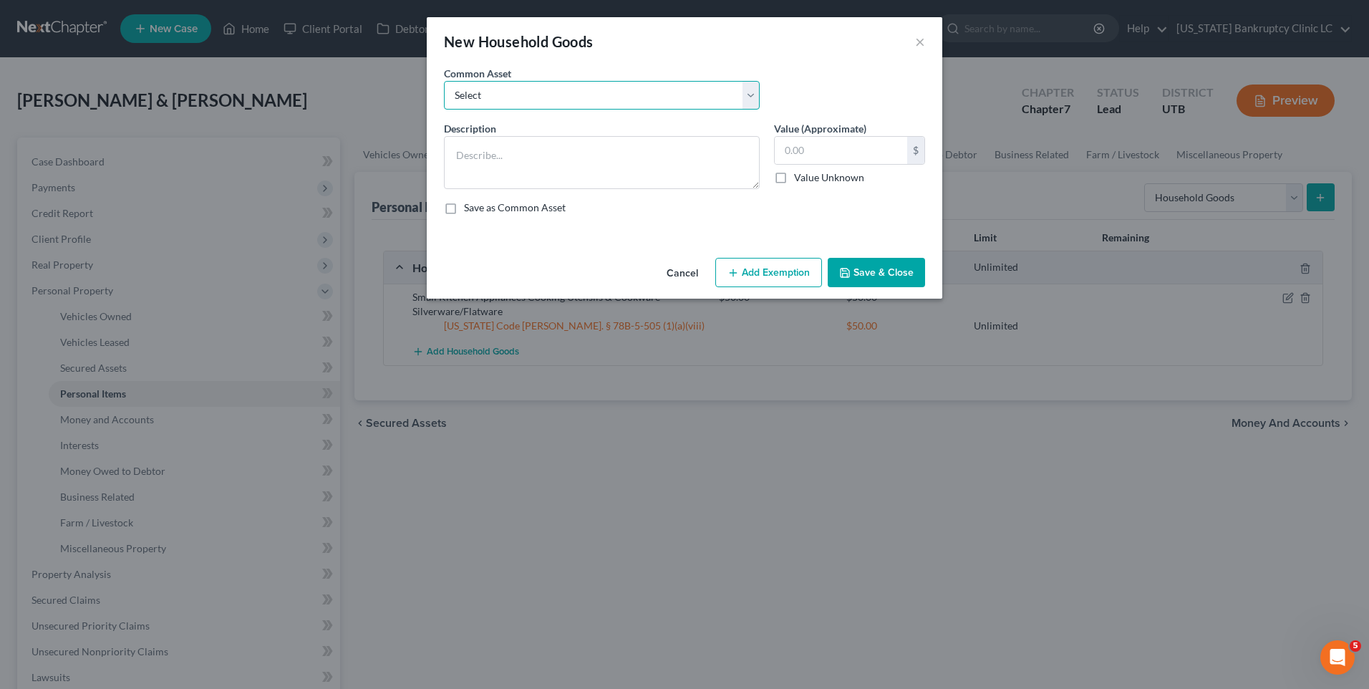
click at [545, 86] on select "Select Couch Chair Entertainment Center End/Coffee Table Stove/Cooking unit Sof…" at bounding box center [602, 95] width 316 height 29
select select "13"
click at [444, 81] on select "Select Couch Chair Entertainment Center End/Coffee Table Stove/Cooking unit Sof…" at bounding box center [602, 95] width 316 height 29
type textarea "Kitchen Table & Chairs"
click at [825, 150] on input "50.00" at bounding box center [841, 150] width 132 height 27
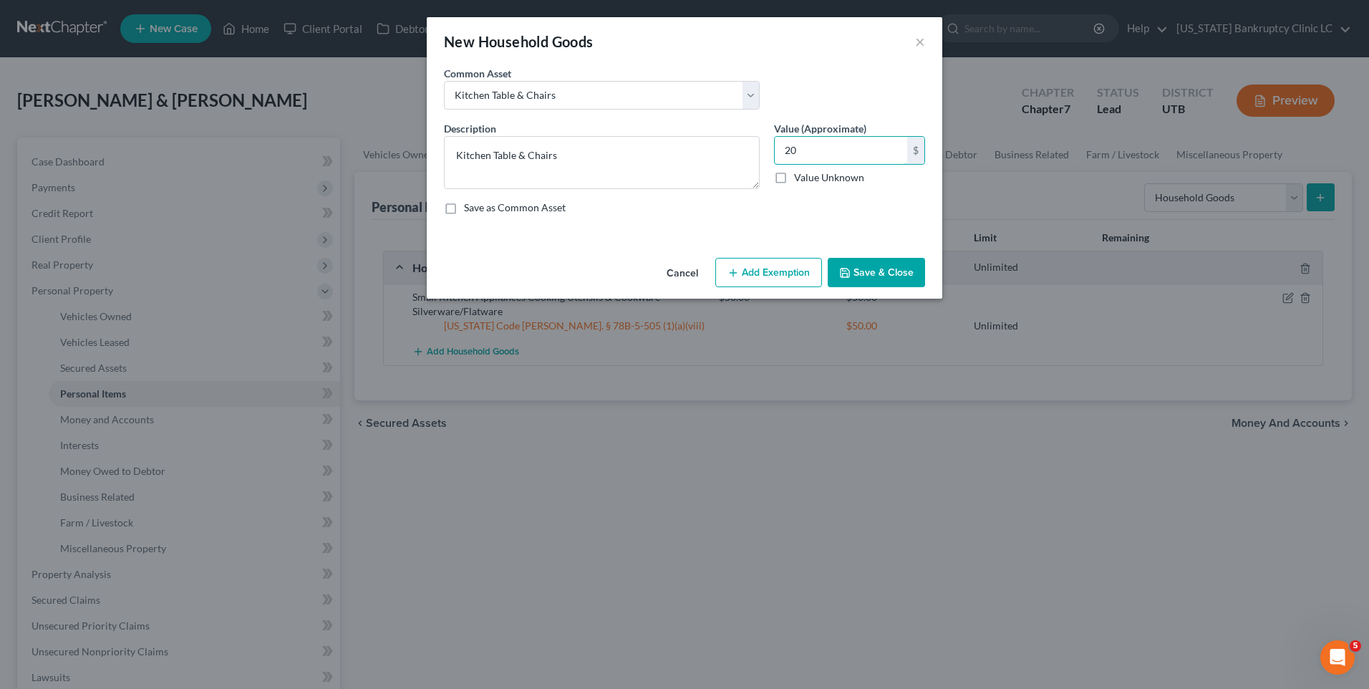
type input "20"
click at [747, 270] on button "Add Exemption" at bounding box center [768, 273] width 107 height 30
select select "2"
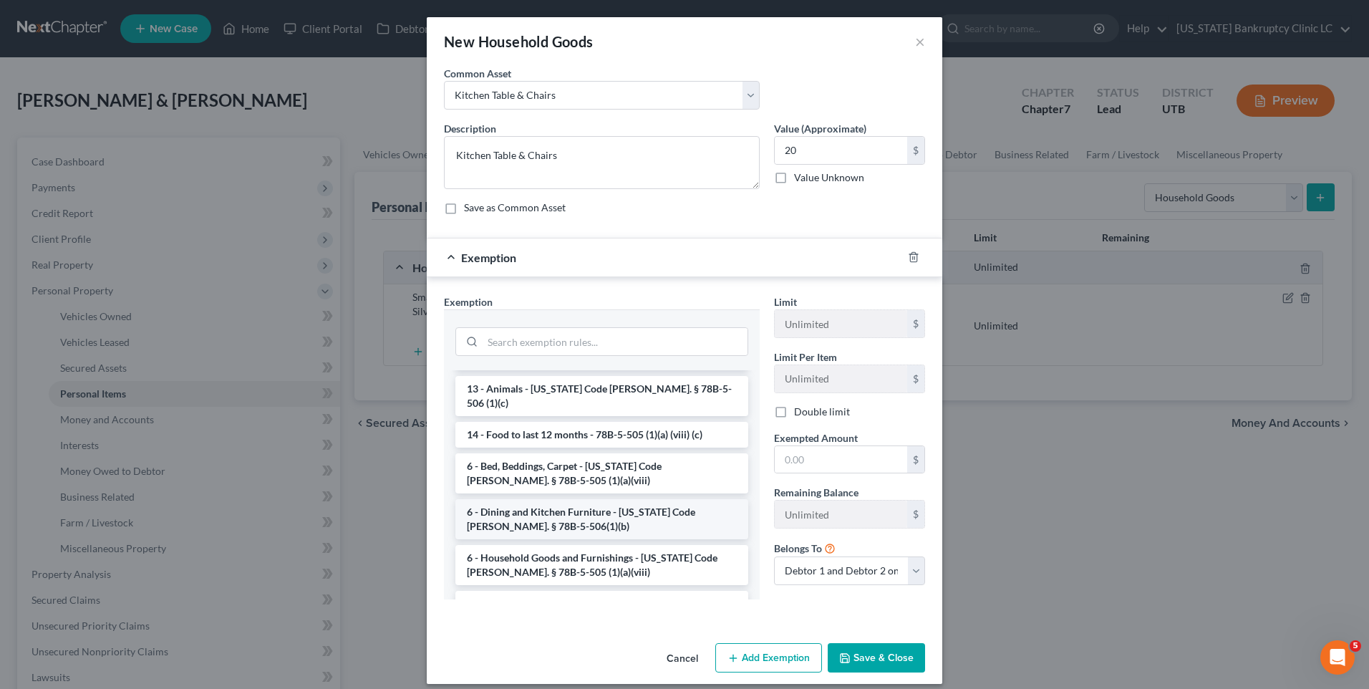
click at [520, 507] on li "6 - Dining and Kitchen Furniture - Utah Code Ann. § 78B-5-506(1)(b)" at bounding box center [602, 519] width 293 height 40
click at [520, 507] on div "Exemption Set must be selected for CA. Exemption * --View All or Create New-- 1…" at bounding box center [602, 452] width 330 height 317
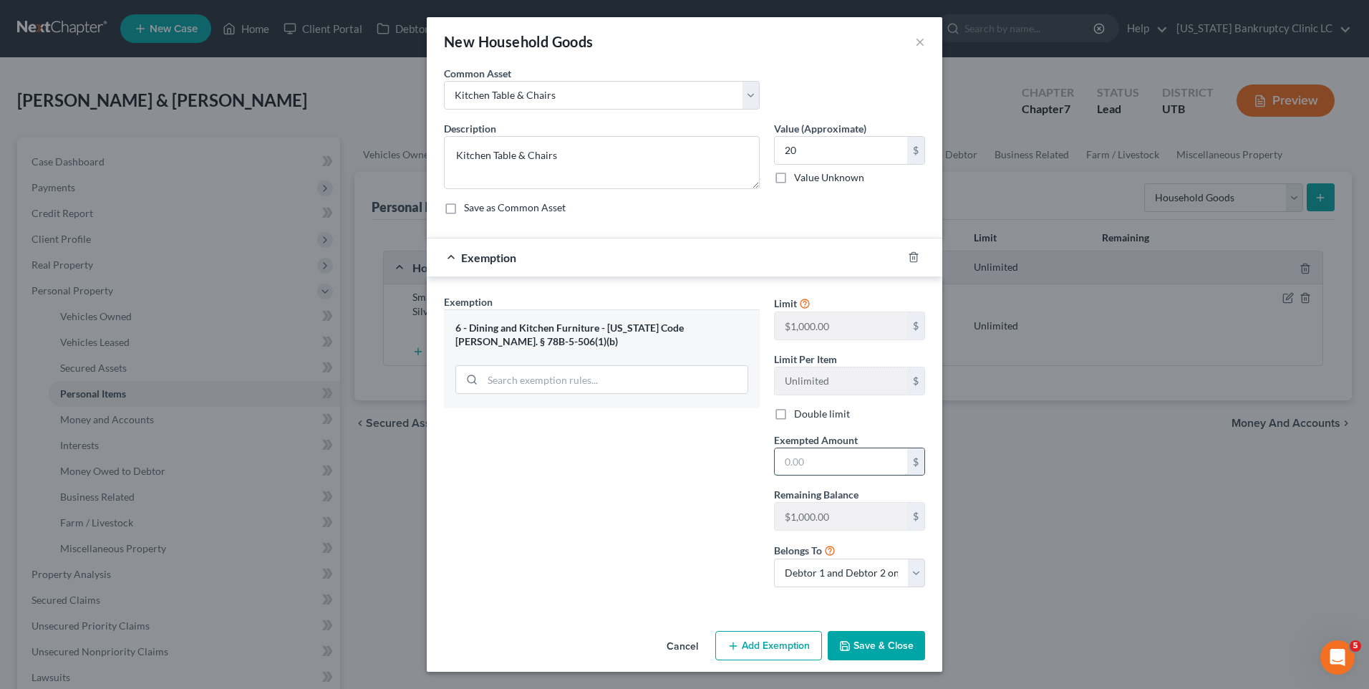
click at [834, 473] on input "text" at bounding box center [841, 461] width 132 height 27
type input "20"
click at [843, 655] on button "Save & Close" at bounding box center [876, 646] width 97 height 30
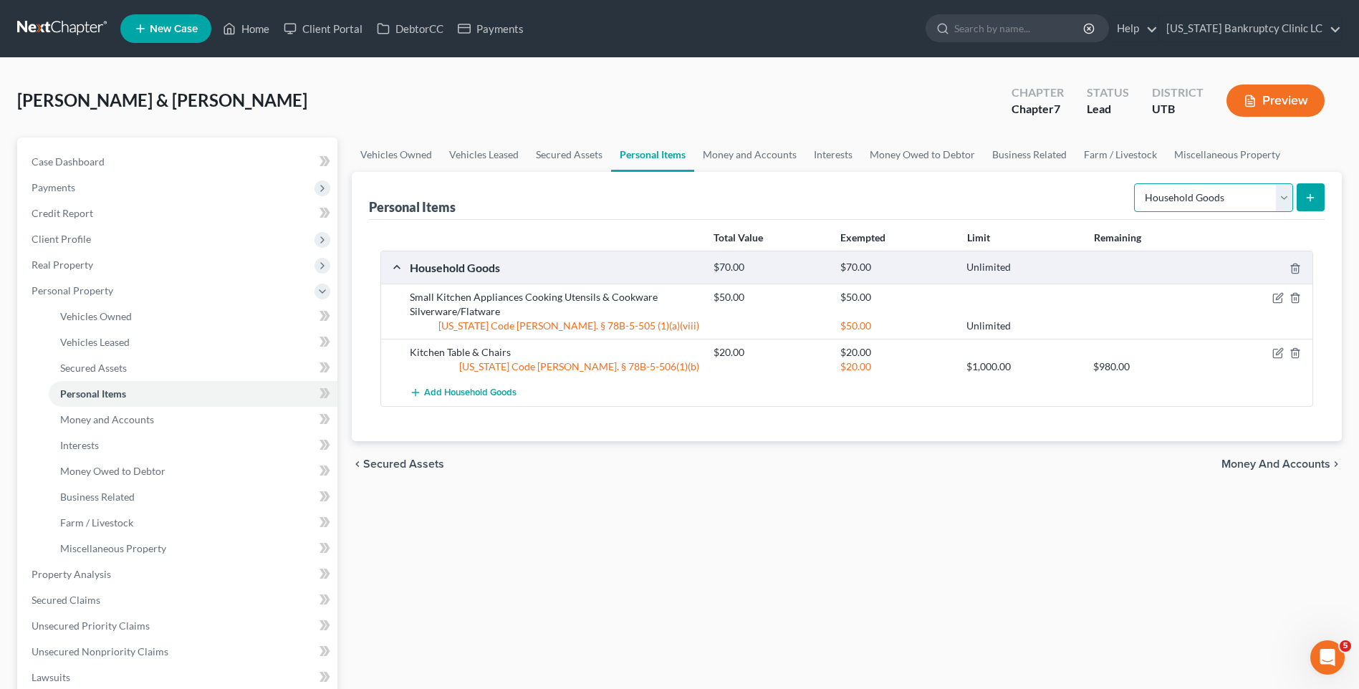
click at [1190, 193] on select "Select Item Type Clothing Collectibles Of Value Electronics Firearms Household …" at bounding box center [1213, 197] width 159 height 29
click at [1135, 183] on select "Select Item Type Clothing Collectibles Of Value Electronics Firearms Household …" at bounding box center [1213, 197] width 159 height 29
click at [1301, 200] on button "submit" at bounding box center [1310, 197] width 28 height 28
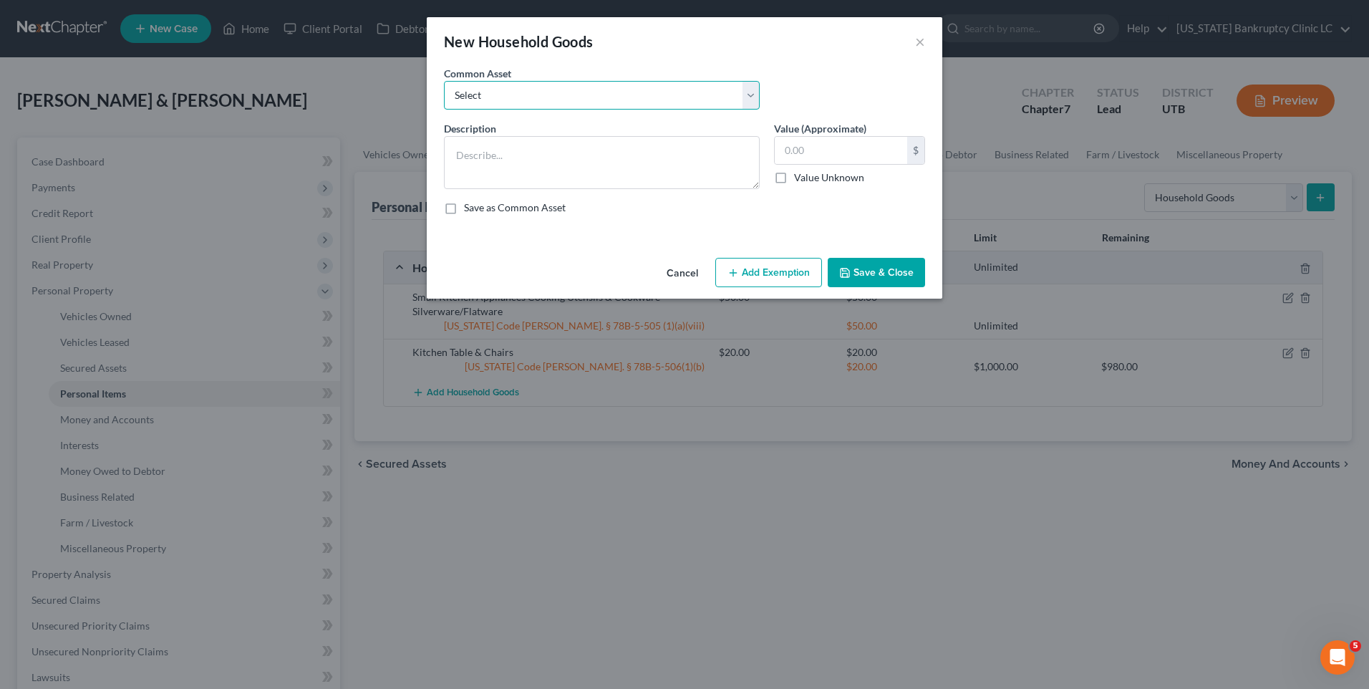
click at [613, 97] on select "Select Couch Chair Entertainment Center End/Coffee Table Stove/Cooking unit Sof…" at bounding box center [602, 95] width 316 height 29
select select "0"
click at [444, 81] on select "Select Couch Chair Entertainment Center End/Coffee Table Stove/Cooking unit Sof…" at bounding box center [602, 95] width 316 height 29
type textarea "Couch Chair Entertainment Center End/Coffee Table"
type input "200.00"
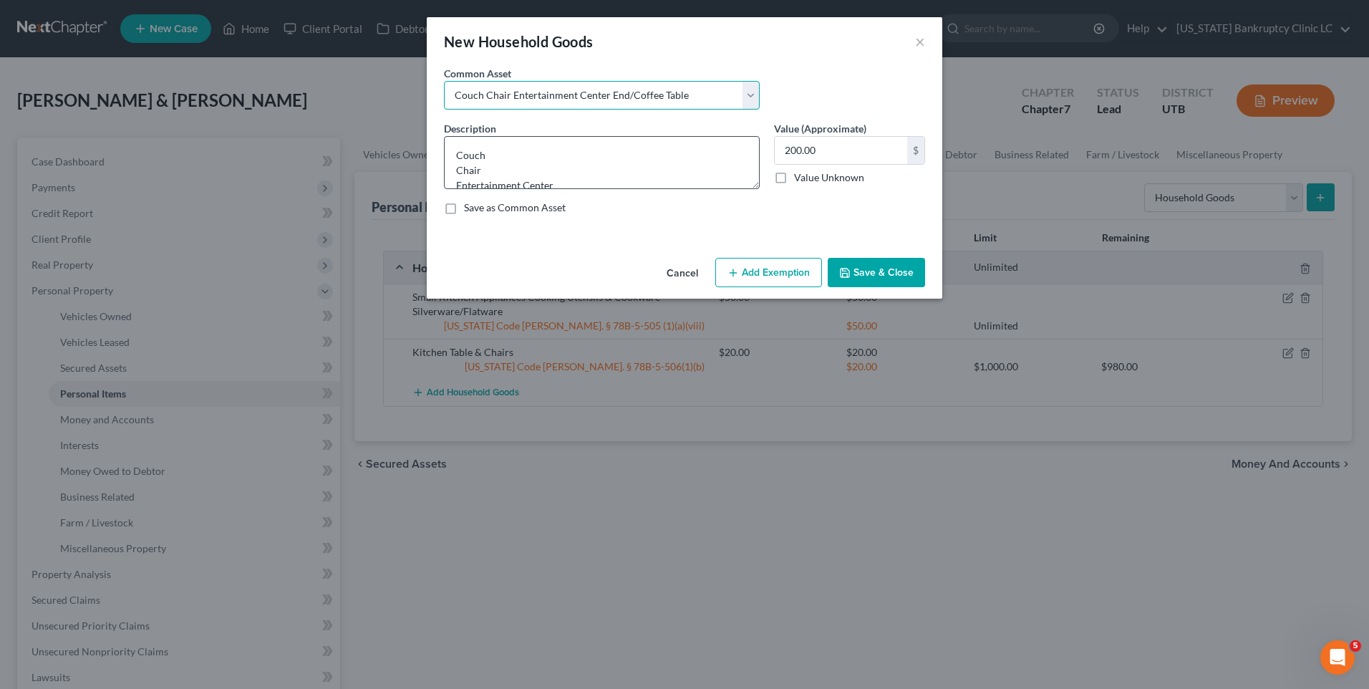
scroll to position [30, 0]
drag, startPoint x: 450, startPoint y: 175, endPoint x: 543, endPoint y: 178, distance: 93.1
click at [543, 178] on textarea "Couch Chair Entertainment Center End/Coffee Table" at bounding box center [602, 162] width 316 height 53
type textarea "Couch Chair Entertainment Center"
click at [838, 151] on input "200.00" at bounding box center [841, 150] width 132 height 27
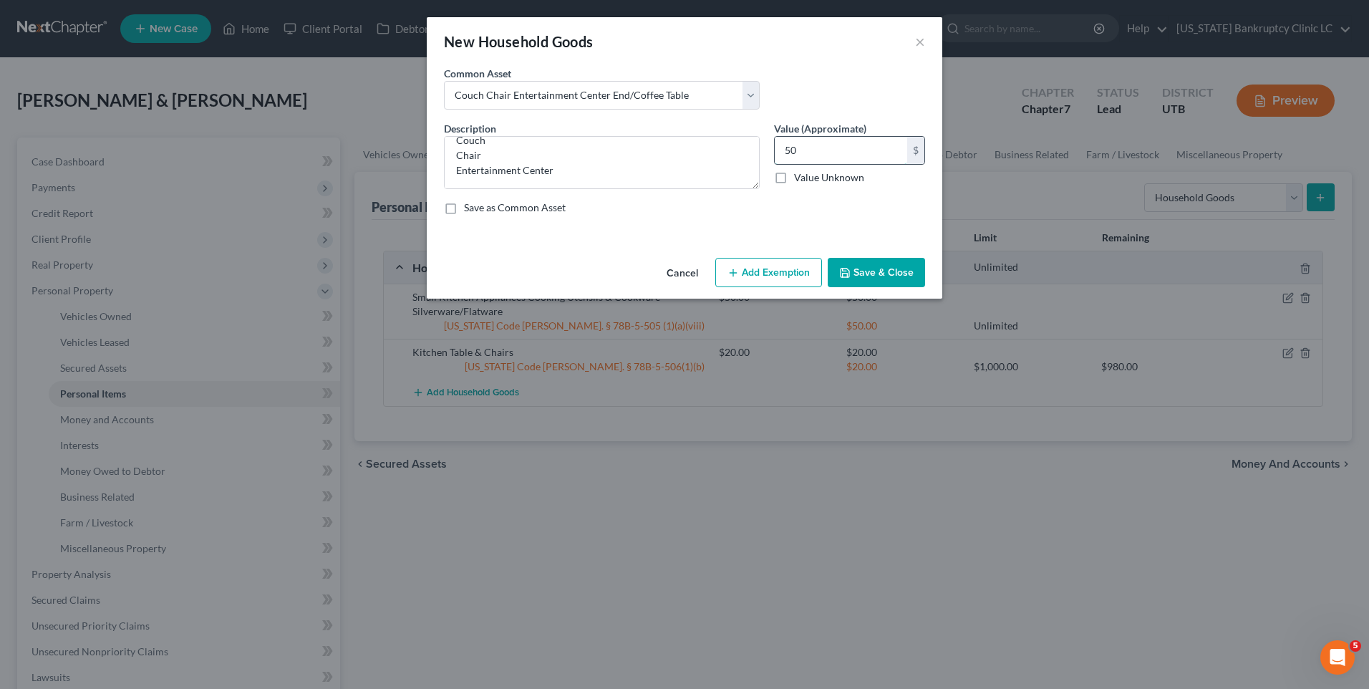
type input "5"
type input "25"
click at [770, 273] on button "Add Exemption" at bounding box center [768, 273] width 107 height 30
select select "2"
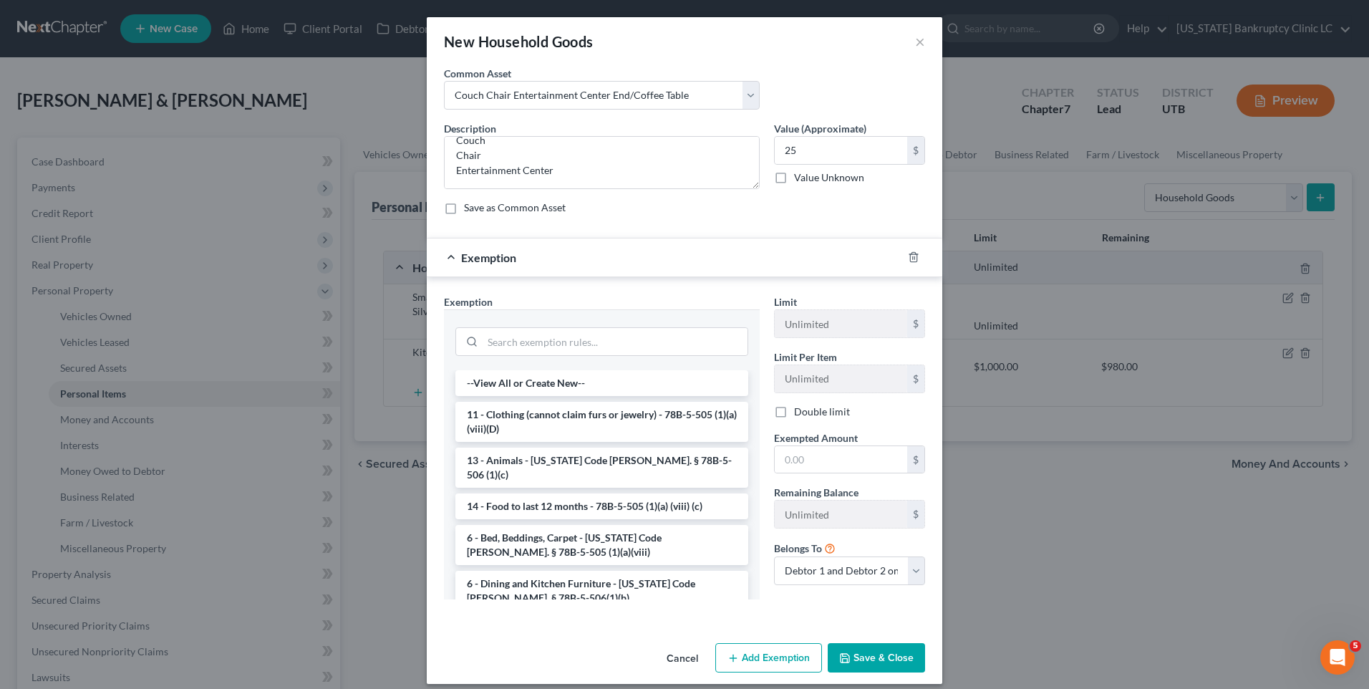
scroll to position [72, 0]
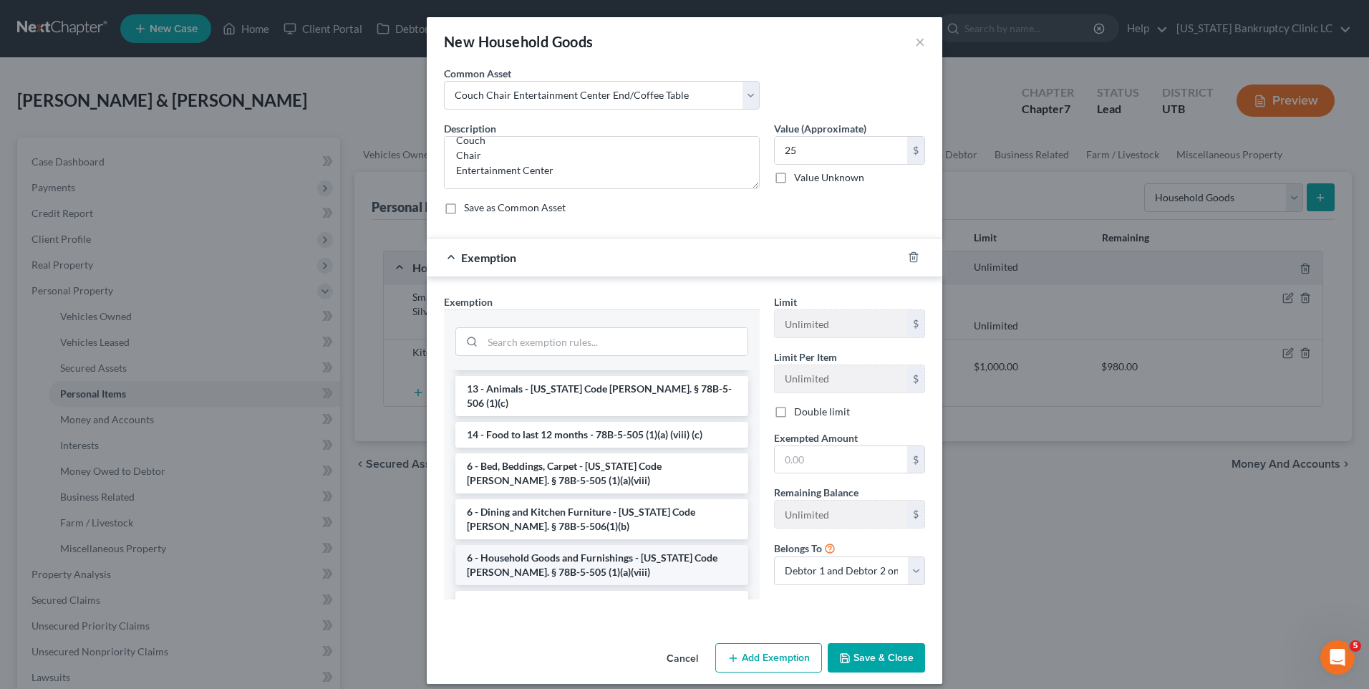
click at [545, 552] on li "6 - Household Goods and Furnishings - Utah Code Ann. § 78B-5-505 (1)(a)(viii)" at bounding box center [602, 565] width 293 height 40
click at [545, 552] on div "Exemption Set must be selected for CA. Exemption * --View All or Create New-- 1…" at bounding box center [602, 452] width 330 height 317
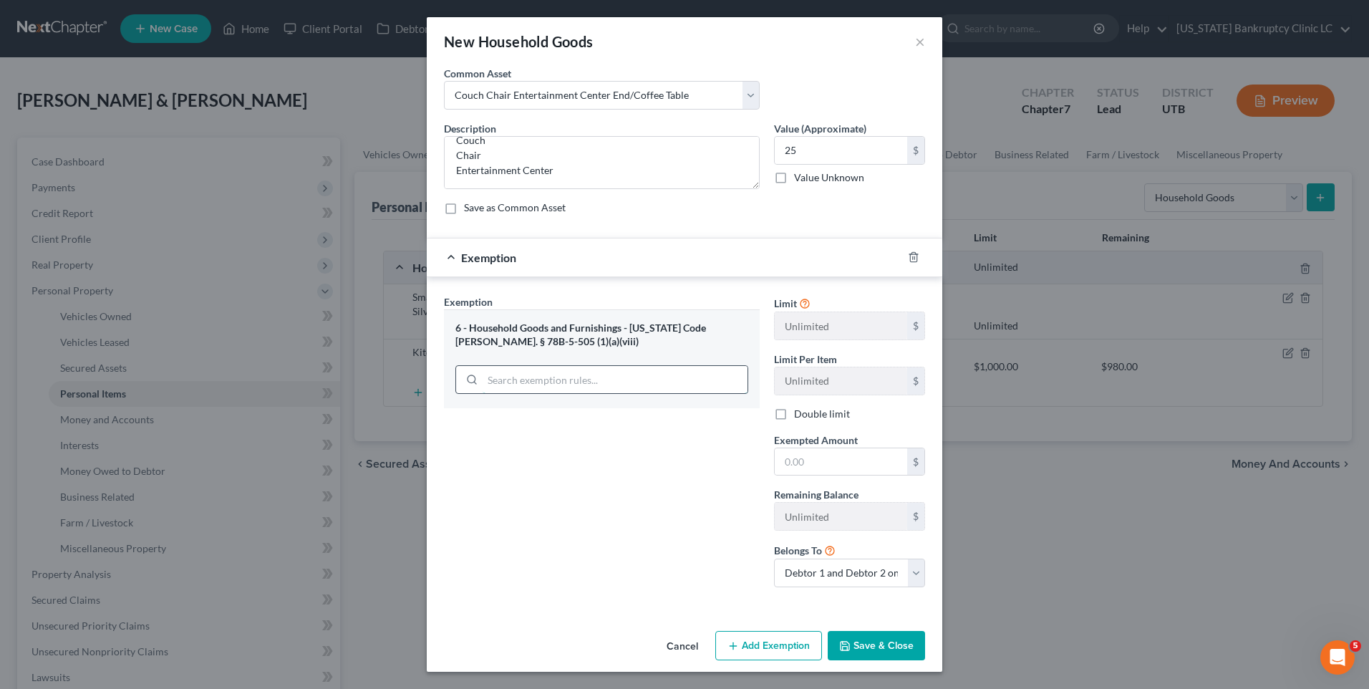
click at [495, 387] on input "search" at bounding box center [615, 379] width 265 height 27
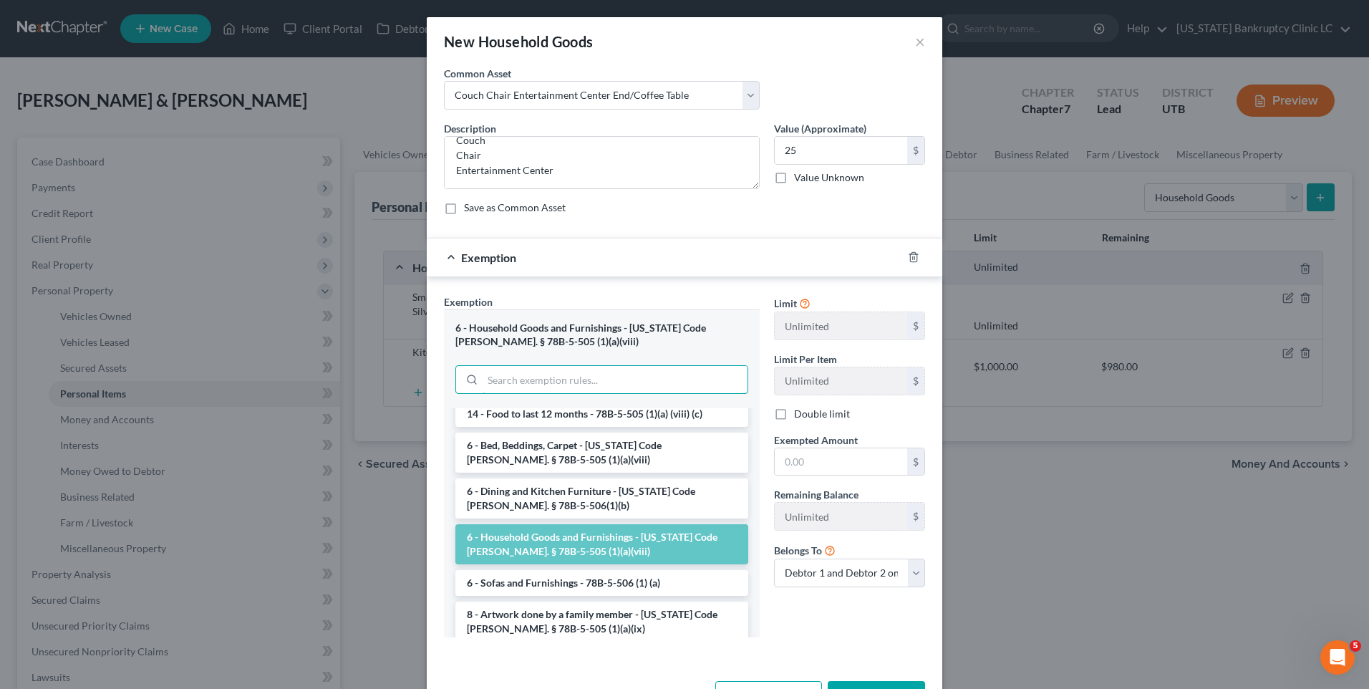
scroll to position [143, 0]
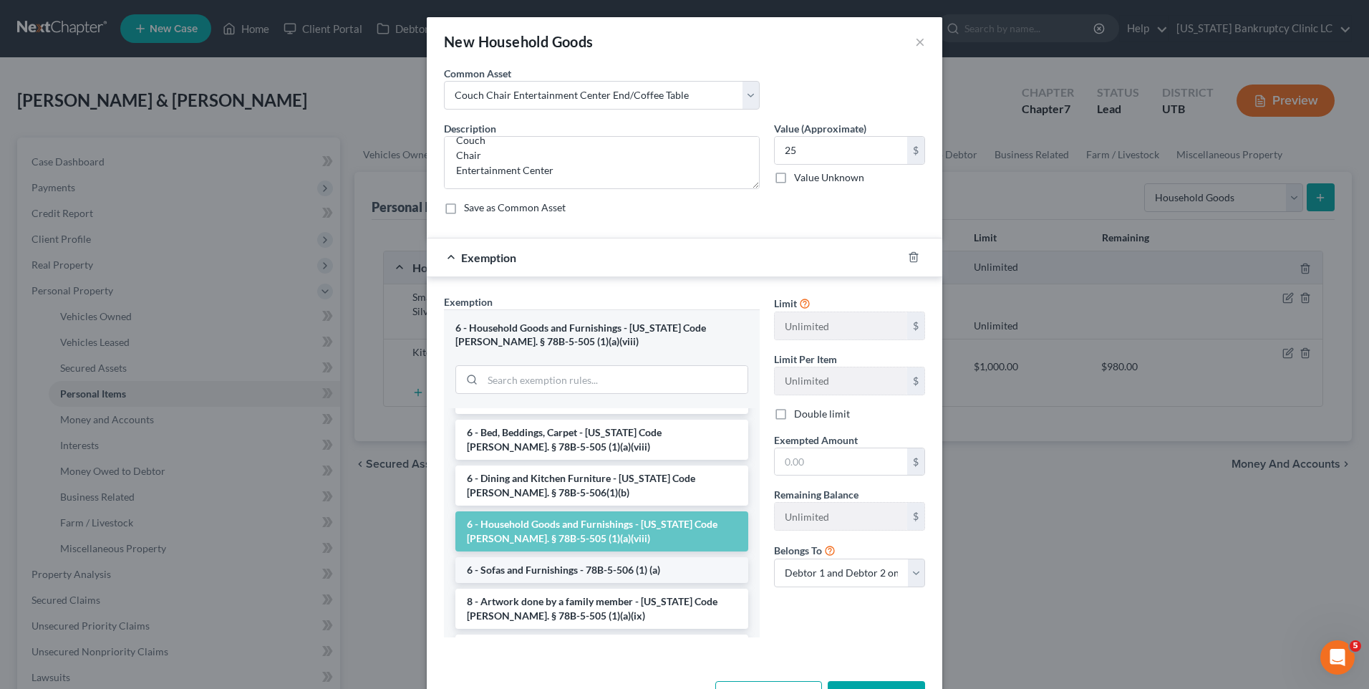
click at [521, 557] on li "6 - Sofas and Furnishings - 78B-5-506 (1) (a)" at bounding box center [602, 570] width 293 height 26
click at [521, 556] on div "Exemption Set must be selected for CA. Exemption * 6 - Household Goods and Furn…" at bounding box center [602, 471] width 330 height 355
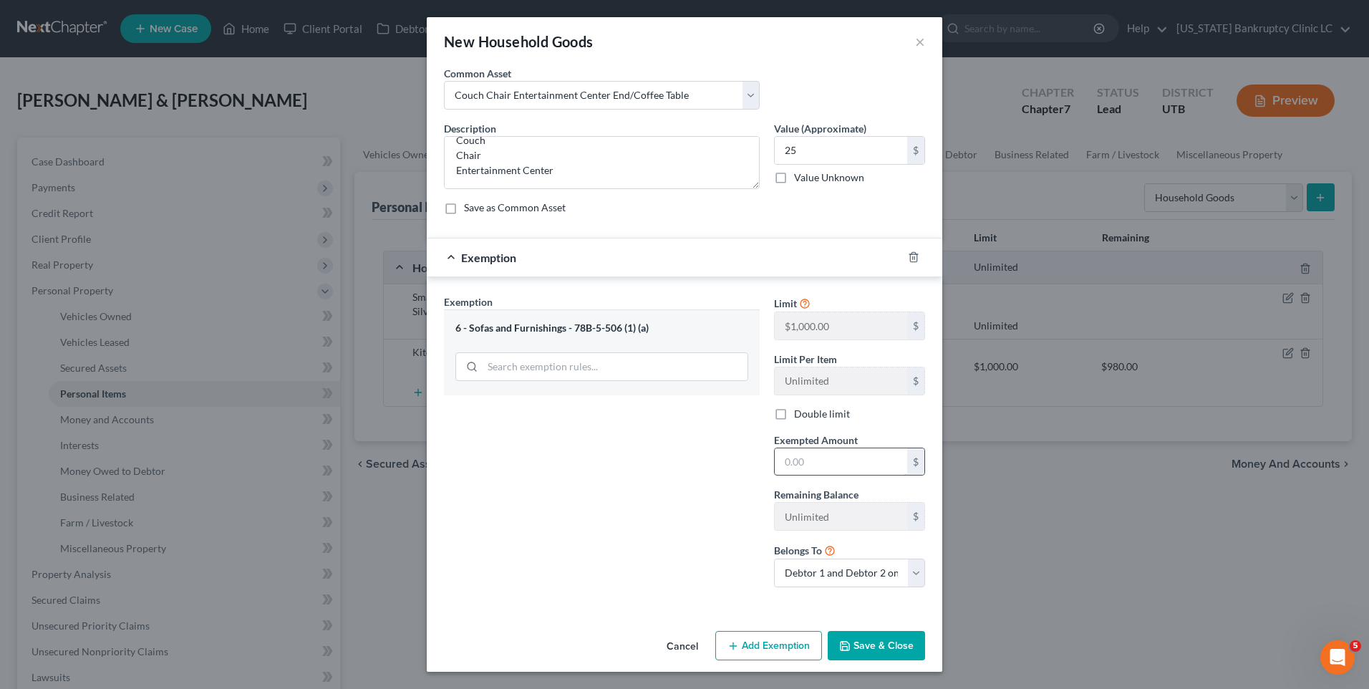
click at [886, 457] on input "text" at bounding box center [841, 461] width 132 height 27
type input "25"
click at [880, 654] on button "Save & Close" at bounding box center [876, 646] width 97 height 30
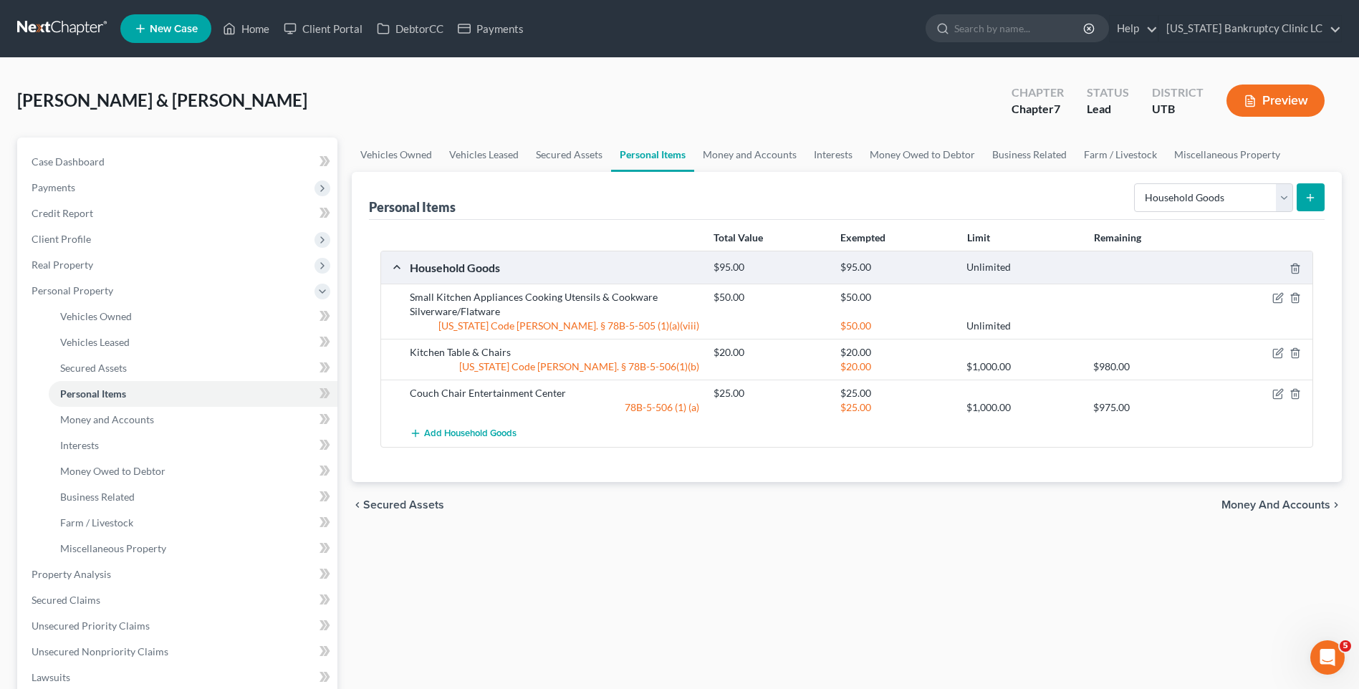
click at [1312, 192] on icon "submit" at bounding box center [1309, 197] width 11 height 11
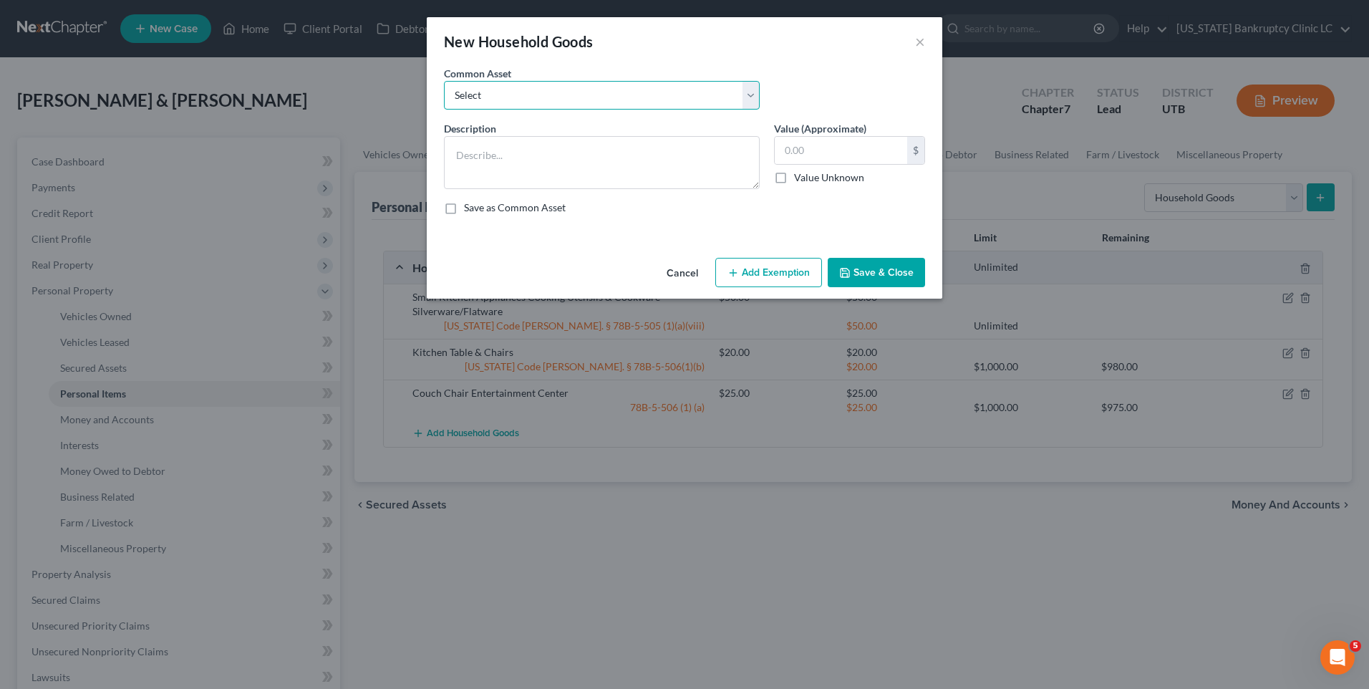
click at [566, 97] on select "Select Couch Chair Entertainment Center End/Coffee Table Stove/Cooking unit Sof…" at bounding box center [602, 95] width 316 height 29
click at [839, 79] on div "Common Asset Select Couch Chair Entertainment Center End/Coffee Table Stove/Coo…" at bounding box center [685, 93] width 496 height 55
click at [612, 169] on textarea at bounding box center [602, 162] width 316 height 53
type textarea "Desk/ Office furniture"
type input "10"
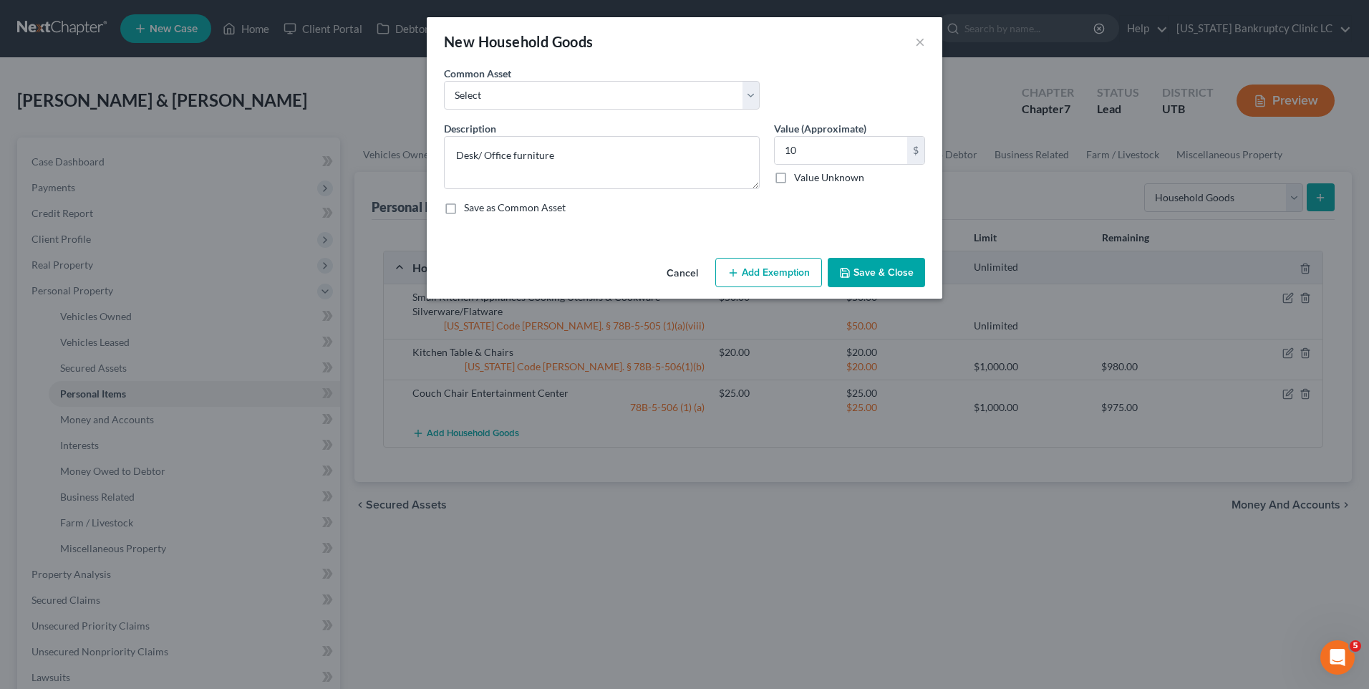
click at [772, 274] on button "Add Exemption" at bounding box center [768, 273] width 107 height 30
select select "2"
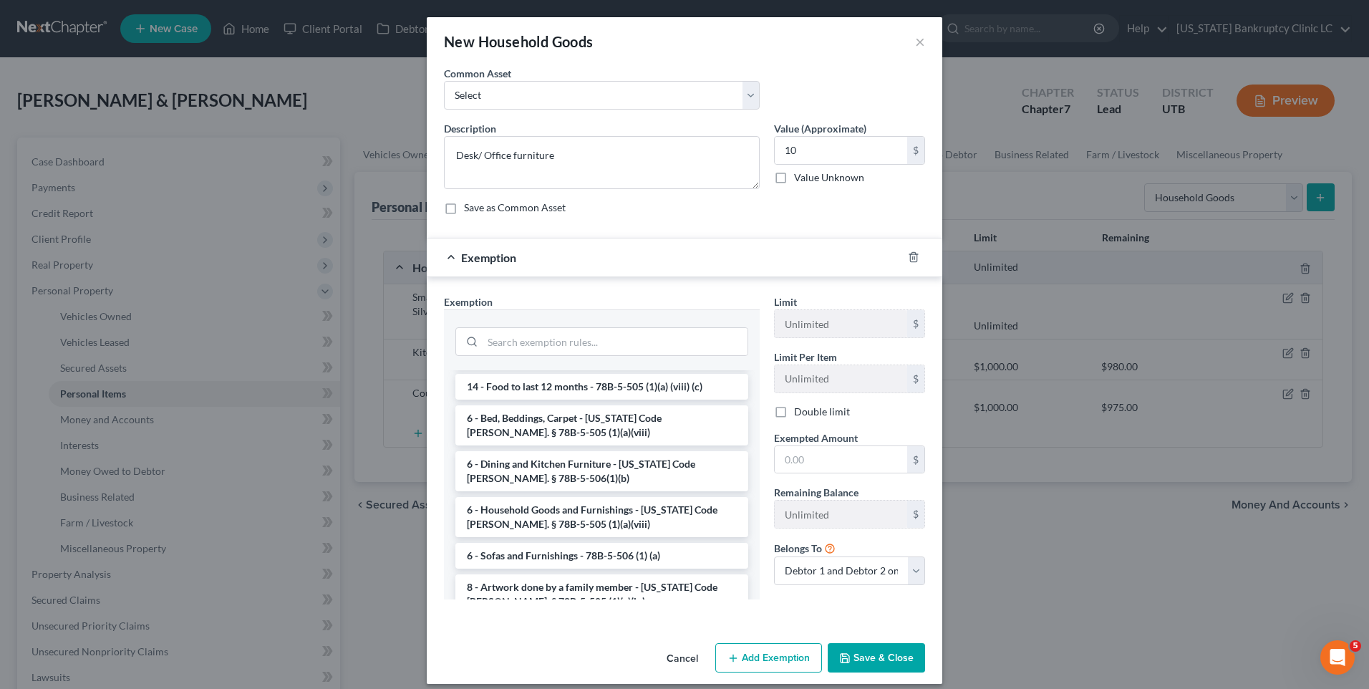
scroll to position [215, 0]
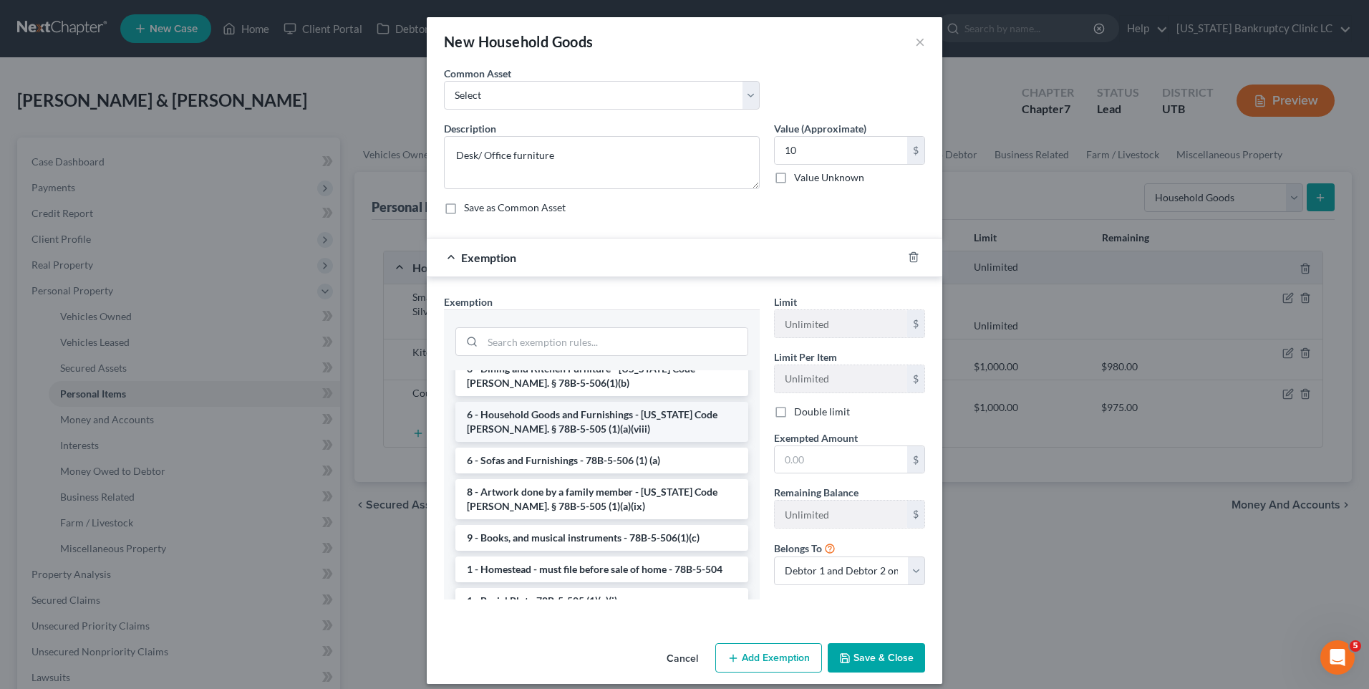
click at [569, 416] on li "6 - Household Goods and Furnishings - Utah Code Ann. § 78B-5-505 (1)(a)(viii)" at bounding box center [602, 422] width 293 height 40
click at [569, 417] on div "Exemption Set must be selected for CA. Exemption * --View All or Create New-- 1…" at bounding box center [602, 452] width 330 height 317
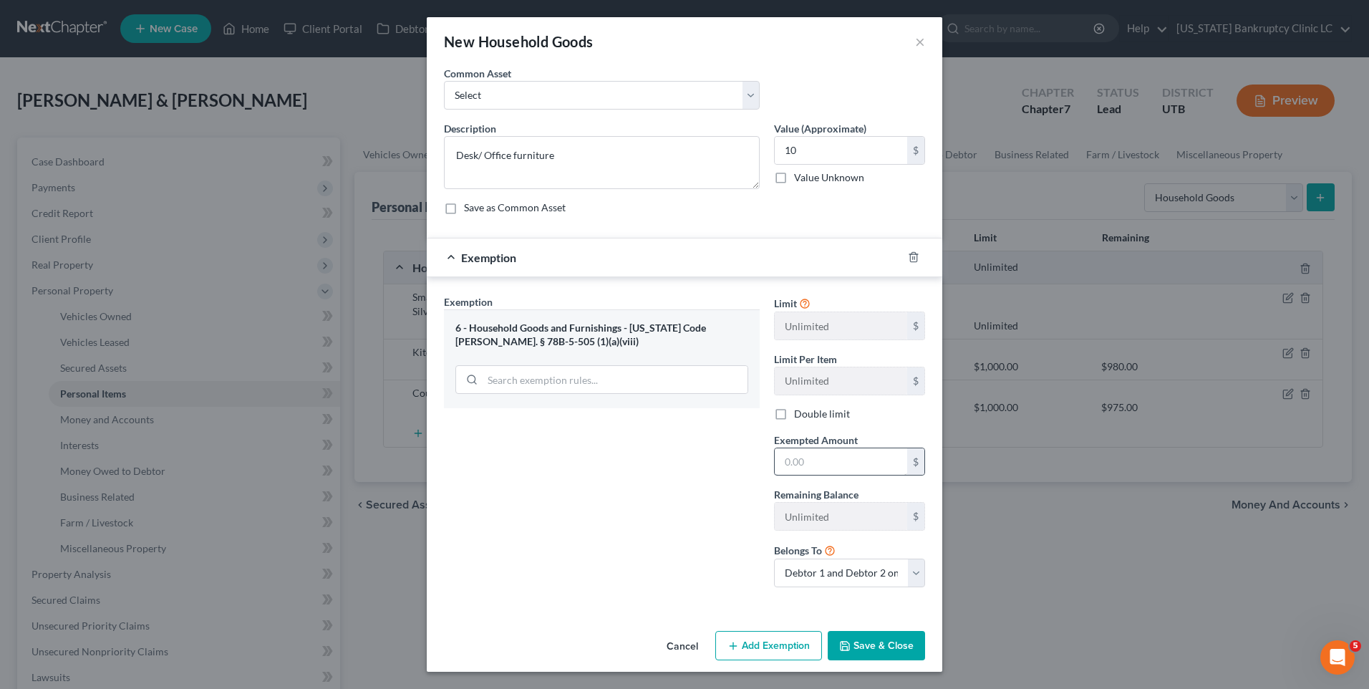
drag, startPoint x: 927, startPoint y: 450, endPoint x: 885, endPoint y: 456, distance: 42.0
click at [918, 450] on div "Exempted Amount * $" at bounding box center [849, 455] width 165 height 44
click at [851, 459] on input "text" at bounding box center [841, 461] width 132 height 27
type input "10"
drag, startPoint x: 826, startPoint y: 633, endPoint x: 834, endPoint y: 640, distance: 10.6
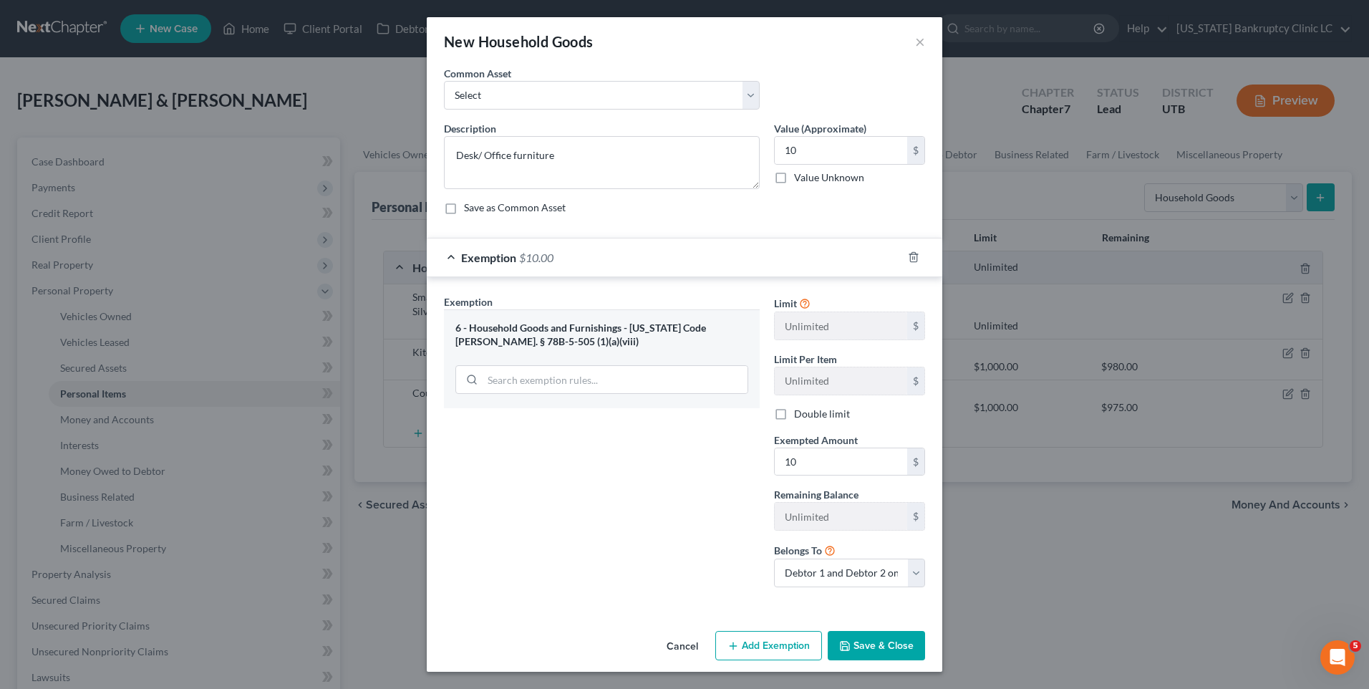
click at [827, 635] on div "Cancel Add Exemption Save & Close" at bounding box center [685, 648] width 516 height 47
click at [845, 647] on icon "button" at bounding box center [844, 645] width 11 height 11
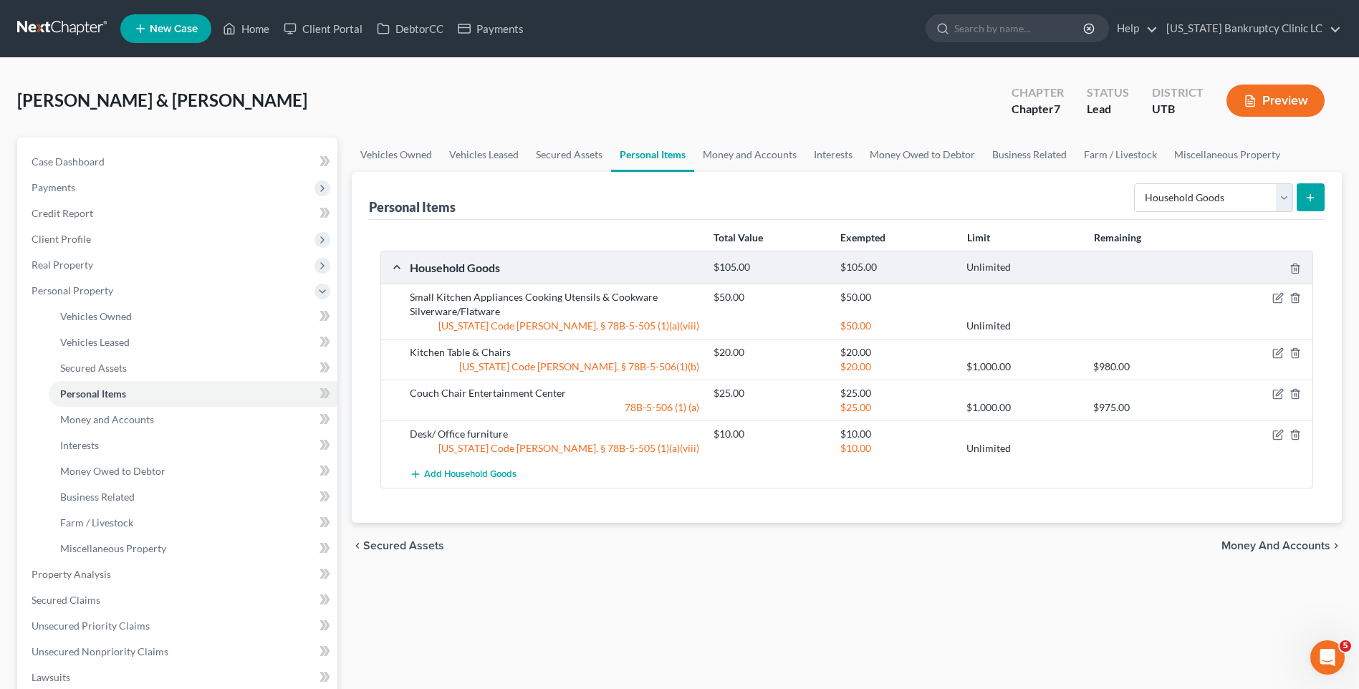
click at [1309, 206] on button "submit" at bounding box center [1310, 197] width 28 height 28
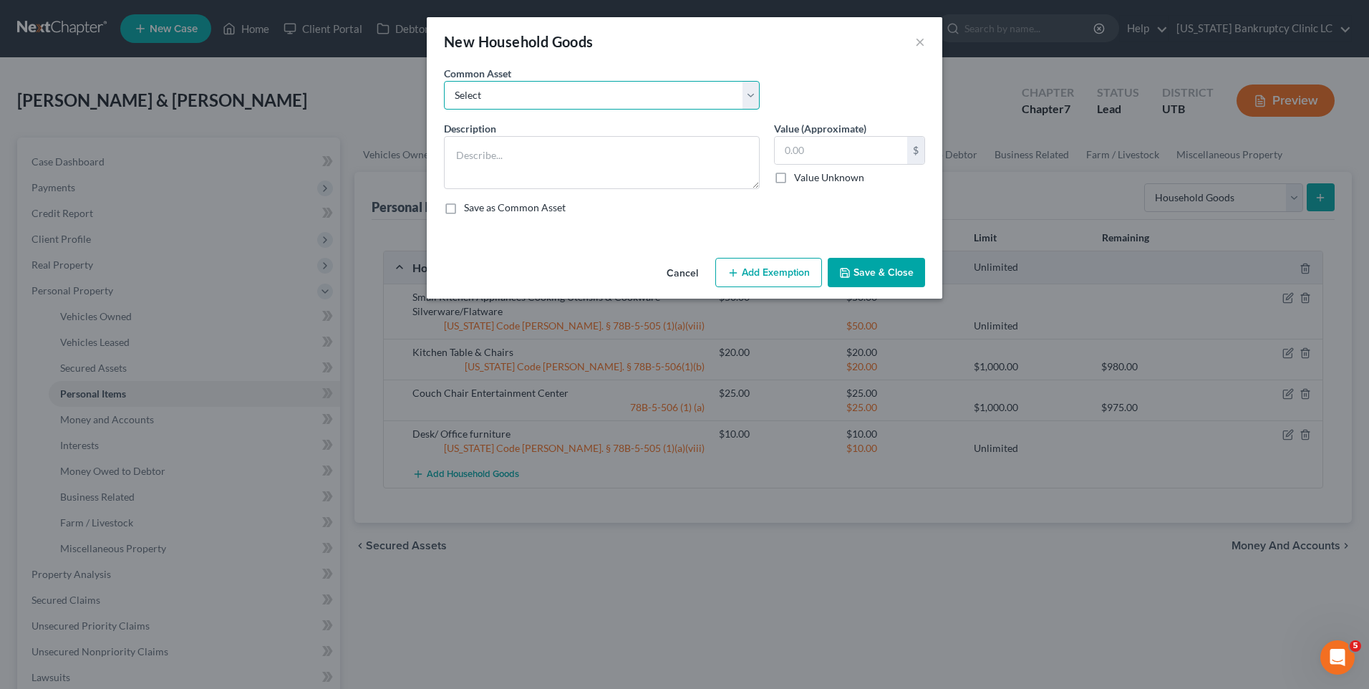
click at [524, 98] on select "Select Couch Chair Entertainment Center End/Coffee Table Stove/Cooking unit Sof…" at bounding box center [602, 95] width 316 height 29
select select "9"
click at [444, 81] on select "Select Couch Chair Entertainment Center End/Coffee Table Stove/Cooking unit Sof…" at bounding box center [602, 95] width 316 height 29
type textarea "Bed(s) Bedding"
click at [857, 150] on input "550.00" at bounding box center [841, 150] width 132 height 27
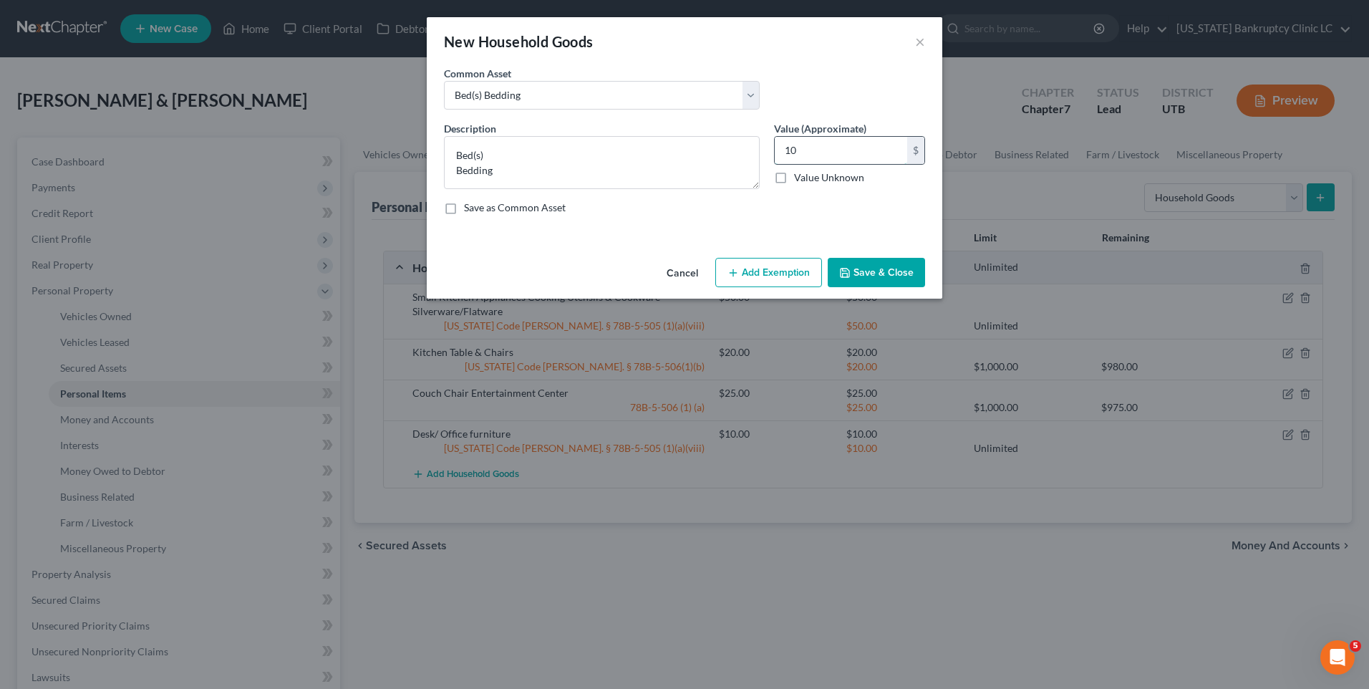
type input "1"
type input "50"
click at [775, 277] on button "Add Exemption" at bounding box center [768, 273] width 107 height 30
select select "2"
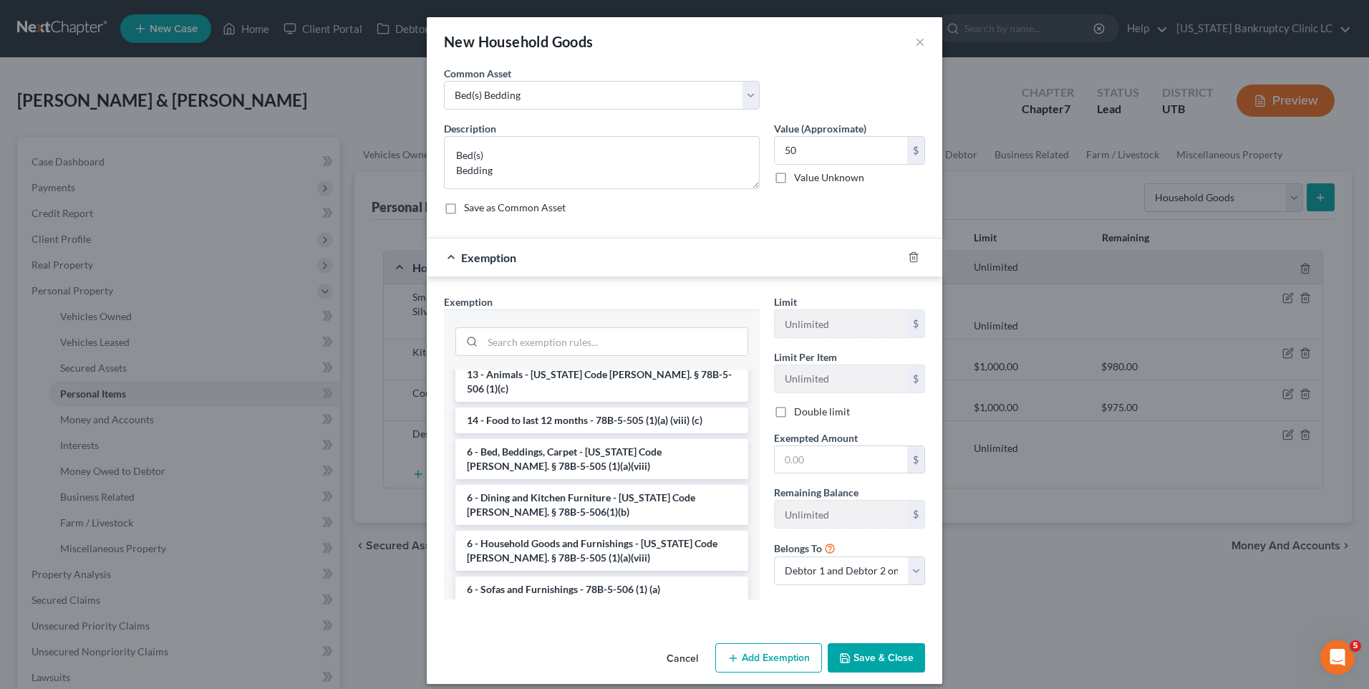
scroll to position [72, 0]
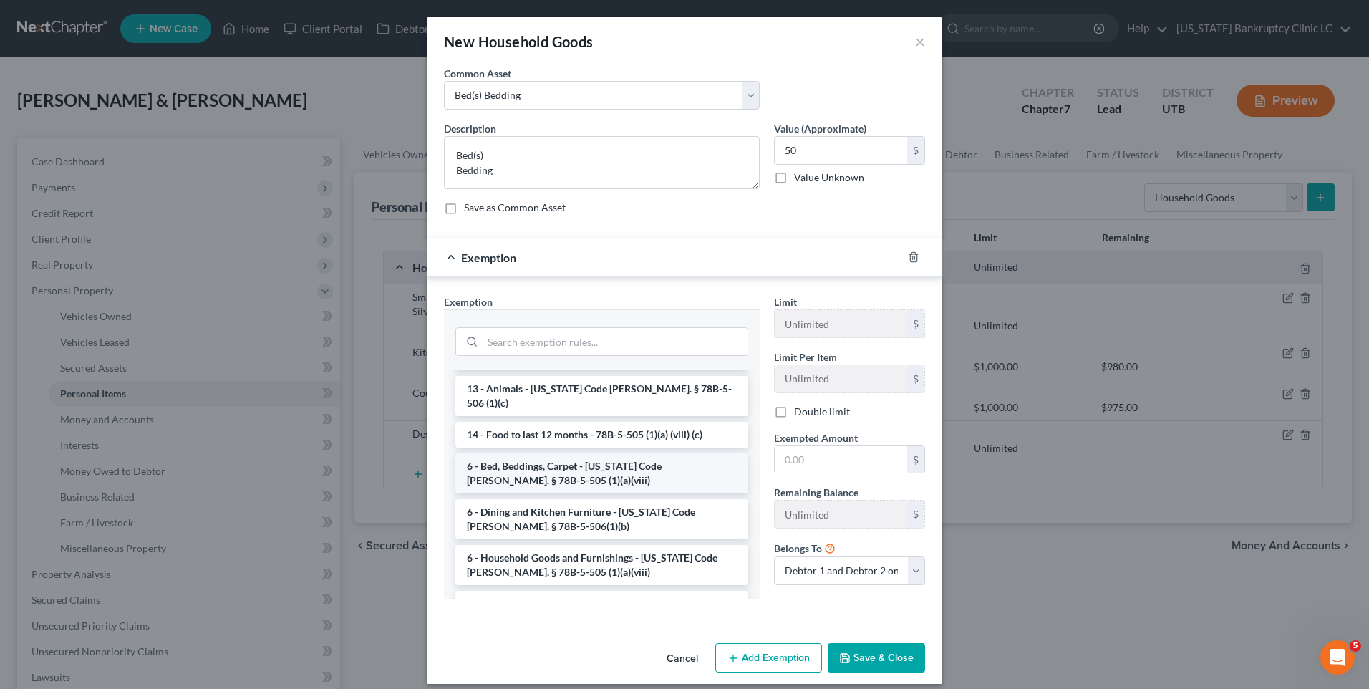
click at [550, 469] on li "6 - Bed, Beddings, Carpet - Utah Code Ann. § 78B-5-505 (1)(a)(viii)" at bounding box center [602, 473] width 293 height 40
click at [550, 469] on div "Exemption Set must be selected for CA. Exemption * --View All or Create New-- 1…" at bounding box center [602, 452] width 330 height 317
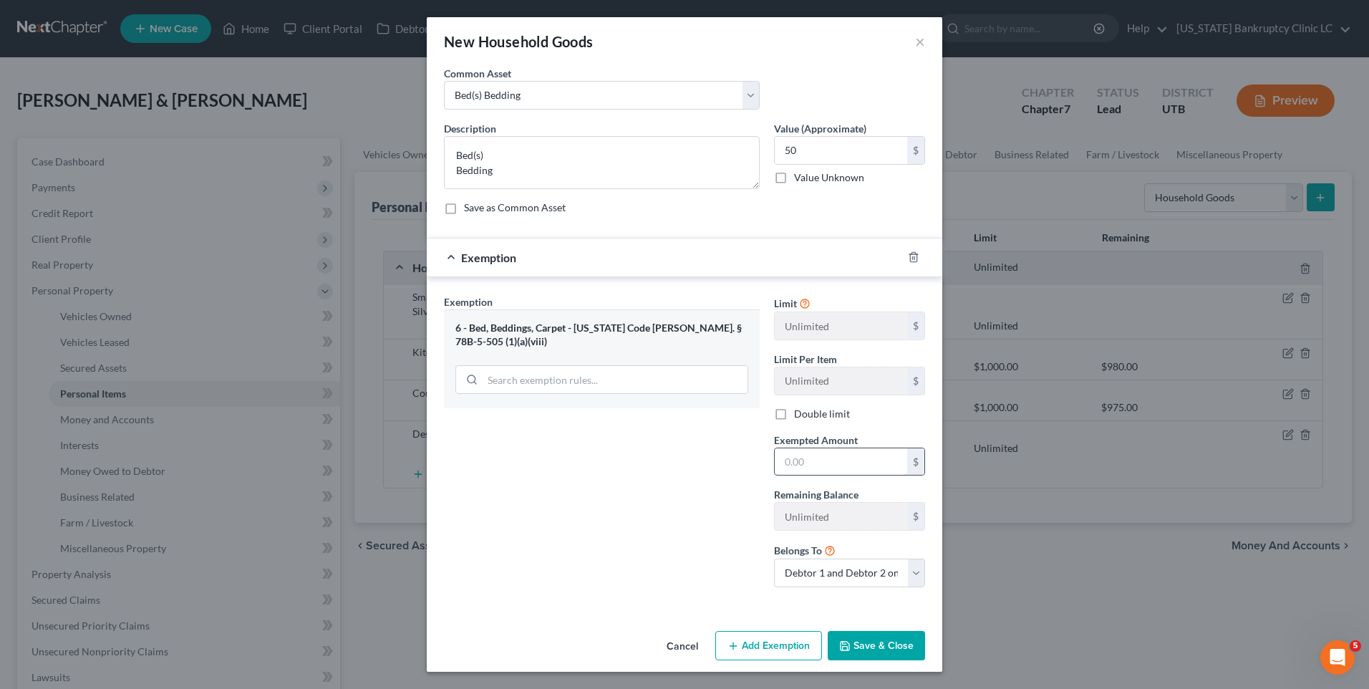
click at [850, 461] on input "text" at bounding box center [841, 461] width 132 height 27
type input "50"
click at [872, 657] on button "Save & Close" at bounding box center [876, 646] width 97 height 30
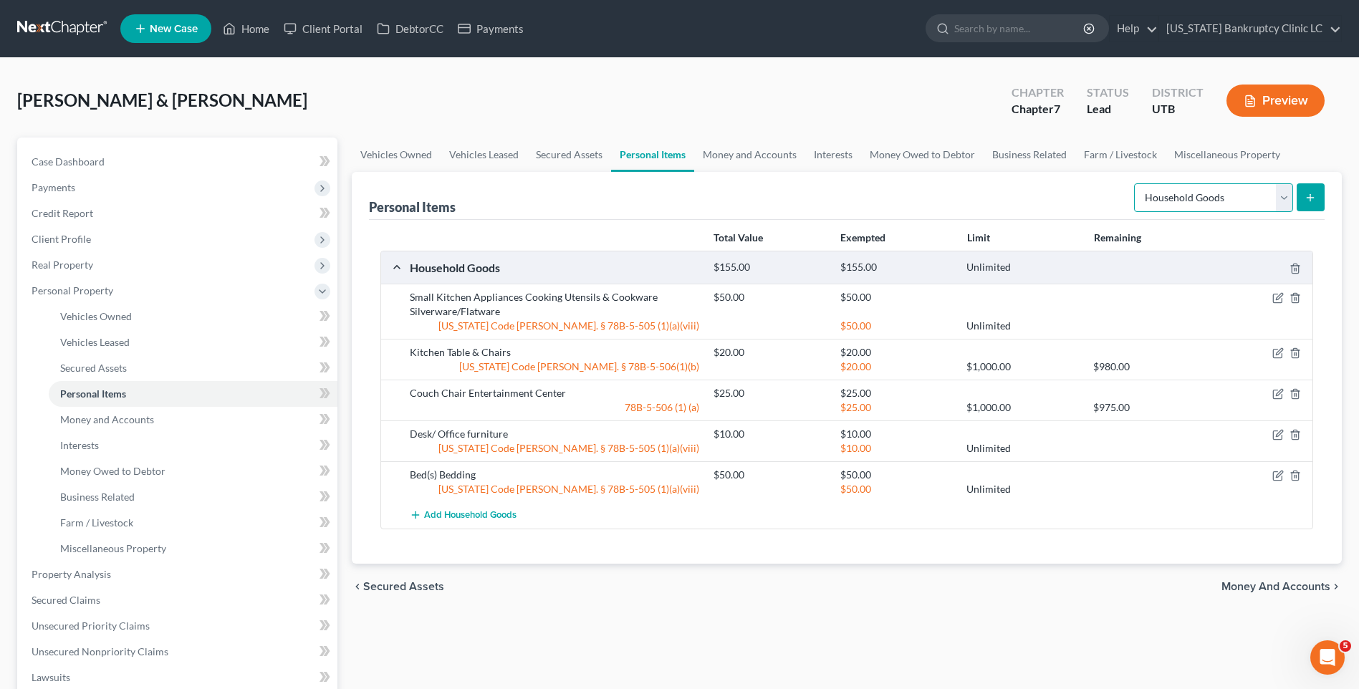
click at [1225, 186] on select "Select Item Type Clothing Collectibles Of Value Electronics Firearms Household …" at bounding box center [1213, 197] width 159 height 29
click at [1303, 207] on button "submit" at bounding box center [1310, 197] width 28 height 28
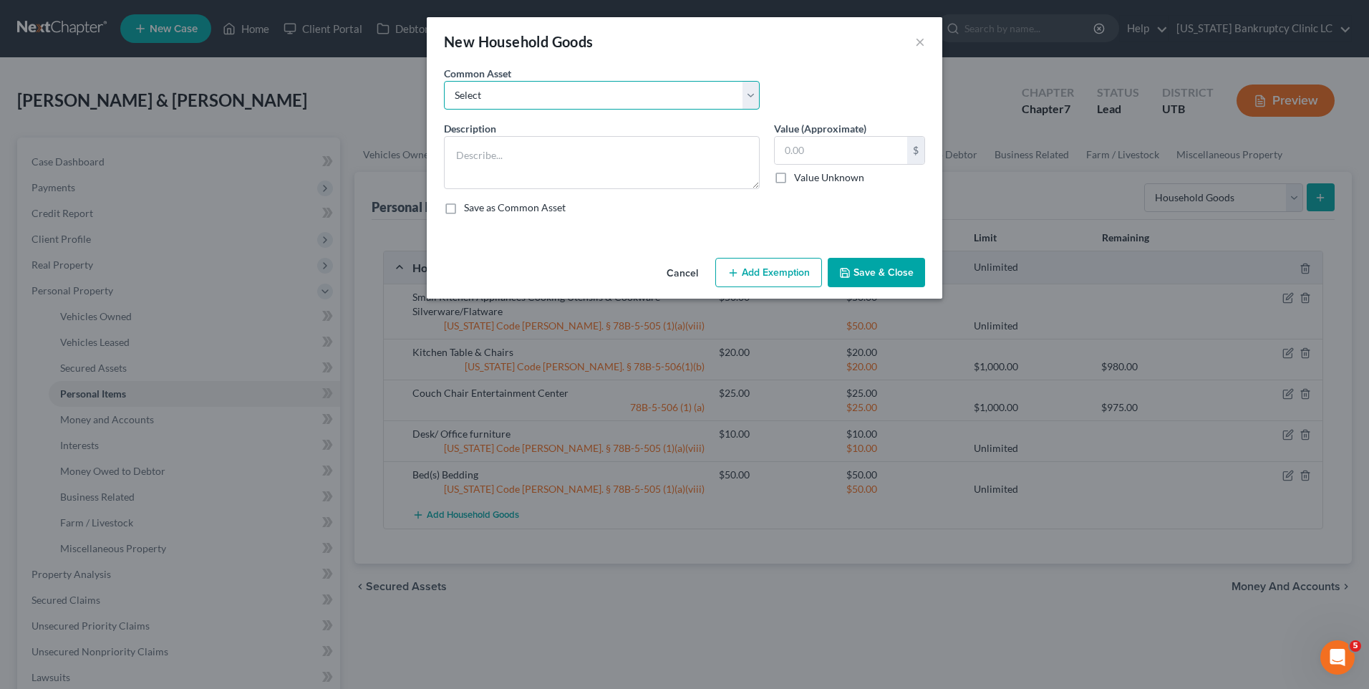
click at [556, 97] on select "Select Couch Chair Entertainment Center End/Coffee Table Stove/Cooking unit Sof…" at bounding box center [602, 95] width 316 height 29
select select "20"
click at [444, 81] on select "Select Couch Chair Entertainment Center End/Coffee Table Stove/Cooking unit Sof…" at bounding box center [602, 95] width 316 height 29
type textarea "Dresser(s) Chest of Drawers"
click at [814, 149] on input "50.00" at bounding box center [841, 150] width 132 height 27
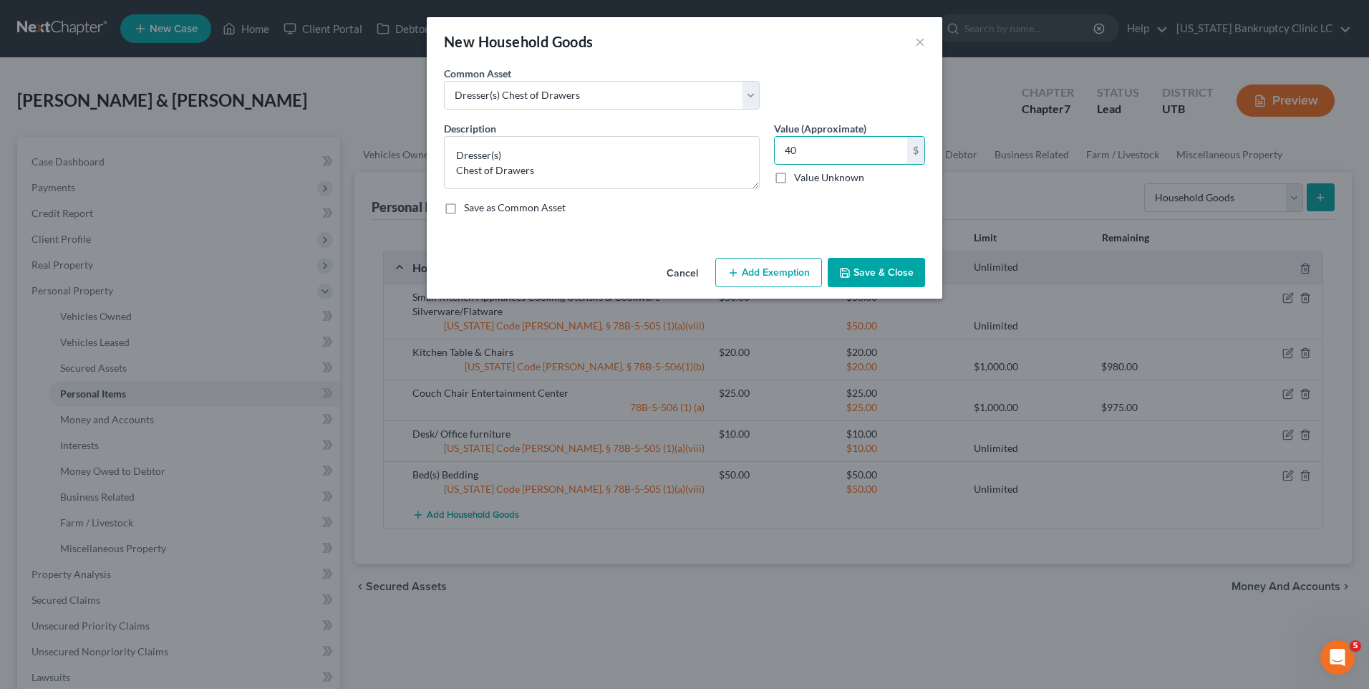
type input "40"
click at [790, 260] on button "Add Exemption" at bounding box center [768, 273] width 107 height 30
select select "2"
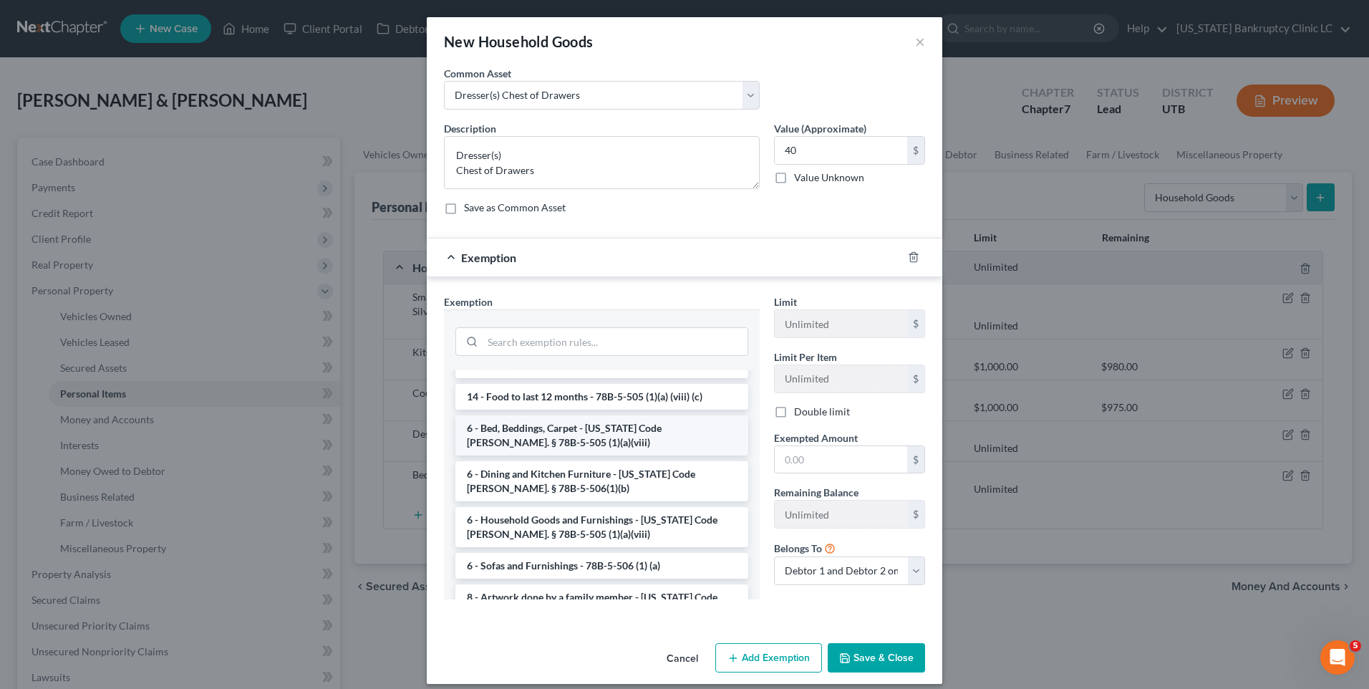
scroll to position [143, 0]
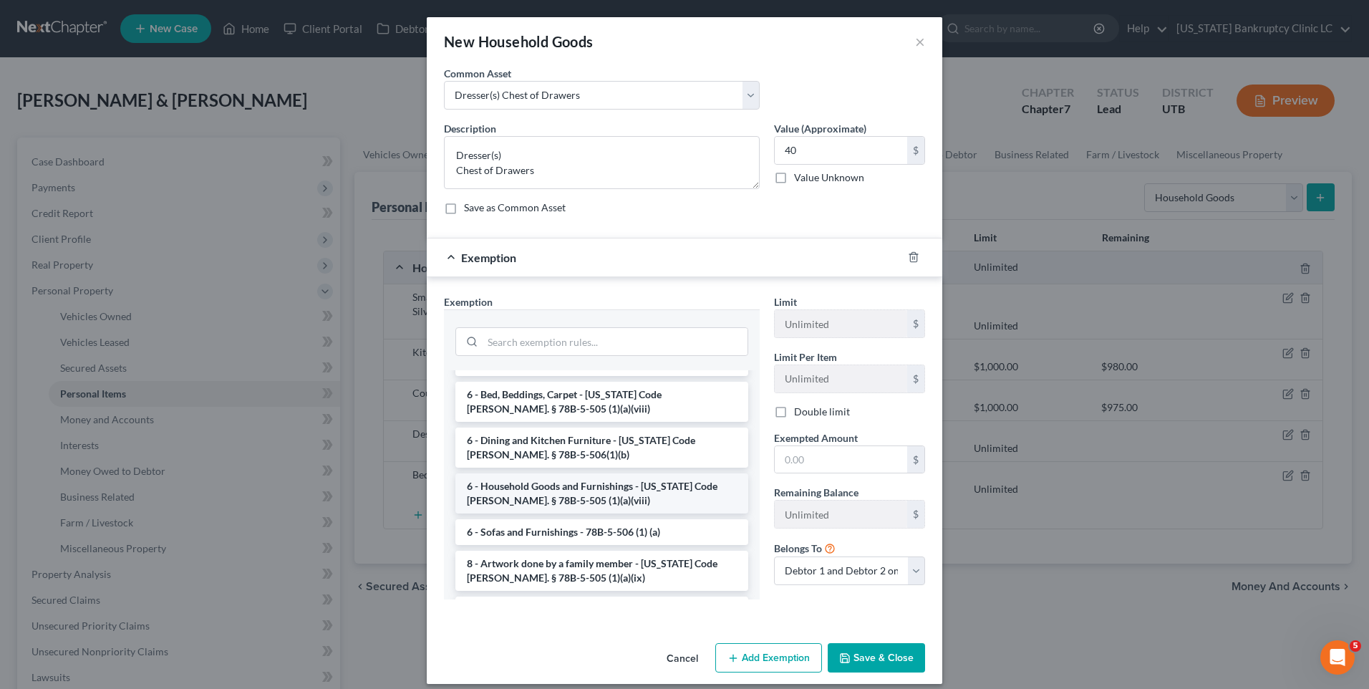
click at [567, 477] on li "6 - Household Goods and Furnishings - Utah Code Ann. § 78B-5-505 (1)(a)(viii)" at bounding box center [602, 493] width 293 height 40
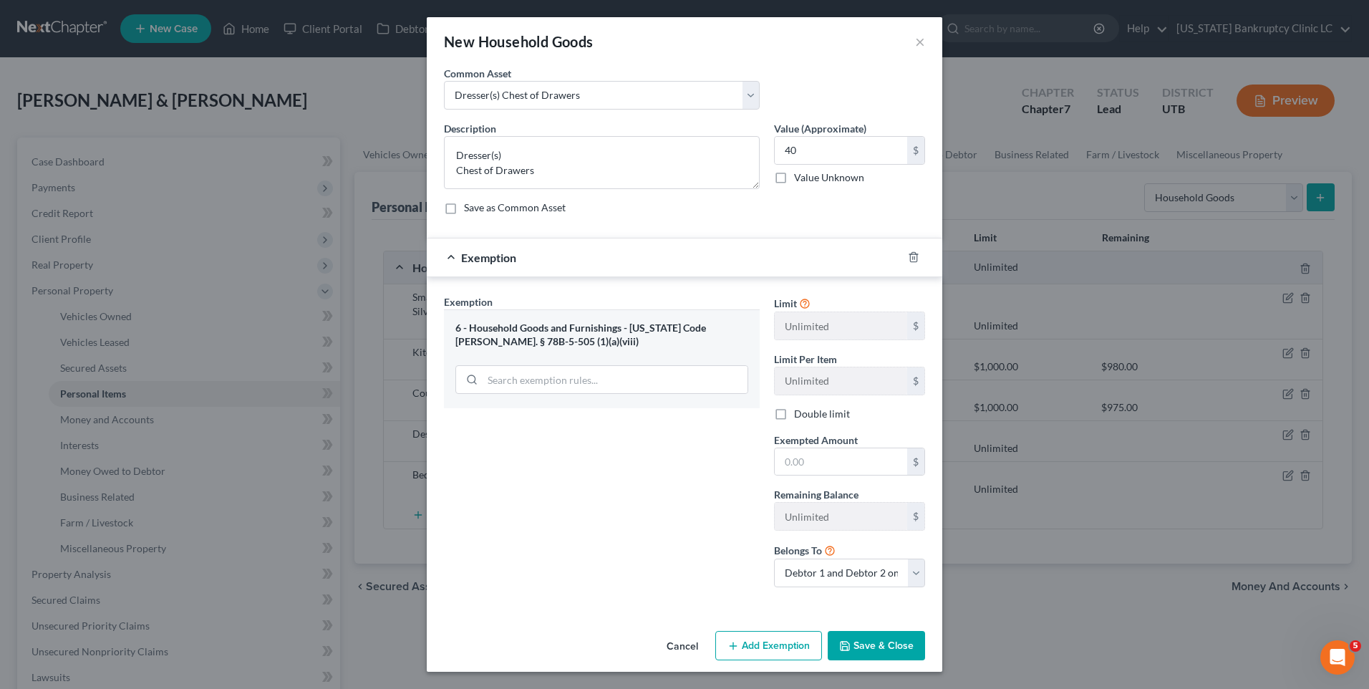
click at [567, 477] on div "Exemption Set must be selected for CA. Exemption * 6 - Household Goods and Furn…" at bounding box center [602, 446] width 330 height 304
click at [837, 456] on input "text" at bounding box center [841, 461] width 132 height 27
type input "40"
click at [880, 632] on button "Save & Close" at bounding box center [876, 646] width 97 height 30
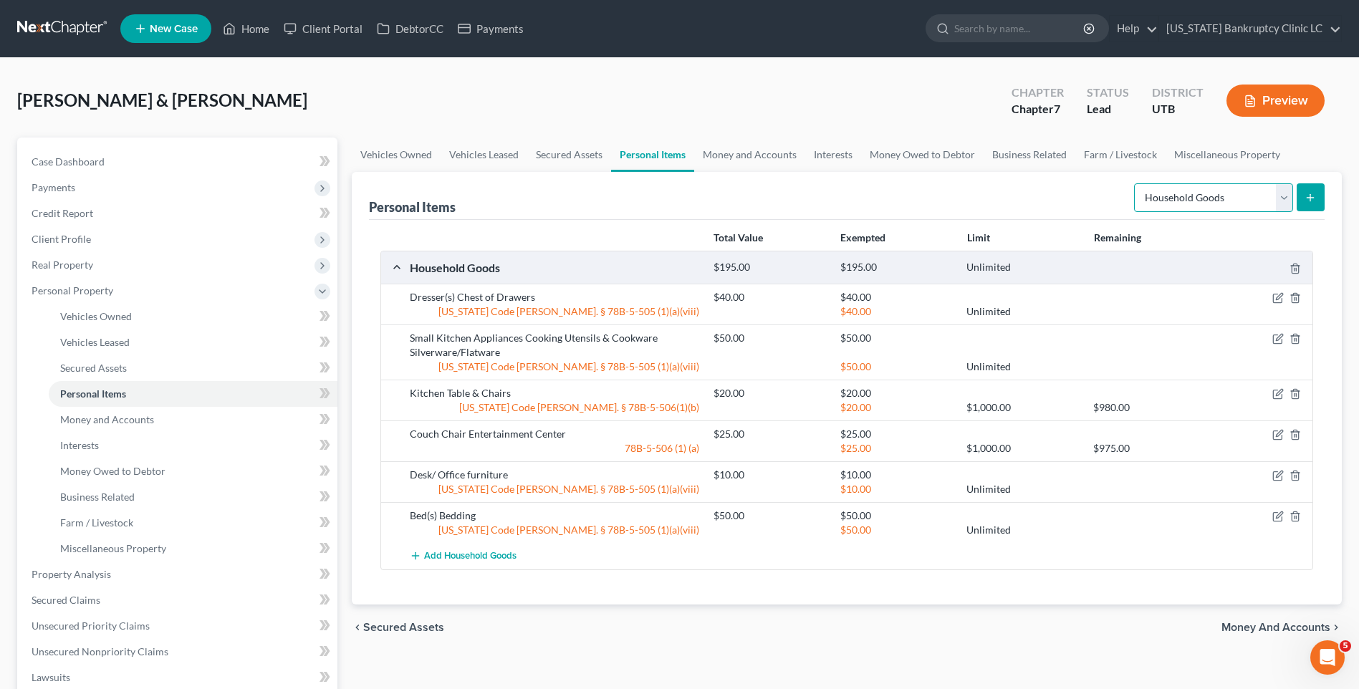
click at [1235, 206] on select "Select Item Type Clothing Collectibles Of Value Electronics Firearms Household …" at bounding box center [1213, 197] width 159 height 29
select select "clothing"
click at [1135, 183] on select "Select Item Type Clothing Collectibles Of Value Electronics Firearms Household …" at bounding box center [1213, 197] width 159 height 29
click at [1314, 202] on icon "submit" at bounding box center [1309, 197] width 11 height 11
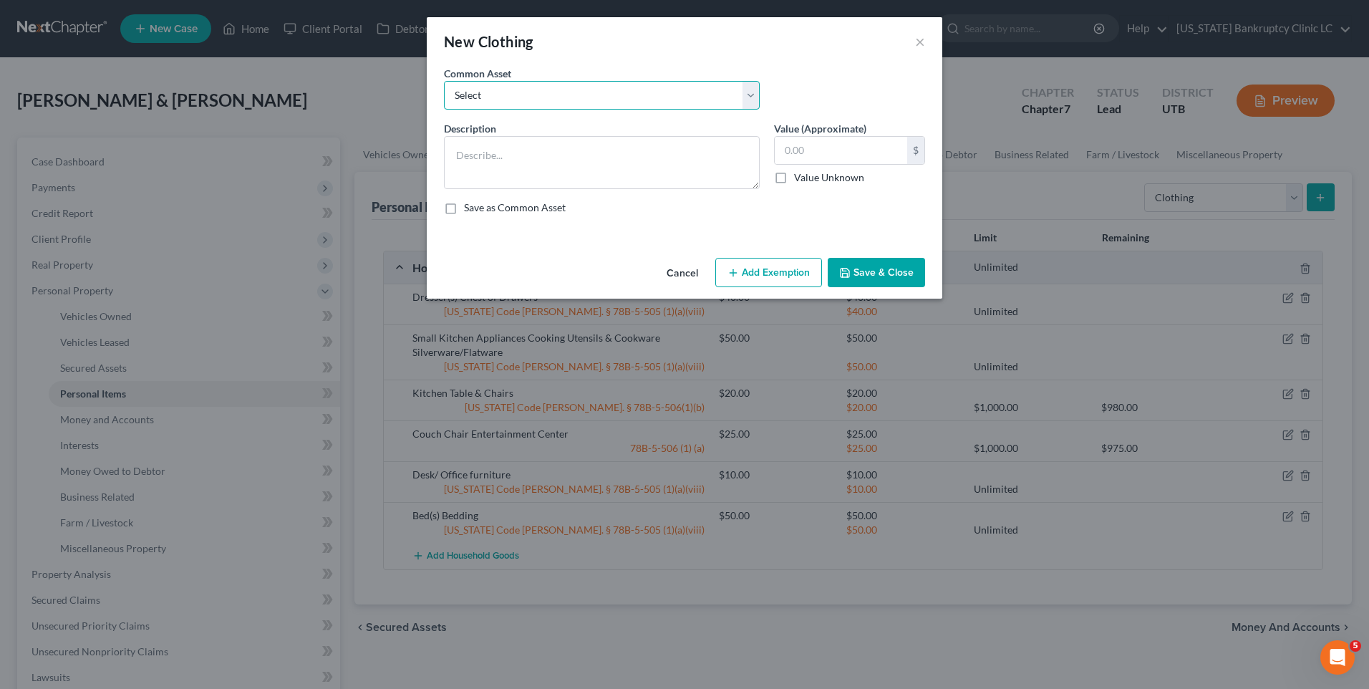
click at [522, 107] on select "Select All Clothing" at bounding box center [602, 95] width 316 height 29
select select "0"
click at [444, 81] on select "Select All Clothing" at bounding box center [602, 95] width 316 height 29
type textarea "All Clothing"
click at [872, 162] on input "500.00" at bounding box center [841, 150] width 132 height 27
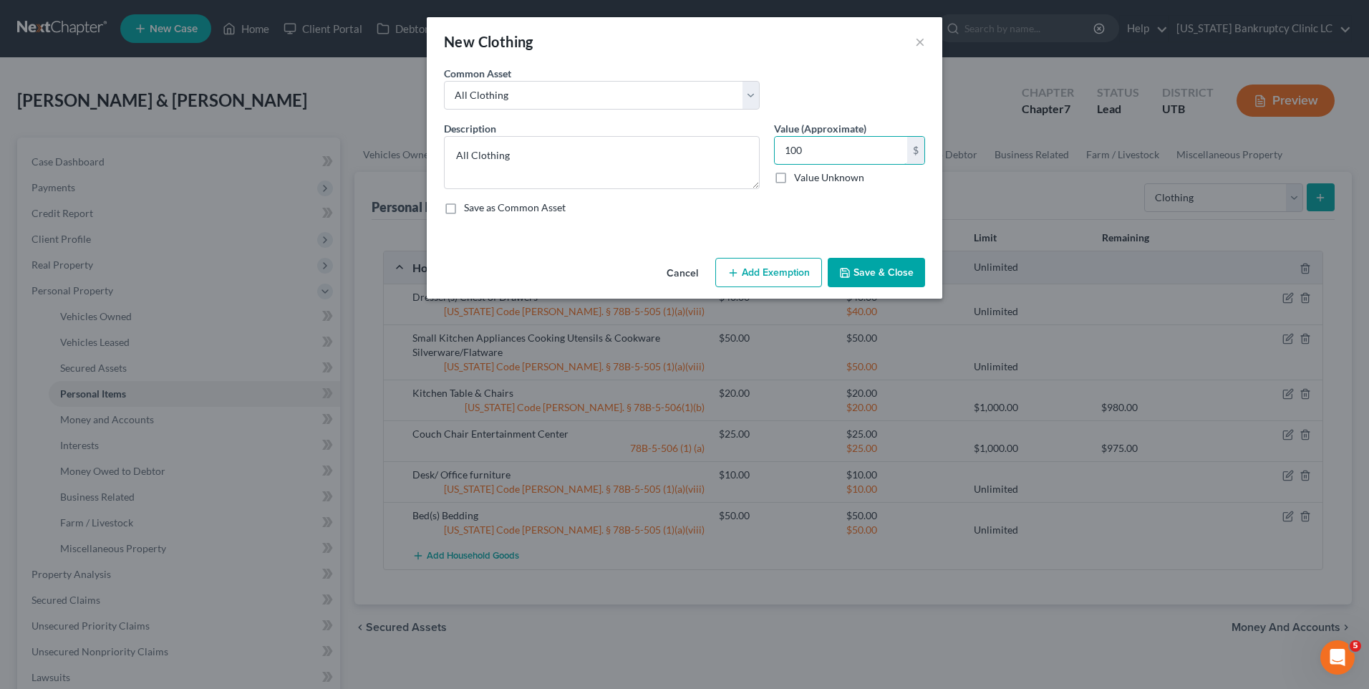
type input "100"
click at [794, 267] on button "Add Exemption" at bounding box center [768, 273] width 107 height 30
select select "2"
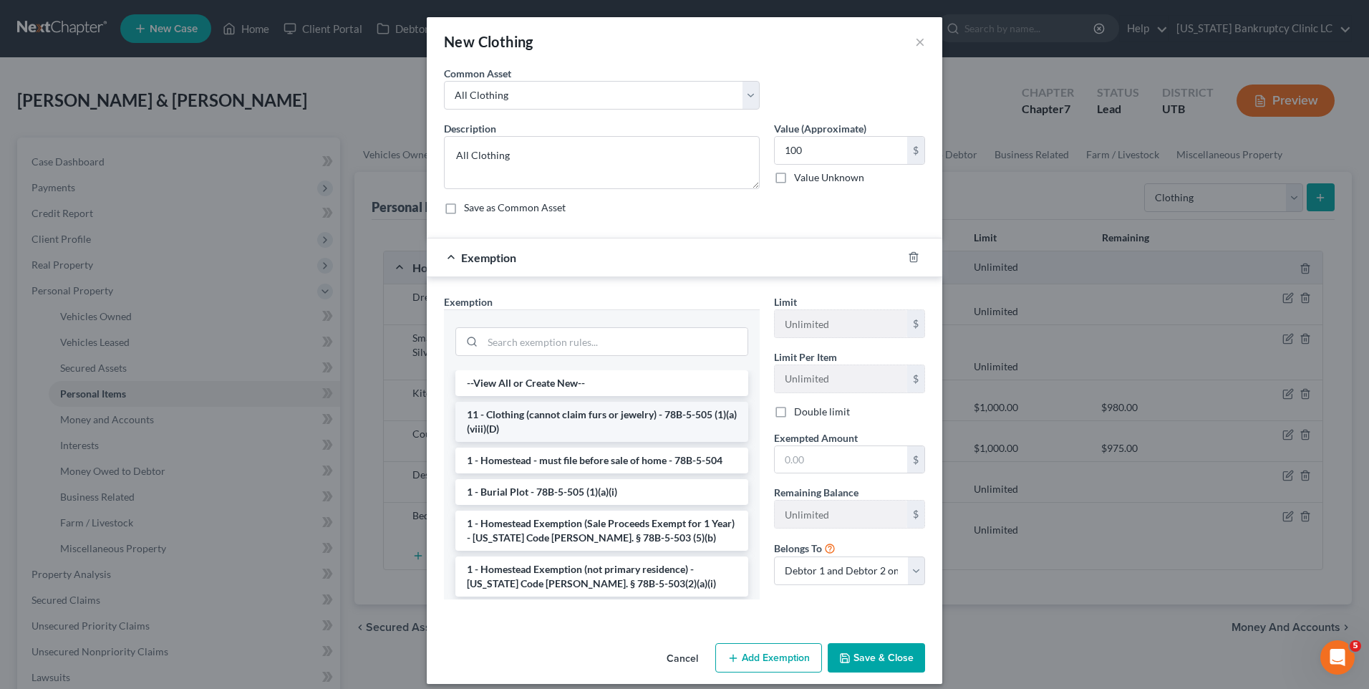
click at [563, 434] on li "11 - Clothing (cannot claim furs or jewelry) - 78B-5-505 (1)(a)(viii)(D)" at bounding box center [602, 422] width 293 height 40
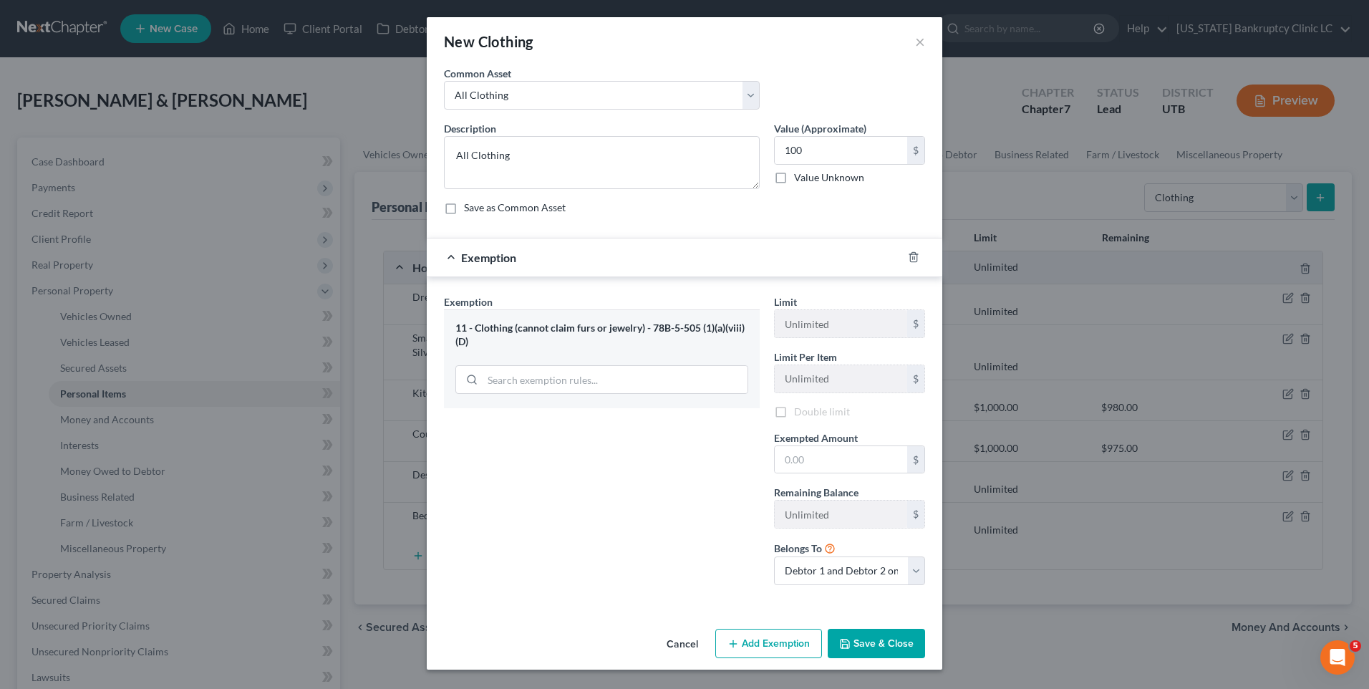
click at [563, 434] on div "Exemption Set must be selected for CA. Exemption * 11 - Clothing (cannot claim …" at bounding box center [602, 445] width 330 height 302
click at [871, 476] on div "Limit Unlimited $ Limit Per Item Unlimited $ Double limit Exempted Amount * $ R…" at bounding box center [849, 446] width 165 height 304
click at [853, 463] on input "text" at bounding box center [841, 461] width 132 height 27
type input "100"
click at [872, 631] on button "Save & Close" at bounding box center [876, 646] width 97 height 30
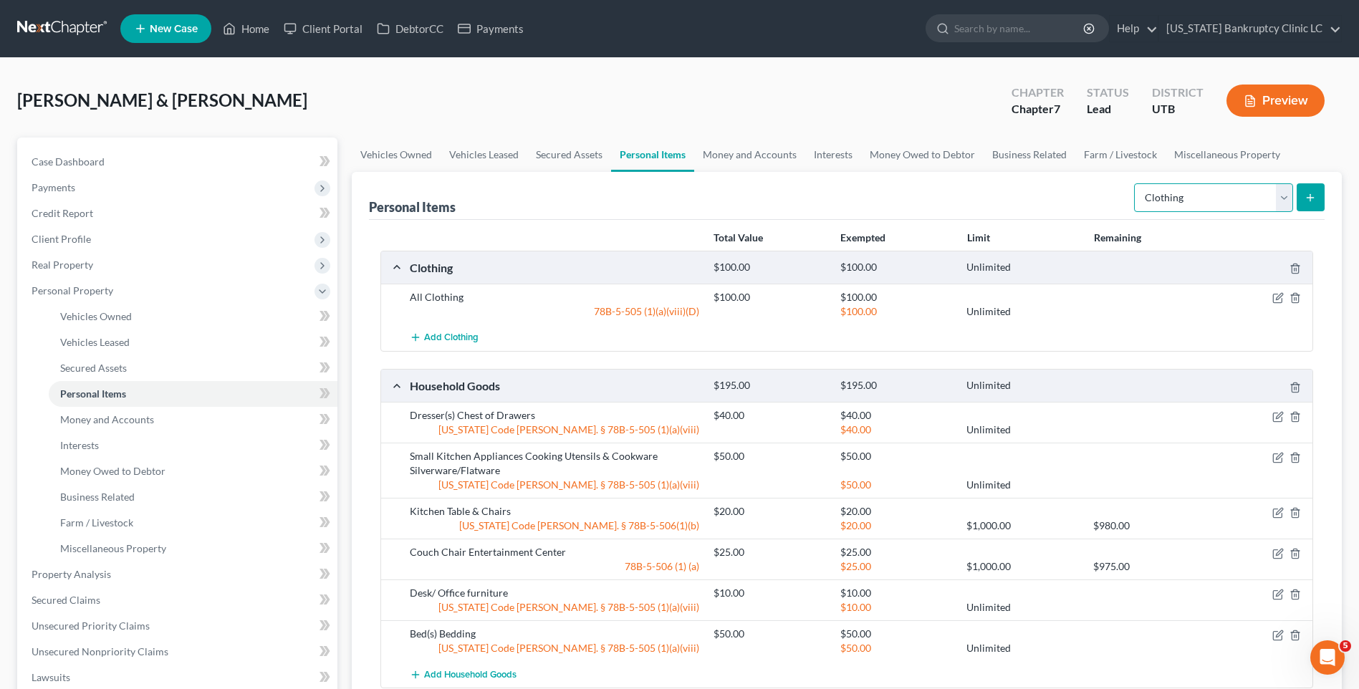
click at [1282, 196] on select "Select Item Type Clothing Collectibles Of Value Electronics Firearms Household …" at bounding box center [1213, 197] width 159 height 29
select select "electronics"
click at [1135, 183] on select "Select Item Type Clothing Collectibles Of Value Electronics Firearms Household …" at bounding box center [1213, 197] width 159 height 29
click at [1312, 183] on form "Select Item Type Clothing Collectibles Of Value Electronics Firearms Household …" at bounding box center [1229, 197] width 191 height 29
click at [1311, 211] on button "submit" at bounding box center [1310, 197] width 28 height 28
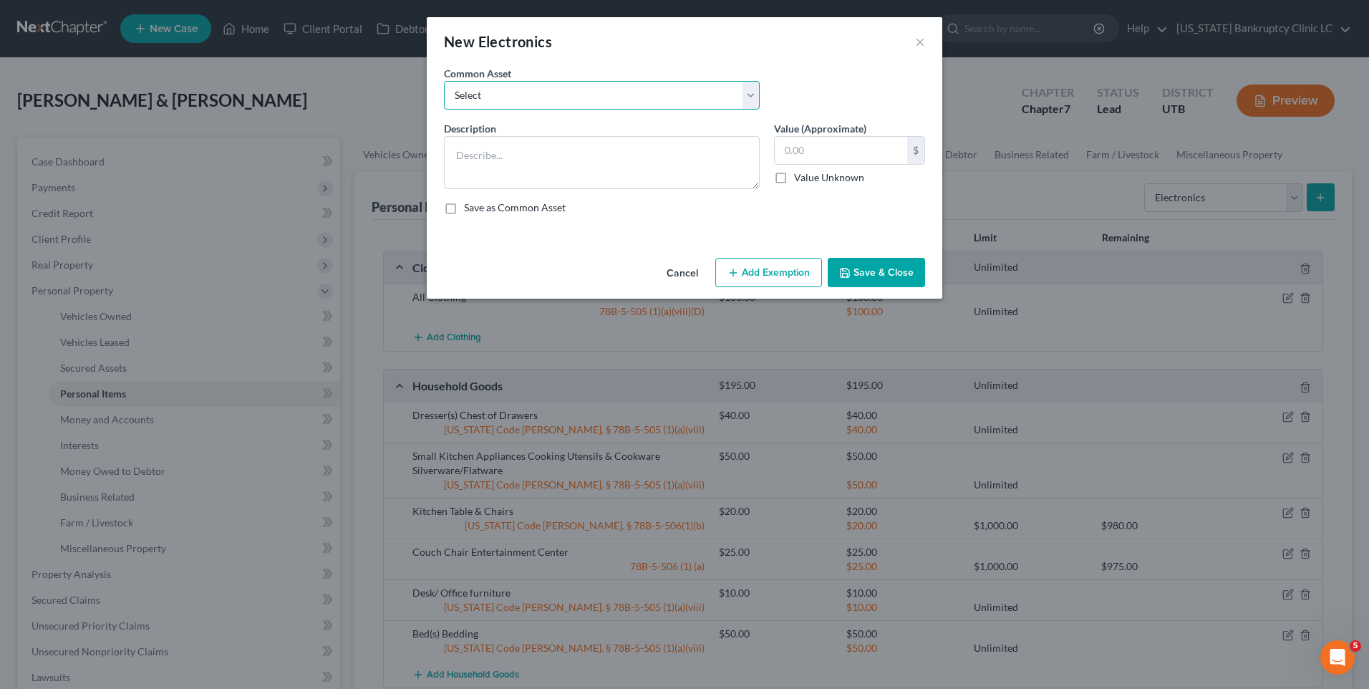
click at [482, 85] on select "Select Television Tablet Computer Printer Cell Phone Gaming Console Smart Watch…" at bounding box center [602, 95] width 316 height 29
select select "0"
click at [444, 81] on select "Select Television Tablet Computer Printer Cell Phone Gaming Console Smart Watch…" at bounding box center [602, 95] width 316 height 29
type textarea "Television Tablet Computer Printer Cell Phone Gaming Console Smart Watch Drone"
type input "300.00"
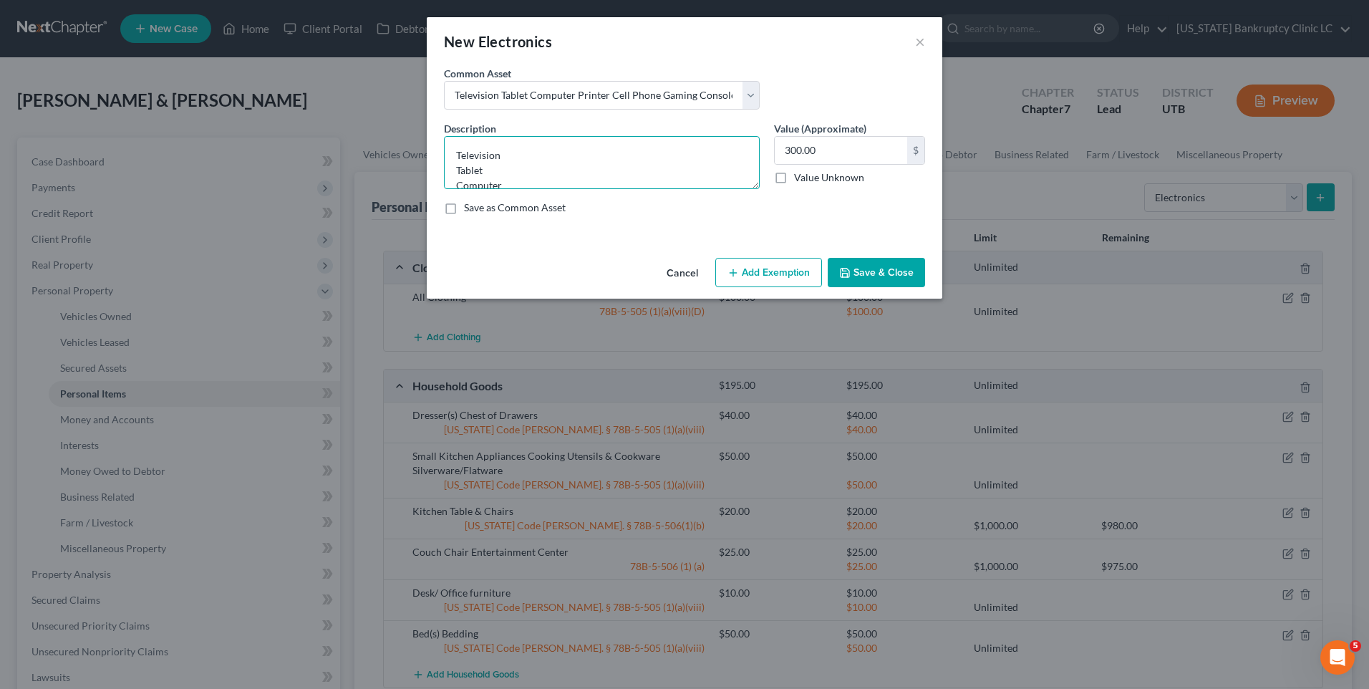
click at [501, 166] on textarea "Television Tablet Computer Printer Cell Phone Gaming Console Smart Watch Drone" at bounding box center [602, 162] width 316 height 53
click at [516, 171] on textarea "Television Computer Printer Cell Phone Gaming Console Smart Watch Drone" at bounding box center [602, 162] width 316 height 53
drag, startPoint x: 500, startPoint y: 170, endPoint x: 446, endPoint y: 158, distance: 55.1
click at [446, 158] on textarea "Television Computer Printer Cell Phone Gaming Console Smart Watch Drone" at bounding box center [602, 162] width 316 height 53
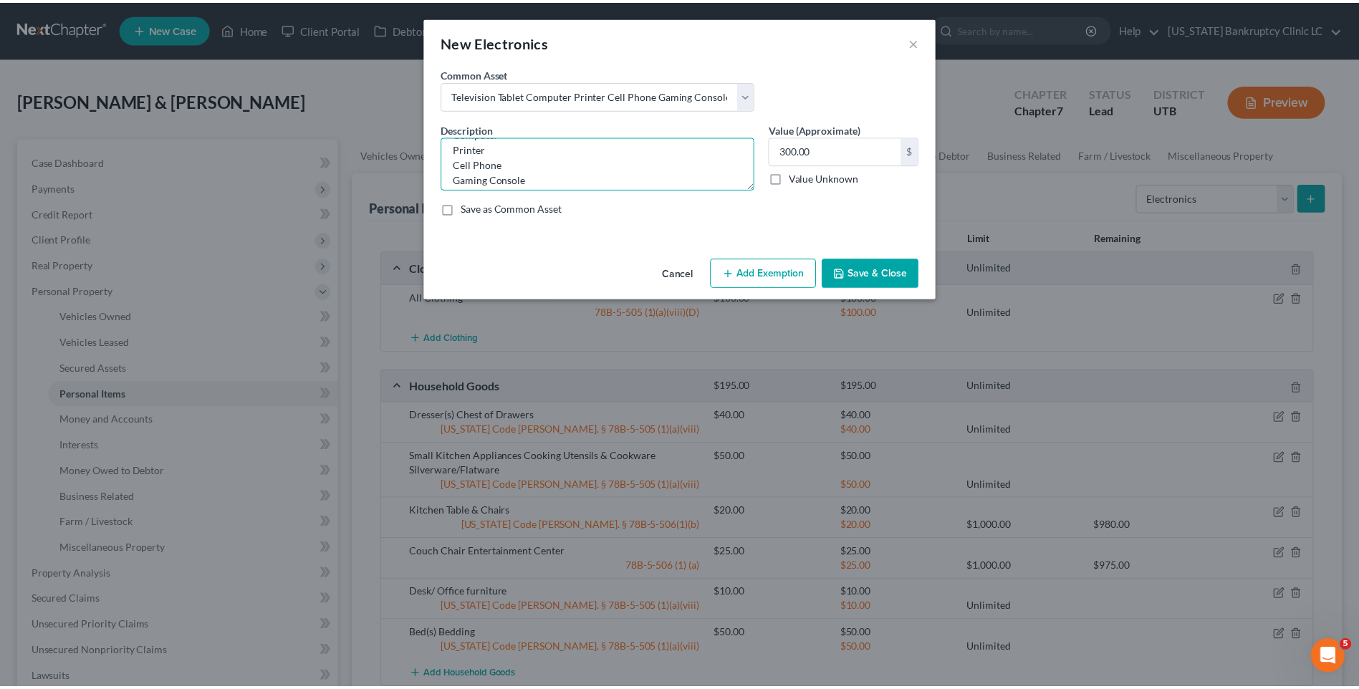
scroll to position [0, 0]
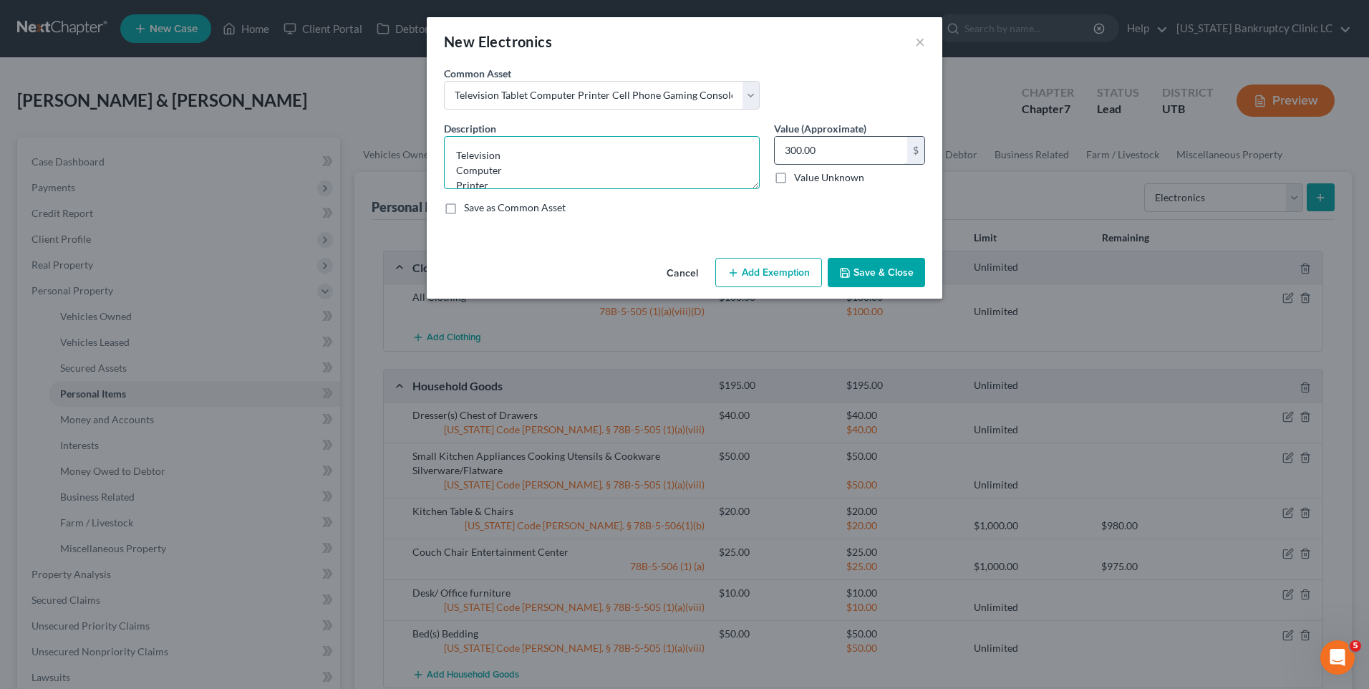
type textarea "Television Computer Printer Cell Phone Gaming Console"
click at [861, 145] on input "300.00" at bounding box center [841, 150] width 132 height 27
type input "150"
click at [880, 264] on button "Save & Close" at bounding box center [876, 273] width 97 height 30
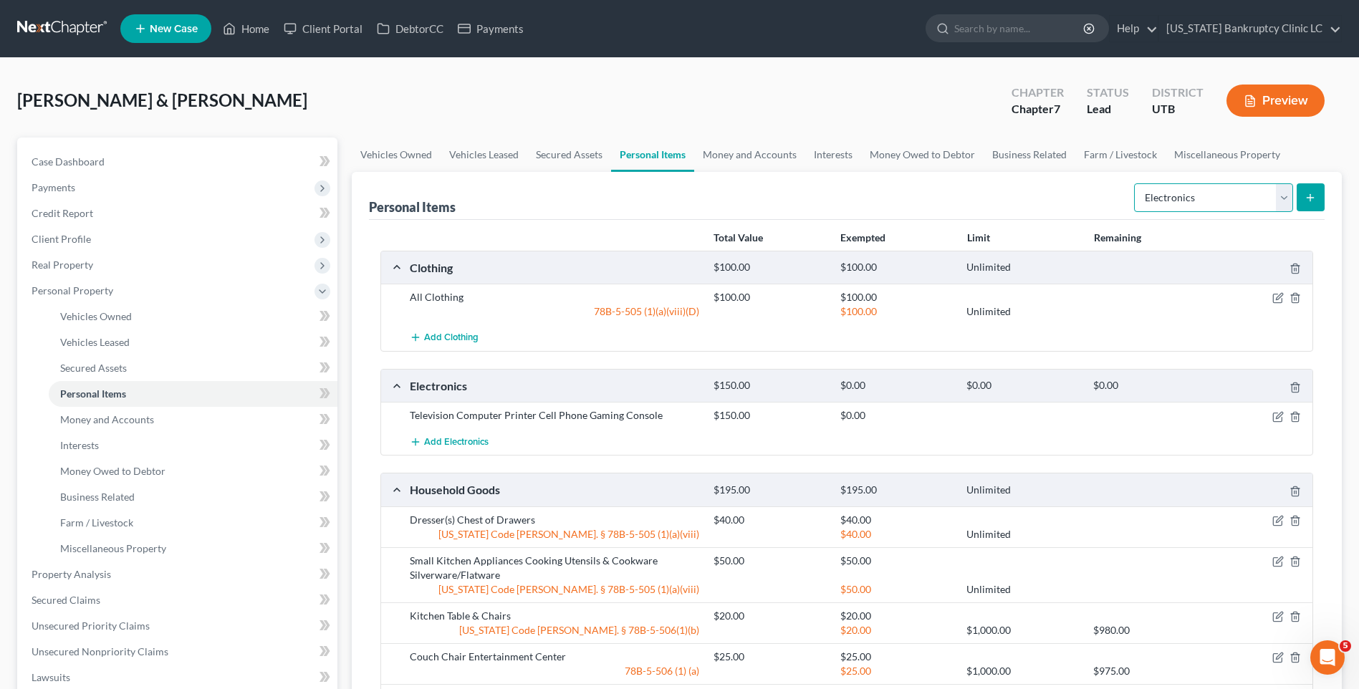
click at [1276, 198] on select "Select Item Type Clothing Collectibles Of Value Electronics Firearms Household …" at bounding box center [1213, 197] width 159 height 29
select select "sports_and_hobby_equipment"
click at [1135, 183] on select "Select Item Type Clothing Collectibles Of Value Electronics Firearms Household …" at bounding box center [1213, 197] width 159 height 29
click at [1316, 196] on icon "submit" at bounding box center [1309, 197] width 11 height 11
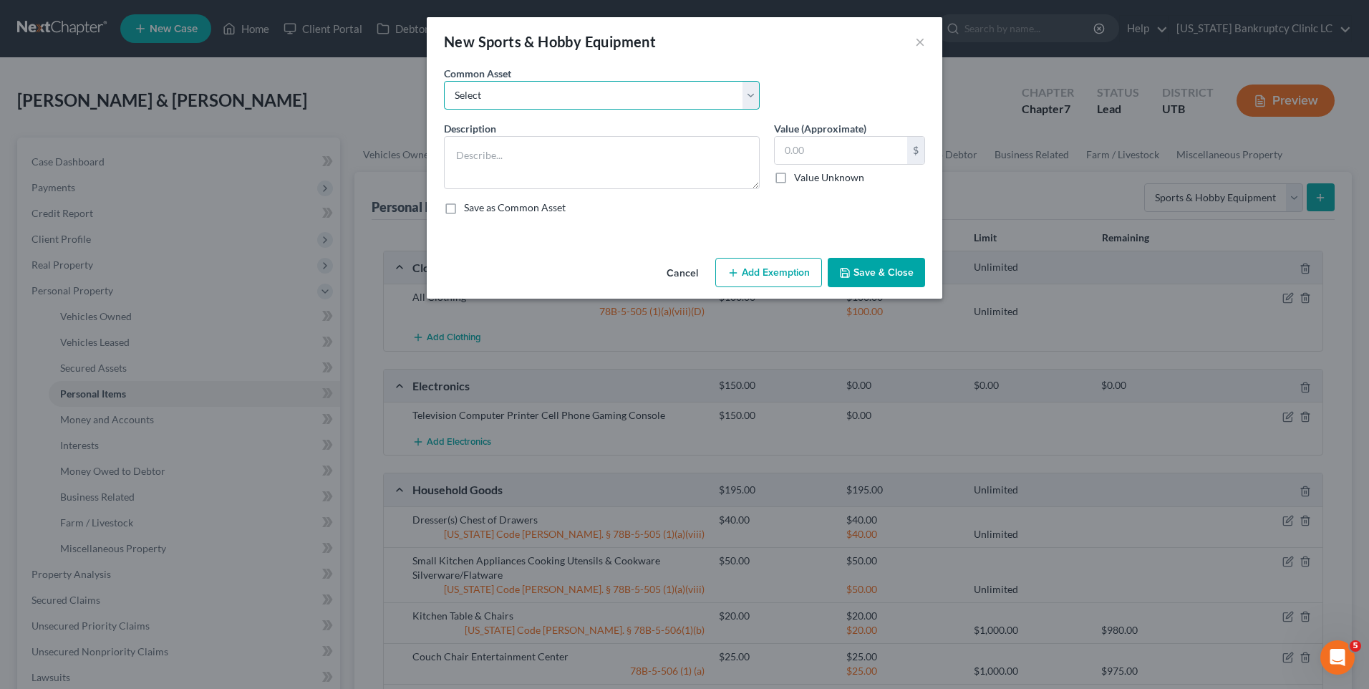
click at [573, 105] on select "Select Snowboard Golf Clubs Fishing Poles and tac Camera Sports/Hobby Equipment…" at bounding box center [602, 95] width 316 height 29
select select "3"
click at [444, 81] on select "Select Snowboard Golf Clubs Fishing Poles and tac Camera Sports/Hobby Equipment…" at bounding box center [602, 95] width 316 height 29
type textarea "Camera"
click at [830, 157] on input "40.00" at bounding box center [841, 150] width 132 height 27
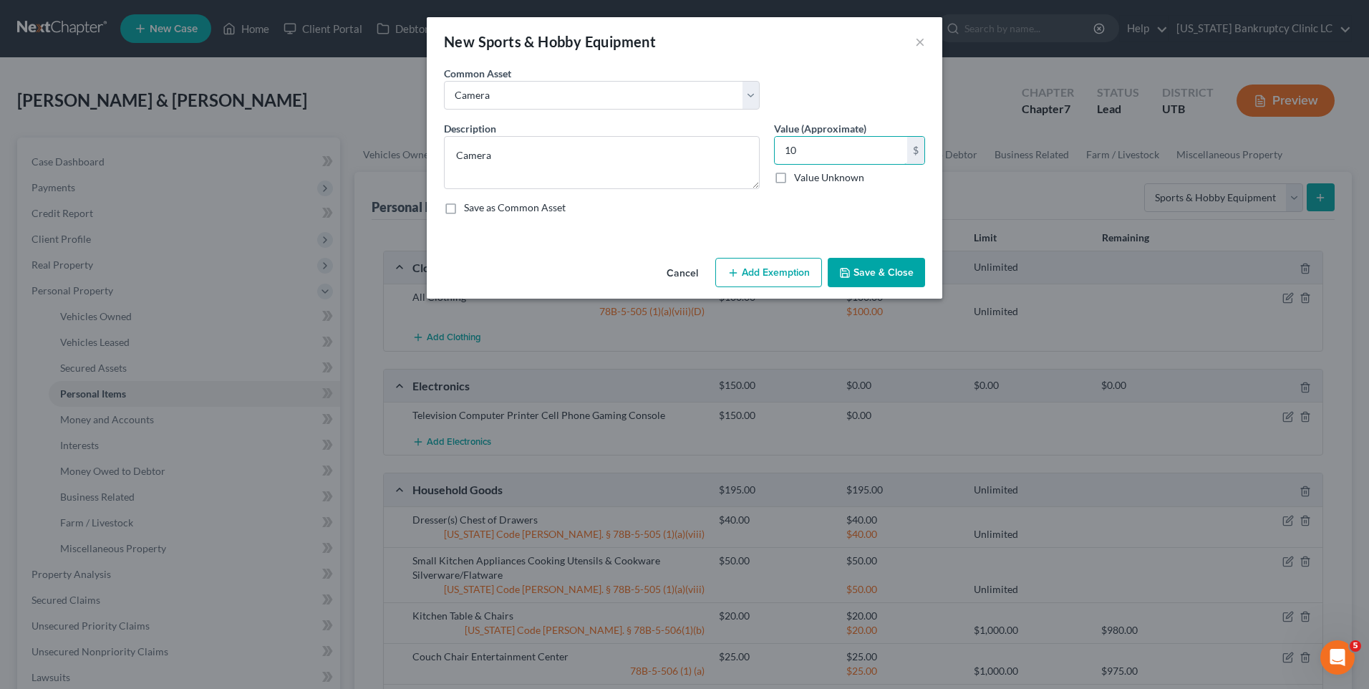
type input "10"
click at [874, 264] on button "Save & Close" at bounding box center [876, 273] width 97 height 30
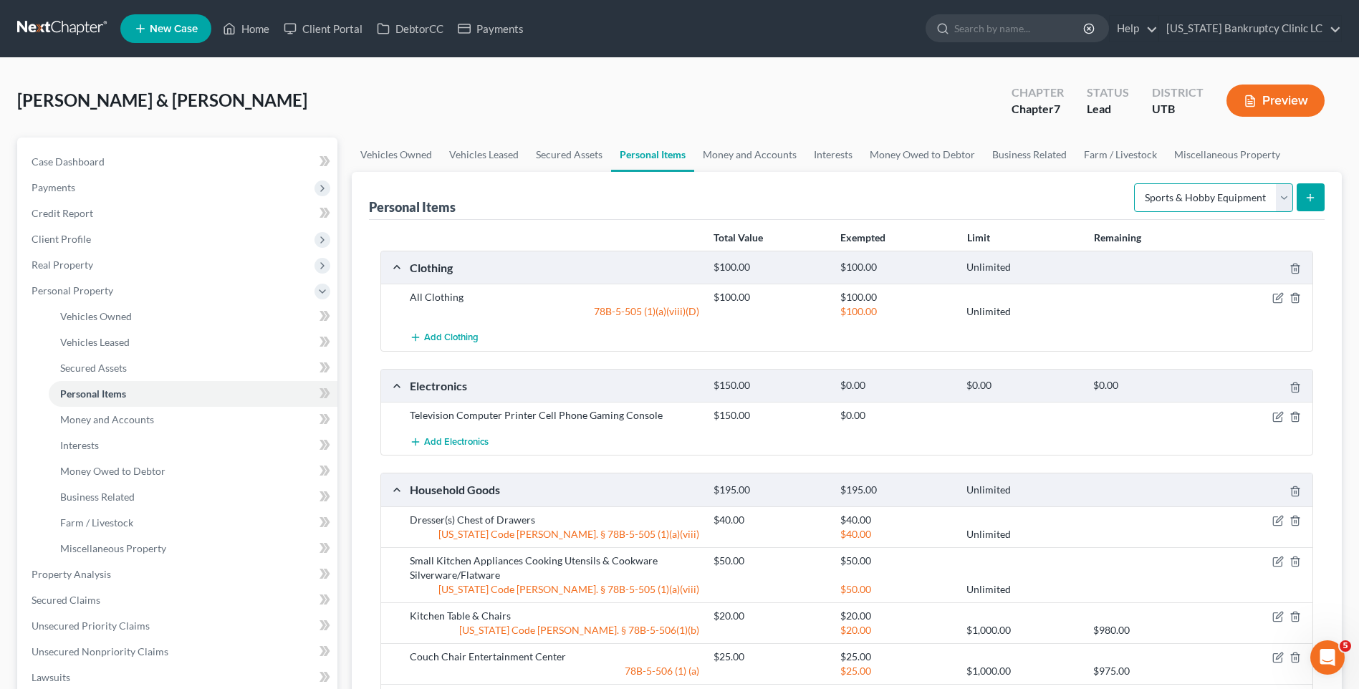
drag, startPoint x: 1286, startPoint y: 196, endPoint x: 1258, endPoint y: 212, distance: 32.1
click at [1286, 196] on select "Select Item Type Clothing Collectibles Of Value Electronics Firearms Household …" at bounding box center [1213, 197] width 159 height 29
select select "firearms"
click at [1135, 183] on select "Select Item Type Clothing Collectibles Of Value Electronics Firearms Household …" at bounding box center [1213, 197] width 159 height 29
click at [1316, 202] on icon "submit" at bounding box center [1309, 197] width 11 height 11
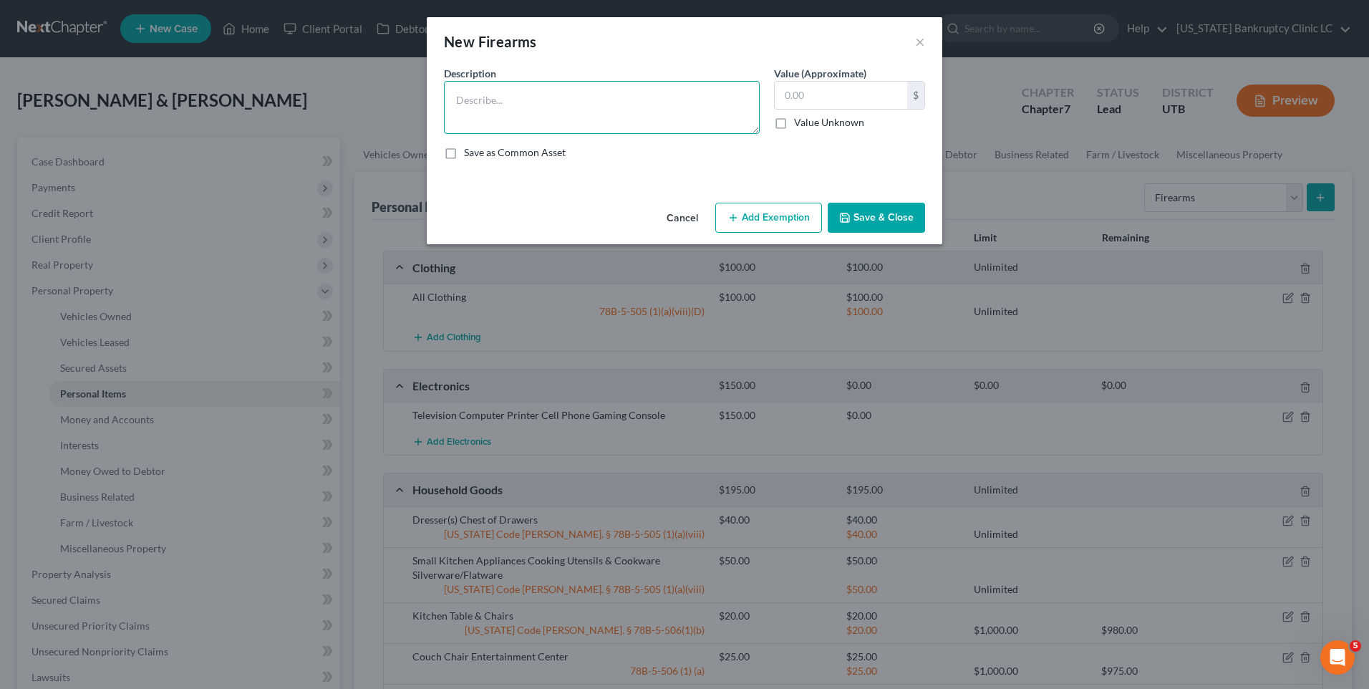
click at [642, 86] on textarea at bounding box center [602, 107] width 316 height 53
type textarea "Heriatge 22LR"
click at [847, 87] on input "text" at bounding box center [841, 95] width 132 height 27
type input "70"
click at [864, 225] on button "Save & Close" at bounding box center [876, 218] width 97 height 30
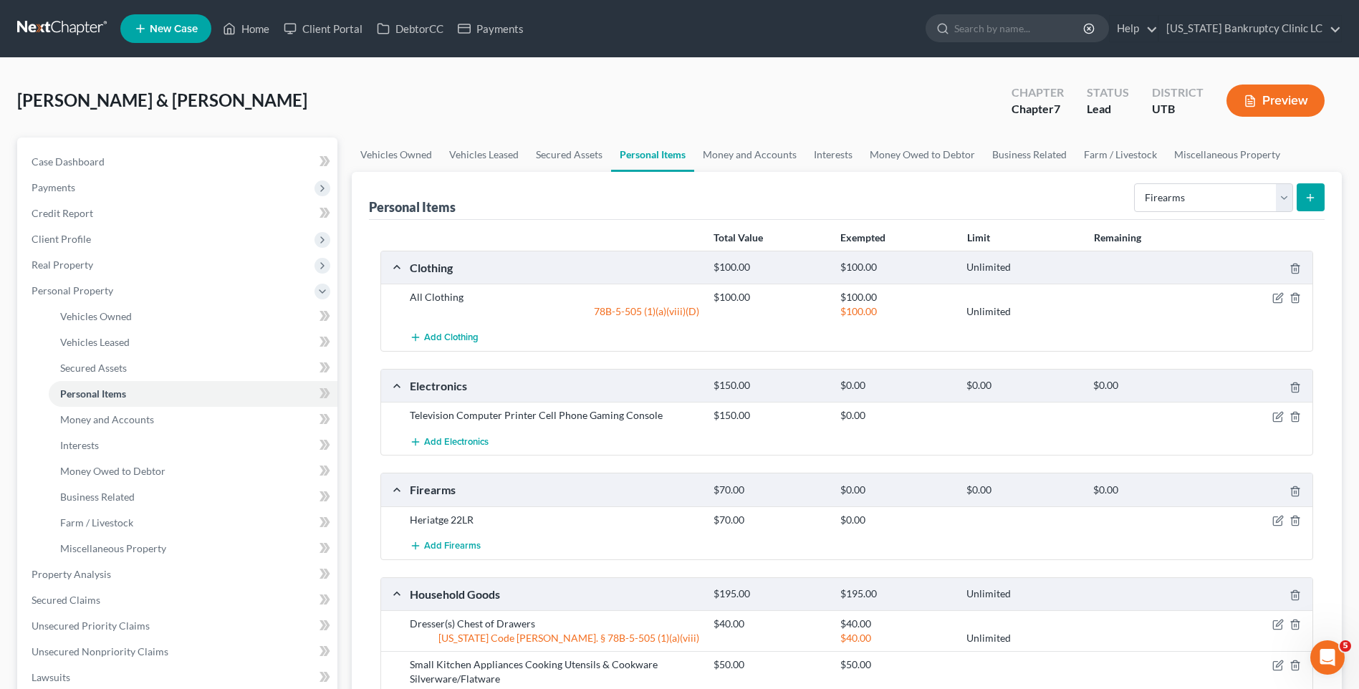
click at [1301, 195] on button "submit" at bounding box center [1310, 197] width 28 height 28
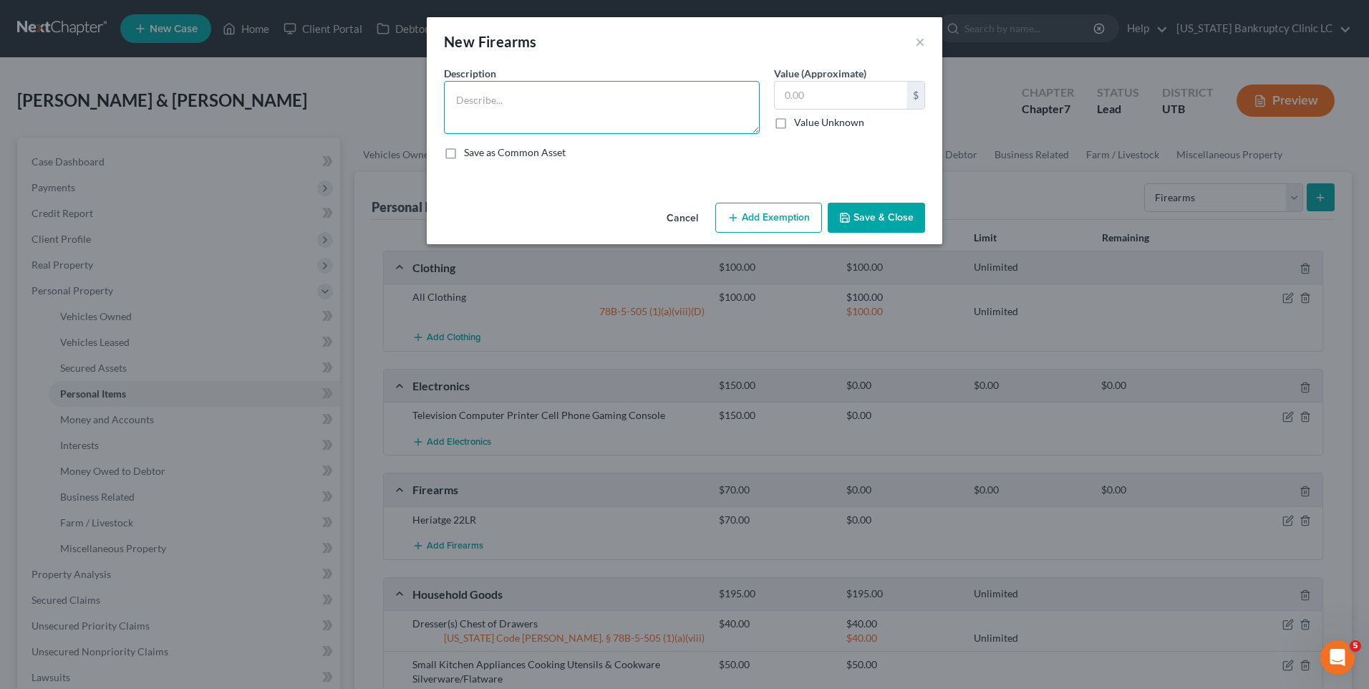
click at [554, 105] on textarea at bounding box center [602, 107] width 316 height 53
type textarea "Ruger 22LR"
type input "50"
click at [881, 217] on button "Save & Close" at bounding box center [876, 218] width 97 height 30
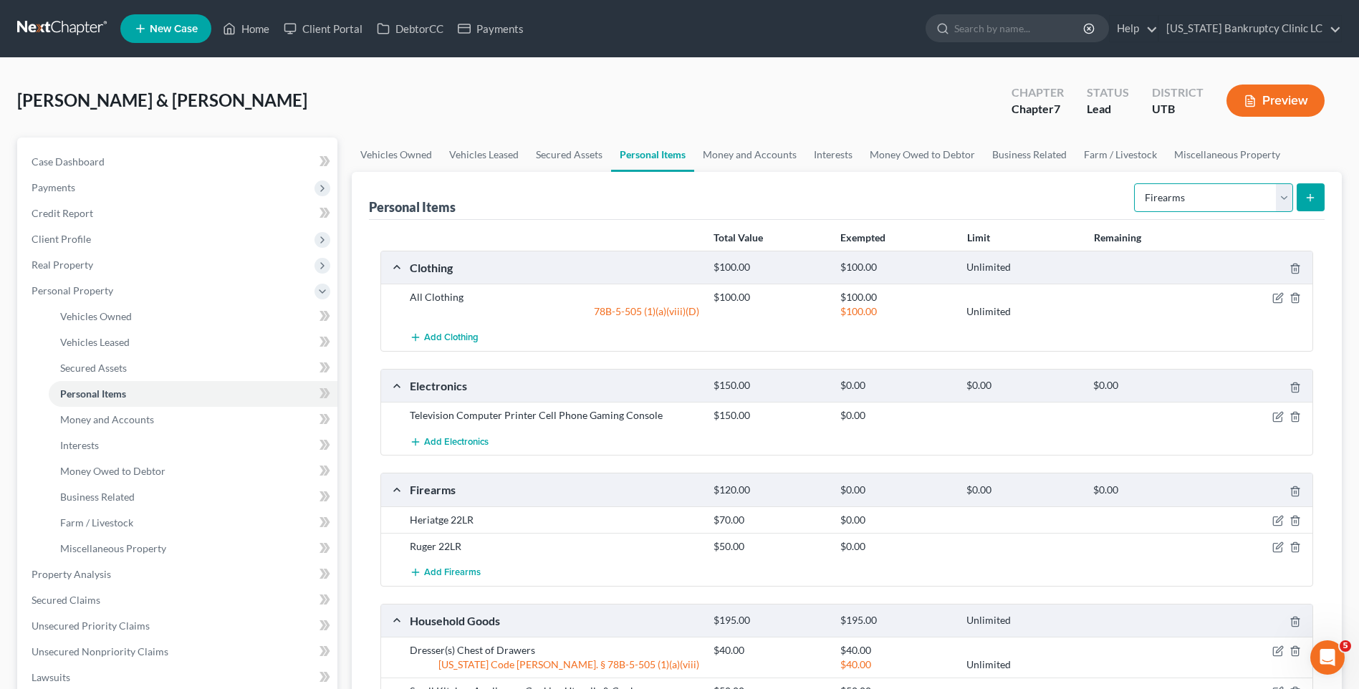
click at [1177, 204] on select "Select Item Type Clothing Collectibles Of Value Electronics Firearms Household …" at bounding box center [1213, 197] width 159 height 29
select select "sports_and_hobby_equipment"
click at [1135, 183] on select "Select Item Type Clothing Collectibles Of Value Electronics Firearms Household …" at bounding box center [1213, 197] width 159 height 29
click at [1314, 197] on icon "submit" at bounding box center [1309, 197] width 11 height 11
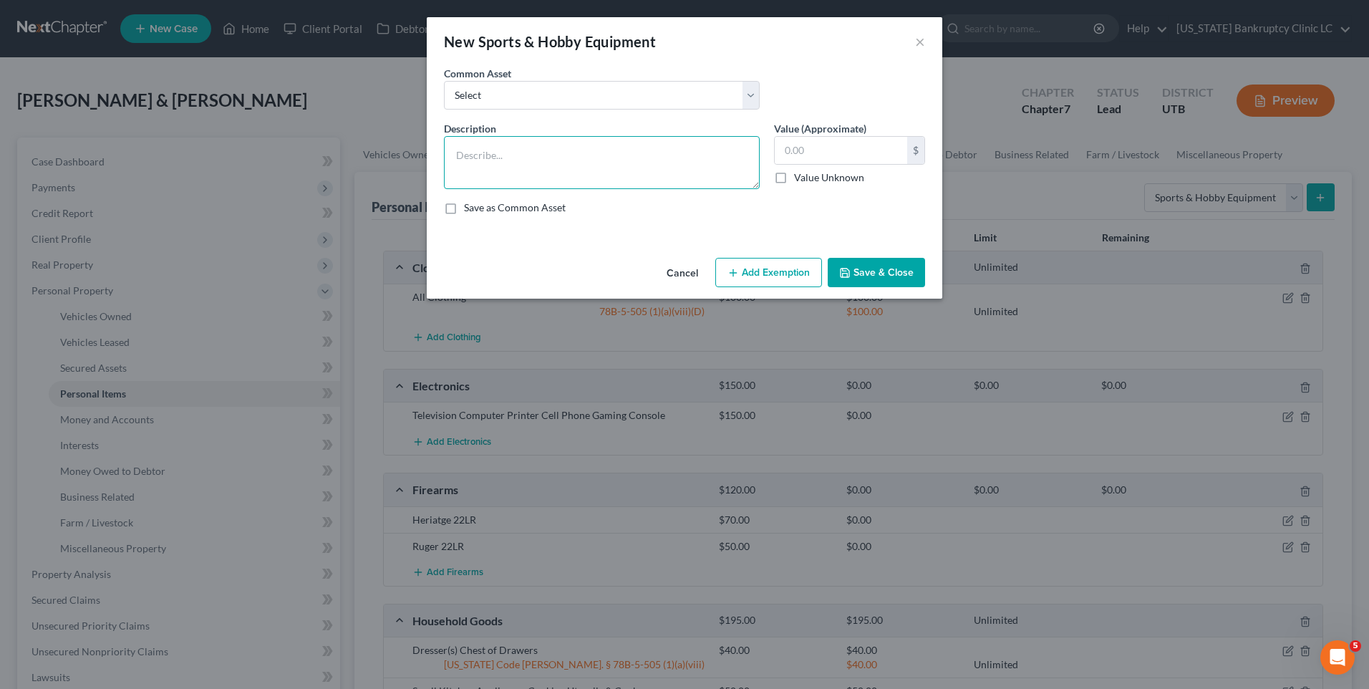
click at [616, 152] on textarea at bounding box center [602, 162] width 316 height 53
type textarea "Cornhole boards"
type input "10"
click at [890, 268] on button "Save & Close" at bounding box center [876, 273] width 97 height 30
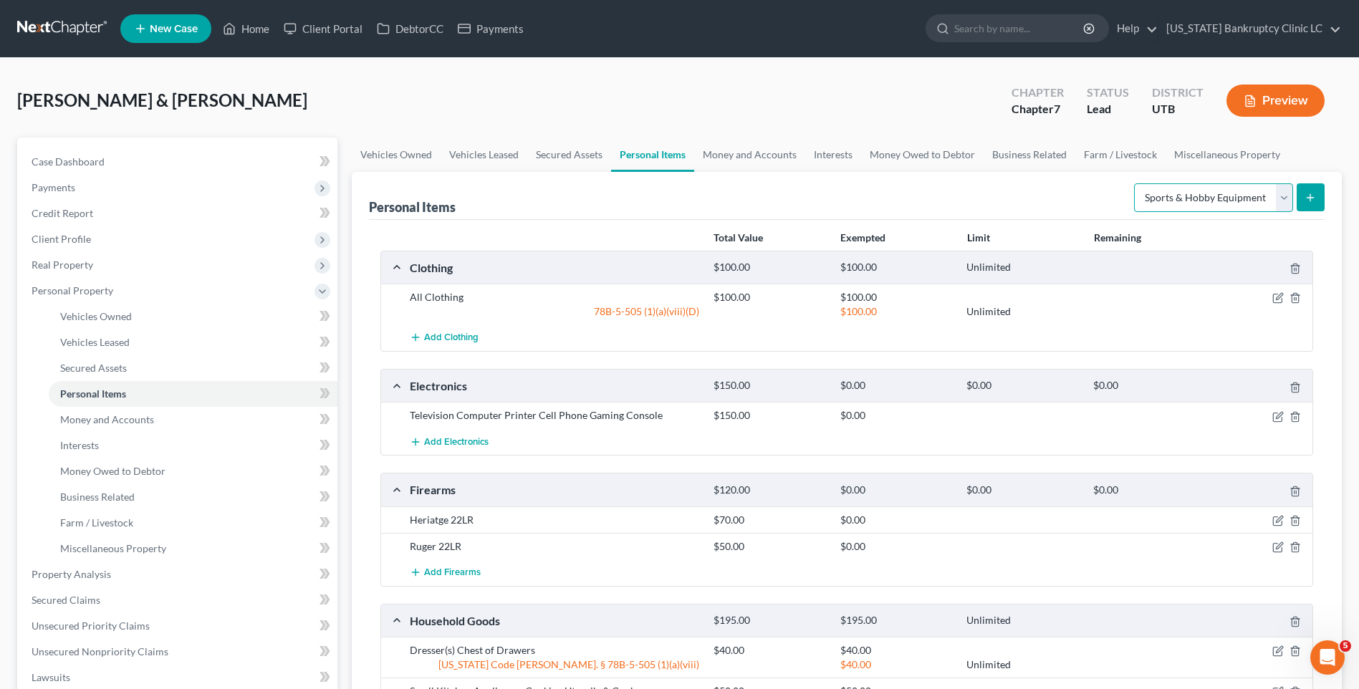
click at [1285, 200] on select "Select Item Type Clothing Collectibles Of Value Electronics Firearms Household …" at bounding box center [1213, 197] width 159 height 29
click at [1135, 183] on select "Select Item Type Clothing Collectibles Of Value Electronics Firearms Household …" at bounding box center [1213, 197] width 159 height 29
click at [1304, 203] on button "submit" at bounding box center [1310, 197] width 28 height 28
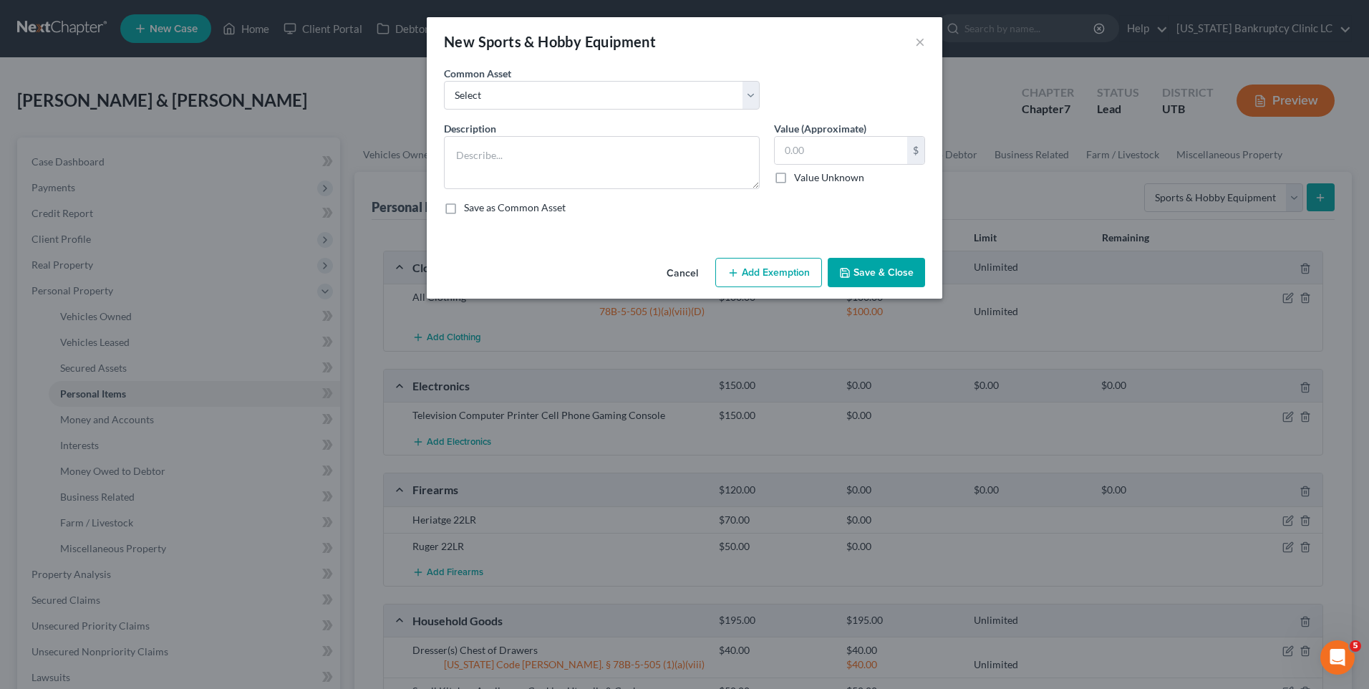
click at [504, 112] on div "Common Asset Select Snowboard Golf Clubs Fishing Poles and tac Camera Sports/Ho…" at bounding box center [685, 93] width 496 height 55
click at [521, 97] on select "Select Snowboard Golf Clubs Fishing Poles and tac Camera Sports/Hobby Equipment…" at bounding box center [602, 95] width 316 height 29
select select "6"
click at [444, 81] on select "Select Snowboard Golf Clubs Fishing Poles and tac Camera Sports/Hobby Equipment…" at bounding box center [602, 95] width 316 height 29
type textarea "Camping Equipment"
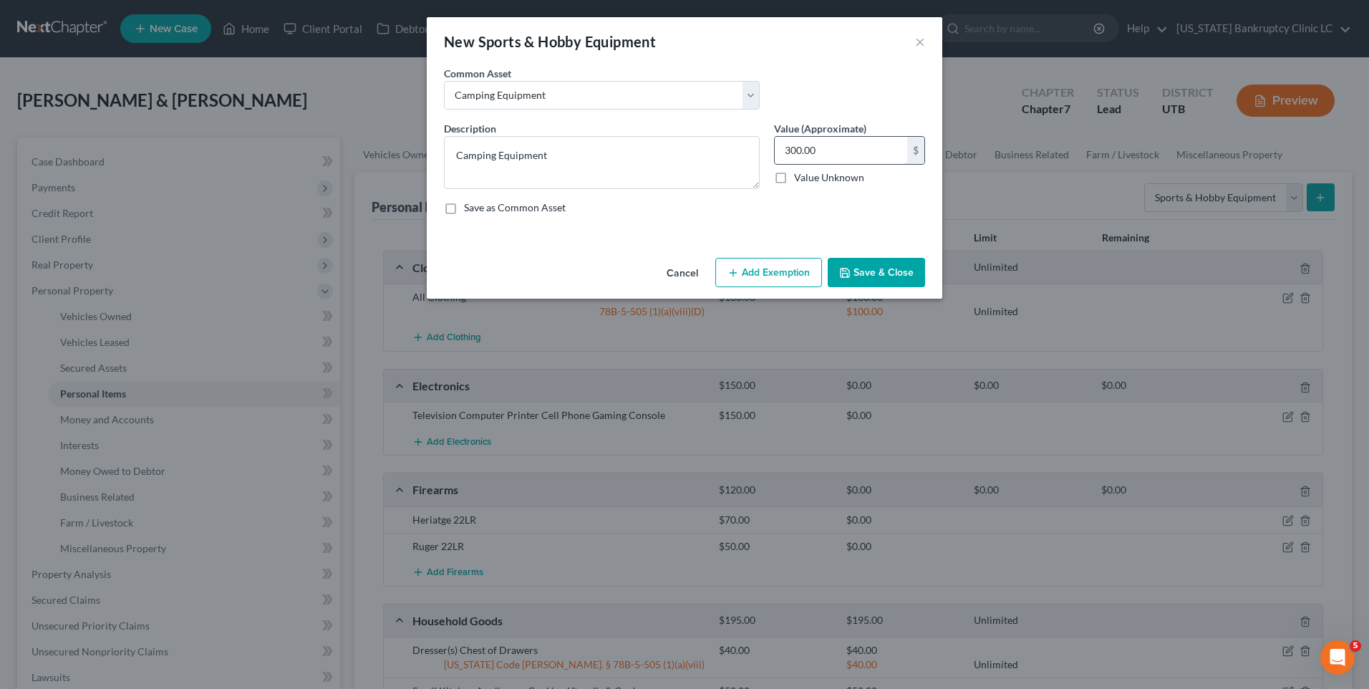
click at [821, 153] on input "300.00" at bounding box center [841, 150] width 132 height 27
type input "50"
click at [860, 268] on button "Save & Close" at bounding box center [876, 273] width 97 height 30
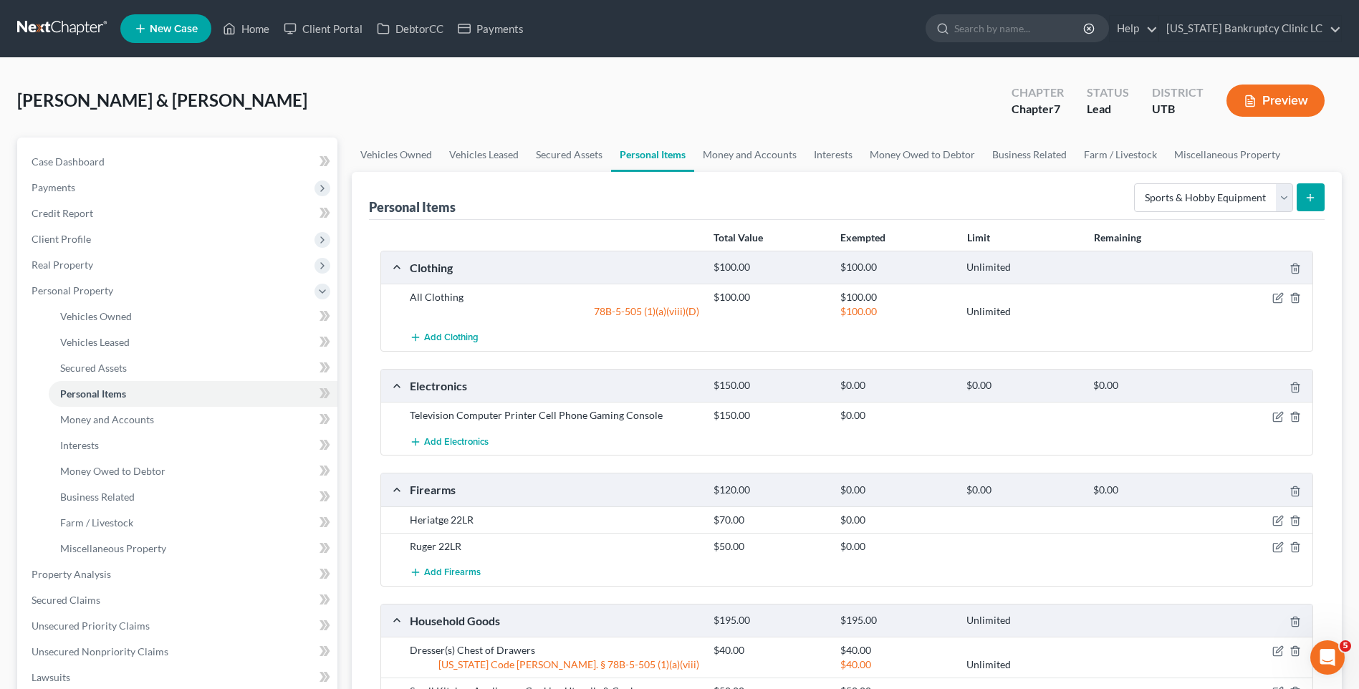
click at [1311, 201] on icon "submit" at bounding box center [1309, 197] width 11 height 11
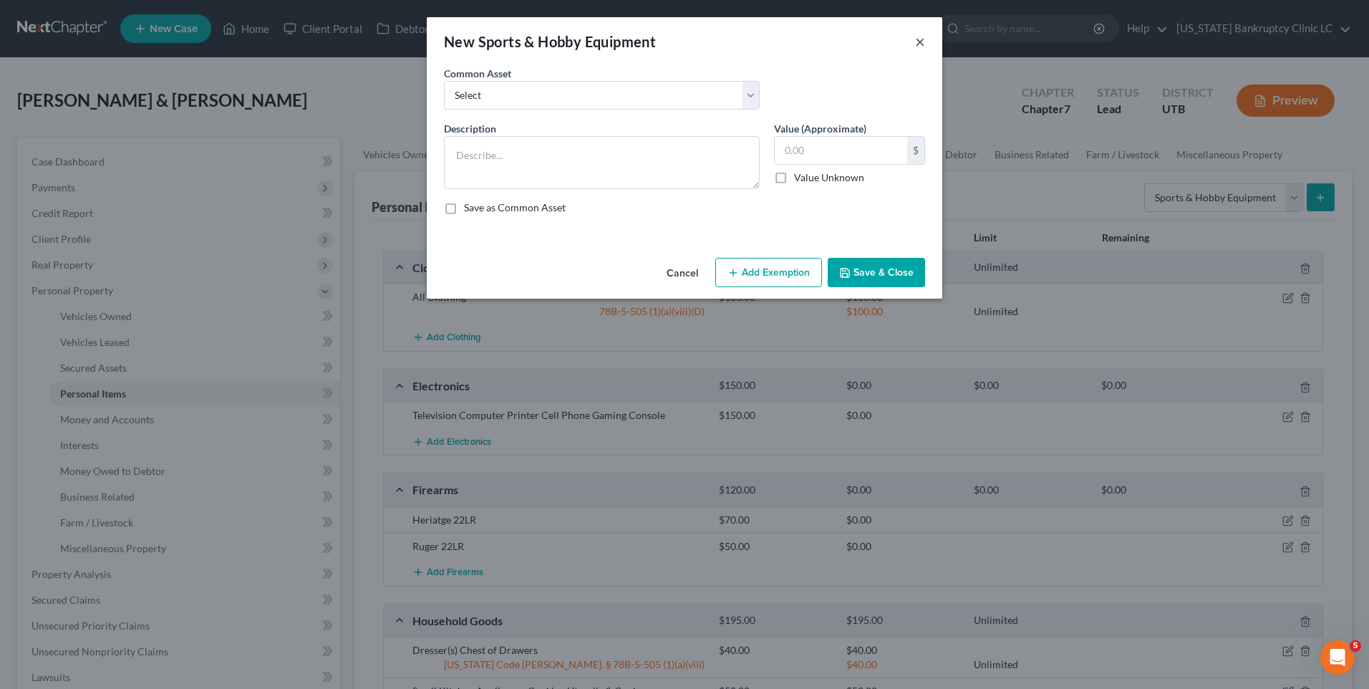
click at [918, 44] on button "×" at bounding box center [920, 41] width 10 height 17
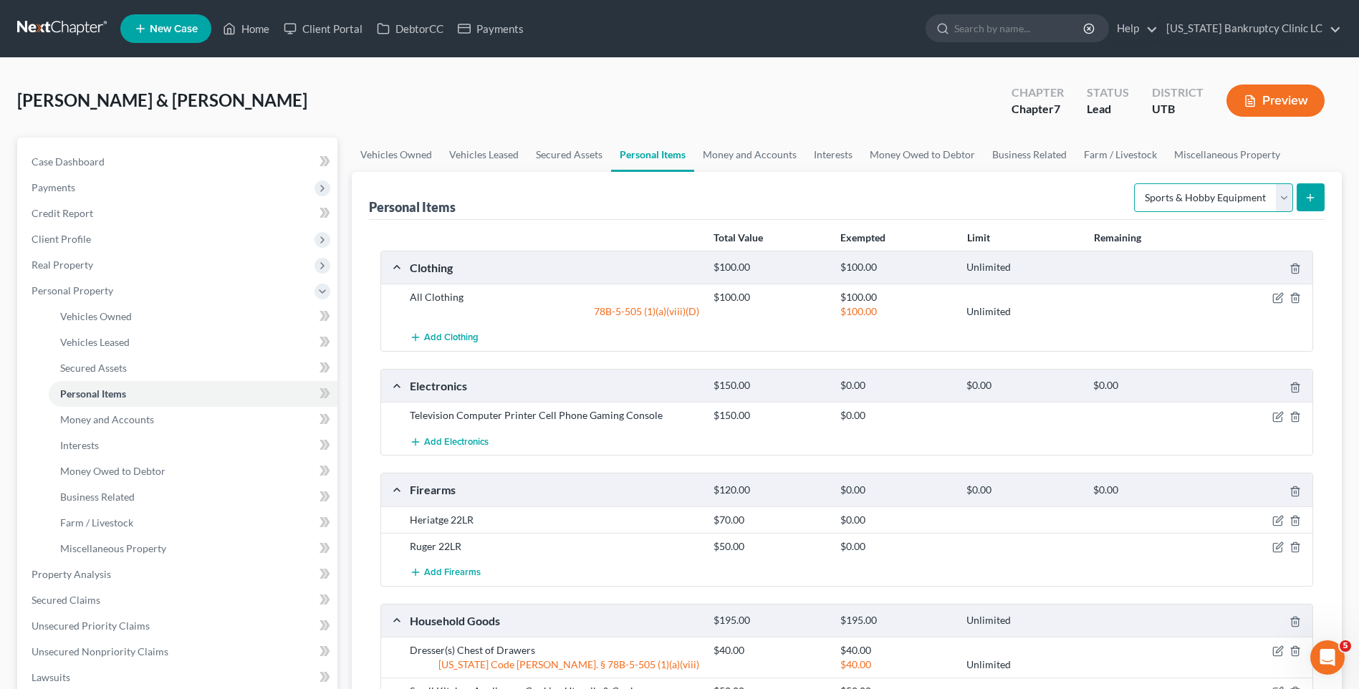
click at [1210, 200] on select "Select Item Type Clothing Collectibles Of Value Electronics Firearms Household …" at bounding box center [1213, 197] width 159 height 29
select select "other"
click at [1135, 183] on select "Select Item Type Clothing Collectibles Of Value Electronics Firearms Household …" at bounding box center [1213, 197] width 159 height 29
click at [1304, 206] on button "submit" at bounding box center [1310, 197] width 28 height 28
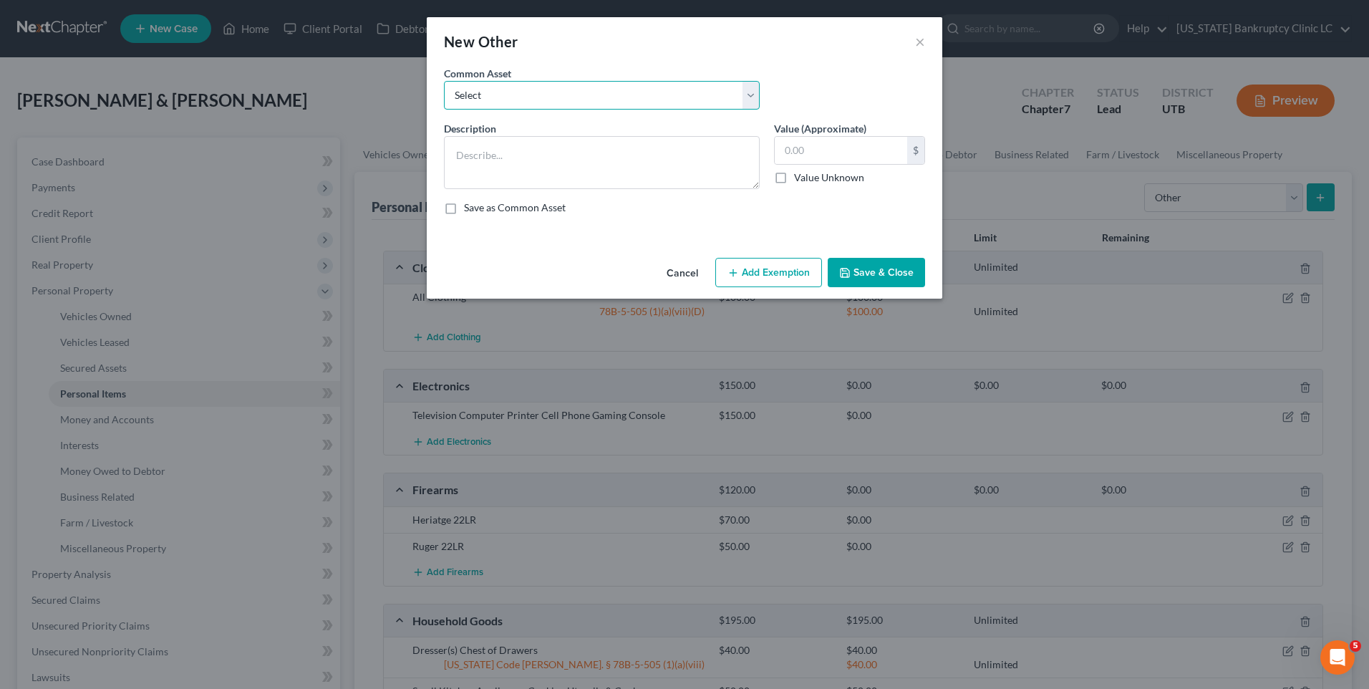
drag, startPoint x: 566, startPoint y: 83, endPoint x: 572, endPoint y: 88, distance: 7.6
click at [566, 83] on select "Select Guitar Piano Mechanic Tools Mechanic Tools Carpenter Tools Crypto holdin…" at bounding box center [602, 95] width 316 height 29
select select "3"
click at [444, 81] on select "Select Guitar Piano Mechanic Tools Mechanic Tools Carpenter Tools Crypto holdin…" at bounding box center [602, 95] width 316 height 29
type textarea "Carpenter Tools"
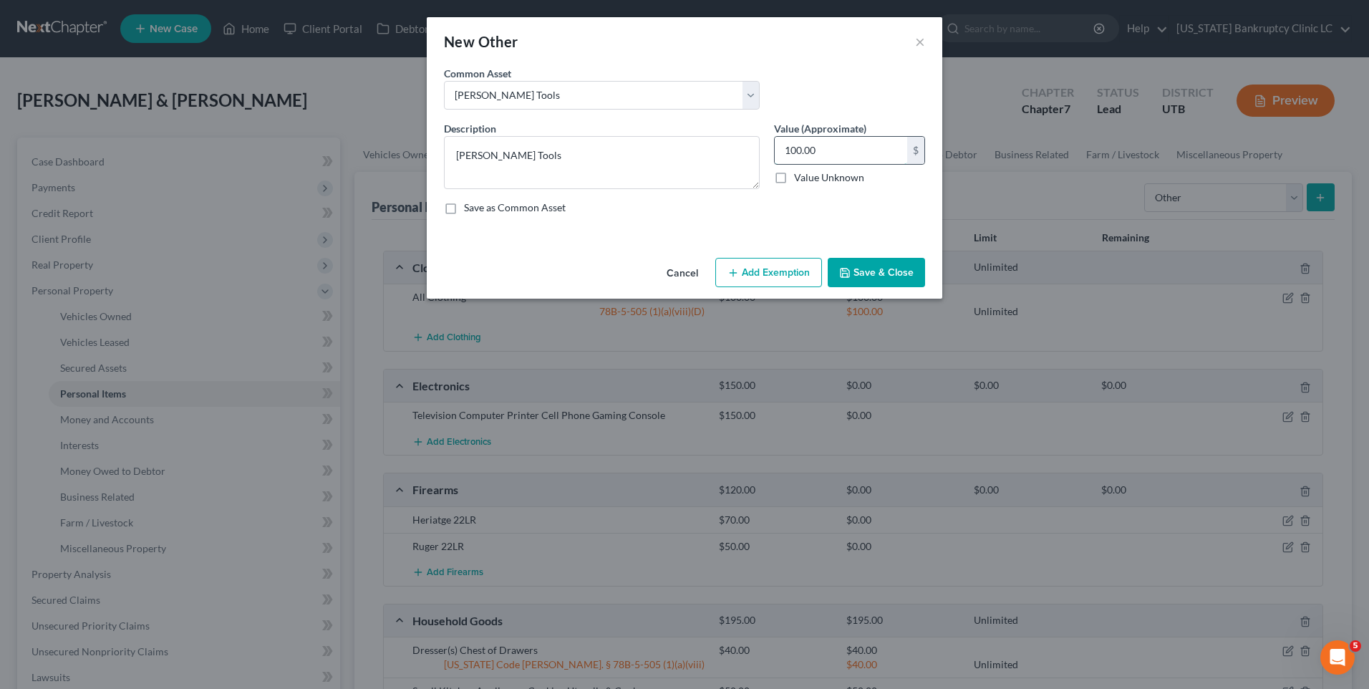
click at [806, 160] on input "100.00" at bounding box center [841, 150] width 132 height 27
type input "50"
click at [896, 264] on button "Save & Close" at bounding box center [876, 273] width 97 height 30
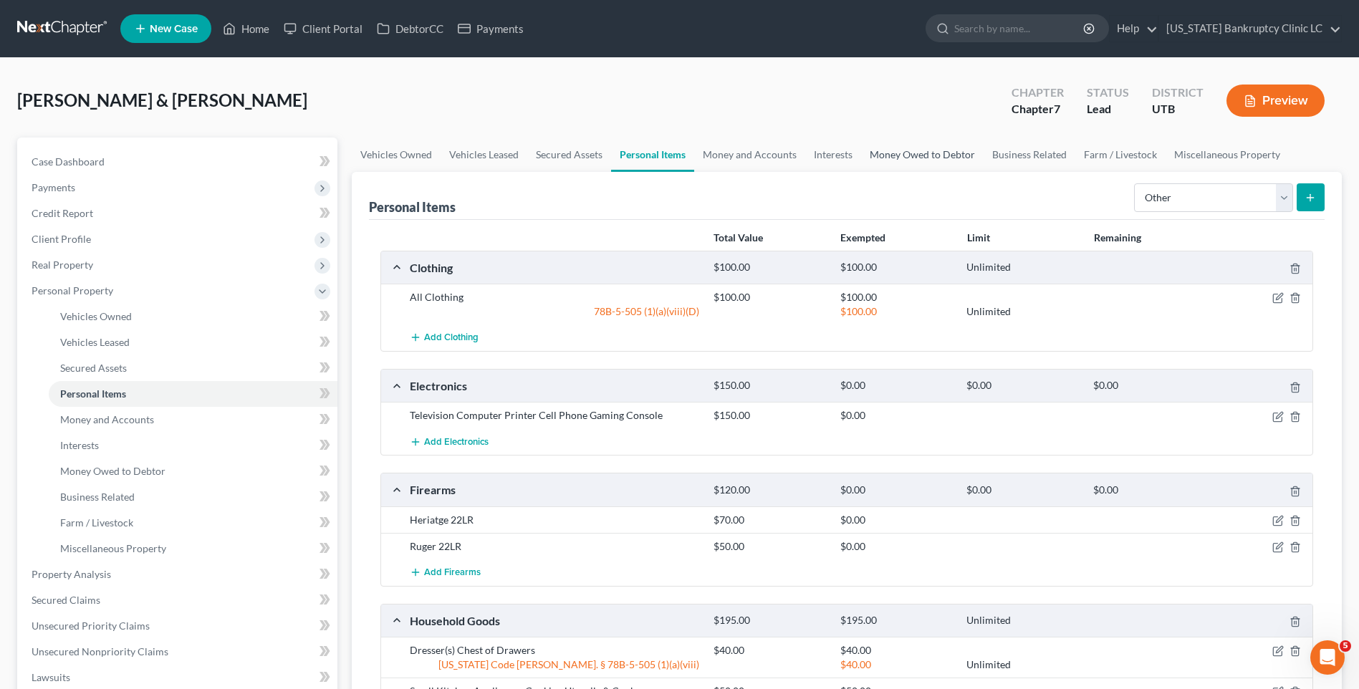
click at [920, 146] on link "Money Owed to Debtor" at bounding box center [922, 155] width 122 height 34
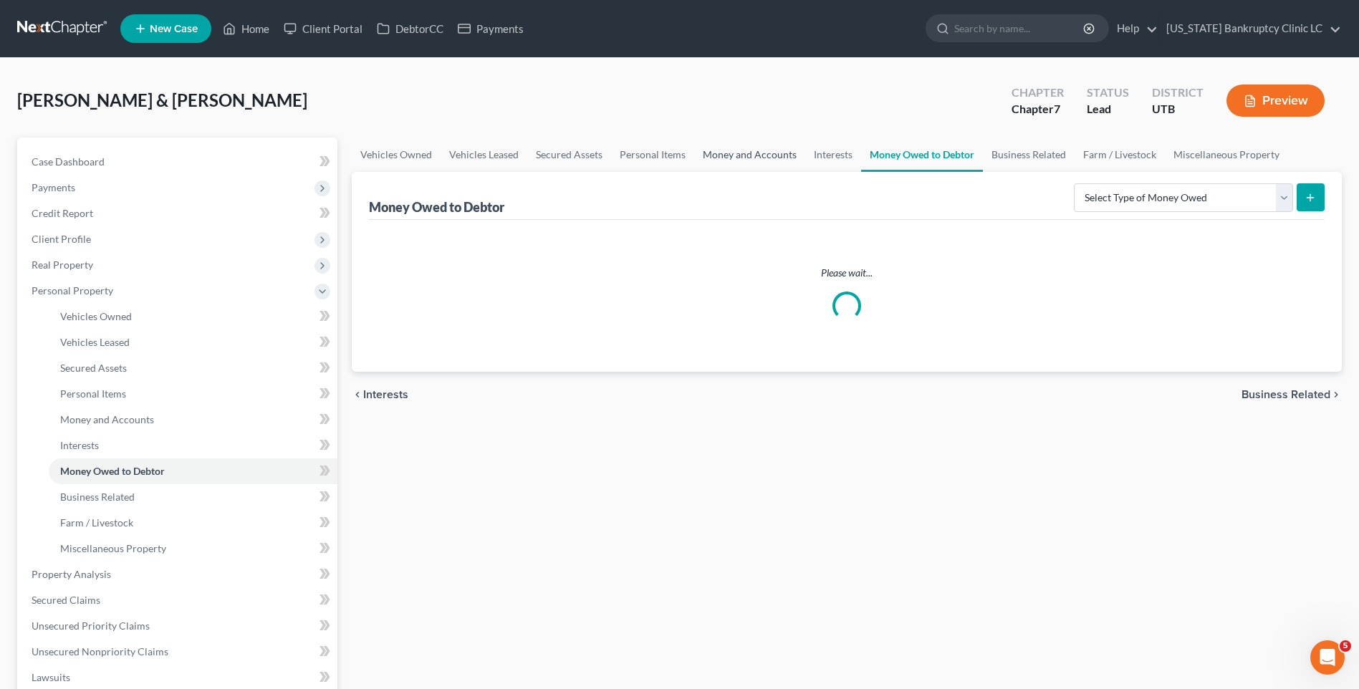
click at [726, 150] on link "Money and Accounts" at bounding box center [749, 155] width 111 height 34
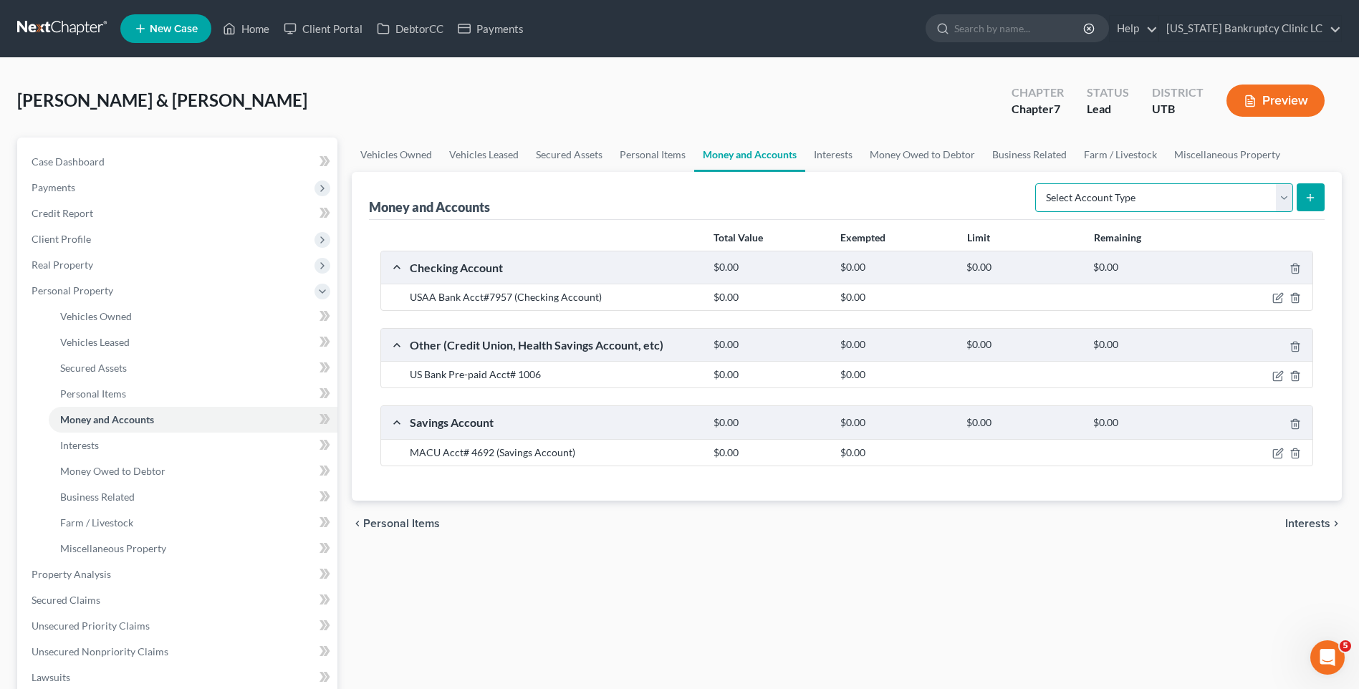
click at [1228, 198] on select "Select Account Type Brokerage Cash on Hand Certificates of Deposit Checking Acc…" at bounding box center [1164, 197] width 258 height 29
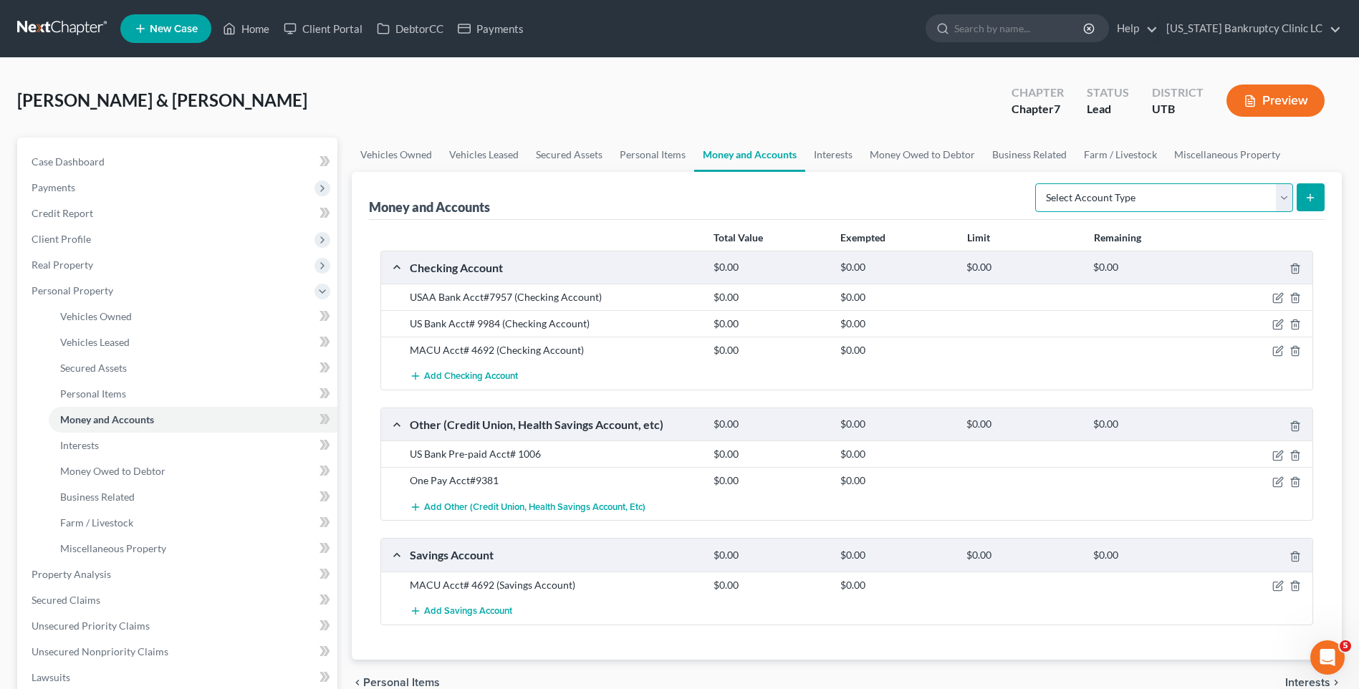
select select "security_deposits"
click at [1038, 183] on select "Select Account Type Brokerage Cash on Hand Certificates of Deposit Checking Acc…" at bounding box center [1164, 197] width 258 height 29
click at [1305, 198] on icon "submit" at bounding box center [1309, 197] width 11 height 11
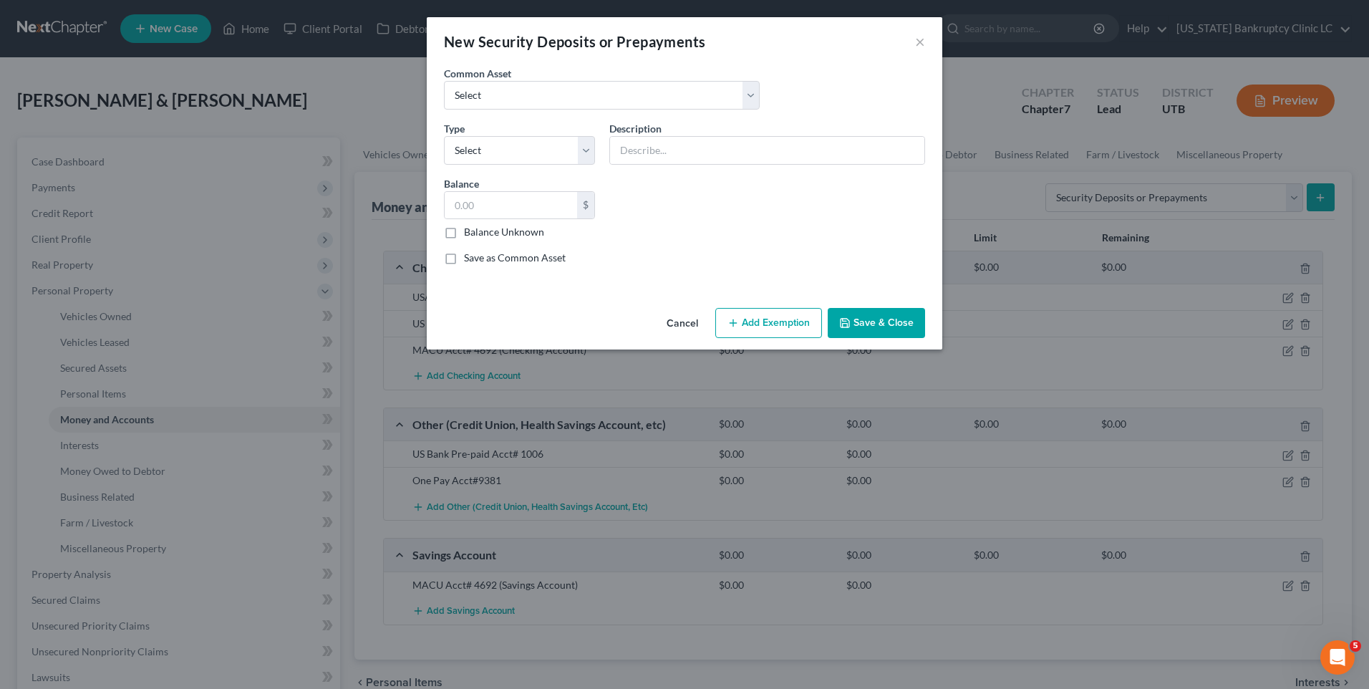
click at [496, 112] on div "Common Asset Select Rent Deposit w/Landlord" at bounding box center [685, 93] width 496 height 55
click at [518, 102] on select "Select Rent Deposit w/Landlord" at bounding box center [602, 95] width 316 height 29
select select "0"
click at [444, 81] on select "Select Rent Deposit w/Landlord" at bounding box center [602, 95] width 316 height 29
type input "Rent Deposit w/Landlord"
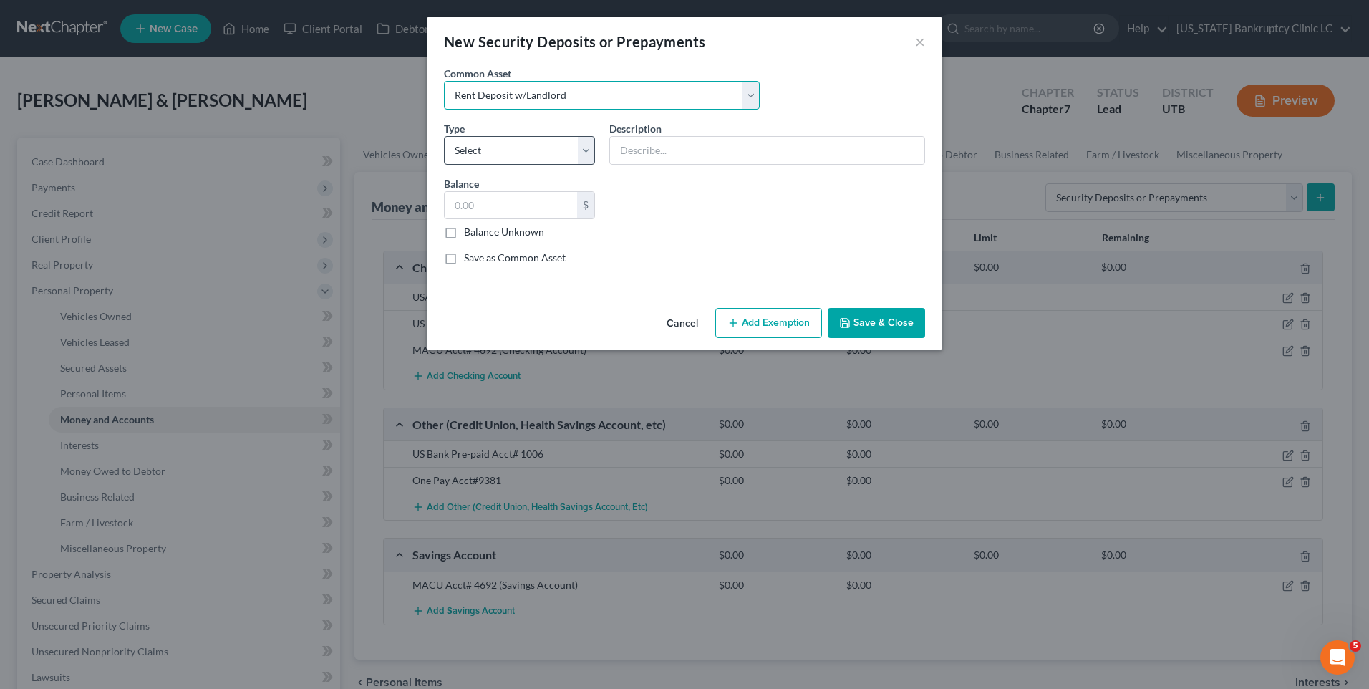
type input "800.00"
click at [519, 154] on select "Select Electric Gas Heating Oil Security Deposit On Rental Unit Prepaid Rent Te…" at bounding box center [519, 150] width 151 height 29
select select "3"
click at [444, 136] on select "Select Electric Gas Heating Oil Security Deposit On Rental Unit Prepaid Rent Te…" at bounding box center [519, 150] width 151 height 29
type input "1,018"
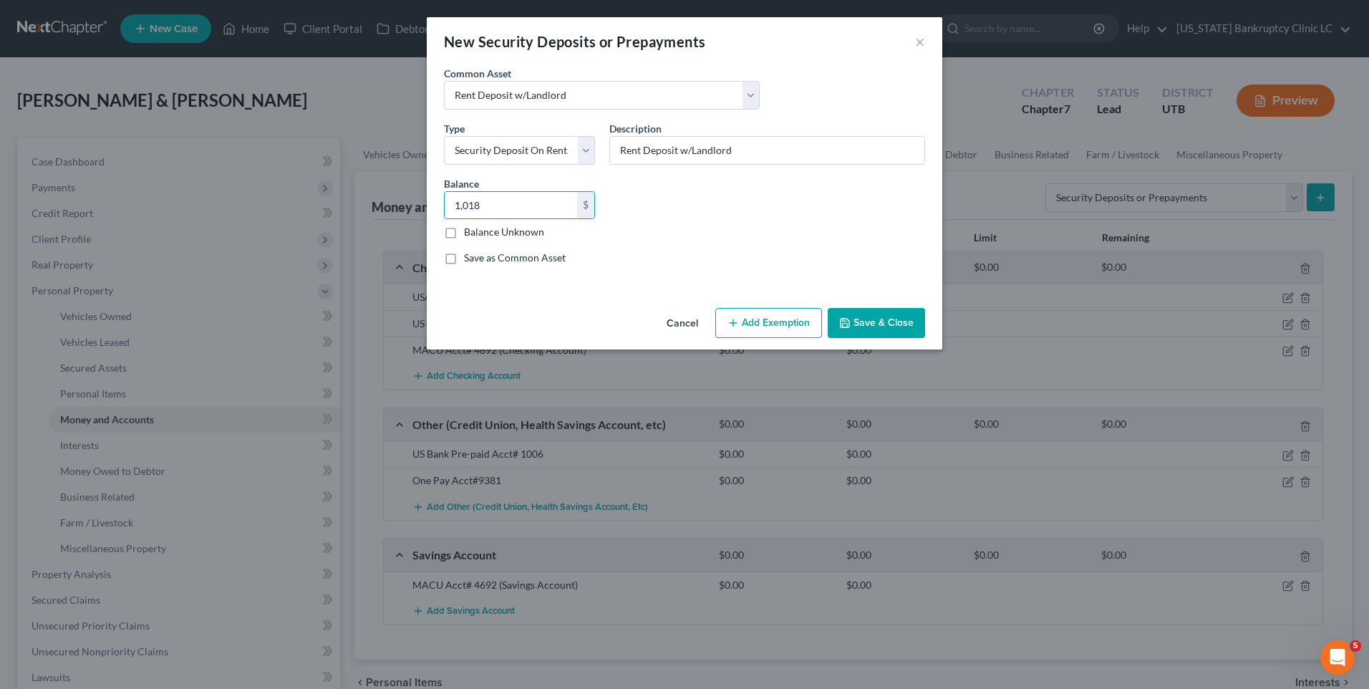
click at [878, 327] on button "Save & Close" at bounding box center [876, 323] width 97 height 30
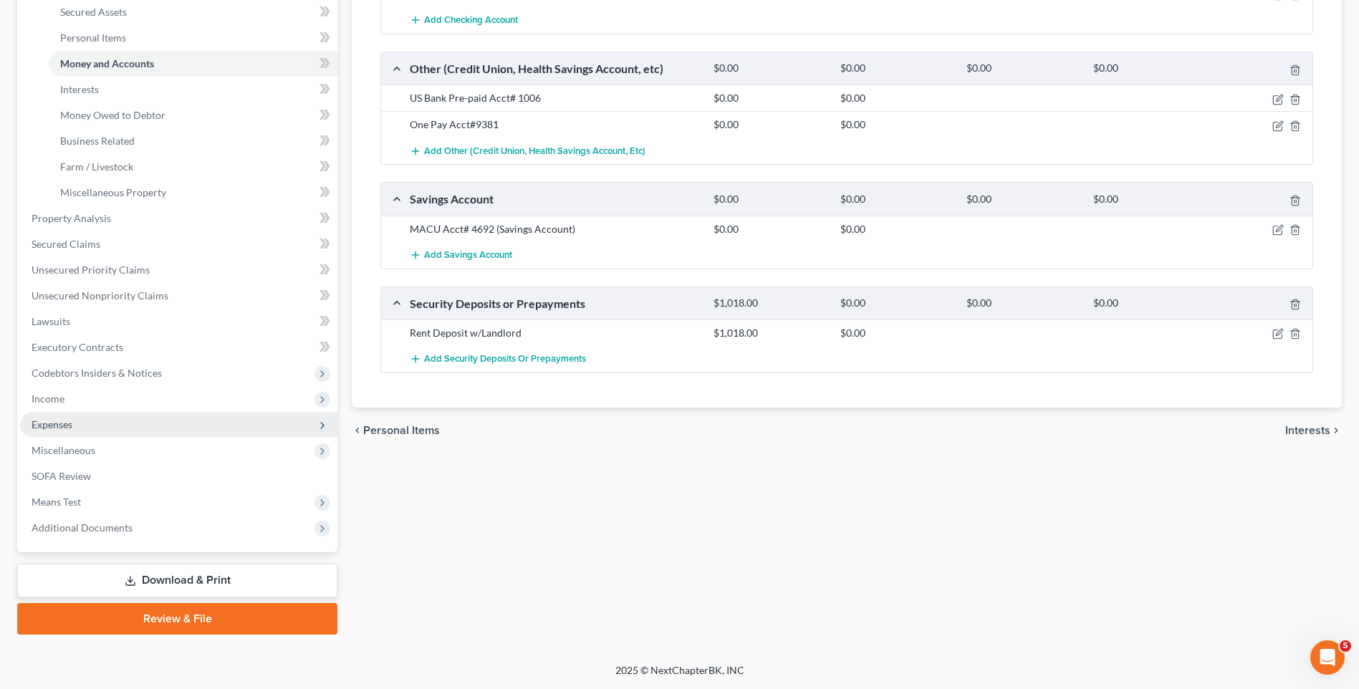
click at [100, 423] on span "Expenses" at bounding box center [178, 425] width 317 height 26
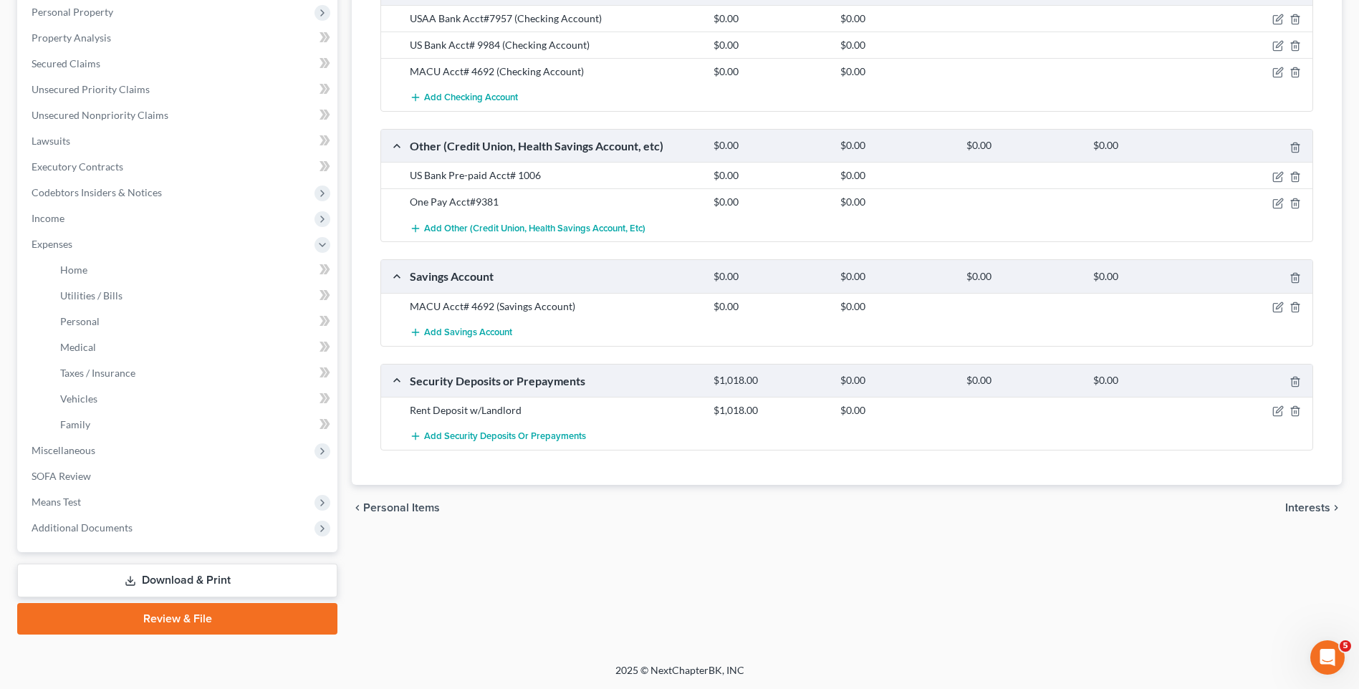
scroll to position [279, 0]
click at [131, 272] on link "Home" at bounding box center [193, 270] width 289 height 26
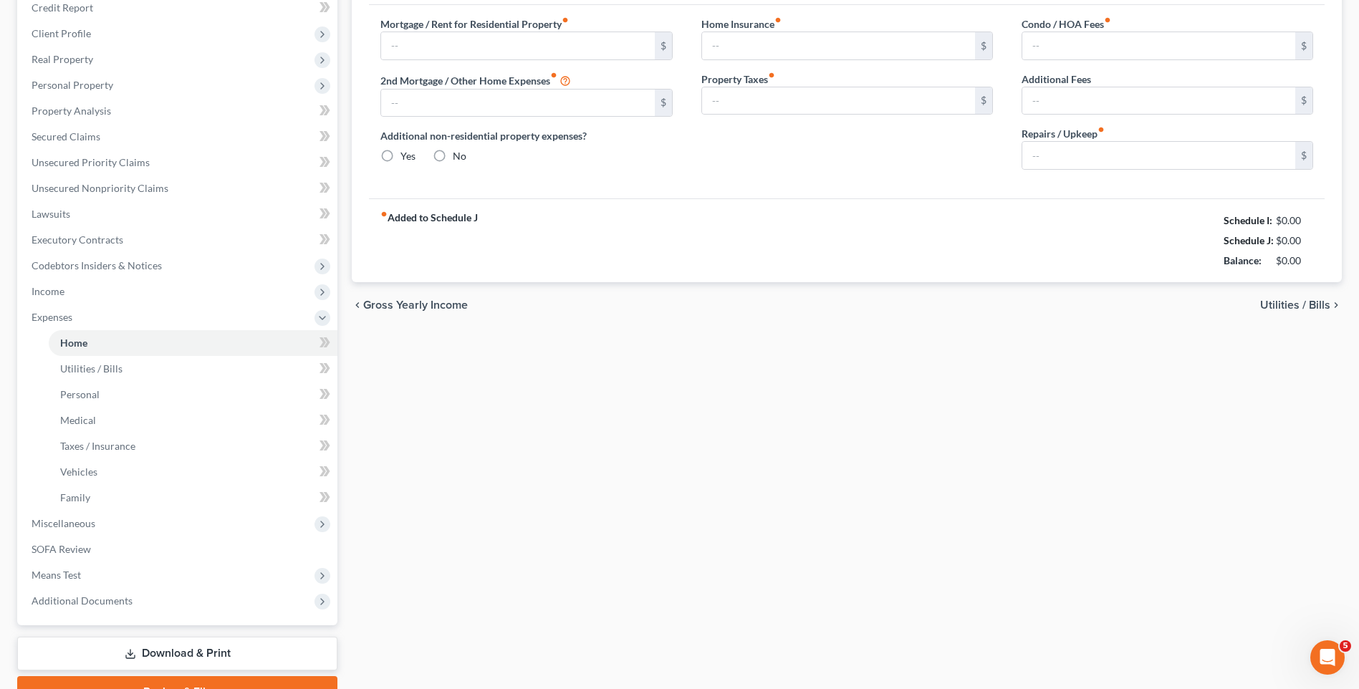
type input "1,156.00"
type input "0.00"
radio input "true"
type input "0.00"
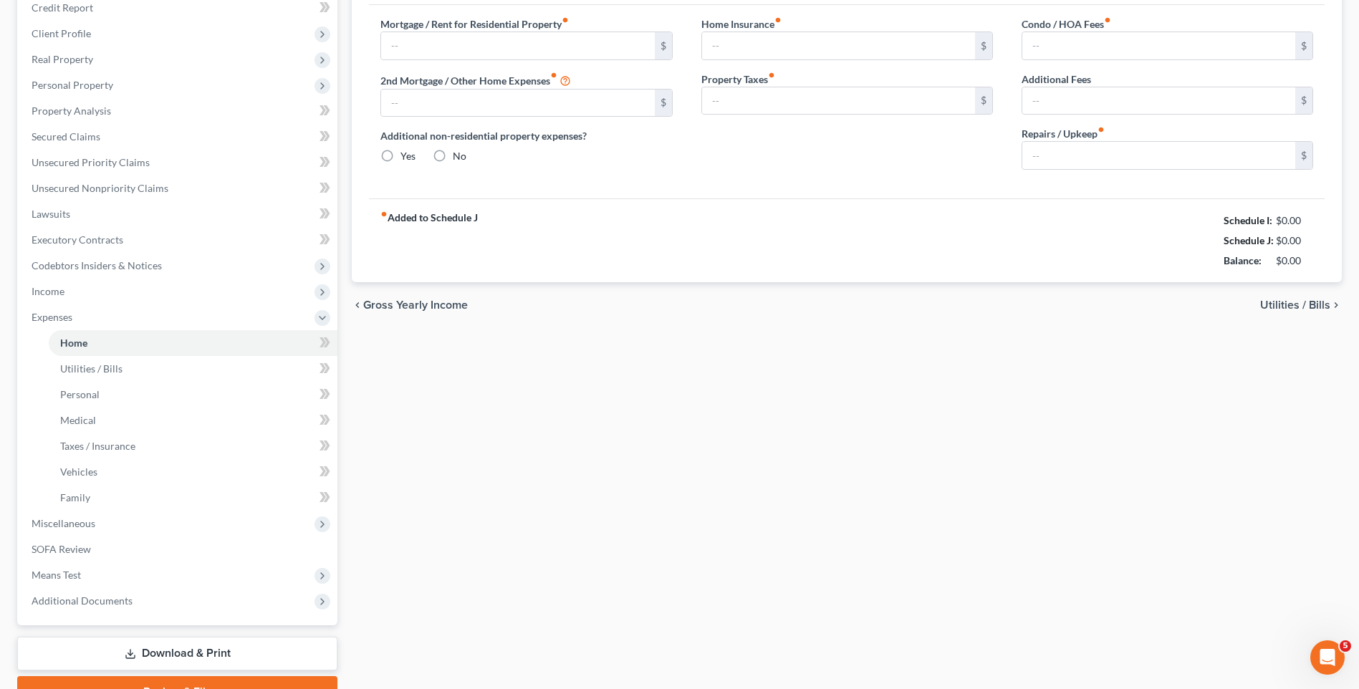
type input "0.00"
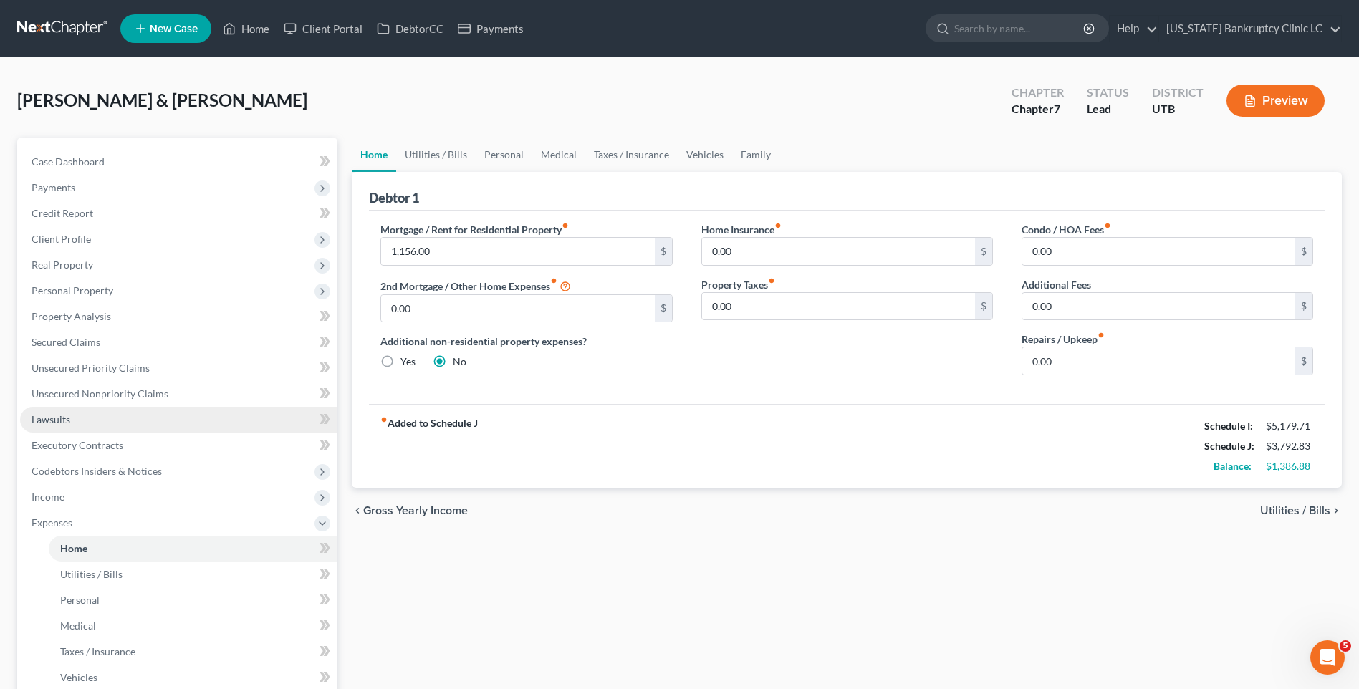
click at [104, 416] on link "Lawsuits" at bounding box center [178, 420] width 317 height 26
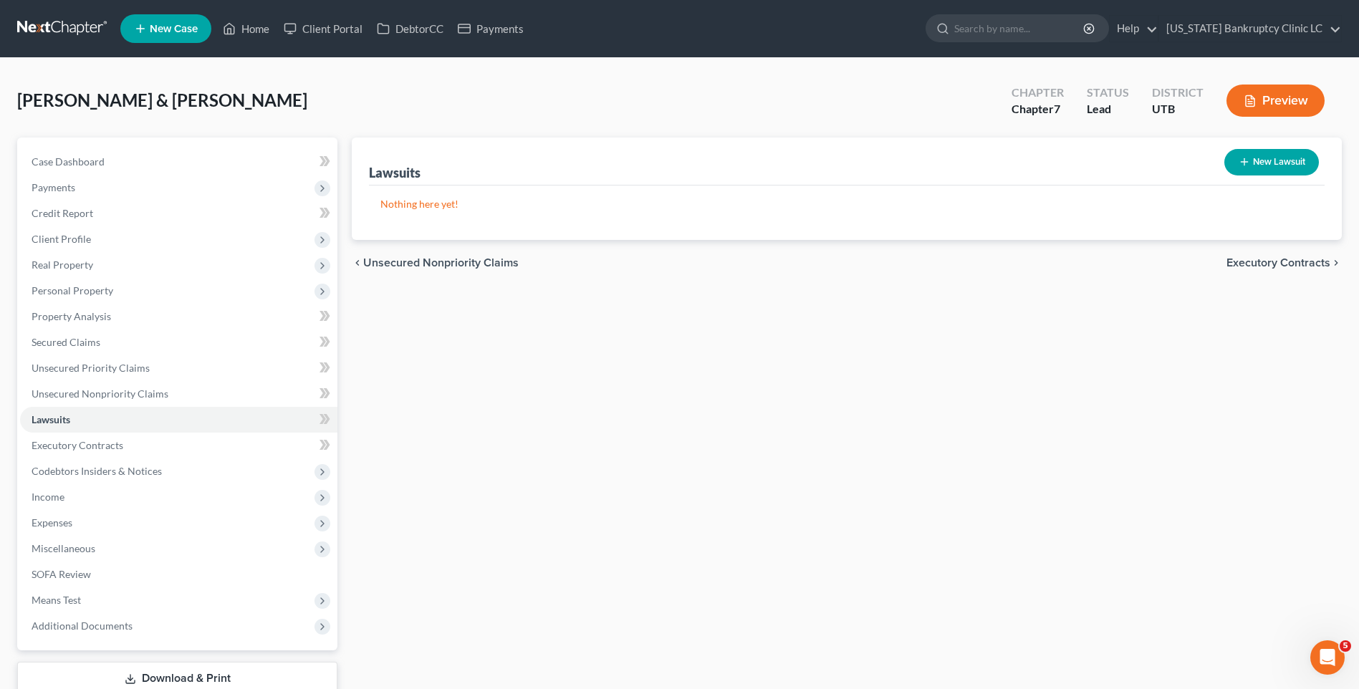
click at [1291, 149] on button "New Lawsuit" at bounding box center [1271, 162] width 95 height 26
select select "0"
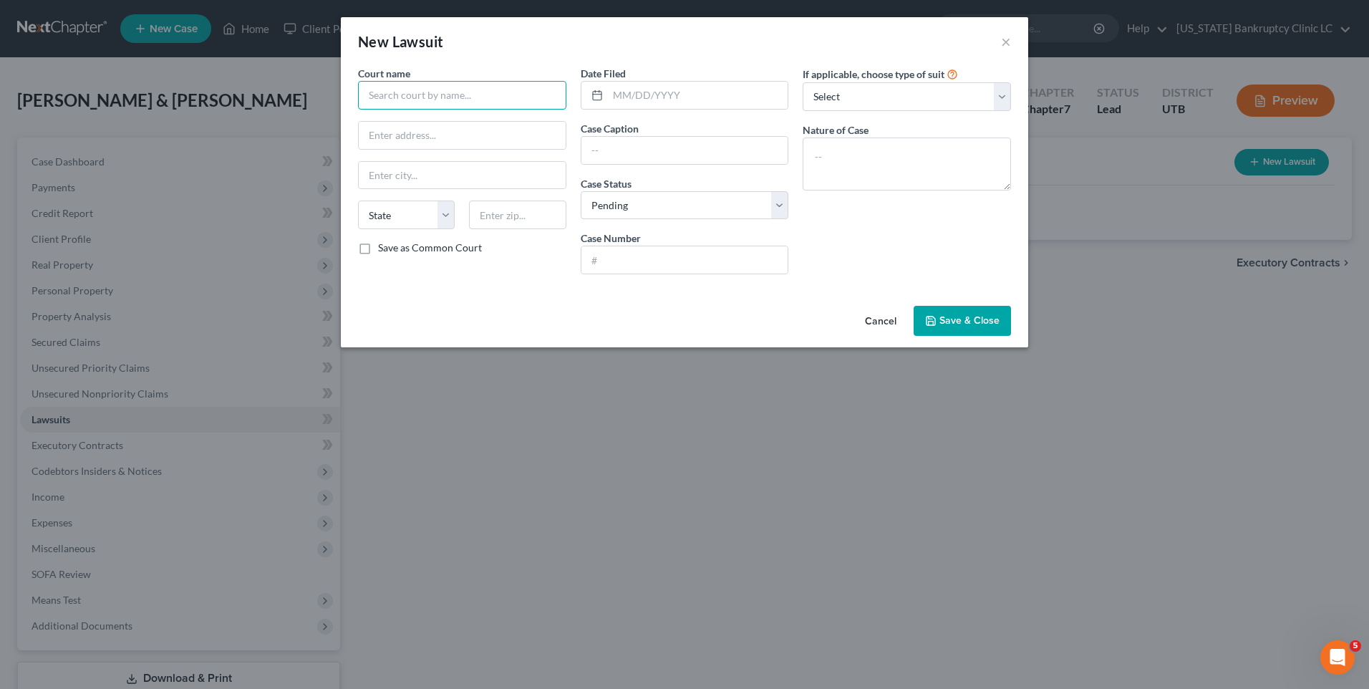
click at [450, 85] on input "text" at bounding box center [462, 95] width 208 height 29
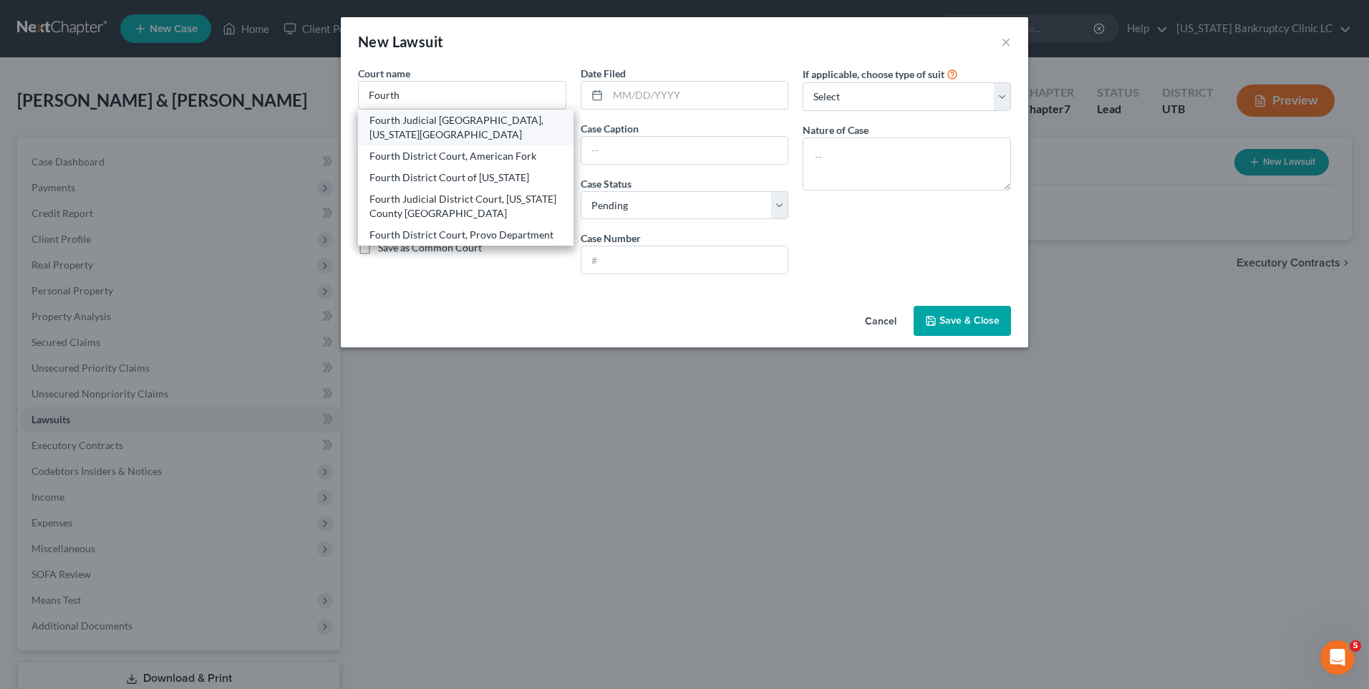
click at [497, 128] on div "Fourth Judicial District Court, Utah County" at bounding box center [466, 127] width 193 height 29
type input "Fourth Judicial District Court, Utah County"
type input "137 Freedom Blvd 200 W Ste 150"
type input "Provo"
select select "46"
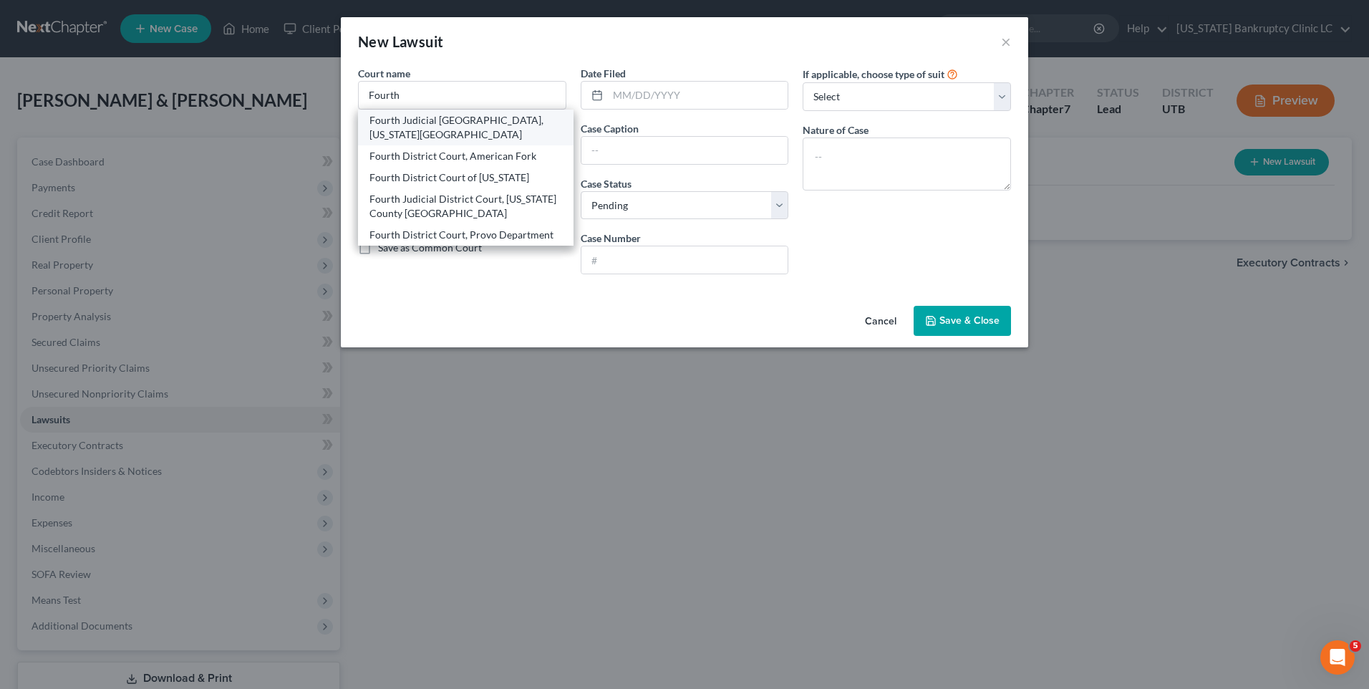
type input "84604"
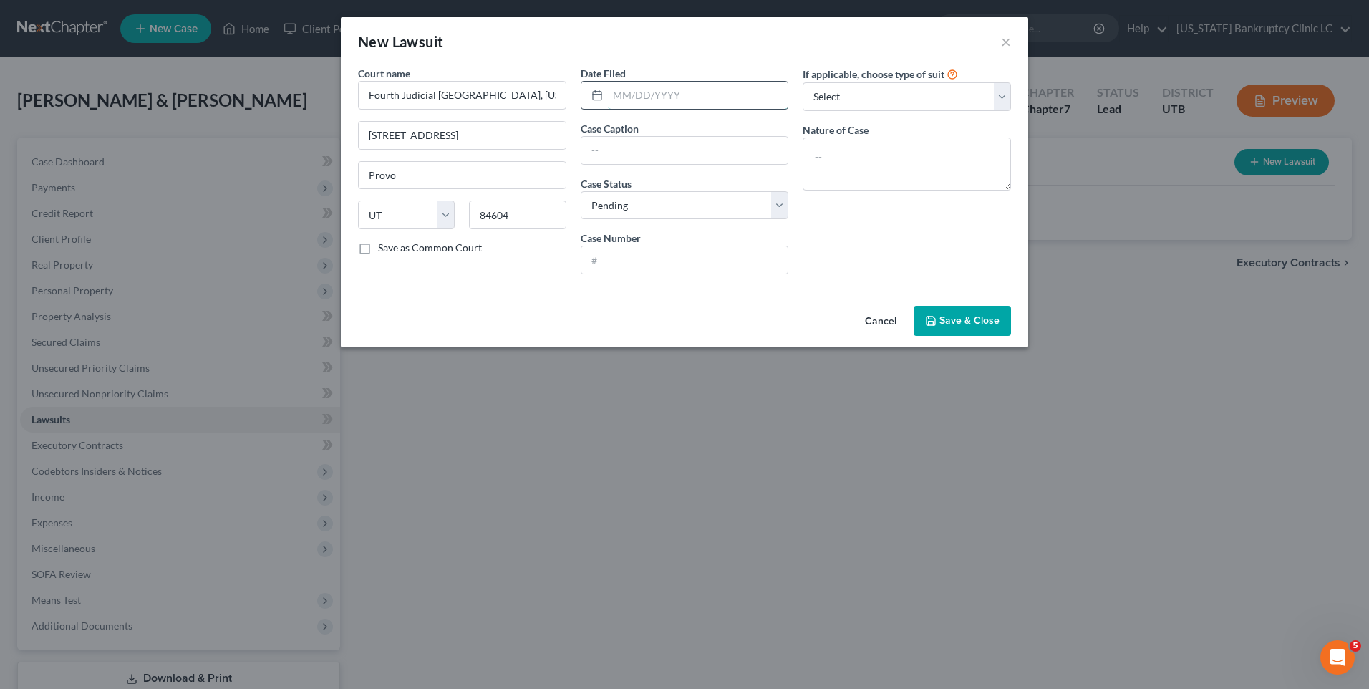
click at [700, 87] on input "text" at bounding box center [698, 95] width 180 height 27
click at [687, 94] on input "text" at bounding box center [698, 95] width 180 height 27
type input "09/16/2025"
type input "Collection Professionals, Inc V Kaden C Mattinson & Megan Mattinson"
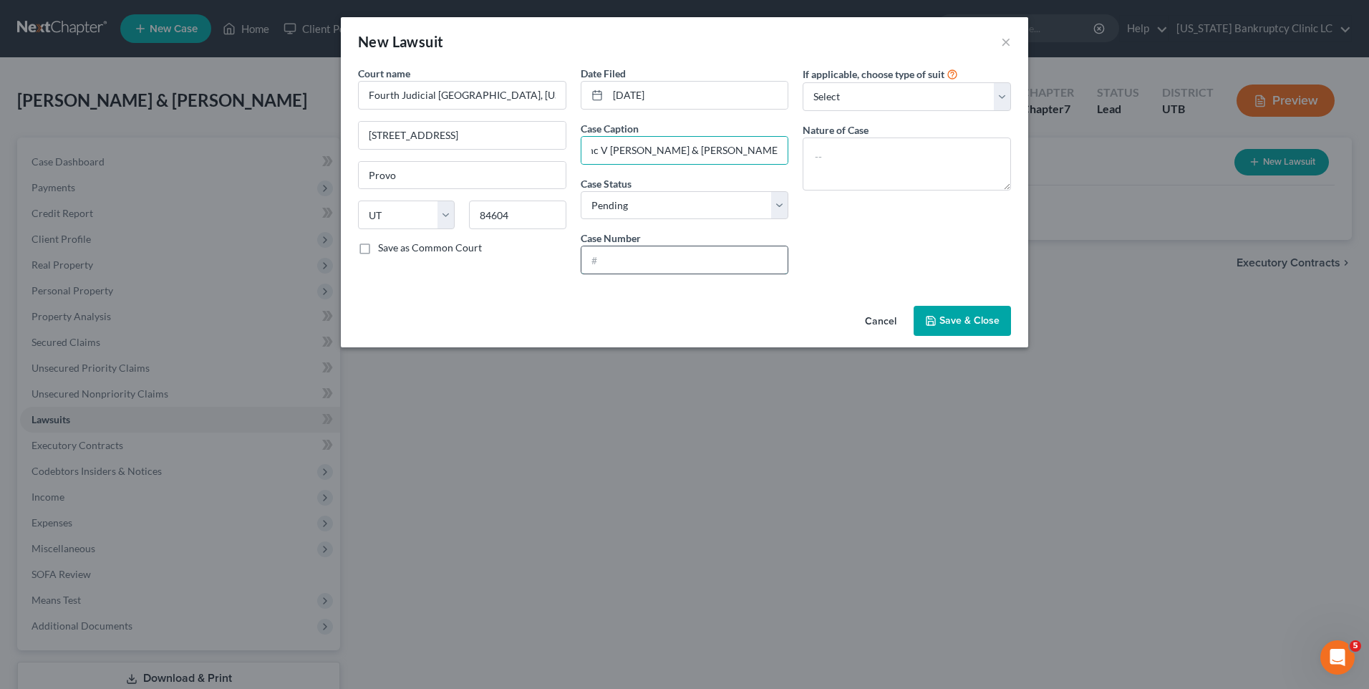
click at [676, 260] on input "text" at bounding box center [685, 259] width 207 height 27
click at [839, 97] on select "Select Repossession Garnishment Foreclosure Attached, Seized, Or Levied Other" at bounding box center [907, 96] width 208 height 29
select select "4"
click at [803, 82] on select "Select Repossession Garnishment Foreclosure Attached, Seized, Or Levied Other" at bounding box center [907, 96] width 208 height 29
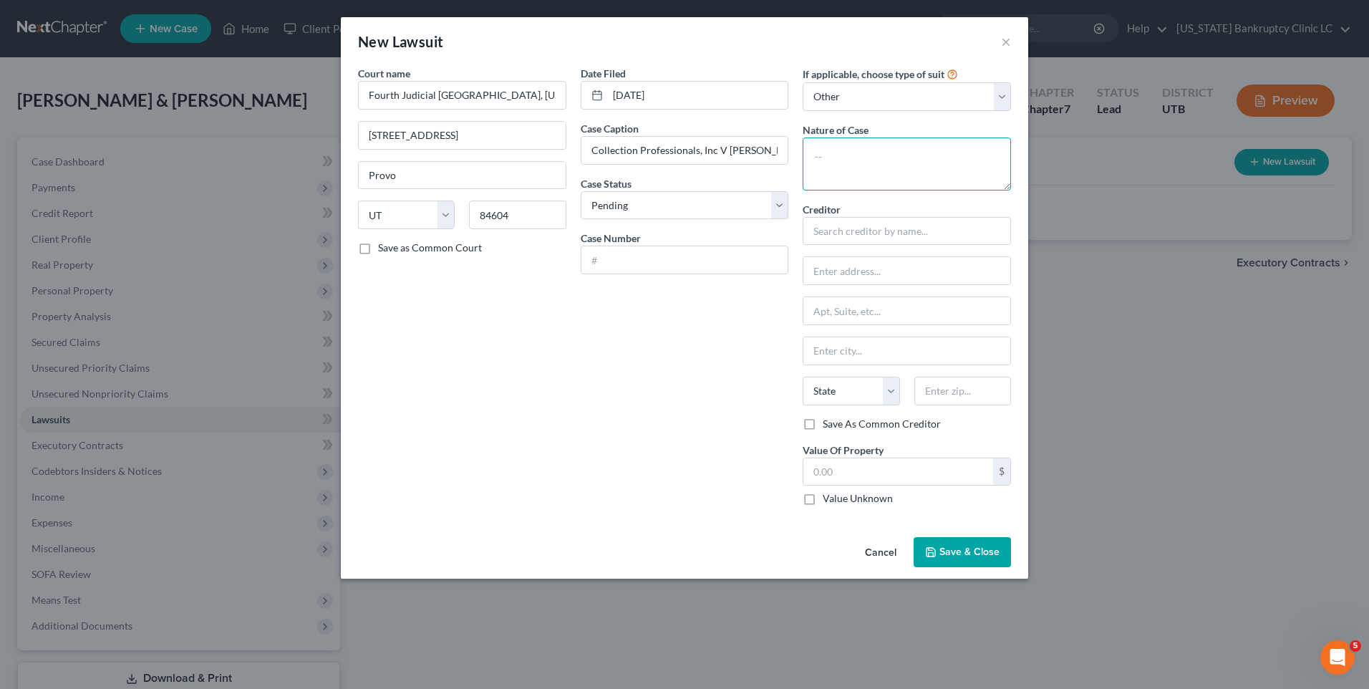
click at [877, 156] on textarea at bounding box center [907, 164] width 208 height 53
type textarea "Debt Collection"
click at [844, 232] on input "text" at bounding box center [907, 231] width 208 height 29
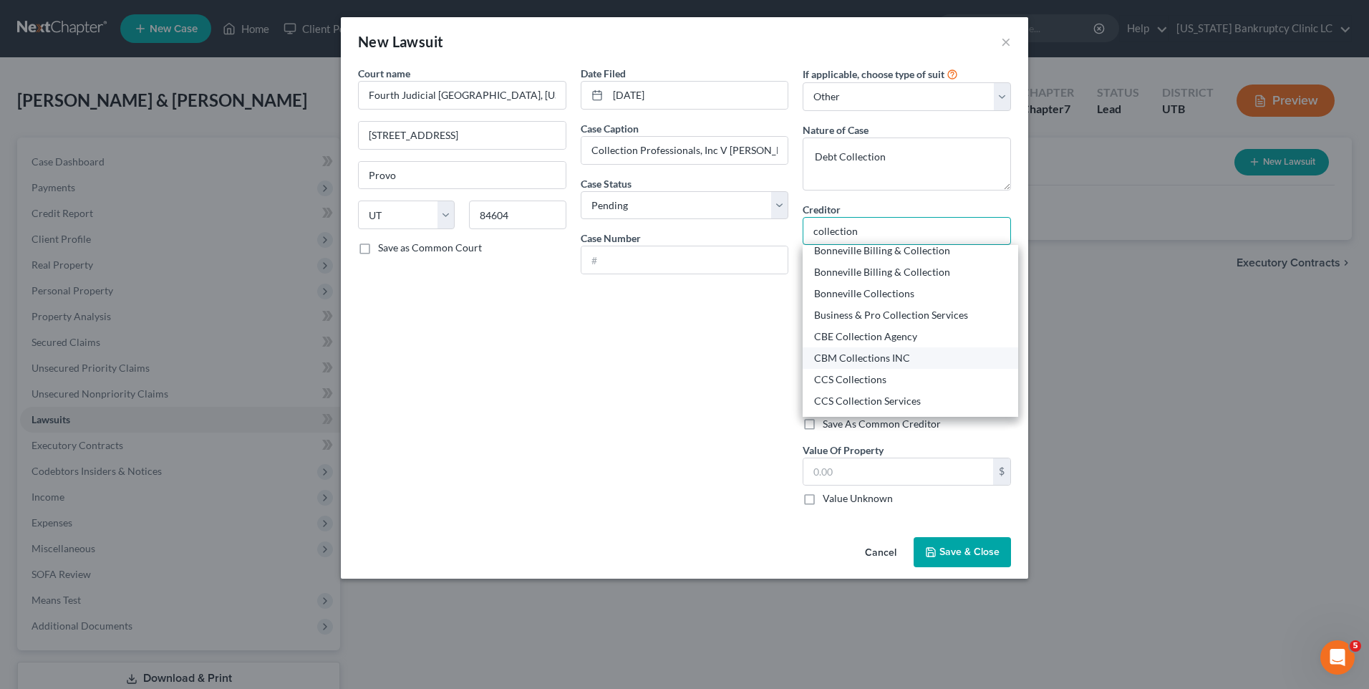
scroll to position [215, 0]
click at [895, 338] on div "Collection Professionals" at bounding box center [910, 341] width 193 height 14
type input "Collection Professionals"
type input "9543 S 700 E"
type input "[PERSON_NAME]"
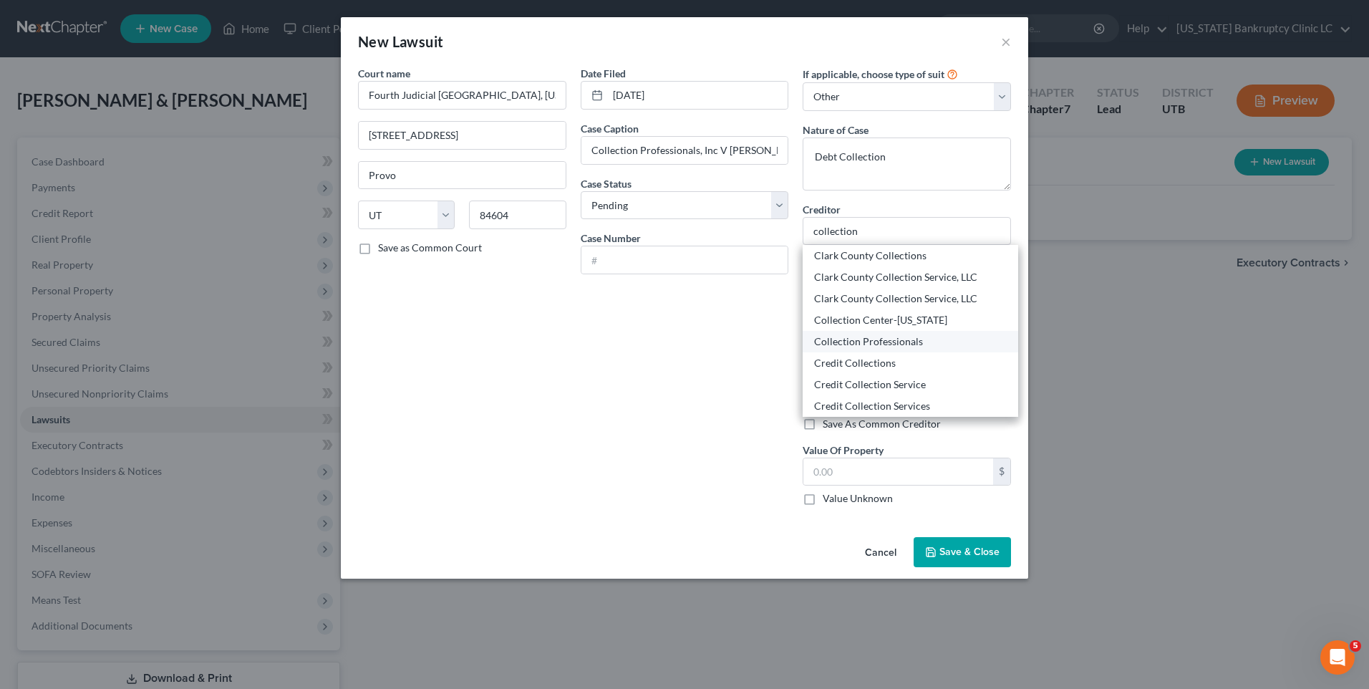
select select "46"
type input "84070"
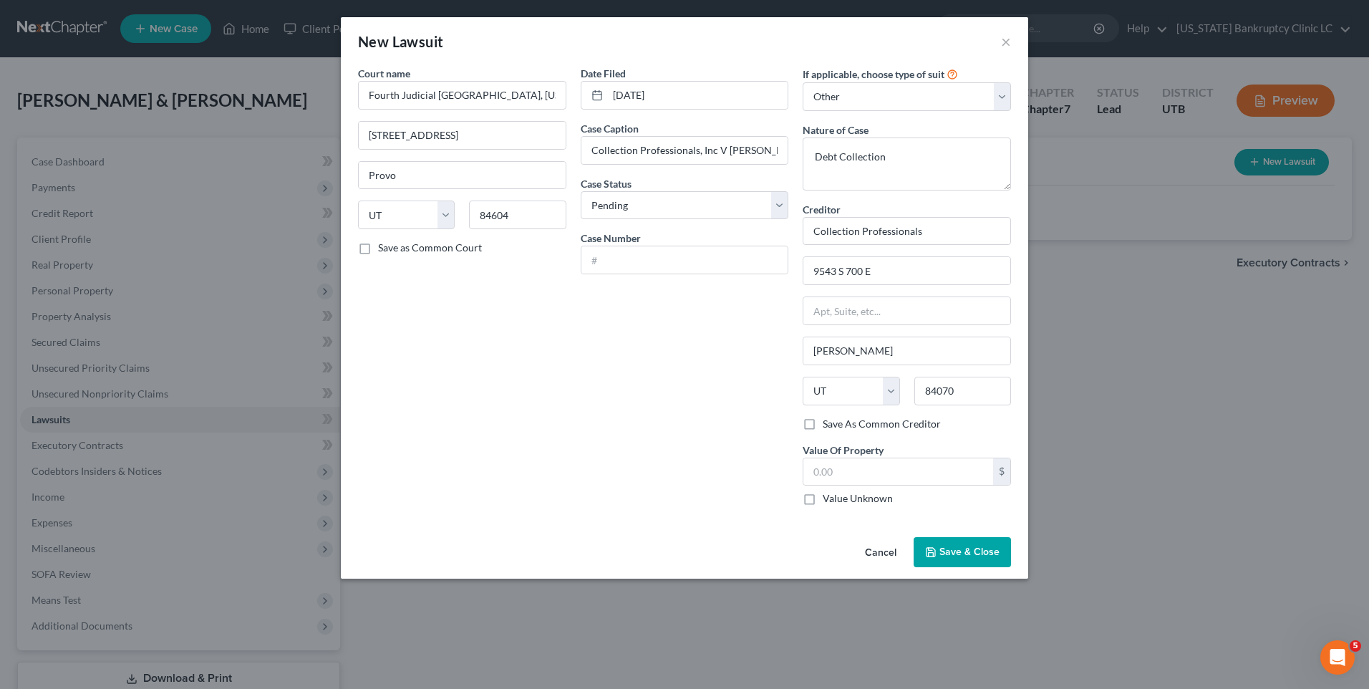
scroll to position [0, 0]
click at [944, 559] on button "Save & Close" at bounding box center [962, 552] width 97 height 30
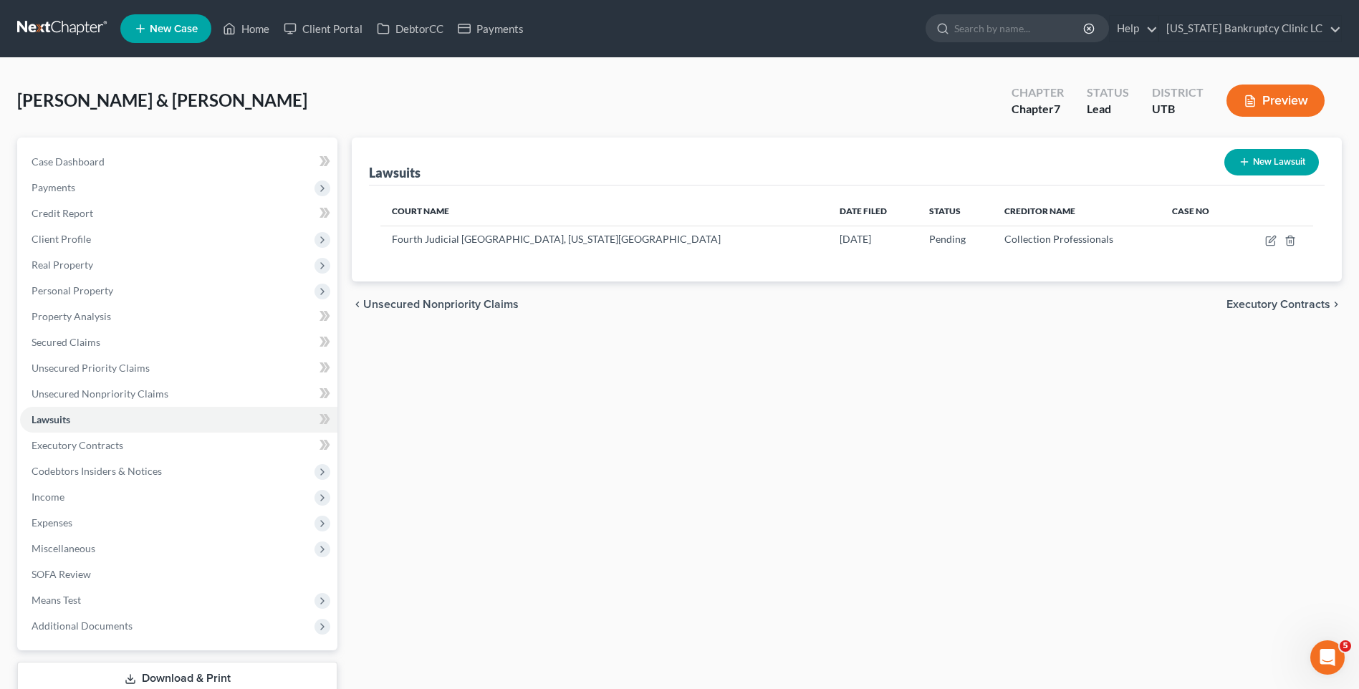
click at [1233, 160] on button "New Lawsuit" at bounding box center [1271, 162] width 95 height 26
select select "0"
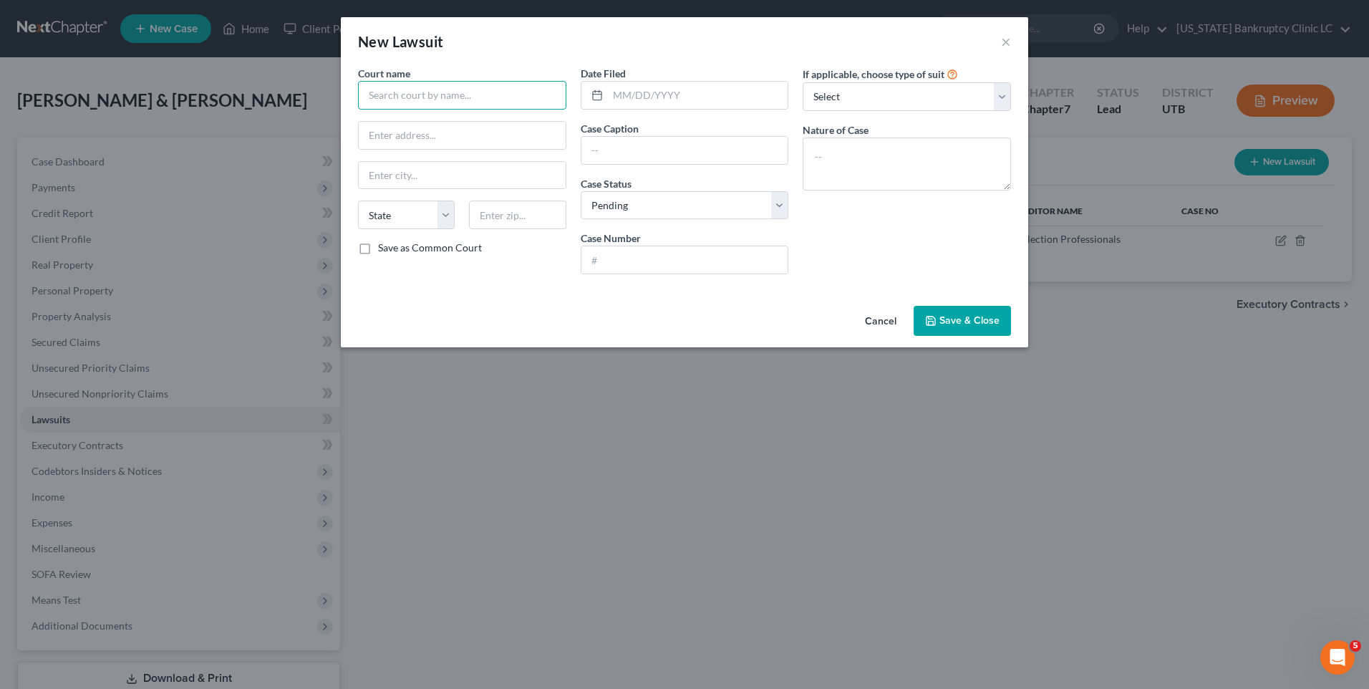
click at [462, 94] on input "text" at bounding box center [462, 95] width 208 height 29
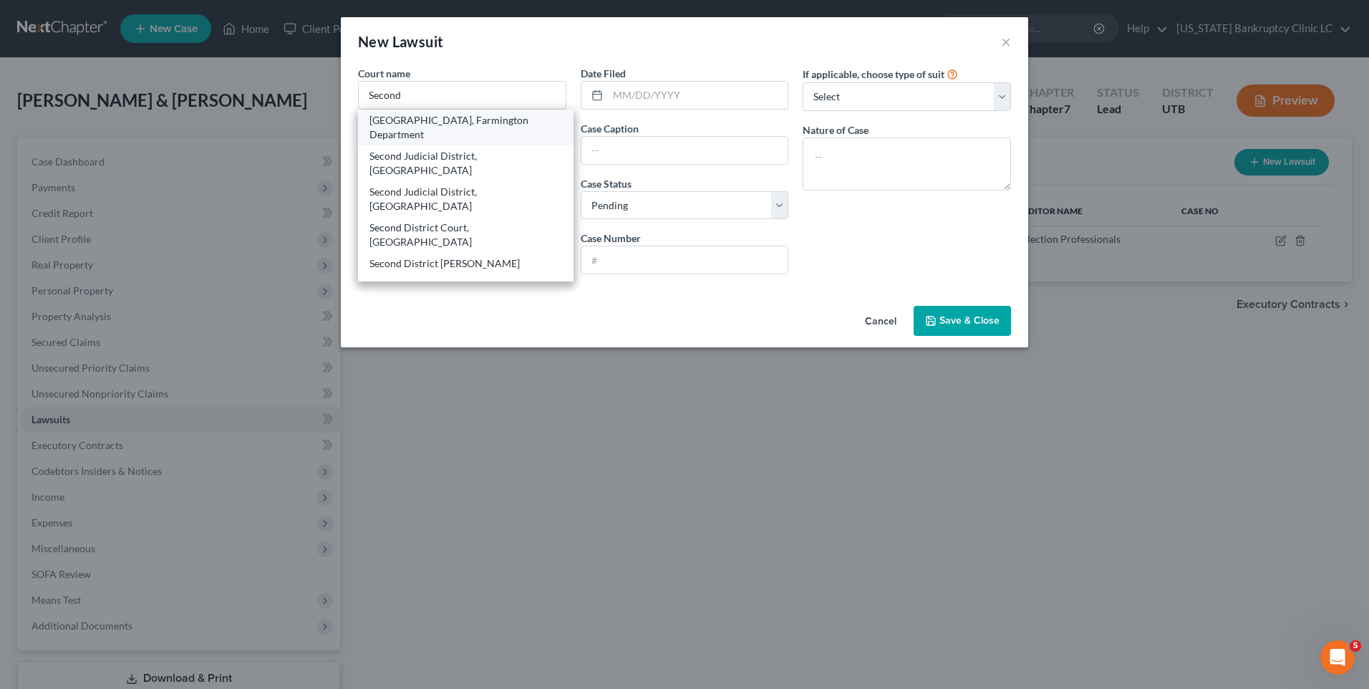
click at [467, 118] on div "Second District Court, Farmington Department" at bounding box center [466, 127] width 193 height 29
type input "Second District Court, Farmington Department"
type input "800 W State Street"
type input "[GEOGRAPHIC_DATA]"
select select "46"
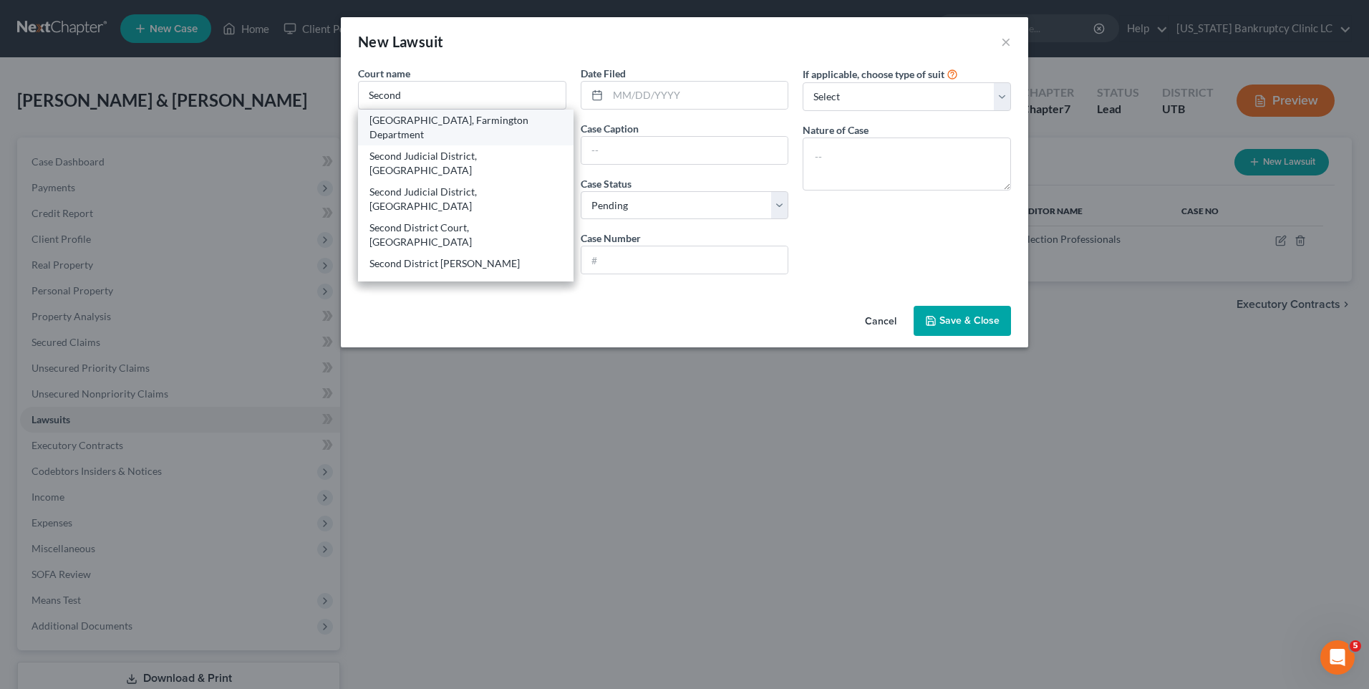
type input "84025"
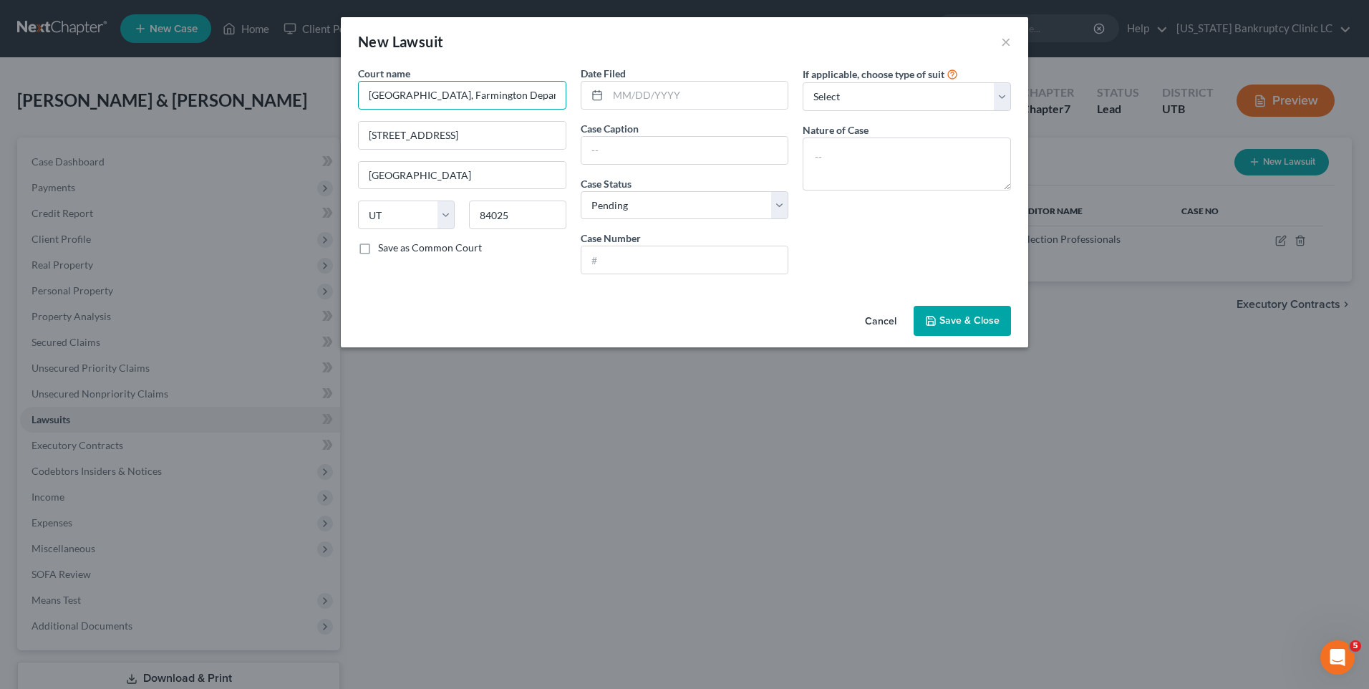
drag, startPoint x: 468, startPoint y: 95, endPoint x: 519, endPoint y: 100, distance: 51.1
click at [519, 100] on input "Second District Court, Farmington Department" at bounding box center [462, 95] width 208 height 29
drag, startPoint x: 435, startPoint y: 115, endPoint x: 298, endPoint y: 107, distance: 137.0
click at [297, 107] on div "New Lawsuit × Court name * Second District Court, Morgan County 800 W State Str…" at bounding box center [684, 344] width 1369 height 689
type input "Second District Court, Morgan County"
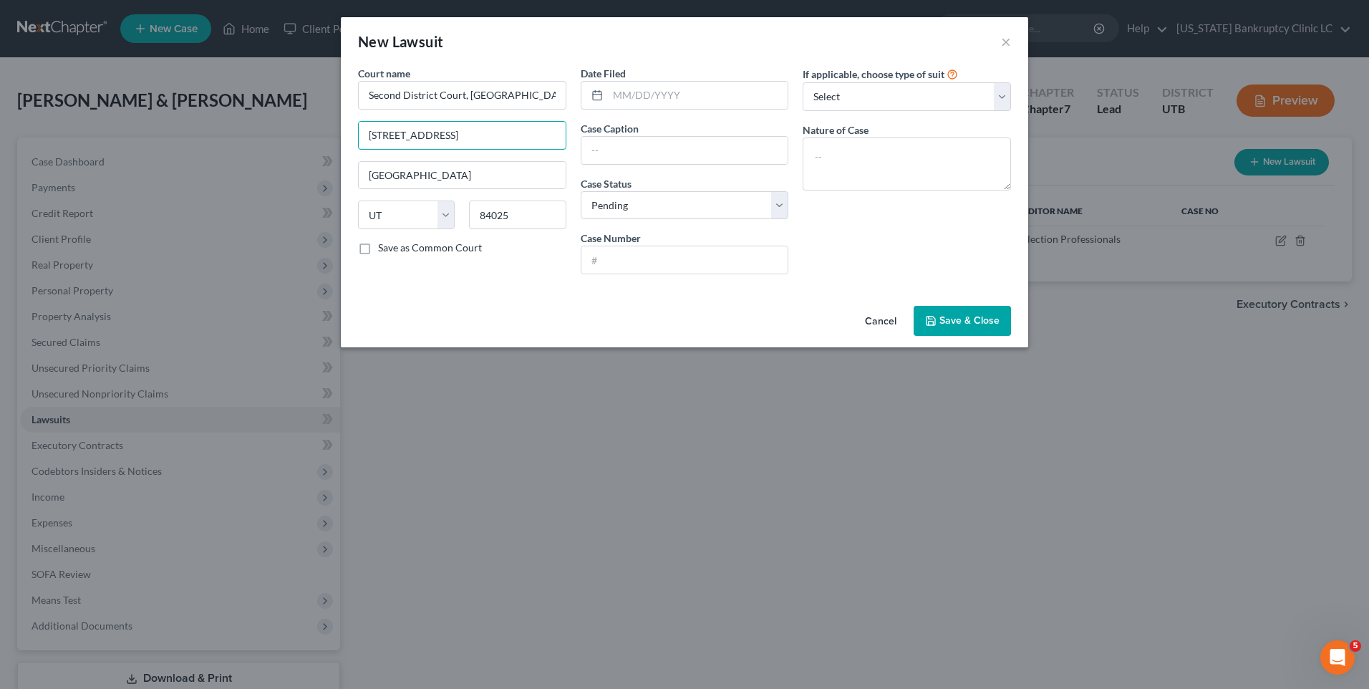
drag, startPoint x: 474, startPoint y: 126, endPoint x: 223, endPoint y: 145, distance: 252.1
click at [222, 145] on div "New Lawsuit × Court name * Second District Court, Morgan County 800 W State Str…" at bounding box center [684, 344] width 1369 height 689
type input "48 W Young Street"
type input "[PERSON_NAME]"
type input "84050"
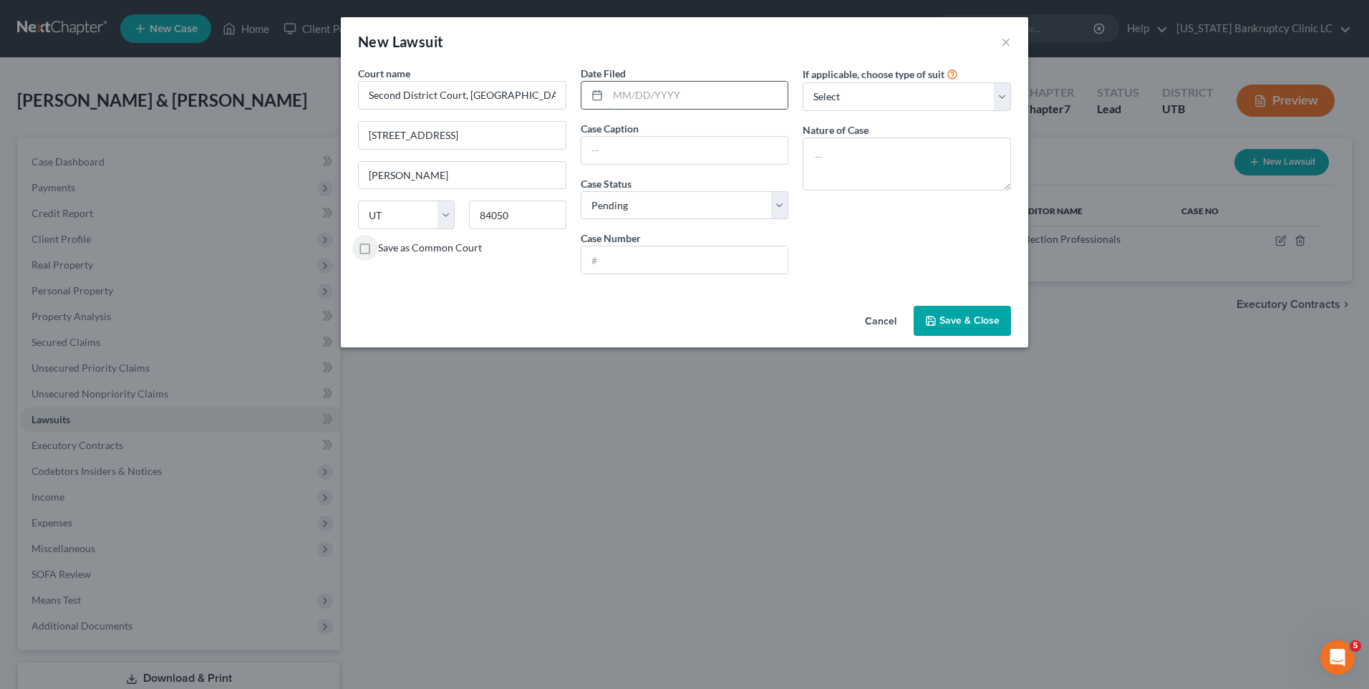
click at [703, 99] on input "text" at bounding box center [698, 95] width 180 height 27
type input "08/25/2025"
click at [677, 142] on input "text" at bounding box center [685, 150] width 207 height 27
type input "NAR Inc v Kaden Mattinson"
click at [708, 262] on input "text" at bounding box center [685, 259] width 207 height 27
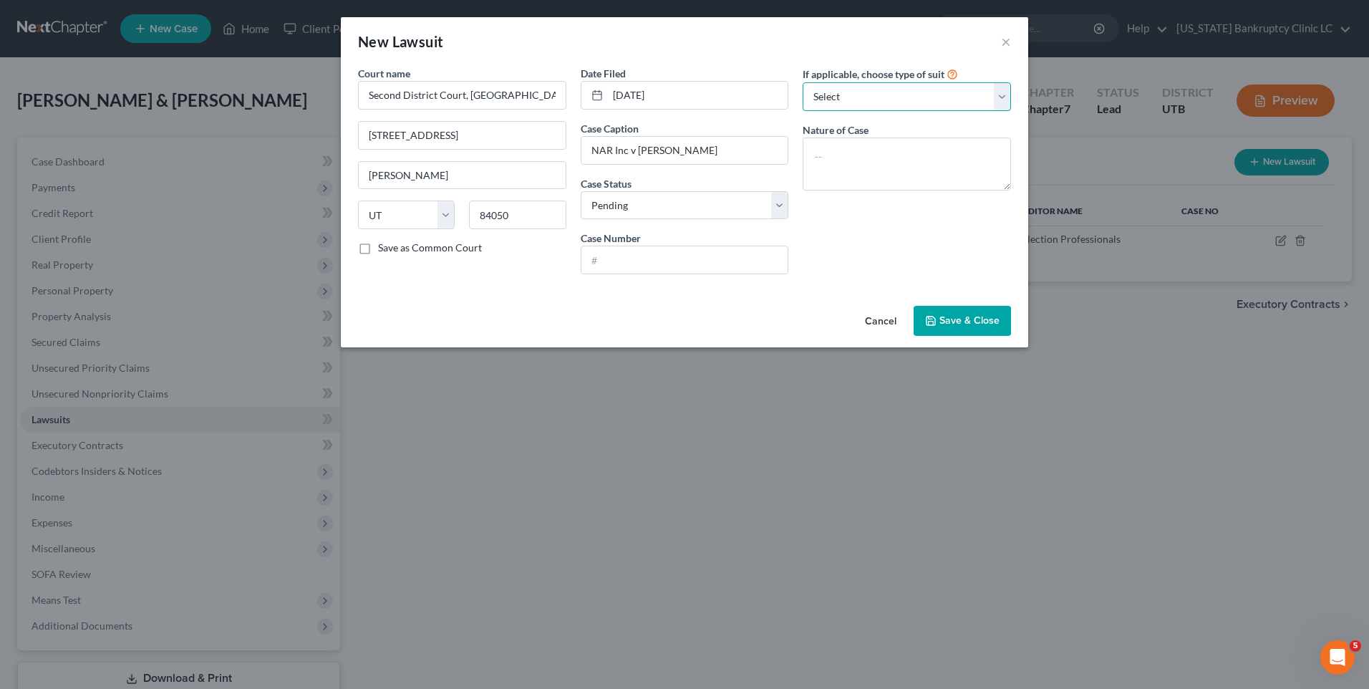
click at [869, 102] on select "Select Repossession Garnishment Foreclosure Attached, Seized, Or Levied Other" at bounding box center [907, 96] width 208 height 29
select select "4"
click at [803, 82] on select "Select Repossession Garnishment Foreclosure Attached, Seized, Or Levied Other" at bounding box center [907, 96] width 208 height 29
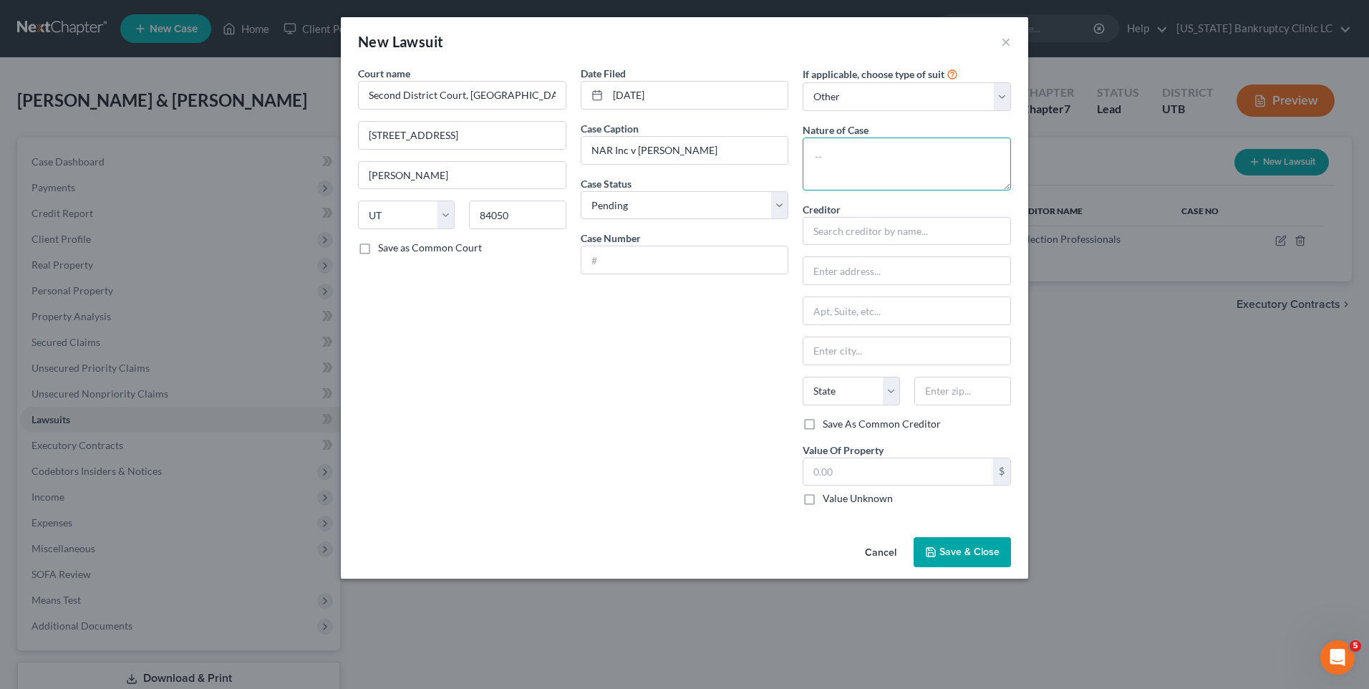
click at [884, 159] on textarea at bounding box center [907, 164] width 208 height 53
type textarea "Debt Collection"
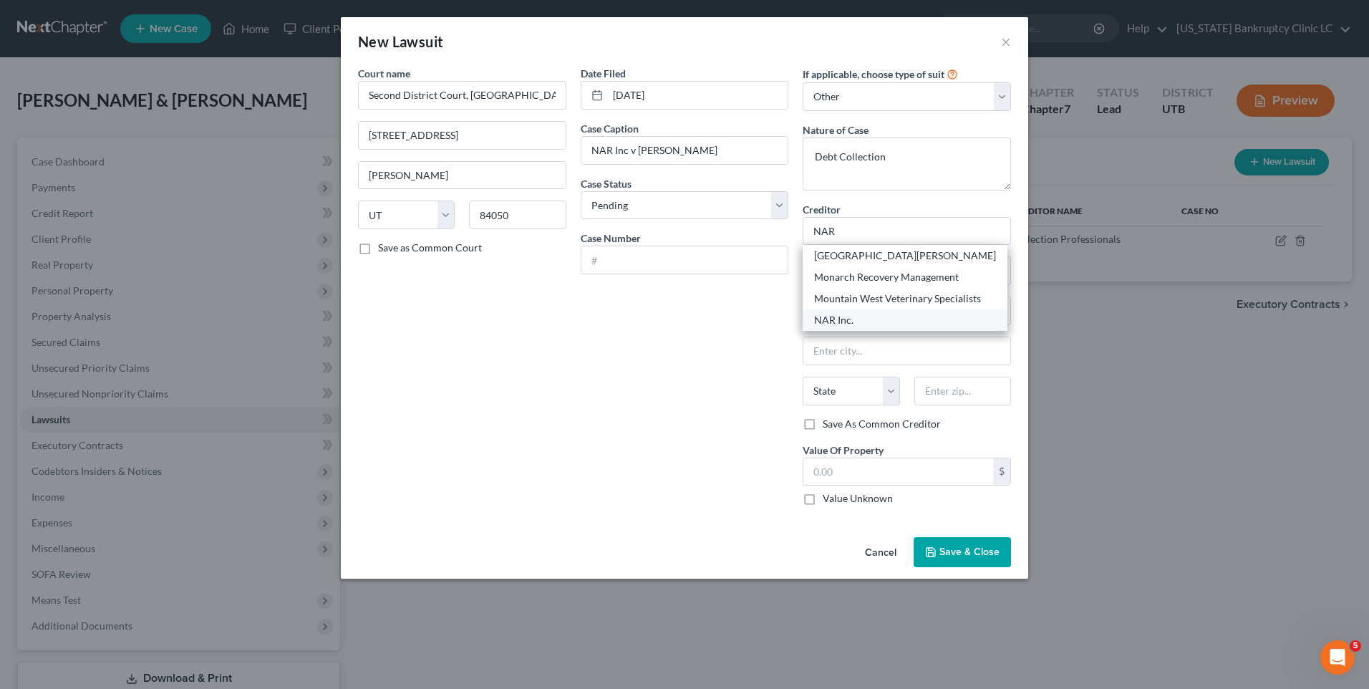
click at [865, 330] on div "NAR Inc." at bounding box center [905, 319] width 205 height 21
type input "NAR Inc."
type input "1600 W 2200 S"
type input "#410"
type input "[GEOGRAPHIC_DATA]"
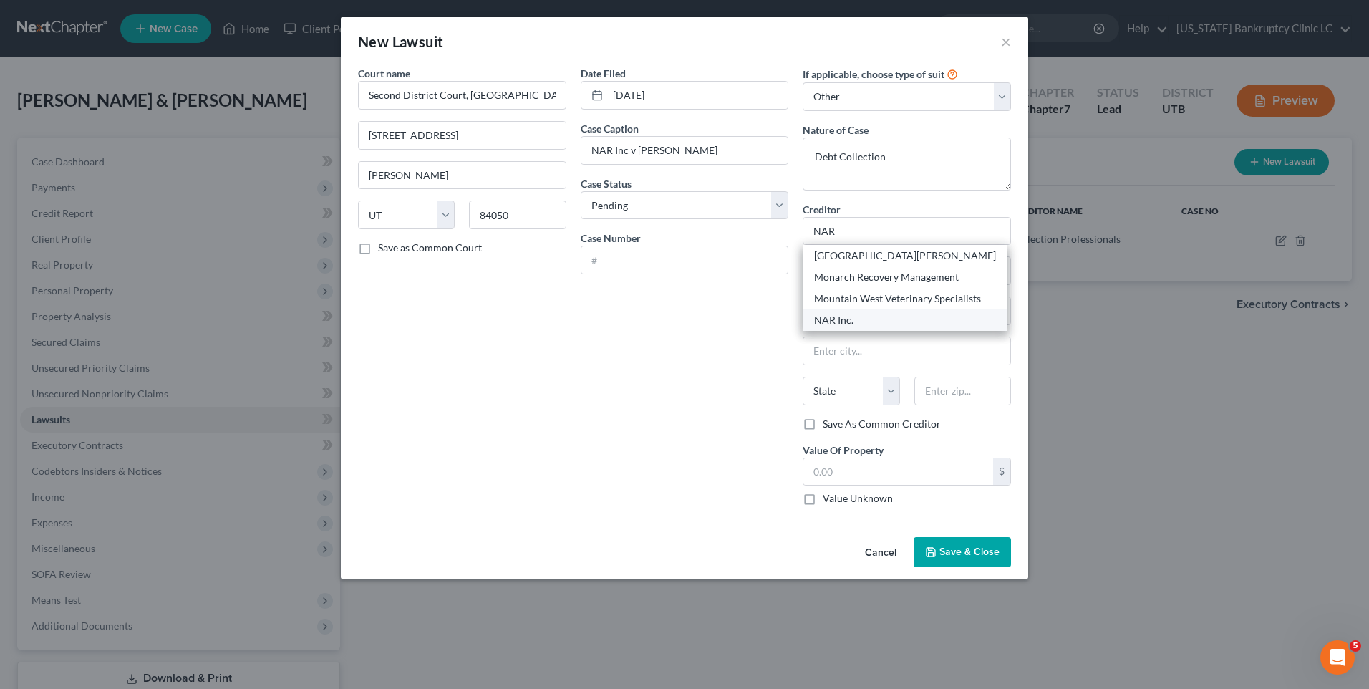
select select "46"
type input "84119"
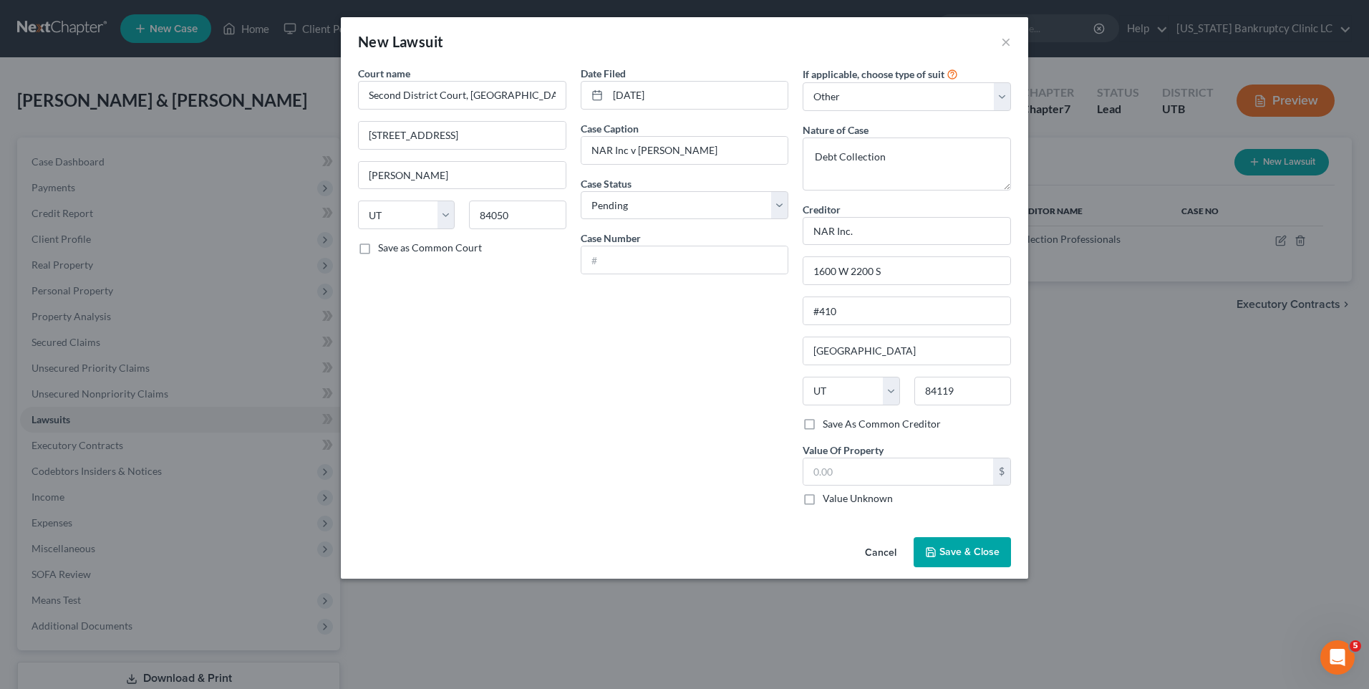
click at [947, 548] on span "Save & Close" at bounding box center [970, 552] width 60 height 12
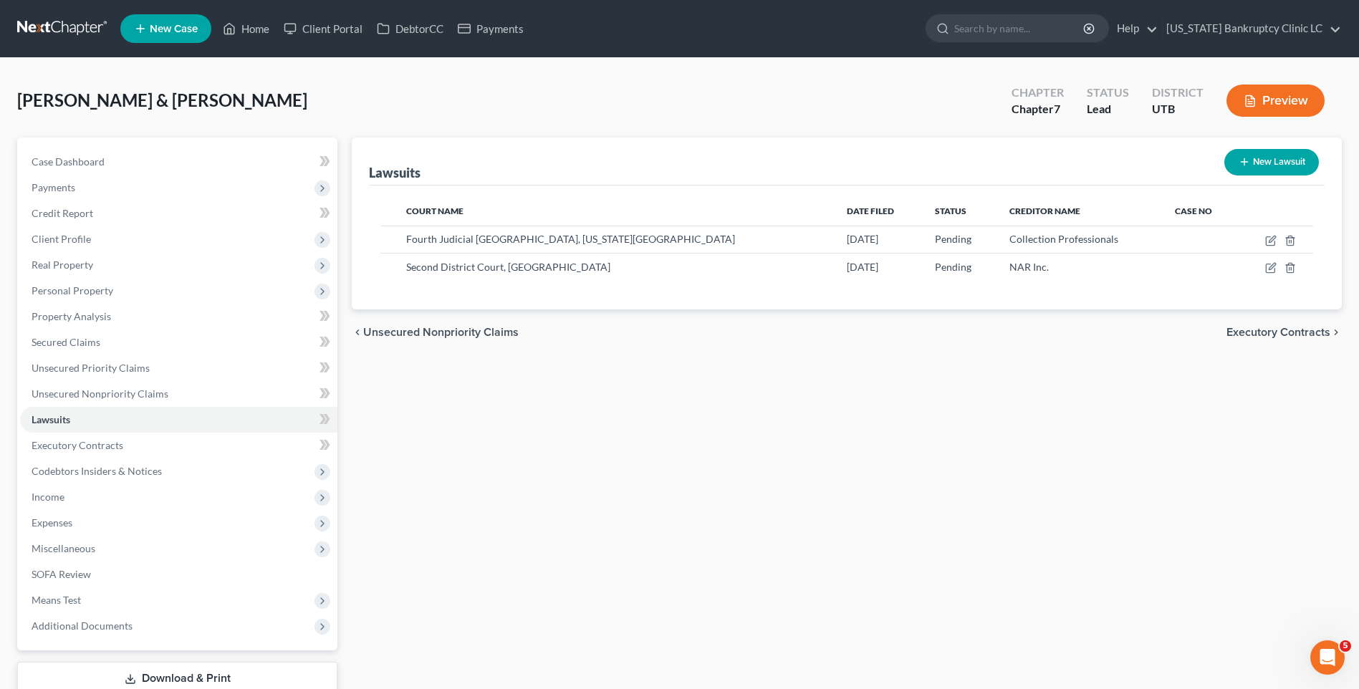
click at [1235, 155] on button "New Lawsuit" at bounding box center [1271, 162] width 95 height 26
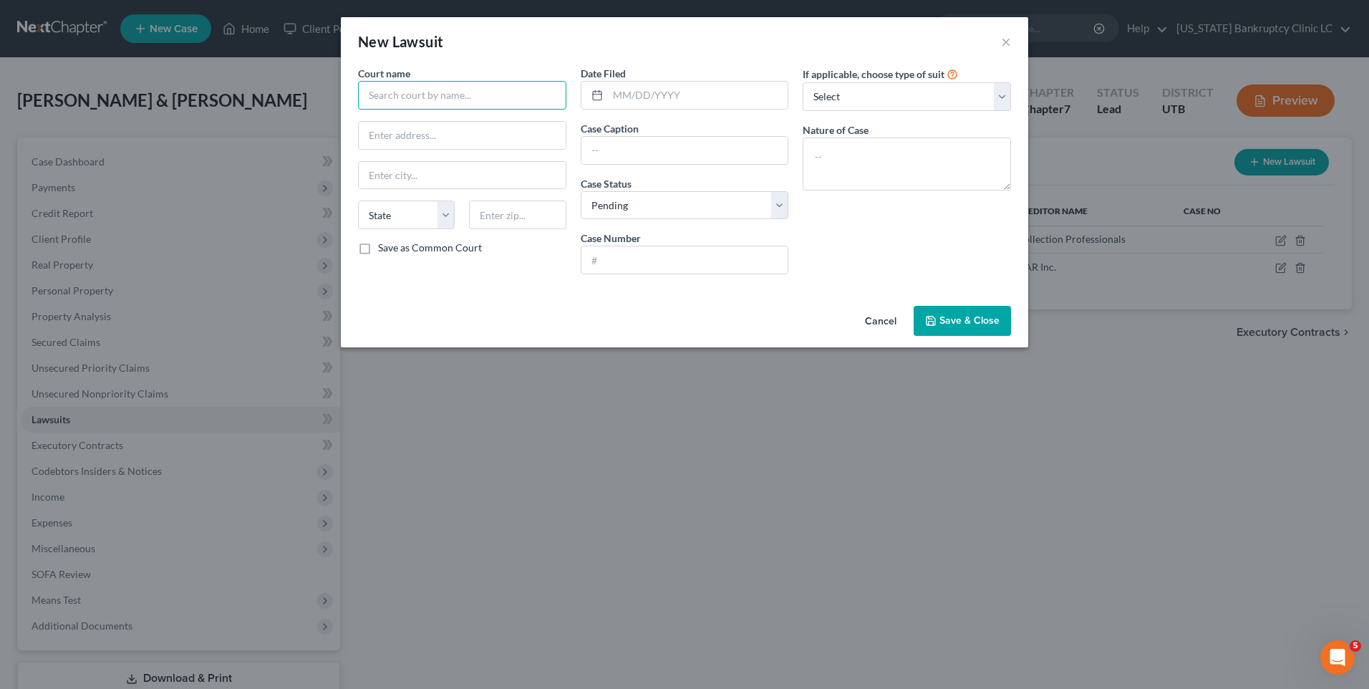
click at [463, 87] on input "text" at bounding box center [462, 95] width 208 height 29
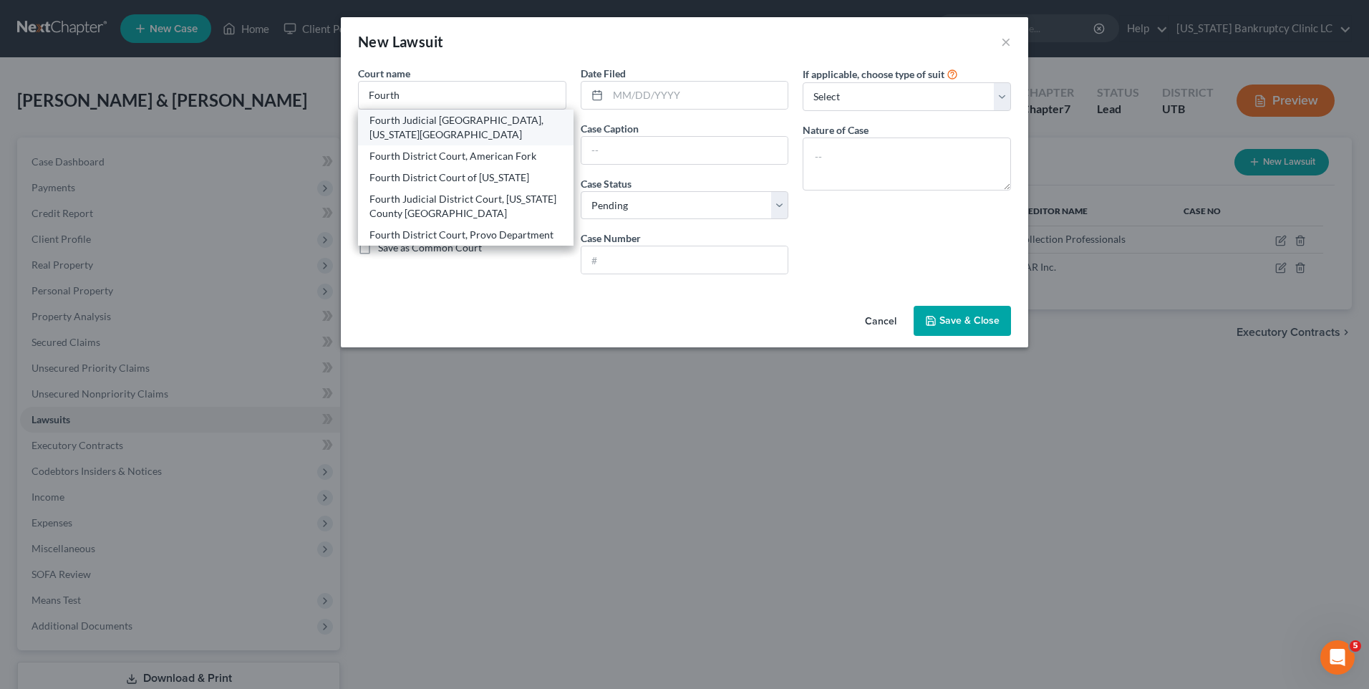
click at [462, 120] on div "Fourth Judicial District Court, Utah County" at bounding box center [466, 127] width 193 height 29
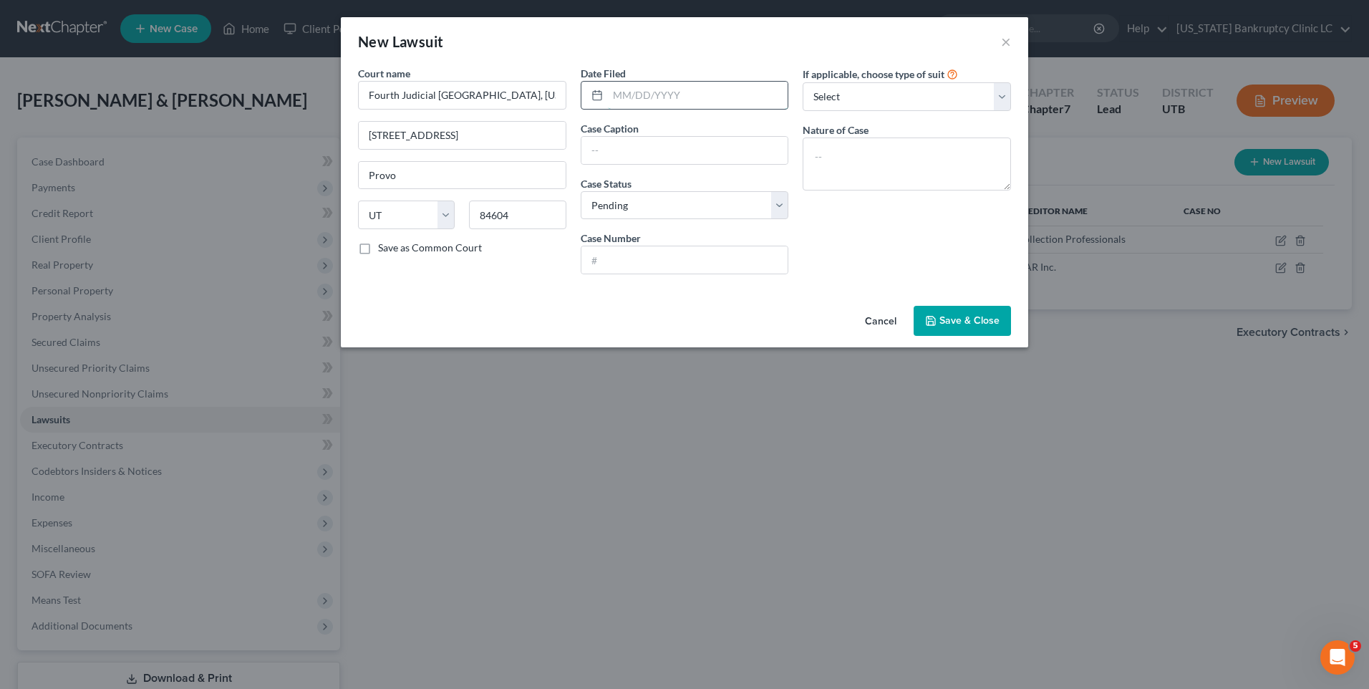
click at [657, 99] on input "text" at bounding box center [698, 95] width 180 height 27
click at [632, 143] on input "text" at bounding box center [685, 150] width 207 height 27
click at [642, 264] on input "text" at bounding box center [685, 259] width 207 height 27
click at [913, 98] on select "Select Repossession Garnishment Foreclosure Attached, Seized, Or Levied Other" at bounding box center [907, 96] width 208 height 29
click at [803, 82] on select "Select Repossession Garnishment Foreclosure Attached, Seized, Or Levied Other" at bounding box center [907, 96] width 208 height 29
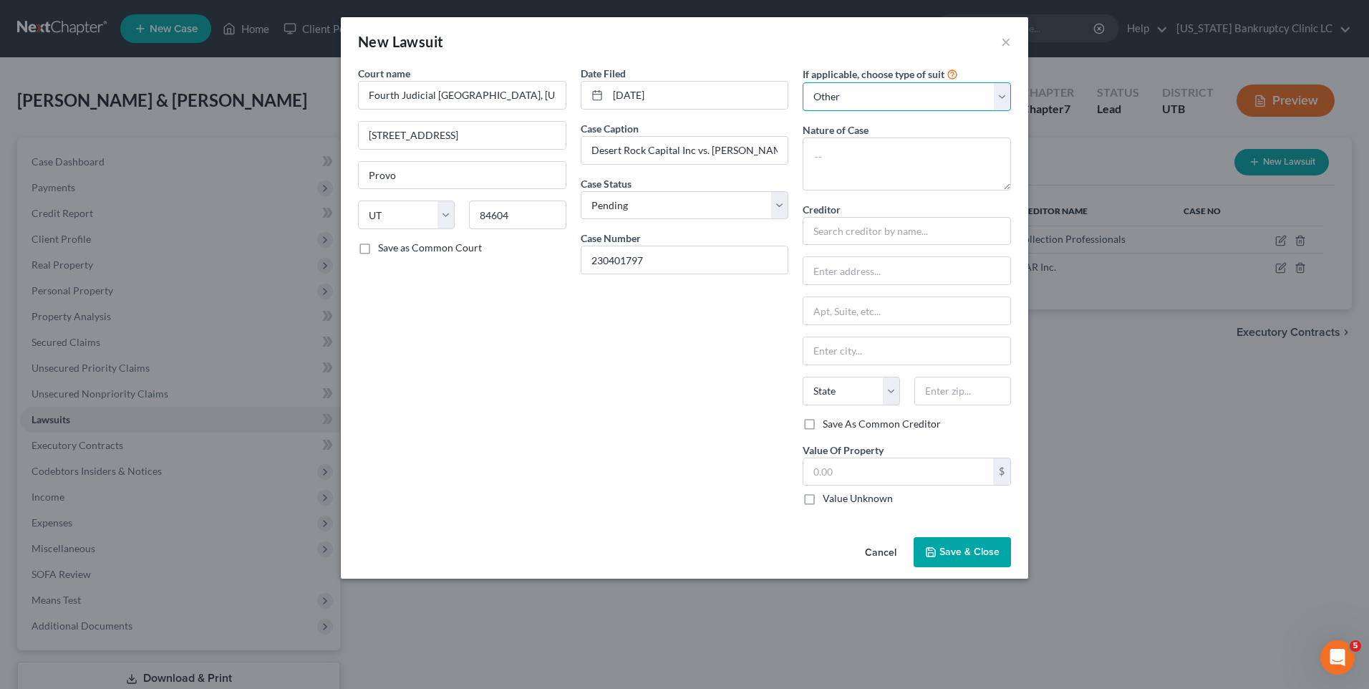
click at [856, 94] on select "Select Repossession Garnishment Foreclosure Attached, Seized, Or Levied Other" at bounding box center [907, 96] width 208 height 29
click at [803, 82] on select "Select Repossession Garnishment Foreclosure Attached, Seized, Or Levied Other" at bounding box center [907, 96] width 208 height 29
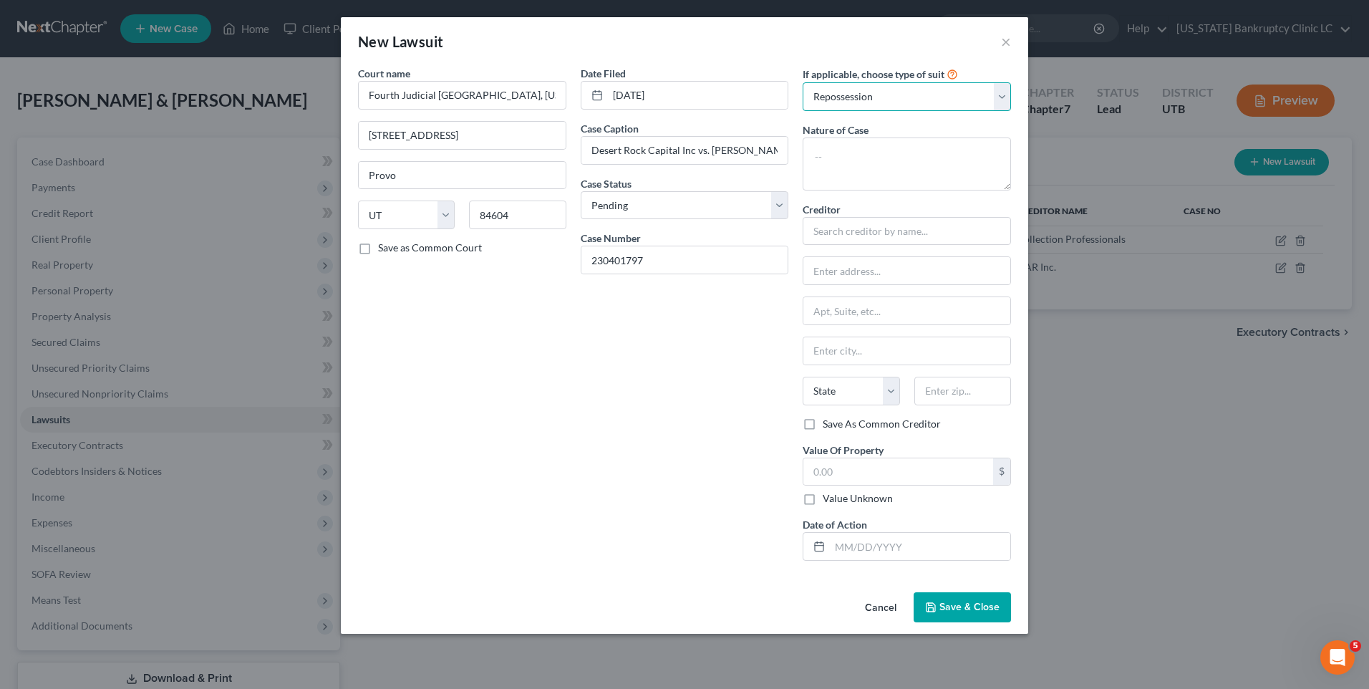
click at [883, 106] on select "Select Repossession Garnishment Foreclosure Attached, Seized, Or Levied Other" at bounding box center [907, 96] width 208 height 29
click at [803, 82] on select "Select Repossession Garnishment Foreclosure Attached, Seized, Or Levied Other" at bounding box center [907, 96] width 208 height 29
click at [865, 245] on input "text" at bounding box center [907, 231] width 208 height 29
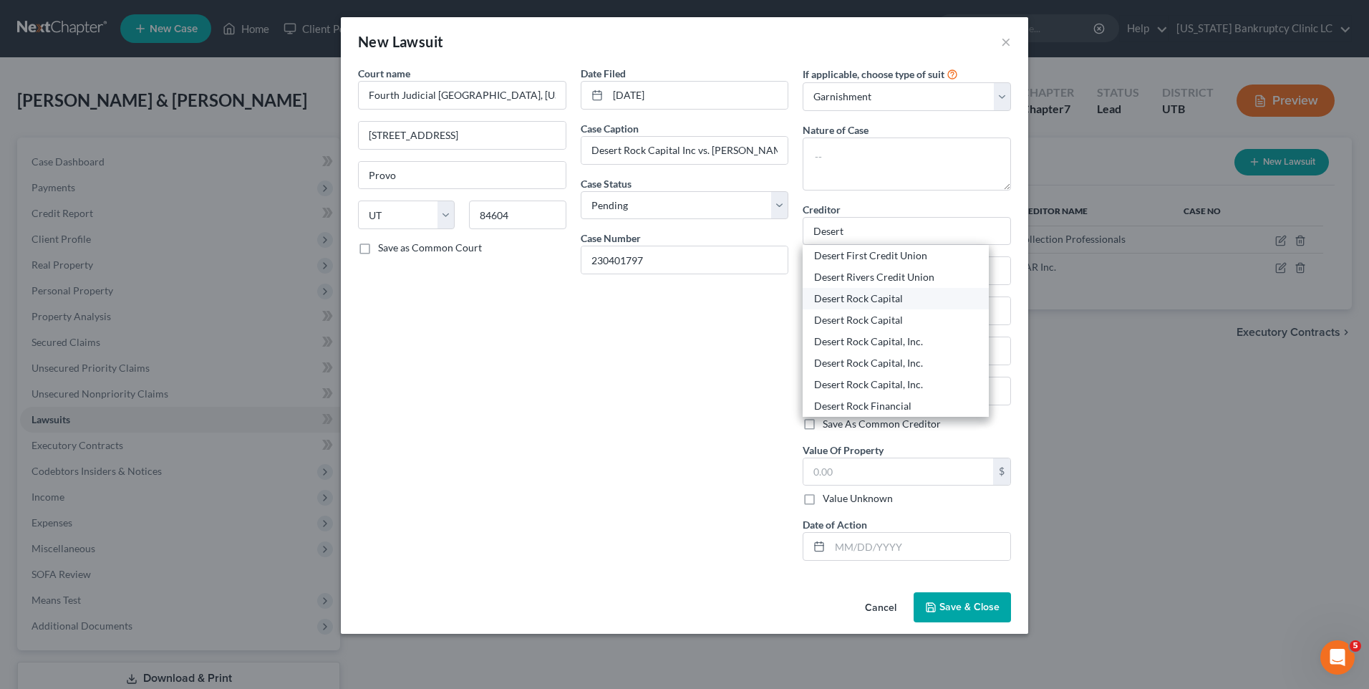
click at [890, 298] on div "Desert Rock Capital" at bounding box center [895, 298] width 163 height 14
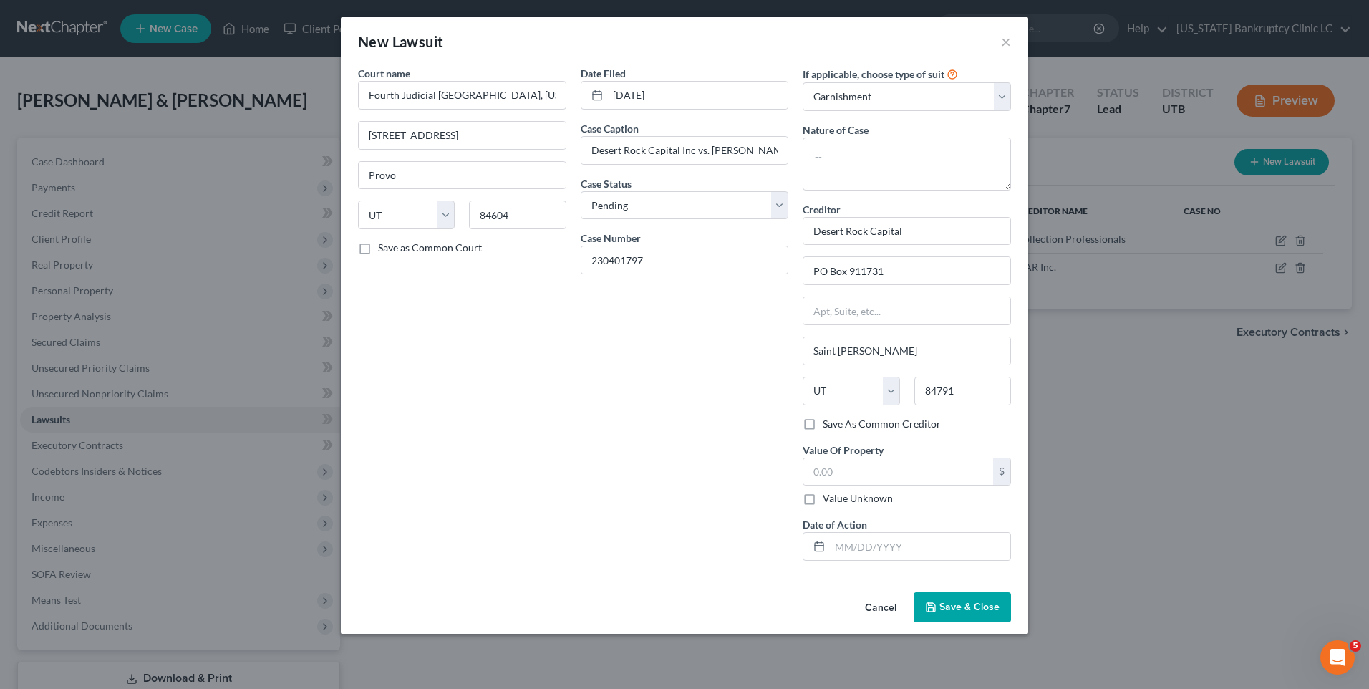
click at [951, 607] on span "Save & Close" at bounding box center [970, 607] width 60 height 12
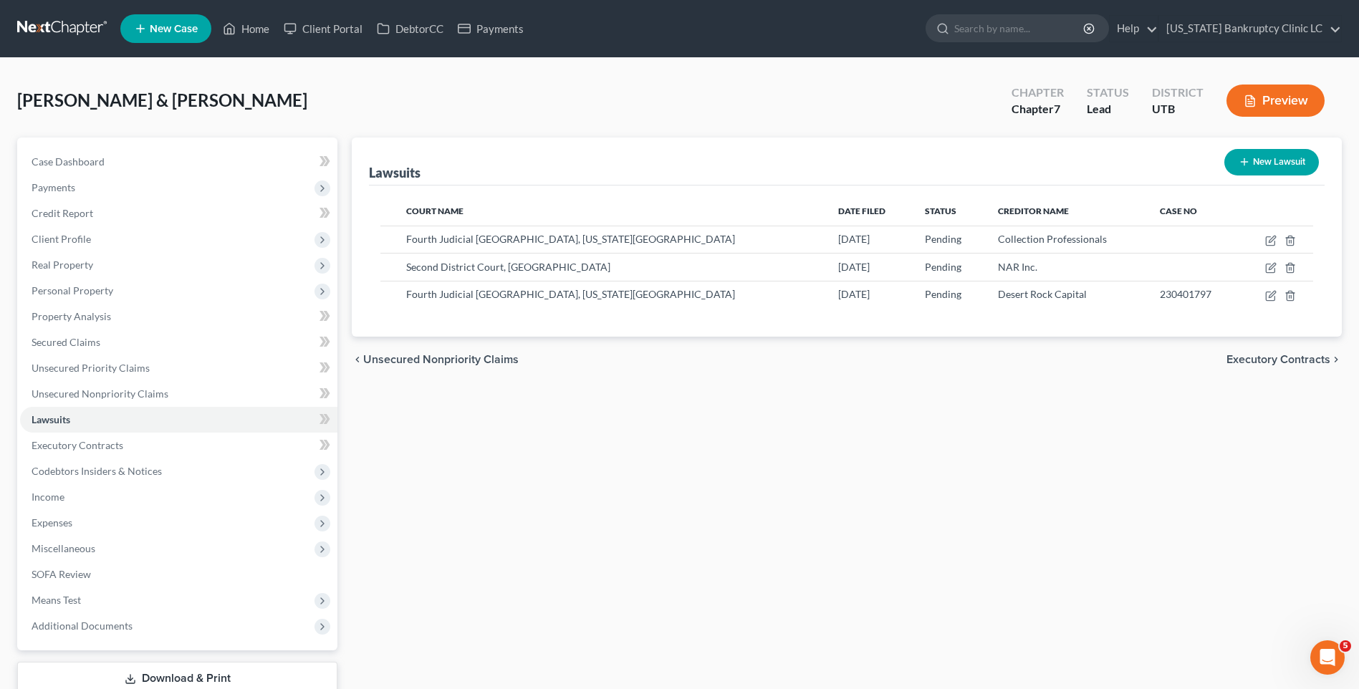
click at [1278, 150] on button "New Lawsuit" at bounding box center [1271, 162] width 95 height 26
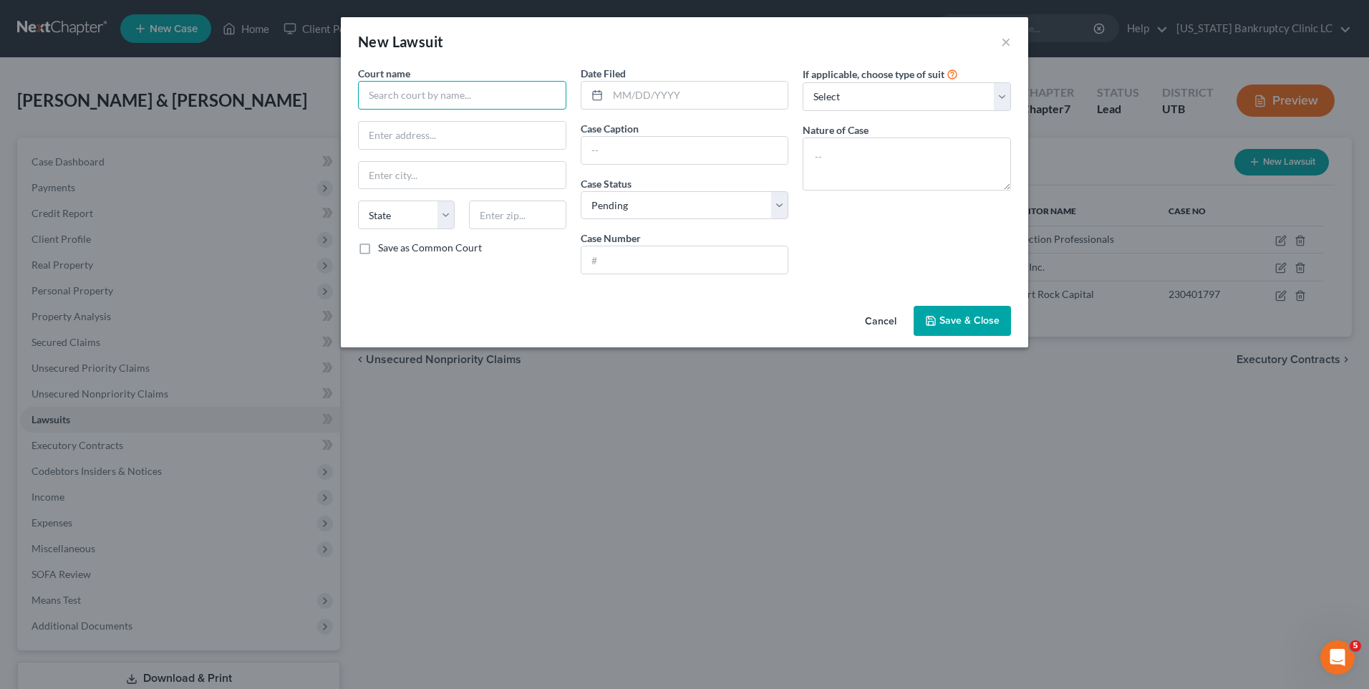
click at [418, 103] on input "text" at bounding box center [462, 95] width 208 height 29
click at [430, 120] on div "Ogden City Justice Court" at bounding box center [444, 120] width 149 height 14
click at [737, 97] on input "text" at bounding box center [698, 95] width 180 height 27
click at [685, 166] on div "Date Filed 07/09/2024 Case Caption Case Status * Select Pending On Appeal Concl…" at bounding box center [685, 176] width 223 height 220
click at [688, 160] on input "text" at bounding box center [685, 150] width 207 height 27
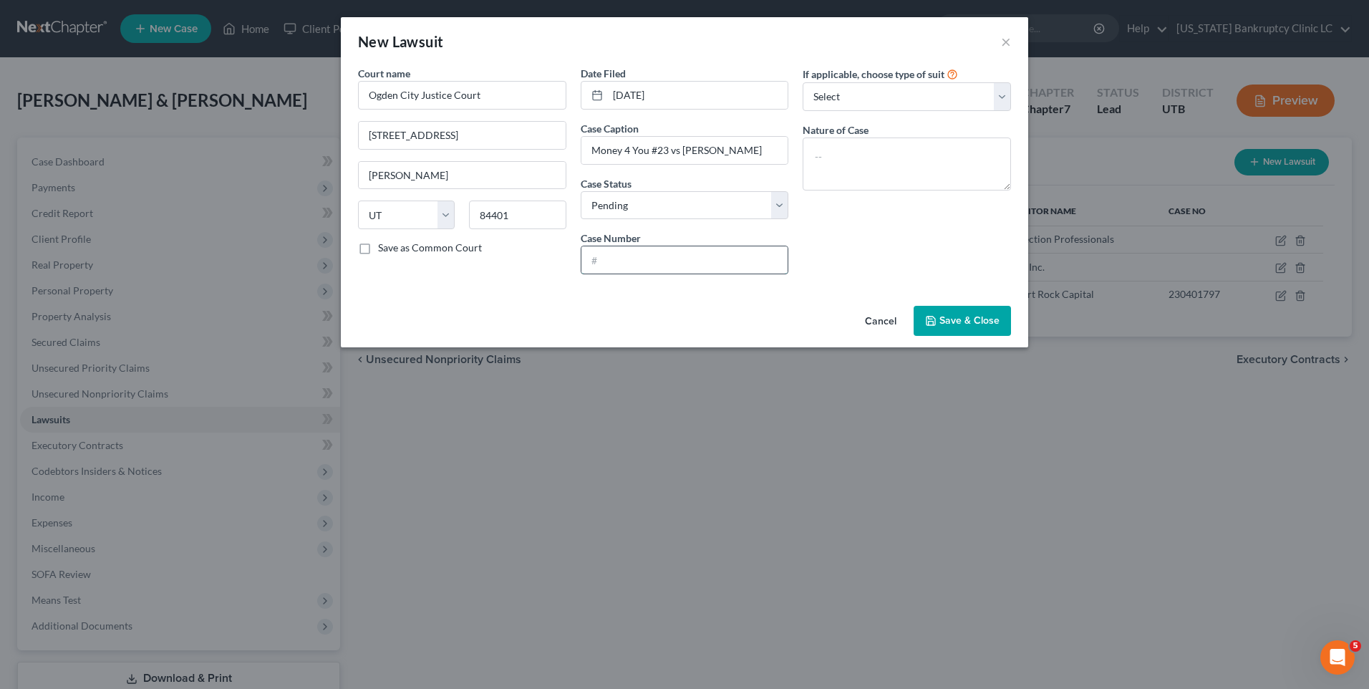
click at [652, 259] on input "text" at bounding box center [685, 259] width 207 height 27
click at [826, 101] on select "Select Repossession Garnishment Foreclosure Attached, Seized, Or Levied Other" at bounding box center [907, 96] width 208 height 29
click at [803, 82] on select "Select Repossession Garnishment Foreclosure Attached, Seized, Or Levied Other" at bounding box center [907, 96] width 208 height 29
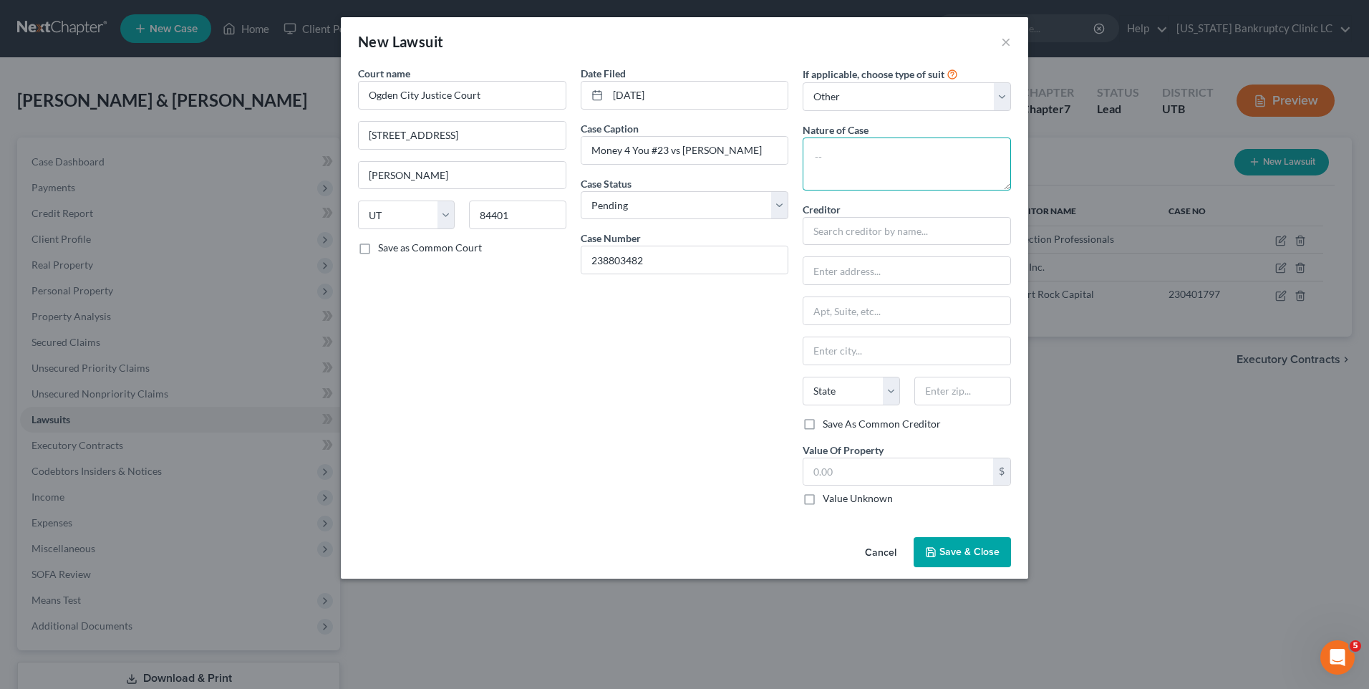
click at [870, 169] on textarea at bounding box center [907, 164] width 208 height 53
click at [848, 236] on input "text" at bounding box center [907, 231] width 208 height 29
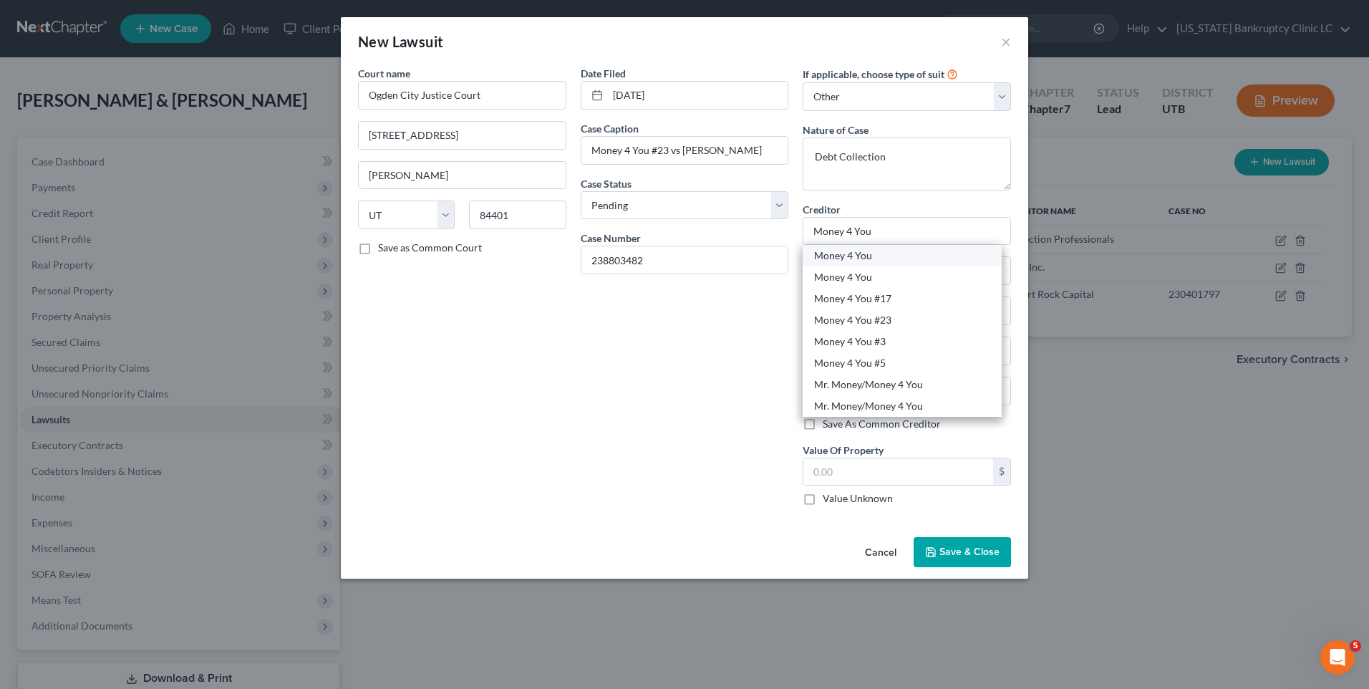
click at [887, 254] on div "Money 4 You" at bounding box center [902, 256] width 176 height 14
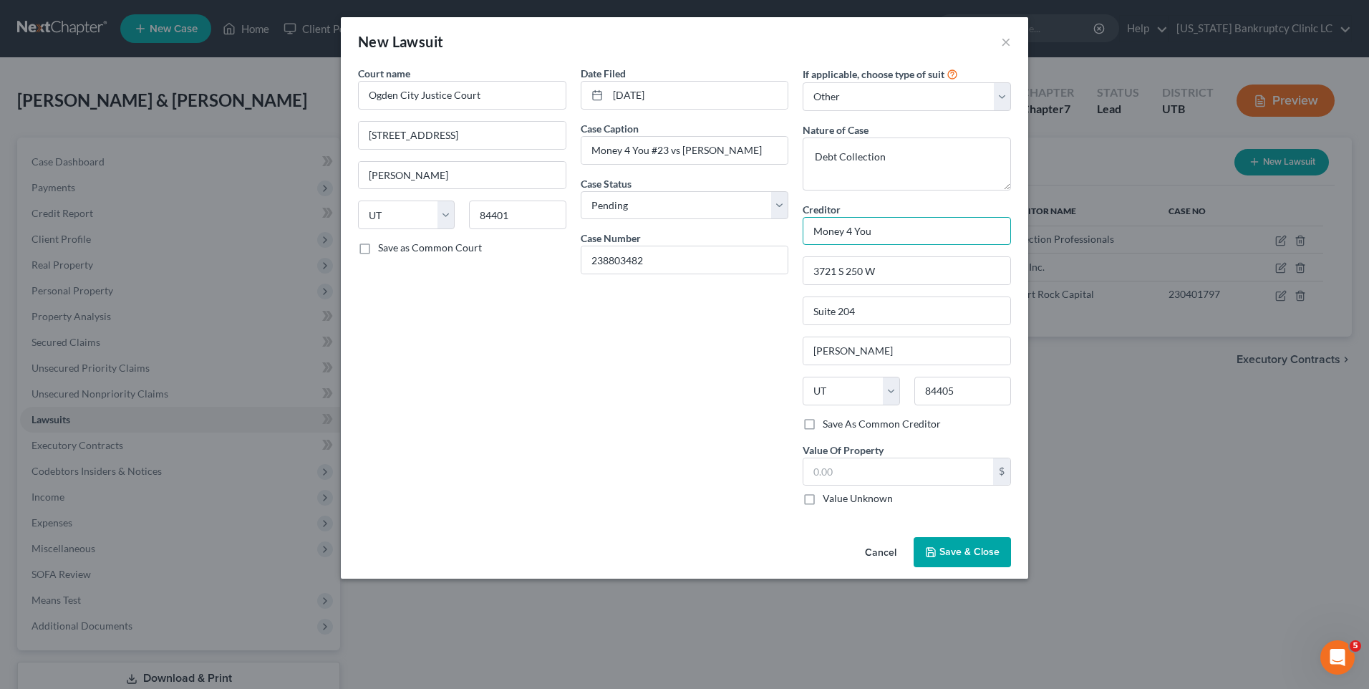
click at [912, 238] on input "Money 4 You" at bounding box center [907, 231] width 208 height 29
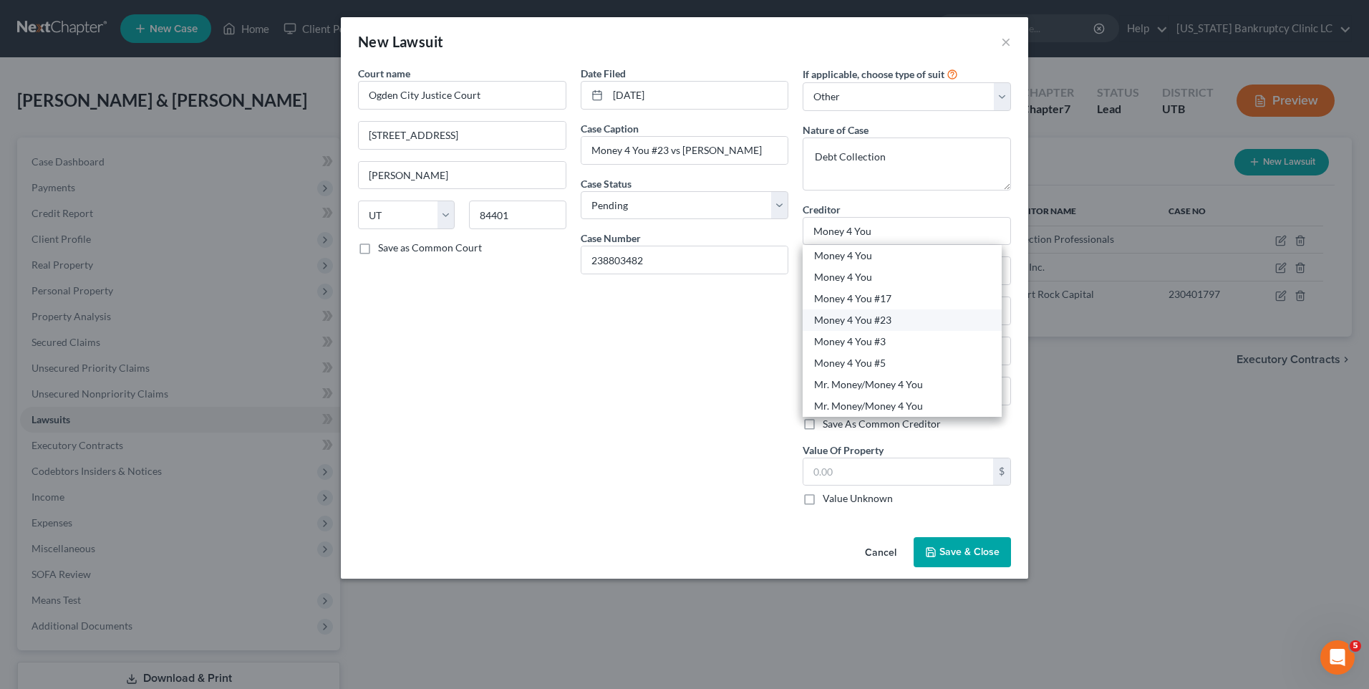
click at [897, 327] on div "Money 4 You #23" at bounding box center [902, 320] width 176 height 14
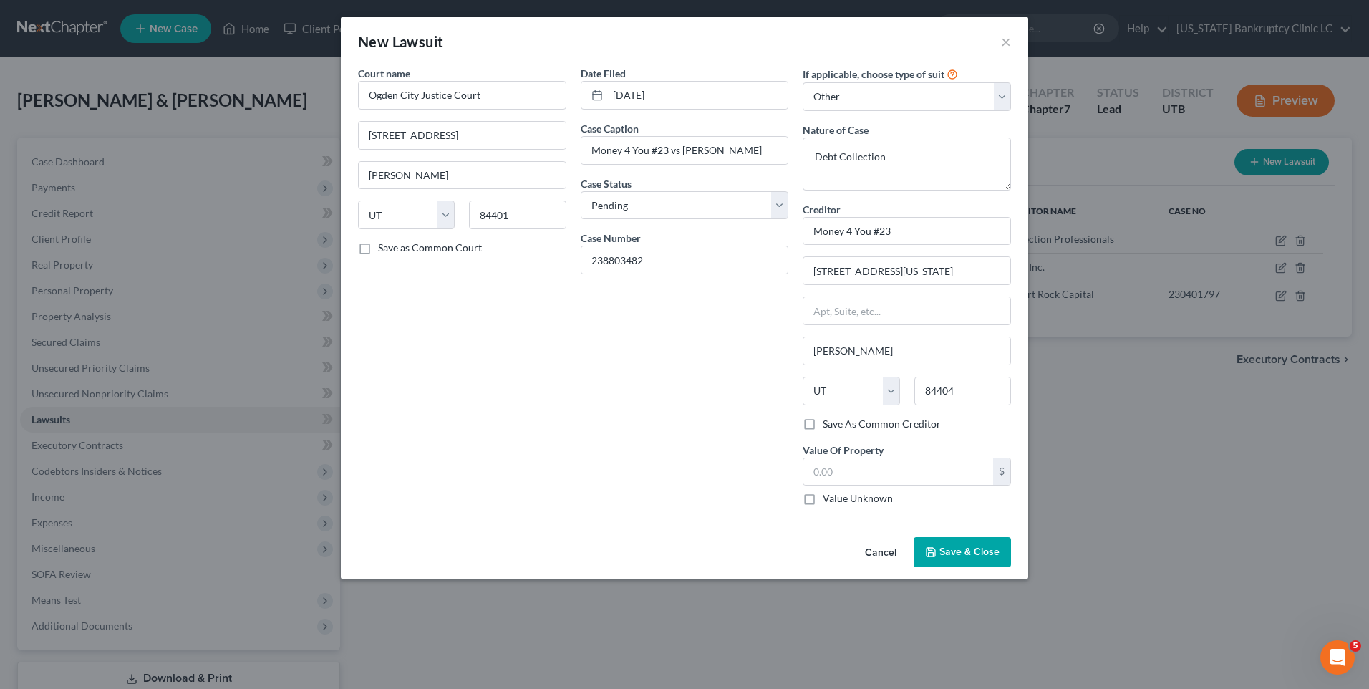
click at [972, 550] on span "Save & Close" at bounding box center [970, 552] width 60 height 12
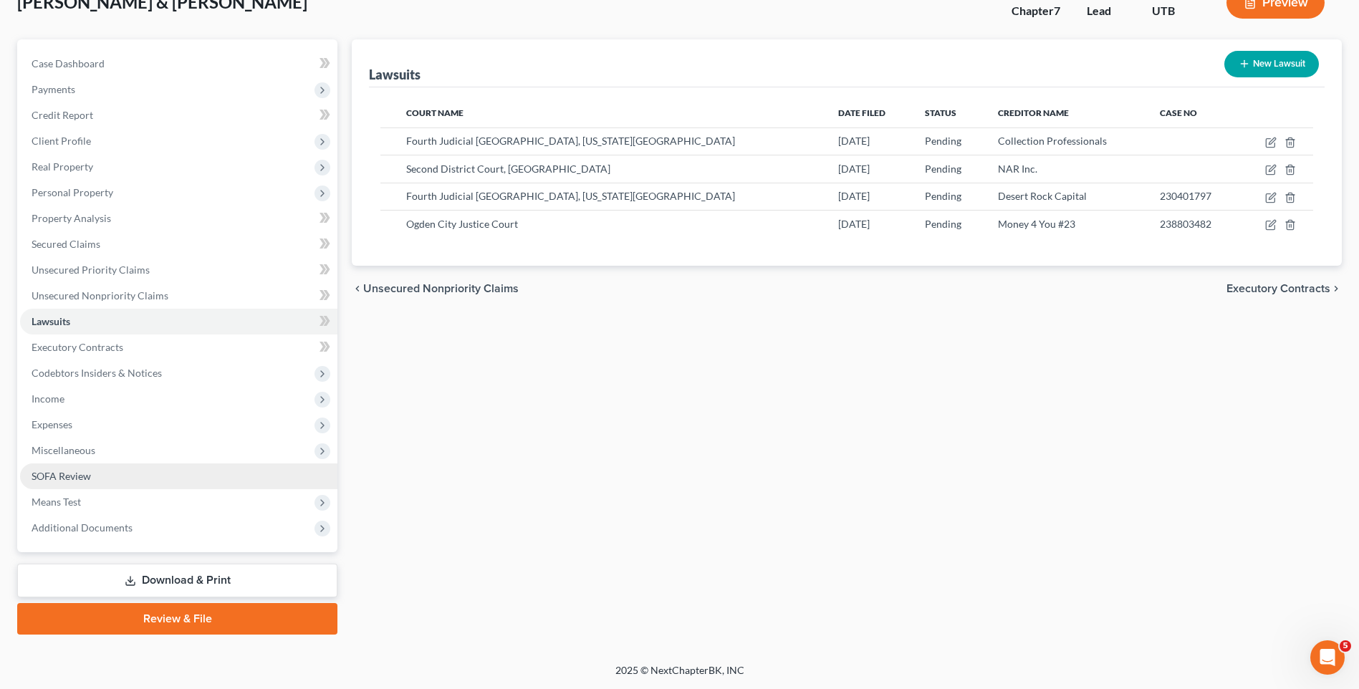
drag, startPoint x: 92, startPoint y: 477, endPoint x: 120, endPoint y: 471, distance: 28.5
click at [92, 477] on link "SOFA Review" at bounding box center [178, 476] width 317 height 26
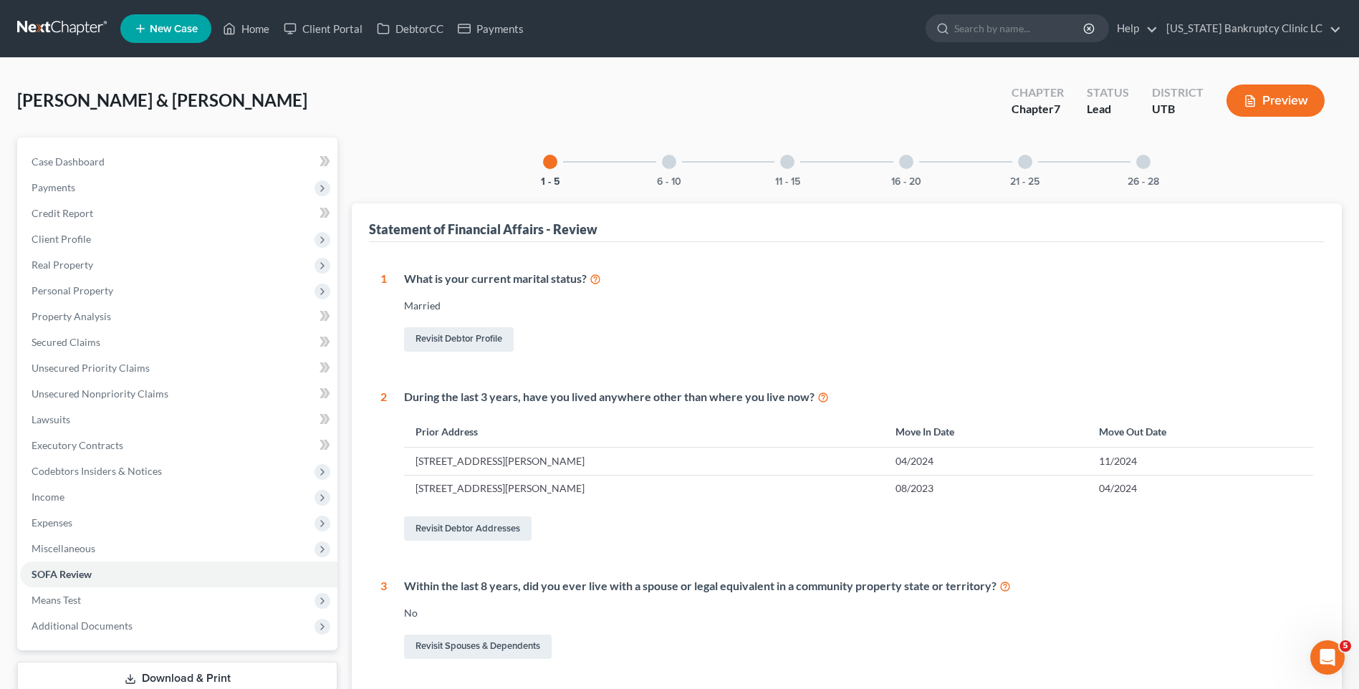
click at [1023, 163] on div at bounding box center [1025, 162] width 14 height 14
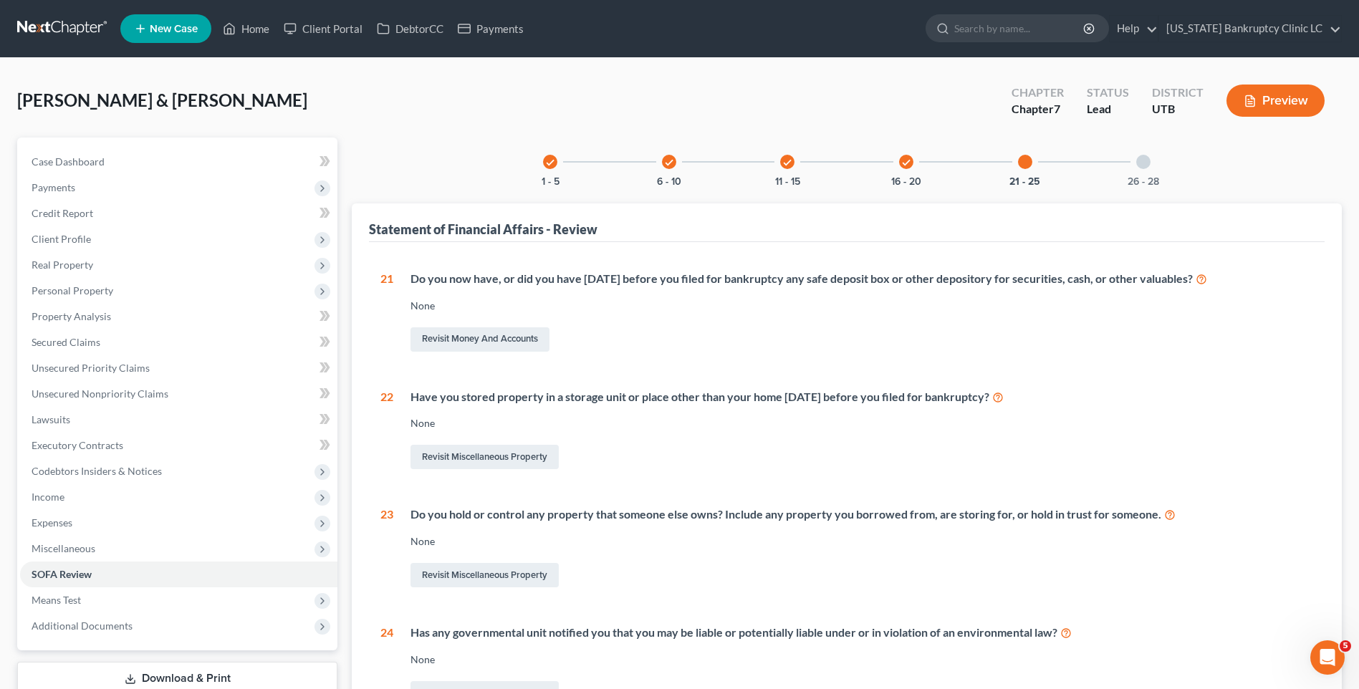
click at [1034, 162] on div "21 - 25" at bounding box center [1025, 162] width 49 height 49
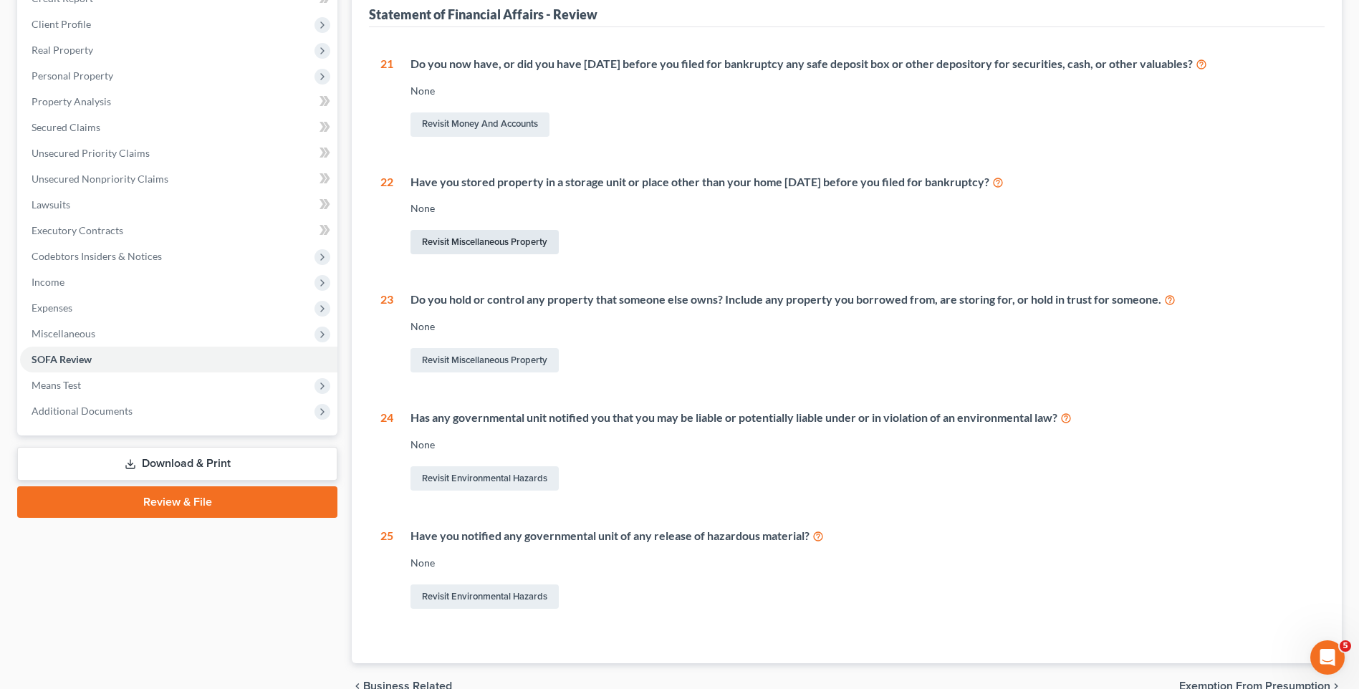
click at [449, 241] on link "Revisit Miscellaneous Property" at bounding box center [484, 242] width 148 height 24
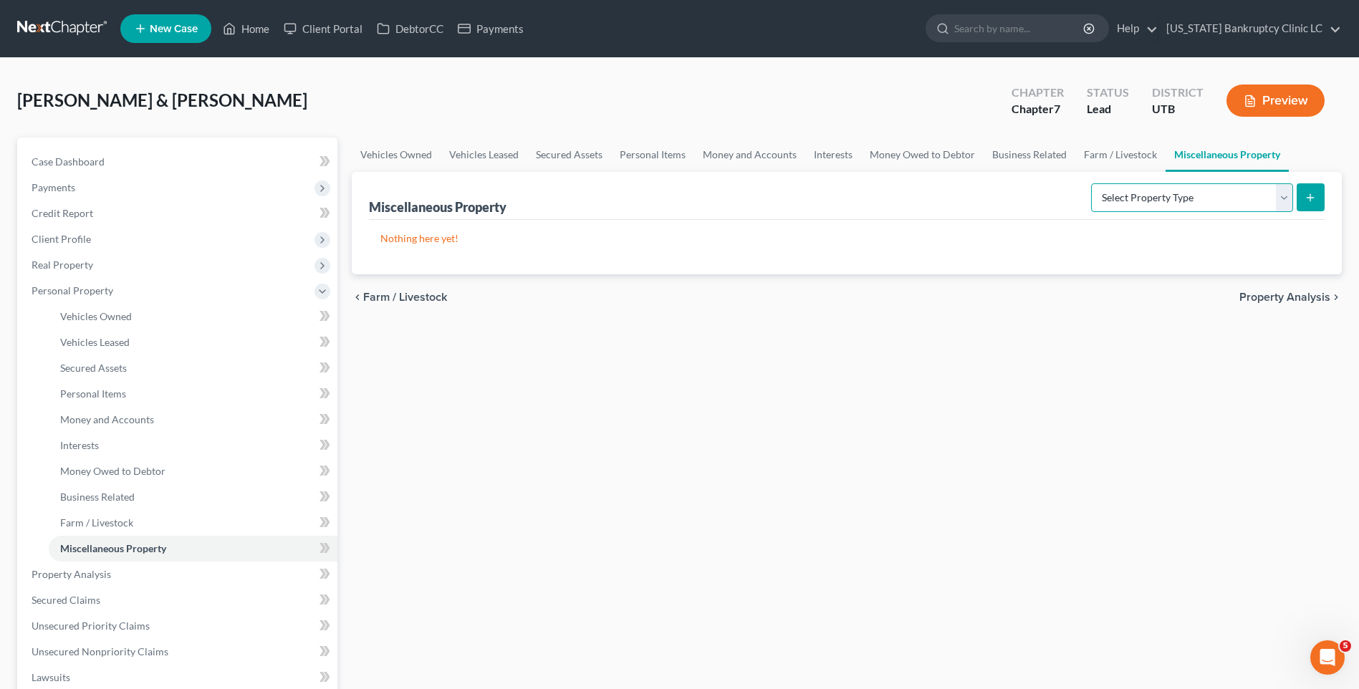
click at [1190, 201] on select "Select Property Type Assigned for Creditor Benefit Within 1 Year Holding for An…" at bounding box center [1192, 197] width 202 height 29
click at [1091, 183] on select "Select Property Type Assigned for Creditor Benefit Within 1 Year Holding for An…" at bounding box center [1192, 197] width 202 height 29
click at [1302, 196] on button "submit" at bounding box center [1310, 197] width 28 height 28
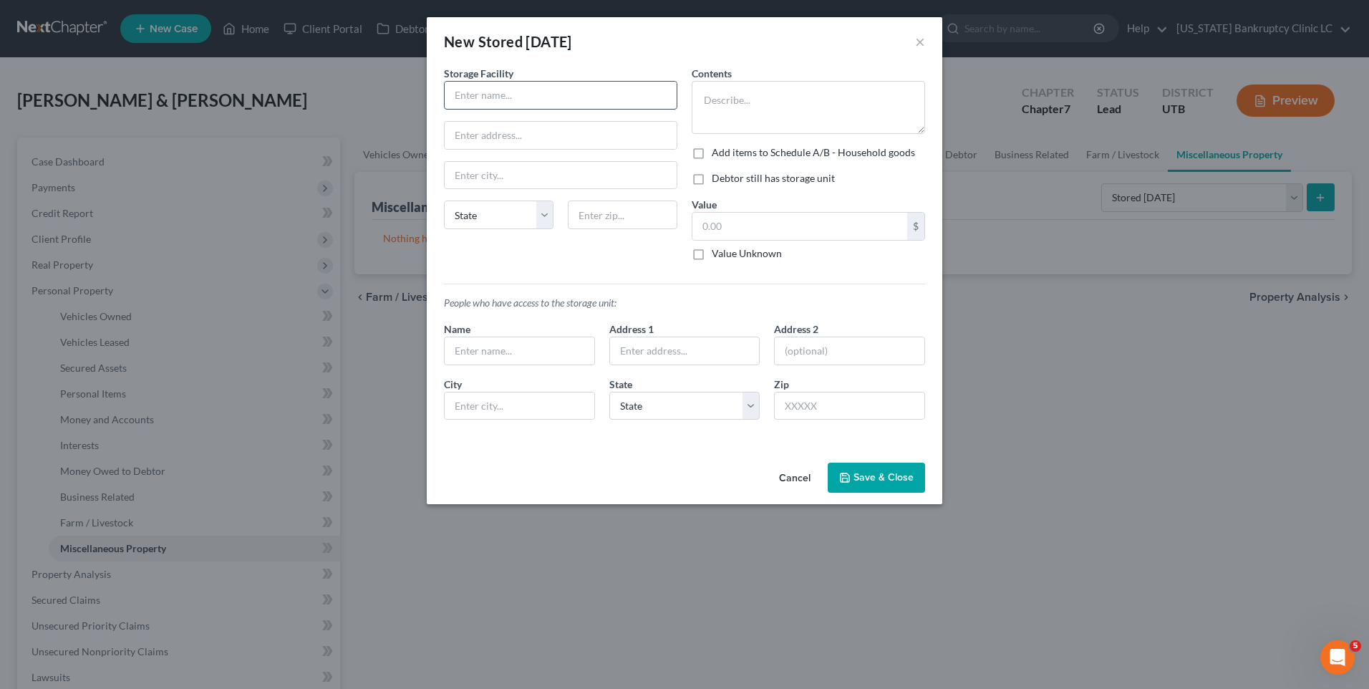
click at [573, 103] on input "text" at bounding box center [561, 95] width 232 height 27
drag, startPoint x: 582, startPoint y: 104, endPoint x: 379, endPoint y: 90, distance: 203.1
click at [379, 90] on div "New Stored Within 1 Year × An exemption set must first be selected from the Fil…" at bounding box center [684, 344] width 1369 height 689
click at [531, 144] on input "text" at bounding box center [561, 135] width 232 height 27
drag, startPoint x: 730, startPoint y: 42, endPoint x: 803, endPoint y: 91, distance: 88.2
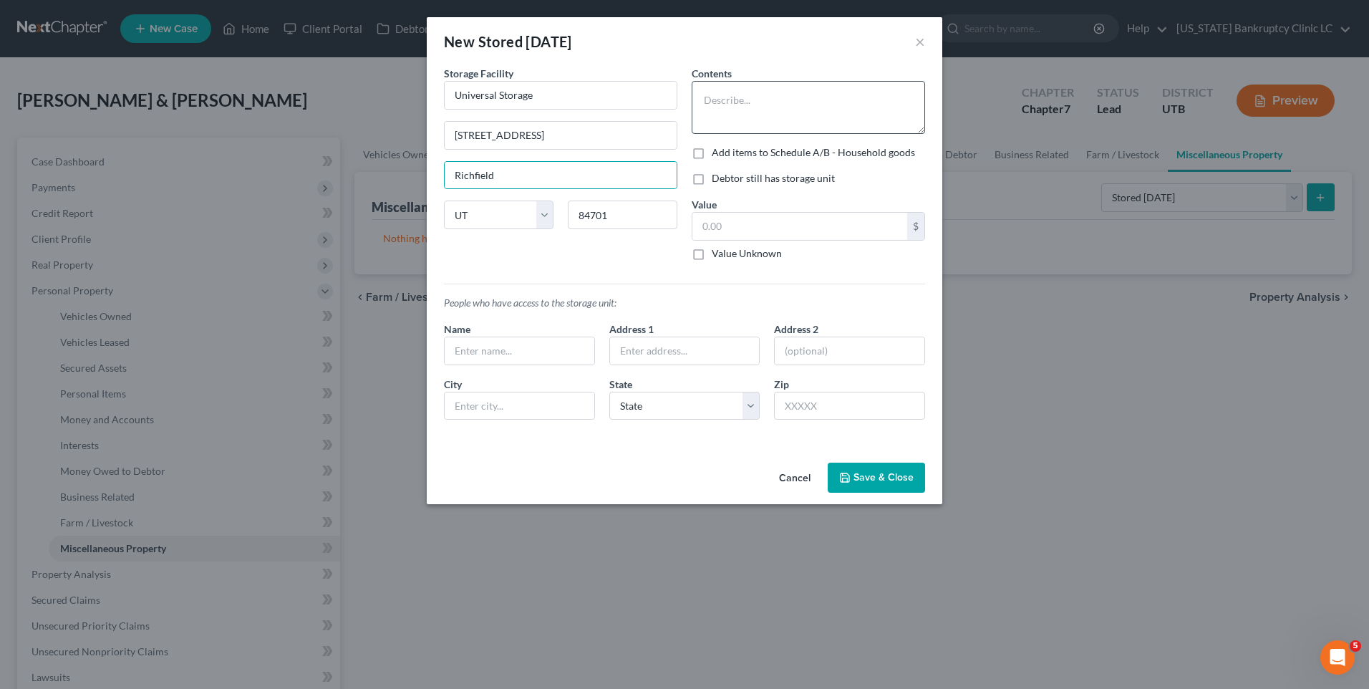
click at [730, 42] on div "New Stored Within 1 Year ×" at bounding box center [685, 41] width 516 height 49
click at [764, 88] on textarea at bounding box center [808, 107] width 233 height 53
click at [712, 176] on label "Debtor still has storage unit" at bounding box center [773, 178] width 123 height 14
click at [718, 176] on input "Debtor still has storage unit" at bounding box center [722, 175] width 9 height 9
click at [865, 472] on button "Save & Close" at bounding box center [876, 478] width 97 height 30
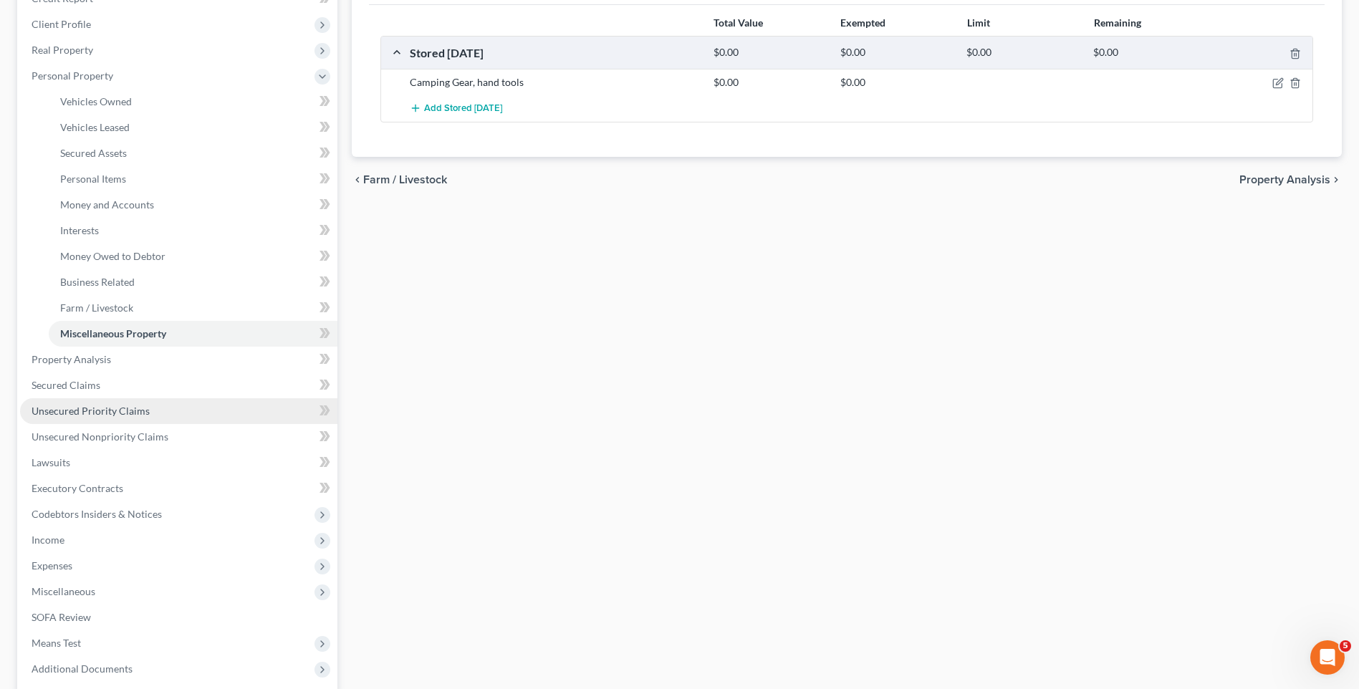
click at [102, 407] on span "Unsecured Priority Claims" at bounding box center [91, 411] width 118 height 12
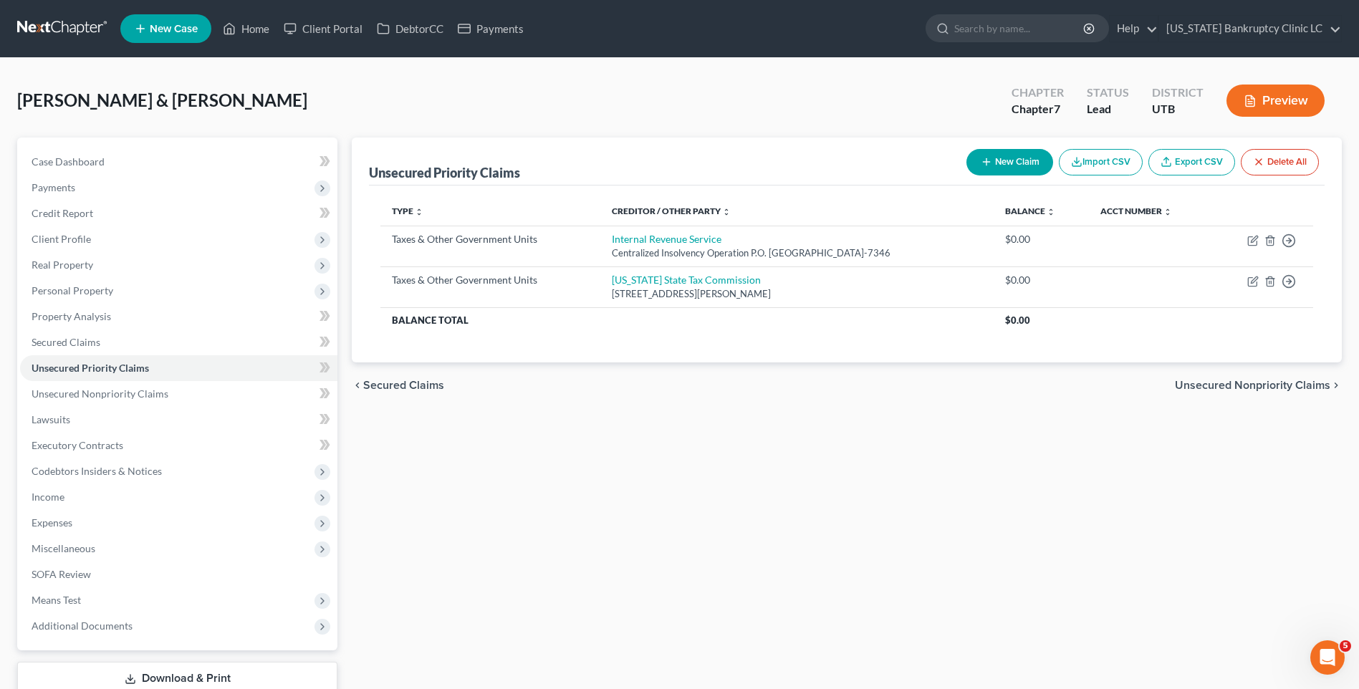
click at [1006, 165] on button "New Claim" at bounding box center [1009, 162] width 87 height 26
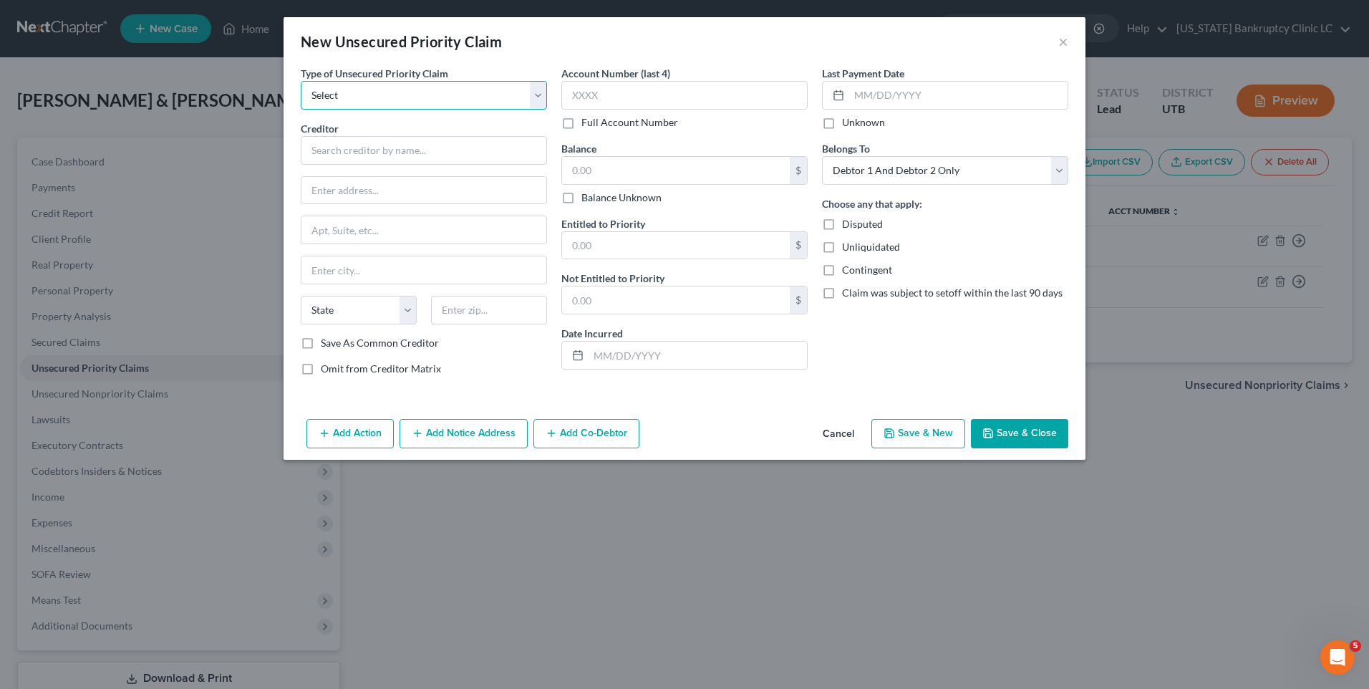
click at [322, 98] on select "Select Taxes & Other Government Units Domestic Support Obligations Extensions o…" at bounding box center [424, 95] width 246 height 29
click at [301, 81] on select "Select Taxes & Other Government Units Domestic Support Obligations Extensions o…" at bounding box center [424, 95] width 246 height 29
click at [379, 154] on input "text" at bounding box center [424, 150] width 246 height 29
click at [441, 138] on input "O" at bounding box center [424, 150] width 246 height 29
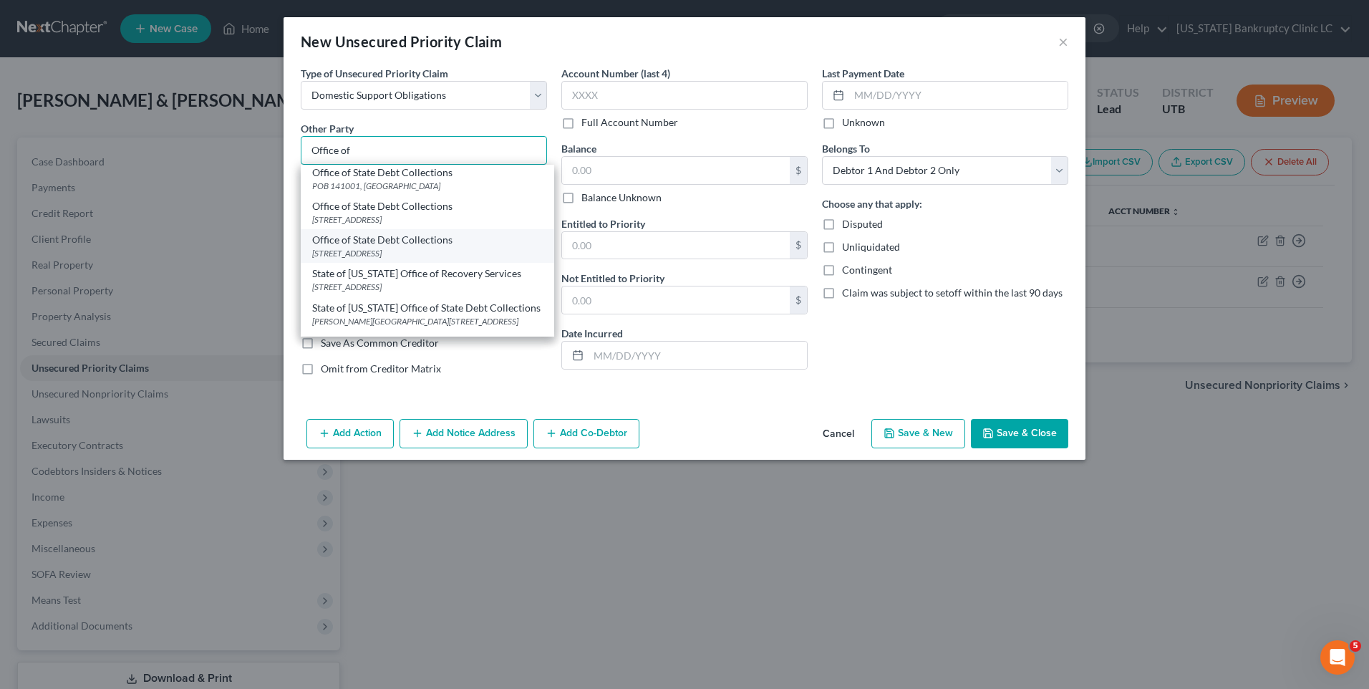
scroll to position [143, 0]
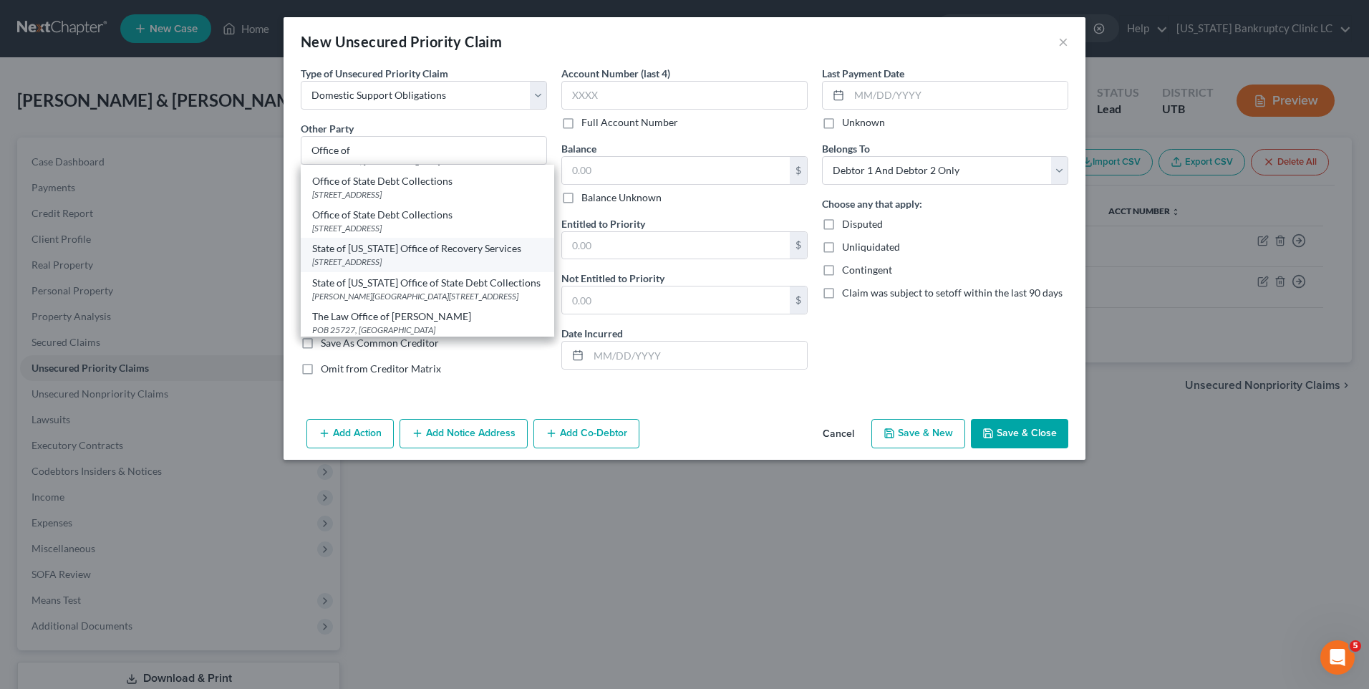
click at [430, 256] on div "PO Box 45033, Salt Lake City, UT 84145-0033" at bounding box center [427, 262] width 231 height 12
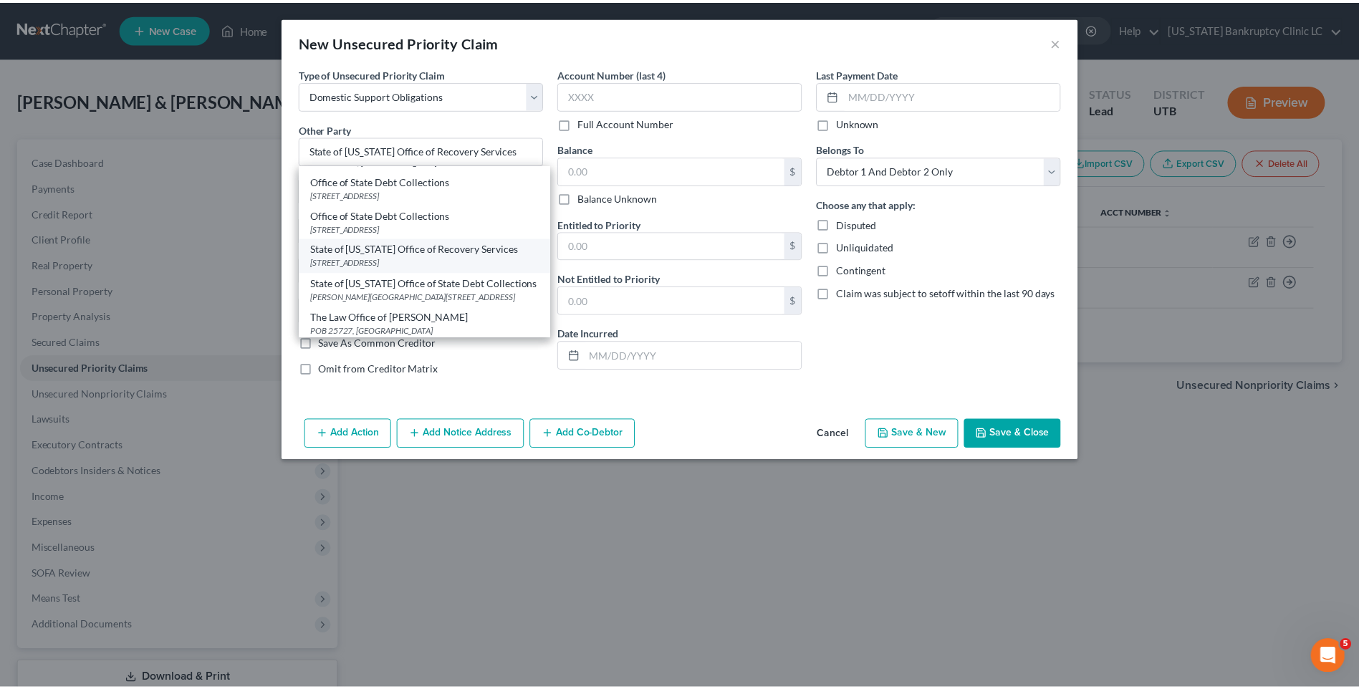
scroll to position [0, 0]
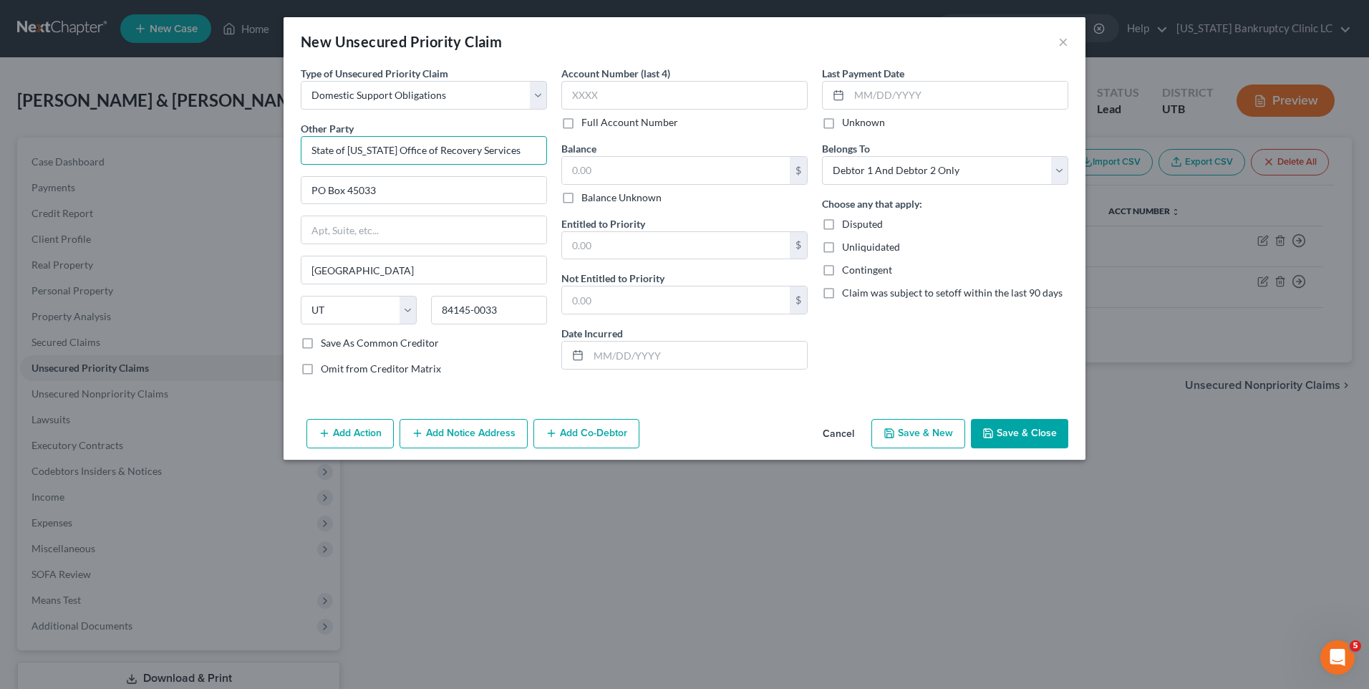
drag, startPoint x: 511, startPoint y: 153, endPoint x: 72, endPoint y: 149, distance: 438.3
click at [69, 153] on div "New Unsecured Priority Claim × Type of Unsecured Priority Claim * Select Taxes …" at bounding box center [684, 344] width 1369 height 689
click at [1017, 440] on button "Save & Close" at bounding box center [1019, 434] width 97 height 30
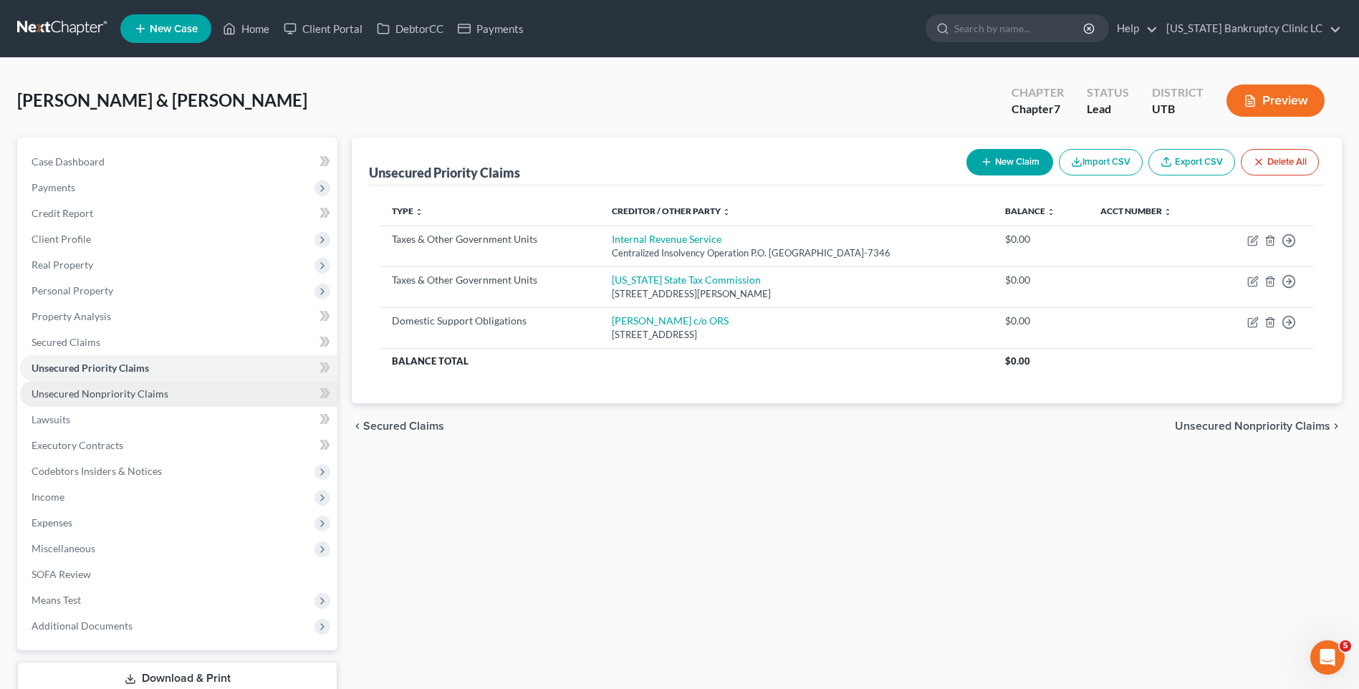
click at [132, 392] on span "Unsecured Nonpriority Claims" at bounding box center [100, 393] width 137 height 12
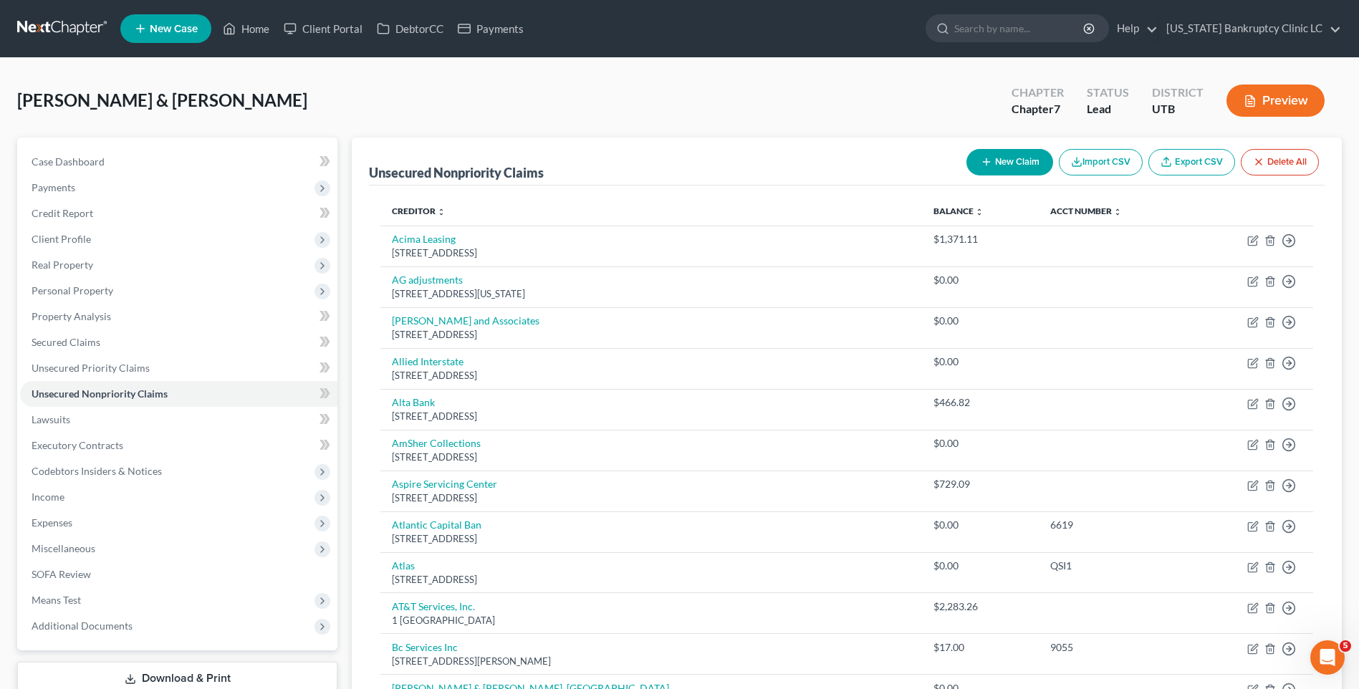
click at [980, 169] on button "New Claim" at bounding box center [1009, 162] width 87 height 26
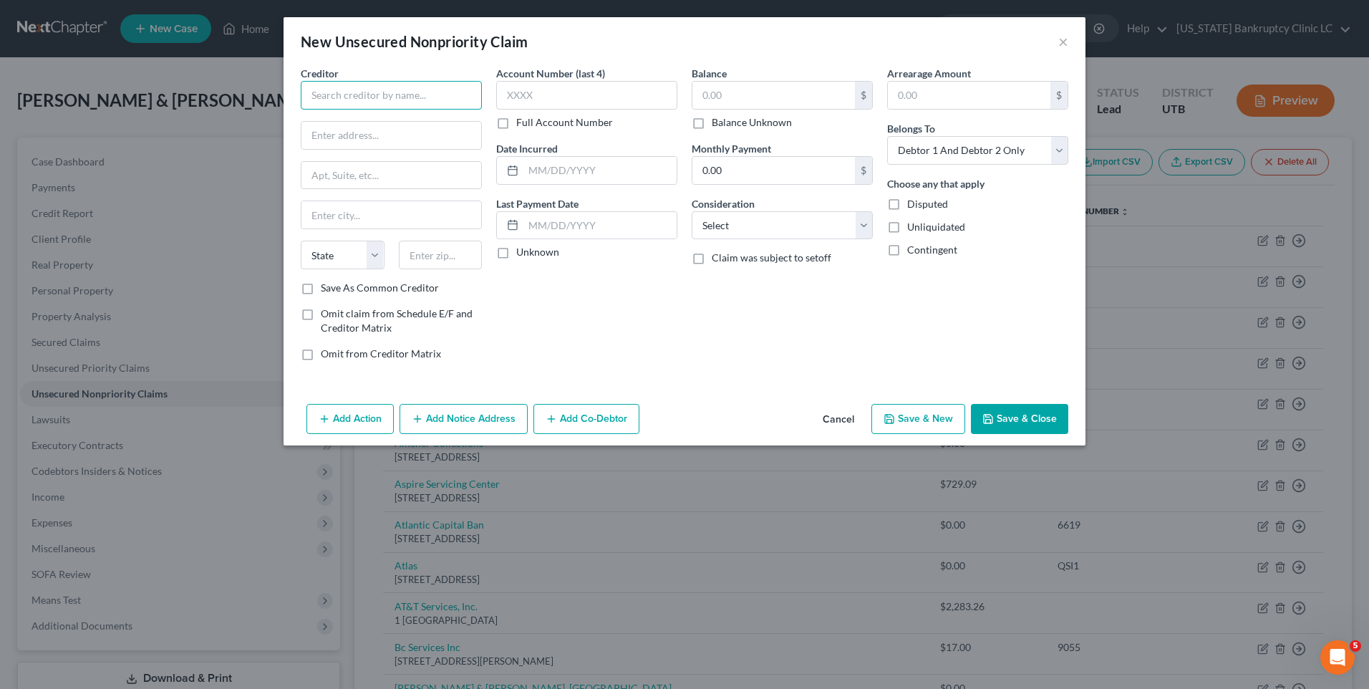
click at [360, 88] on input "text" at bounding box center [391, 95] width 181 height 29
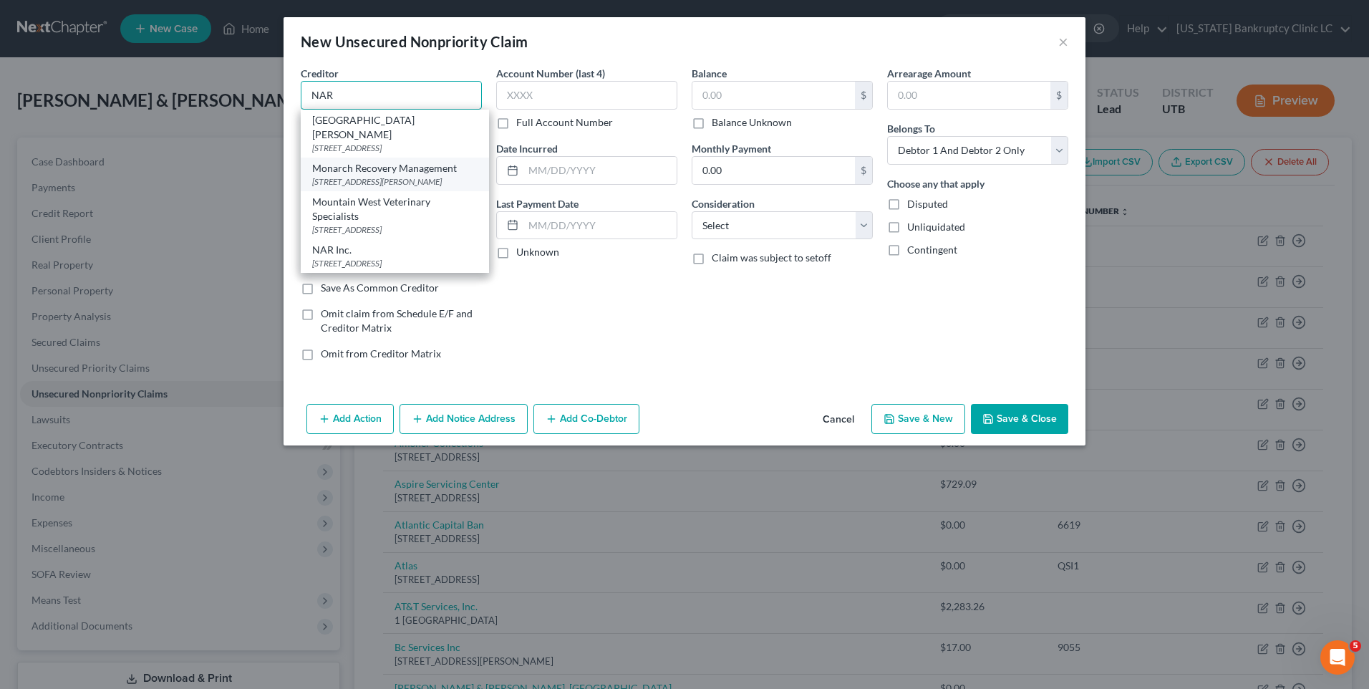
scroll to position [2, 0]
click at [360, 251] on div "NAR Inc." at bounding box center [394, 250] width 165 height 14
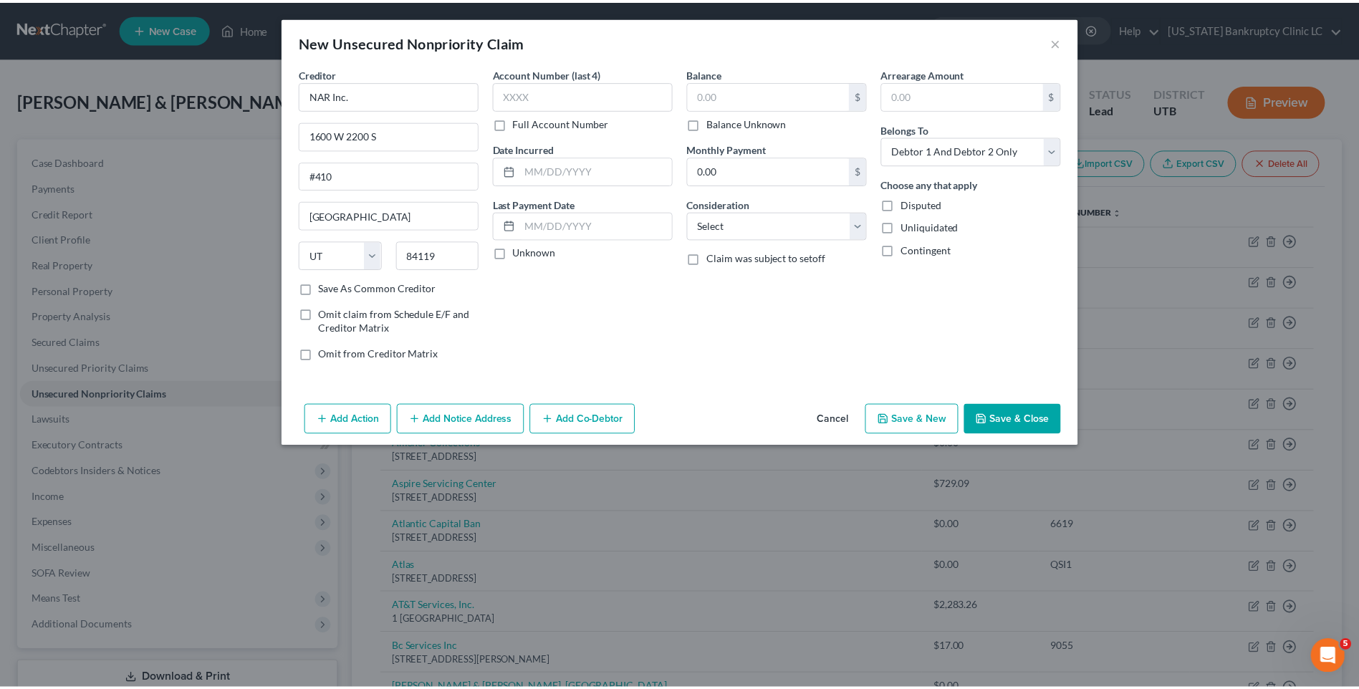
scroll to position [0, 0]
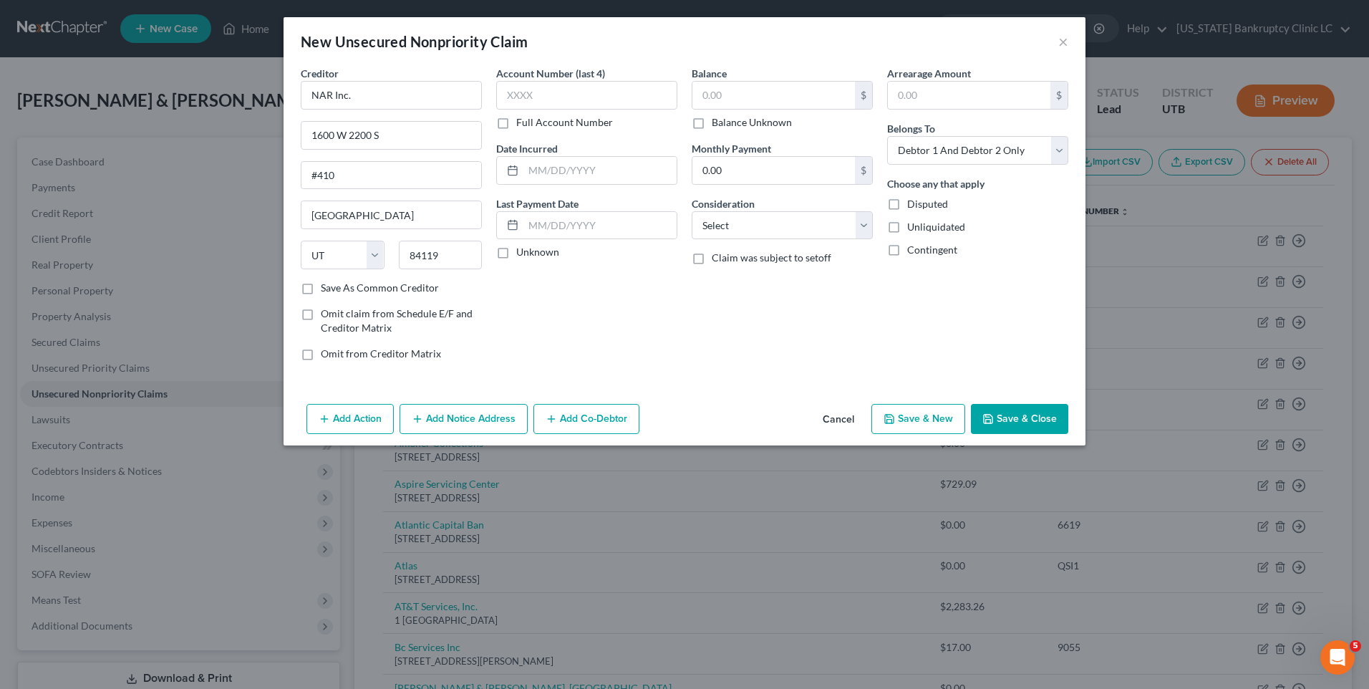
click at [978, 420] on button "Save & Close" at bounding box center [1019, 419] width 97 height 30
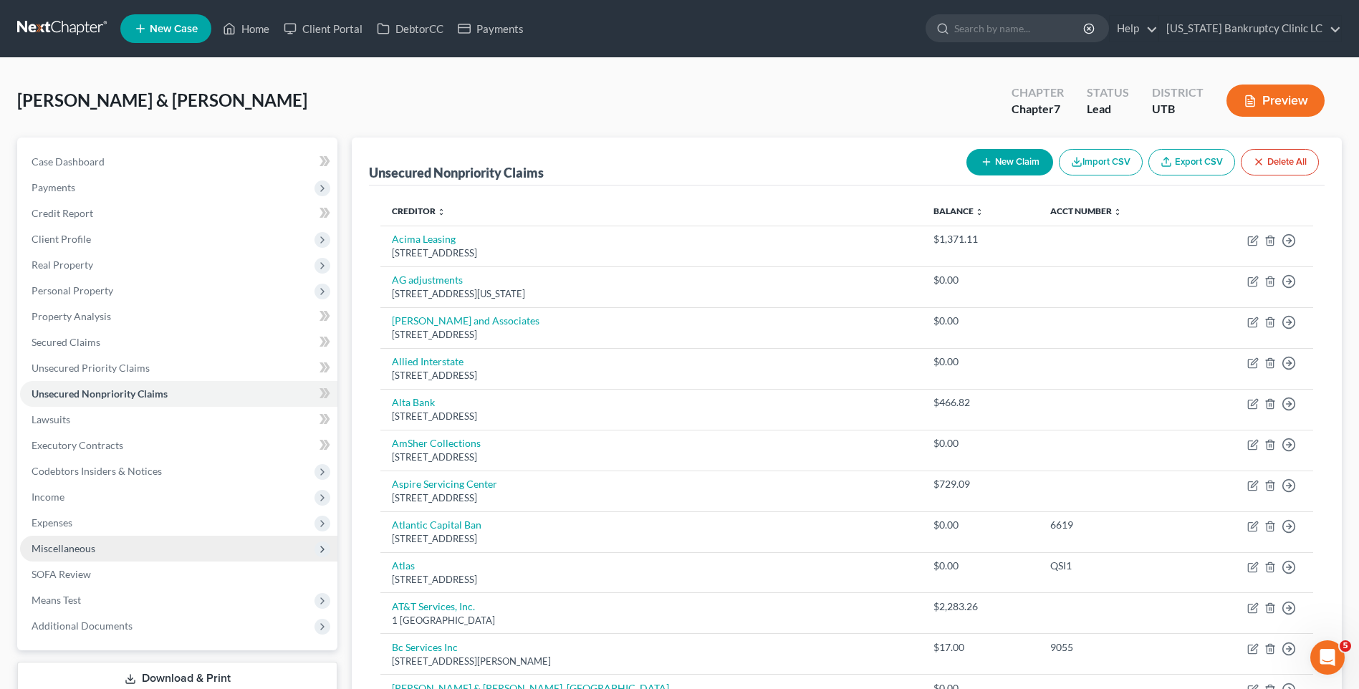
click at [130, 559] on span "Miscellaneous" at bounding box center [178, 549] width 317 height 26
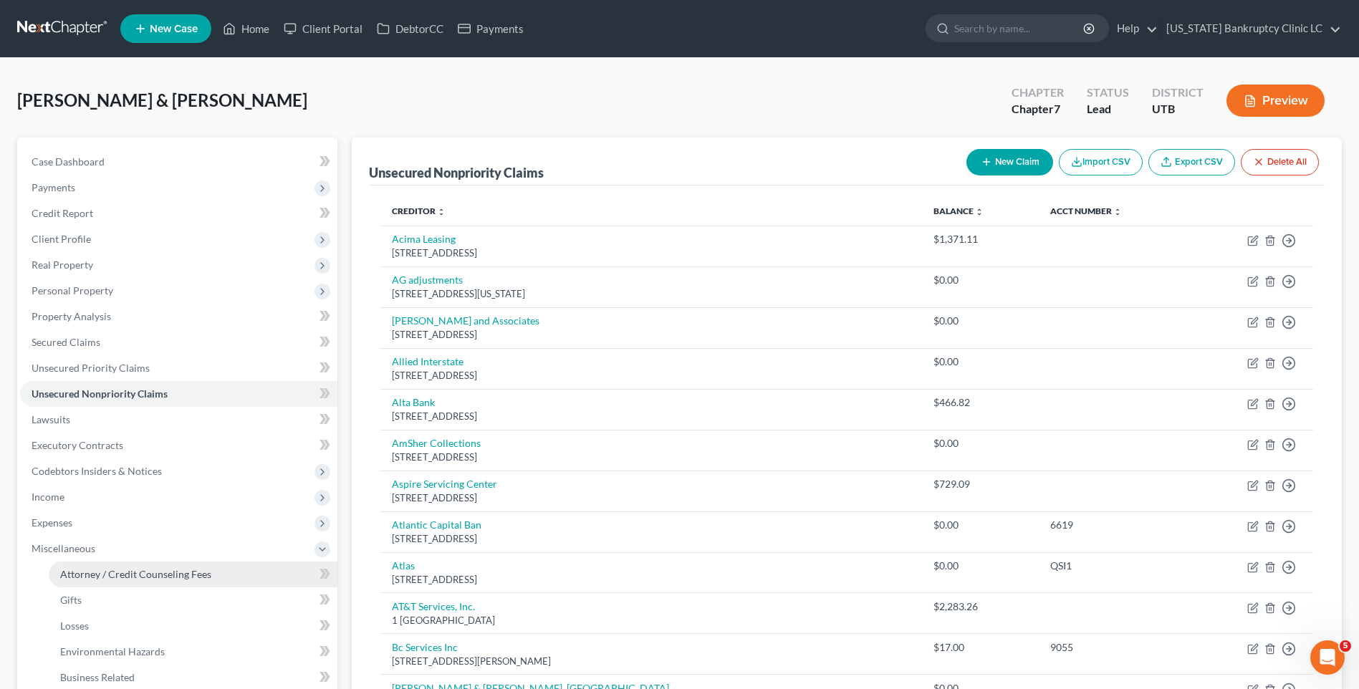
click at [172, 563] on link "Attorney / Credit Counseling Fees" at bounding box center [193, 575] width 289 height 26
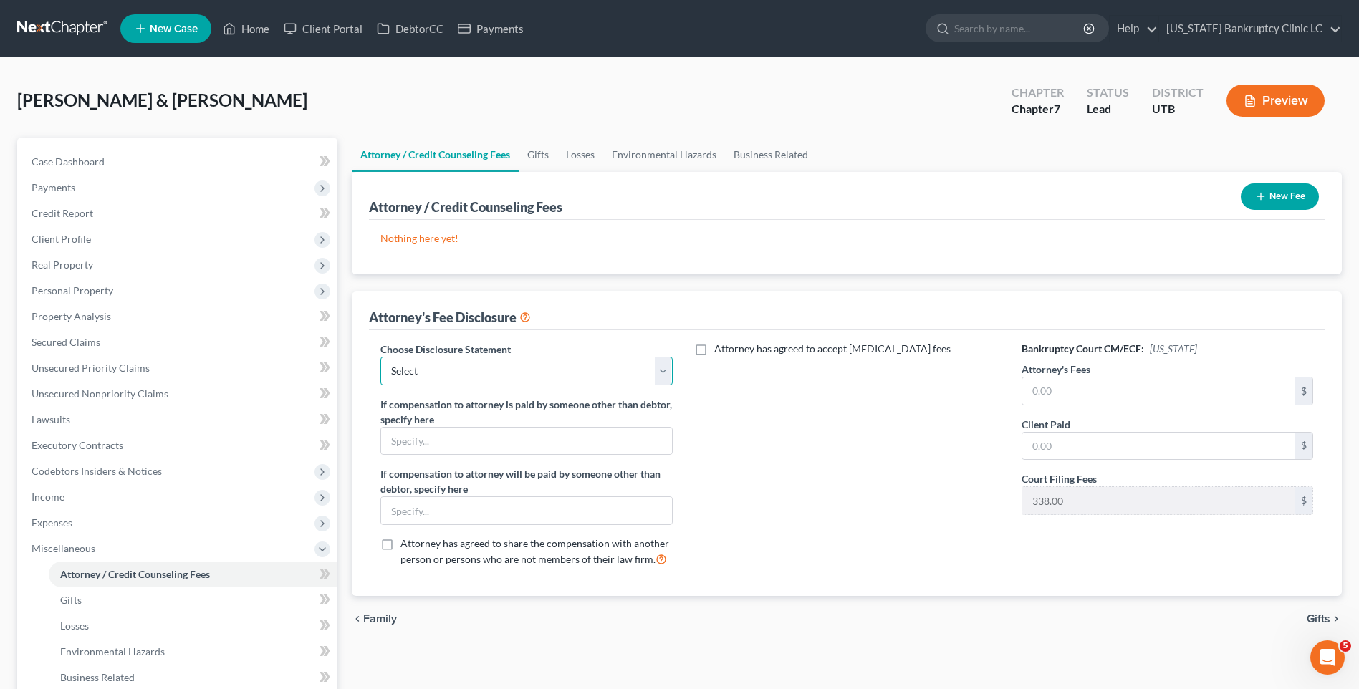
click at [478, 375] on select "Select Installment Chapter 7 Cases Salt Lake Custom Disclosure Fresh Start Fund…" at bounding box center [525, 371] width 291 height 29
click at [380, 357] on select "Select Installment Chapter 7 Cases Salt Lake Custom Disclosure Fresh Start Fund…" at bounding box center [525, 371] width 291 height 29
click at [1092, 391] on input "text" at bounding box center [1158, 390] width 273 height 27
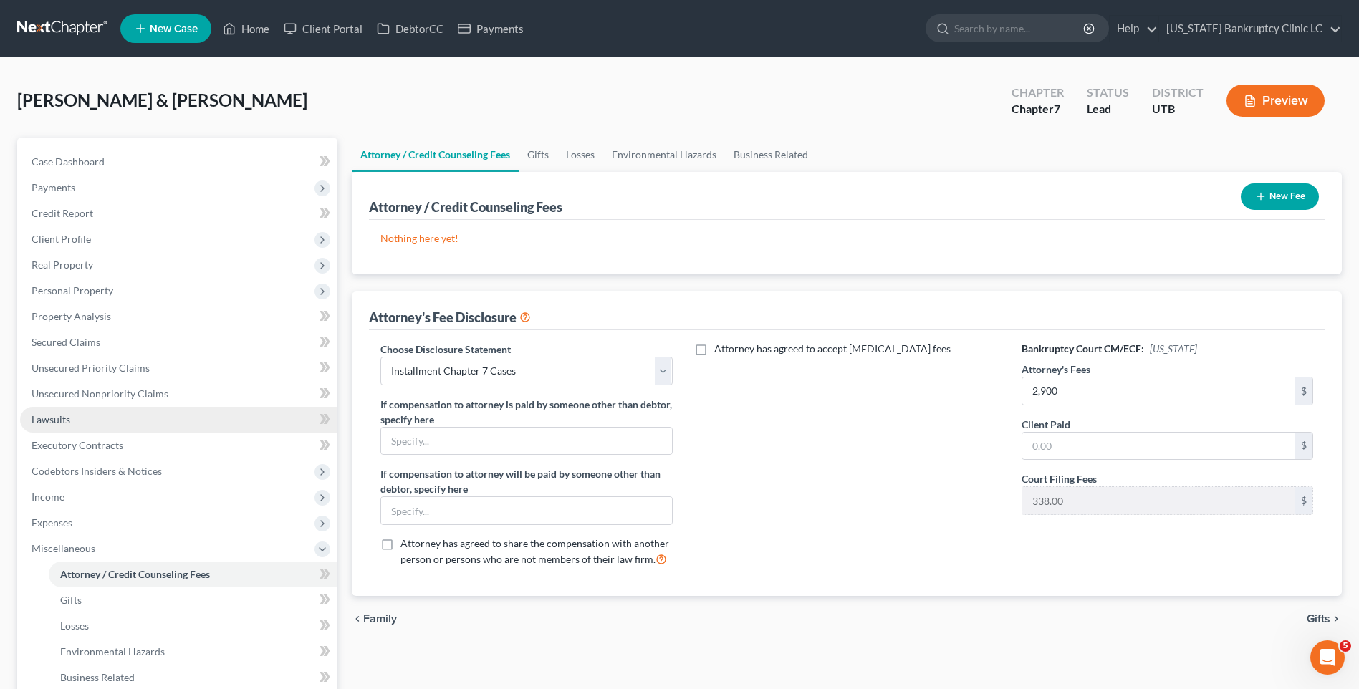
click at [72, 428] on link "Lawsuits" at bounding box center [178, 420] width 317 height 26
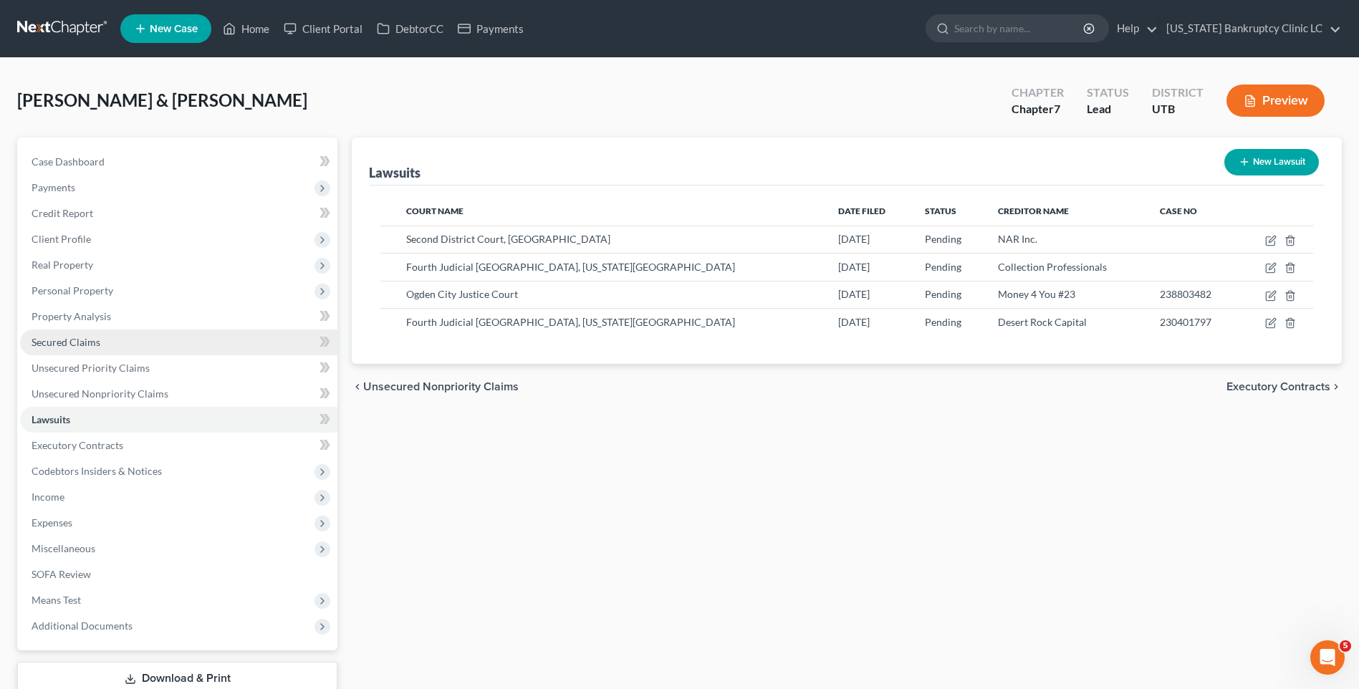
drag, startPoint x: 138, startPoint y: 338, endPoint x: 148, endPoint y: 337, distance: 9.3
click at [138, 338] on link "Secured Claims" at bounding box center [178, 342] width 317 height 26
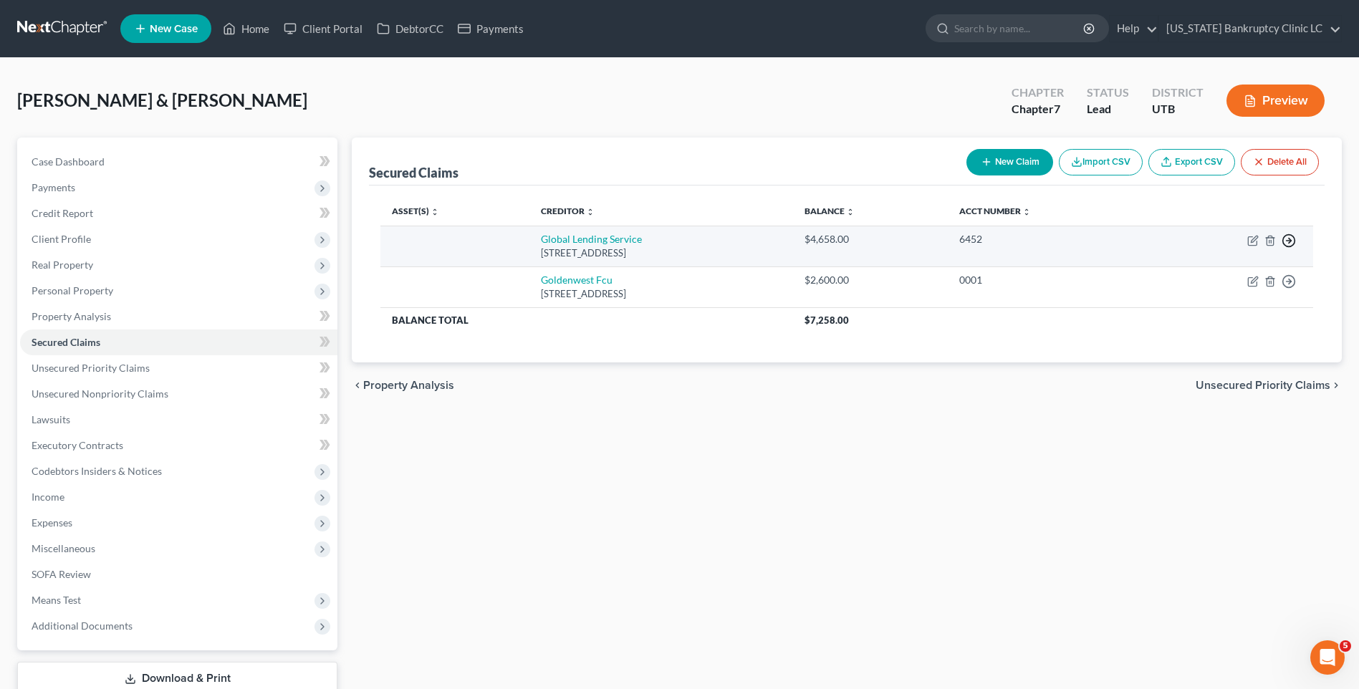
click at [1285, 238] on icon "button" at bounding box center [1288, 240] width 14 height 14
click at [1211, 275] on link "Move to F" at bounding box center [1223, 275] width 120 height 24
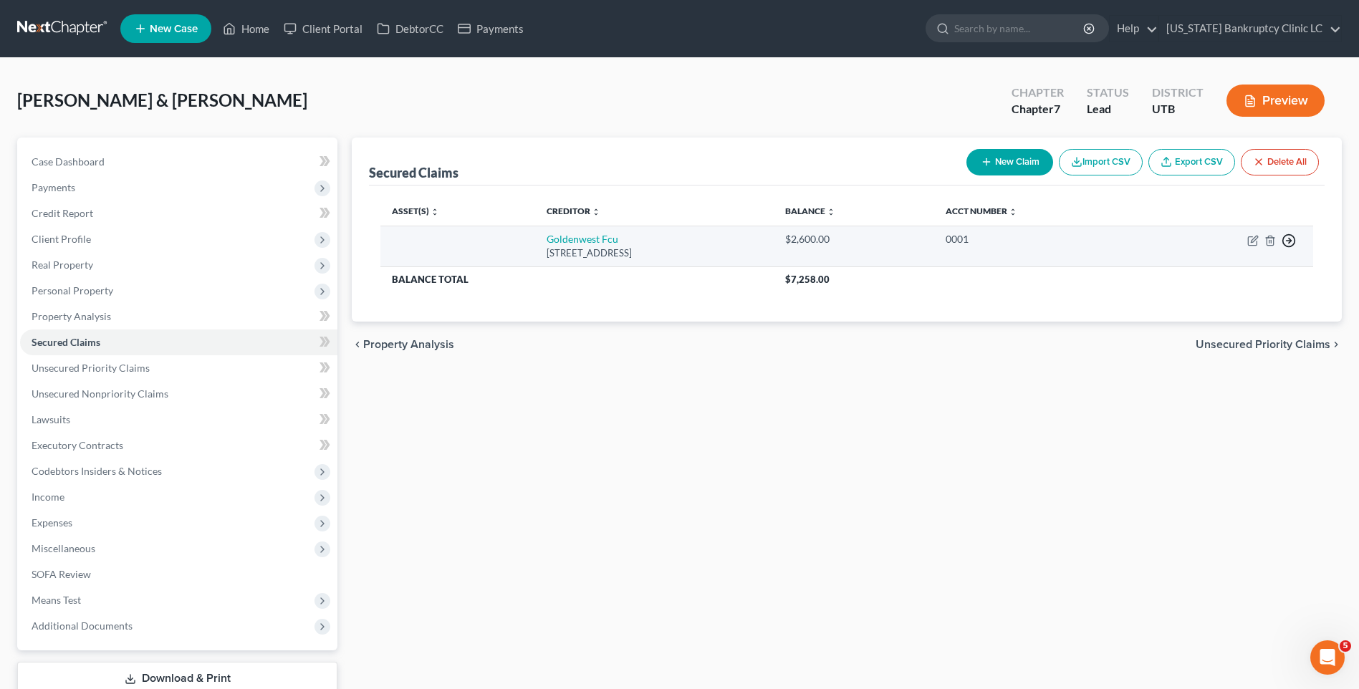
click at [1283, 241] on circle "button" at bounding box center [1289, 241] width 12 height 12
click at [1225, 281] on link "Move to F" at bounding box center [1223, 275] width 120 height 24
